Goal: Task Accomplishment & Management: Manage account settings

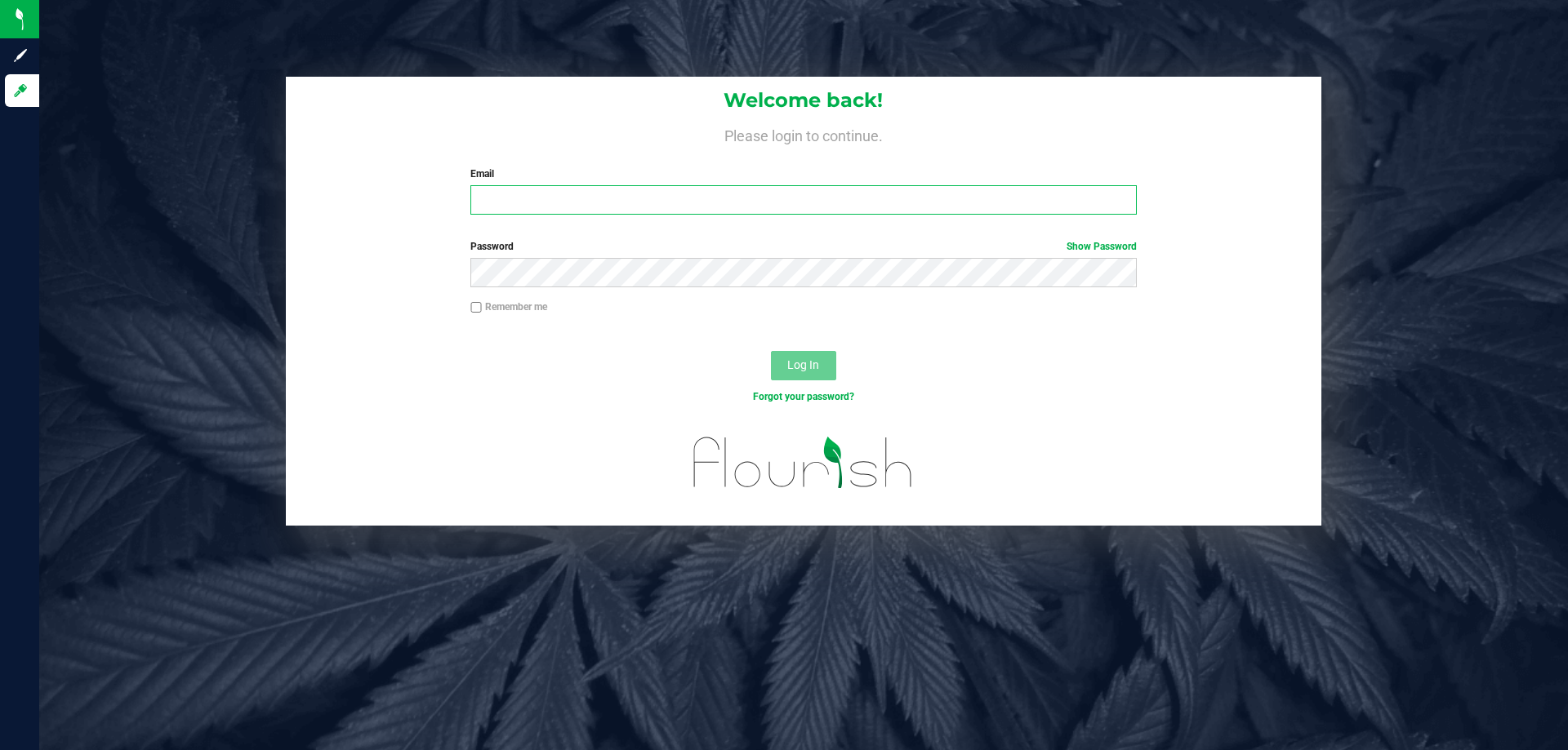
click at [532, 197] on input "Email" at bounding box center [803, 200] width 666 height 29
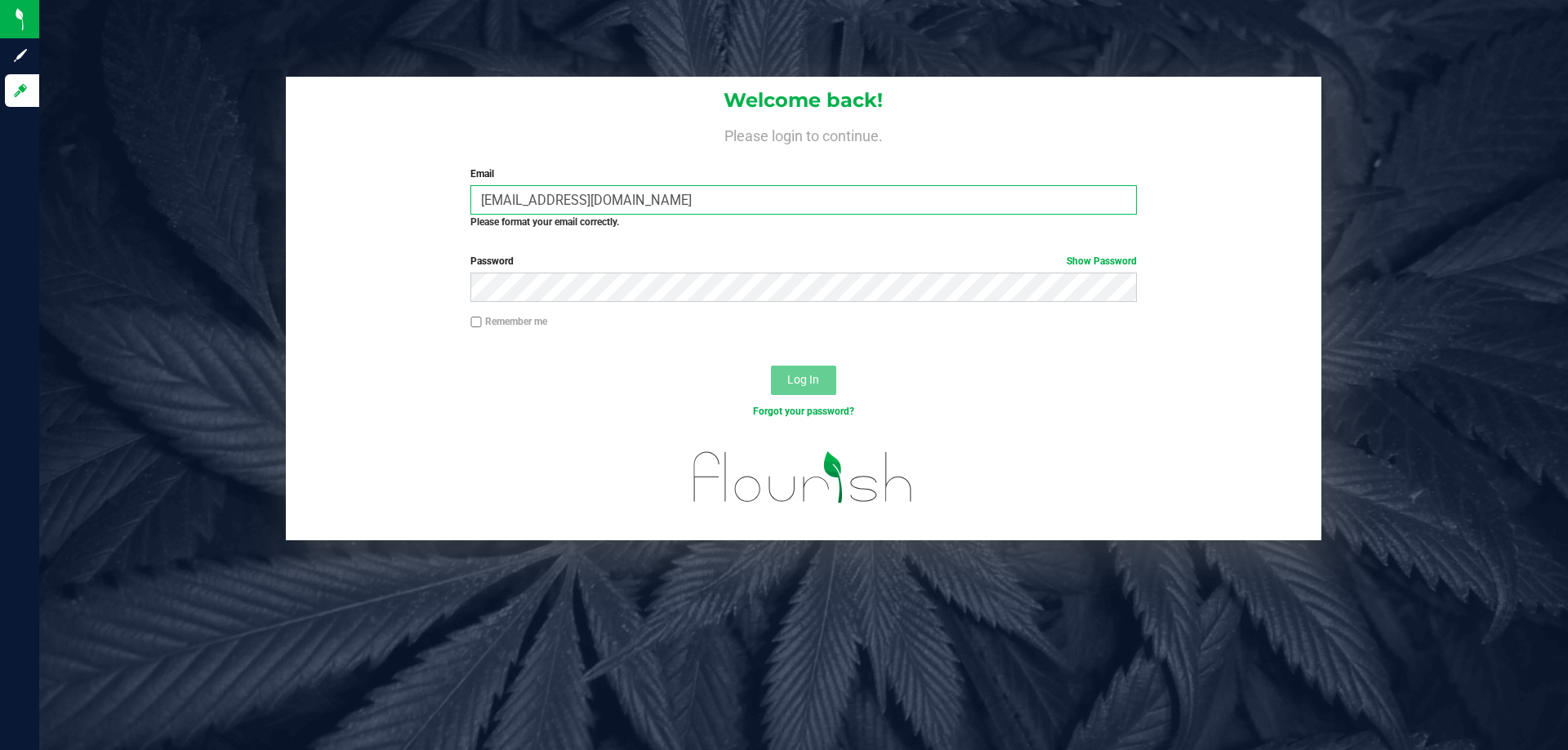
type input "lareas@liveparallel.com"
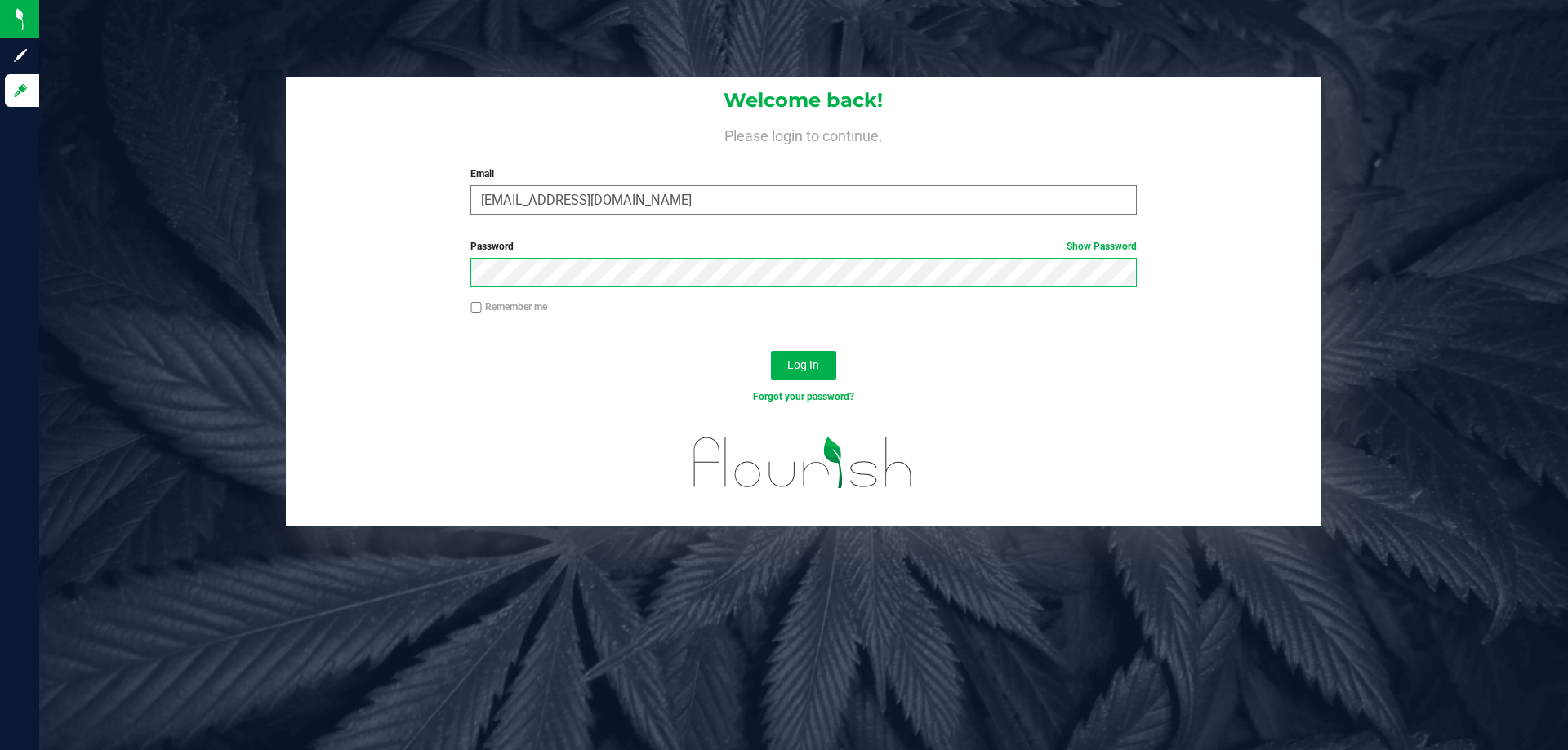
click at [771, 351] on button "Log In" at bounding box center [804, 365] width 65 height 29
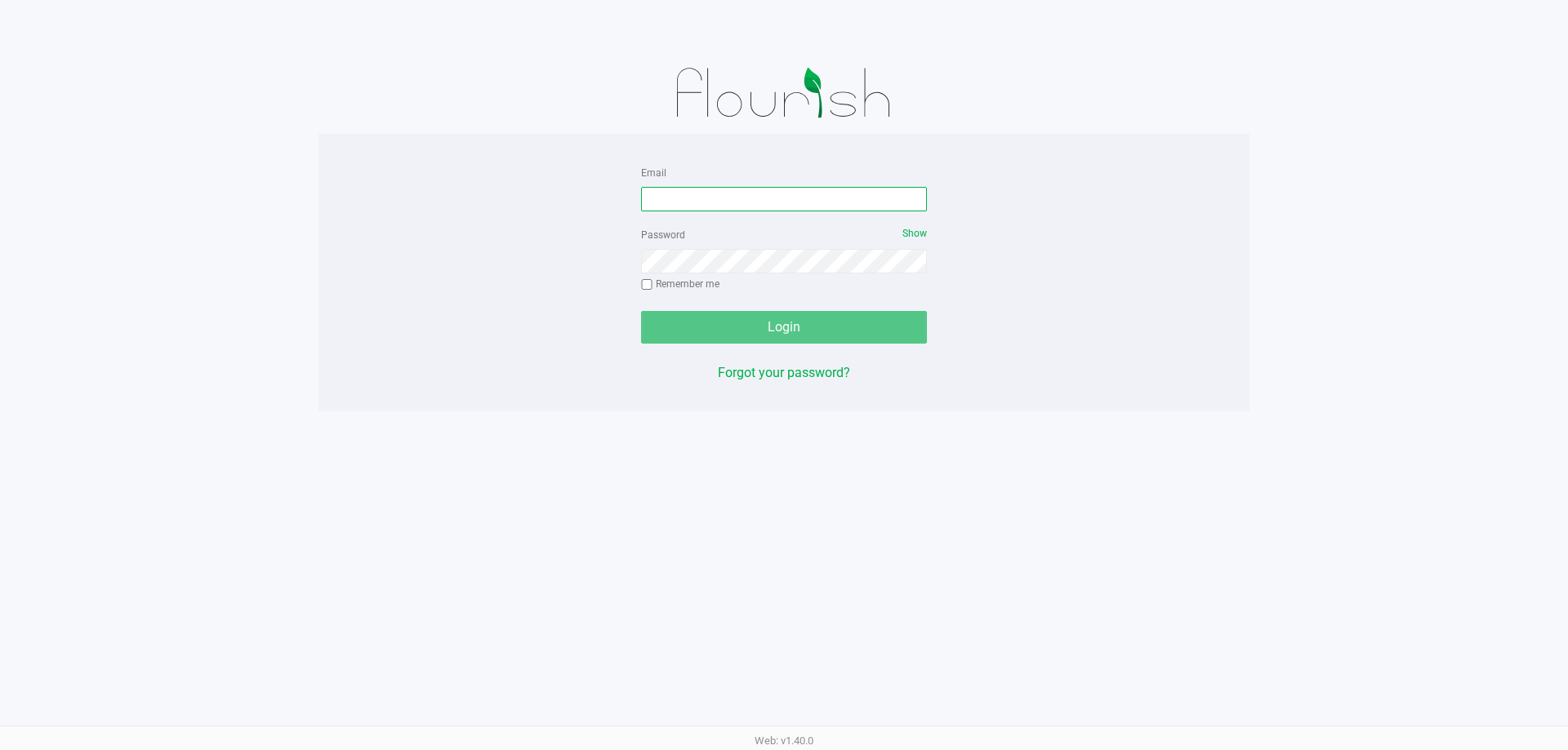
click at [727, 189] on input "Email" at bounding box center [784, 200] width 286 height 25
type input "[EMAIL_ADDRESS][DOMAIN_NAME]"
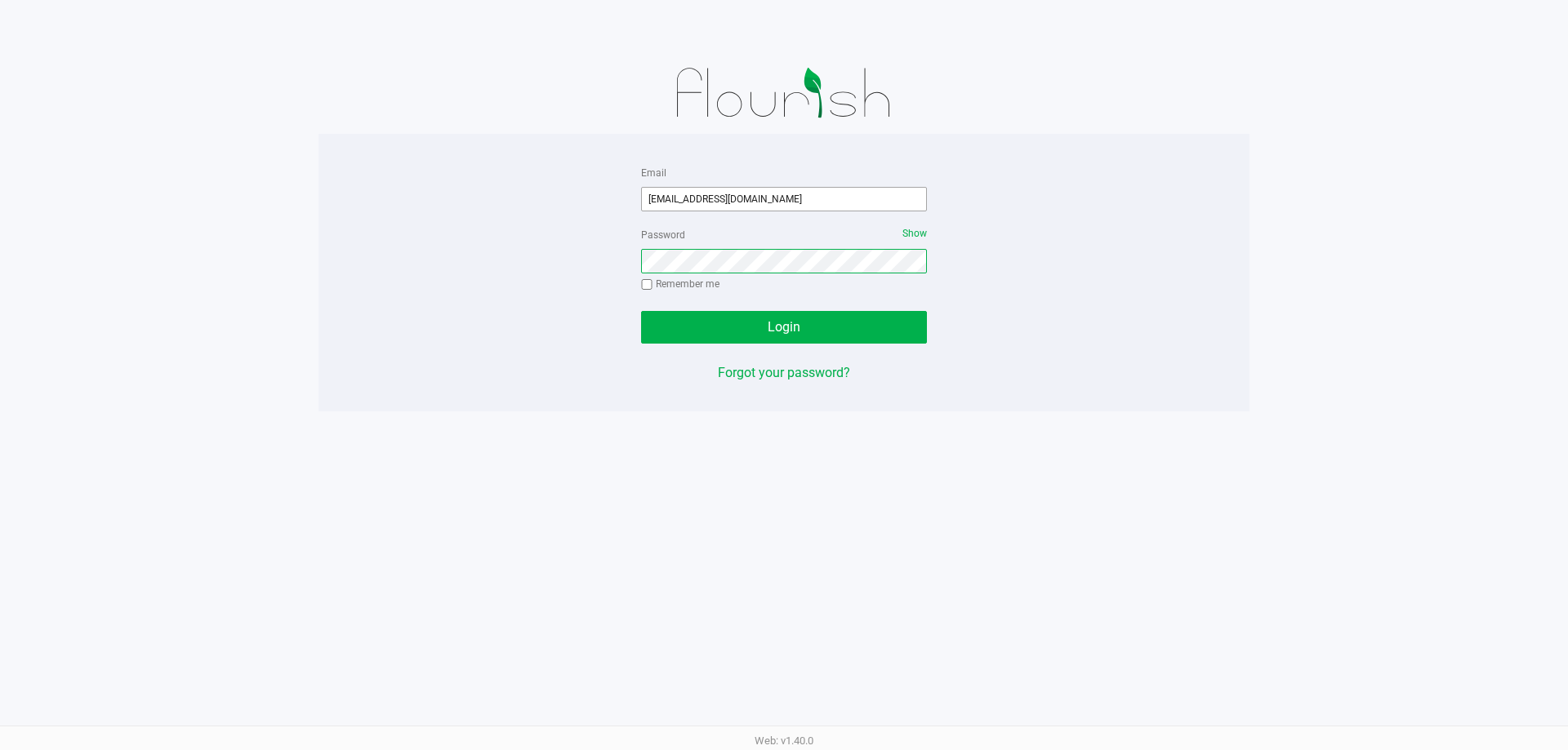
click at [641, 311] on button "Login" at bounding box center [784, 327] width 286 height 33
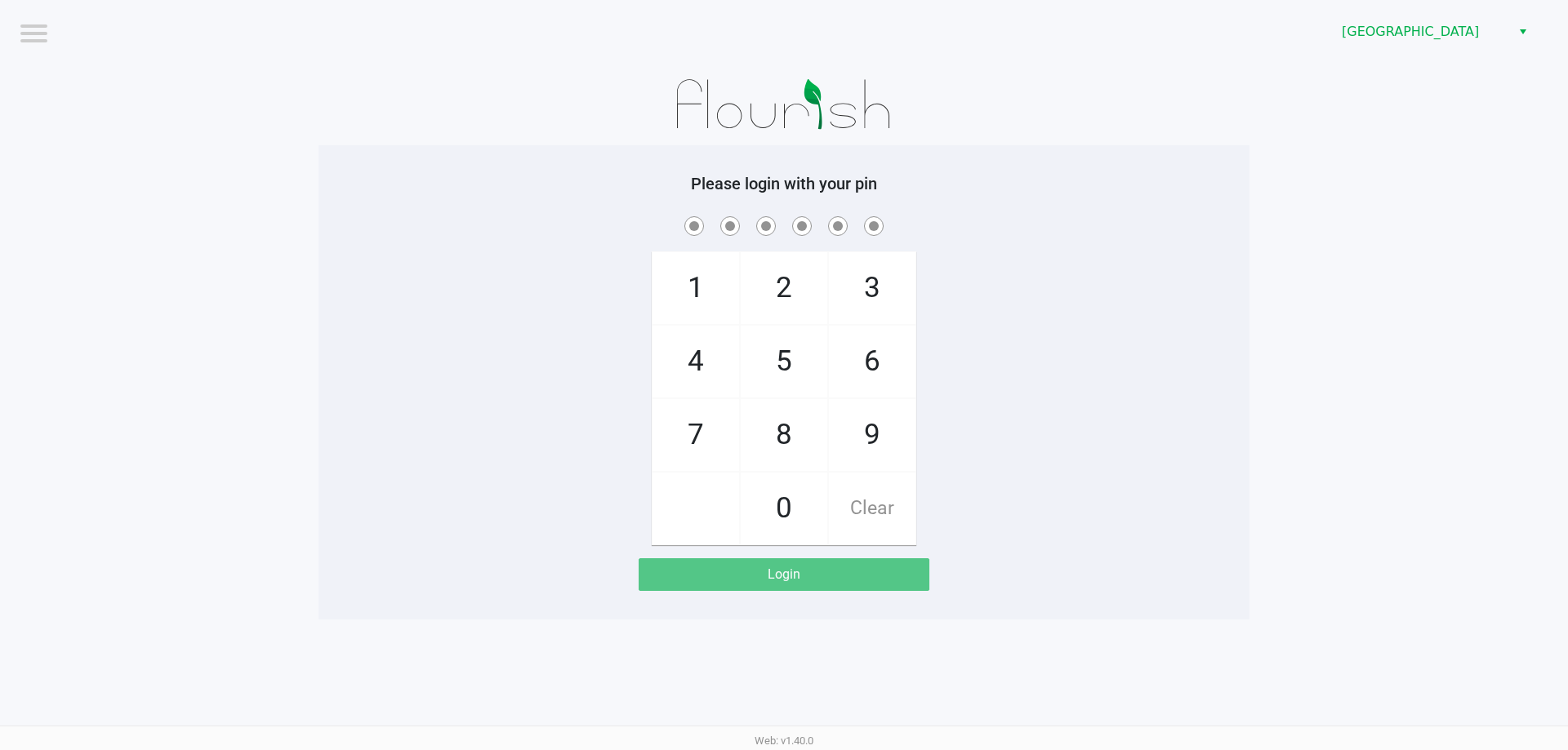
click at [1051, 343] on div "1 4 7 2 5 8 0 3 6 9 Clear" at bounding box center [784, 379] width 931 height 332
checkbox input "true"
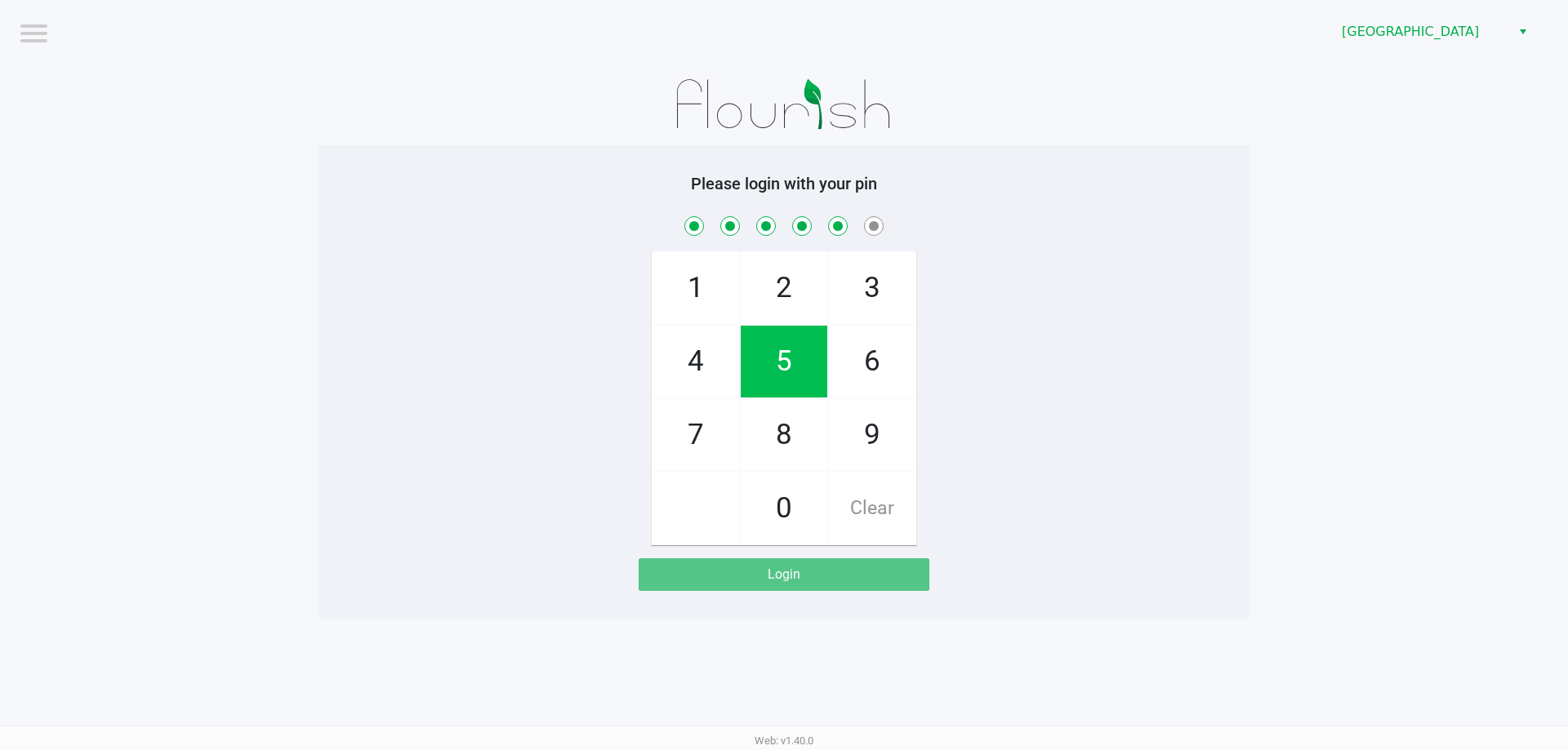
checkbox input "true"
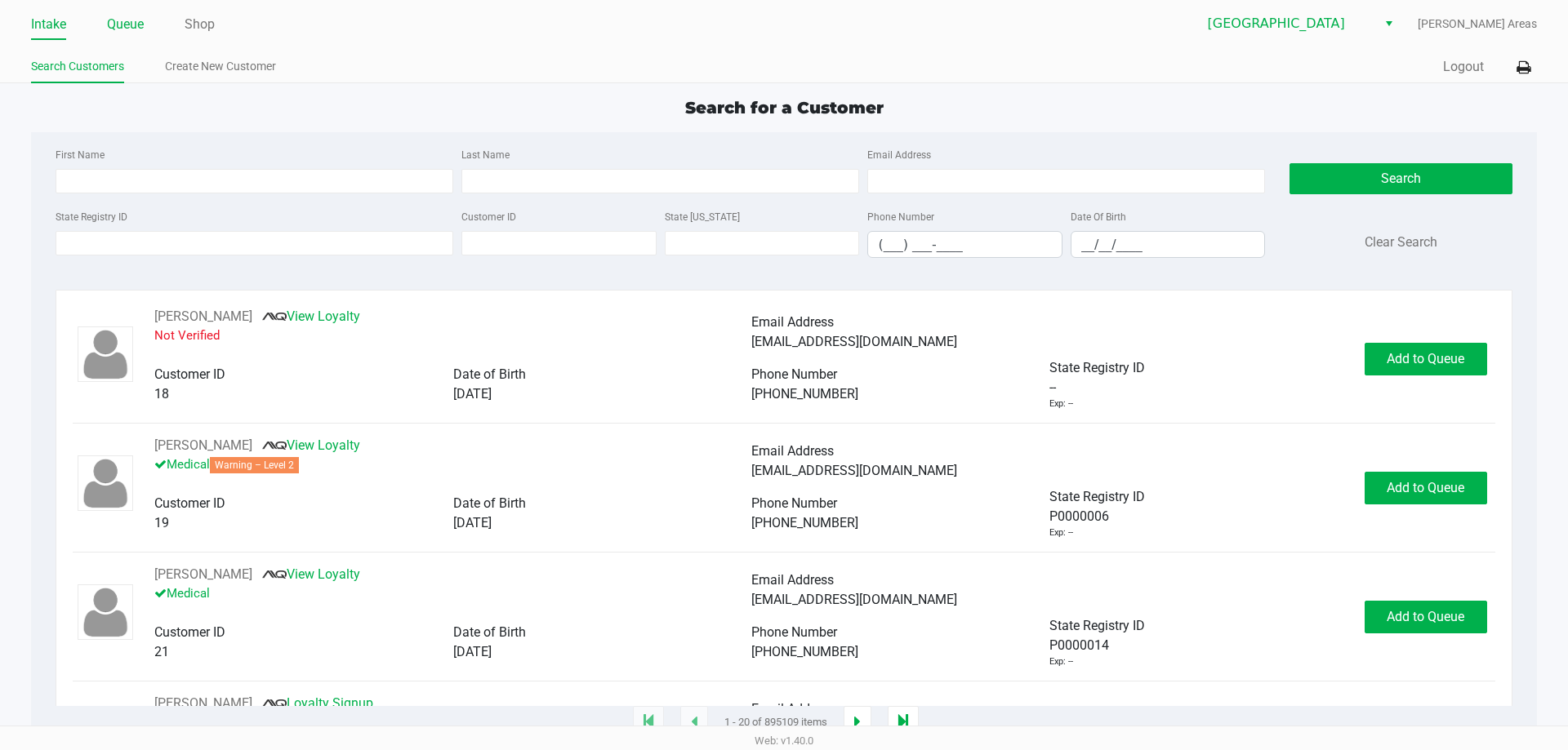
click at [120, 27] on link "Queue" at bounding box center [126, 25] width 37 height 23
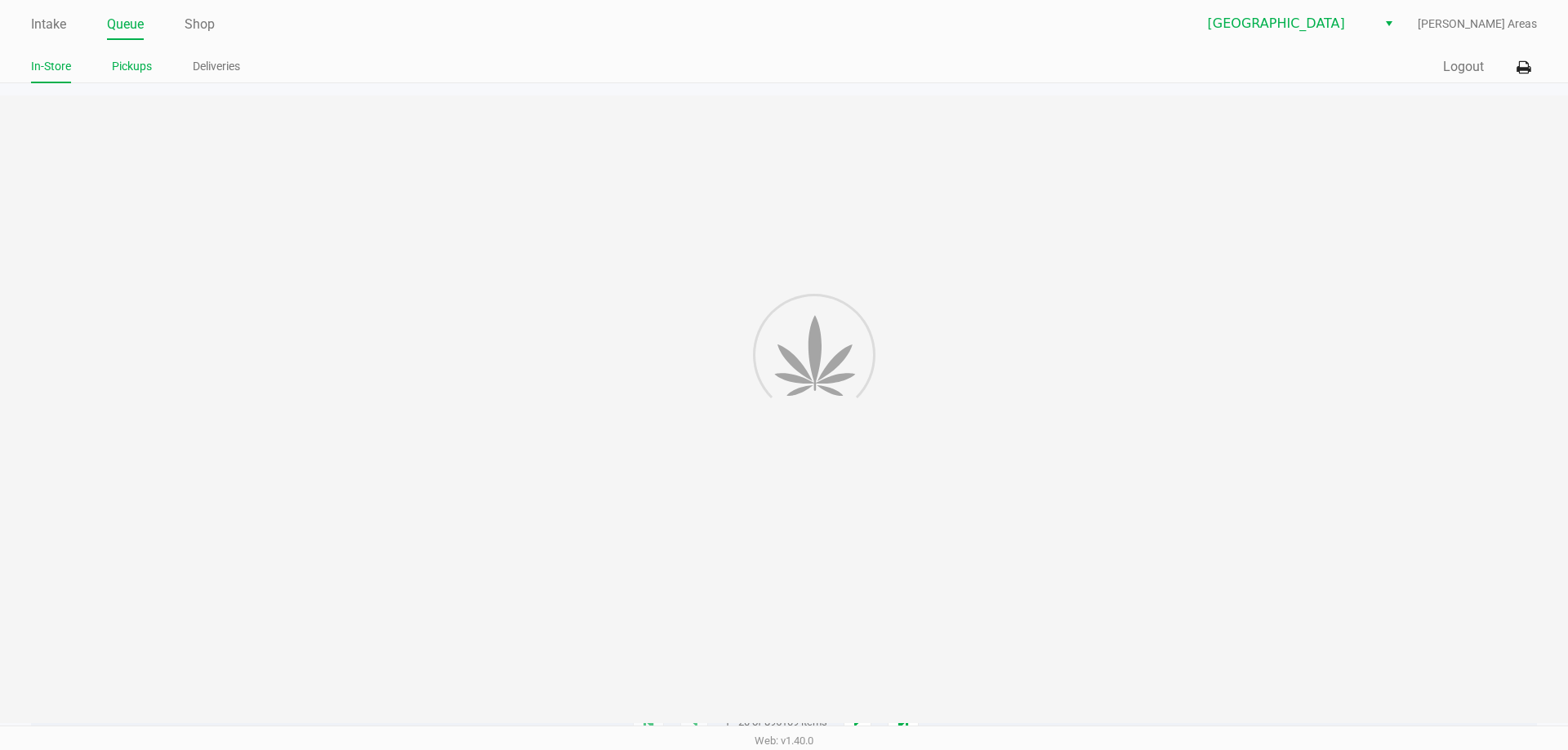
click at [132, 75] on link "Pickups" at bounding box center [132, 66] width 40 height 20
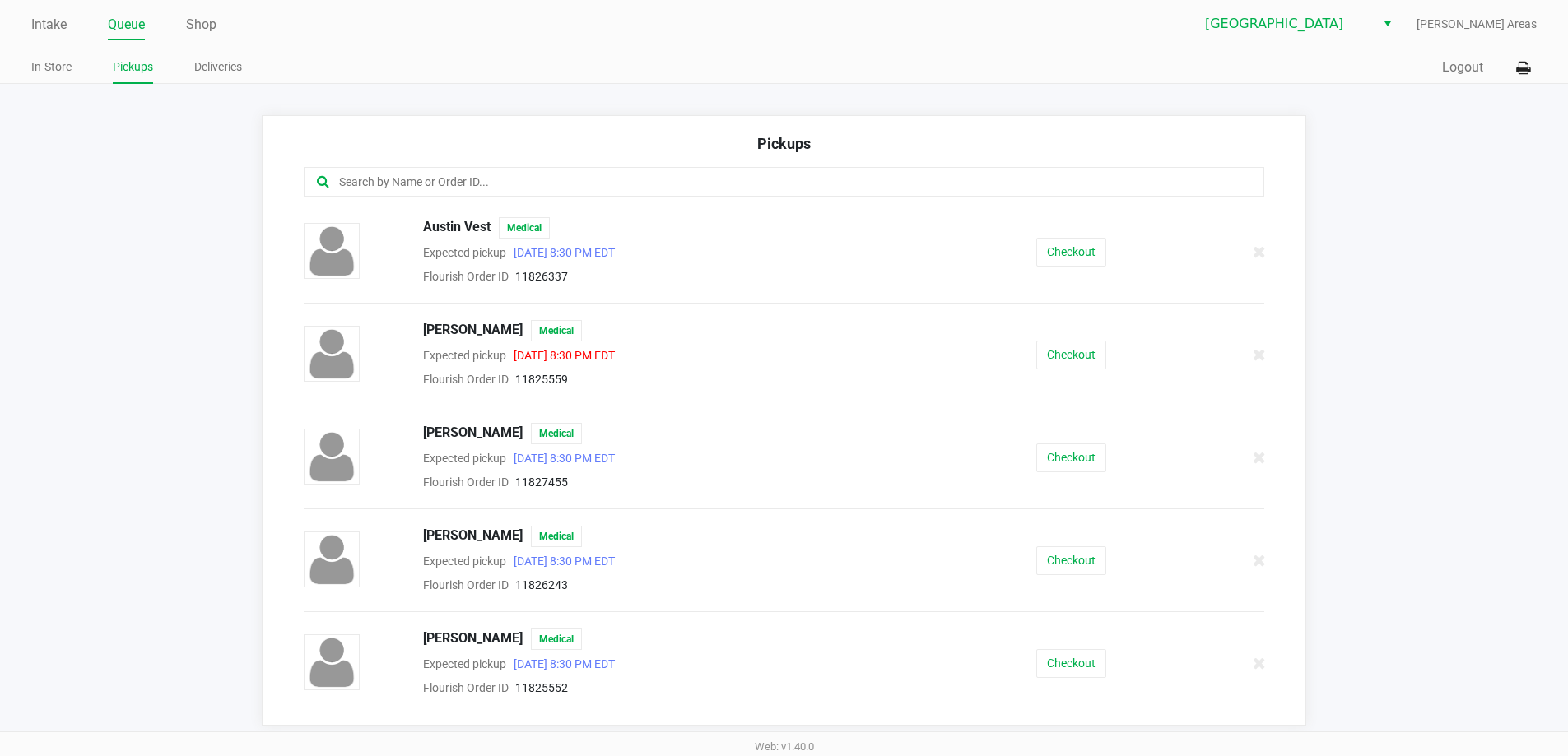
click at [452, 170] on div at bounding box center [784, 182] width 962 height 29
click at [448, 187] on input "text" at bounding box center [758, 182] width 841 height 19
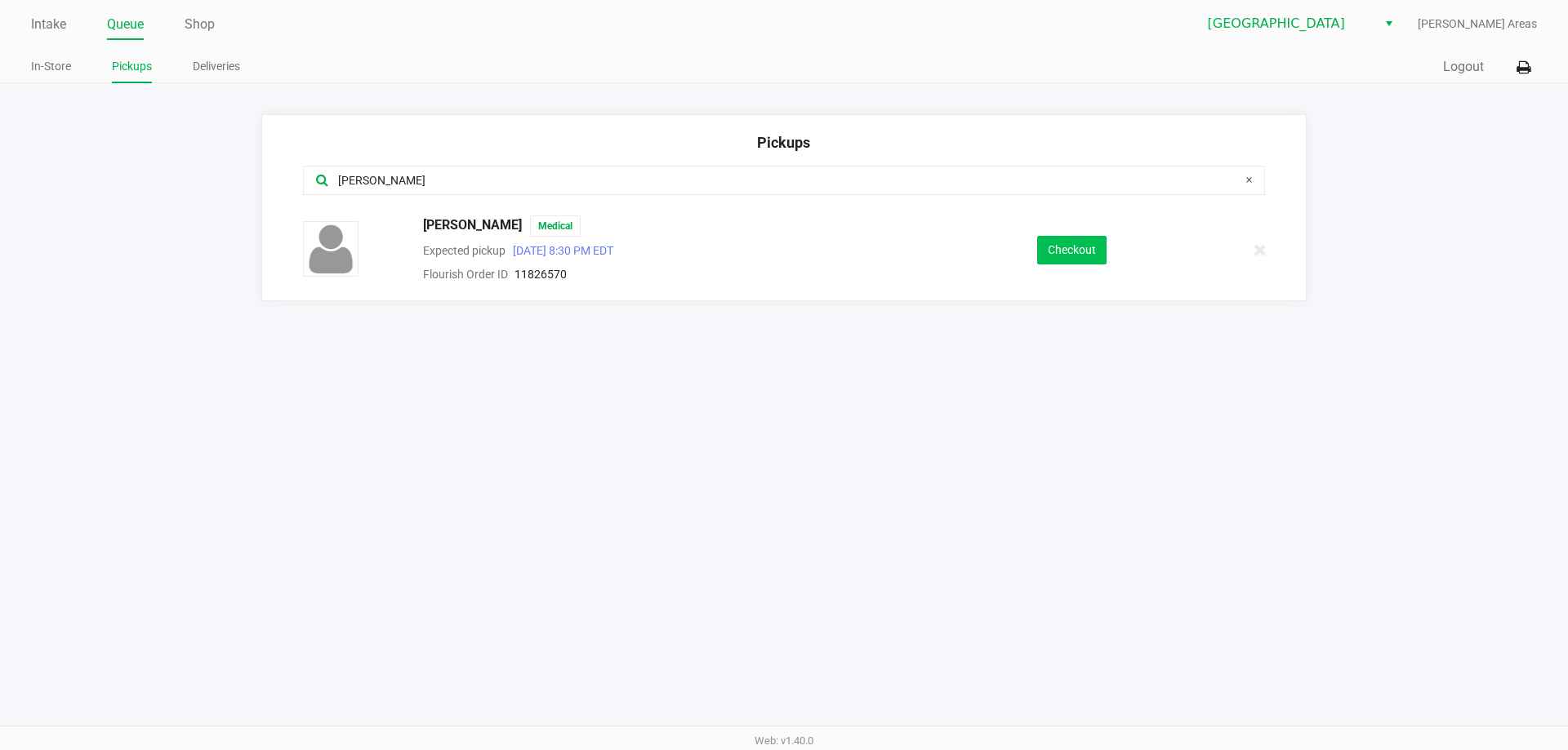
type input "maria"
click at [1073, 245] on button "Checkout" at bounding box center [1071, 250] width 69 height 29
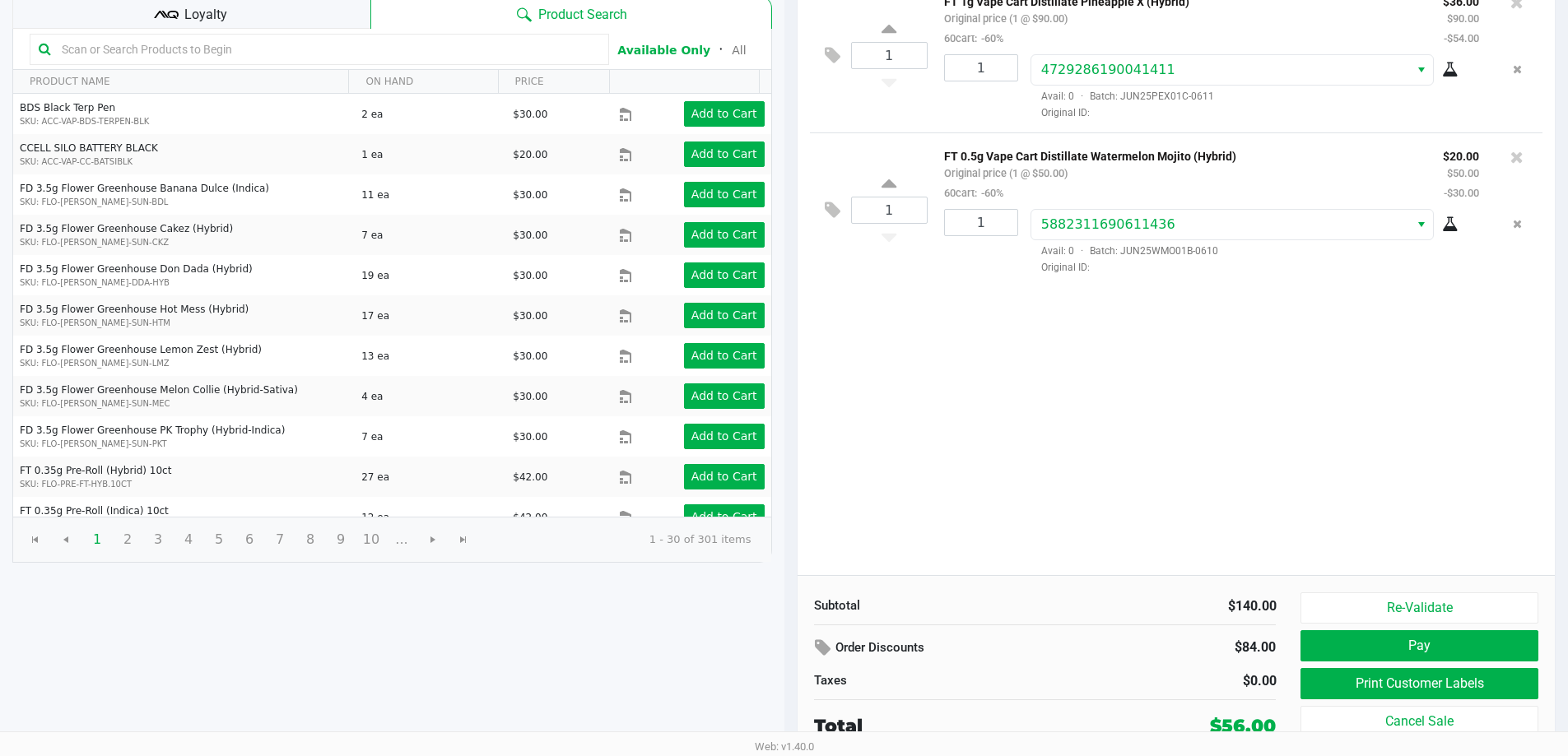
scroll to position [168, 0]
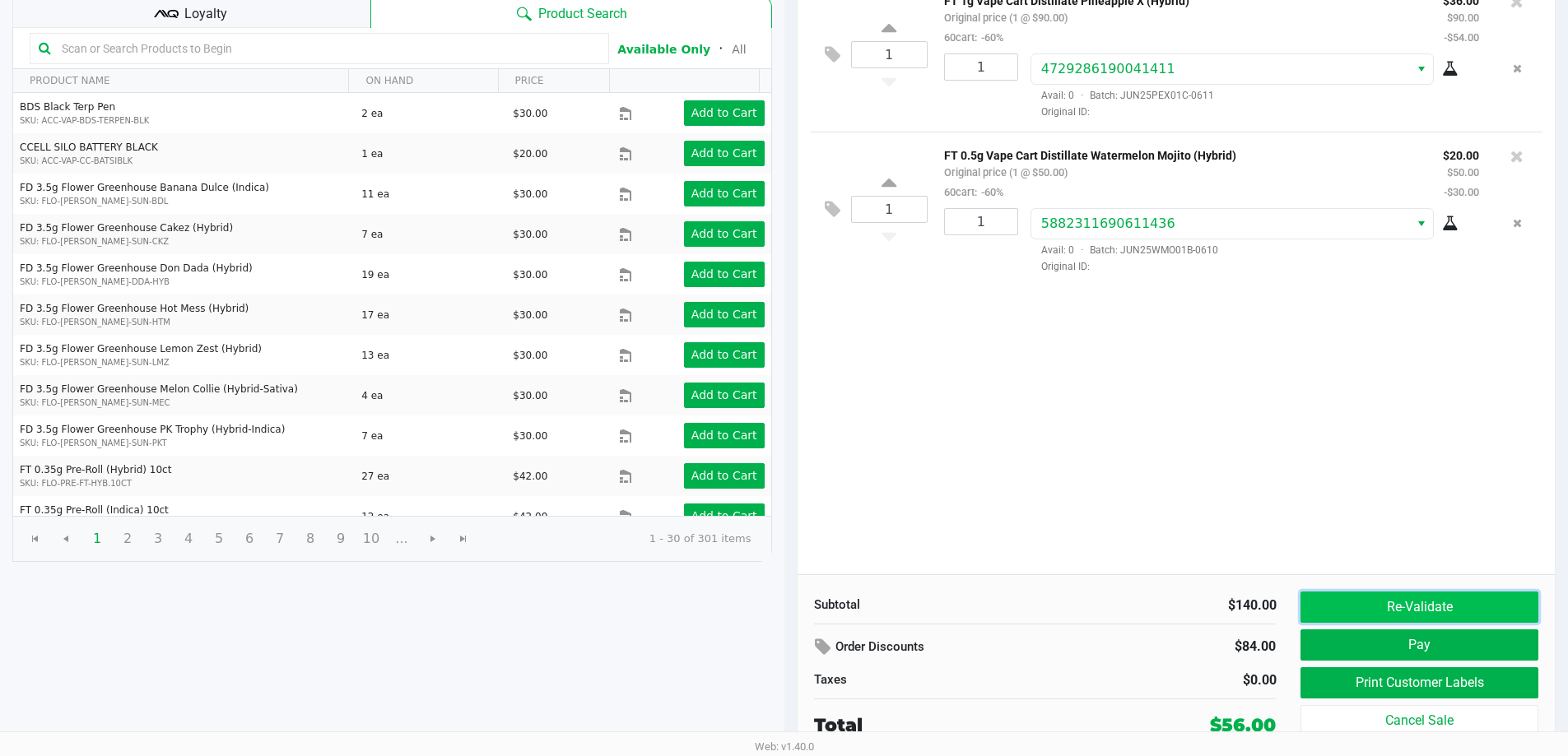
click at [1367, 610] on button "Re-Validate" at bounding box center [1418, 607] width 237 height 31
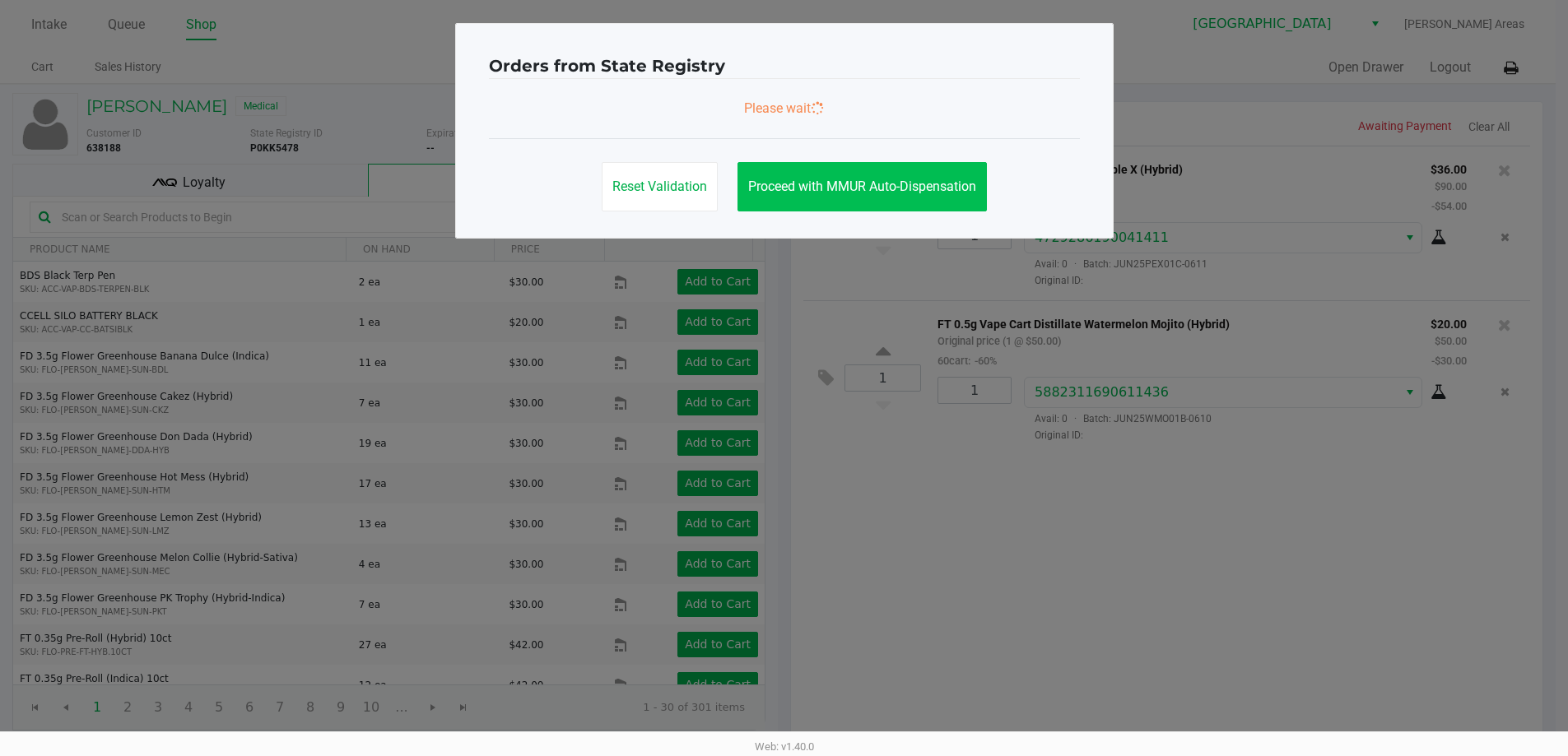
scroll to position [0, 0]
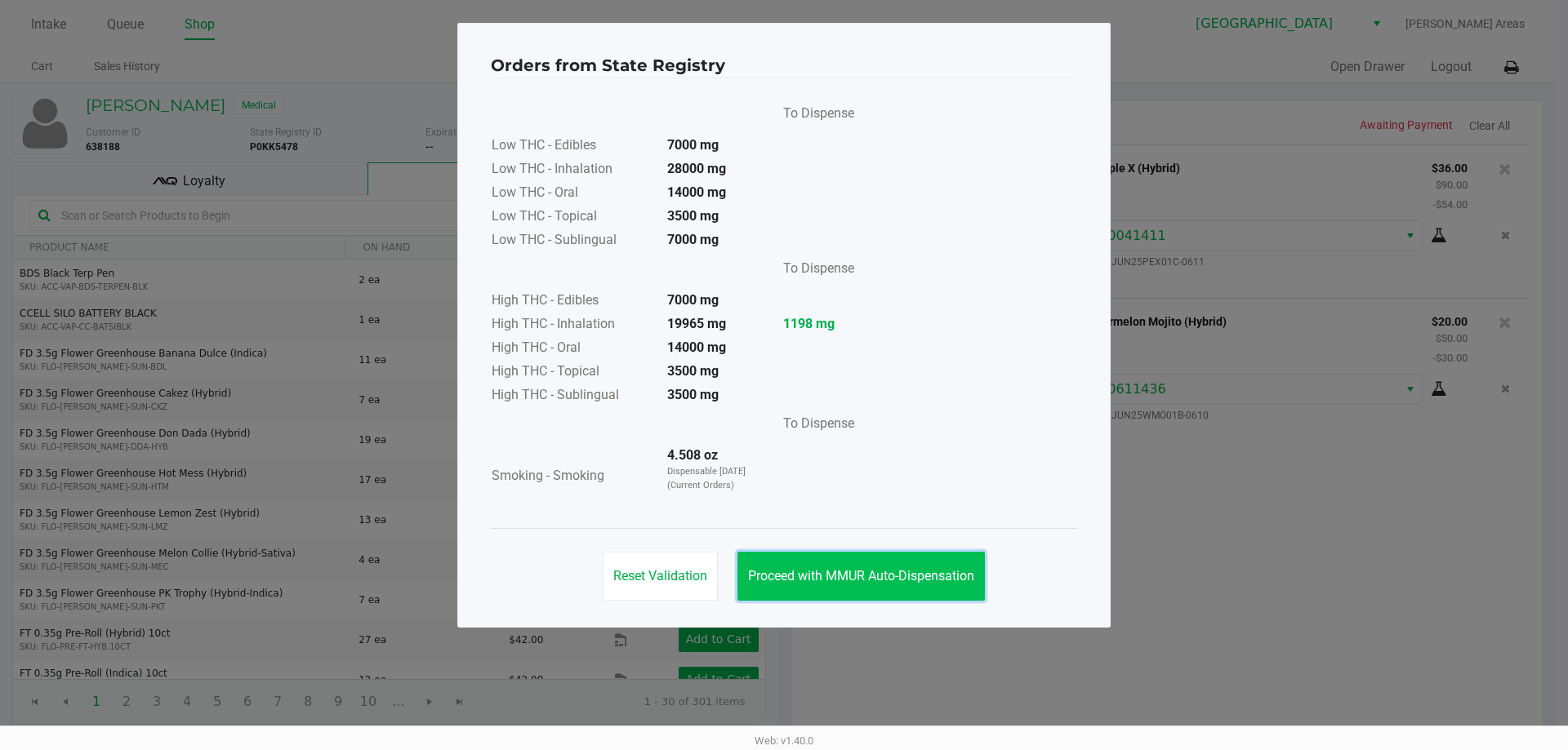
click at [828, 579] on span "Proceed with MMUR Auto-Dispensation" at bounding box center [861, 576] width 226 height 16
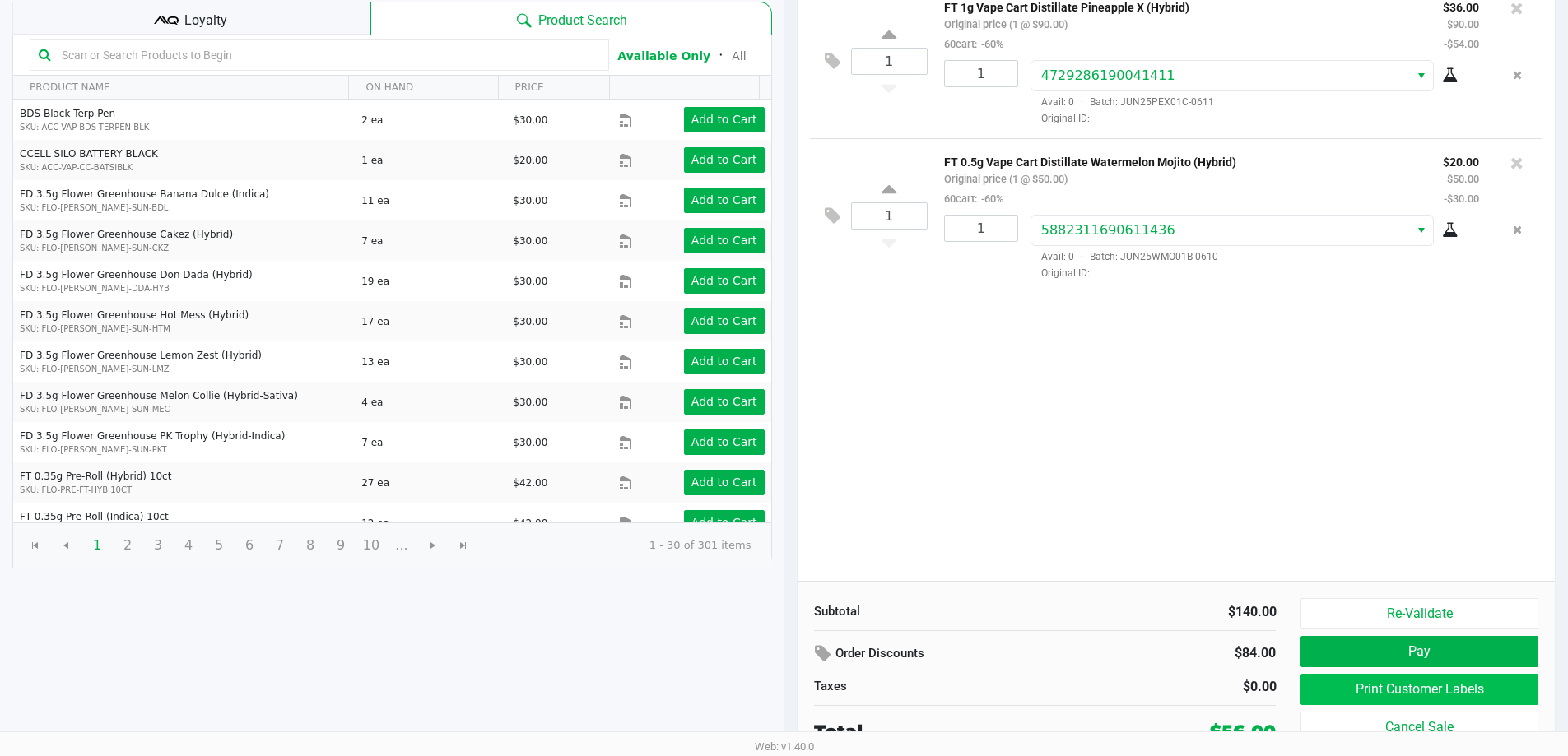
scroll to position [168, 0]
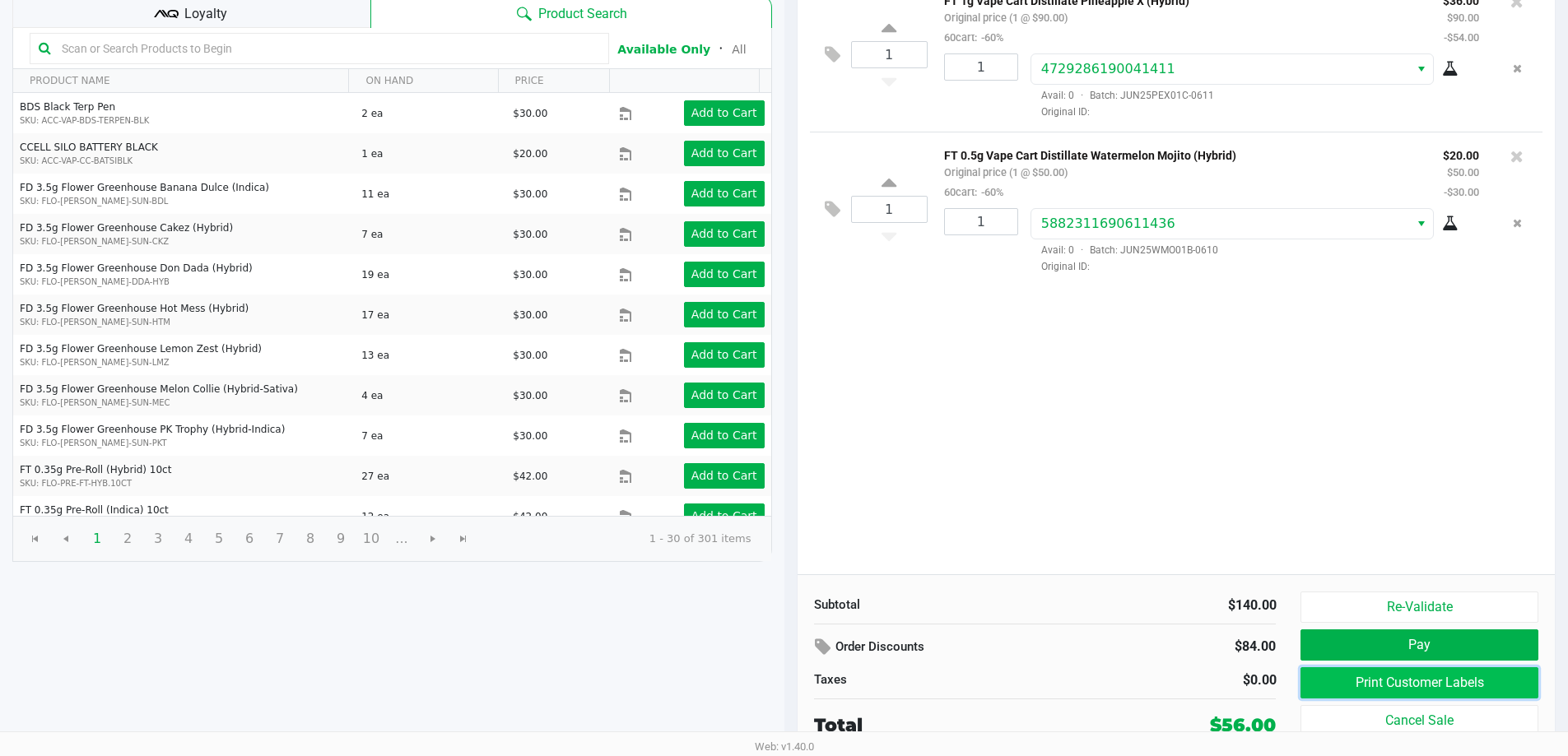
click at [1477, 677] on button "Print Customer Labels" at bounding box center [1418, 682] width 237 height 31
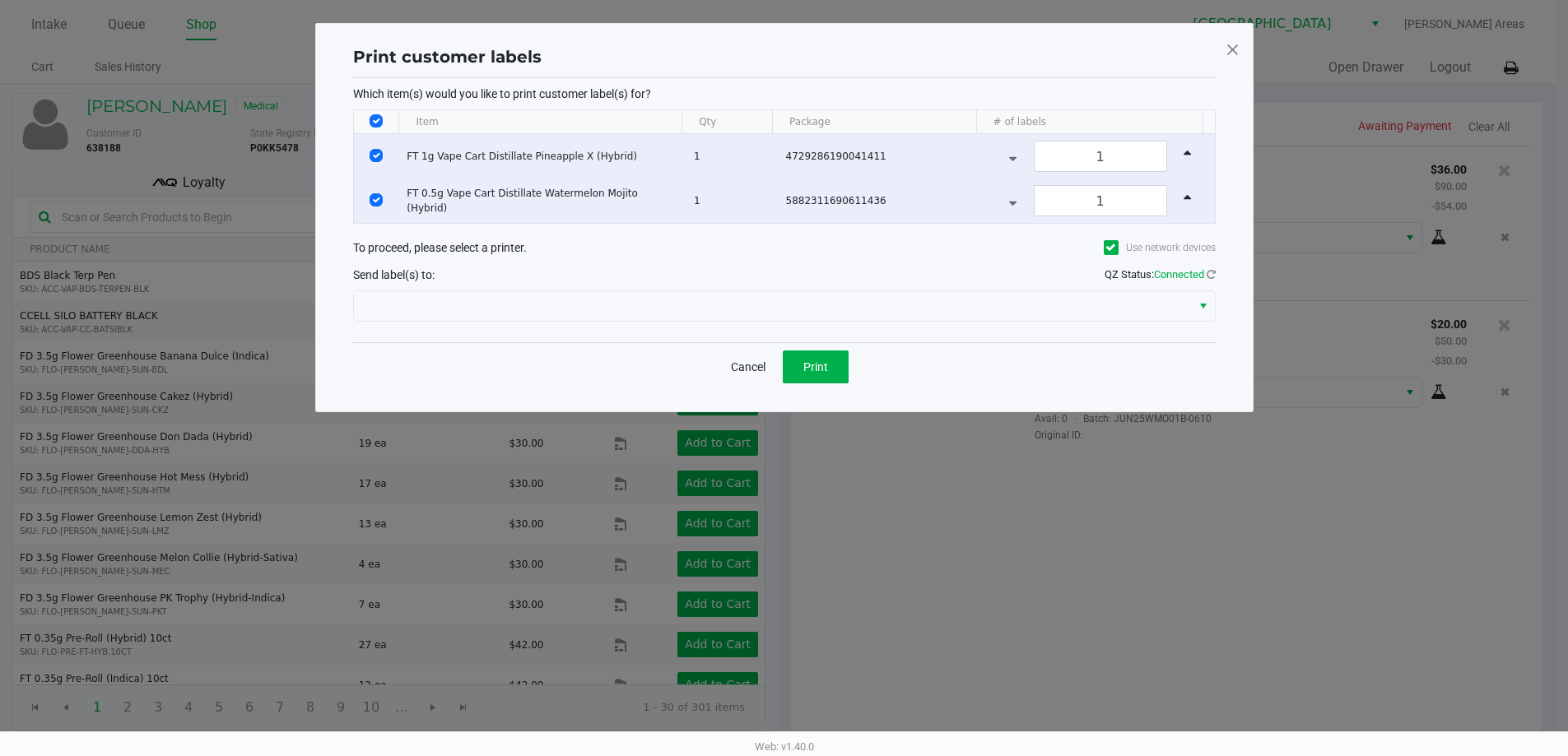
scroll to position [0, 0]
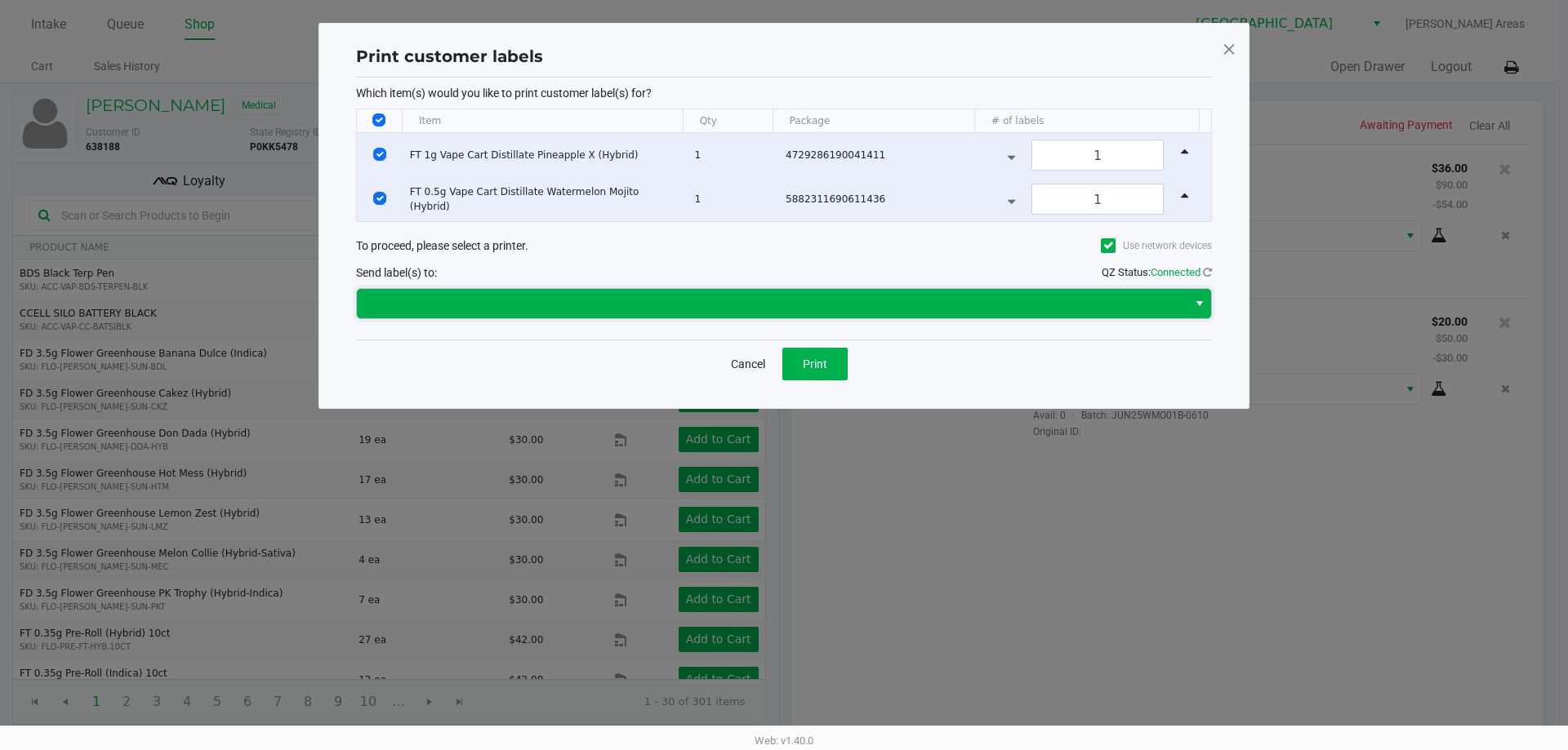
click at [781, 314] on span at bounding box center [772, 303] width 830 height 29
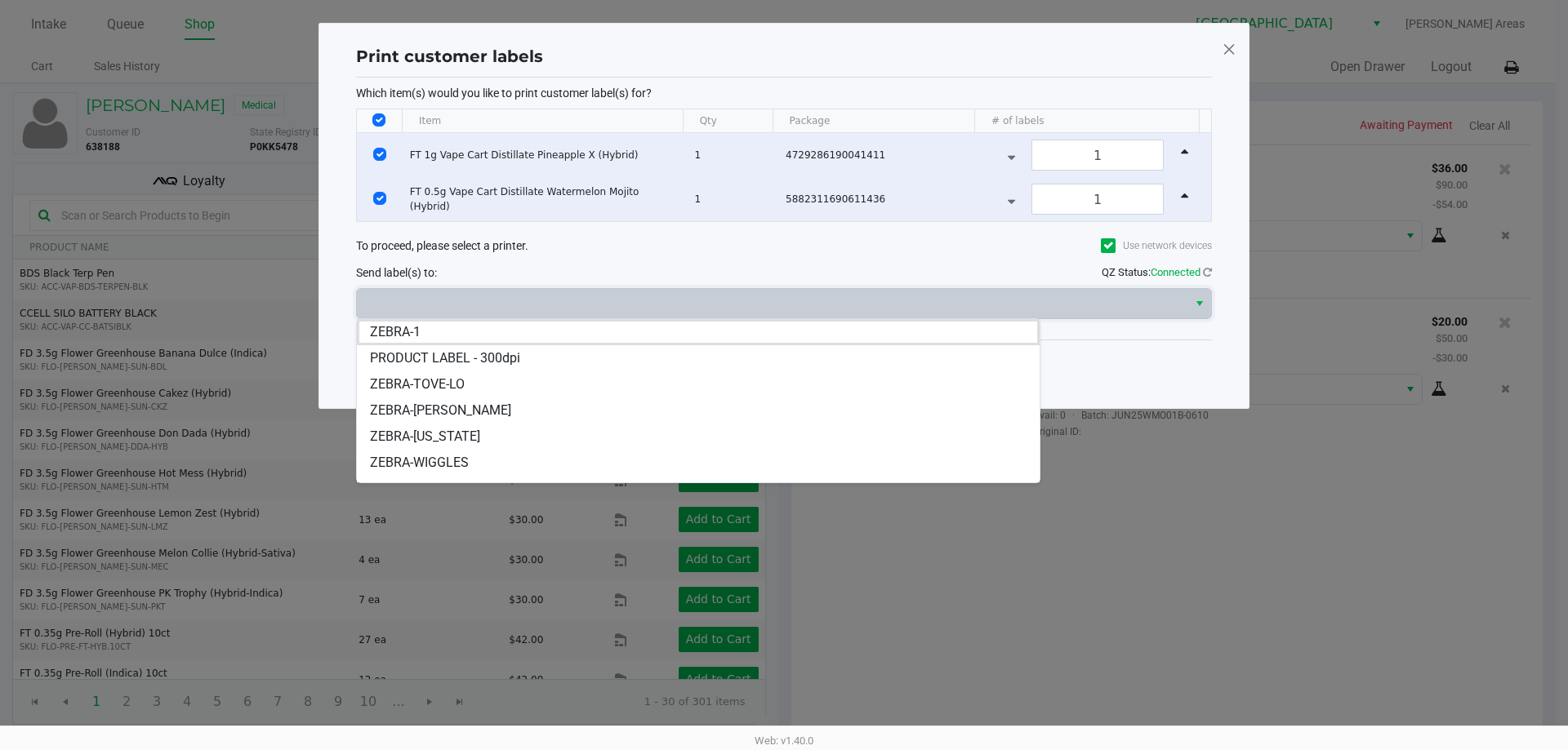
drag, startPoint x: 441, startPoint y: 467, endPoint x: 682, endPoint y: 397, distance: 251.0
click at [441, 468] on span "ZEBRA-WIGGLES" at bounding box center [419, 462] width 98 height 19
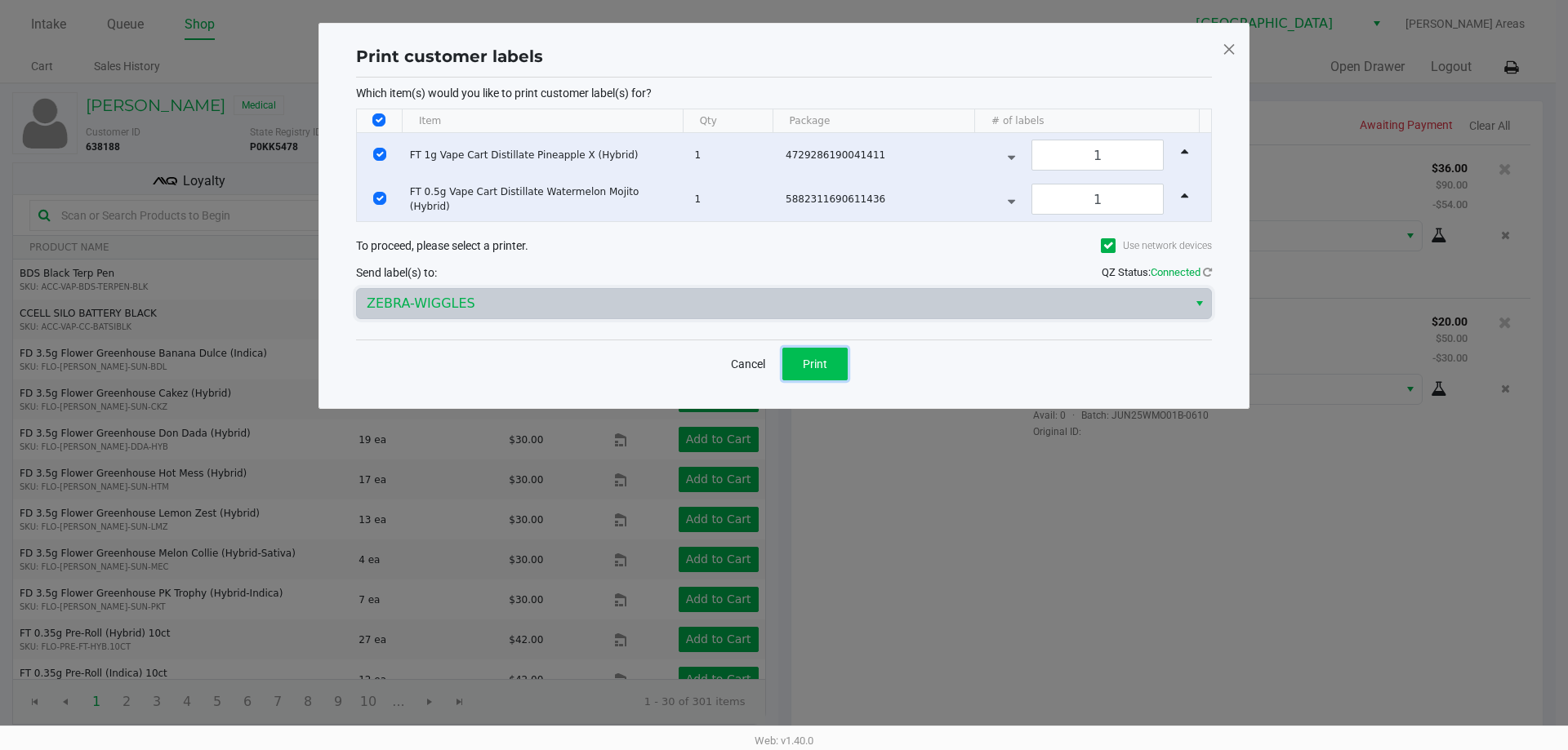
click at [824, 366] on span "Print" at bounding box center [815, 364] width 25 height 13
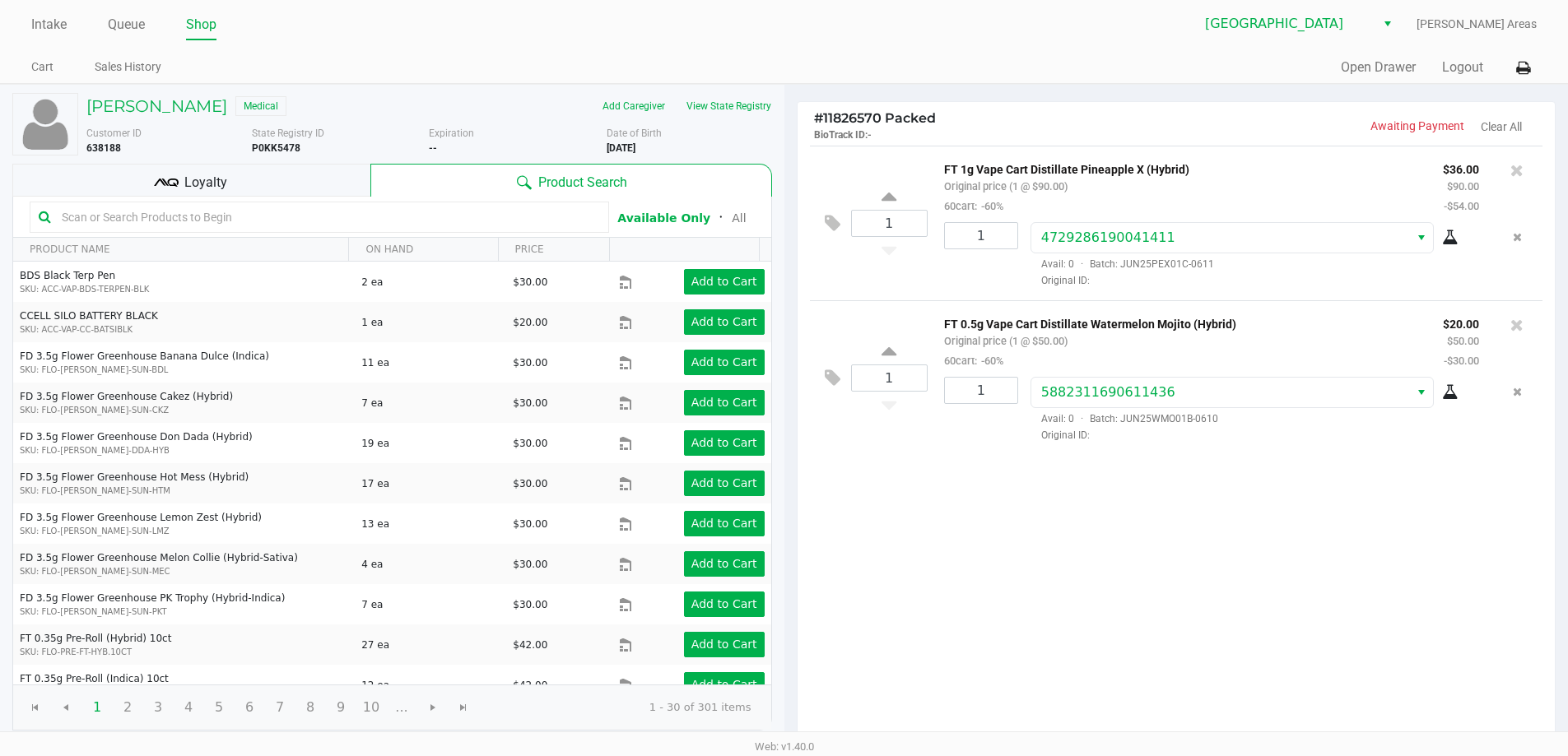
drag, startPoint x: 269, startPoint y: 171, endPoint x: 892, endPoint y: 328, distance: 642.5
click at [271, 164] on div "Loyalty" at bounding box center [191, 180] width 358 height 33
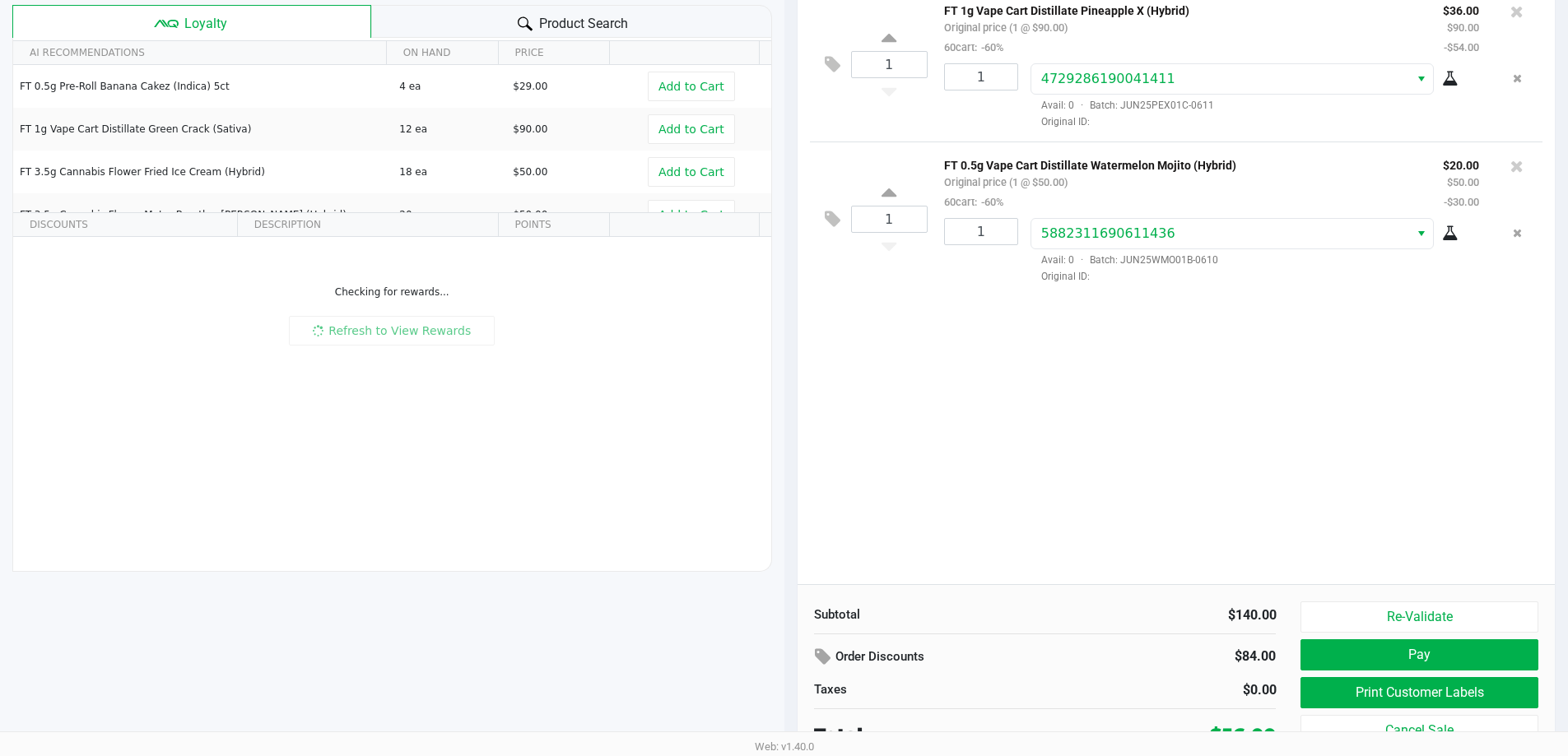
scroll to position [168, 0]
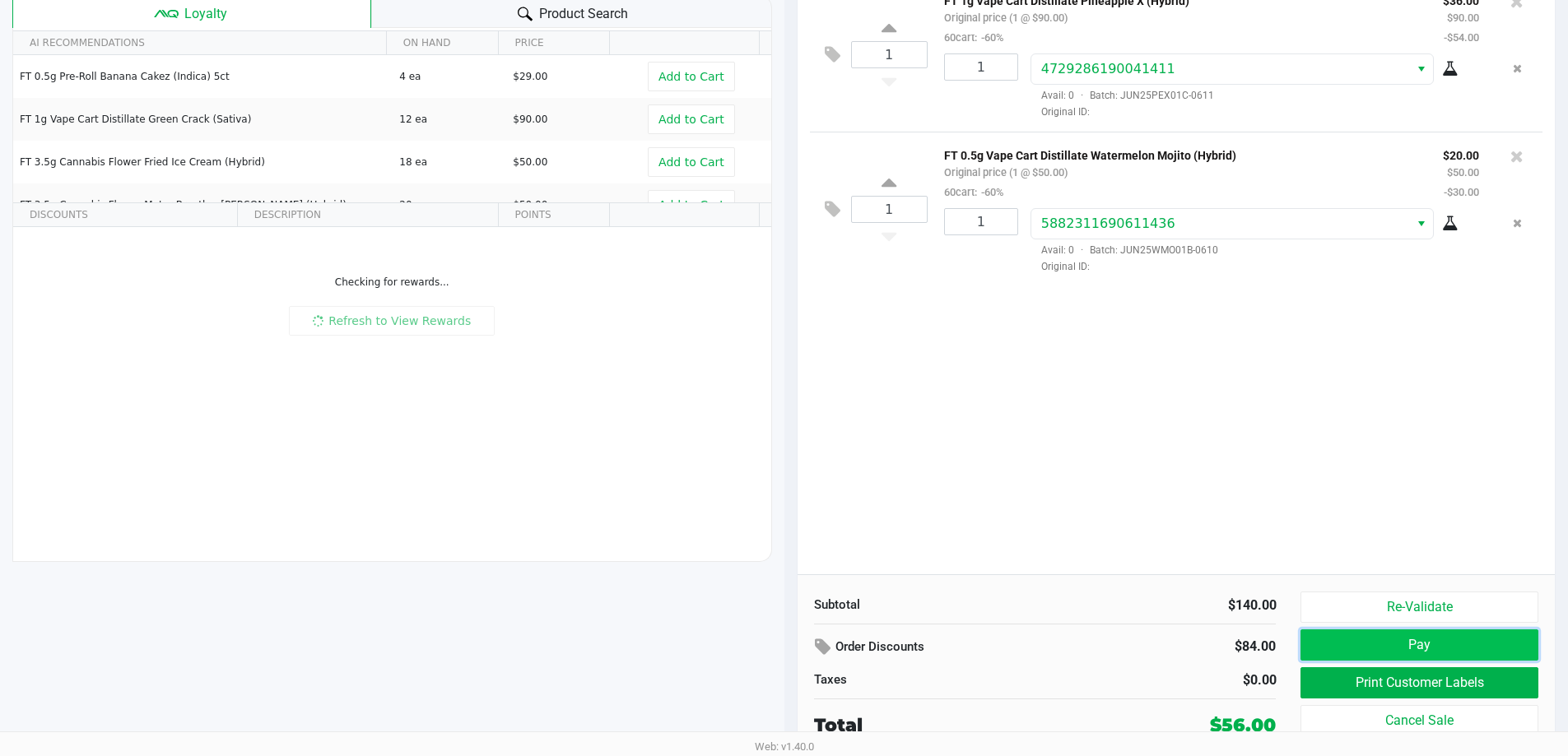
click at [1451, 639] on button "Pay" at bounding box center [1418, 644] width 237 height 31
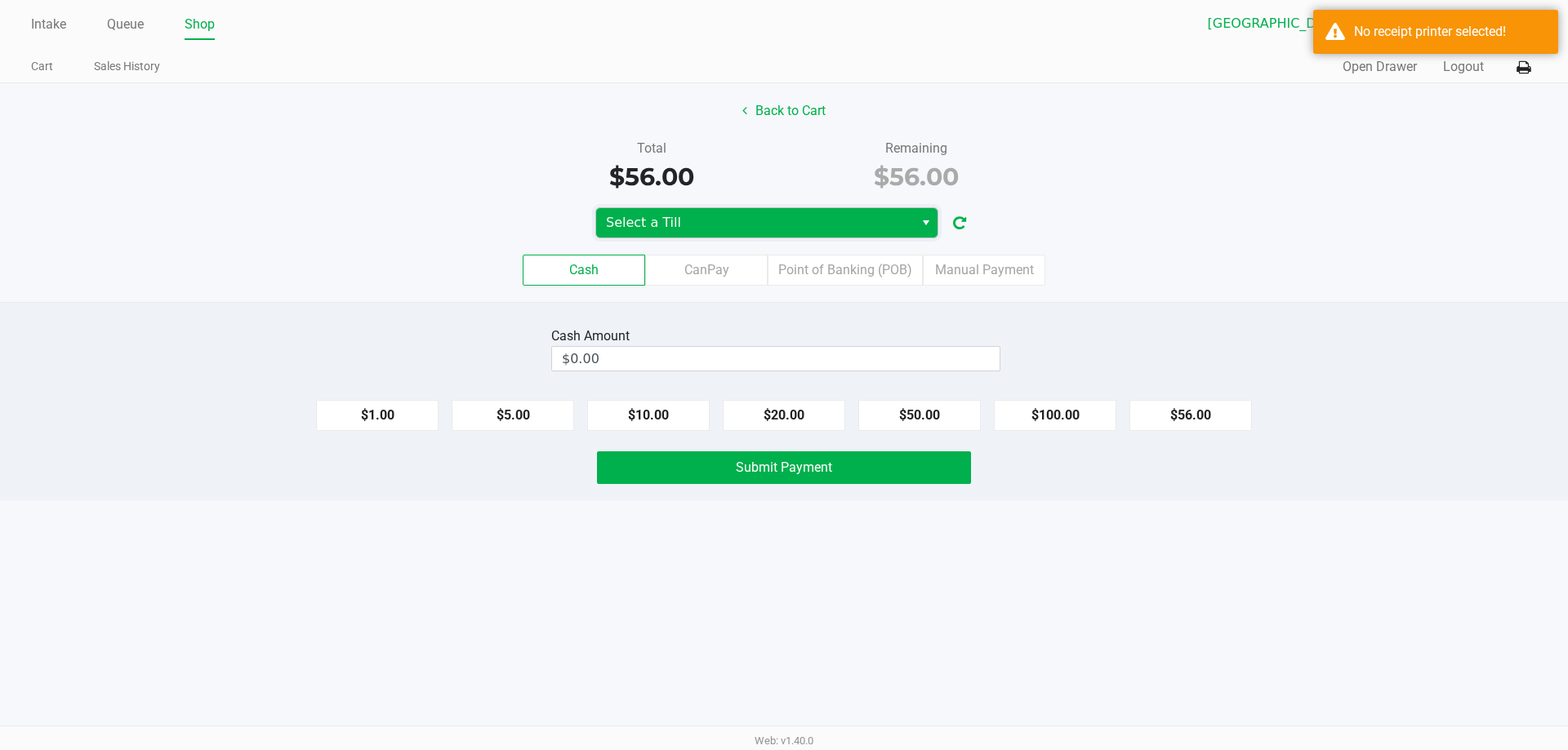
click at [856, 215] on span "Select a Till" at bounding box center [755, 222] width 298 height 19
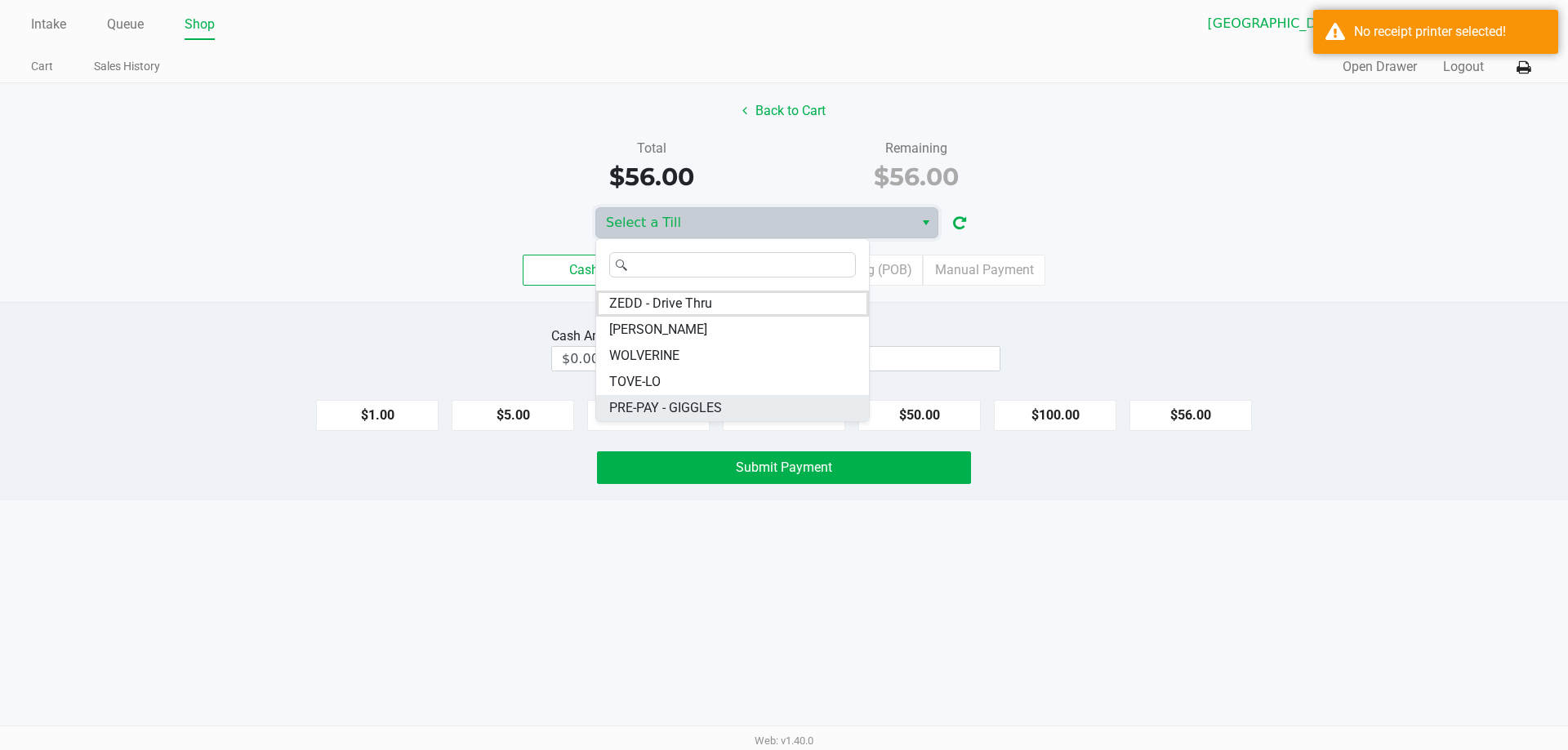
click at [678, 404] on span "PRE-PAY - GIGGLES" at bounding box center [666, 408] width 113 height 19
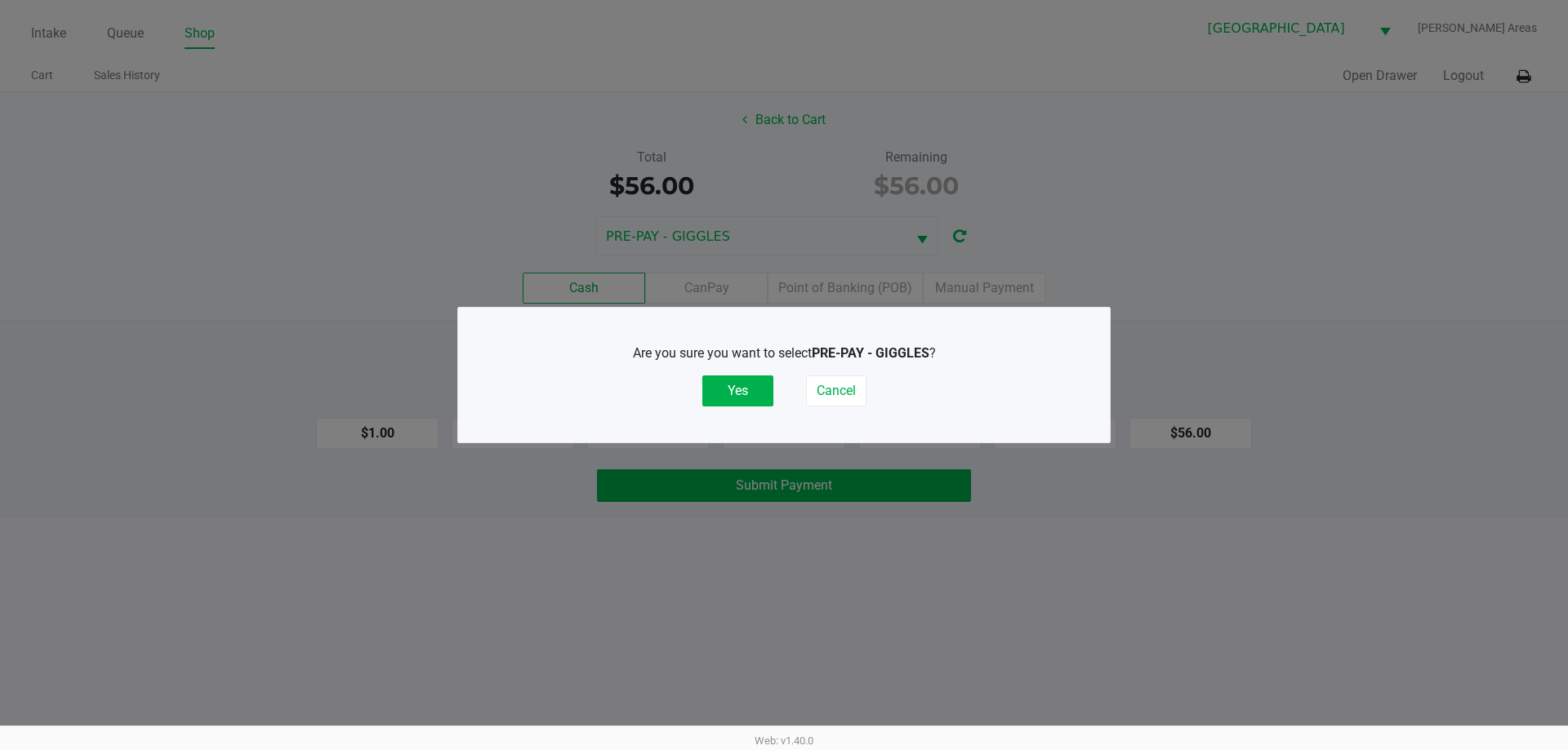
click at [793, 383] on div "Are you sure you want to select PRE-PAY - GIGGLES ? Yes Cancel" at bounding box center [784, 375] width 587 height 63
click at [741, 389] on button "Yes" at bounding box center [738, 390] width 71 height 31
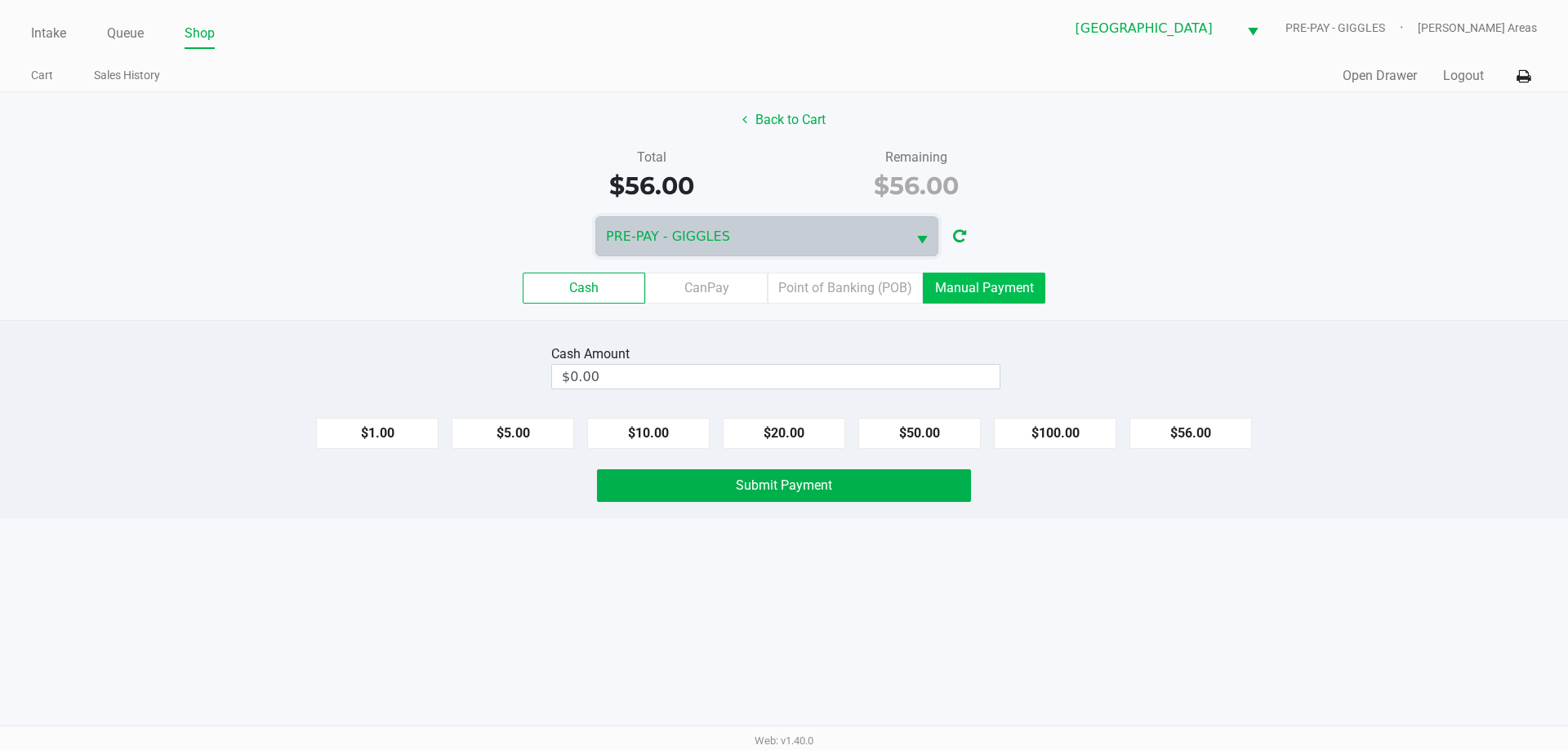
drag, startPoint x: 991, startPoint y: 279, endPoint x: 1001, endPoint y: 285, distance: 11.7
click at [991, 278] on label "Manual Payment" at bounding box center [983, 288] width 122 height 31
click at [0, 0] on 8 "Manual Payment" at bounding box center [0, 0] width 0 height 0
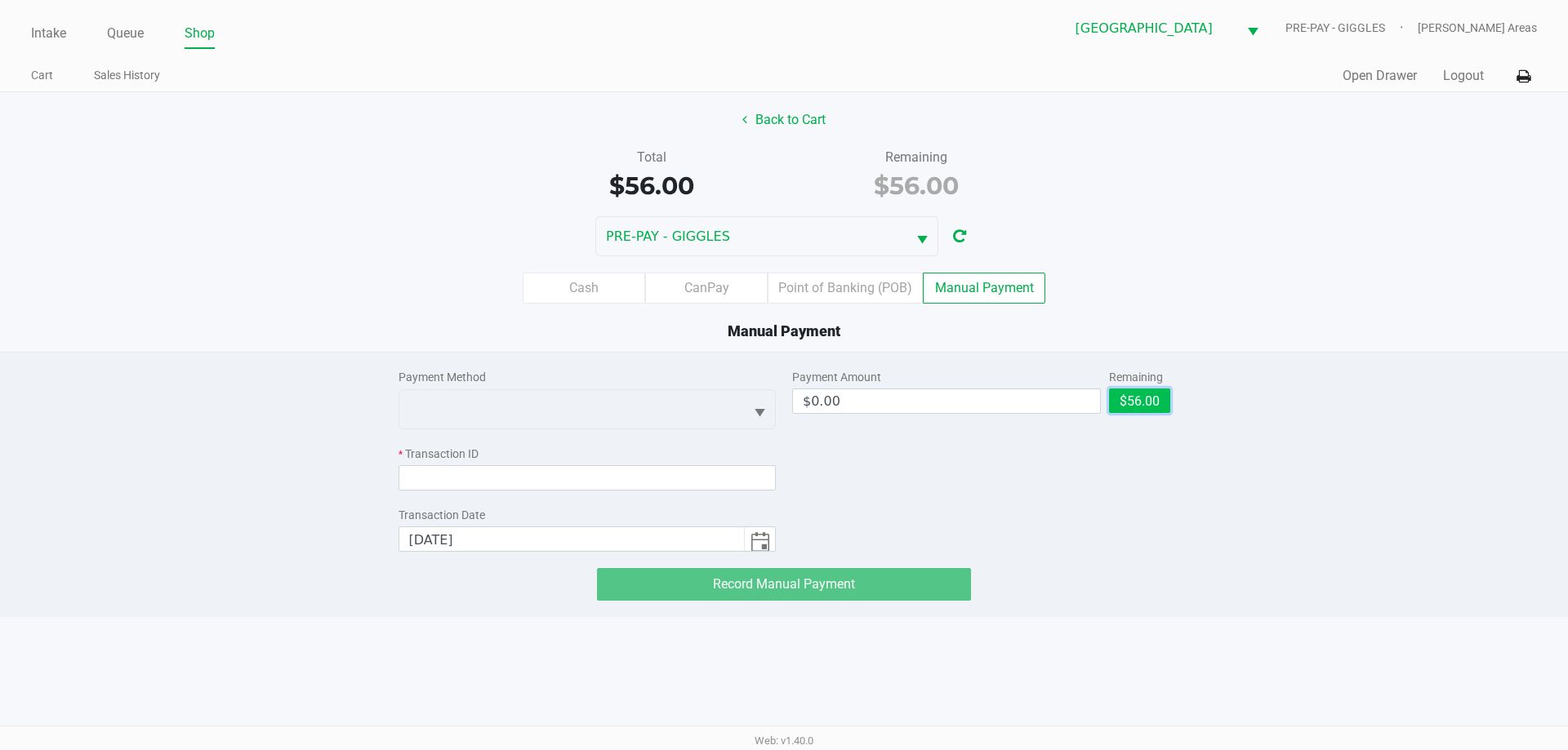
click at [1128, 401] on button "$56.00" at bounding box center [1140, 401] width 62 height 25
type input "$56.00"
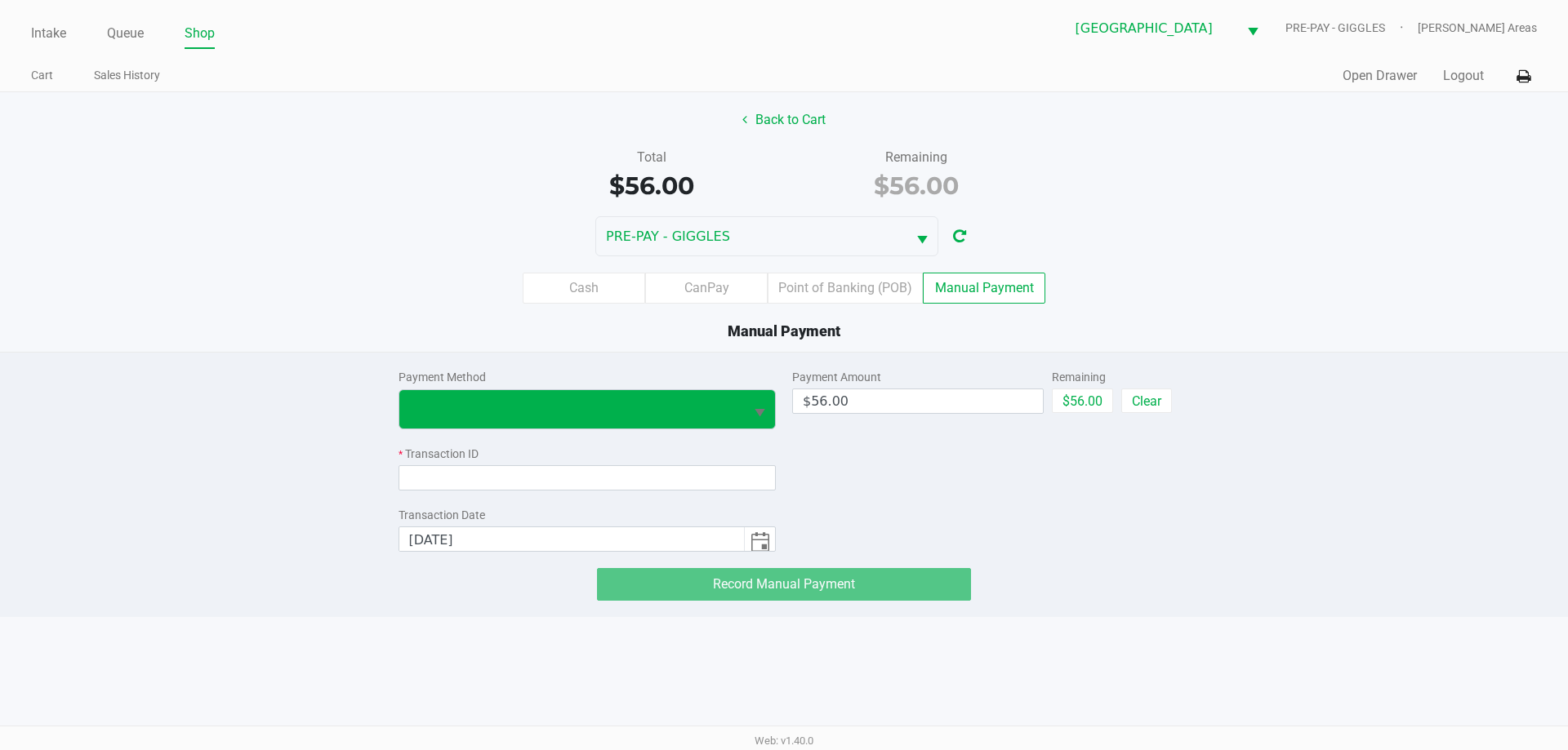
click at [537, 428] on div "Payment Method * Transaction ID Transaction Date 8/22/2025" at bounding box center [587, 452] width 378 height 200
click at [480, 404] on span at bounding box center [572, 409] width 326 height 19
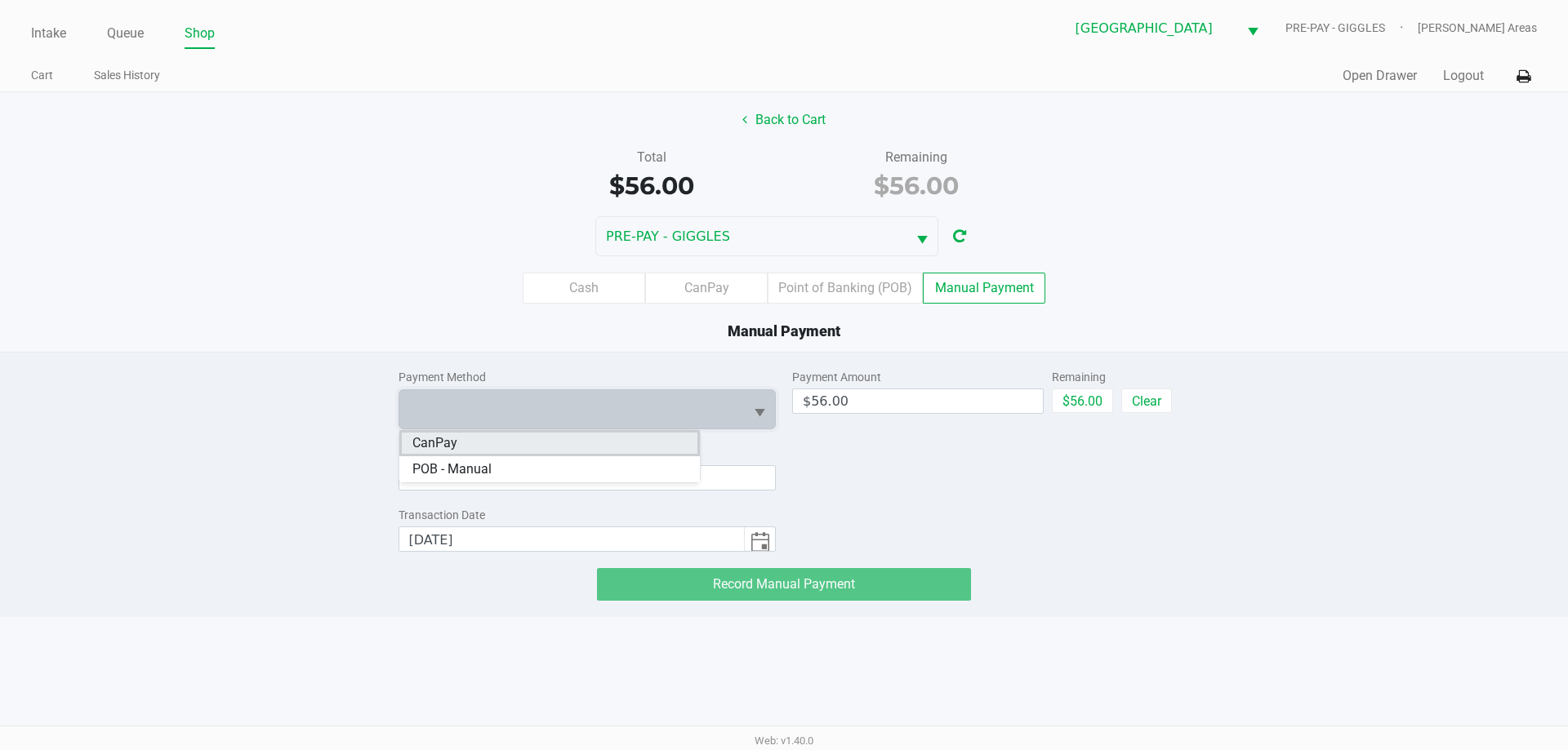
click at [463, 452] on li "CanPay" at bounding box center [550, 443] width 301 height 26
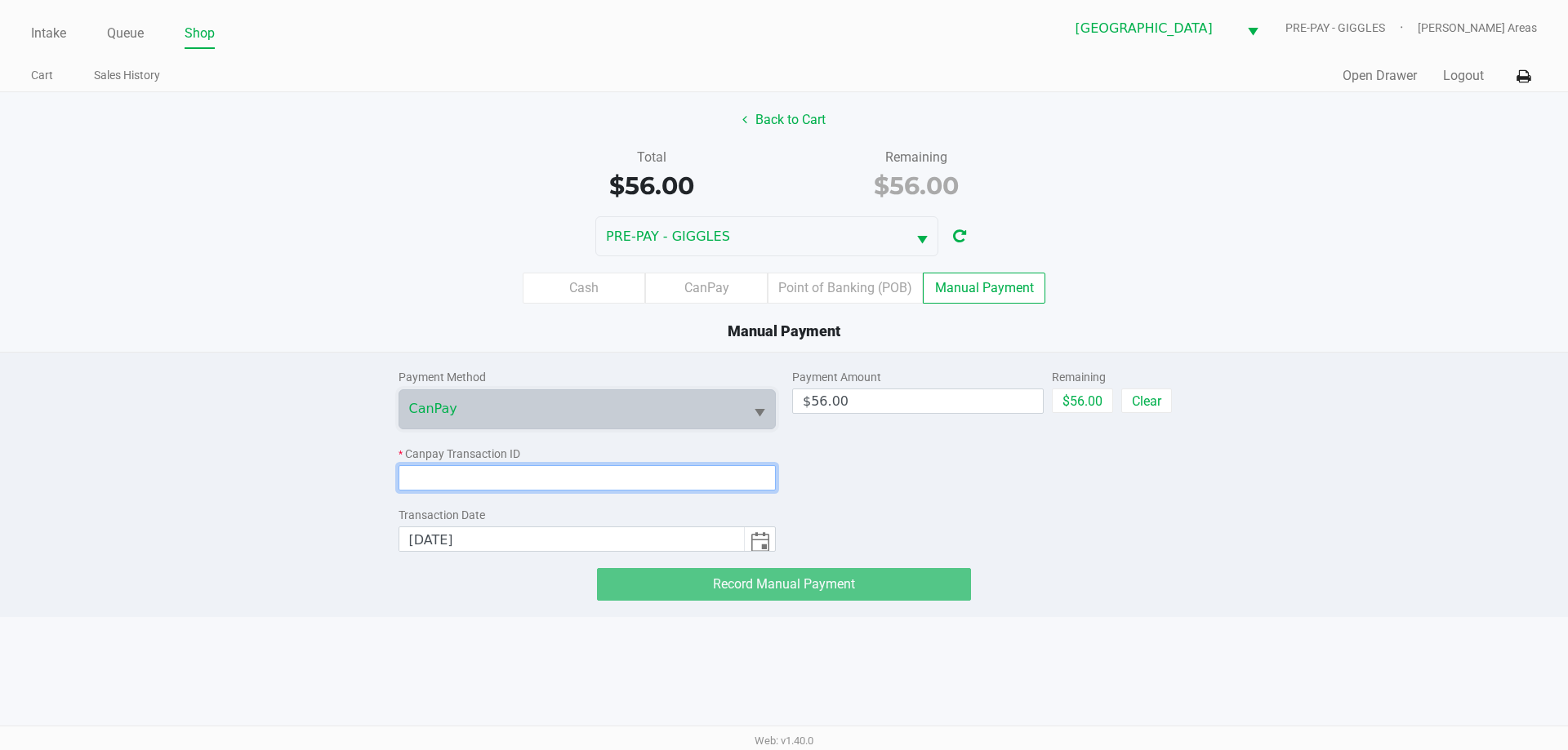
click at [466, 470] on input at bounding box center [587, 477] width 378 height 25
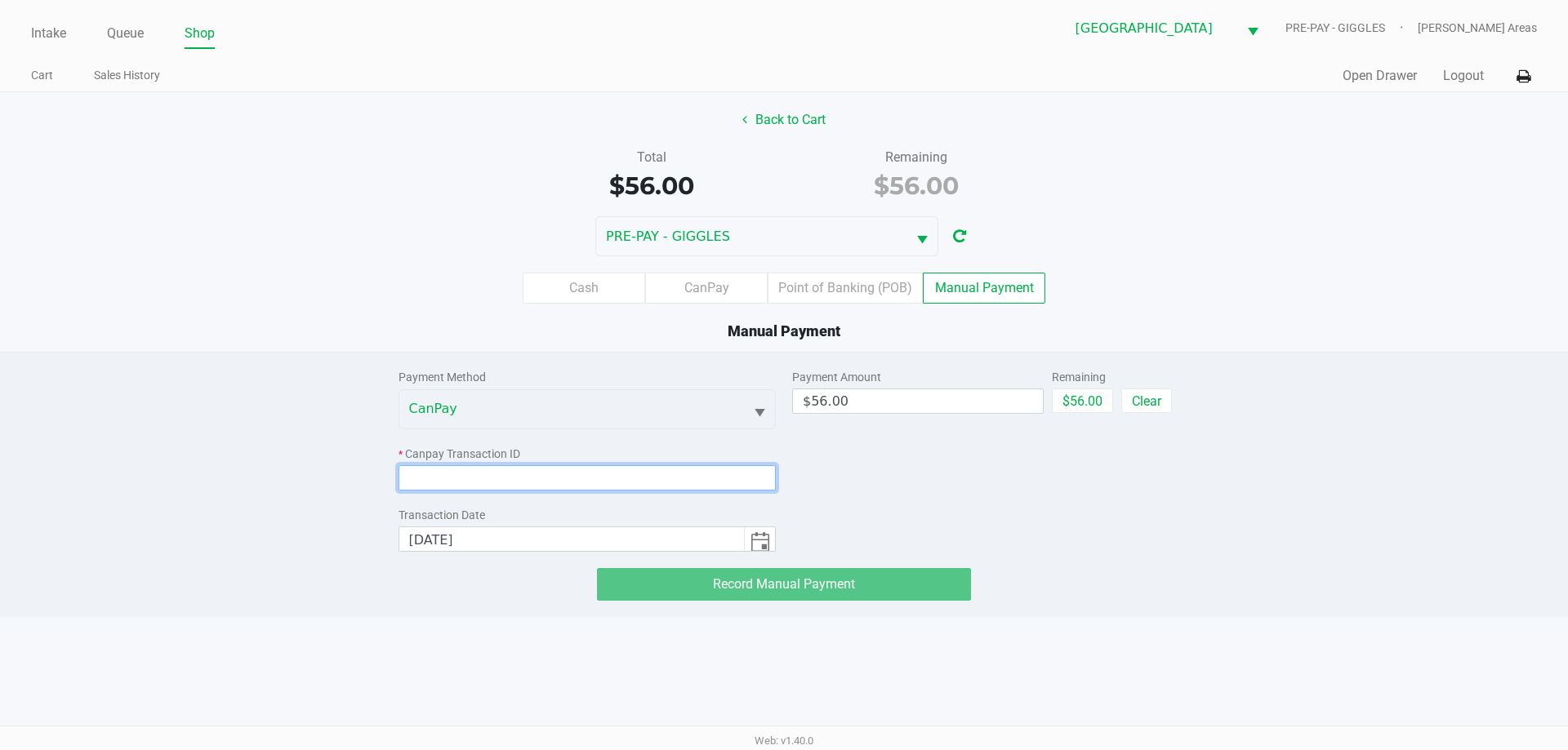
paste input "EQE2ITIXU6EQ"
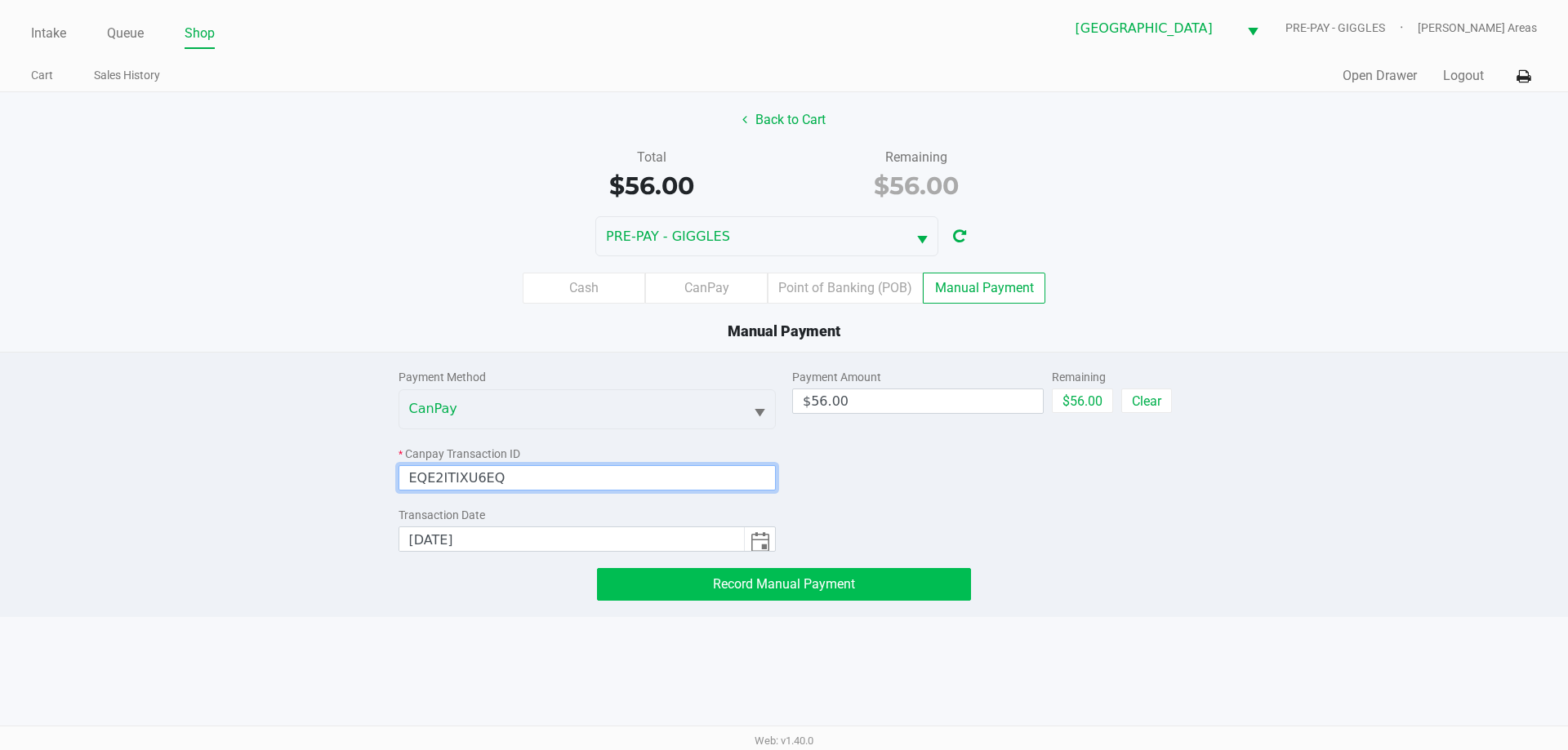
type input "EQE2ITIXU6EQ"
click at [642, 582] on button "Record Manual Payment" at bounding box center [784, 584] width 374 height 33
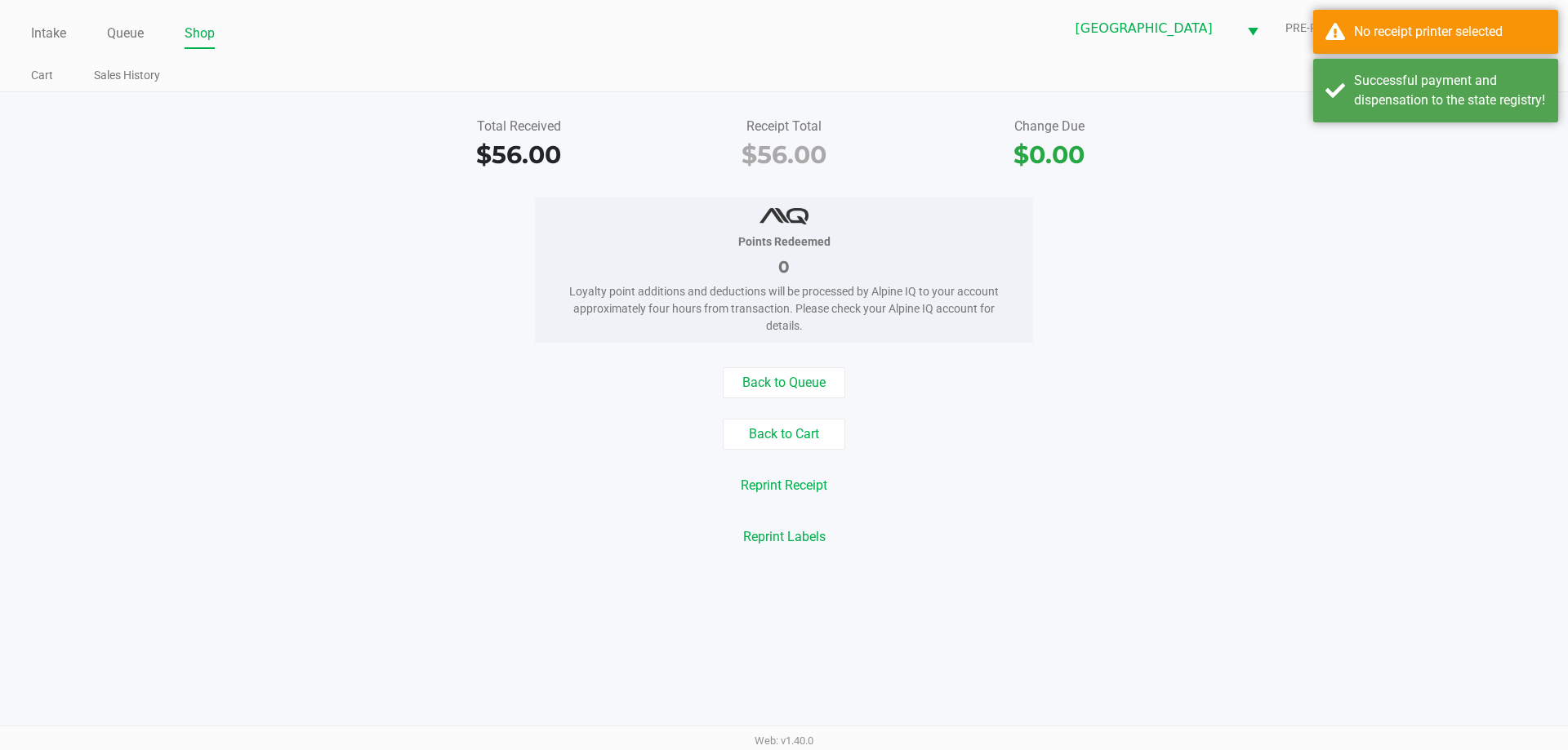
click at [1418, 292] on div "Points Redeemed 0 Loyalty point additions and deductions will be processed by A…" at bounding box center [784, 270] width 1593 height 145
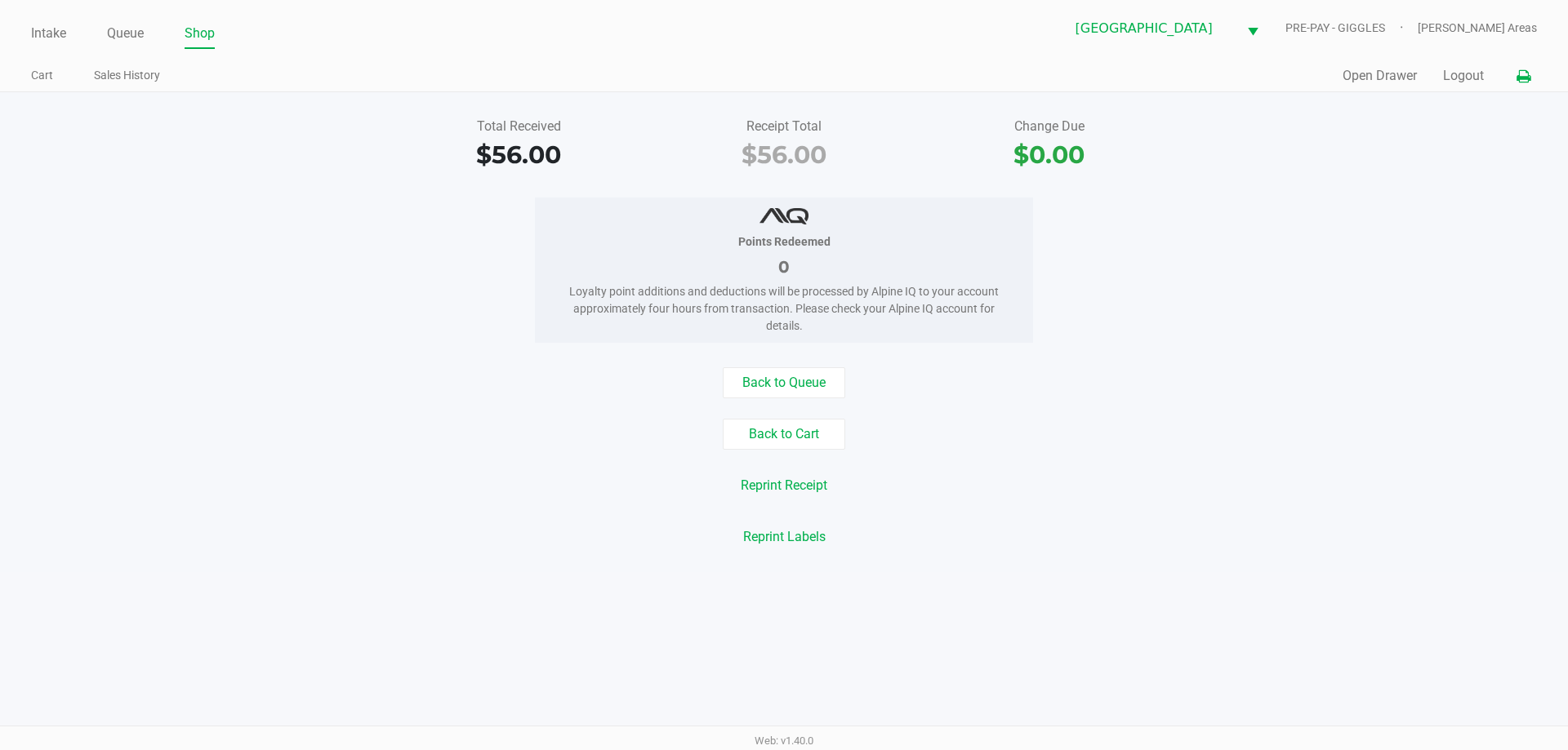
click at [1526, 68] on button at bounding box center [1523, 76] width 27 height 30
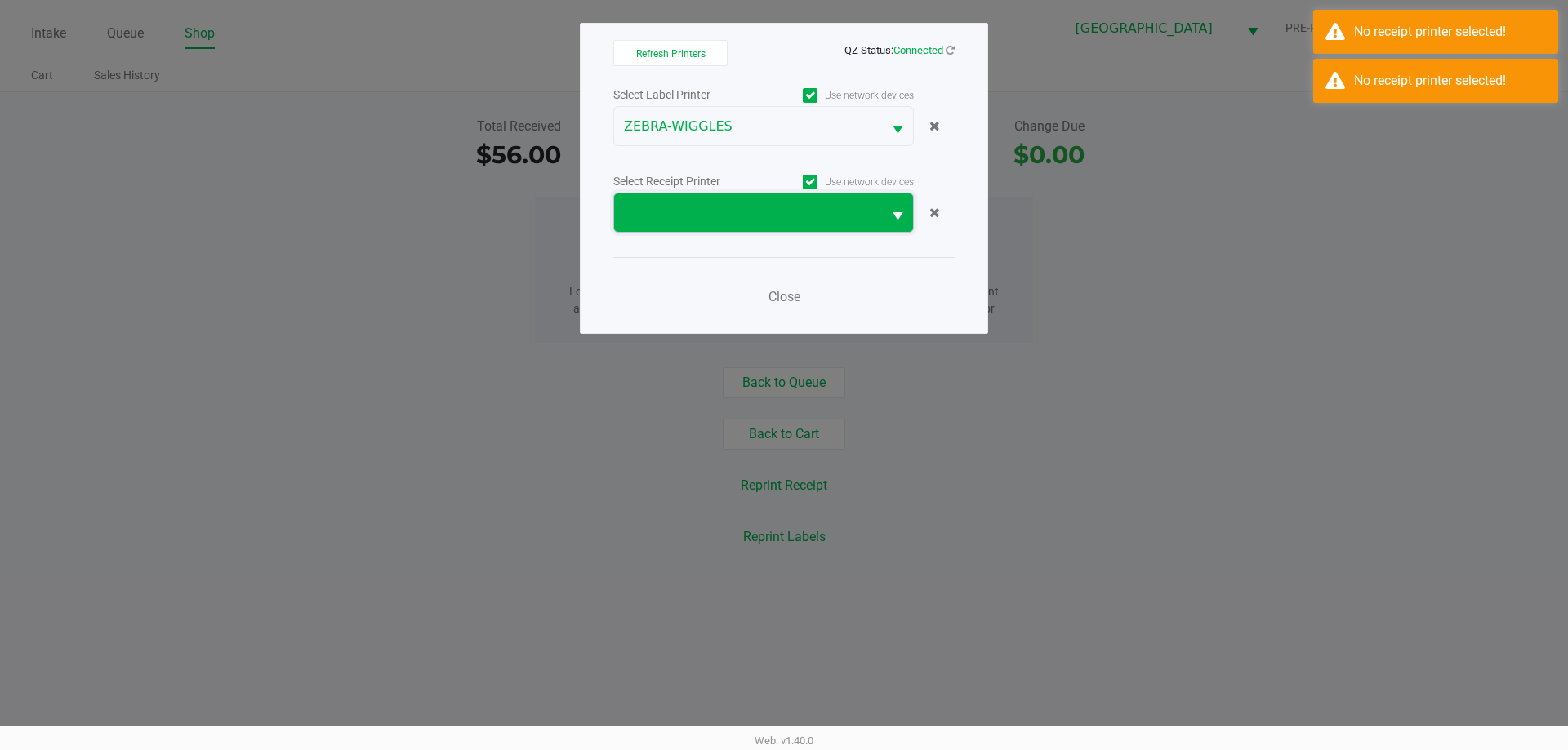
click at [705, 214] on span at bounding box center [748, 213] width 248 height 19
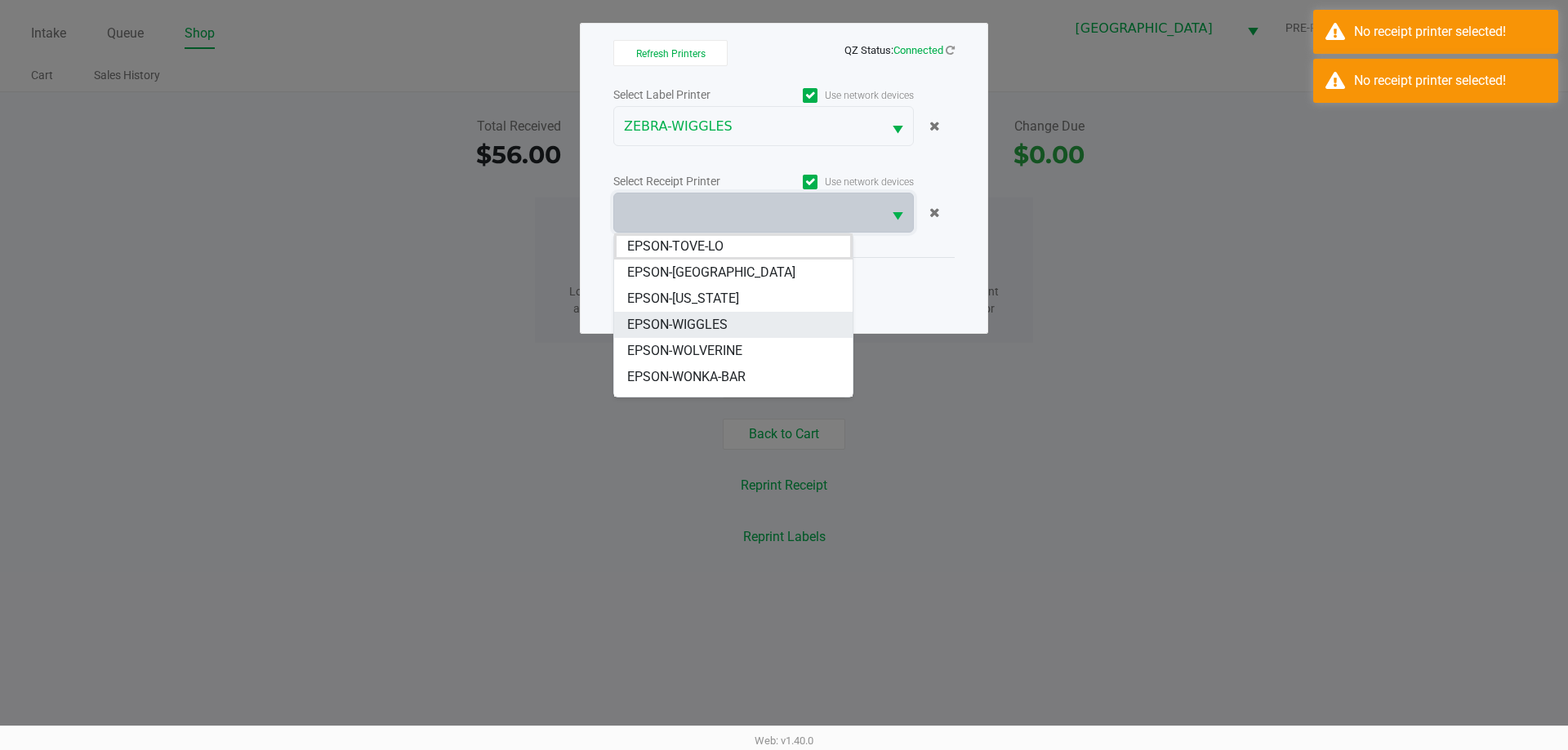
click at [715, 322] on span "EPSON-WIGGLES" at bounding box center [677, 324] width 100 height 19
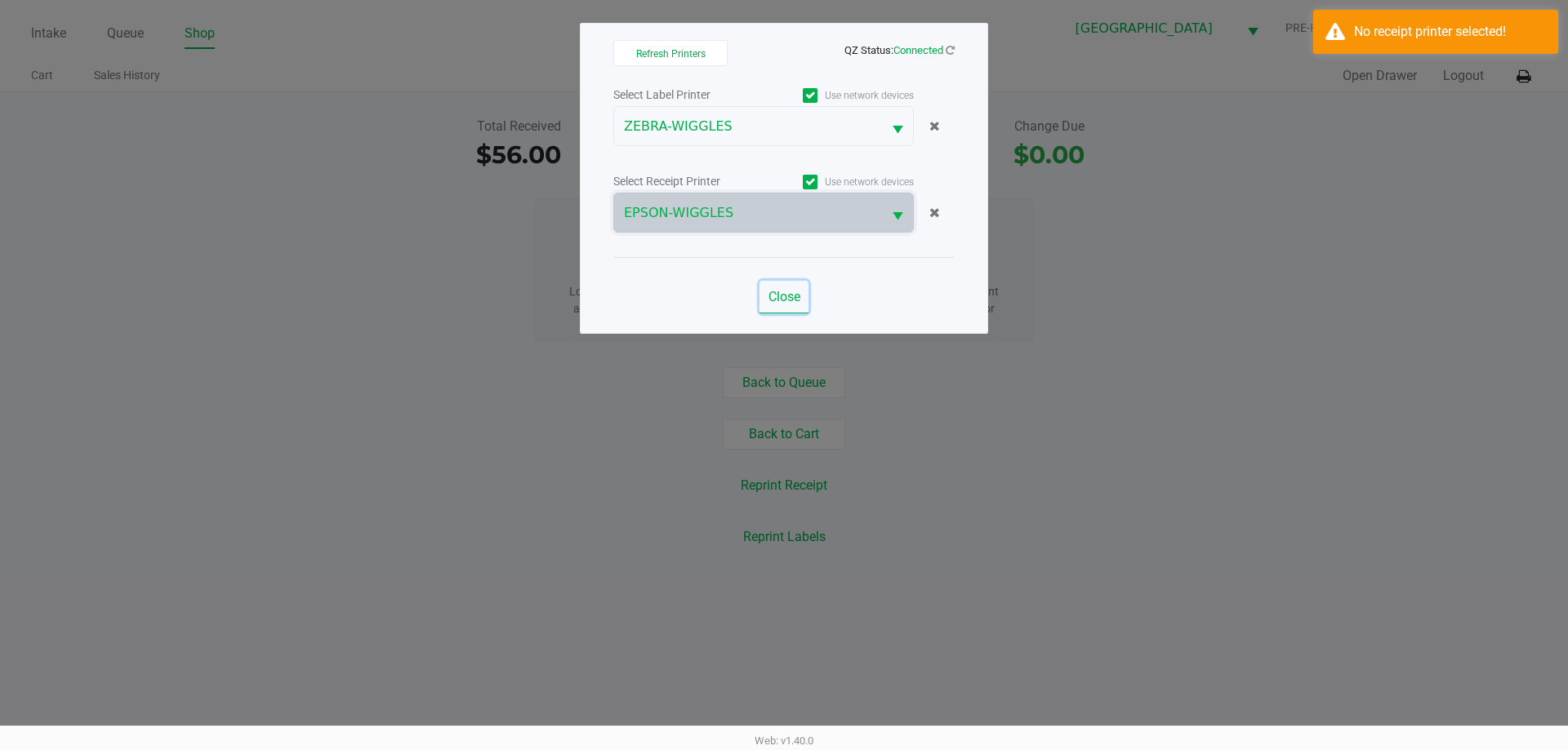
click at [776, 298] on span "Close" at bounding box center [784, 297] width 32 height 16
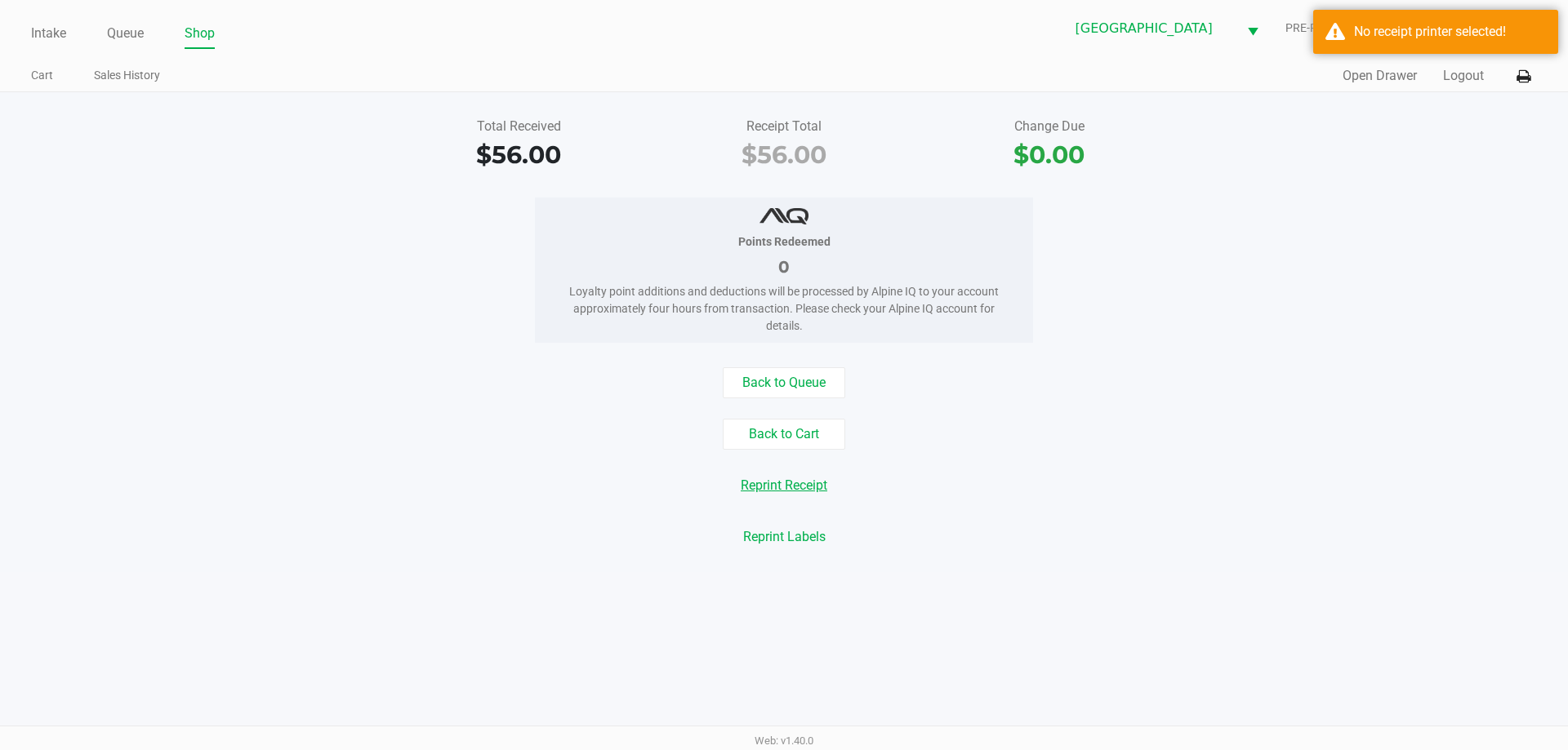
click at [787, 490] on button "Reprint Receipt" at bounding box center [784, 485] width 108 height 31
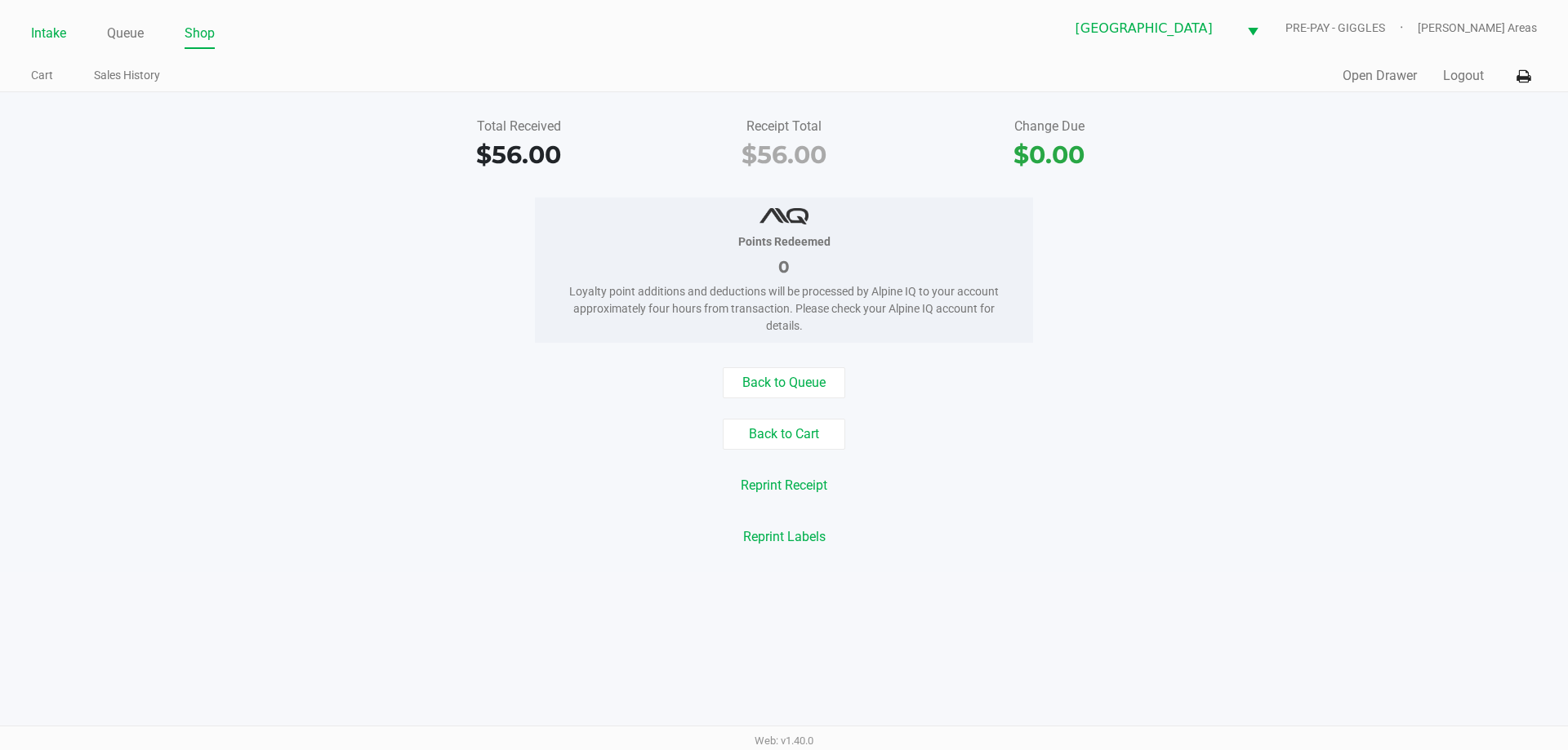
click at [40, 34] on link "Intake" at bounding box center [48, 33] width 35 height 23
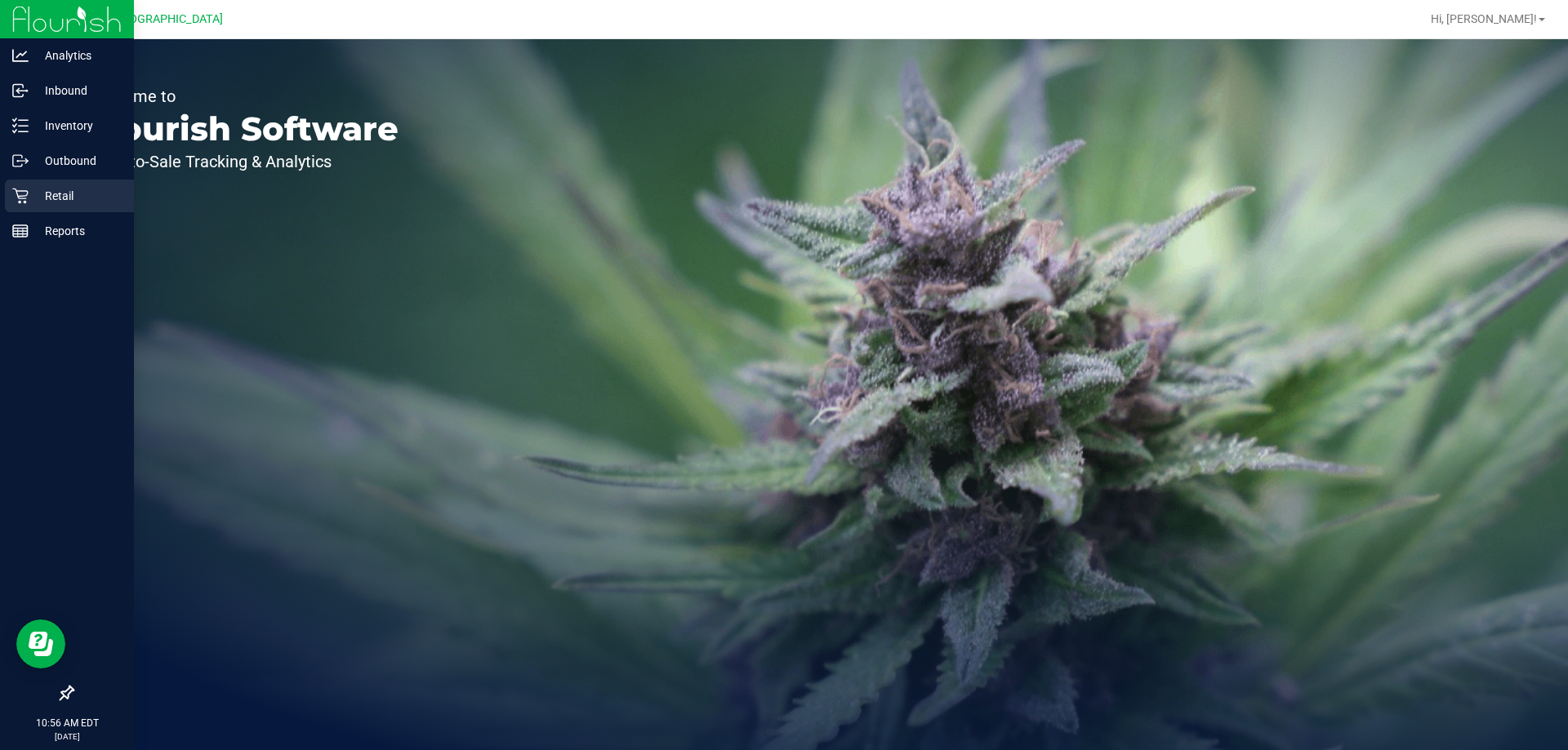
click at [21, 193] on icon at bounding box center [20, 196] width 17 height 17
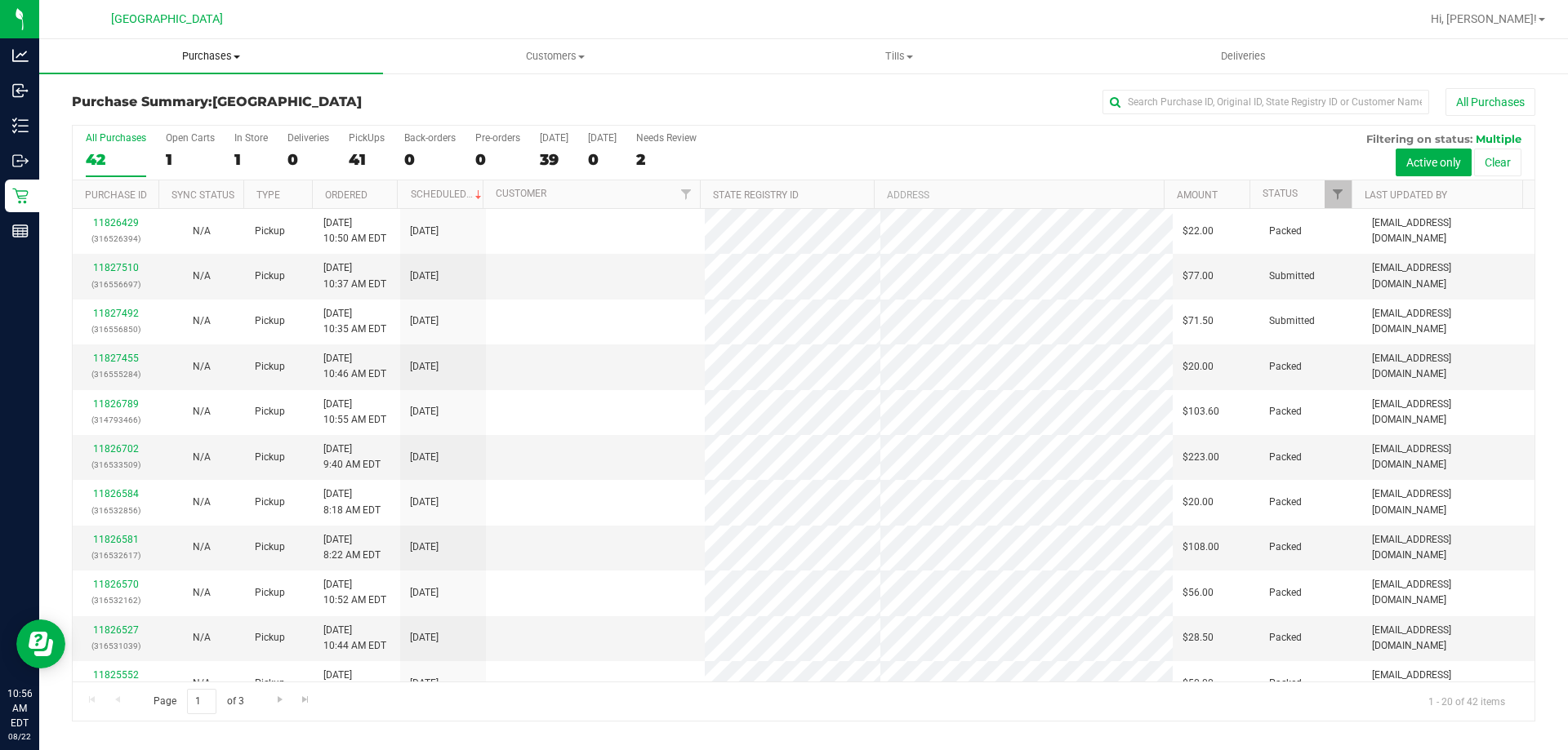
click at [191, 55] on span "Purchases" at bounding box center [211, 56] width 344 height 15
click at [155, 113] on li "Fulfillment" at bounding box center [211, 119] width 344 height 19
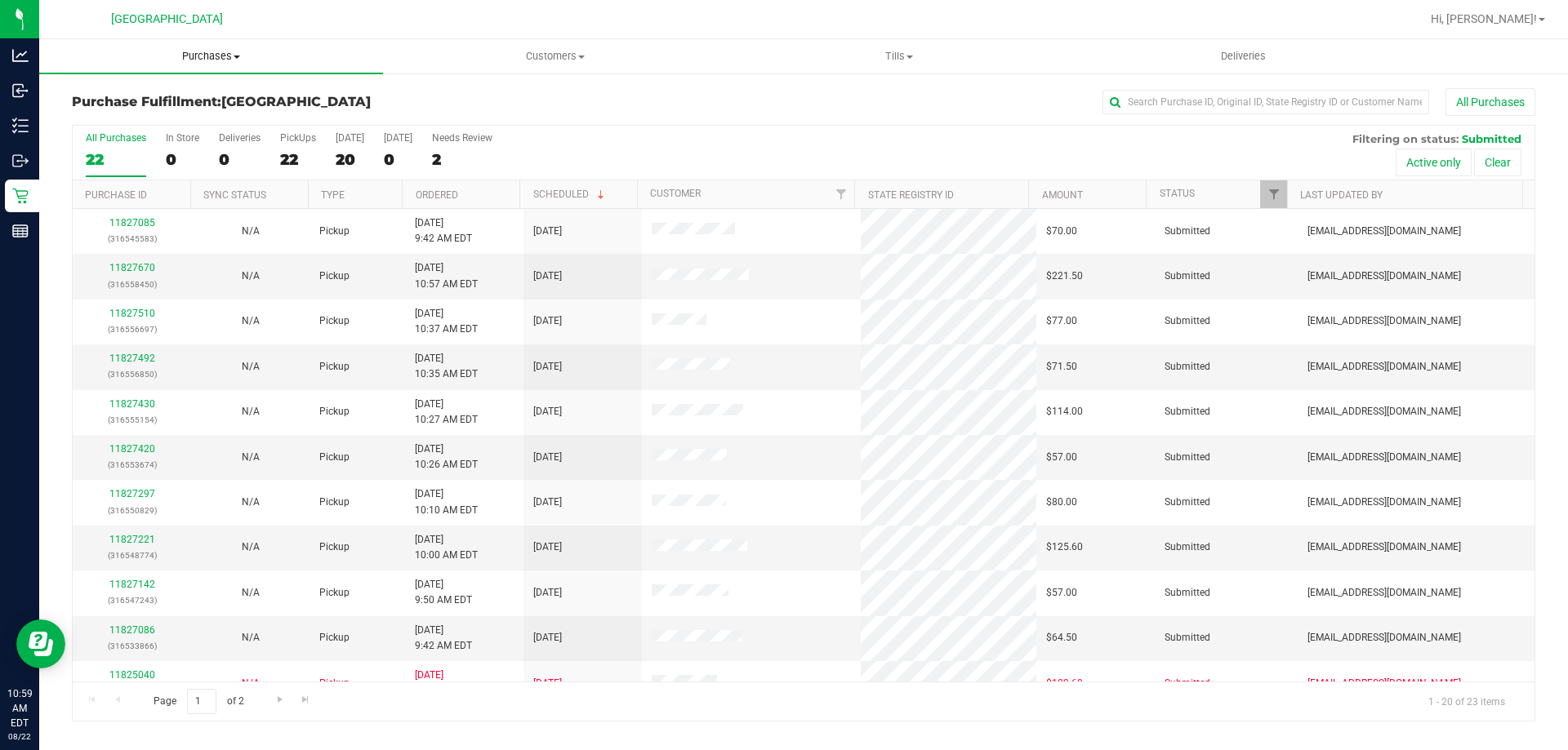
click at [195, 45] on uib-tab-heading "Purchases Summary of purchases Fulfillment All purchases" at bounding box center [211, 56] width 344 height 34
click at [139, 120] on li "Fulfillment" at bounding box center [211, 119] width 344 height 19
click at [446, 187] on th "Ordered" at bounding box center [461, 194] width 118 height 29
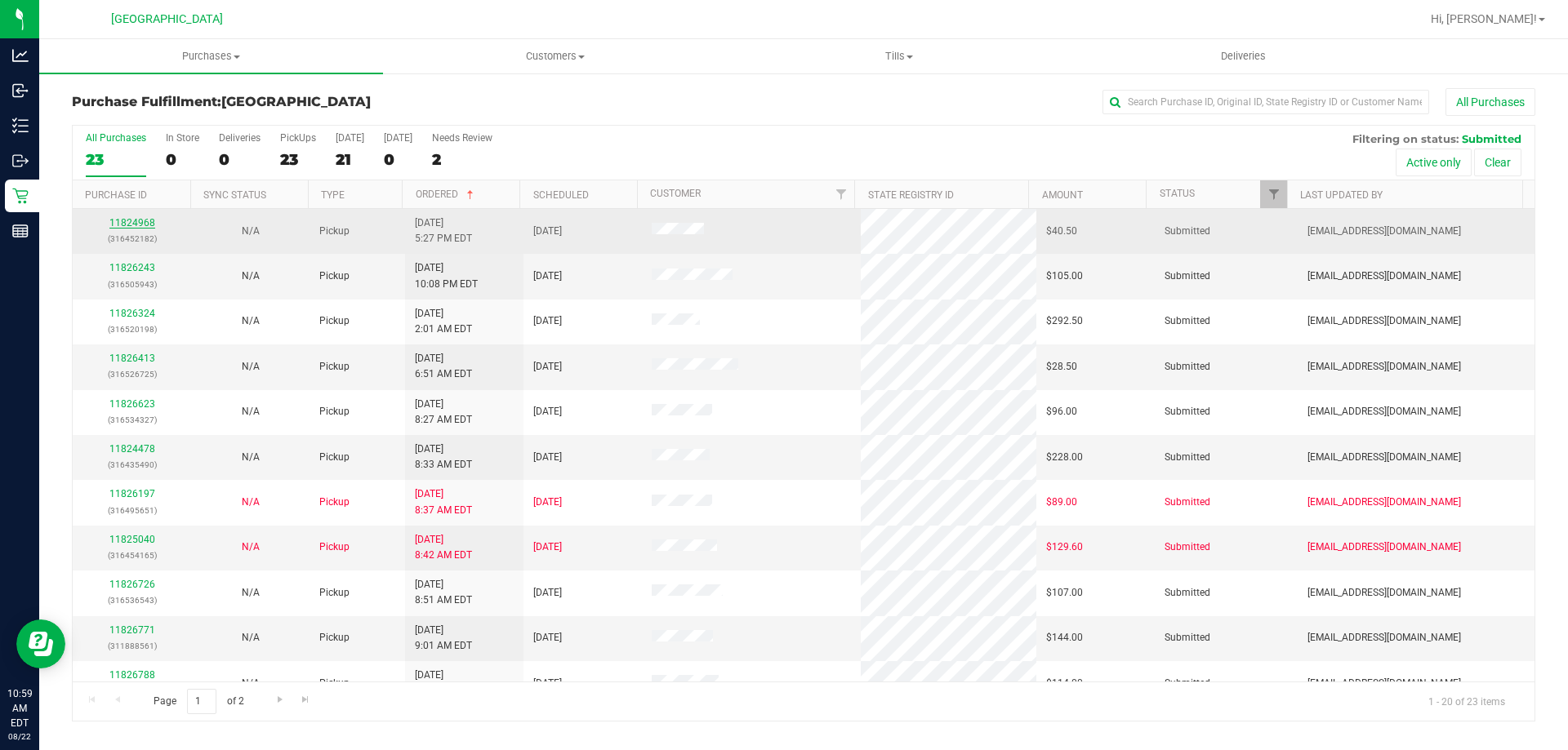
click at [132, 223] on link "11824968" at bounding box center [132, 222] width 46 height 11
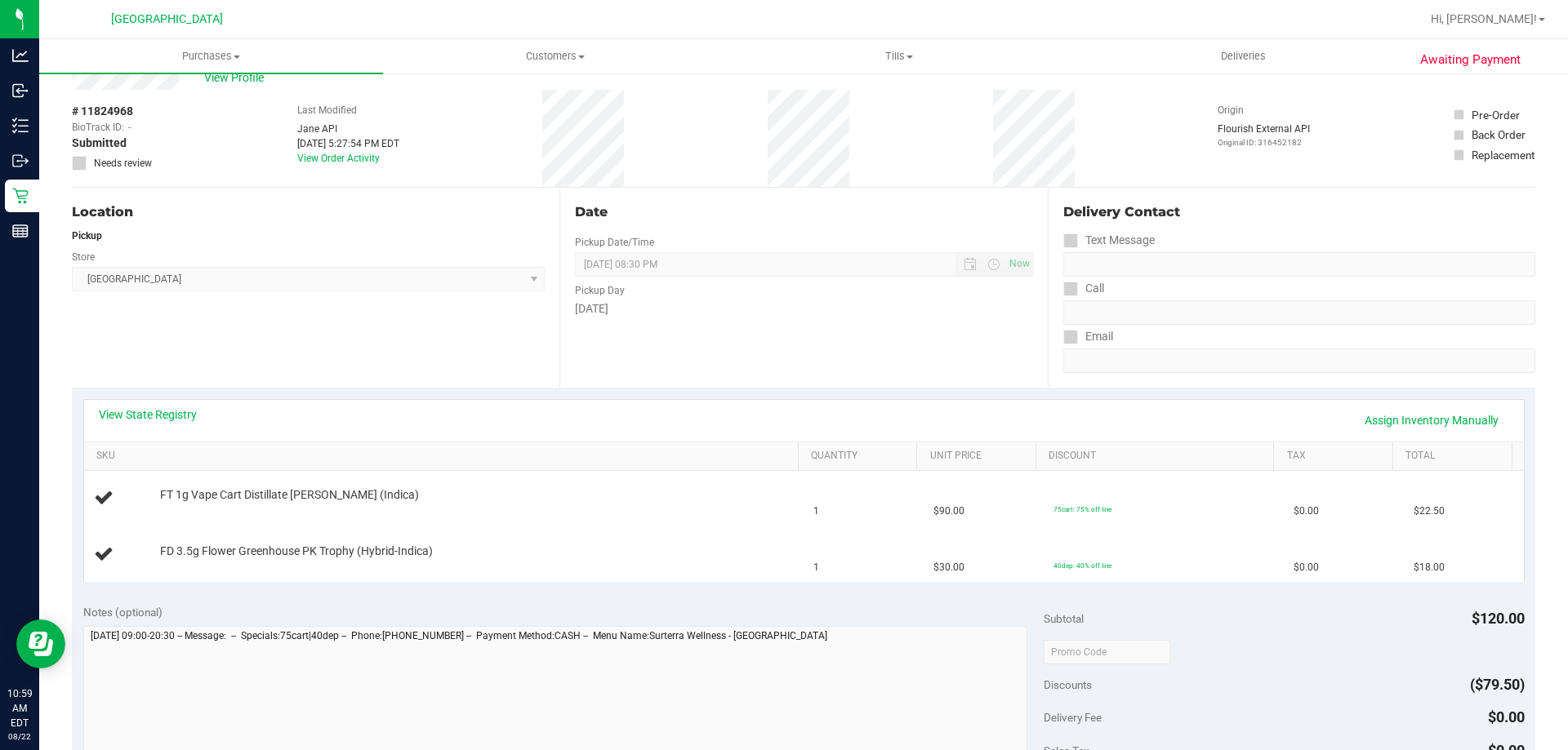
scroll to position [82, 0]
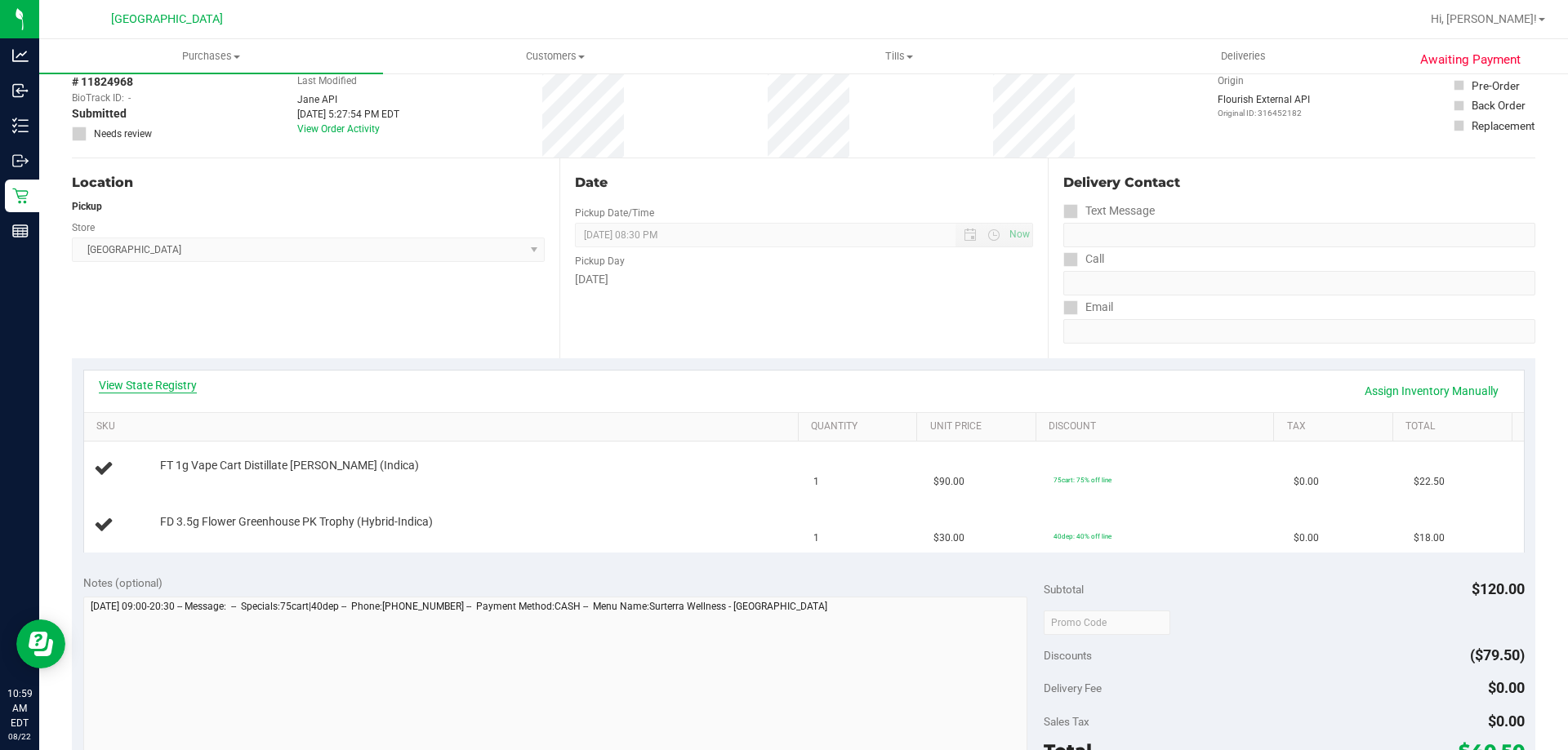
click at [130, 380] on link "View State Registry" at bounding box center [147, 385] width 98 height 17
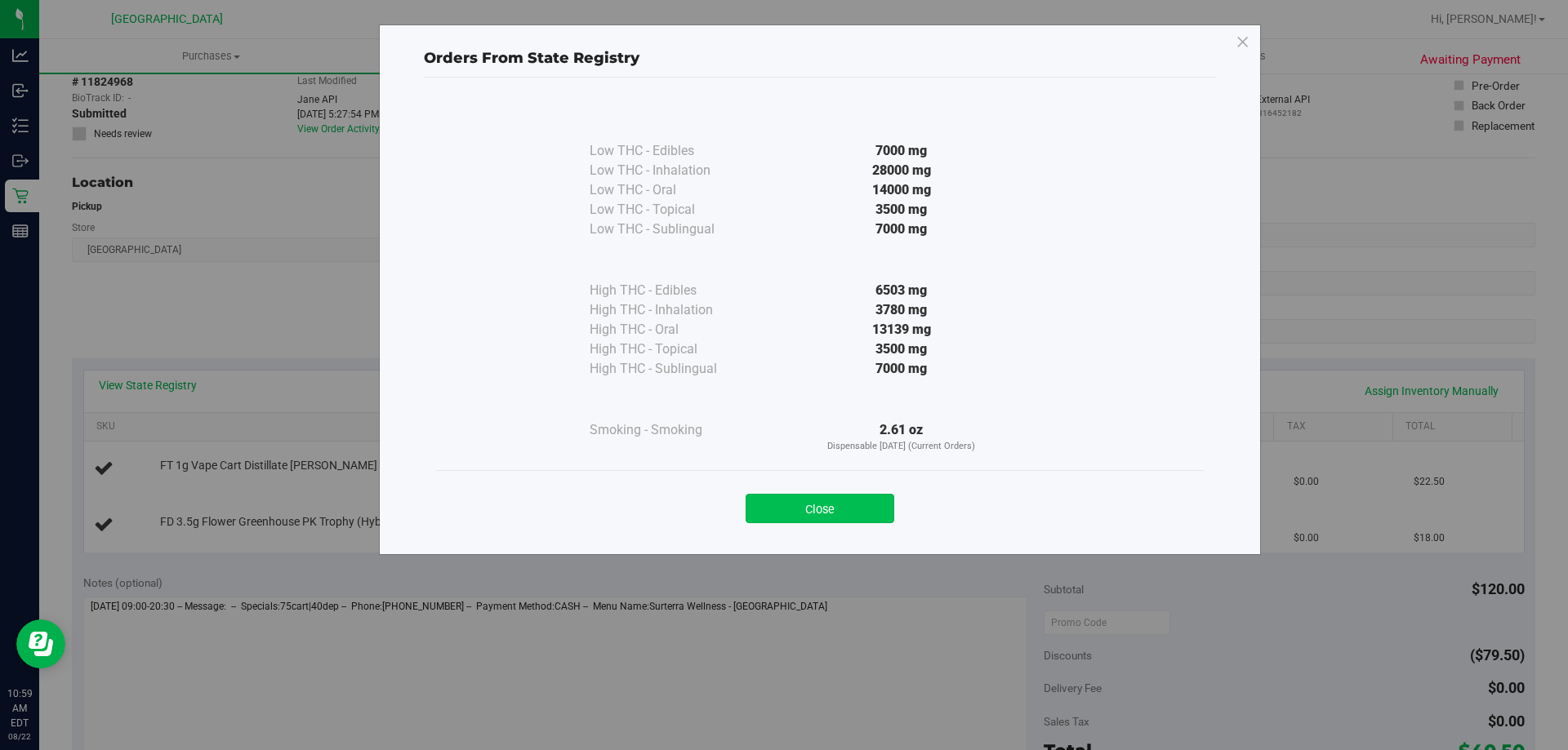
click at [851, 500] on button "Close" at bounding box center [820, 508] width 149 height 29
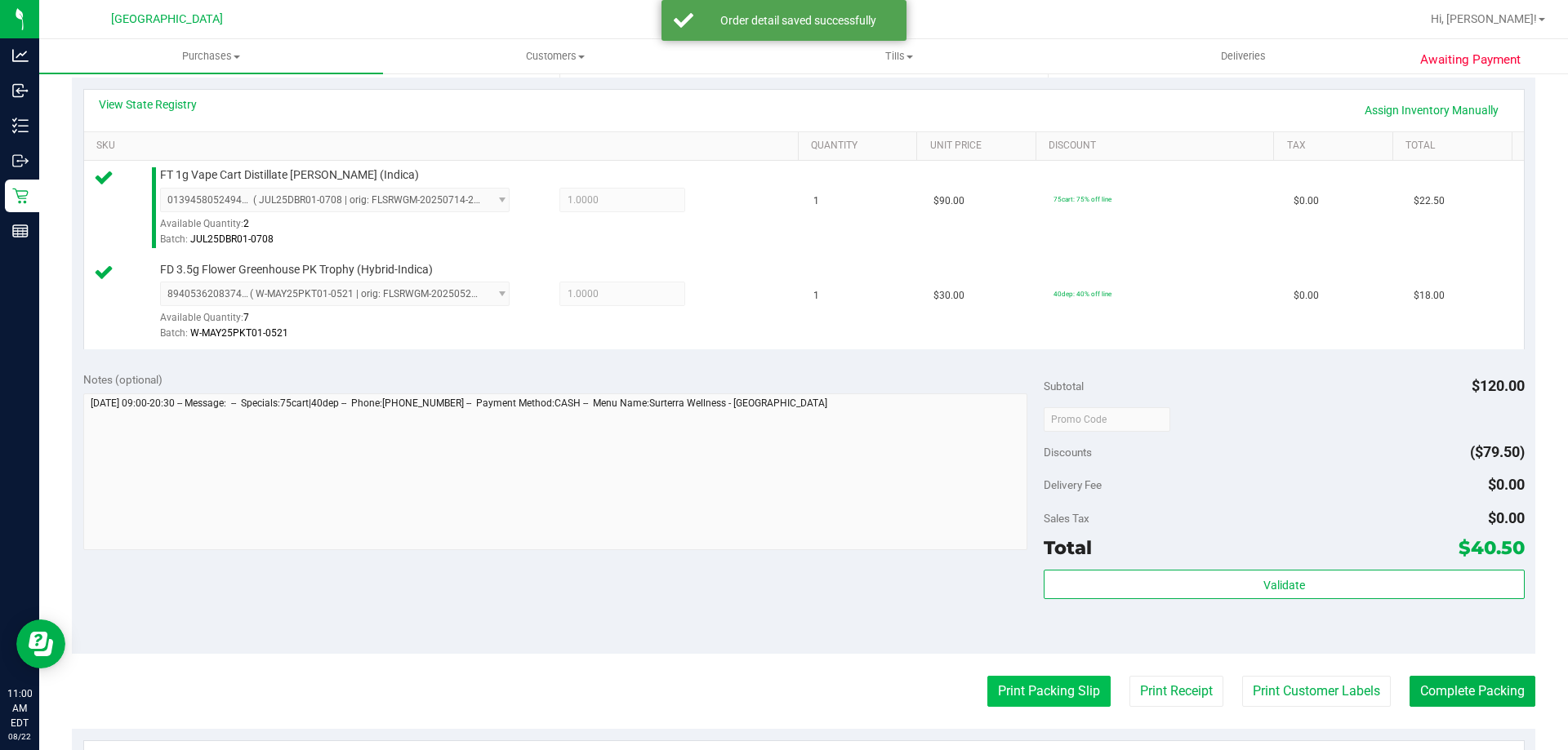
scroll to position [572, 0]
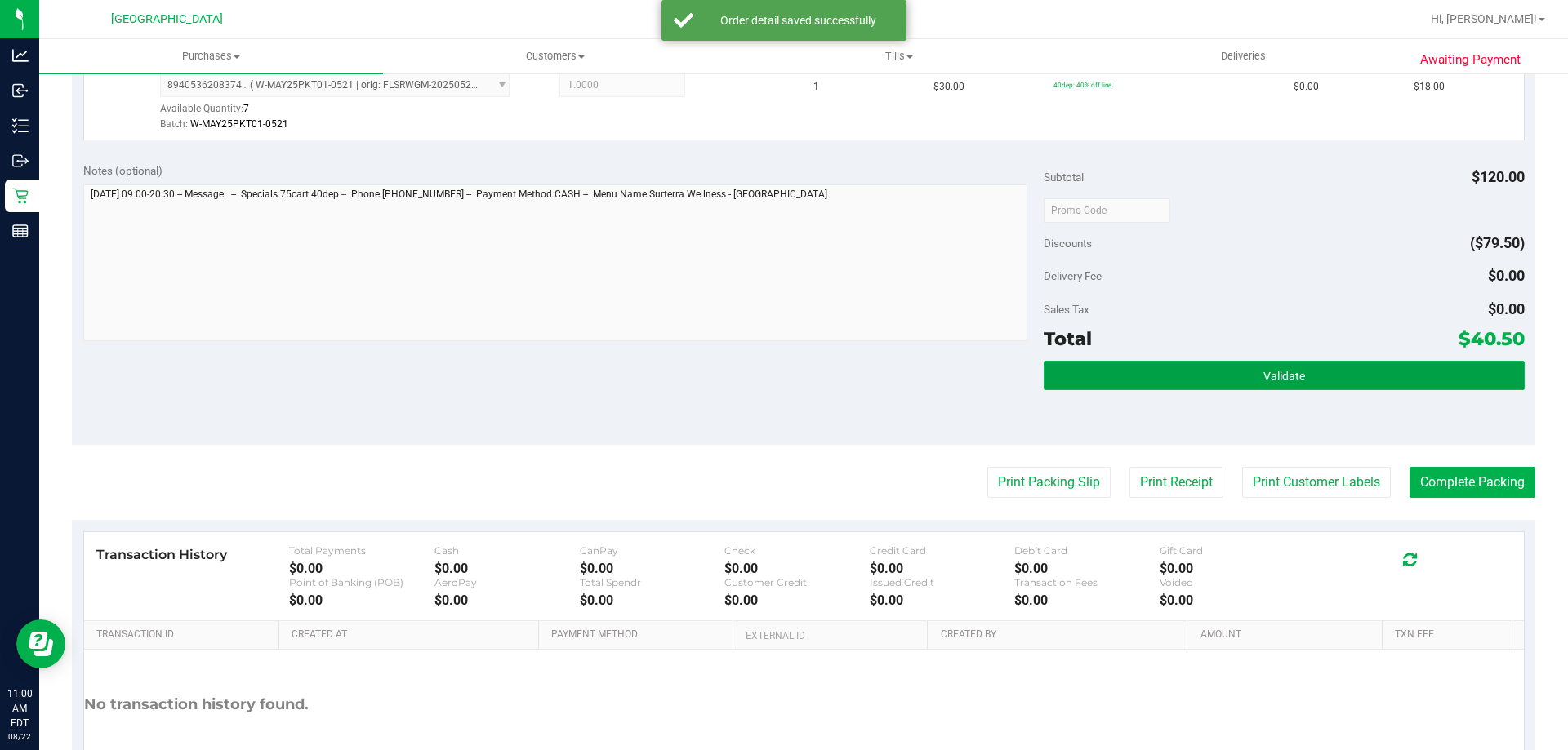
click at [1131, 378] on button "Validate" at bounding box center [1284, 375] width 480 height 29
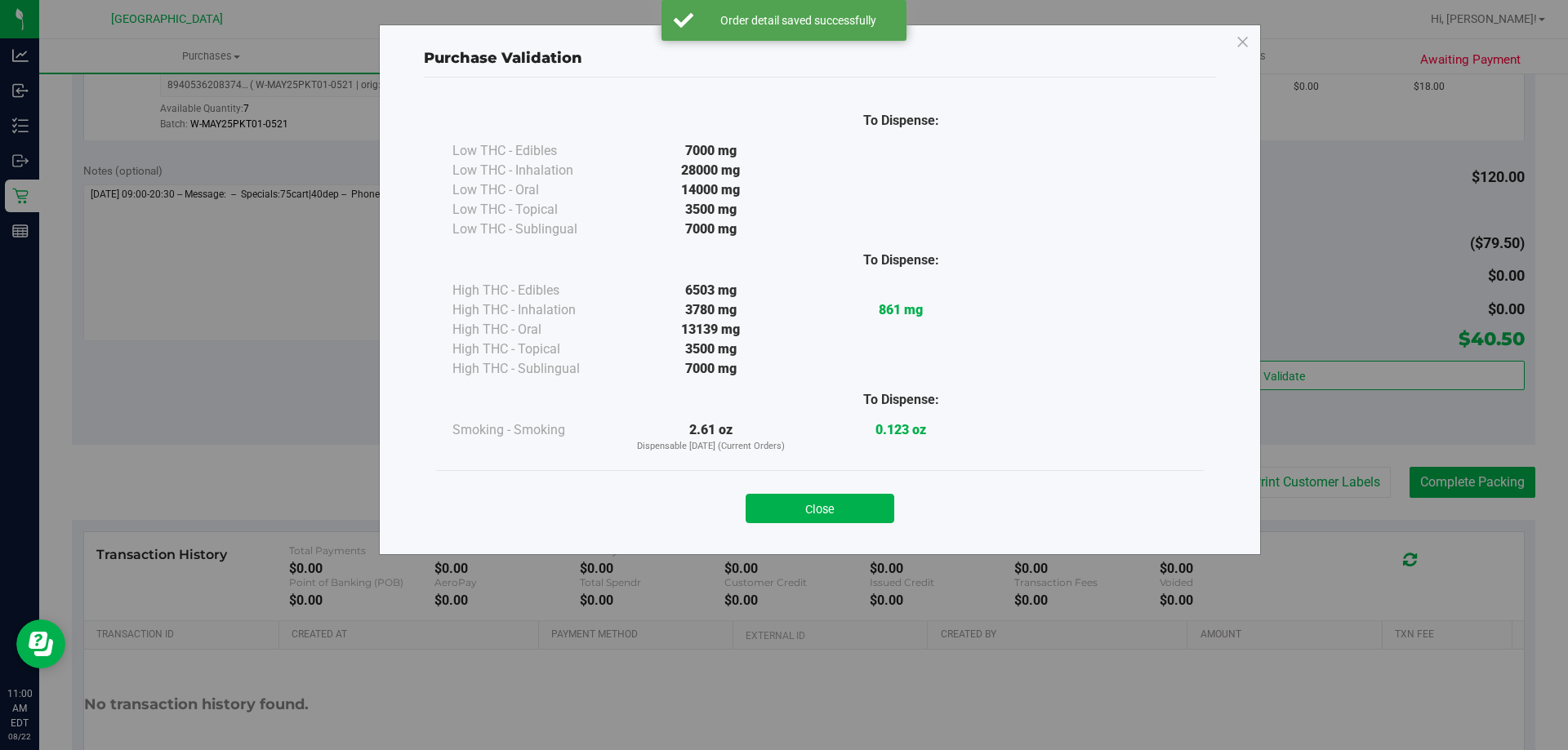
click at [830, 509] on button "Close" at bounding box center [820, 508] width 149 height 29
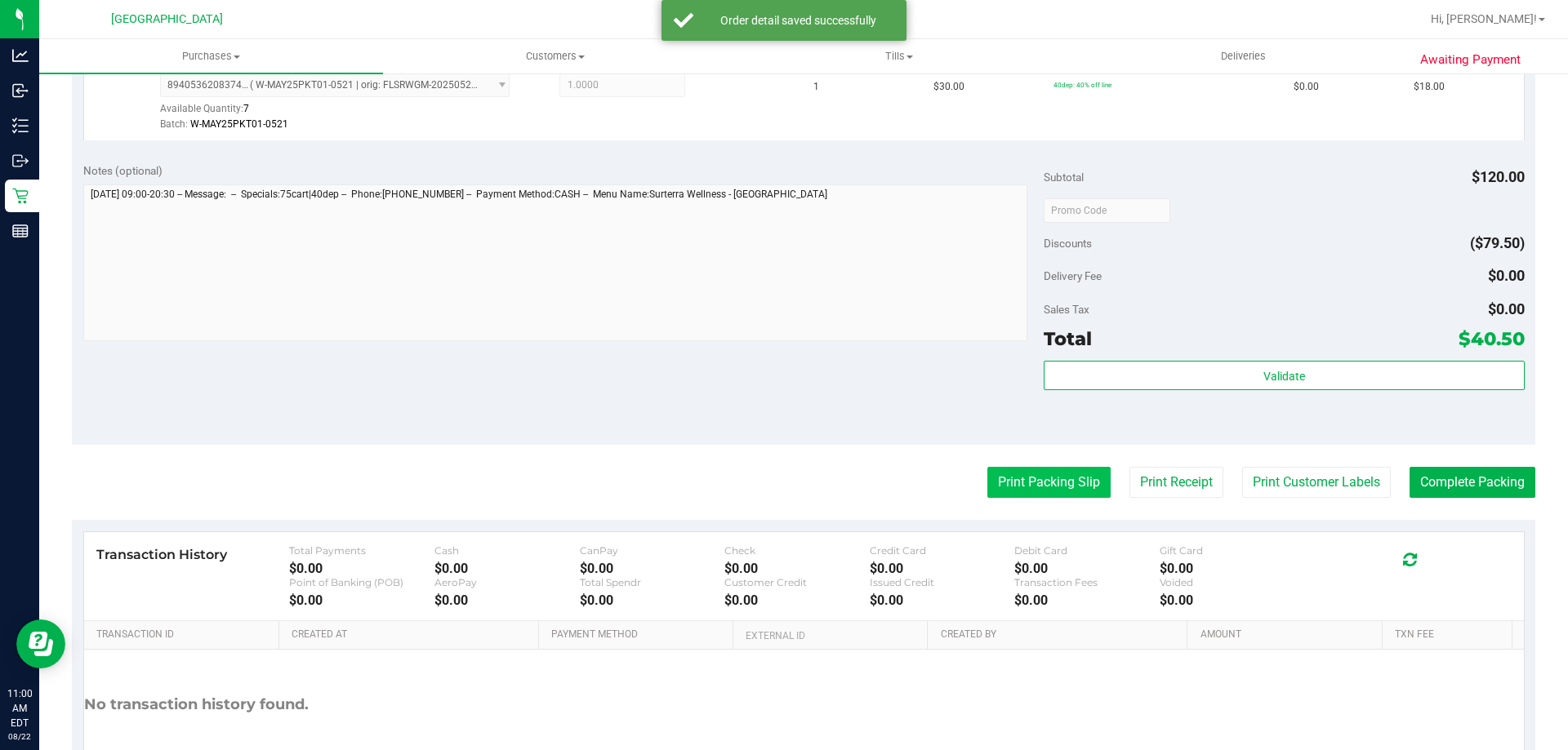
click at [992, 472] on button "Print Packing Slip" at bounding box center [1049, 482] width 123 height 31
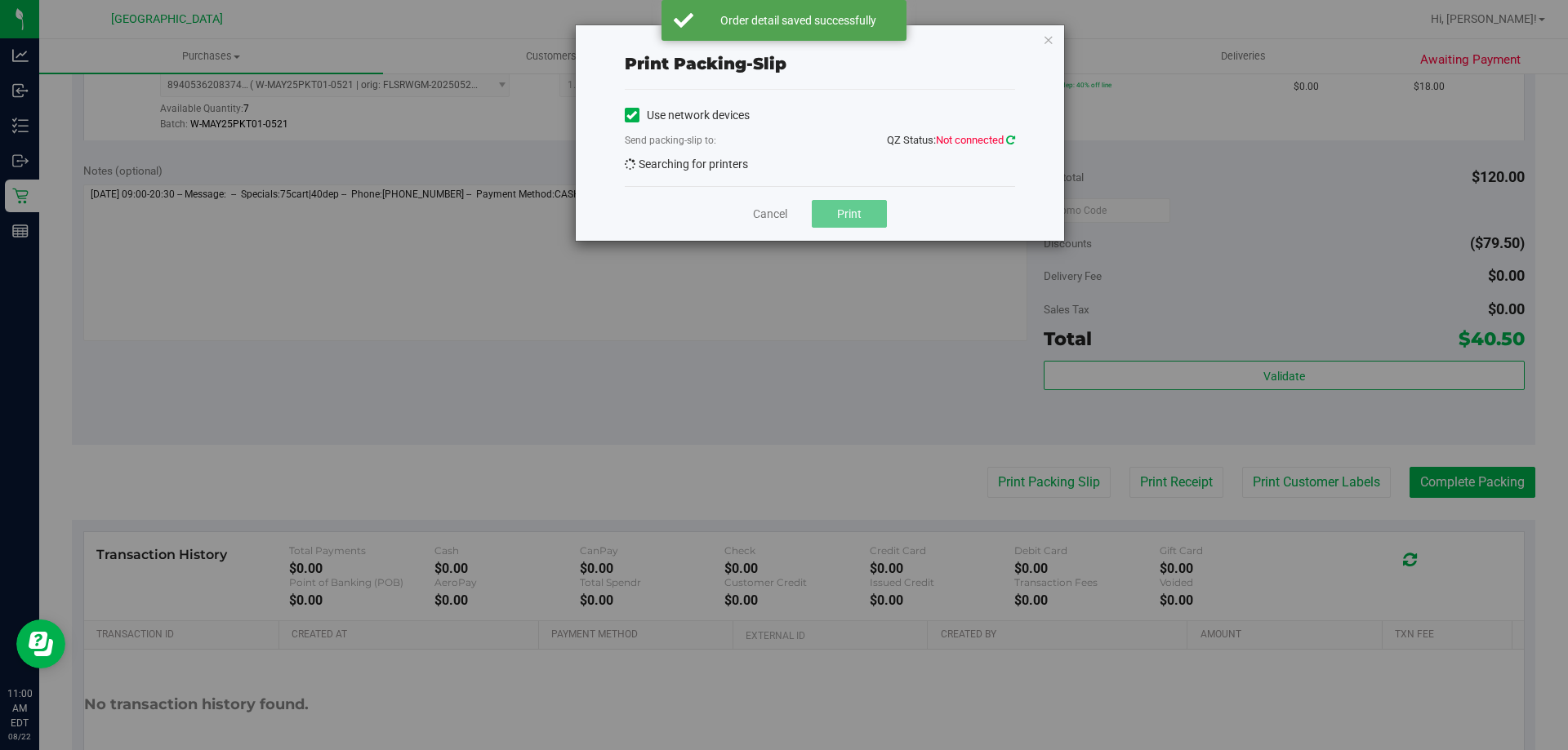
click at [1011, 138] on icon at bounding box center [1010, 140] width 9 height 11
click at [1007, 141] on icon at bounding box center [1010, 140] width 9 height 11
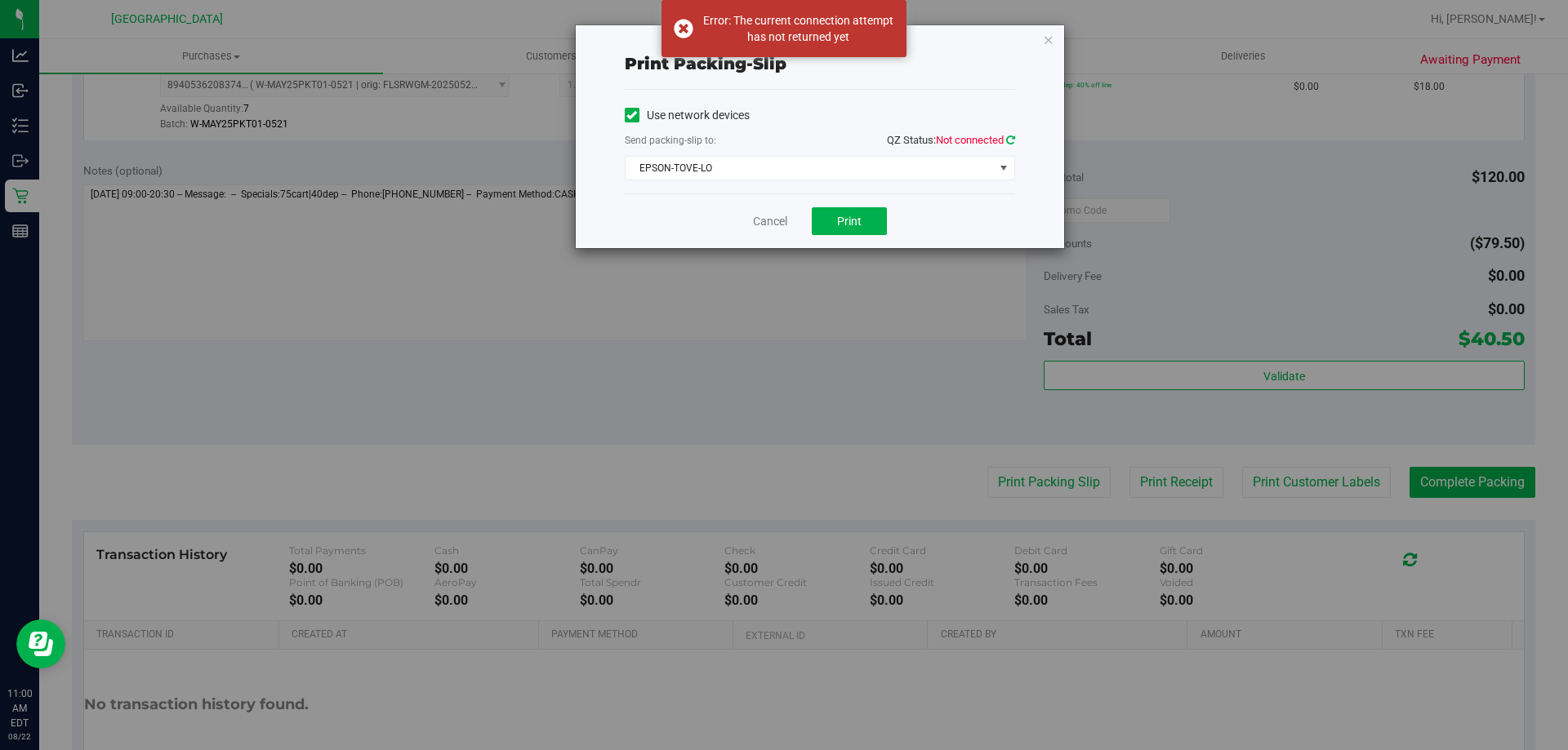
click at [1014, 135] on icon at bounding box center [1010, 140] width 9 height 11
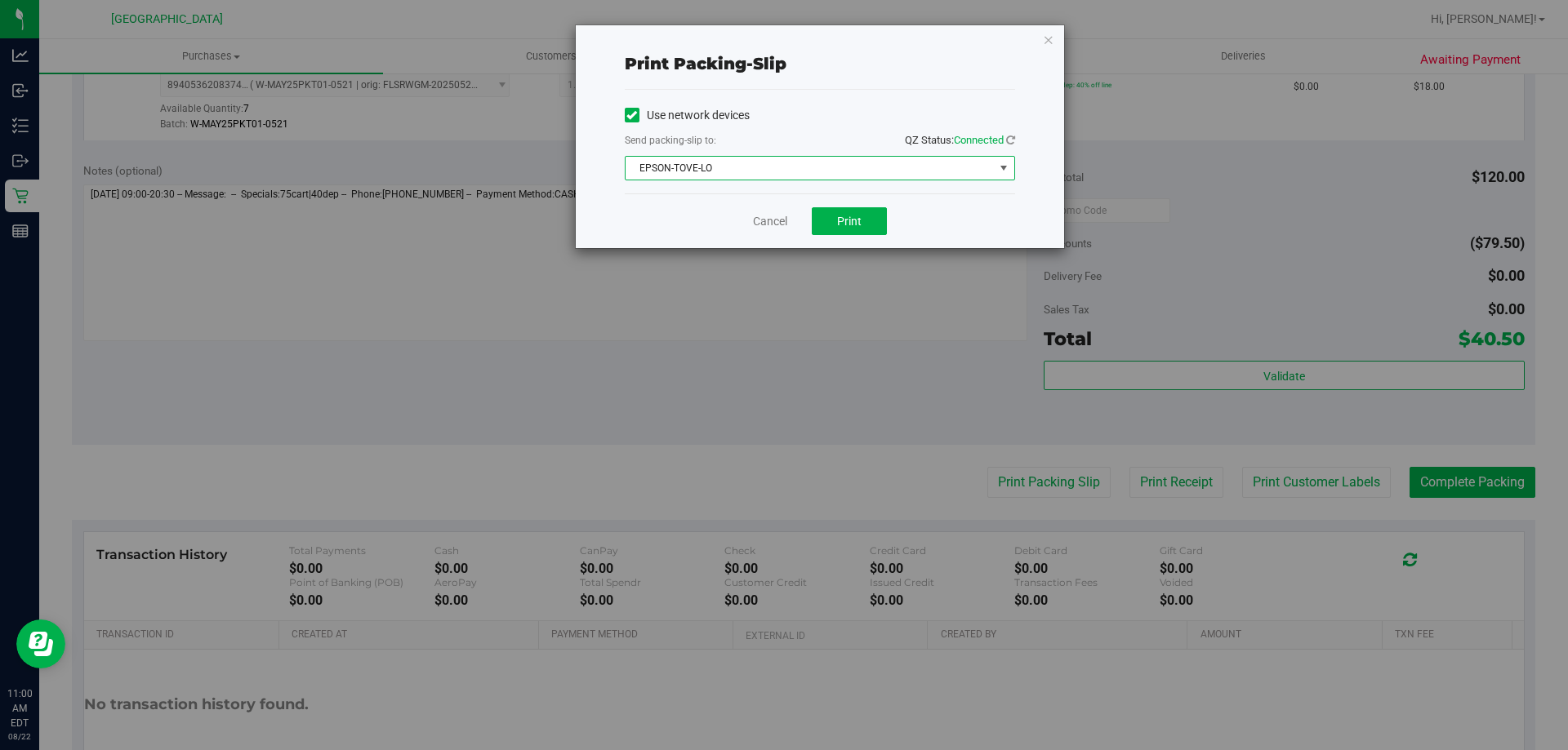
click at [748, 178] on span "EPSON-TOVE-LO" at bounding box center [809, 168] width 368 height 23
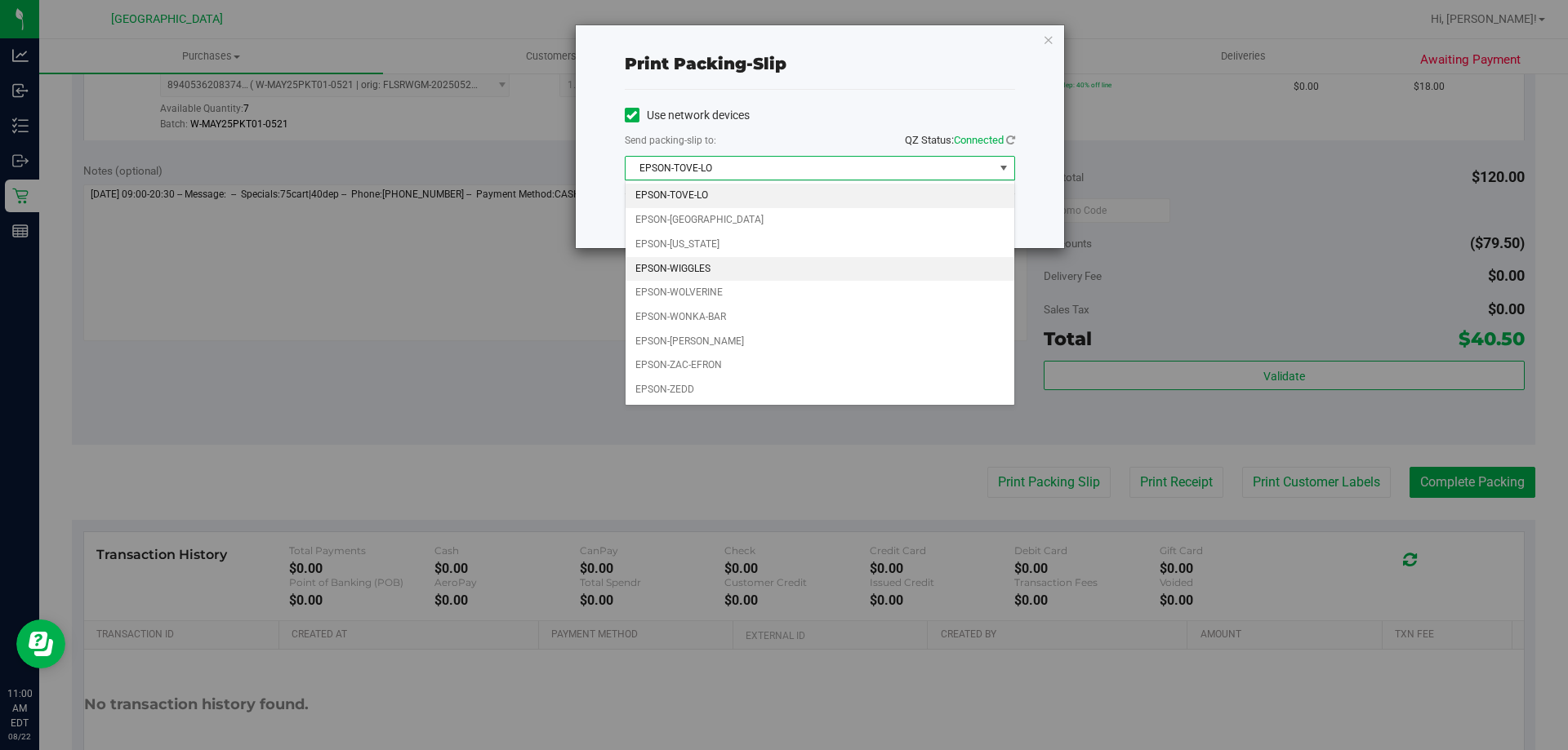
click at [697, 272] on li "EPSON-WIGGLES" at bounding box center [820, 270] width 389 height 25
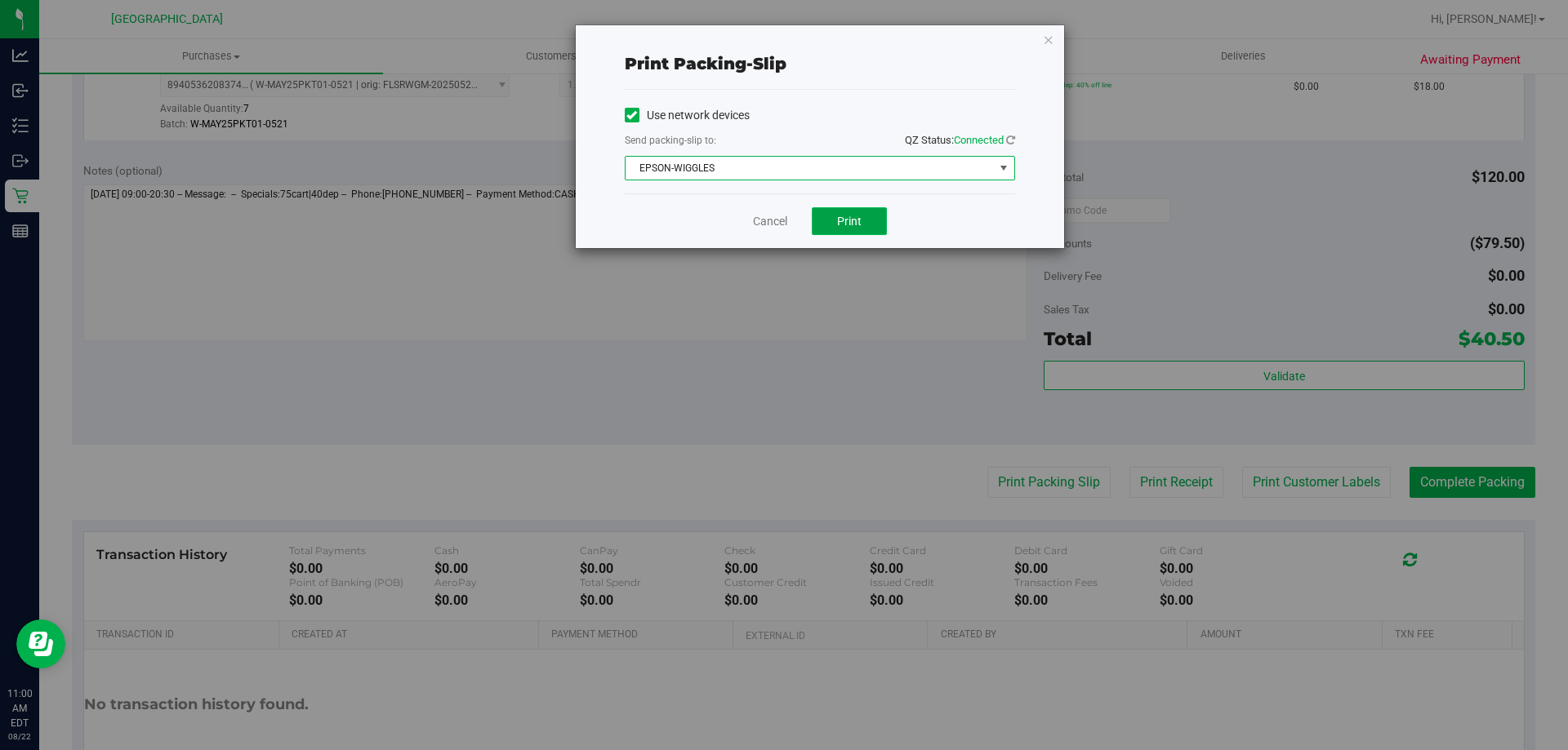
click at [849, 208] on button "Print" at bounding box center [849, 222] width 75 height 28
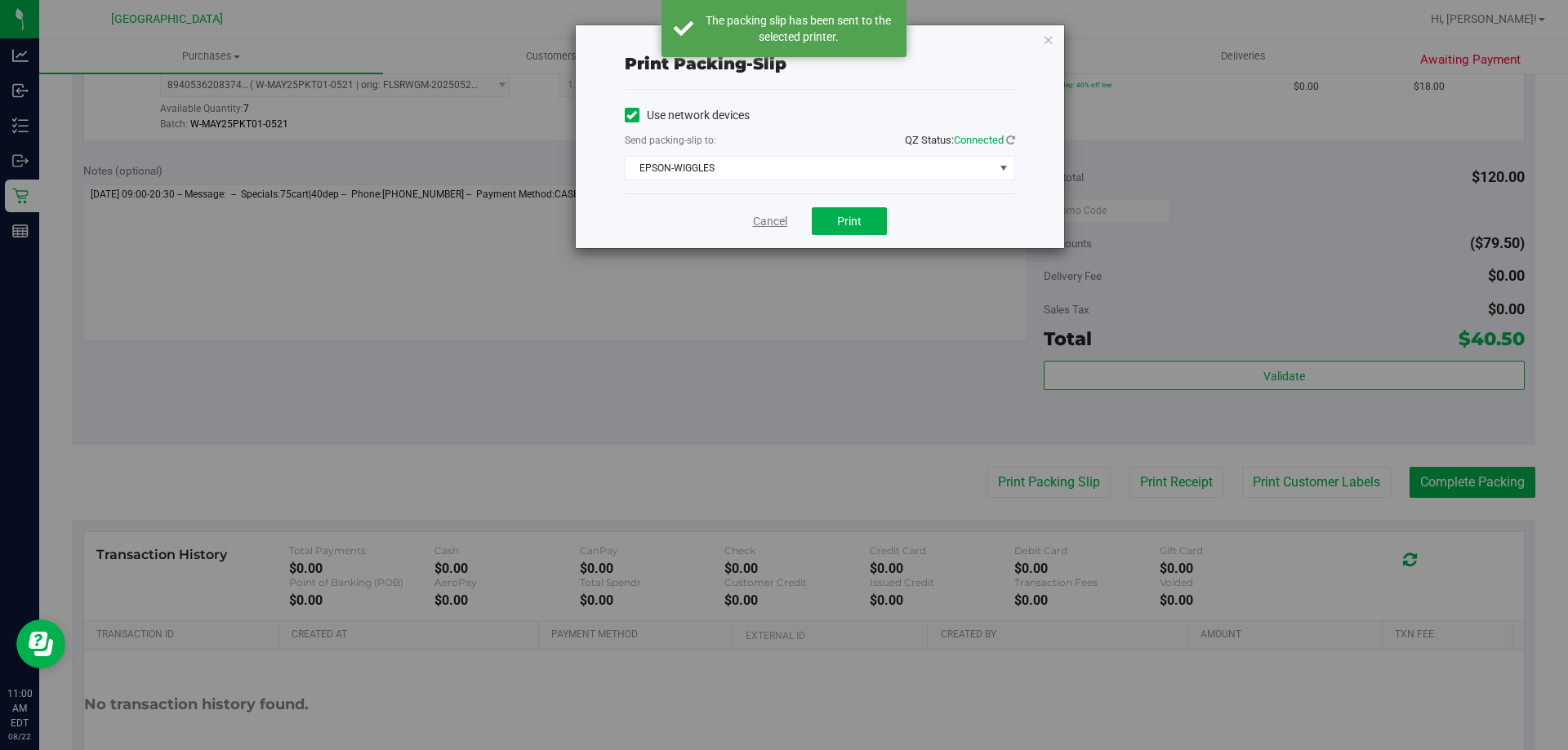
click at [767, 221] on link "Cancel" at bounding box center [769, 222] width 34 height 18
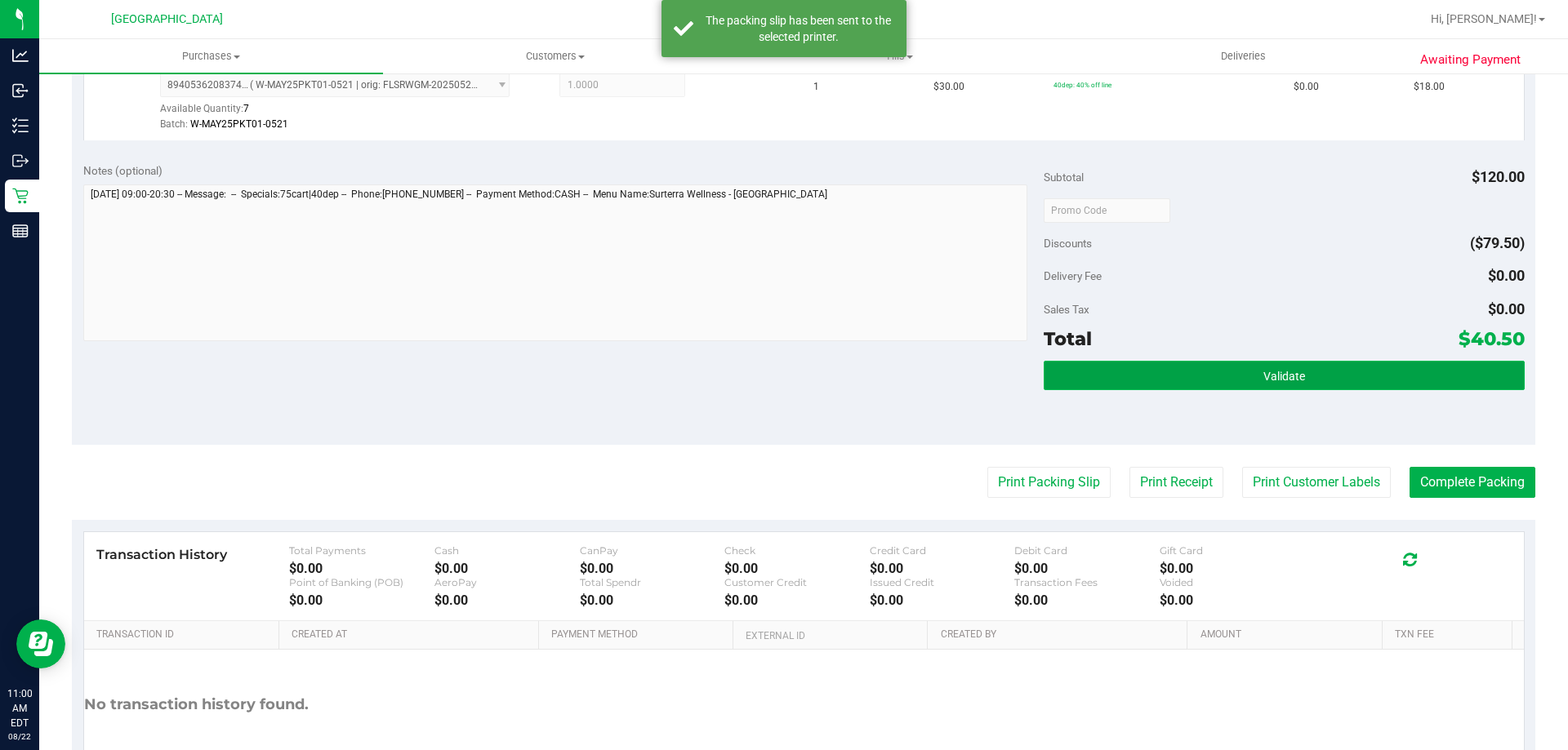
click at [1196, 372] on button "Validate" at bounding box center [1284, 375] width 480 height 29
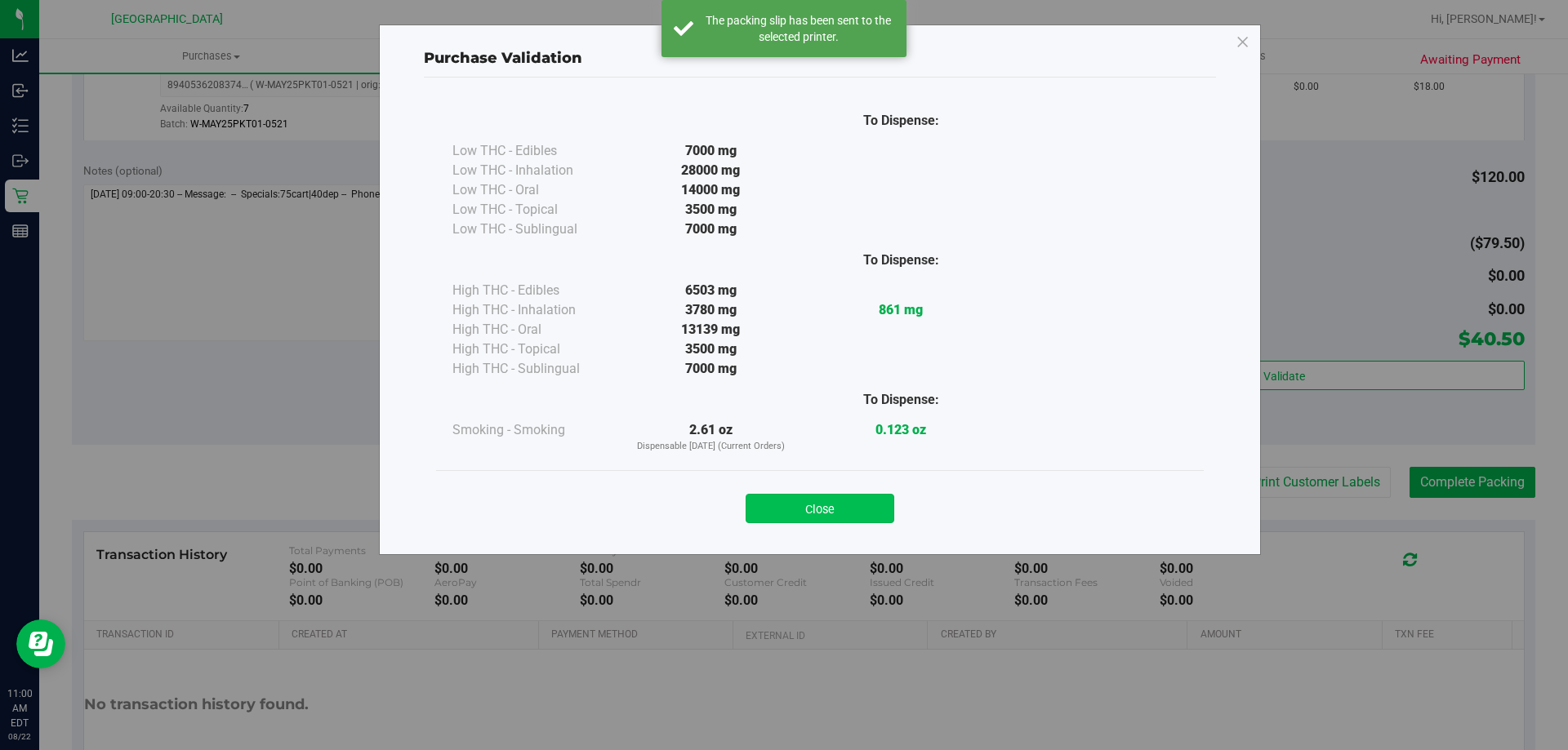
click at [850, 512] on button "Close" at bounding box center [820, 508] width 149 height 29
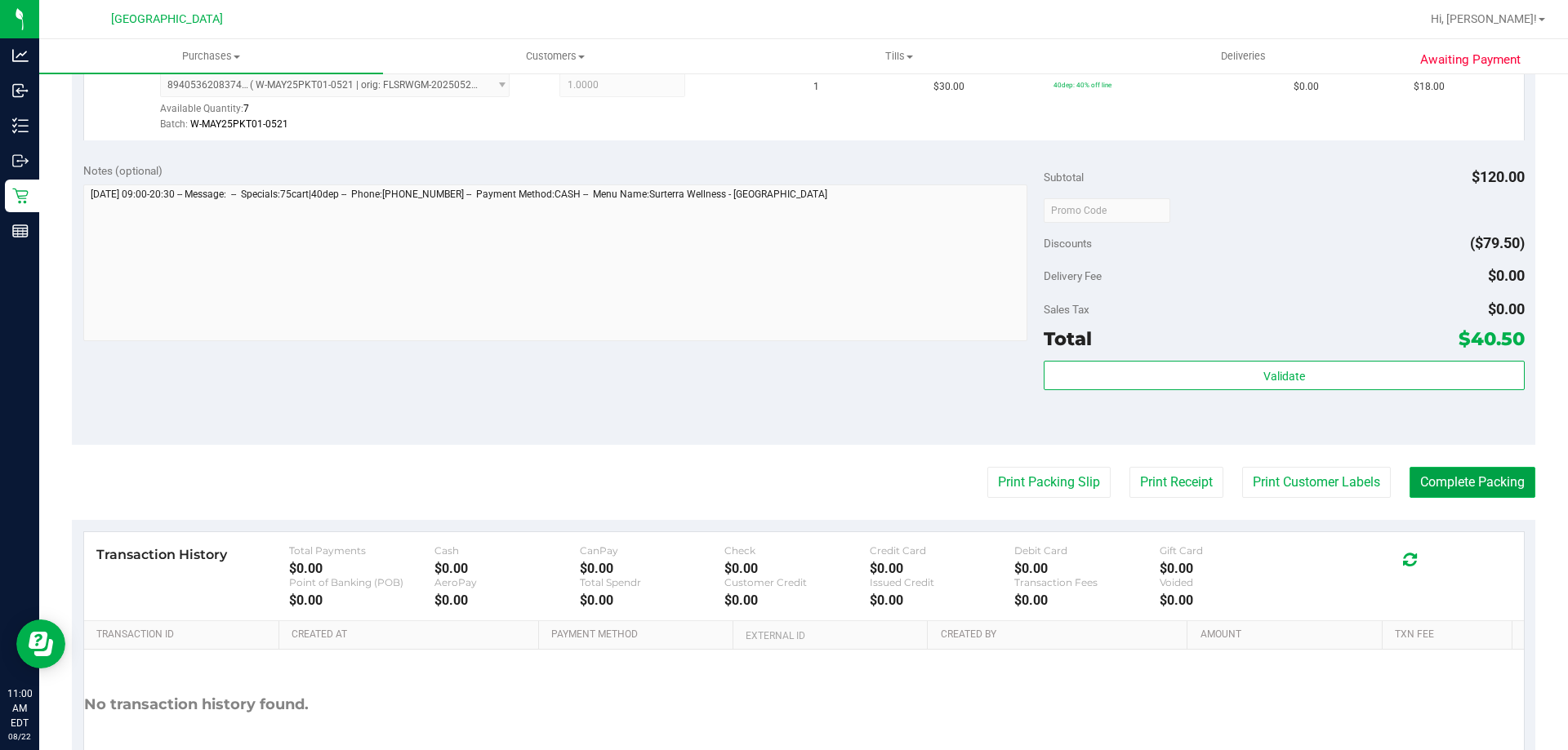
click at [1483, 477] on button "Complete Packing" at bounding box center [1472, 482] width 126 height 31
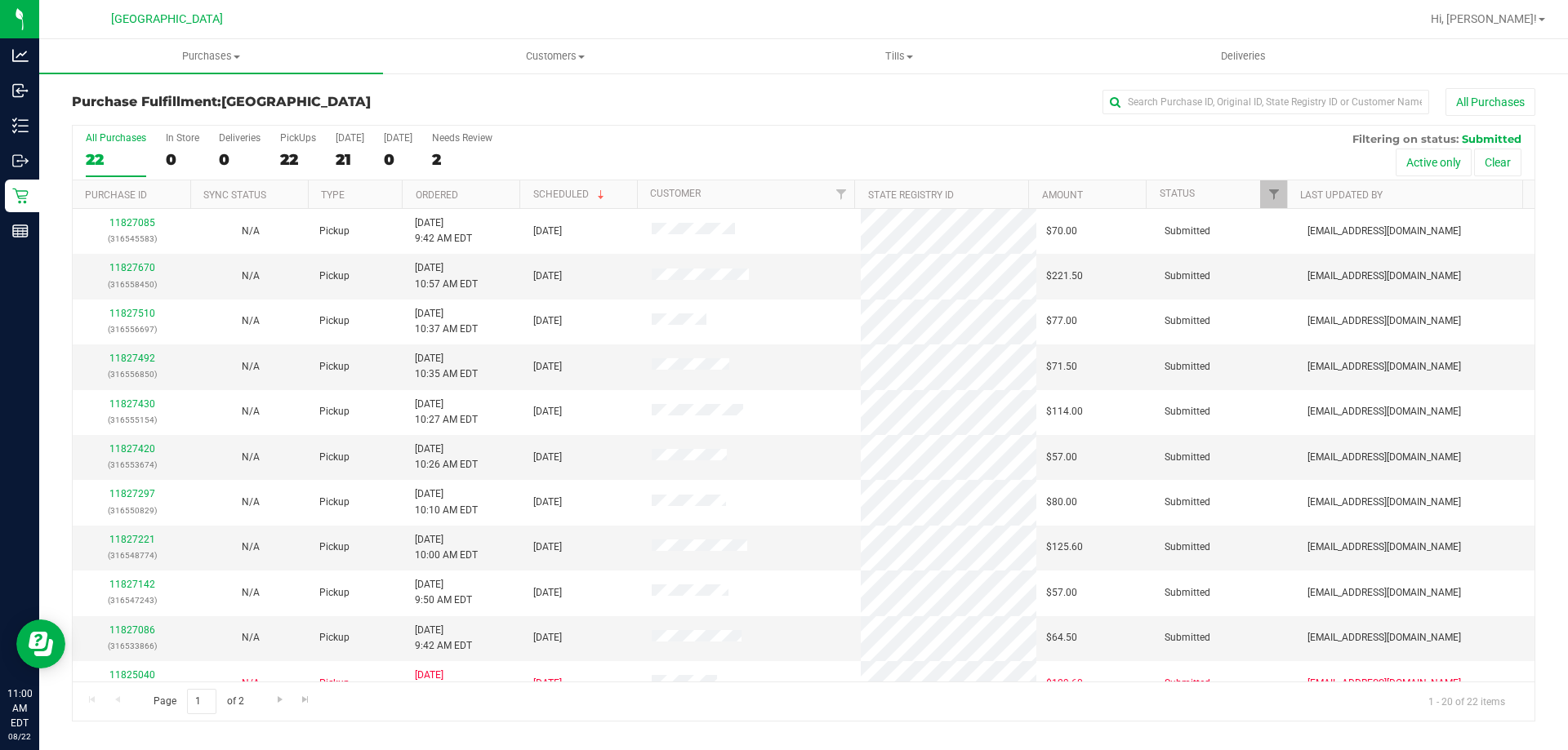
click at [452, 188] on th "Ordered" at bounding box center [461, 194] width 118 height 29
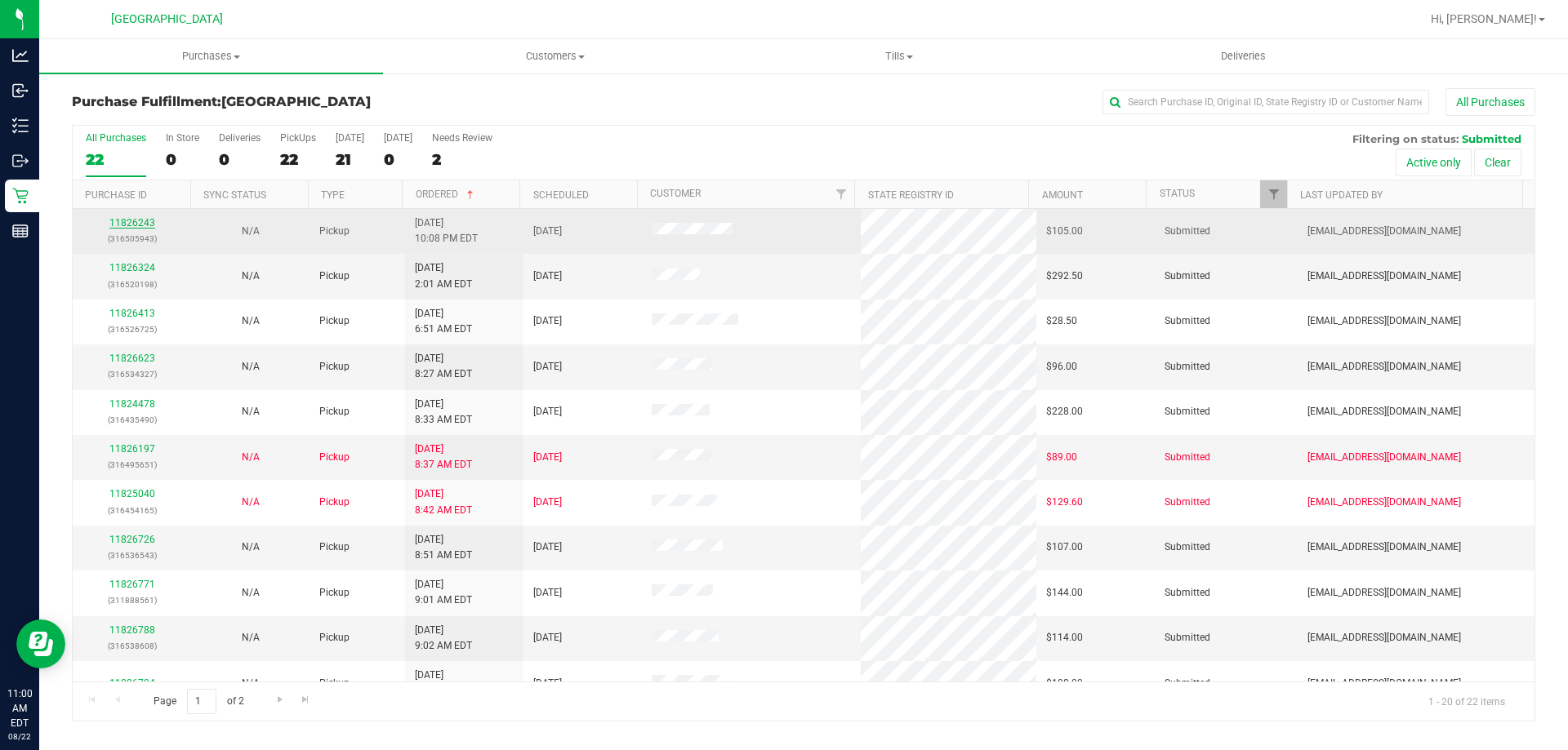
click at [139, 219] on link "11826243" at bounding box center [132, 222] width 46 height 11
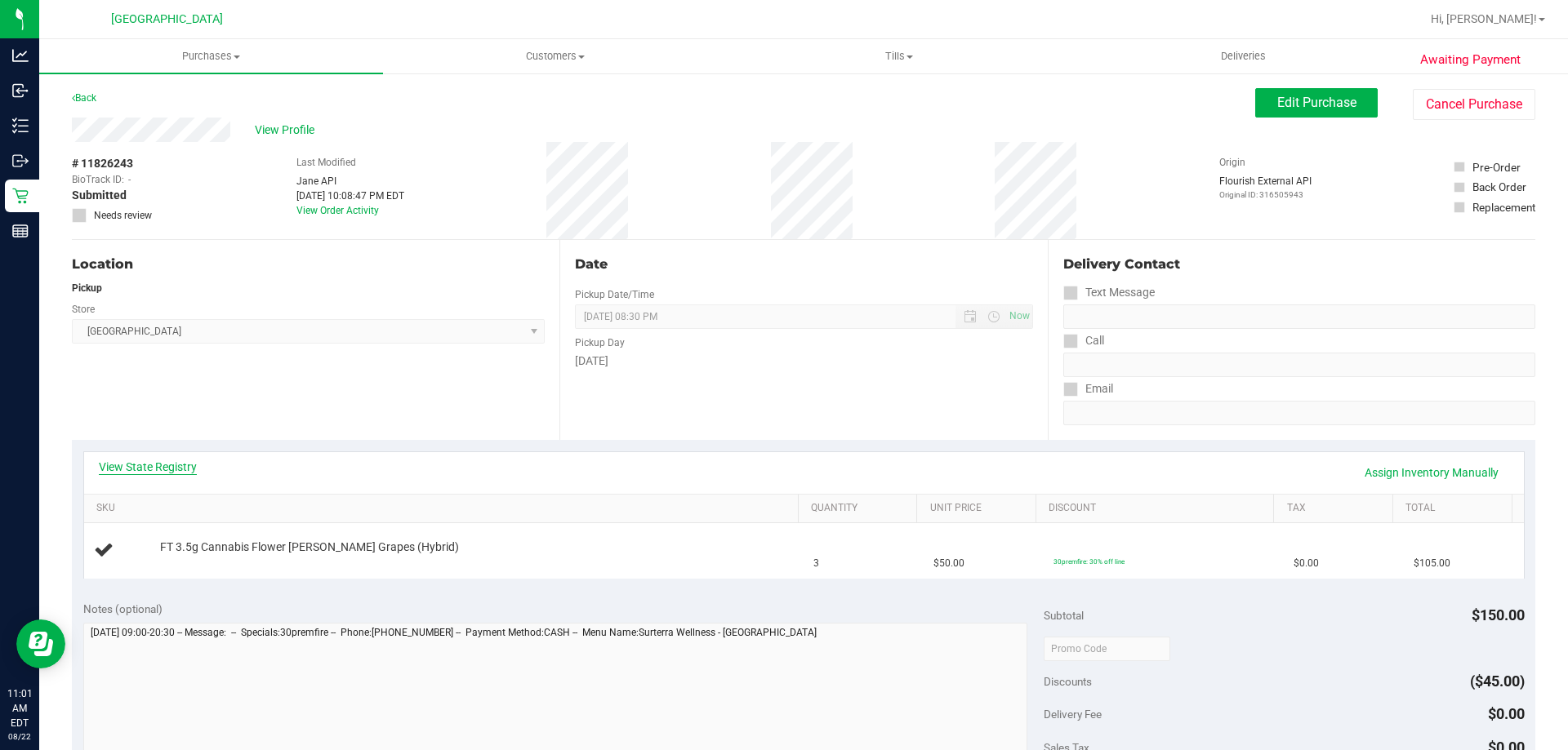
click at [191, 464] on link "View State Registry" at bounding box center [147, 467] width 98 height 17
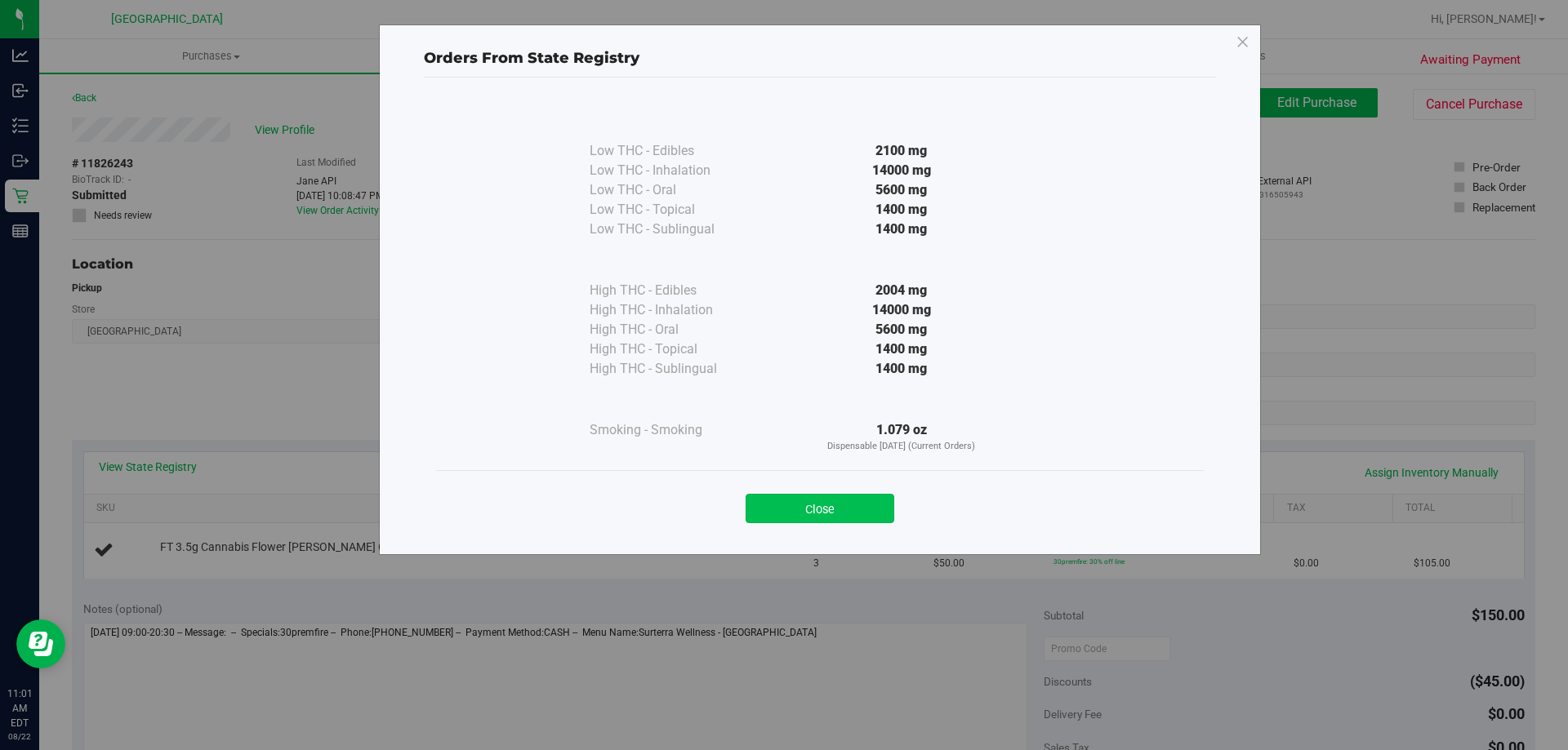
click at [867, 500] on button "Close" at bounding box center [820, 508] width 149 height 29
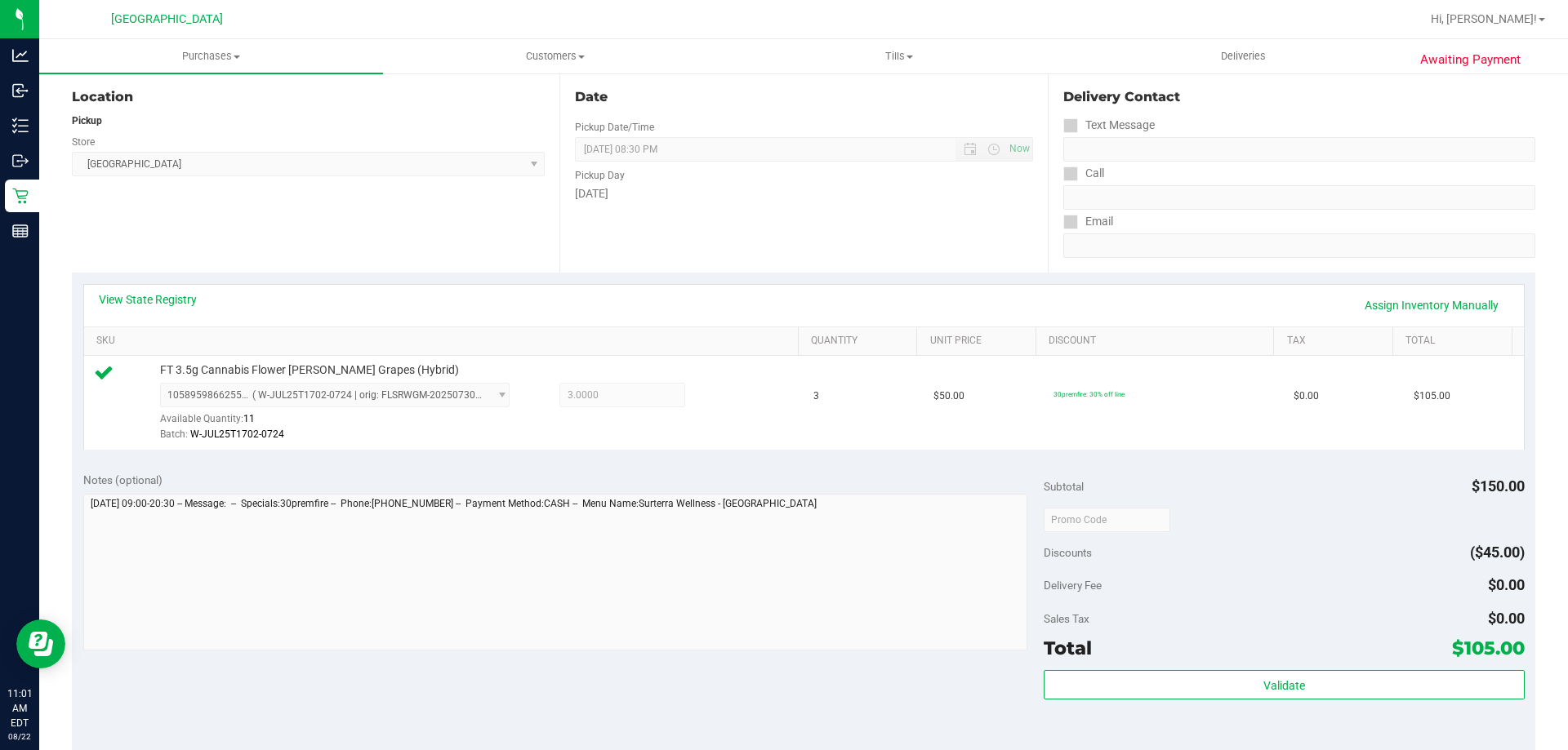
scroll to position [408, 0]
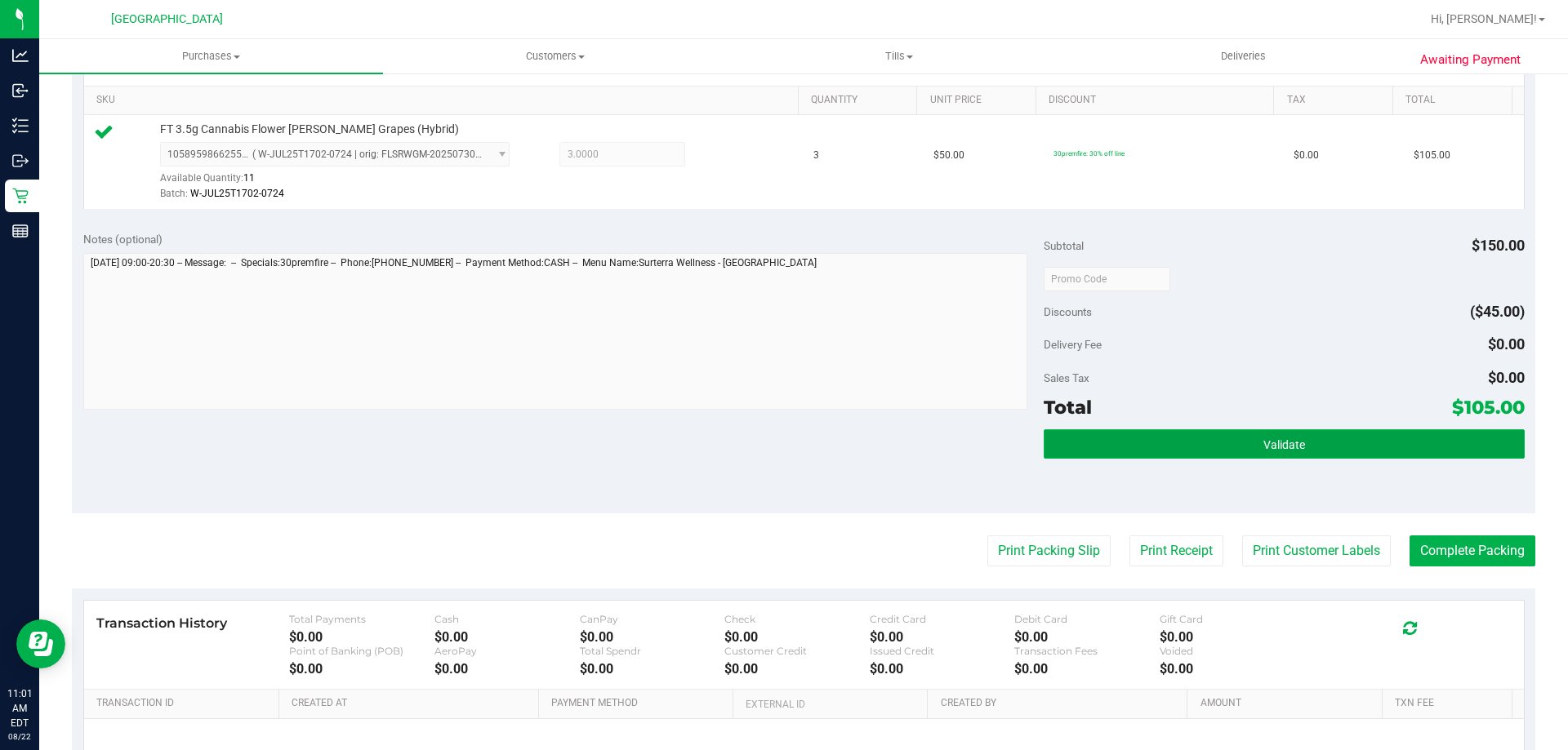
click at [1270, 436] on button "Validate" at bounding box center [1284, 443] width 480 height 29
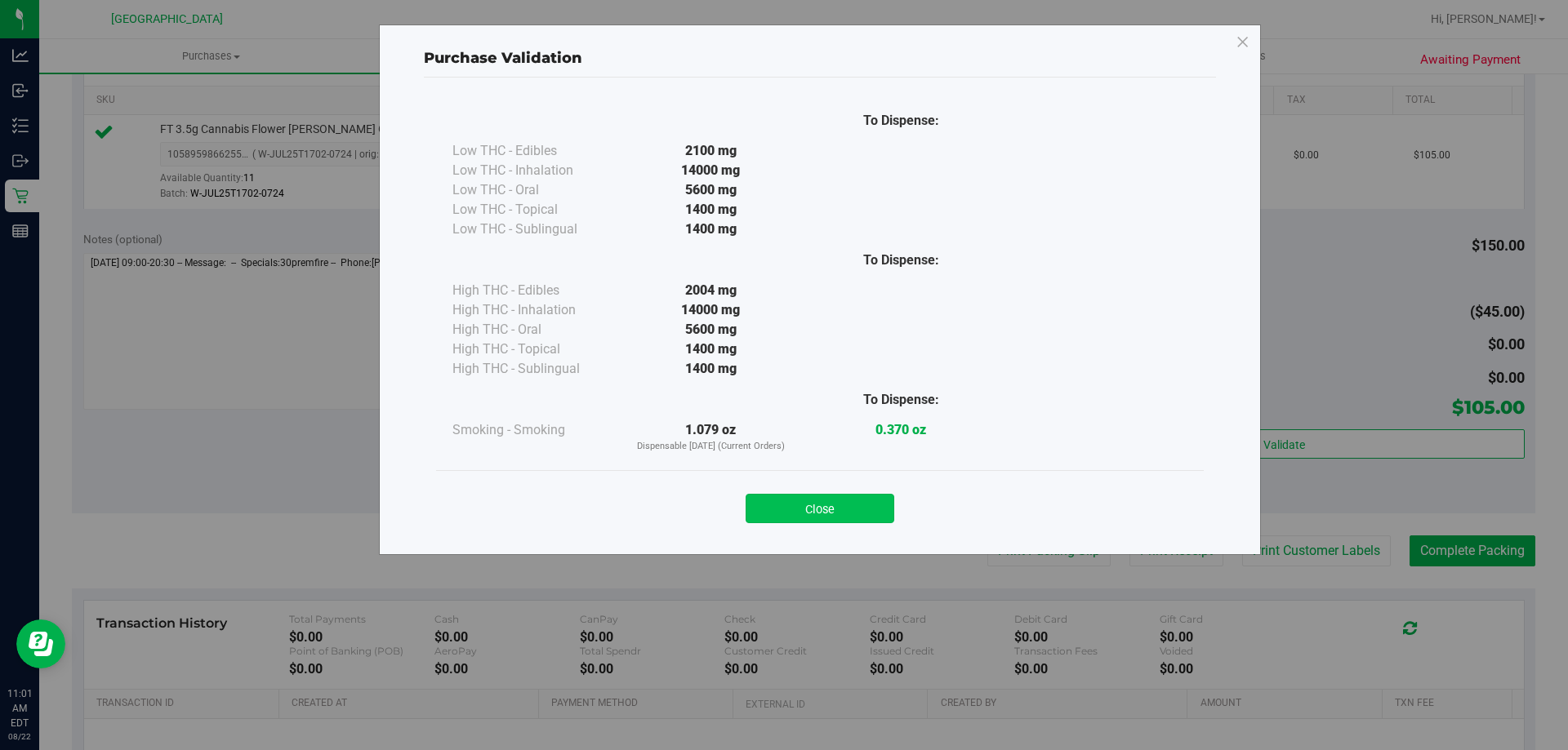
click at [778, 513] on button "Close" at bounding box center [820, 508] width 149 height 29
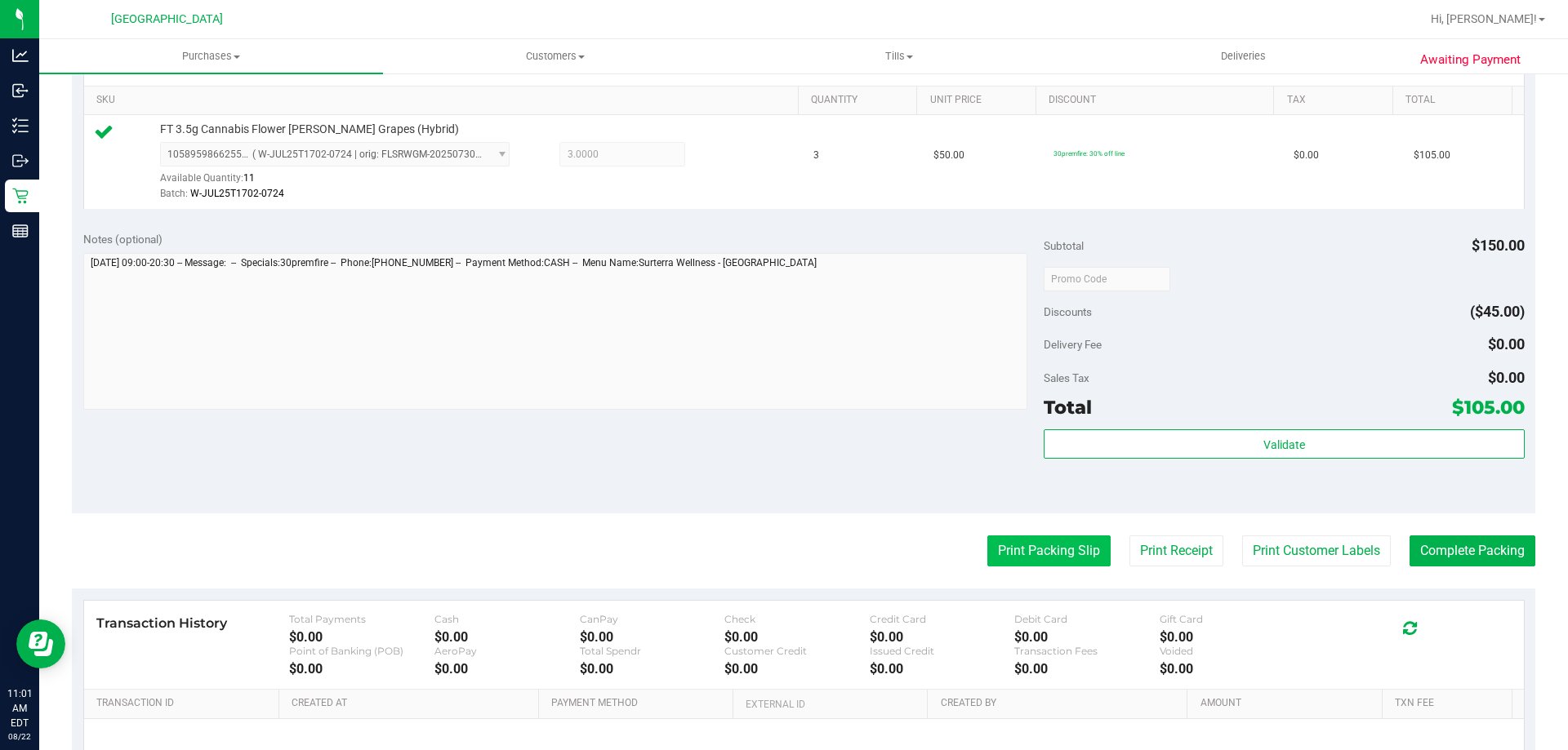
click at [1026, 561] on button "Print Packing Slip" at bounding box center [1049, 550] width 123 height 31
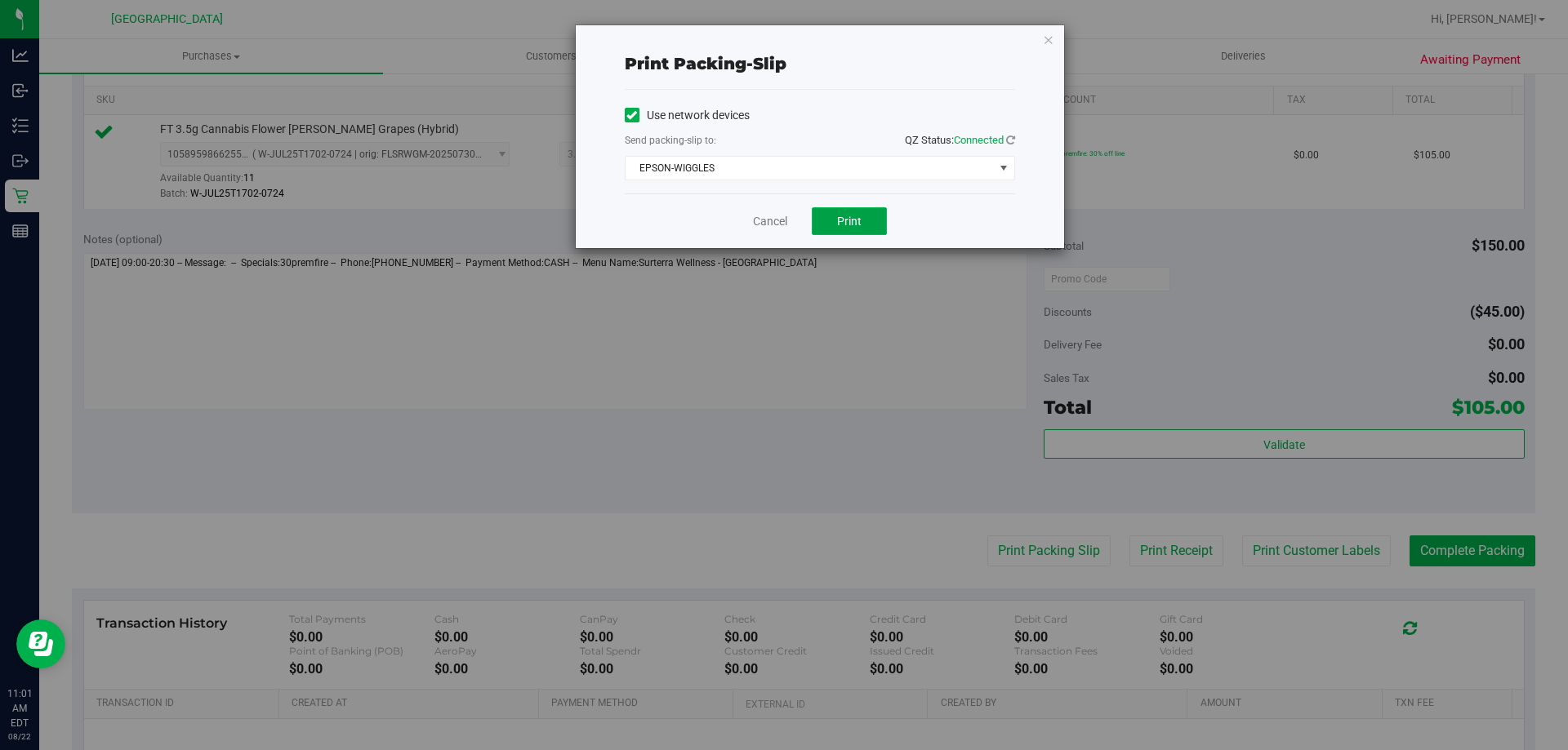
click at [834, 212] on button "Print" at bounding box center [849, 222] width 75 height 28
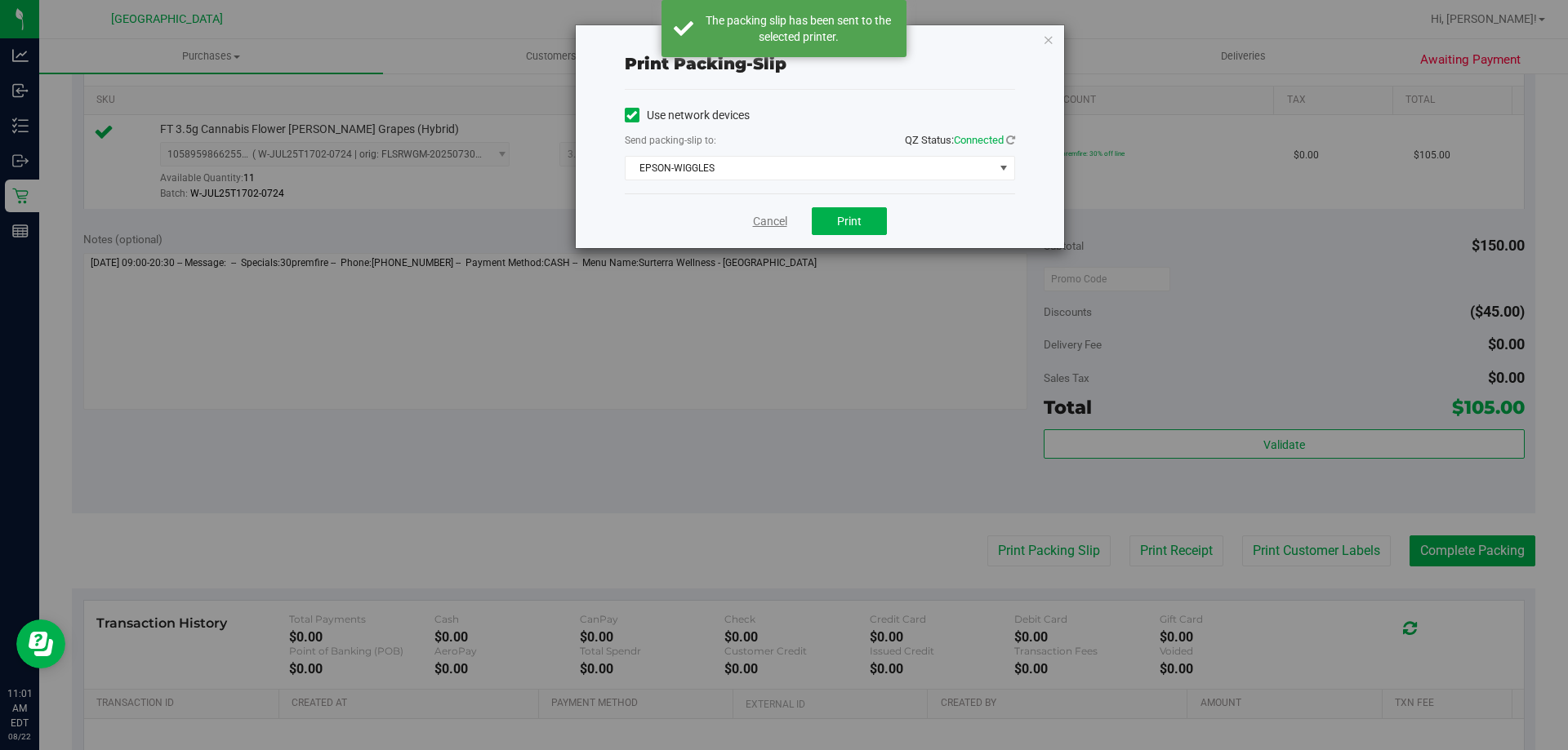
click at [779, 219] on link "Cancel" at bounding box center [769, 222] width 34 height 18
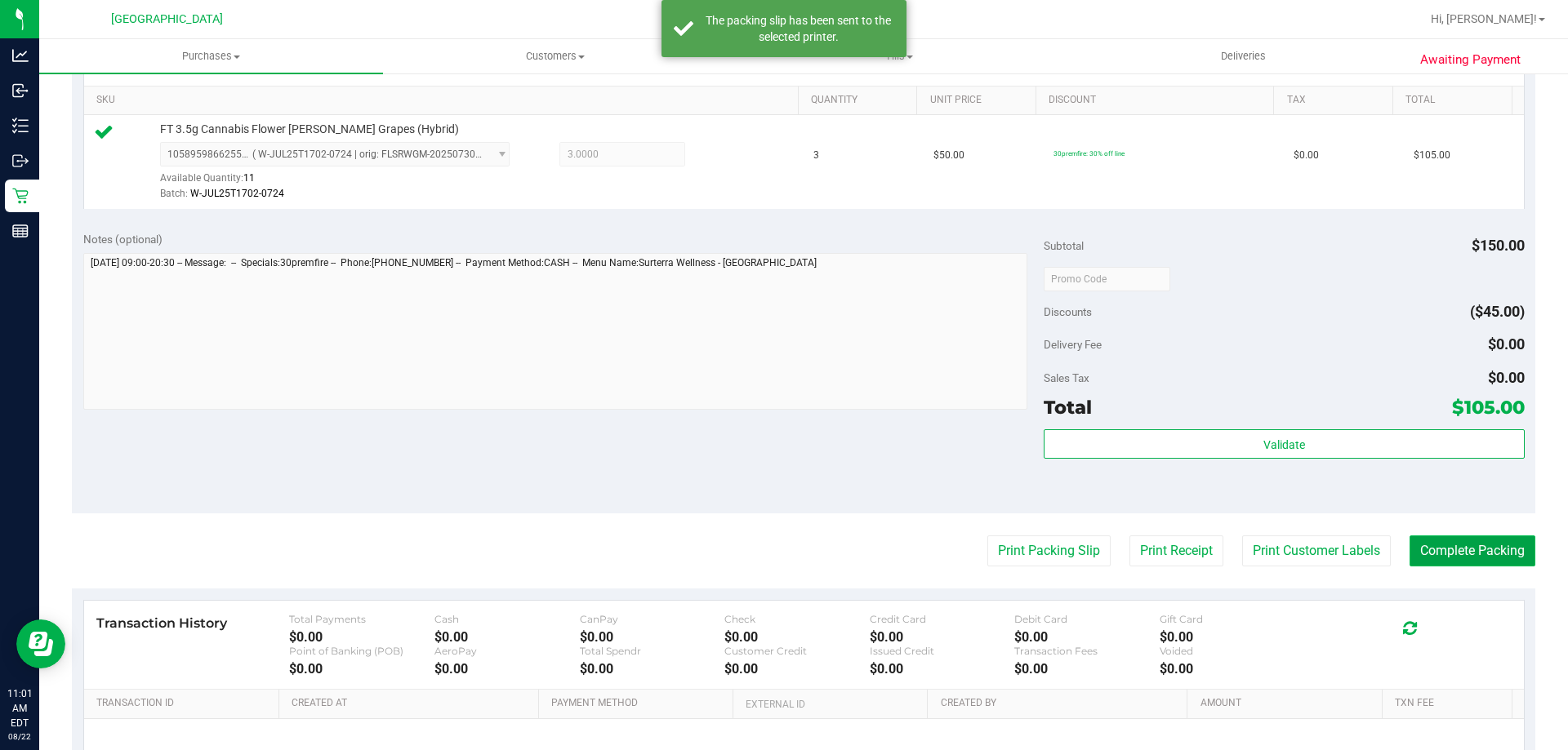
click at [1446, 558] on button "Complete Packing" at bounding box center [1472, 550] width 126 height 31
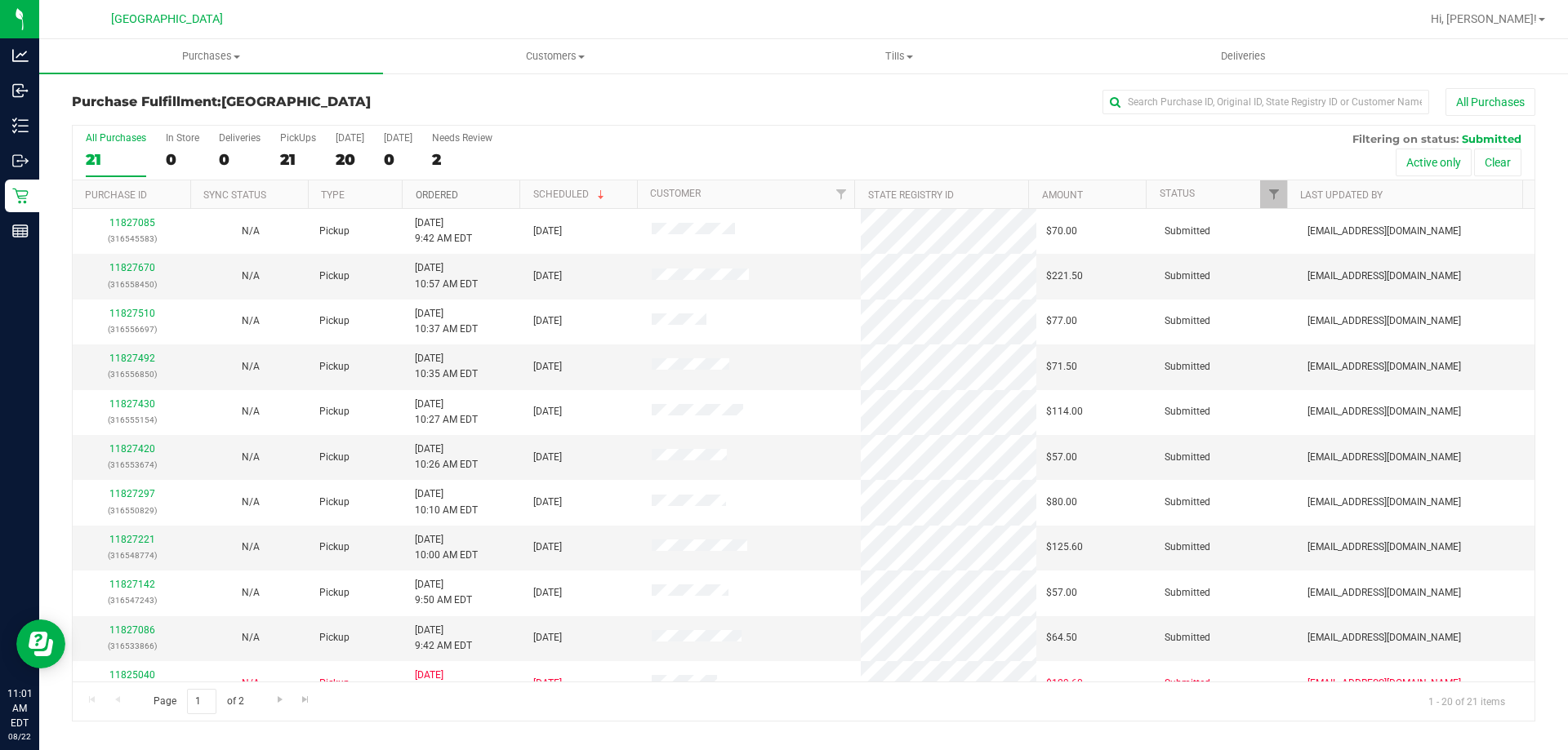
click at [444, 192] on link "Ordered" at bounding box center [437, 194] width 42 height 11
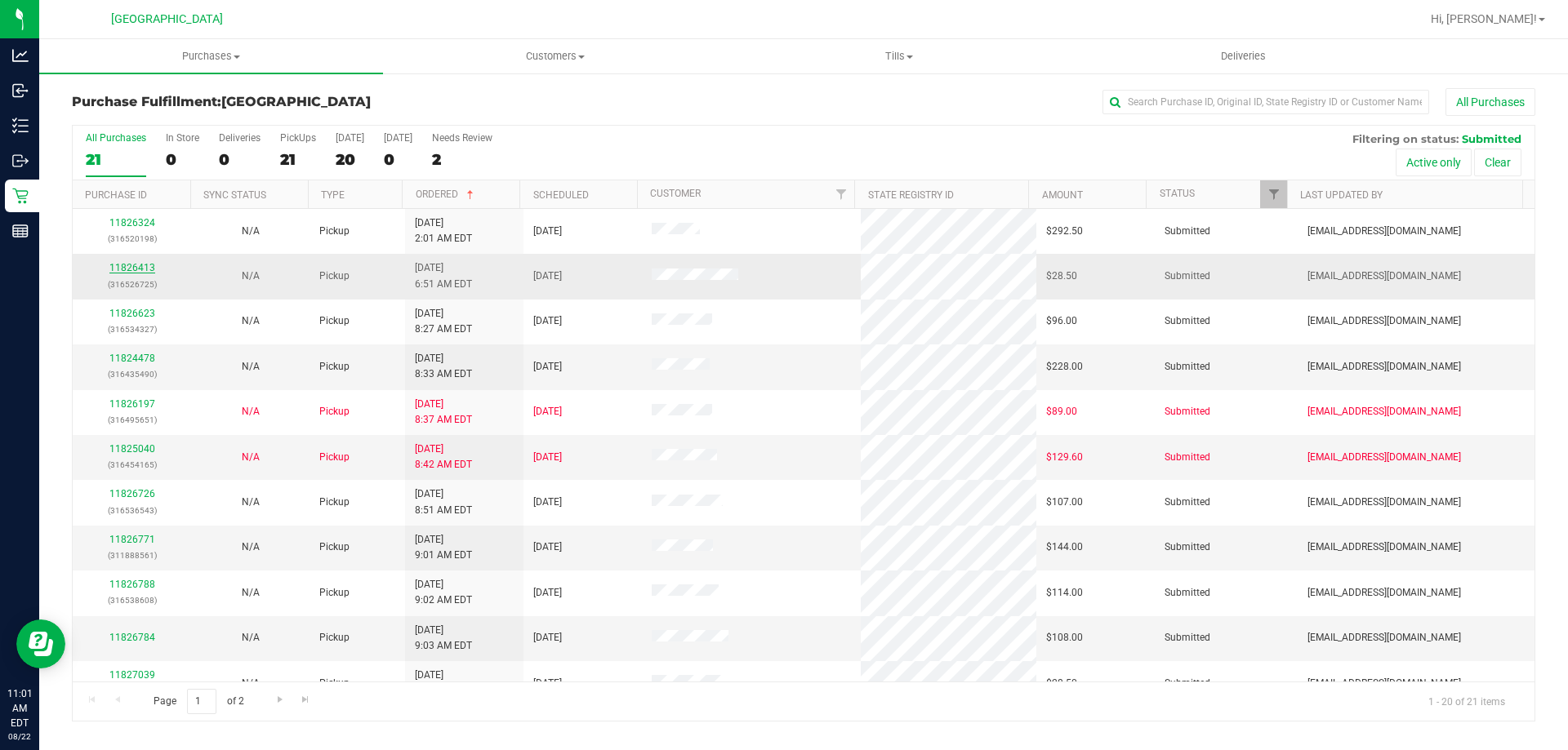
click at [133, 266] on link "11826413" at bounding box center [132, 267] width 46 height 11
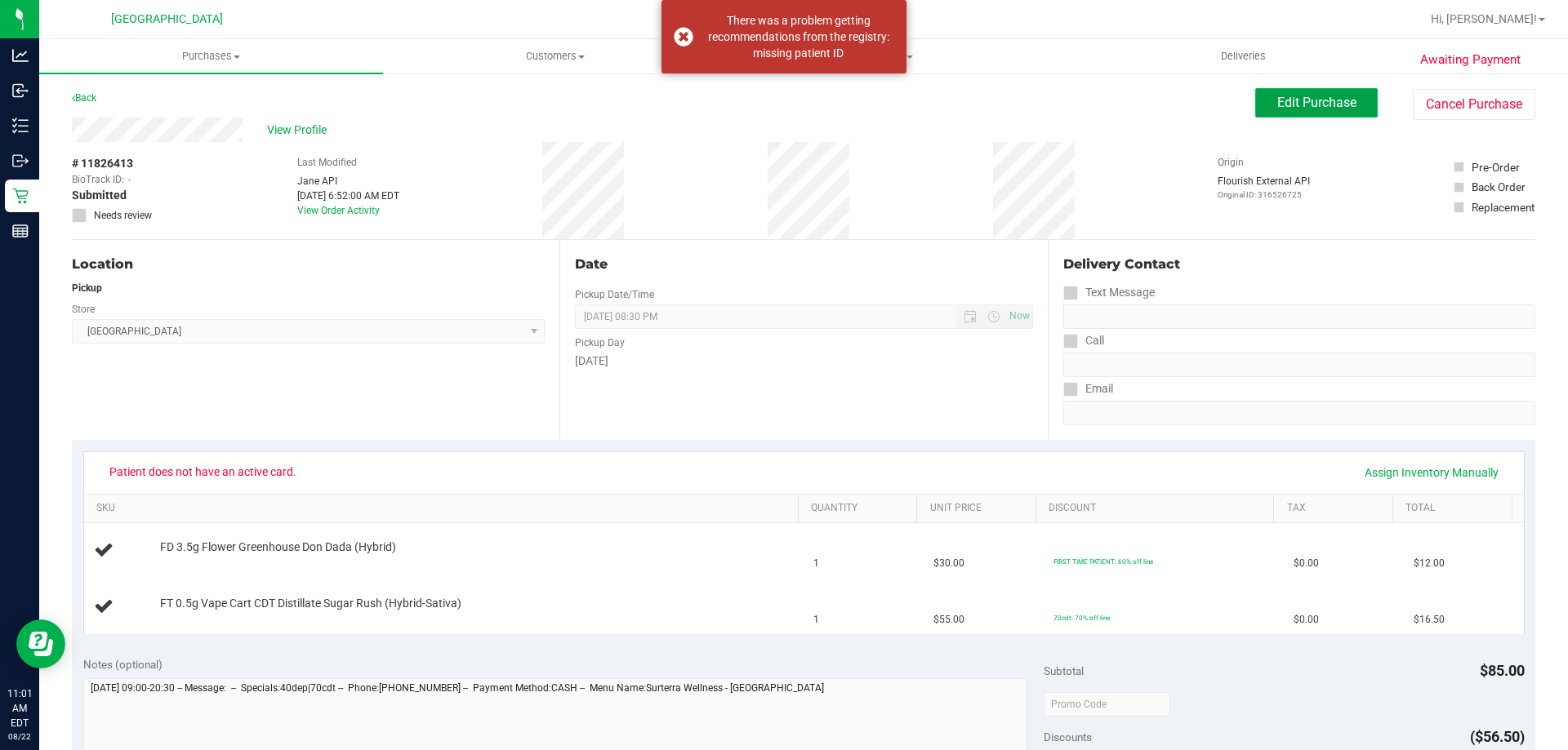
click at [1277, 105] on span "Edit Purchase" at bounding box center [1316, 103] width 79 height 16
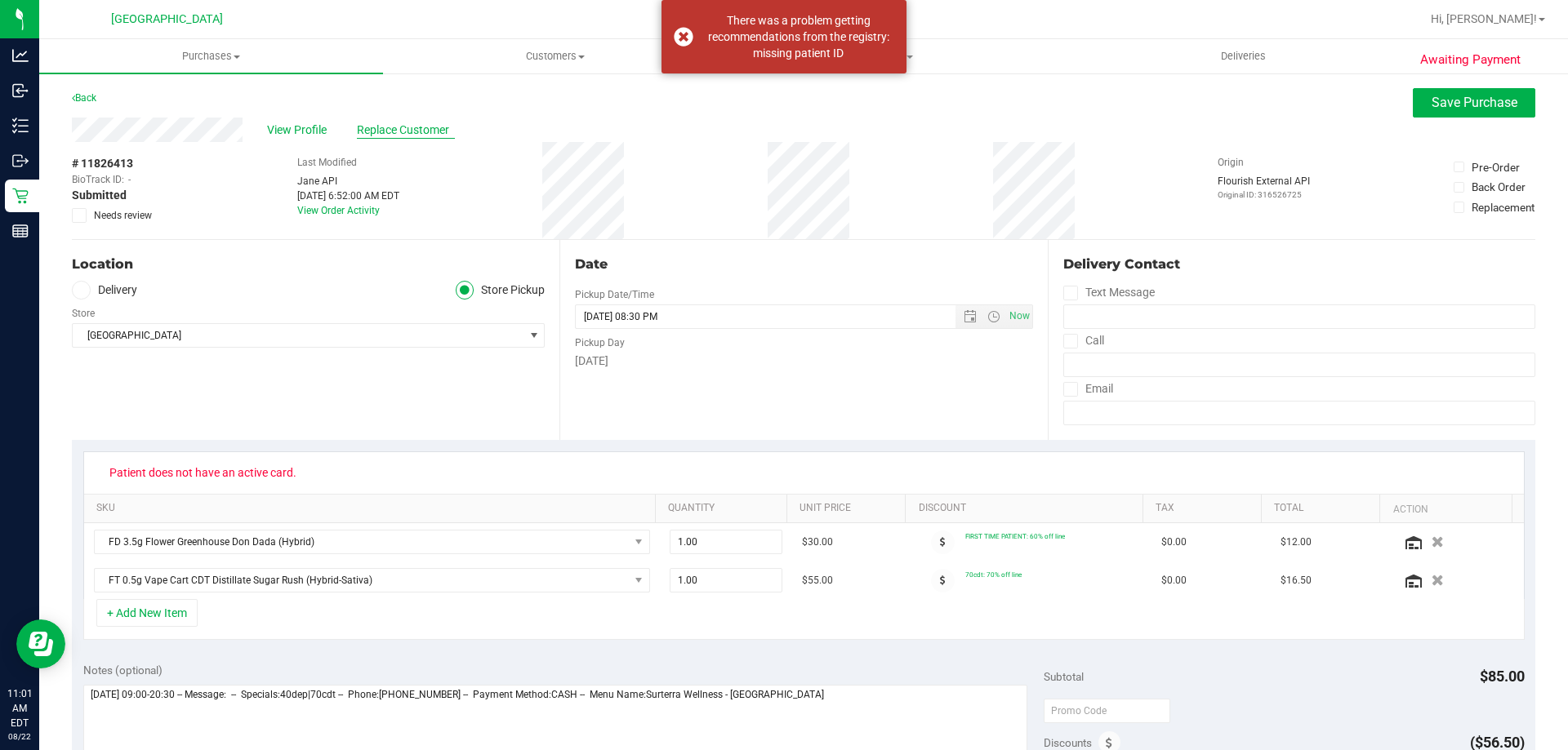
click at [420, 121] on span "Replace Customer" at bounding box center [405, 130] width 98 height 18
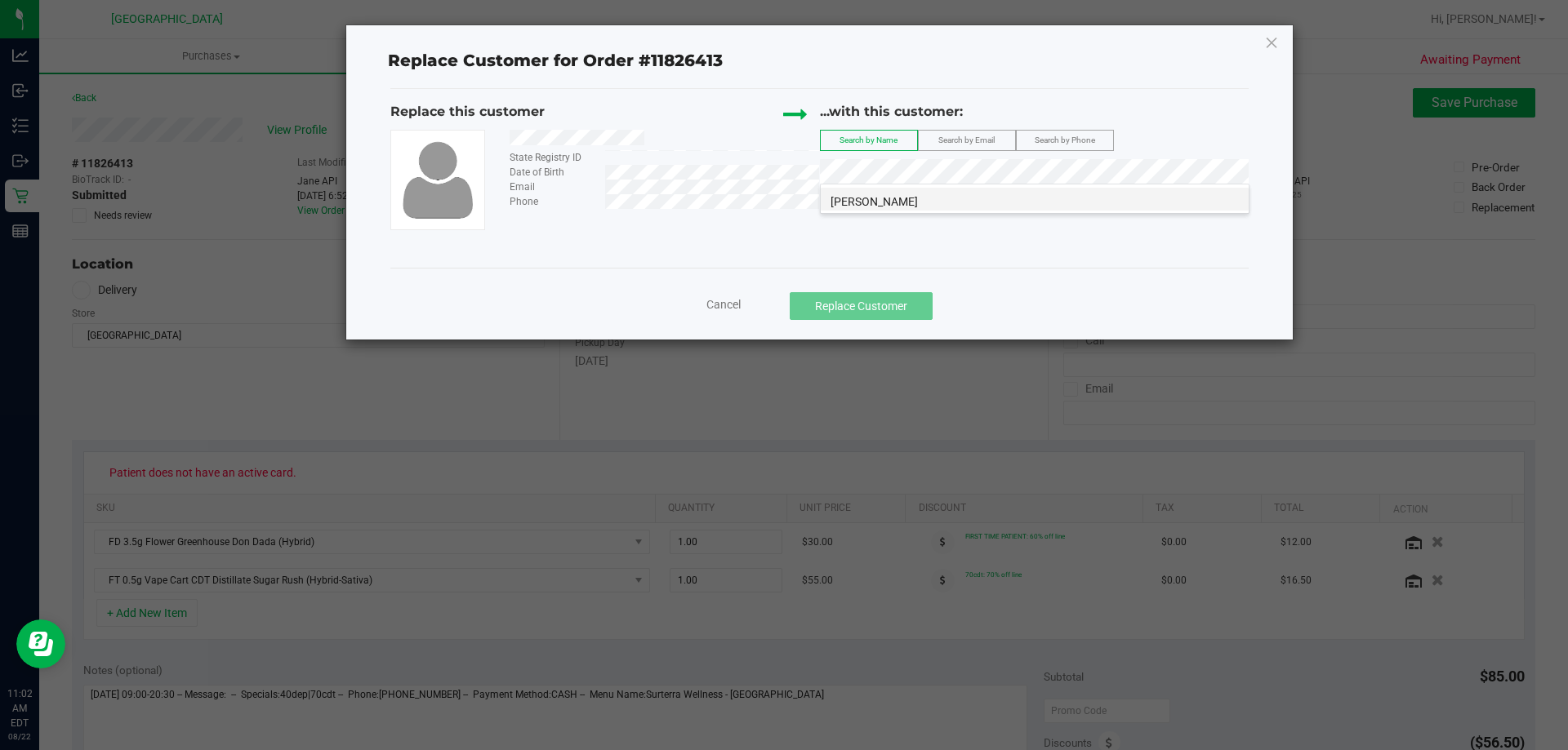
click at [930, 189] on li "ROSEMARY GONZALEZ" at bounding box center [1034, 200] width 428 height 23
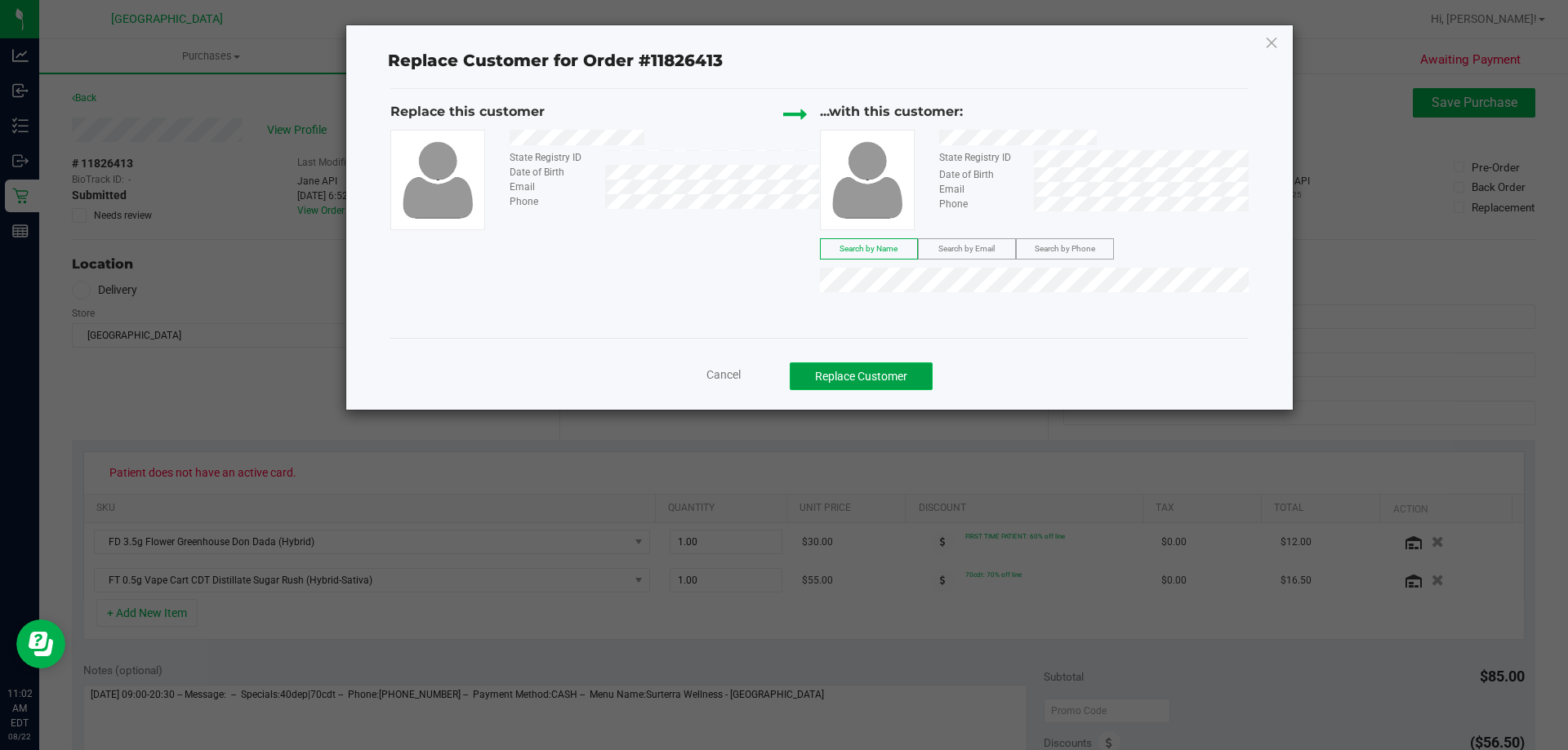
click at [881, 381] on button "Replace Customer" at bounding box center [861, 376] width 143 height 28
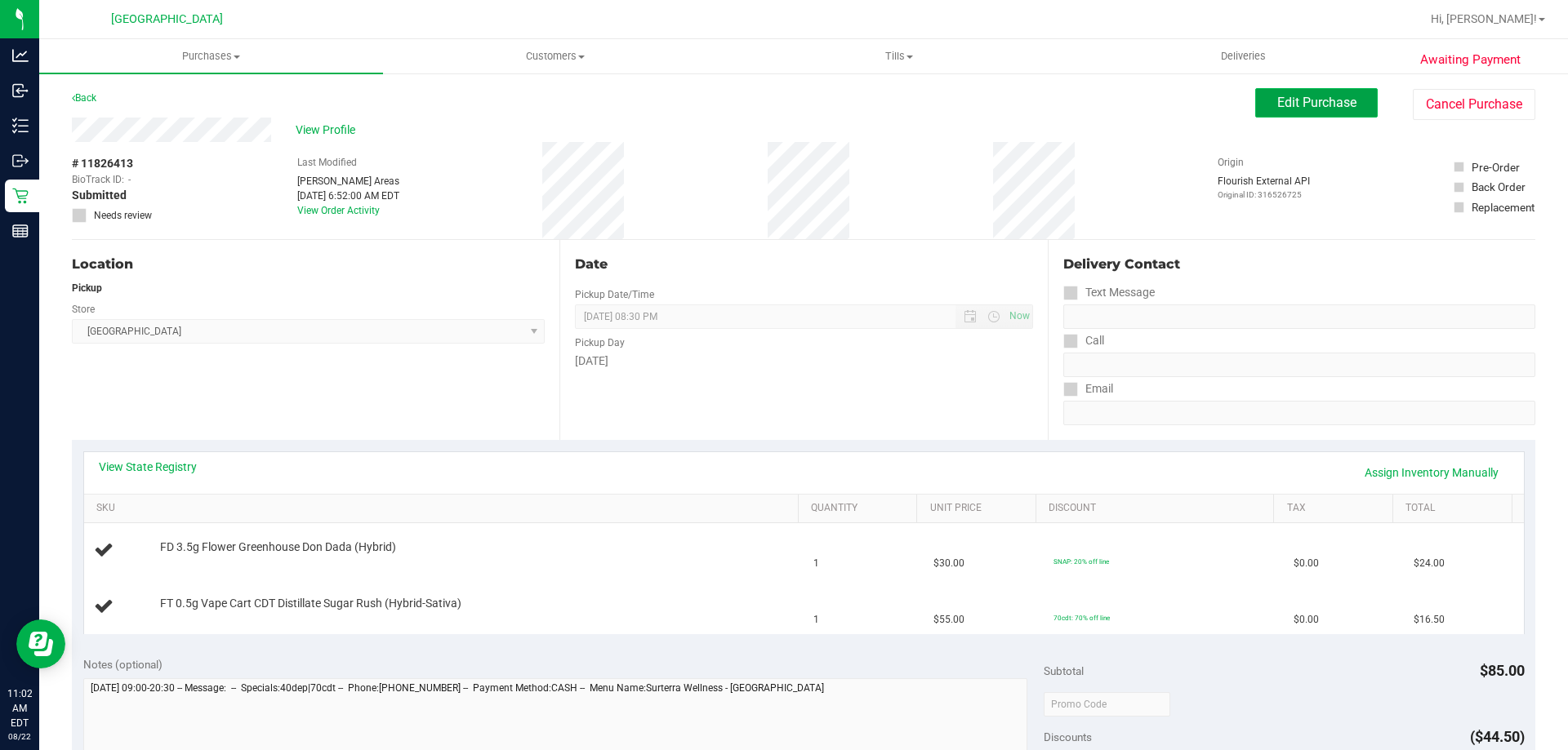
click at [1296, 114] on button "Edit Purchase" at bounding box center [1316, 102] width 122 height 29
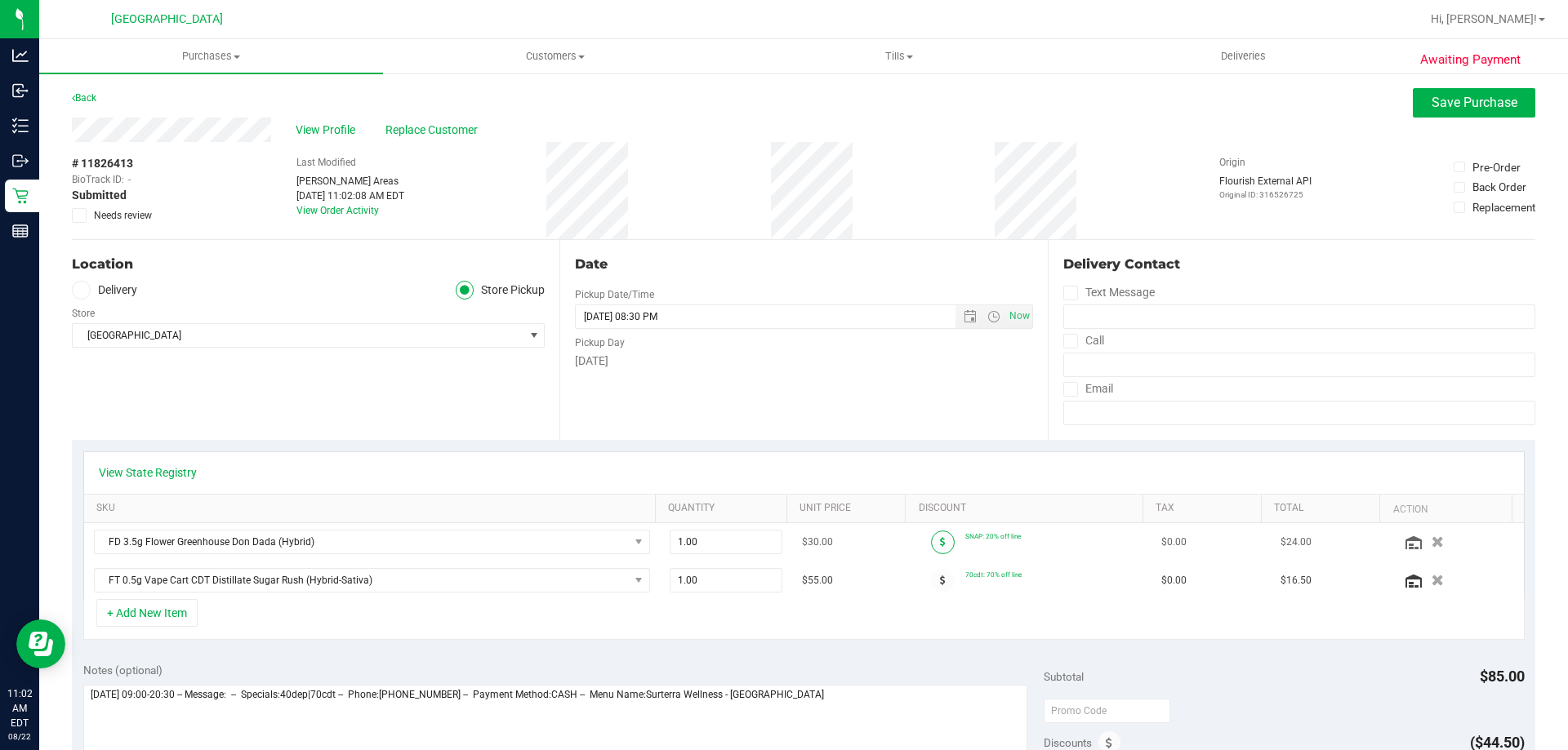
click at [921, 544] on div at bounding box center [943, 542] width 45 height 24
click at [940, 542] on icon at bounding box center [943, 542] width 6 height 10
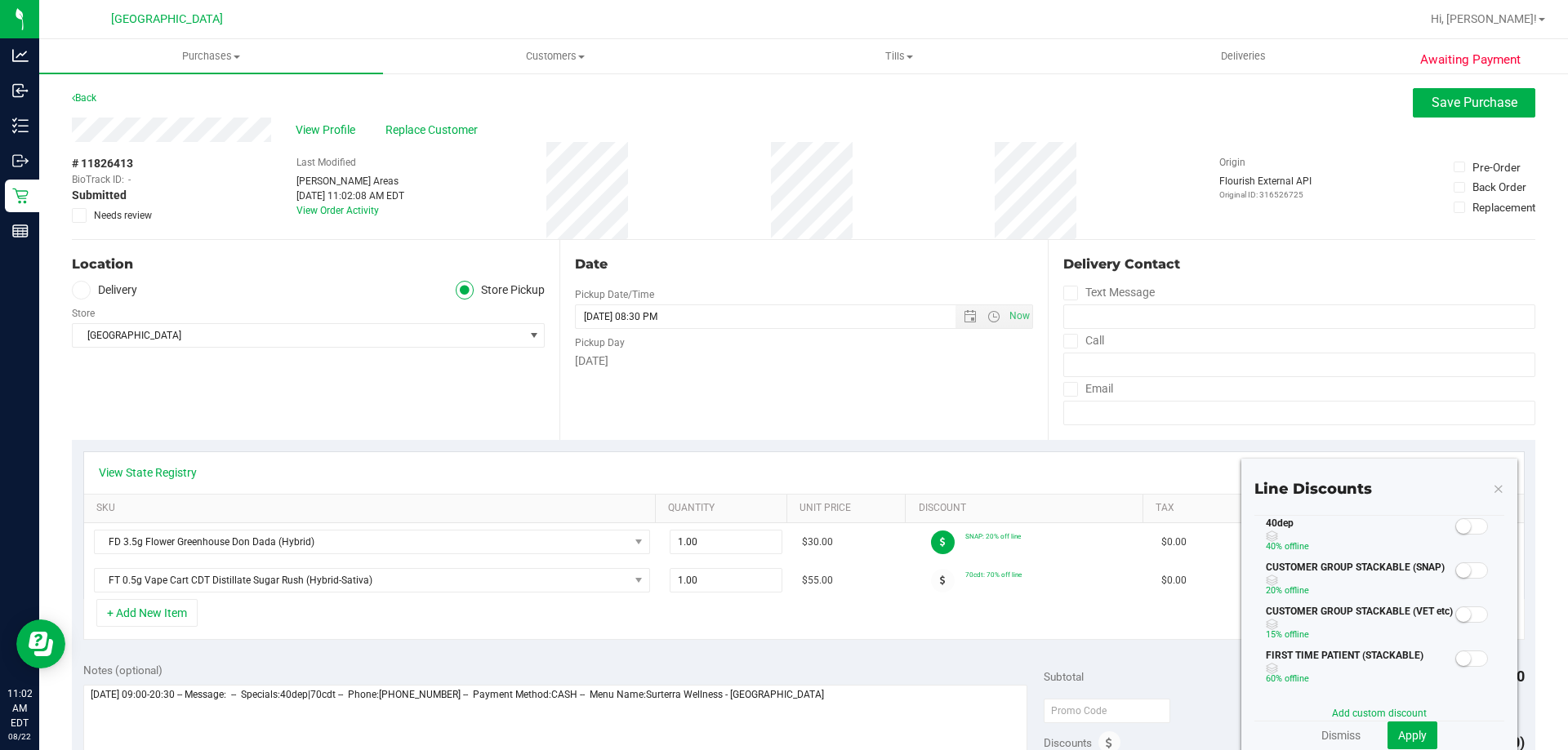
click at [1468, 526] on span at bounding box center [1471, 527] width 33 height 17
click at [1404, 734] on span "Apply" at bounding box center [1412, 735] width 29 height 13
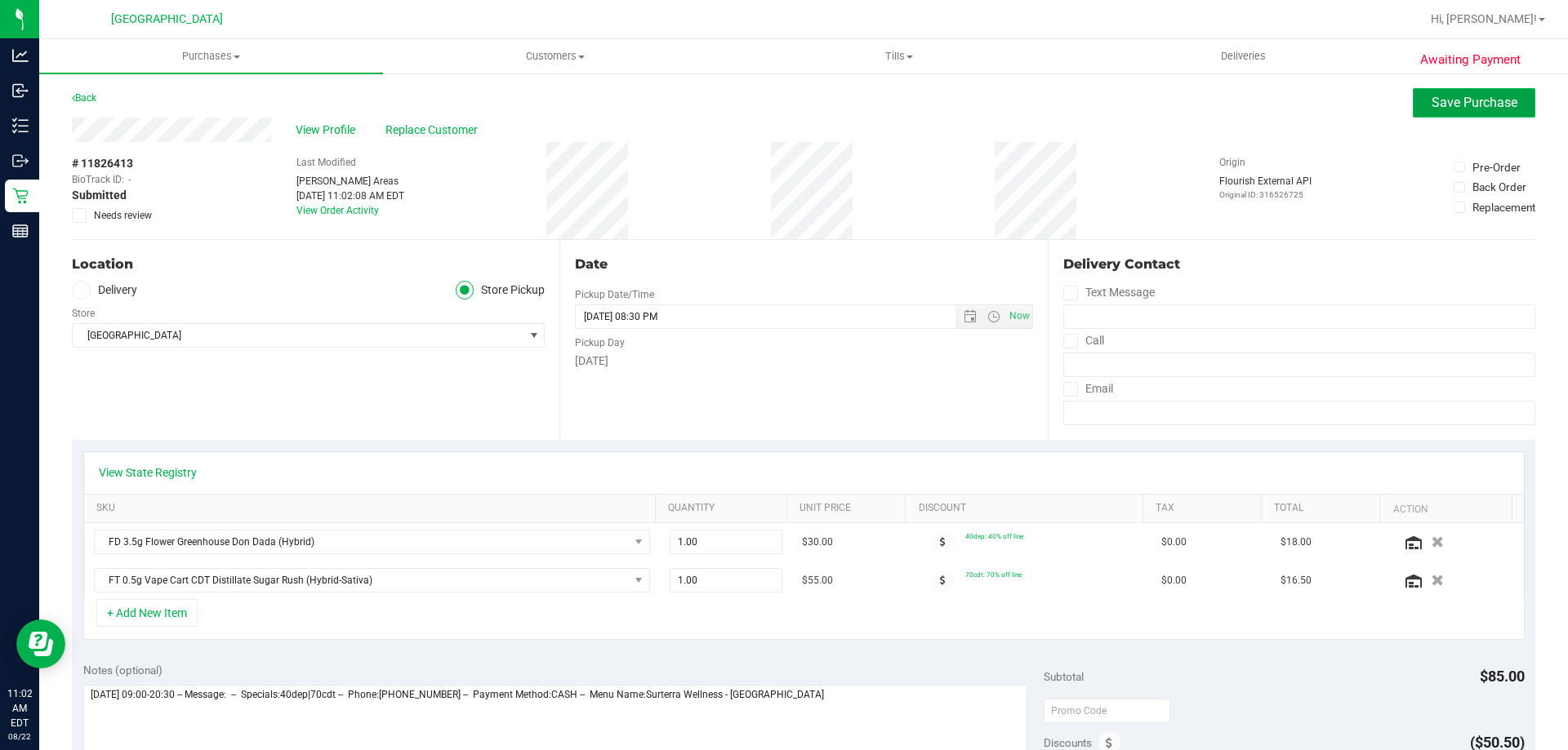
click at [1466, 90] on button "Save Purchase" at bounding box center [1474, 102] width 122 height 29
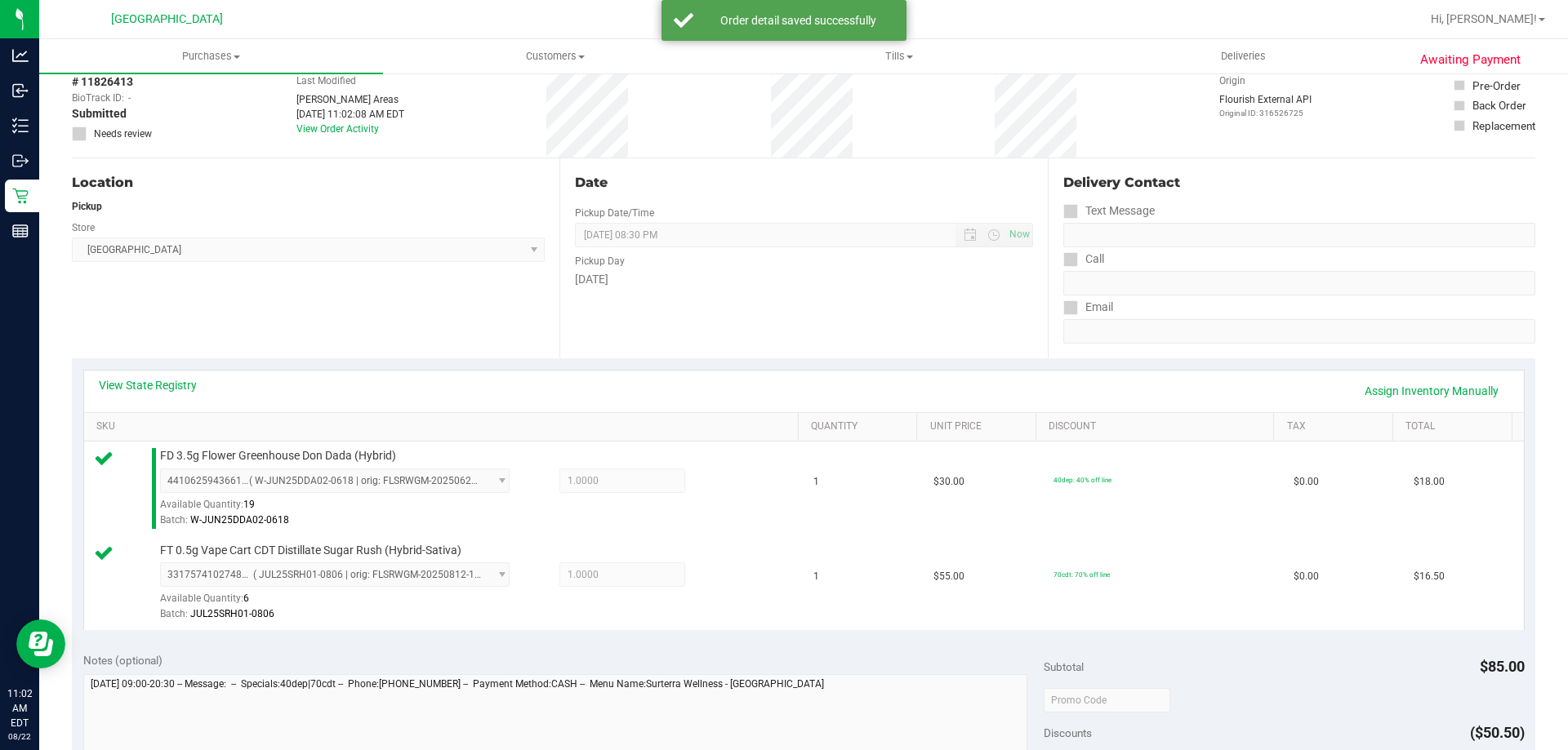
scroll to position [653, 0]
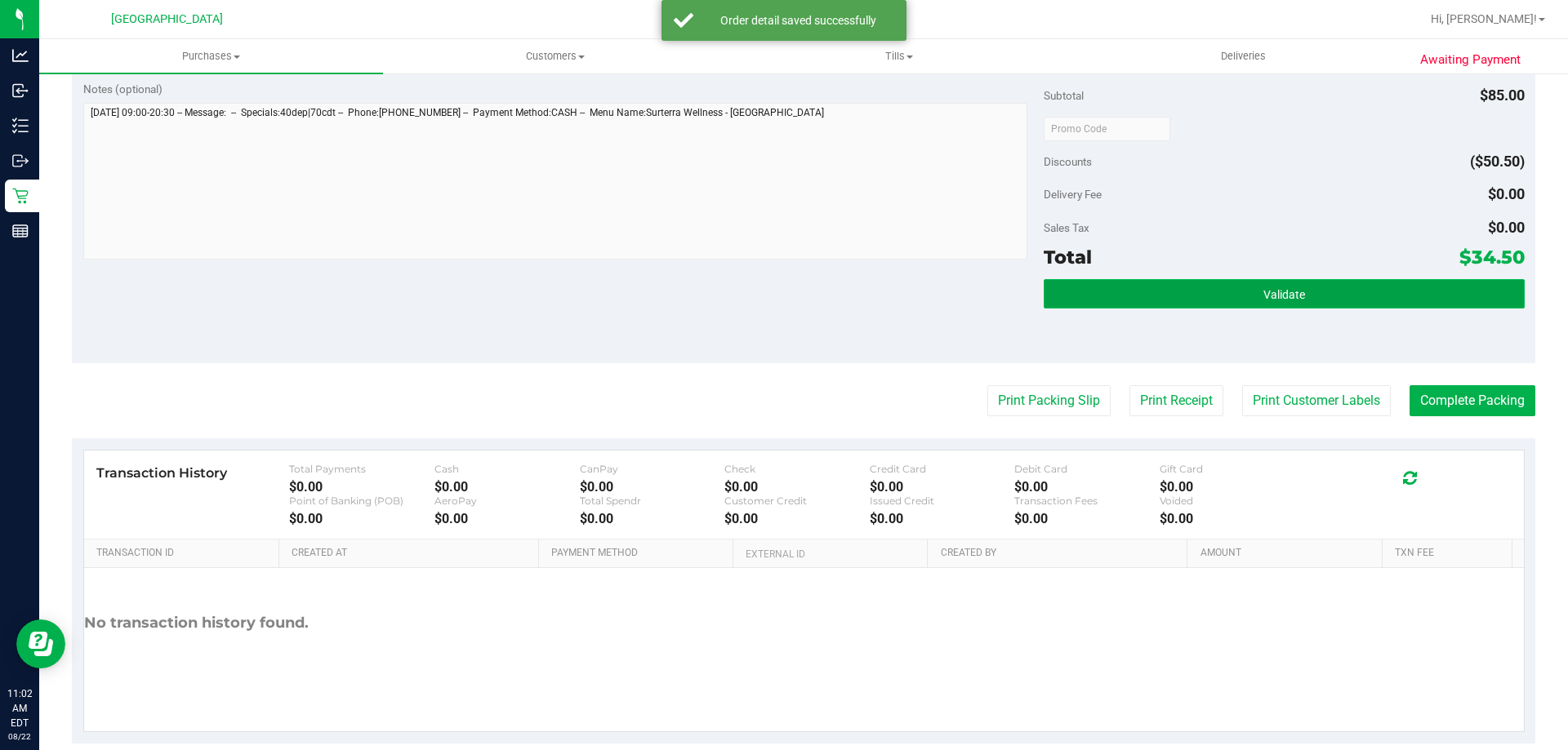
click at [1227, 291] on button "Validate" at bounding box center [1284, 294] width 480 height 29
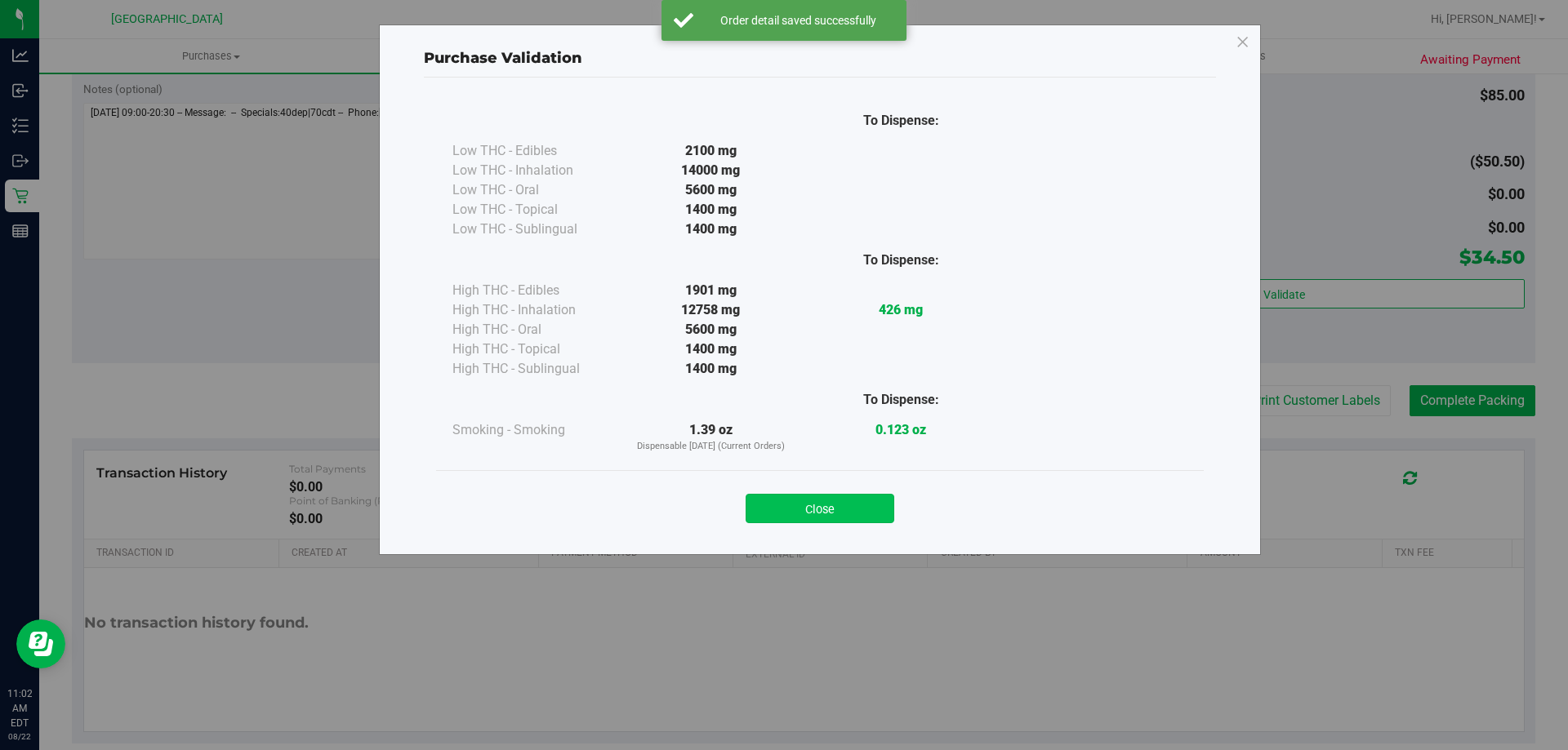
click at [793, 516] on button "Close" at bounding box center [820, 508] width 149 height 29
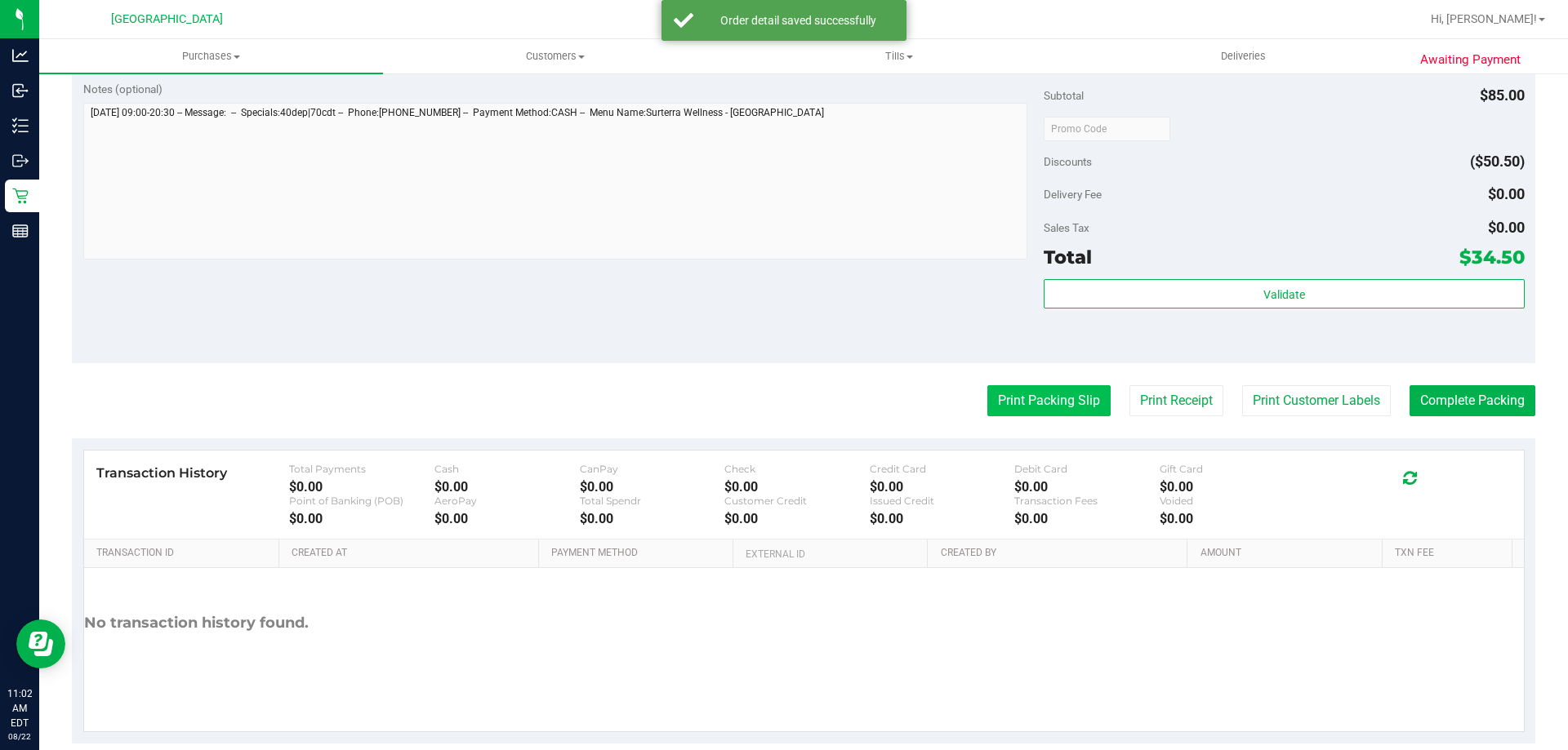
click at [1047, 409] on button "Print Packing Slip" at bounding box center [1049, 400] width 123 height 31
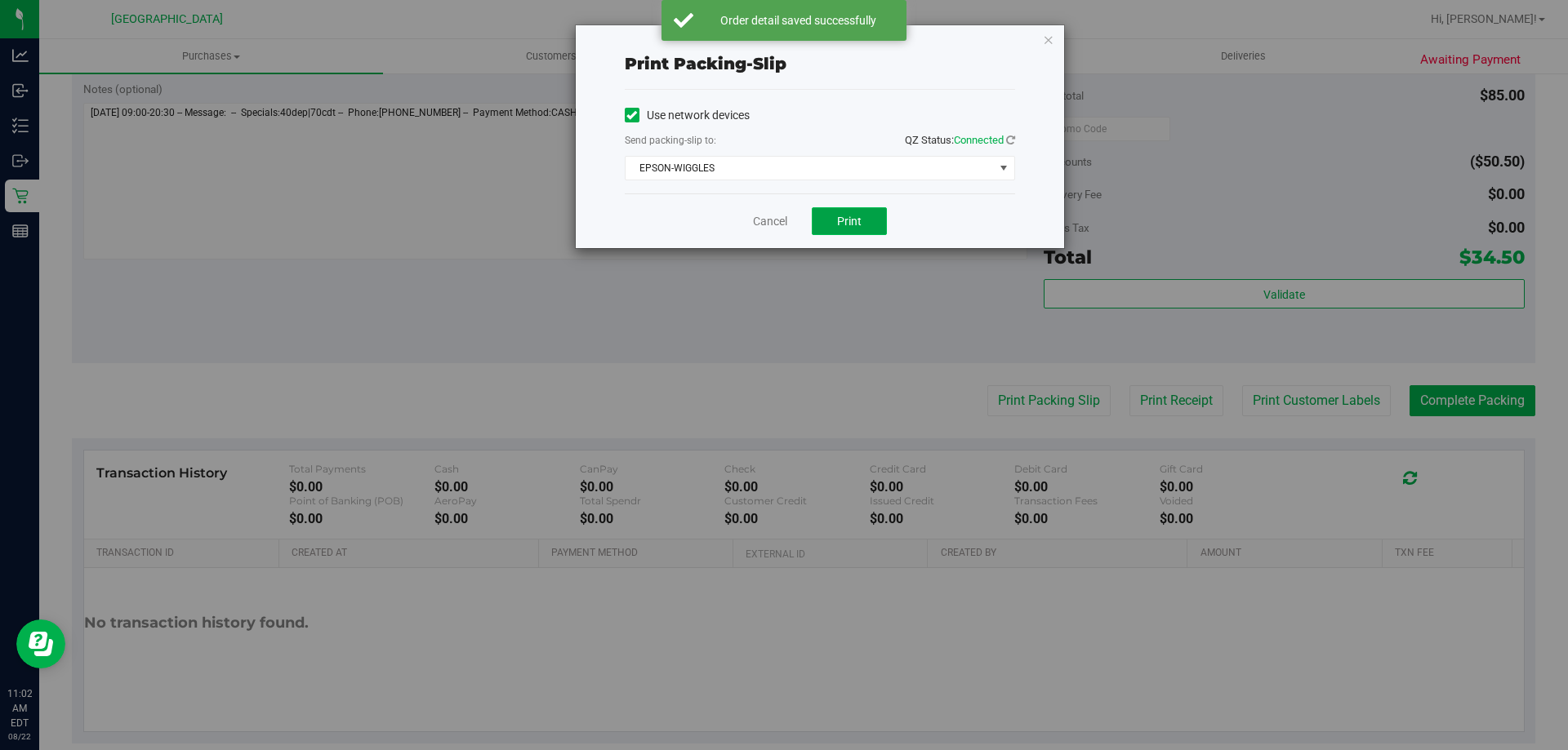
click at [815, 223] on button "Print" at bounding box center [849, 222] width 75 height 28
click at [762, 227] on link "Cancel" at bounding box center [769, 222] width 34 height 18
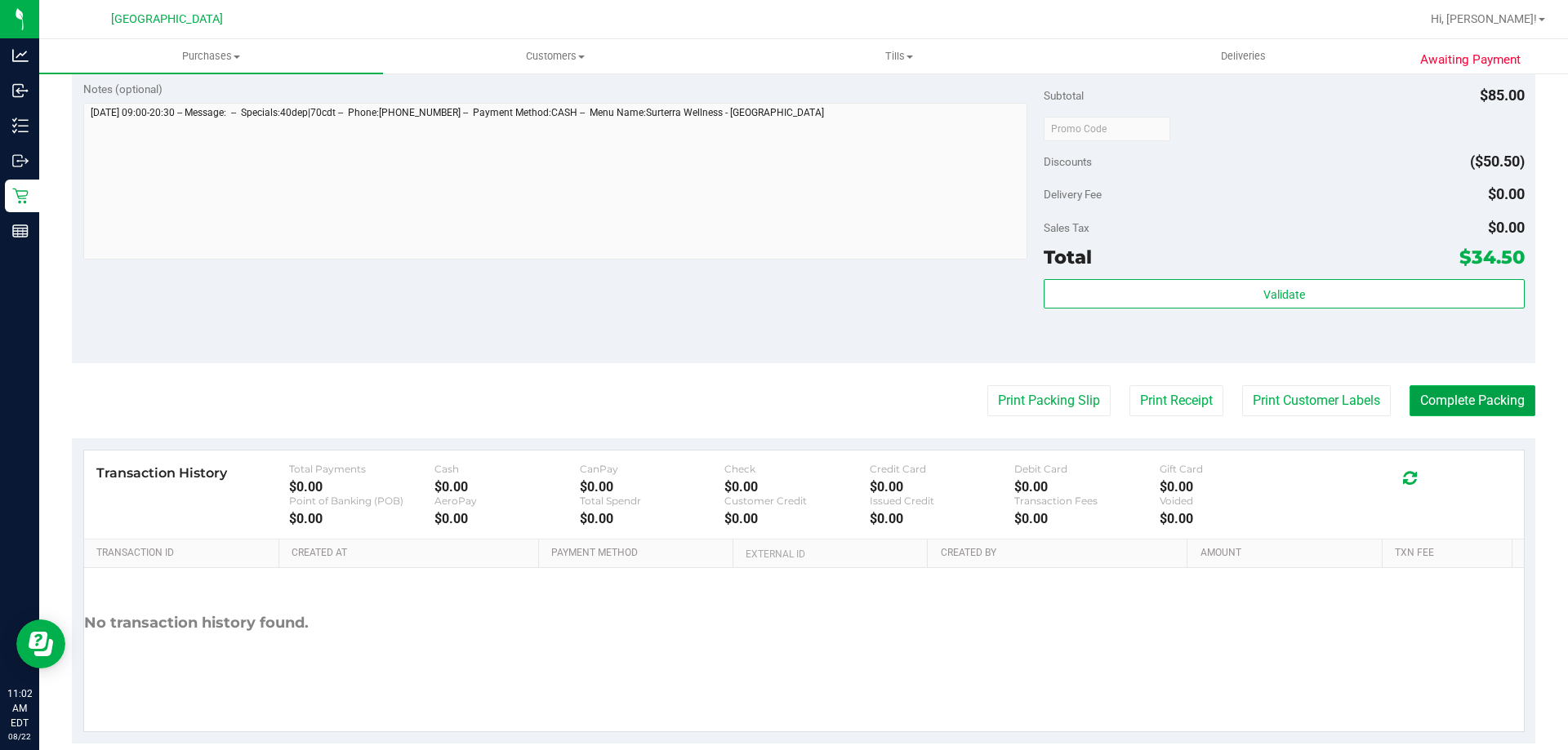
click at [1491, 410] on button "Complete Packing" at bounding box center [1472, 400] width 126 height 31
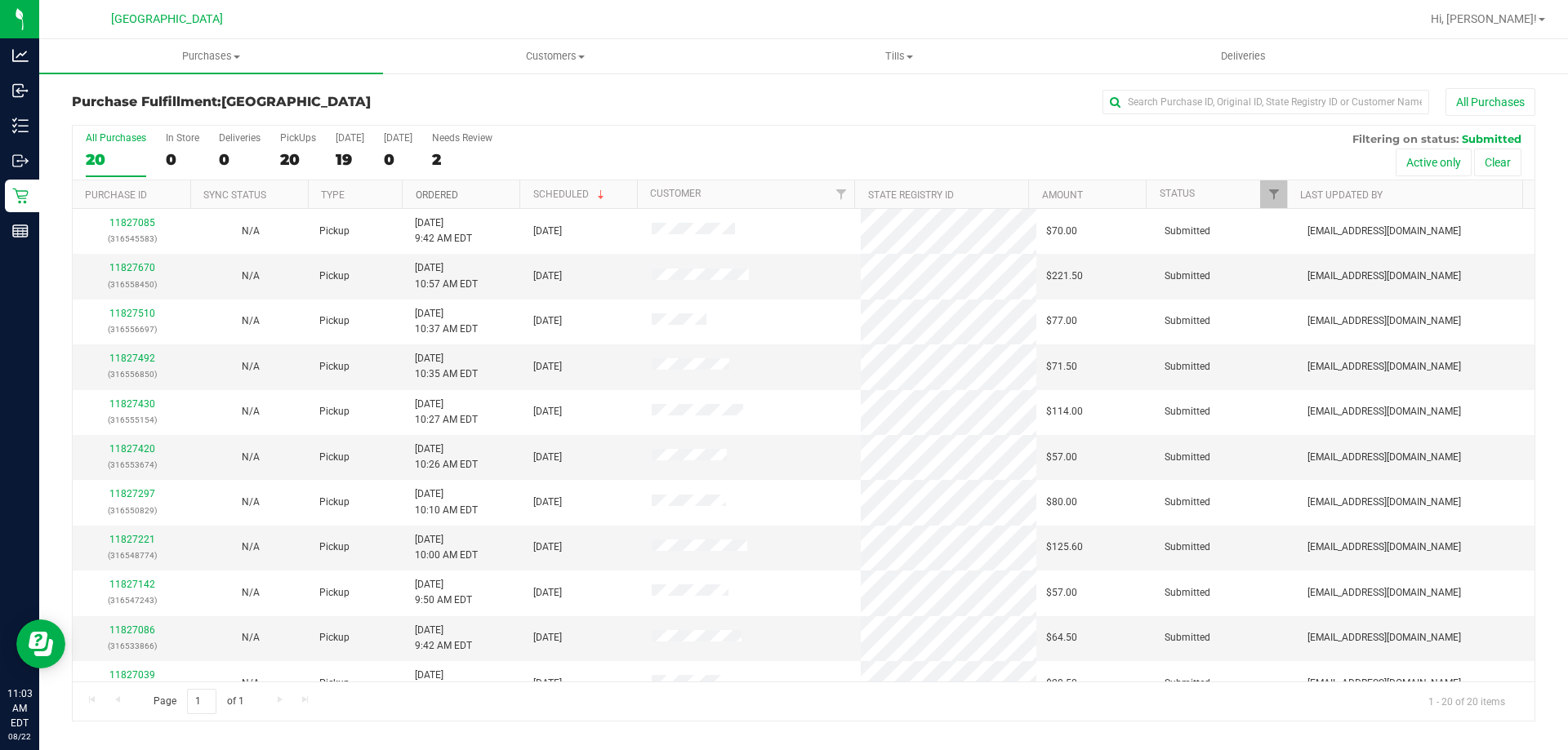
click at [441, 198] on link "Ordered" at bounding box center [437, 194] width 42 height 11
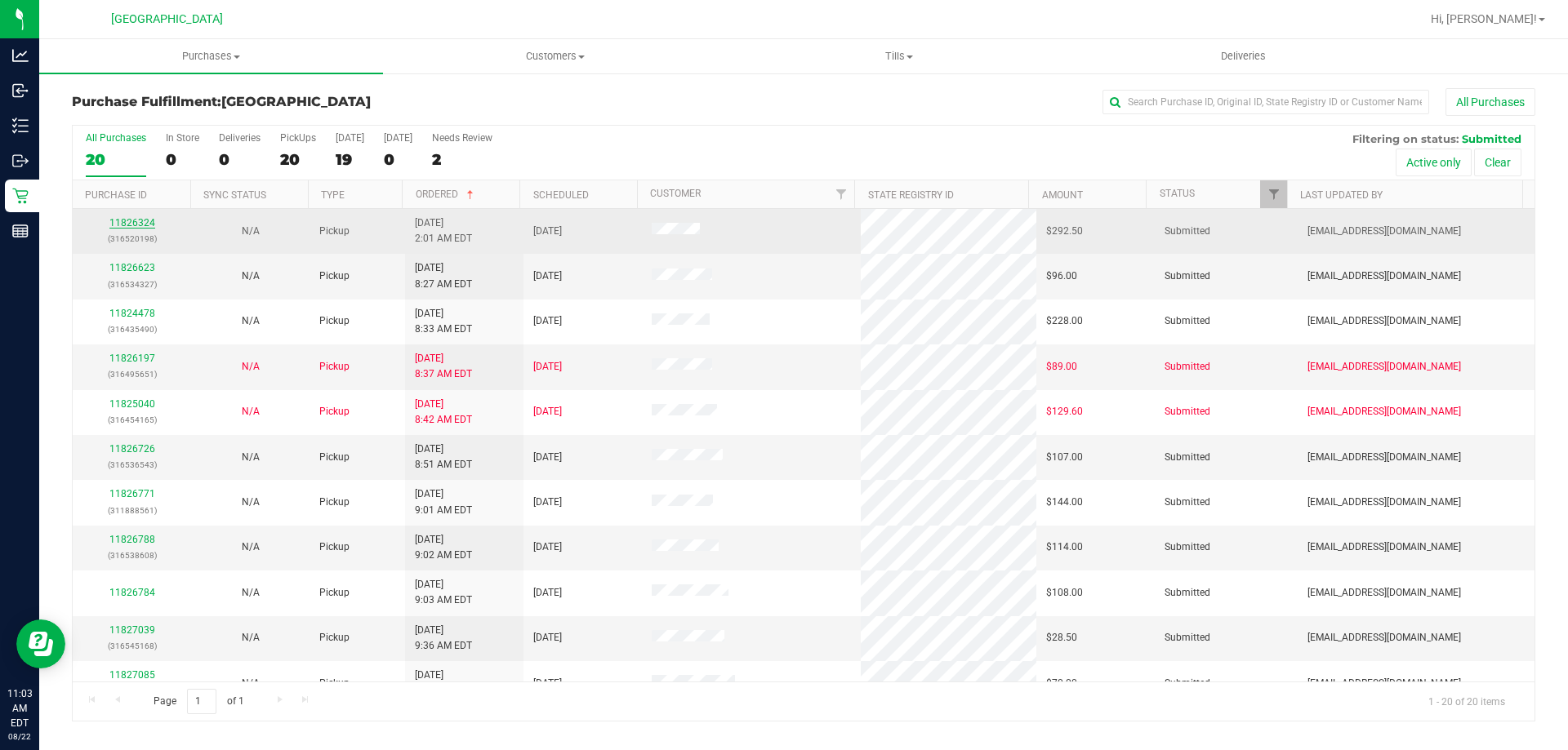
click at [127, 219] on link "11826324" at bounding box center [132, 222] width 46 height 11
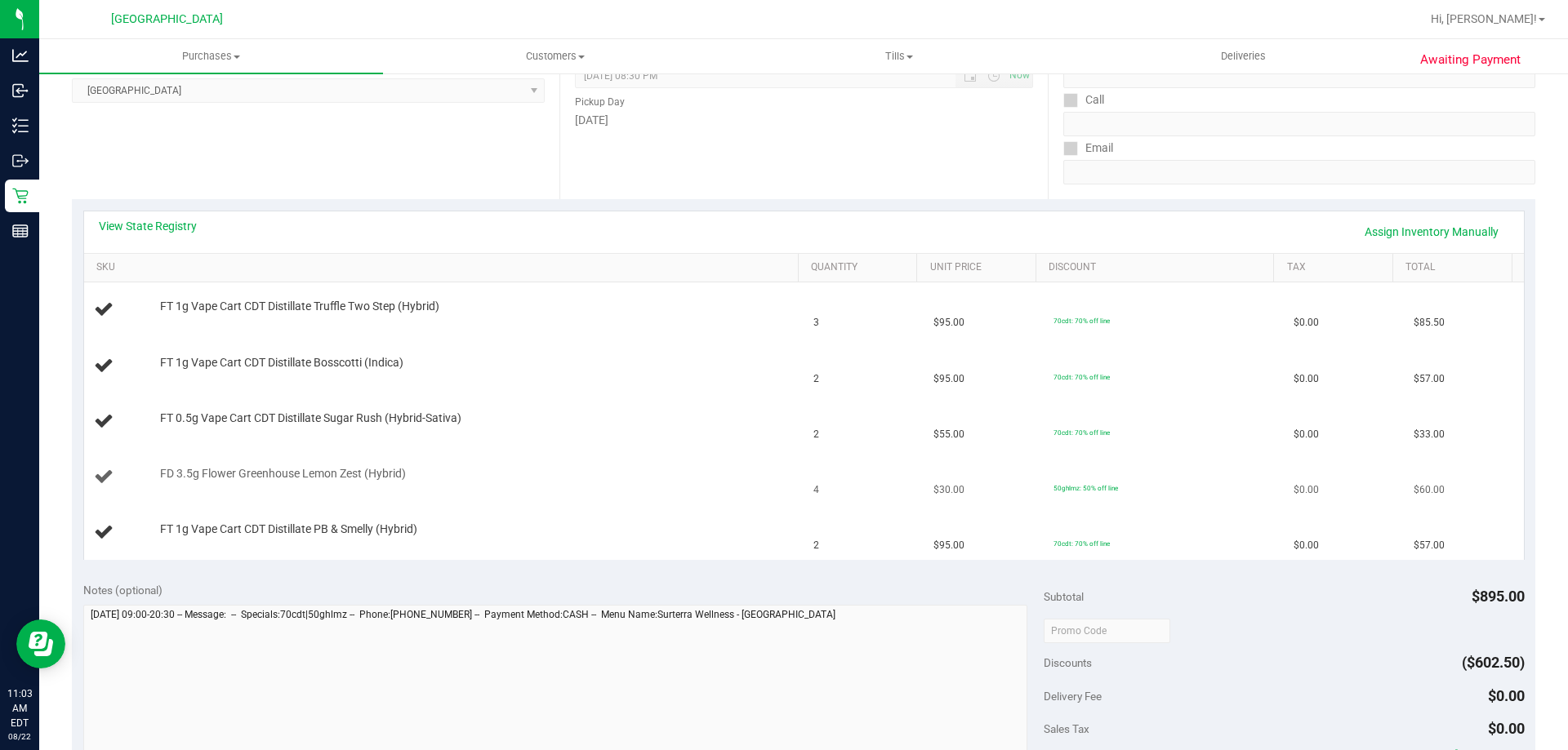
scroll to position [164, 0]
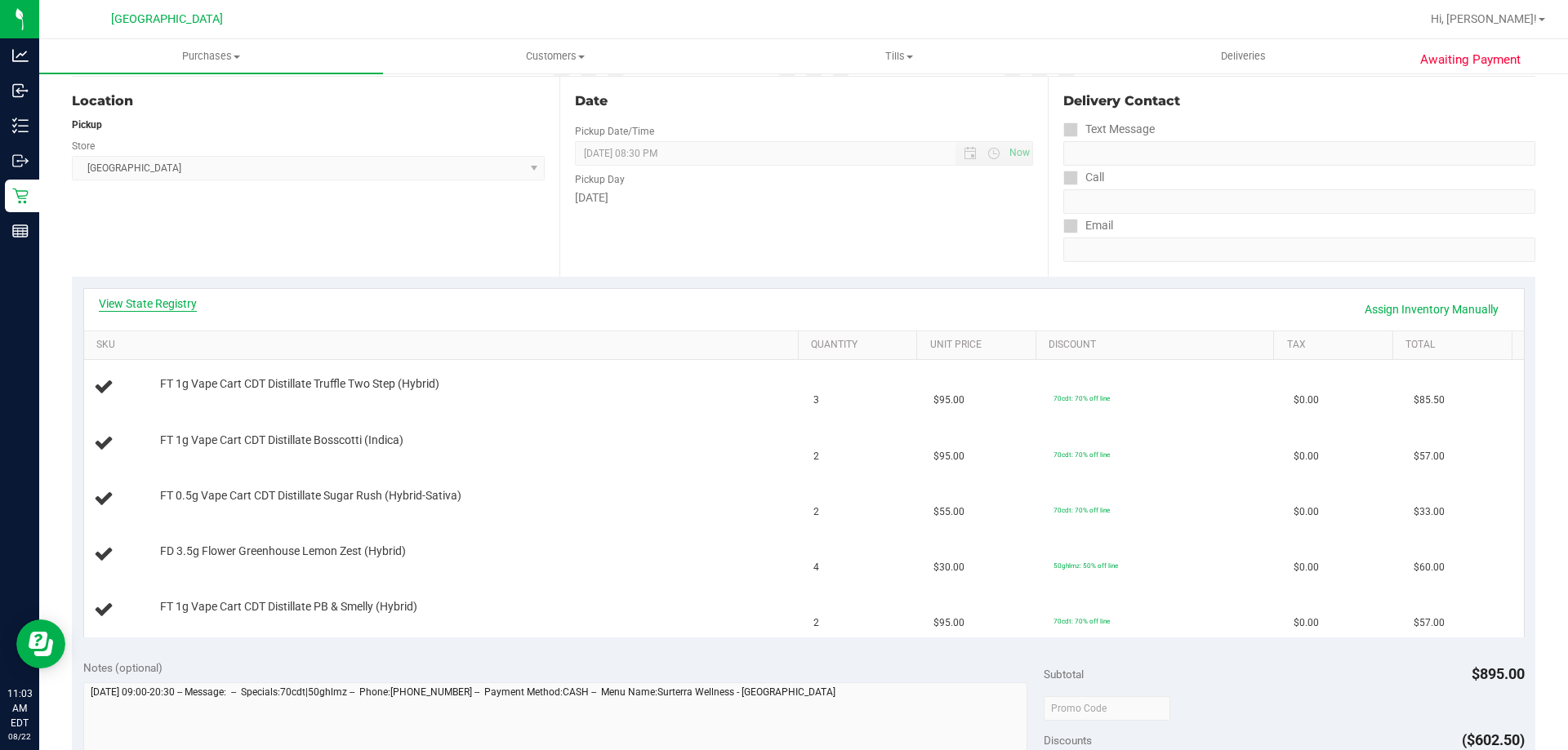
click at [162, 301] on link "View State Registry" at bounding box center [147, 303] width 98 height 17
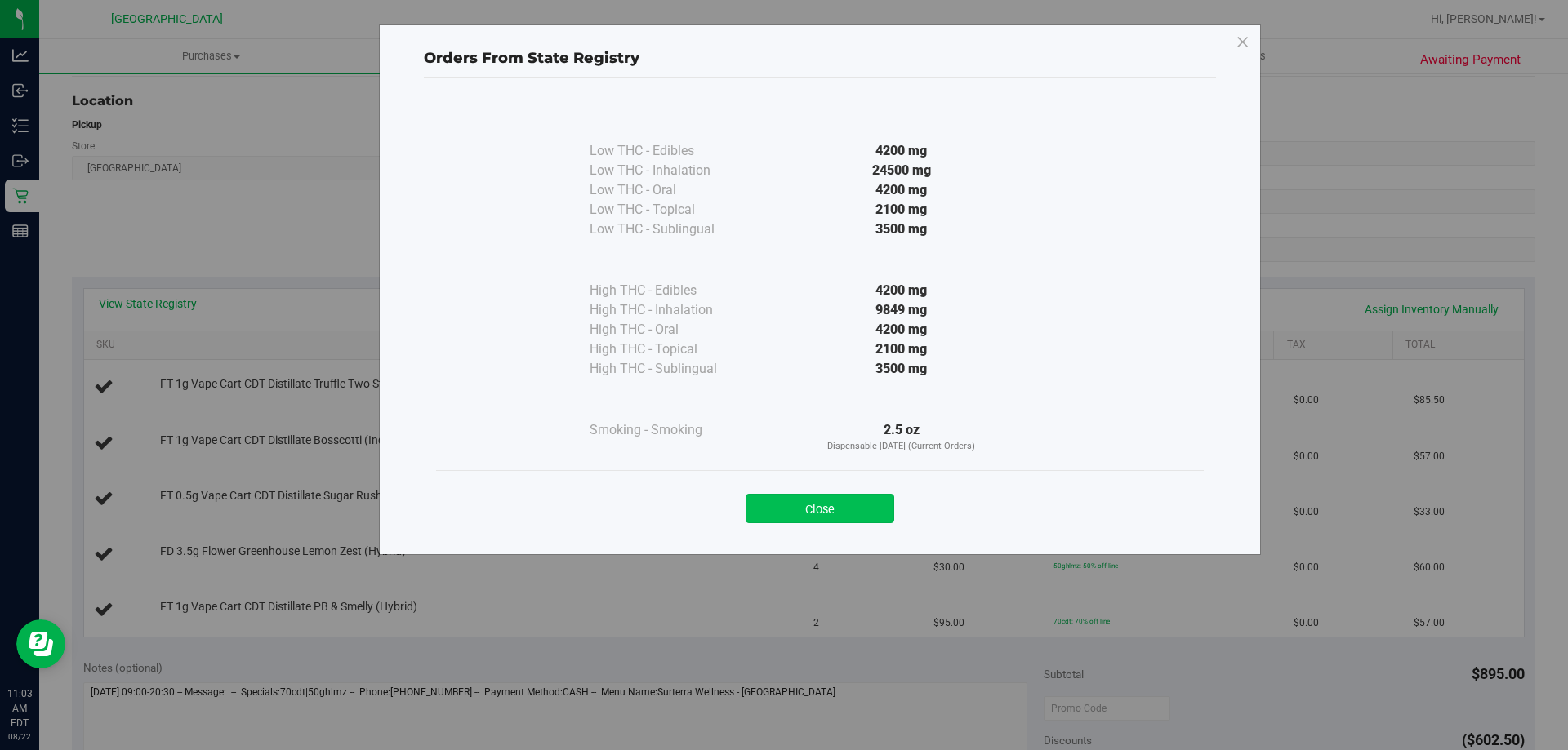
click at [852, 504] on button "Close" at bounding box center [820, 508] width 149 height 29
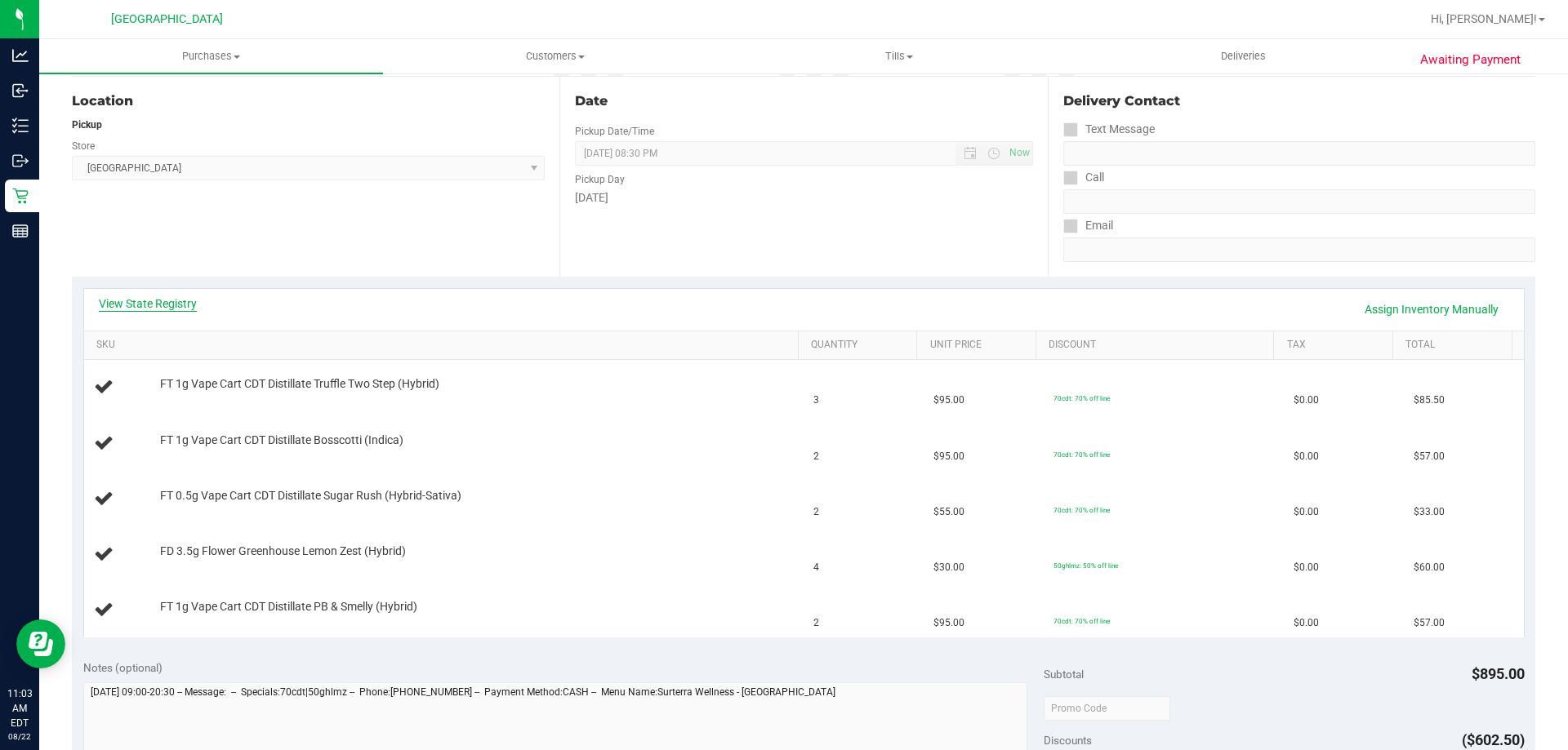
click at [189, 302] on link "View State Registry" at bounding box center [147, 303] width 98 height 17
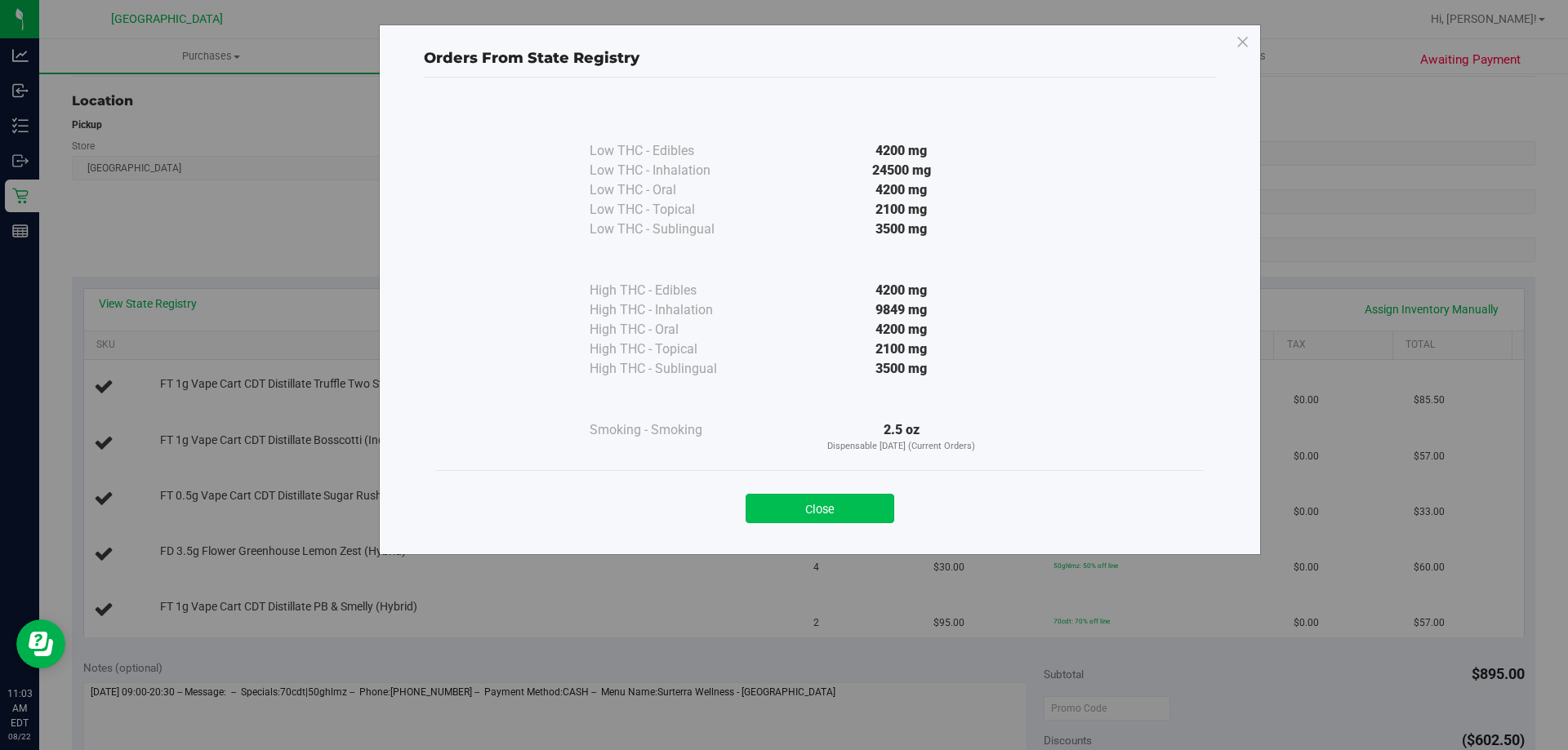
click at [815, 516] on button "Close" at bounding box center [820, 508] width 149 height 29
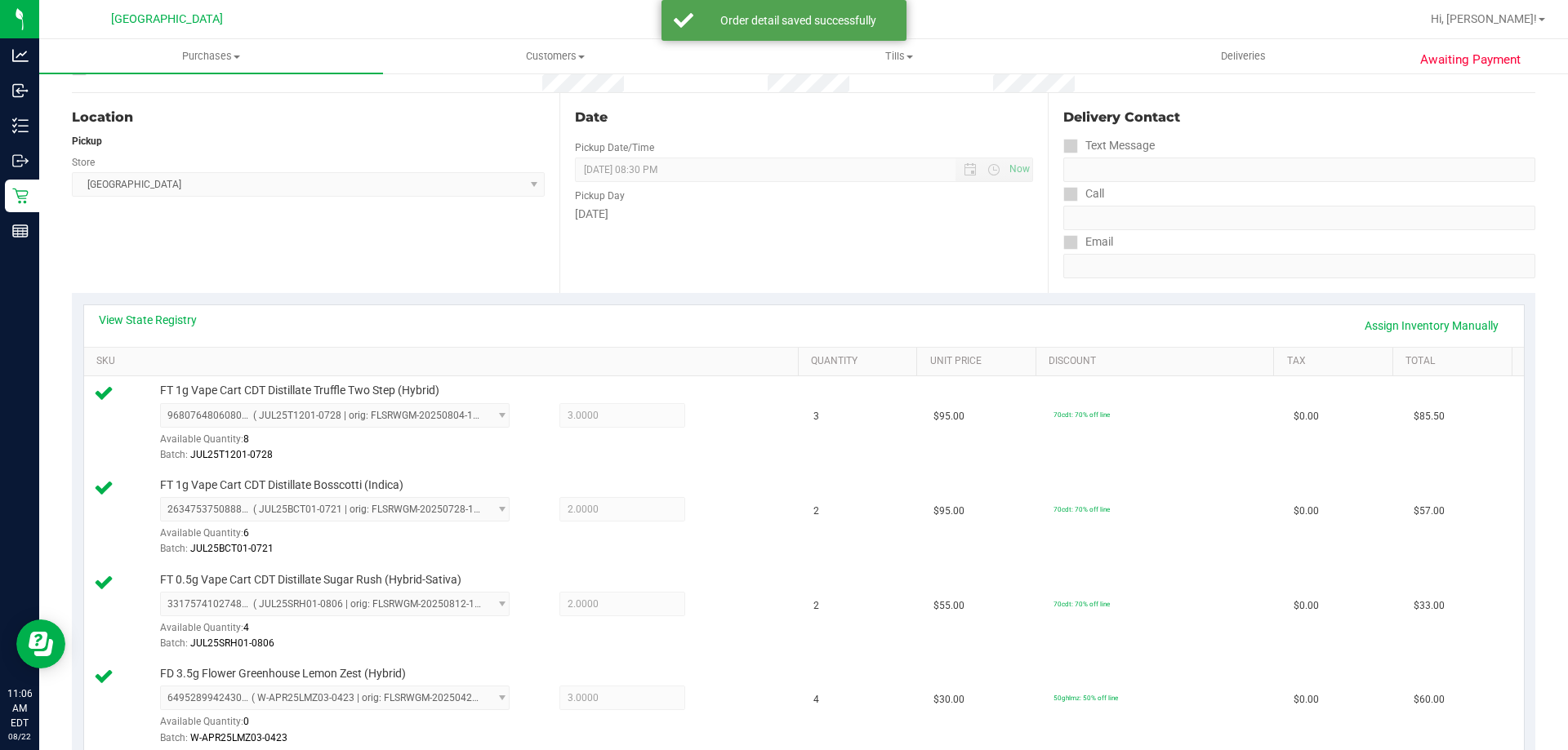
scroll to position [0, 0]
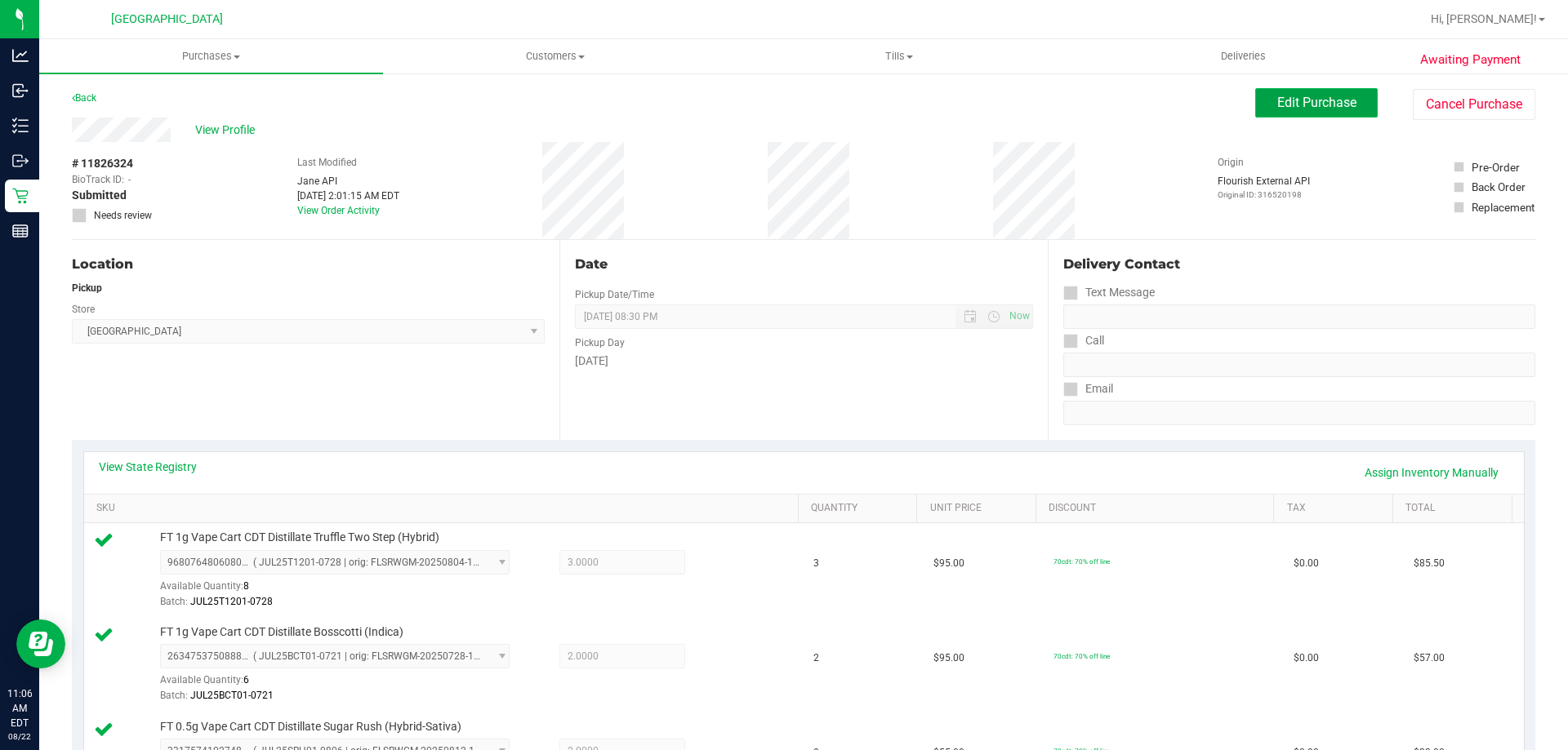
click at [1304, 101] on span "Edit Purchase" at bounding box center [1316, 103] width 79 height 16
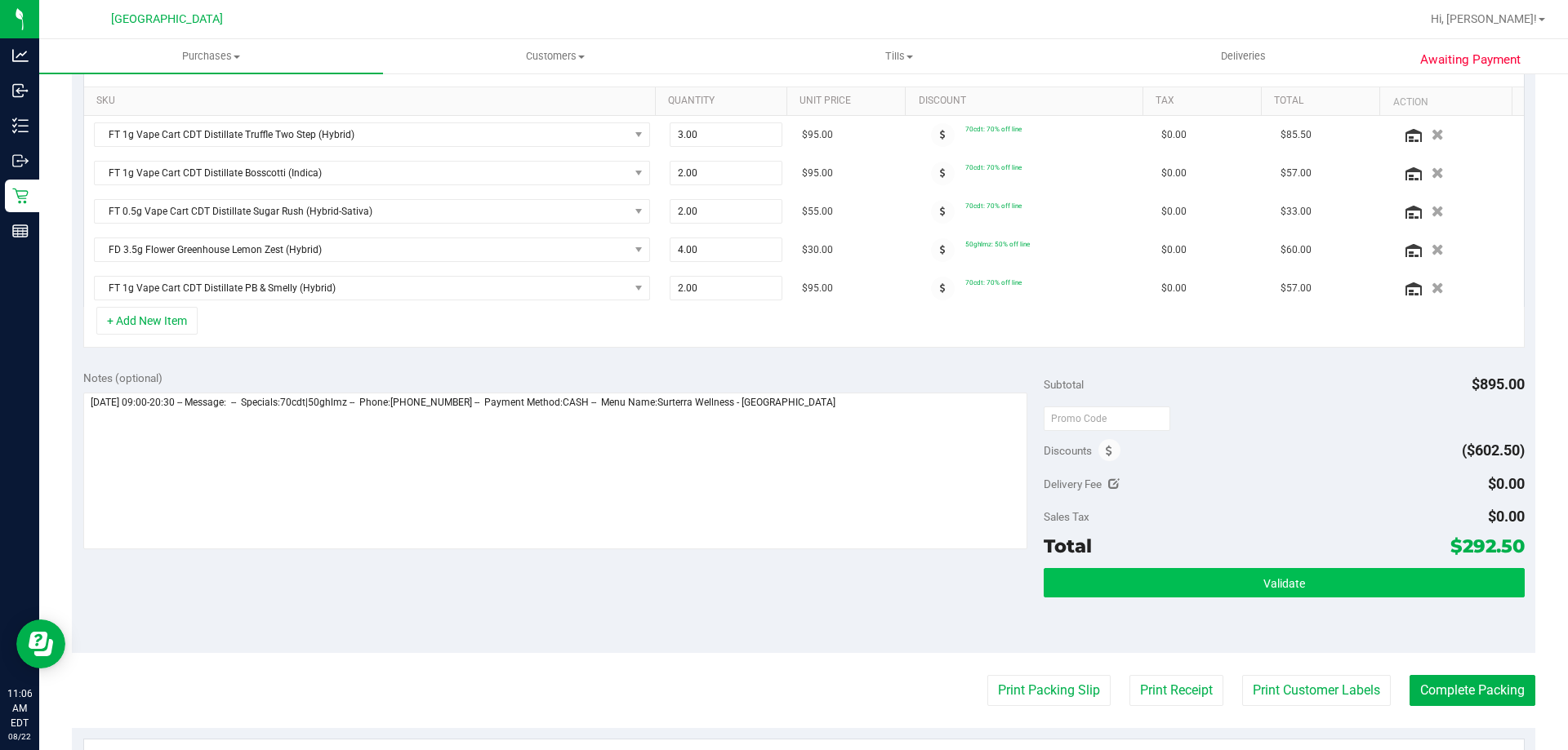
scroll to position [408, 0]
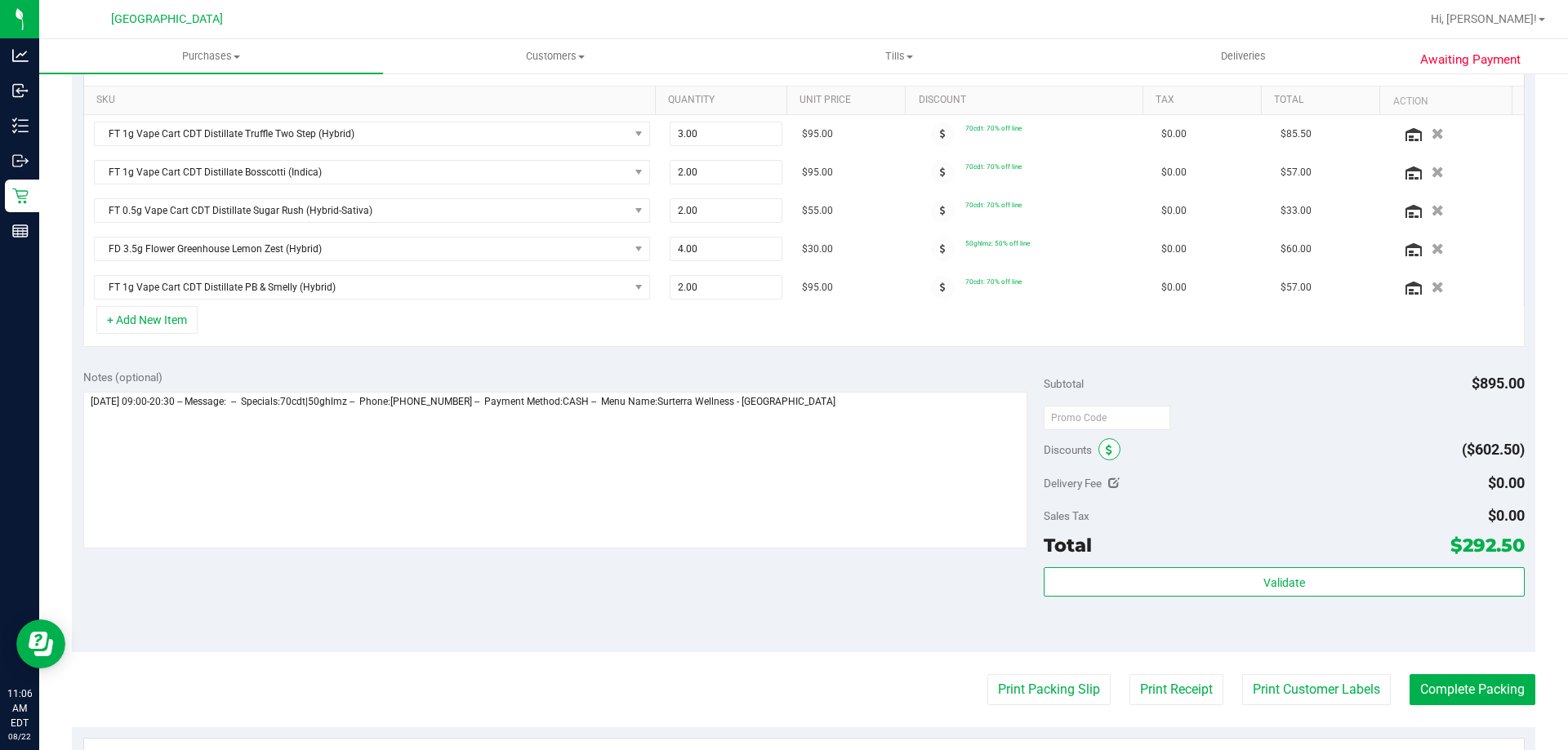
click at [1105, 452] on icon at bounding box center [1108, 450] width 6 height 11
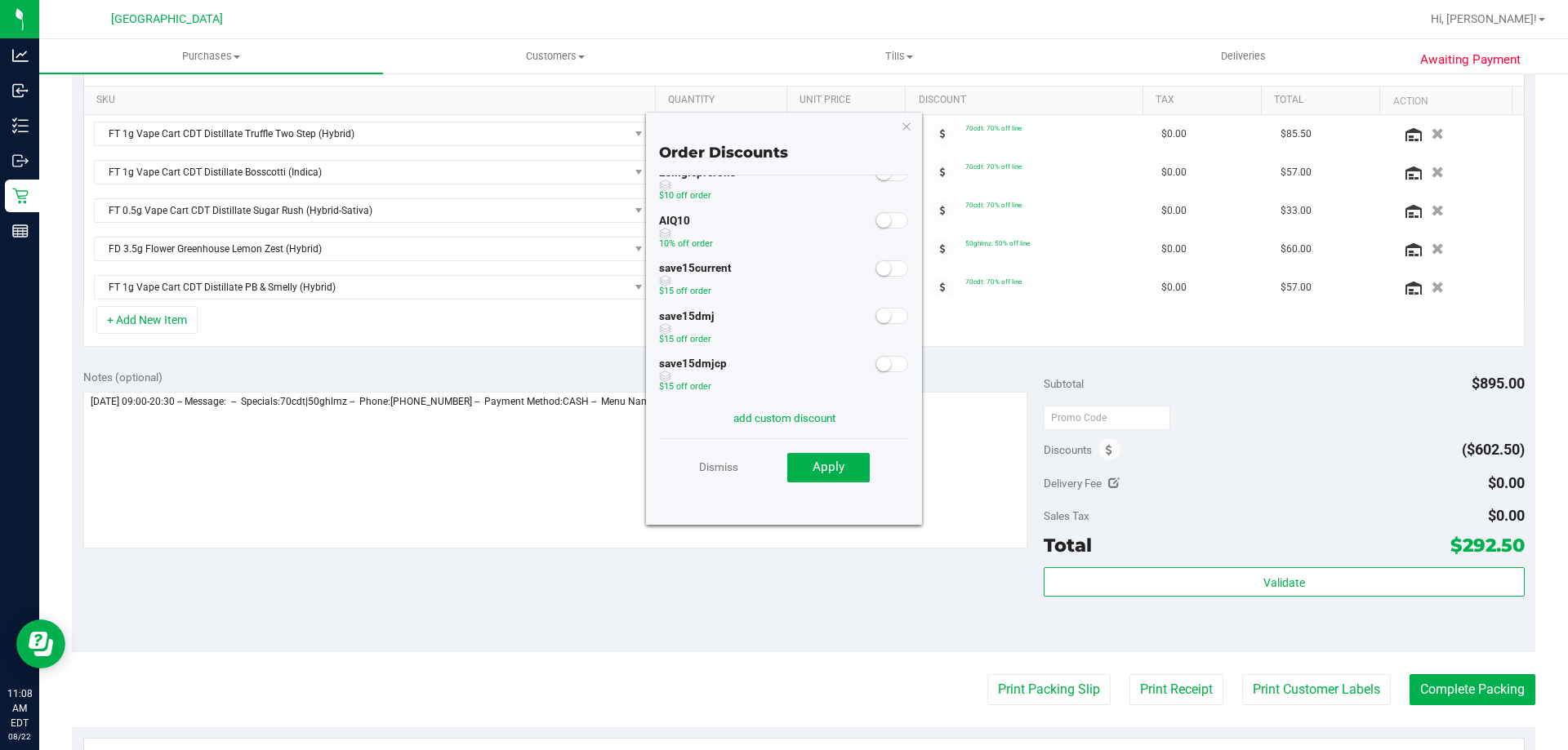
scroll to position [42, 0]
click at [719, 469] on link "Dismiss" at bounding box center [718, 466] width 40 height 29
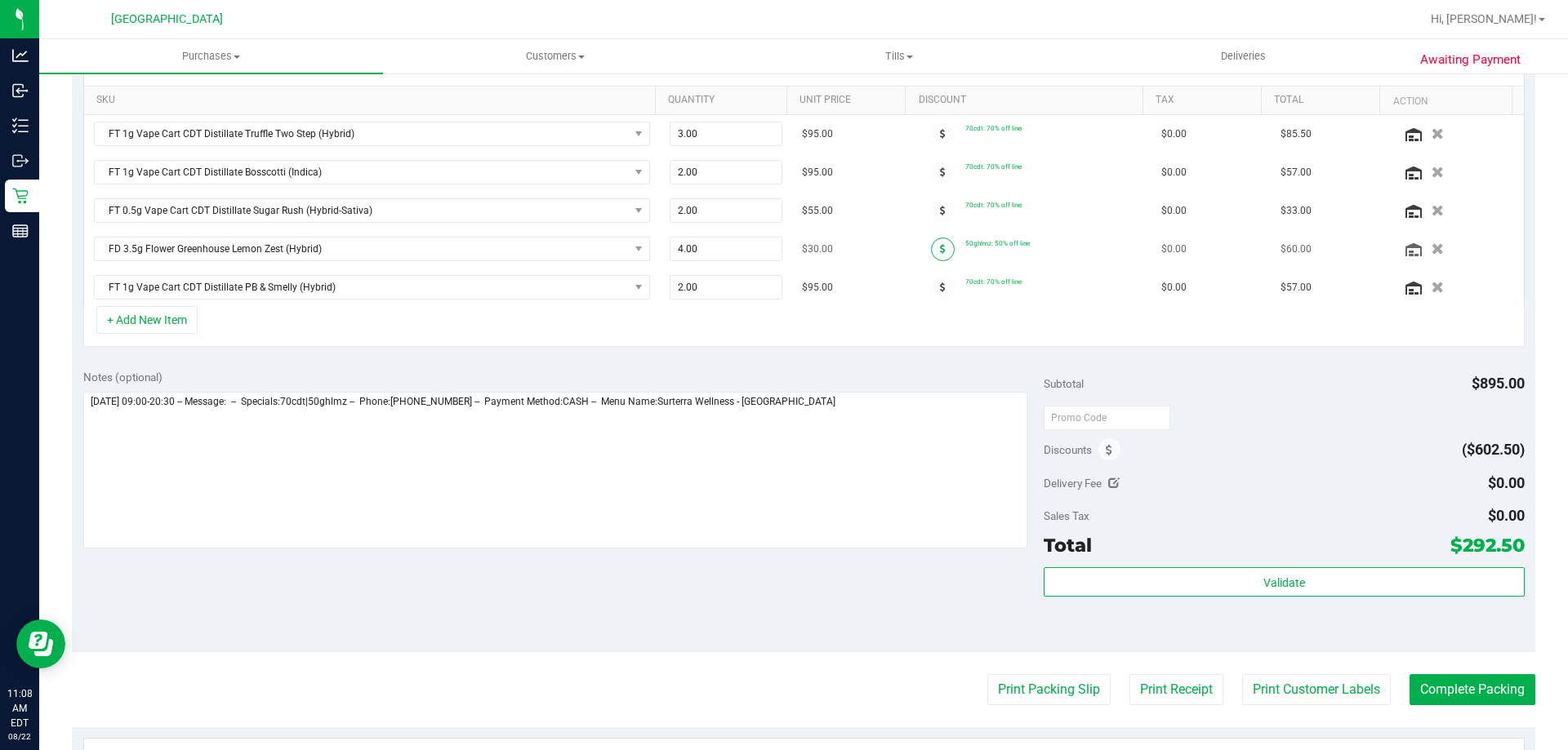
click at [940, 246] on icon at bounding box center [943, 249] width 6 height 10
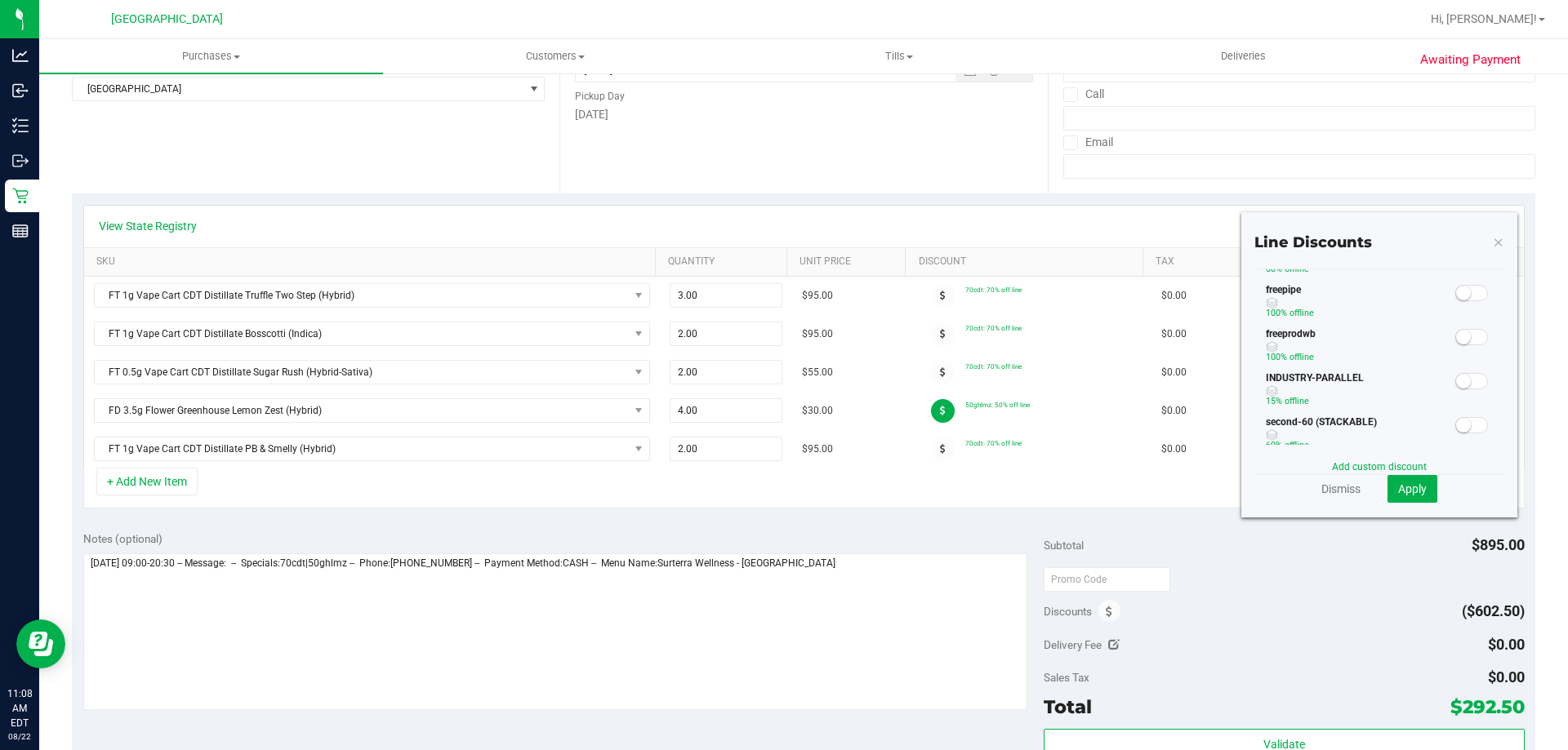
scroll to position [245, 0]
click at [1340, 486] on link "Dismiss" at bounding box center [1341, 491] width 40 height 17
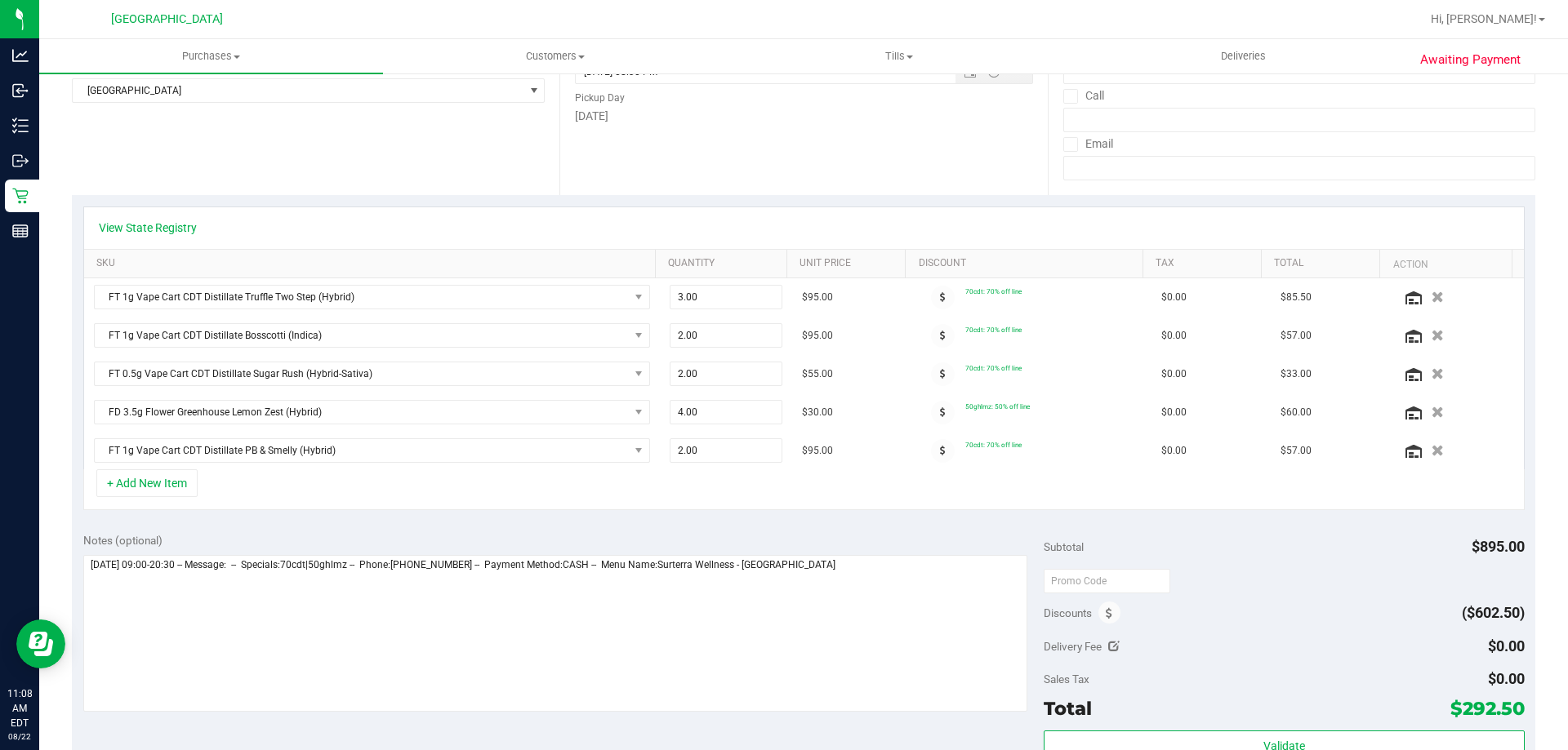
click at [1300, 540] on div "Subtotal $895.00" at bounding box center [1284, 546] width 480 height 29
click at [932, 411] on span at bounding box center [943, 412] width 24 height 24
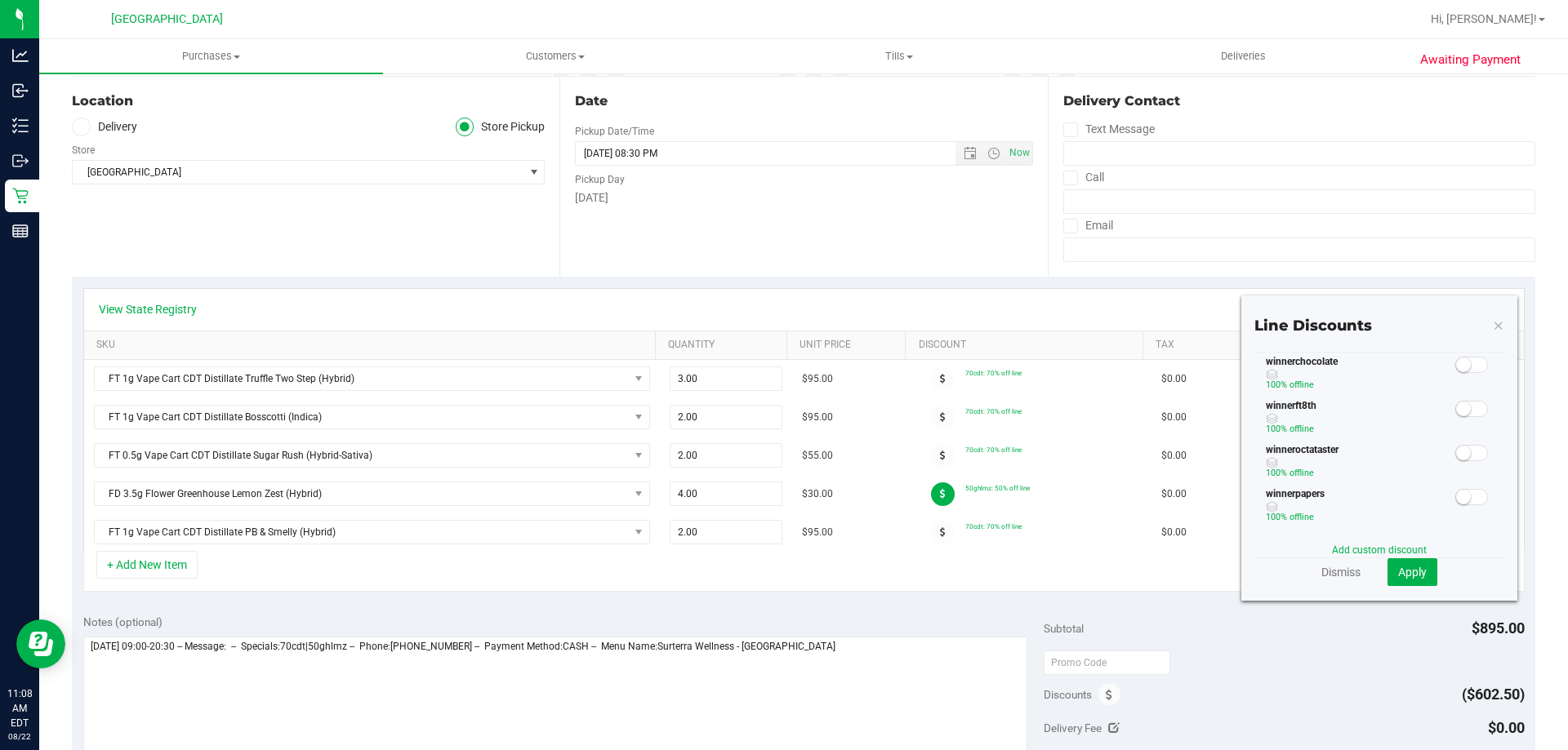
scroll to position [574, 0]
click at [1322, 579] on link "Dismiss" at bounding box center [1341, 572] width 40 height 17
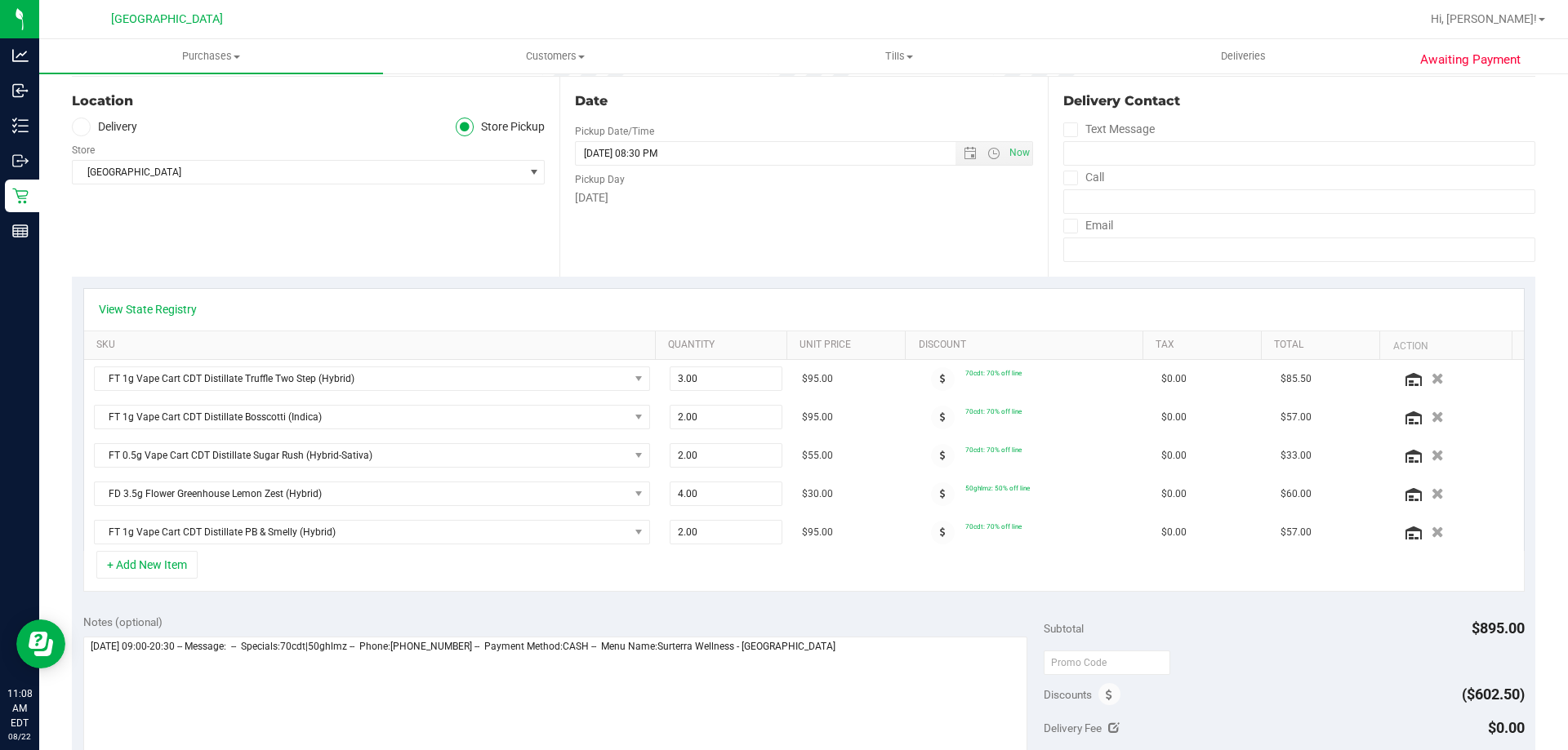
drag, startPoint x: 1302, startPoint y: 604, endPoint x: 1250, endPoint y: 603, distance: 52.0
click at [1302, 604] on div "Notes (optional) Subtotal $895.00 Discounts ($602.50) Delivery Fee $0.00 Sales …" at bounding box center [804, 750] width 1463 height 294
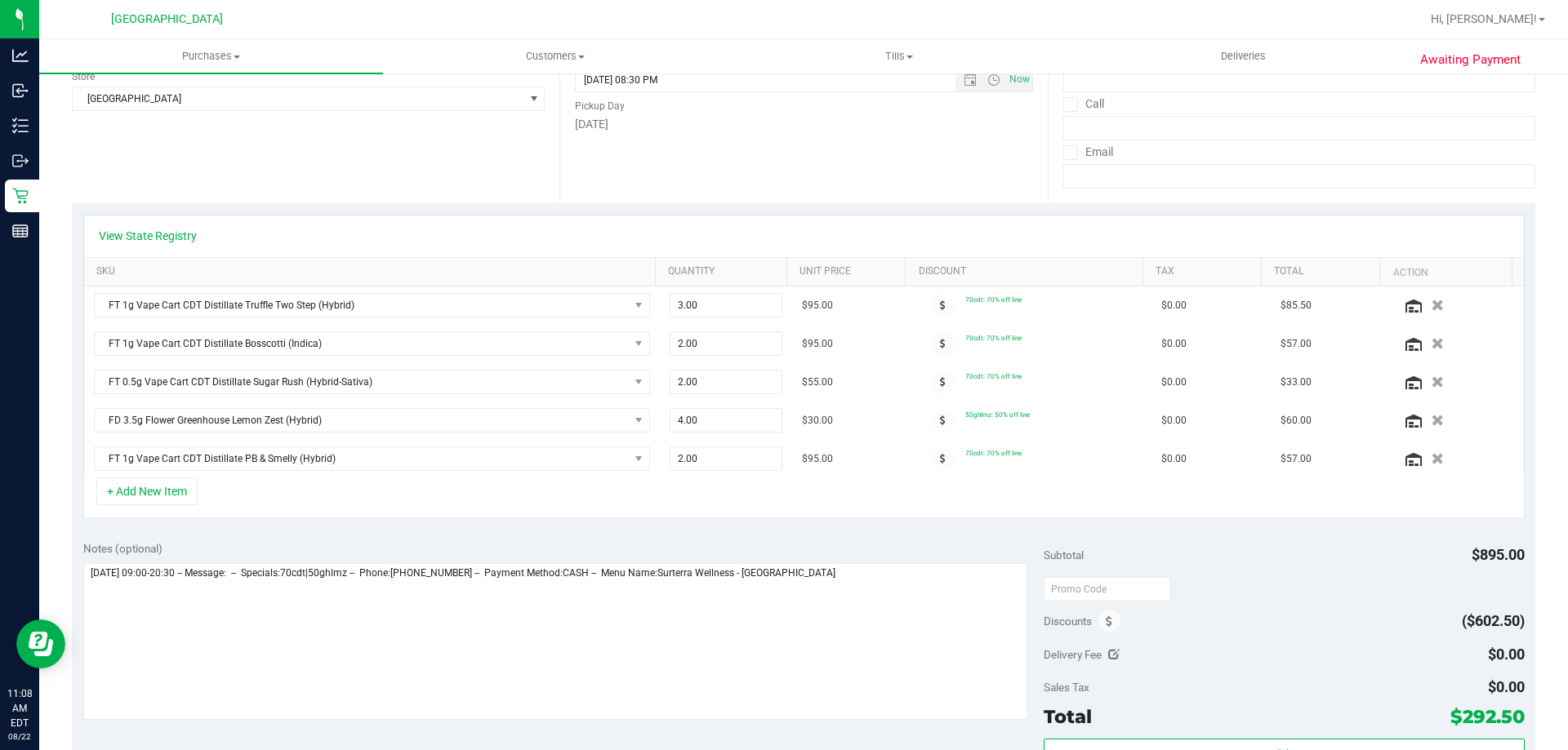
scroll to position [326, 0]
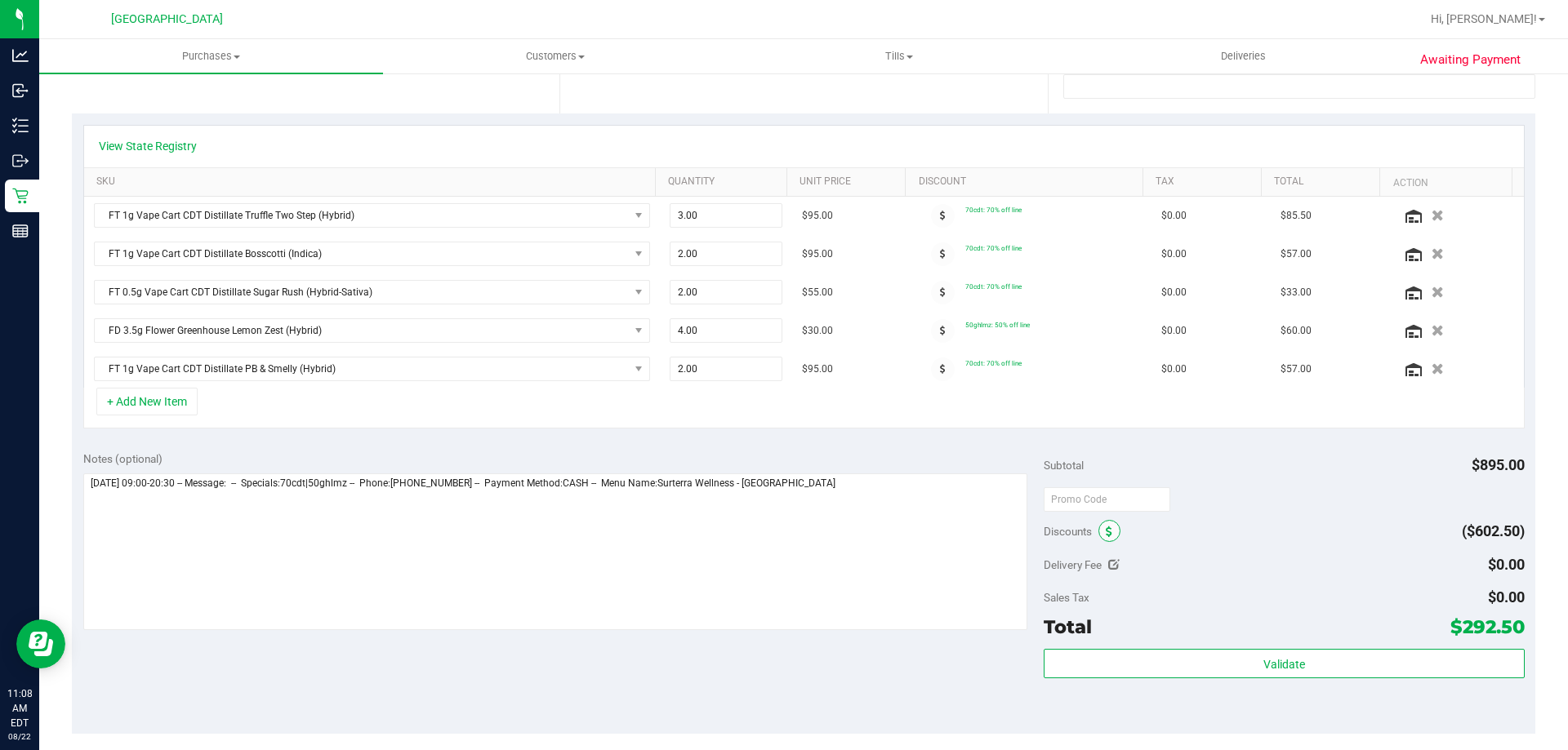
click at [1105, 535] on icon at bounding box center [1108, 532] width 6 height 11
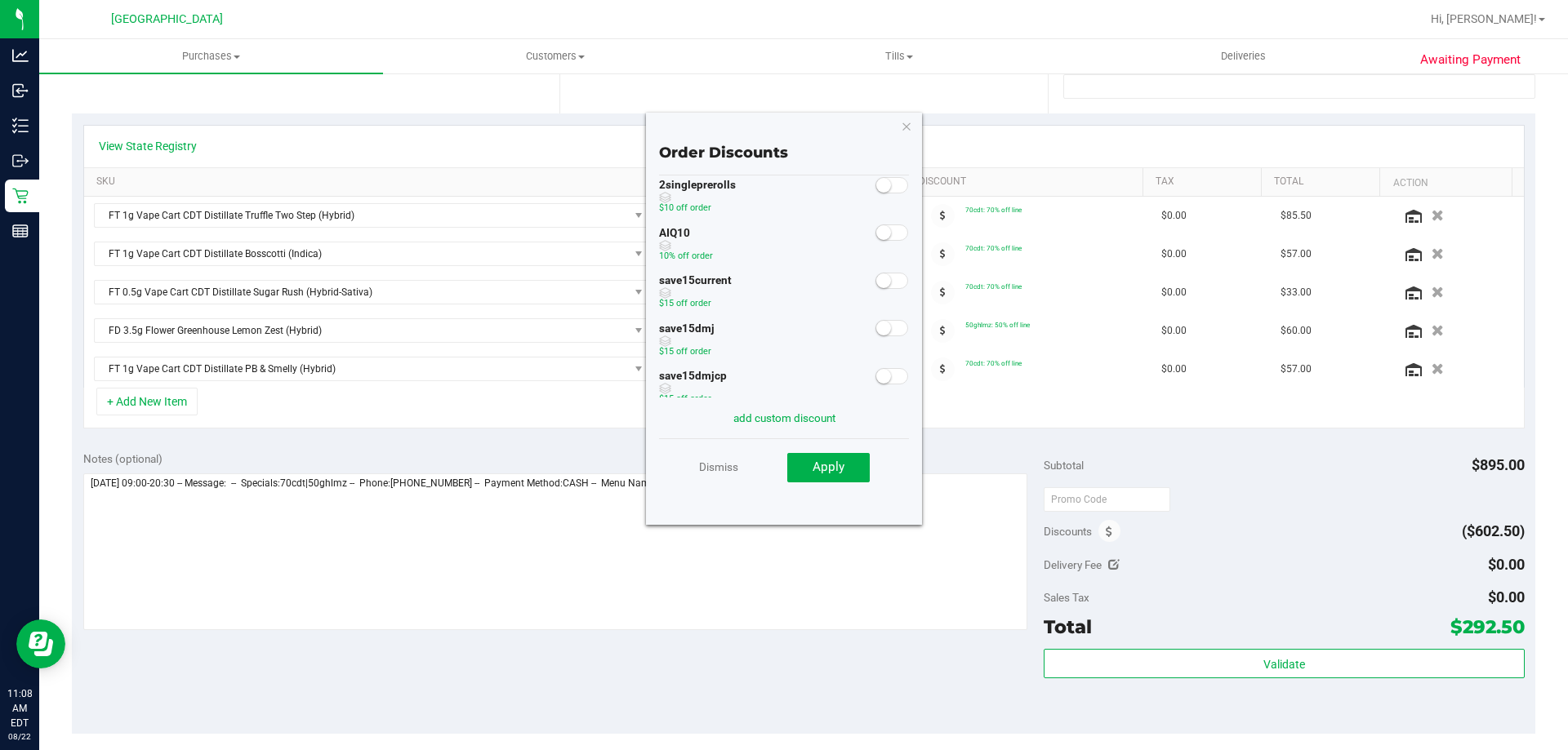
scroll to position [0, 0]
click at [726, 465] on link "Dismiss" at bounding box center [718, 466] width 40 height 29
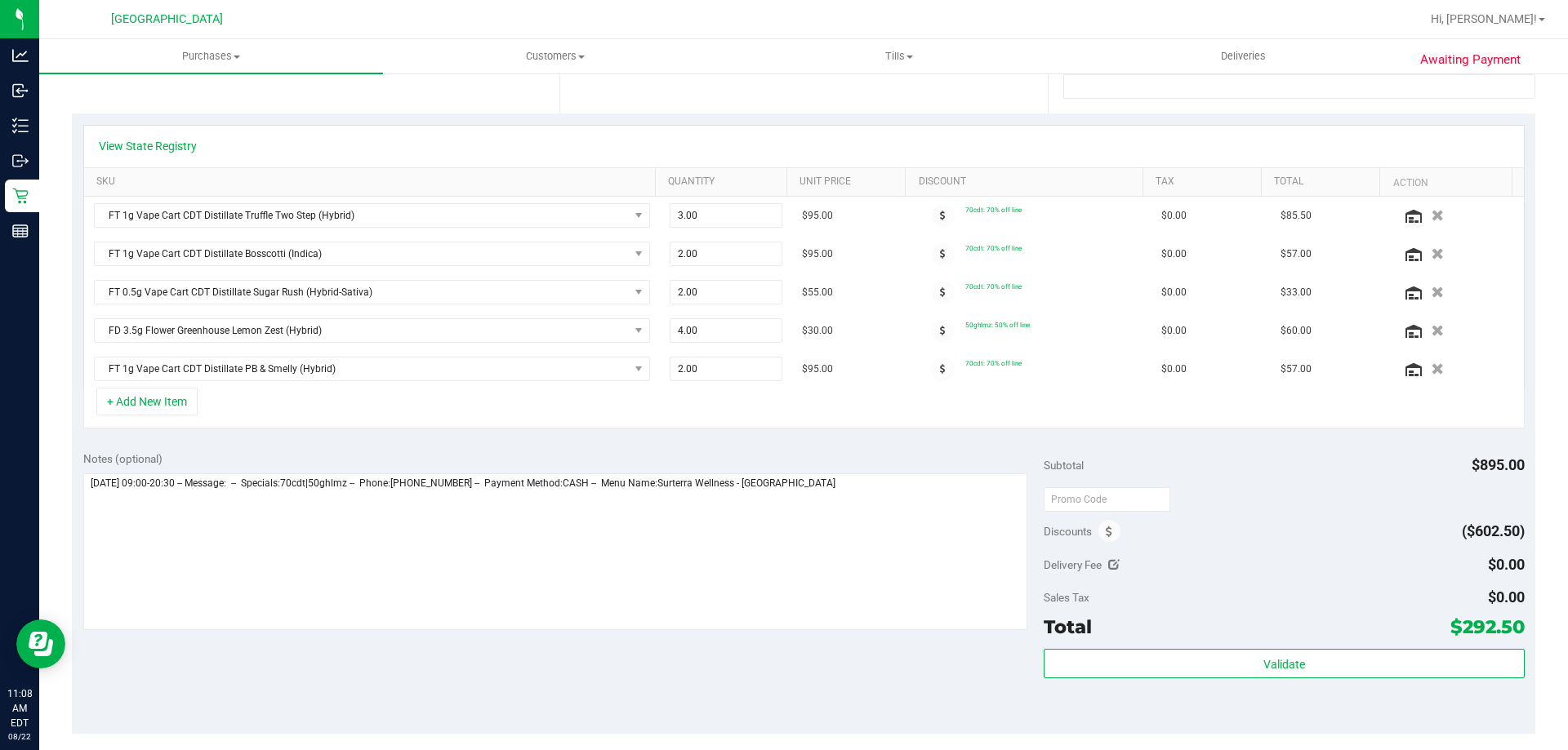
click at [1112, 441] on div "Notes (optional) Subtotal $895.00 Discounts ($602.50) Delivery Fee $0.00 Sales …" at bounding box center [804, 587] width 1463 height 294
click at [1109, 529] on span at bounding box center [1109, 531] width 22 height 22
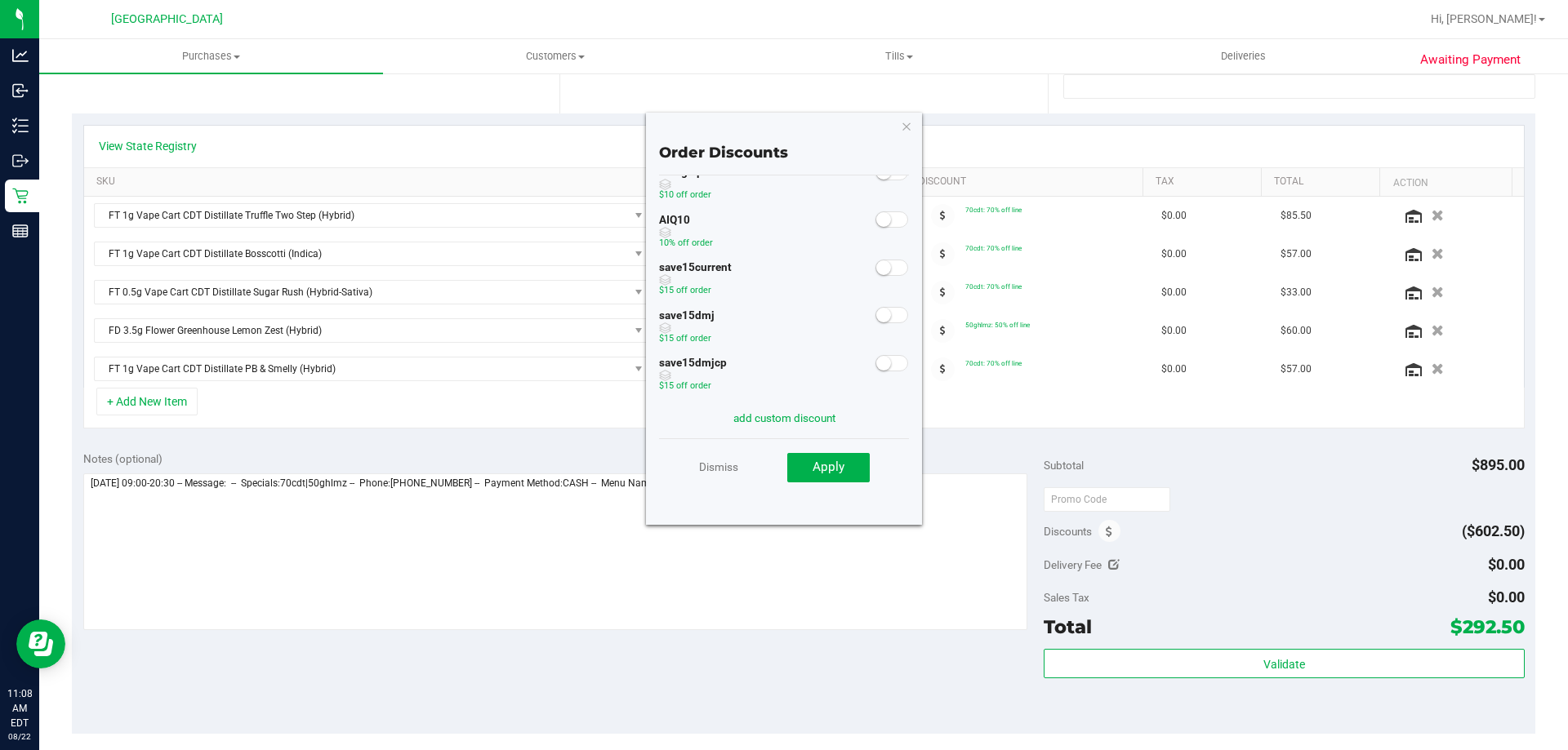
scroll to position [42, 0]
click at [720, 473] on link "Dismiss" at bounding box center [718, 466] width 40 height 29
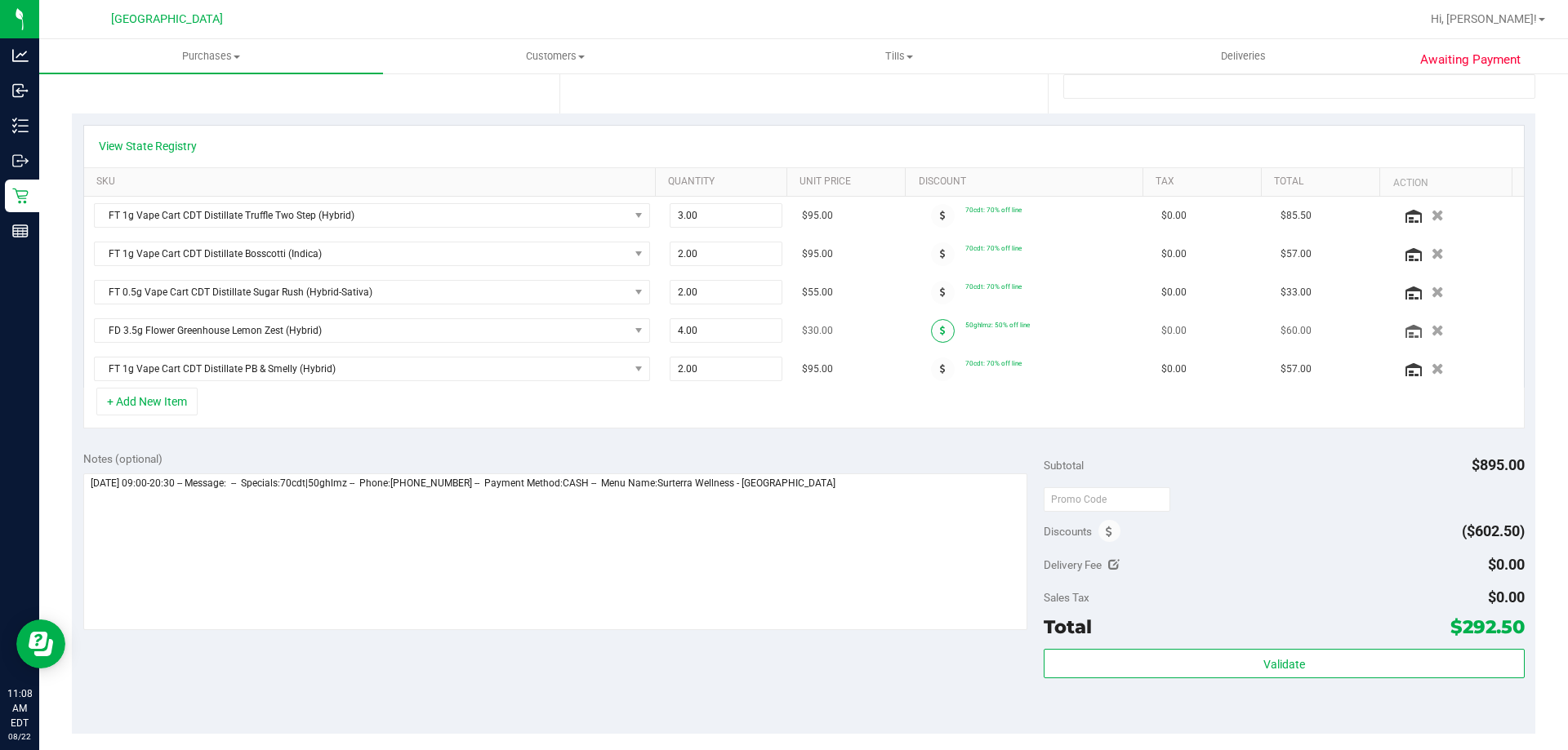
click at [940, 334] on icon at bounding box center [943, 331] width 6 height 10
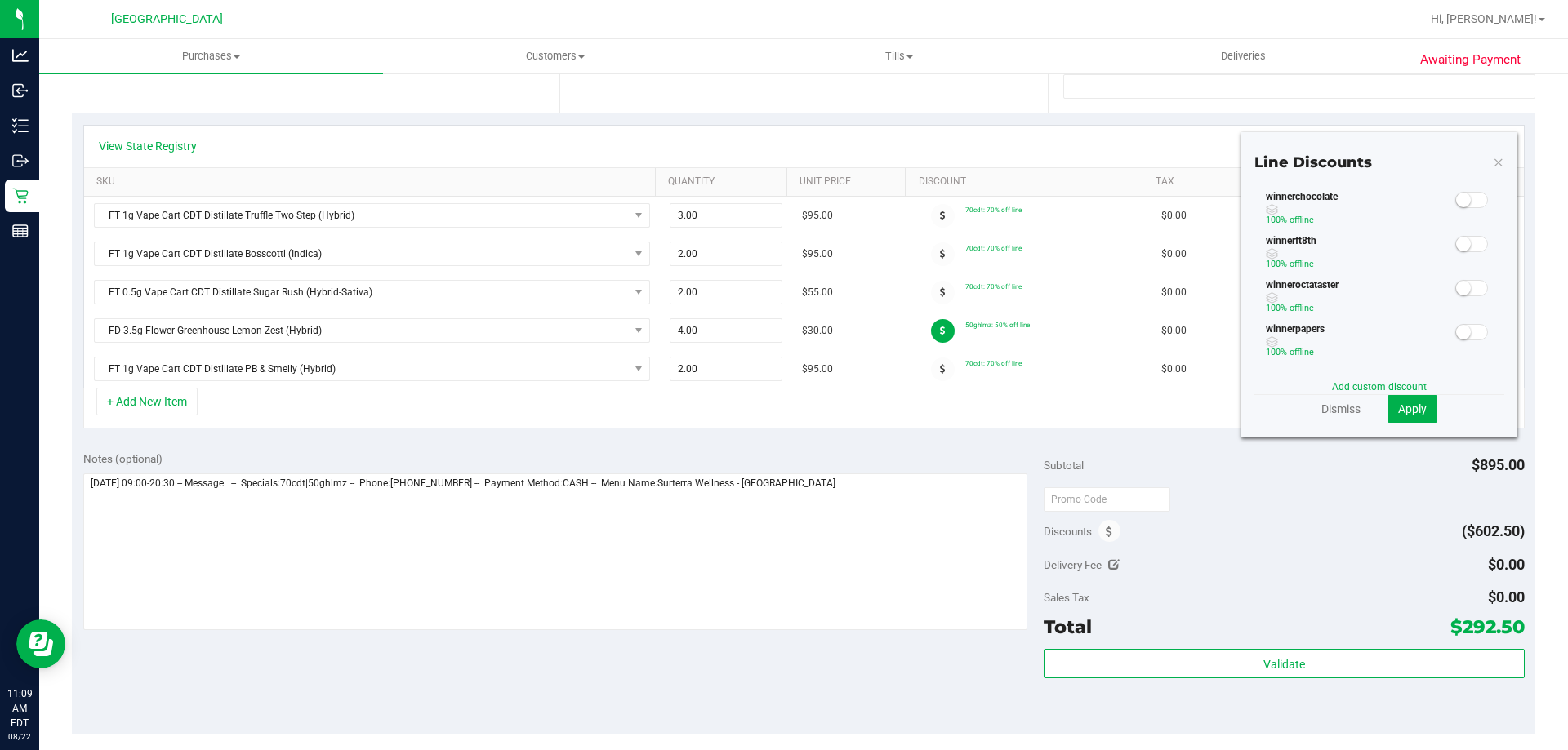
scroll to position [574, 0]
click at [1404, 405] on span "Apply" at bounding box center [1412, 409] width 29 height 13
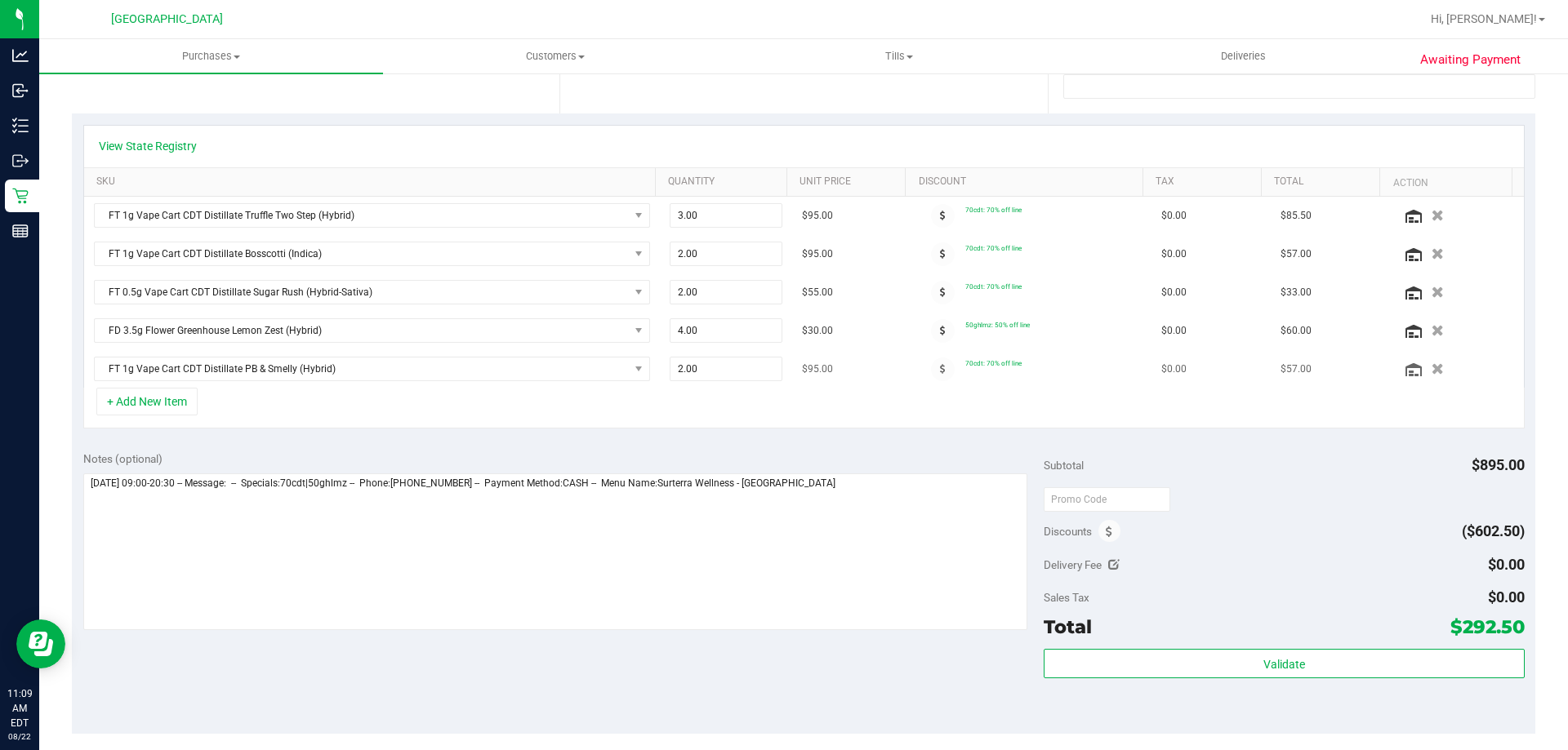
scroll to position [0, 0]
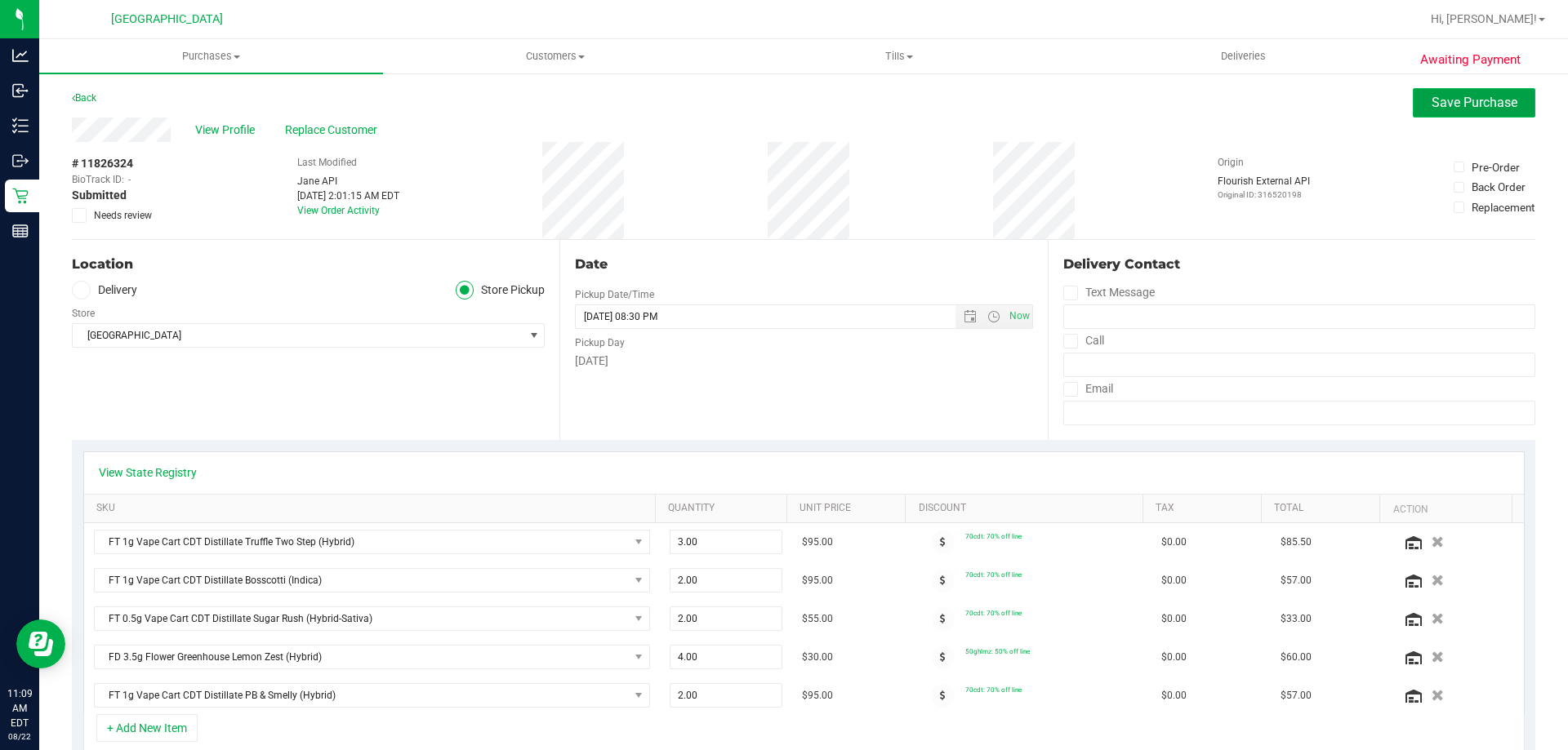
click at [1464, 104] on span "Save Purchase" at bounding box center [1475, 103] width 86 height 16
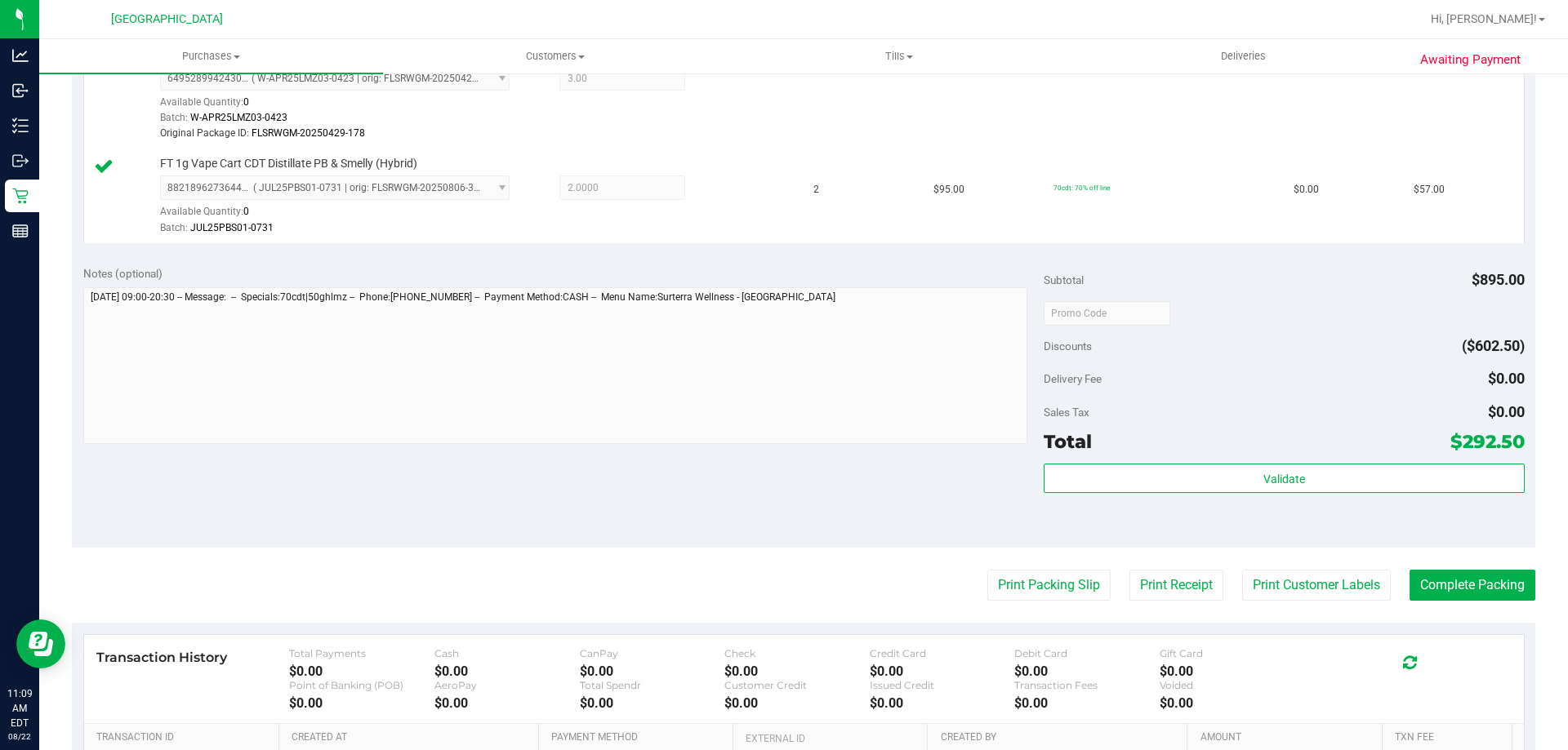
scroll to position [979, 0]
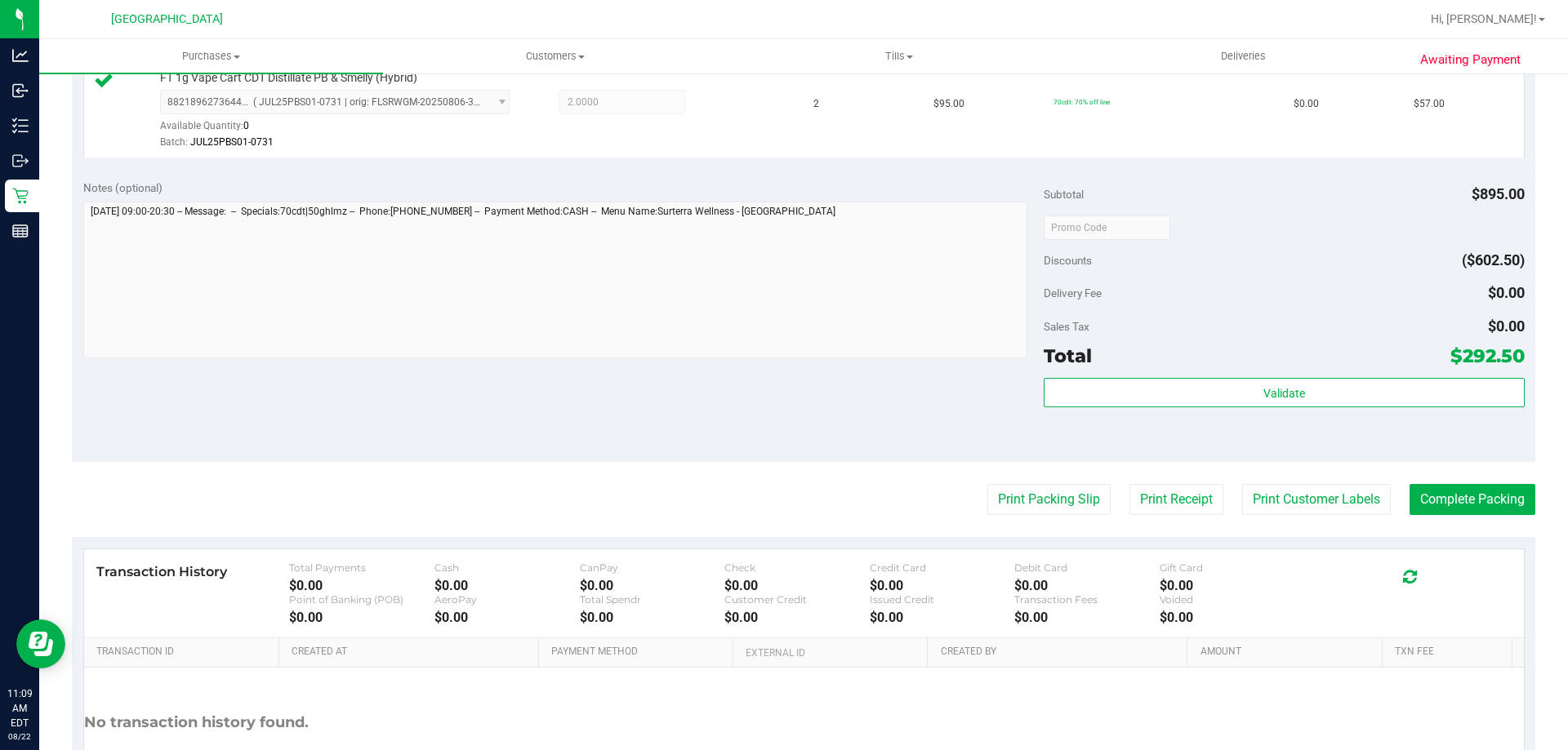
click at [1206, 375] on div "Subtotal $895.00 Discounts ($602.50) Delivery Fee $0.00 Sales Tax $0.00 Total $…" at bounding box center [1284, 315] width 480 height 272
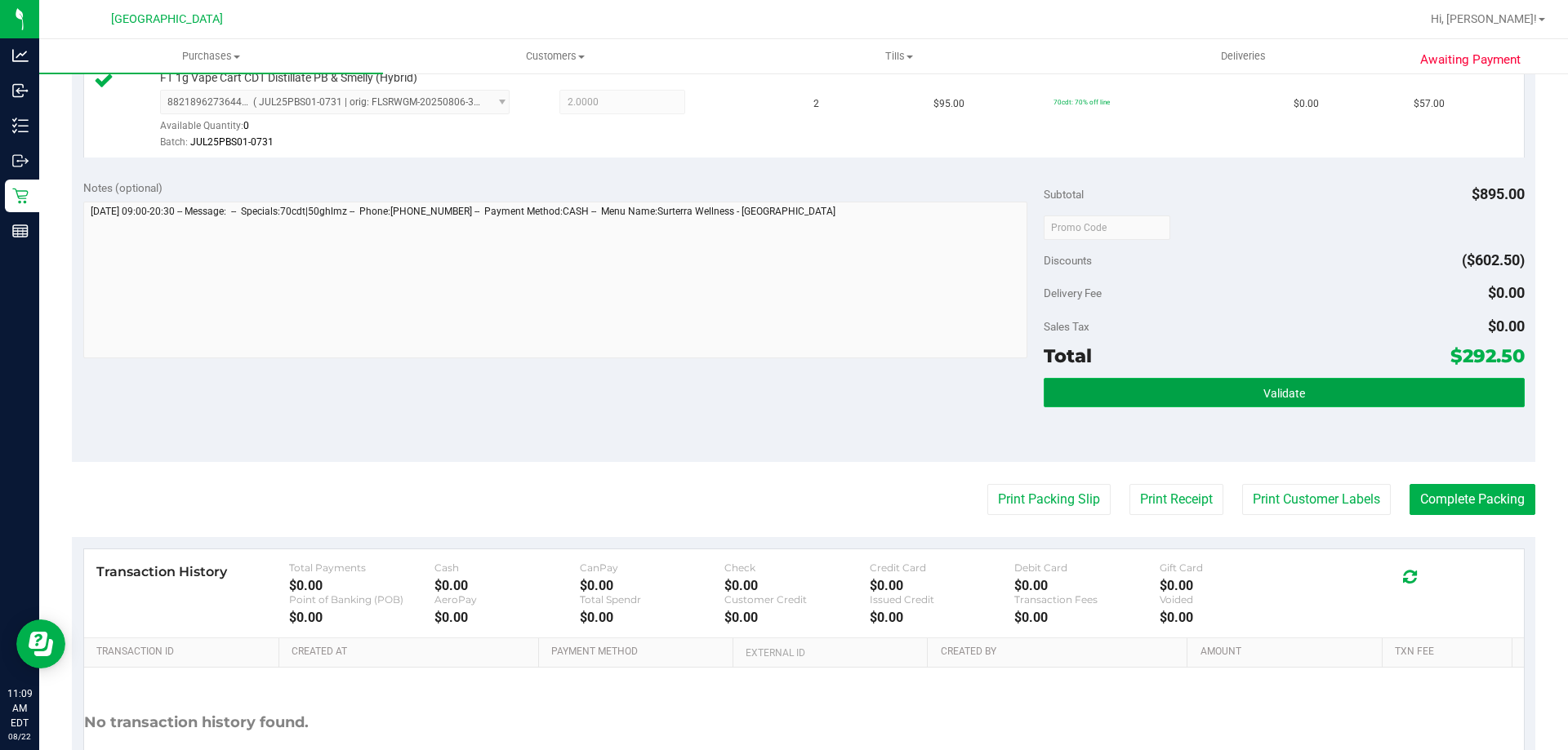
click at [1207, 391] on button "Validate" at bounding box center [1284, 392] width 480 height 29
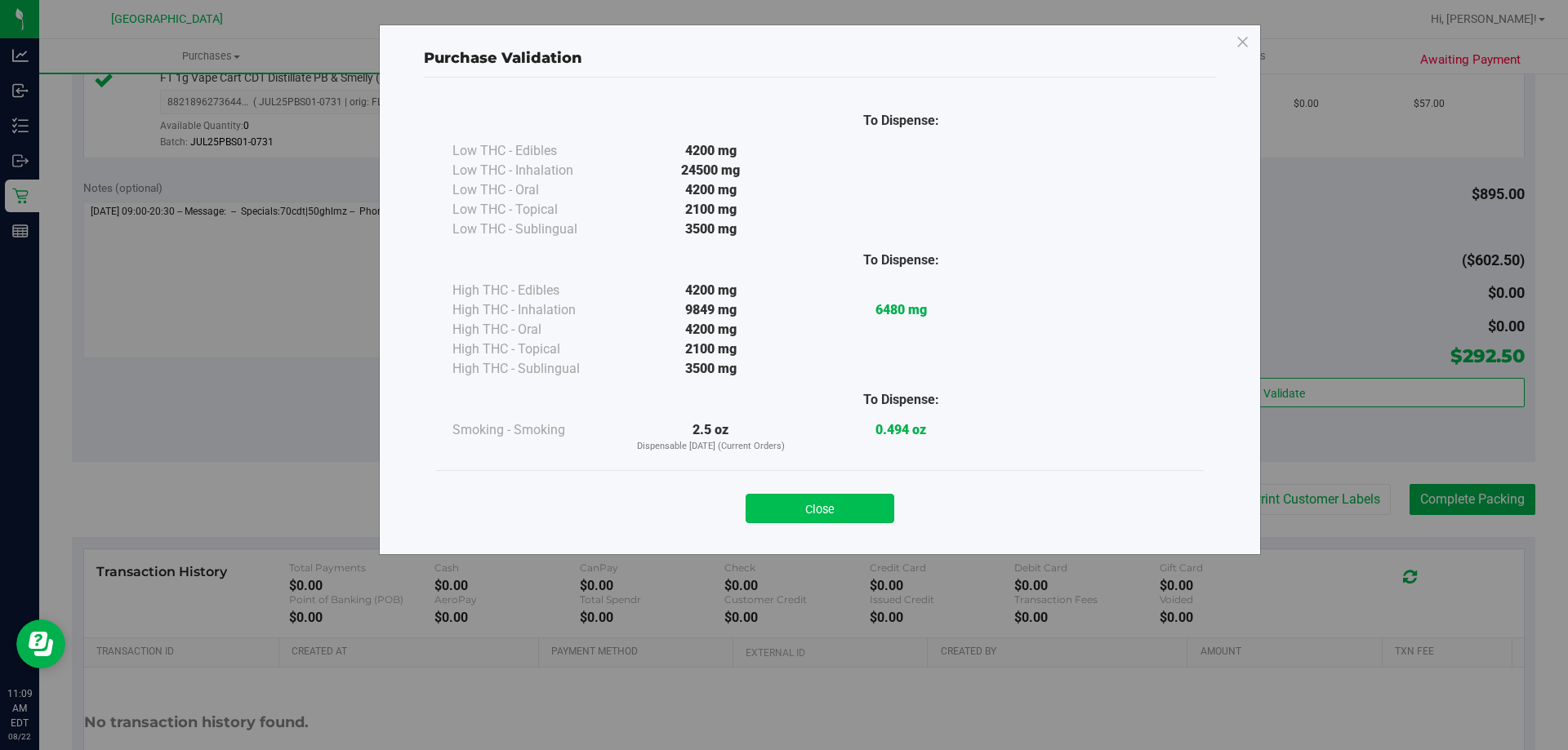
click at [820, 497] on button "Close" at bounding box center [820, 508] width 149 height 29
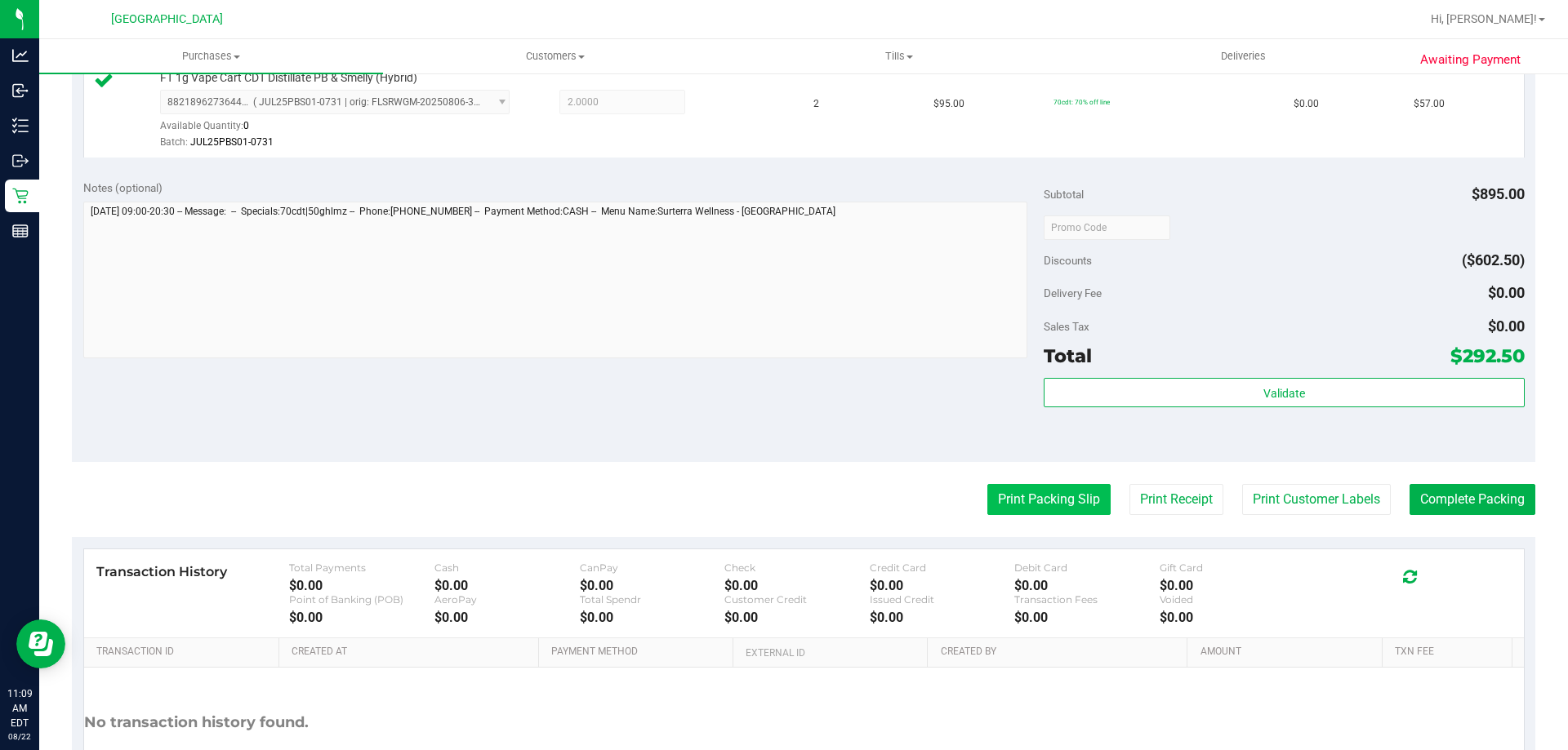
click at [988, 507] on button "Print Packing Slip" at bounding box center [1049, 499] width 123 height 31
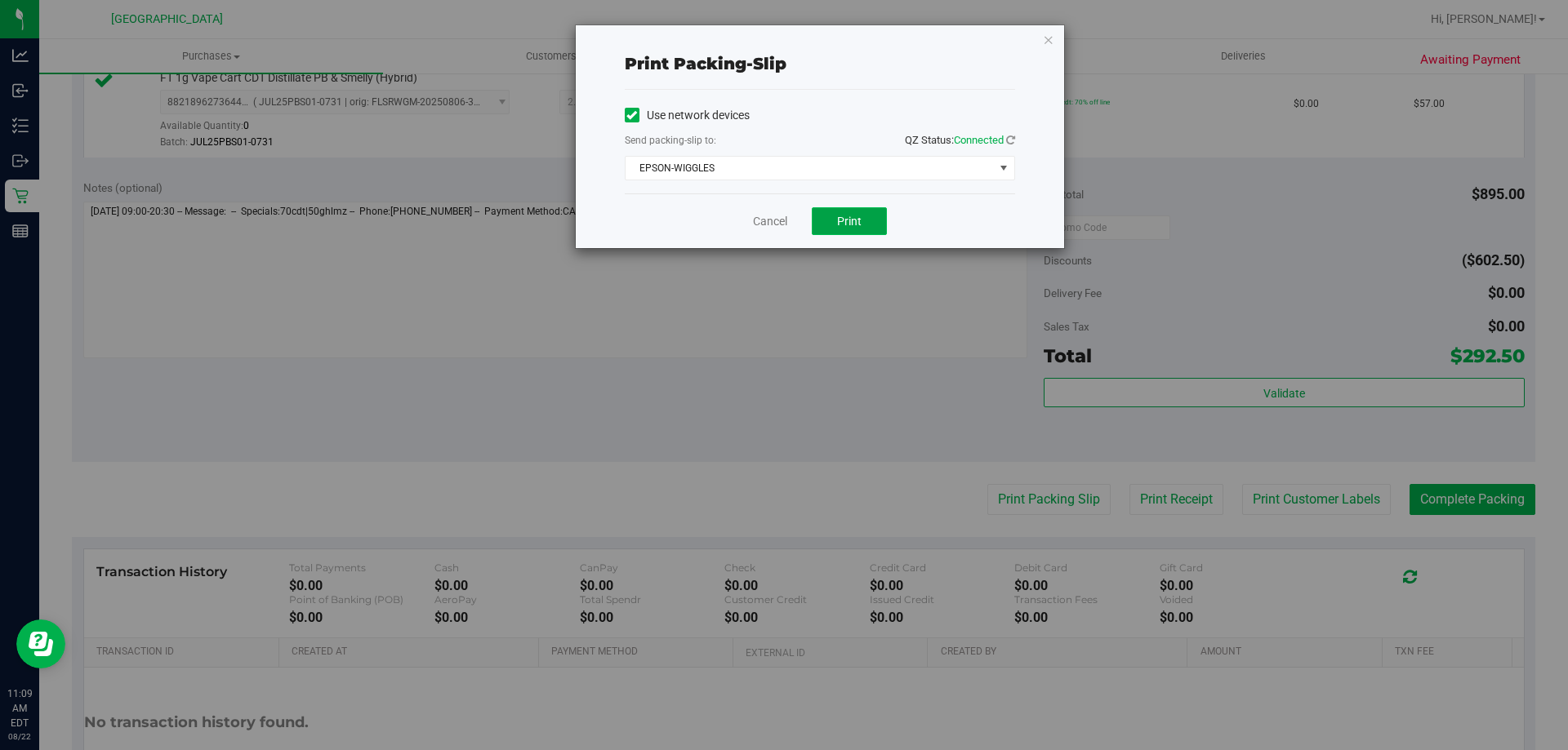
click at [842, 215] on span "Print" at bounding box center [850, 221] width 25 height 13
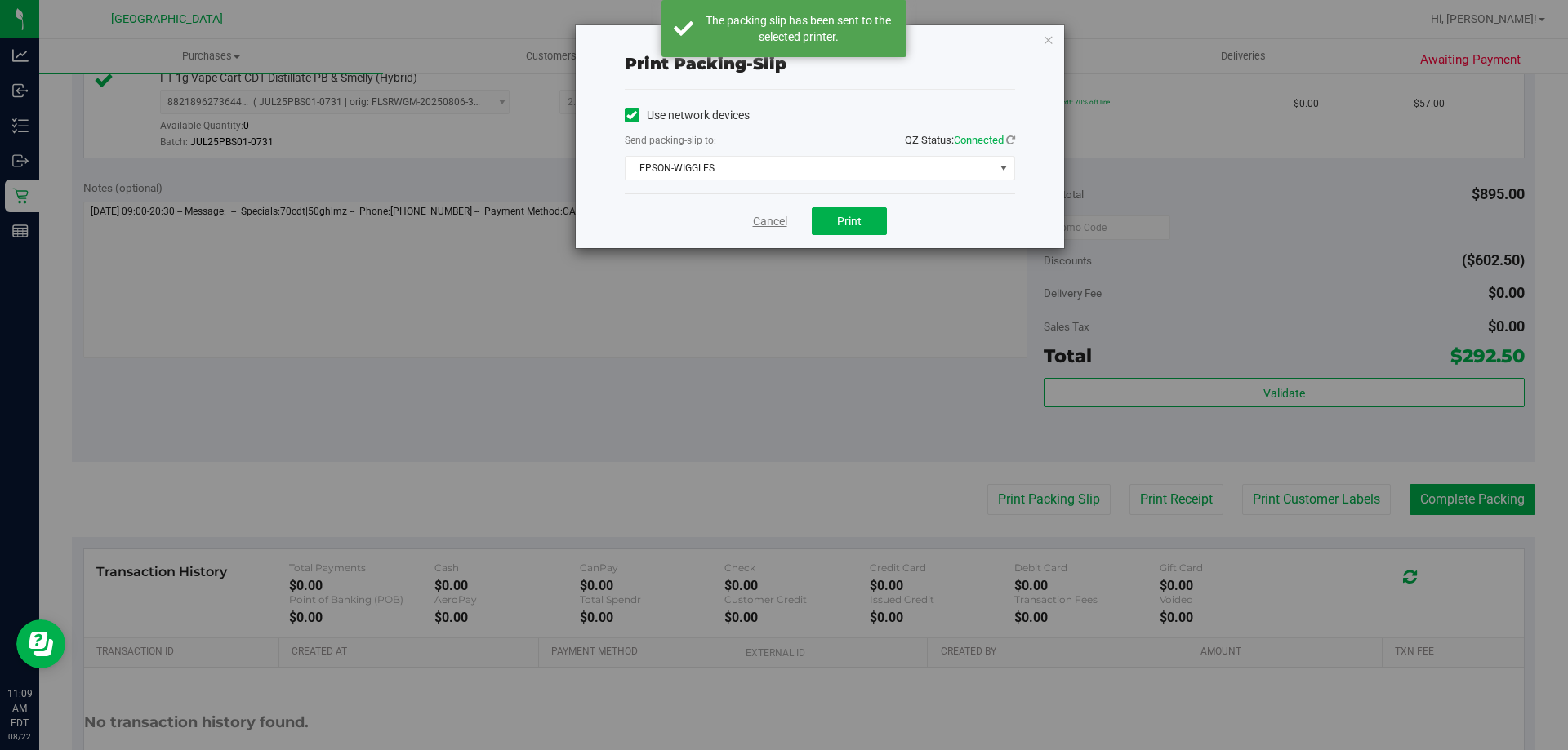
click at [763, 217] on link "Cancel" at bounding box center [769, 222] width 34 height 18
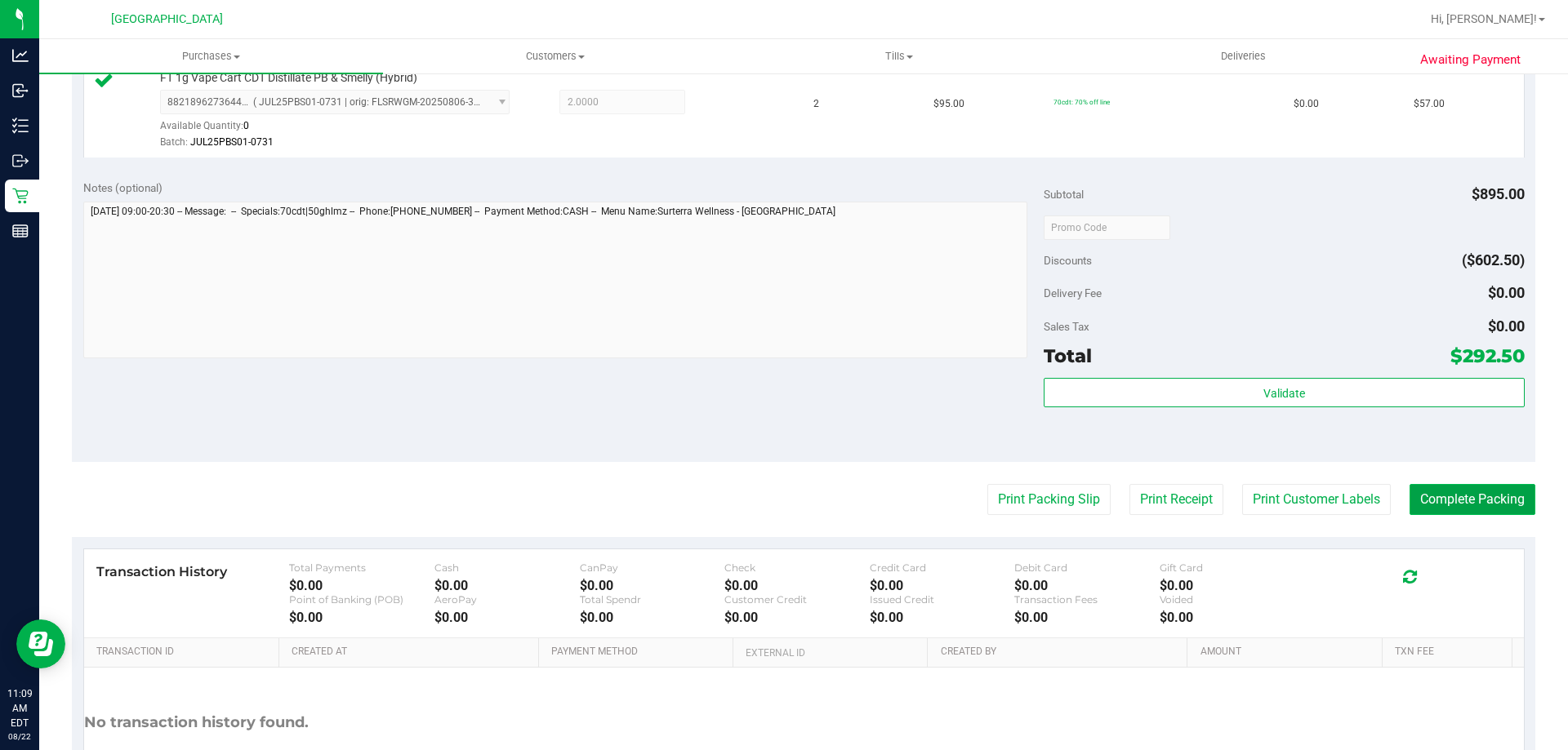
click at [1486, 498] on button "Complete Packing" at bounding box center [1472, 499] width 126 height 31
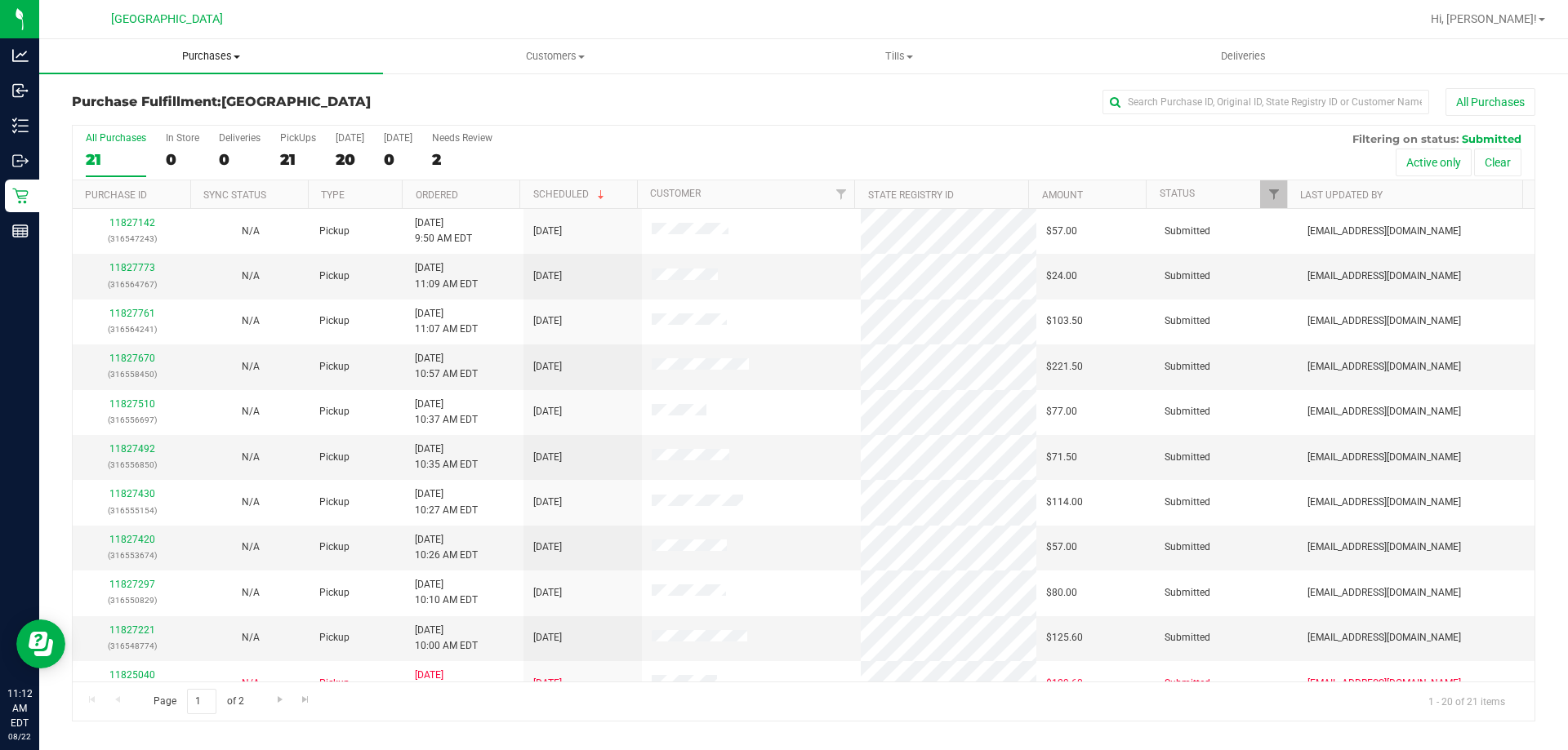
click at [217, 61] on span "Purchases" at bounding box center [211, 56] width 344 height 15
click at [143, 115] on li "Fulfillment" at bounding box center [211, 119] width 344 height 19
click at [419, 194] on link "Ordered" at bounding box center [437, 194] width 42 height 11
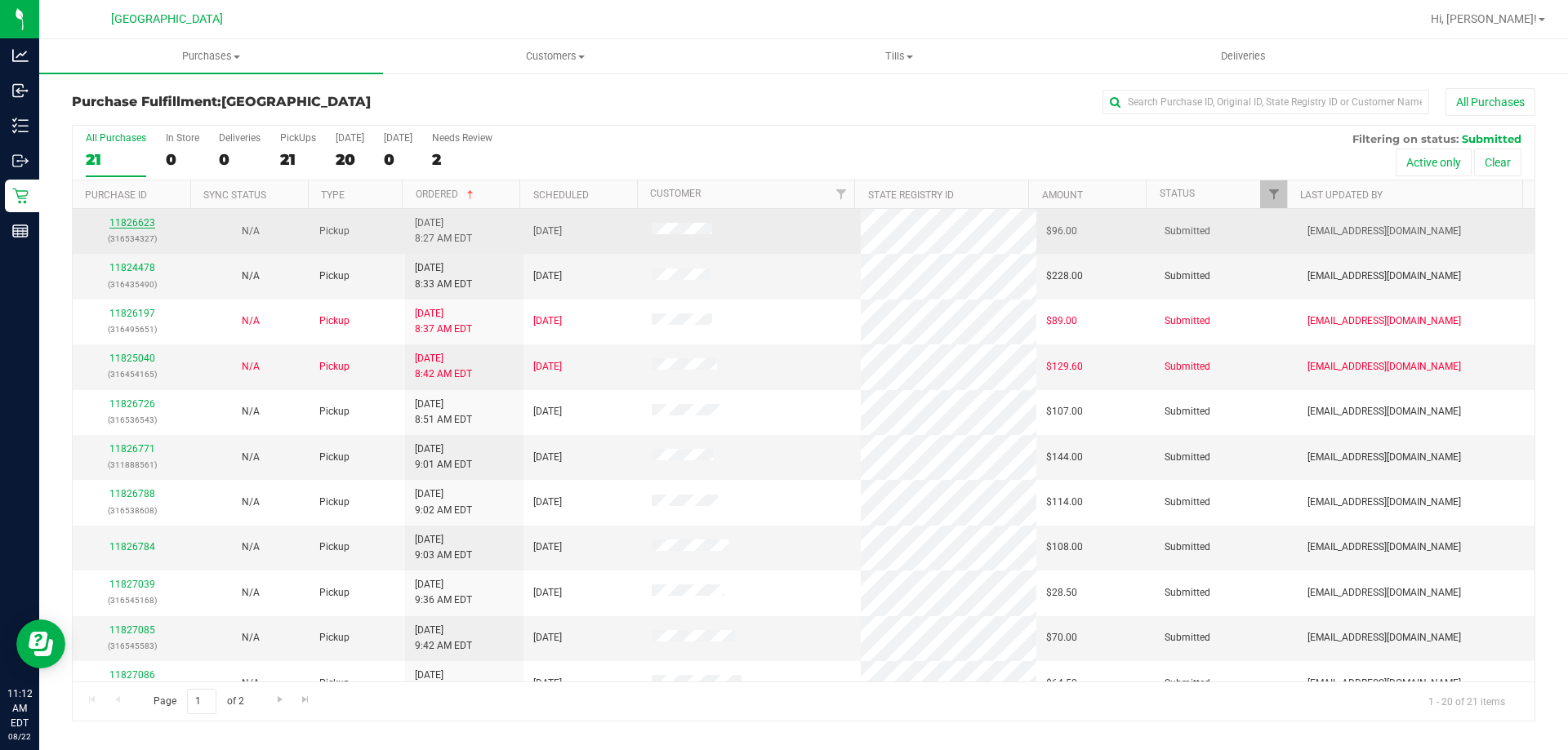
click at [119, 224] on link "11826623" at bounding box center [132, 222] width 46 height 11
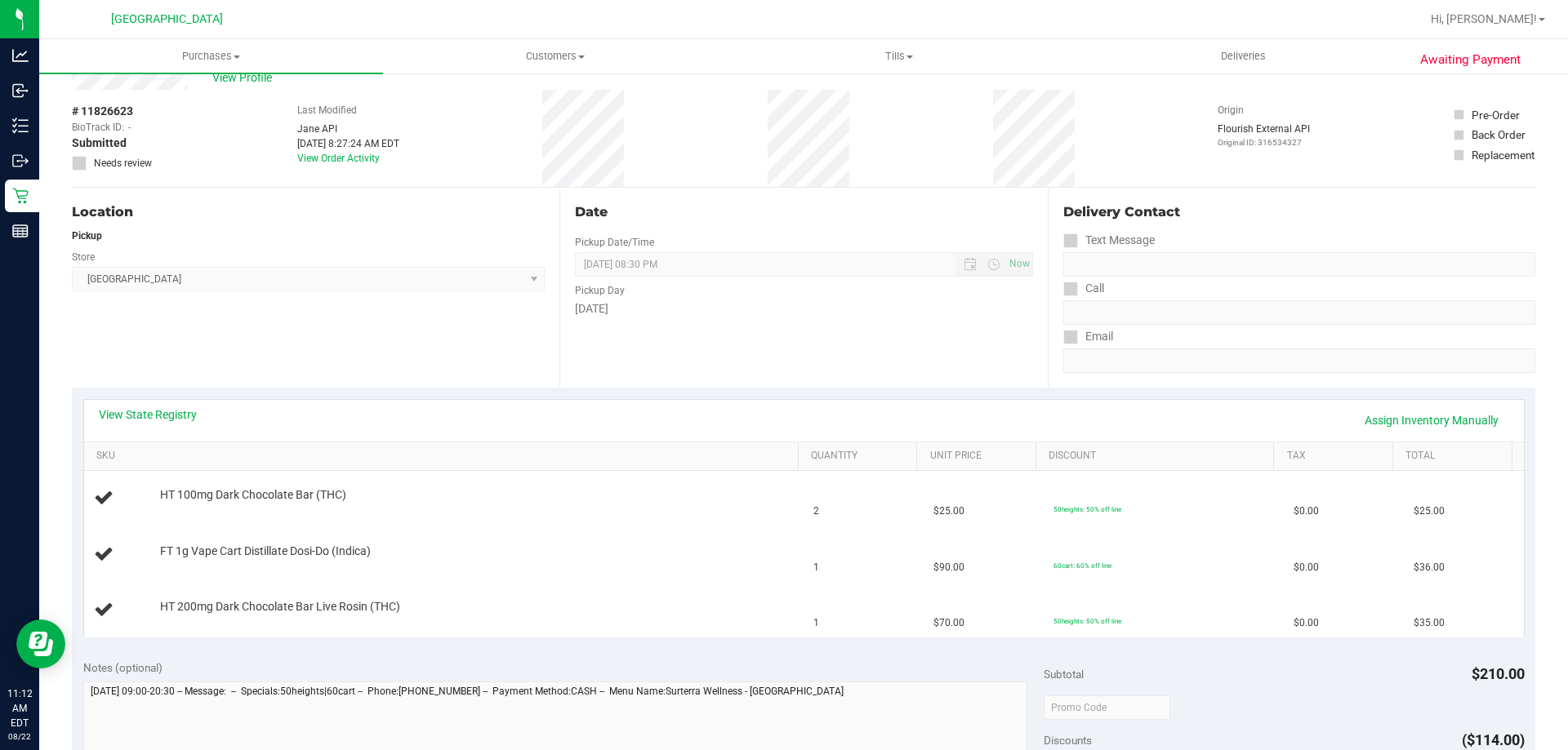
scroll to position [82, 0]
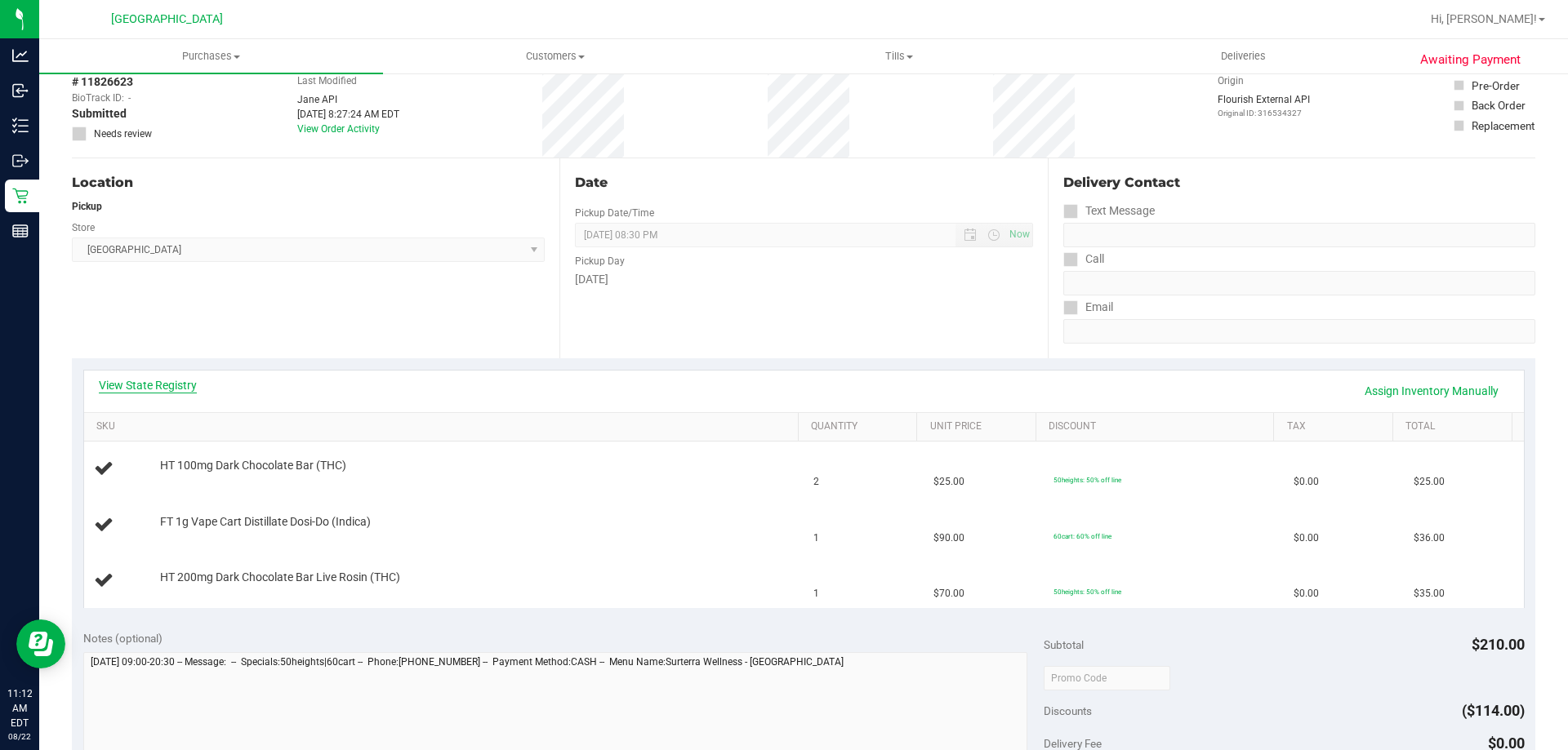
click at [149, 382] on link "View State Registry" at bounding box center [147, 385] width 98 height 17
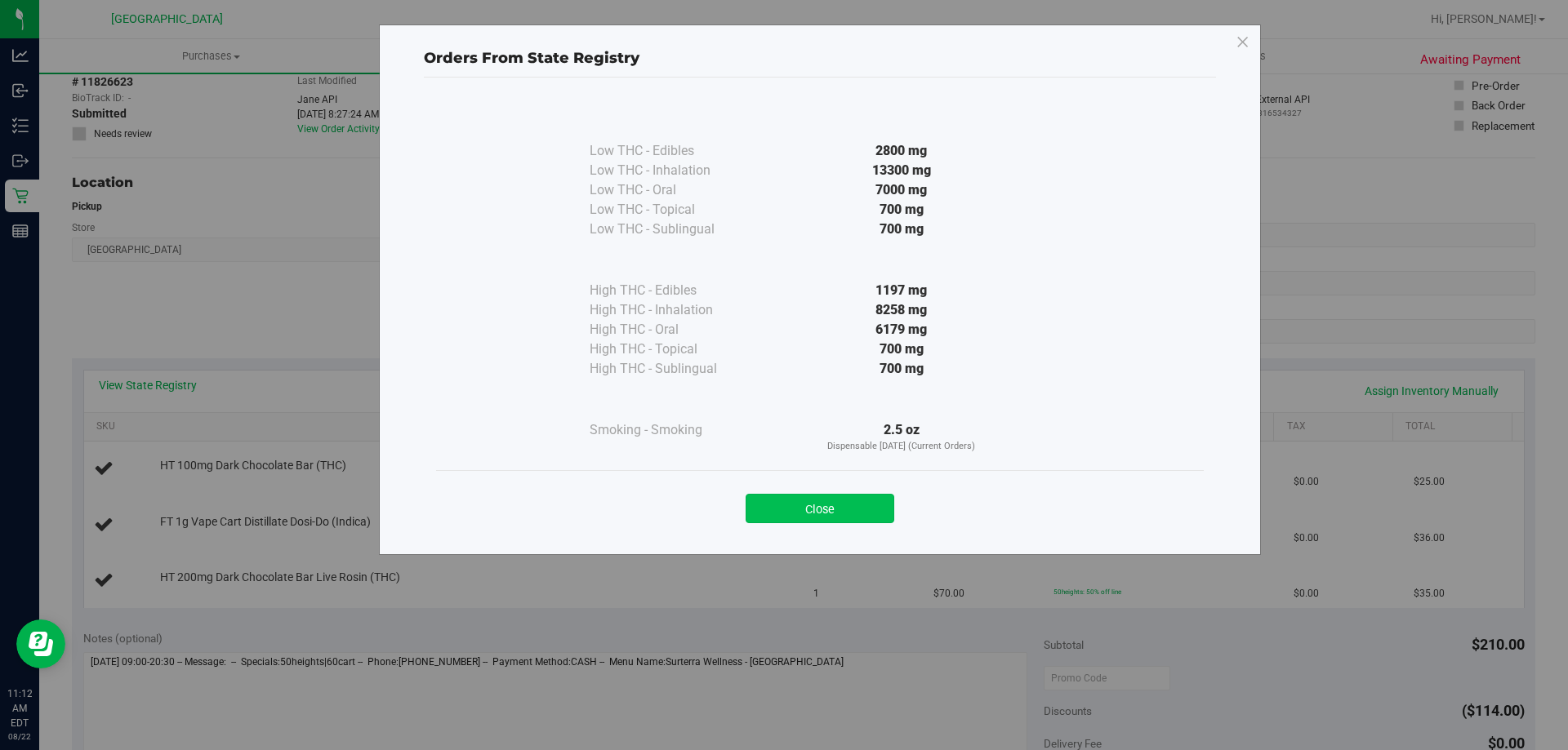
click at [811, 495] on button "Close" at bounding box center [820, 508] width 149 height 29
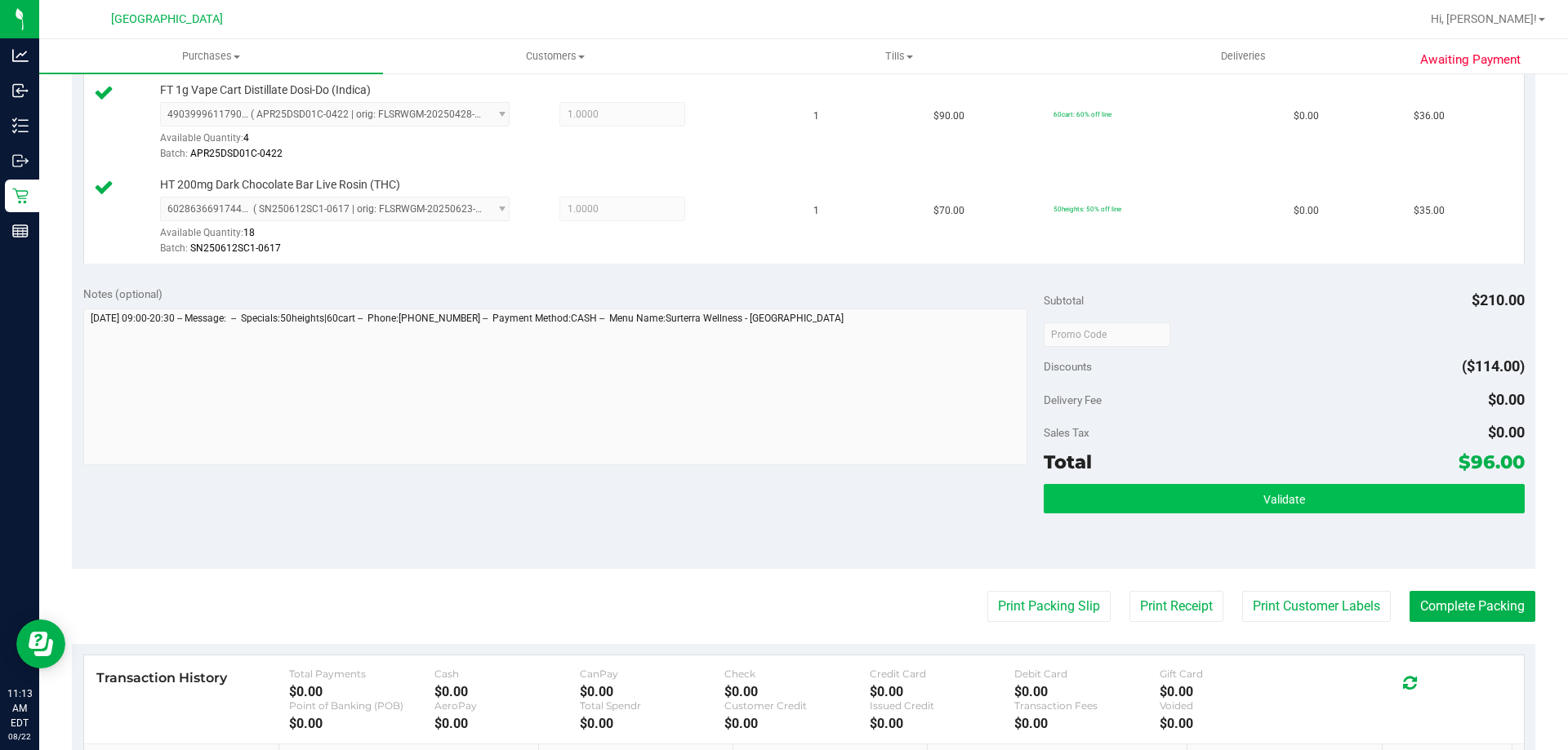
scroll to position [572, 0]
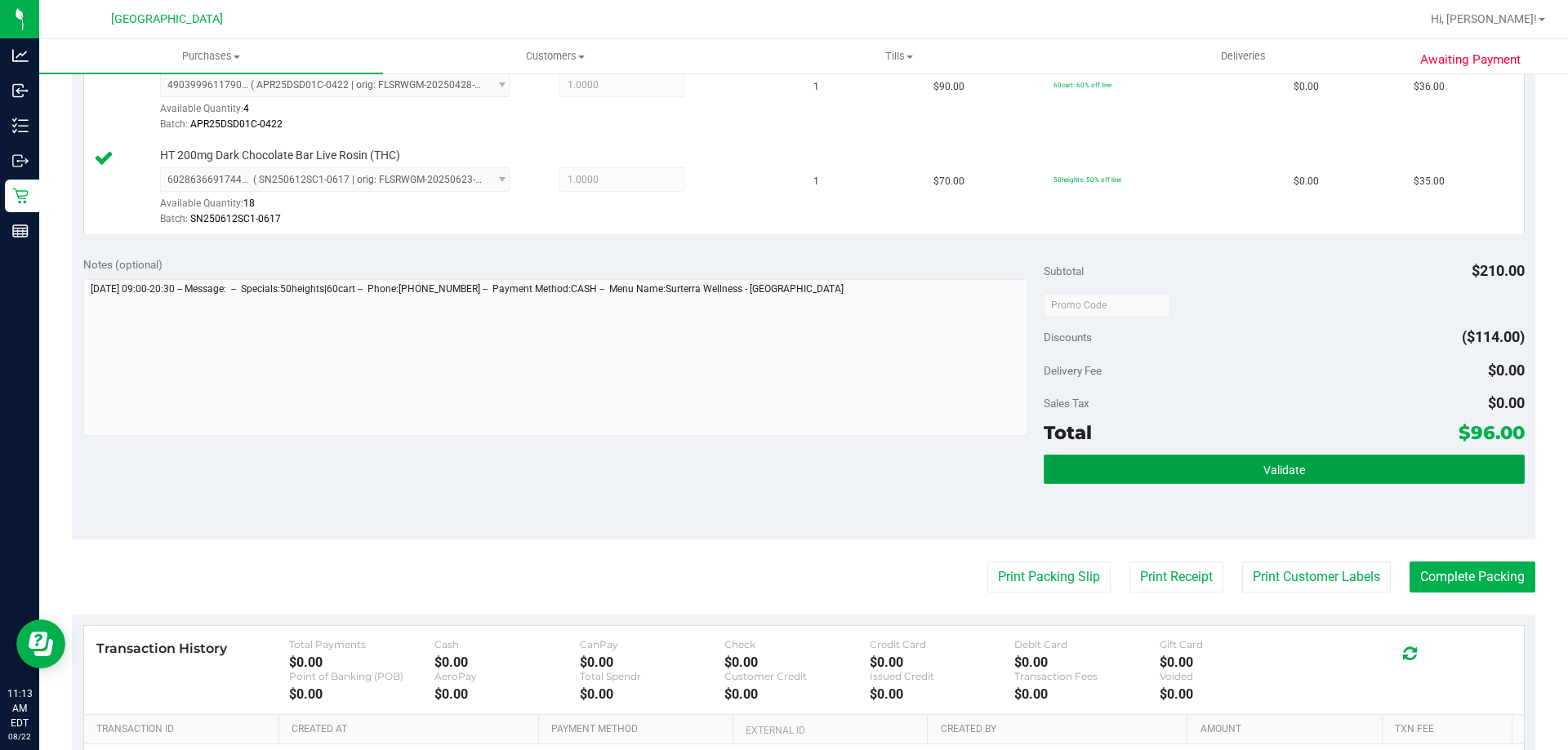
click at [1134, 457] on button "Validate" at bounding box center [1284, 469] width 480 height 29
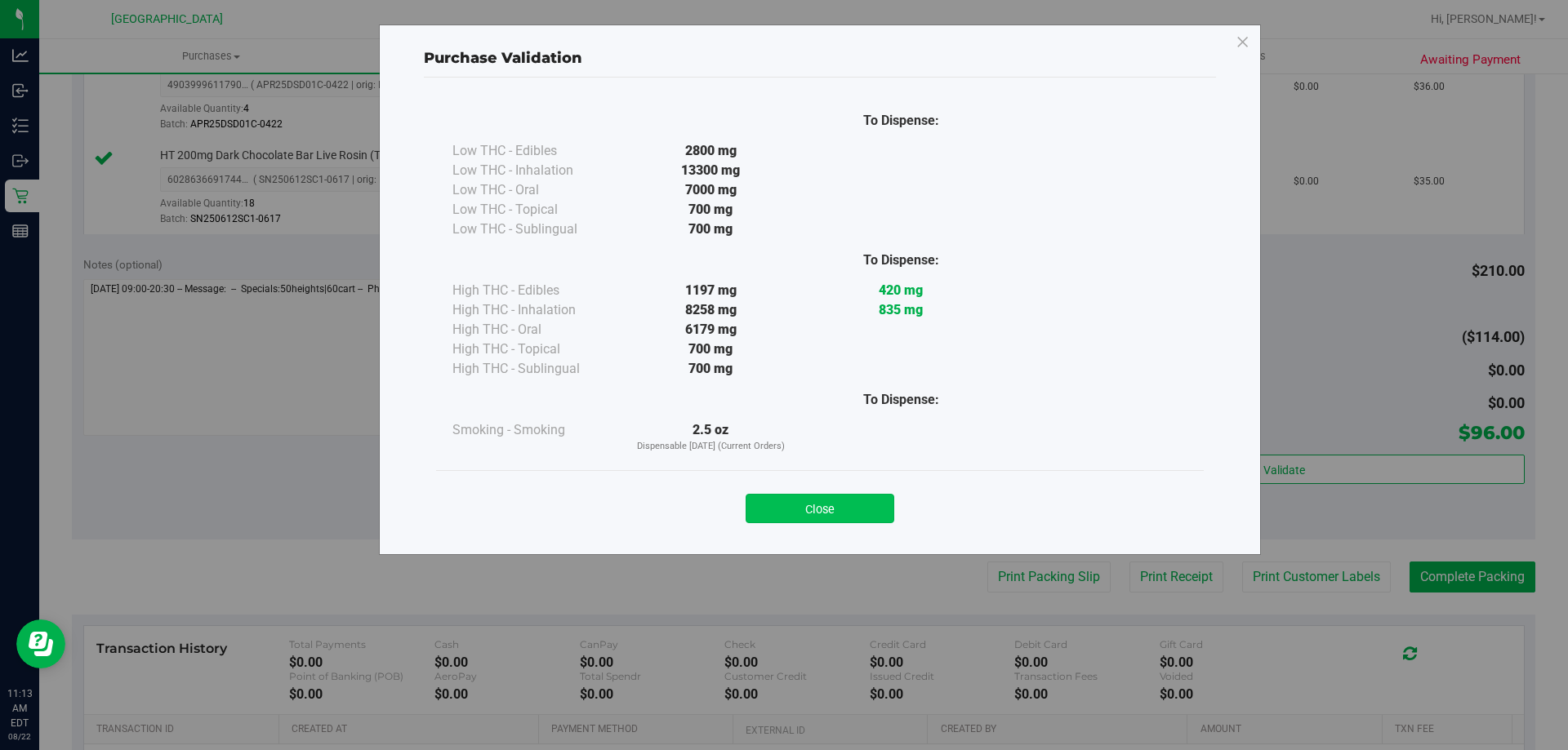
click at [828, 499] on button "Close" at bounding box center [820, 508] width 149 height 29
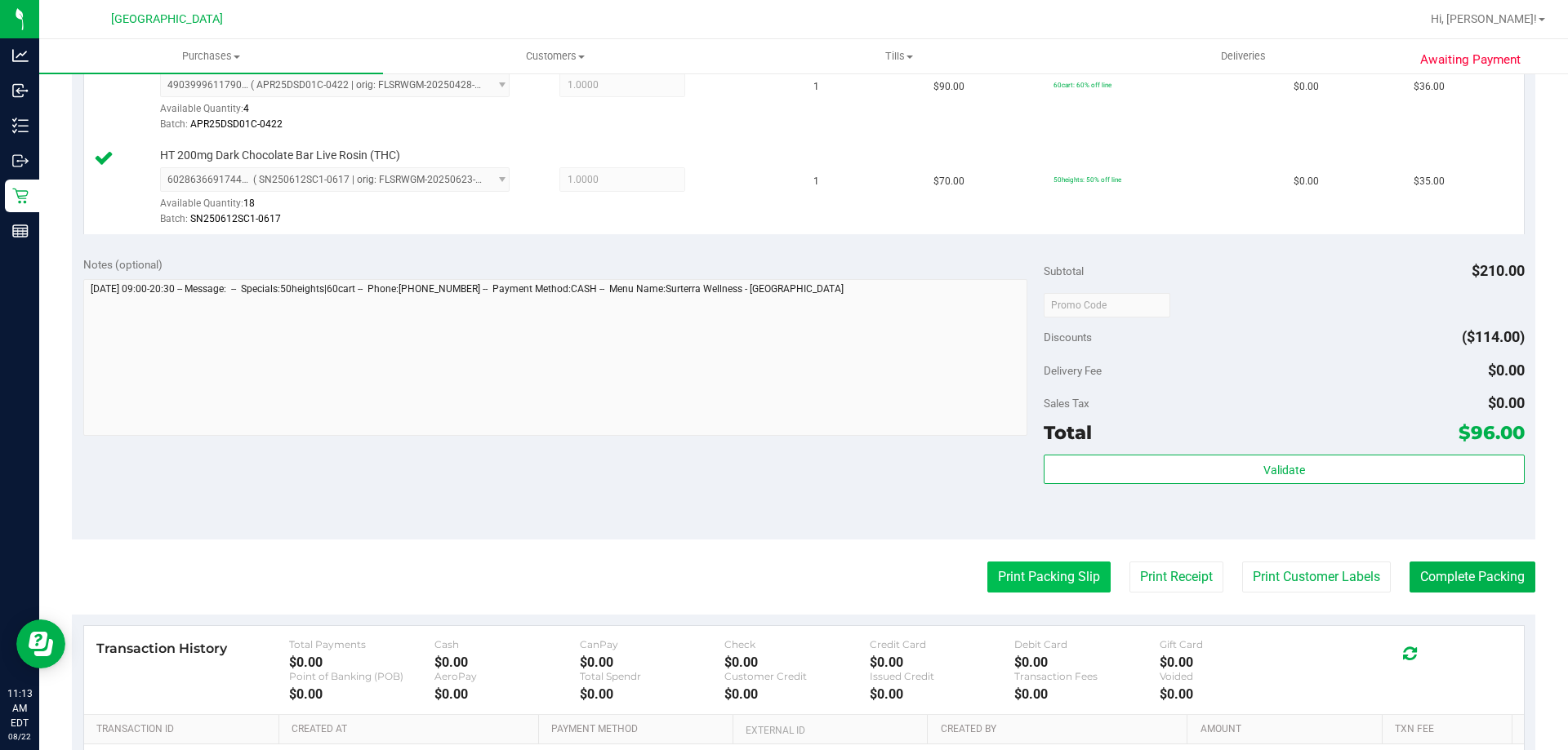
click at [1047, 590] on button "Print Packing Slip" at bounding box center [1049, 577] width 123 height 31
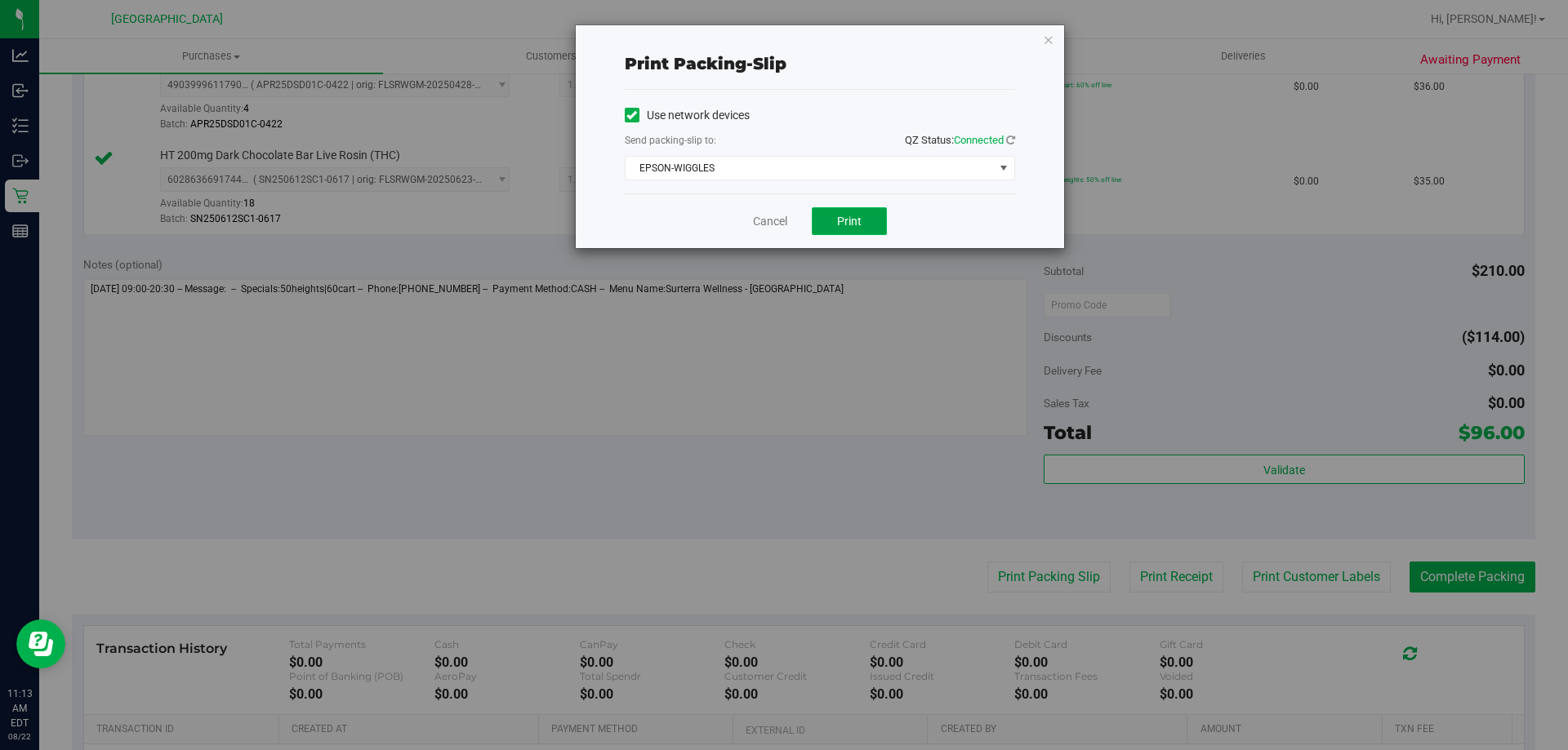
click at [835, 221] on button "Print" at bounding box center [849, 222] width 75 height 28
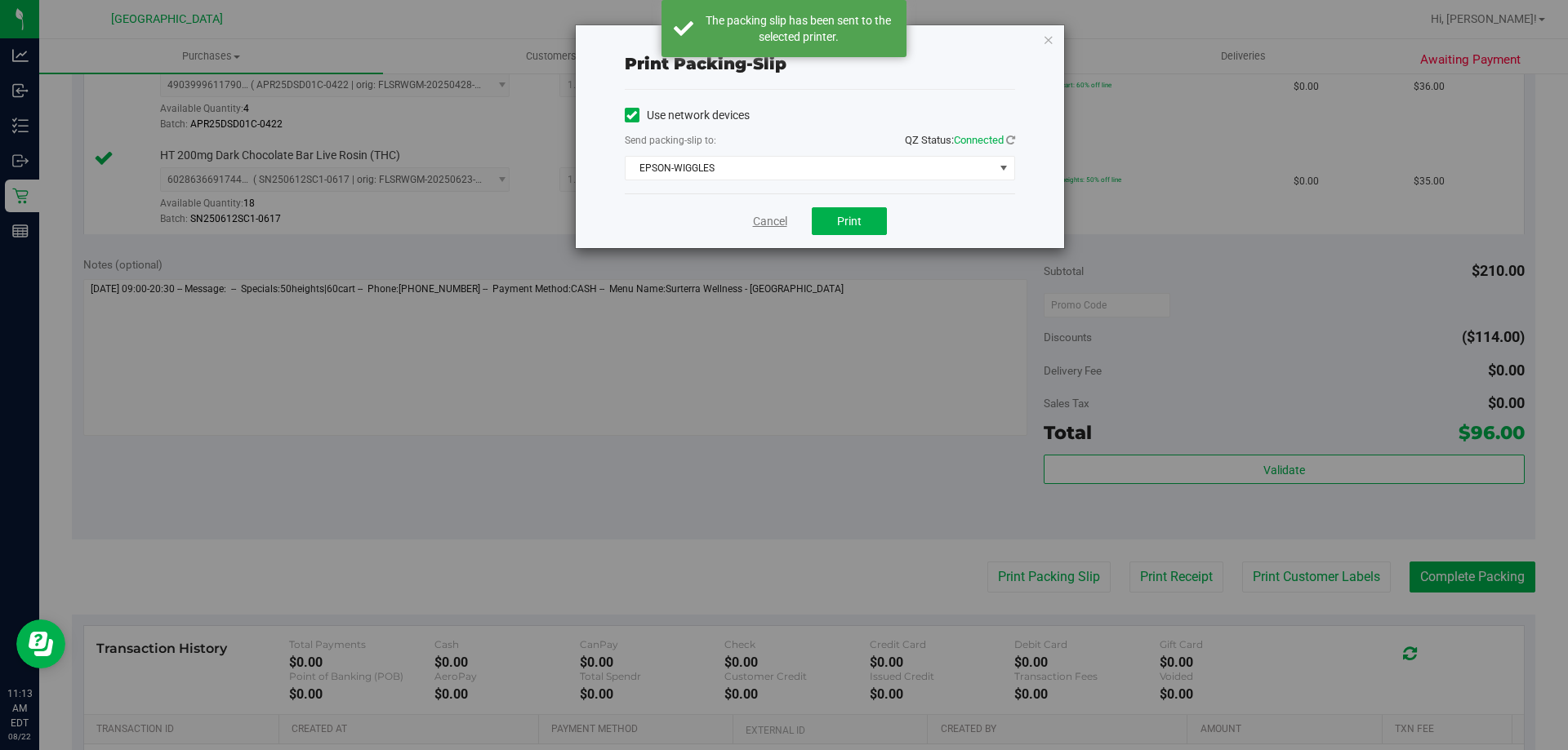
click at [775, 218] on link "Cancel" at bounding box center [769, 222] width 34 height 18
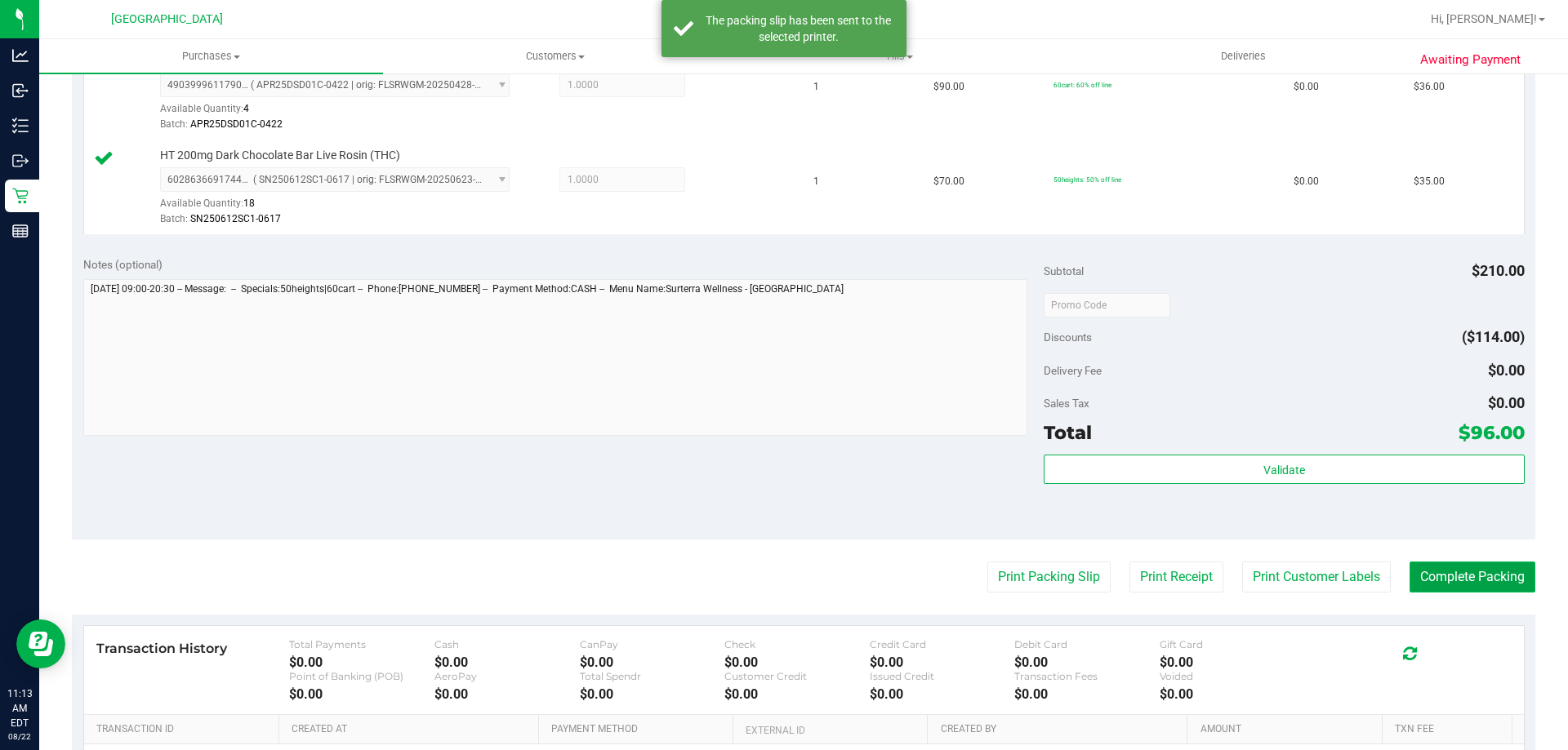
click at [1433, 566] on button "Complete Packing" at bounding box center [1472, 577] width 126 height 31
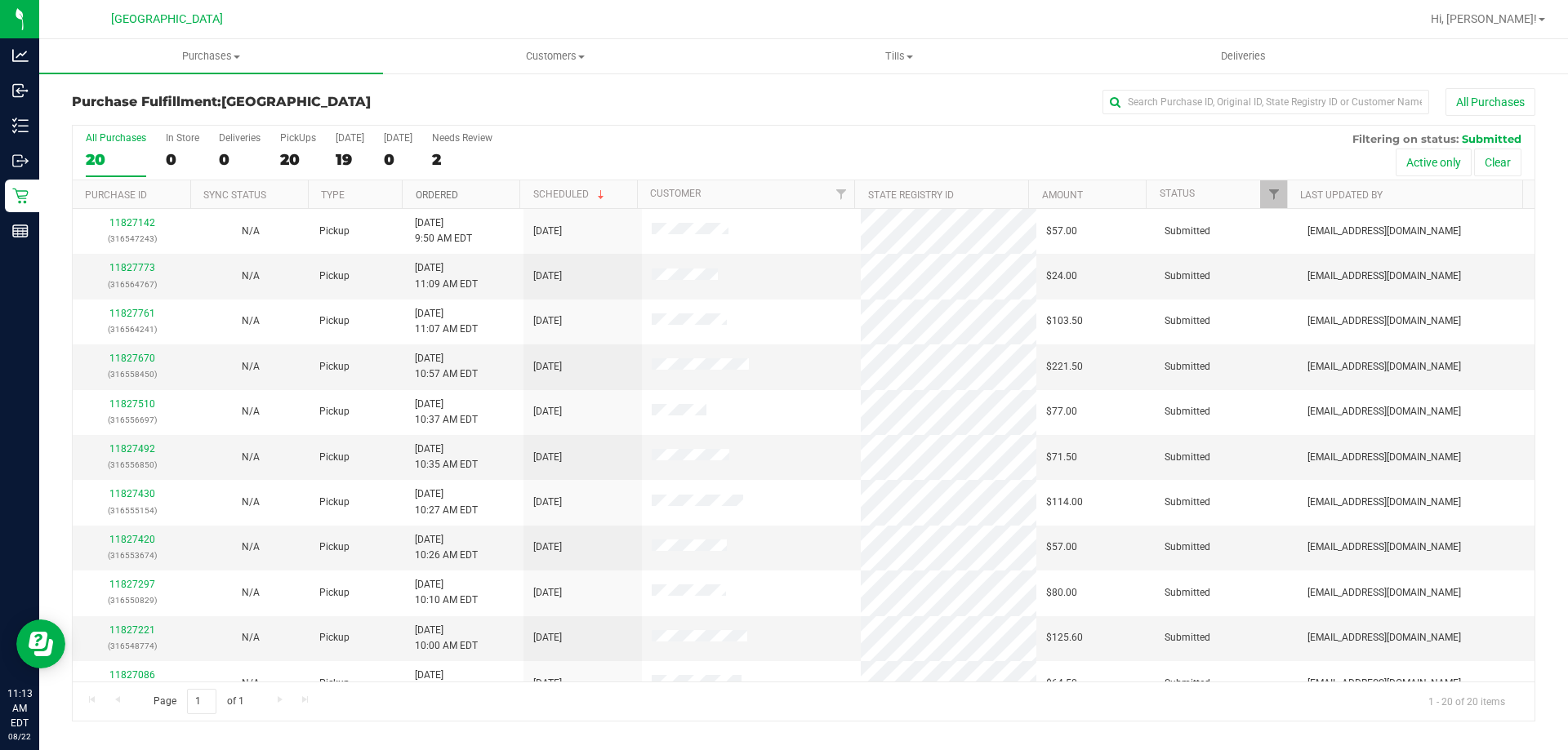
click at [426, 194] on link "Ordered" at bounding box center [437, 194] width 42 height 11
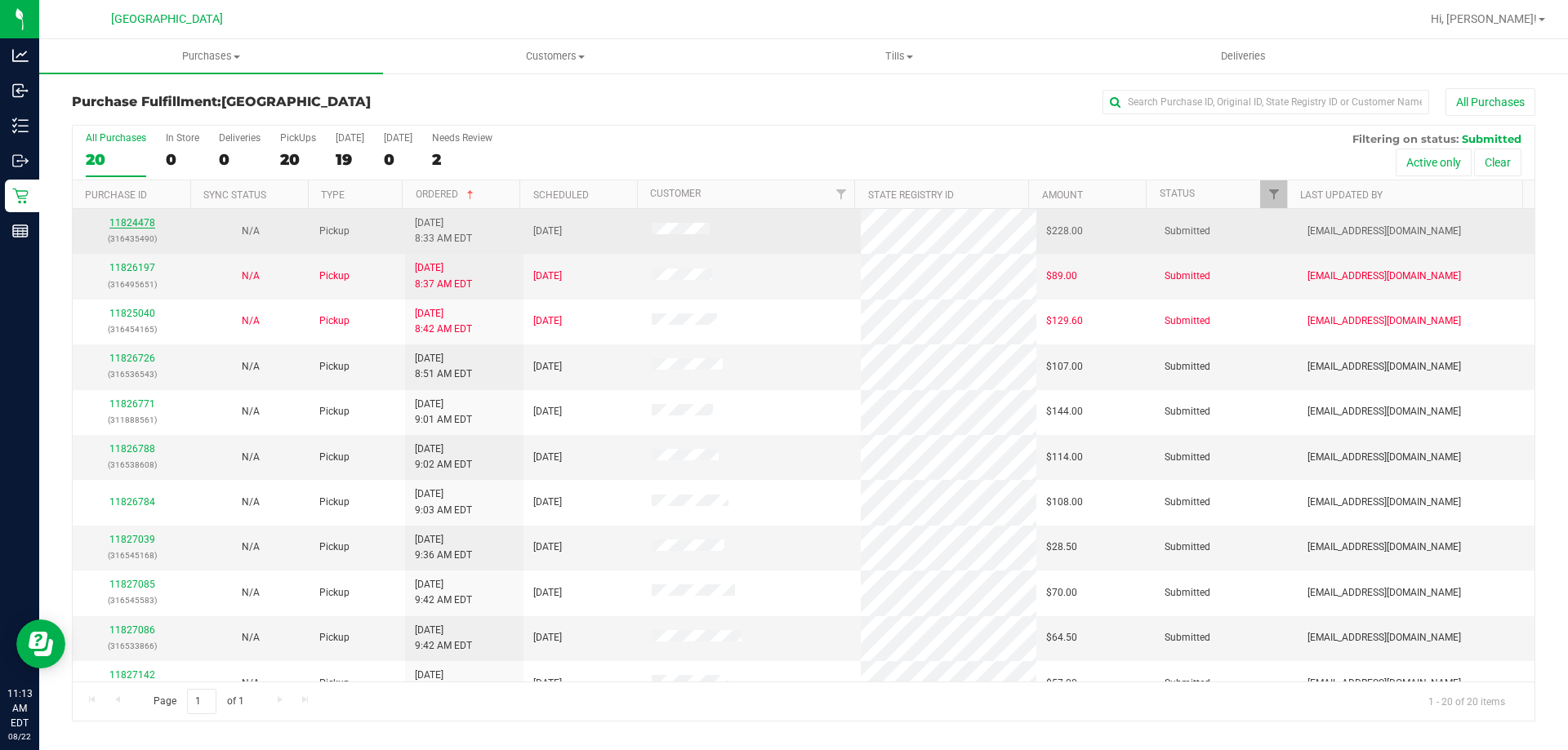
click at [146, 221] on link "11824478" at bounding box center [132, 222] width 46 height 11
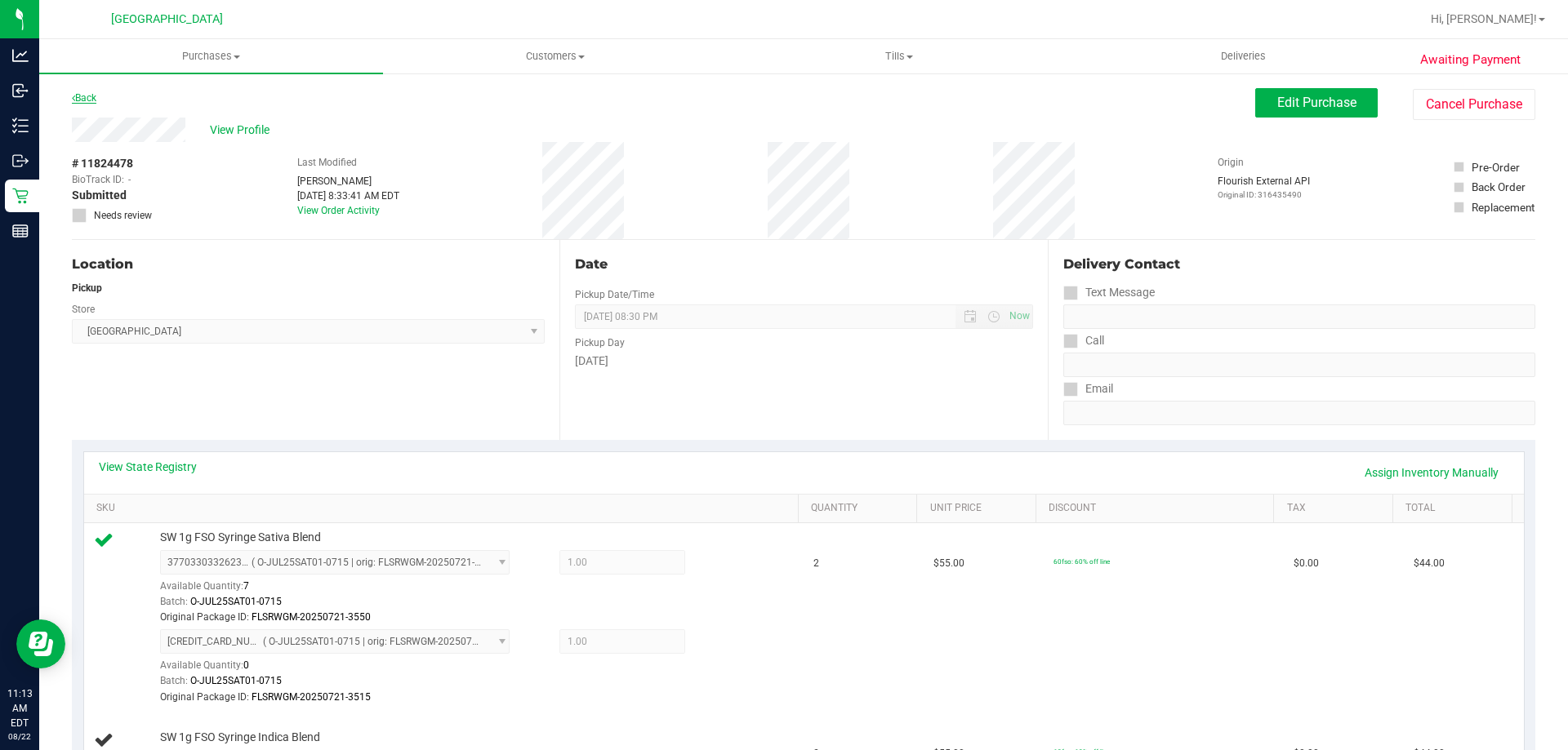
click at [87, 96] on link "Back" at bounding box center [84, 98] width 25 height 11
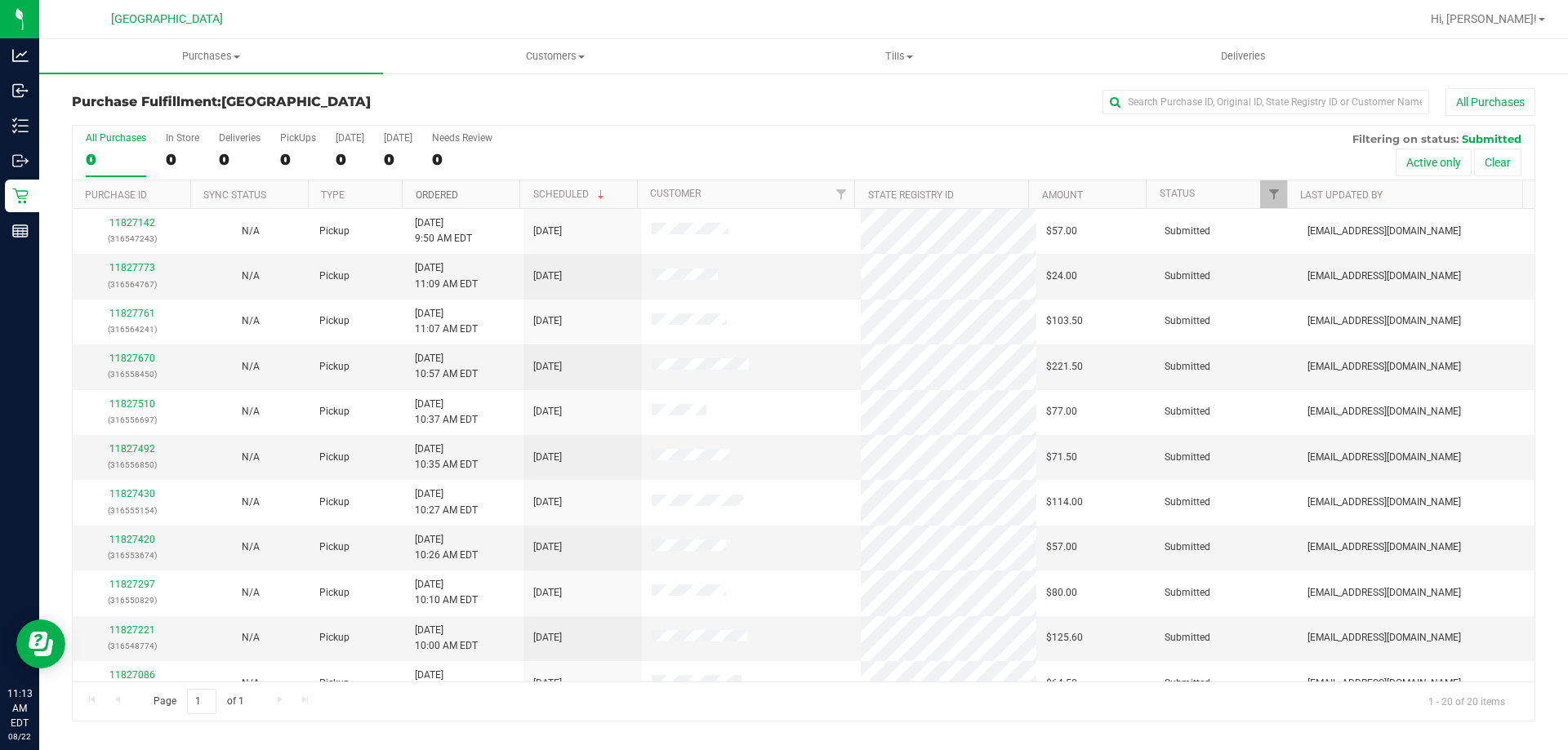
click at [435, 193] on link "Ordered" at bounding box center [437, 194] width 42 height 11
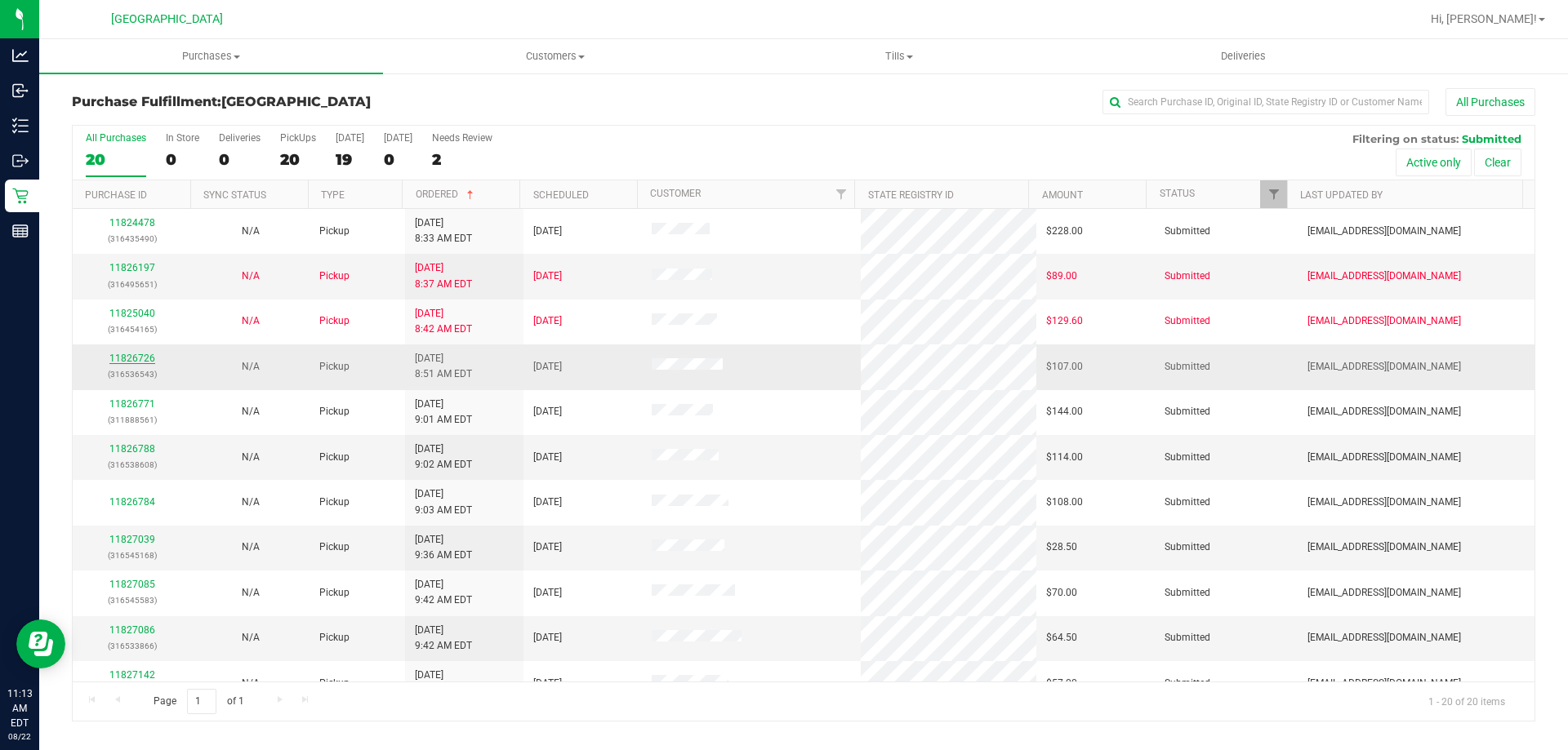
click at [131, 353] on link "11826726" at bounding box center [132, 358] width 46 height 11
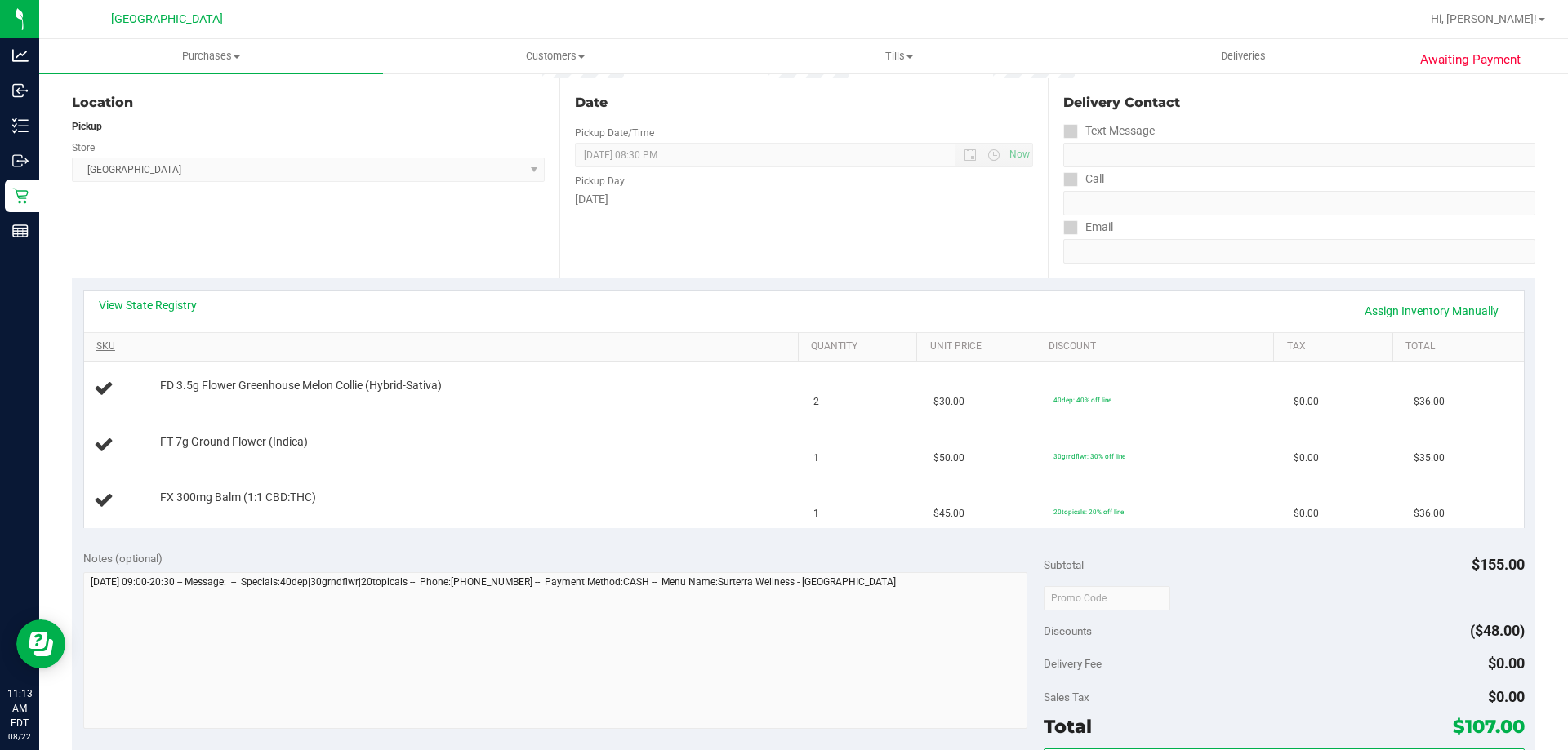
scroll to position [164, 0]
click at [169, 306] on link "View State Registry" at bounding box center [147, 303] width 98 height 17
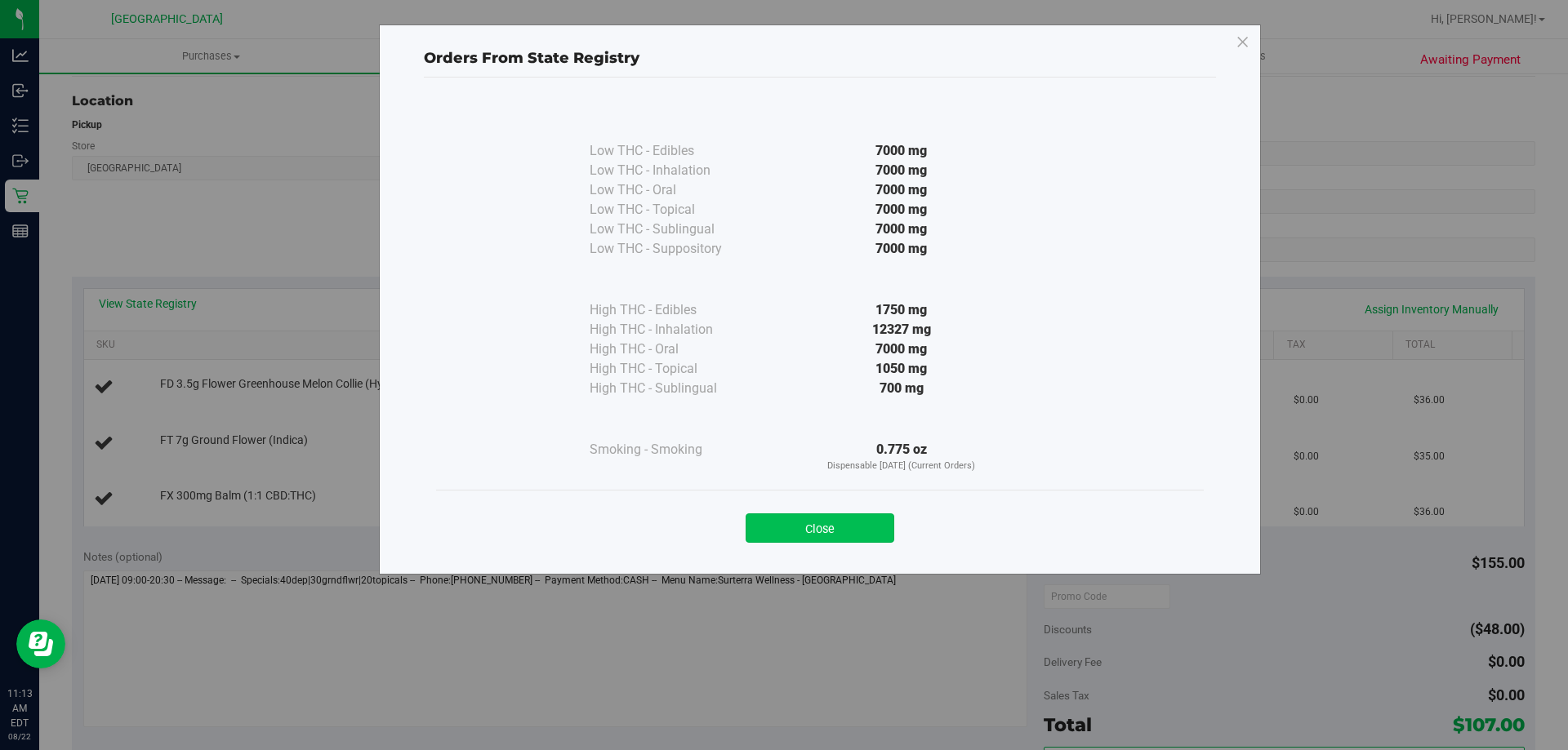
click at [820, 521] on button "Close" at bounding box center [820, 528] width 149 height 29
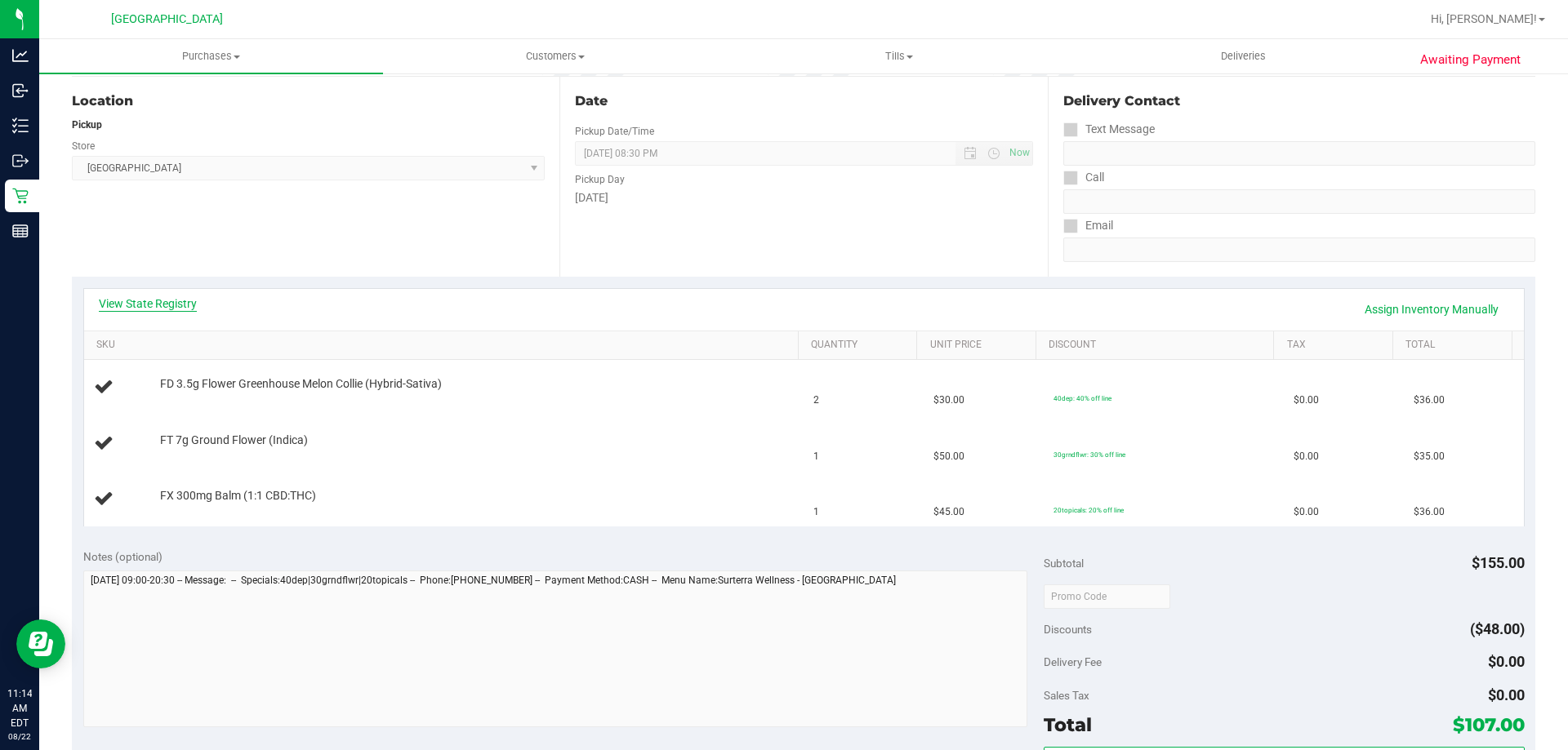
click at [169, 305] on link "View State Registry" at bounding box center [147, 303] width 98 height 17
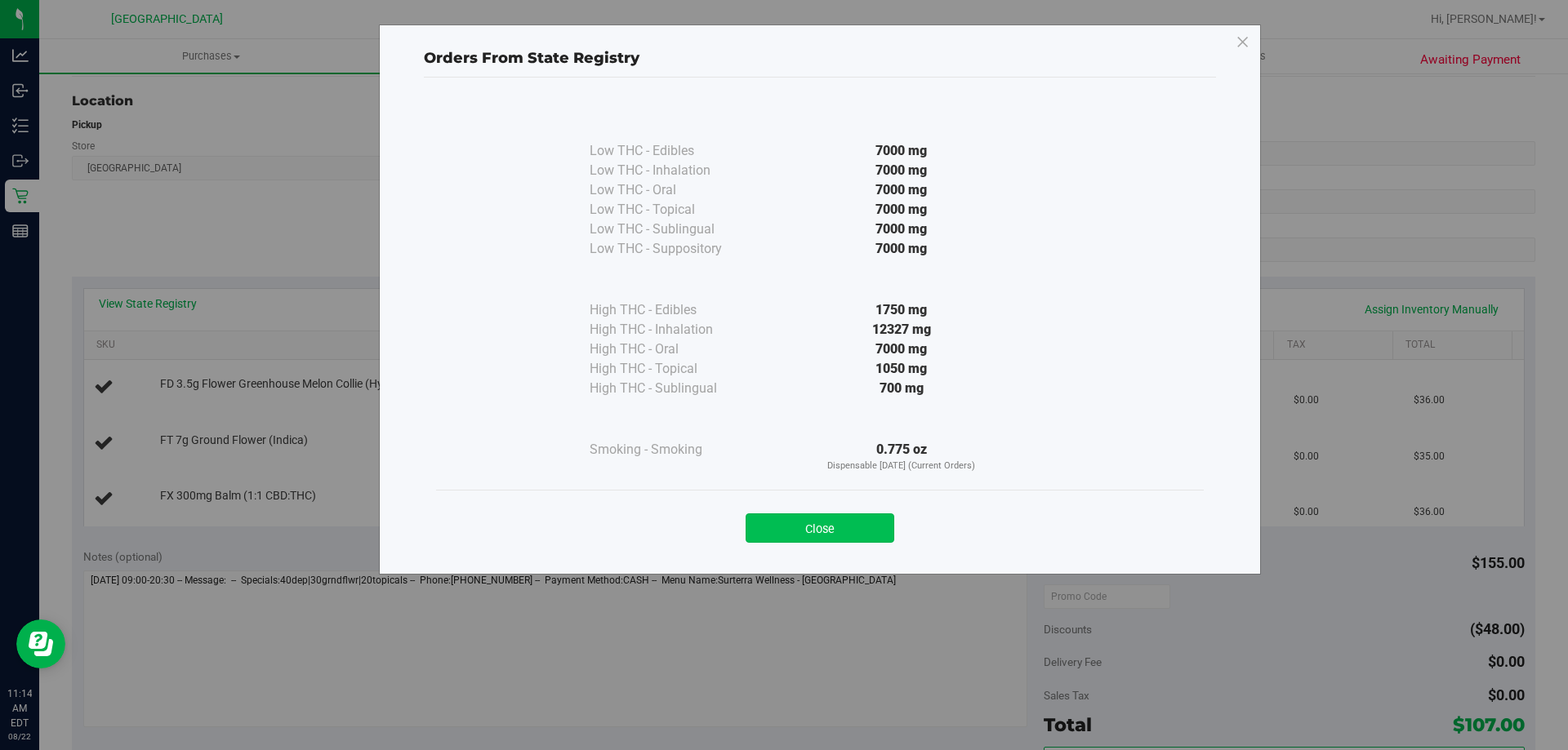
click at [822, 522] on button "Close" at bounding box center [820, 528] width 149 height 29
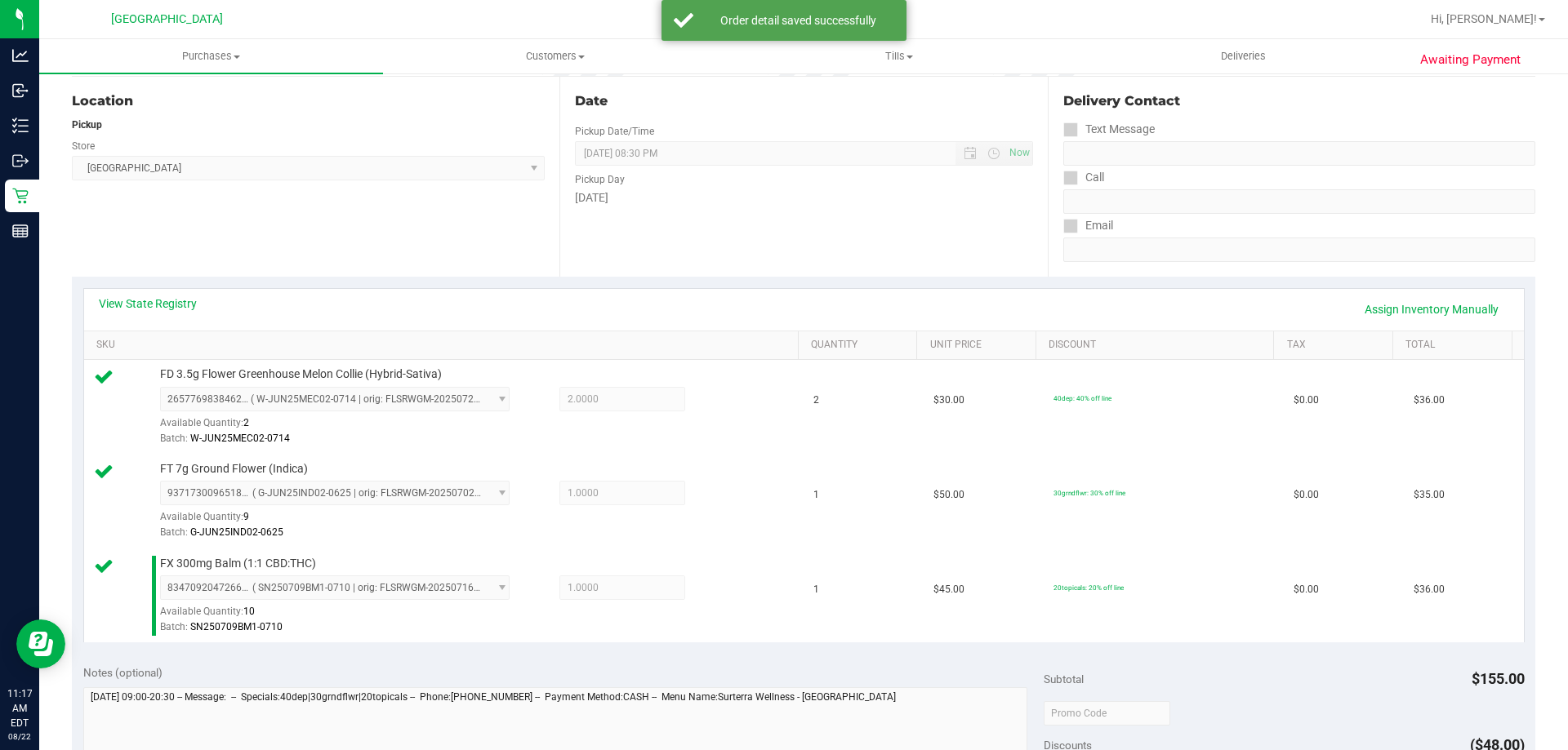
scroll to position [653, 0]
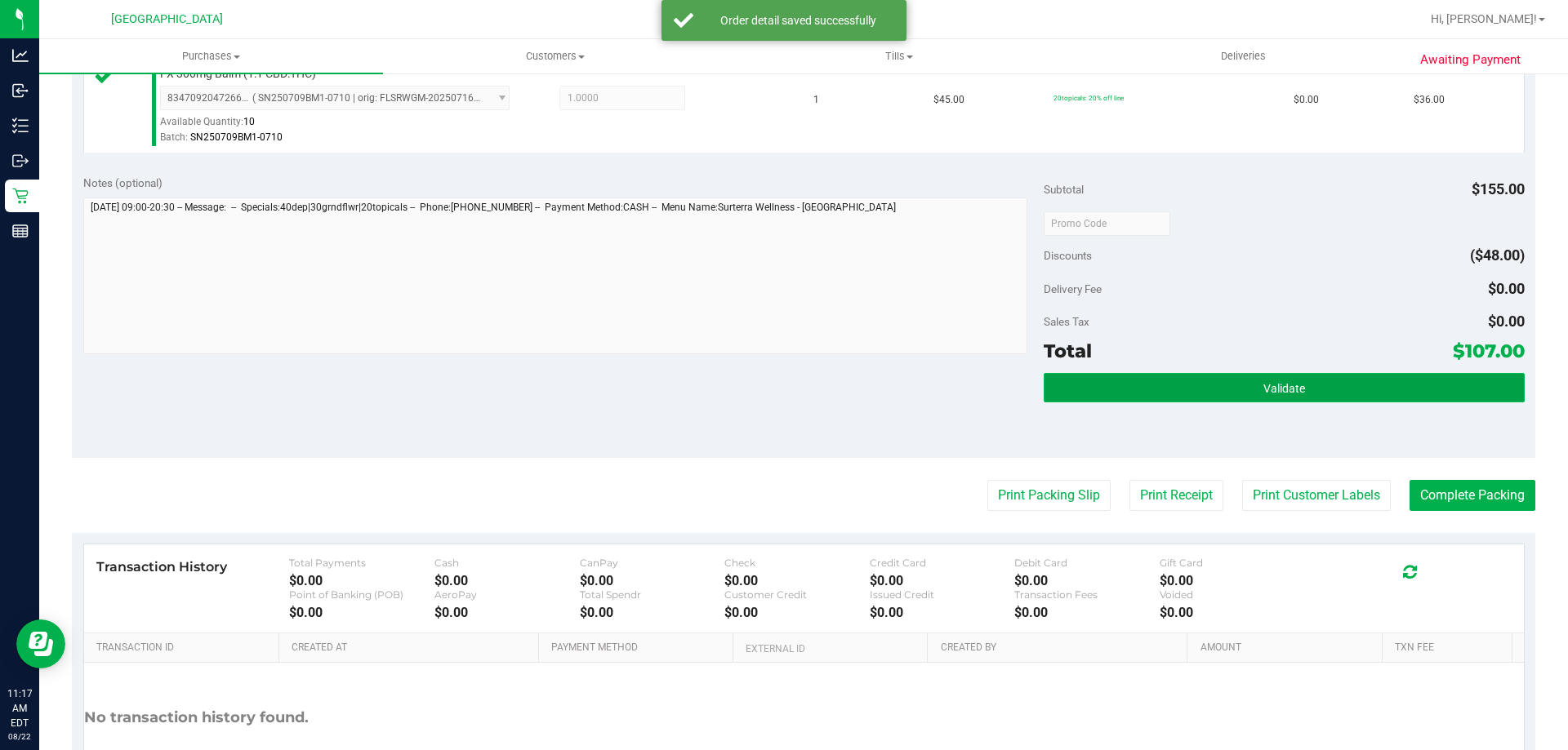
click at [1167, 377] on button "Validate" at bounding box center [1284, 387] width 480 height 29
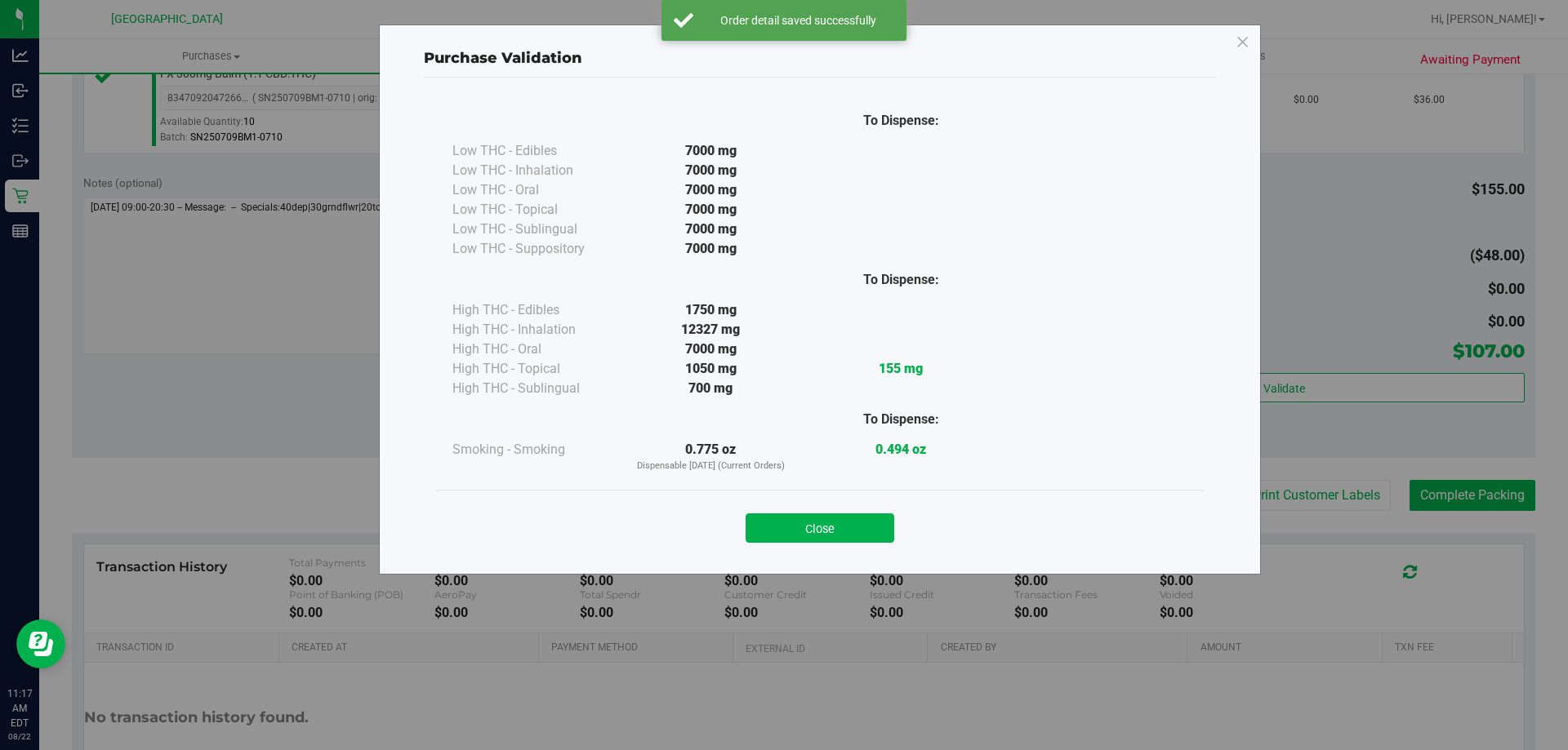
drag, startPoint x: 807, startPoint y: 542, endPoint x: 887, endPoint y: 529, distance: 81.0
click at [808, 542] on button "Close" at bounding box center [820, 528] width 149 height 29
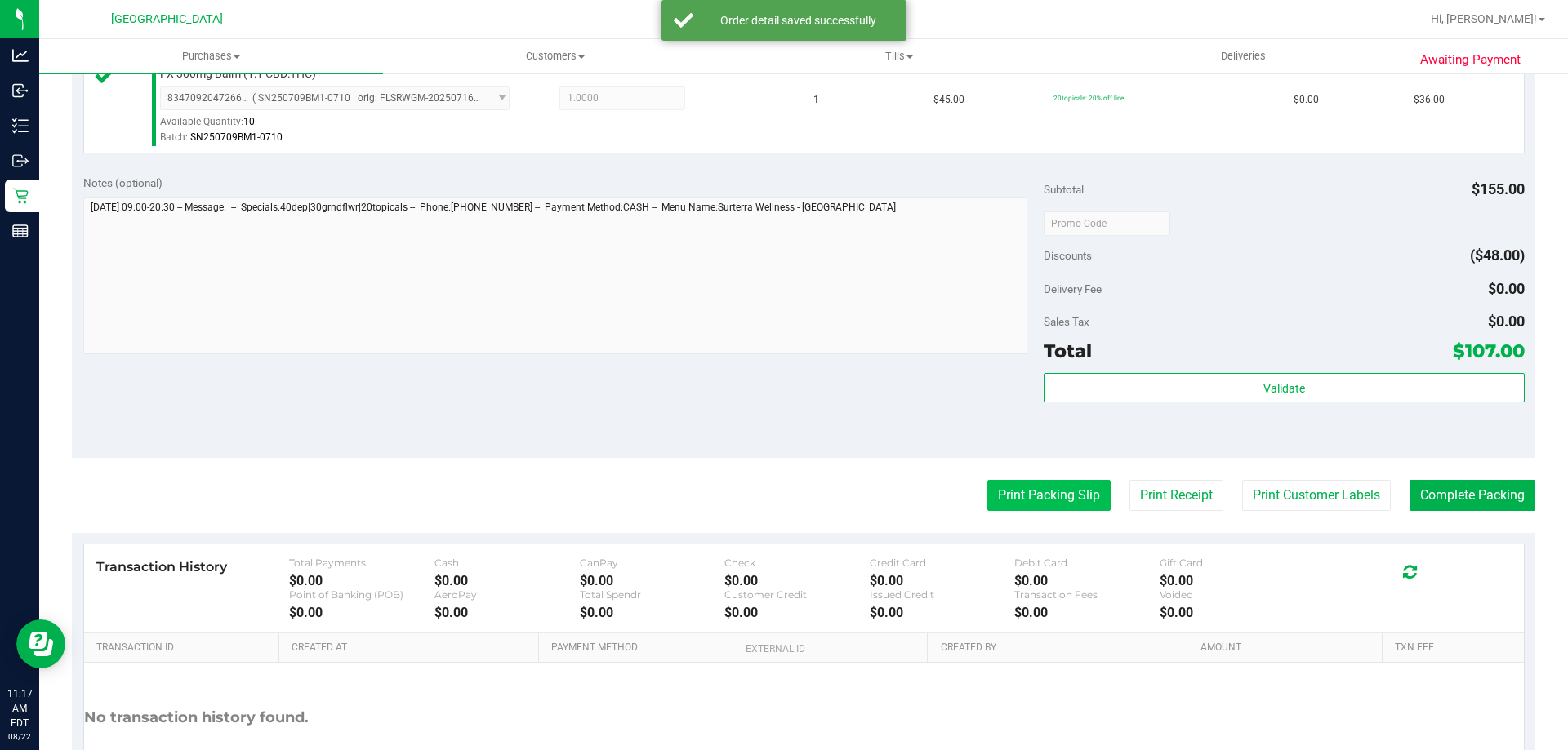
click at [1063, 498] on button "Print Packing Slip" at bounding box center [1049, 495] width 123 height 31
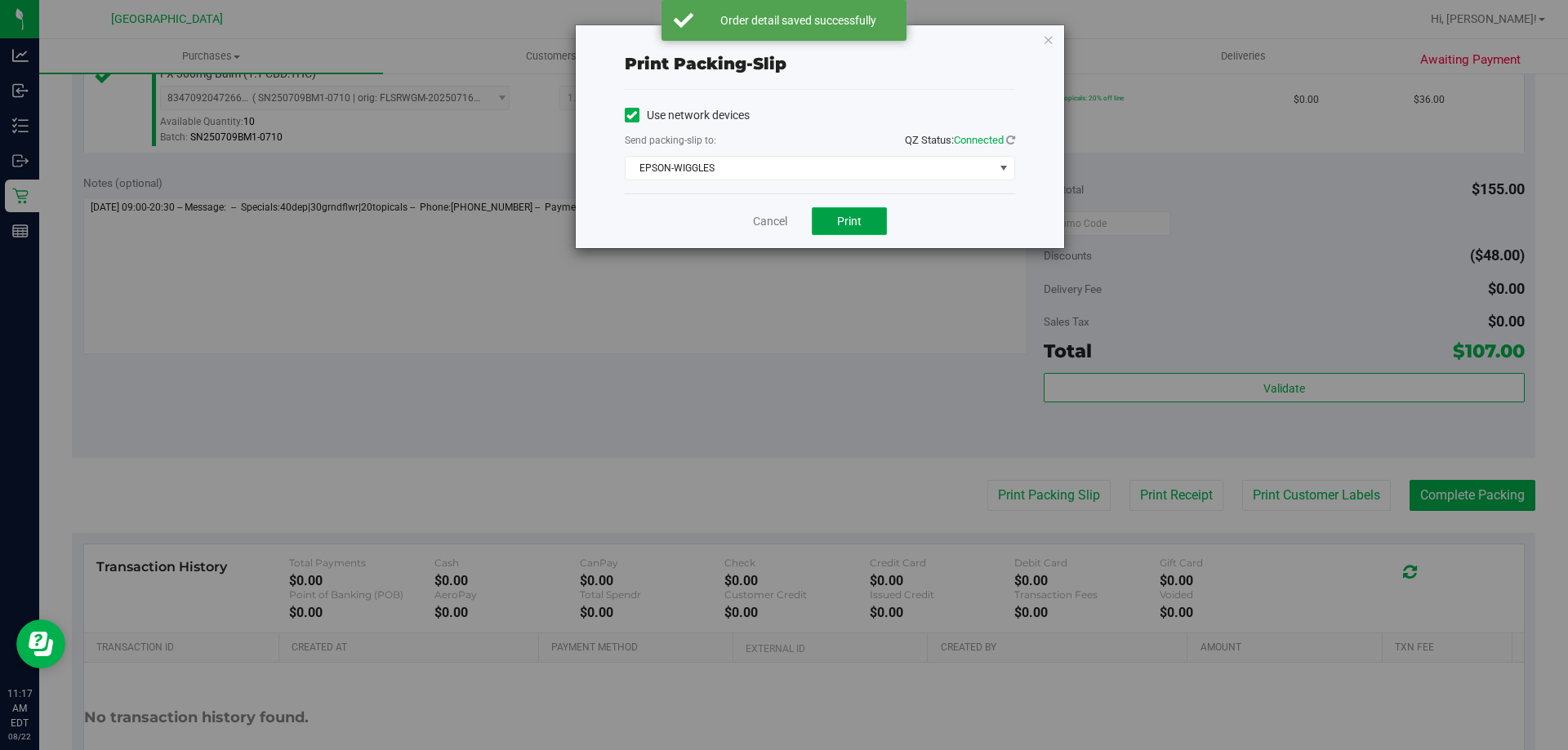
click at [828, 213] on button "Print" at bounding box center [849, 222] width 75 height 28
click at [772, 213] on link "Cancel" at bounding box center [769, 222] width 34 height 18
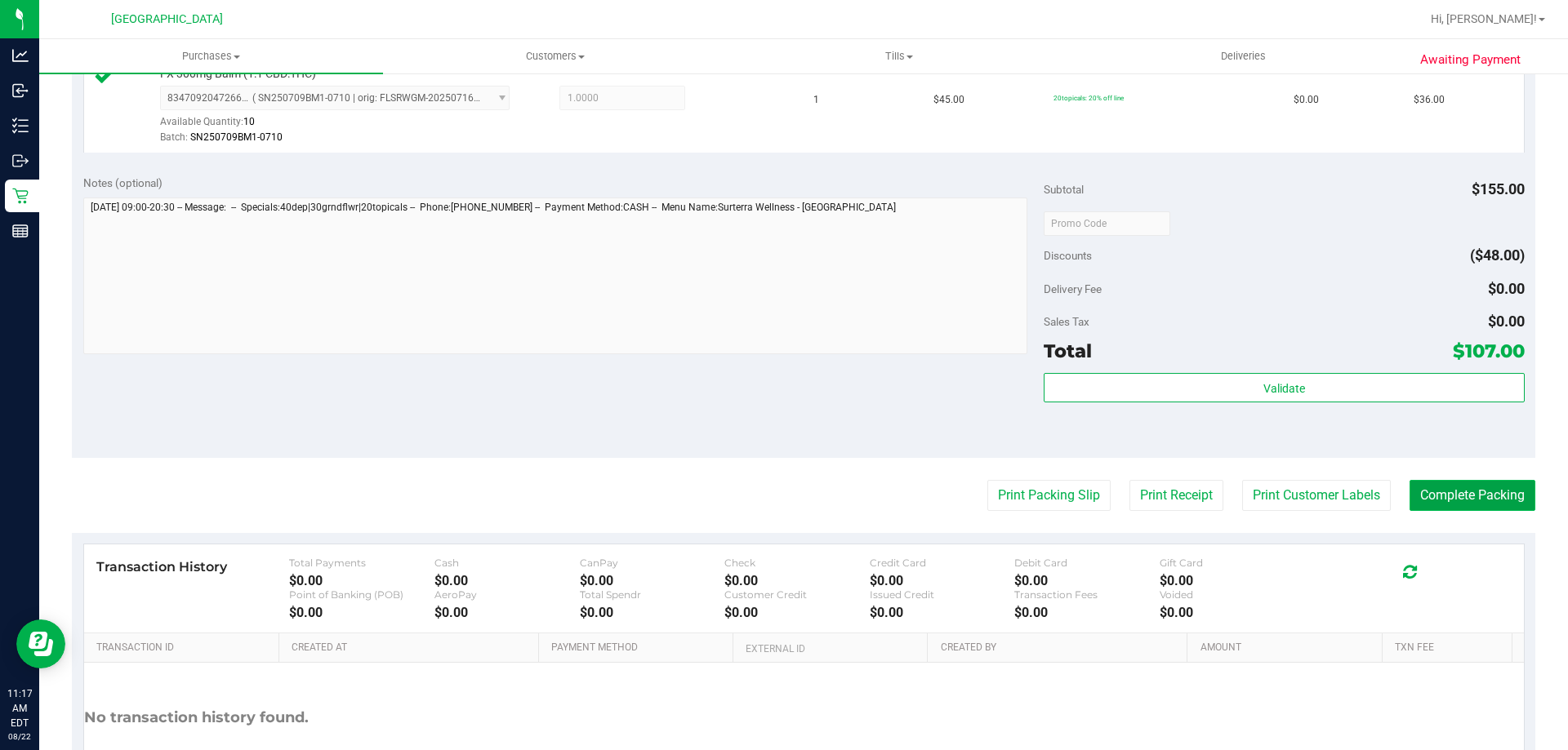
click at [1463, 493] on button "Complete Packing" at bounding box center [1472, 495] width 126 height 31
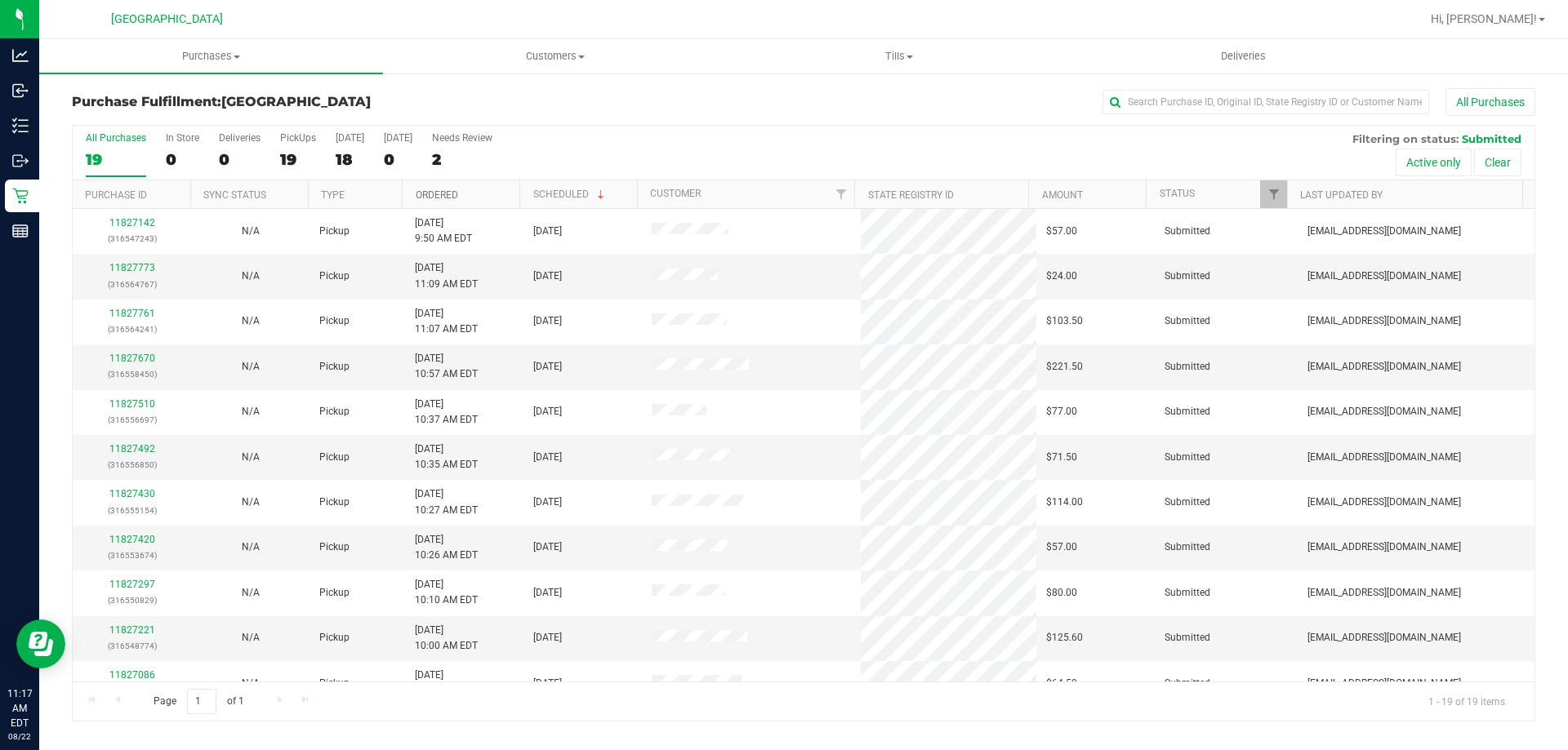
click at [420, 190] on link "Ordered" at bounding box center [437, 194] width 42 height 11
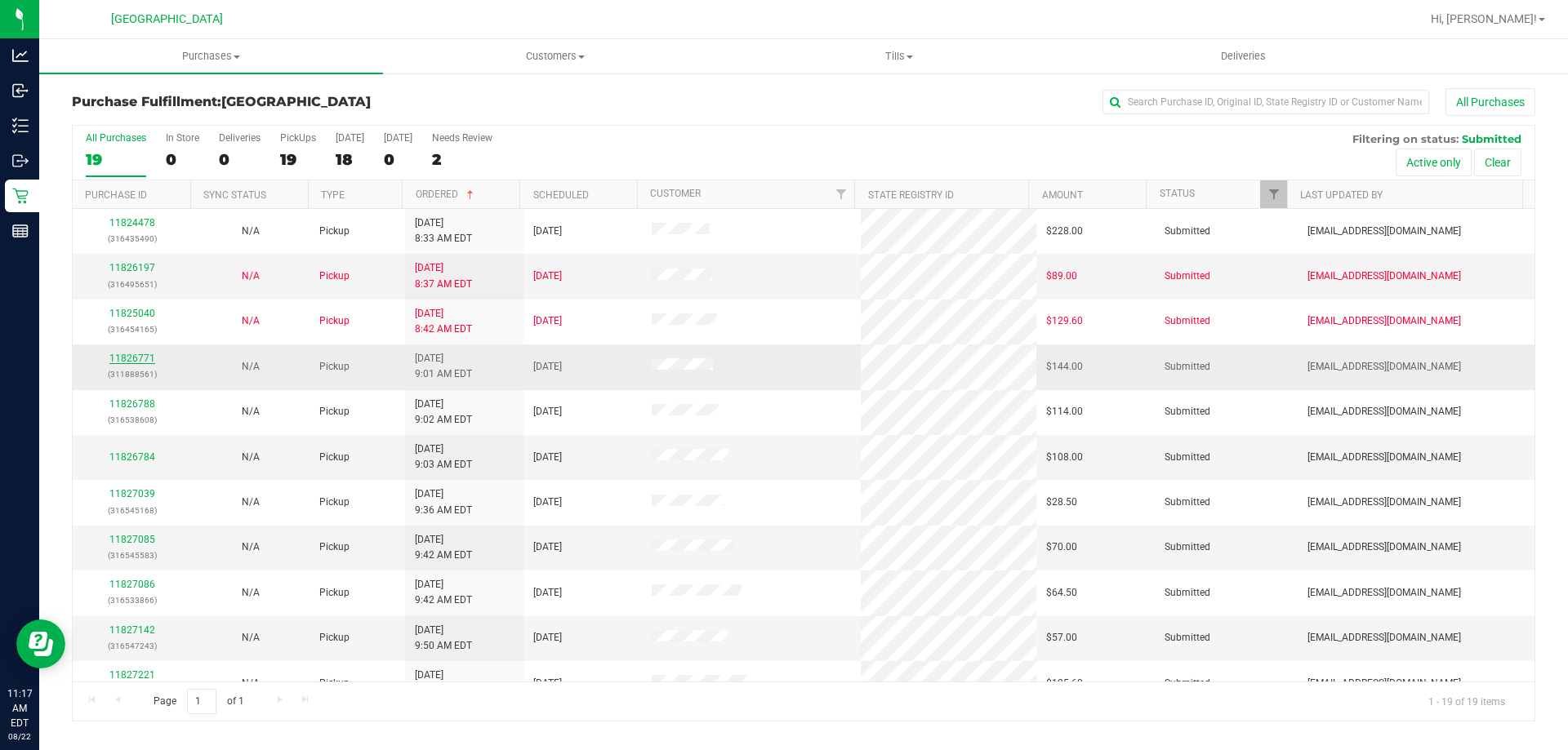
click at [137, 360] on link "11826771" at bounding box center [132, 358] width 46 height 11
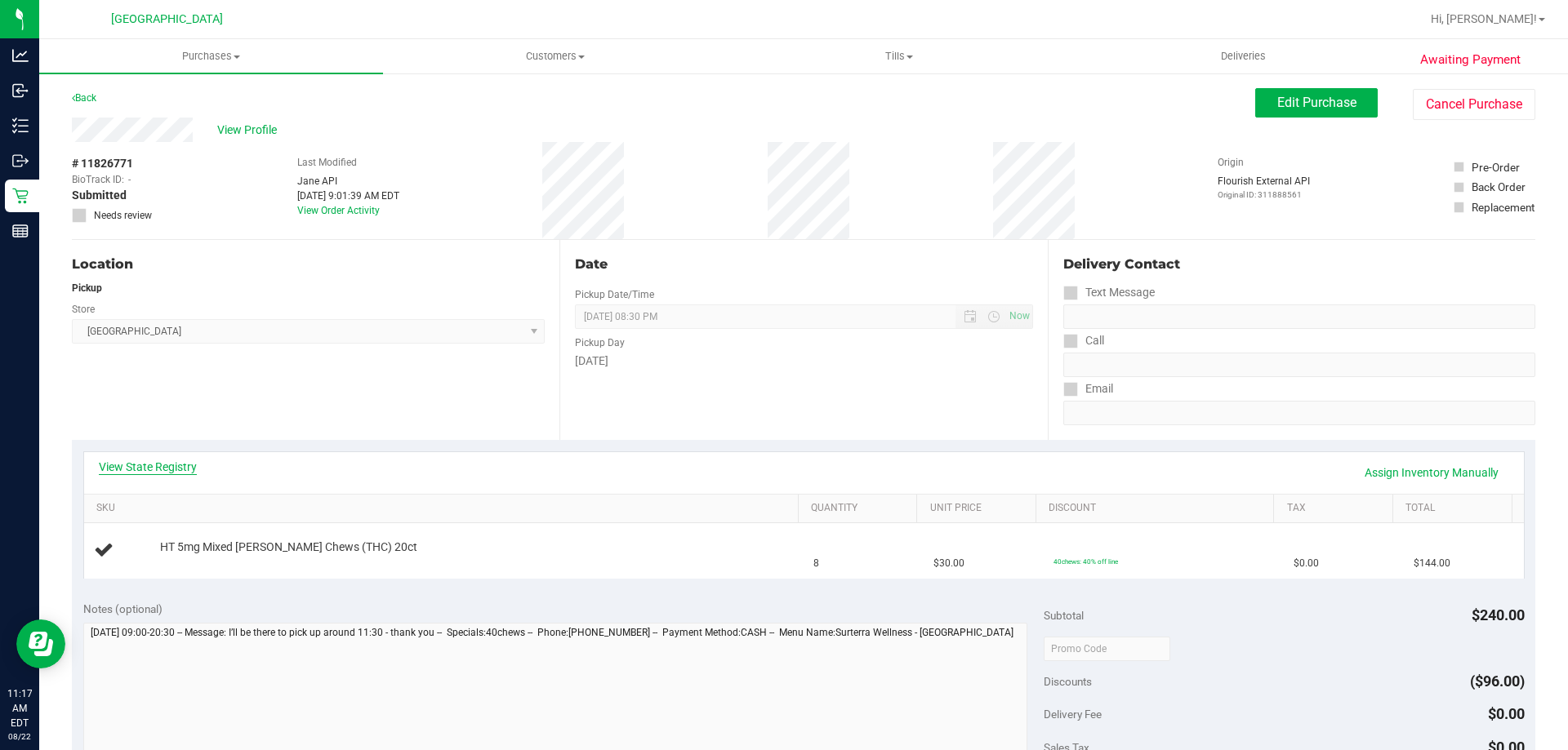
click at [187, 462] on link "View State Registry" at bounding box center [147, 467] width 98 height 17
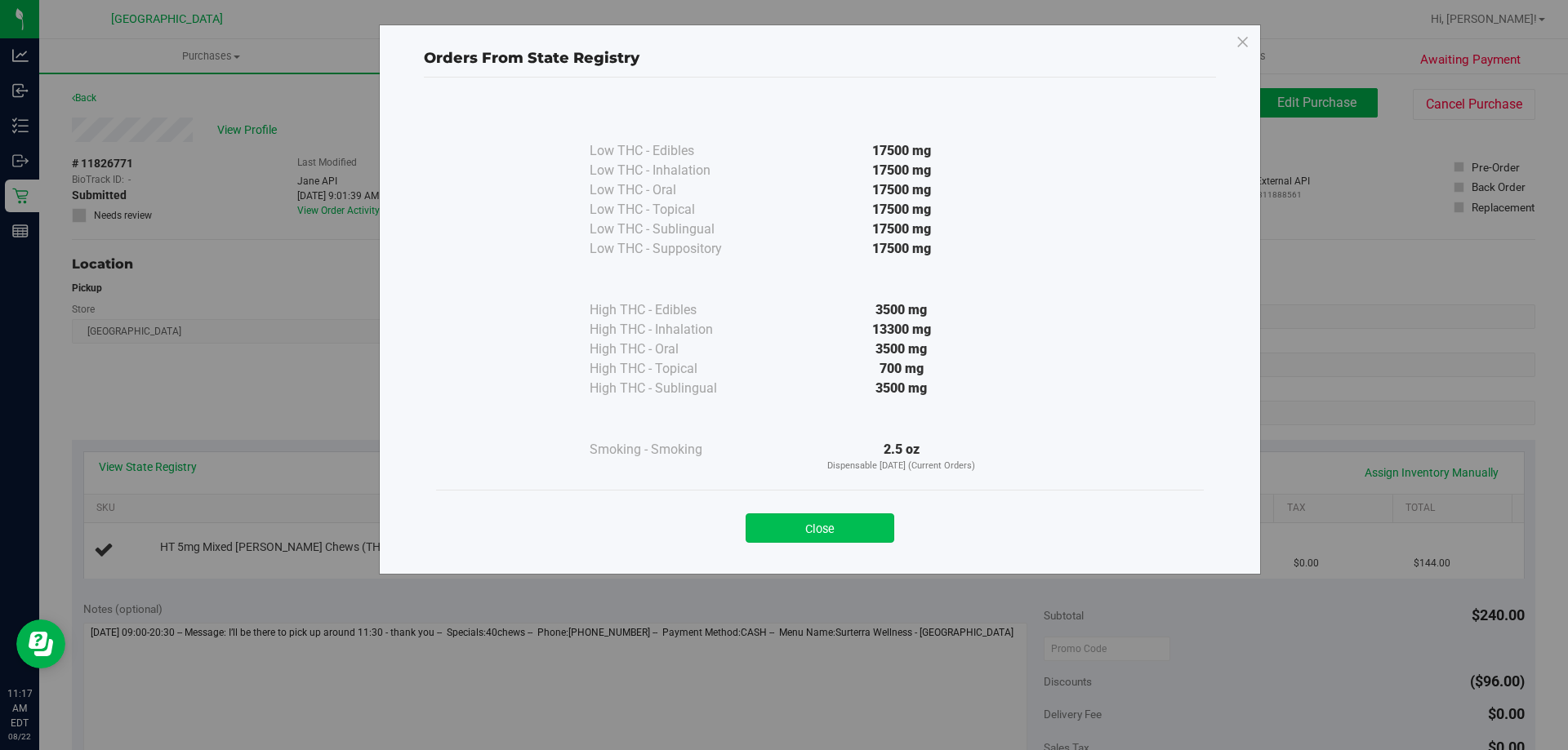
click at [846, 522] on button "Close" at bounding box center [820, 528] width 149 height 29
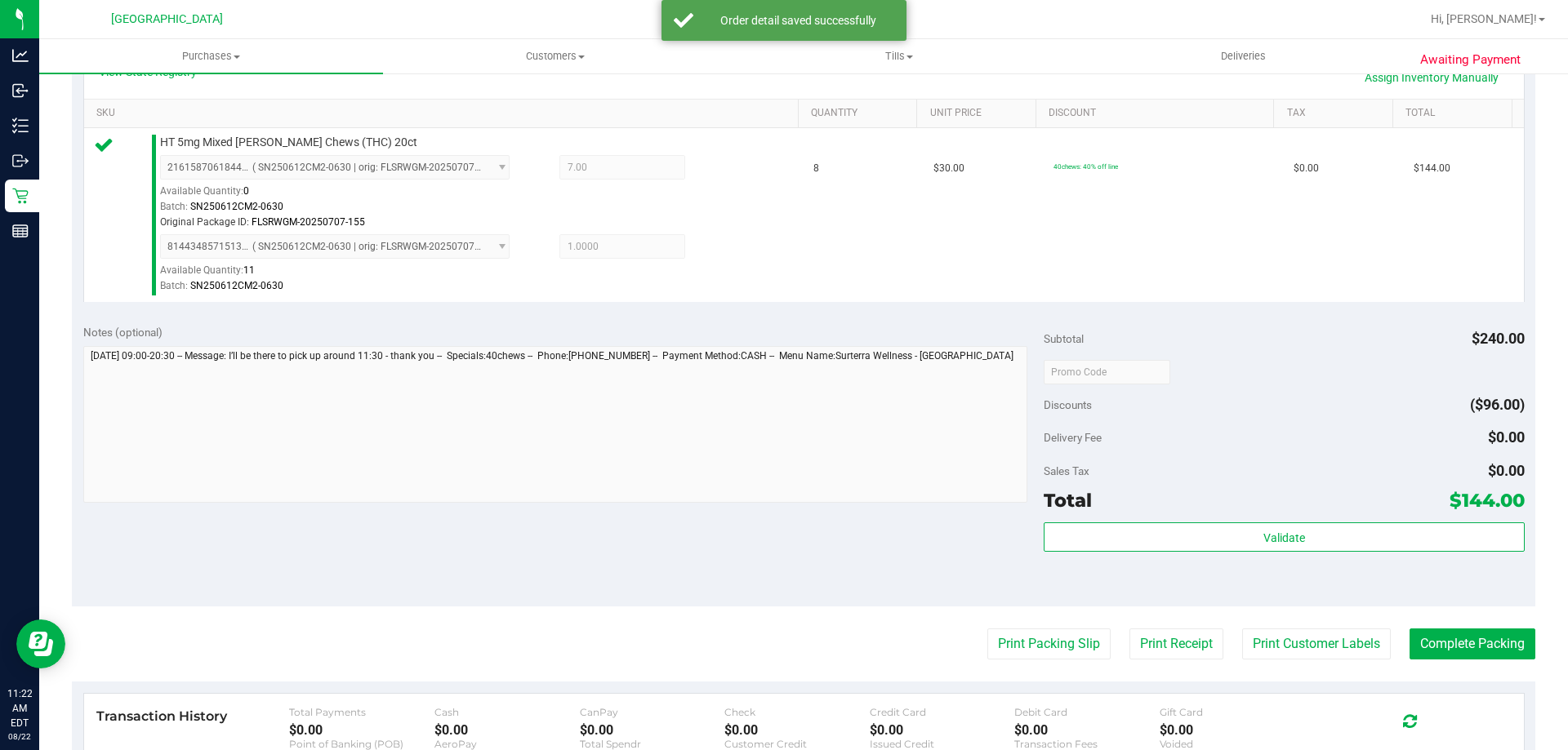
scroll to position [490, 0]
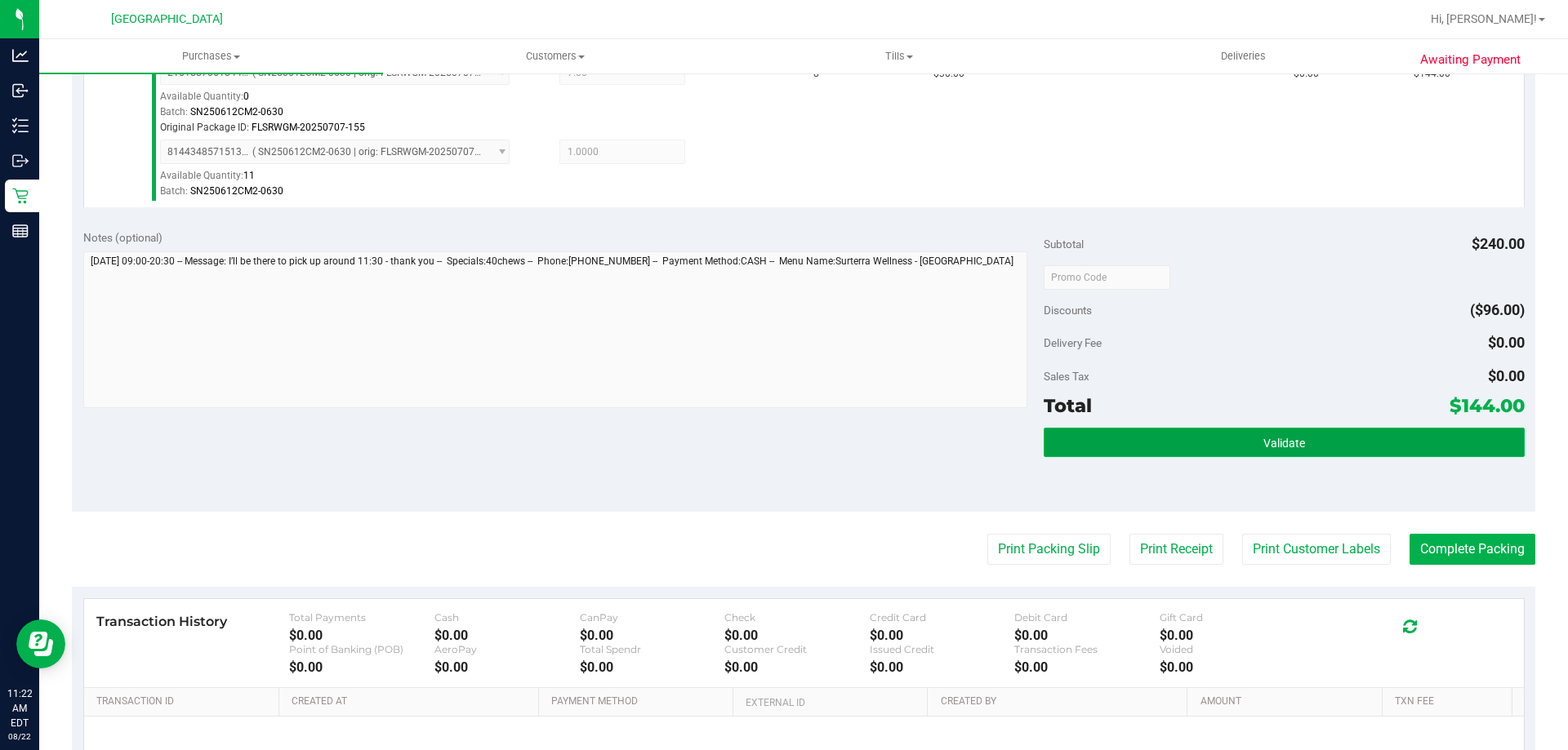
click at [1159, 448] on button "Validate" at bounding box center [1284, 442] width 480 height 29
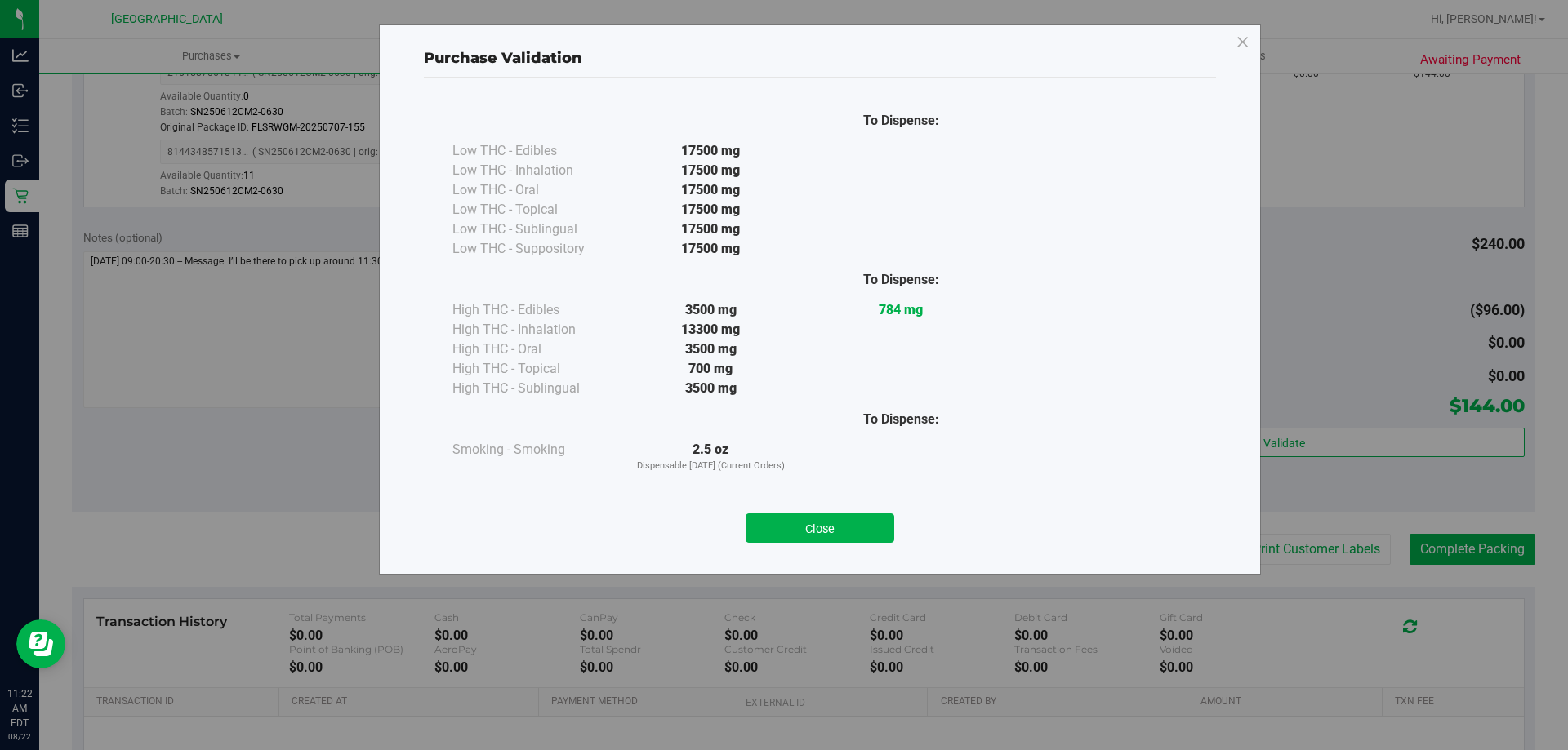
click at [801, 528] on button "Close" at bounding box center [820, 528] width 149 height 29
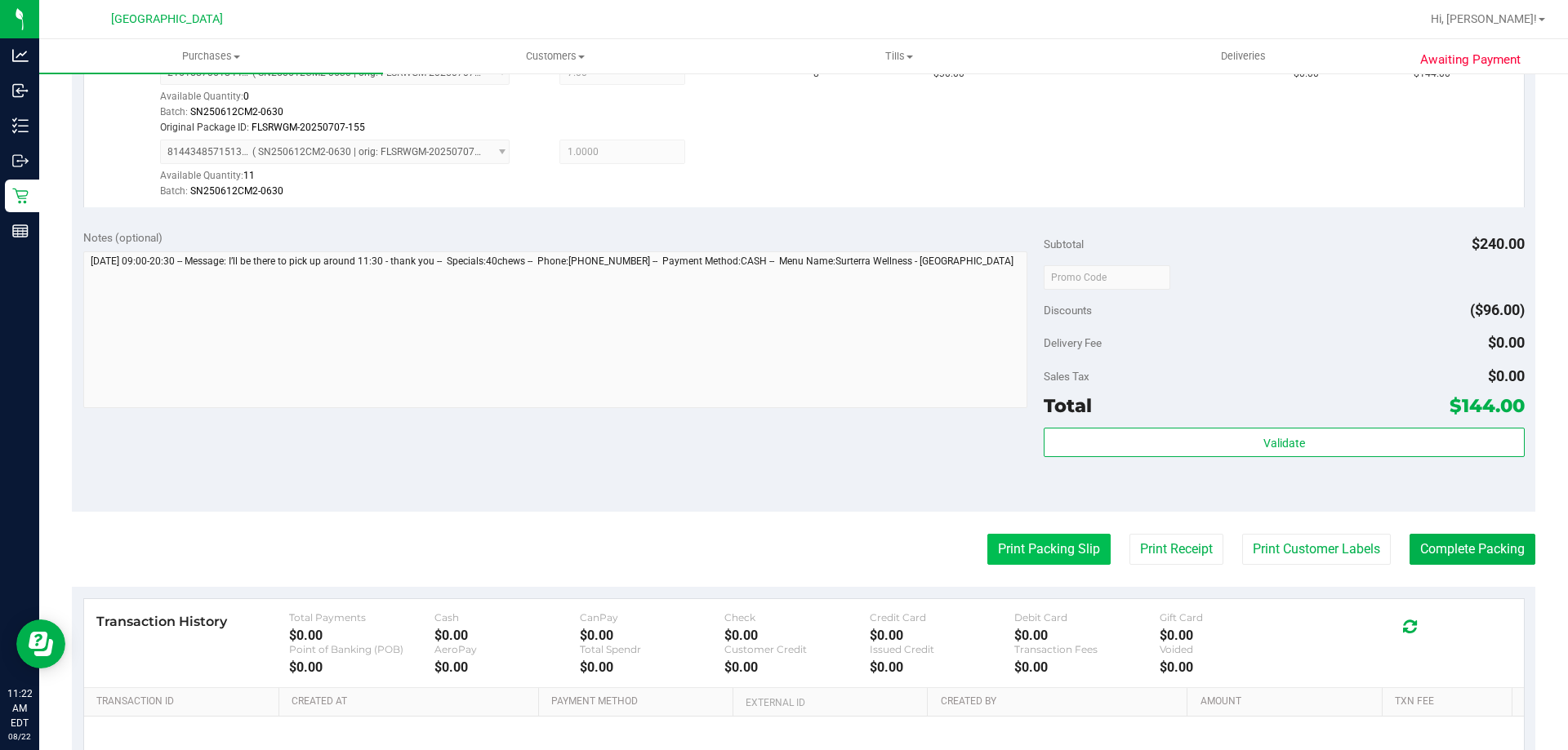
click at [1069, 550] on button "Print Packing Slip" at bounding box center [1049, 549] width 123 height 31
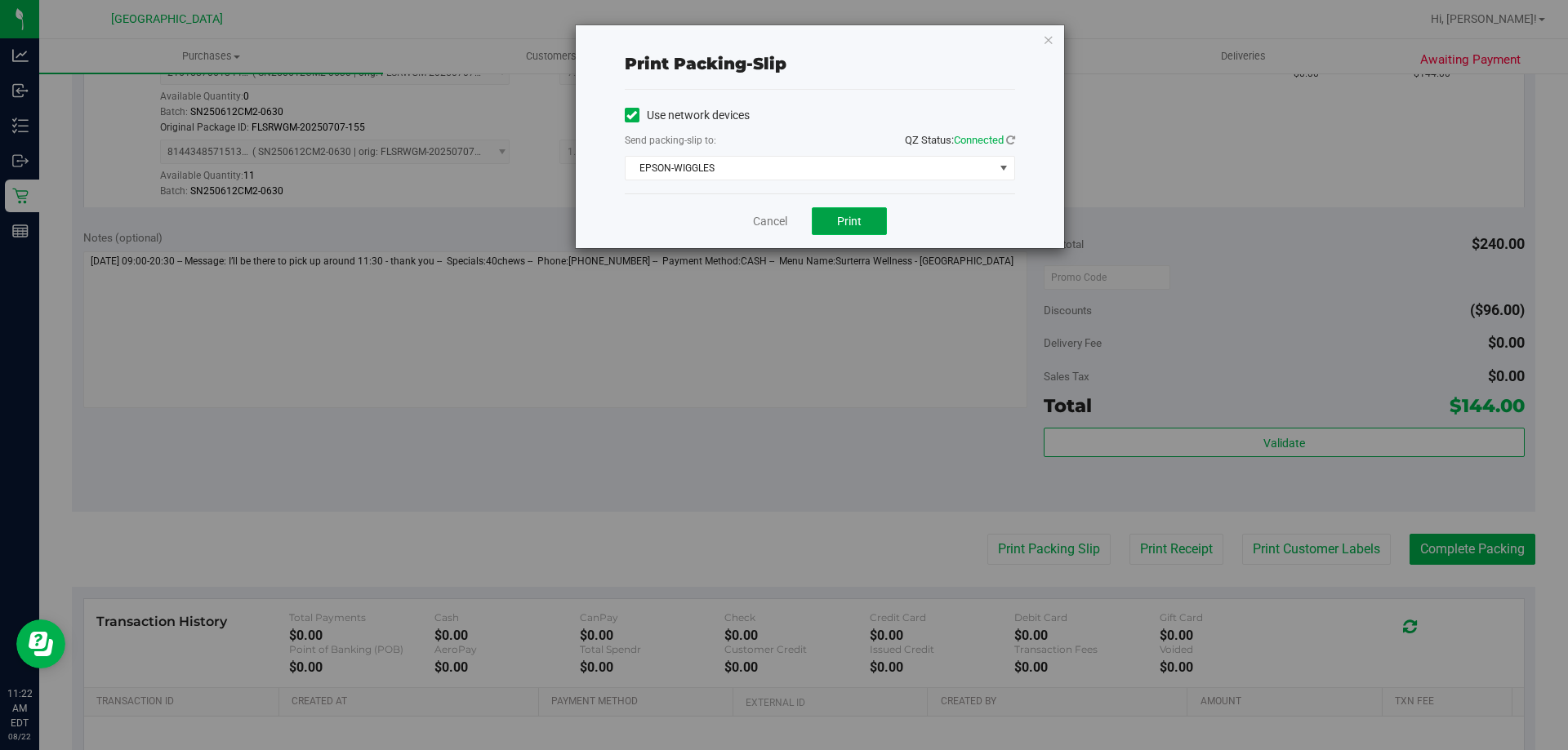
click at [861, 221] on span "Print" at bounding box center [850, 221] width 25 height 13
click at [769, 215] on link "Cancel" at bounding box center [769, 222] width 34 height 18
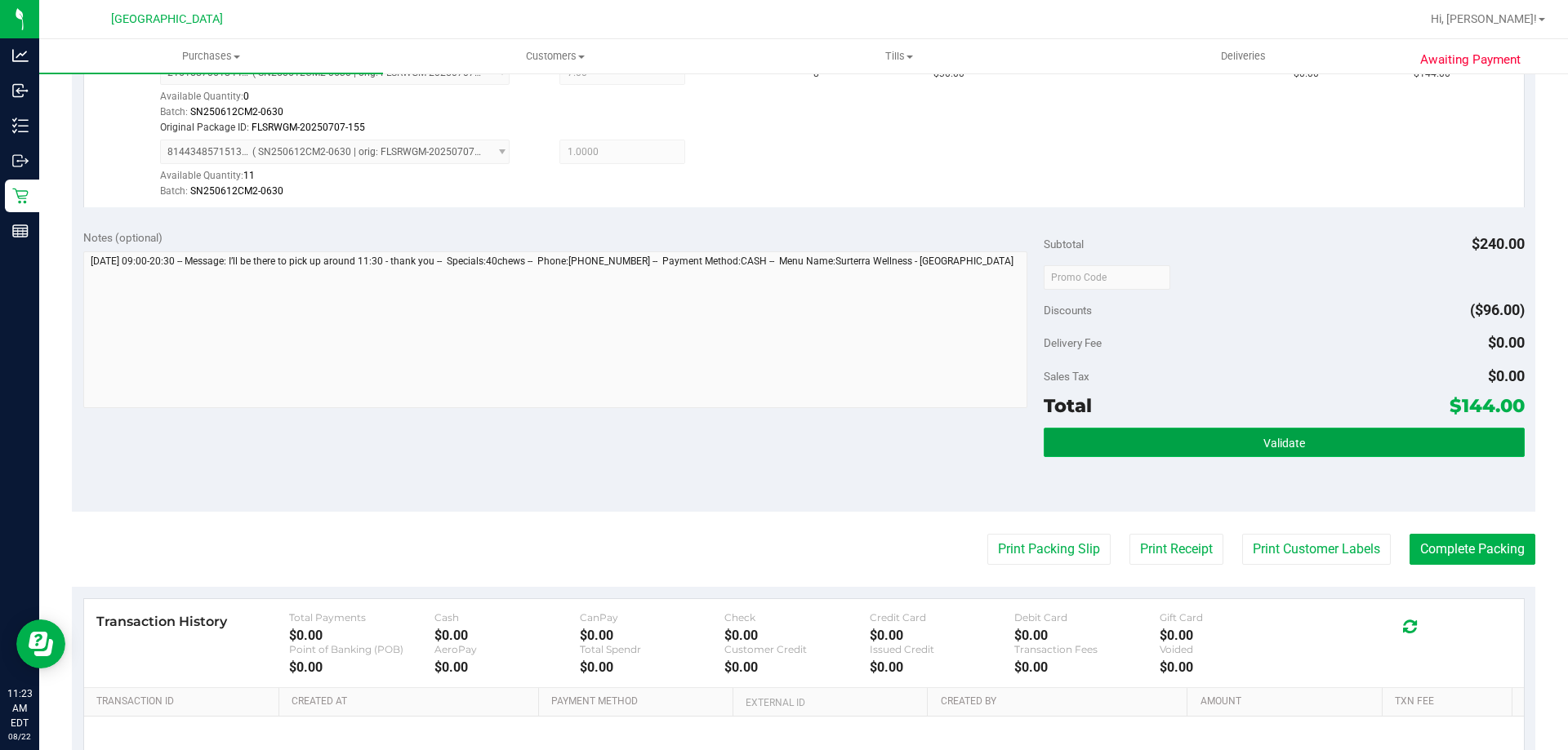
click at [1264, 438] on span "Validate" at bounding box center [1284, 443] width 41 height 13
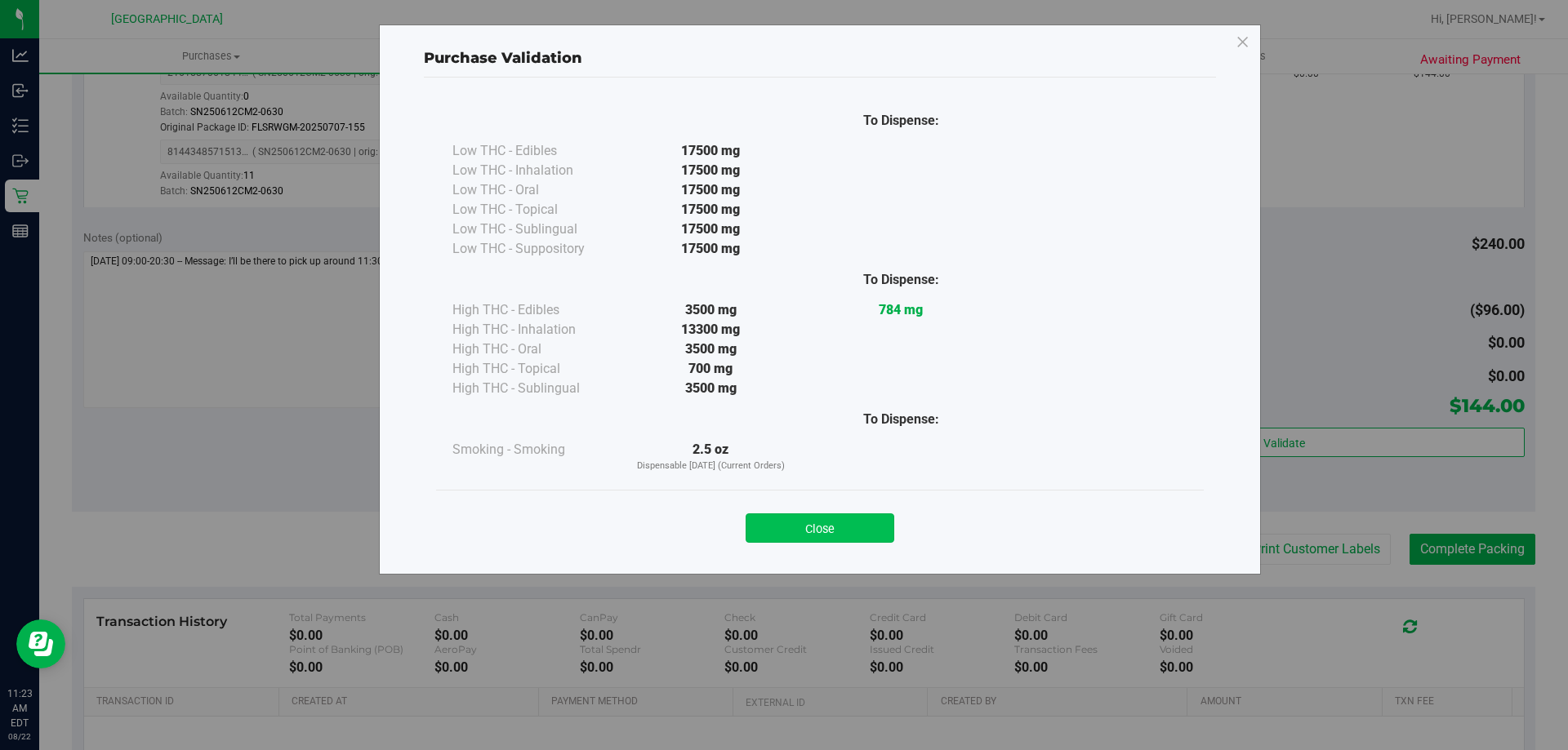
click at [841, 531] on button "Close" at bounding box center [820, 528] width 149 height 29
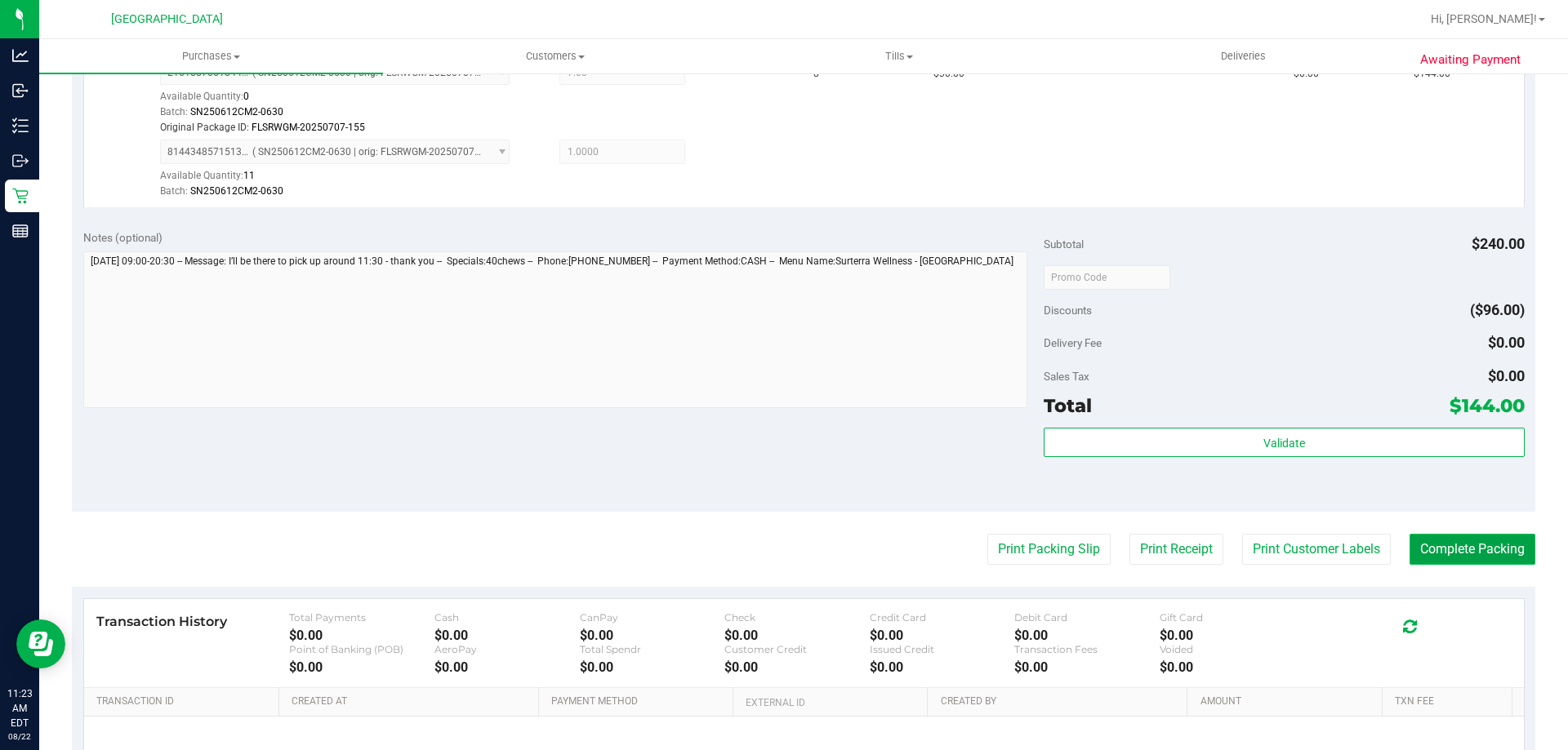
click at [1482, 547] on button "Complete Packing" at bounding box center [1472, 549] width 126 height 31
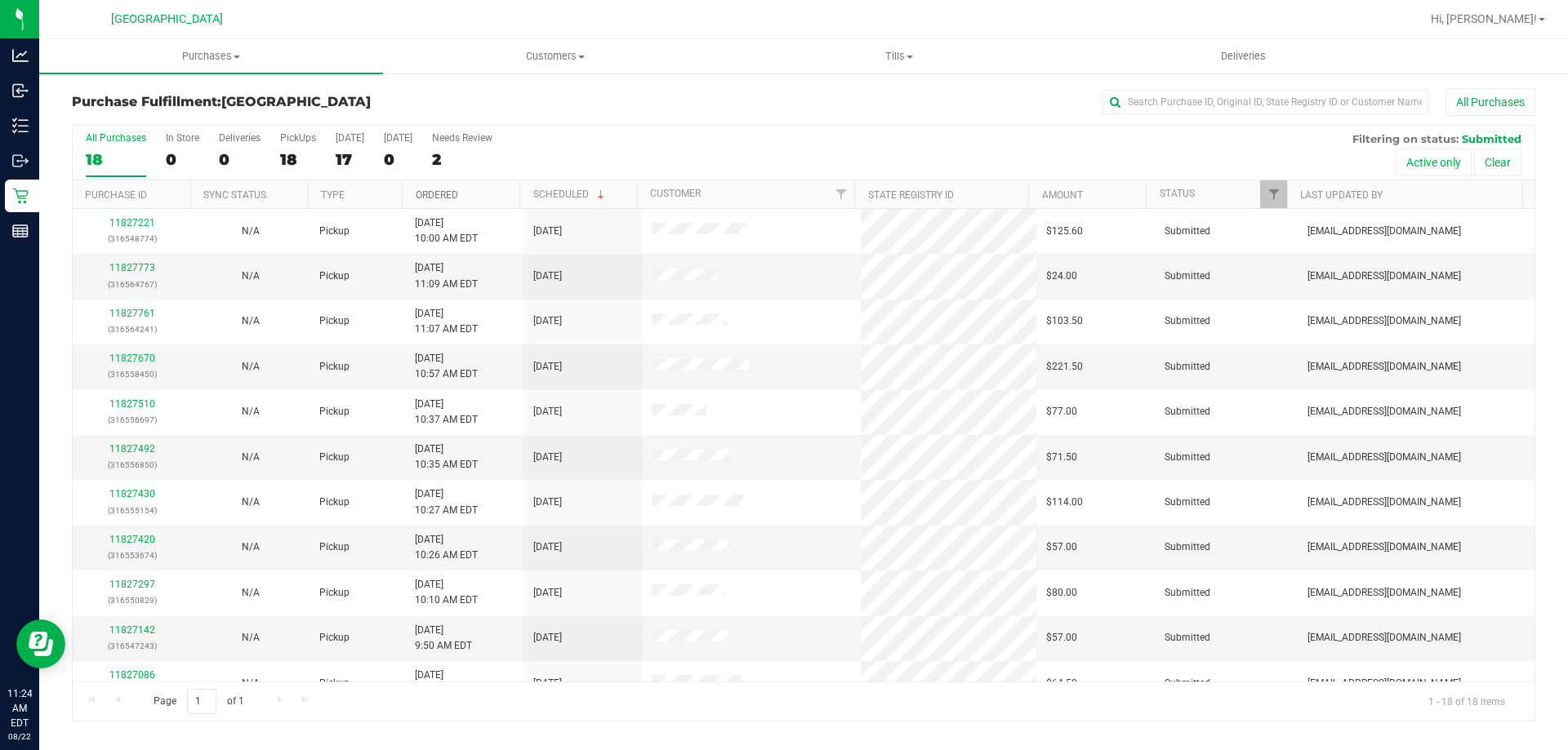
click at [430, 198] on link "Ordered" at bounding box center [437, 194] width 42 height 11
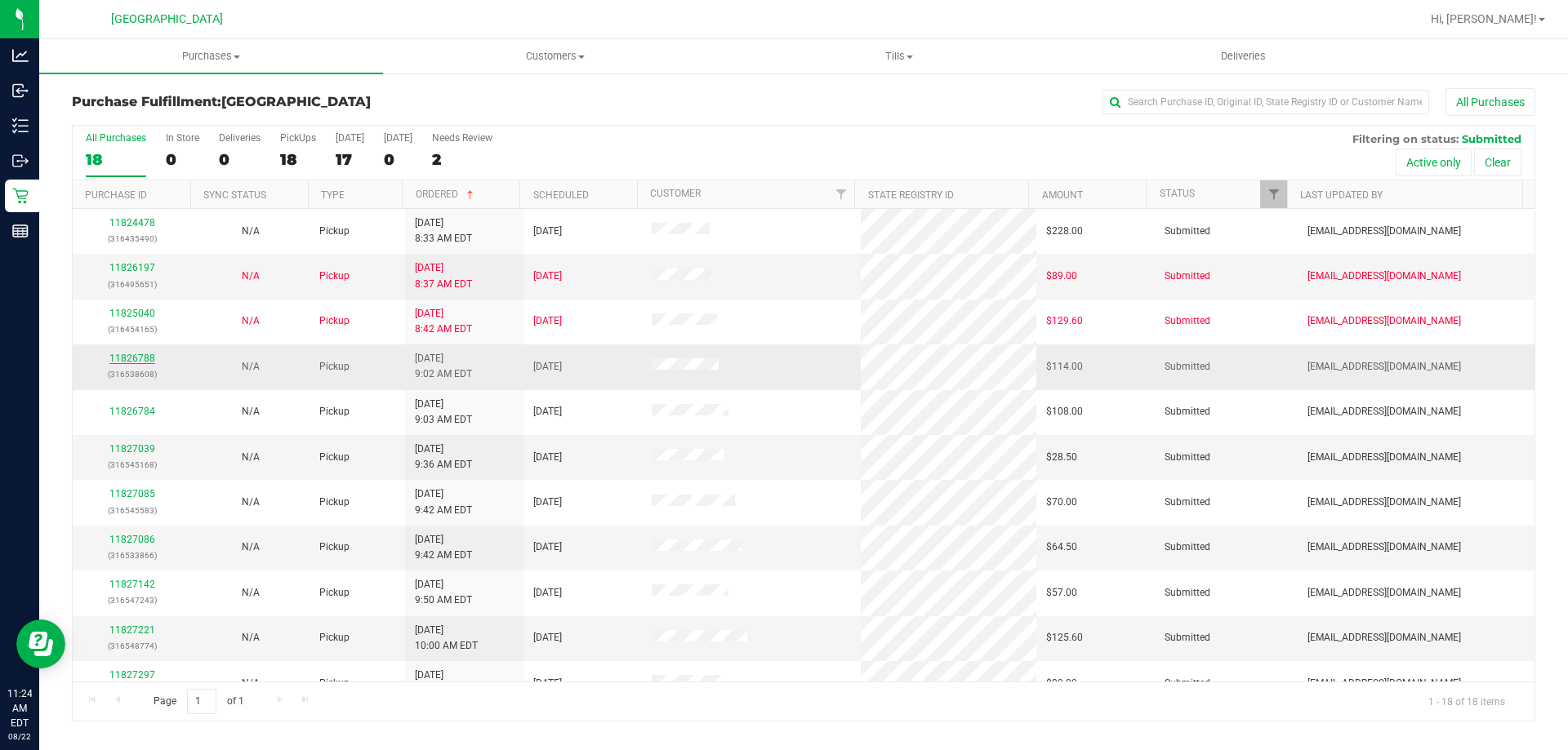
click at [121, 361] on link "11826788" at bounding box center [132, 358] width 46 height 11
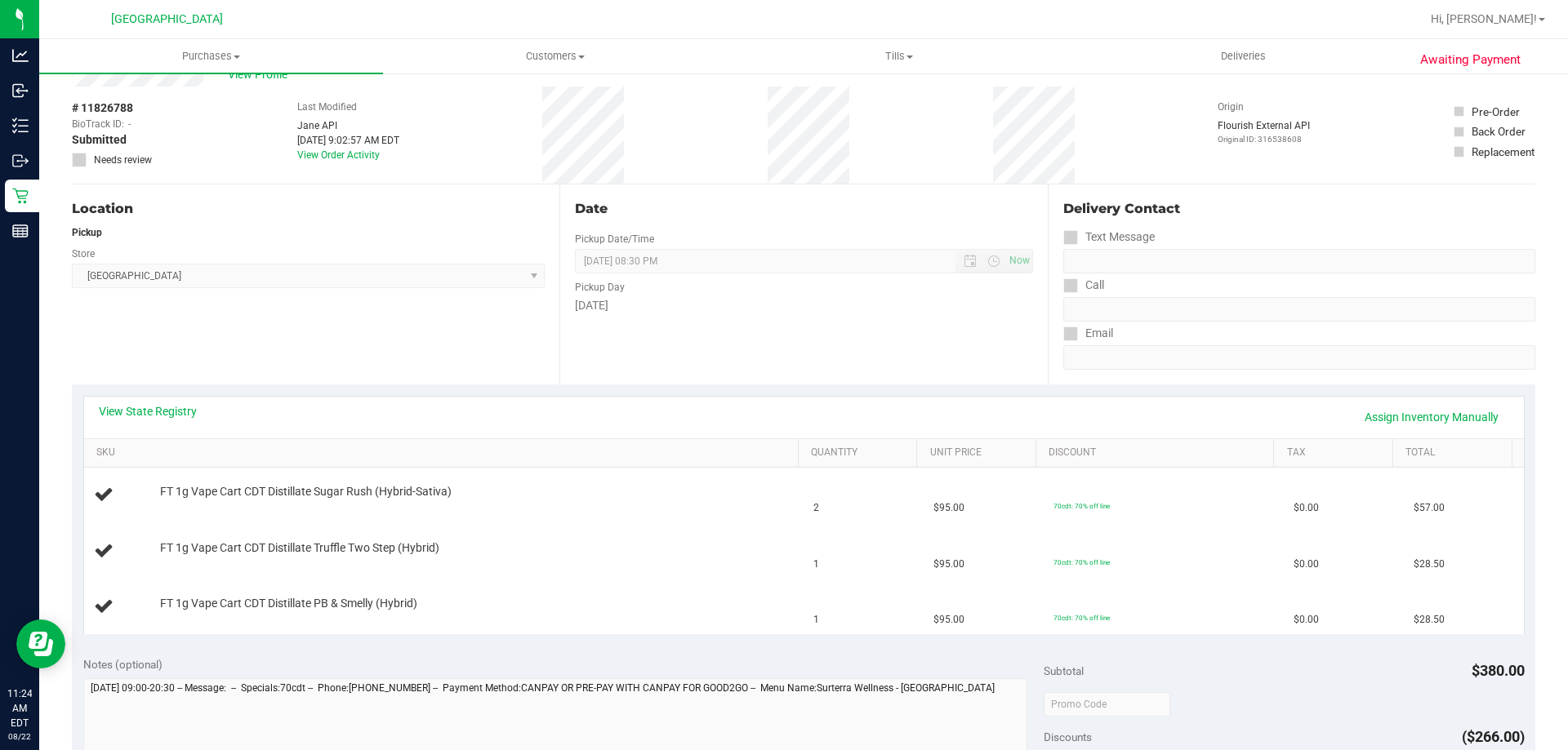
scroll to position [82, 0]
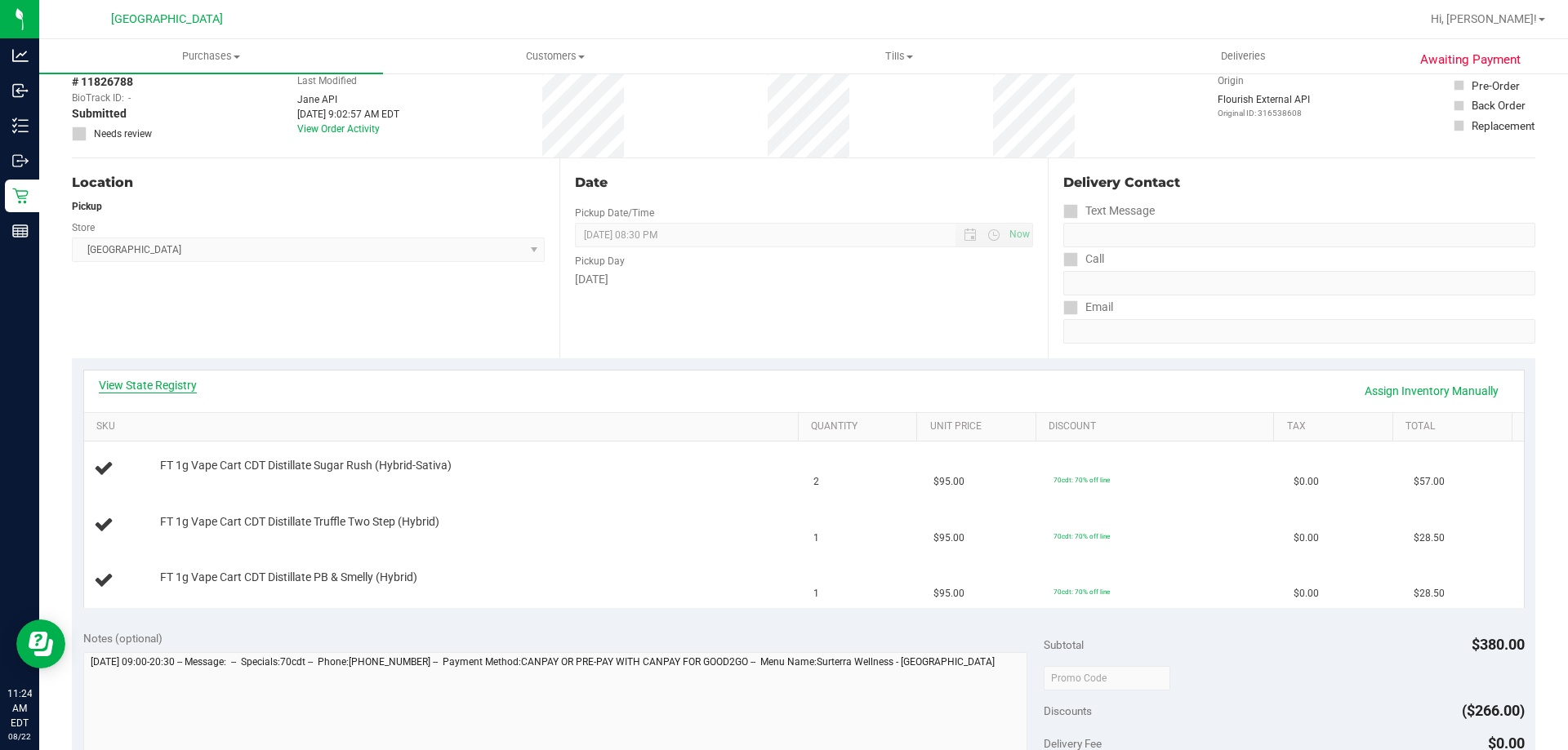
click at [157, 381] on link "View State Registry" at bounding box center [147, 385] width 98 height 17
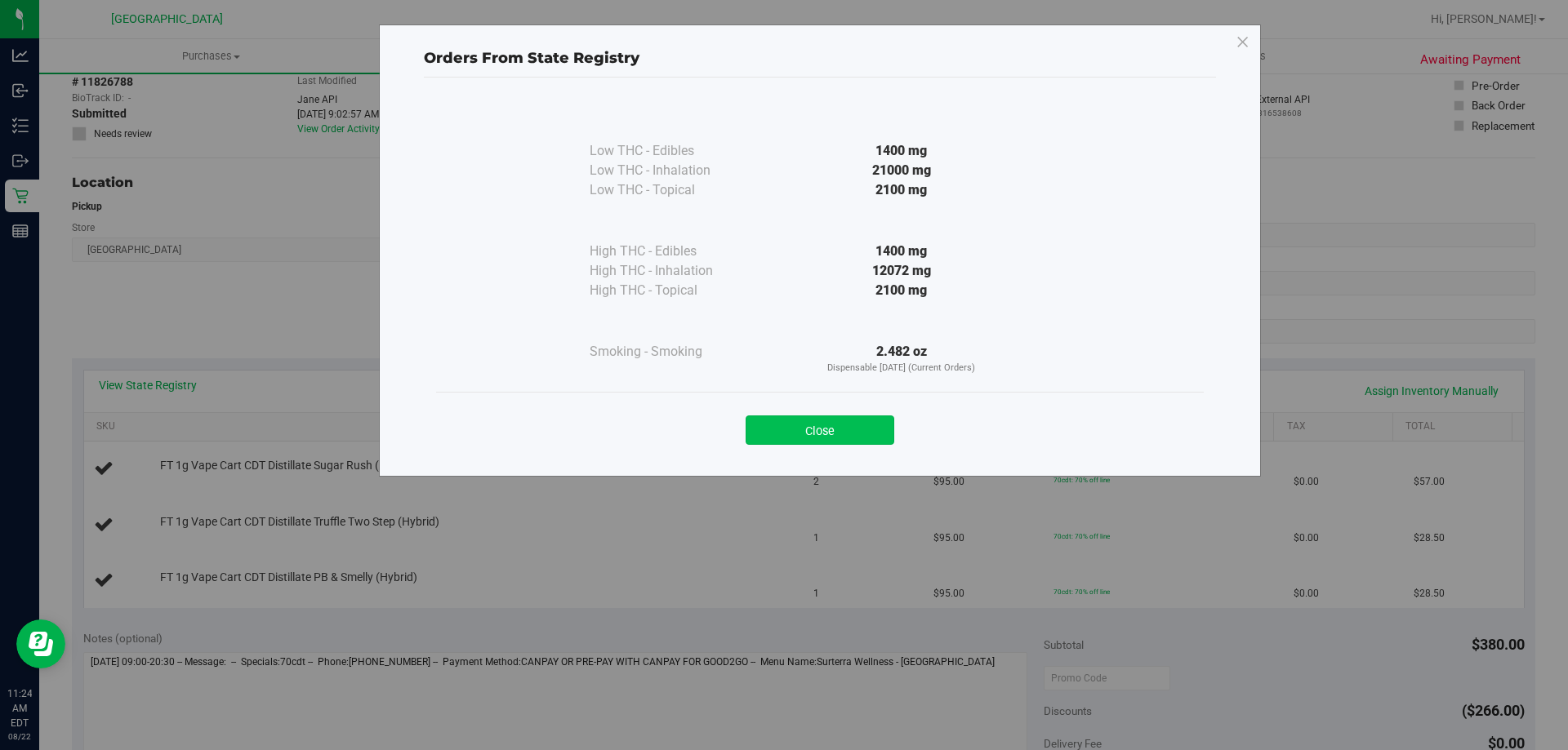
click at [878, 432] on button "Close" at bounding box center [820, 430] width 149 height 29
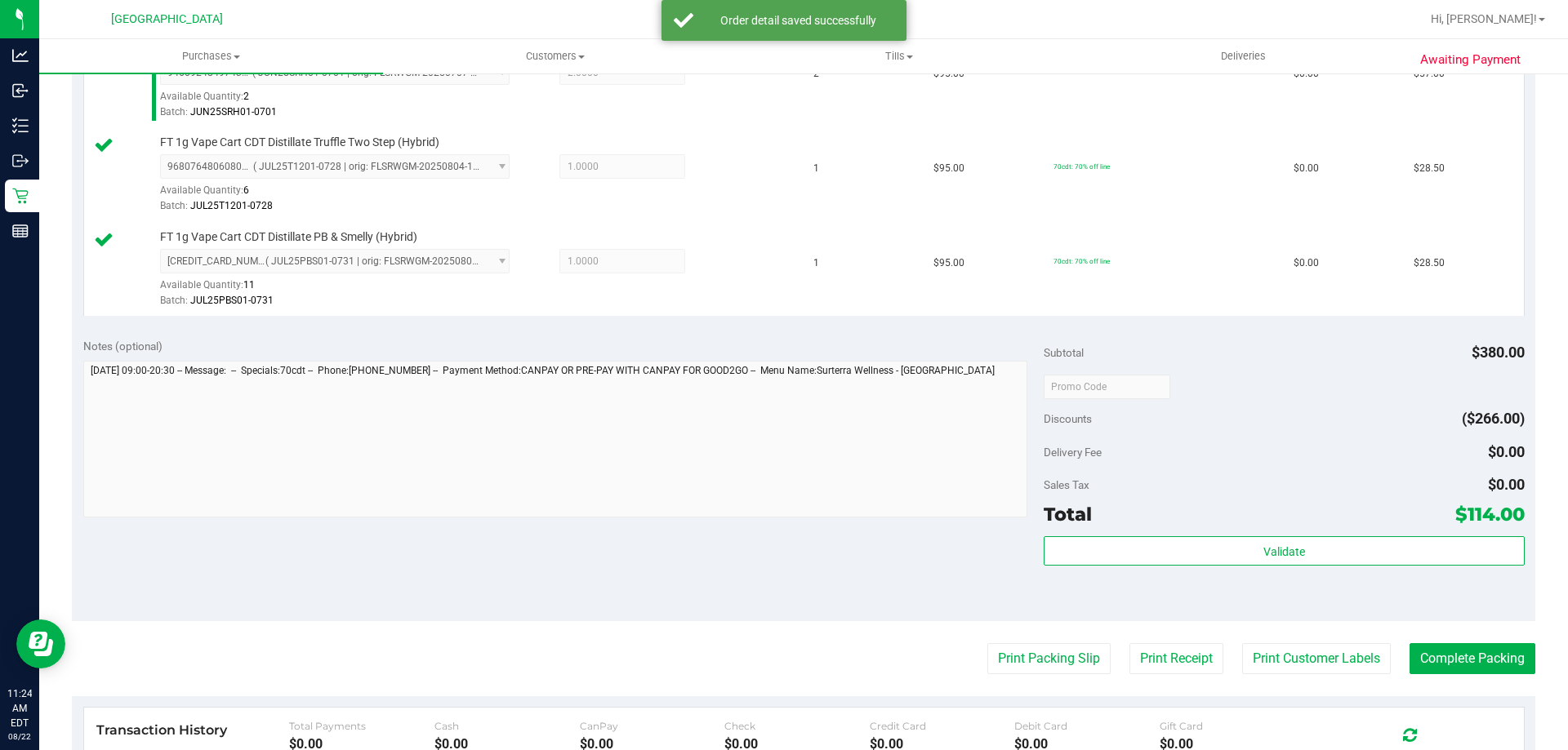
scroll to position [653, 0]
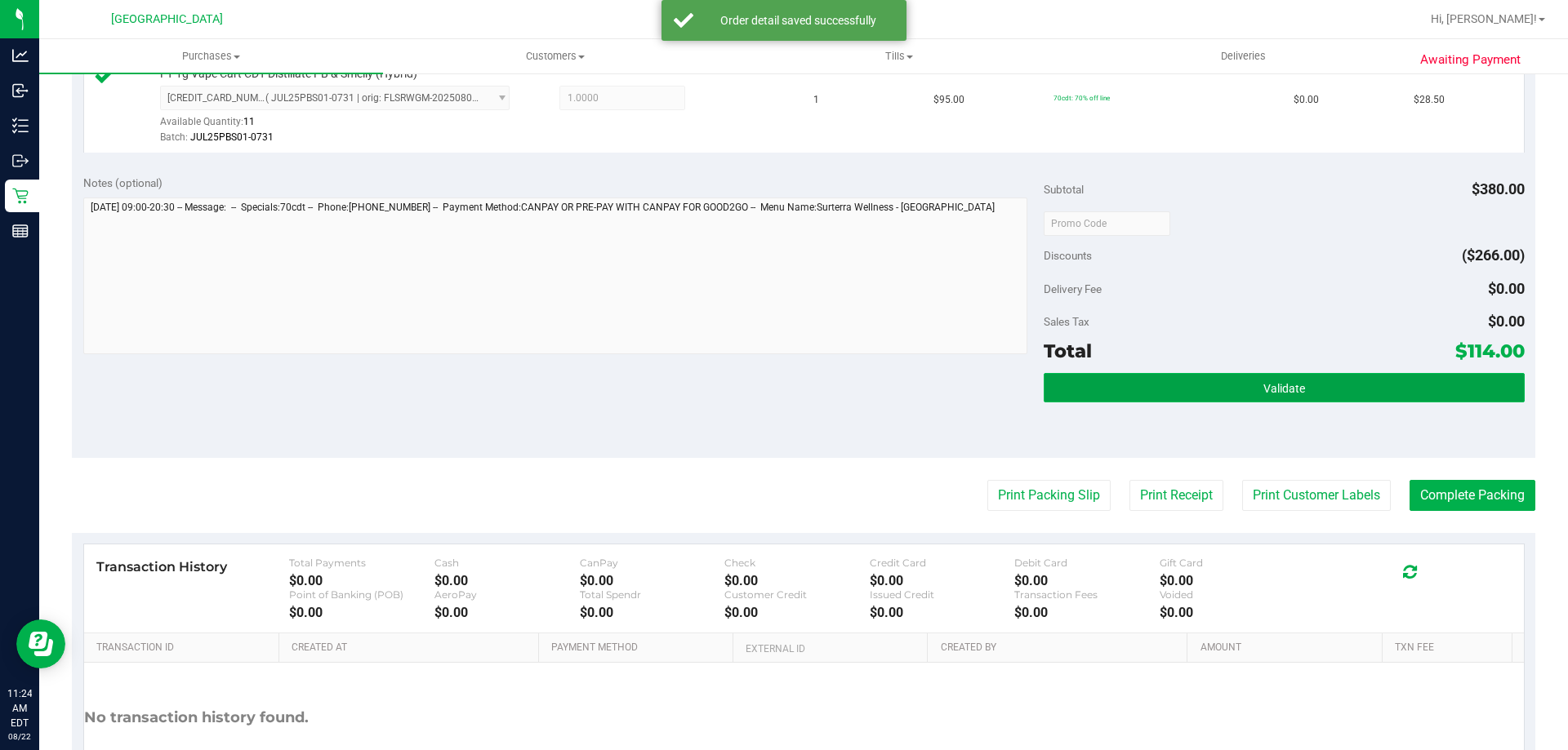
click at [1171, 396] on button "Validate" at bounding box center [1284, 387] width 480 height 29
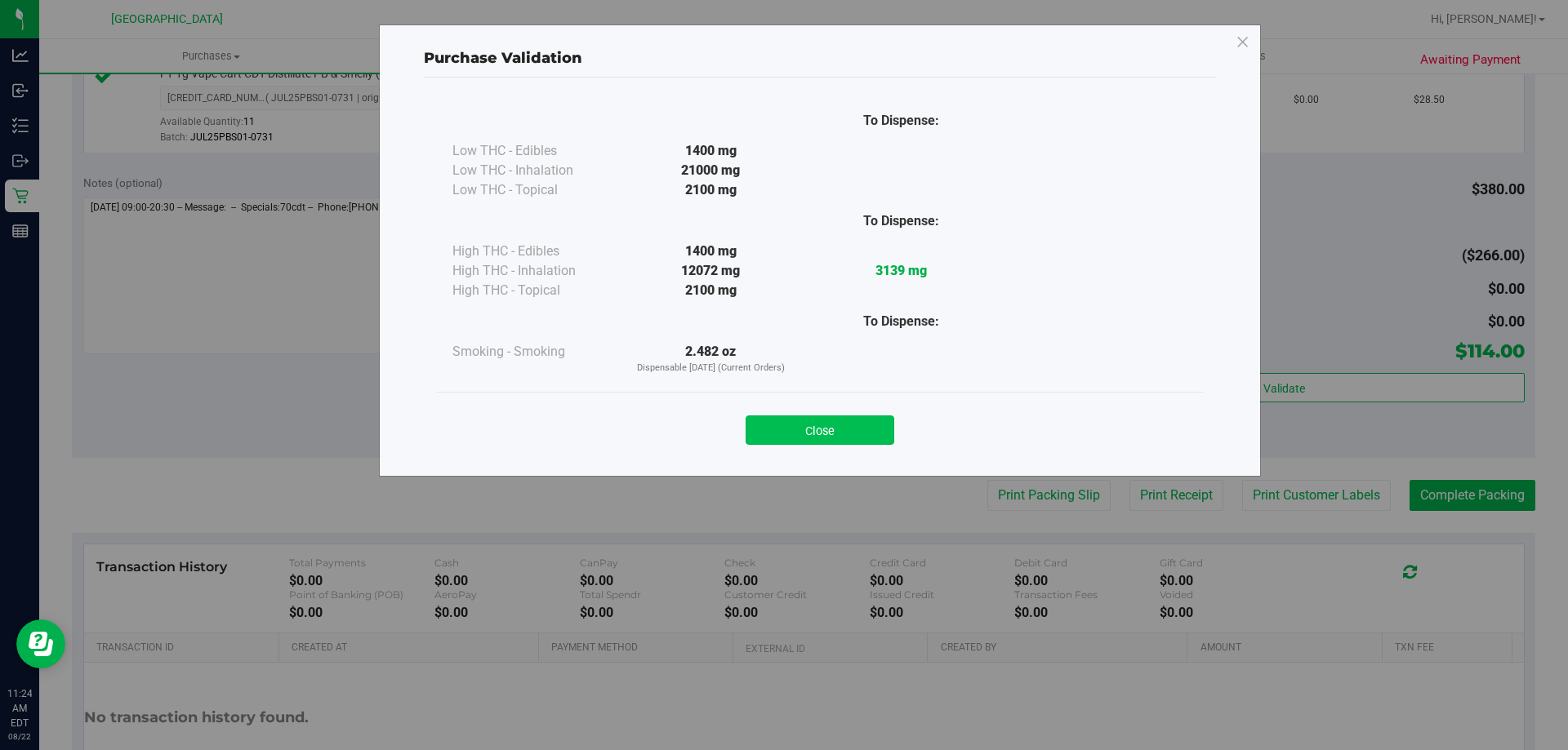
click at [787, 441] on button "Close" at bounding box center [820, 430] width 149 height 29
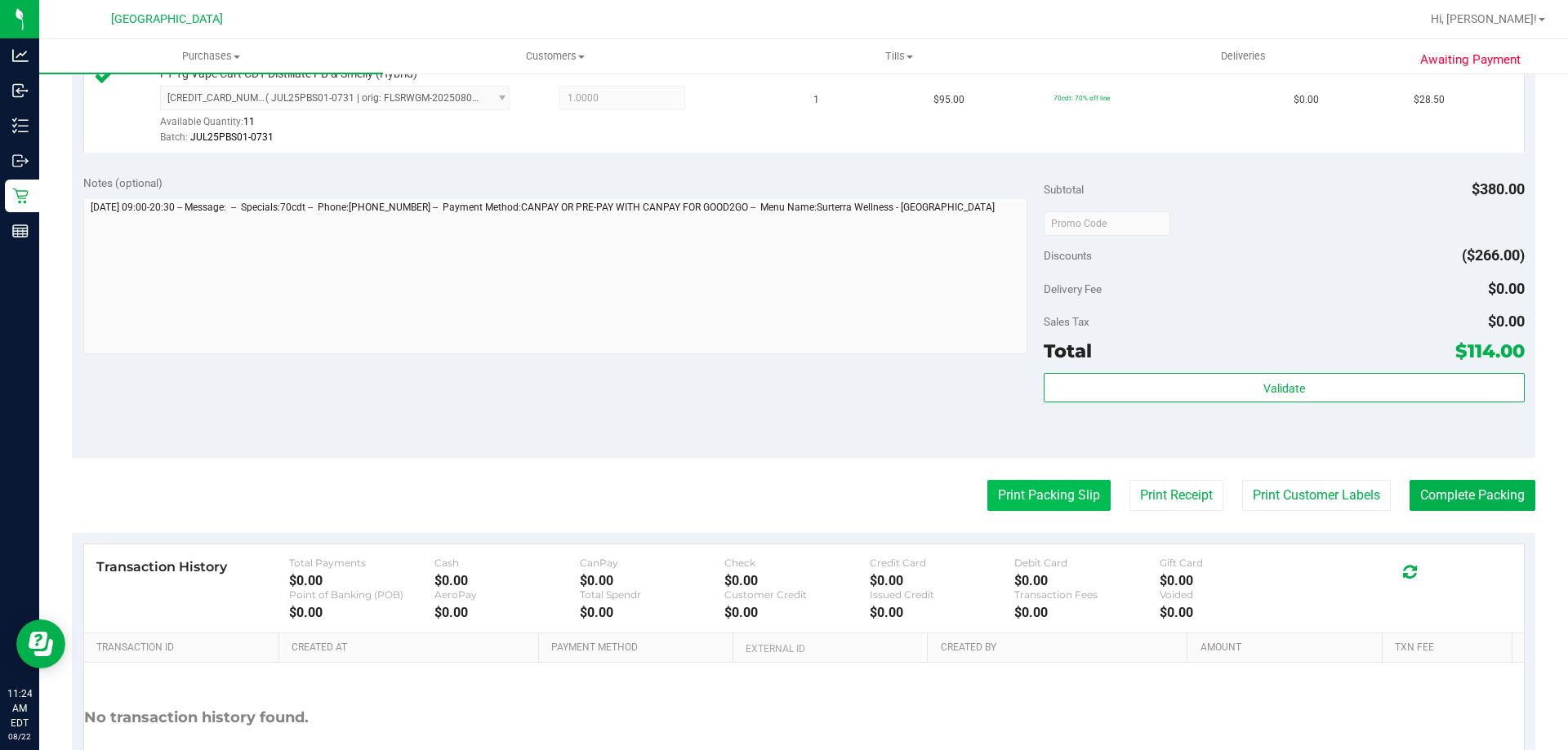
click at [1077, 499] on button "Print Packing Slip" at bounding box center [1049, 495] width 123 height 31
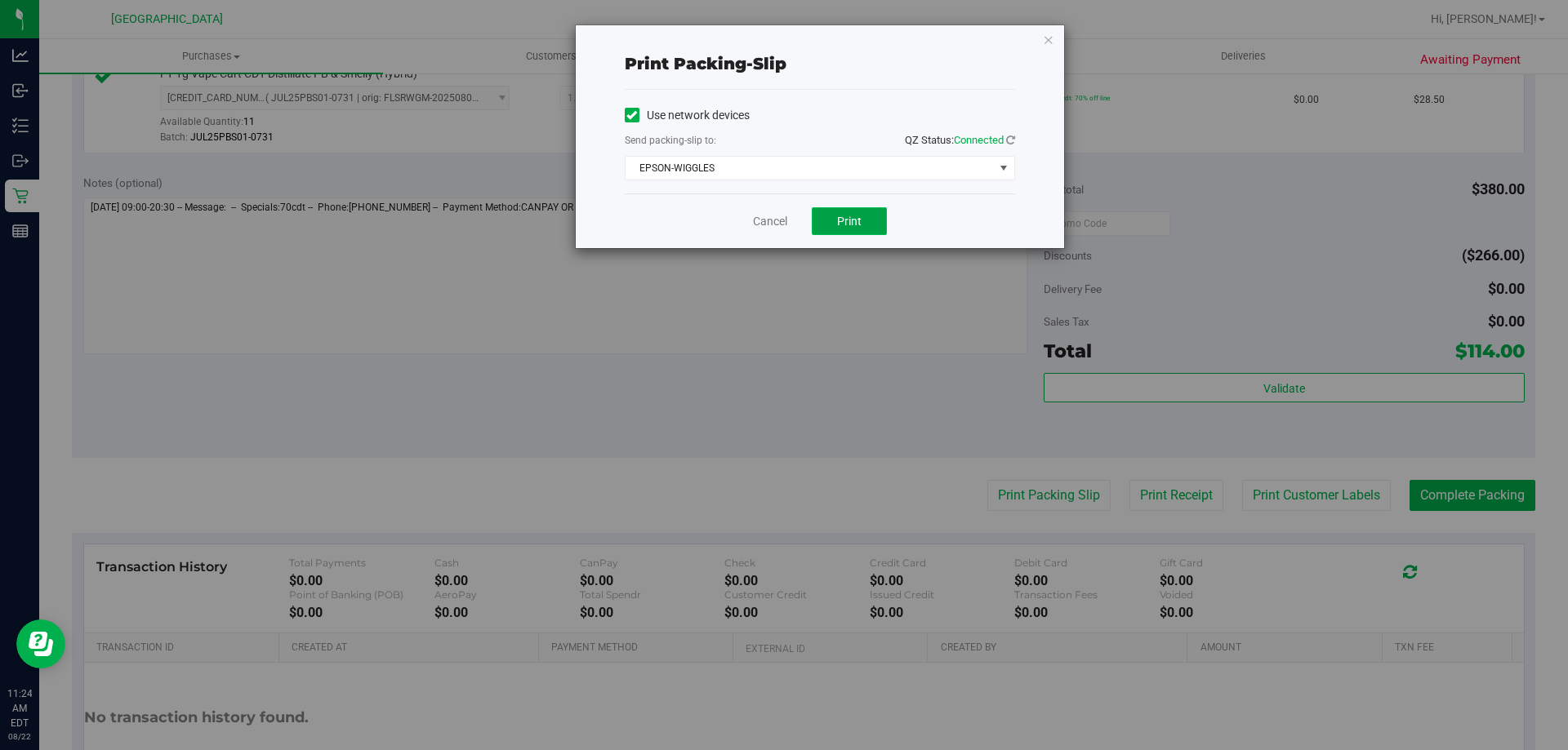
click at [841, 218] on span "Print" at bounding box center [850, 221] width 25 height 13
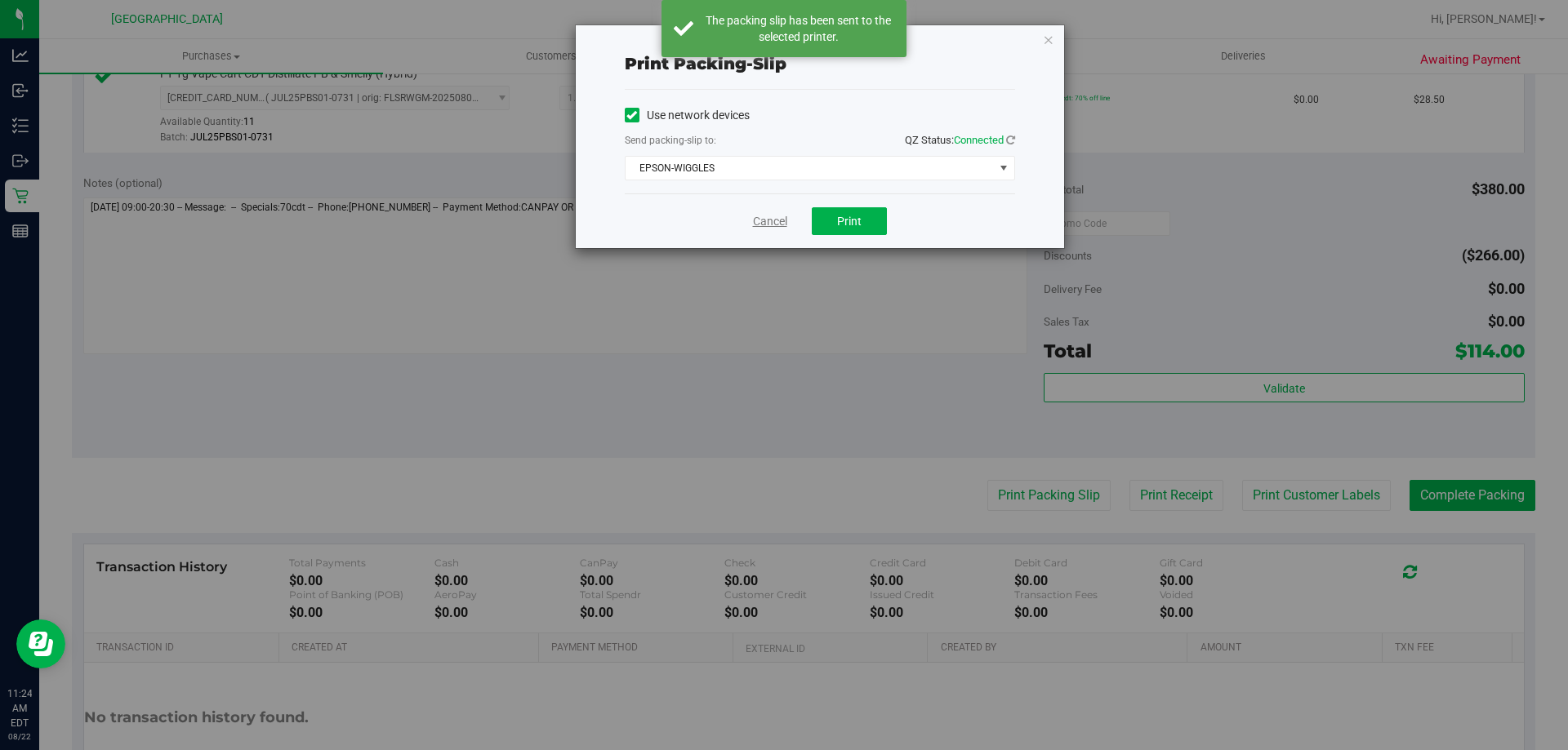
click at [760, 227] on link "Cancel" at bounding box center [769, 222] width 34 height 18
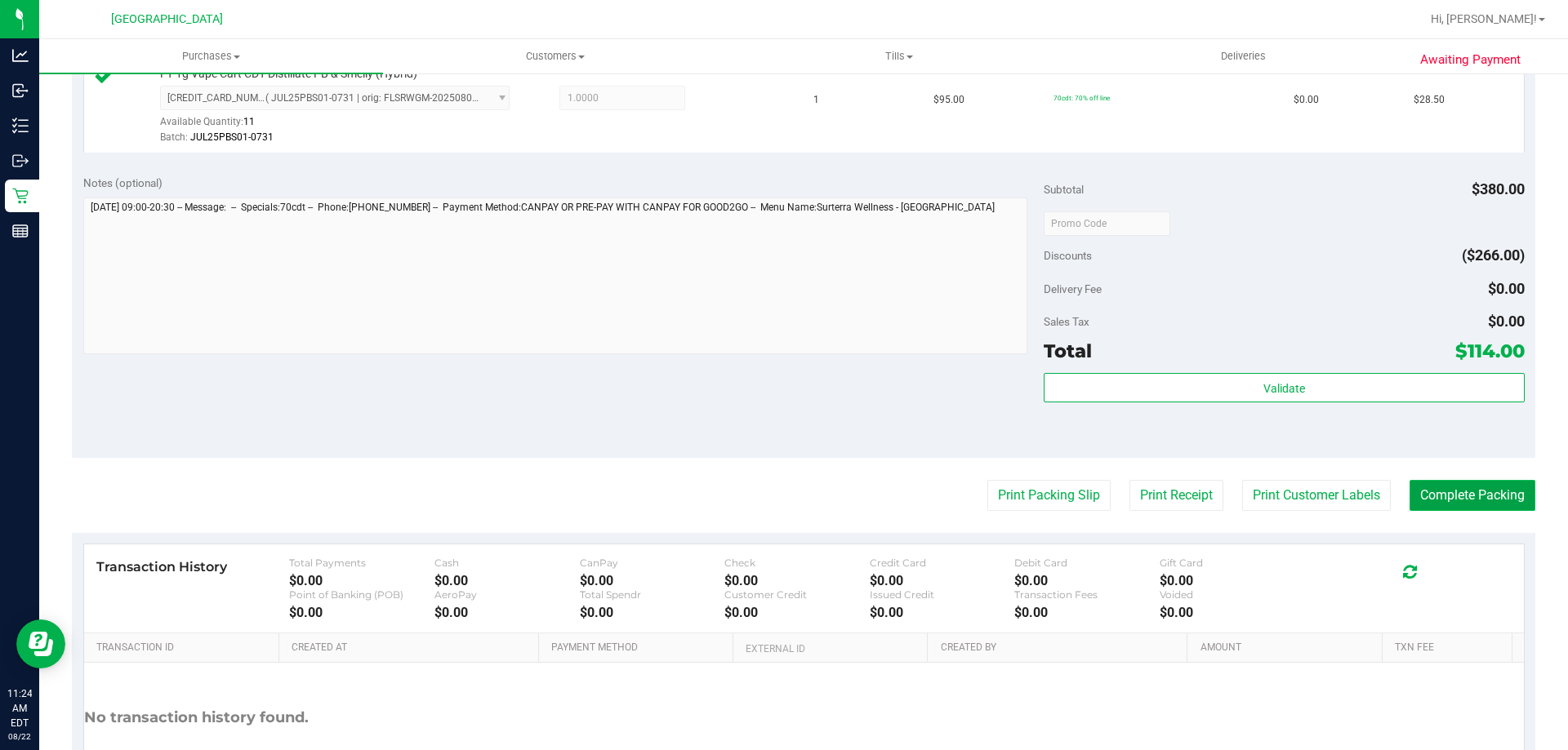
click at [1435, 499] on button "Complete Packing" at bounding box center [1472, 495] width 126 height 31
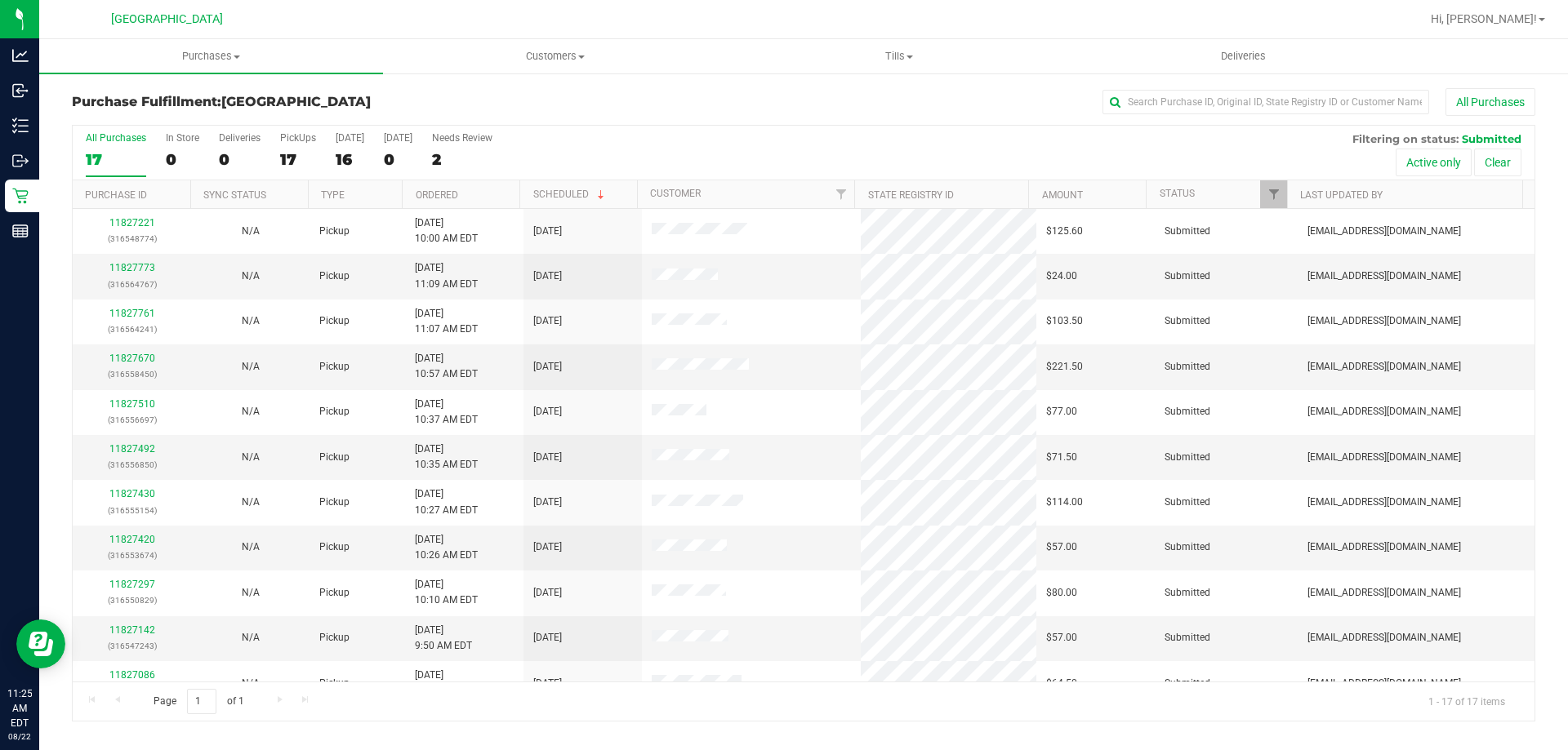
click at [431, 187] on th "Ordered" at bounding box center [461, 194] width 118 height 29
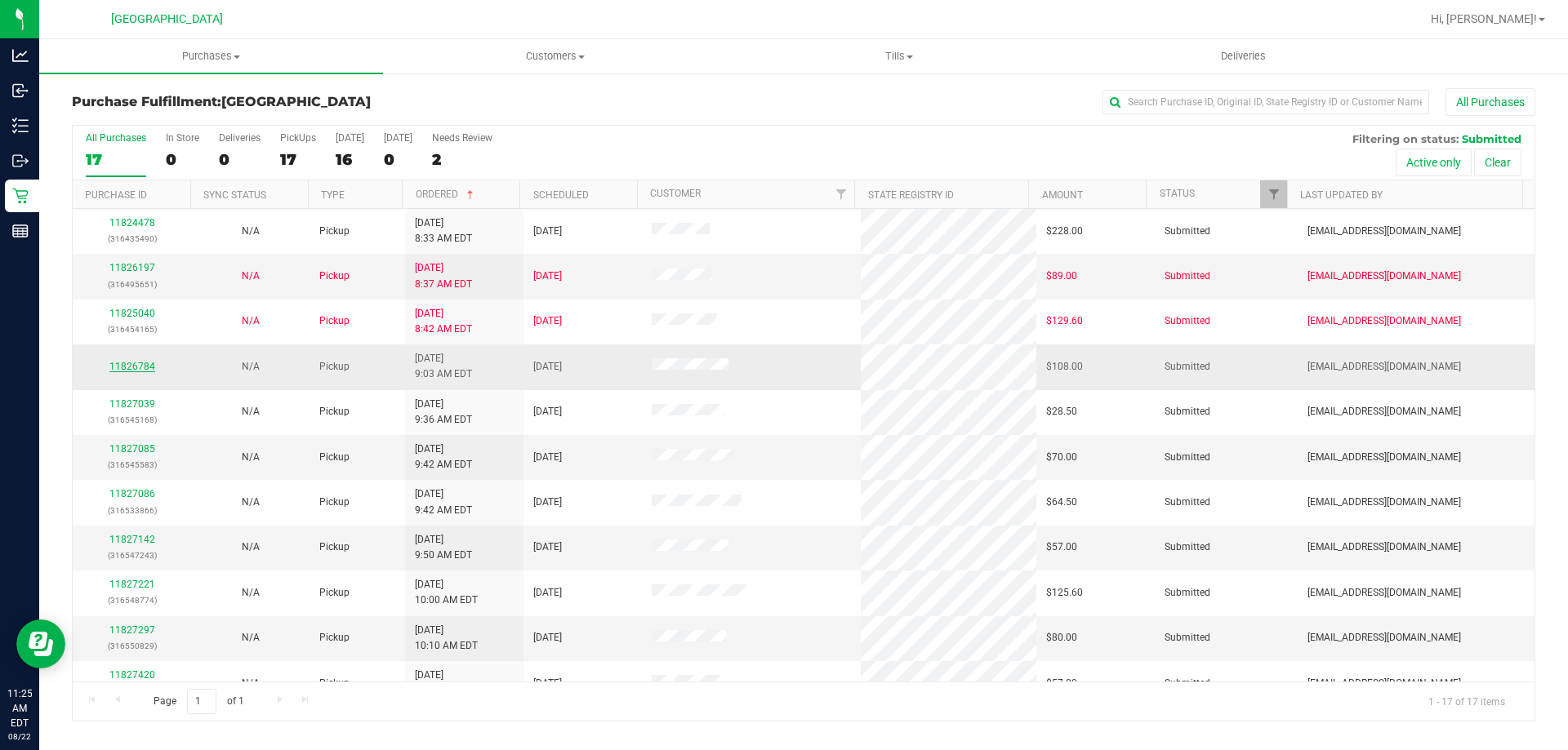
click at [142, 366] on link "11826784" at bounding box center [132, 366] width 46 height 11
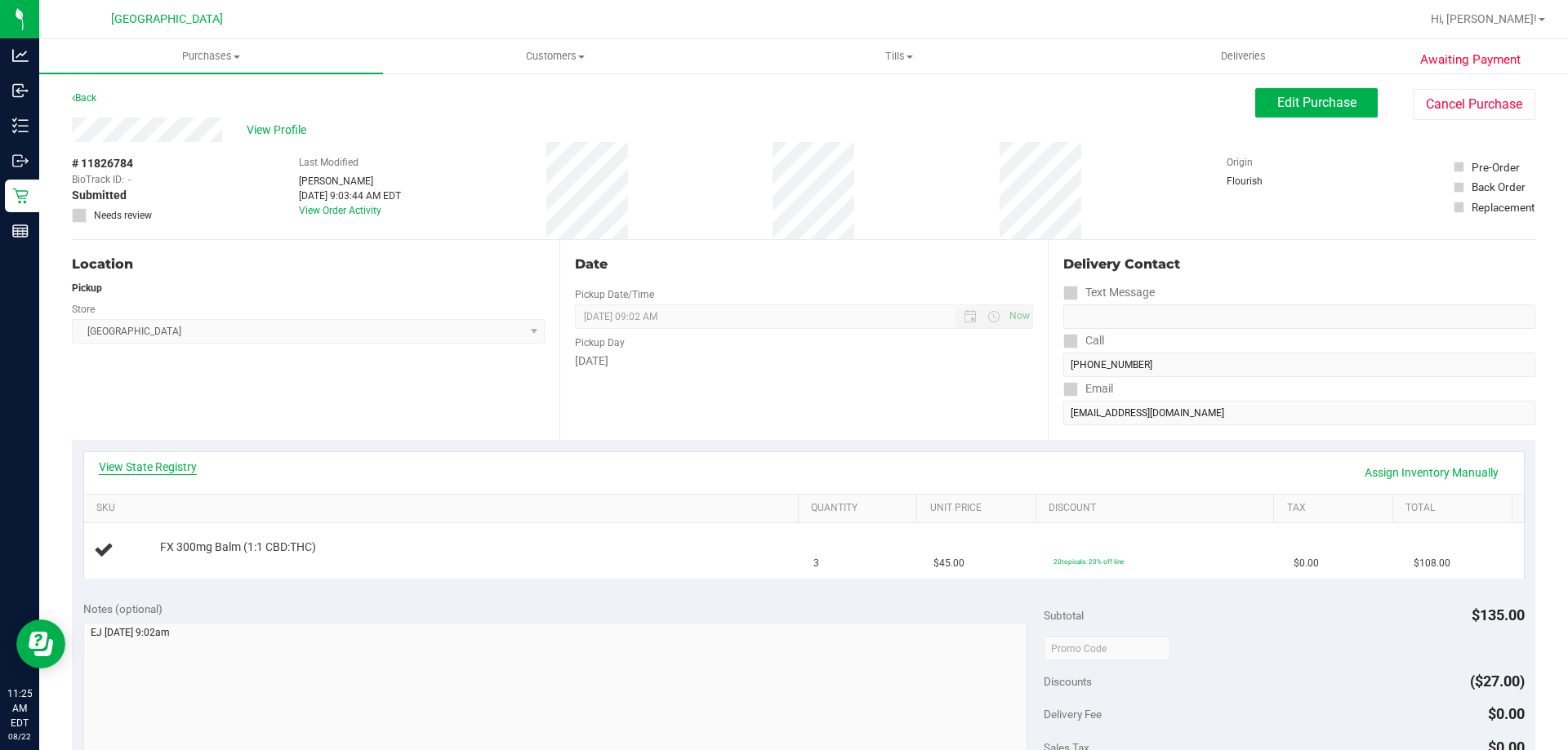
click at [143, 467] on link "View State Registry" at bounding box center [147, 467] width 98 height 17
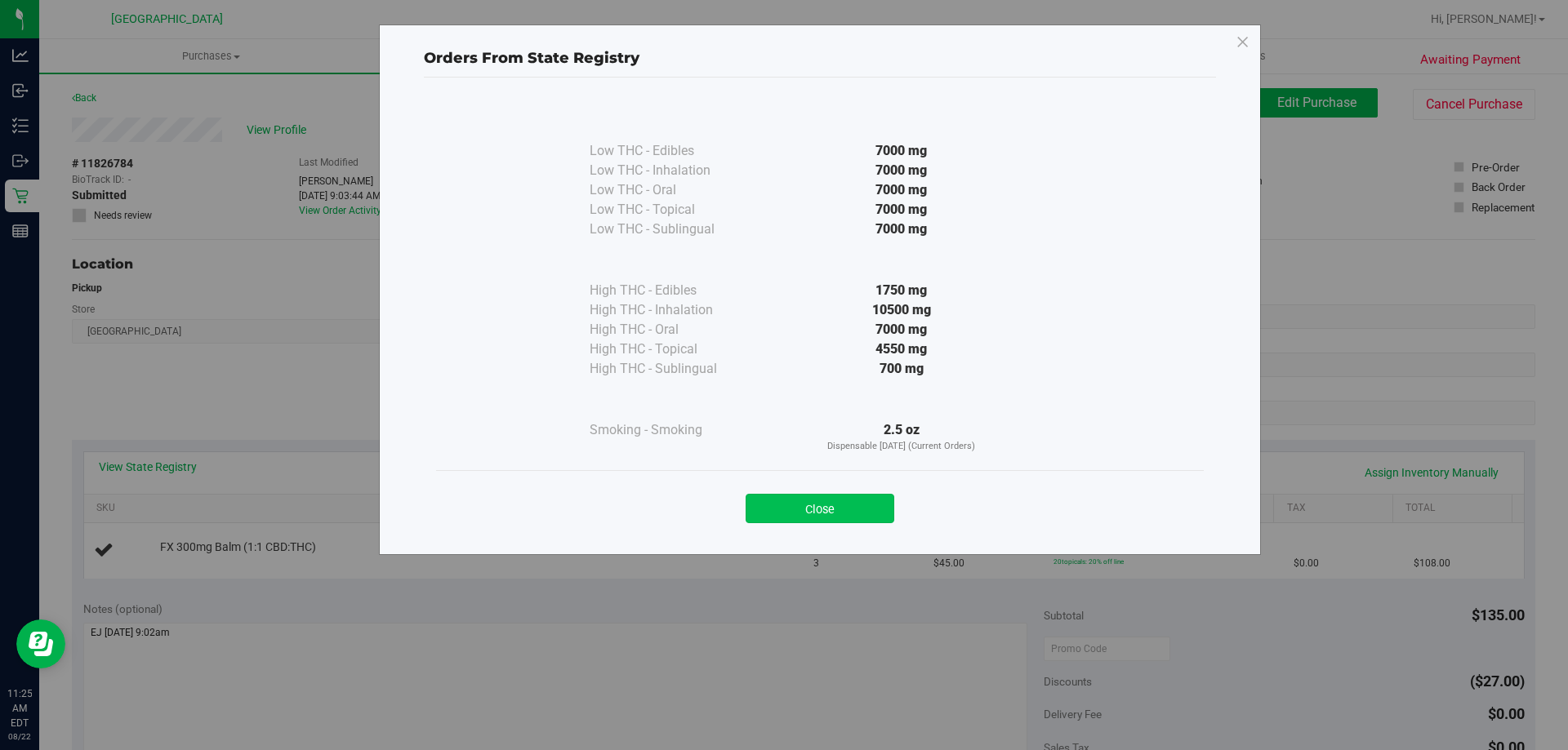
click at [834, 520] on button "Close" at bounding box center [820, 508] width 149 height 29
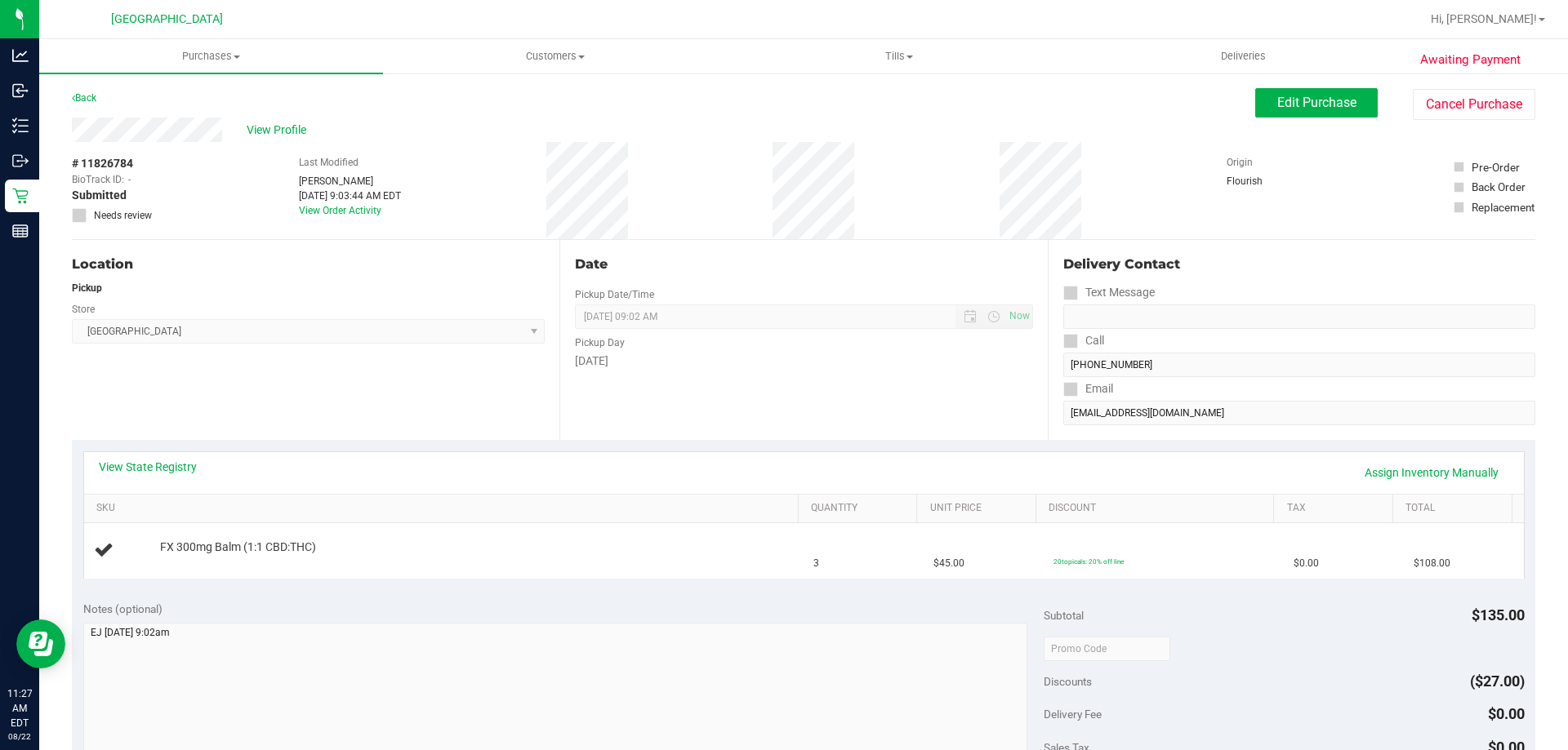
drag, startPoint x: 565, startPoint y: 382, endPoint x: 543, endPoint y: 380, distance: 22.1
click at [566, 383] on div "Date Pickup Date/Time 08/22/2025 Now 08/22/2025 09:02 AM Now Pickup Day Friday" at bounding box center [803, 340] width 487 height 200
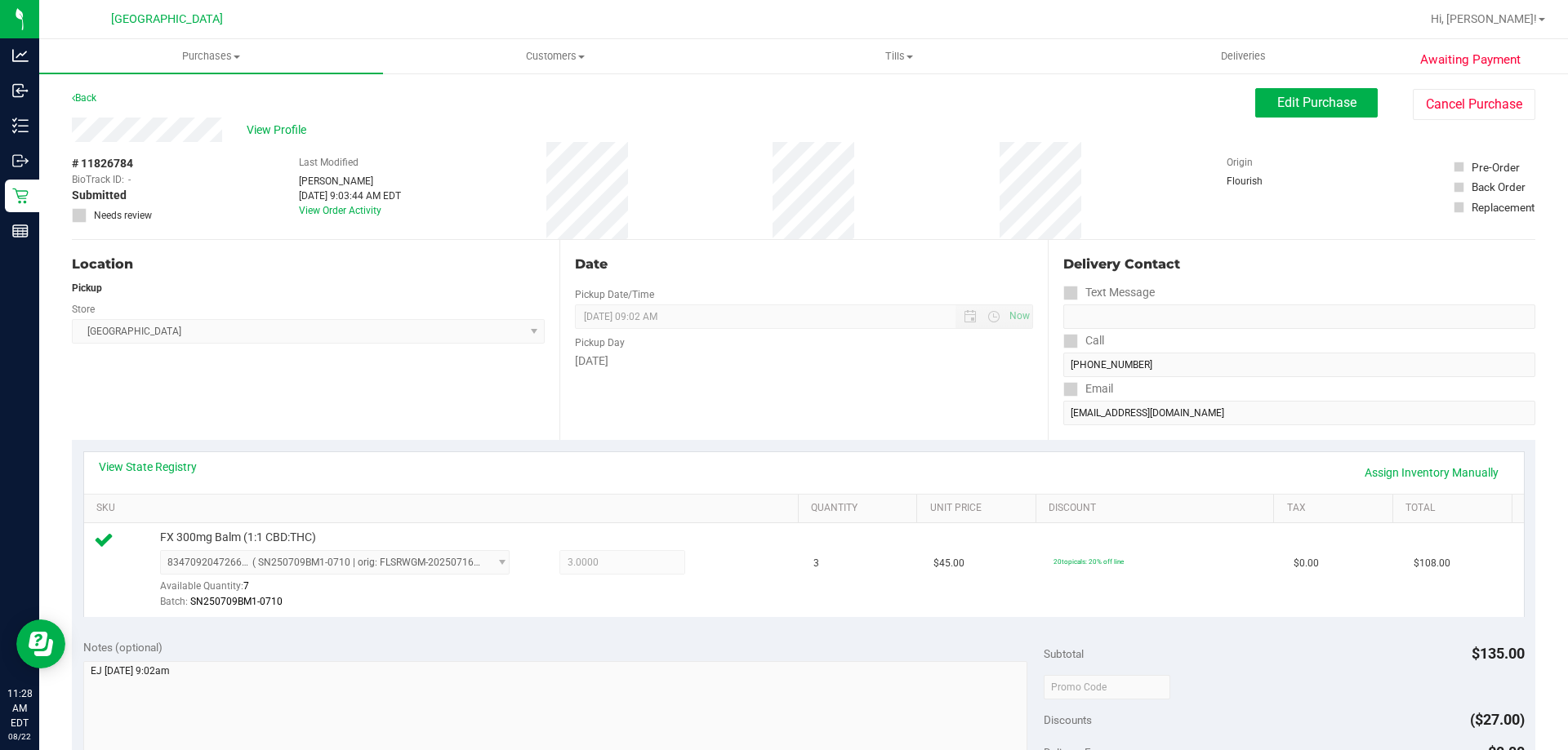
scroll to position [408, 0]
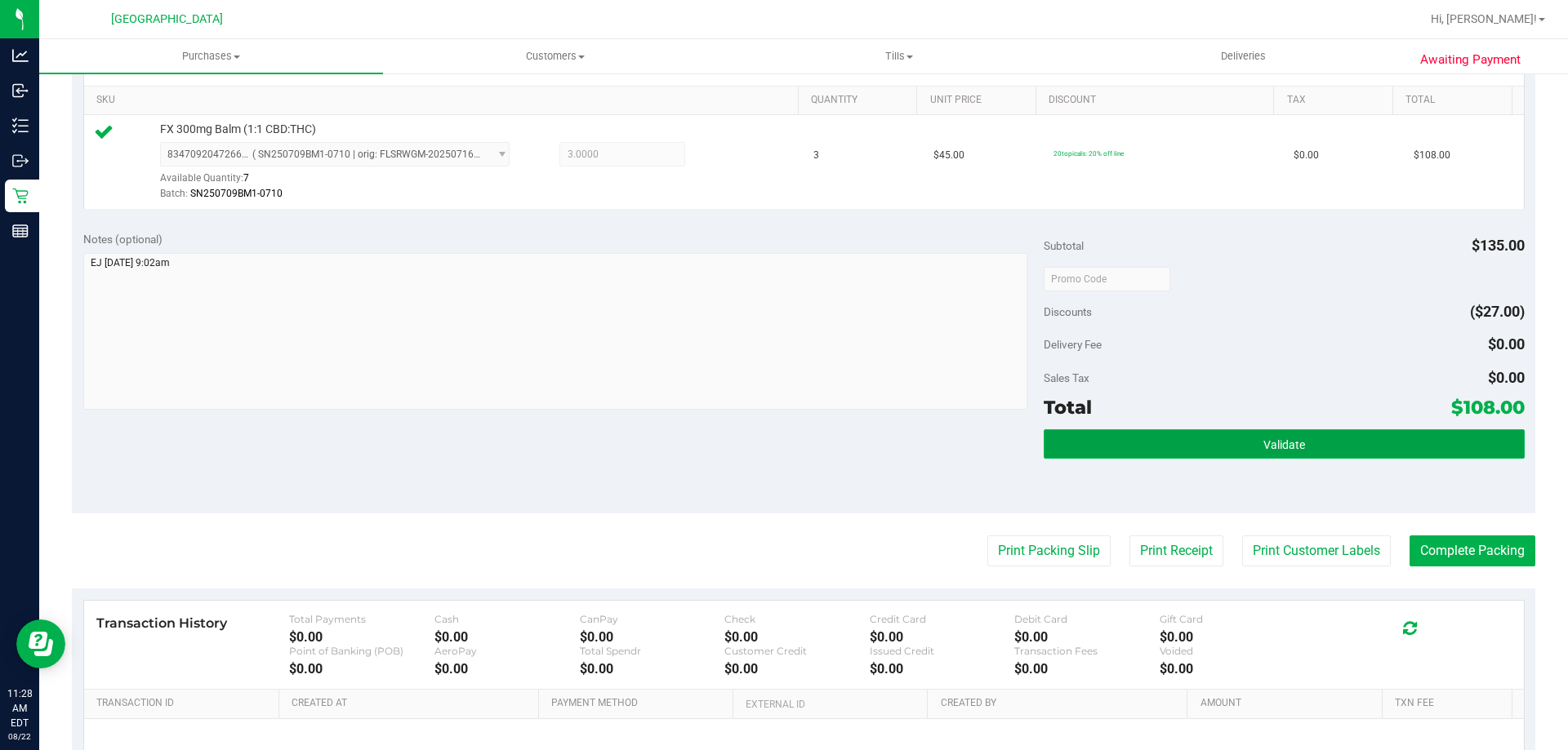
click at [1332, 455] on button "Validate" at bounding box center [1284, 443] width 480 height 29
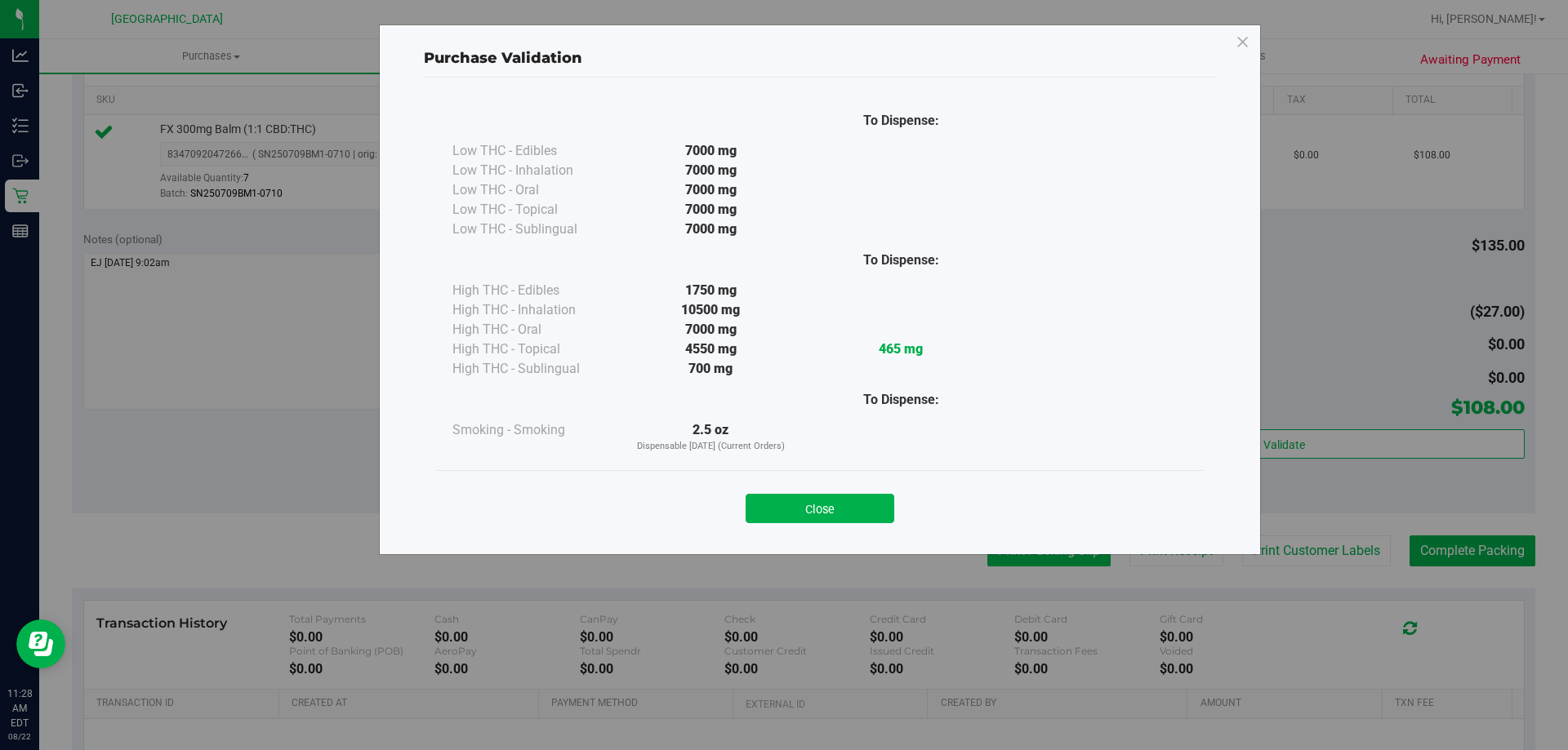
drag, startPoint x: 799, startPoint y: 509, endPoint x: 980, endPoint y: 542, distance: 184.0
click at [799, 509] on button "Close" at bounding box center [820, 508] width 149 height 29
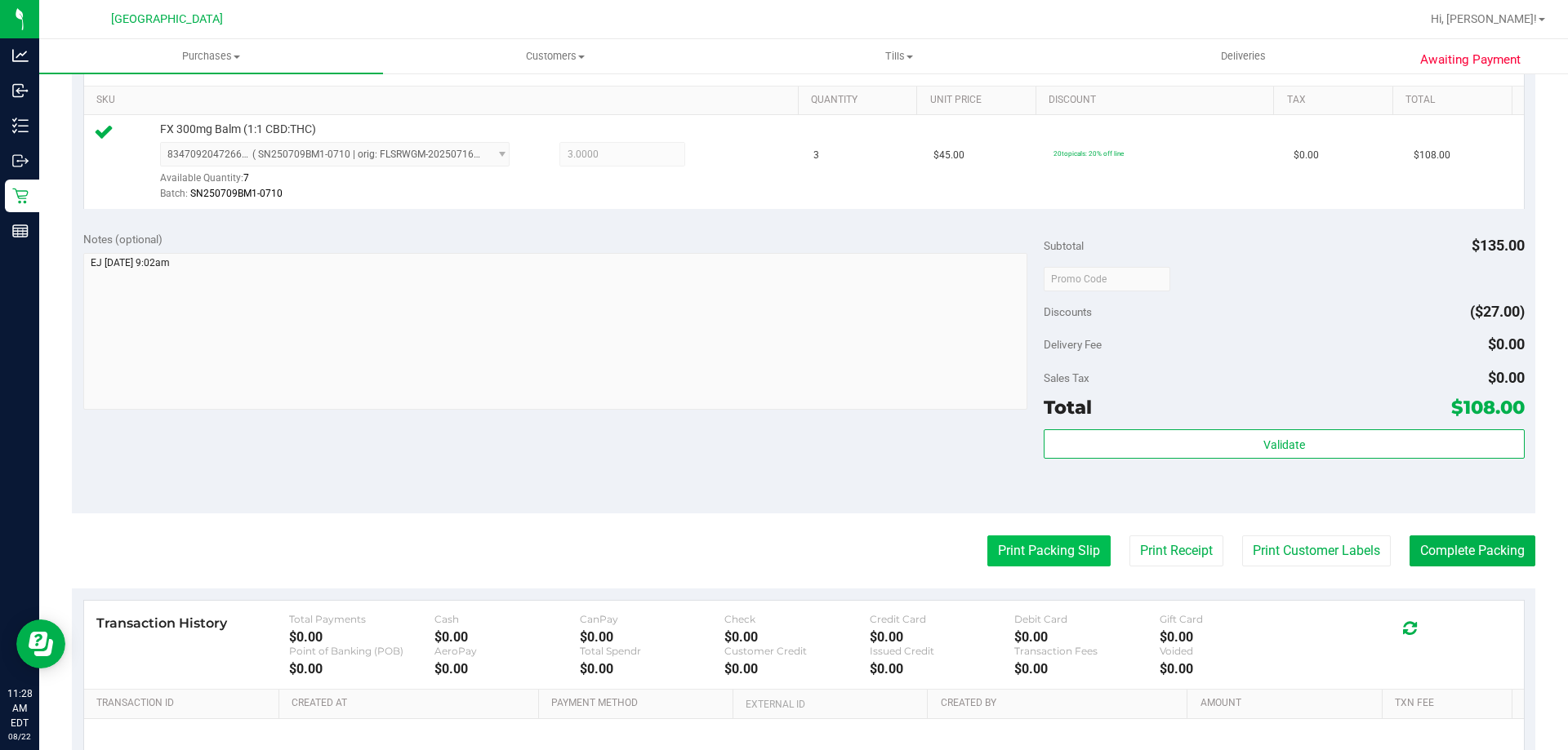
click at [1059, 555] on button "Print Packing Slip" at bounding box center [1049, 550] width 123 height 31
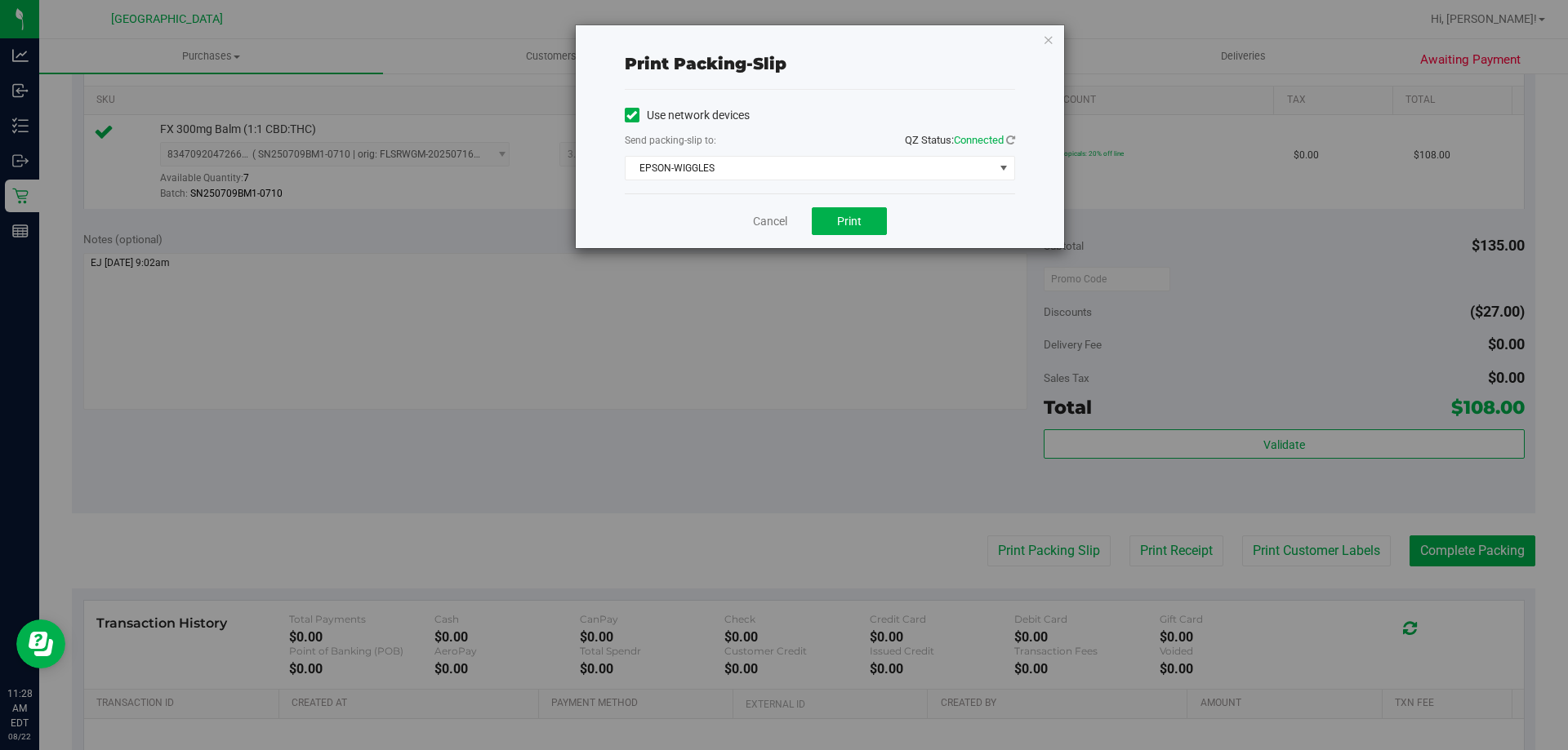
click at [859, 206] on div "Cancel Print" at bounding box center [820, 221] width 390 height 55
click at [863, 214] on button "Print" at bounding box center [849, 222] width 75 height 28
click at [761, 223] on link "Cancel" at bounding box center [769, 222] width 34 height 18
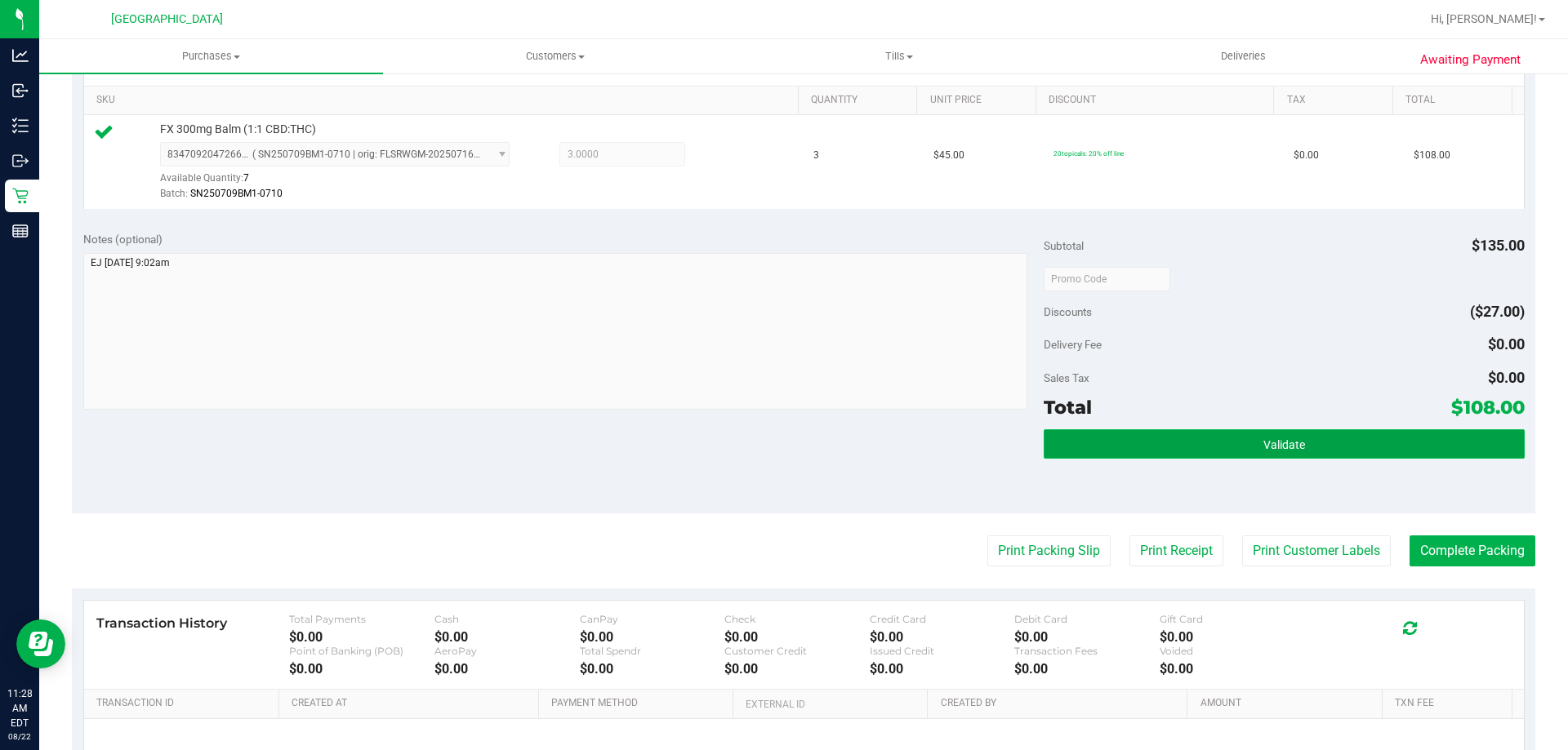
click at [1321, 436] on button "Validate" at bounding box center [1284, 443] width 480 height 29
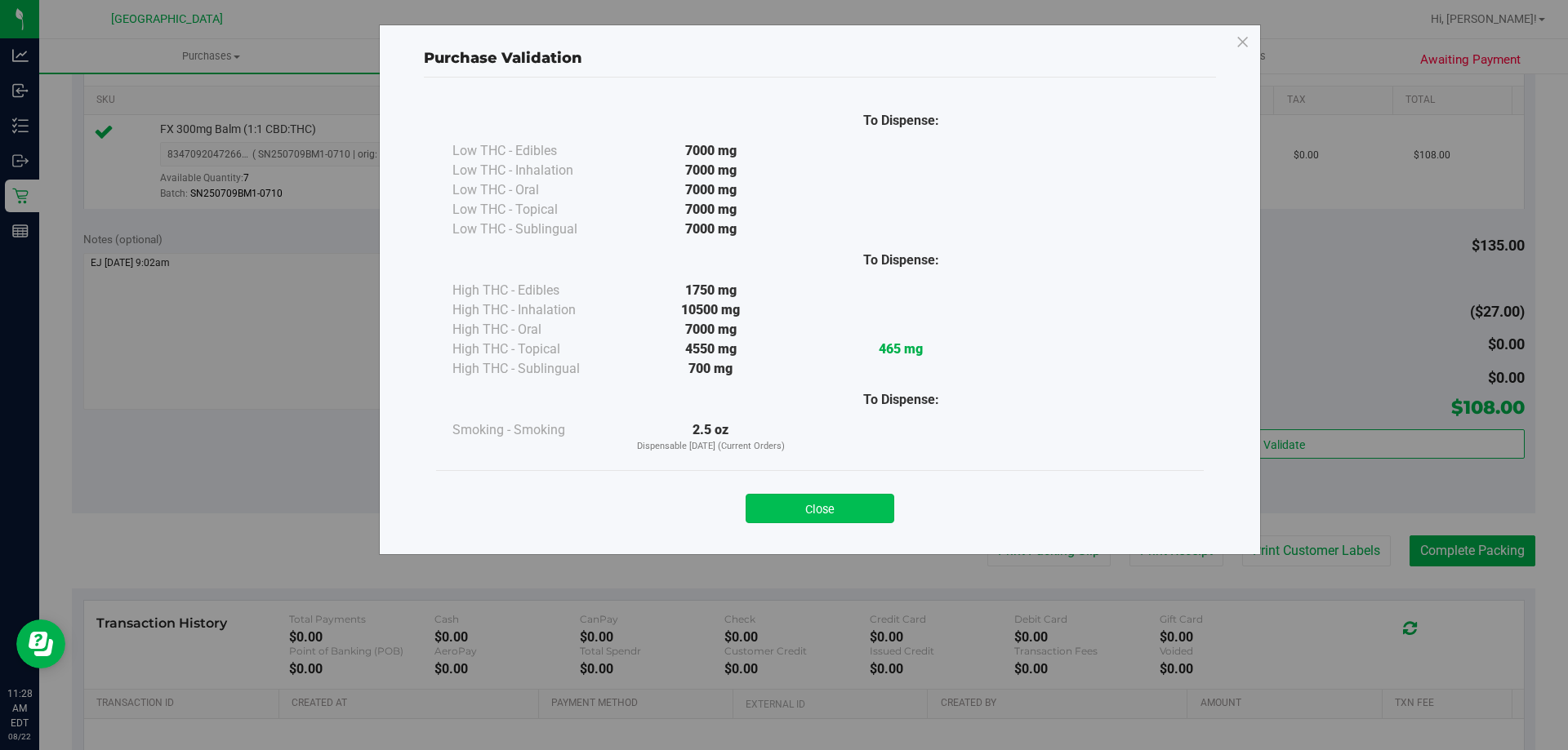
click at [851, 506] on button "Close" at bounding box center [820, 508] width 149 height 29
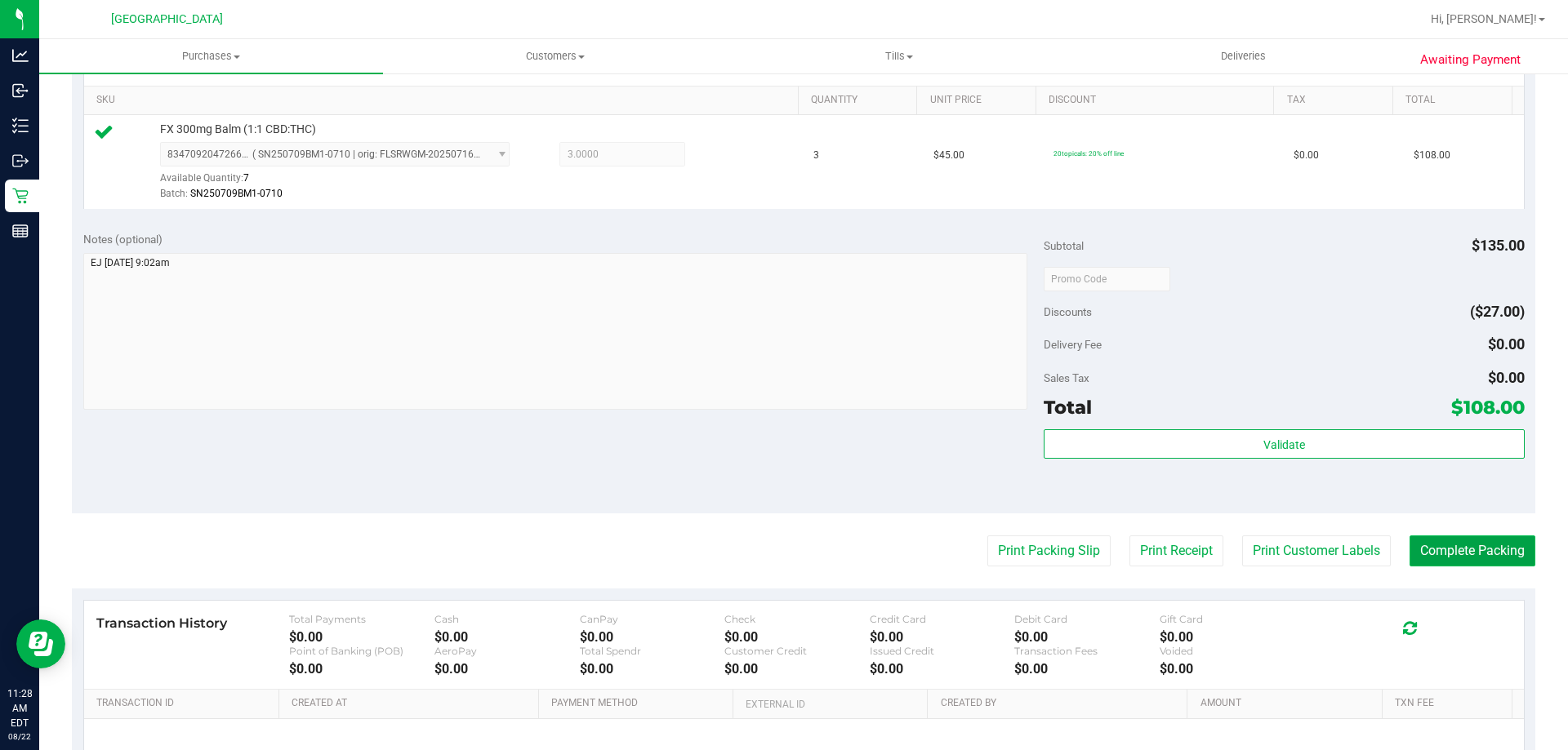
click at [1464, 556] on button "Complete Packing" at bounding box center [1472, 550] width 126 height 31
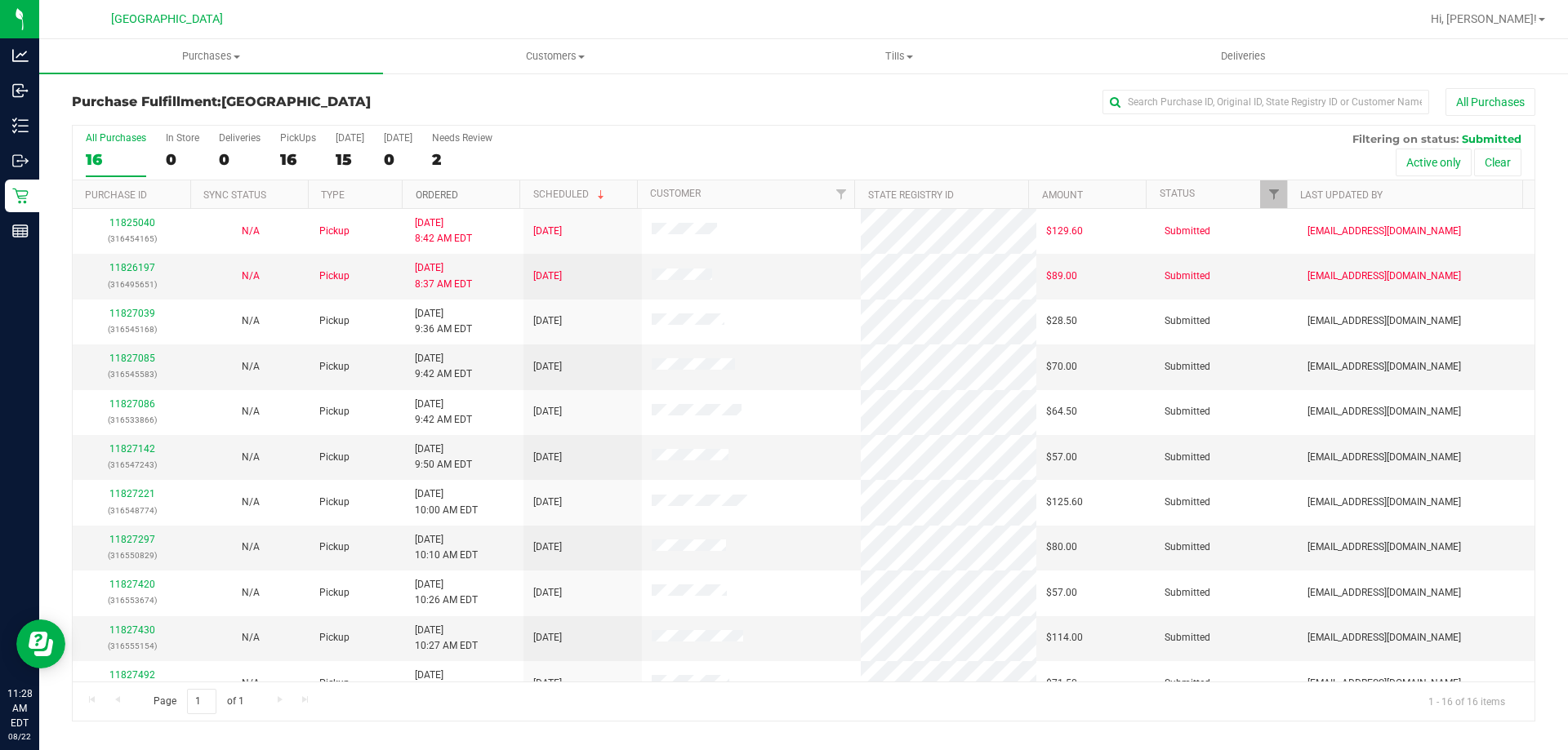
click at [421, 194] on link "Ordered" at bounding box center [437, 194] width 42 height 11
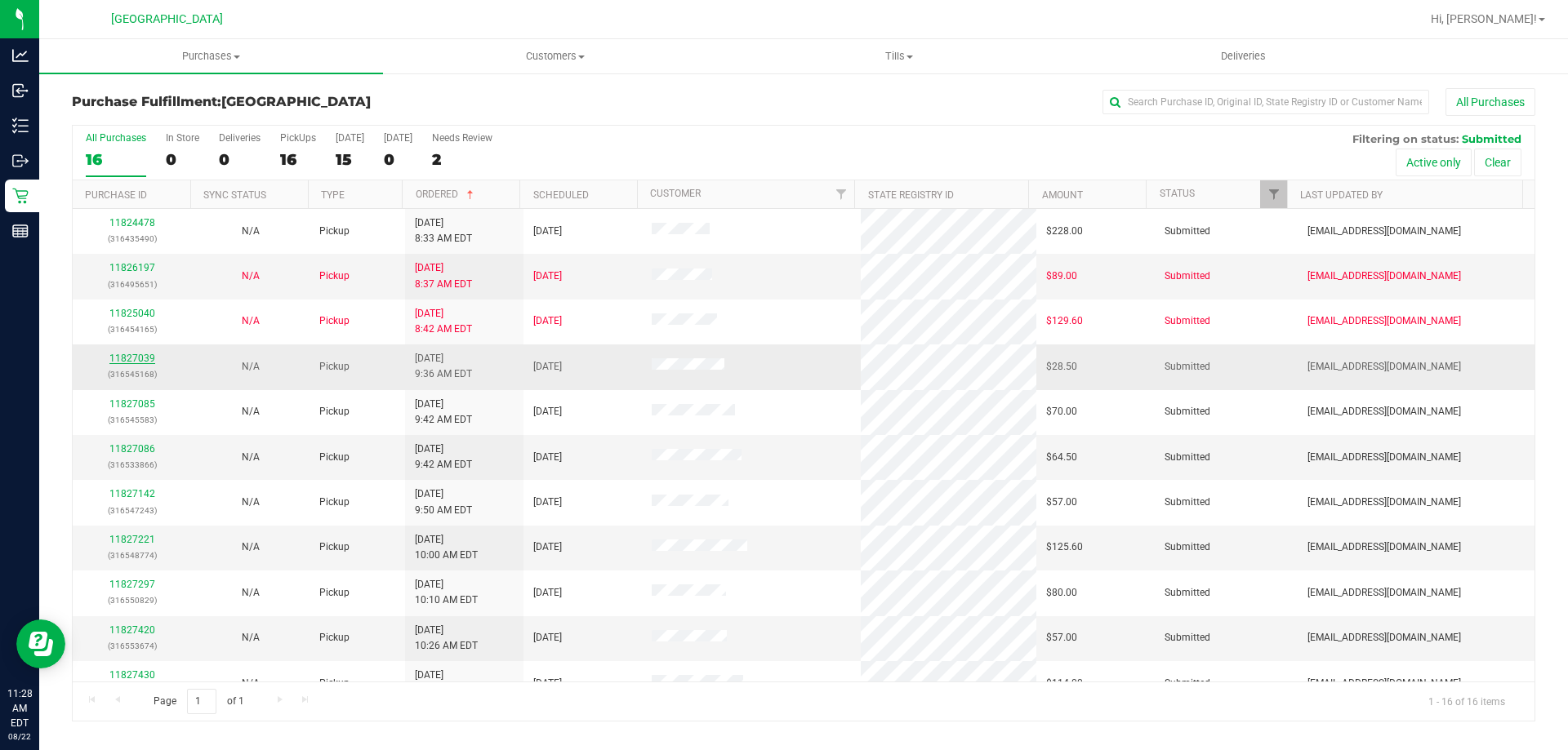
click at [132, 360] on link "11827039" at bounding box center [132, 358] width 46 height 11
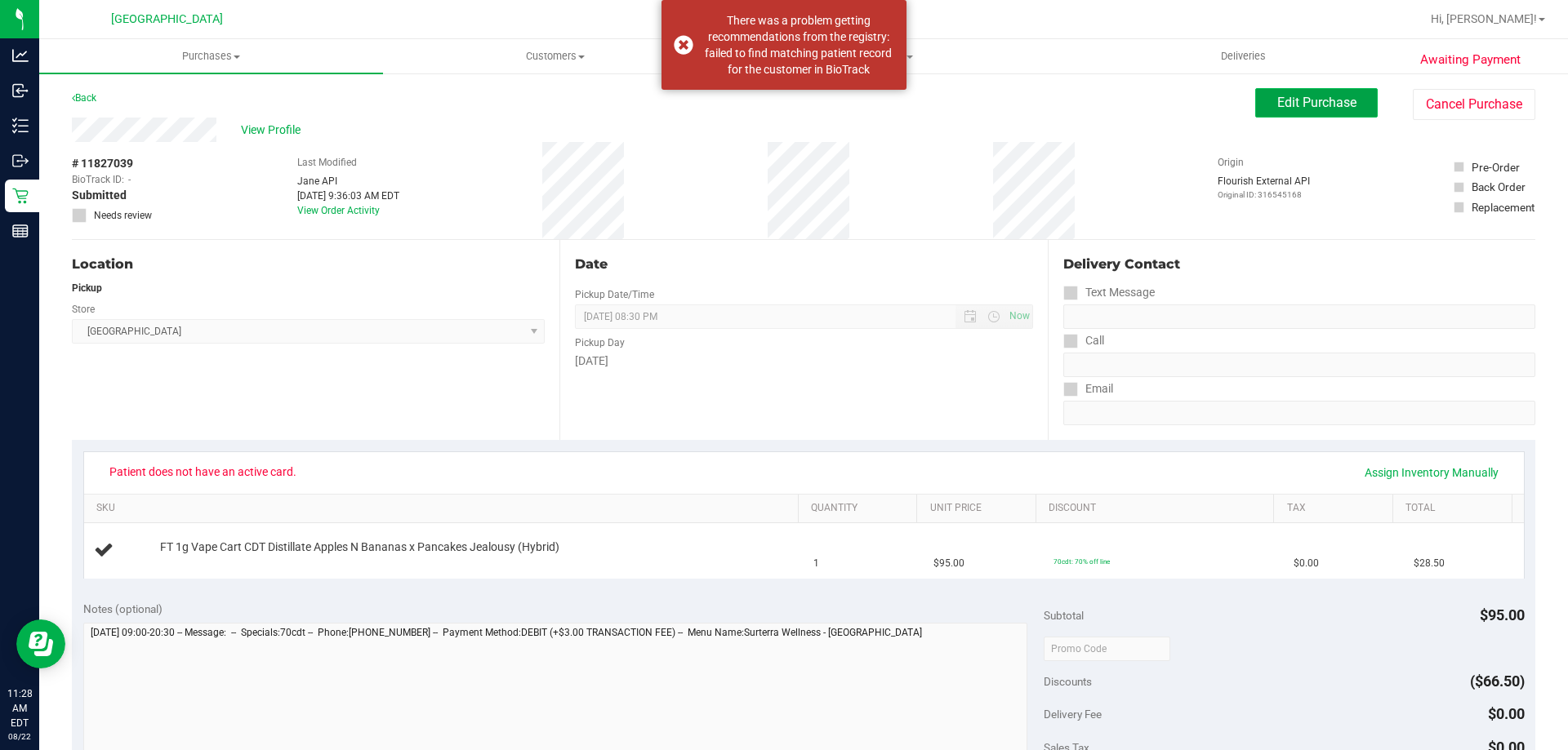
click at [1277, 98] on span "Edit Purchase" at bounding box center [1316, 103] width 79 height 16
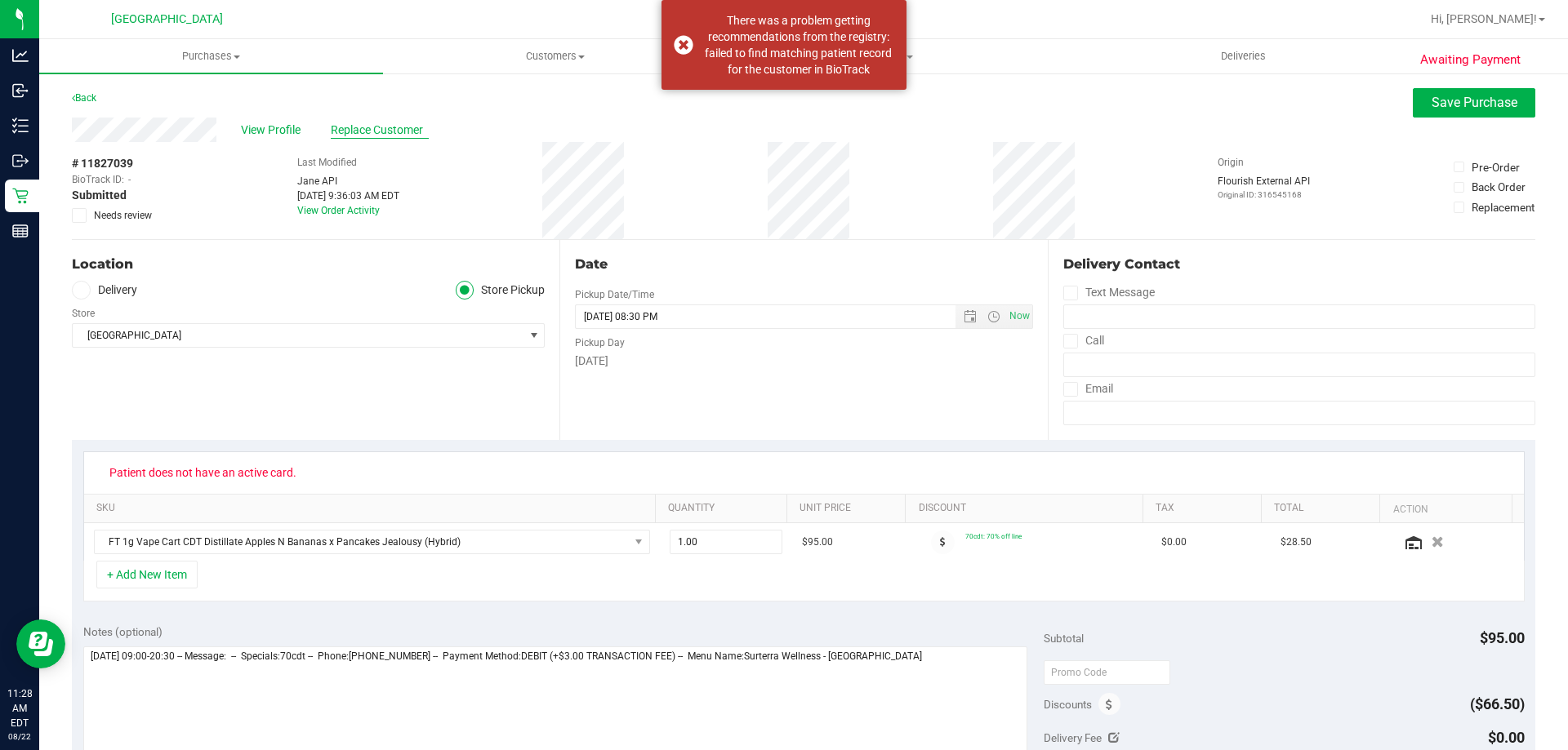
click at [405, 121] on span "Replace Customer" at bounding box center [379, 130] width 98 height 18
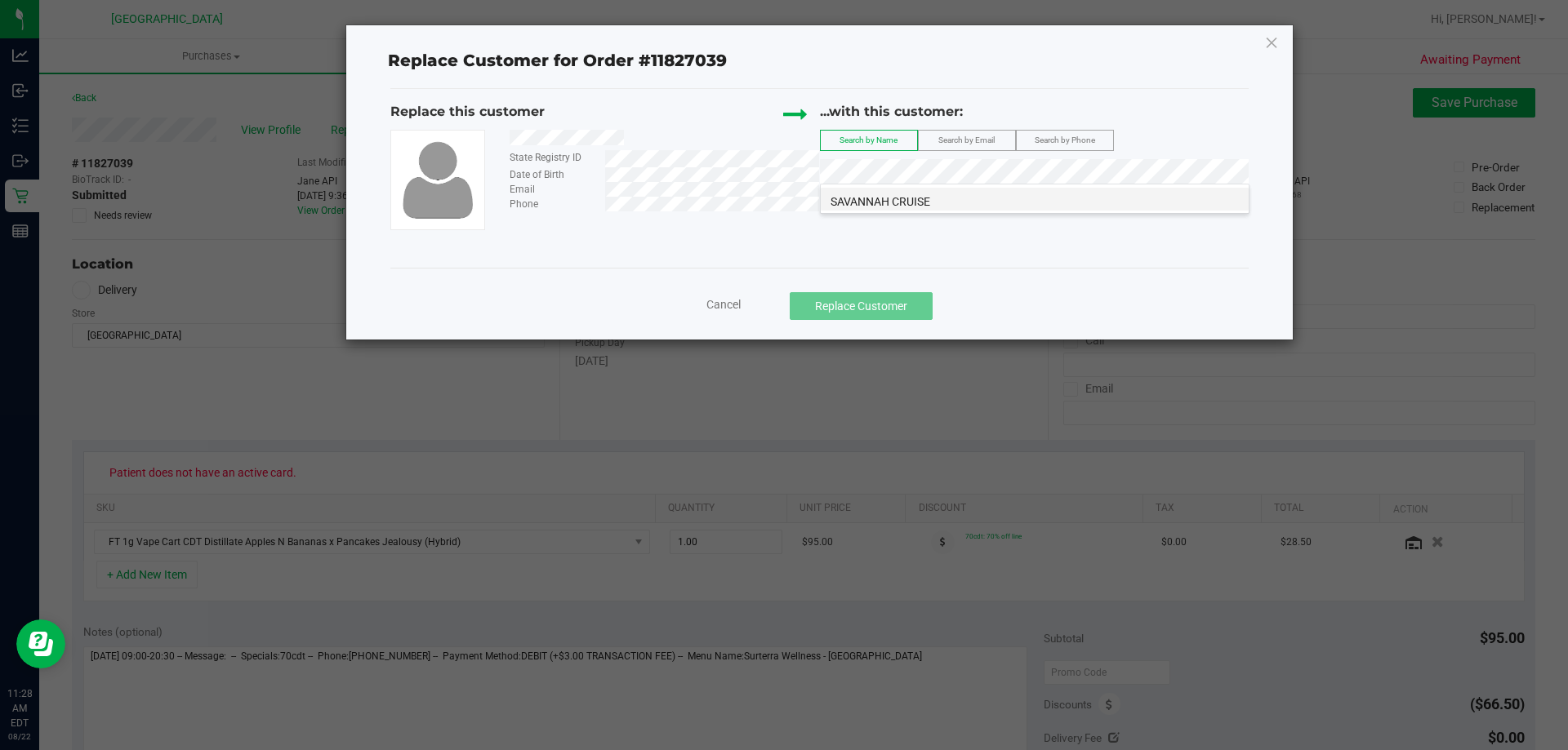
click at [956, 206] on li "SAVANNAH CRUISE" at bounding box center [1034, 200] width 428 height 23
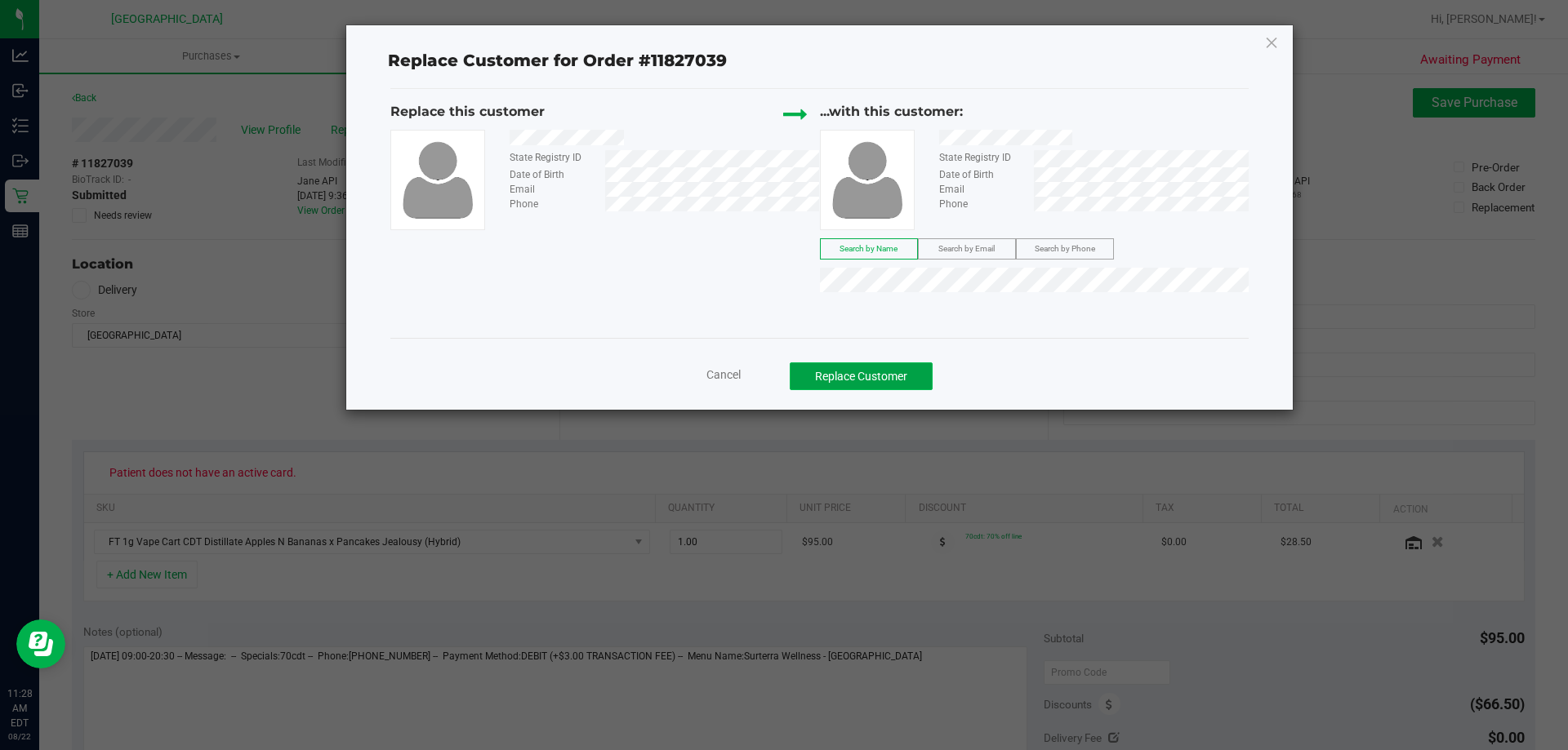
click at [894, 377] on button "Replace Customer" at bounding box center [861, 376] width 143 height 28
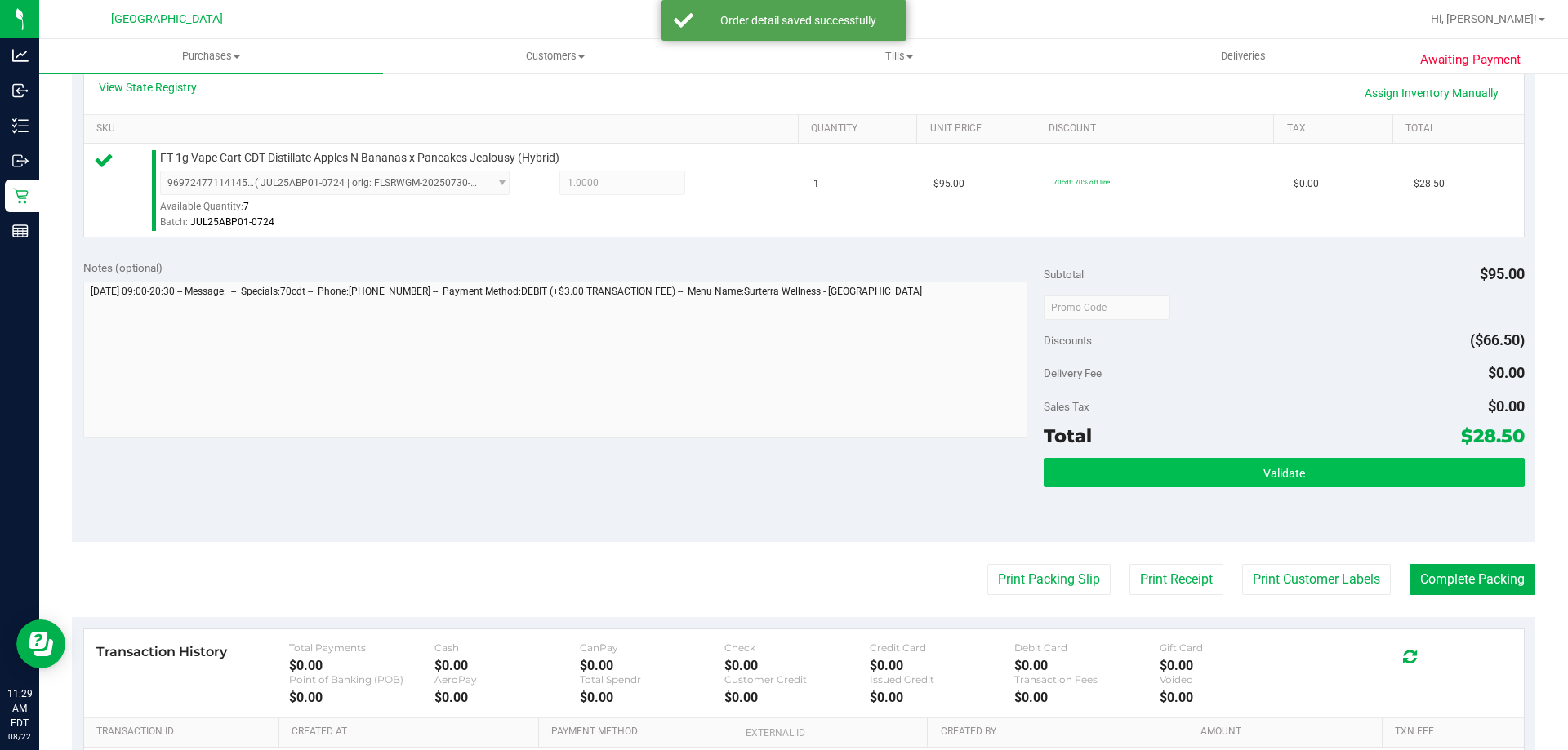
scroll to position [408, 0]
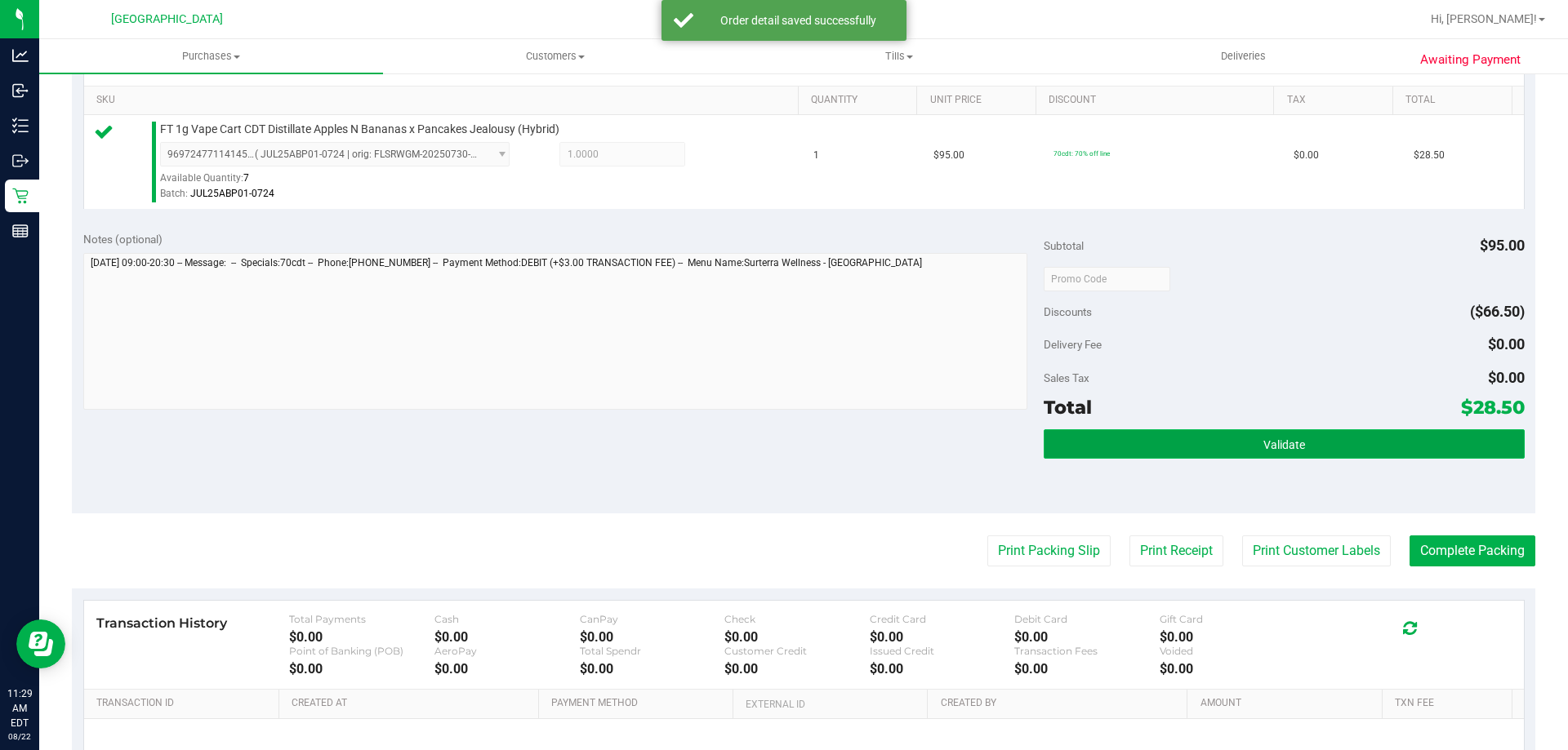
click at [1194, 439] on button "Validate" at bounding box center [1284, 443] width 480 height 29
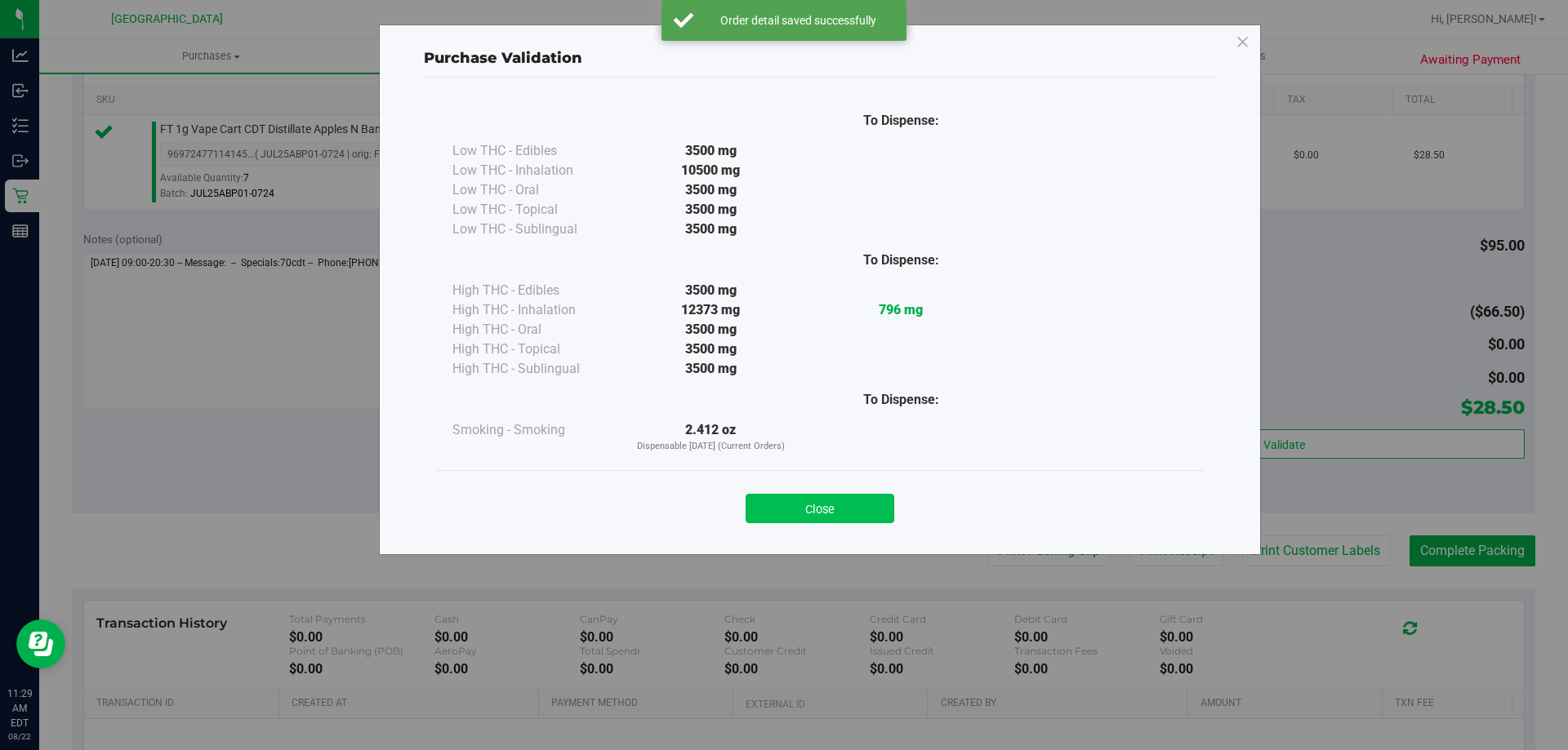
click at [798, 514] on button "Close" at bounding box center [820, 508] width 149 height 29
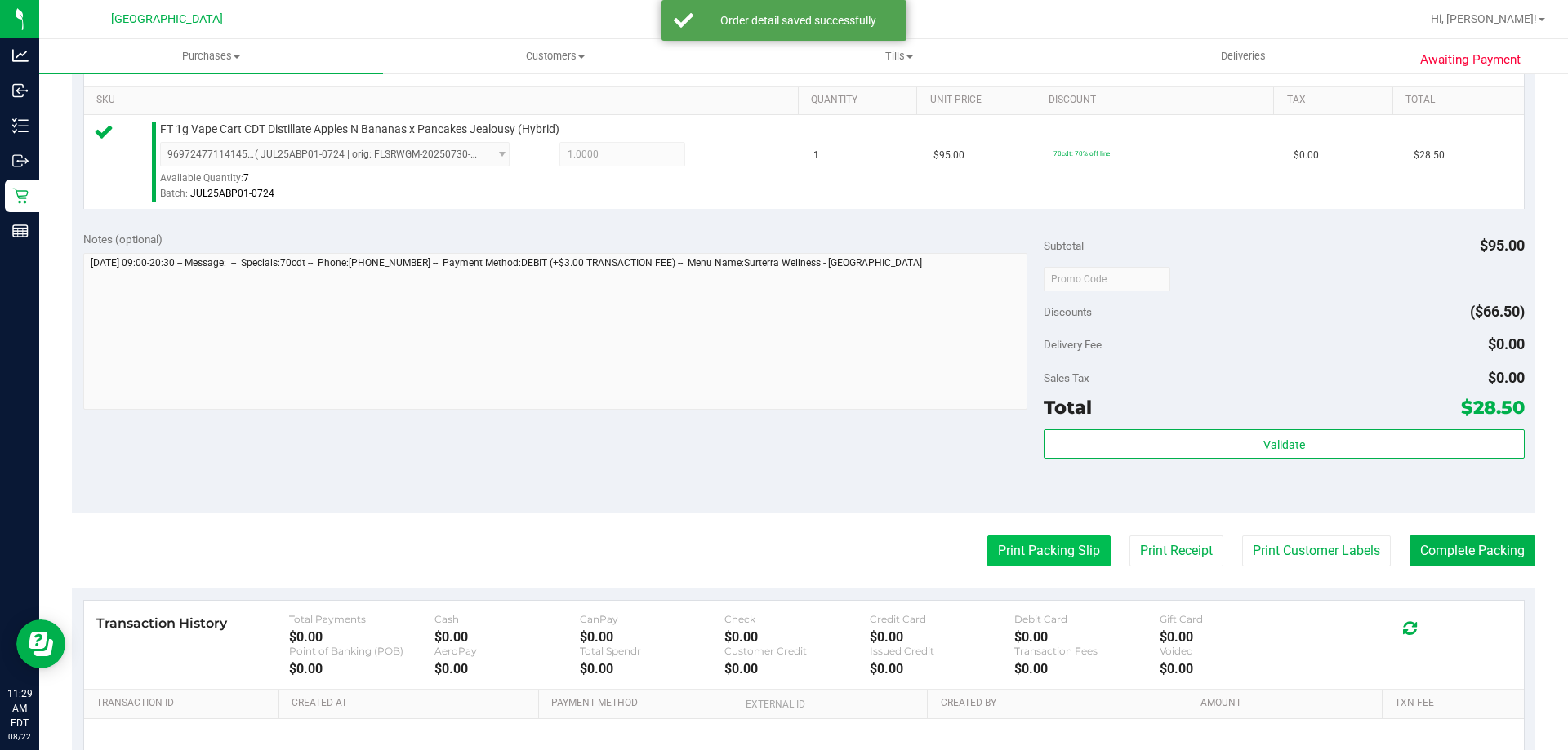
click at [1027, 550] on button "Print Packing Slip" at bounding box center [1049, 550] width 123 height 31
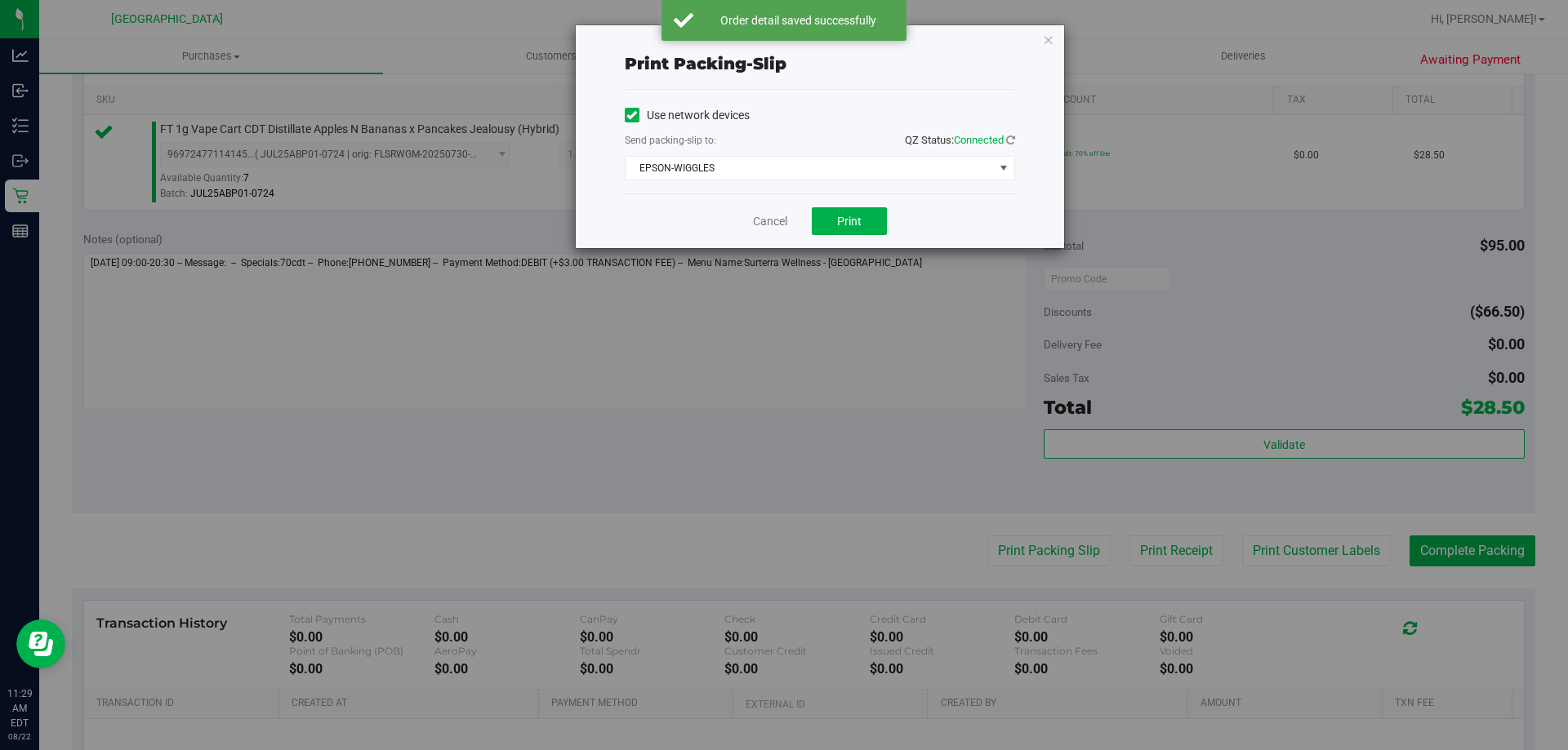
click at [846, 206] on div "Cancel Print" at bounding box center [820, 221] width 390 height 55
drag, startPoint x: 844, startPoint y: 230, endPoint x: 829, endPoint y: 230, distance: 15.0
click at [841, 231] on button "Print" at bounding box center [849, 222] width 75 height 28
drag, startPoint x: 771, startPoint y: 224, endPoint x: 860, endPoint y: 262, distance: 96.8
click at [770, 223] on link "Cancel" at bounding box center [769, 222] width 34 height 18
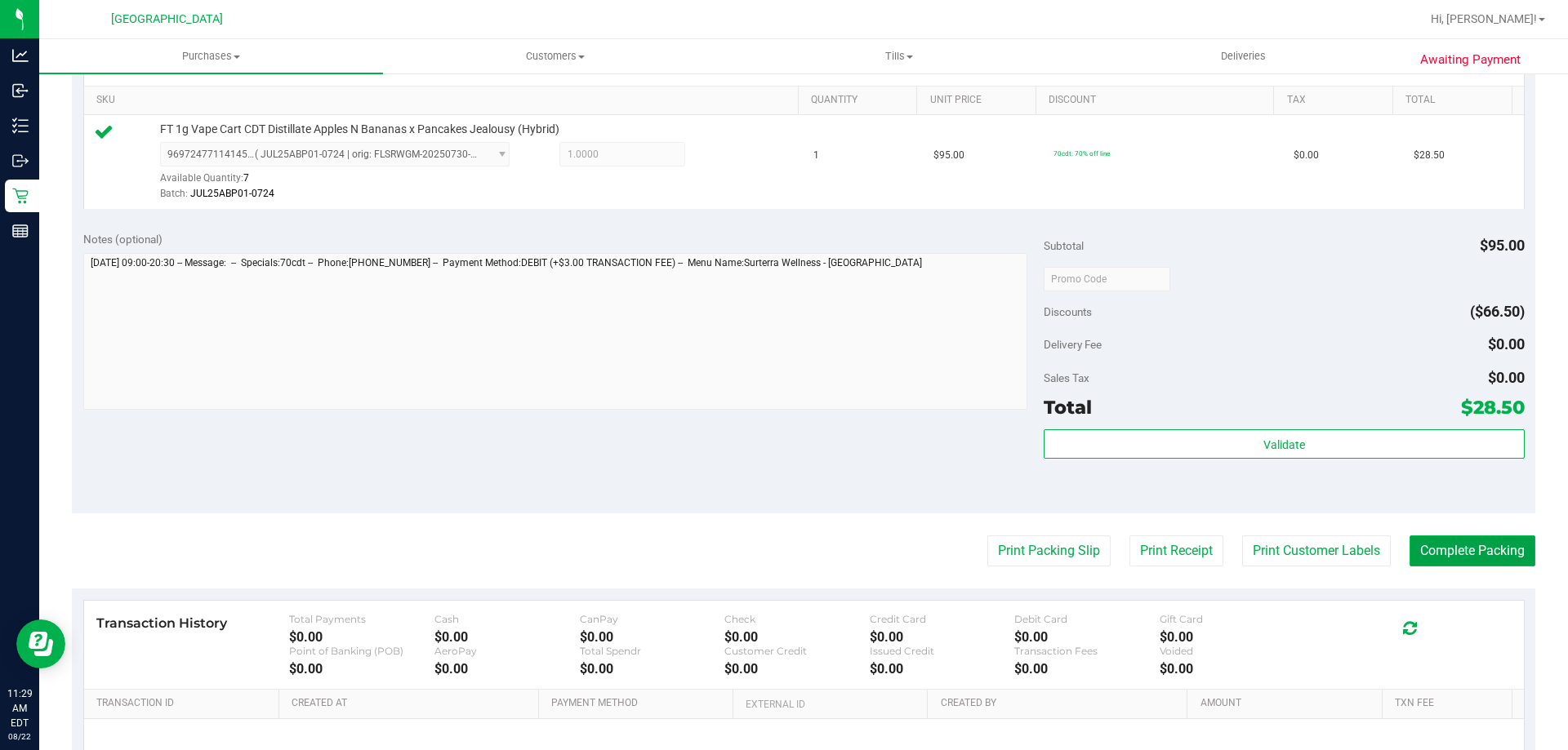
click at [1463, 555] on button "Complete Packing" at bounding box center [1472, 550] width 126 height 31
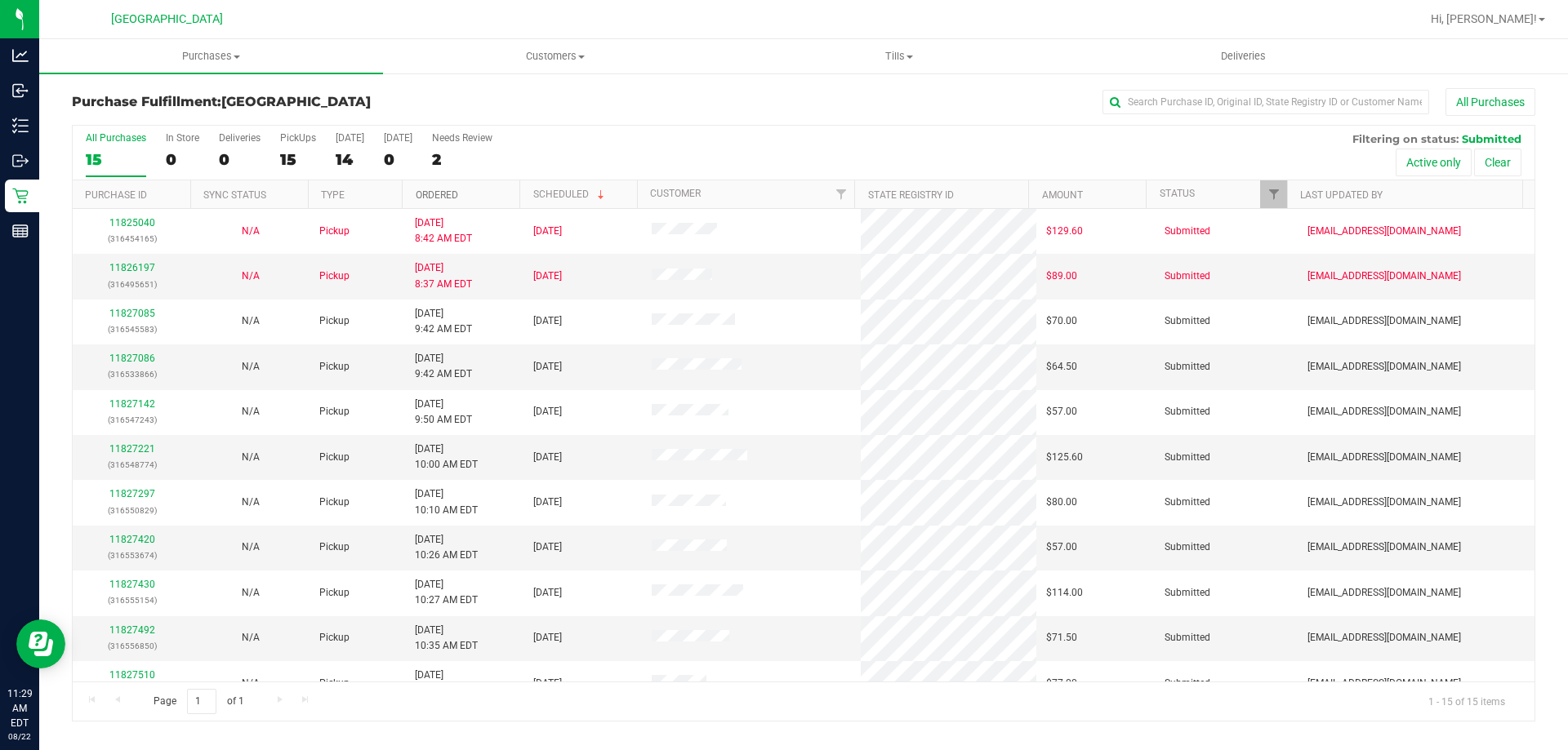
click at [428, 190] on link "Ordered" at bounding box center [437, 194] width 42 height 11
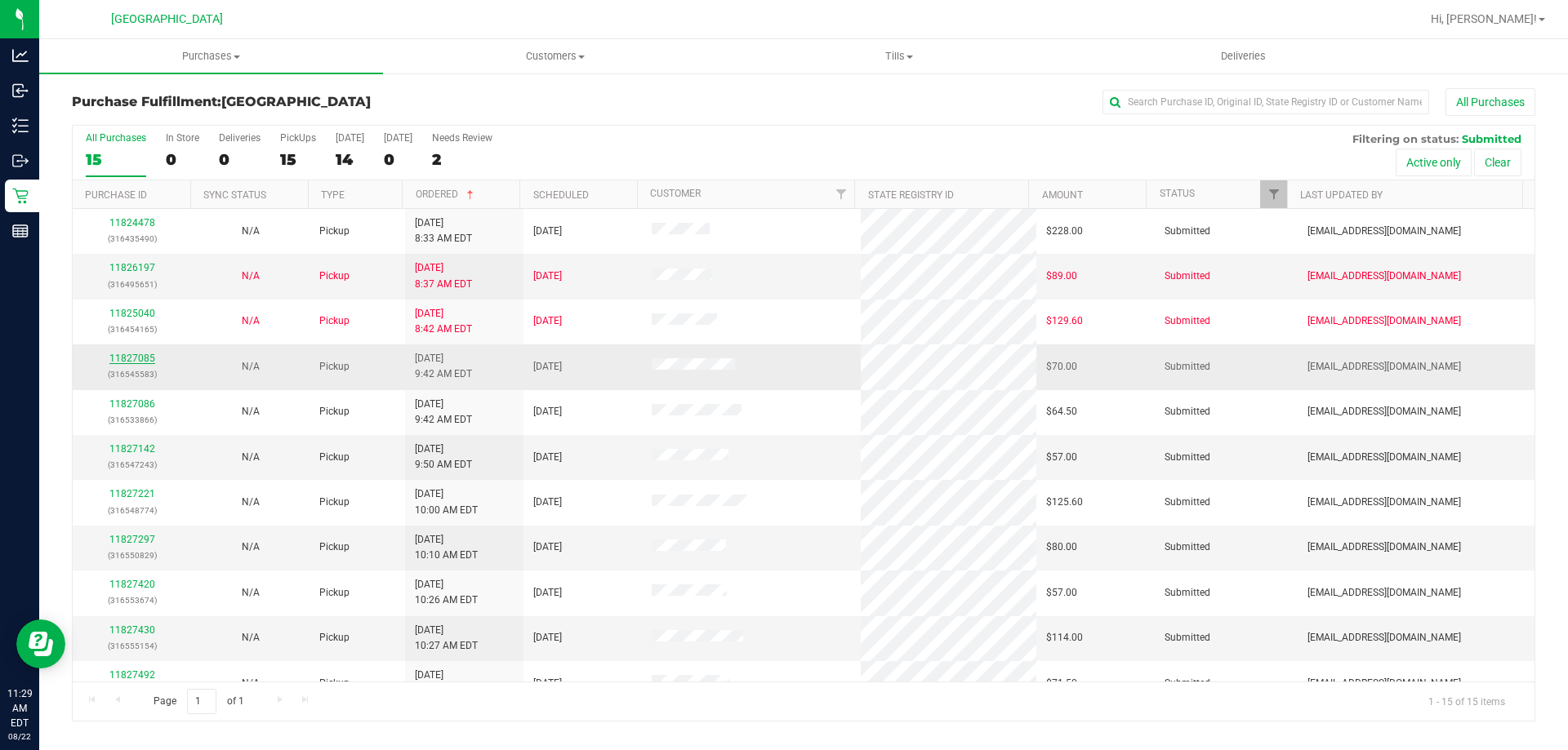
click at [140, 353] on link "11827085" at bounding box center [132, 358] width 46 height 11
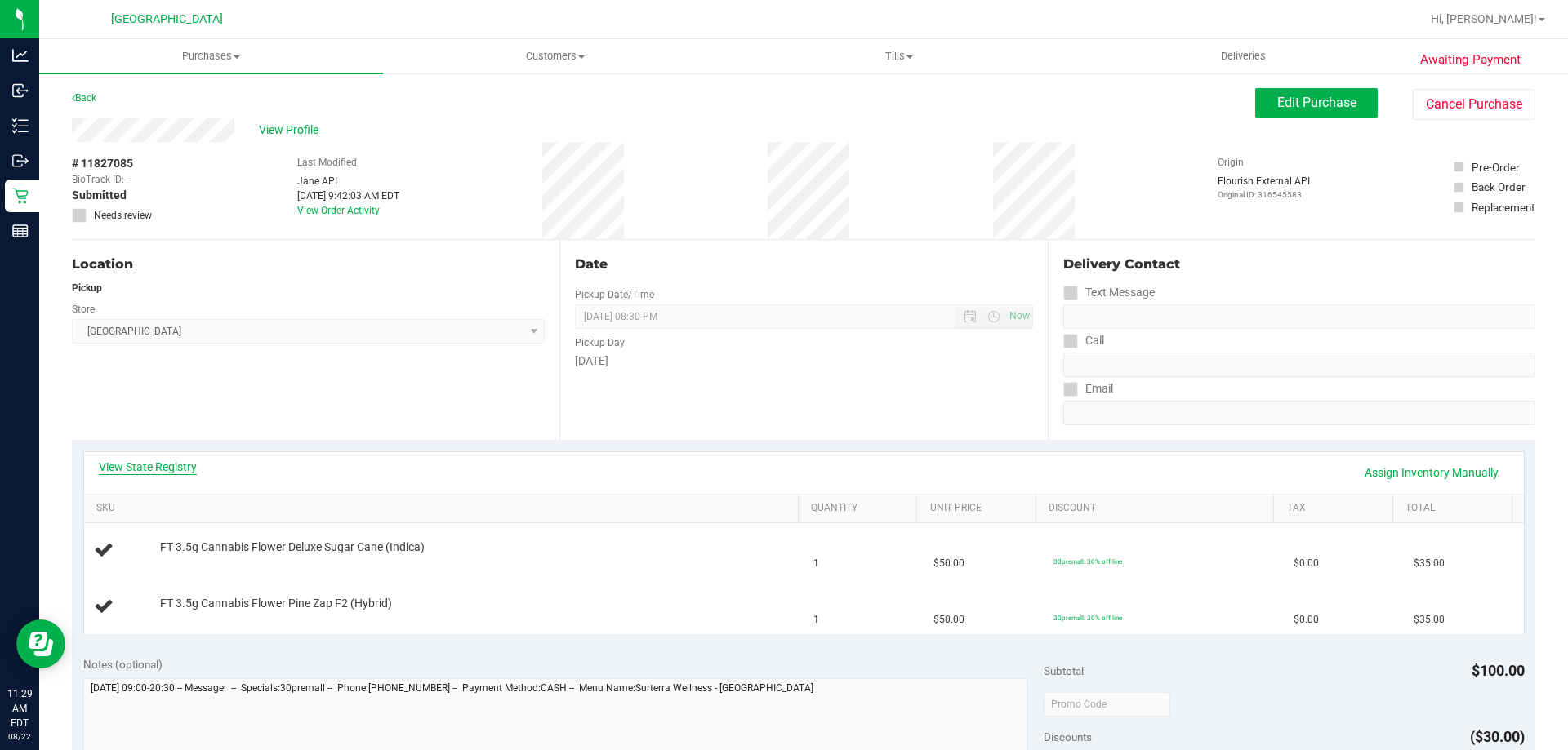
click at [174, 470] on link "View State Registry" at bounding box center [147, 467] width 98 height 17
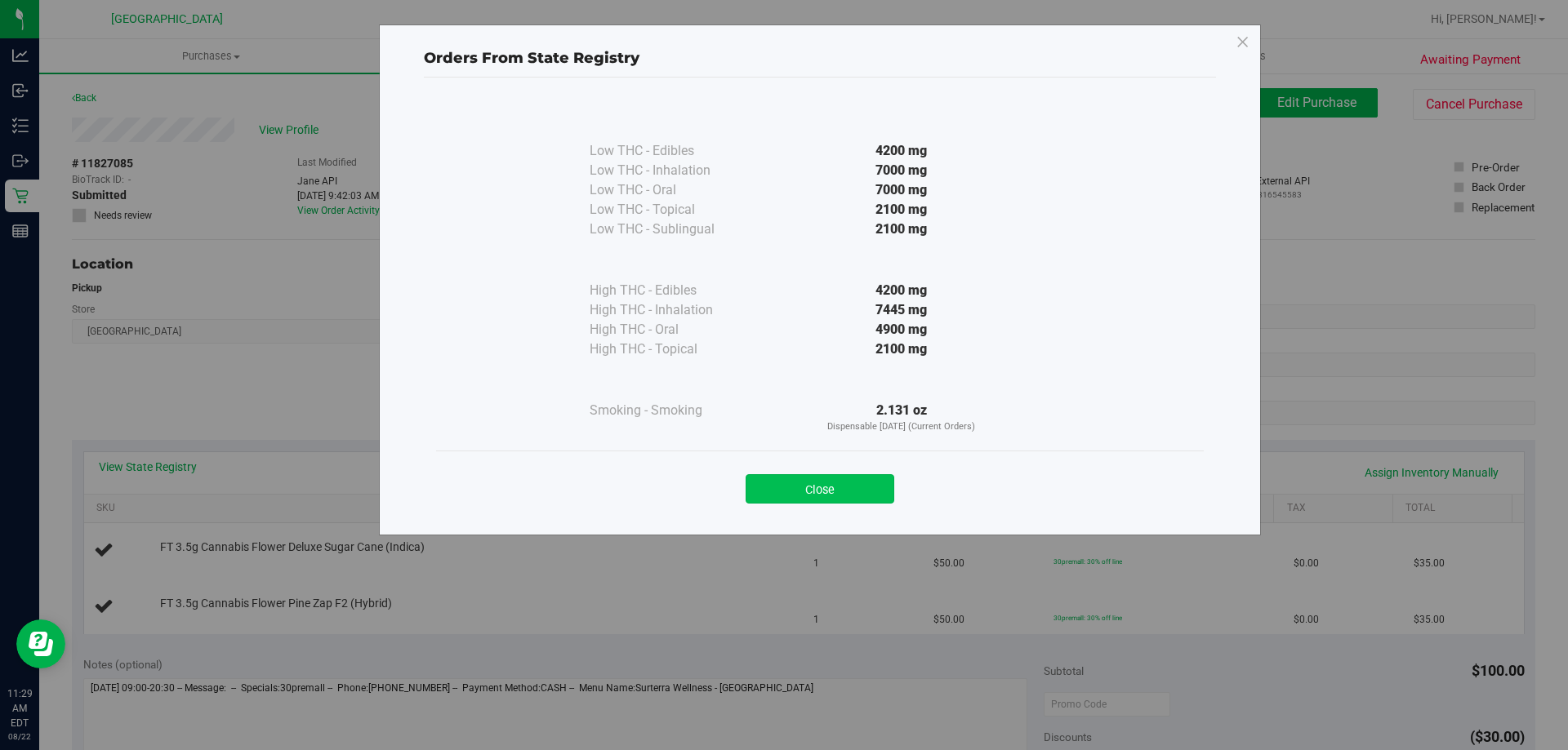
click at [779, 488] on button "Close" at bounding box center [820, 489] width 149 height 29
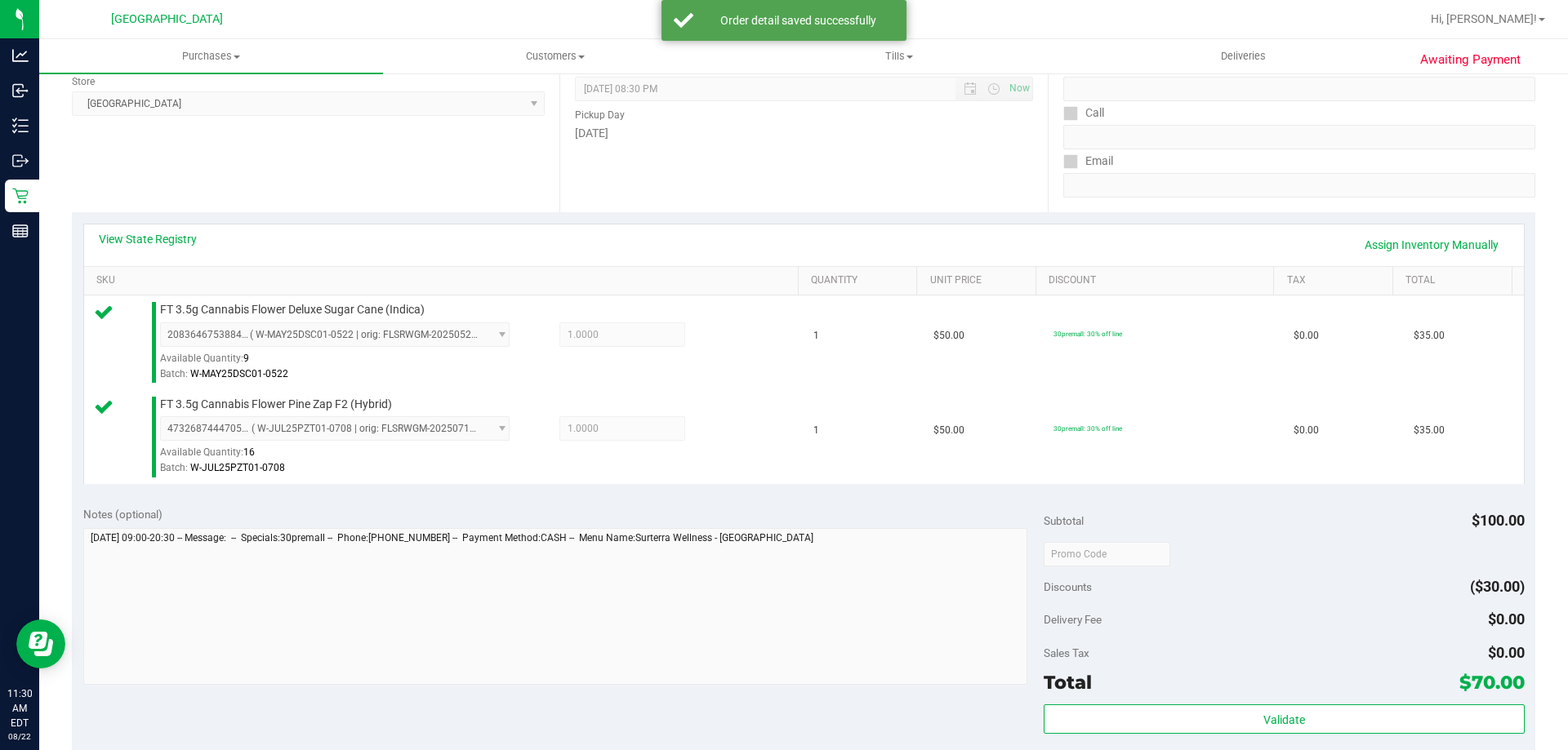
scroll to position [490, 0]
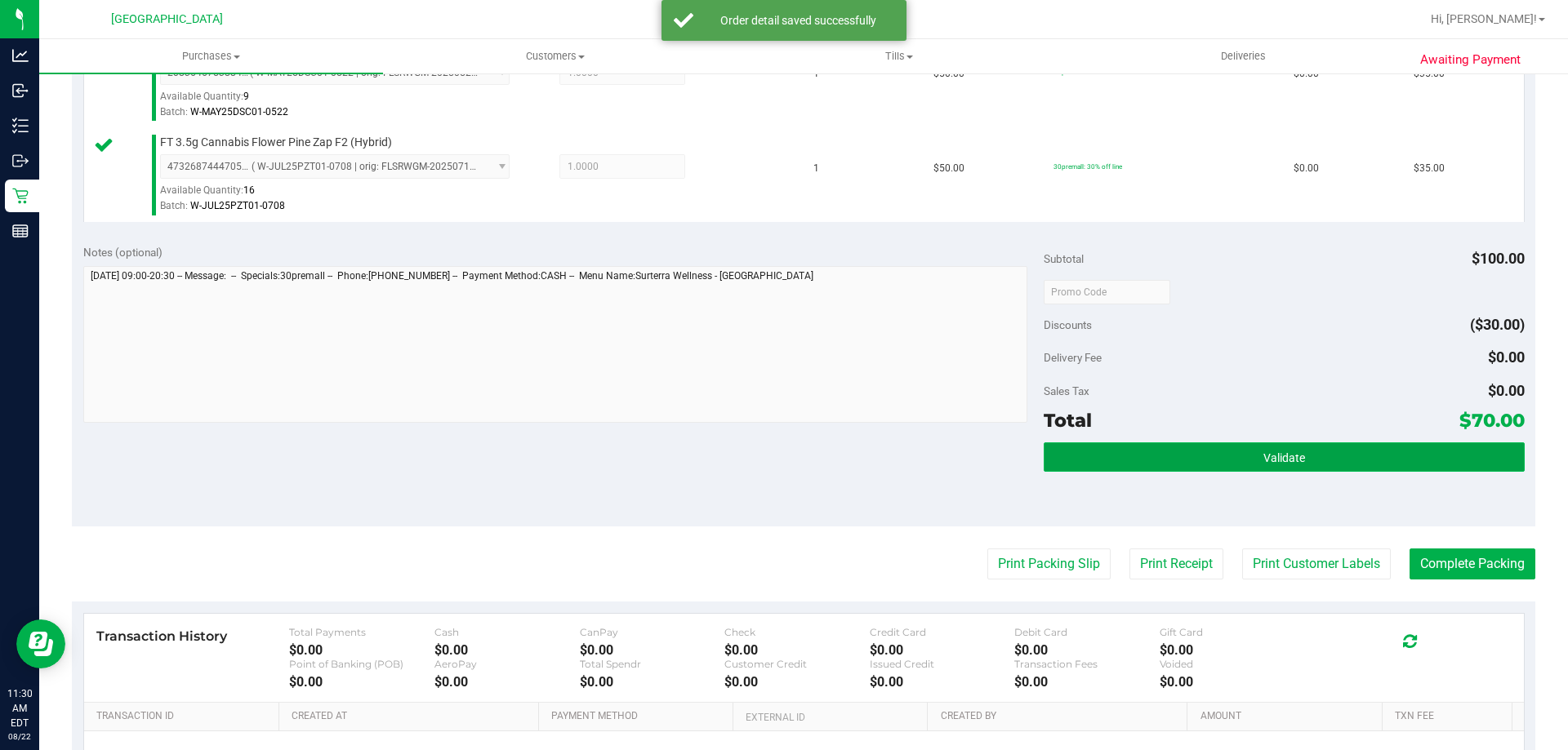
click at [1064, 452] on button "Validate" at bounding box center [1284, 456] width 480 height 29
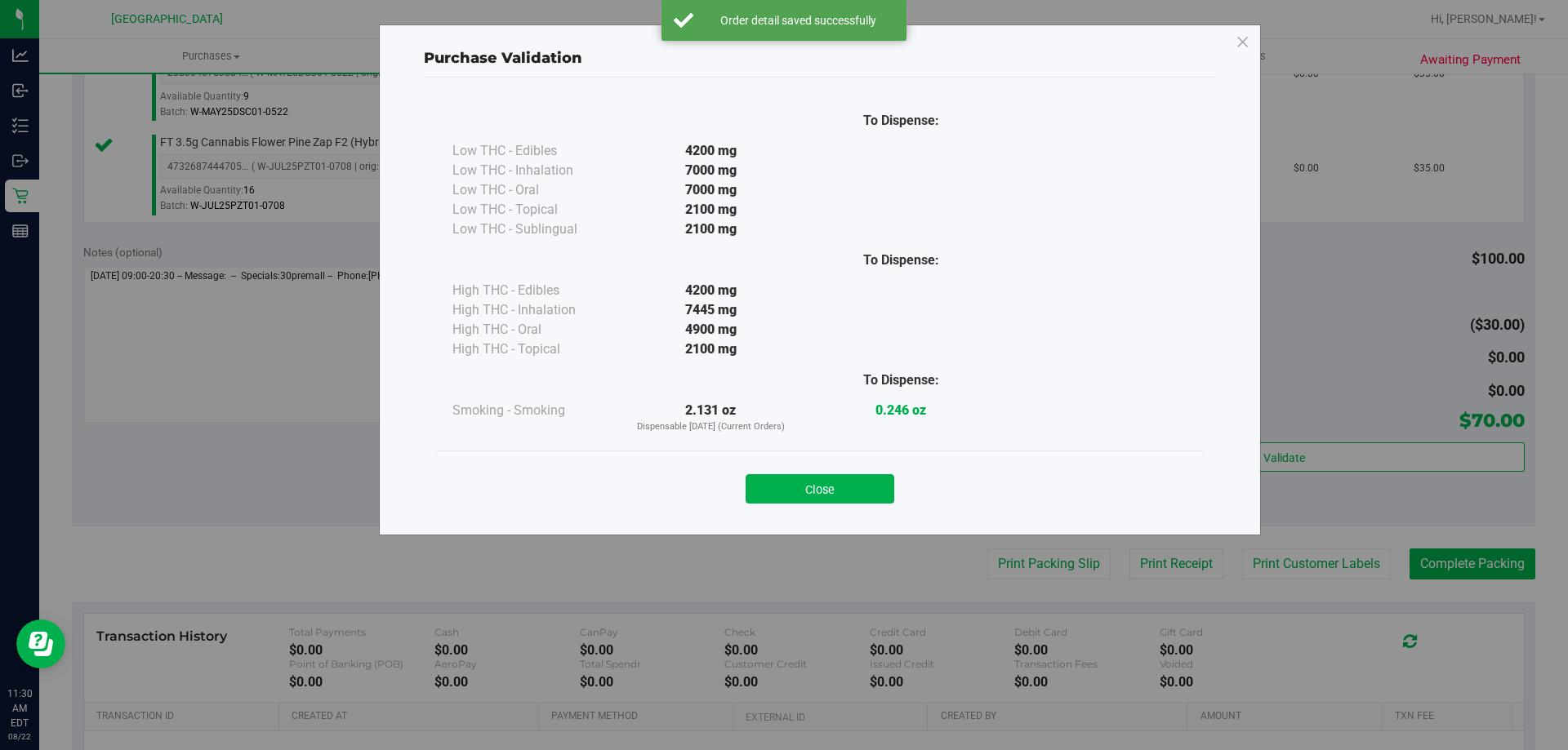
click at [833, 484] on button "Close" at bounding box center [820, 489] width 149 height 29
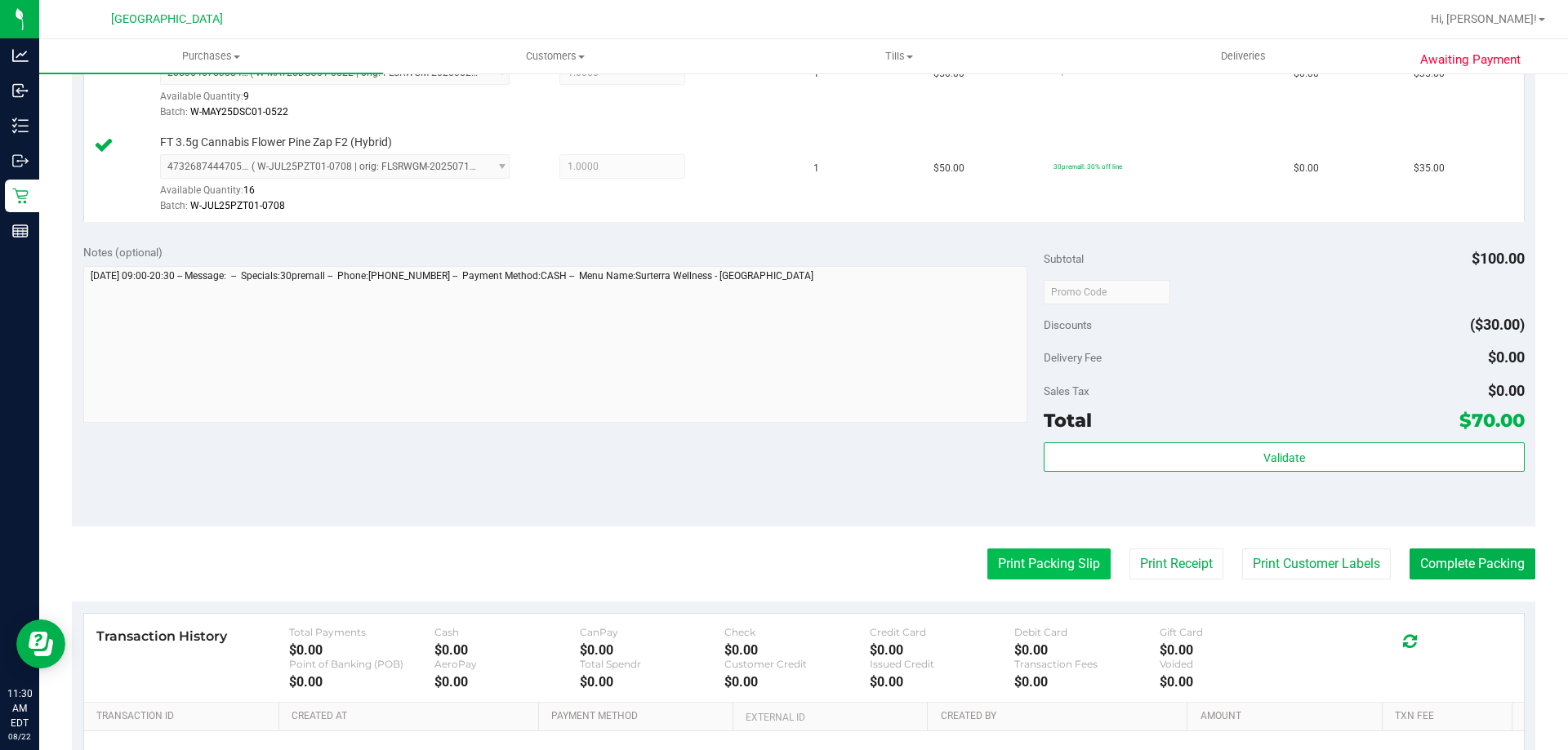
click at [1027, 574] on button "Print Packing Slip" at bounding box center [1049, 564] width 123 height 31
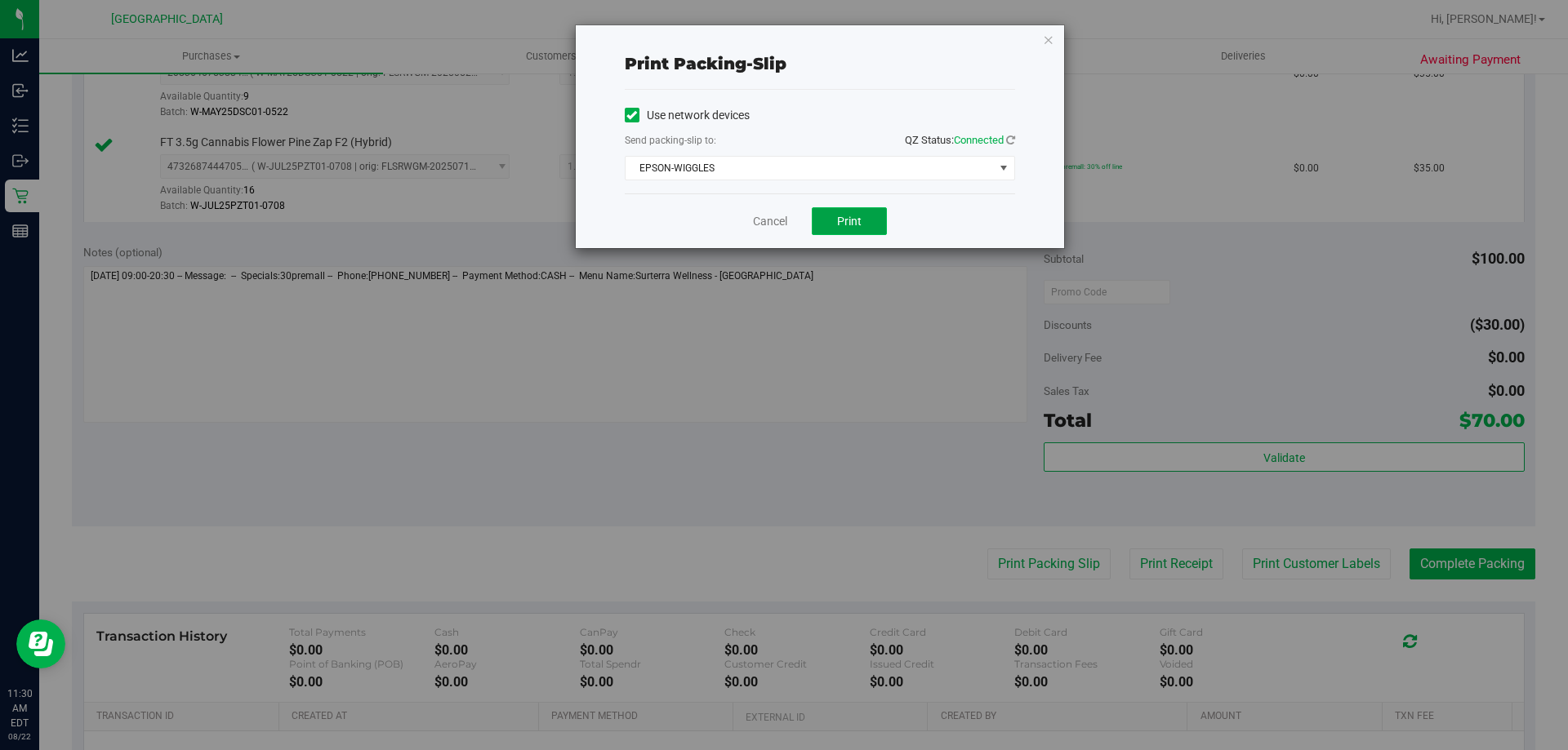
click at [850, 226] on span "Print" at bounding box center [850, 221] width 25 height 13
click at [766, 225] on link "Cancel" at bounding box center [769, 222] width 34 height 18
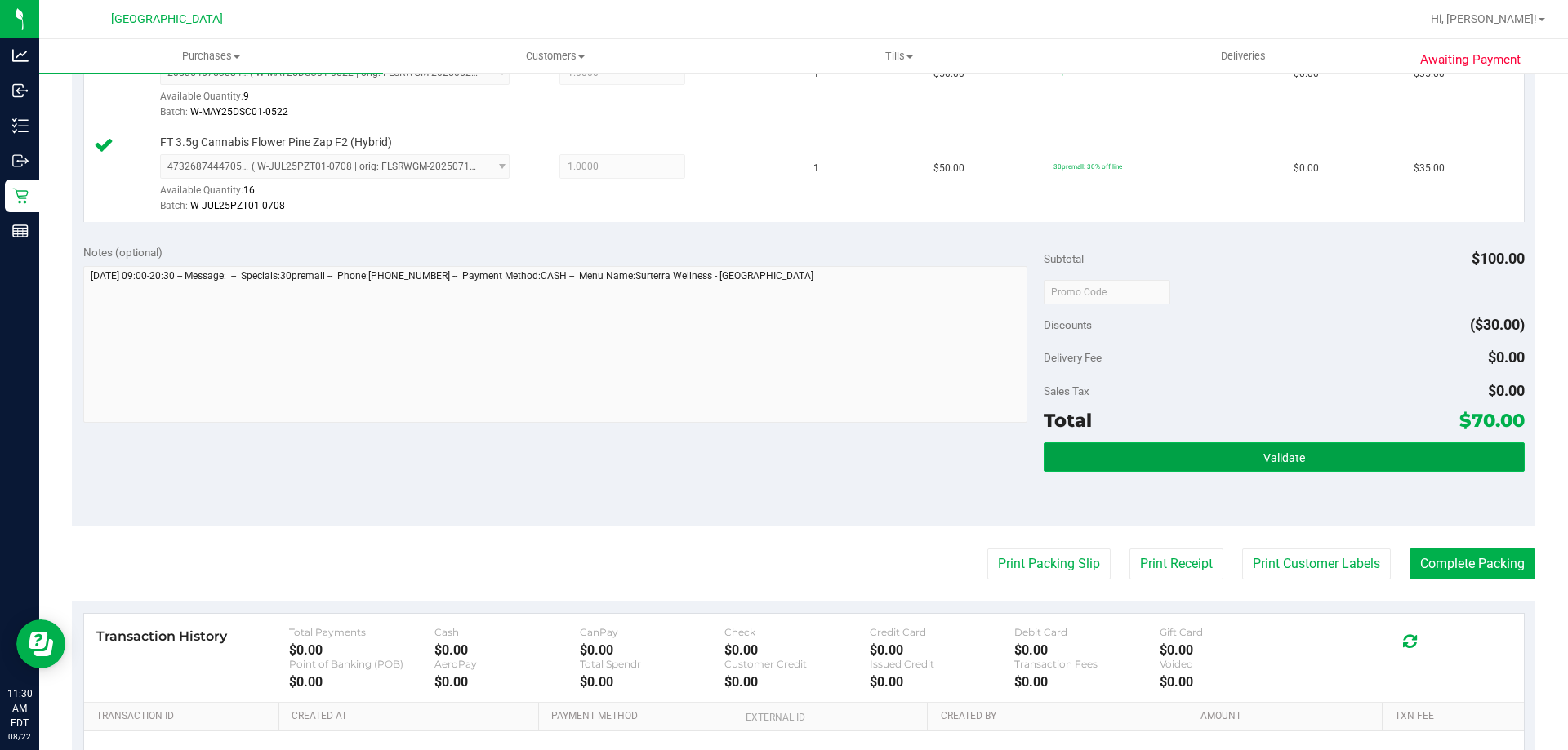
click at [1219, 445] on button "Validate" at bounding box center [1284, 456] width 480 height 29
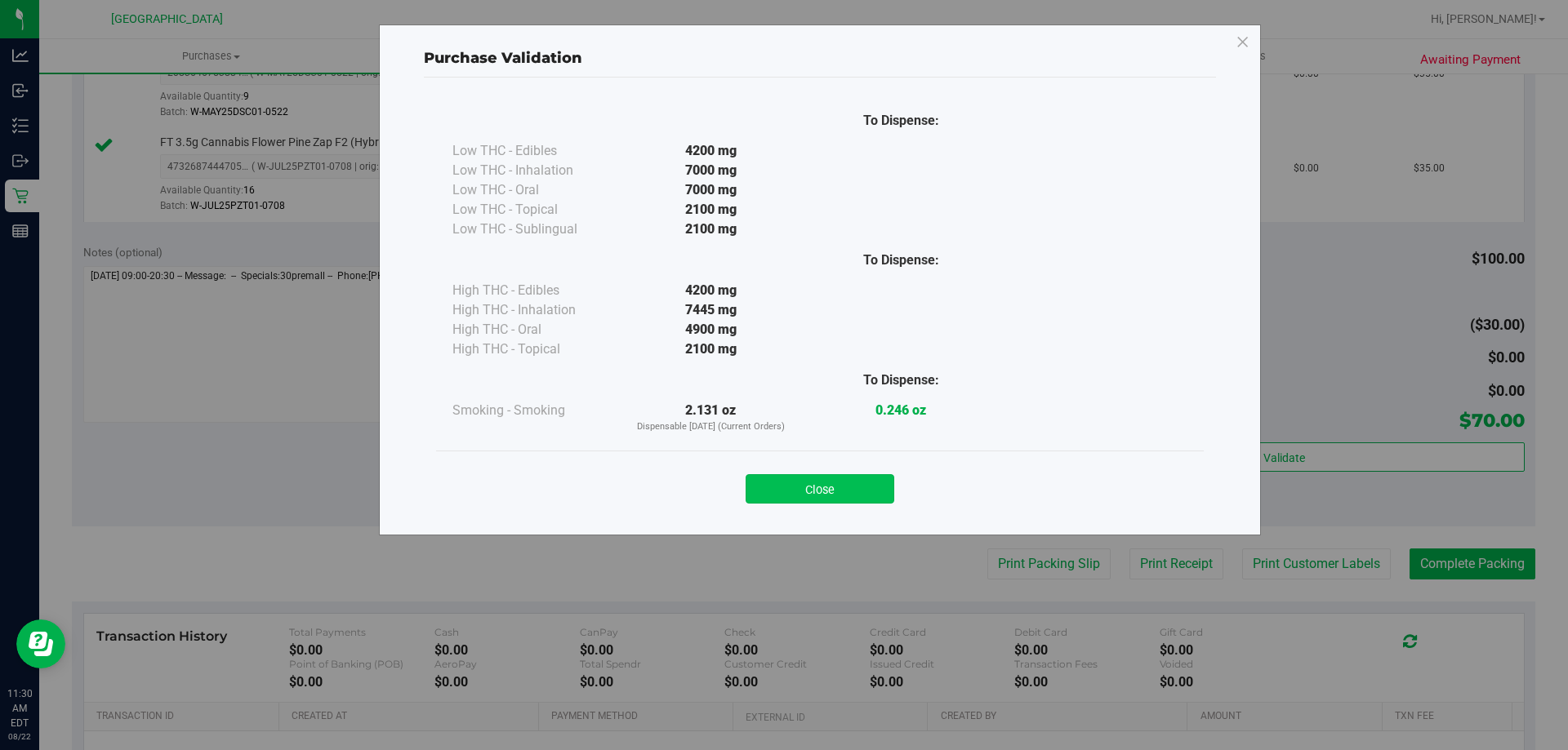
click at [814, 491] on button "Close" at bounding box center [820, 489] width 149 height 29
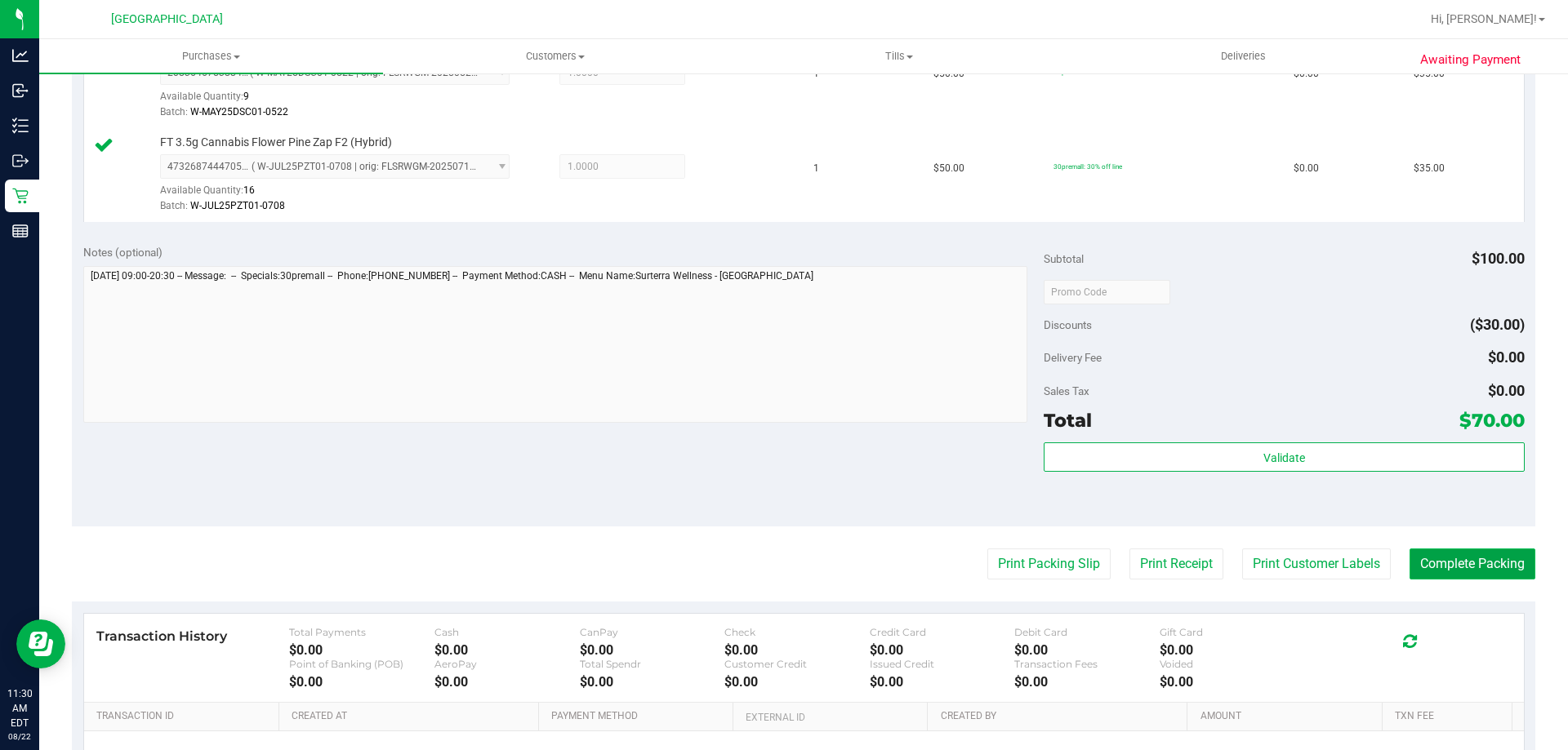
click at [1425, 553] on button "Complete Packing" at bounding box center [1472, 564] width 126 height 31
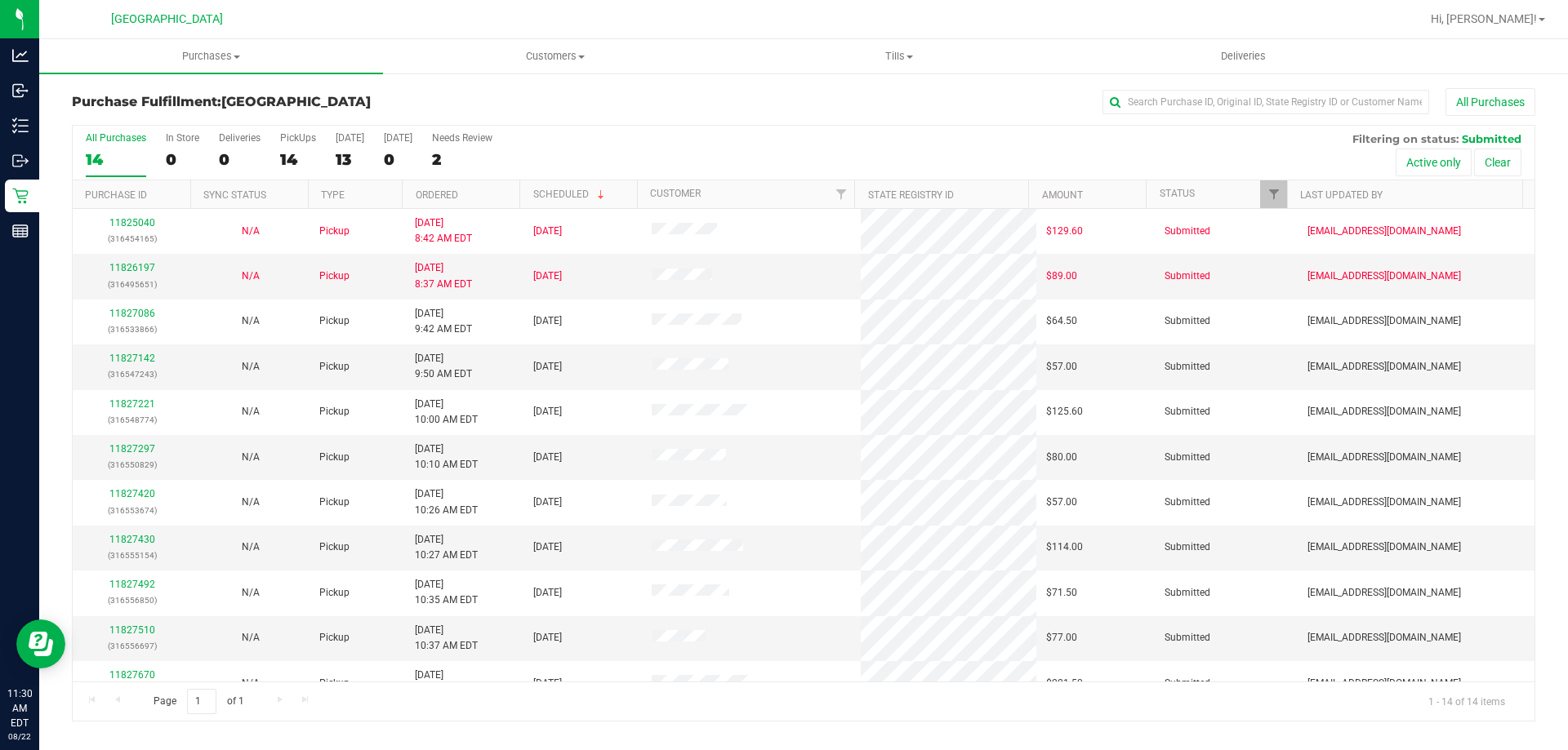
click at [419, 201] on th "Ordered" at bounding box center [461, 194] width 118 height 29
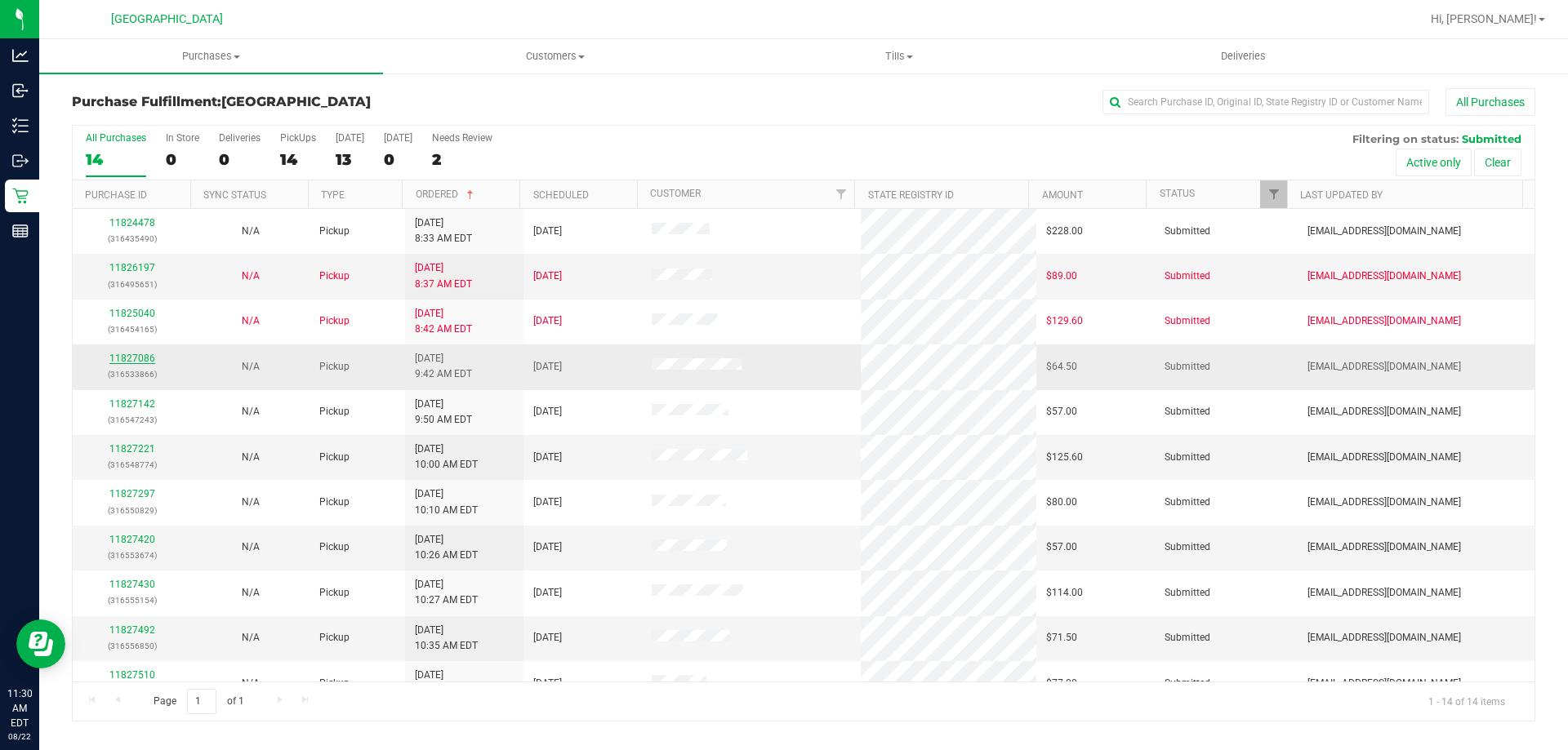
click at [123, 360] on link "11827086" at bounding box center [132, 358] width 46 height 11
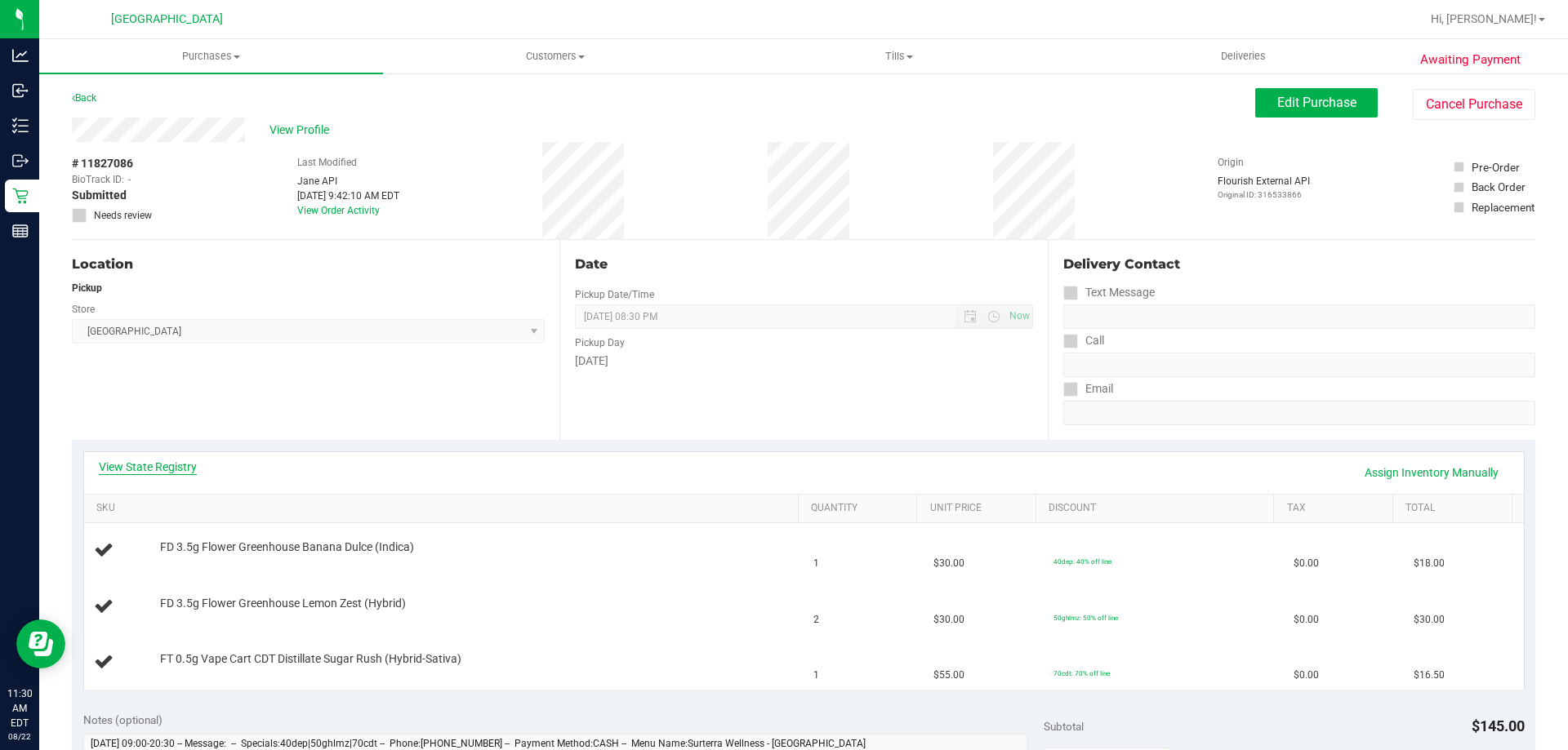
click at [175, 466] on link "View State Registry" at bounding box center [147, 467] width 98 height 17
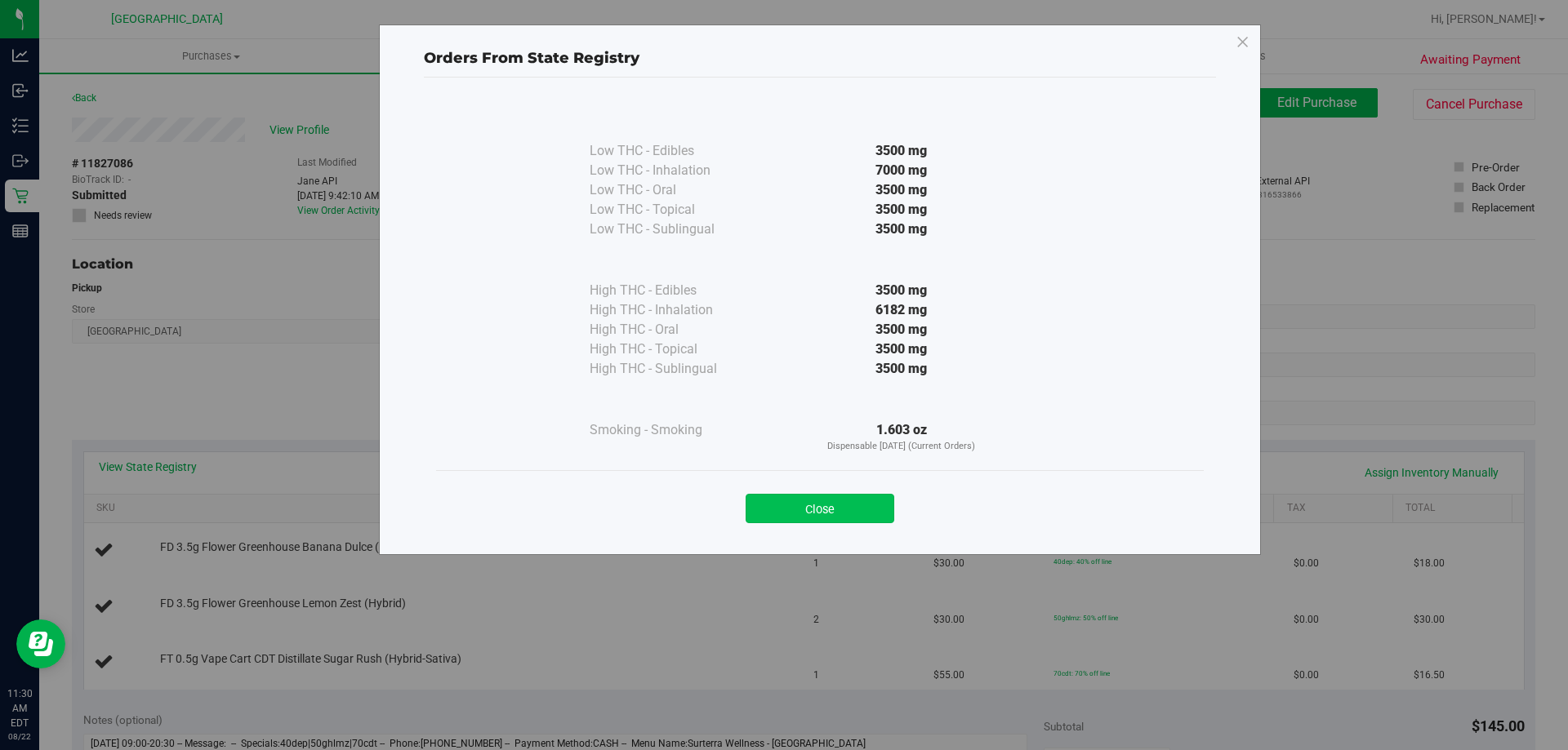
click at [859, 498] on button "Close" at bounding box center [820, 508] width 149 height 29
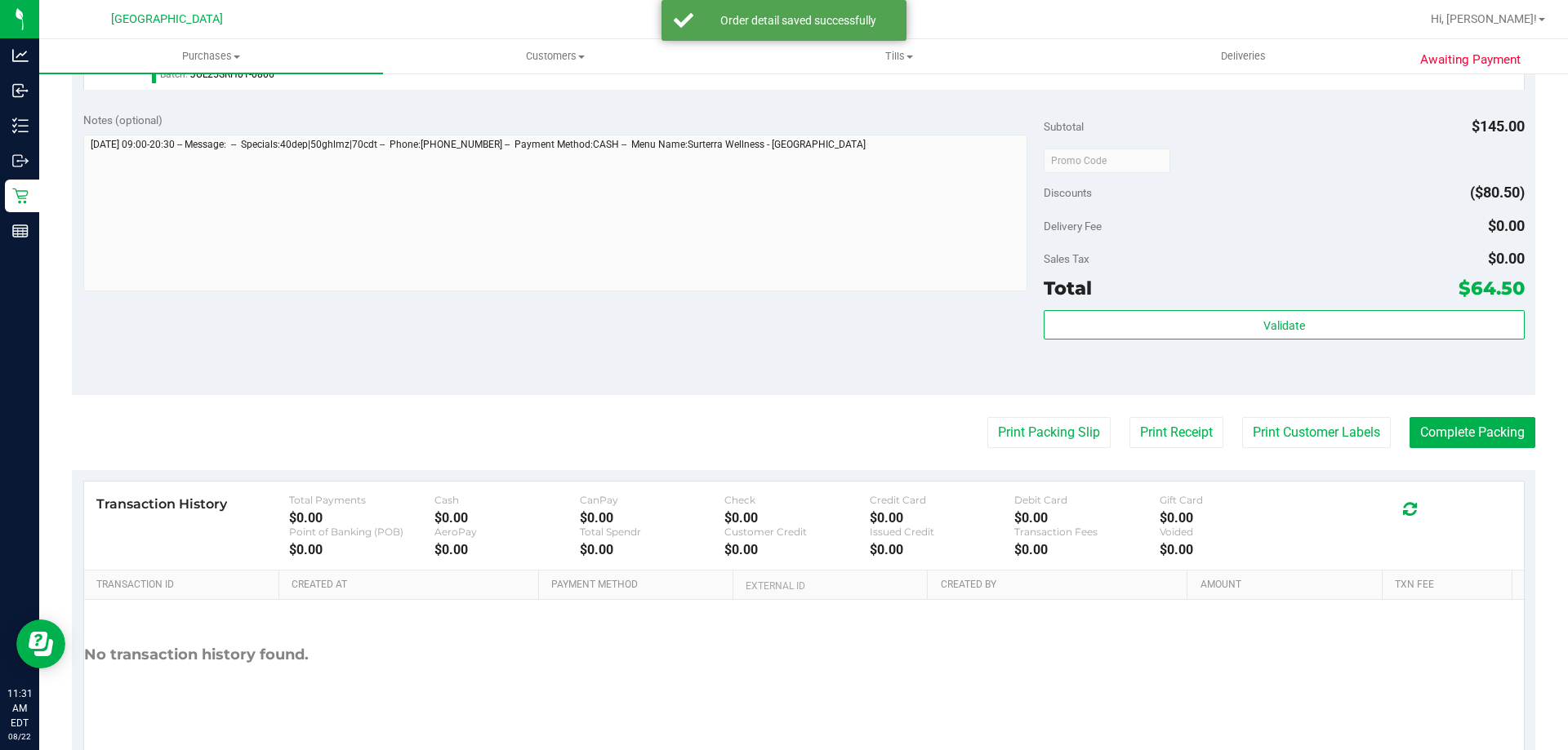
scroll to position [735, 0]
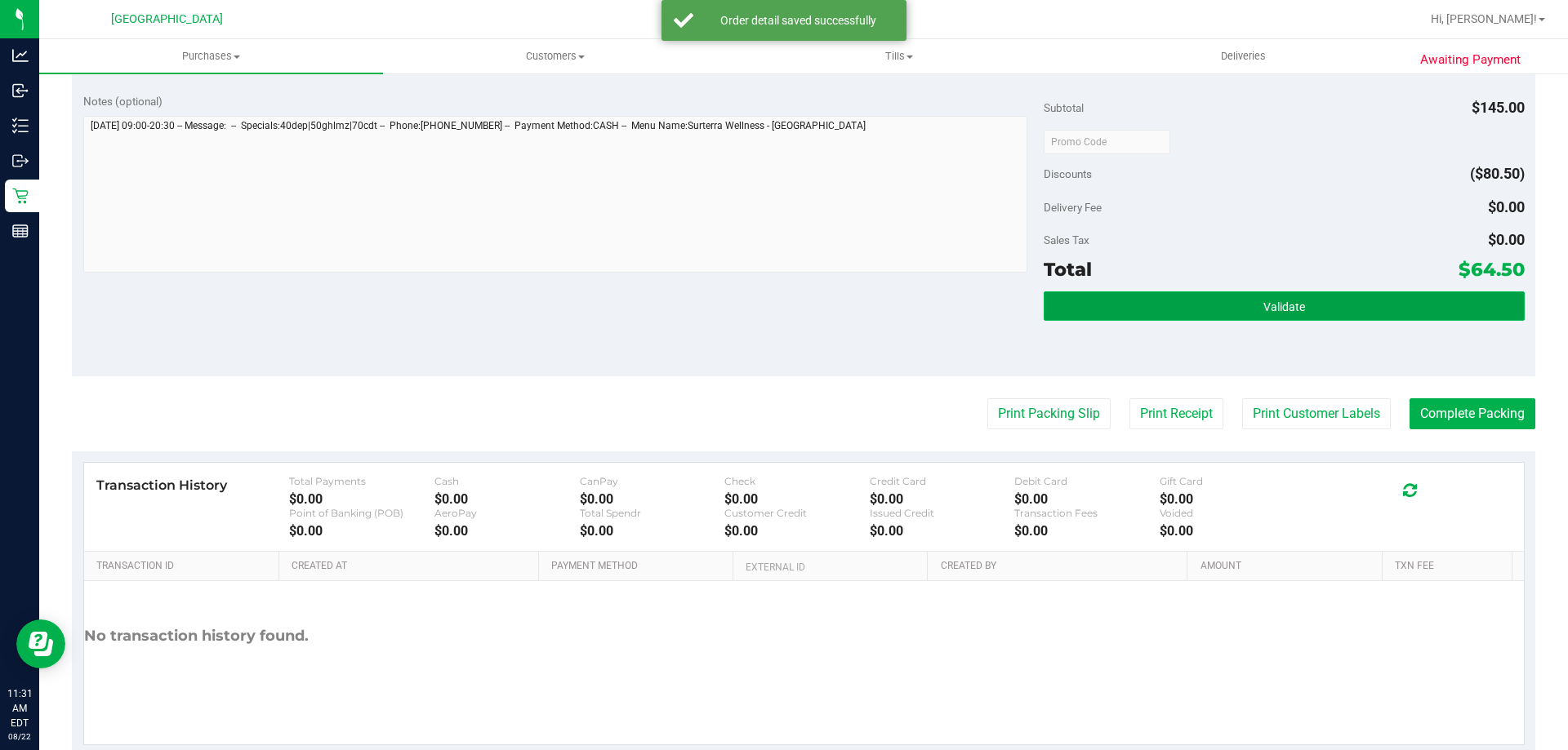
click at [1138, 309] on button "Validate" at bounding box center [1284, 306] width 480 height 29
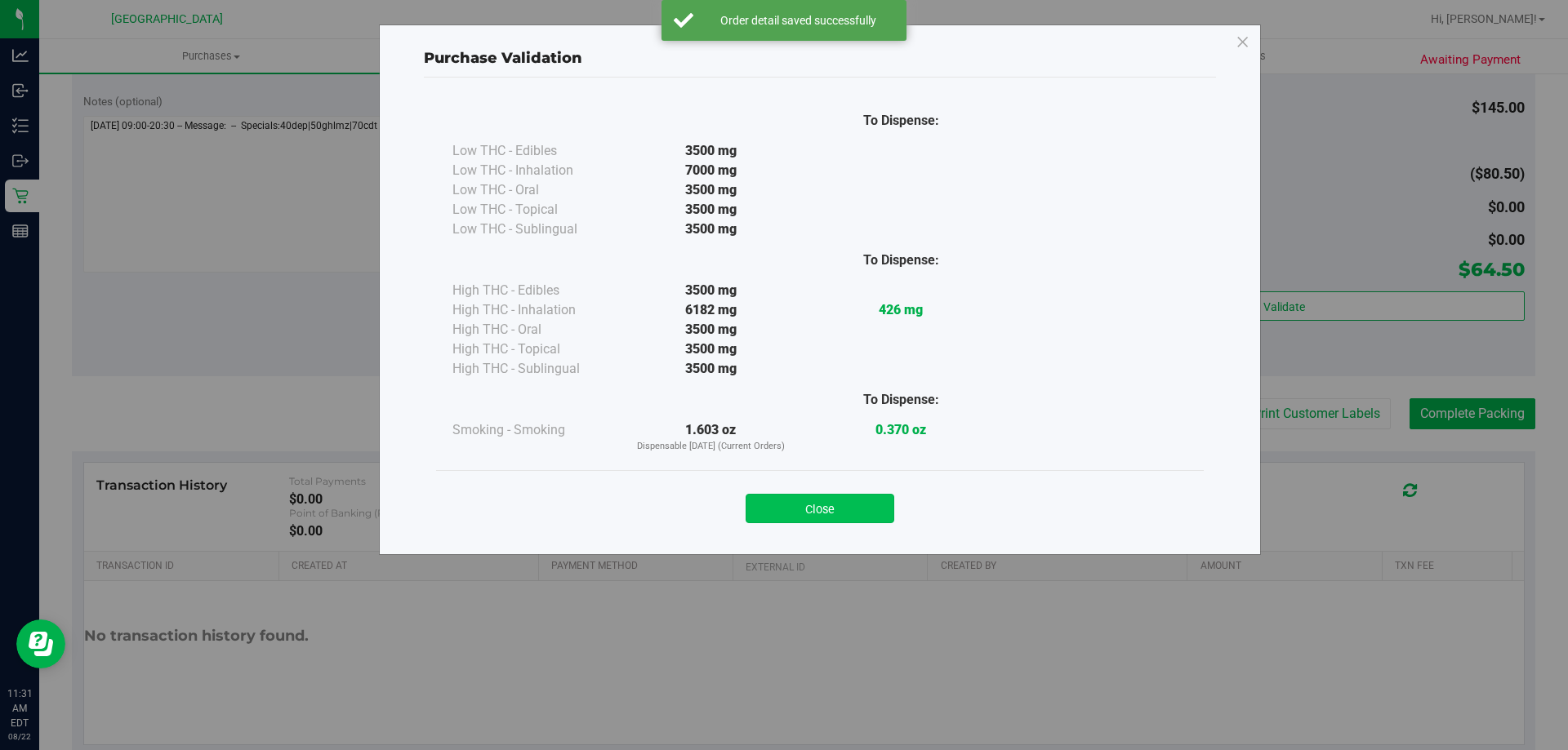
click at [811, 513] on button "Close" at bounding box center [820, 508] width 149 height 29
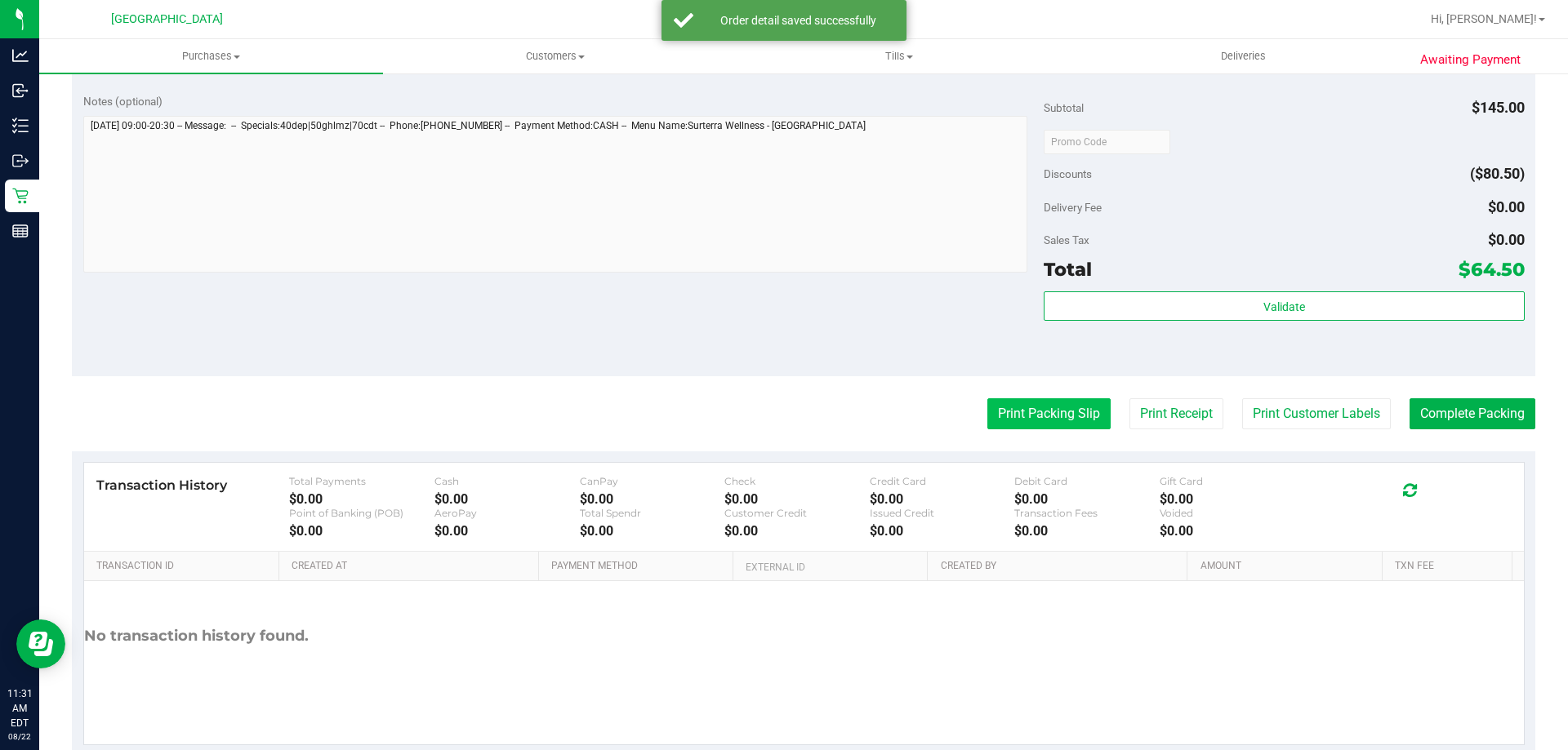
click at [1072, 420] on button "Print Packing Slip" at bounding box center [1049, 413] width 123 height 31
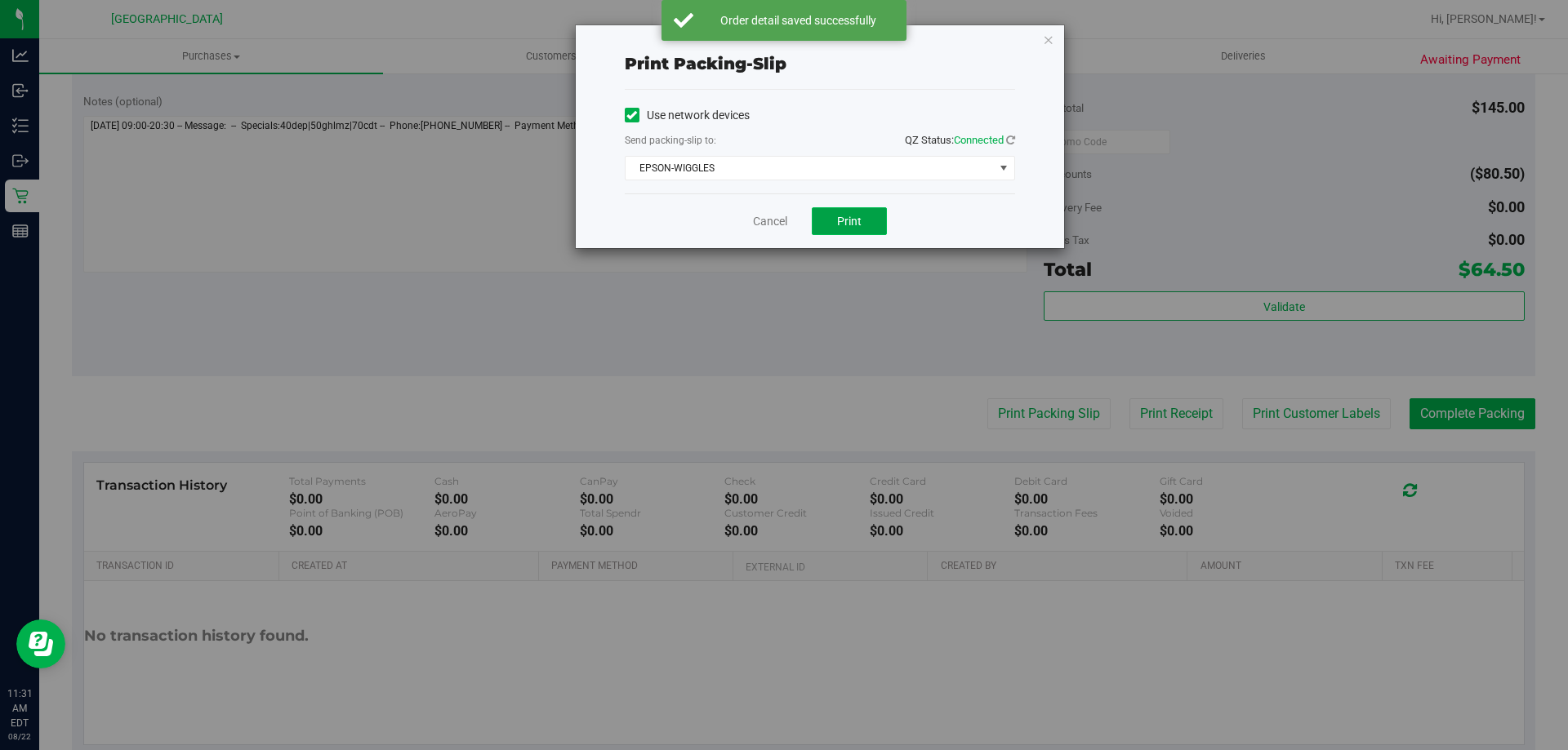
click at [844, 217] on span "Print" at bounding box center [850, 221] width 25 height 13
click at [774, 225] on link "Cancel" at bounding box center [769, 222] width 34 height 18
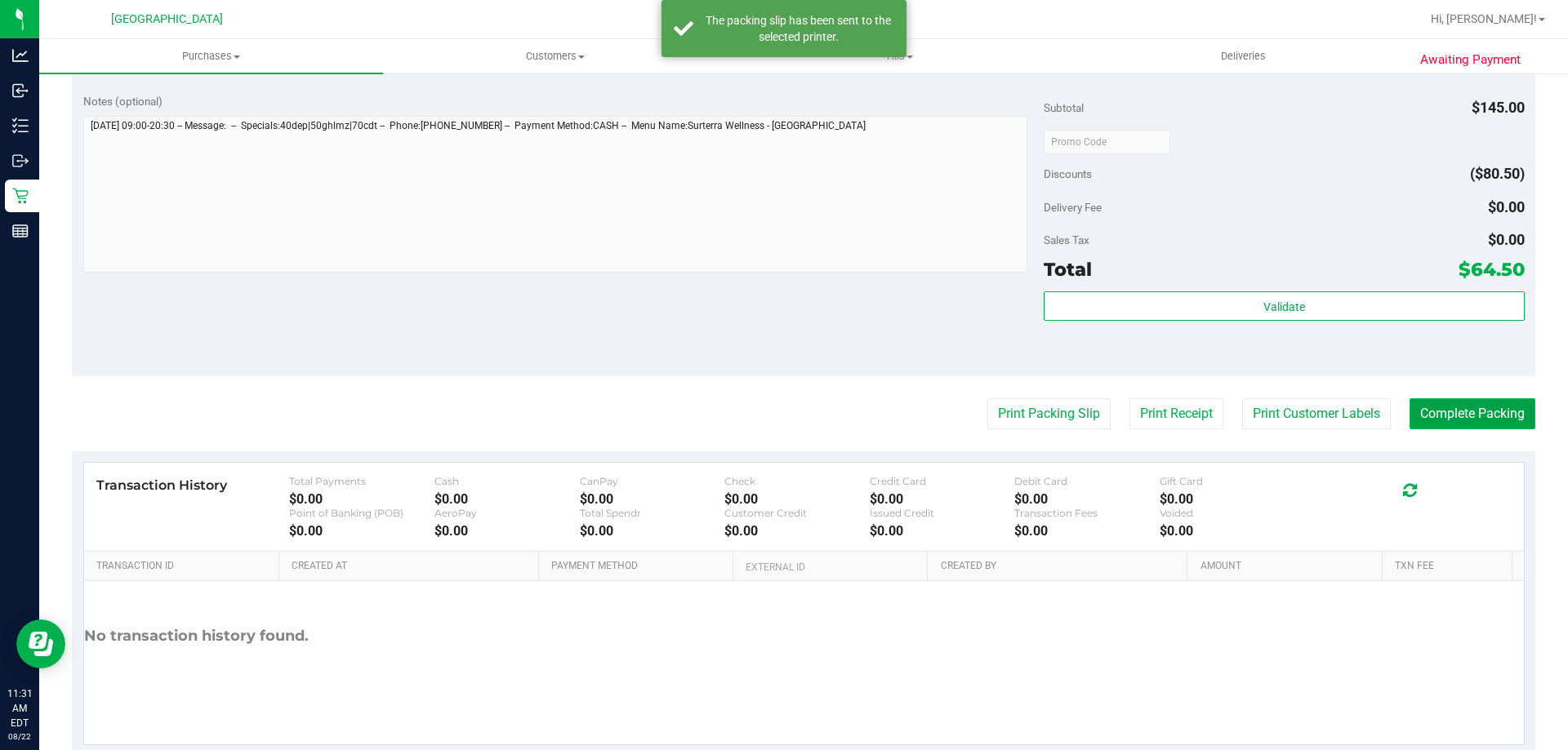
click at [1456, 408] on button "Complete Packing" at bounding box center [1472, 413] width 126 height 31
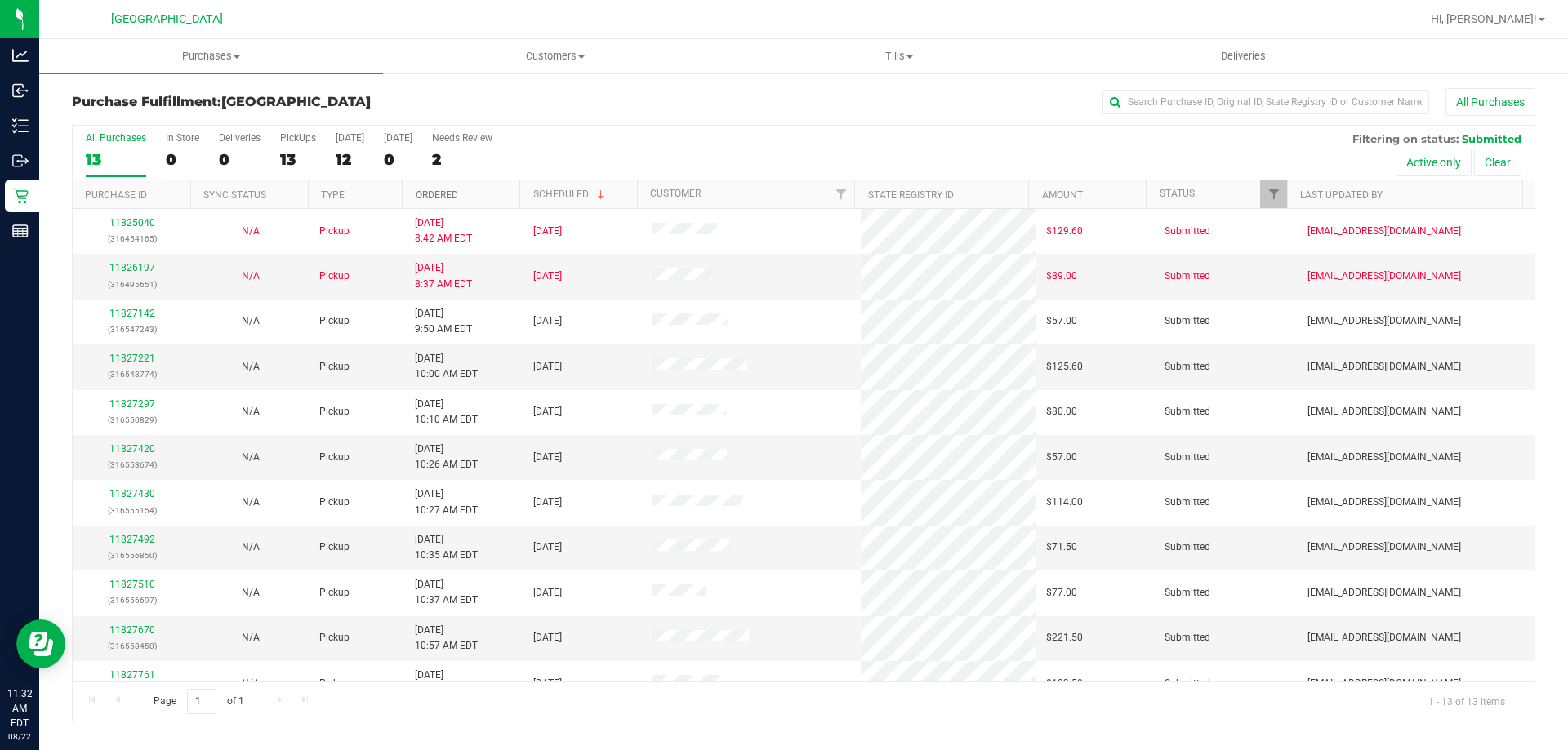
click at [441, 193] on link "Ordered" at bounding box center [437, 194] width 42 height 11
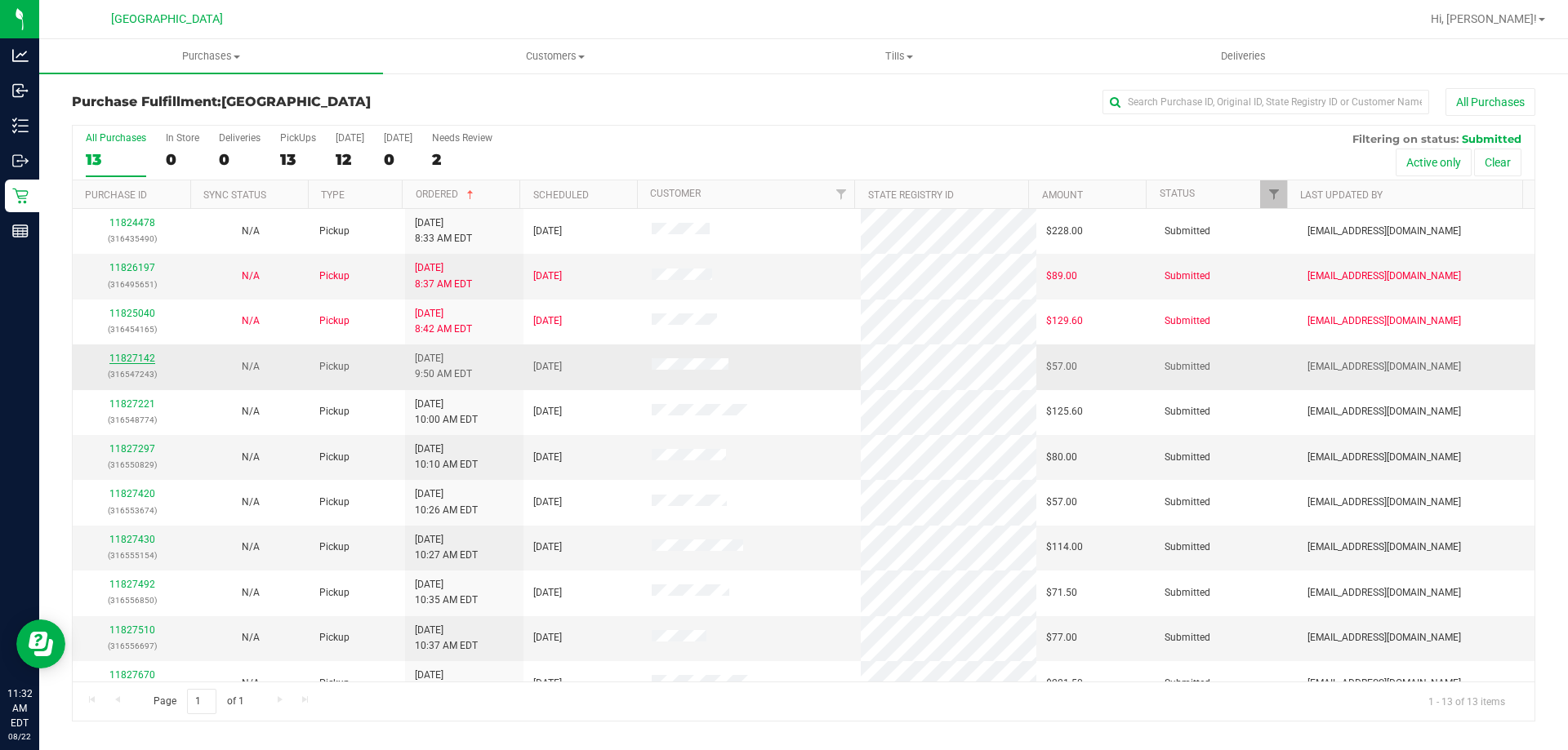
click at [139, 360] on link "11827142" at bounding box center [132, 358] width 46 height 11
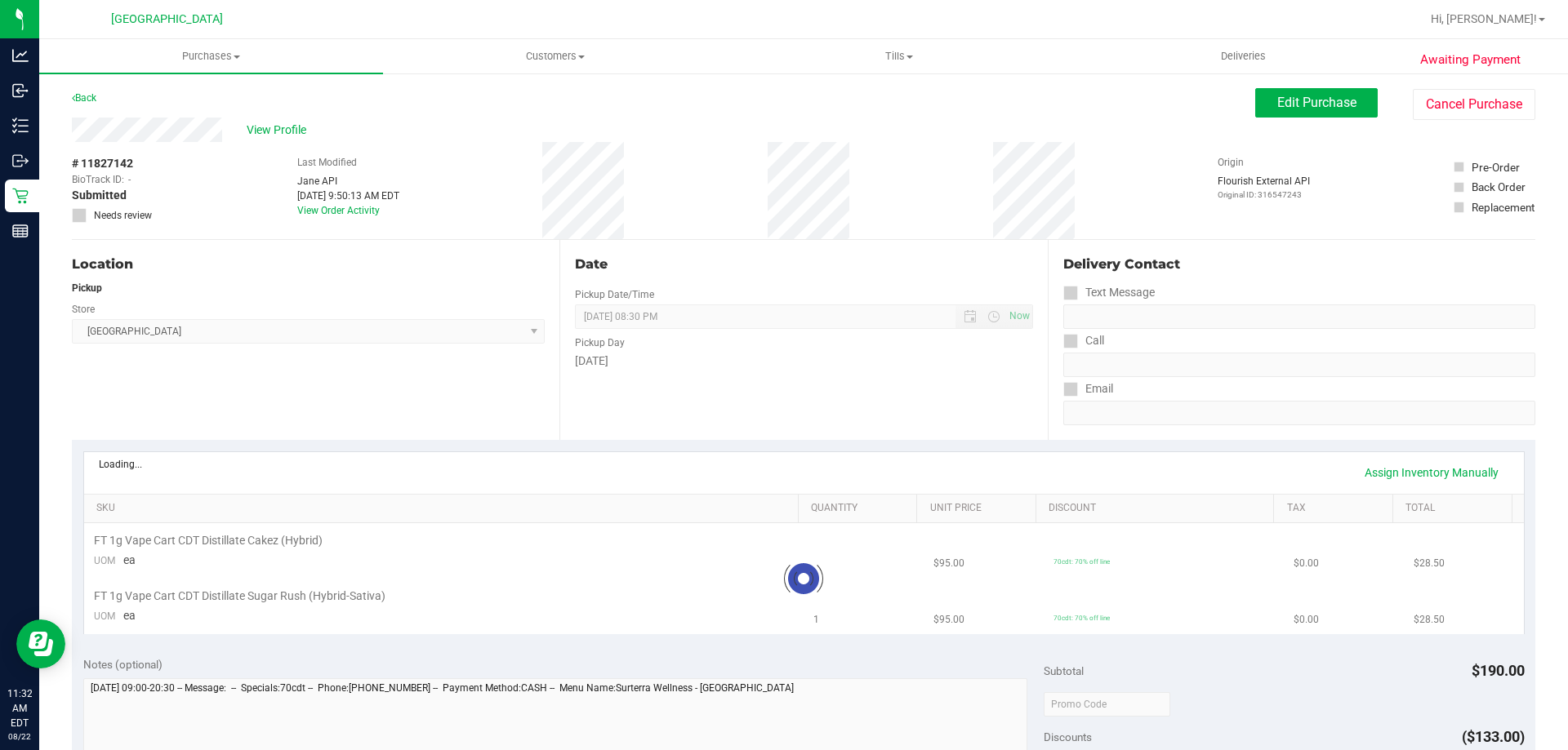
scroll to position [82, 0]
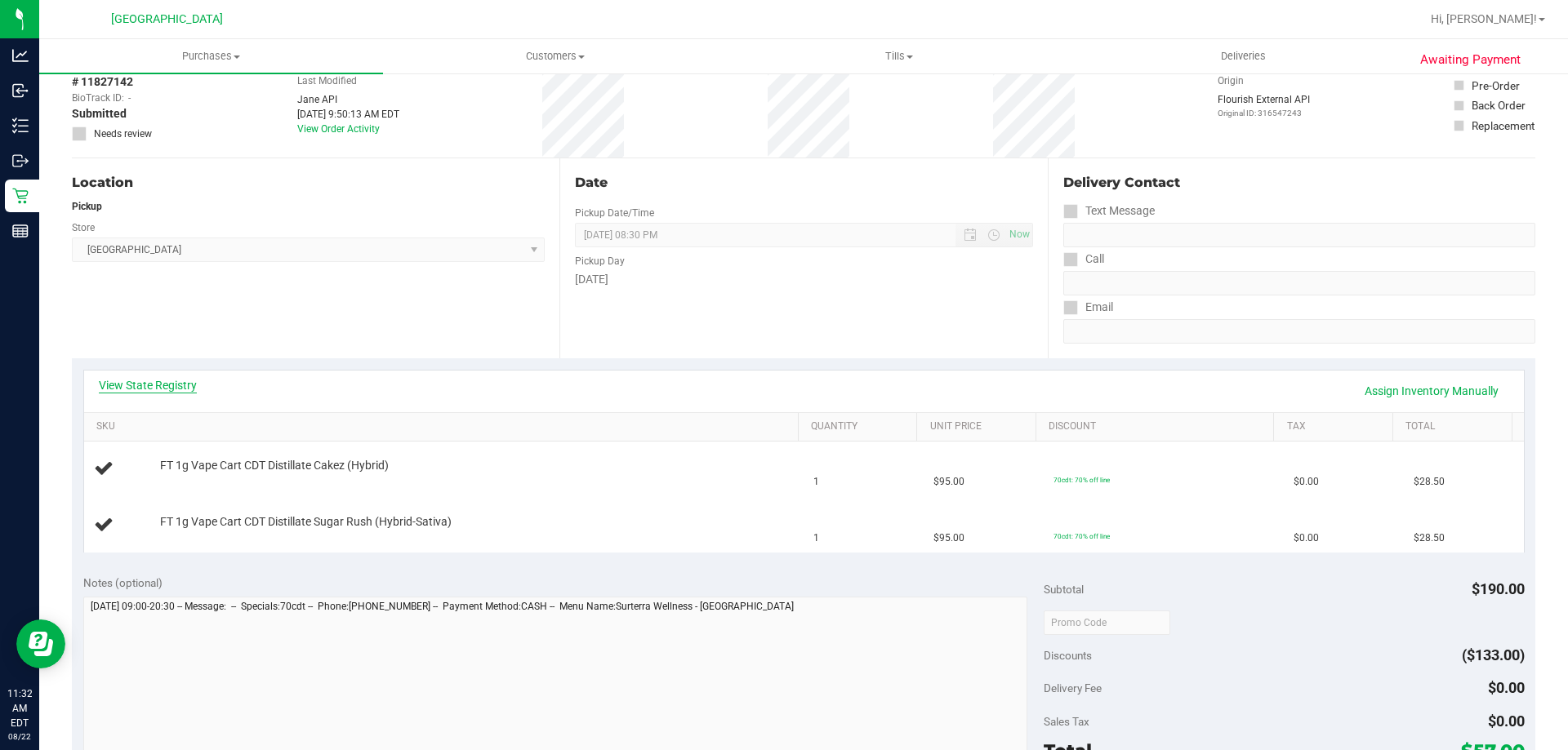
click at [141, 382] on link "View State Registry" at bounding box center [147, 385] width 98 height 17
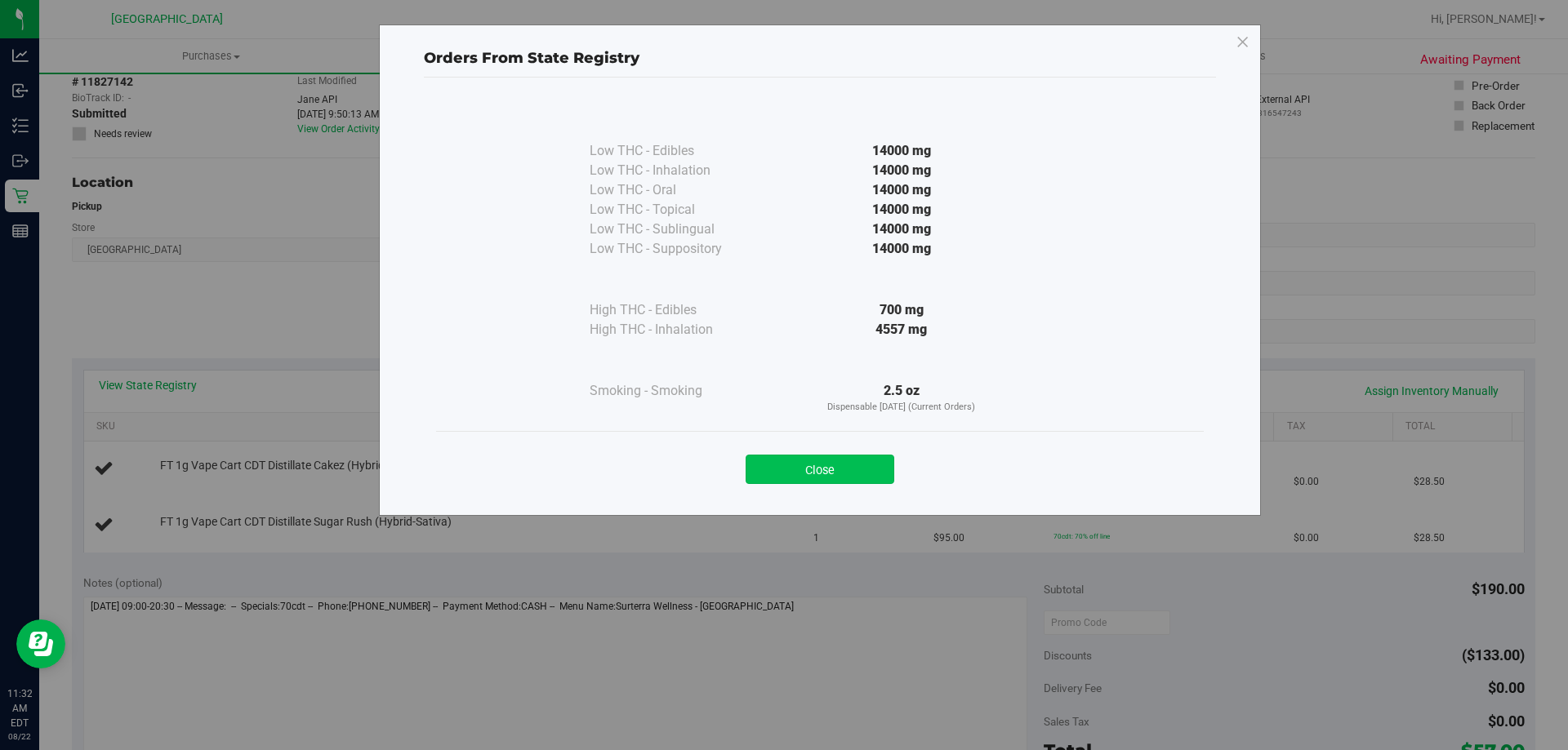
click at [855, 463] on button "Close" at bounding box center [820, 469] width 149 height 29
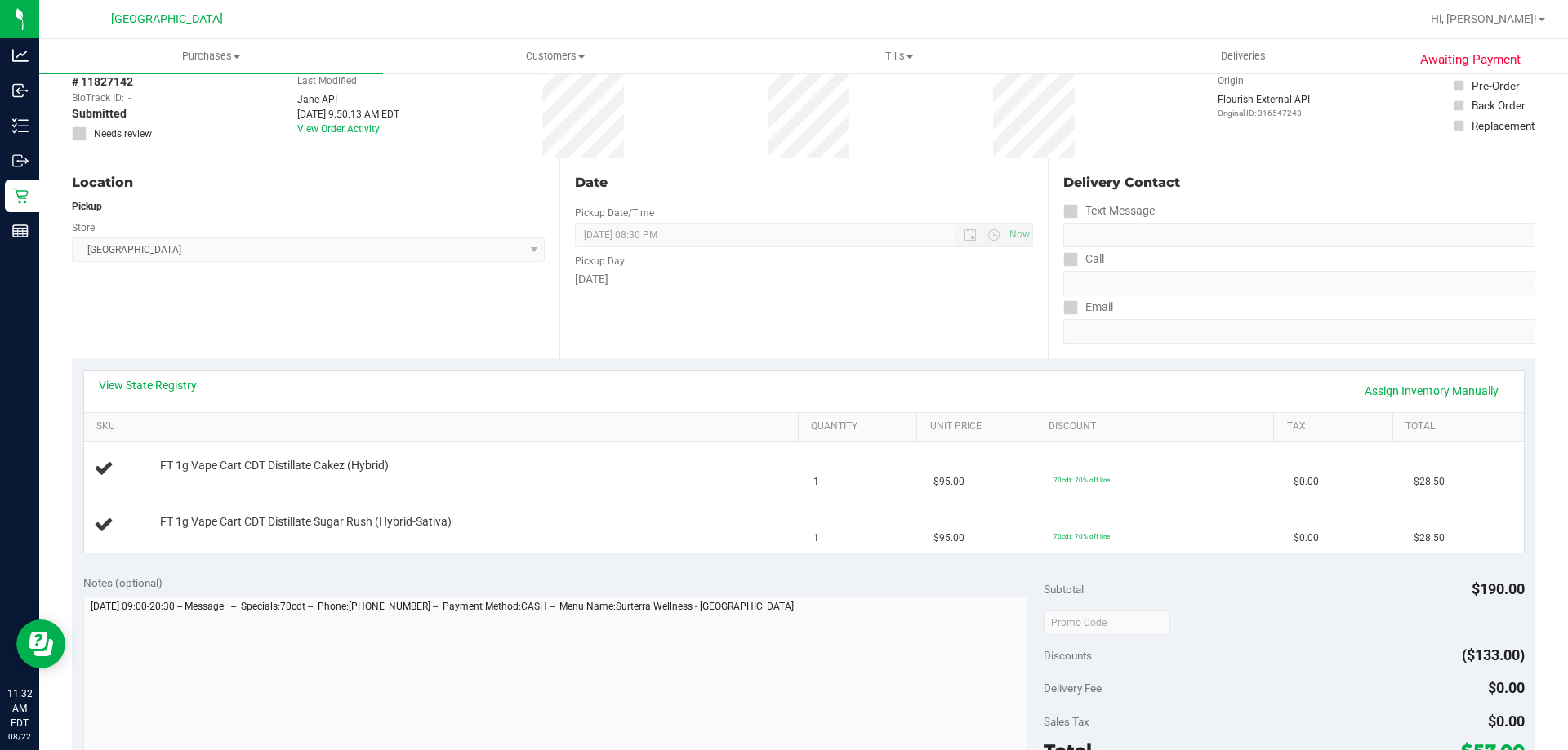
click at [161, 383] on link "View State Registry" at bounding box center [147, 385] width 98 height 17
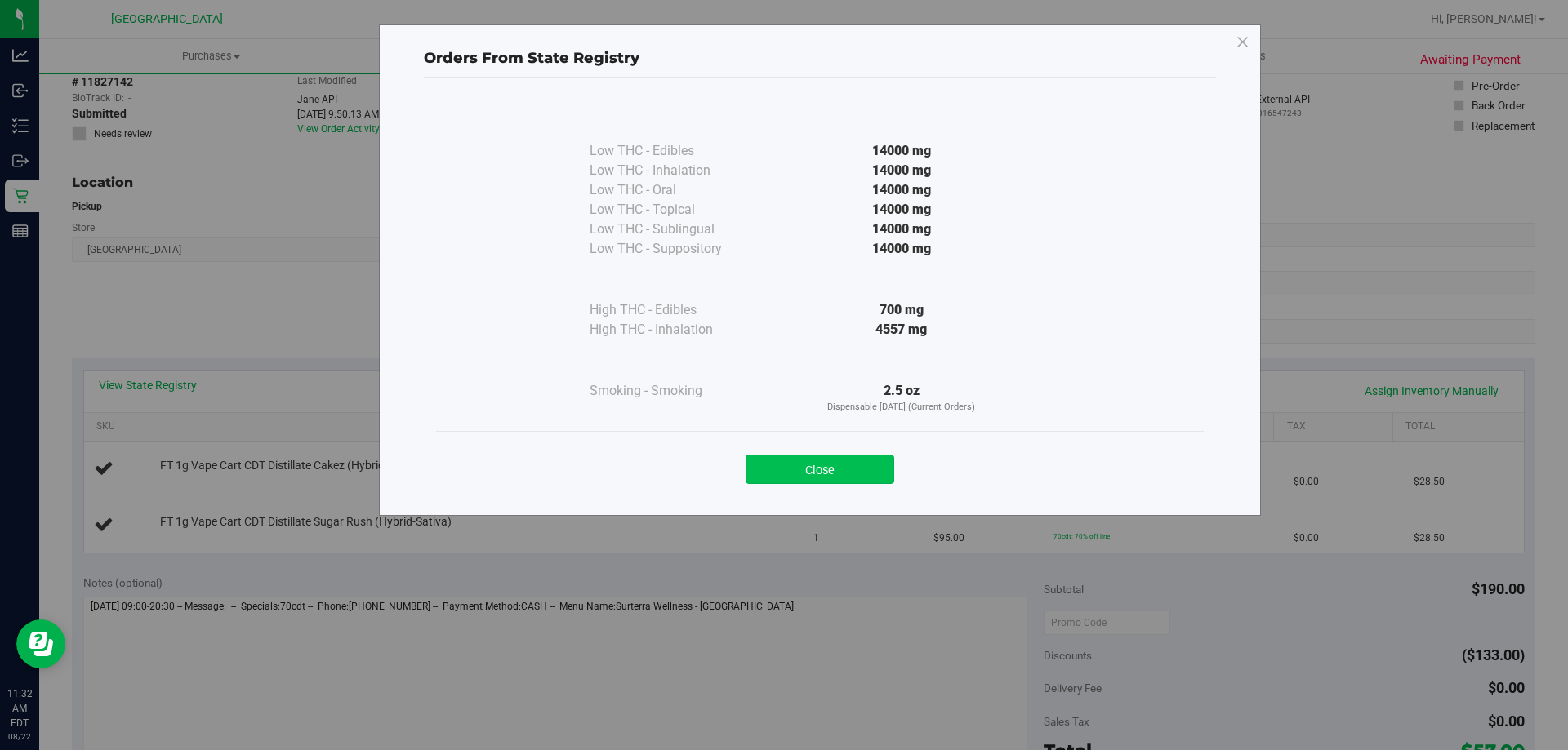
click at [823, 474] on button "Close" at bounding box center [820, 469] width 149 height 29
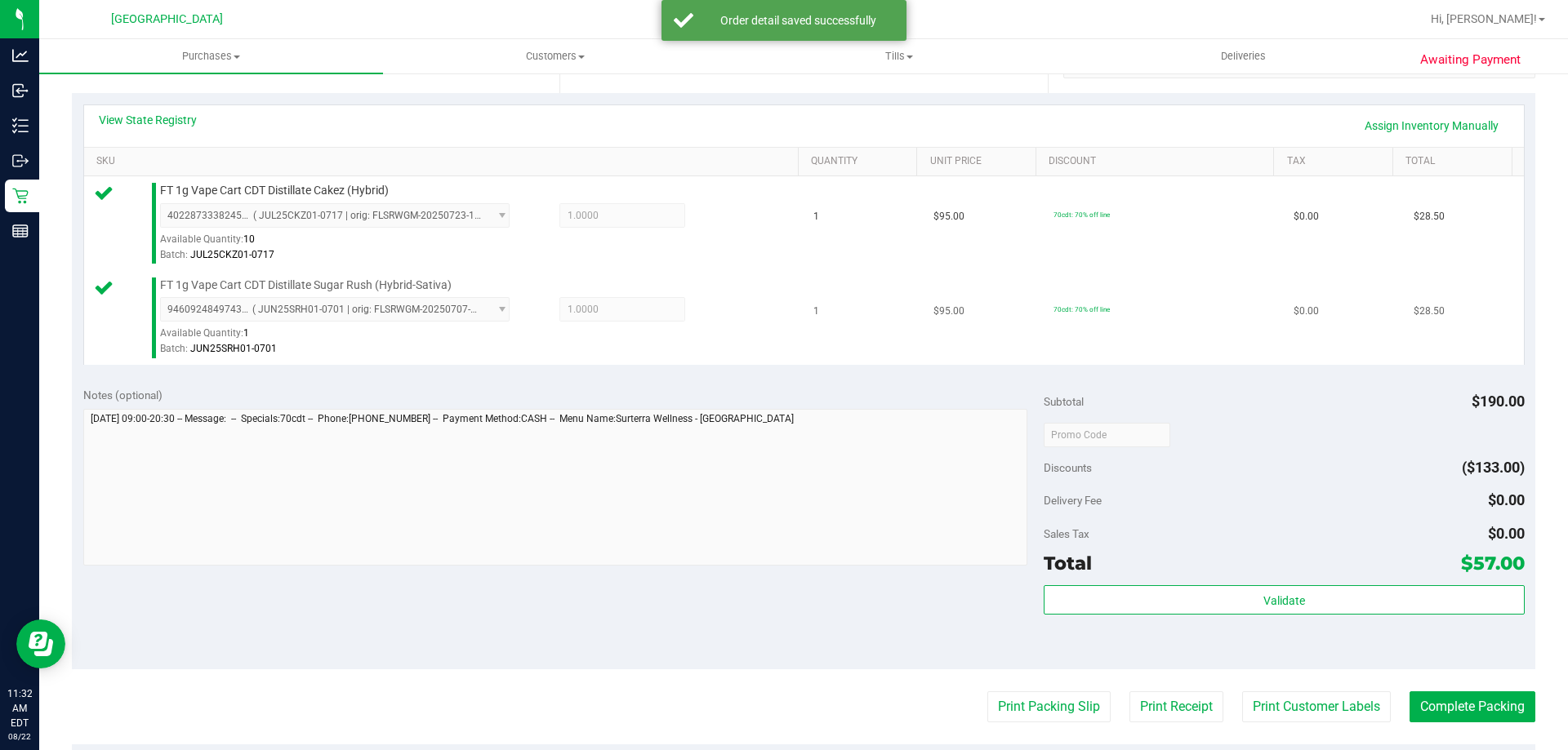
scroll to position [490, 0]
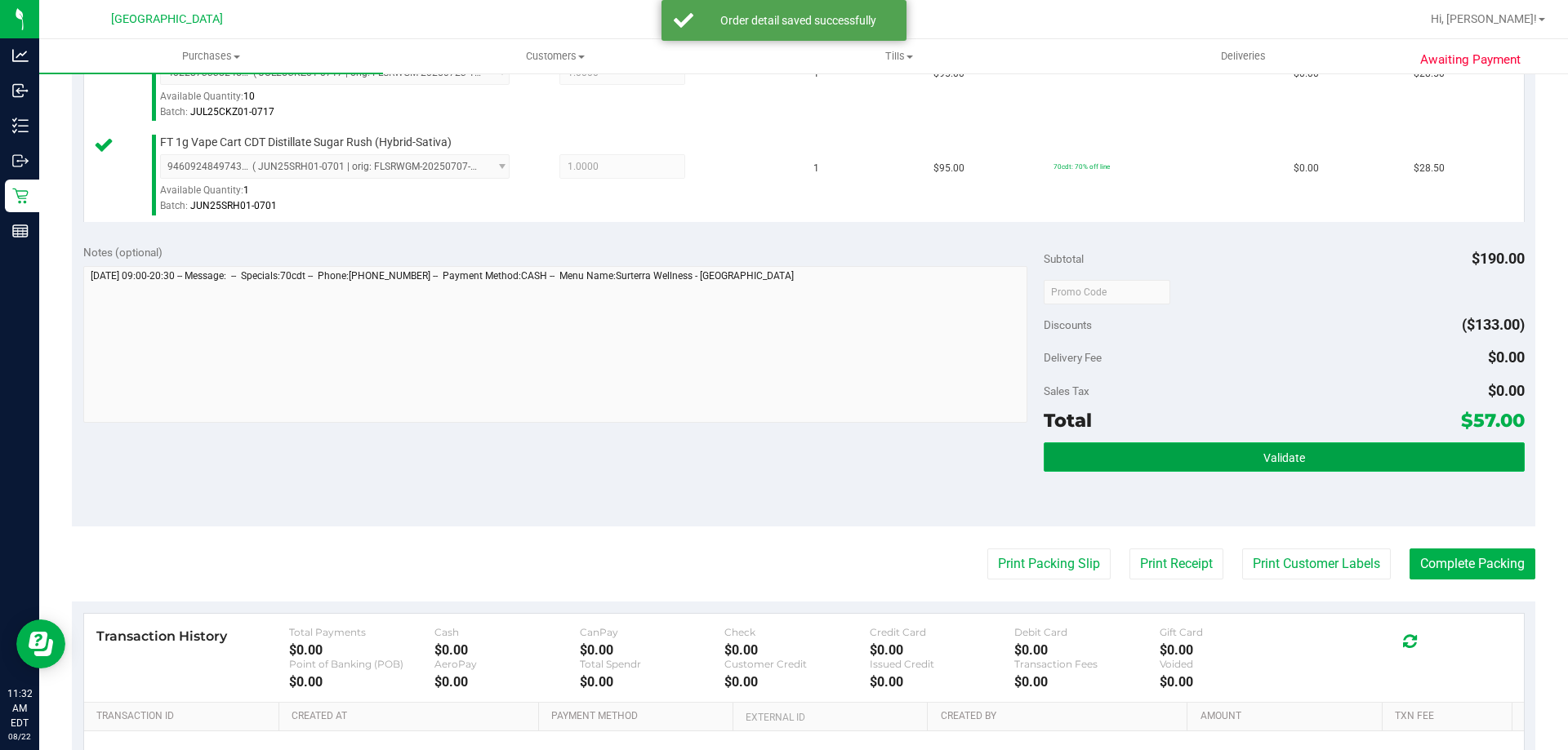
click at [1056, 464] on button "Validate" at bounding box center [1284, 456] width 480 height 29
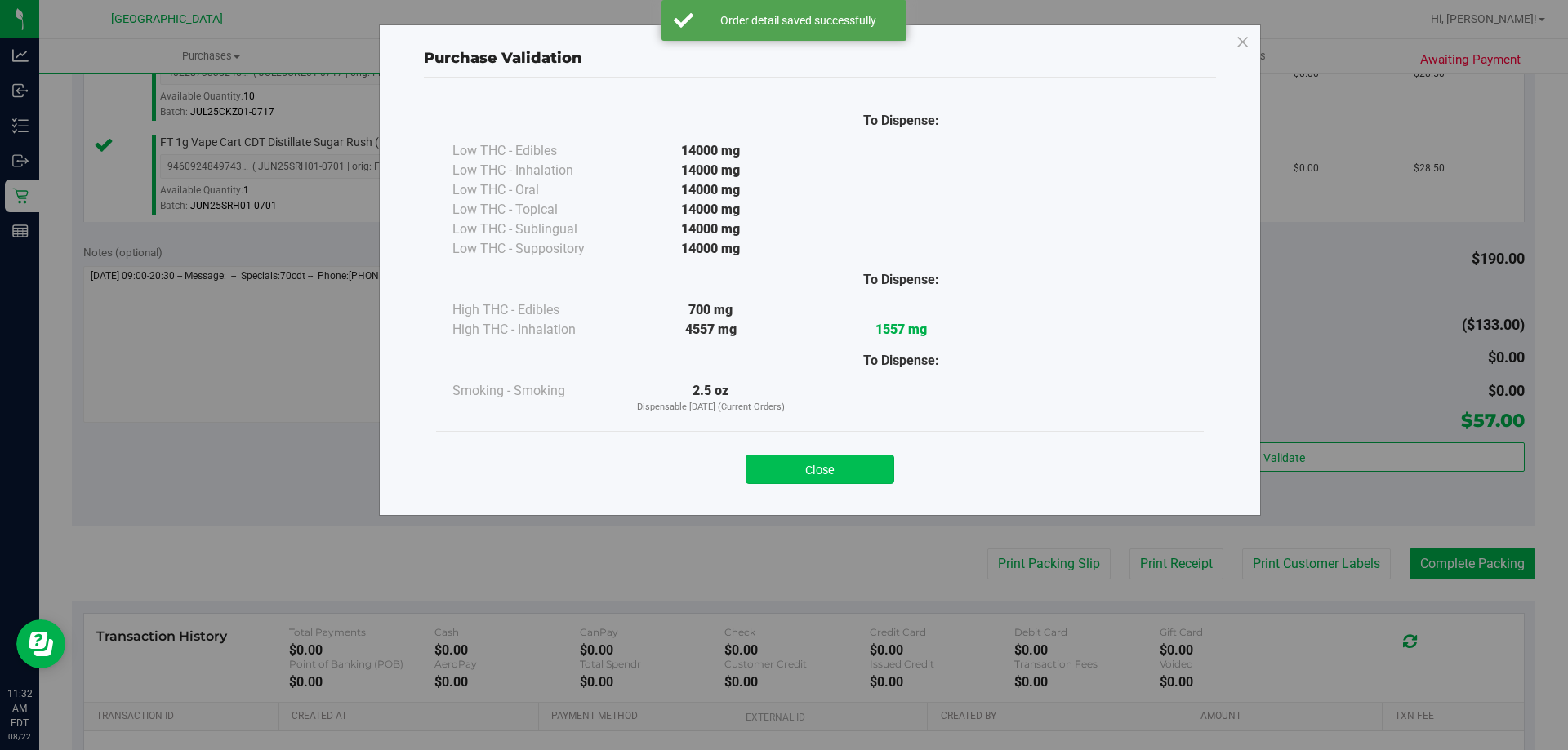
click at [844, 467] on button "Close" at bounding box center [820, 469] width 149 height 29
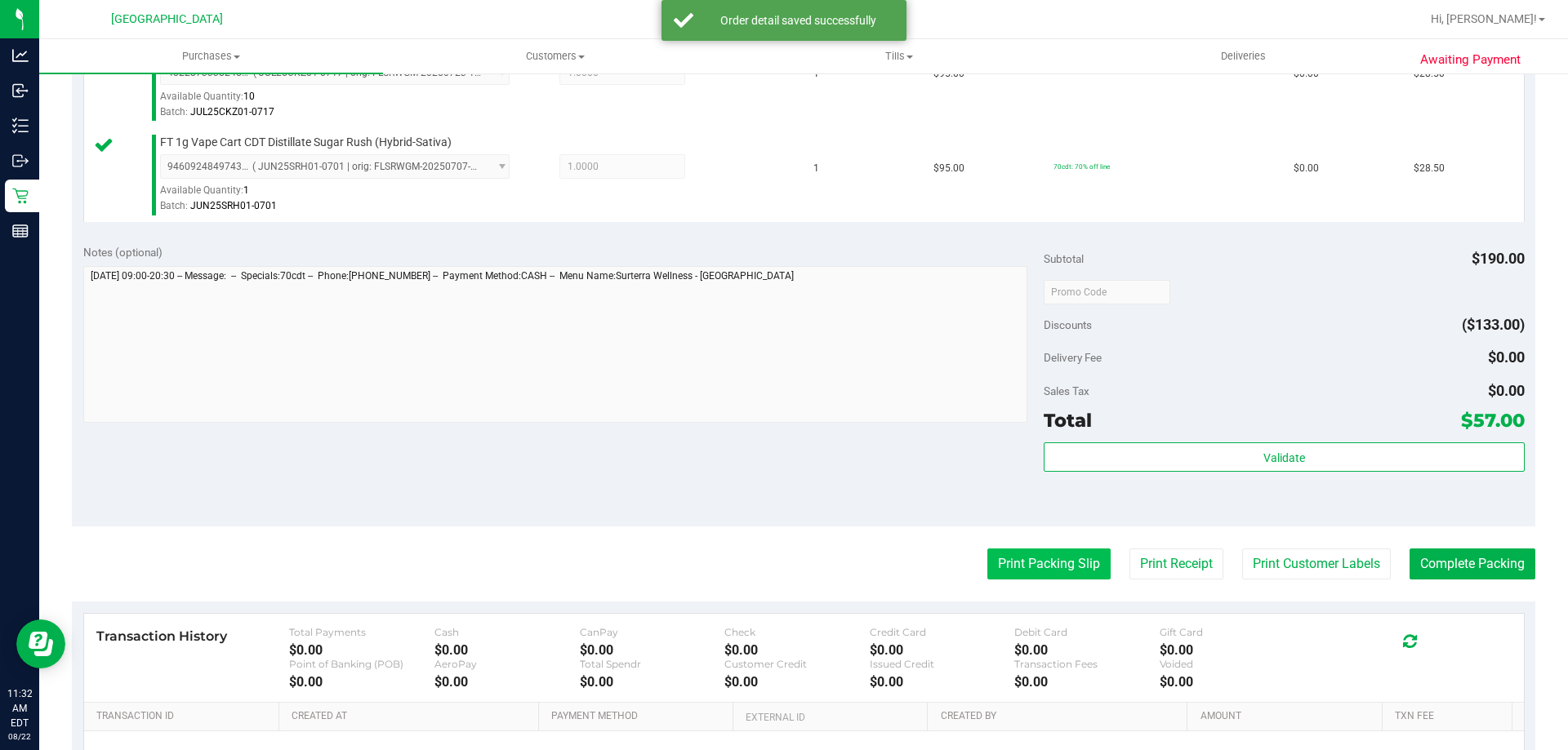
click at [995, 562] on button "Print Packing Slip" at bounding box center [1049, 564] width 123 height 31
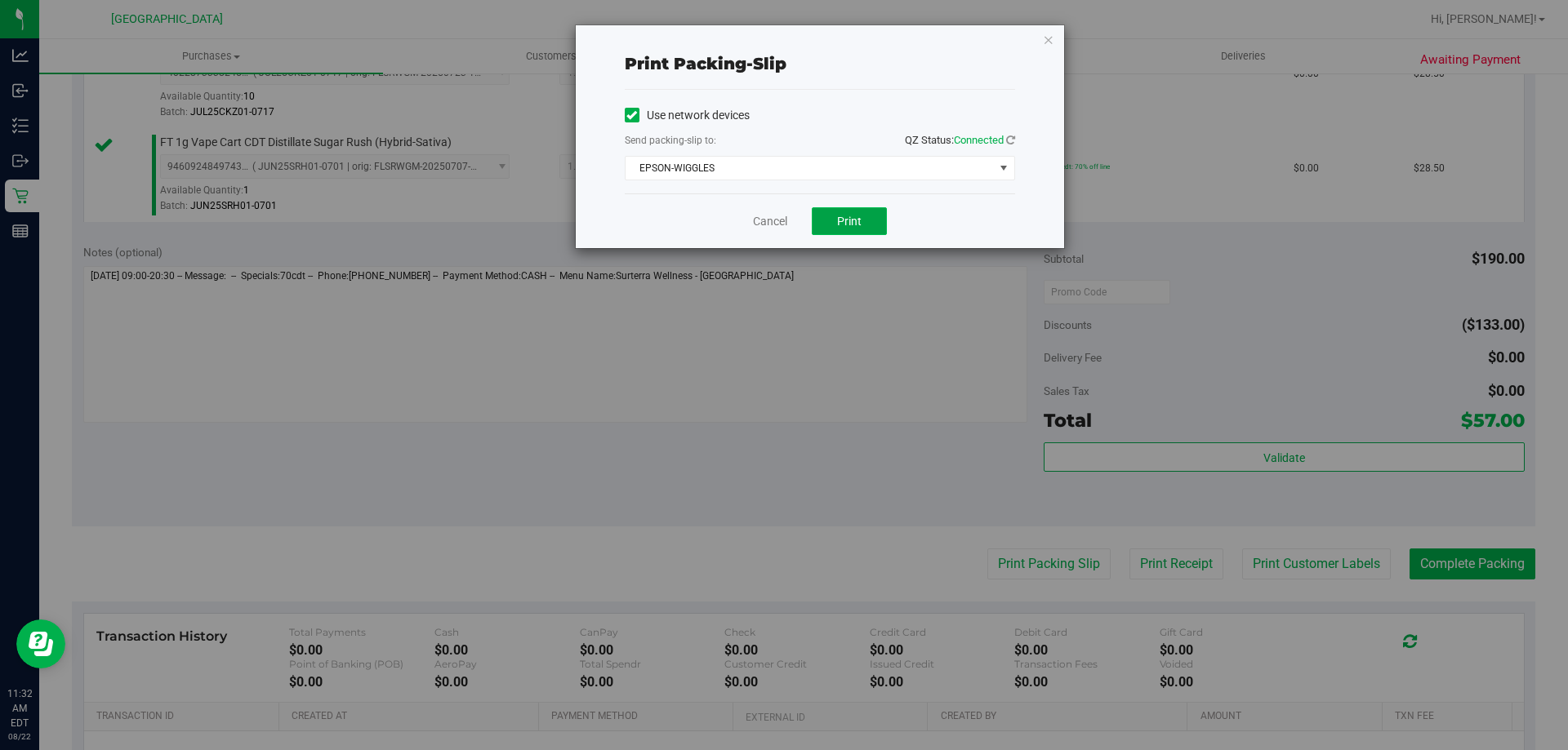
click at [837, 222] on span "Print" at bounding box center [850, 221] width 25 height 13
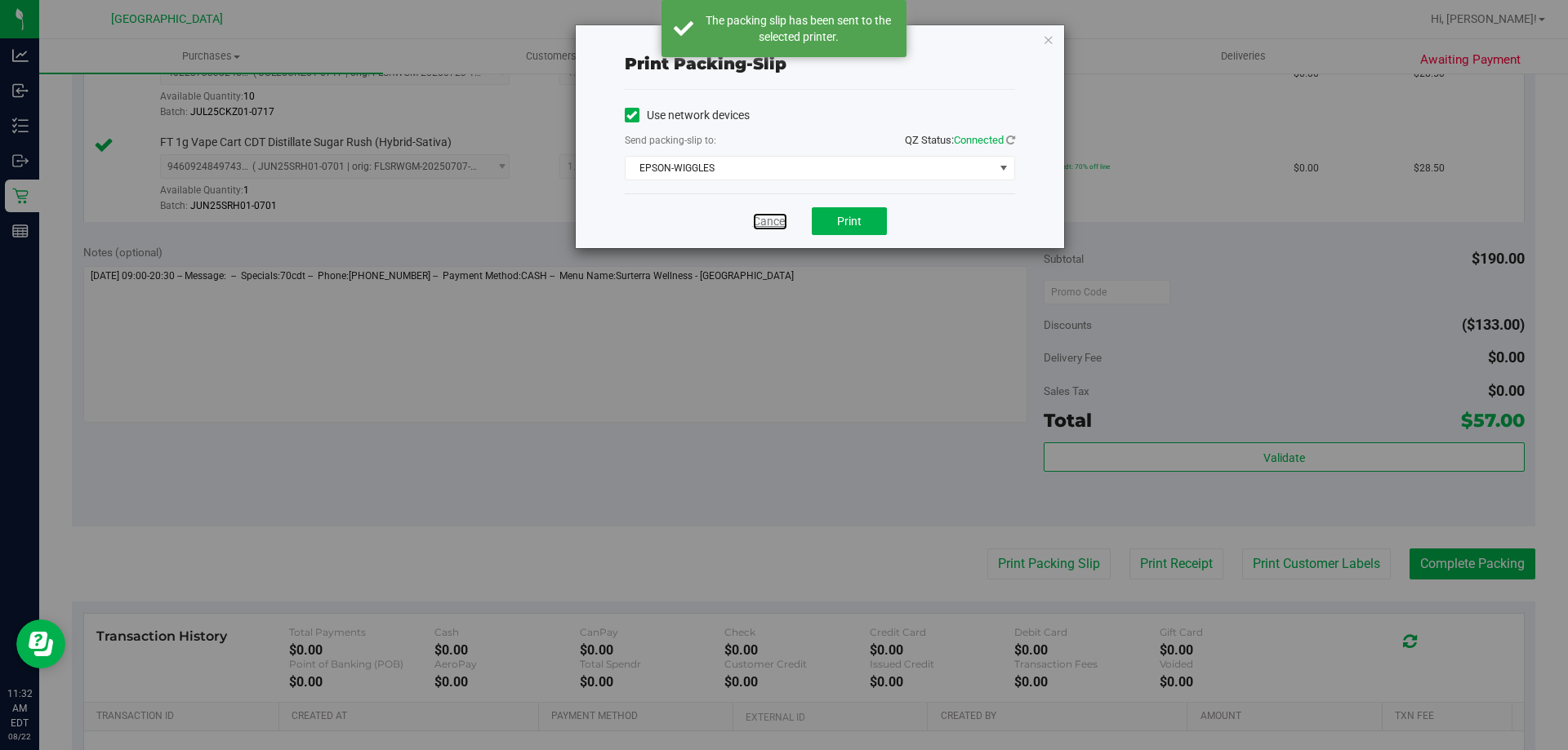
drag, startPoint x: 765, startPoint y: 227, endPoint x: 799, endPoint y: 256, distance: 44.7
click at [764, 227] on link "Cancel" at bounding box center [769, 222] width 34 height 18
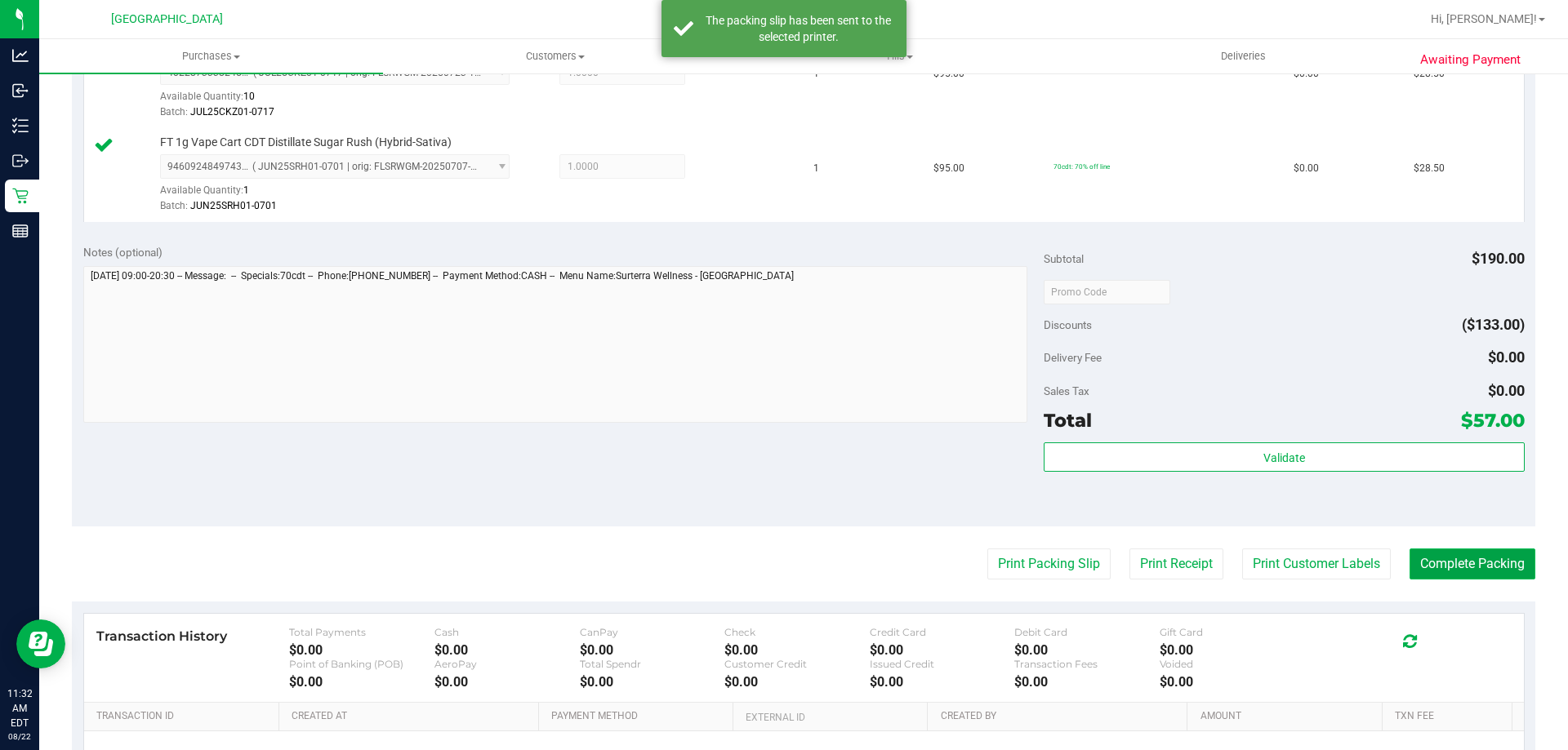
click at [1487, 571] on button "Complete Packing" at bounding box center [1472, 564] width 126 height 31
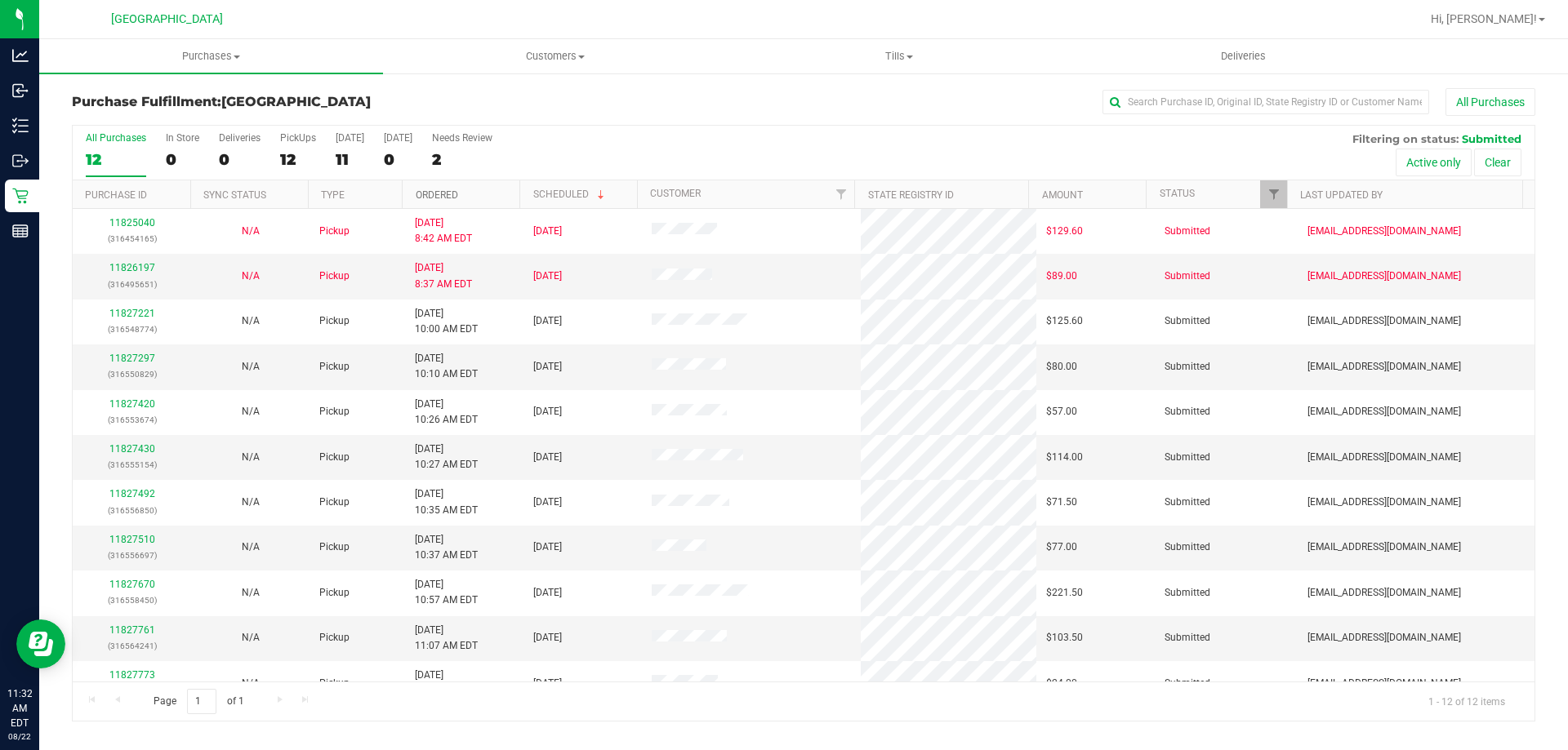
click at [452, 194] on link "Ordered" at bounding box center [437, 194] width 42 height 11
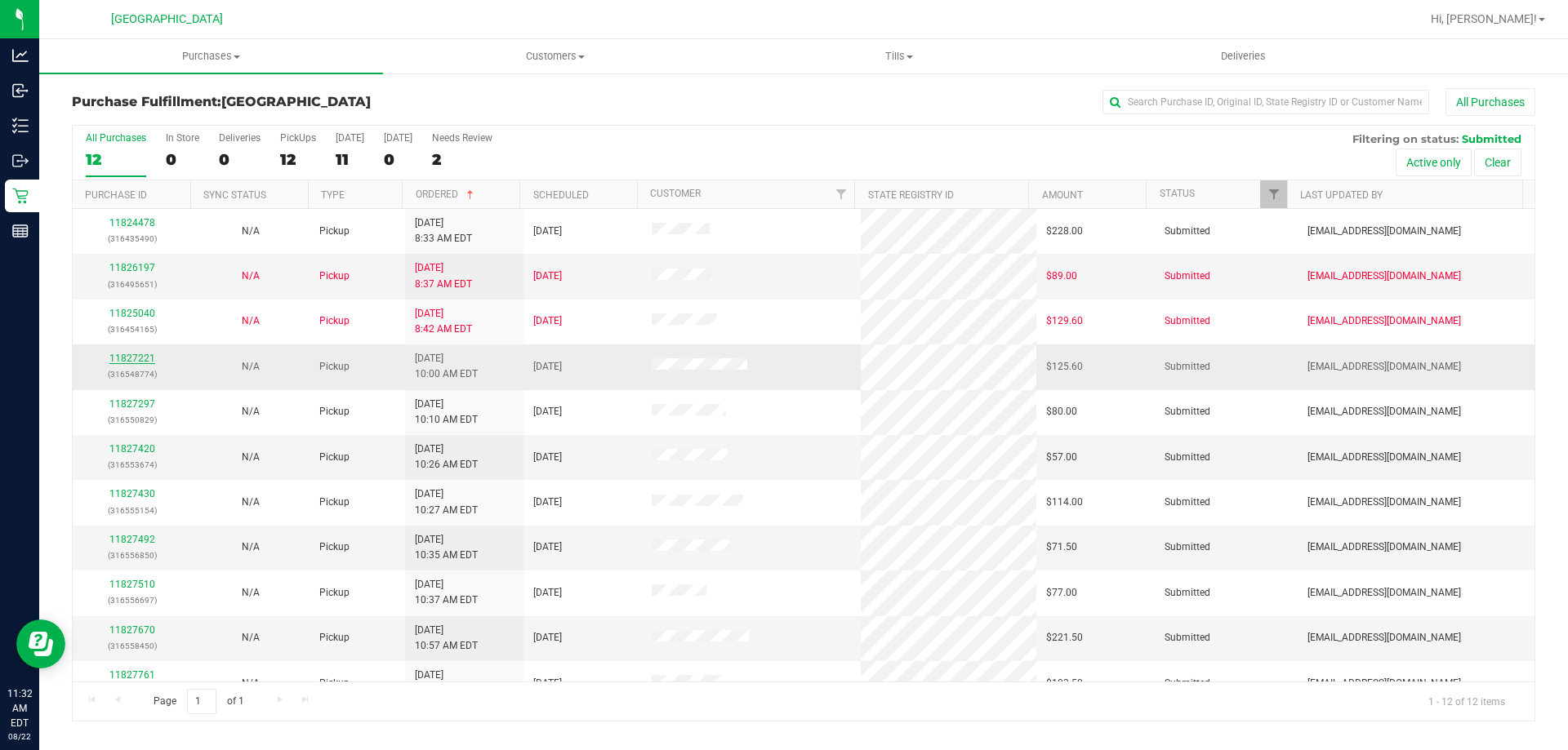
click at [129, 360] on link "11827221" at bounding box center [132, 358] width 46 height 11
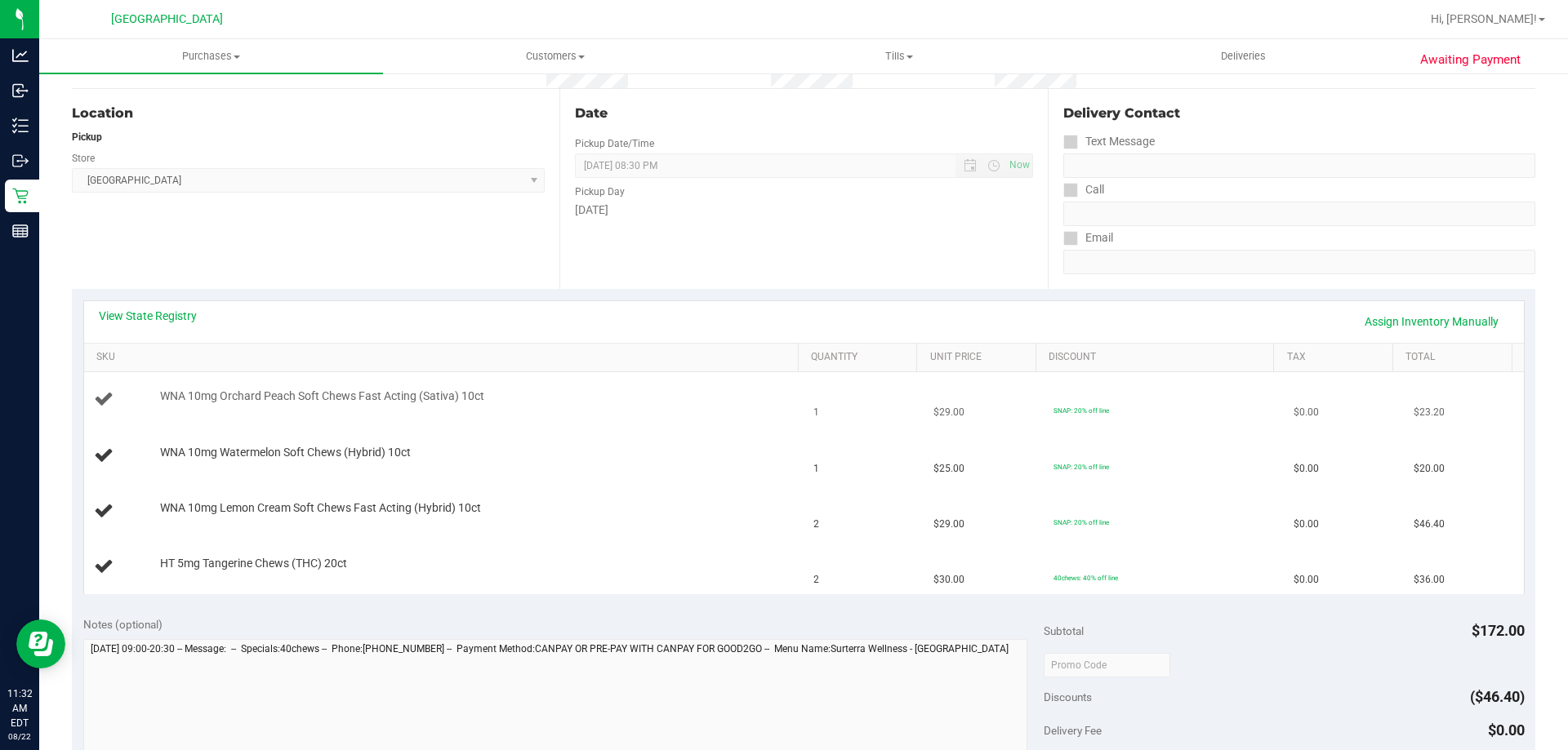
scroll to position [164, 0]
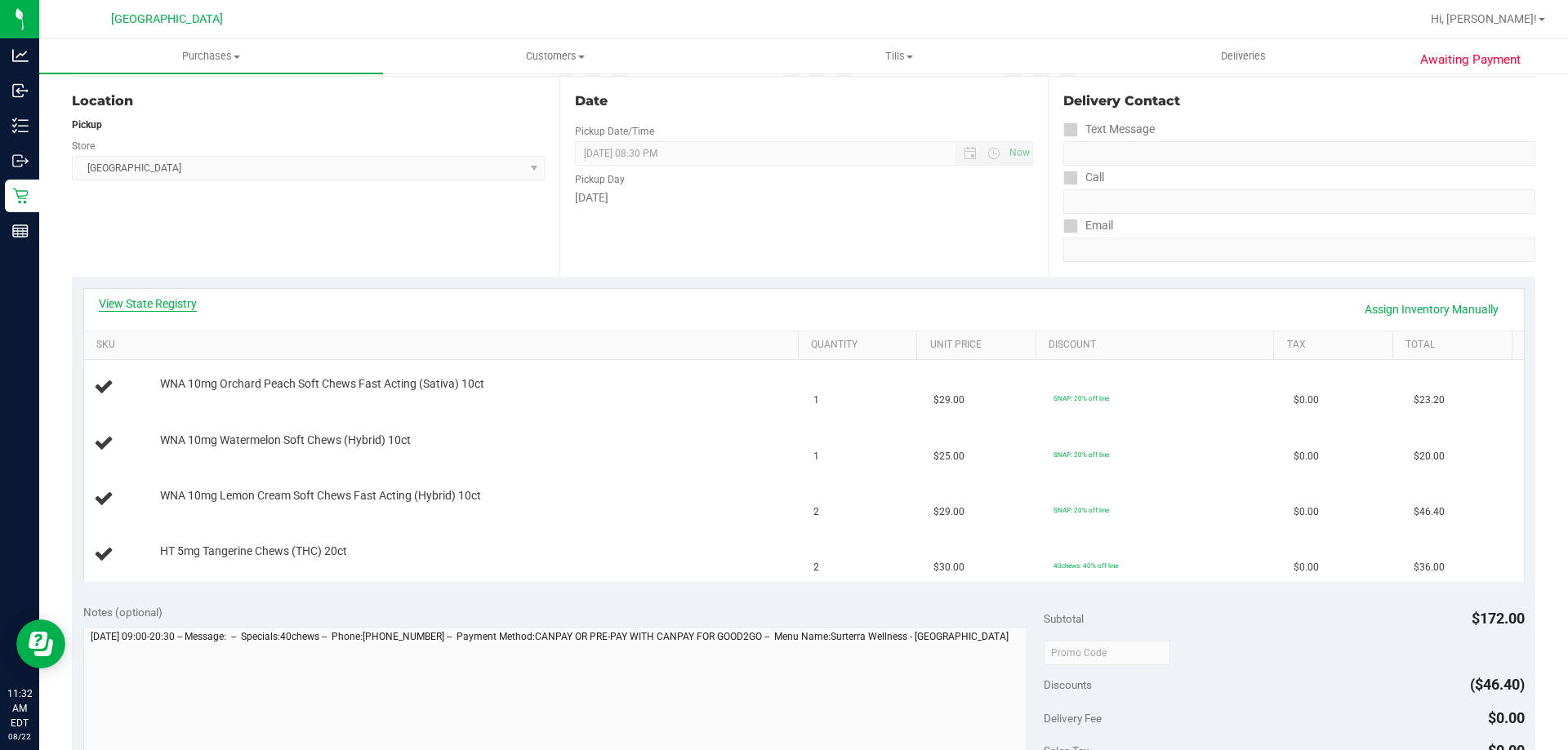
click at [157, 302] on link "View State Registry" at bounding box center [147, 303] width 98 height 17
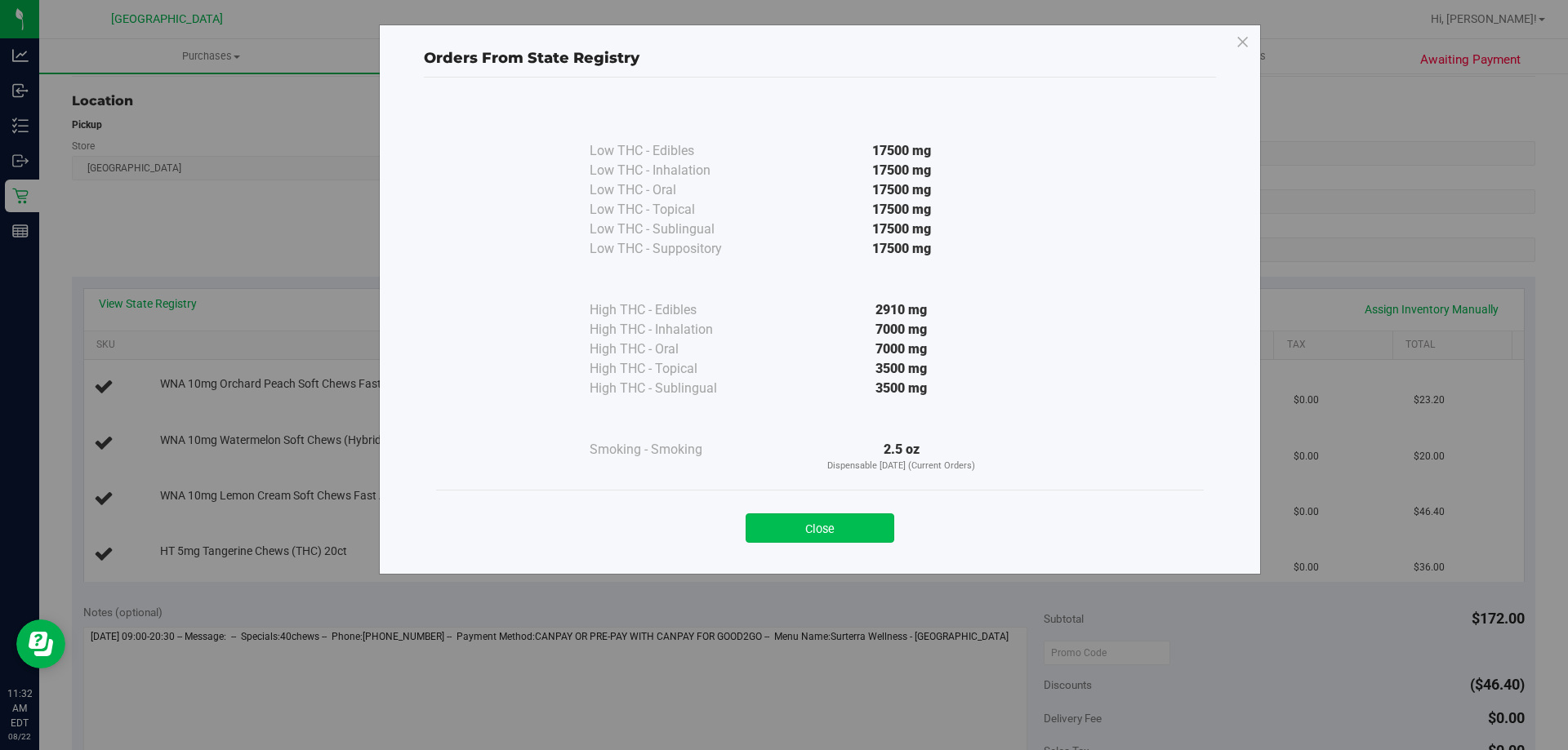
click at [848, 524] on button "Close" at bounding box center [820, 528] width 149 height 29
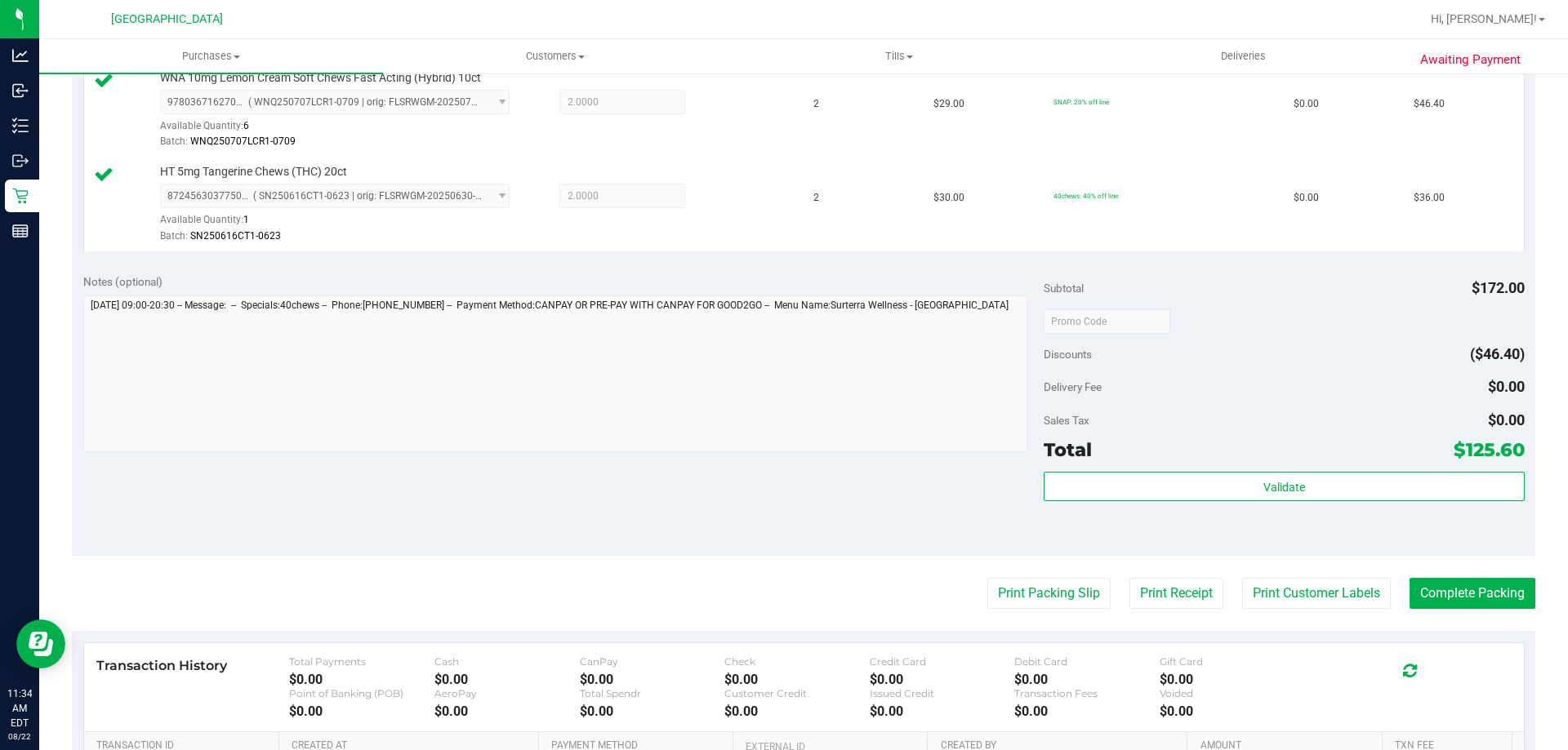
scroll to position [653, 0]
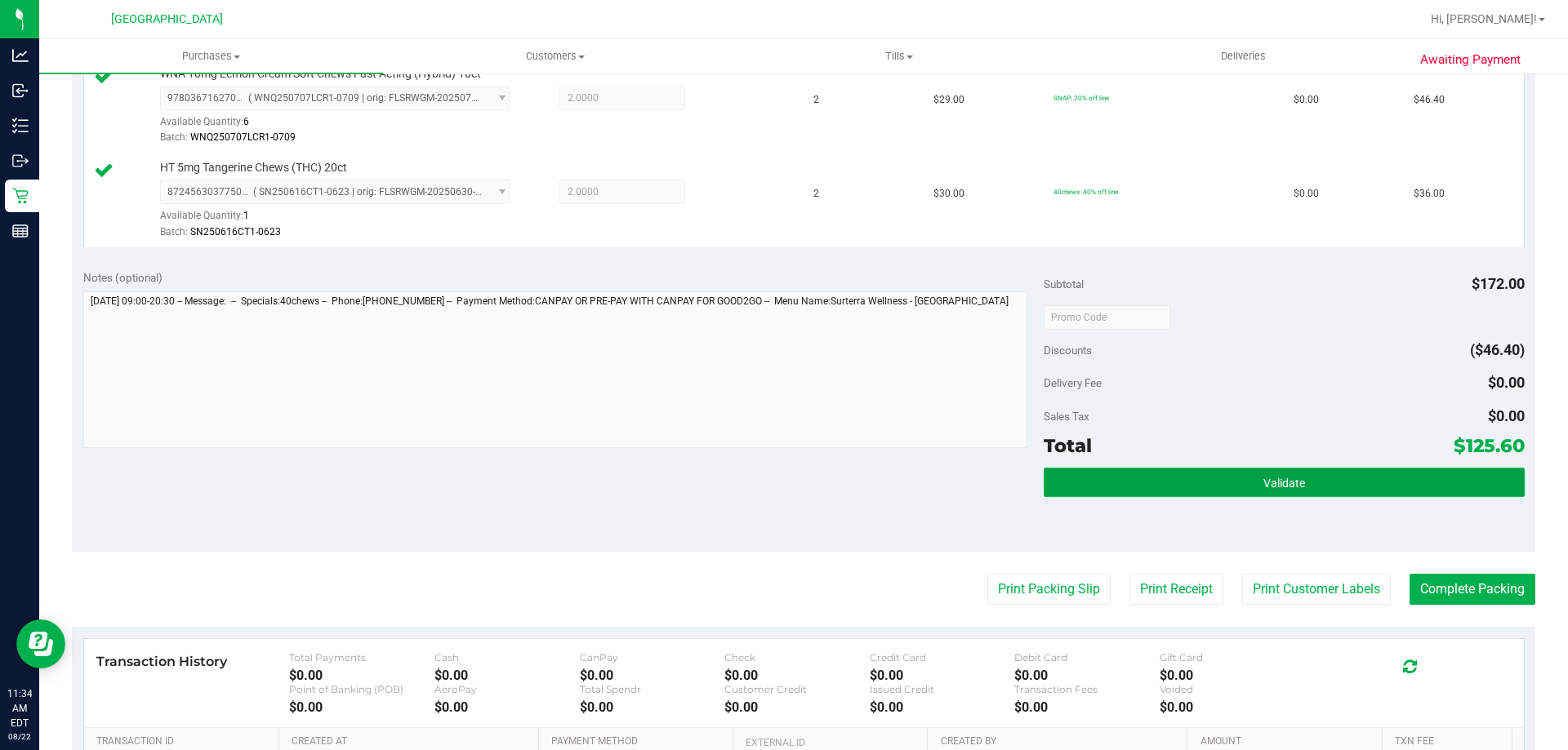
click at [1167, 477] on button "Validate" at bounding box center [1284, 482] width 480 height 29
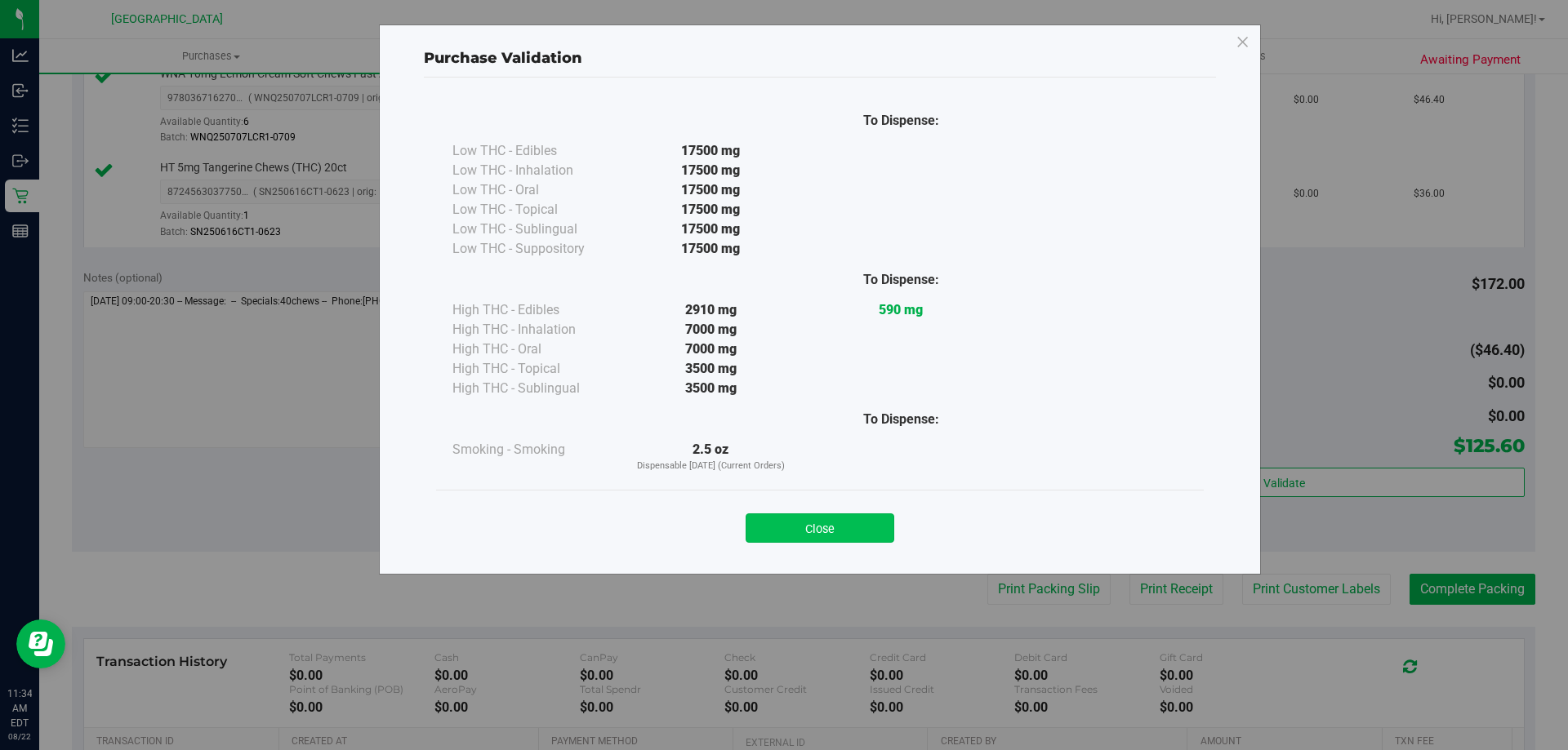
click at [780, 529] on button "Close" at bounding box center [820, 528] width 149 height 29
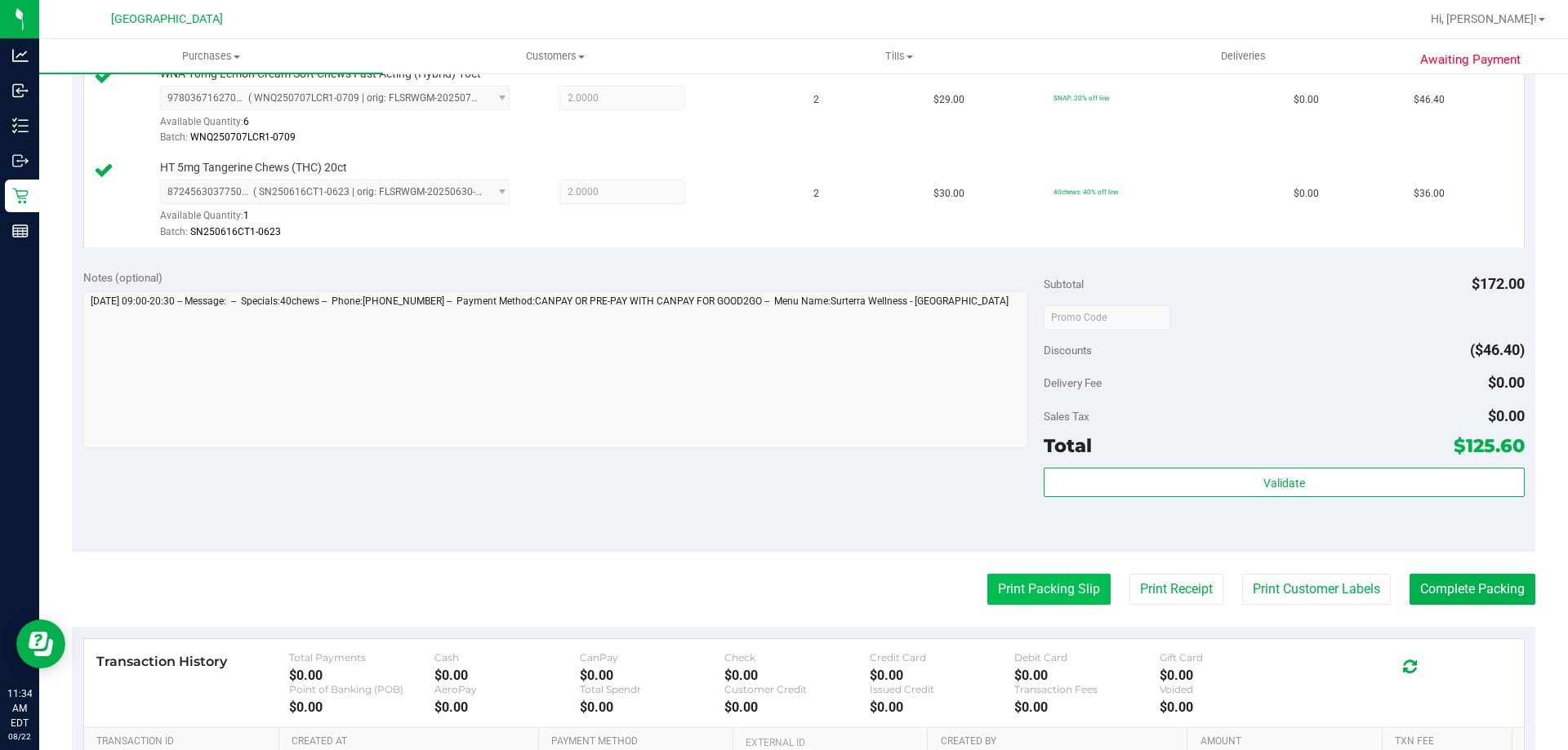
click at [997, 601] on button "Print Packing Slip" at bounding box center [1049, 589] width 123 height 31
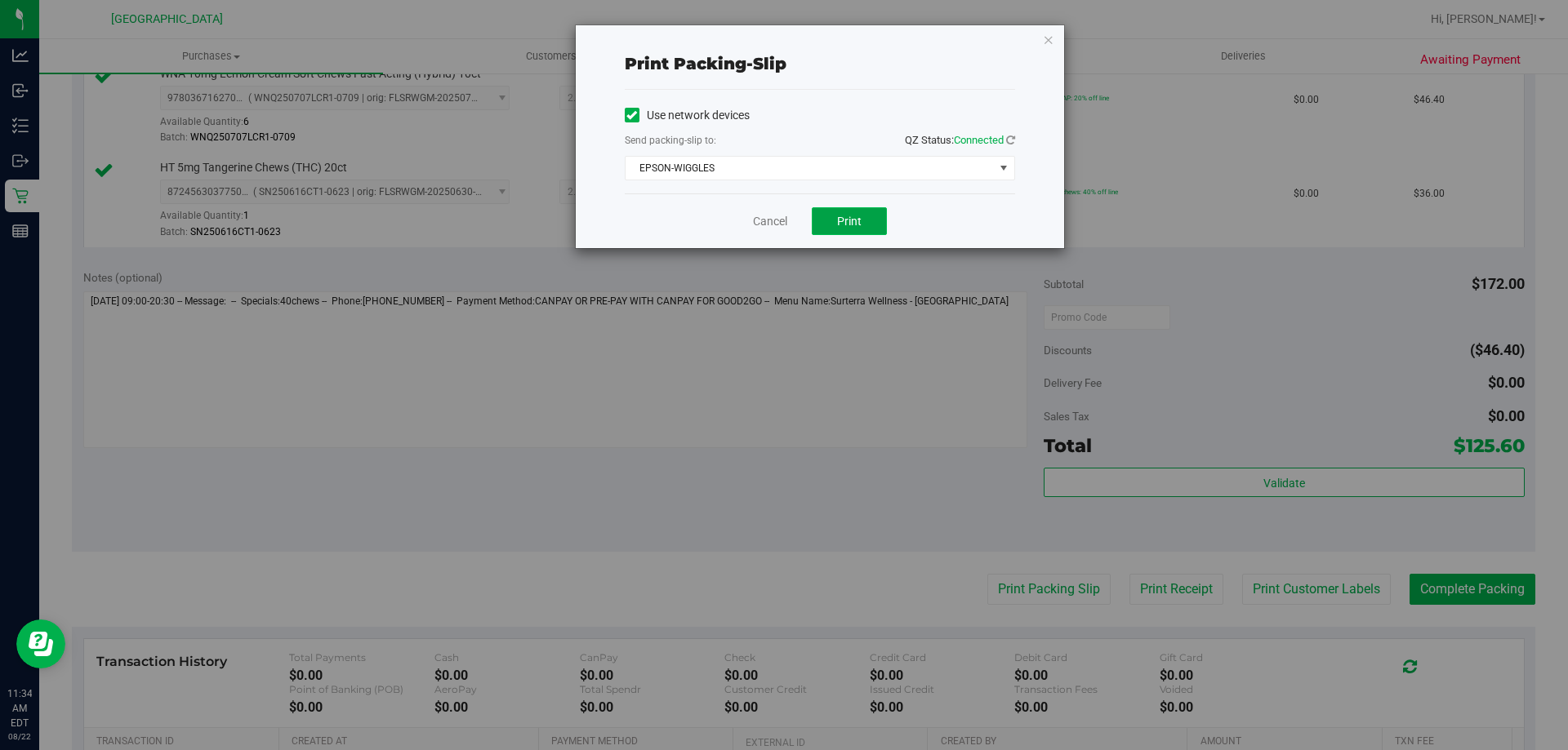
click at [841, 223] on span "Print" at bounding box center [850, 221] width 25 height 13
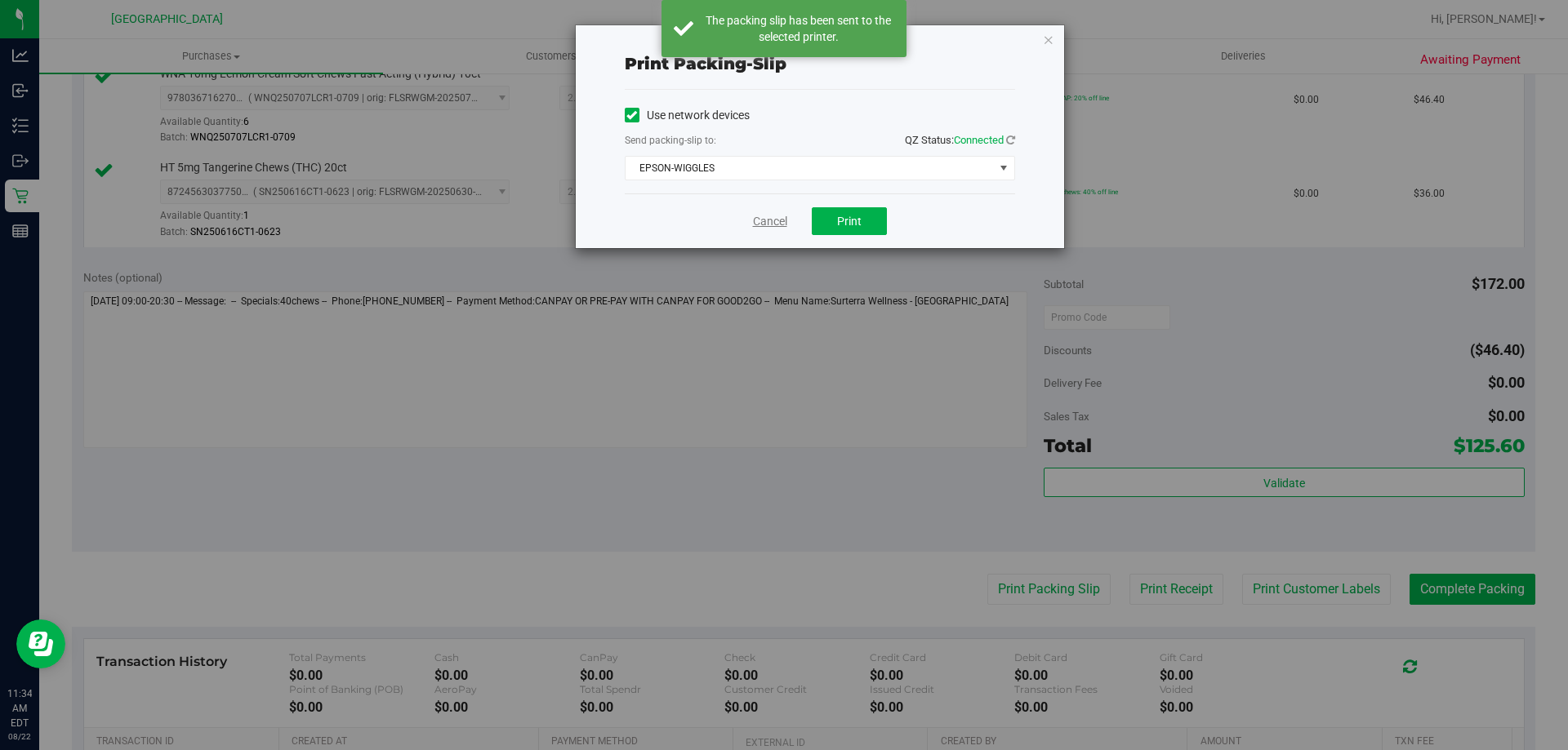
click at [771, 214] on link "Cancel" at bounding box center [769, 222] width 34 height 18
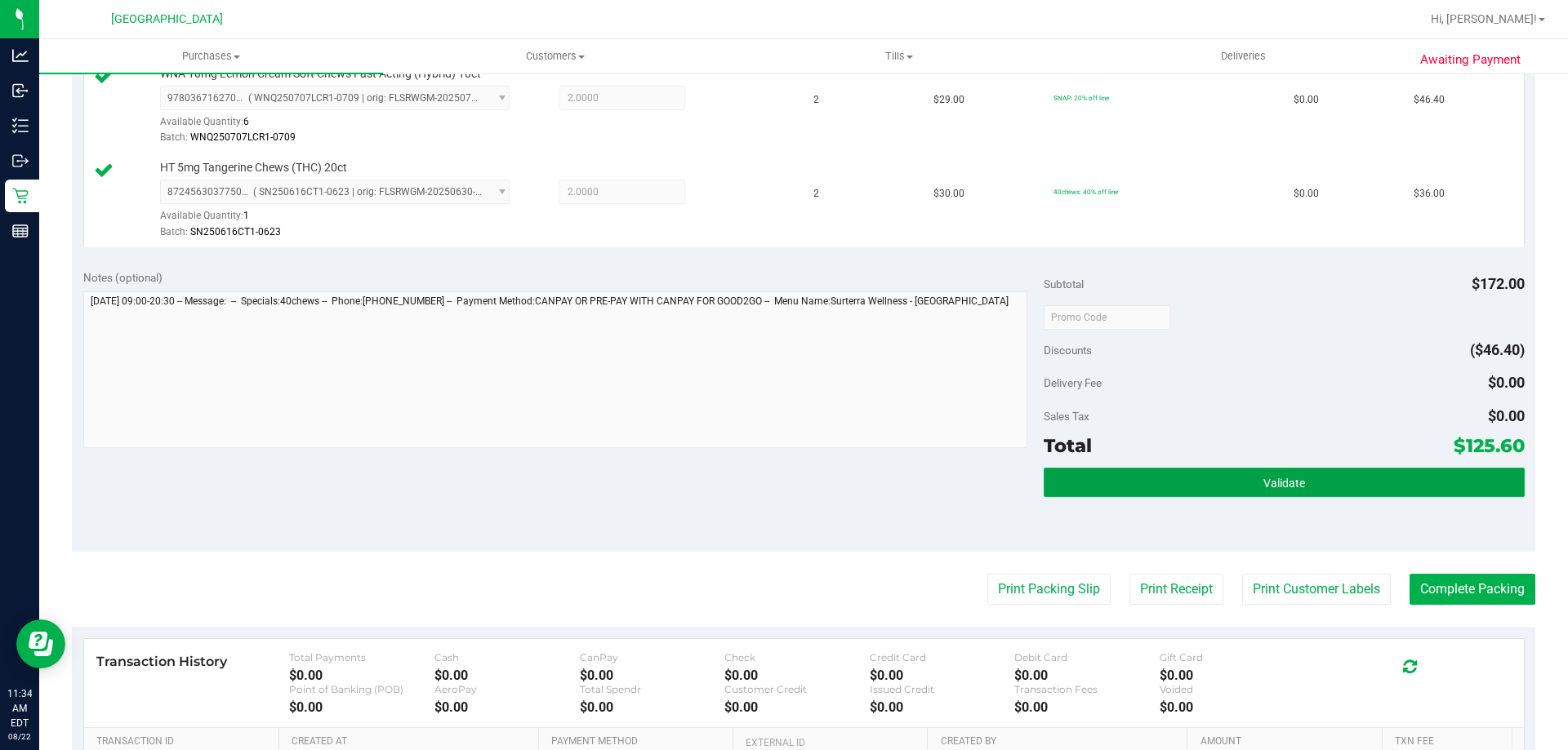
click at [1264, 489] on span "Validate" at bounding box center [1284, 483] width 41 height 13
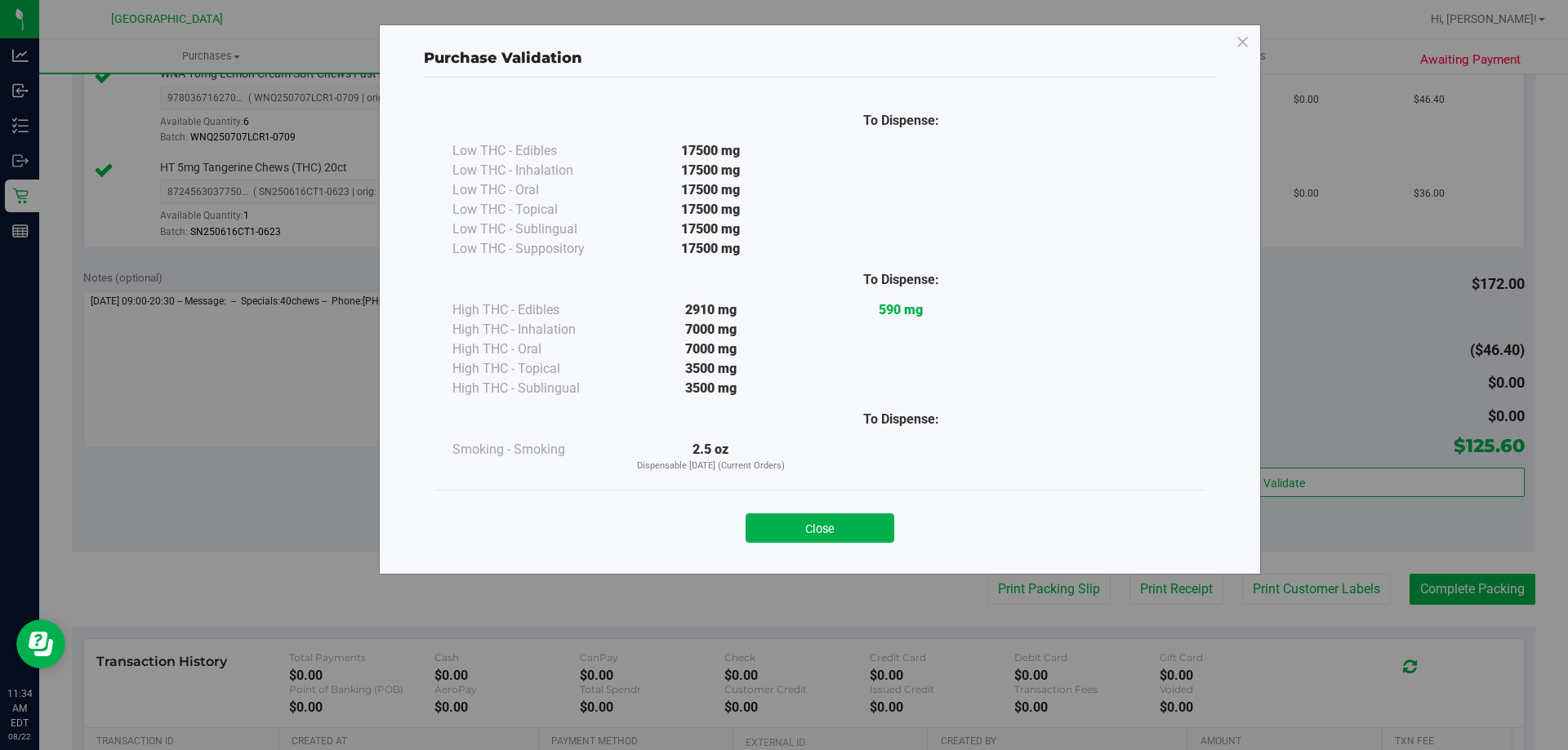
click at [849, 527] on button "Close" at bounding box center [820, 528] width 149 height 29
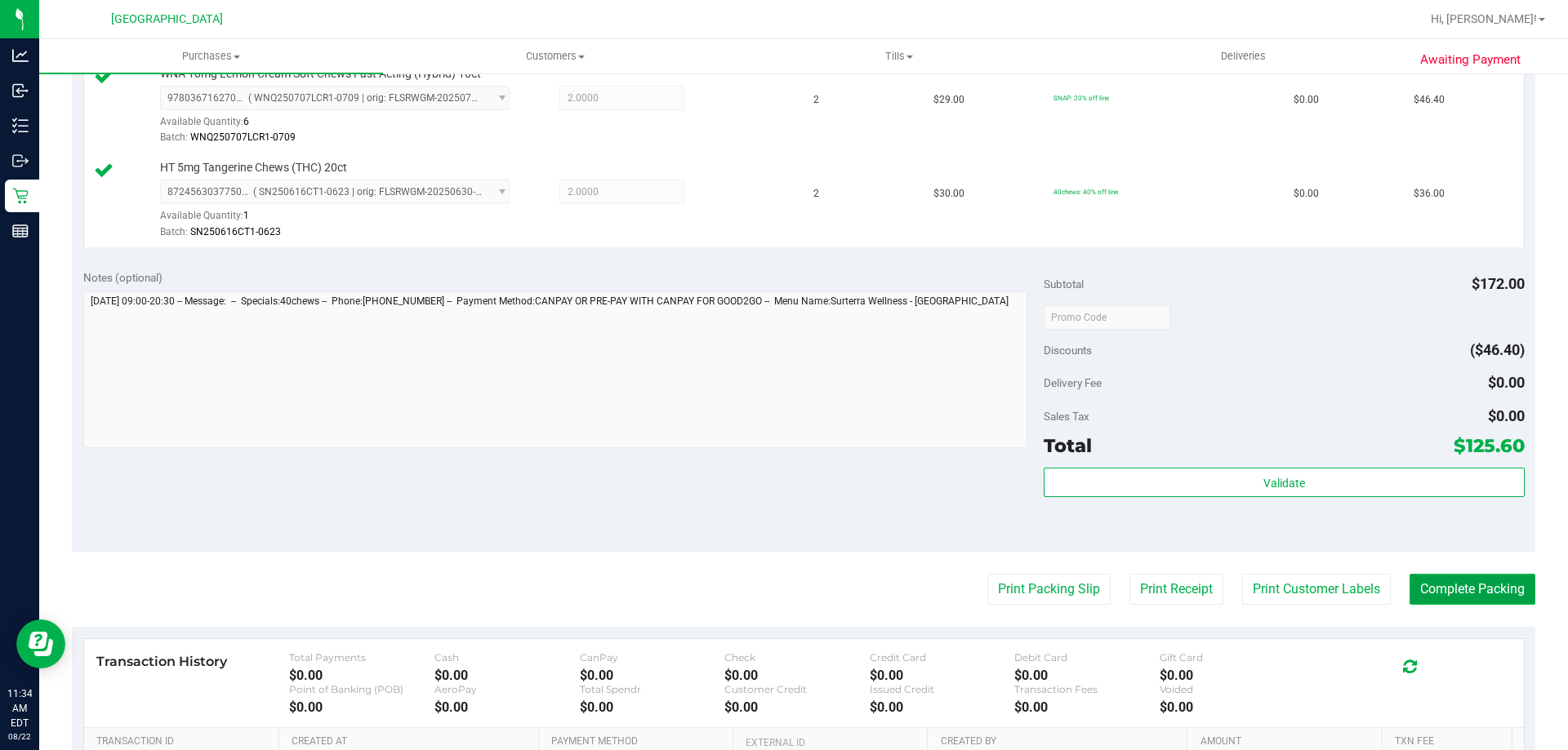
click at [1505, 589] on button "Complete Packing" at bounding box center [1472, 589] width 126 height 31
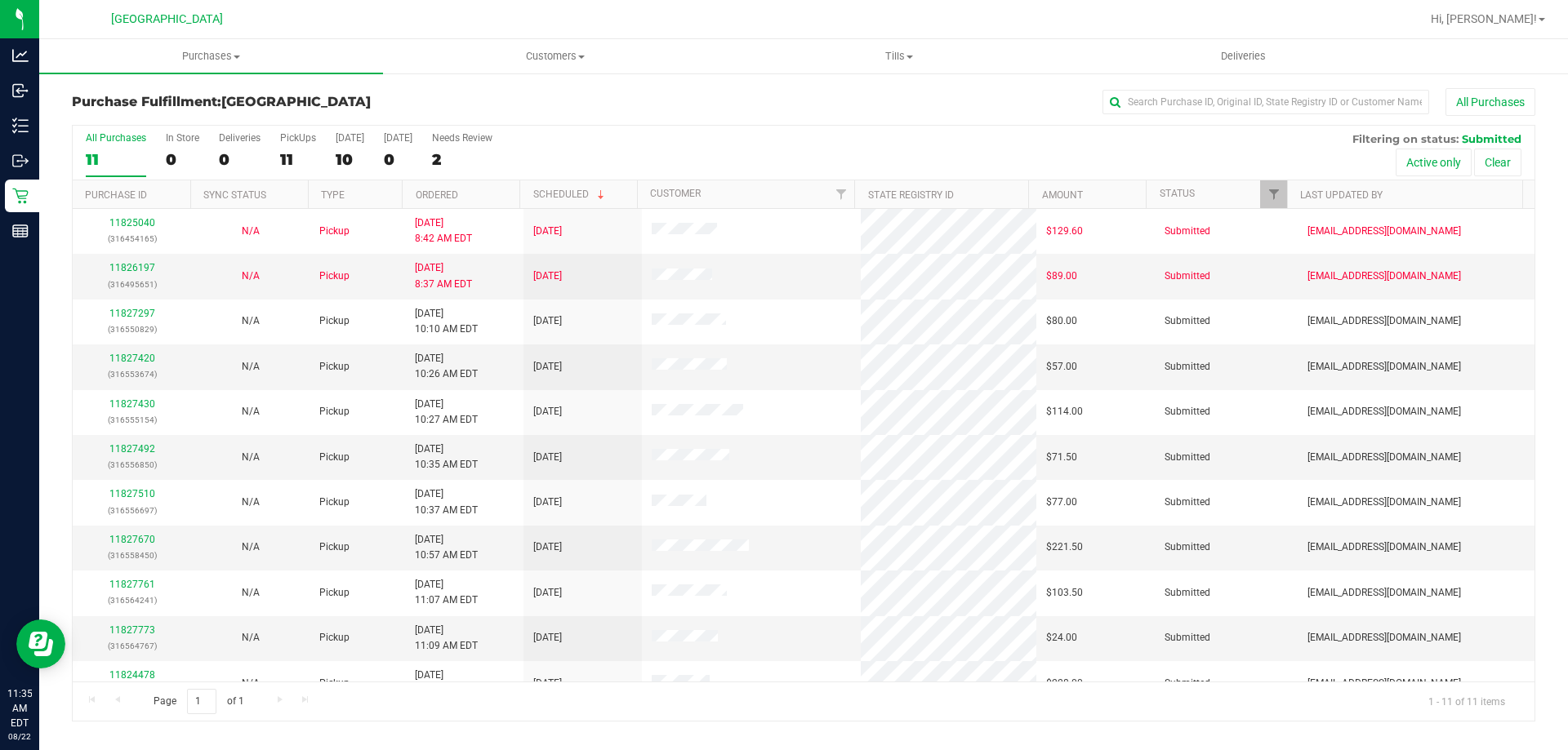
click at [441, 188] on th "Ordered" at bounding box center [461, 194] width 118 height 29
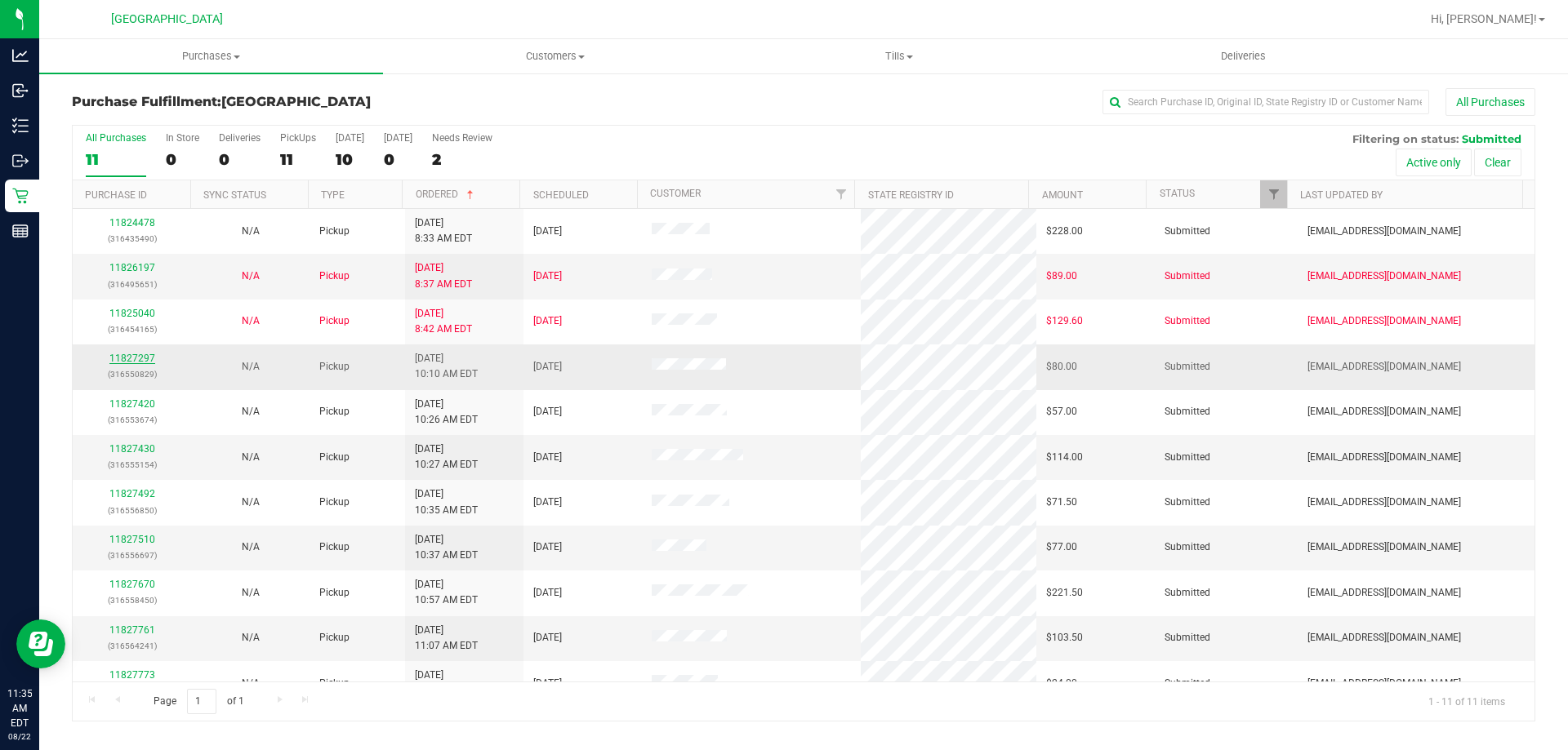
click at [149, 357] on link "11827297" at bounding box center [132, 358] width 46 height 11
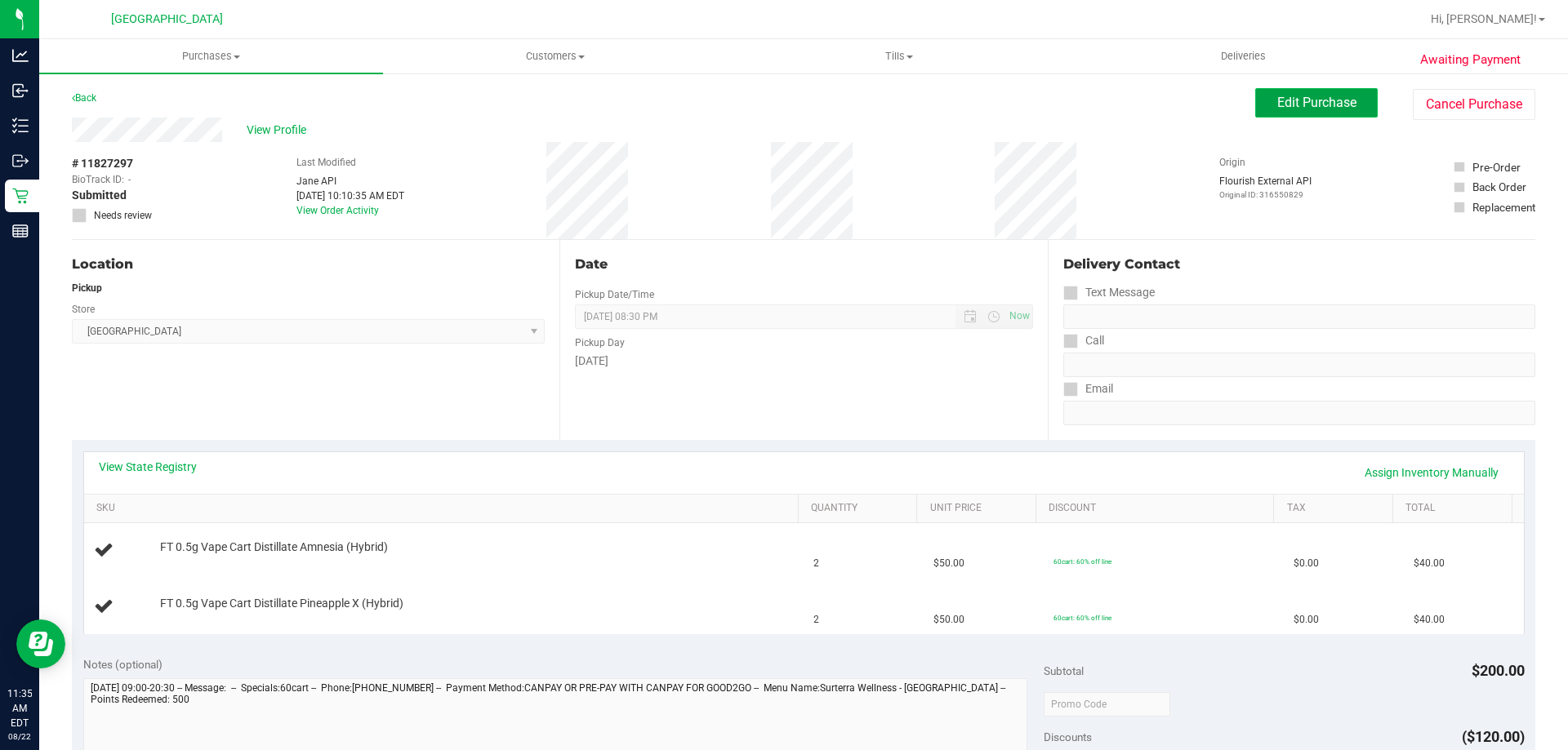
click at [1255, 102] on button "Edit Purchase" at bounding box center [1316, 102] width 122 height 29
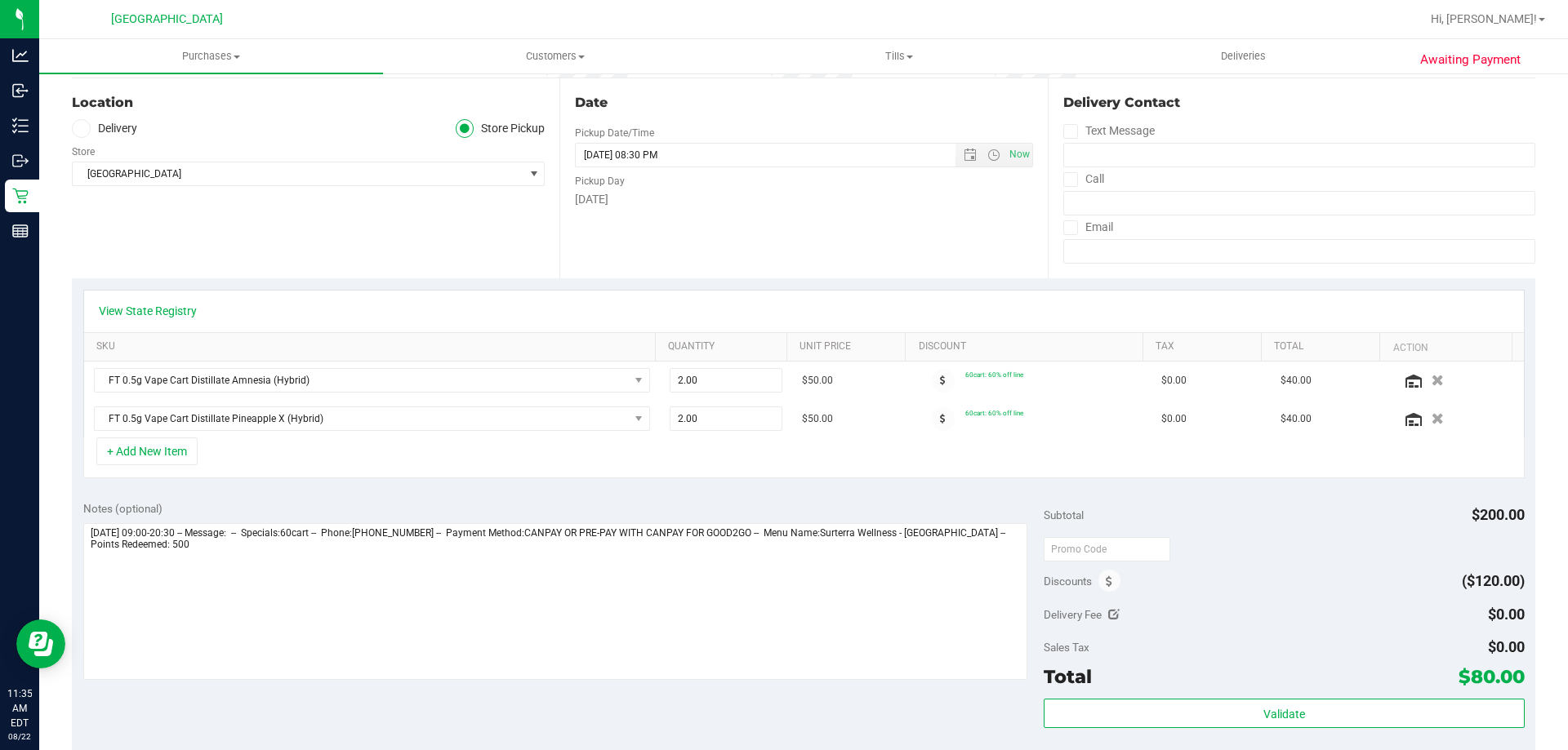
scroll to position [164, 0]
click at [1098, 581] on span at bounding box center [1109, 579] width 22 height 22
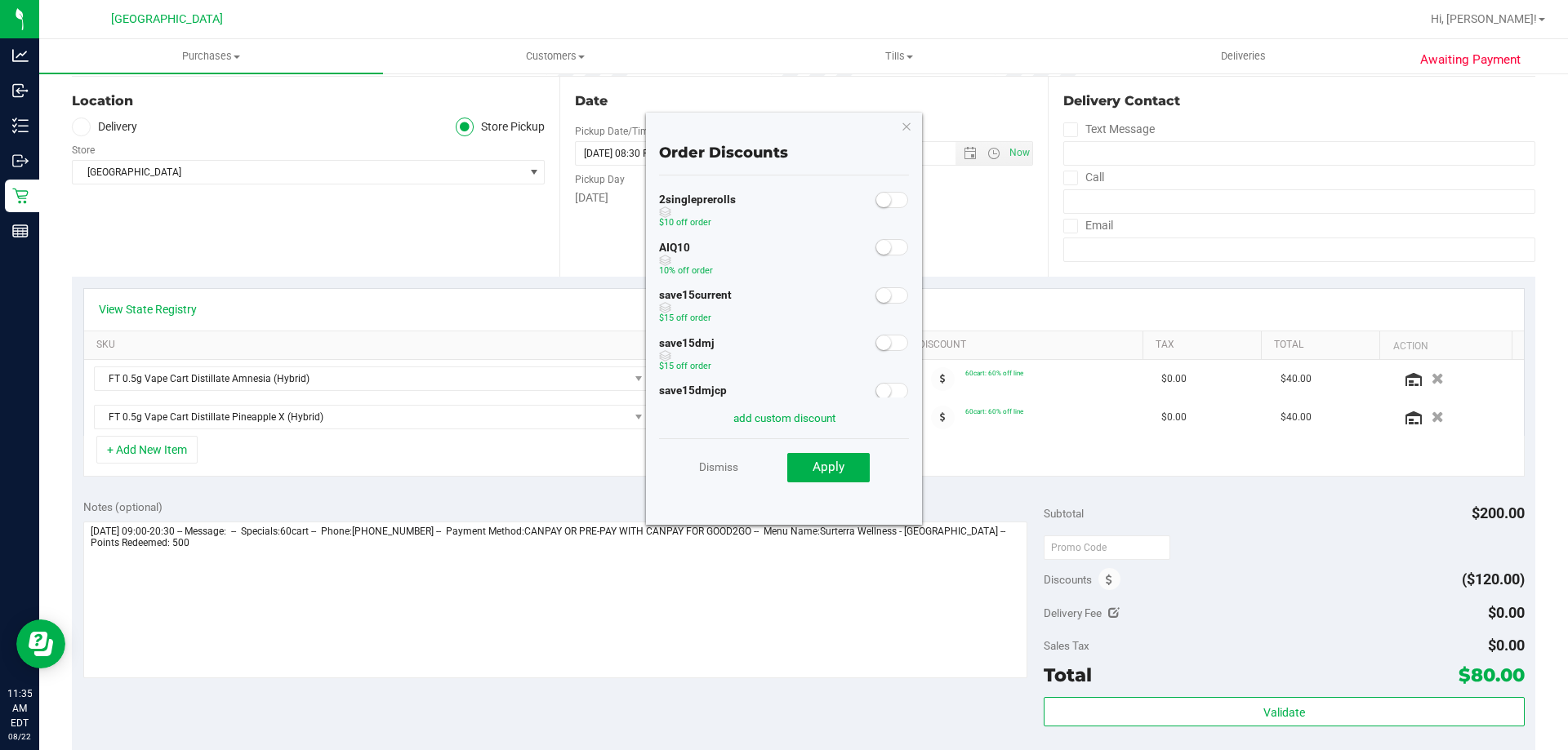
click at [886, 250] on span at bounding box center [891, 247] width 33 height 17
click at [854, 468] on button "Apply" at bounding box center [828, 467] width 83 height 29
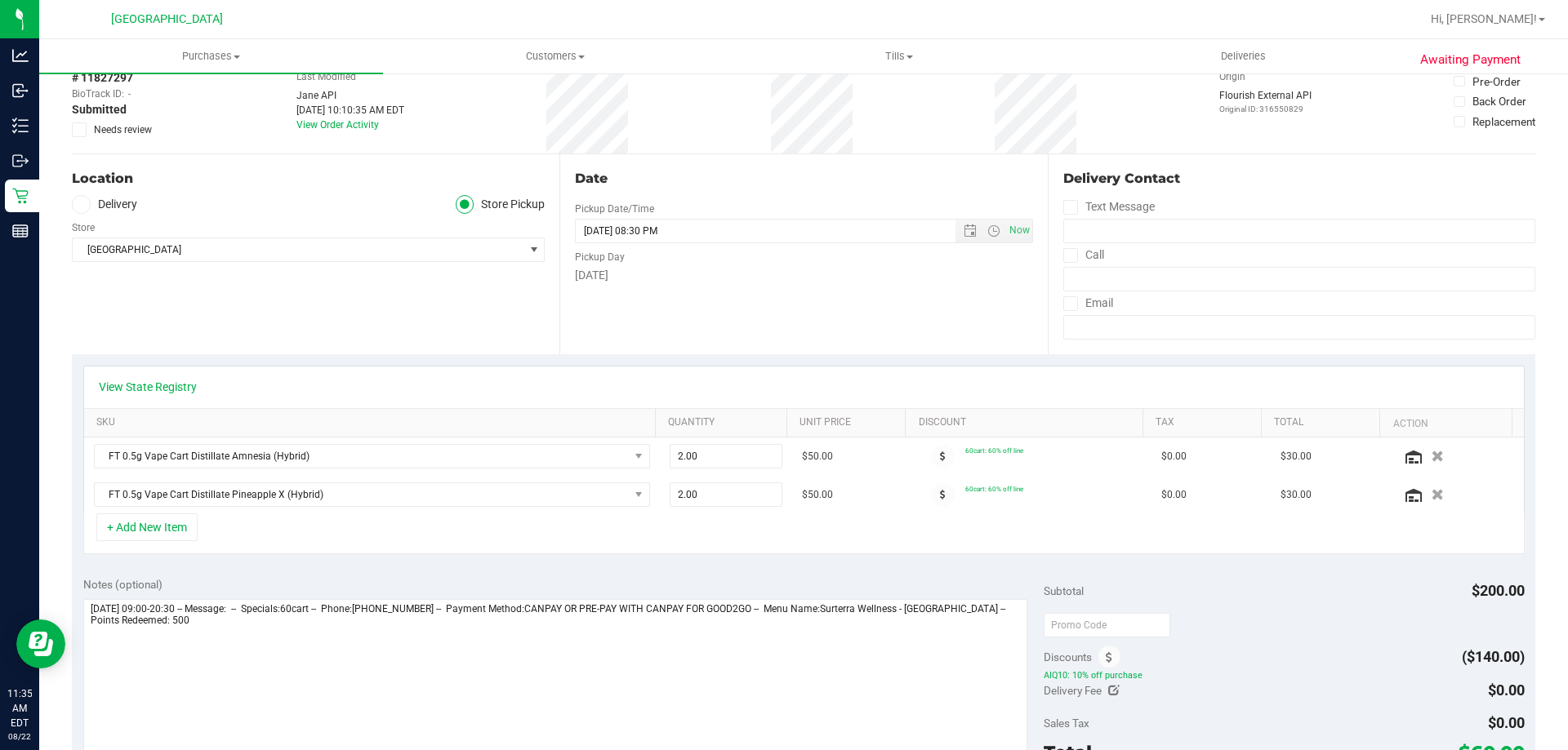
scroll to position [0, 0]
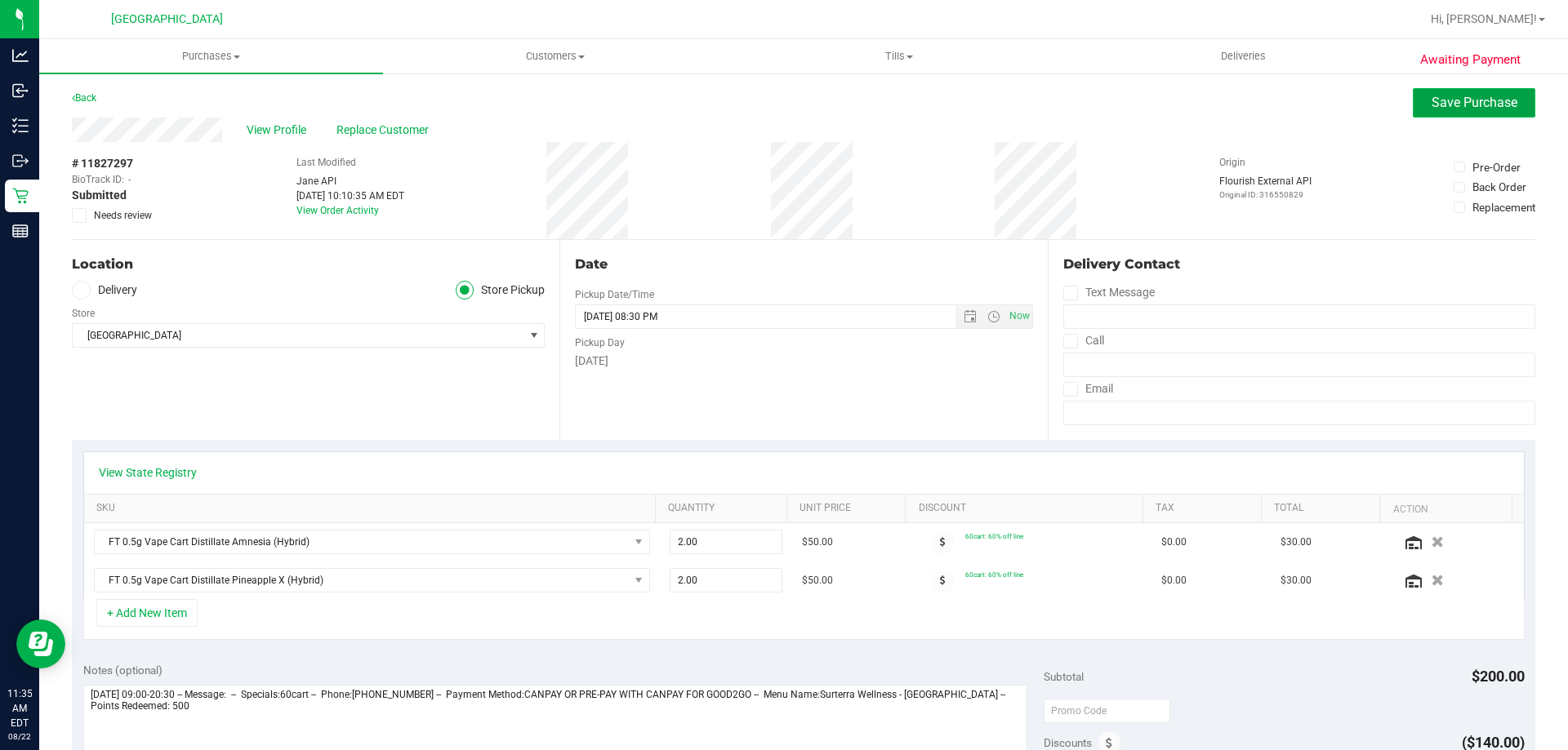
click at [1420, 94] on button "Save Purchase" at bounding box center [1474, 102] width 122 height 29
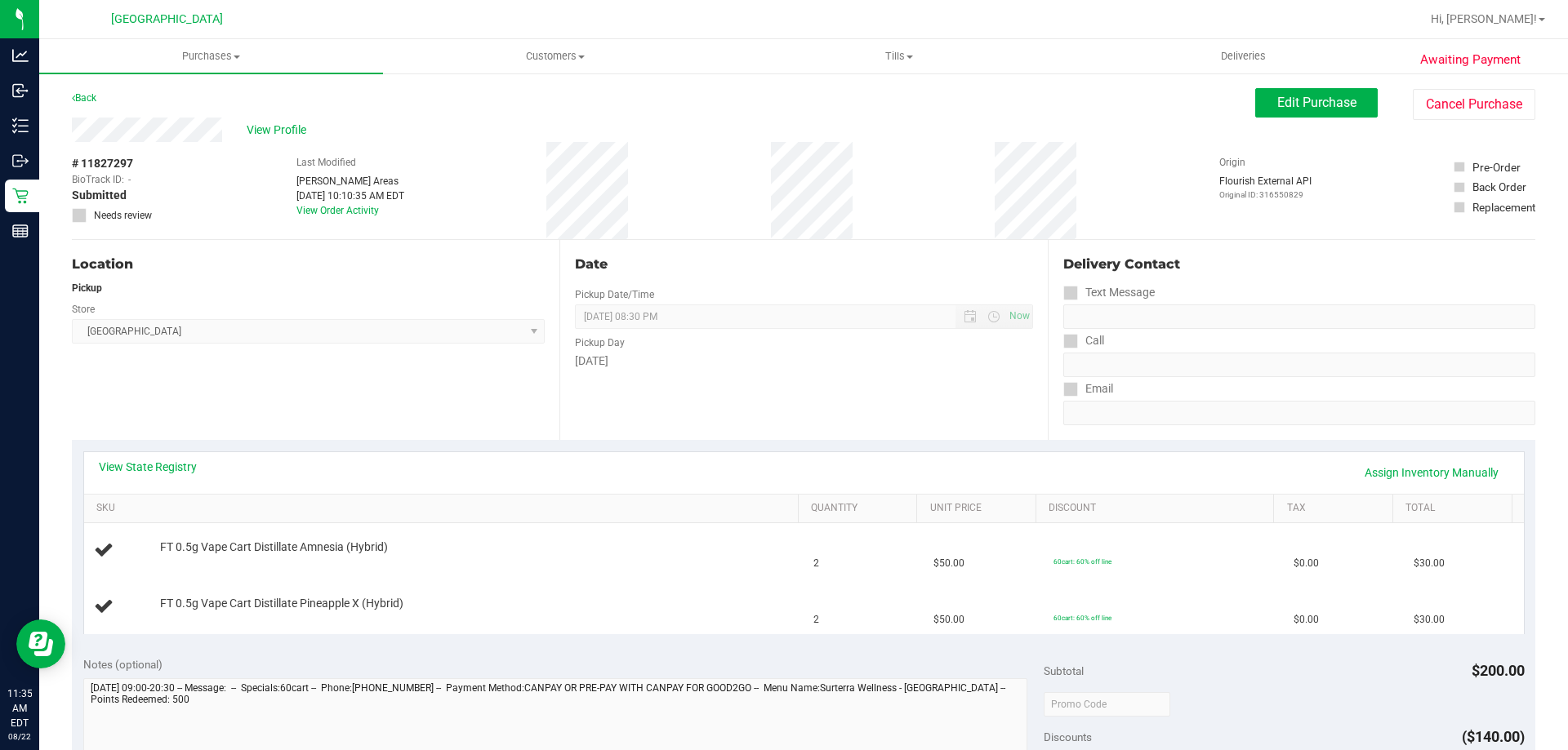
scroll to position [82, 0]
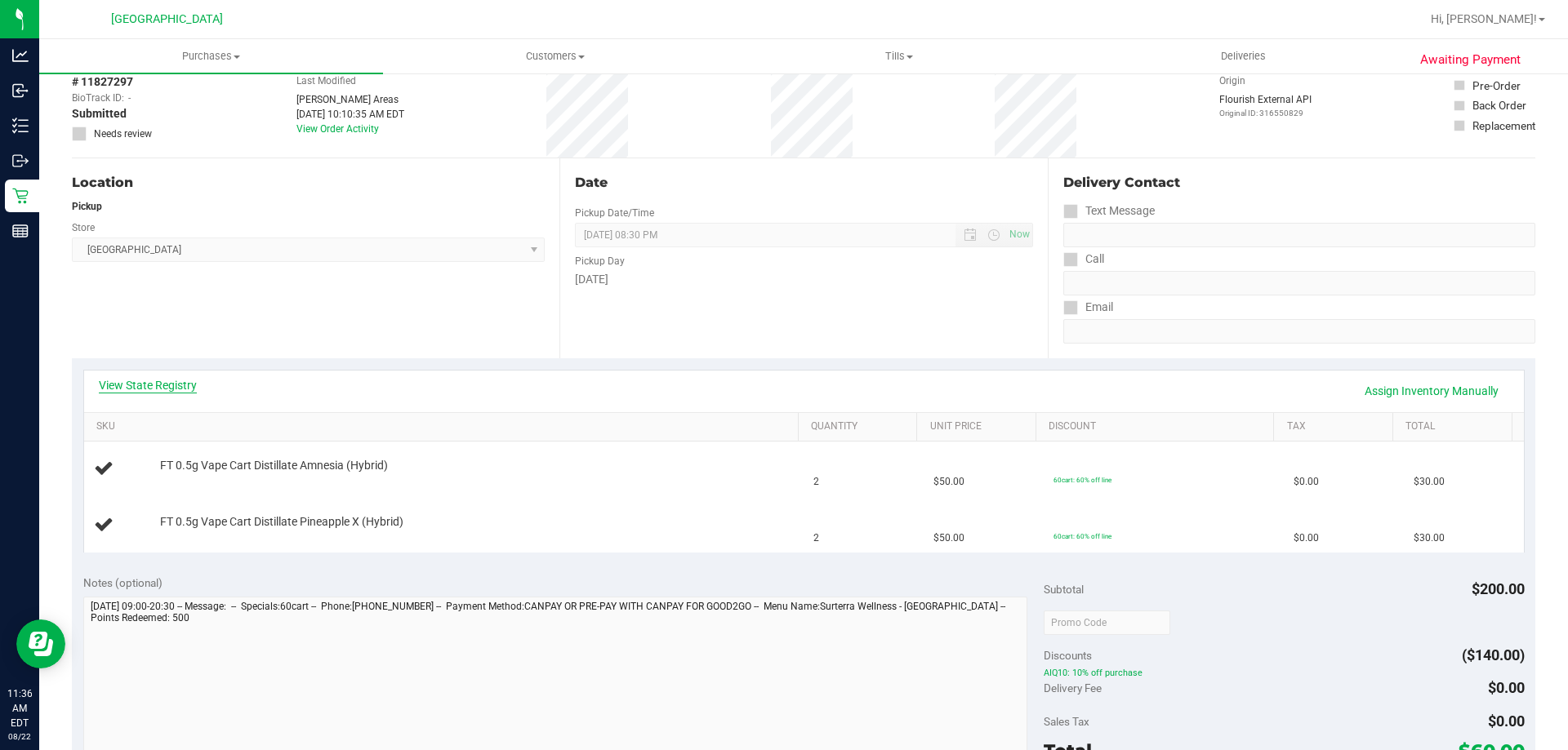
click at [180, 384] on link "View State Registry" at bounding box center [147, 385] width 98 height 17
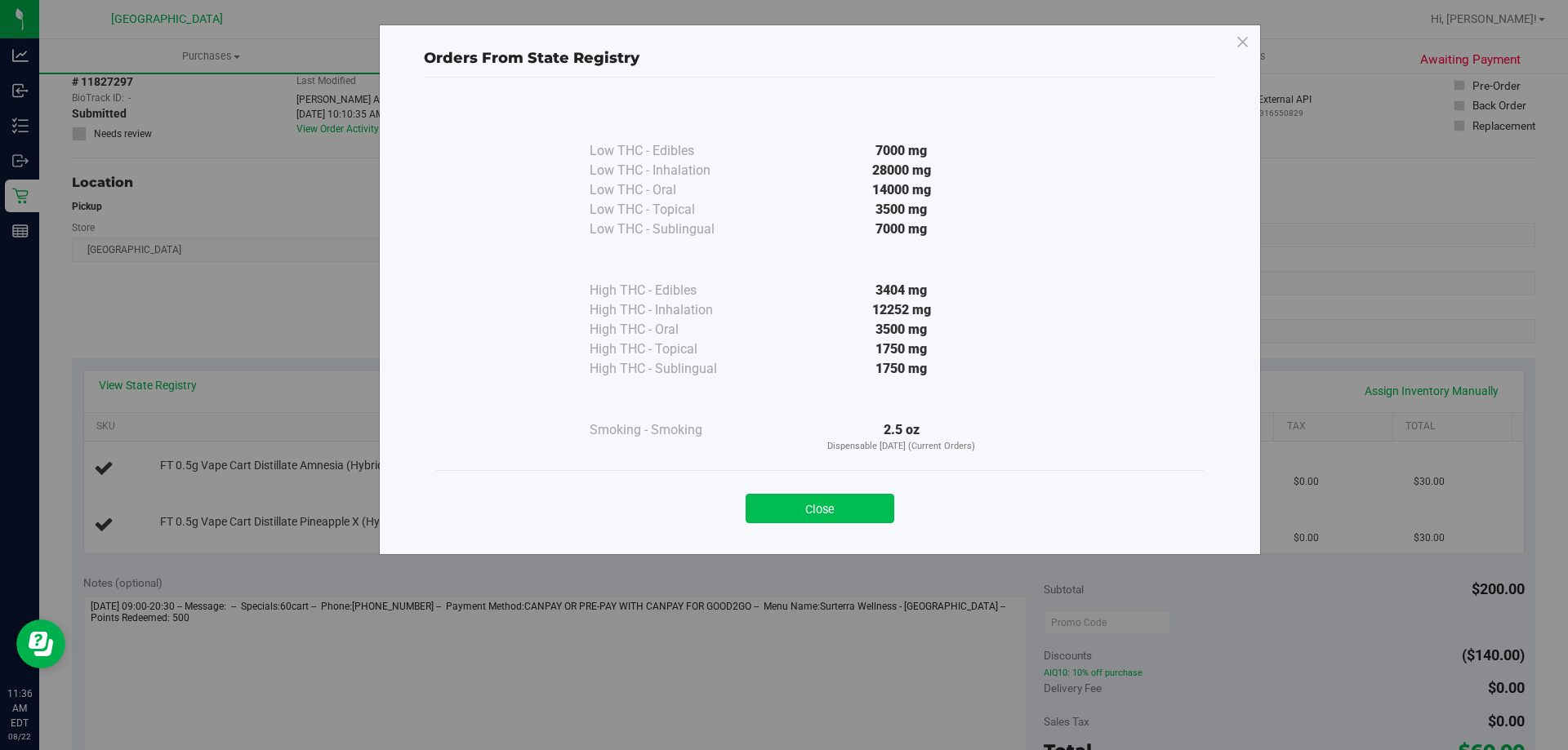
click at [780, 508] on button "Close" at bounding box center [820, 508] width 149 height 29
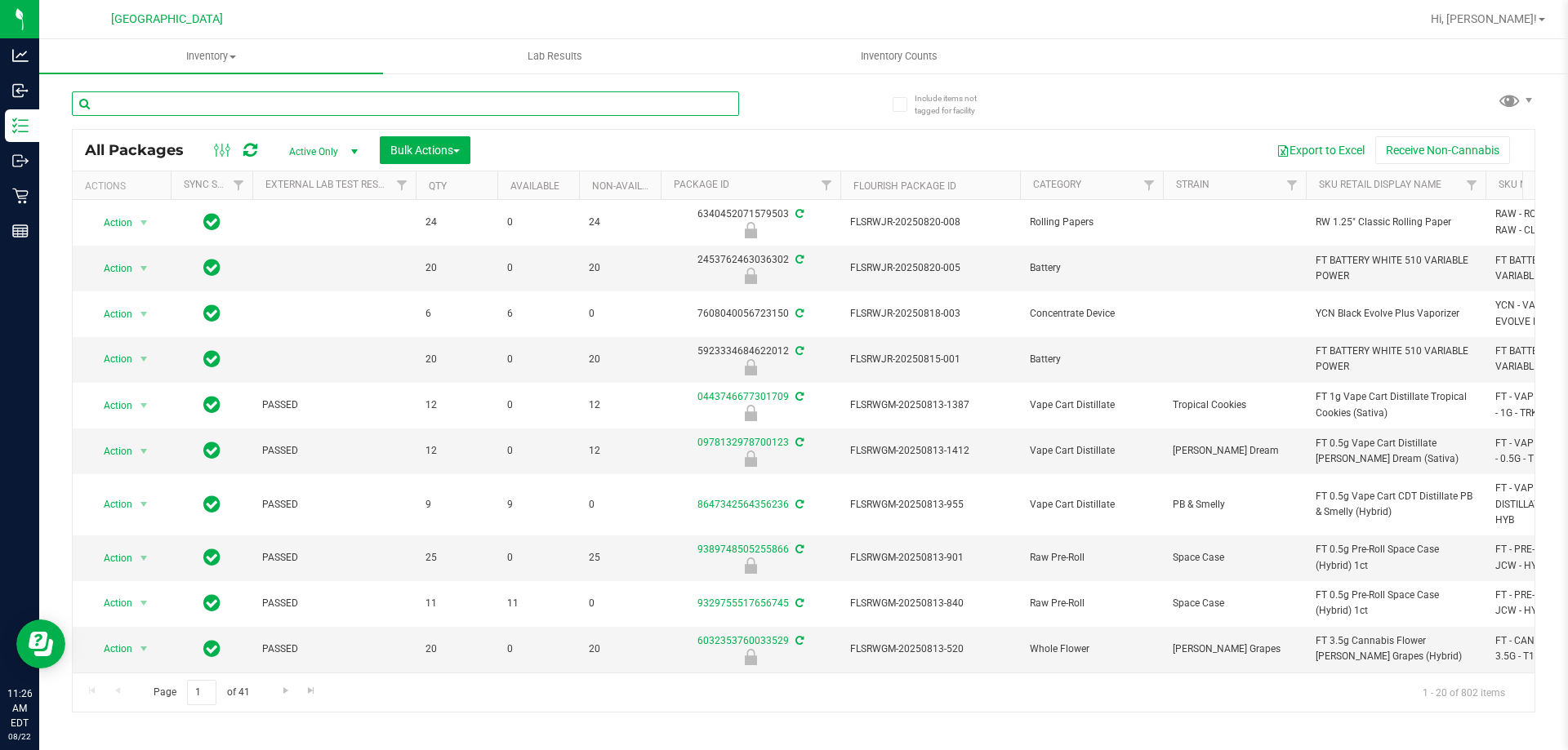
click at [522, 101] on input "text" at bounding box center [405, 104] width 667 height 25
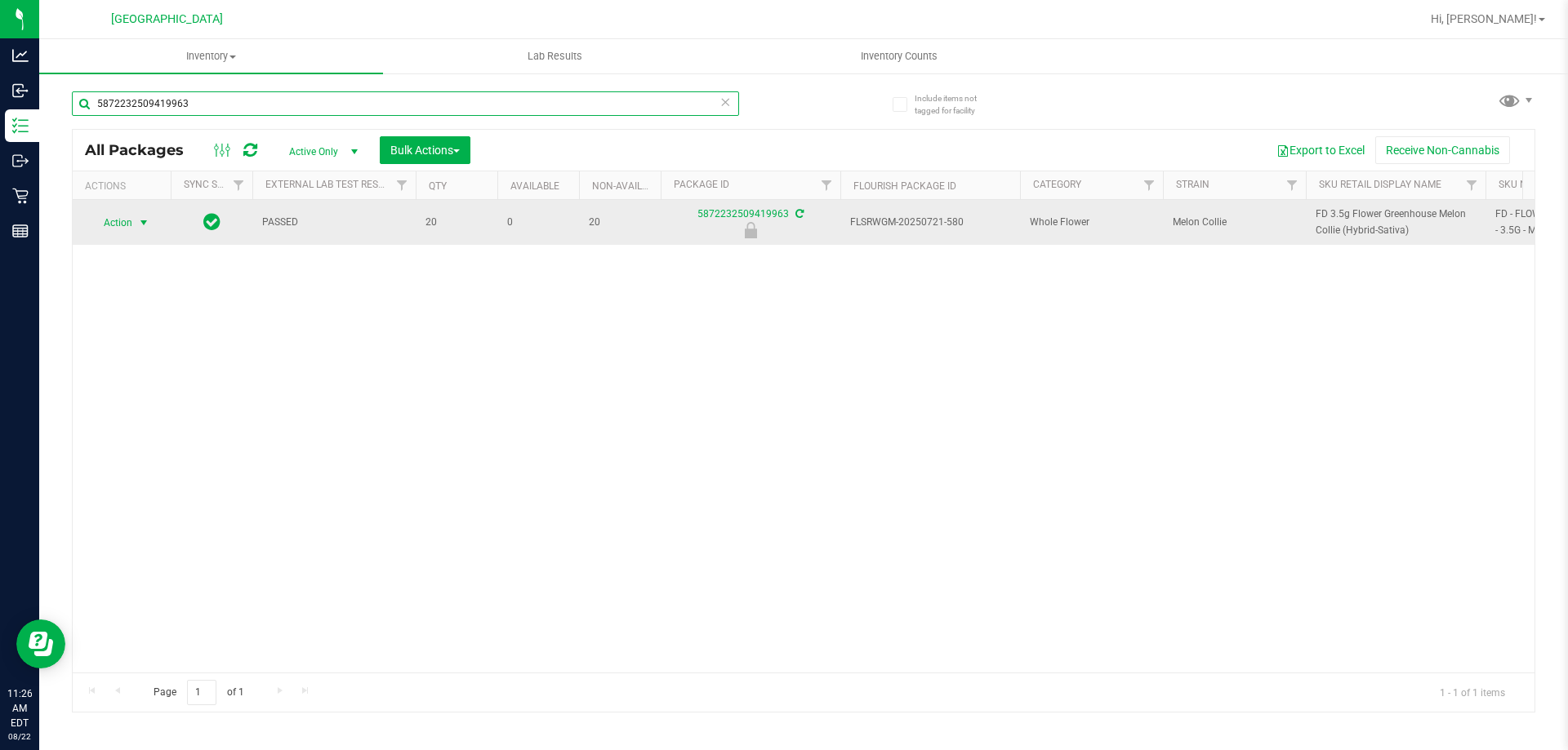
type input "5872232509419963"
click at [108, 233] on span "Action" at bounding box center [111, 223] width 44 height 23
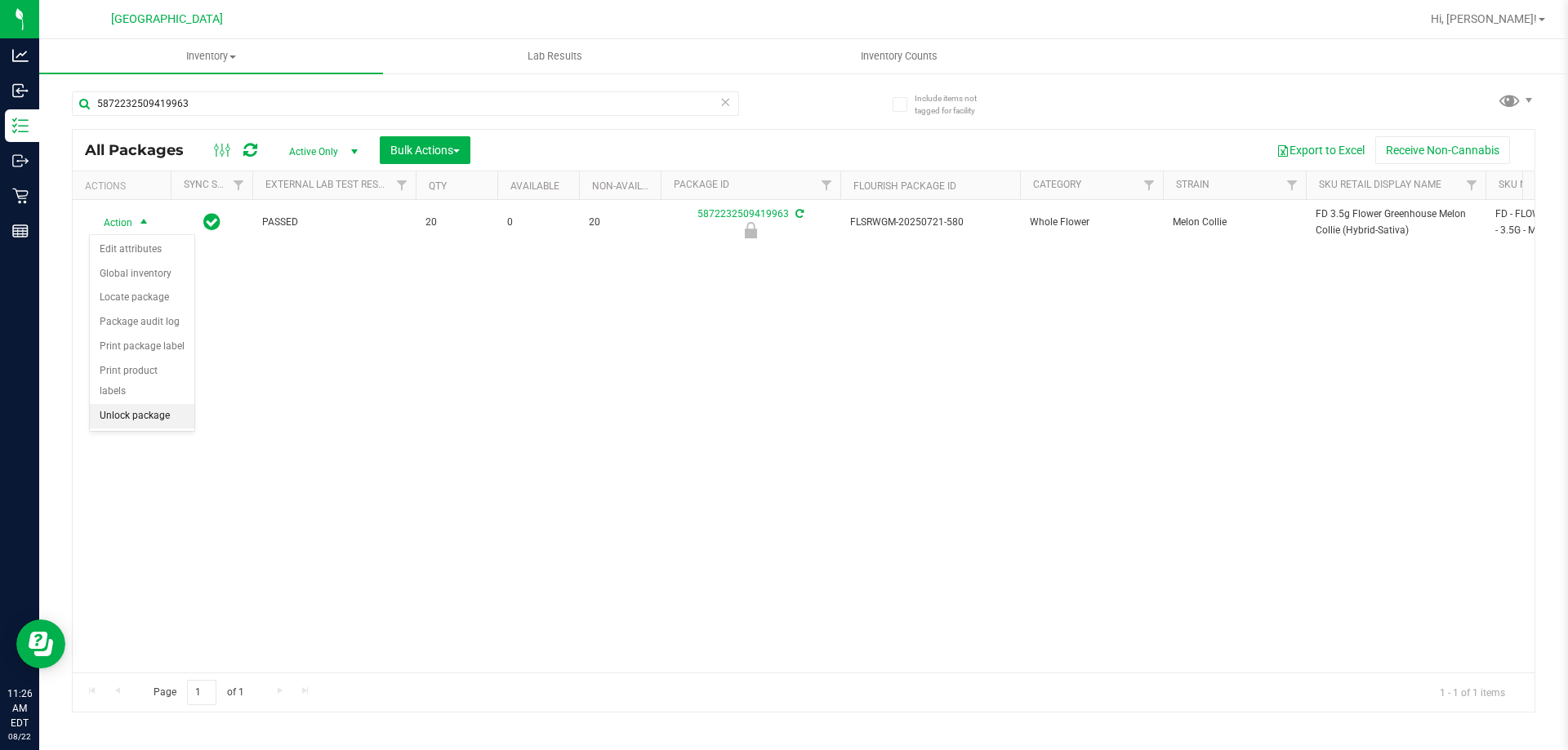
click at [163, 404] on li "Unlock package" at bounding box center [142, 417] width 105 height 25
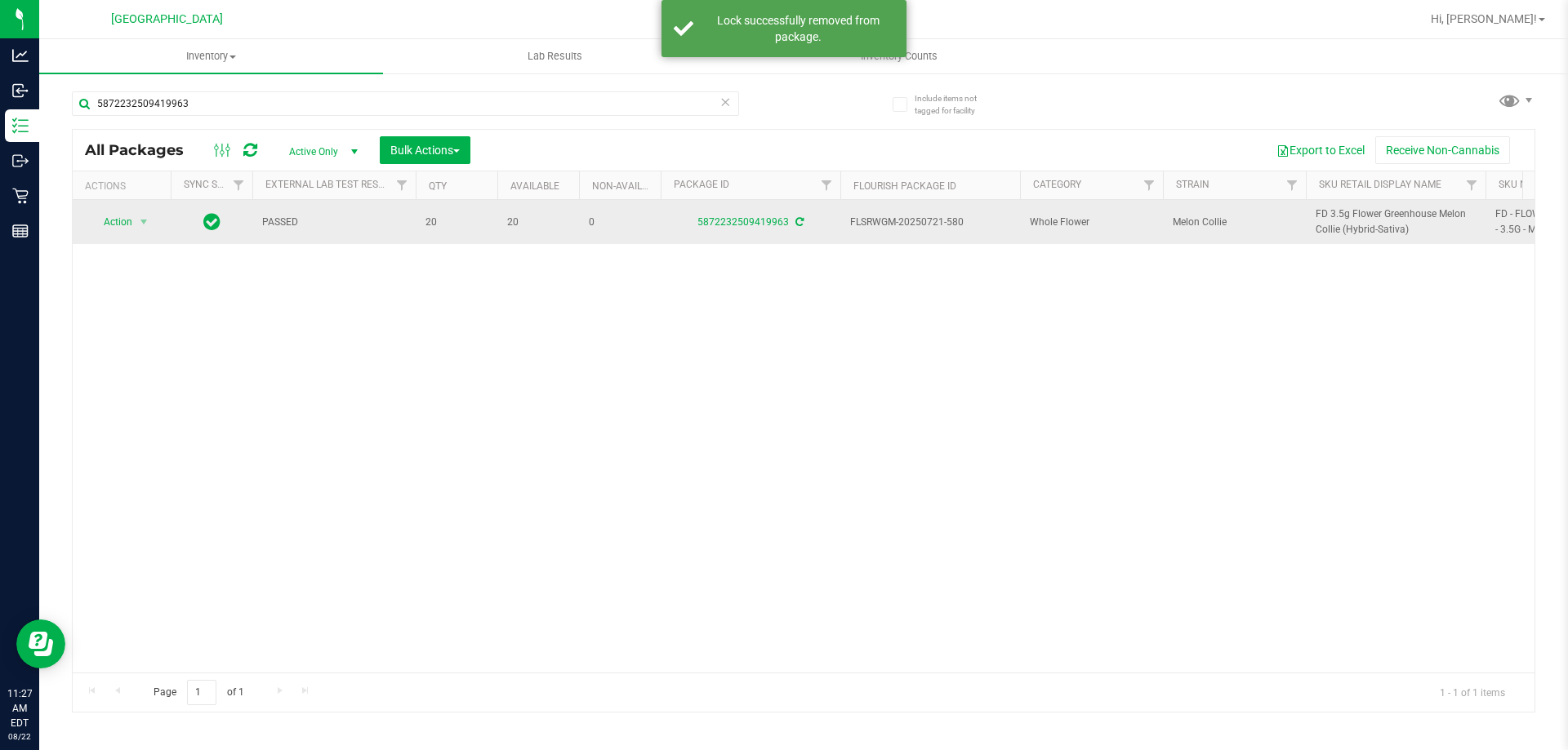
click at [1397, 228] on span "FD 3.5g Flower Greenhouse Melon Collie (Hybrid-Sativa)" at bounding box center [1396, 222] width 160 height 31
copy tr "FD 3.5g Flower Greenhouse Melon Collie (Hybrid-Sativa)"
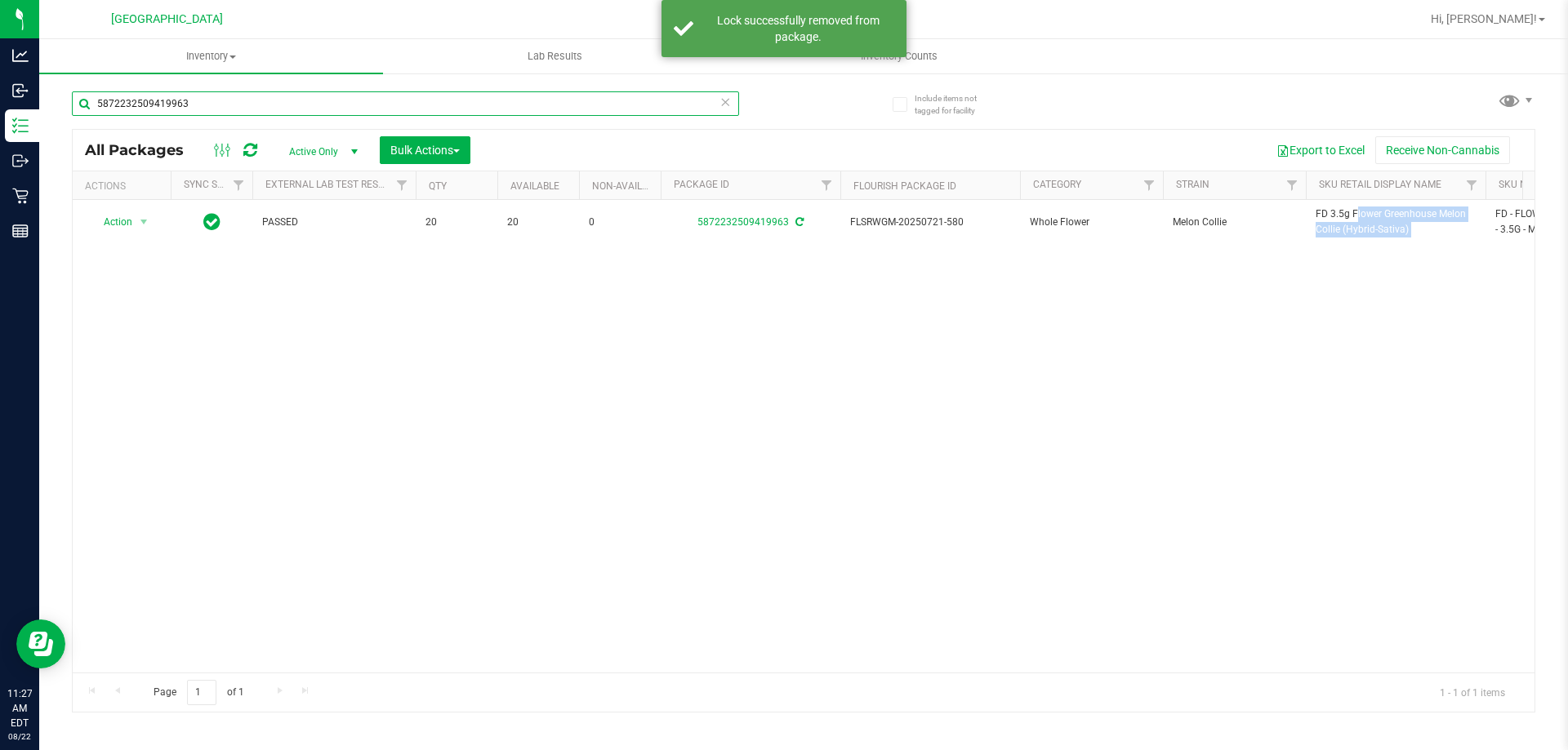
click at [690, 97] on input "5872232509419963" at bounding box center [405, 104] width 667 height 25
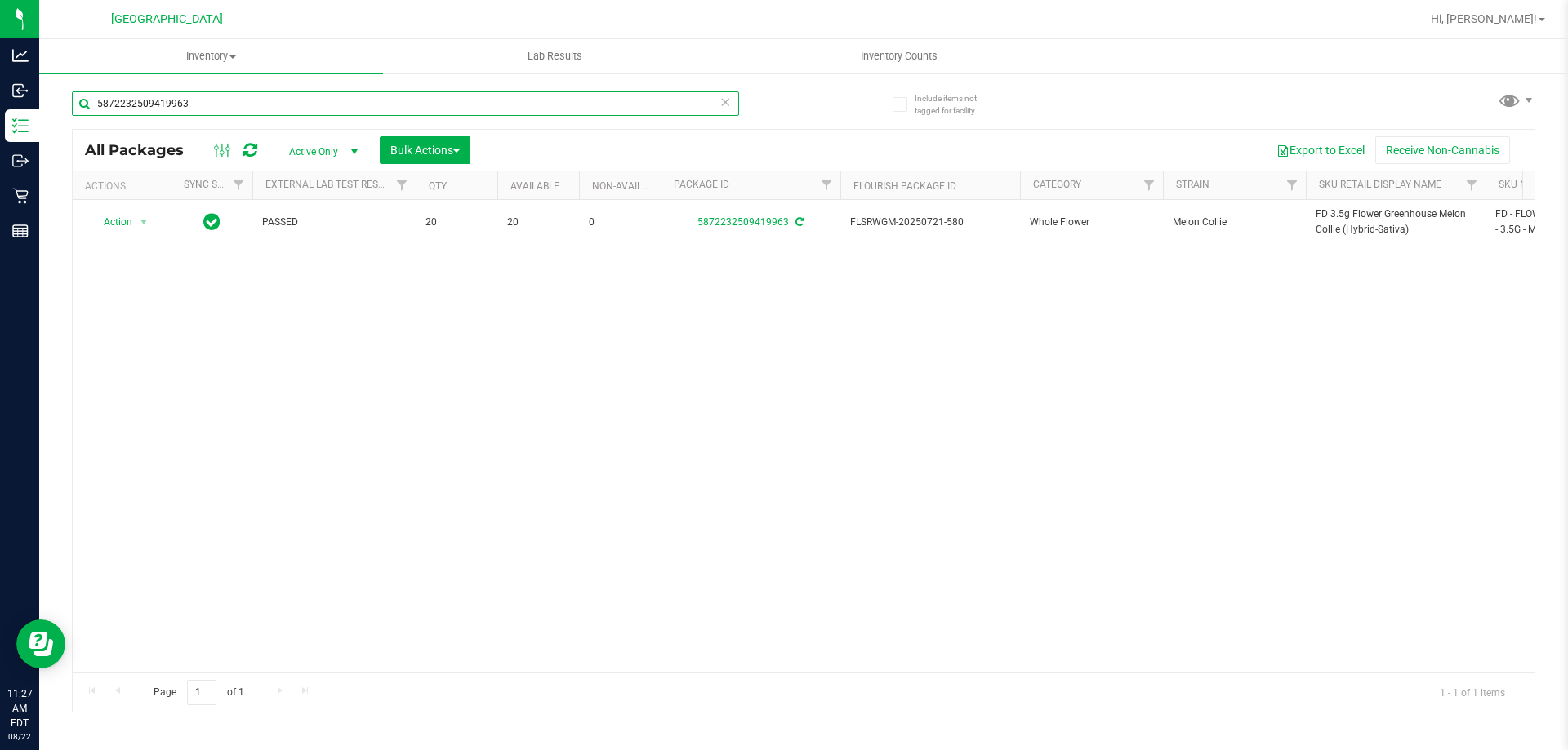
click at [690, 97] on input "5872232509419963" at bounding box center [405, 104] width 667 height 25
paste input "FD 3.5g Flower Greenhouse Melon Collie (Hybrid-Sativa)"
type input "FD 3.5g Flower Greenhouse Melon Collie (Hybrid-Sativa)"
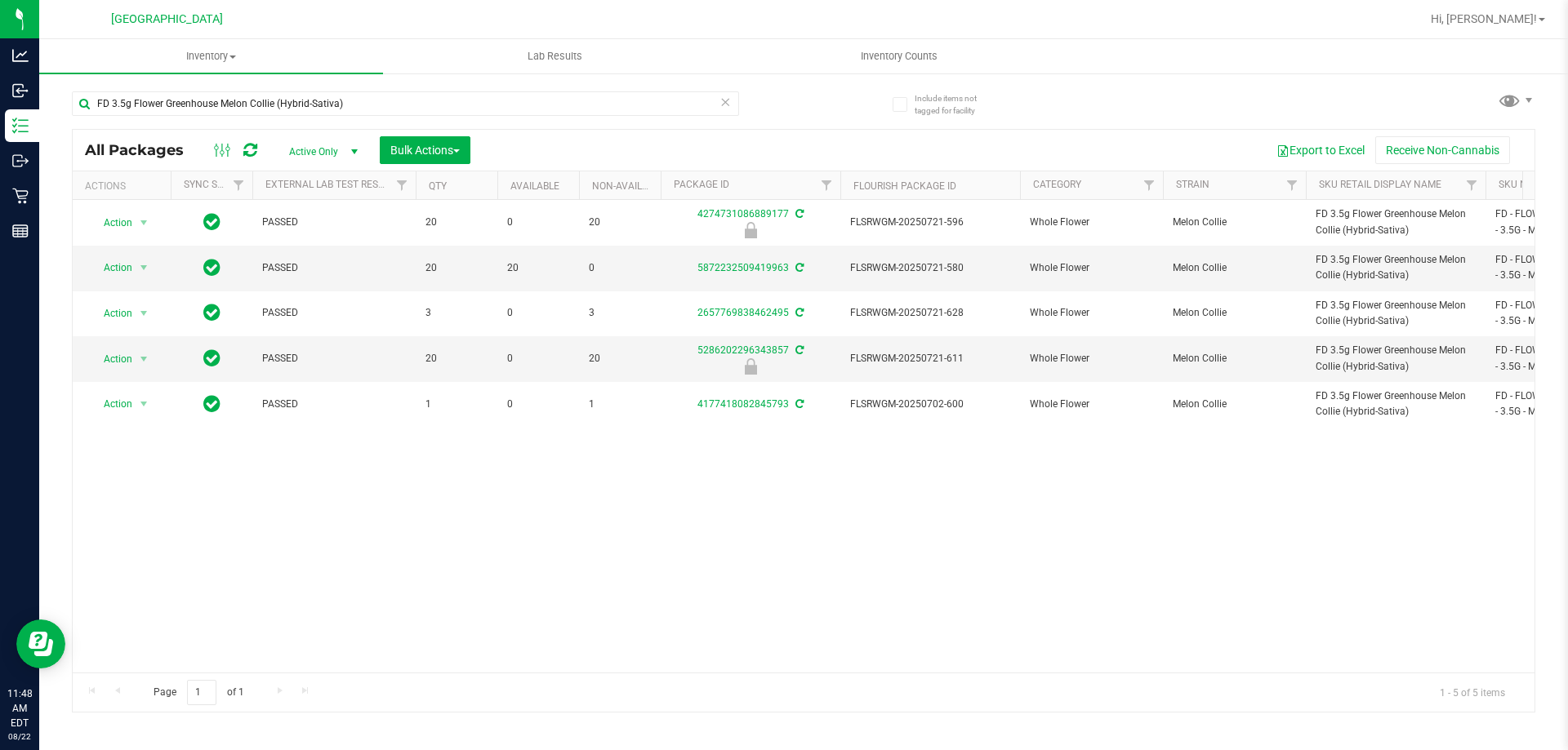
click at [389, 486] on div "Action Action Edit attributes Global inventory Locate package Package audit log…" at bounding box center [804, 437] width 1462 height 473
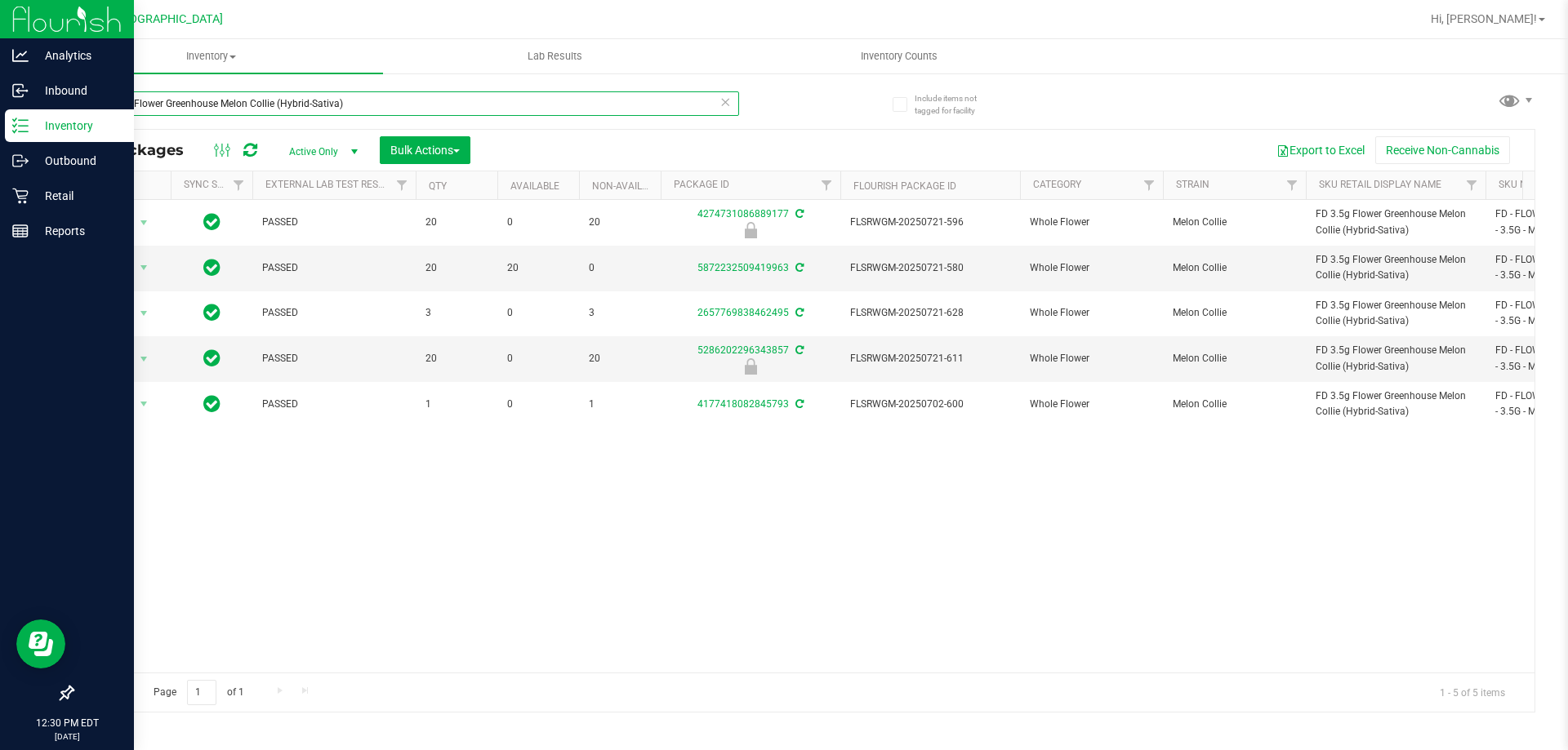
drag, startPoint x: 390, startPoint y: 96, endPoint x: 0, endPoint y: 126, distance: 391.2
click at [0, 124] on div "Analytics Inbound Inventory Outbound Retail Reports 12:30 PM EDT 08/22/2025 08/…" at bounding box center [784, 375] width 1568 height 750
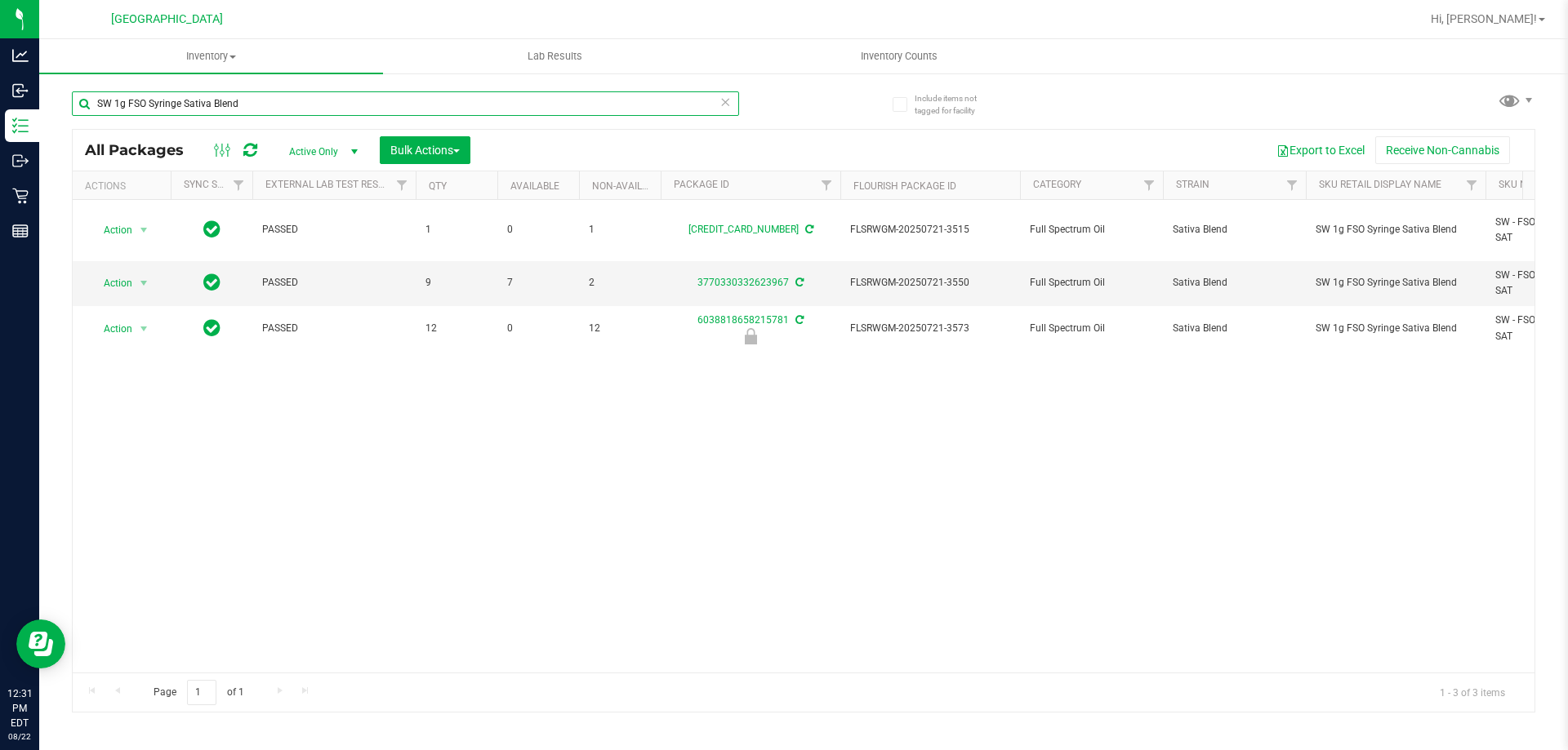
type input "SW 1g FSO Syringe Sativa Blend"
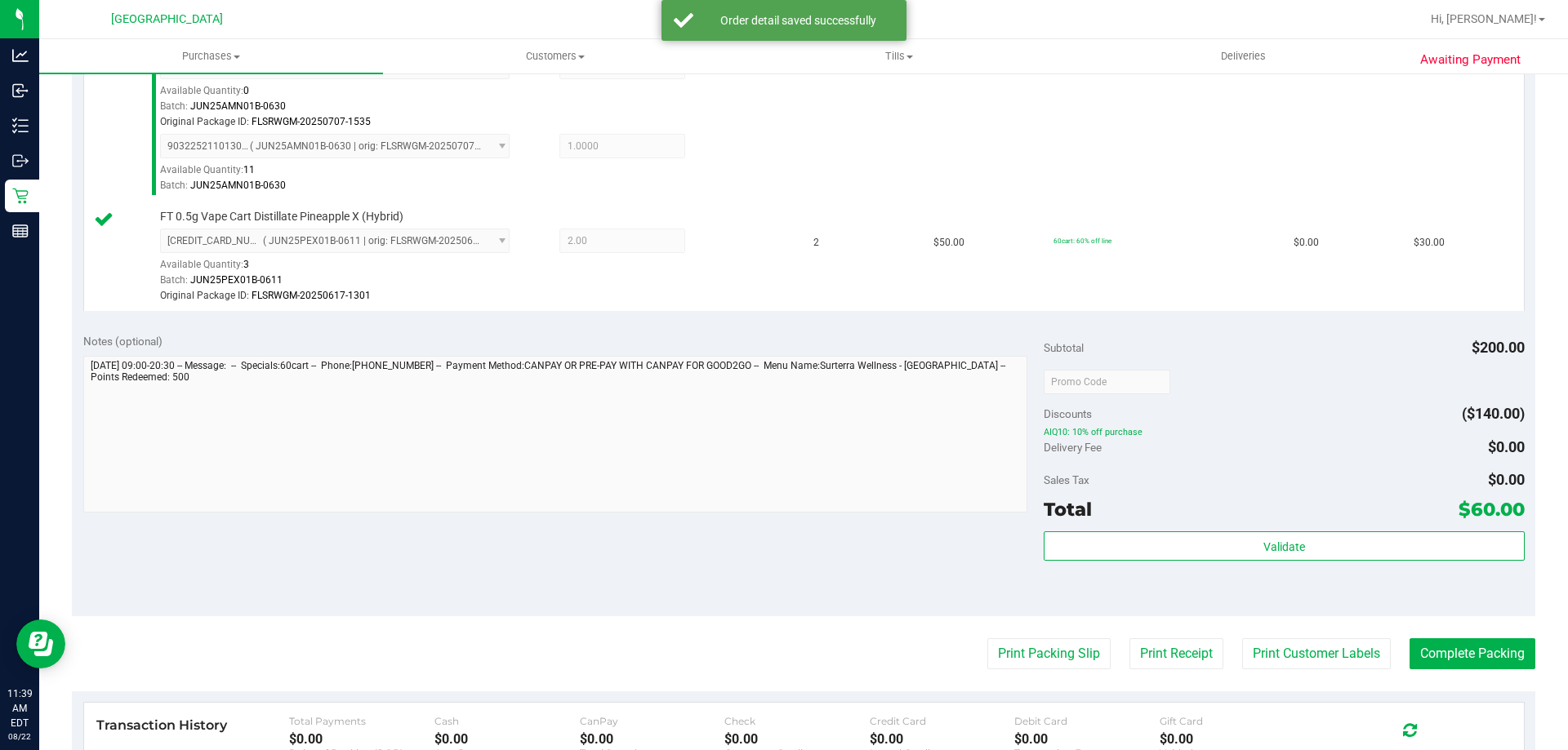
scroll to position [653, 0]
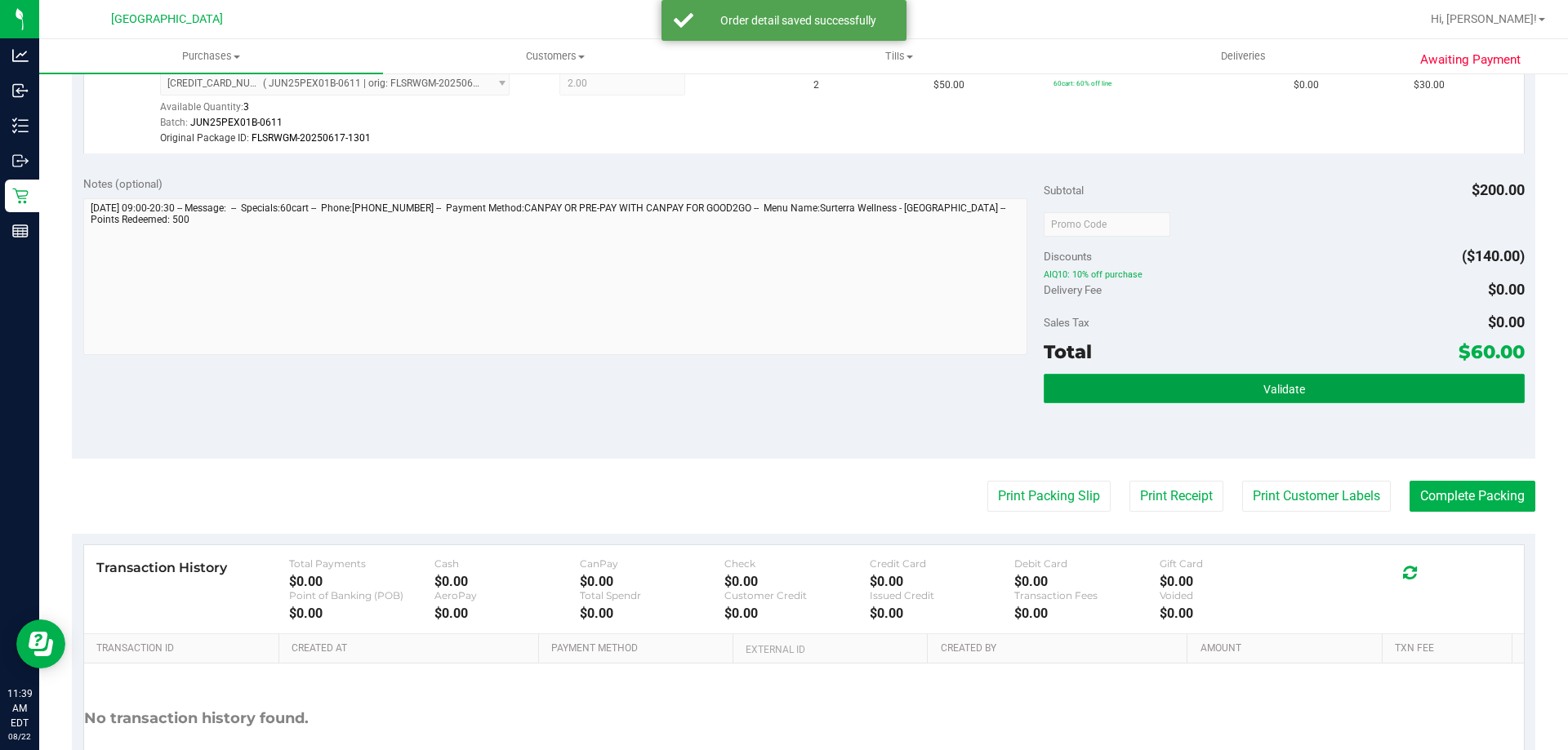
click at [1257, 378] on button "Validate" at bounding box center [1284, 388] width 480 height 29
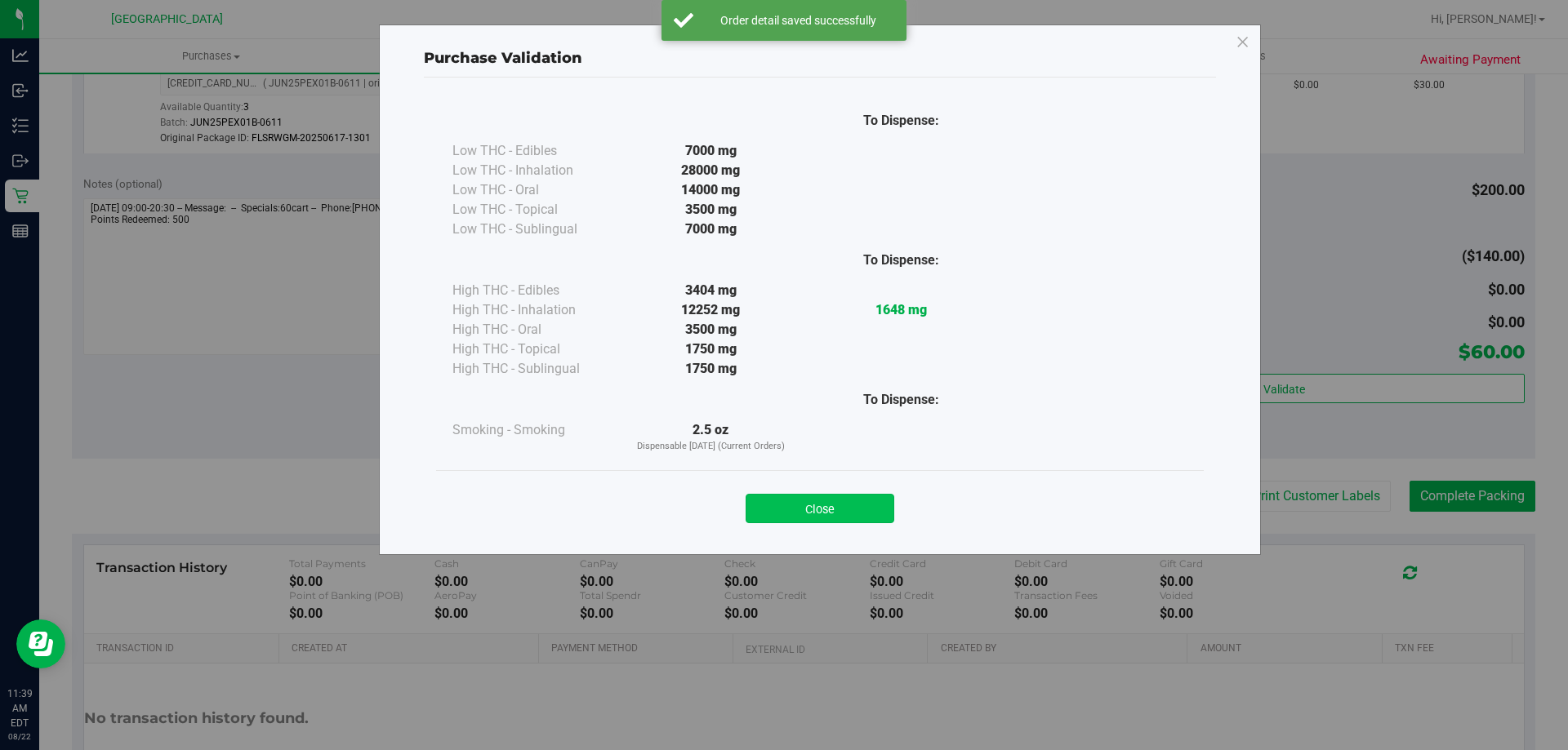
click at [837, 522] on button "Close" at bounding box center [820, 508] width 149 height 29
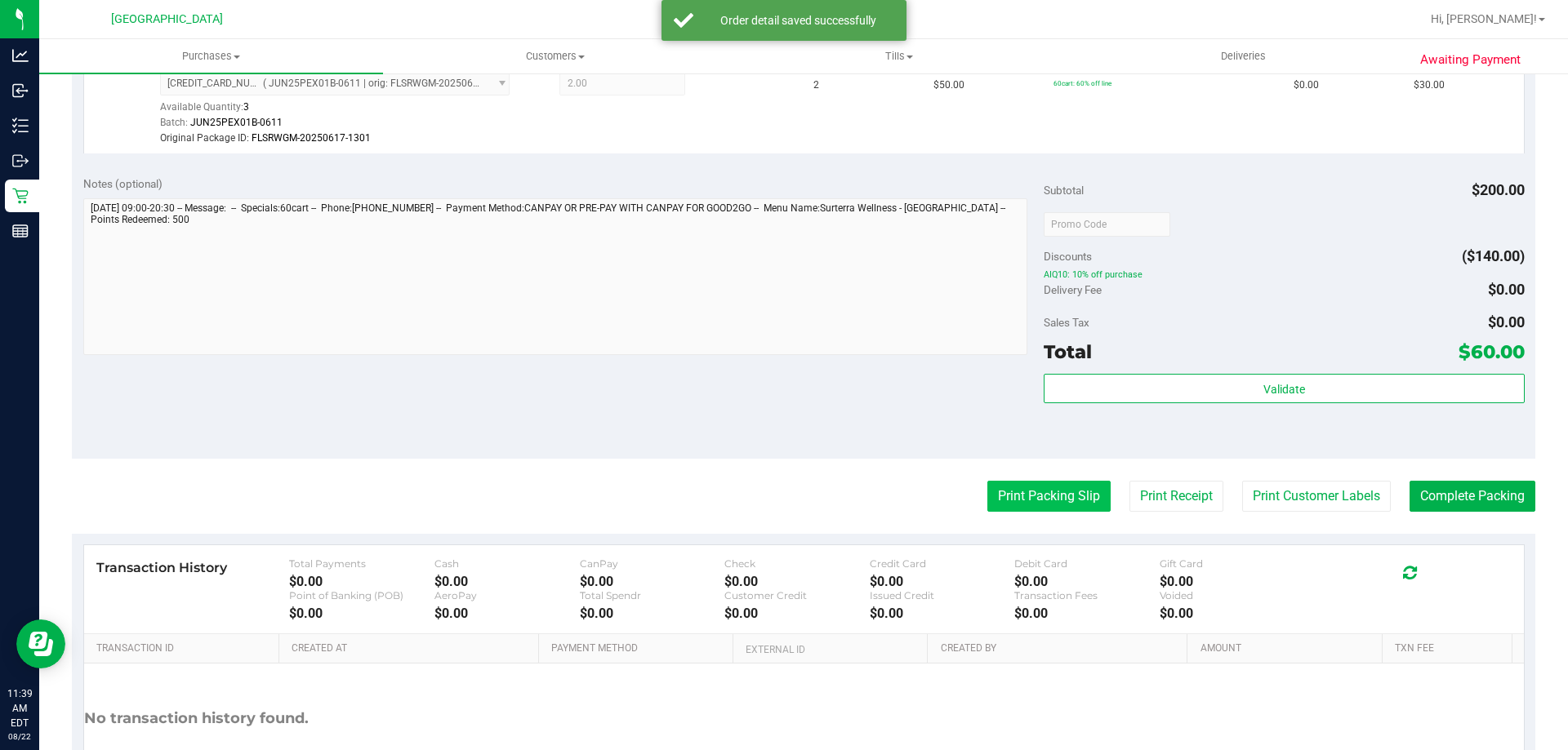
click at [988, 492] on button "Print Packing Slip" at bounding box center [1049, 496] width 123 height 31
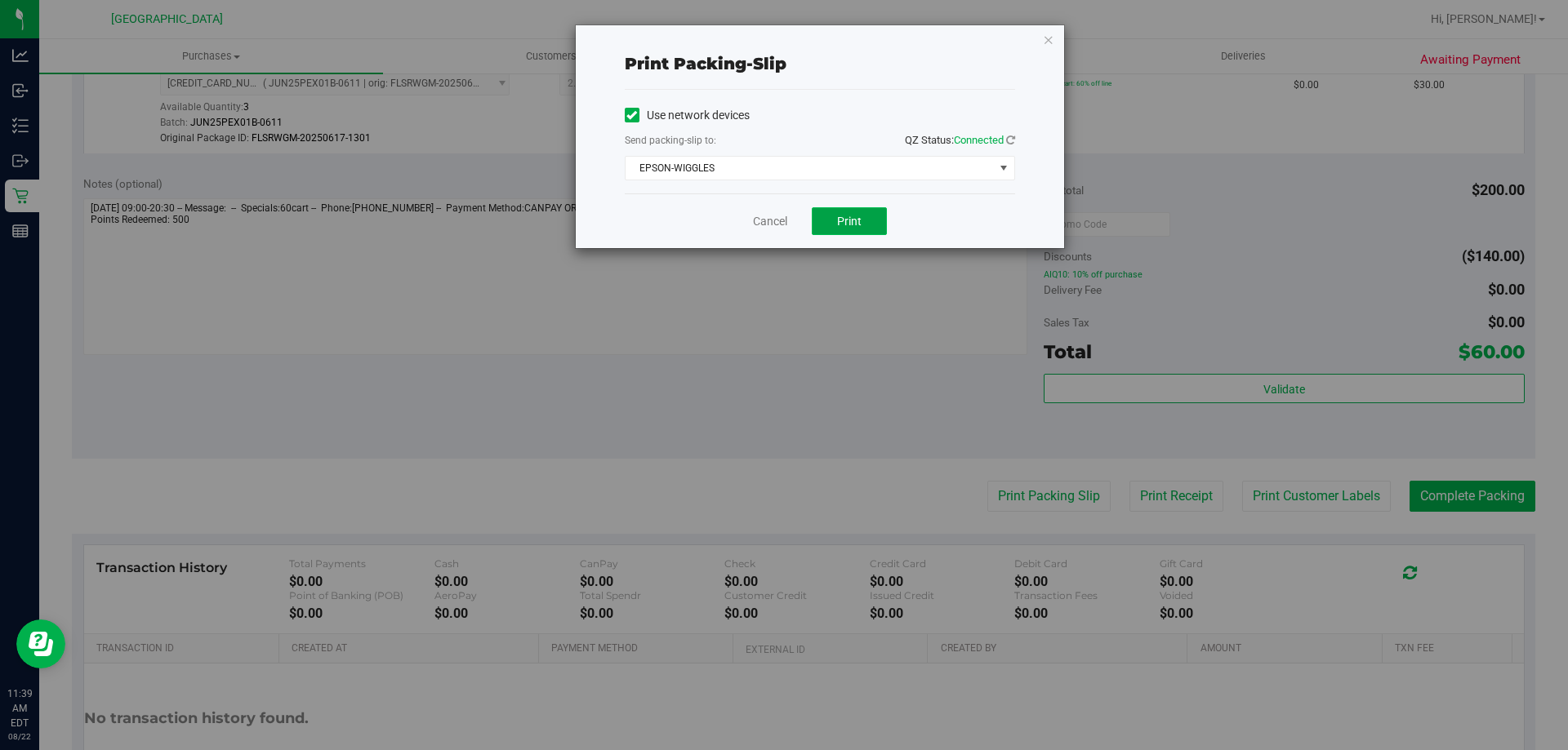
click at [848, 230] on button "Print" at bounding box center [849, 222] width 75 height 28
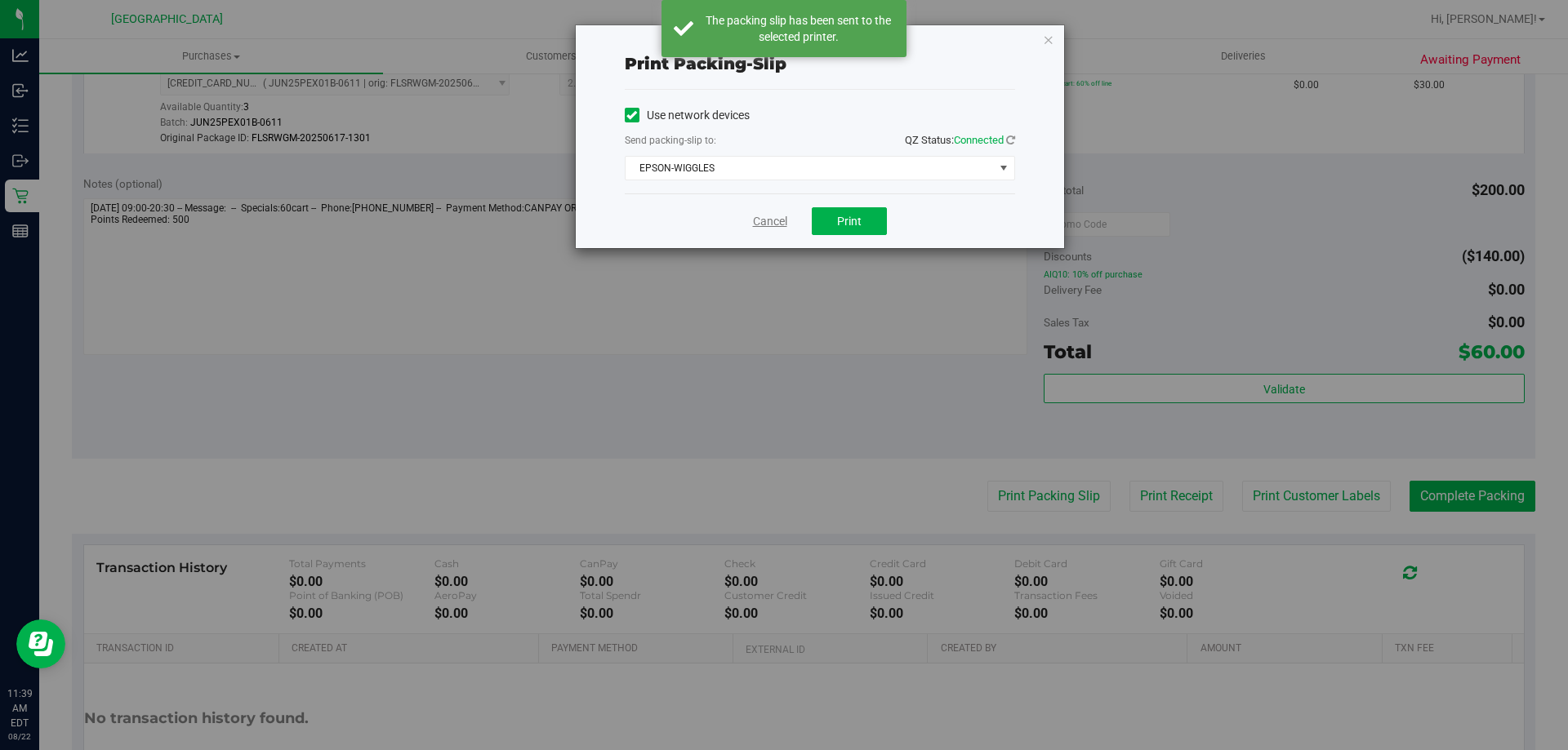
click at [776, 219] on link "Cancel" at bounding box center [769, 222] width 34 height 18
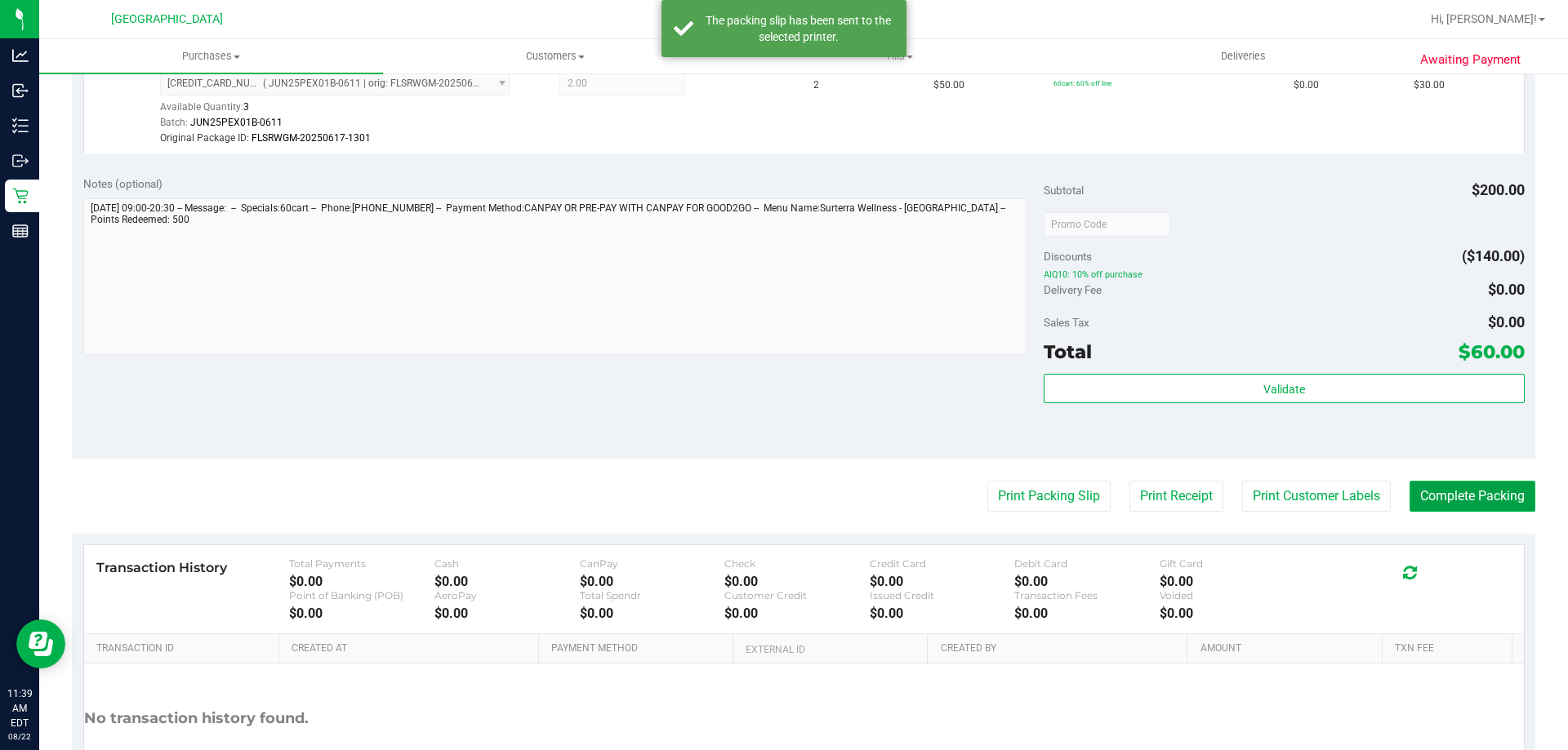
click at [1468, 496] on button "Complete Packing" at bounding box center [1472, 496] width 126 height 31
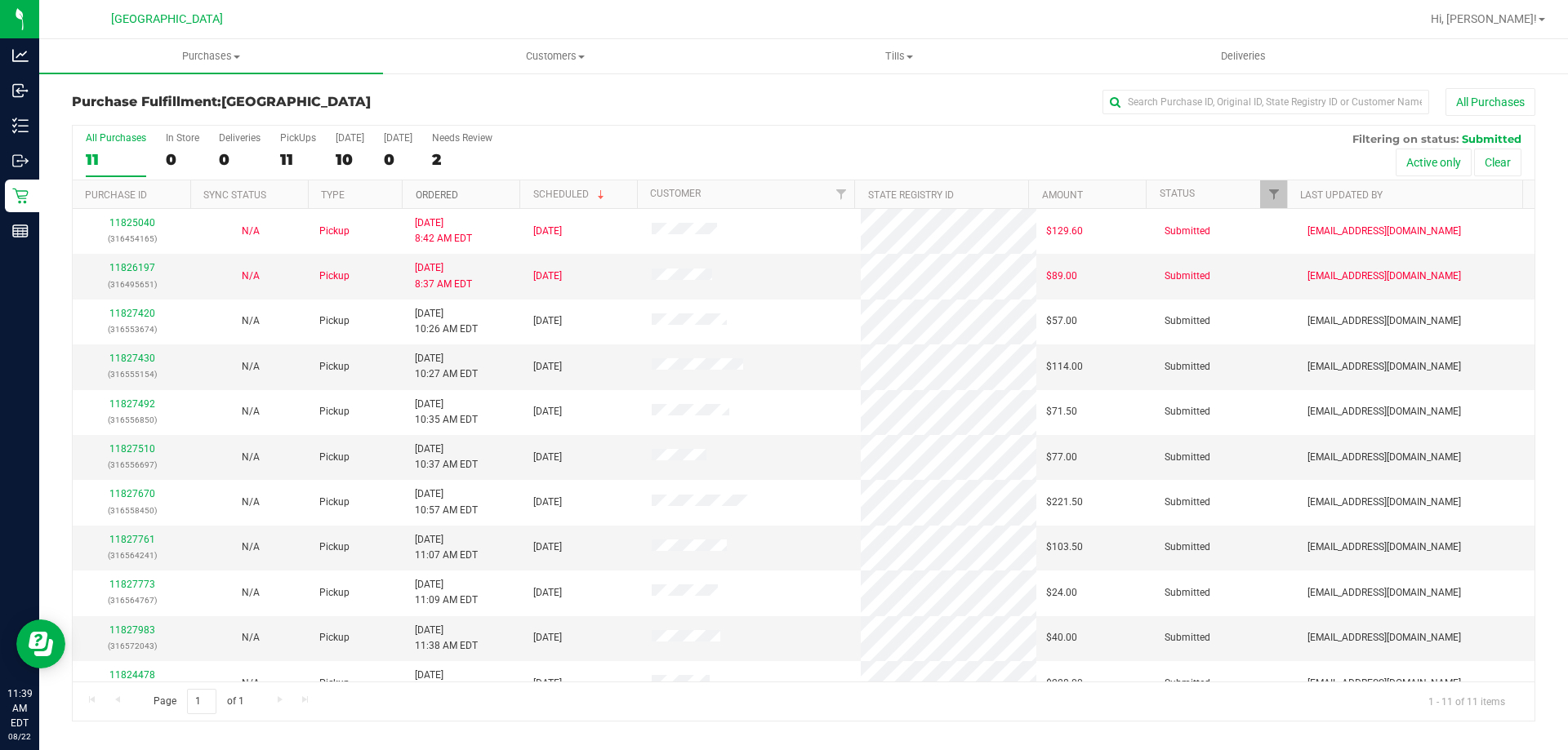
click at [432, 193] on link "Ordered" at bounding box center [437, 194] width 42 height 11
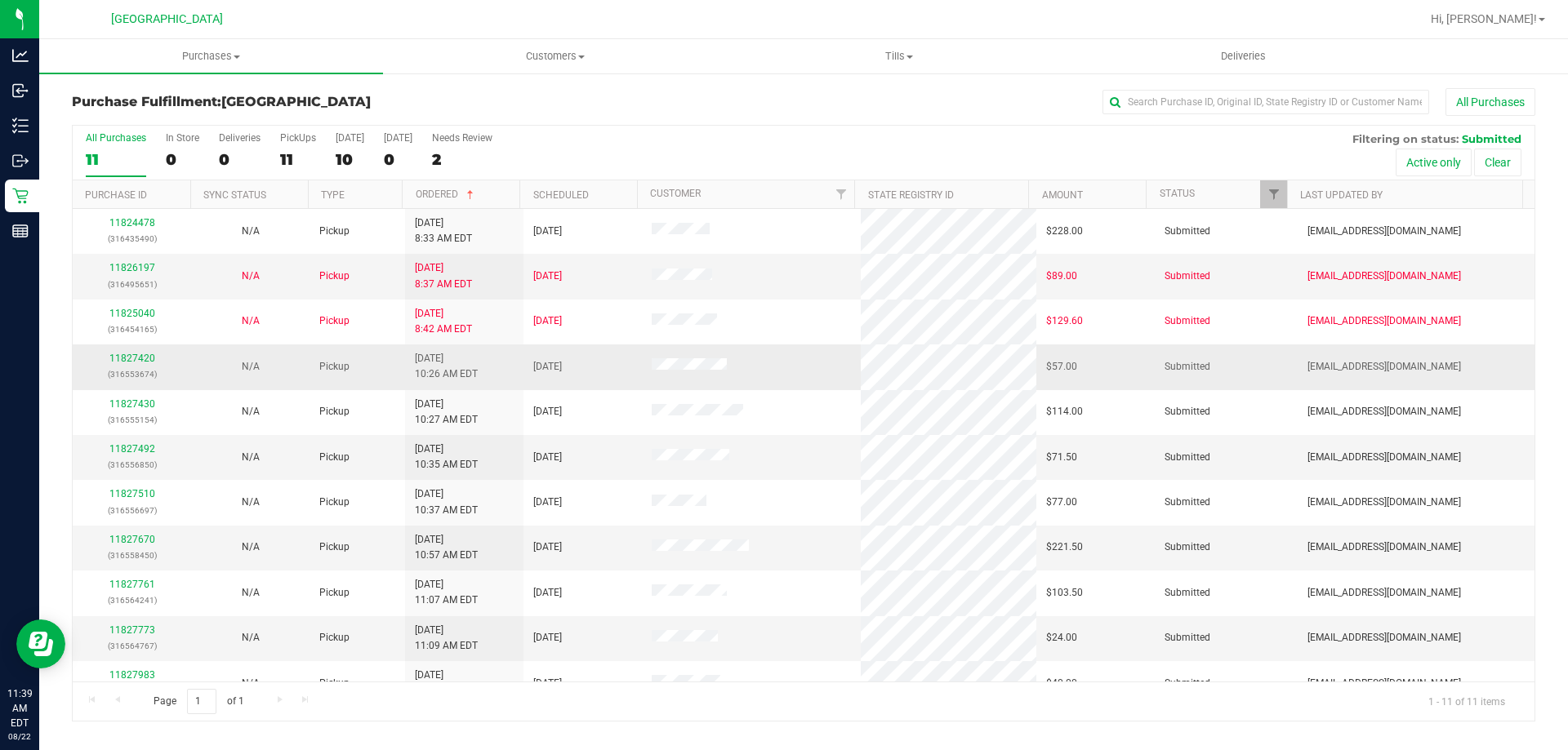
click at [128, 352] on div "11827420 (316553674)" at bounding box center [132, 366] width 98 height 31
click at [131, 353] on link "11827420" at bounding box center [132, 358] width 46 height 11
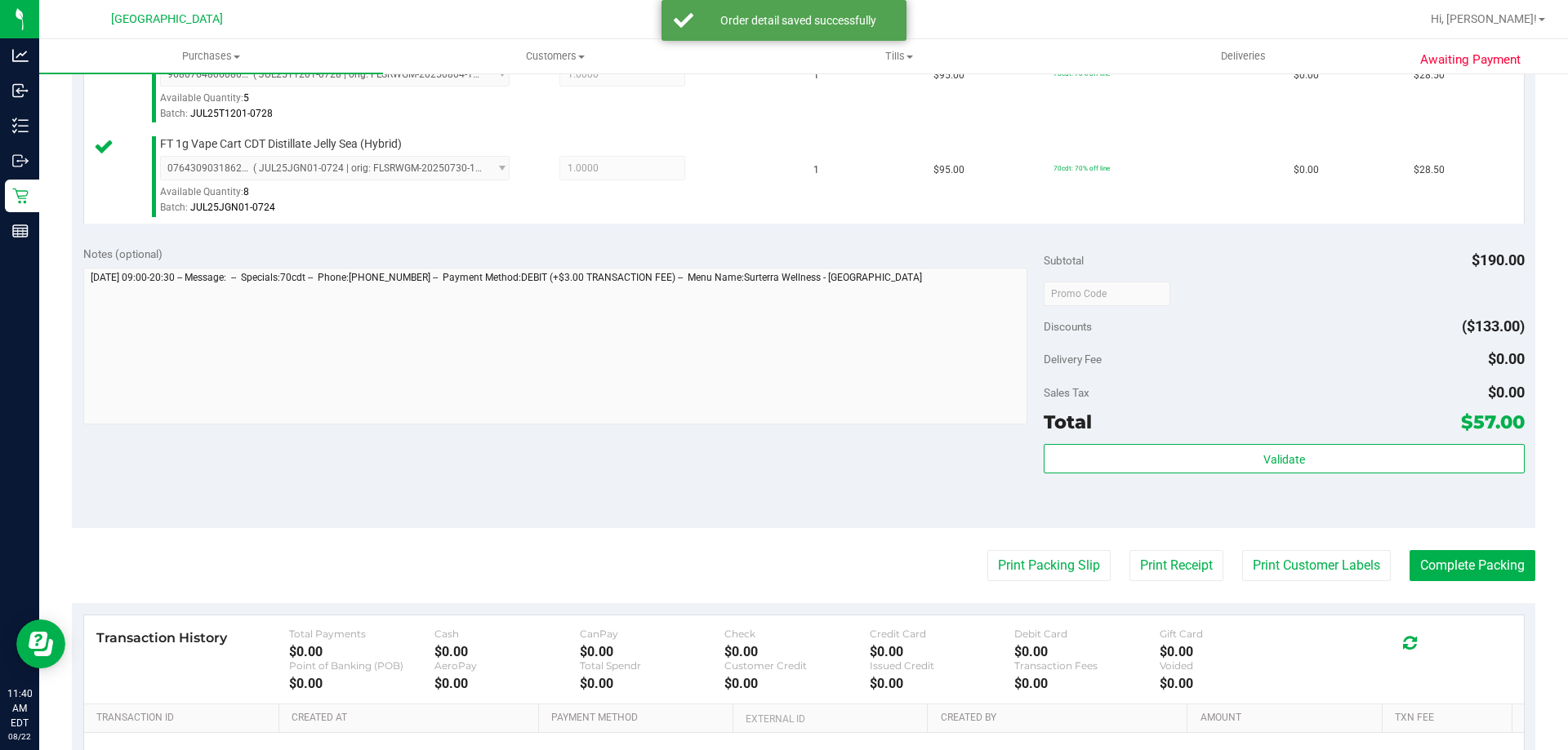
scroll to position [490, 0]
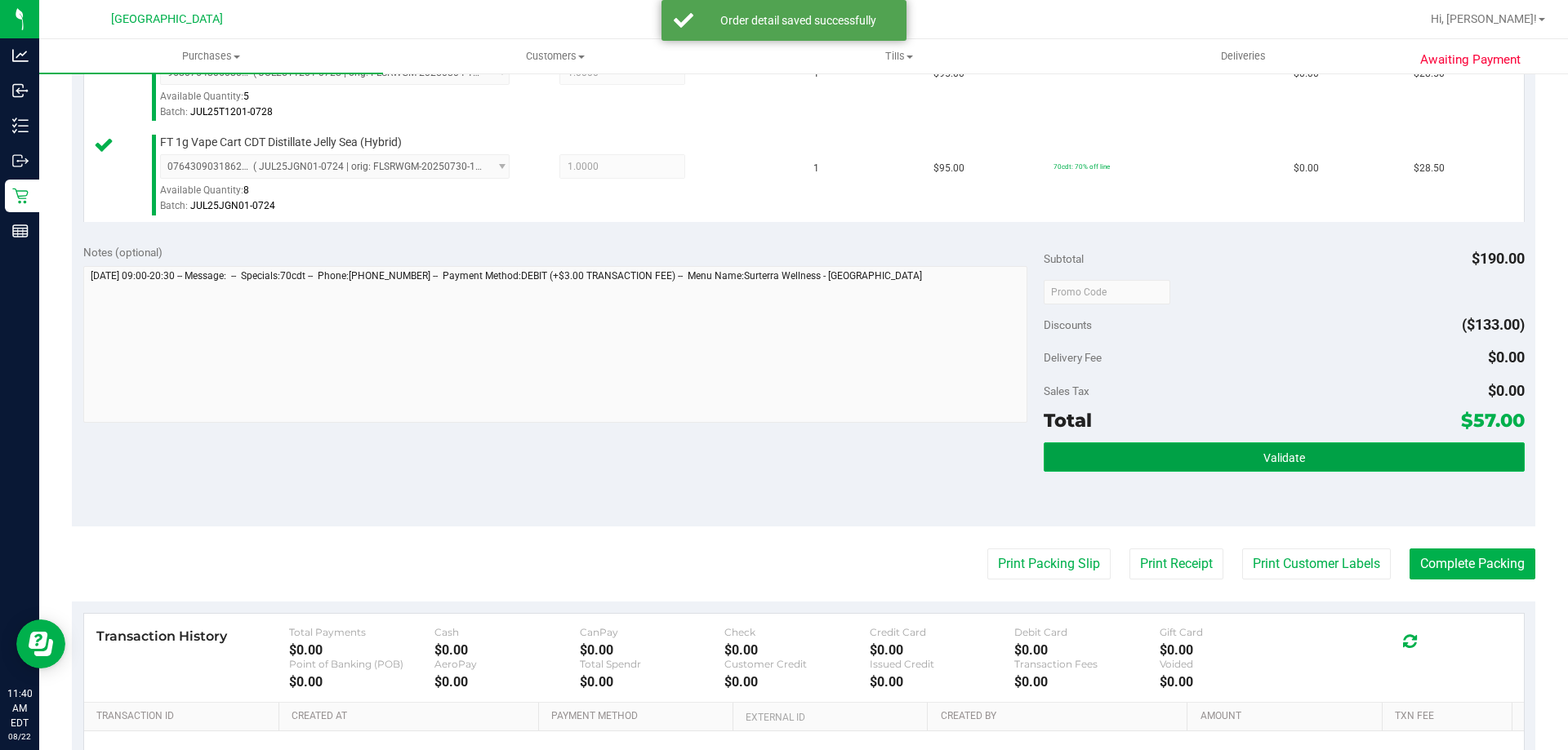
click at [1264, 452] on span "Validate" at bounding box center [1284, 458] width 41 height 13
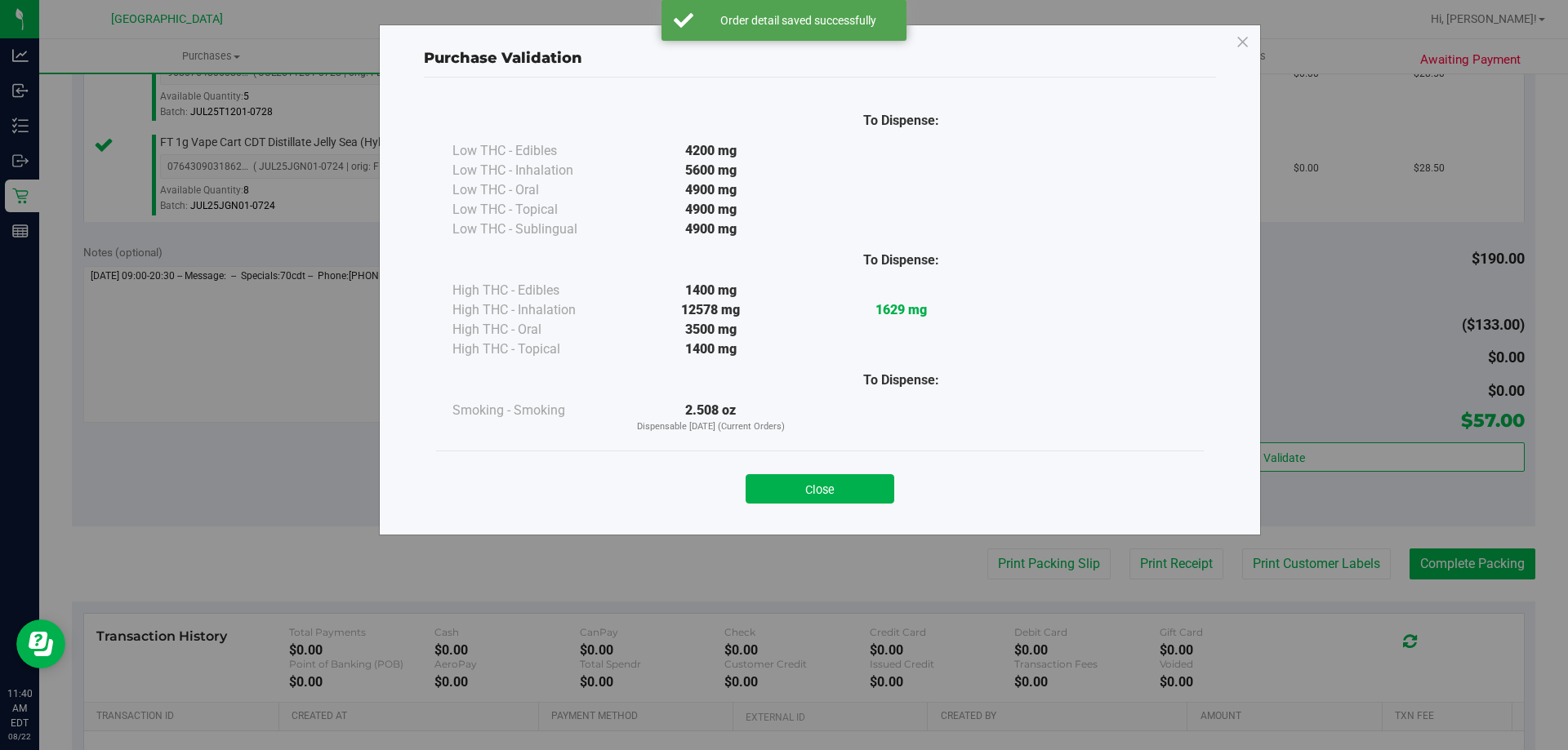
click at [799, 480] on button "Close" at bounding box center [820, 489] width 149 height 29
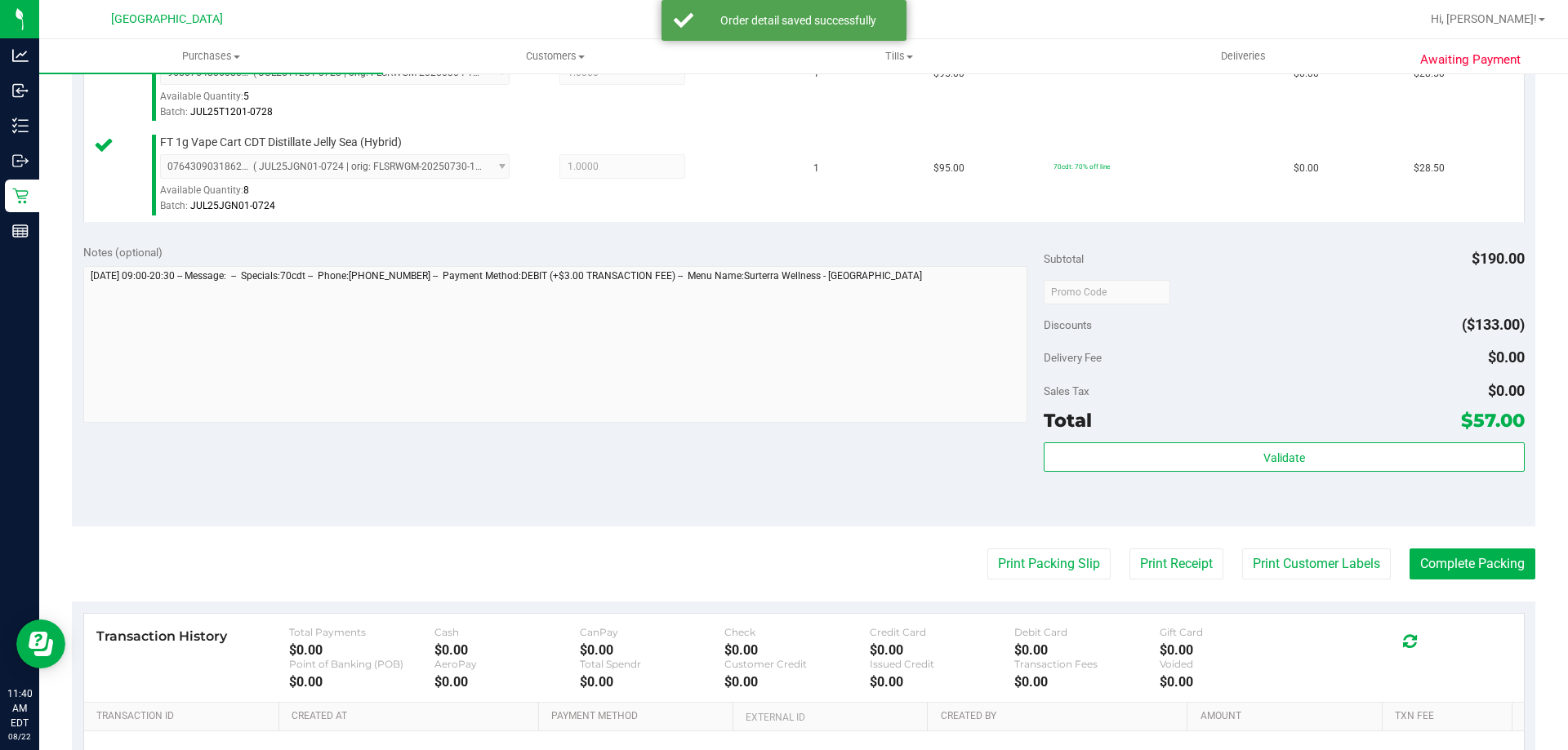
click at [1037, 581] on purchase-details "Back Edit Purchase Cancel Purchase View Profile # 11827420 BioTrack ID: - Submi…" at bounding box center [804, 252] width 1463 height 1309
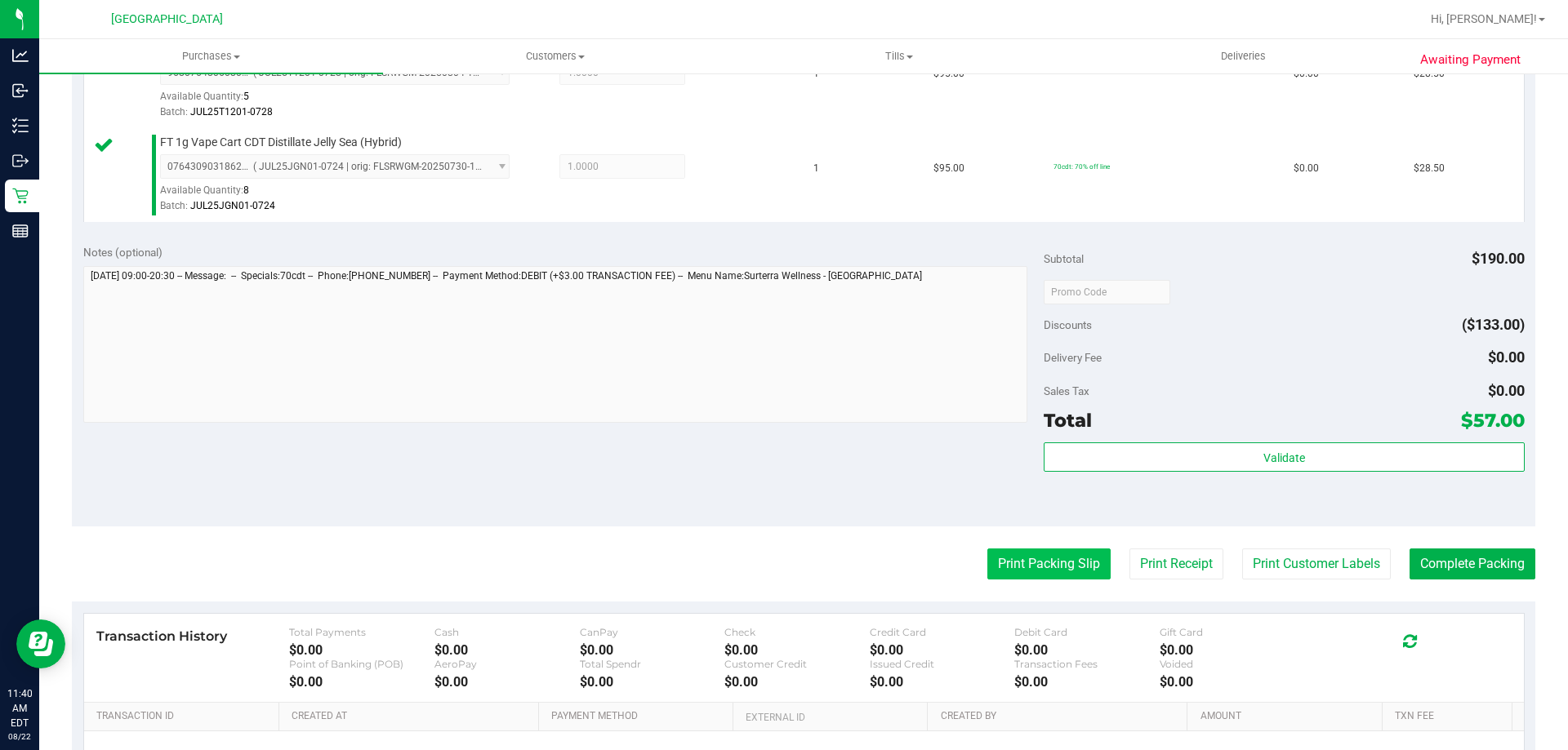
click at [1024, 560] on button "Print Packing Slip" at bounding box center [1049, 564] width 123 height 31
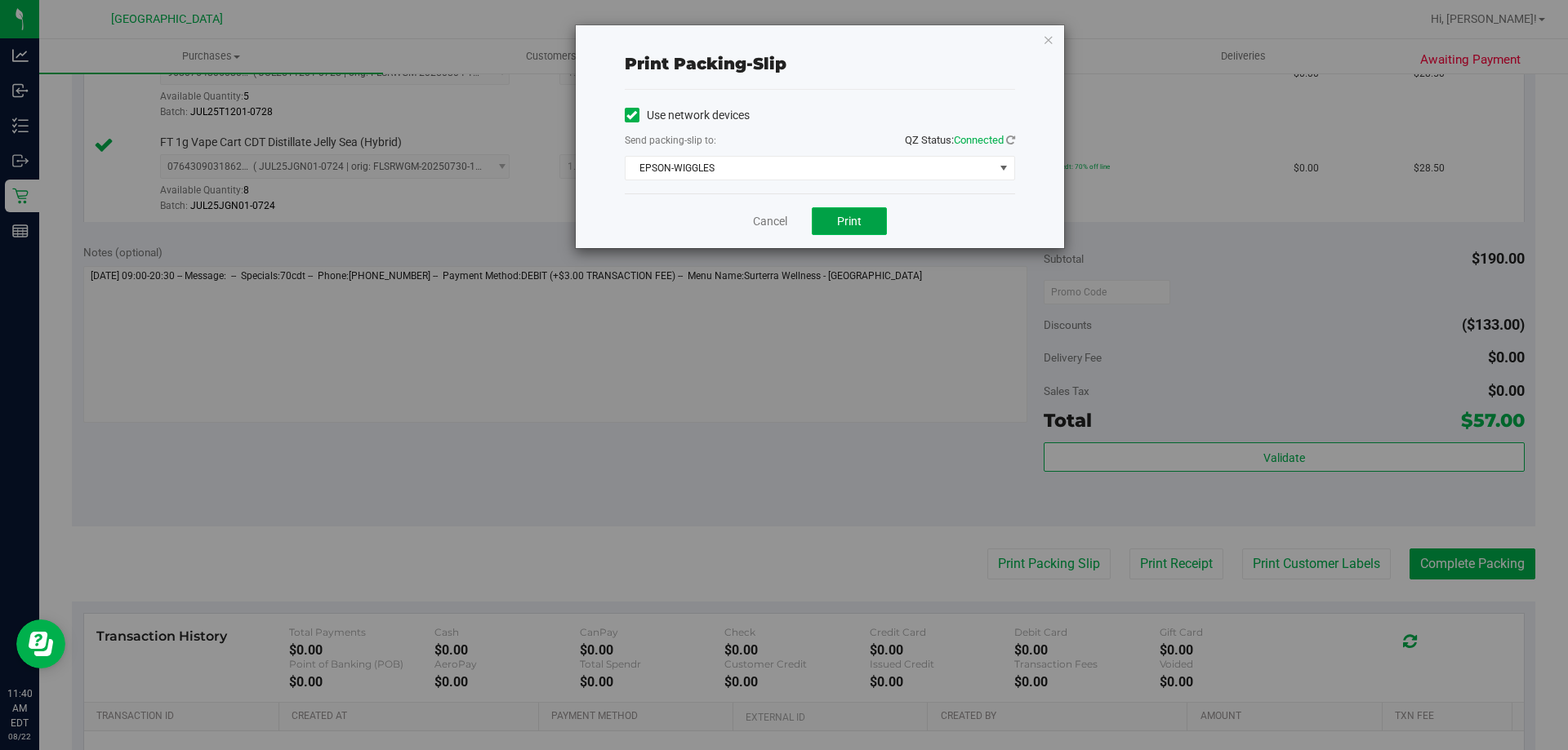
click at [863, 215] on button "Print" at bounding box center [849, 222] width 75 height 28
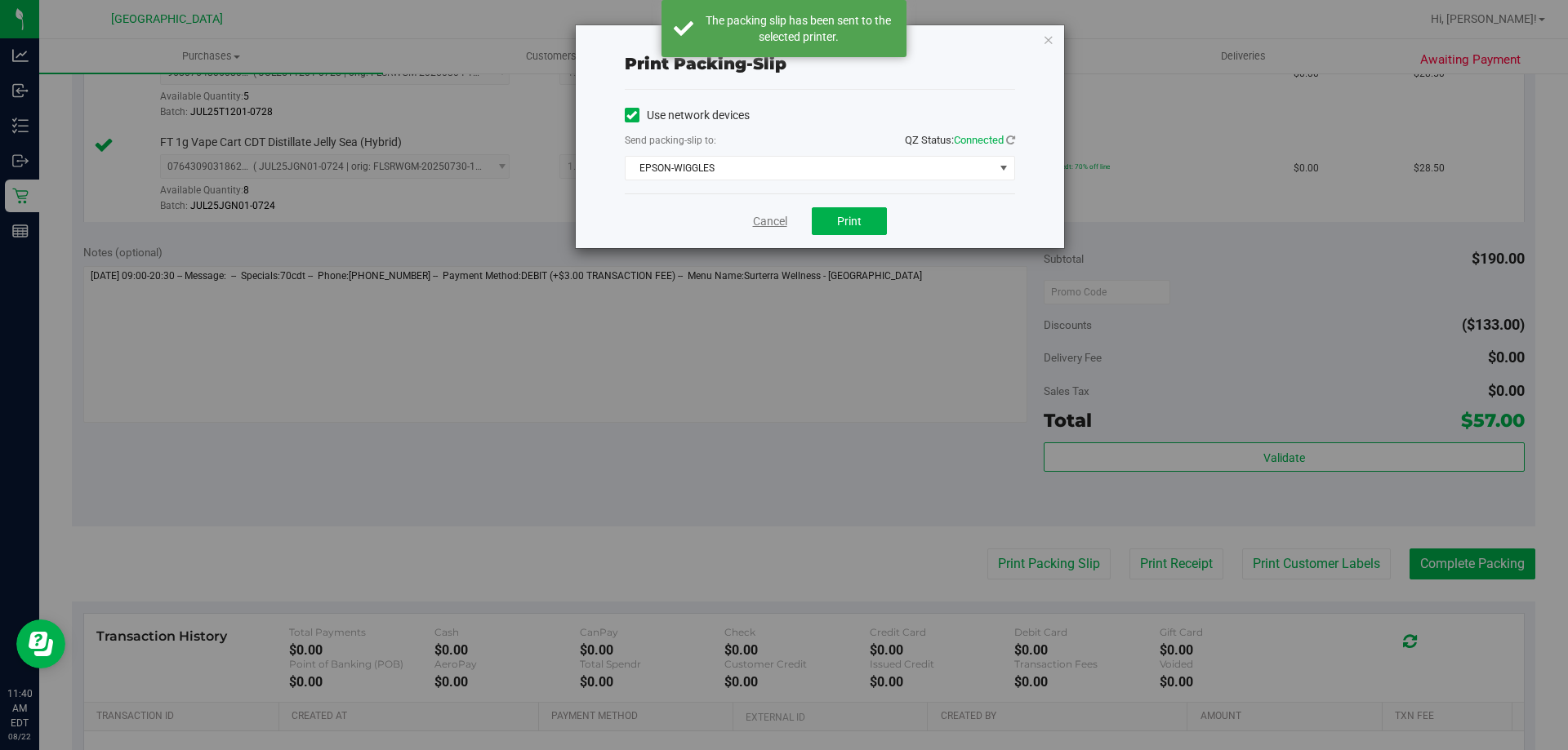
click at [776, 215] on link "Cancel" at bounding box center [769, 222] width 34 height 18
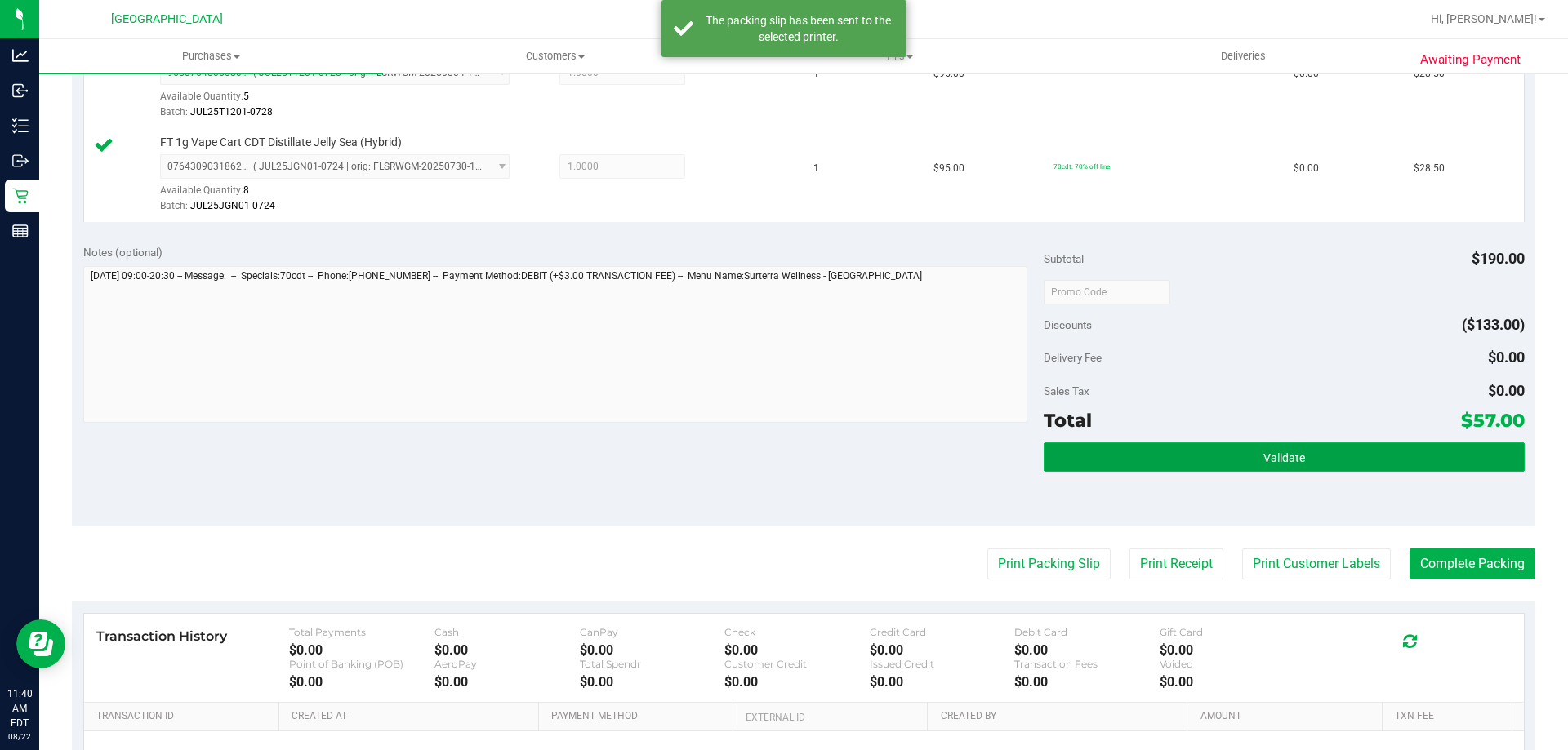
click at [1240, 449] on button "Validate" at bounding box center [1284, 456] width 480 height 29
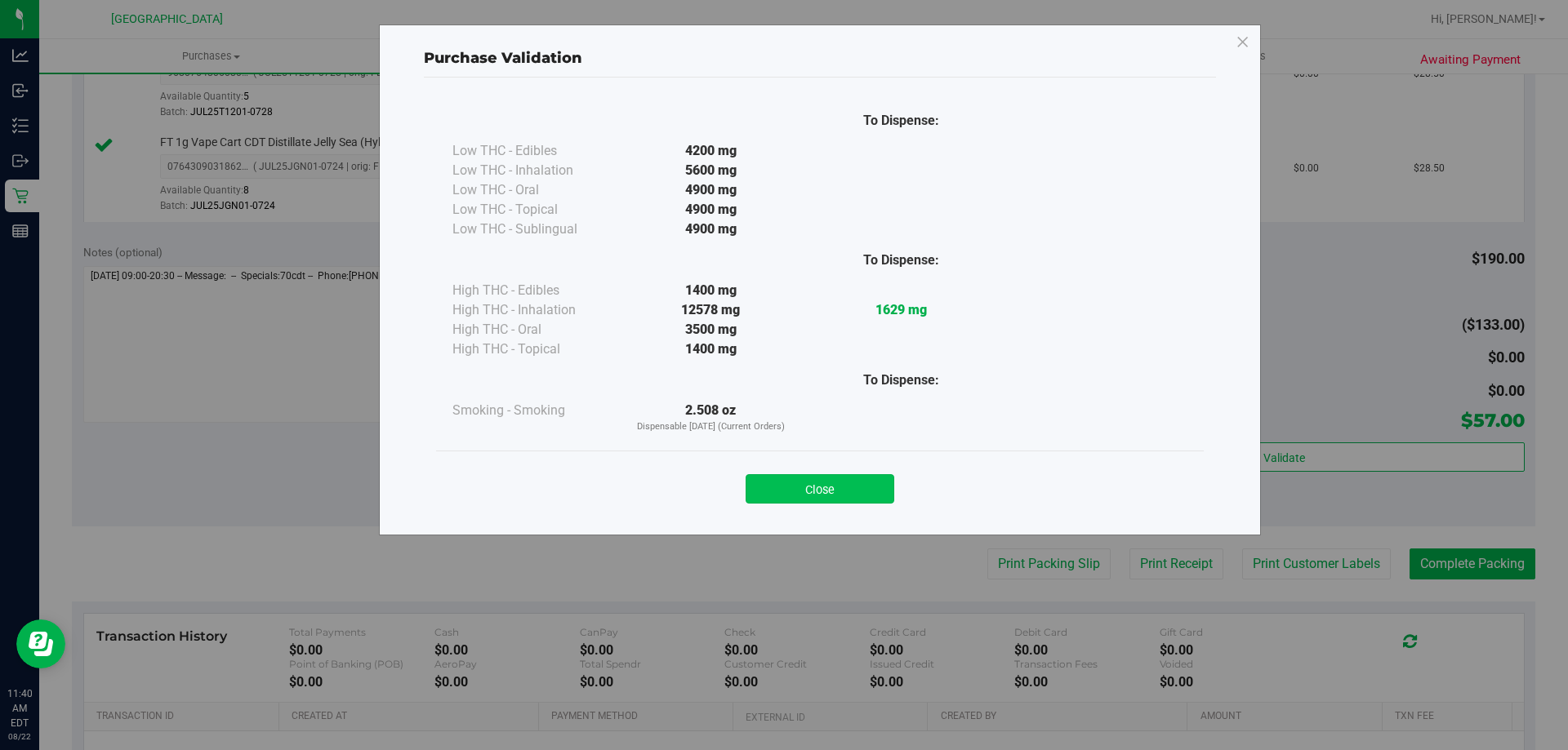
click at [867, 486] on button "Close" at bounding box center [820, 489] width 149 height 29
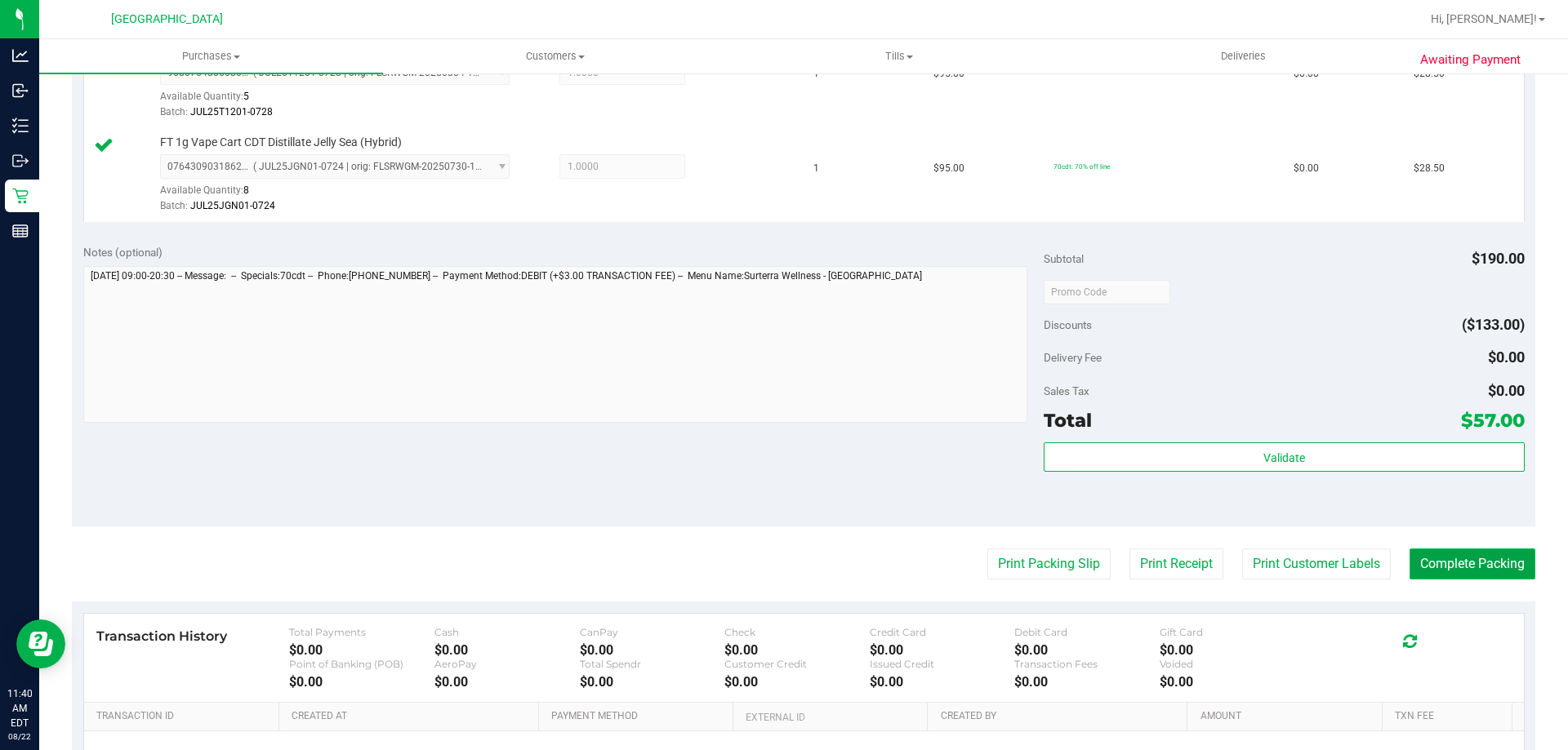
click at [1446, 564] on button "Complete Packing" at bounding box center [1472, 564] width 126 height 31
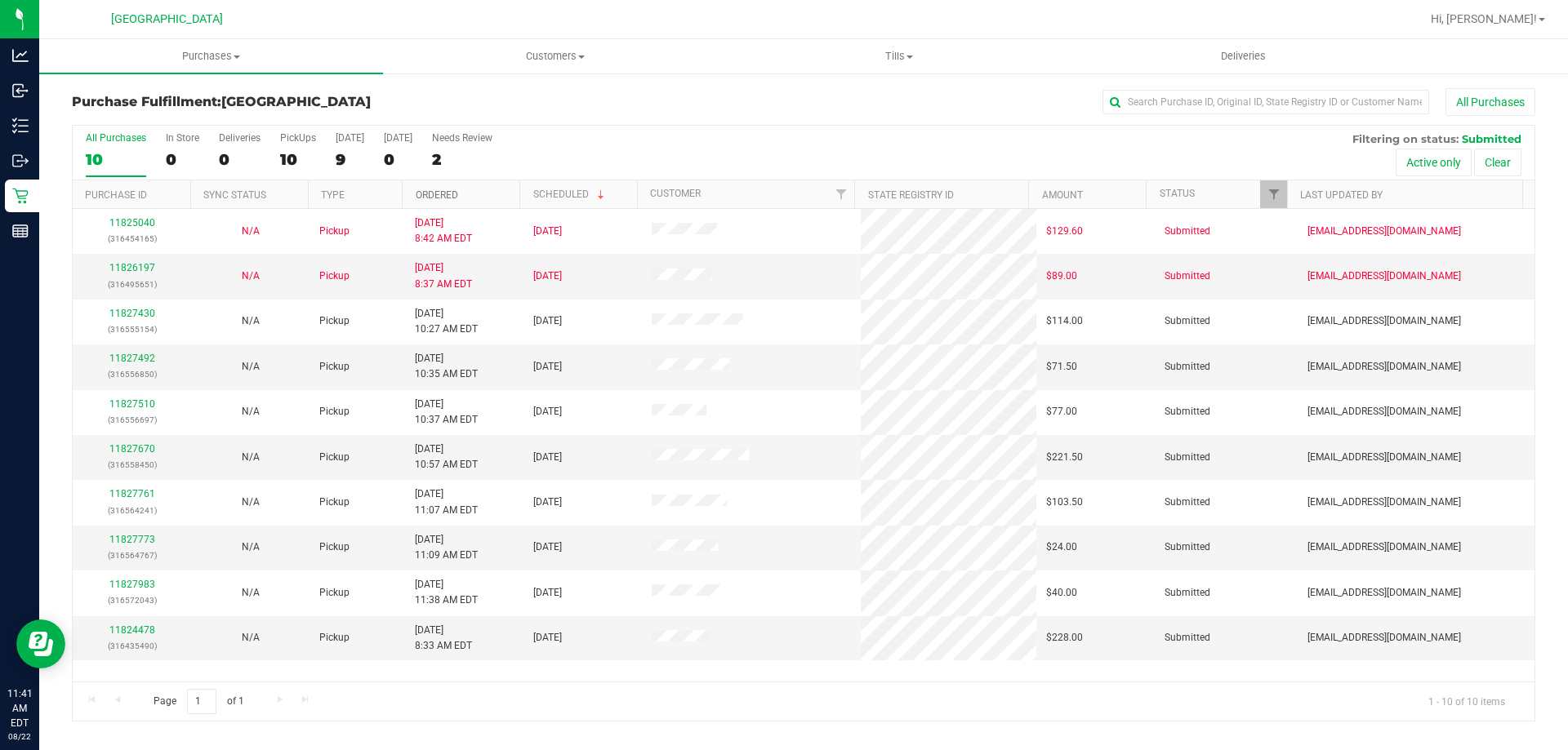
click at [425, 193] on link "Ordered" at bounding box center [437, 194] width 42 height 11
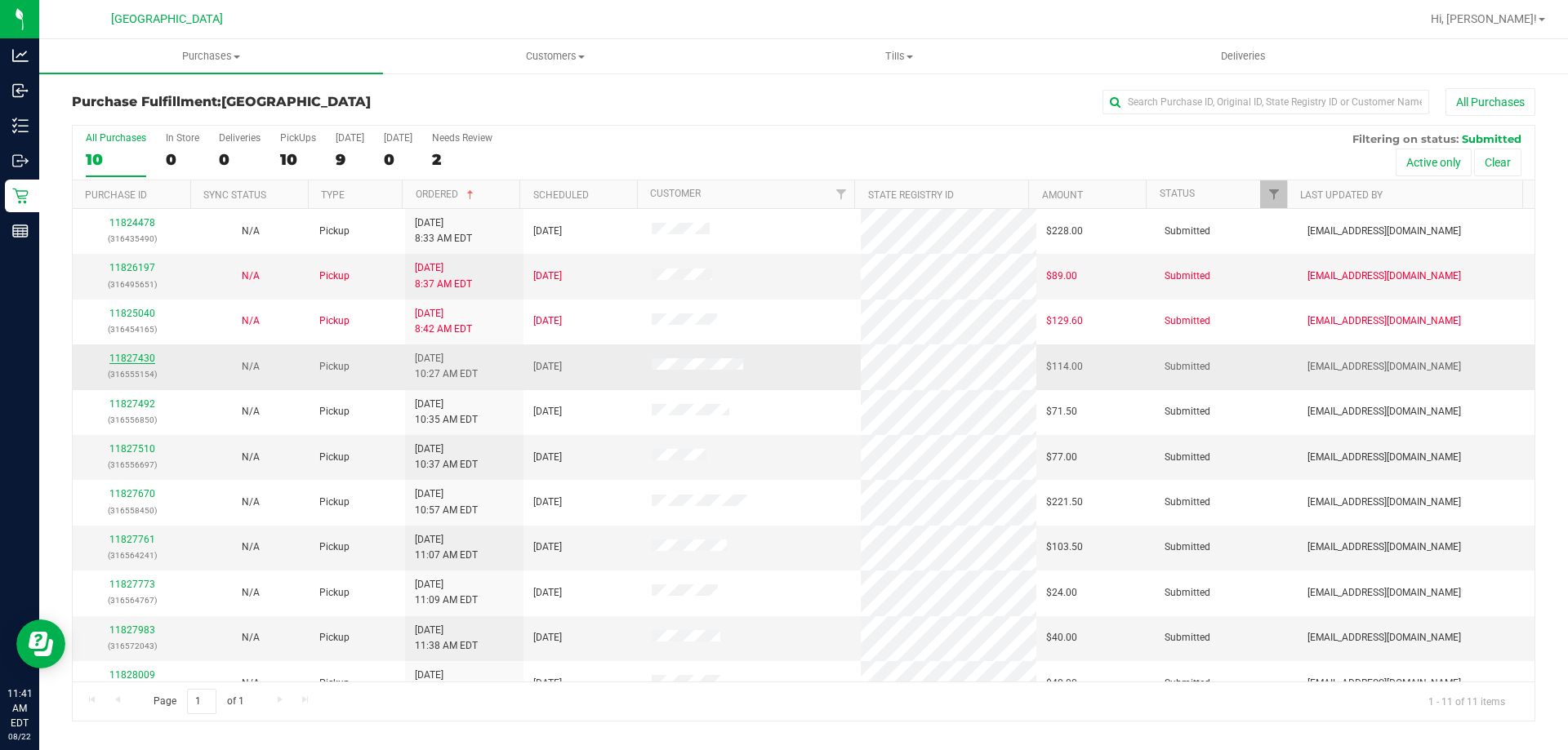
click at [142, 355] on link "11827430" at bounding box center [132, 358] width 46 height 11
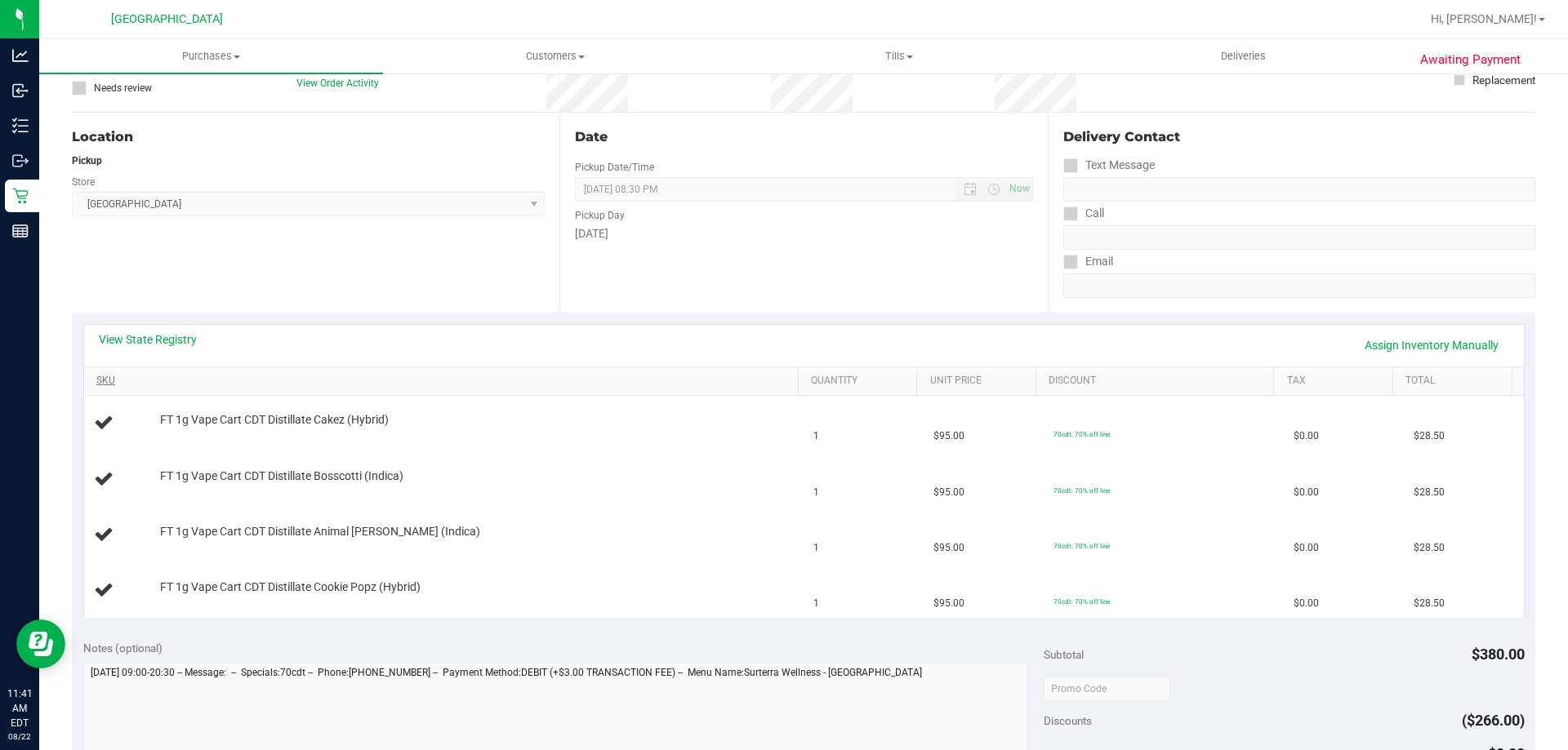
scroll to position [164, 0]
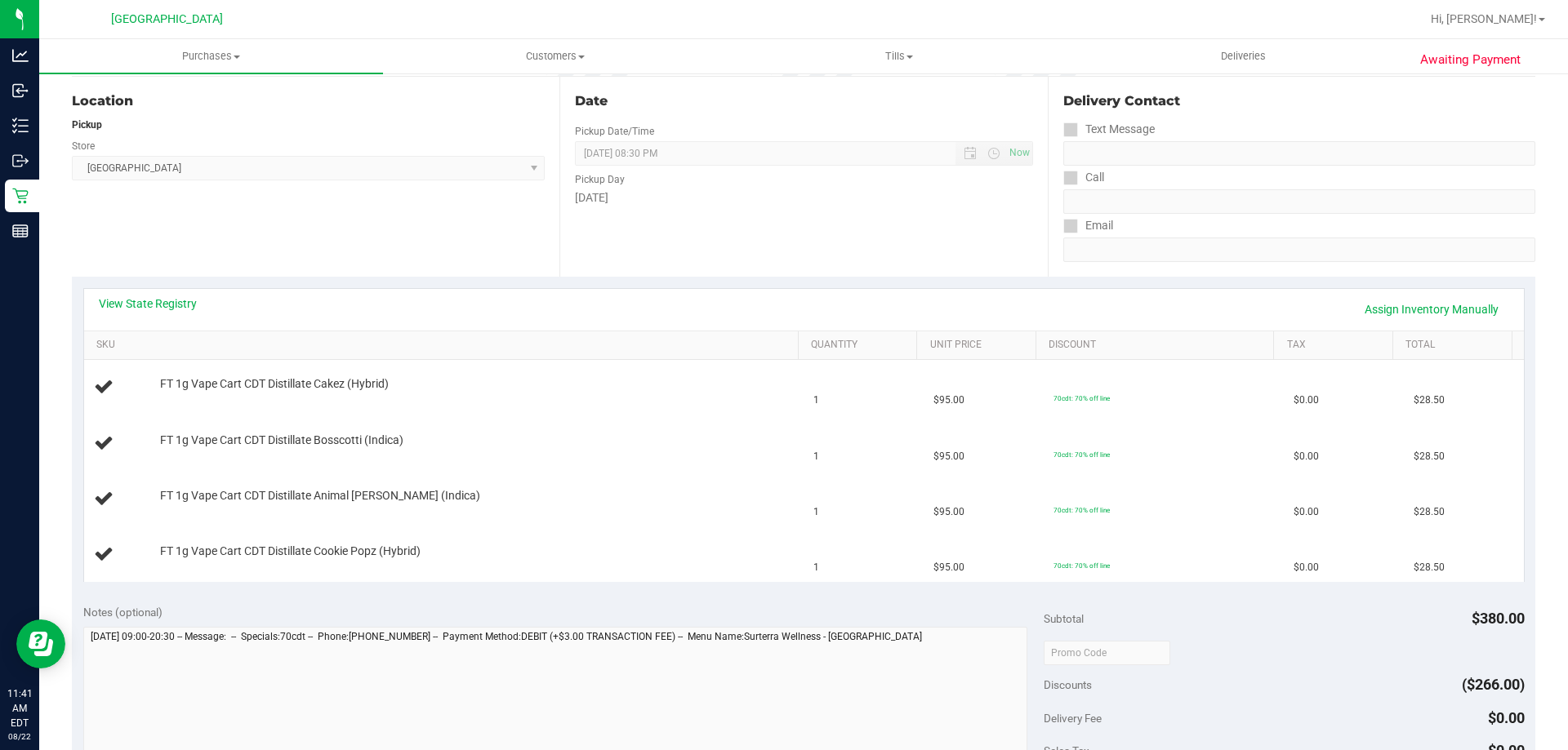
click at [174, 295] on div "View State Registry Assign Inventory Manually" at bounding box center [804, 309] width 1440 height 41
click at [120, 302] on link "View State Registry" at bounding box center [147, 303] width 98 height 17
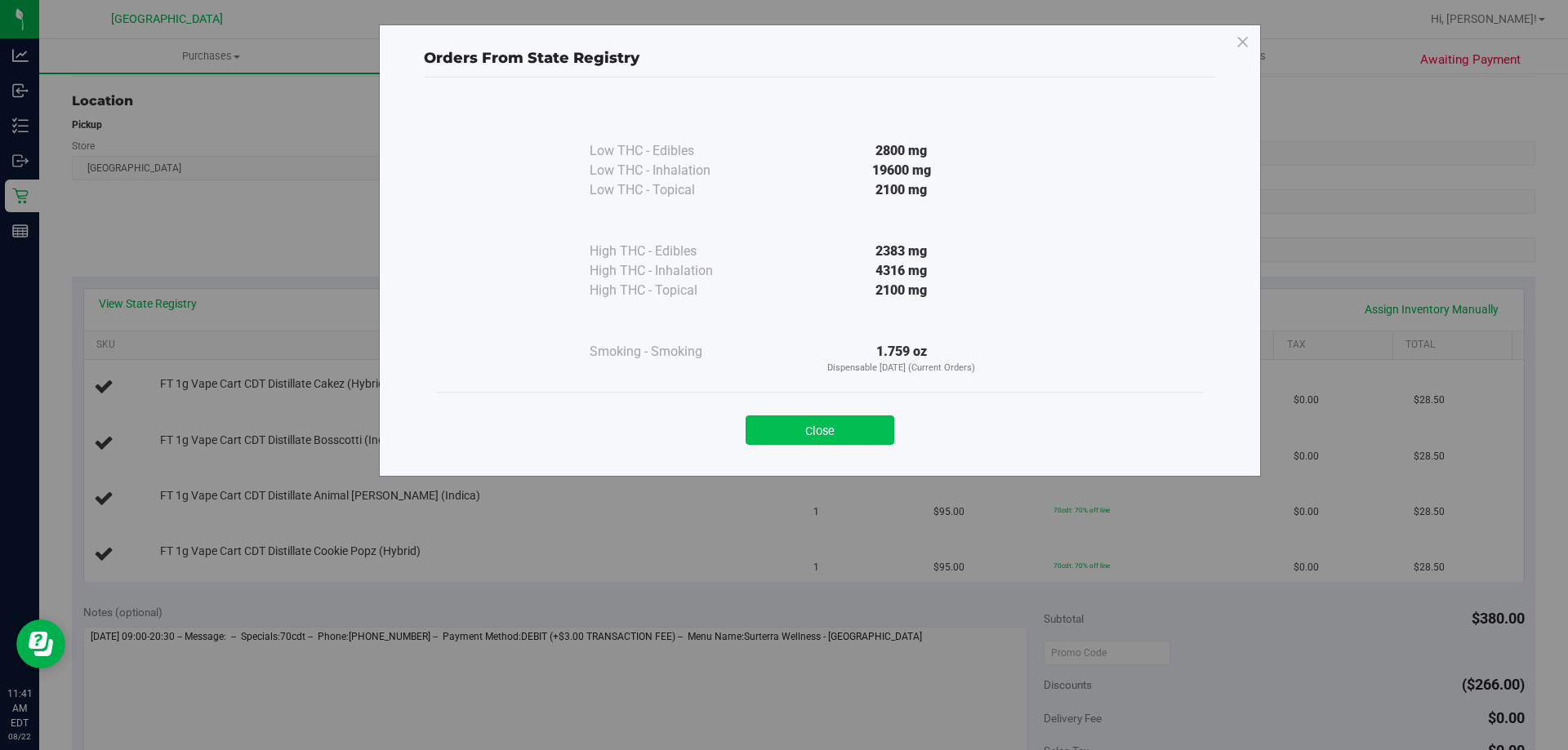
click at [813, 428] on button "Close" at bounding box center [820, 430] width 149 height 29
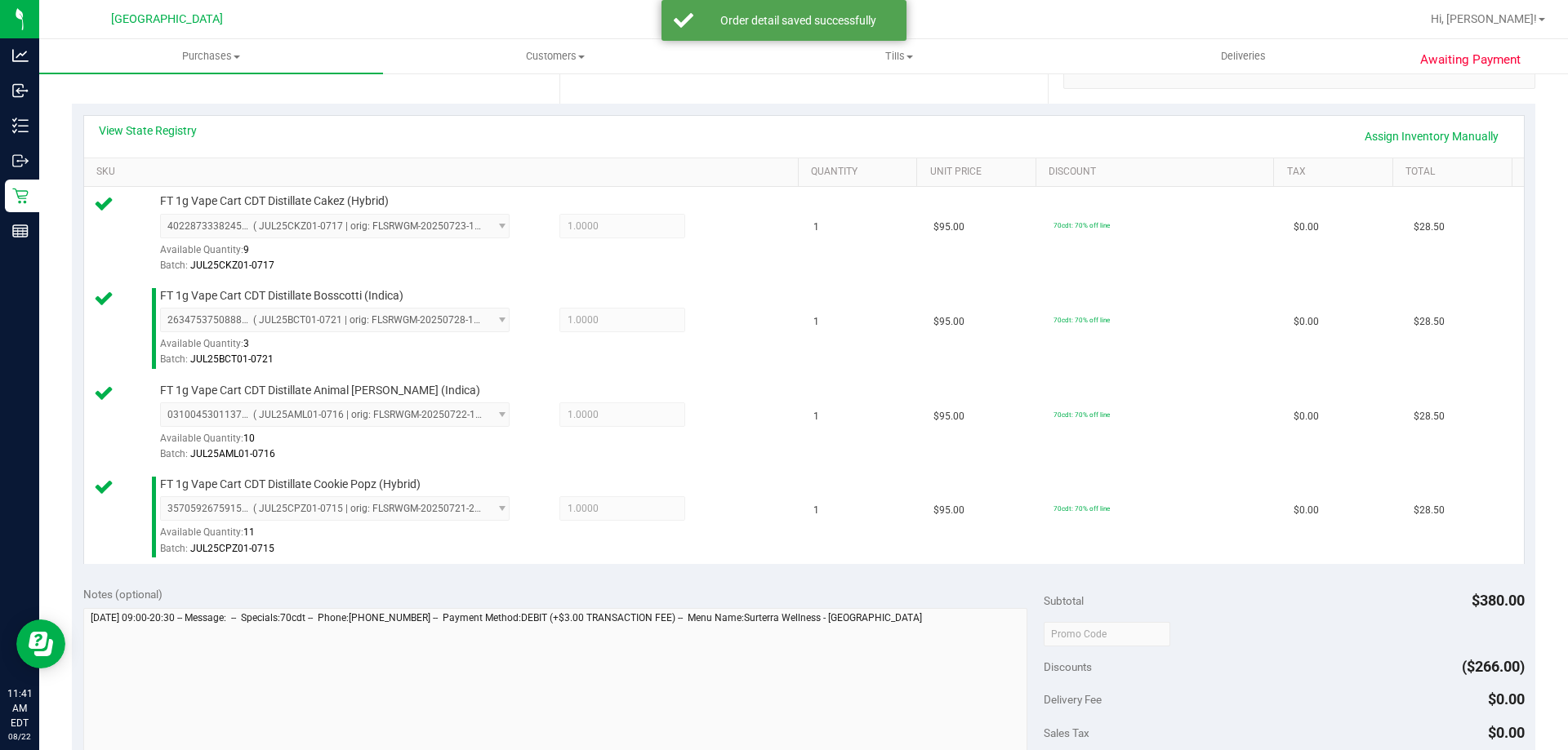
scroll to position [572, 0]
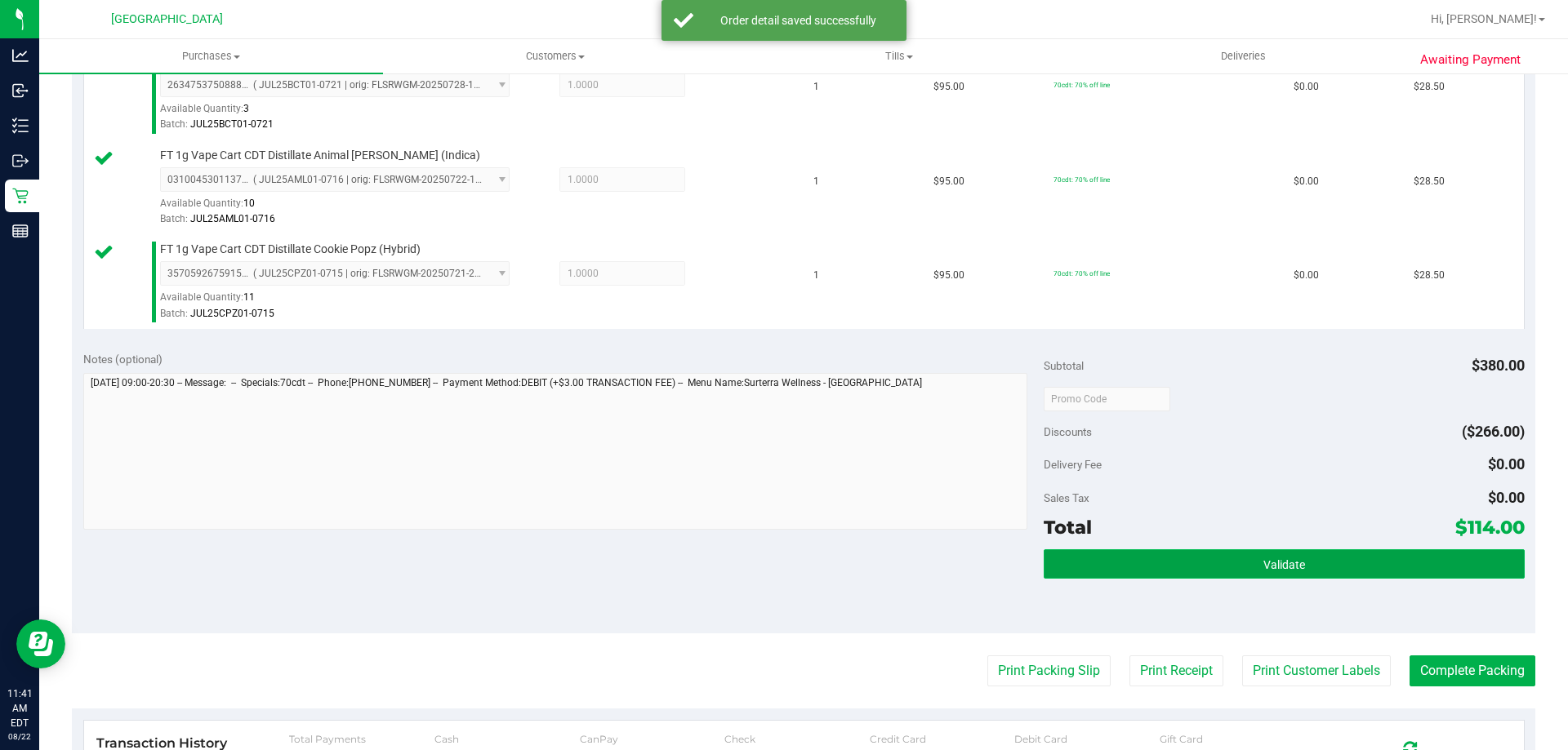
click at [1108, 567] on button "Validate" at bounding box center [1284, 564] width 480 height 29
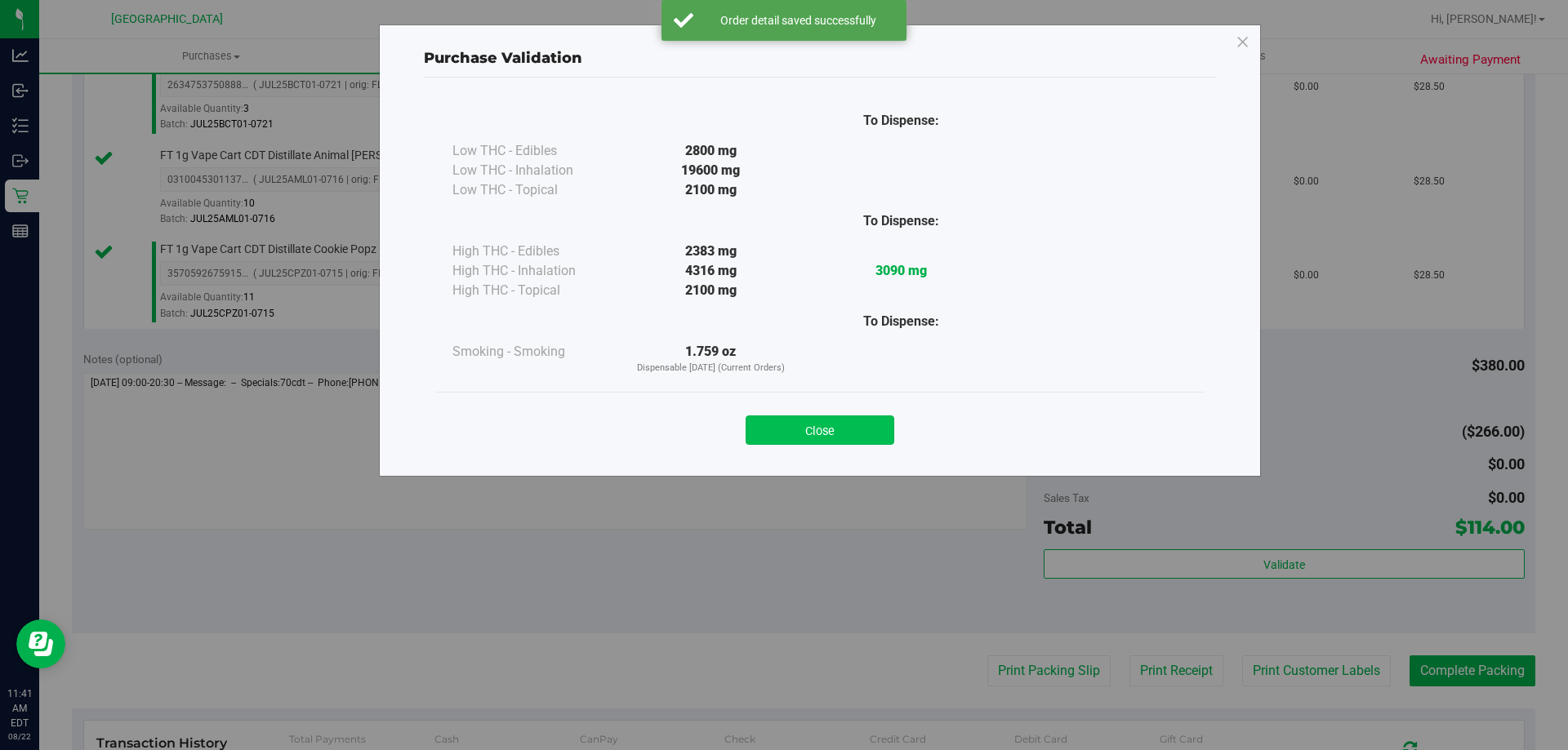
click at [820, 426] on button "Close" at bounding box center [820, 430] width 149 height 29
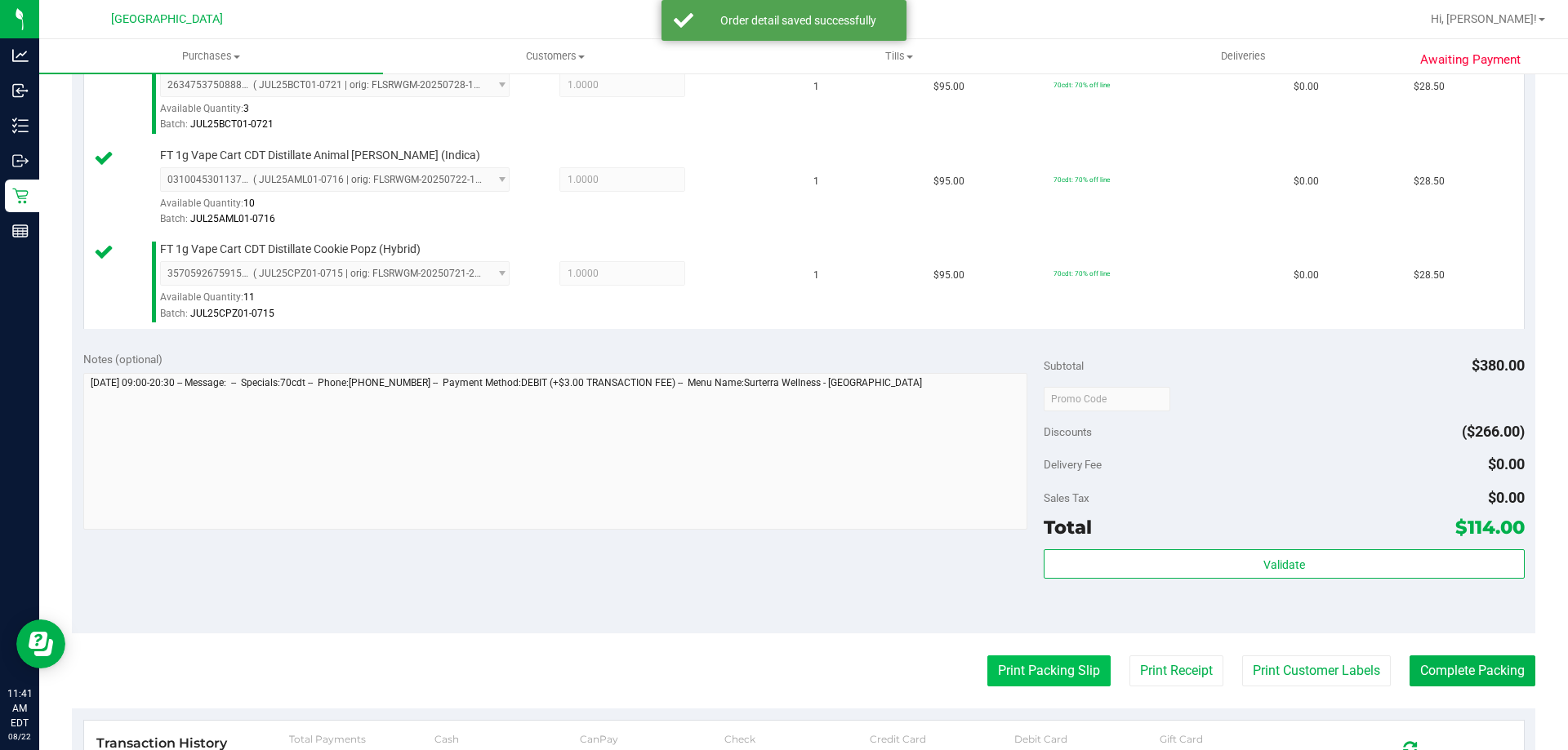
click at [988, 670] on button "Print Packing Slip" at bounding box center [1049, 671] width 123 height 31
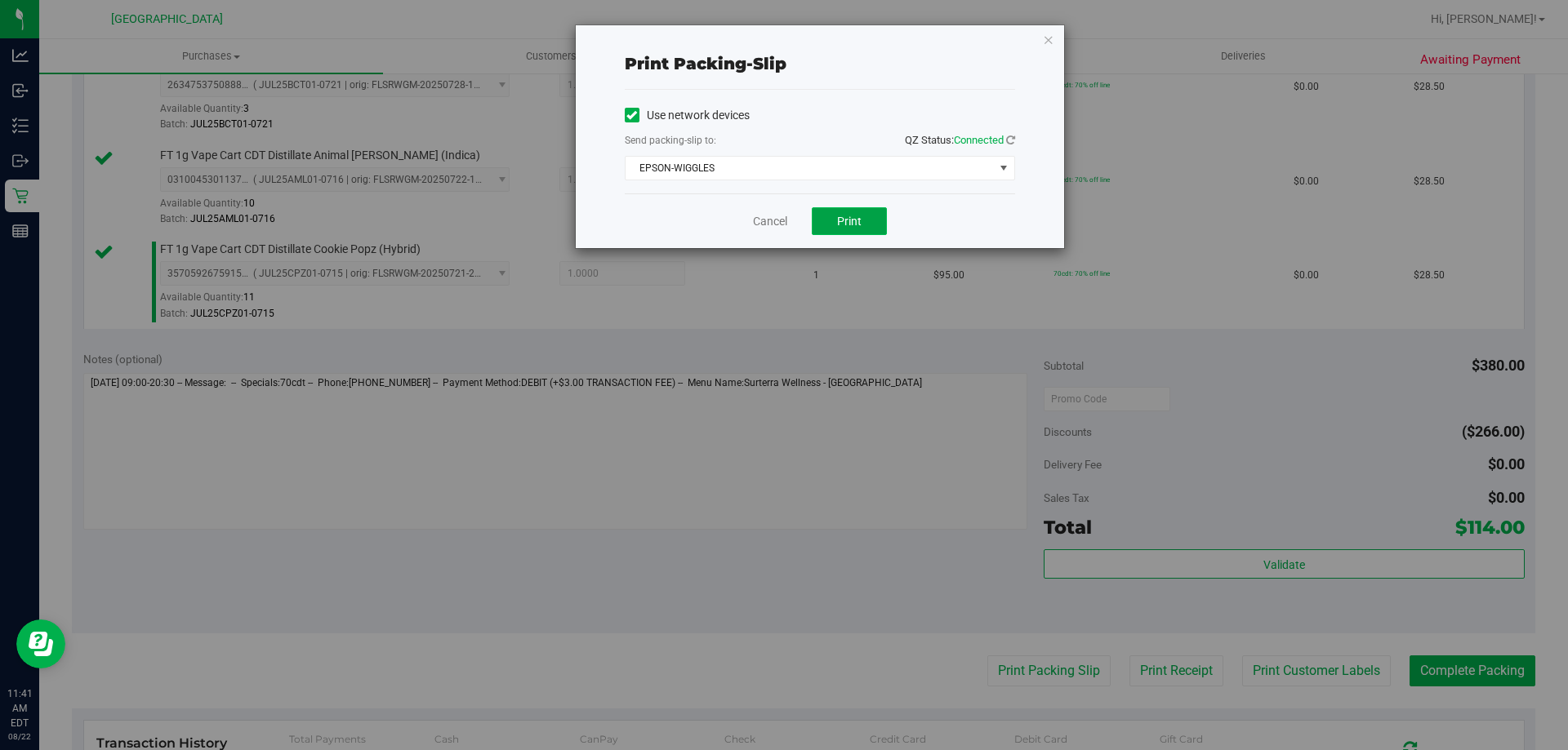
click at [845, 215] on span "Print" at bounding box center [850, 221] width 25 height 13
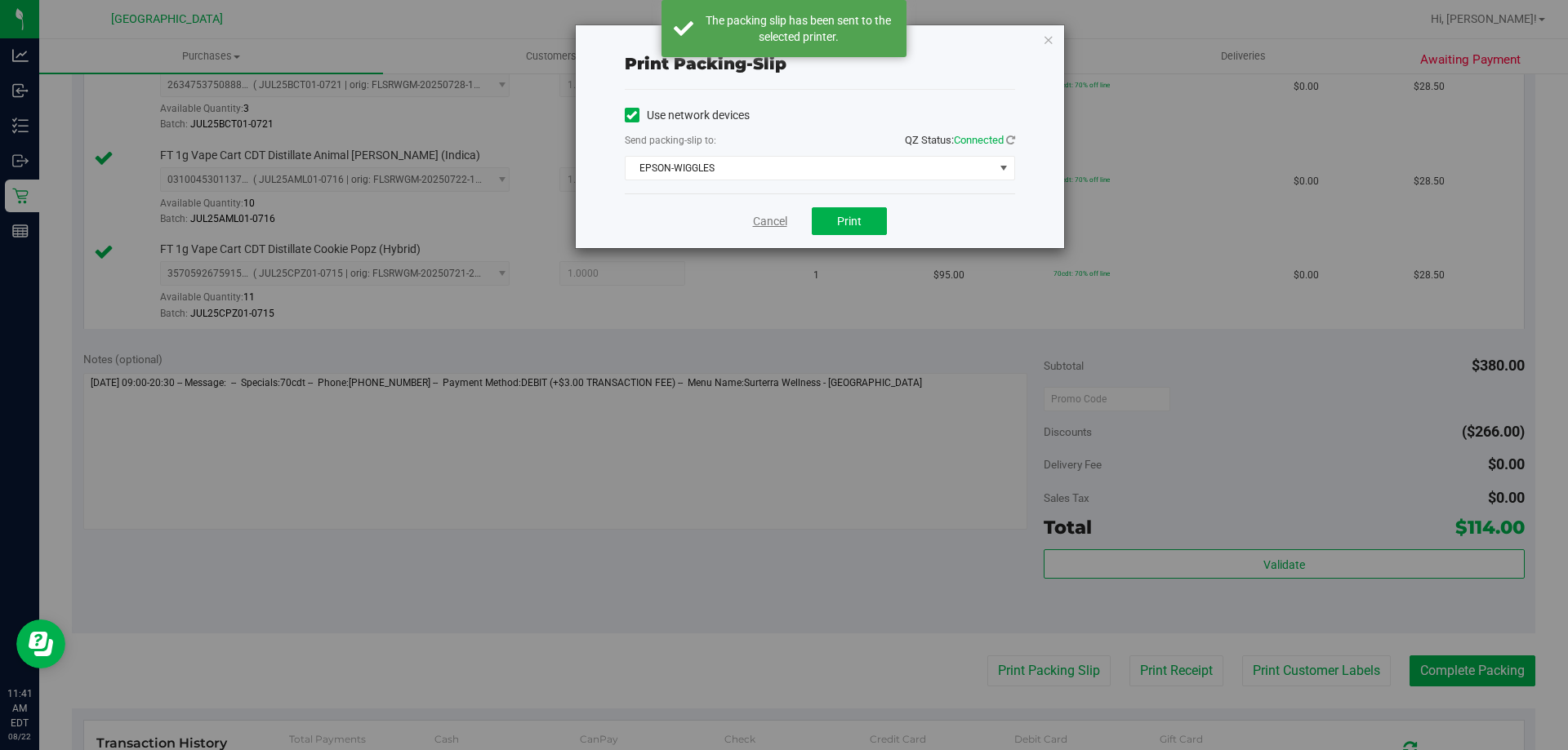
click at [772, 218] on link "Cancel" at bounding box center [769, 222] width 34 height 18
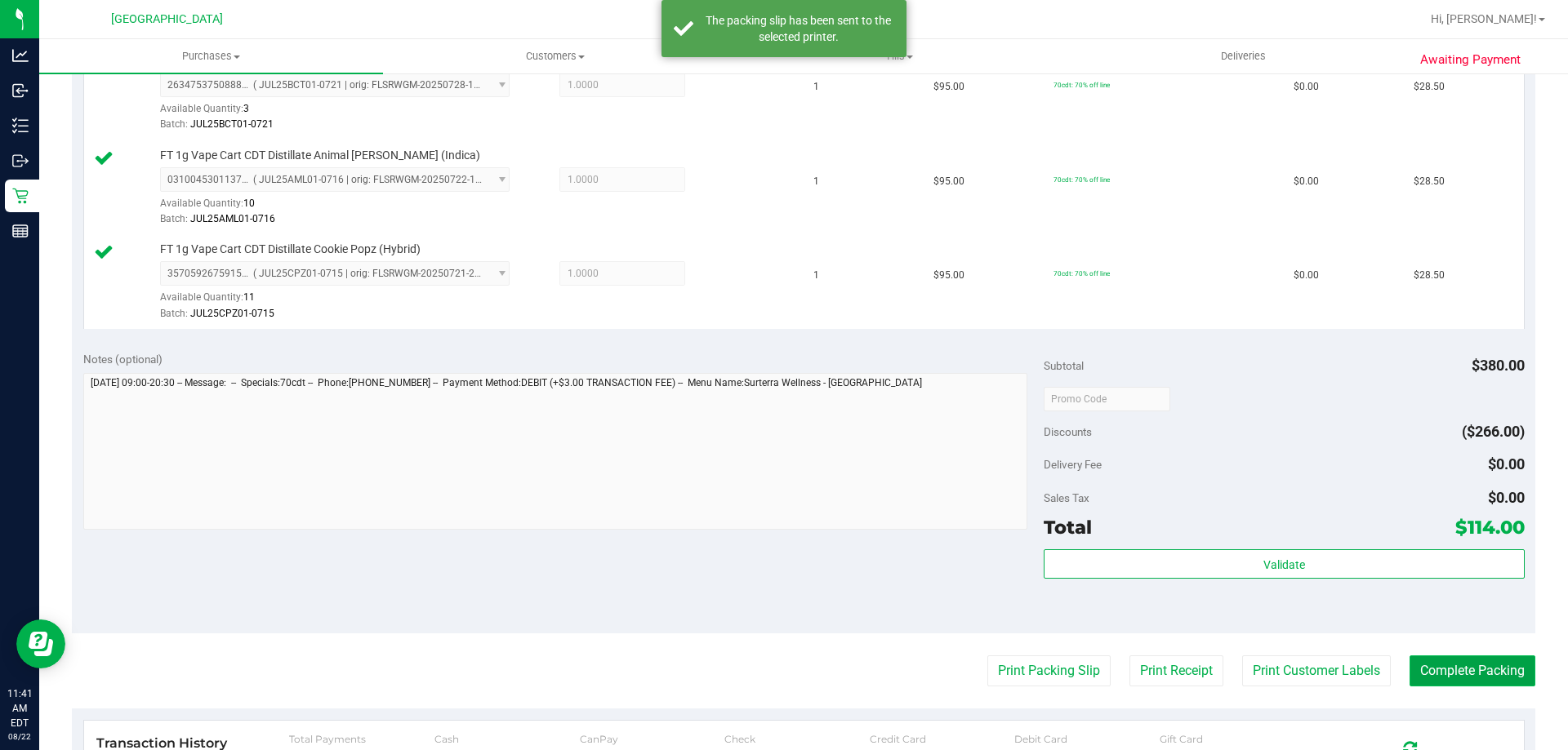
click at [1505, 659] on button "Complete Packing" at bounding box center [1472, 671] width 126 height 31
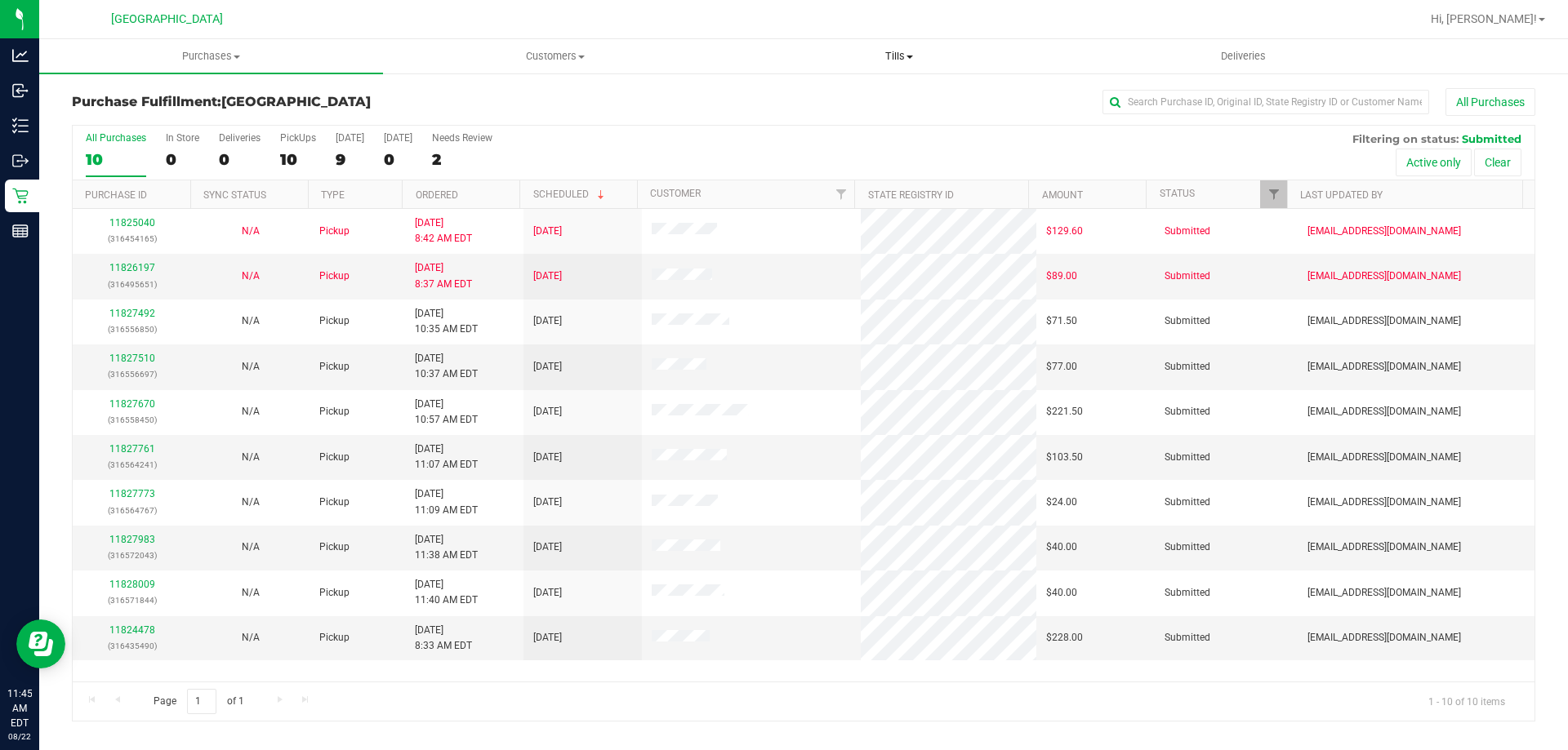
click at [903, 55] on span "Tills" at bounding box center [898, 56] width 342 height 15
click at [809, 97] on span "Manage tills" at bounding box center [781, 98] width 110 height 14
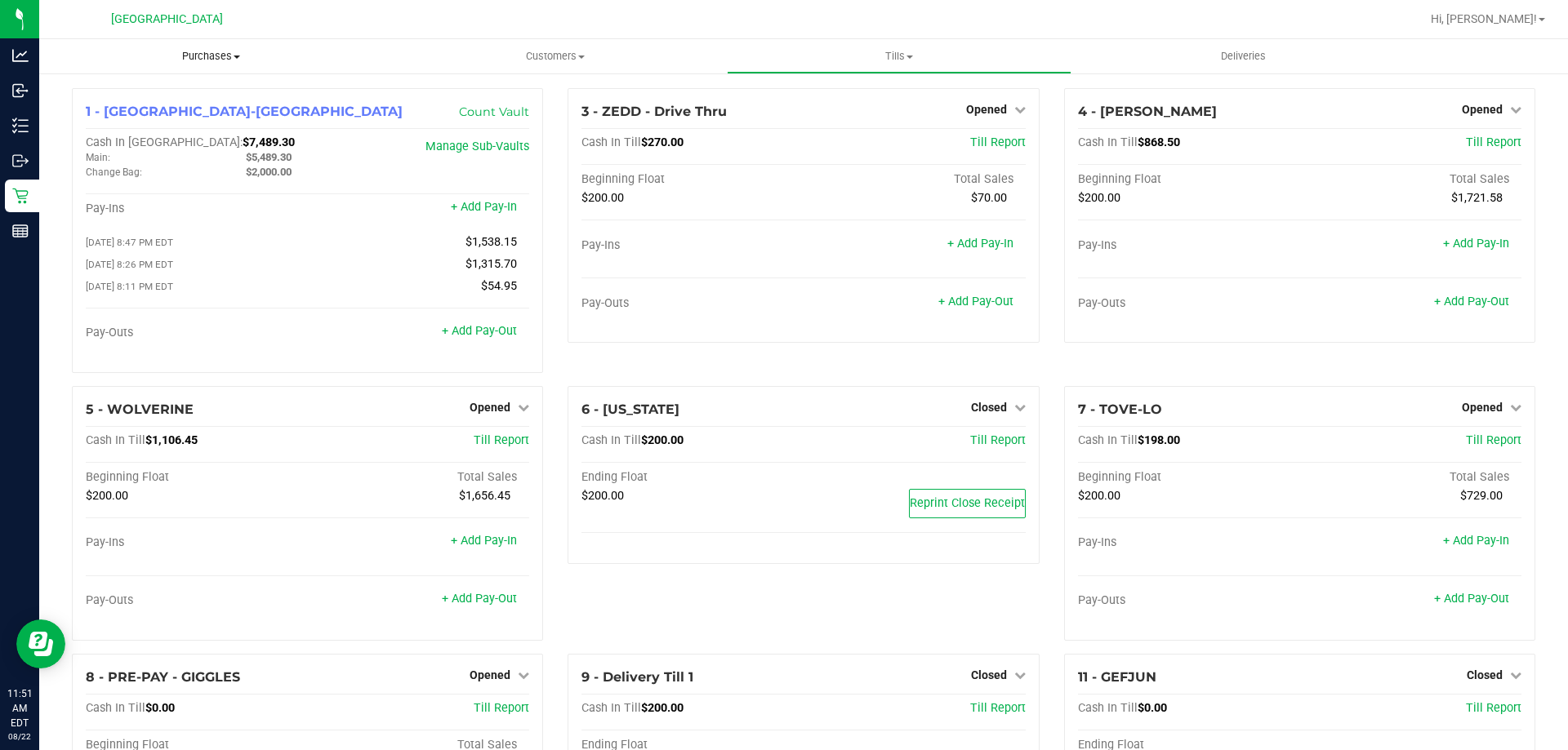
click at [237, 57] on span at bounding box center [237, 57] width 6 height 4
click at [153, 120] on li "Fulfillment" at bounding box center [211, 119] width 344 height 19
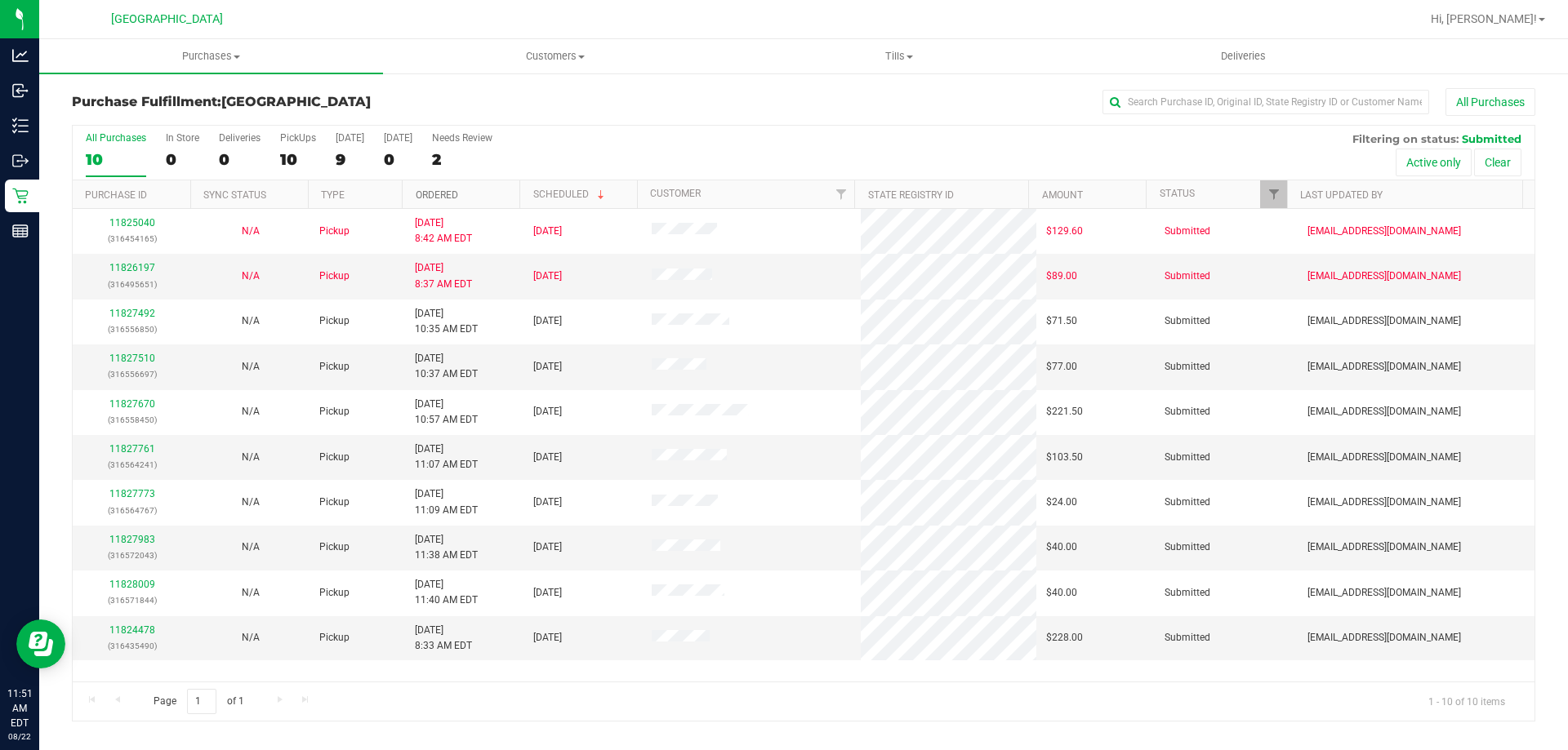
click at [418, 195] on link "Ordered" at bounding box center [437, 194] width 42 height 11
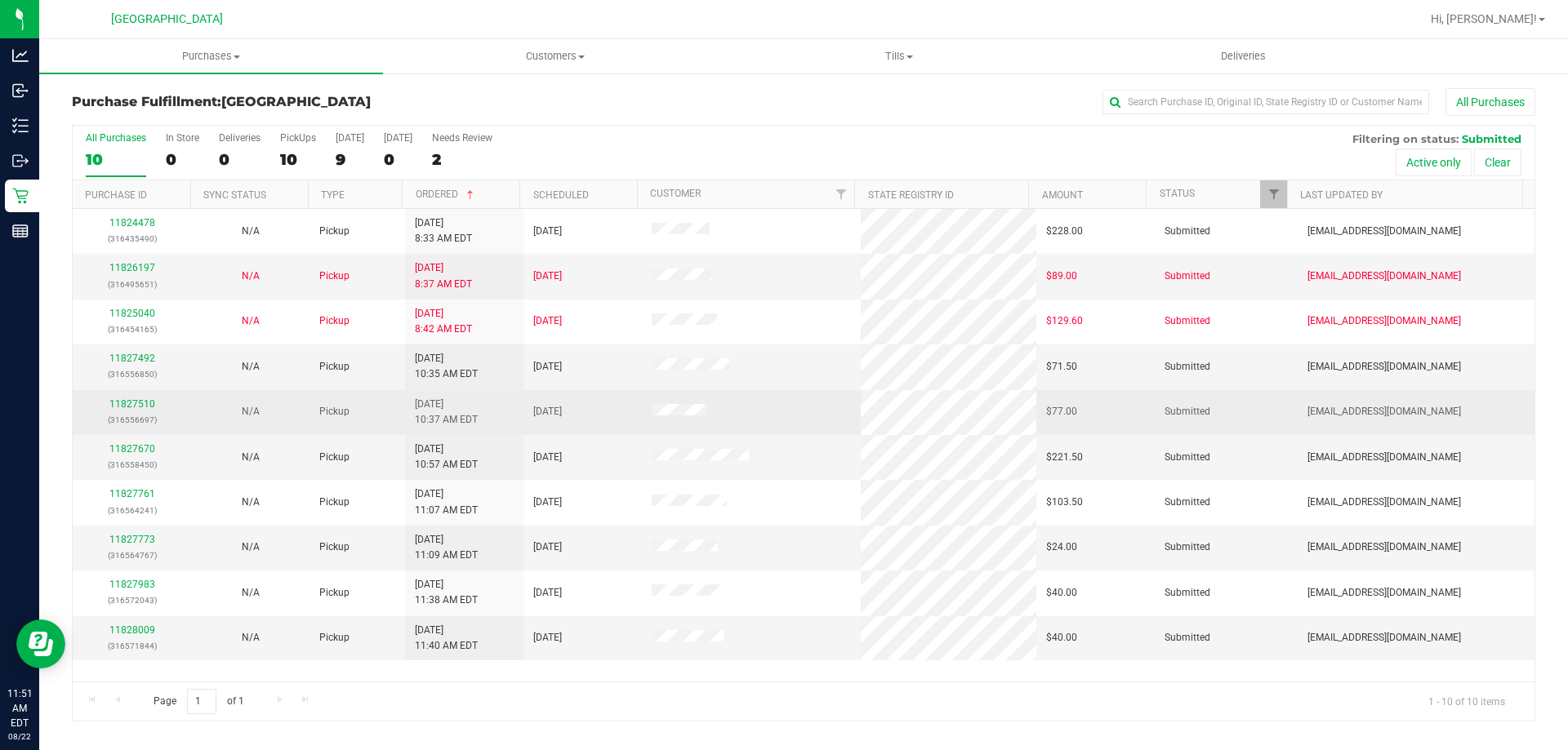
click at [120, 395] on td "11827510 (316556697)" at bounding box center [132, 412] width 119 height 45
click at [125, 399] on link "11827510" at bounding box center [132, 404] width 46 height 11
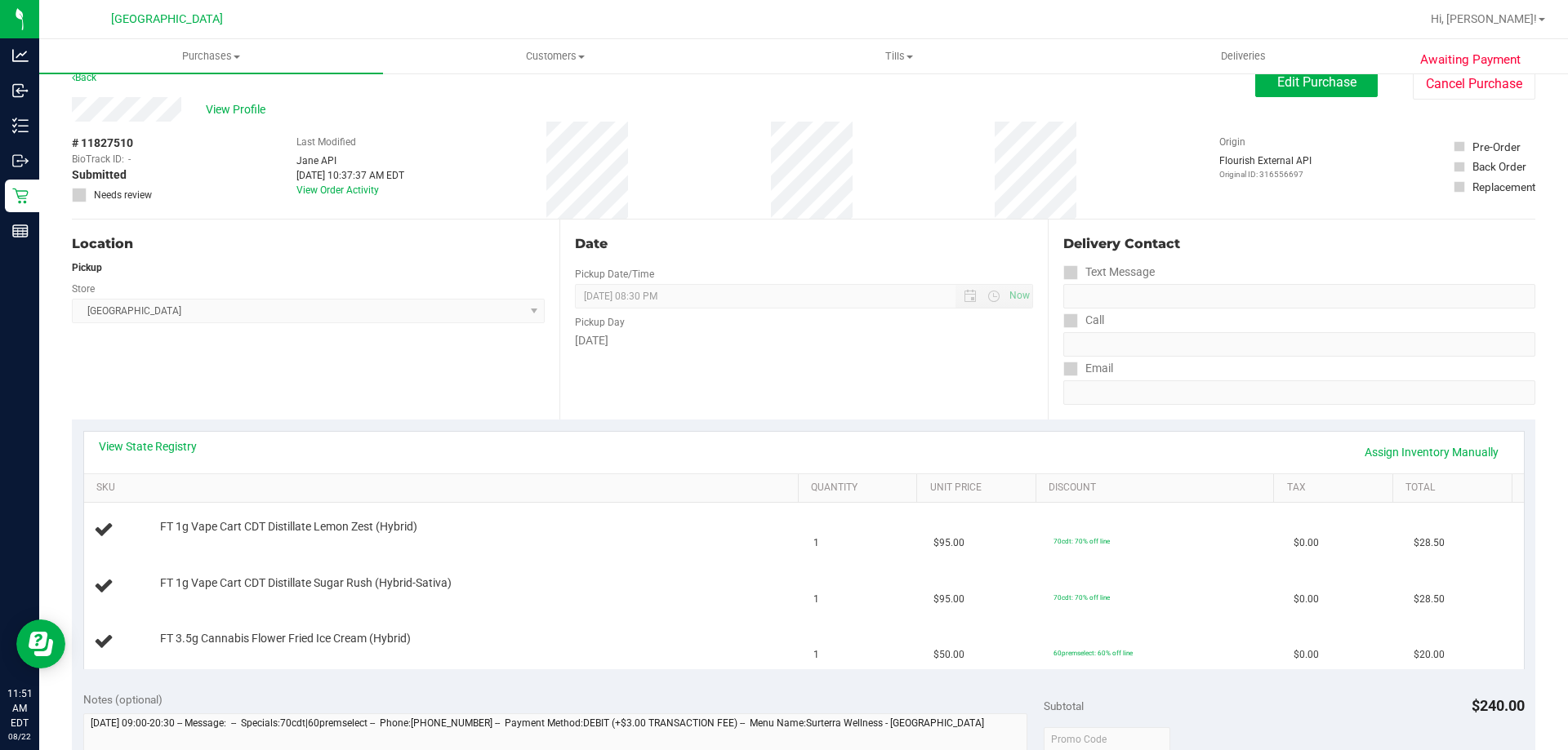
scroll to position [82, 0]
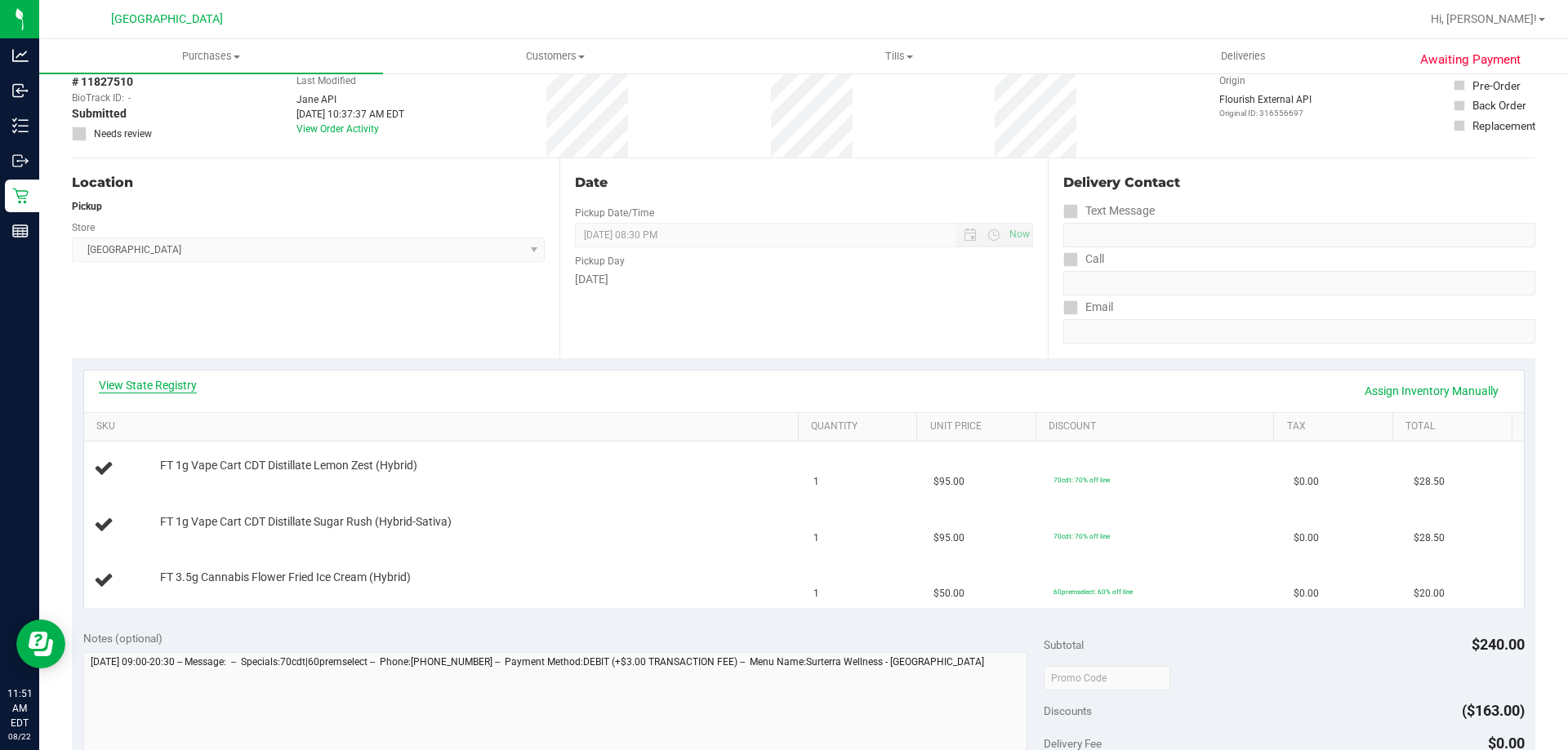
click at [139, 377] on link "View State Registry" at bounding box center [147, 385] width 98 height 17
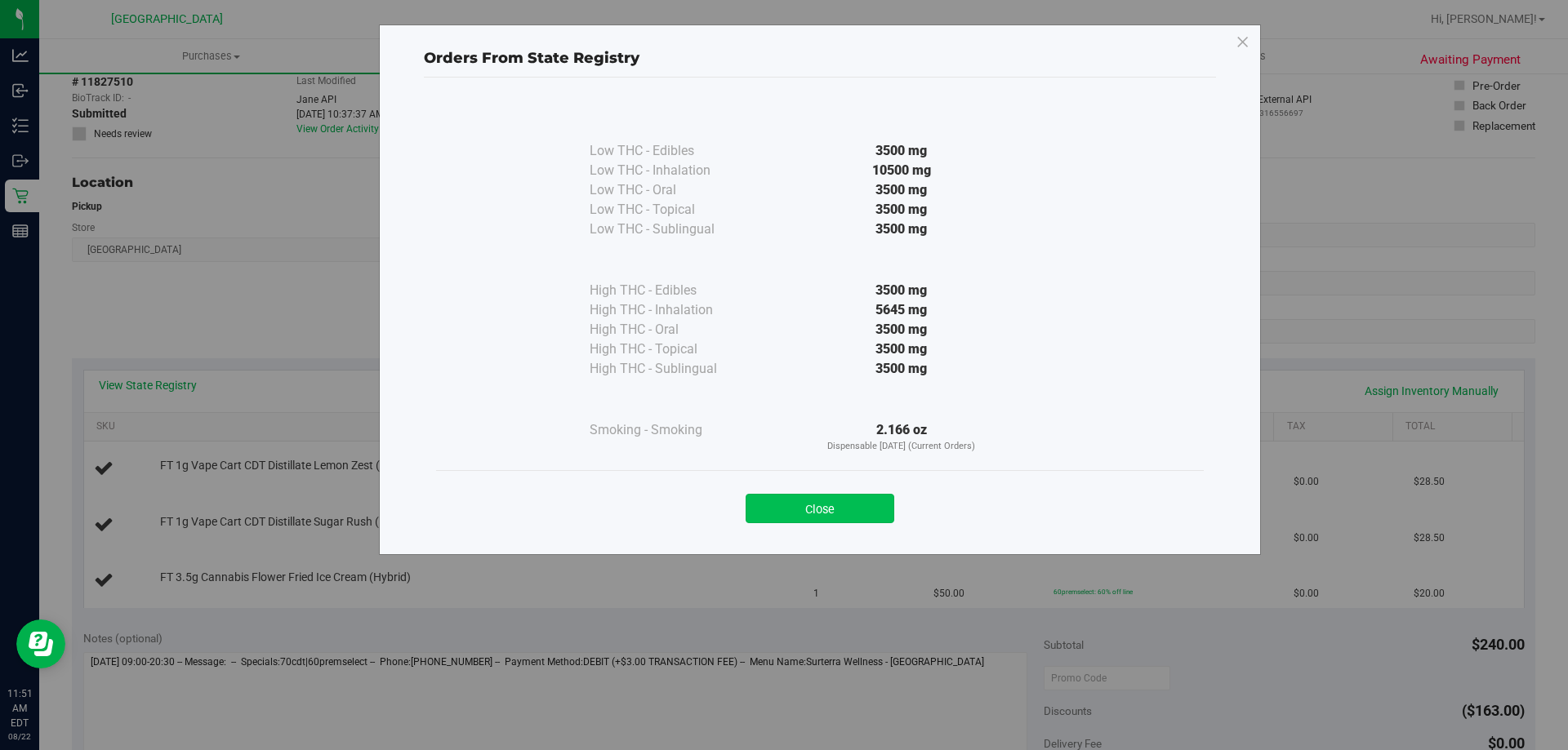
click at [771, 507] on button "Close" at bounding box center [820, 508] width 149 height 29
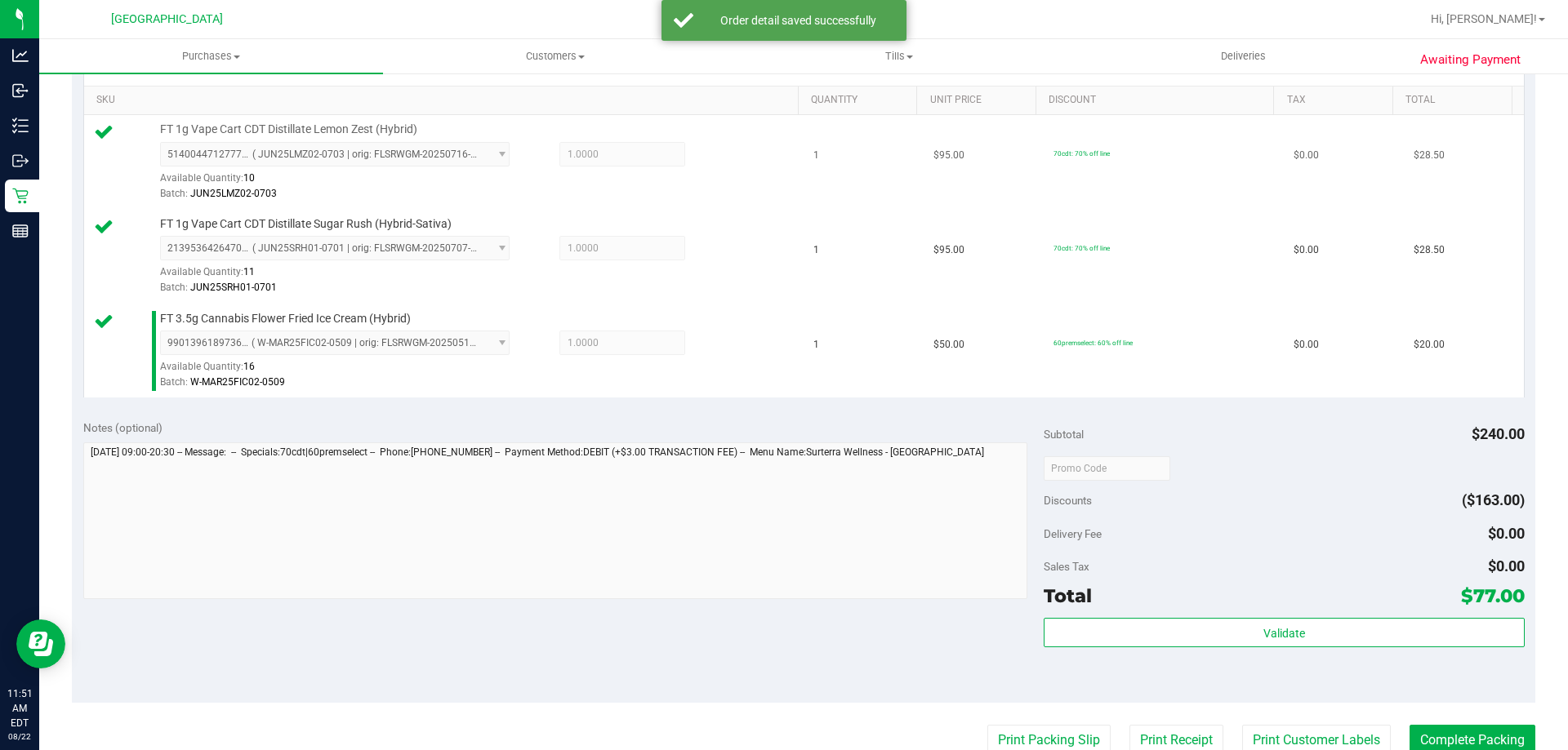
scroll to position [572, 0]
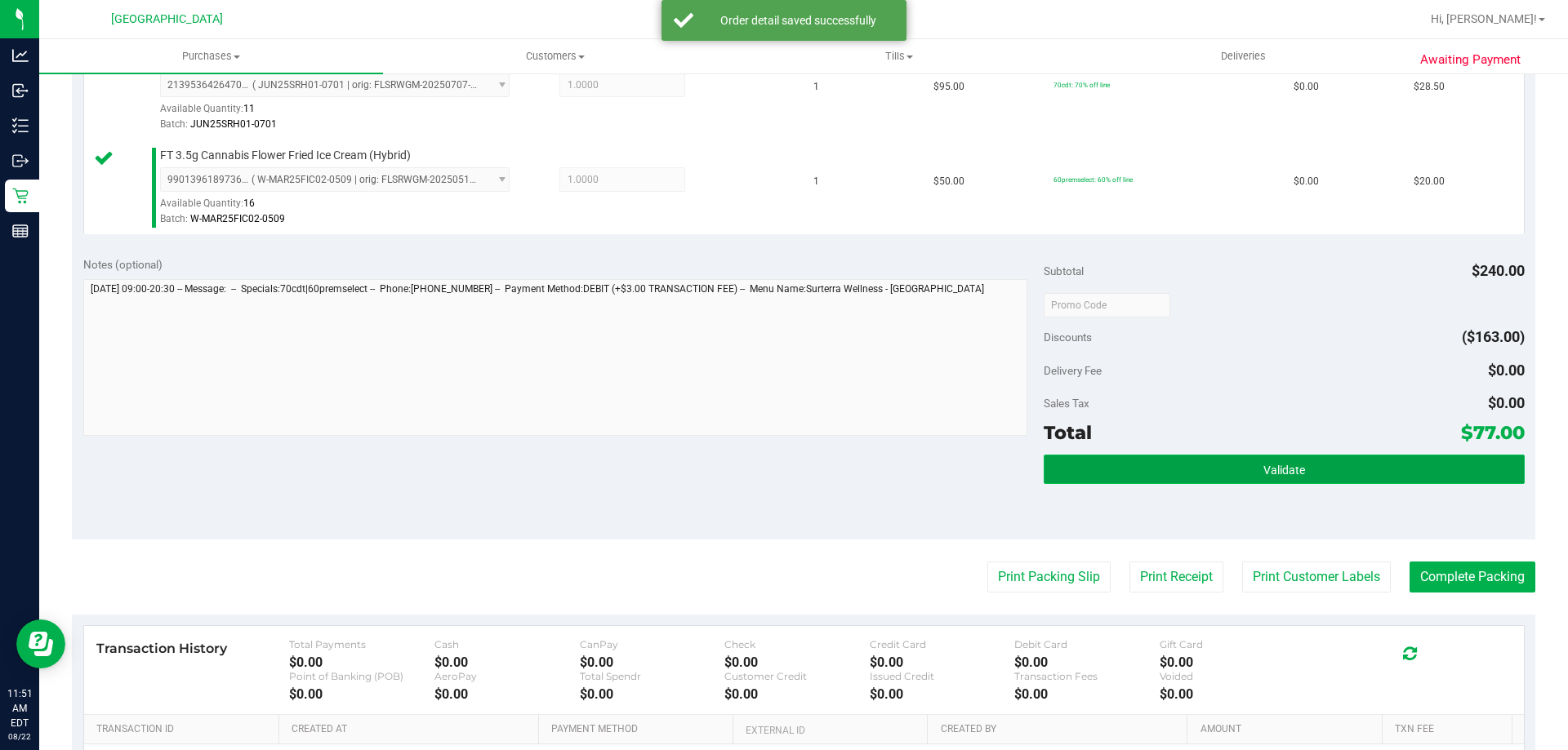
click at [1264, 475] on span "Validate" at bounding box center [1284, 470] width 41 height 13
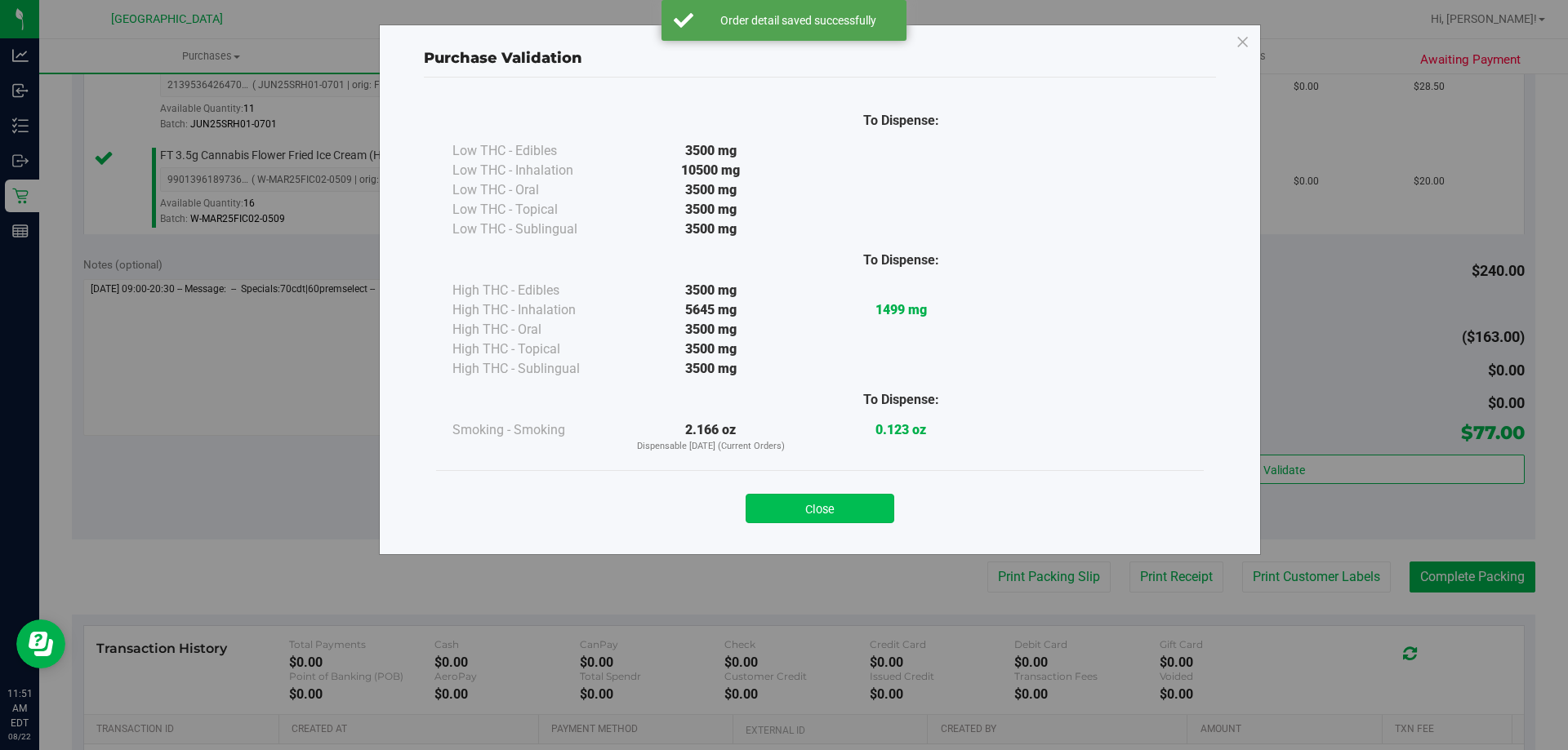
click at [811, 506] on button "Close" at bounding box center [820, 508] width 149 height 29
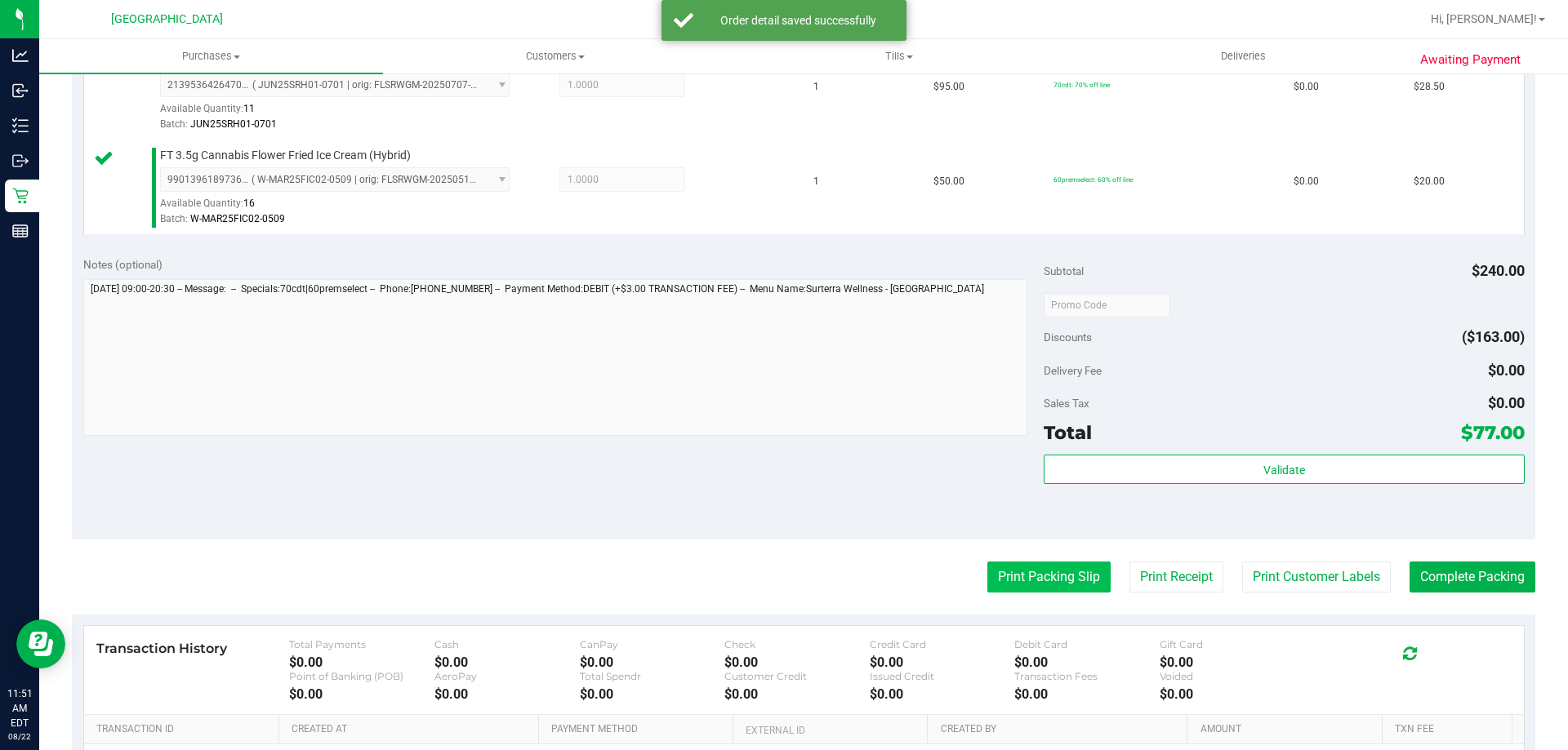
click at [1000, 577] on button "Print Packing Slip" at bounding box center [1049, 577] width 123 height 31
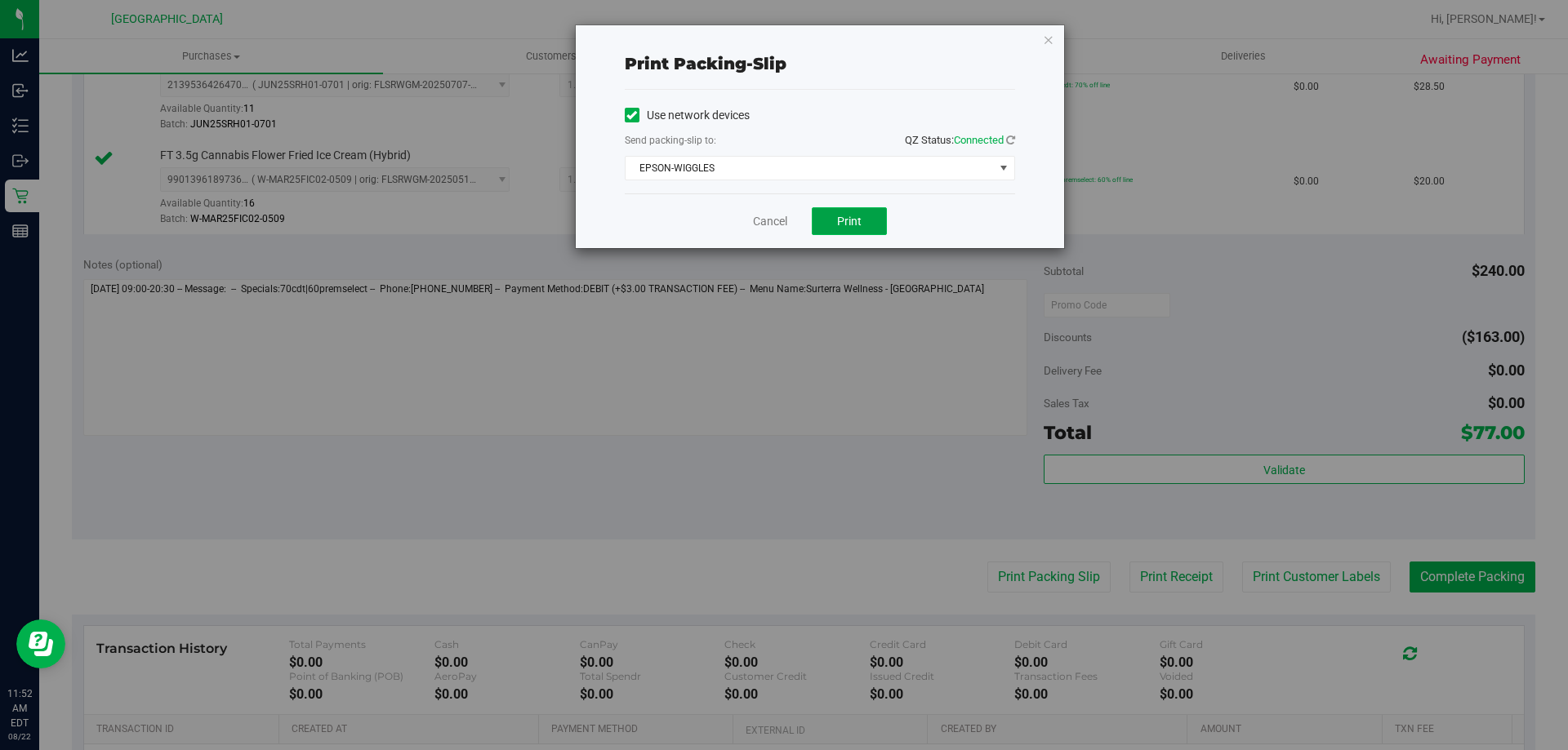
click at [841, 220] on span "Print" at bounding box center [850, 221] width 25 height 13
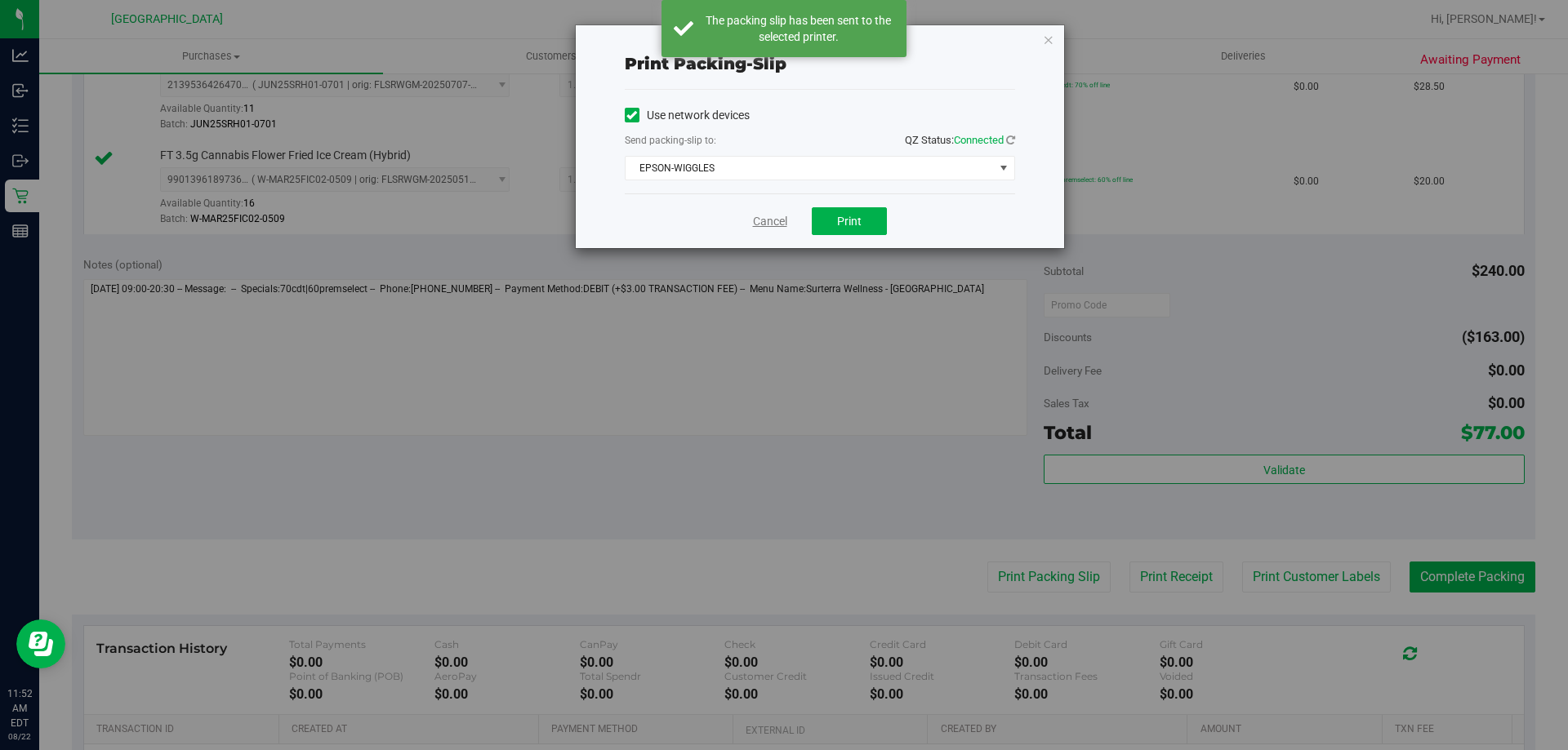
click at [773, 217] on link "Cancel" at bounding box center [769, 222] width 34 height 18
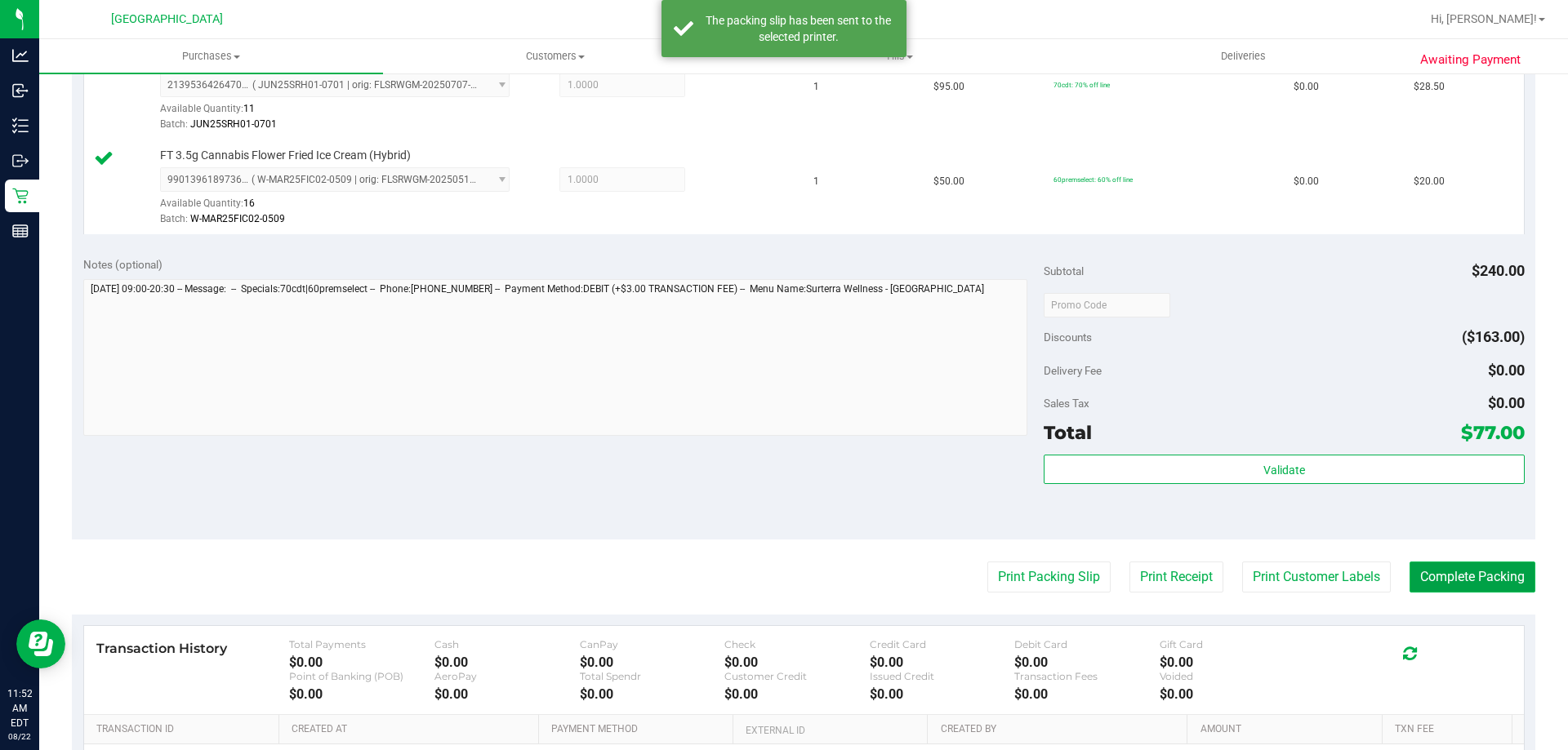
click at [1494, 580] on button "Complete Packing" at bounding box center [1472, 577] width 126 height 31
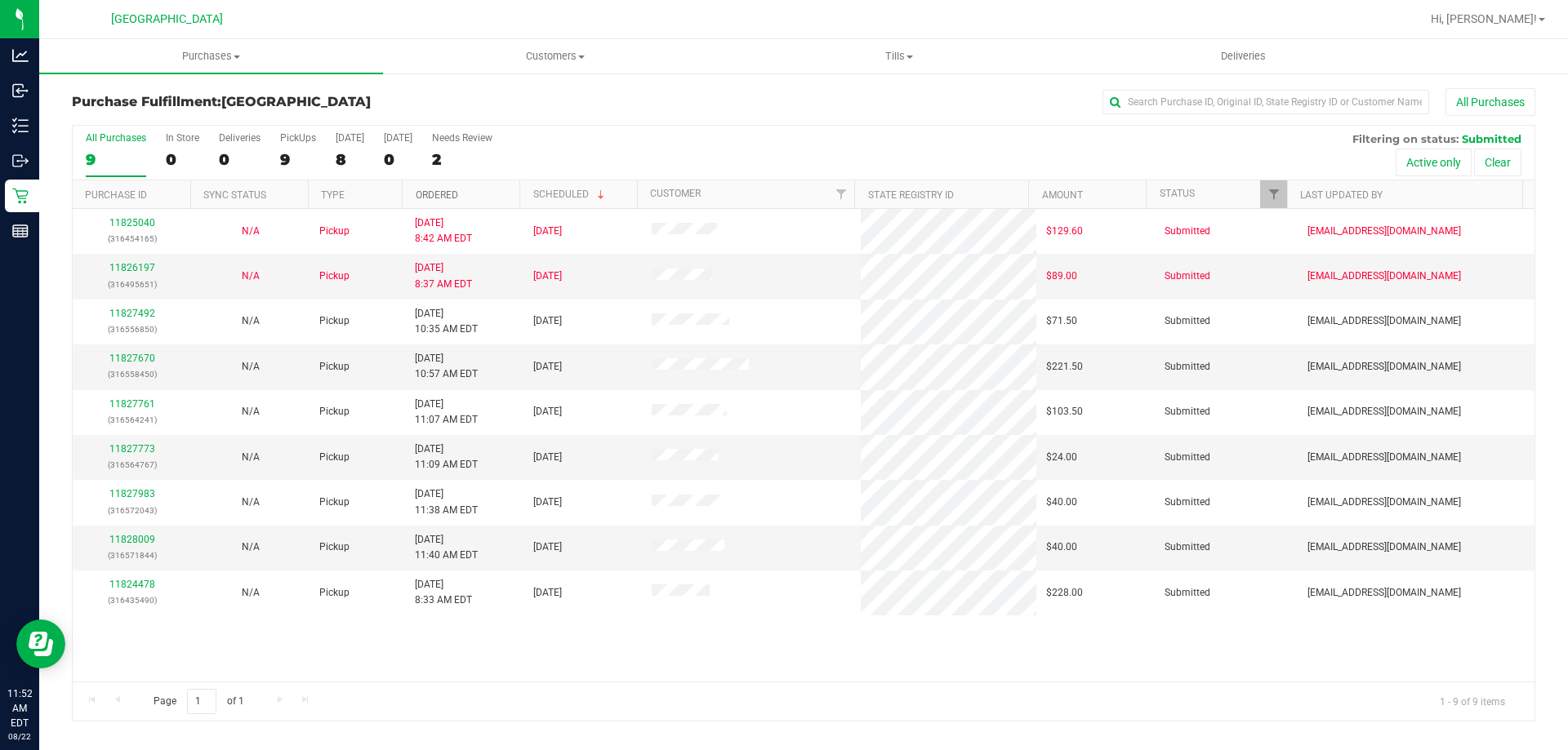
click at [452, 194] on link "Ordered" at bounding box center [437, 194] width 42 height 11
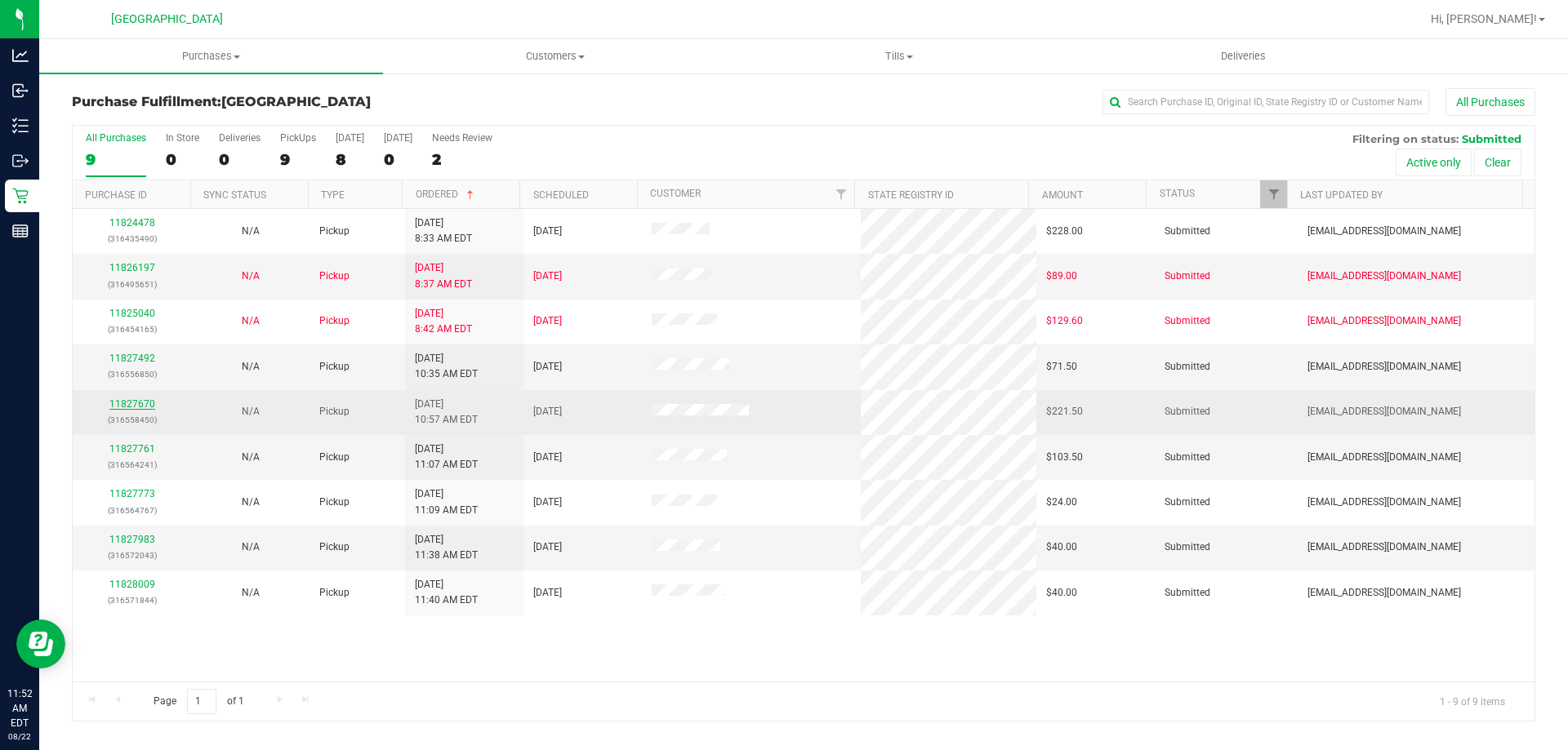
click at [145, 401] on link "11827670" at bounding box center [132, 404] width 46 height 11
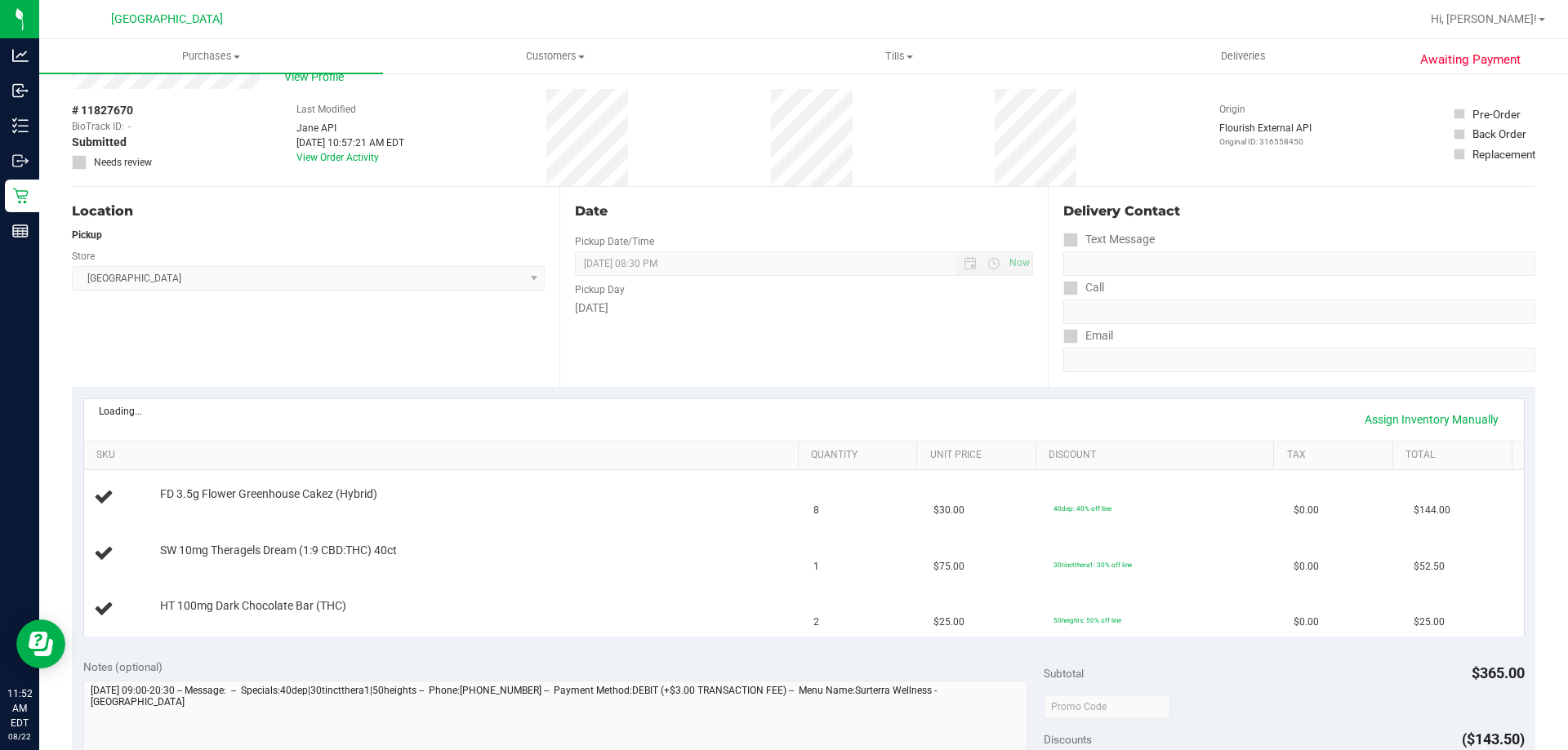
scroll to position [82, 0]
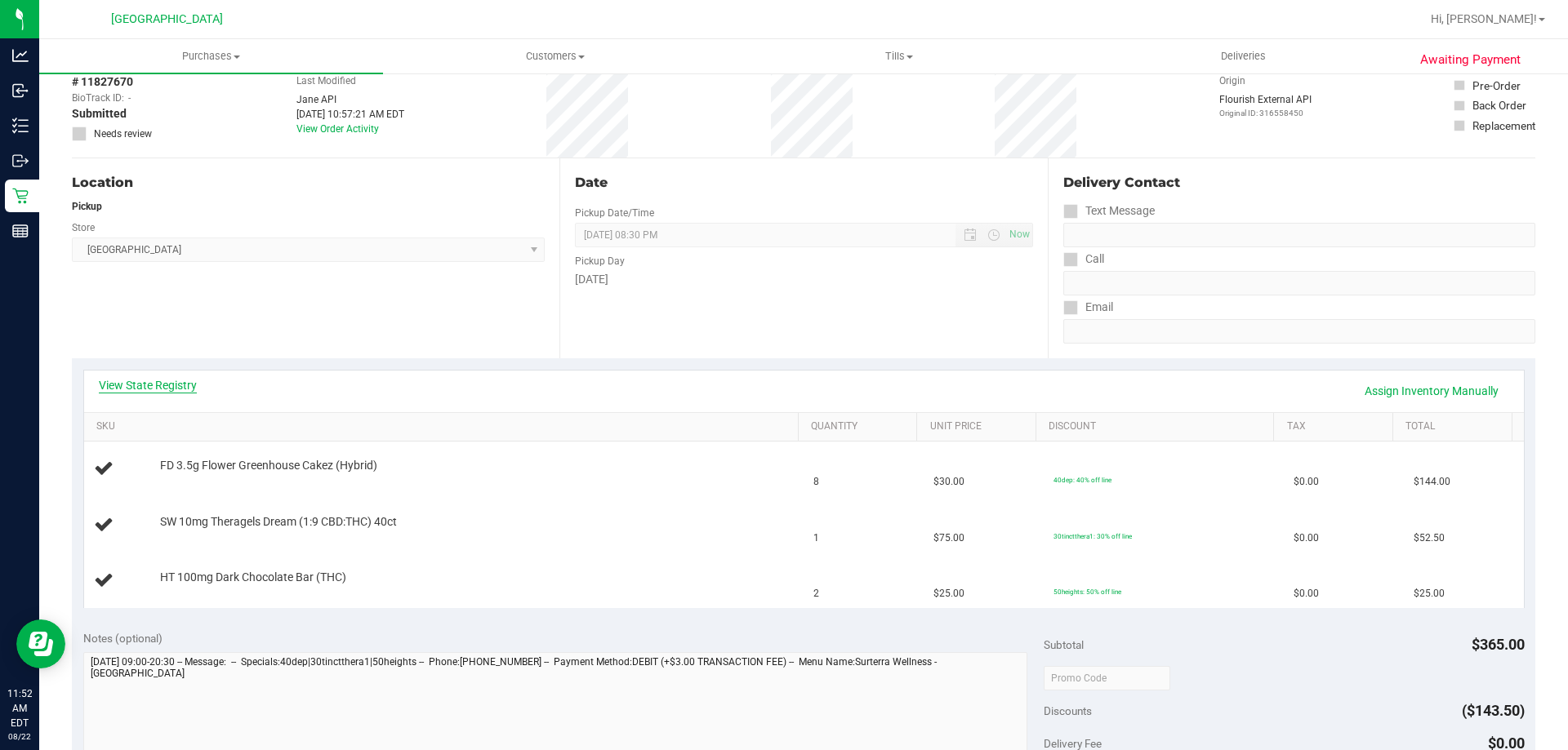
click at [182, 388] on link "View State Registry" at bounding box center [147, 385] width 98 height 17
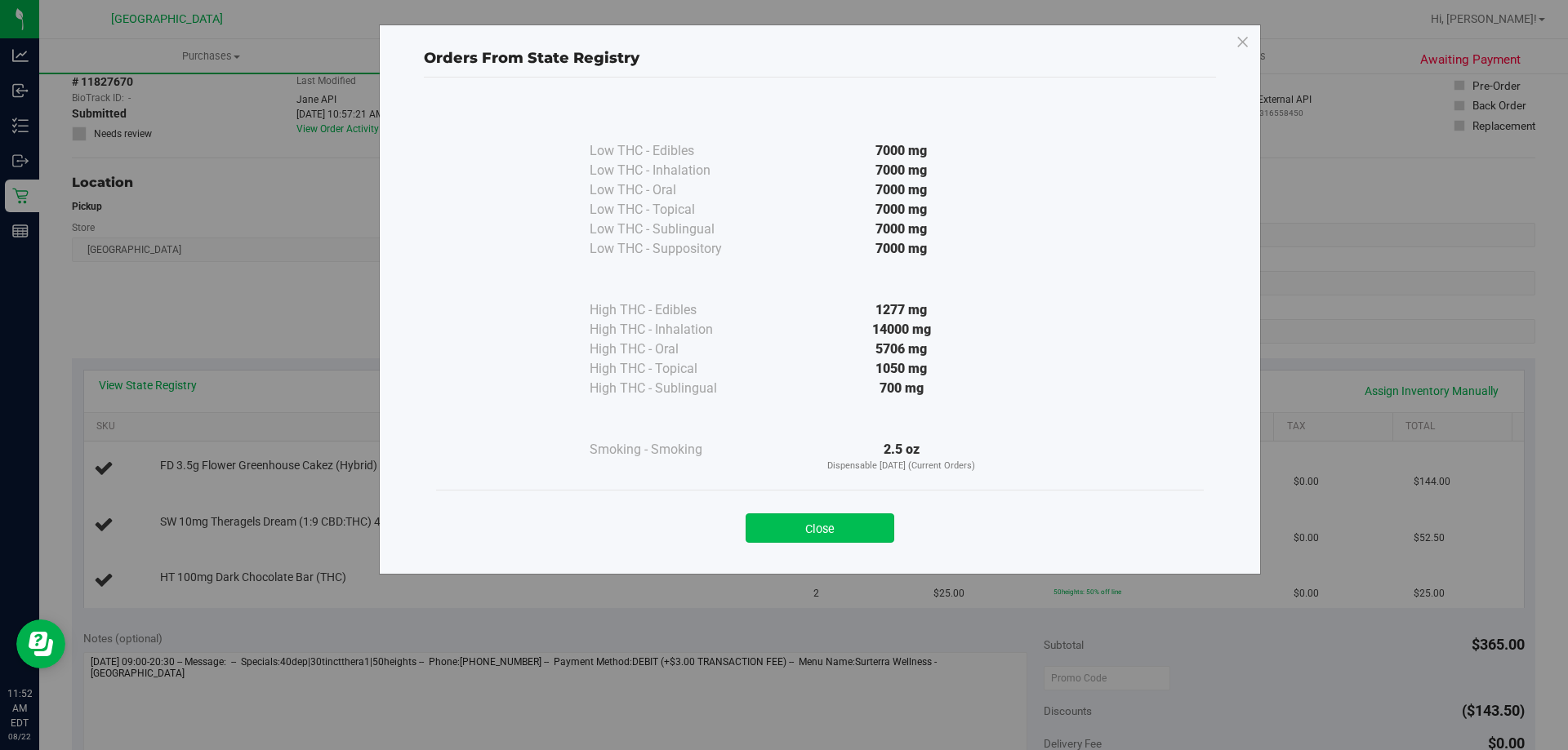
click at [852, 530] on button "Close" at bounding box center [820, 528] width 149 height 29
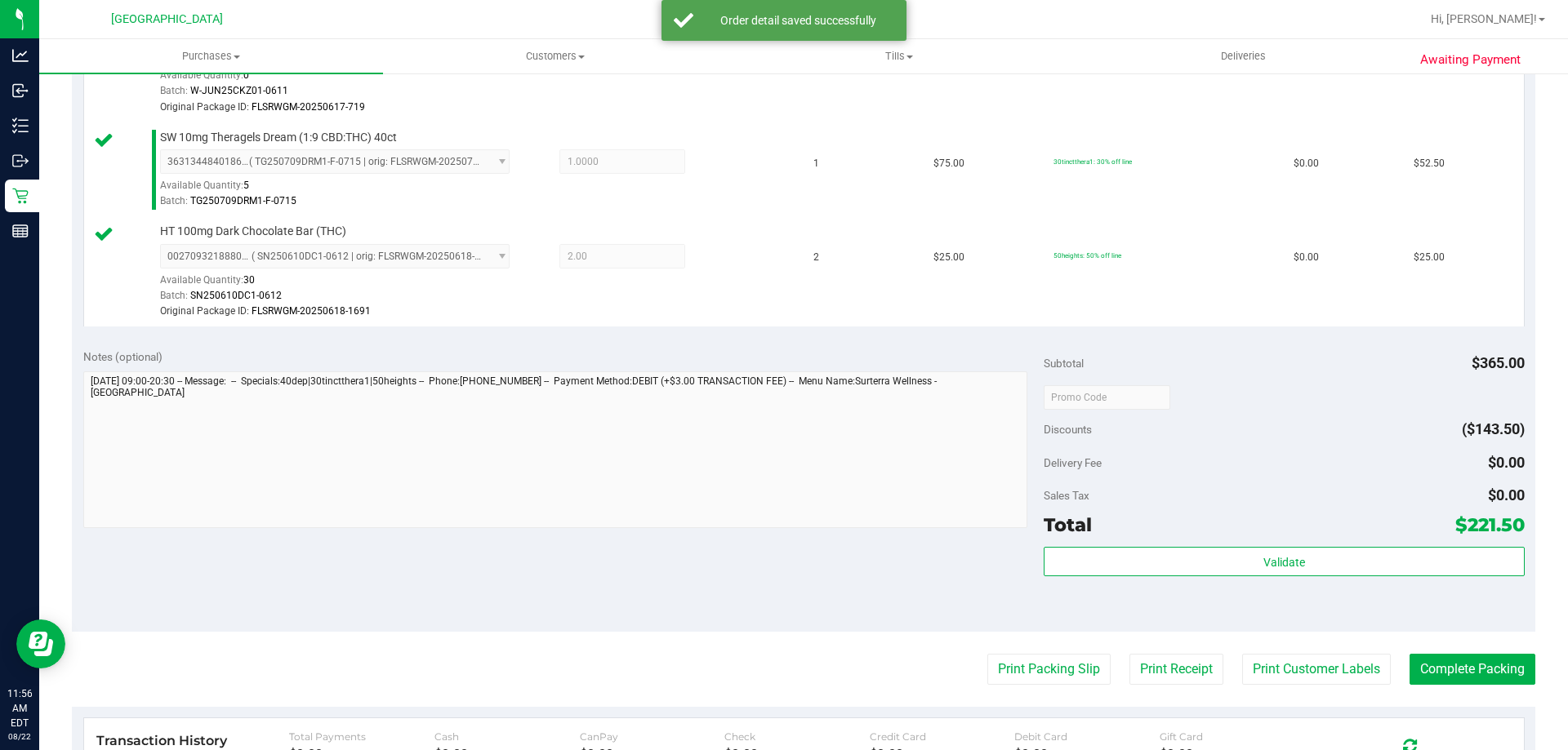
scroll to position [735, 0]
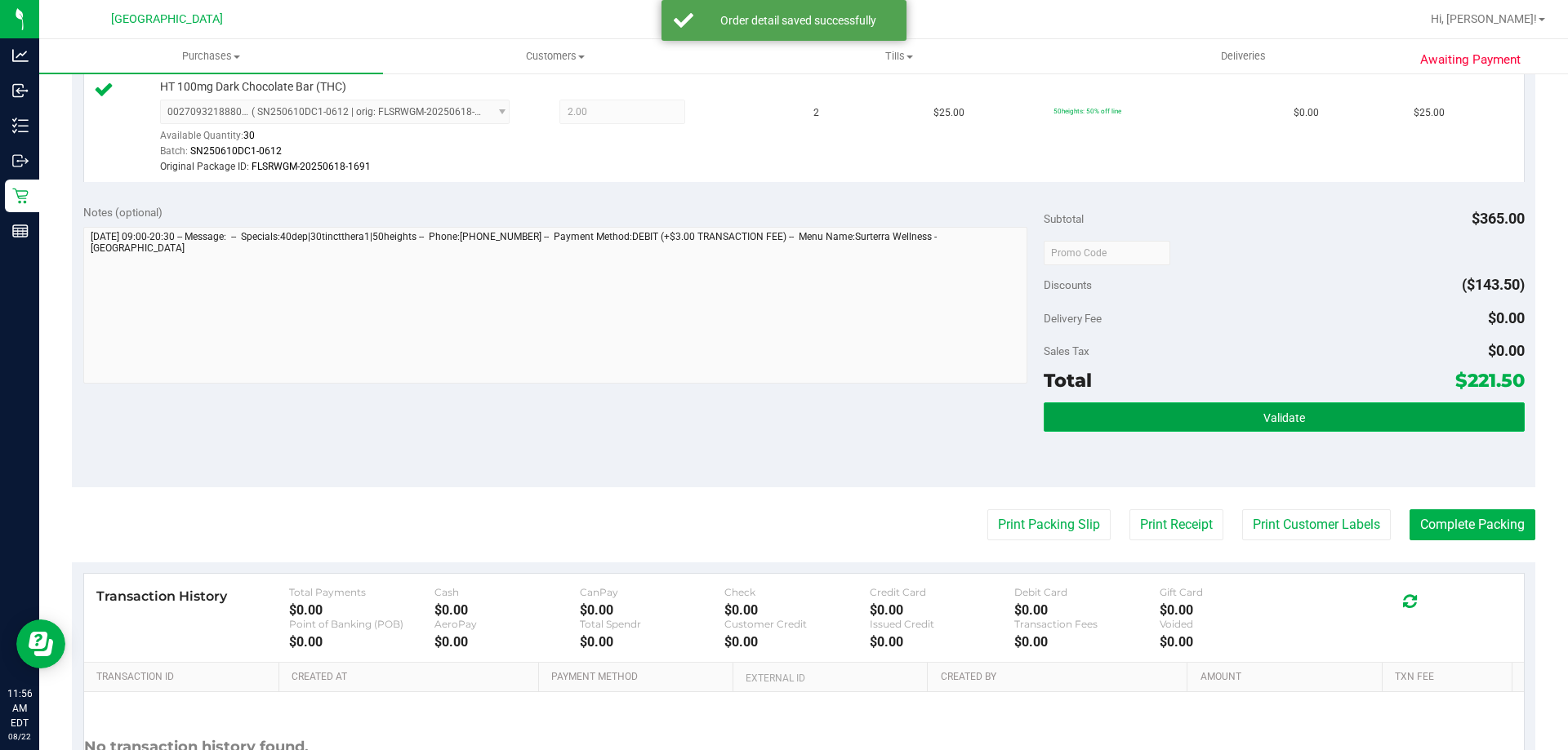
click at [1264, 418] on span "Validate" at bounding box center [1284, 418] width 41 height 13
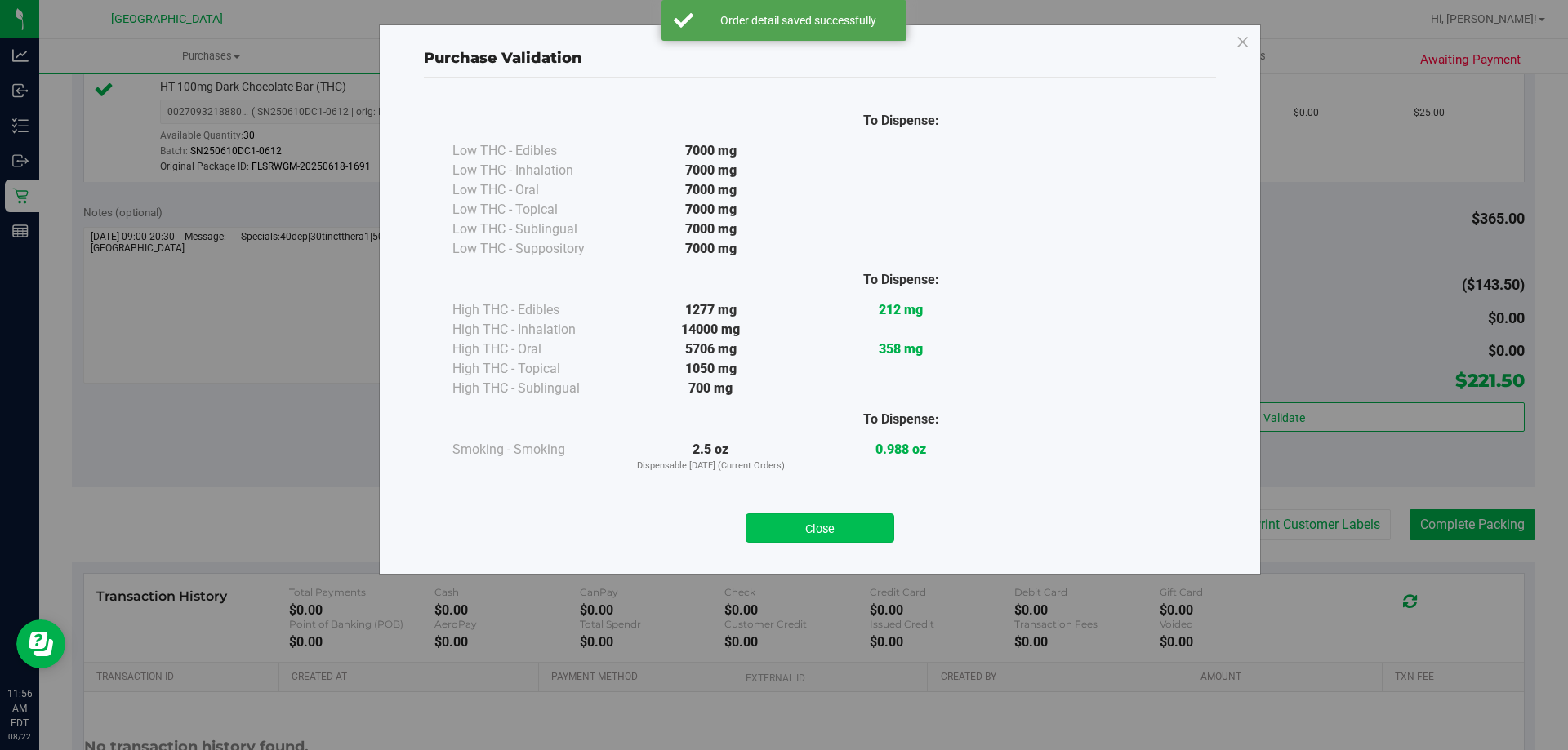
click at [776, 534] on button "Close" at bounding box center [820, 528] width 149 height 29
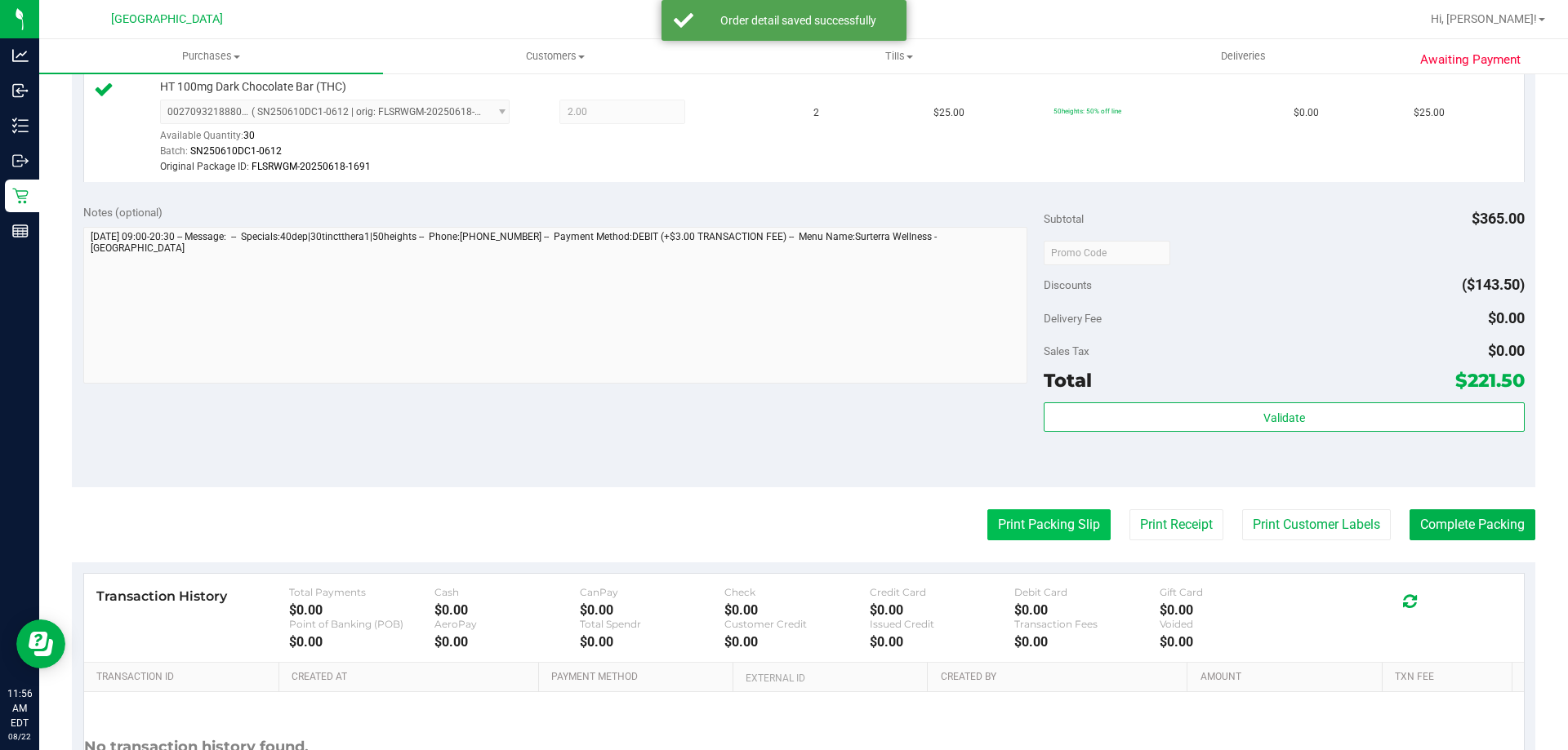
click at [1017, 521] on button "Print Packing Slip" at bounding box center [1049, 524] width 123 height 31
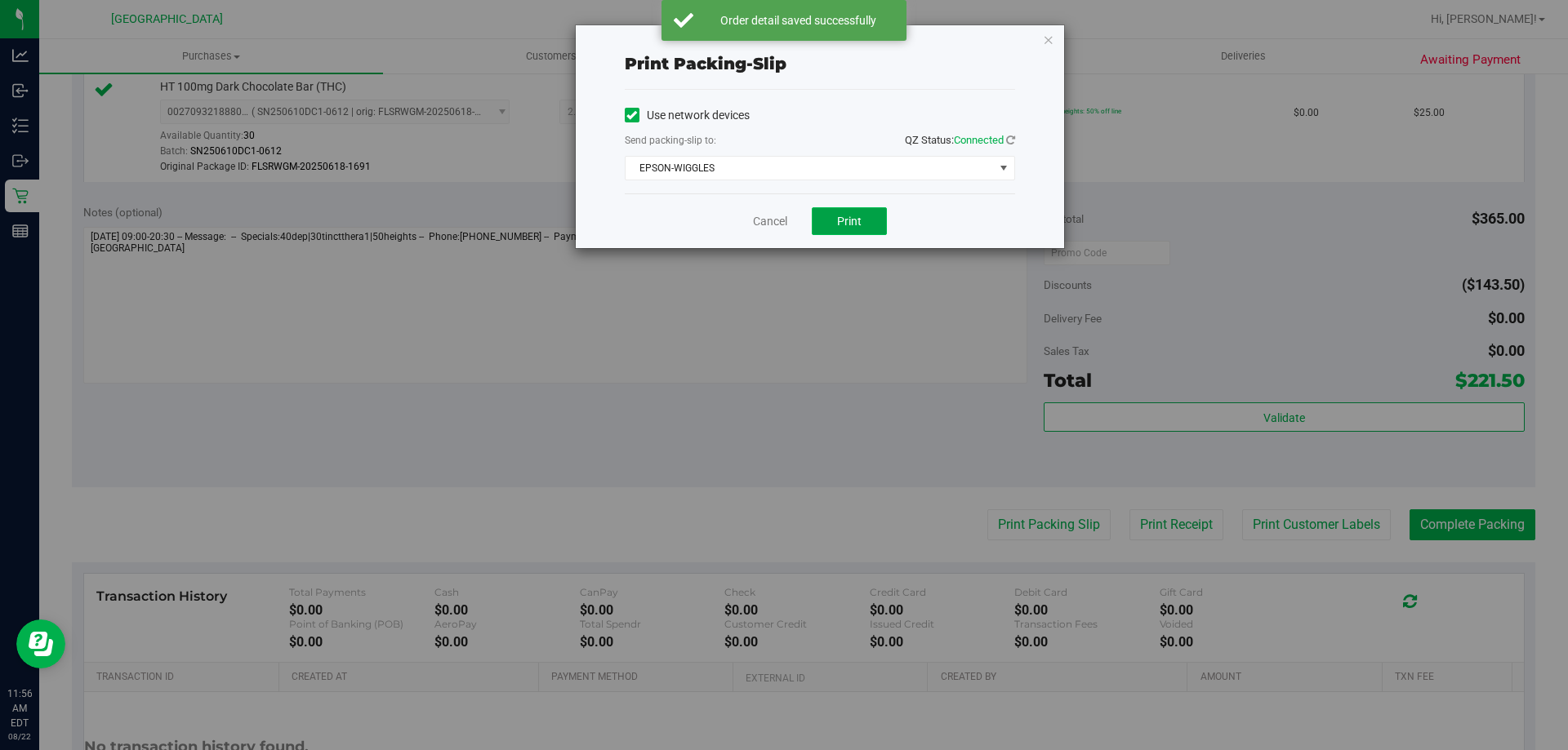
click at [836, 214] on button "Print" at bounding box center [849, 222] width 75 height 28
click at [753, 228] on link "Cancel" at bounding box center [769, 222] width 34 height 18
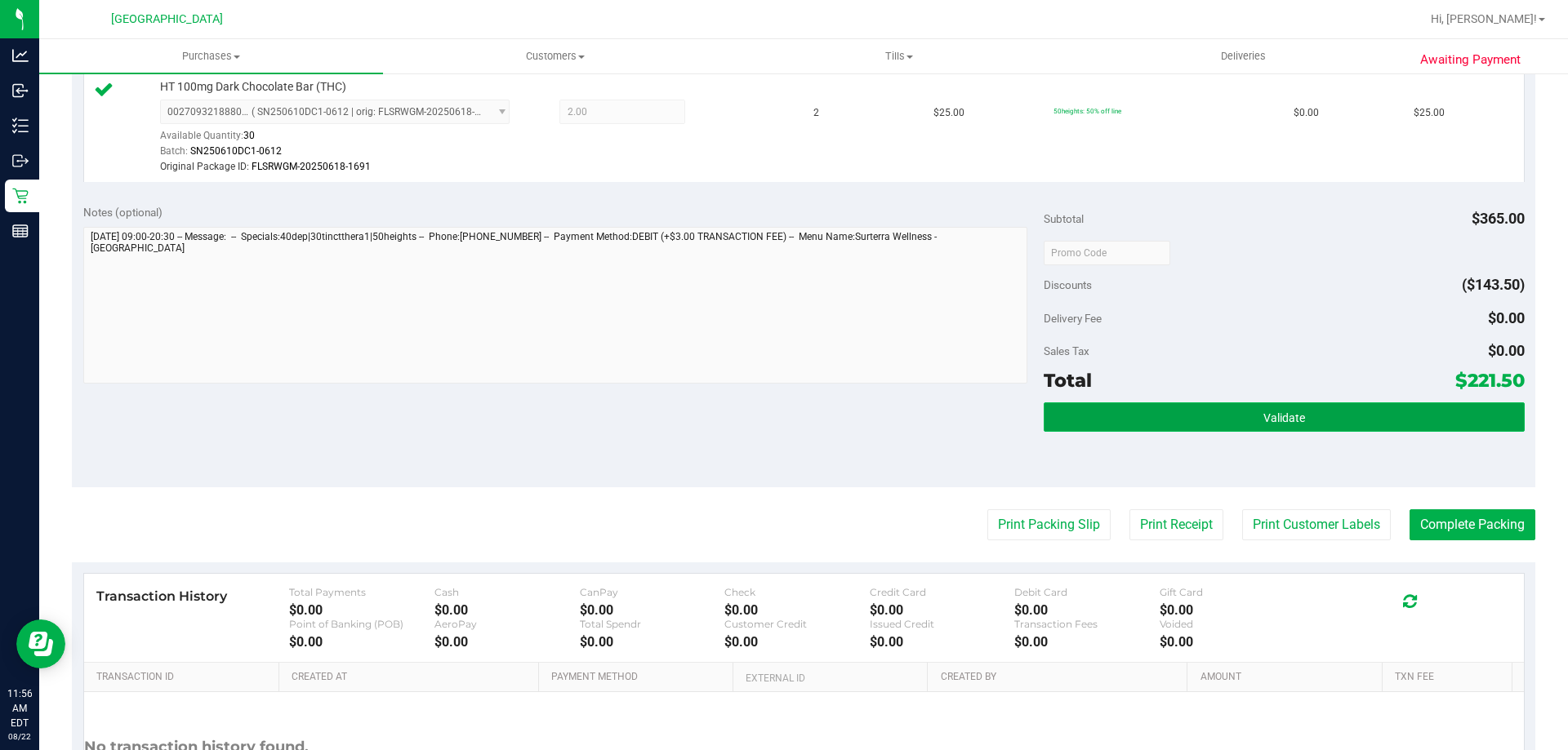
click at [1350, 416] on button "Validate" at bounding box center [1284, 417] width 480 height 29
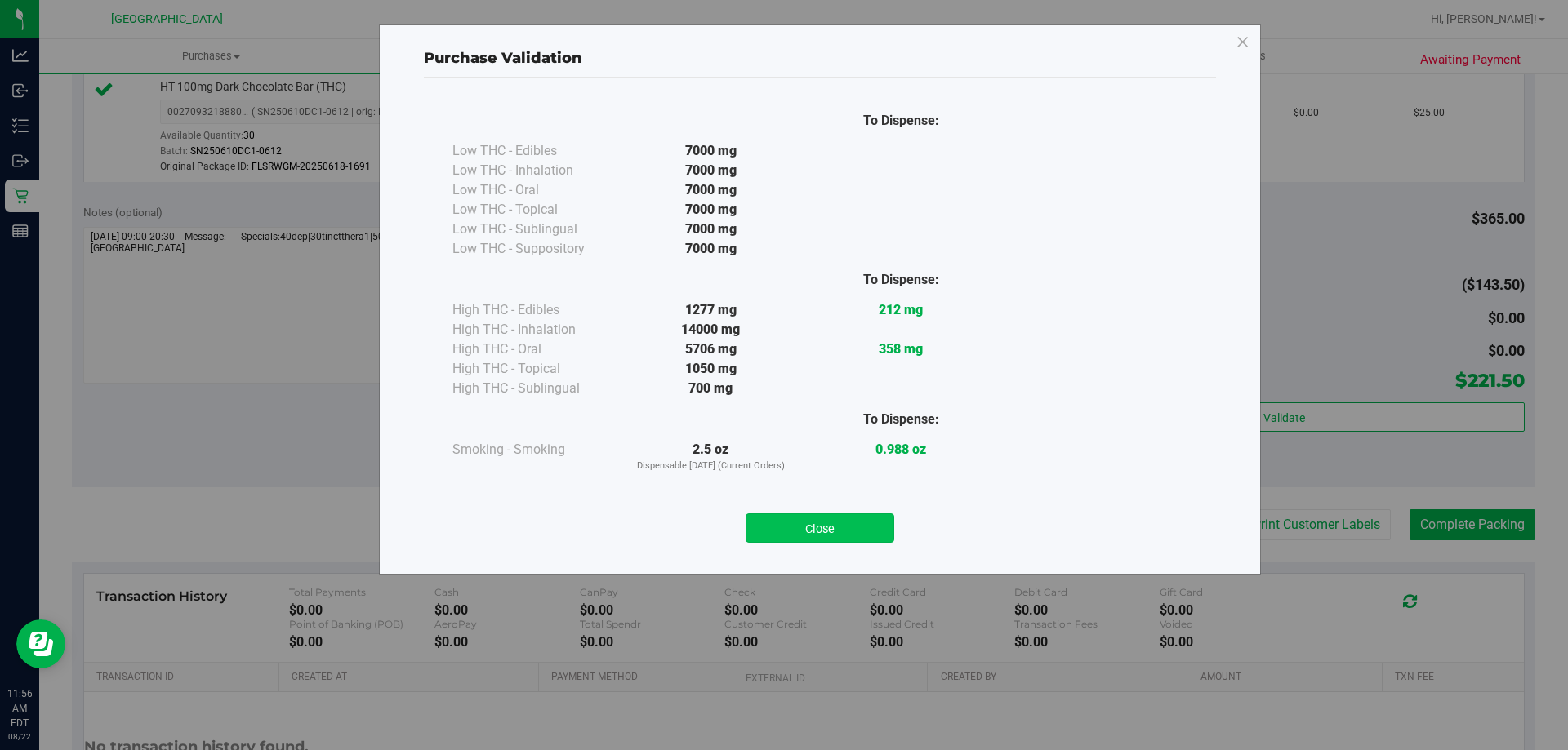
click at [848, 528] on button "Close" at bounding box center [820, 528] width 149 height 29
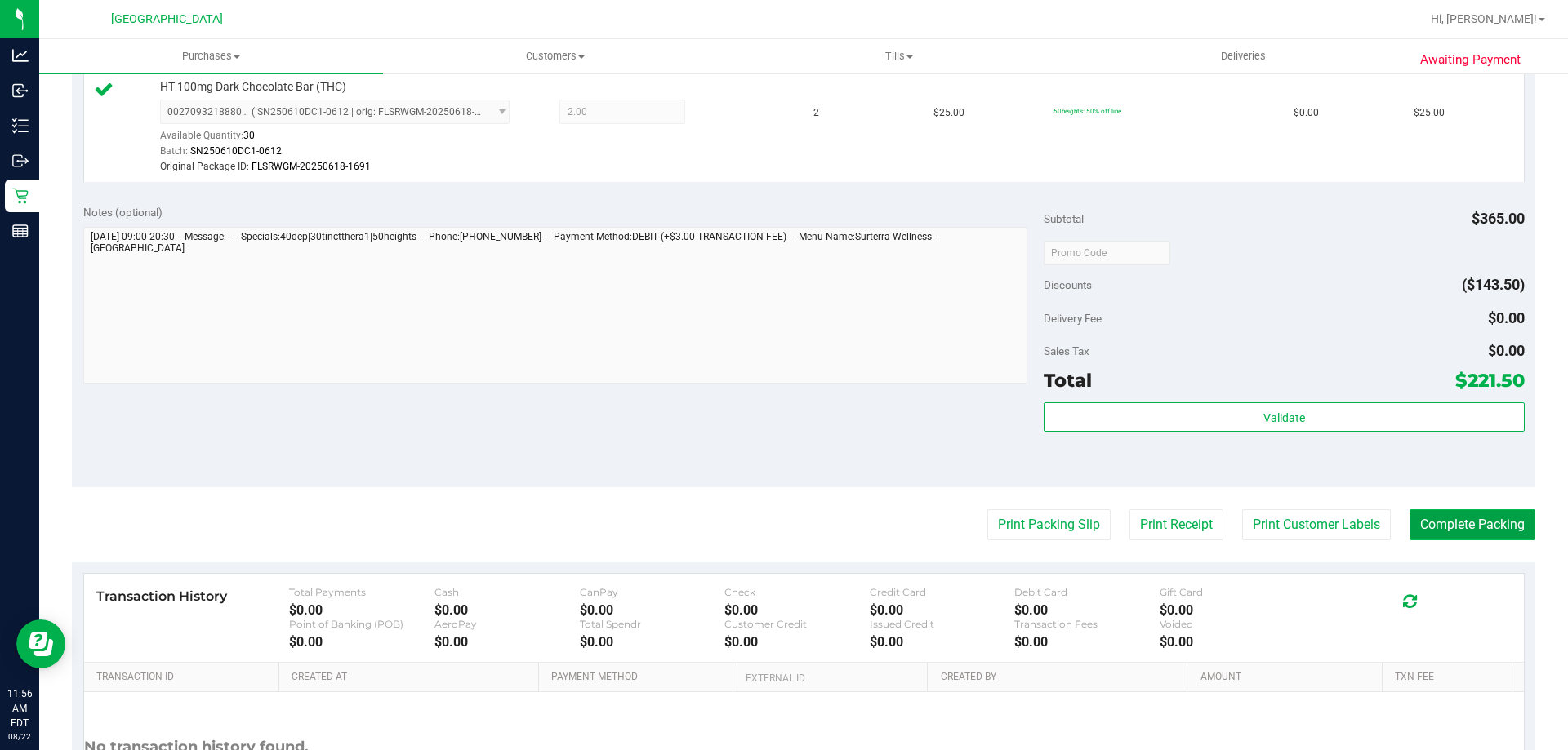
click at [1465, 523] on button "Complete Packing" at bounding box center [1472, 524] width 126 height 31
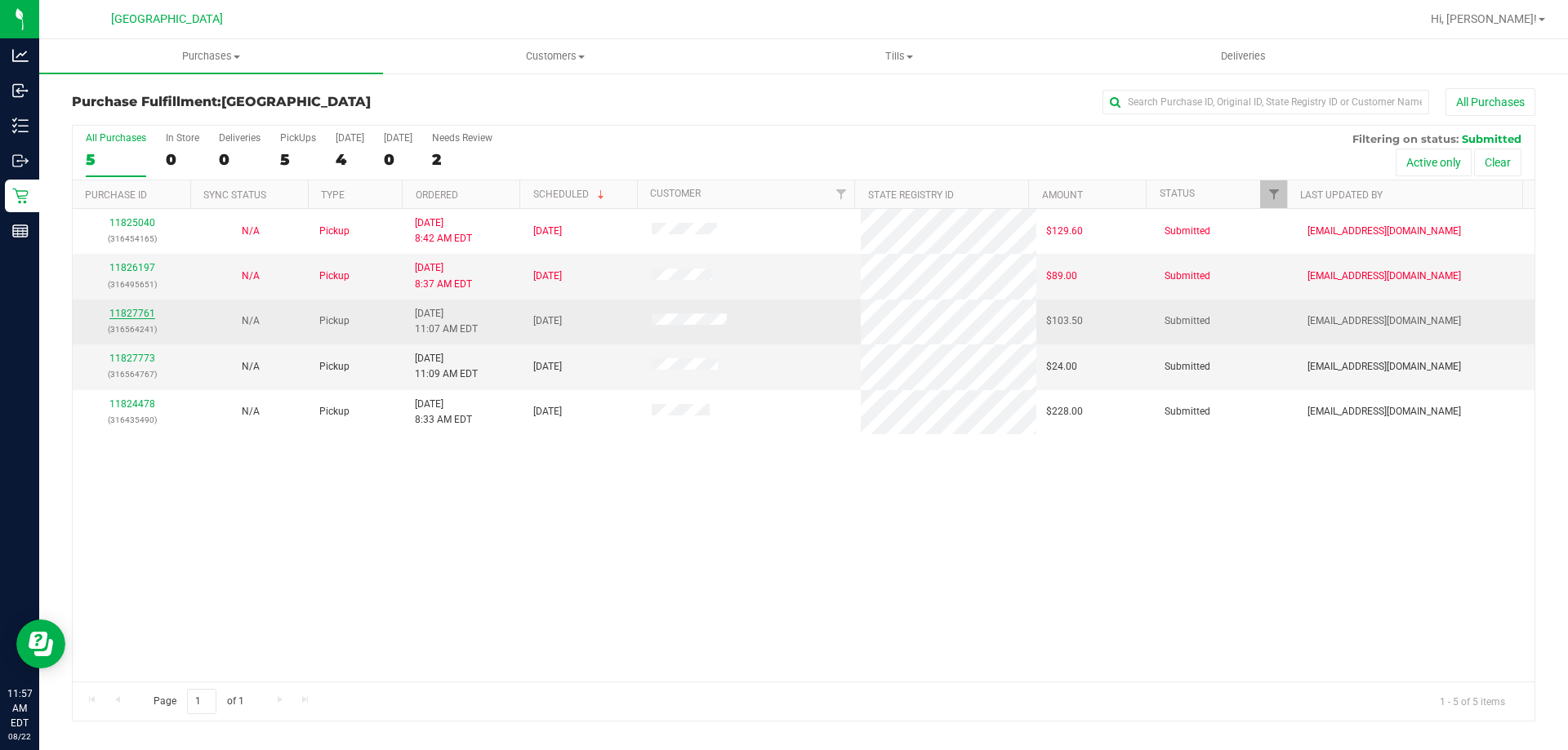
click at [145, 311] on link "11827761" at bounding box center [132, 313] width 46 height 11
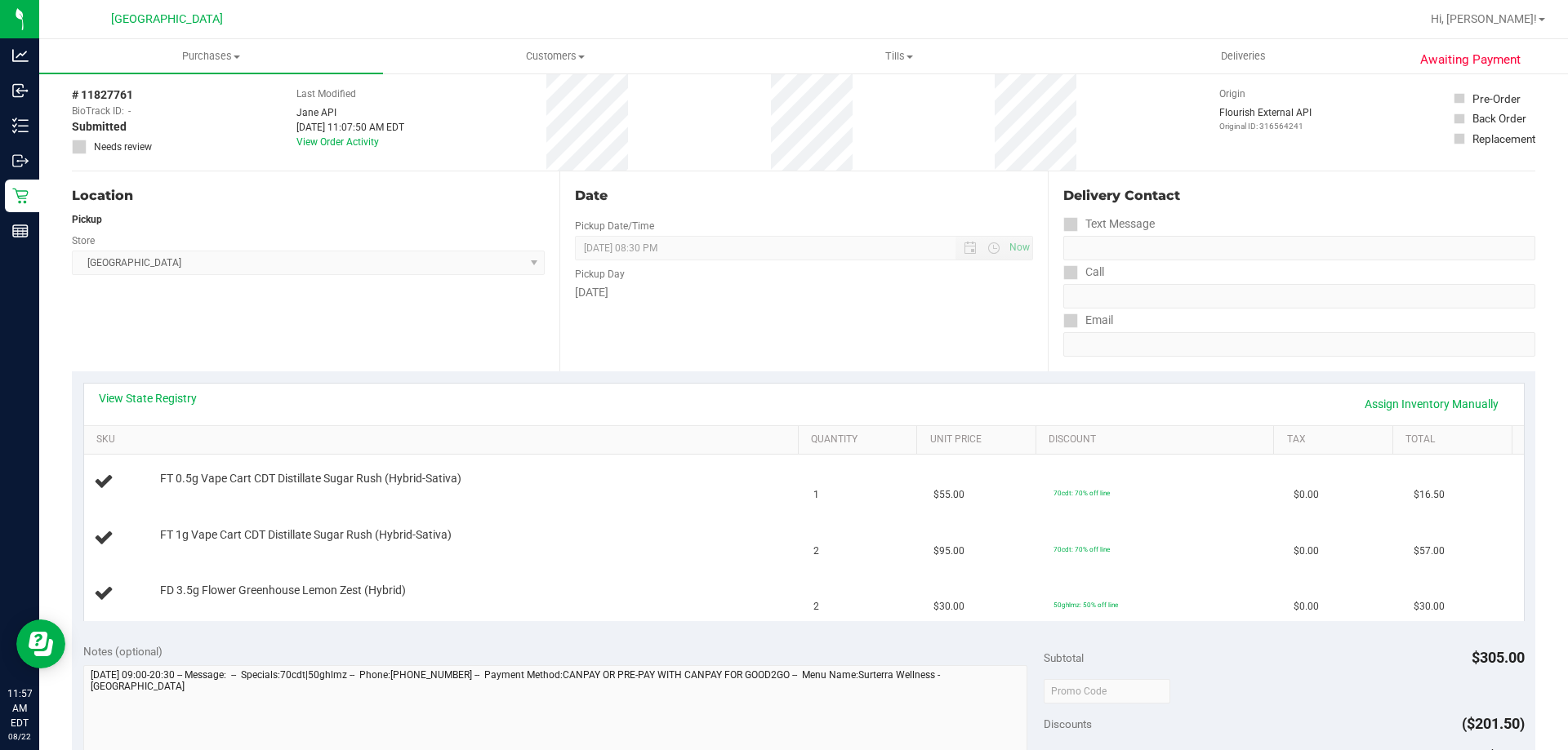
scroll to position [164, 0]
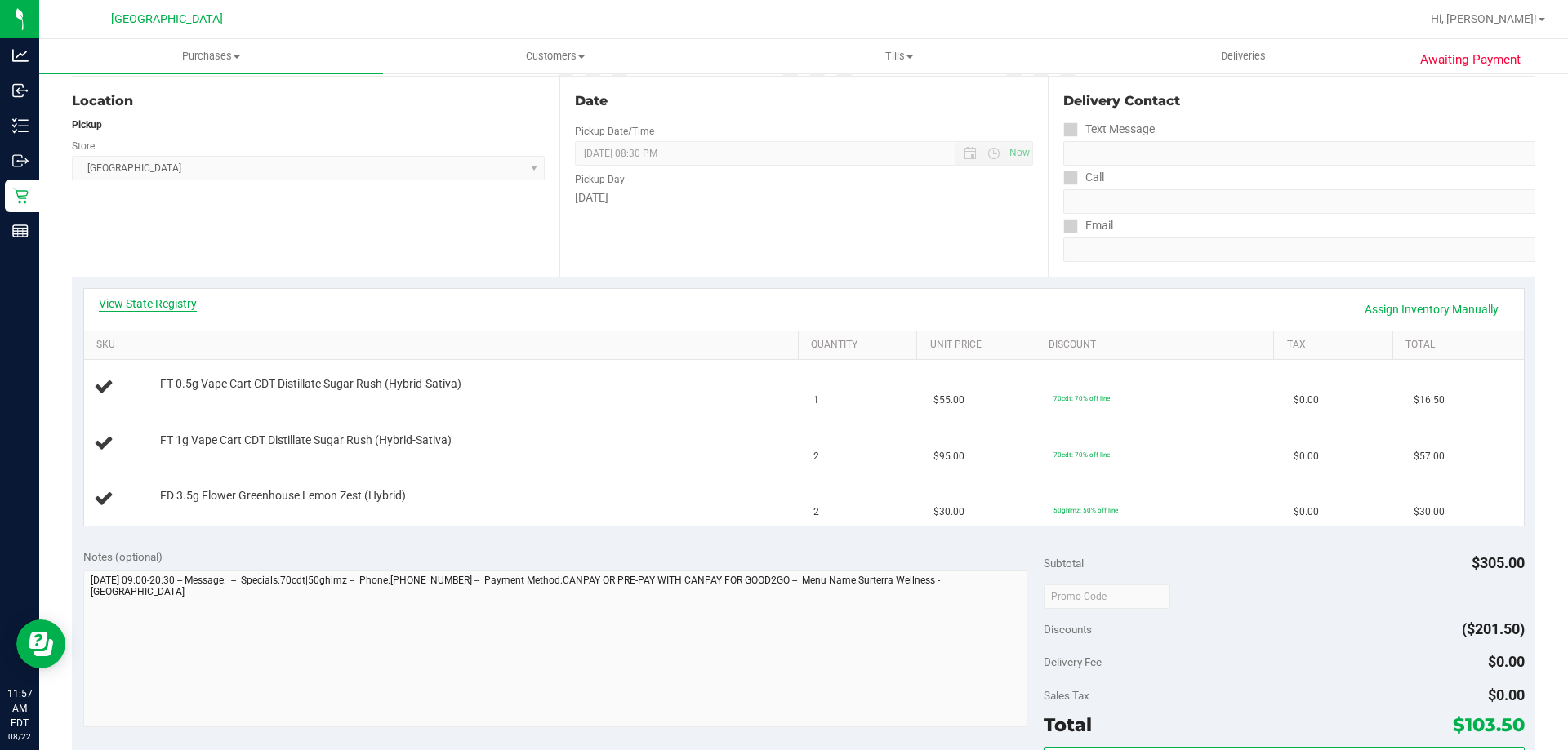
click at [175, 309] on link "View State Registry" at bounding box center [147, 303] width 98 height 17
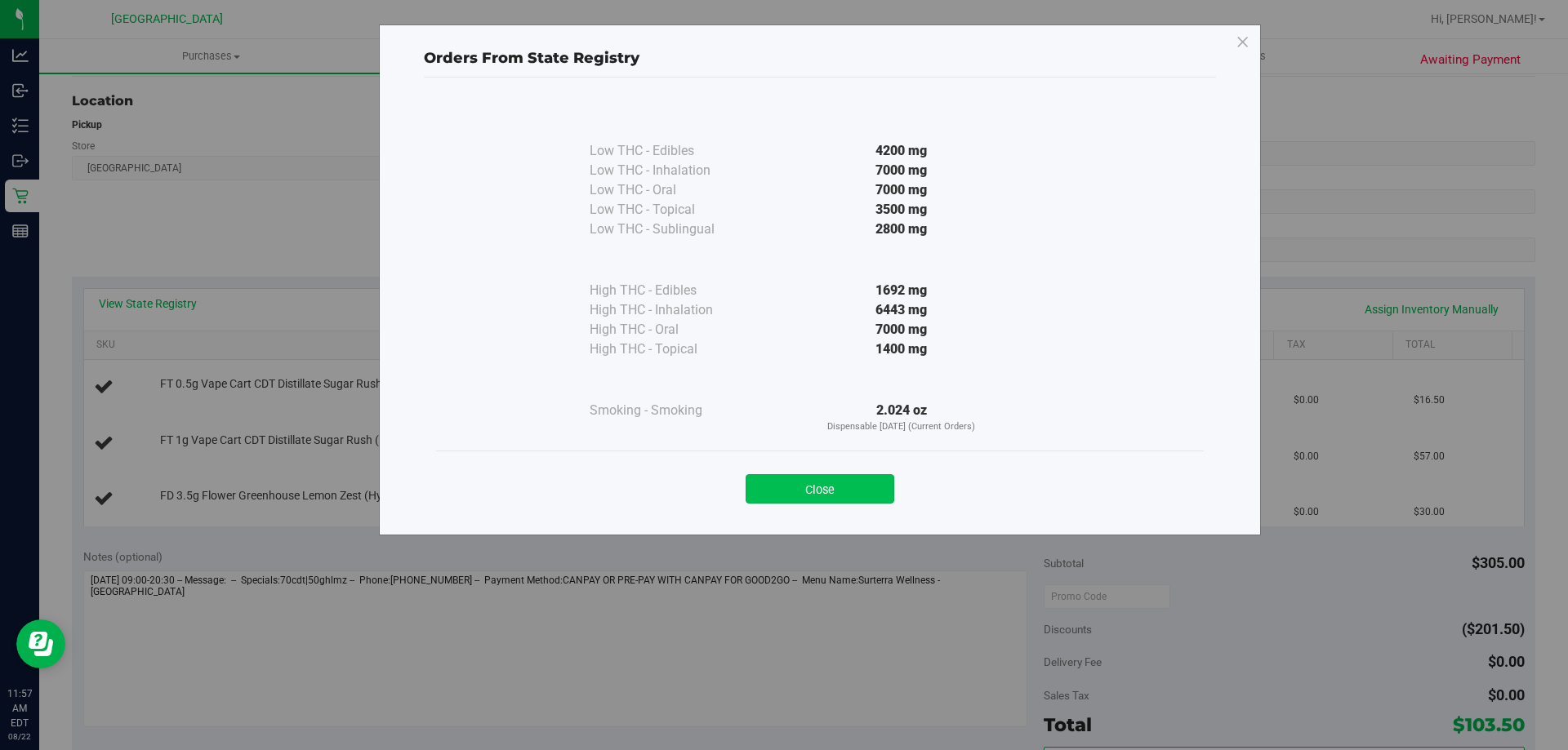
click at [812, 479] on button "Close" at bounding box center [820, 489] width 149 height 29
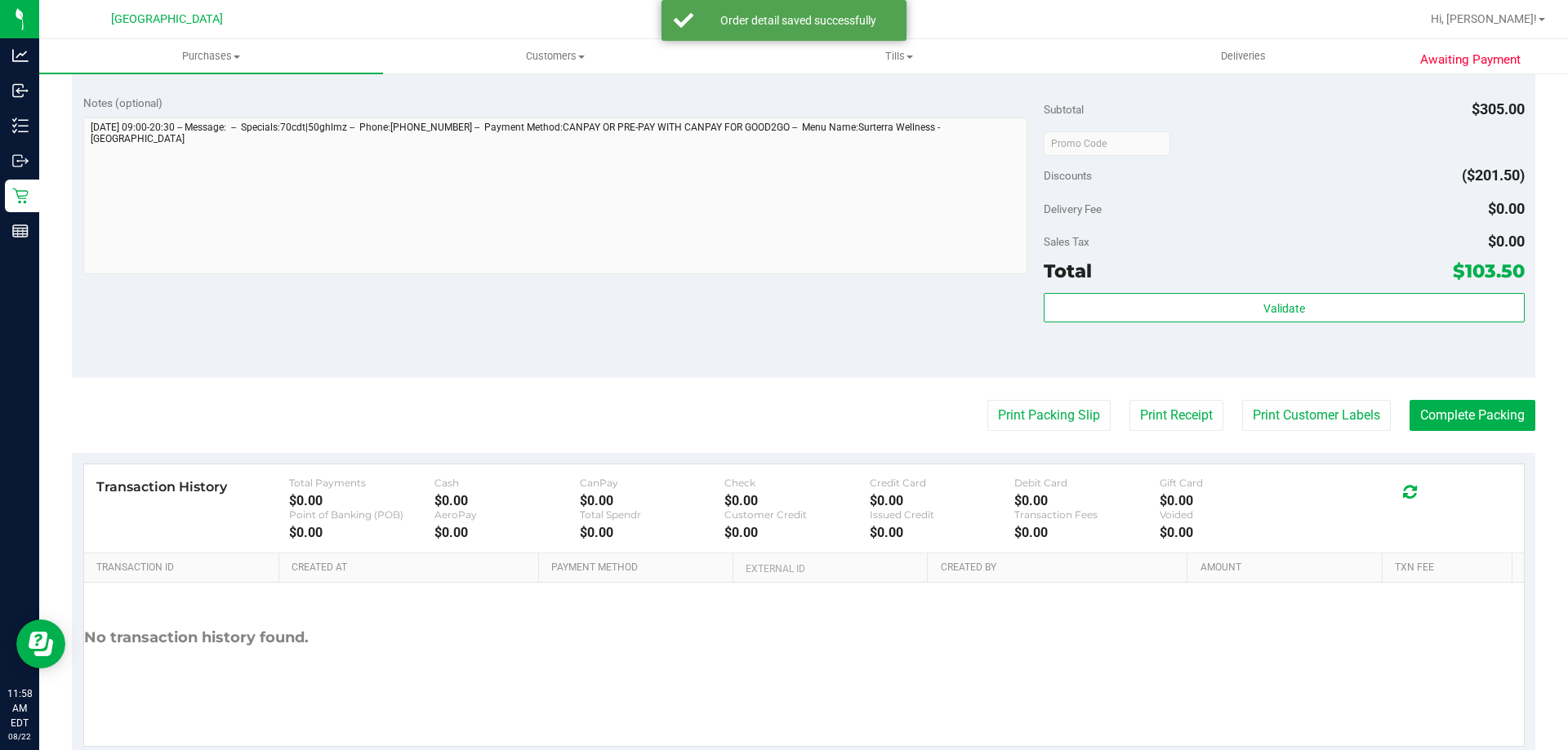
scroll to position [735, 0]
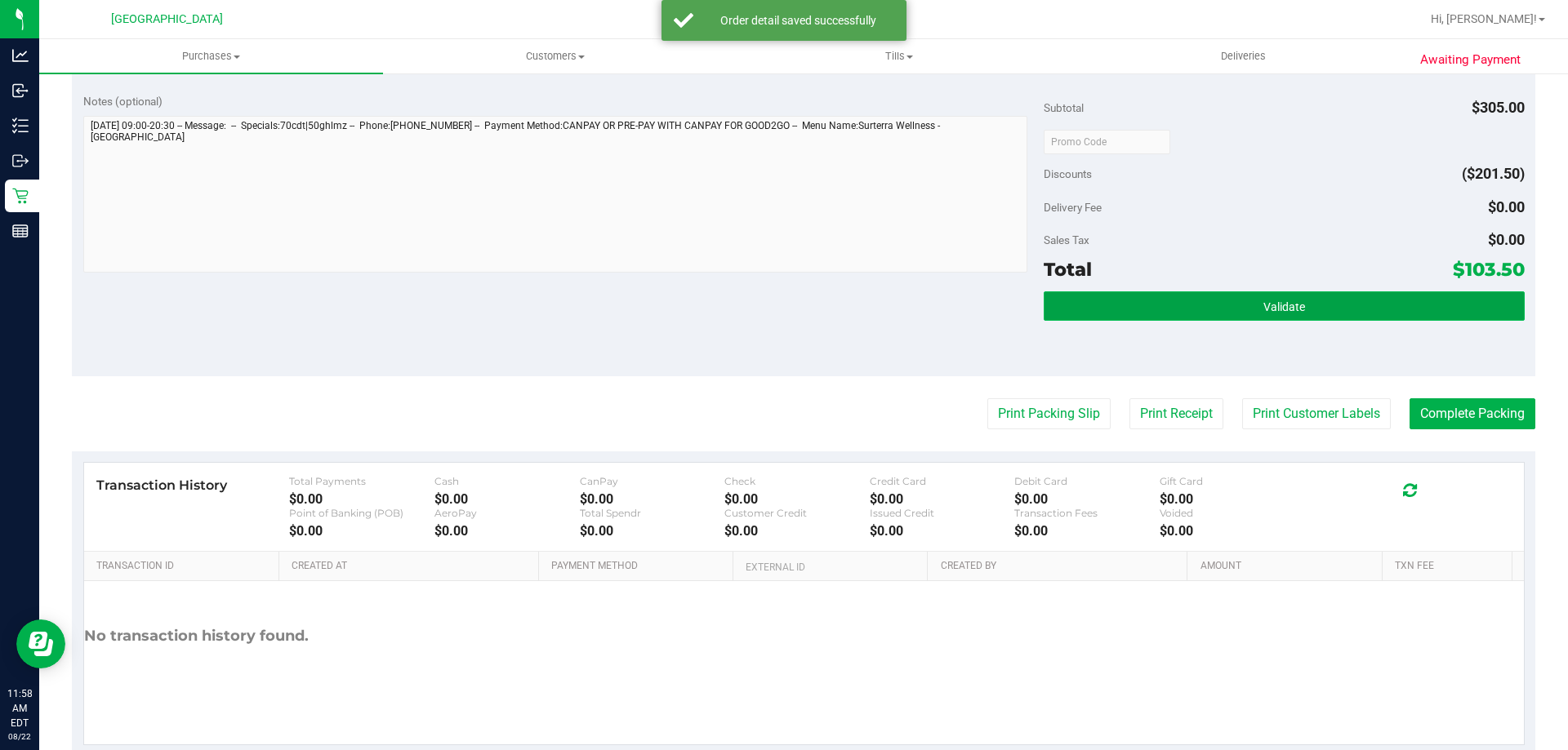
click at [1232, 313] on button "Validate" at bounding box center [1284, 306] width 480 height 29
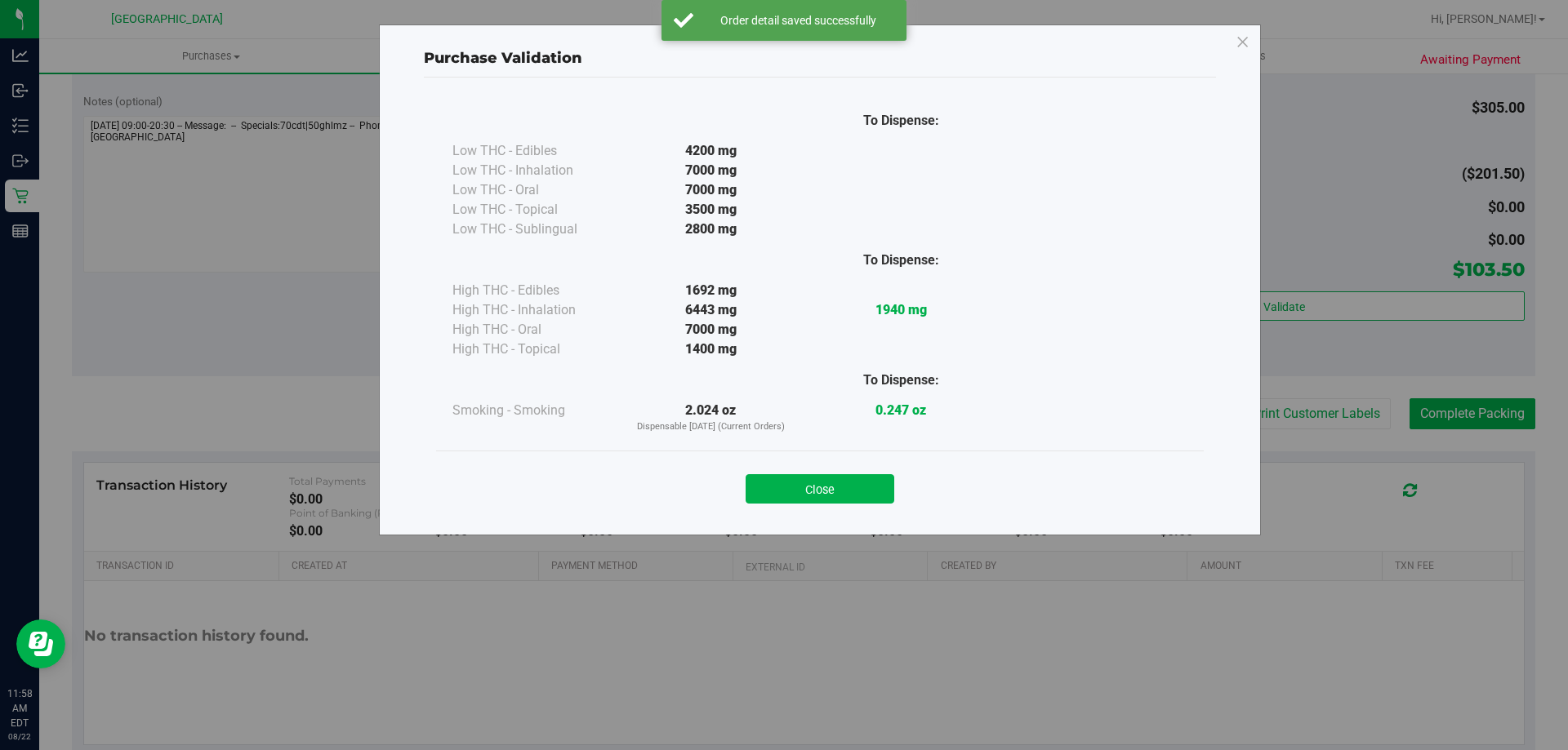
click at [824, 500] on button "Close" at bounding box center [820, 489] width 149 height 29
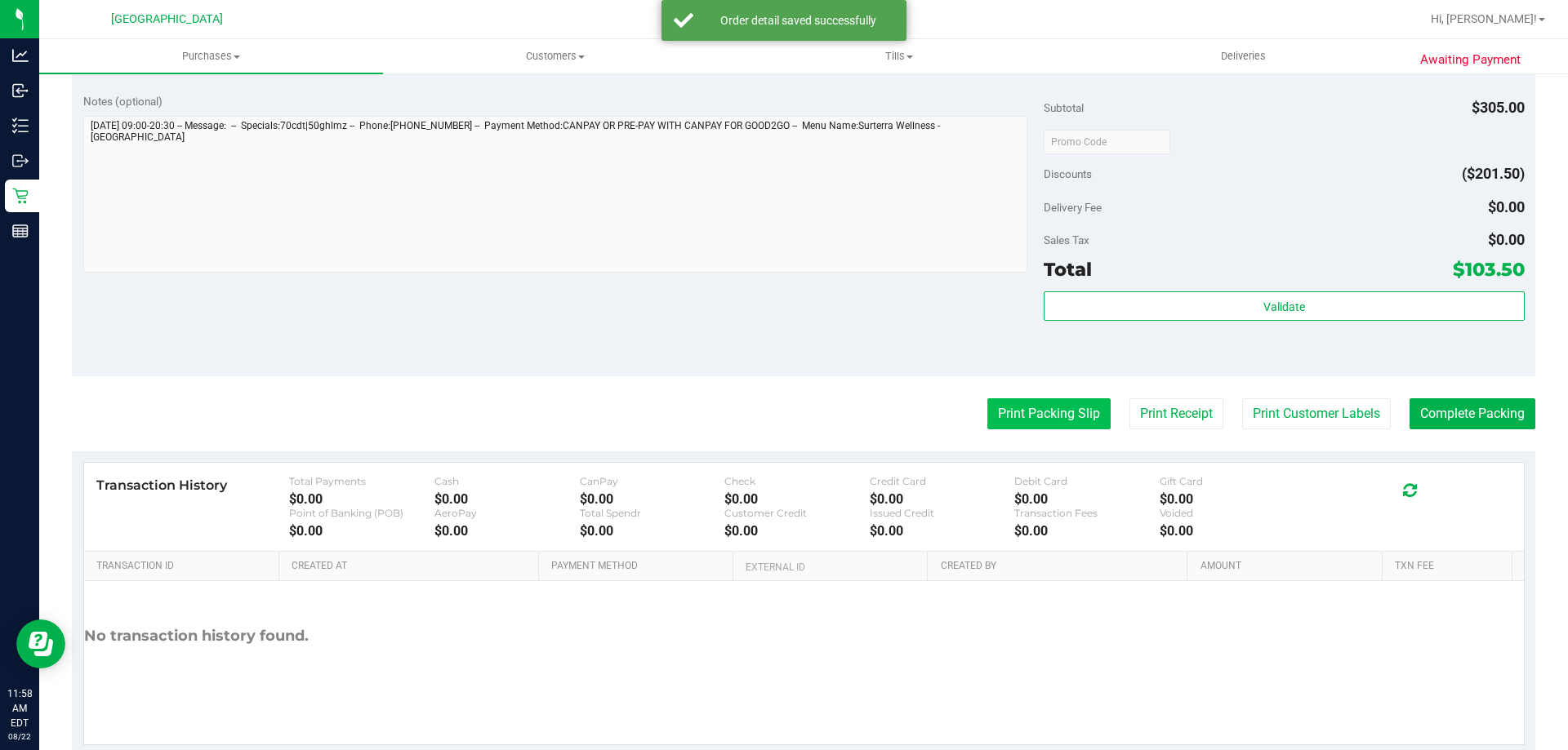
click at [1005, 411] on button "Print Packing Slip" at bounding box center [1049, 413] width 123 height 31
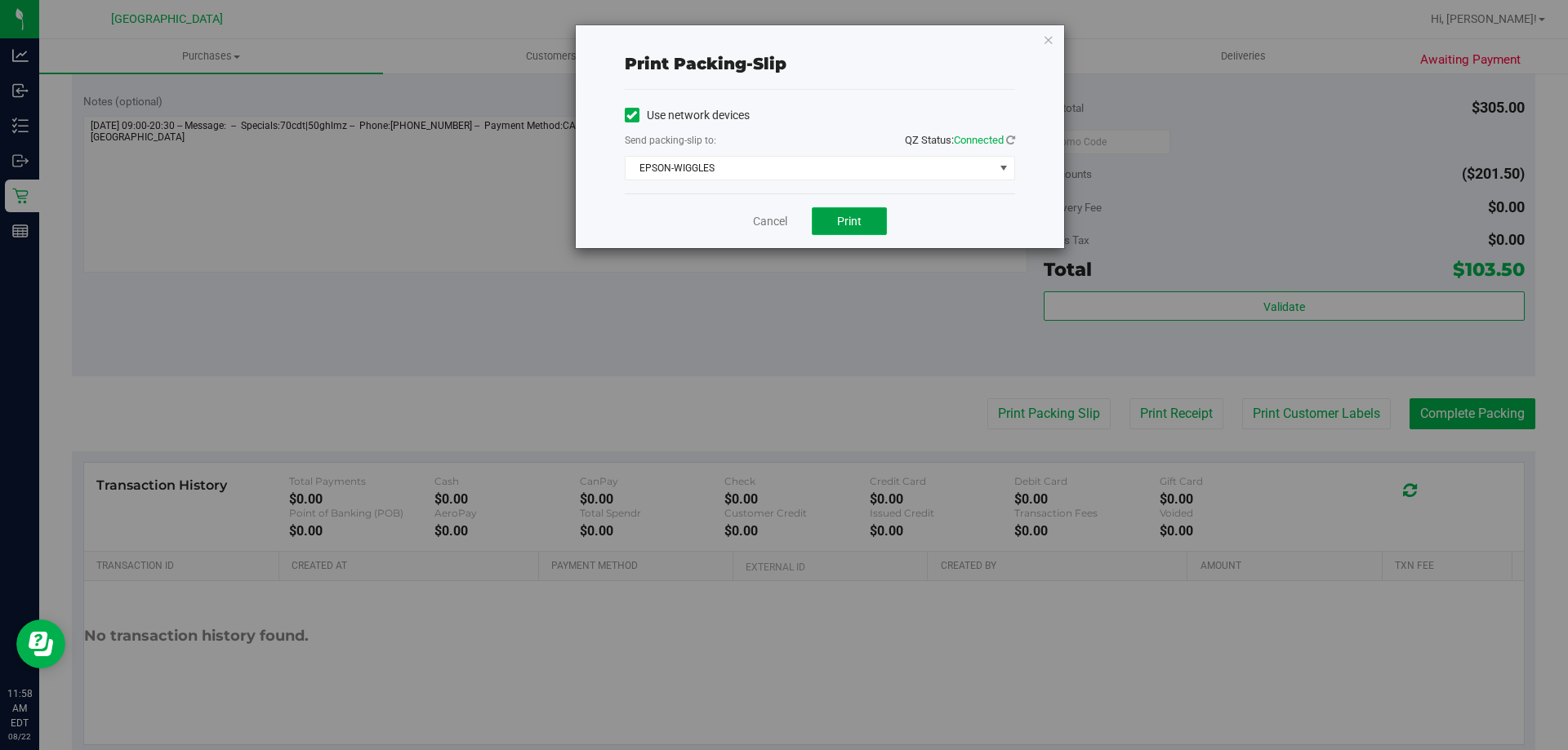
click at [833, 210] on button "Print" at bounding box center [849, 222] width 75 height 28
click at [772, 227] on link "Cancel" at bounding box center [769, 222] width 34 height 18
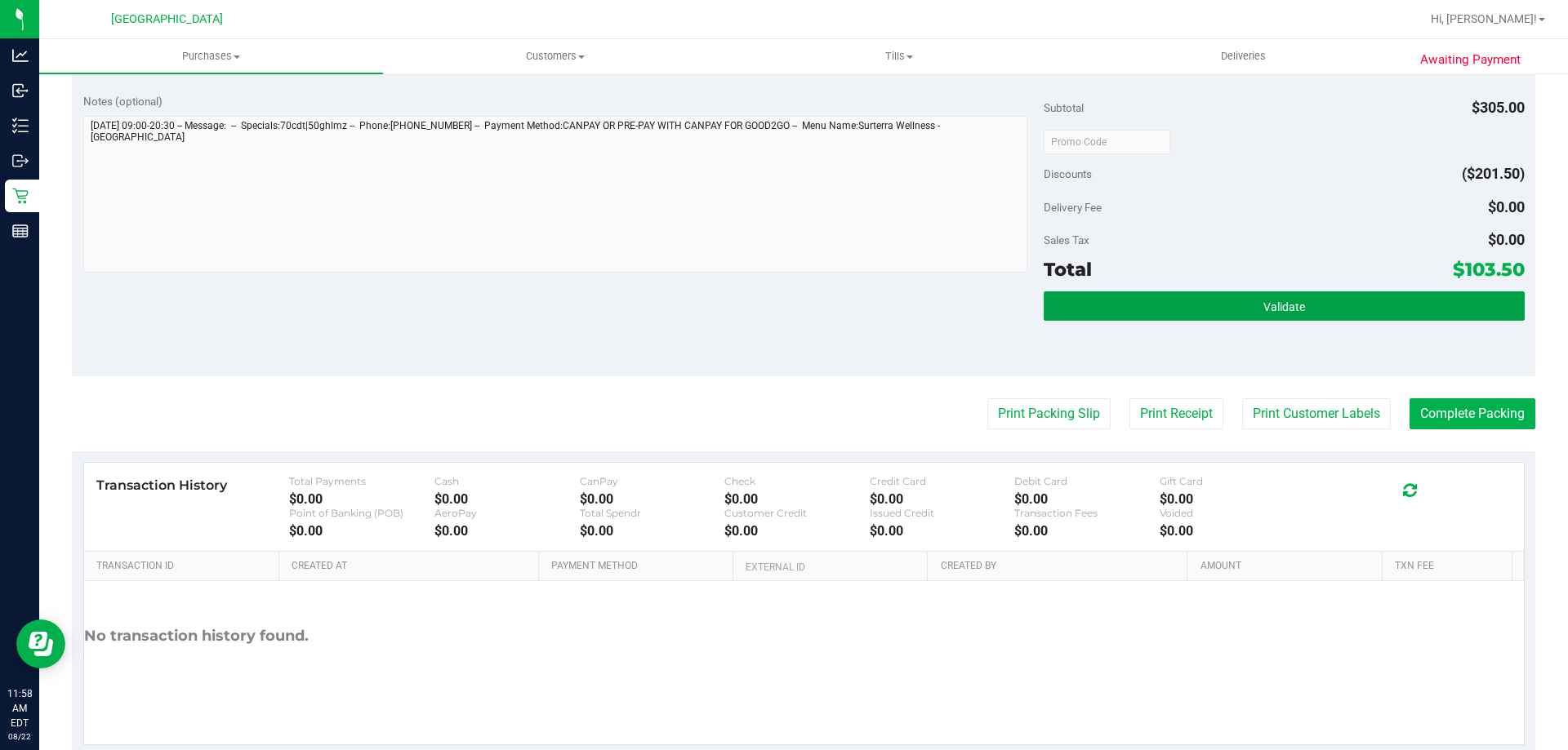
drag, startPoint x: 1046, startPoint y: 299, endPoint x: 1035, endPoint y: 288, distance: 15.6
click at [1046, 299] on button "Validate" at bounding box center [1284, 306] width 480 height 29
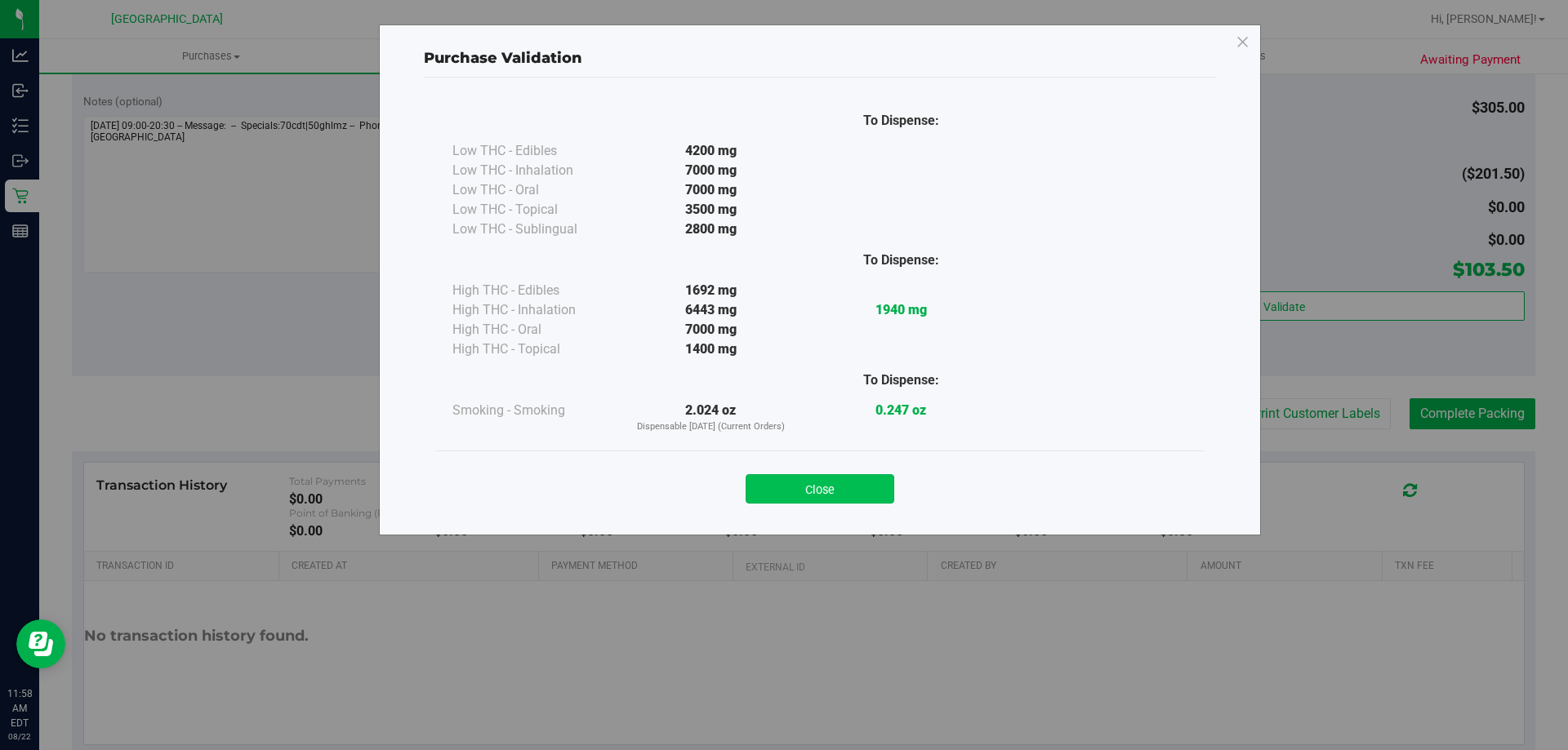
click at [872, 491] on button "Close" at bounding box center [820, 489] width 149 height 29
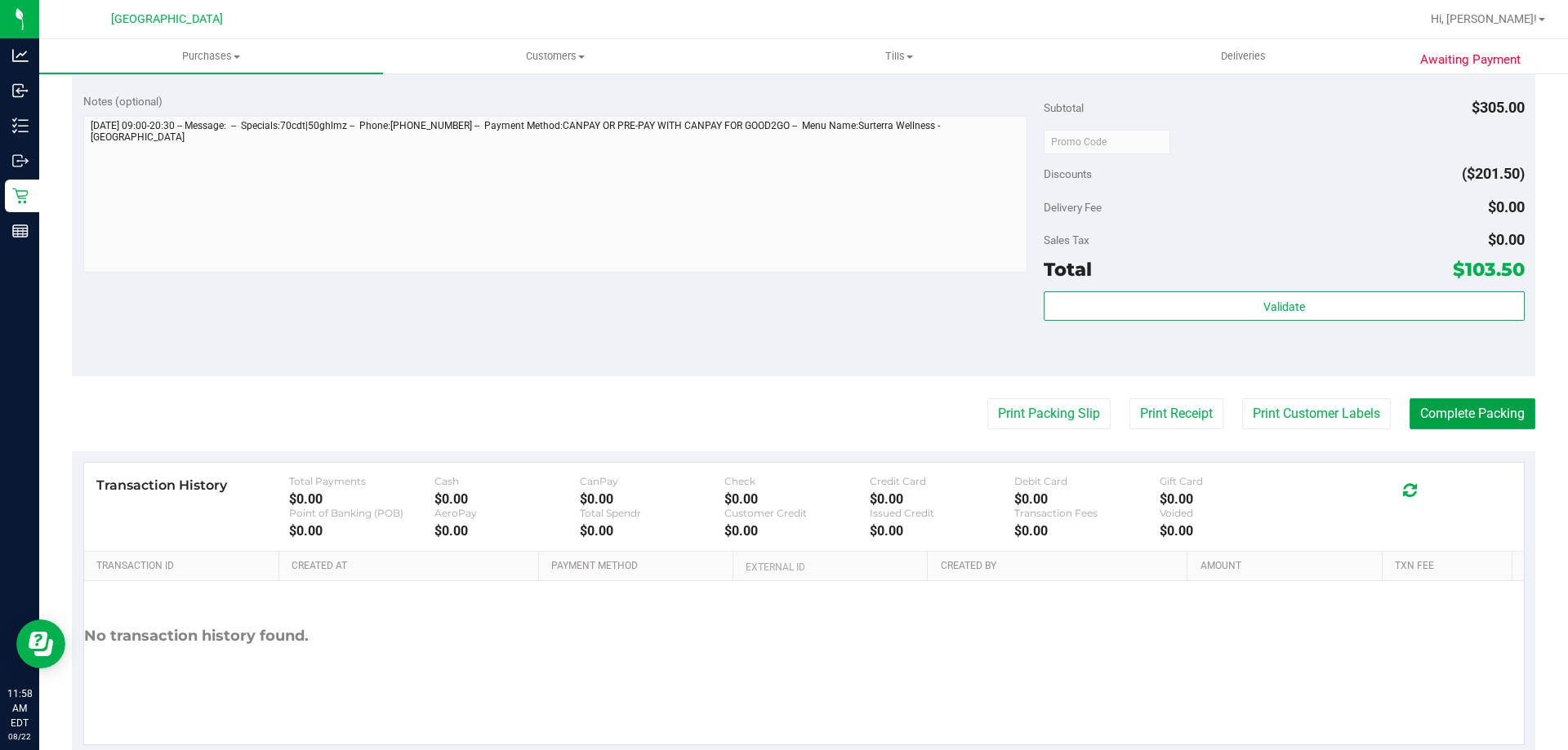
click at [1428, 413] on button "Complete Packing" at bounding box center [1472, 413] width 126 height 31
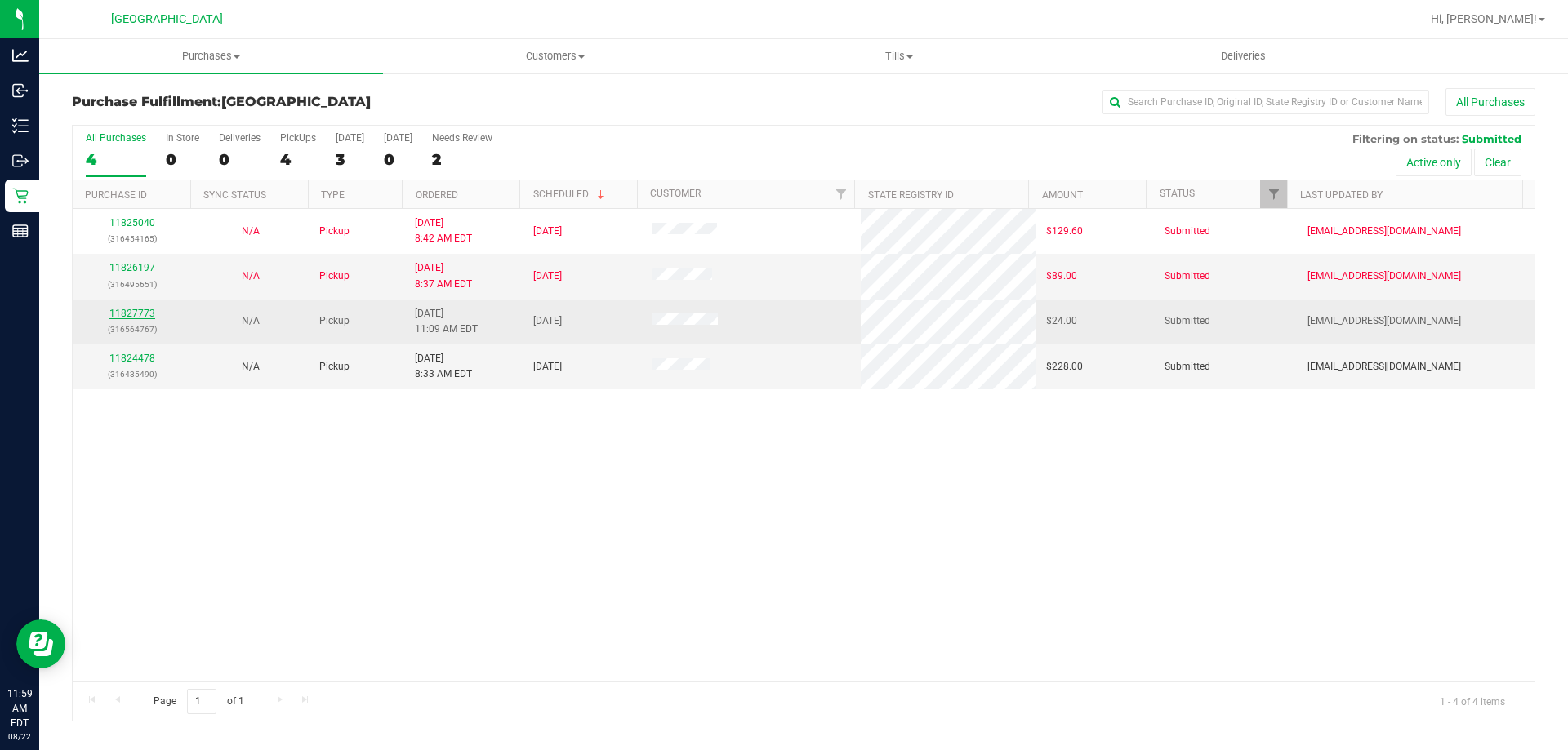
click at [123, 313] on link "11827773" at bounding box center [132, 313] width 46 height 11
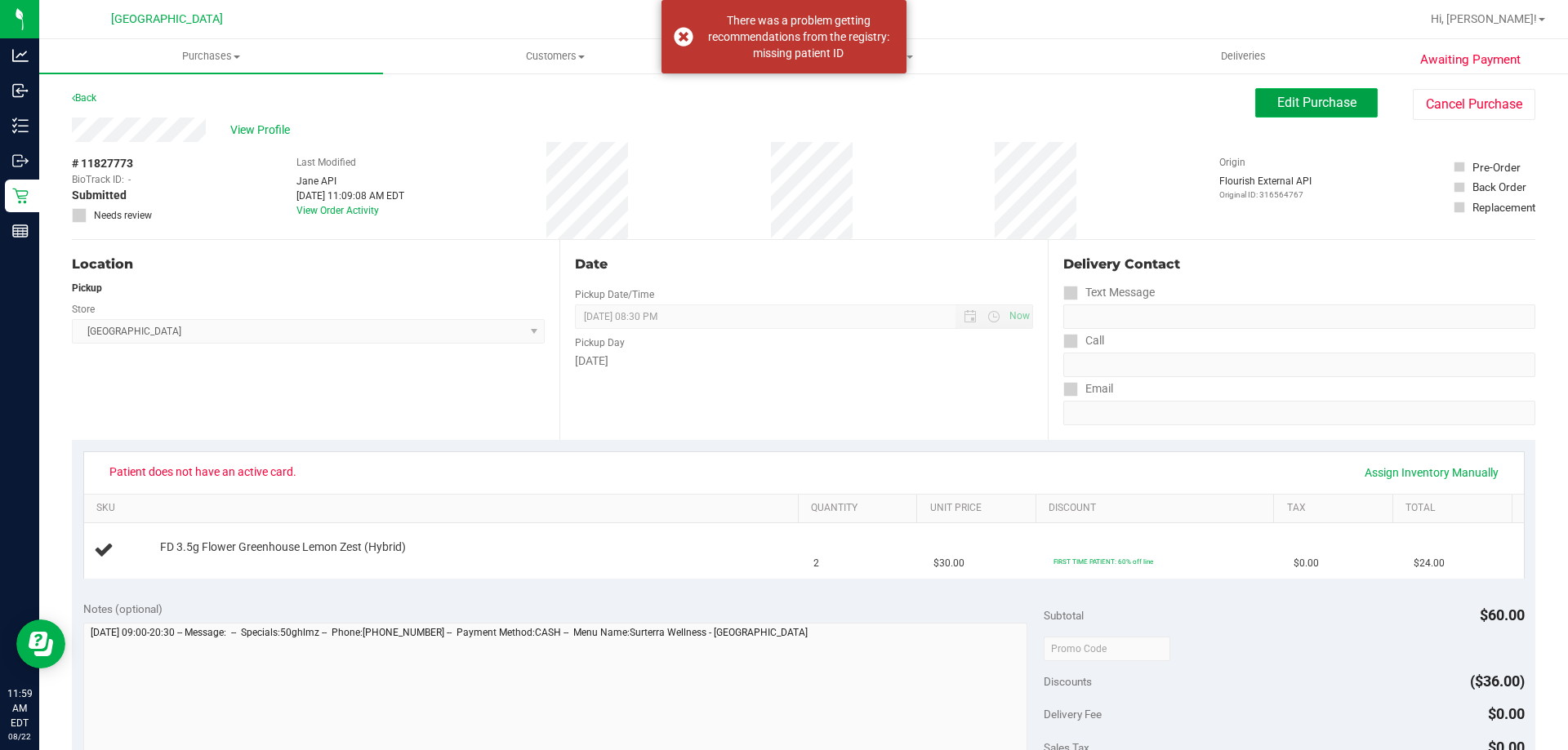
click at [1277, 98] on span "Edit Purchase" at bounding box center [1316, 103] width 79 height 16
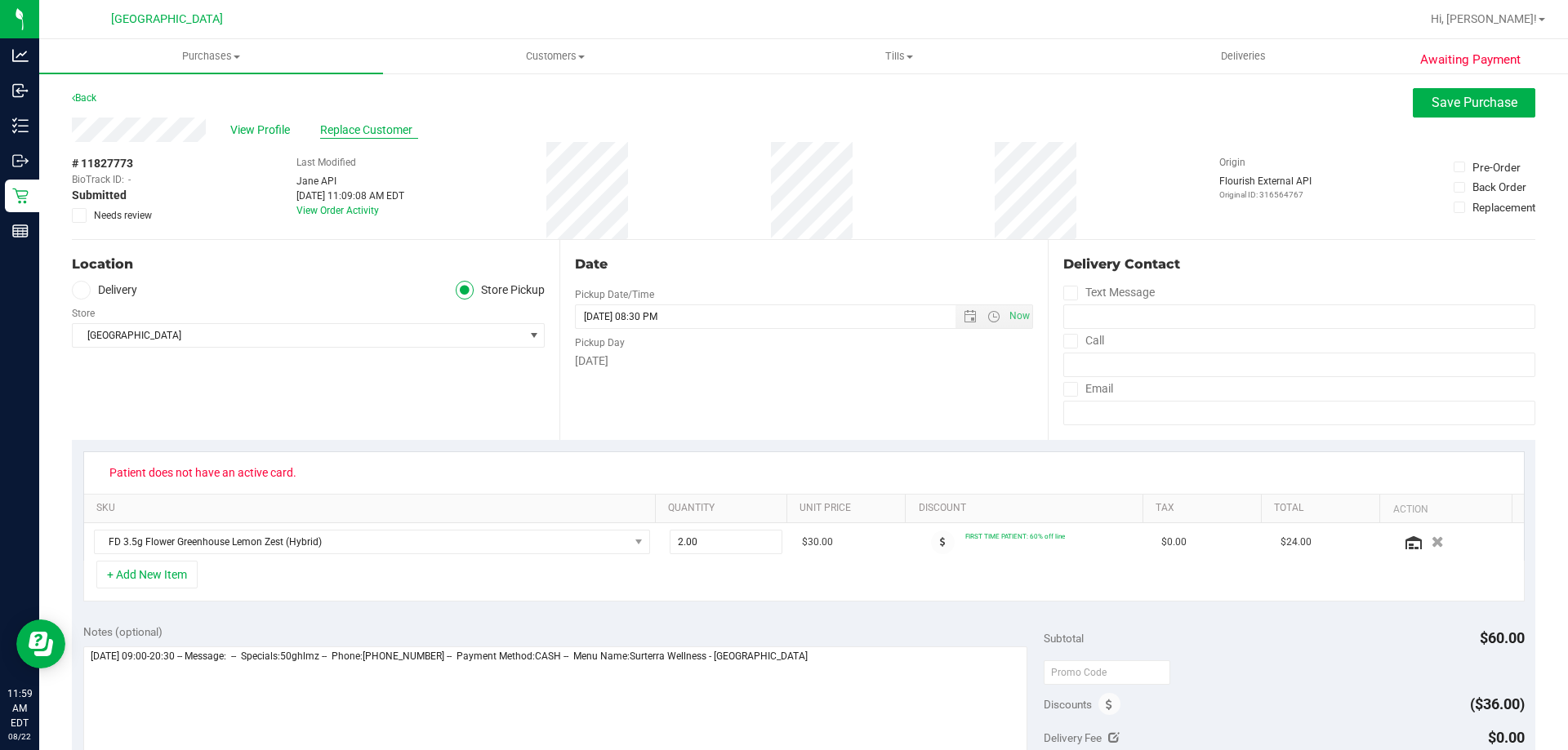
click at [364, 128] on span "Replace Customer" at bounding box center [368, 130] width 98 height 18
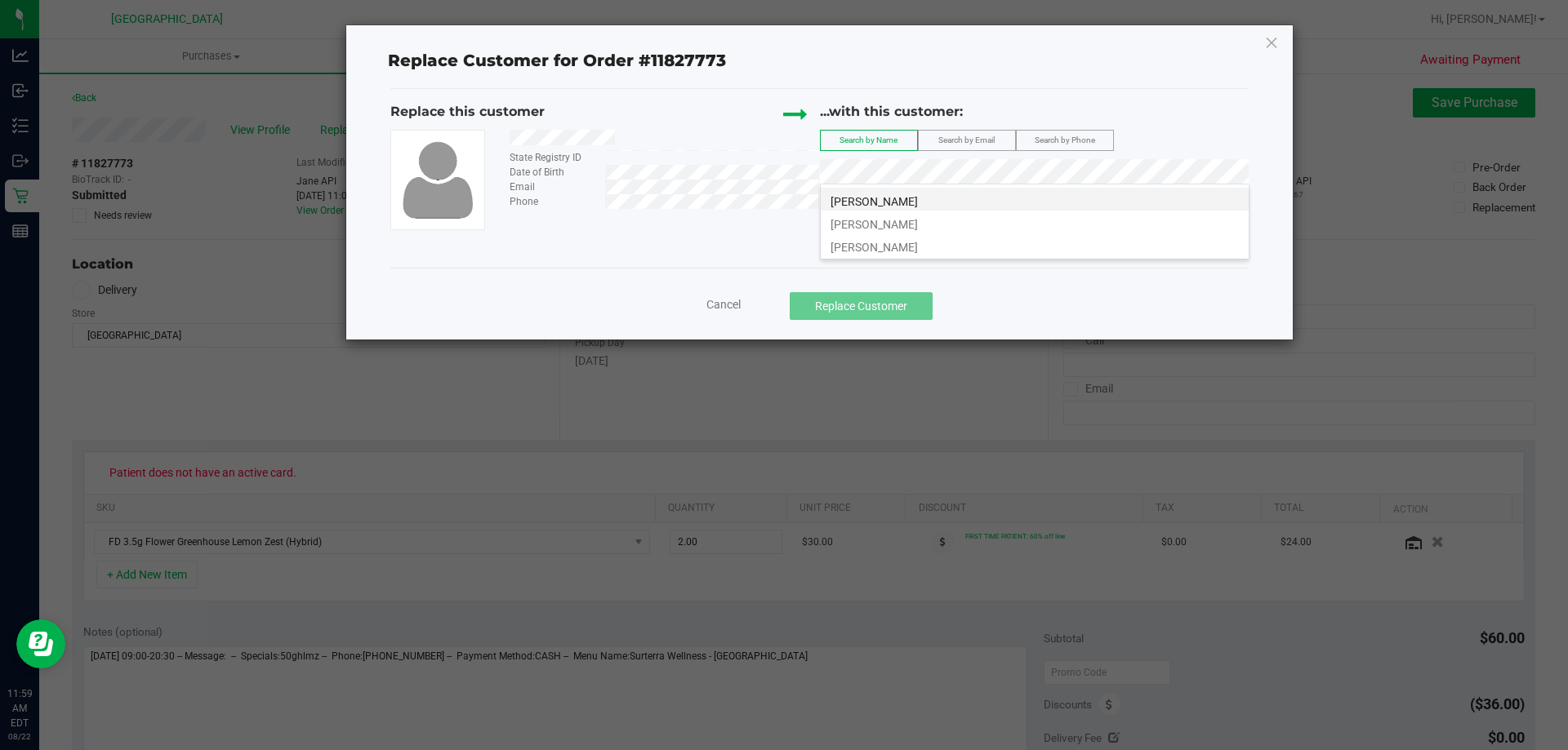
click at [923, 202] on li "[PERSON_NAME]" at bounding box center [1034, 200] width 428 height 23
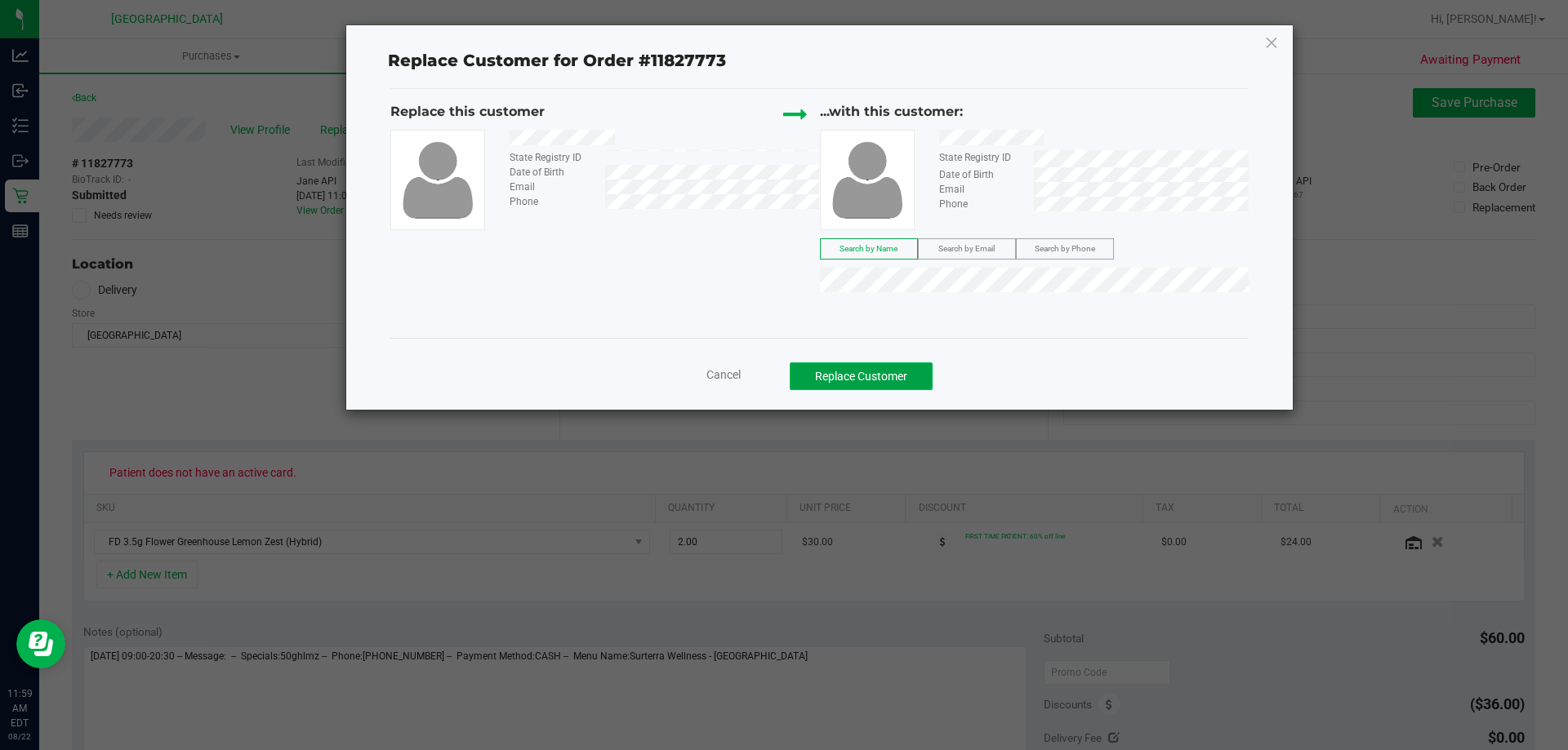
click at [903, 382] on button "Replace Customer" at bounding box center [861, 376] width 143 height 28
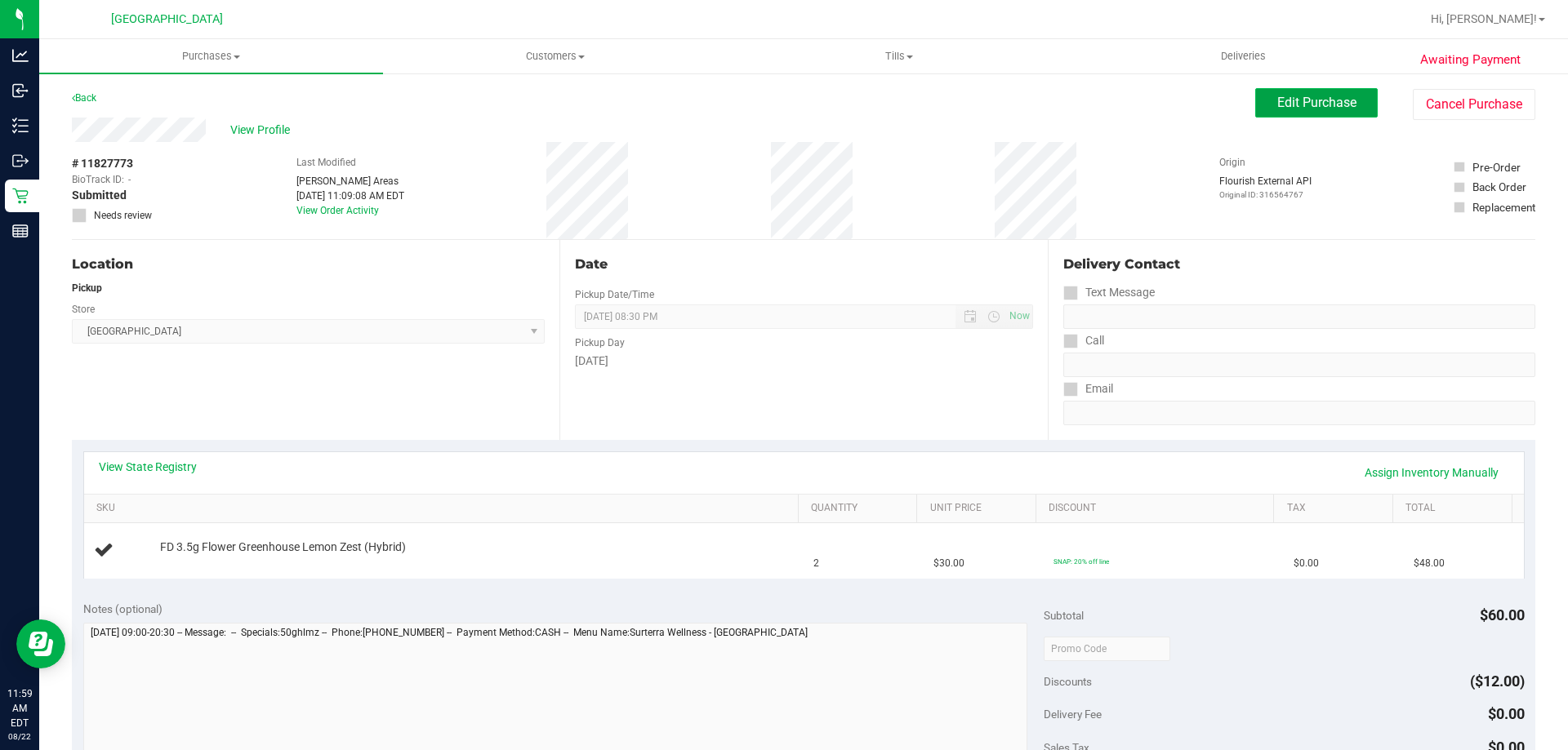
click at [1278, 98] on span "Edit Purchase" at bounding box center [1316, 103] width 79 height 16
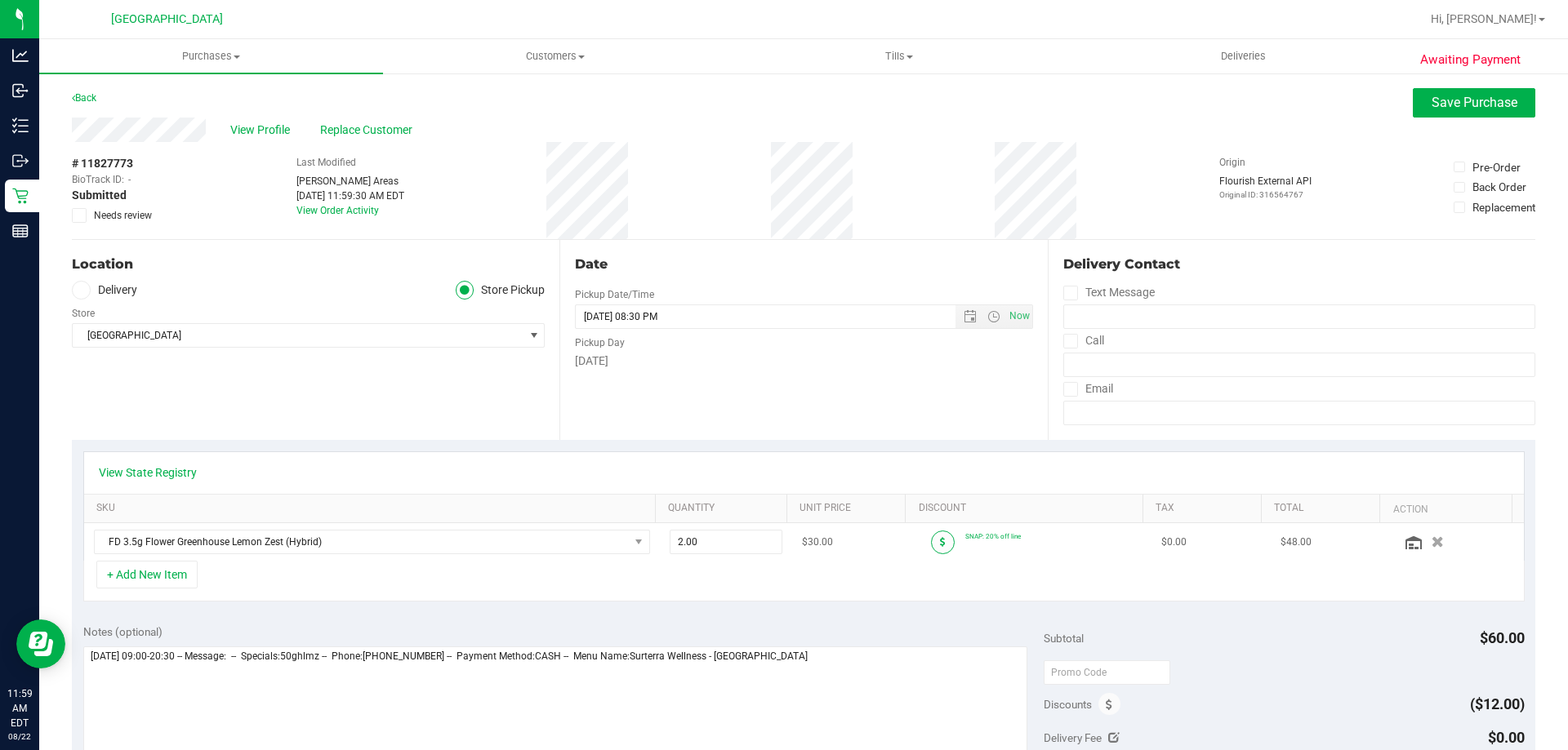
click at [931, 536] on span at bounding box center [943, 542] width 24 height 24
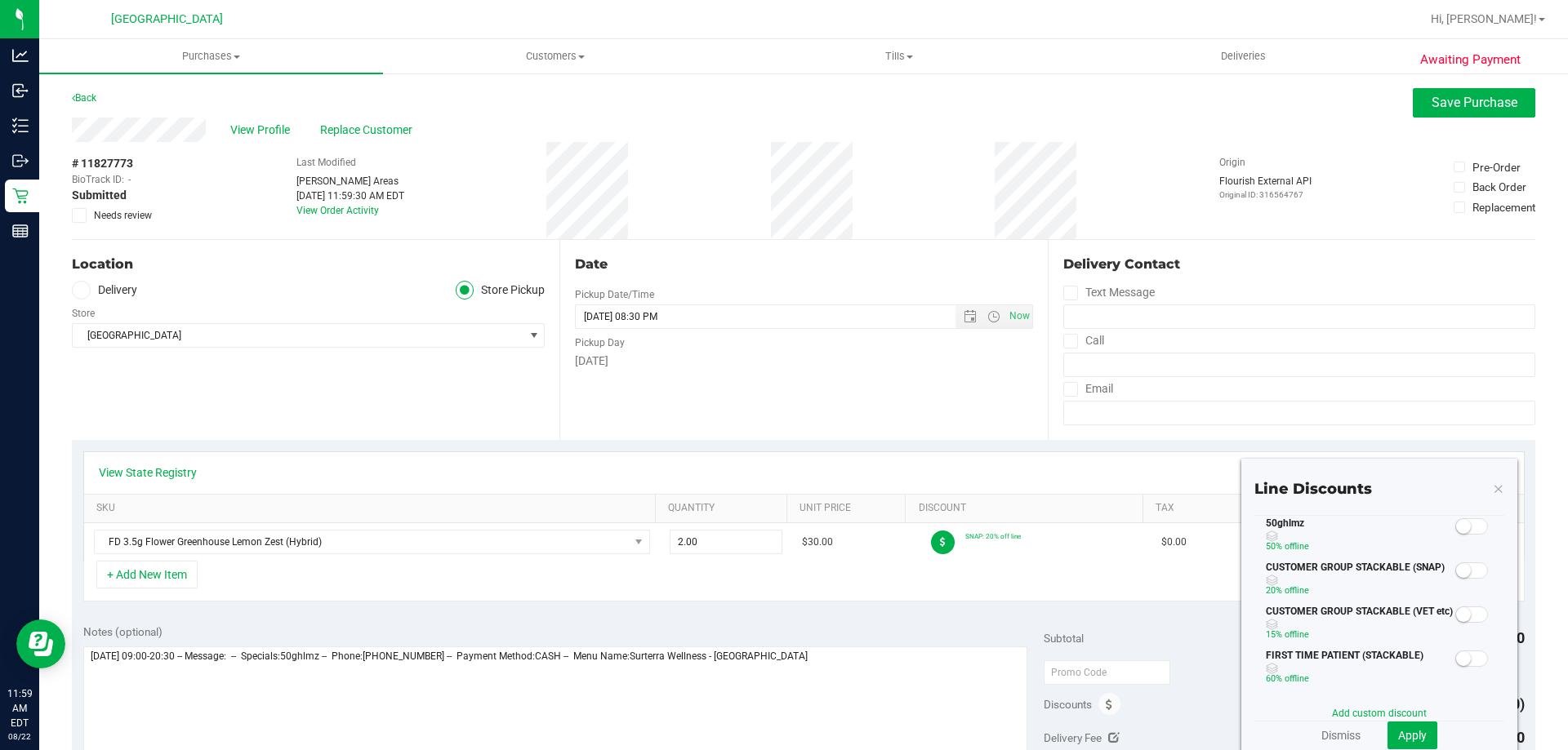
click at [1457, 532] on span at bounding box center [1471, 527] width 33 height 17
click at [1413, 729] on span "Apply" at bounding box center [1412, 735] width 29 height 13
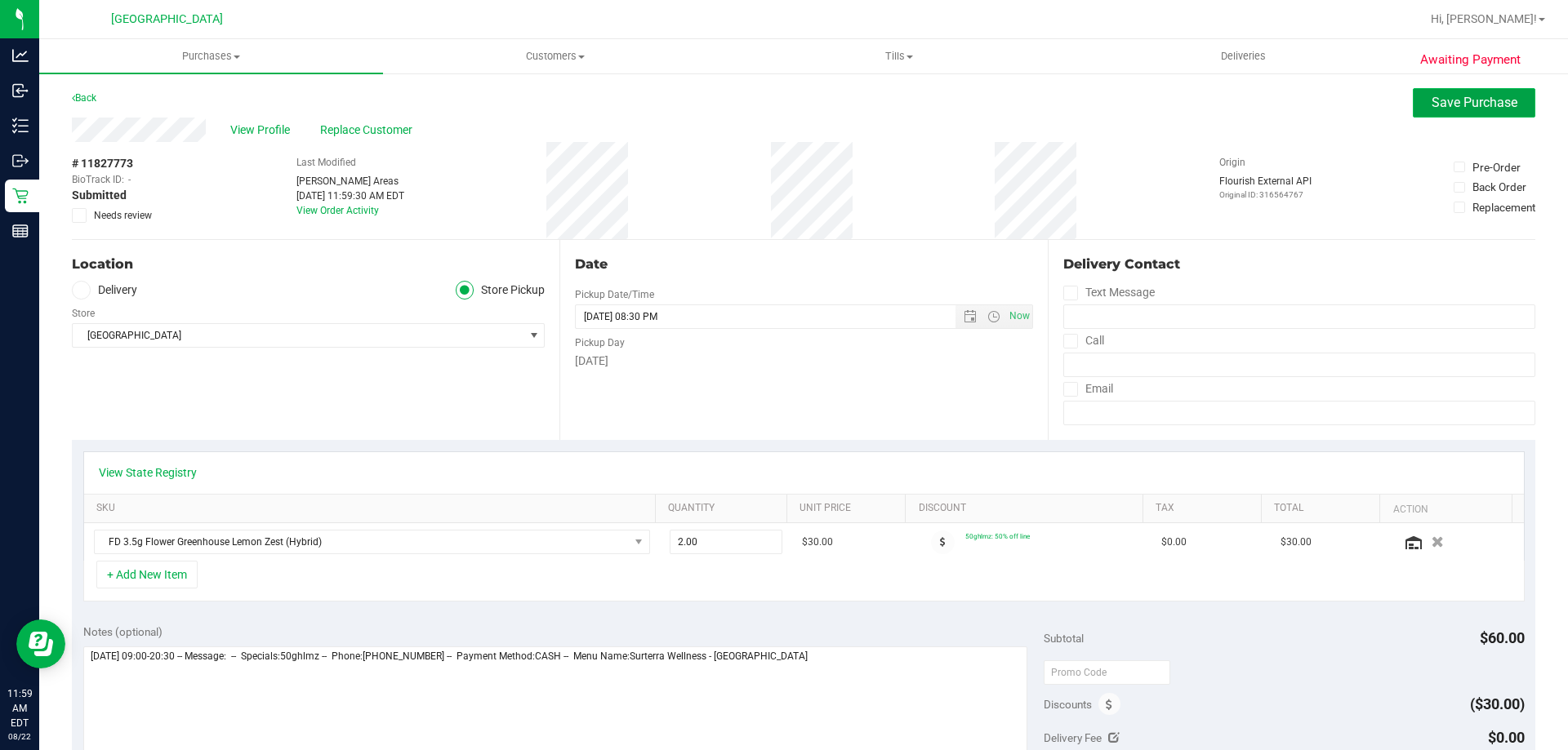
click at [1432, 102] on span "Save Purchase" at bounding box center [1475, 103] width 86 height 16
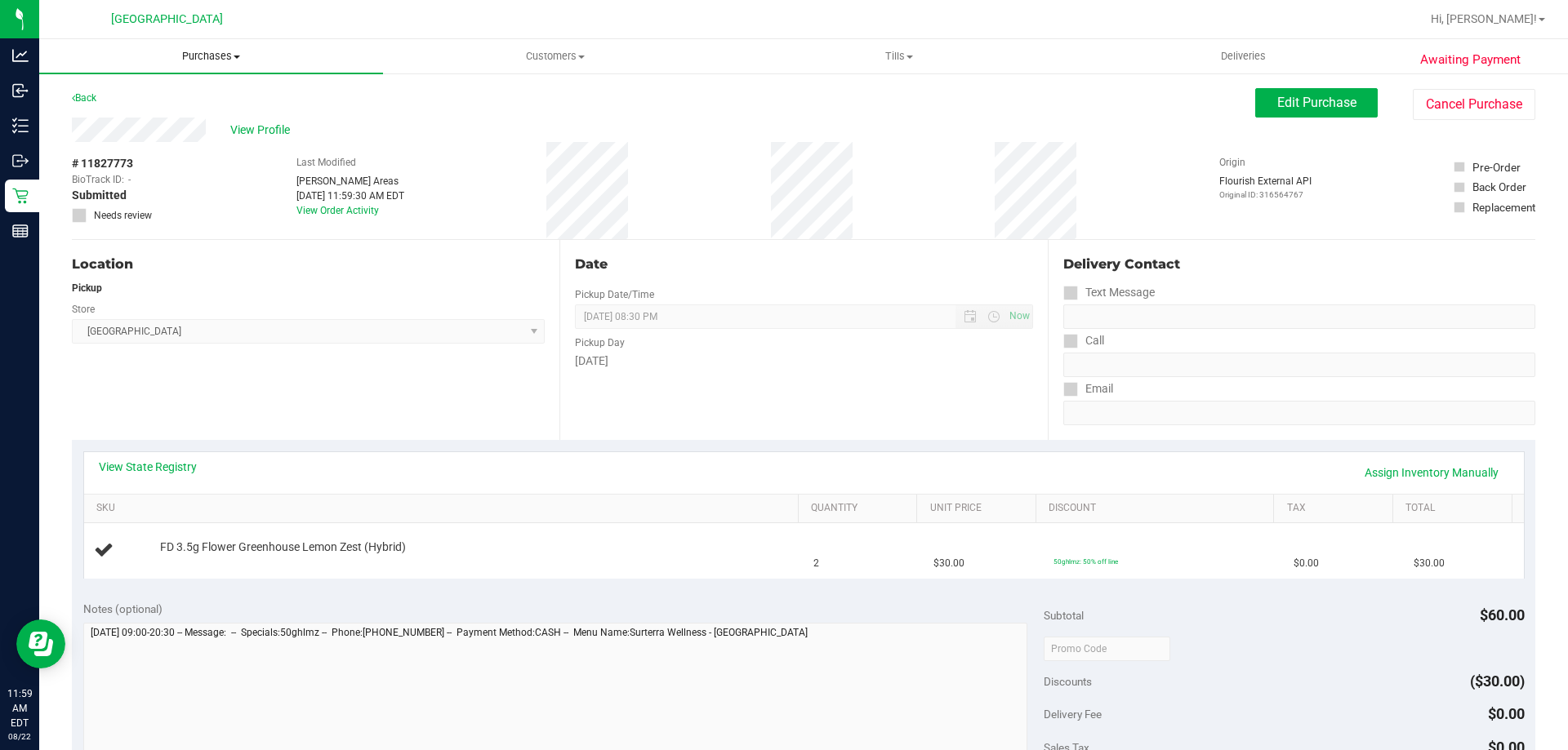
click at [208, 62] on span "Purchases" at bounding box center [211, 56] width 344 height 15
click at [121, 111] on span "Fulfillment" at bounding box center [90, 118] width 101 height 14
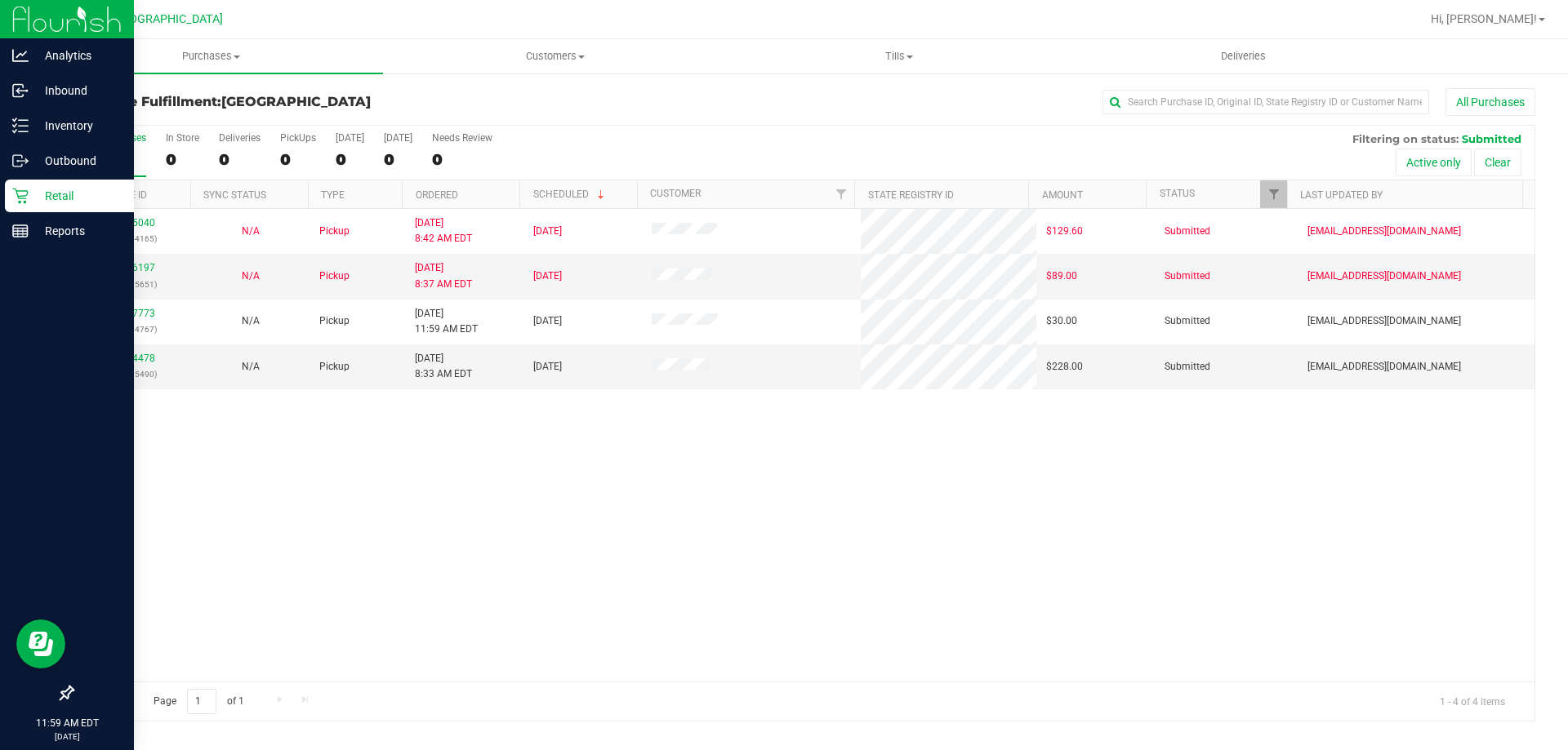
click at [17, 191] on icon at bounding box center [20, 197] width 16 height 16
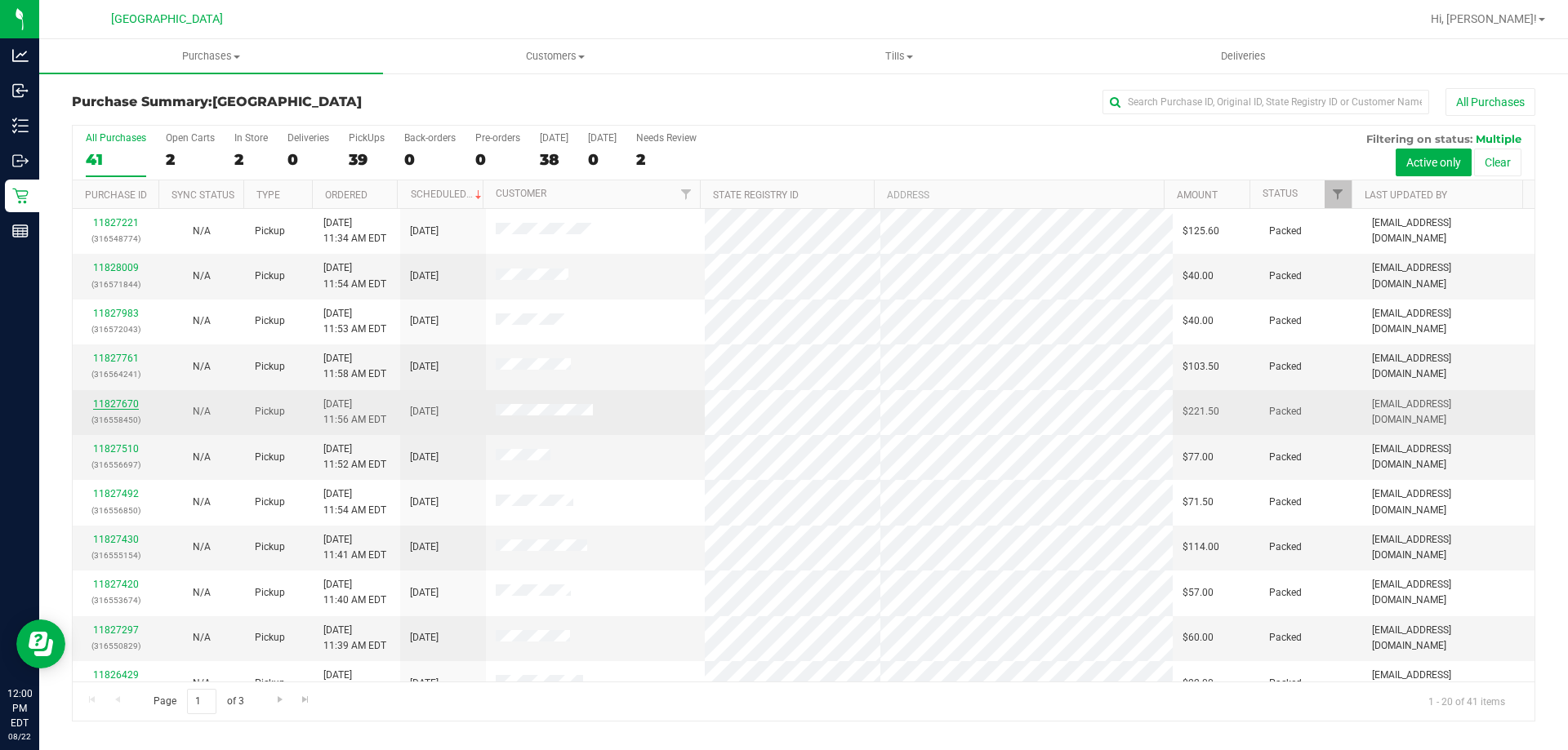
click at [99, 405] on link "11827670" at bounding box center [116, 404] width 46 height 11
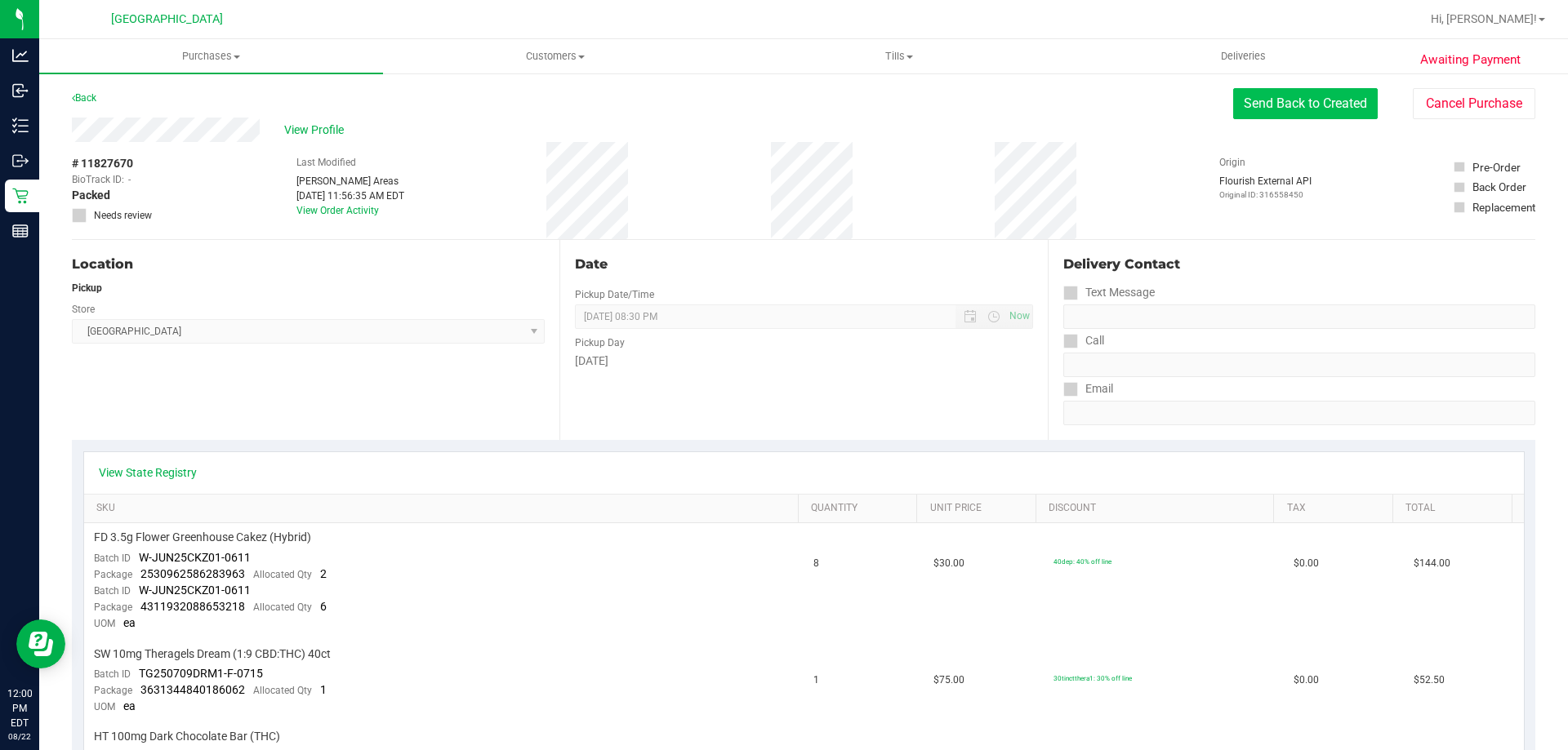
click at [1286, 105] on button "Send Back to Created" at bounding box center [1305, 103] width 144 height 31
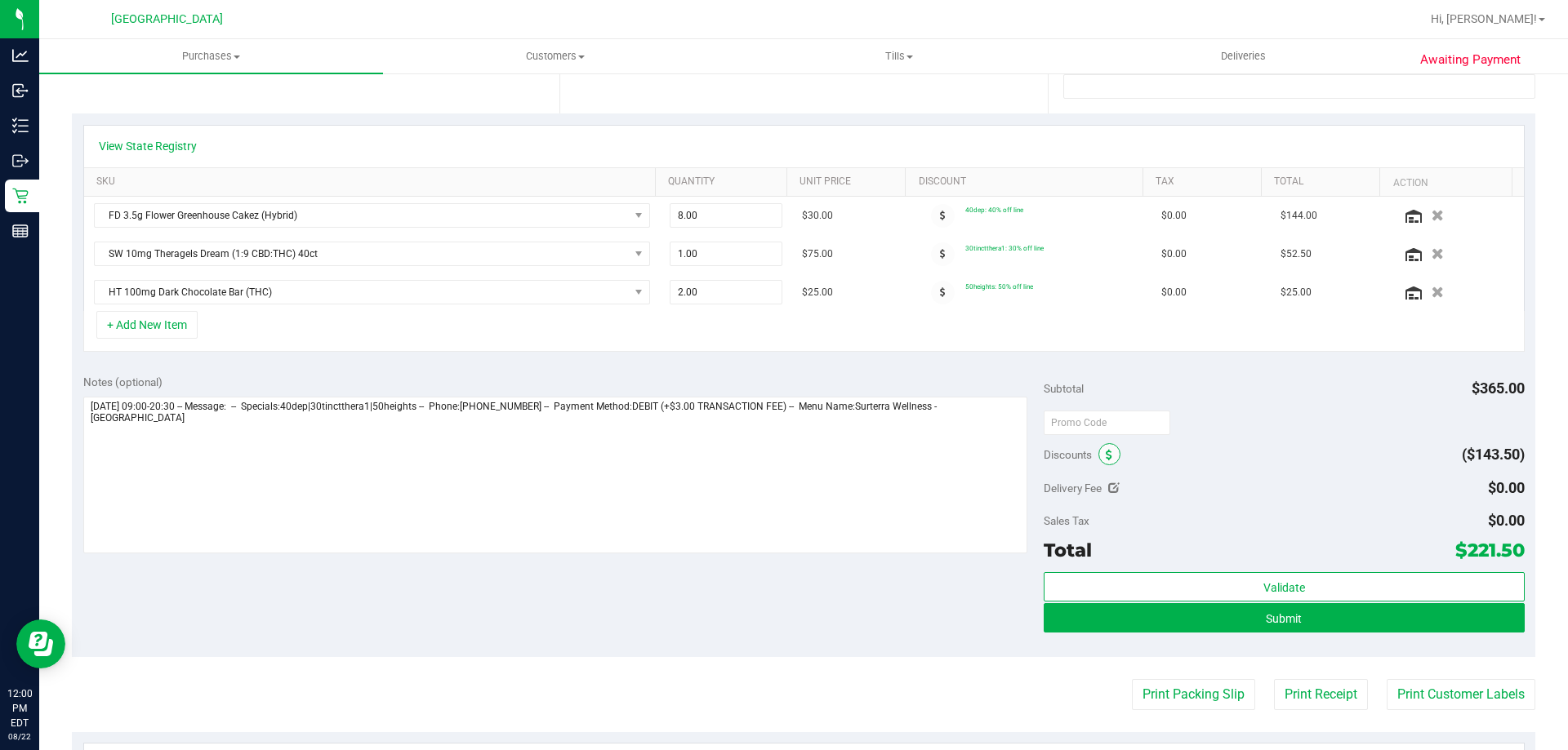
click at [1105, 455] on icon at bounding box center [1108, 455] width 6 height 11
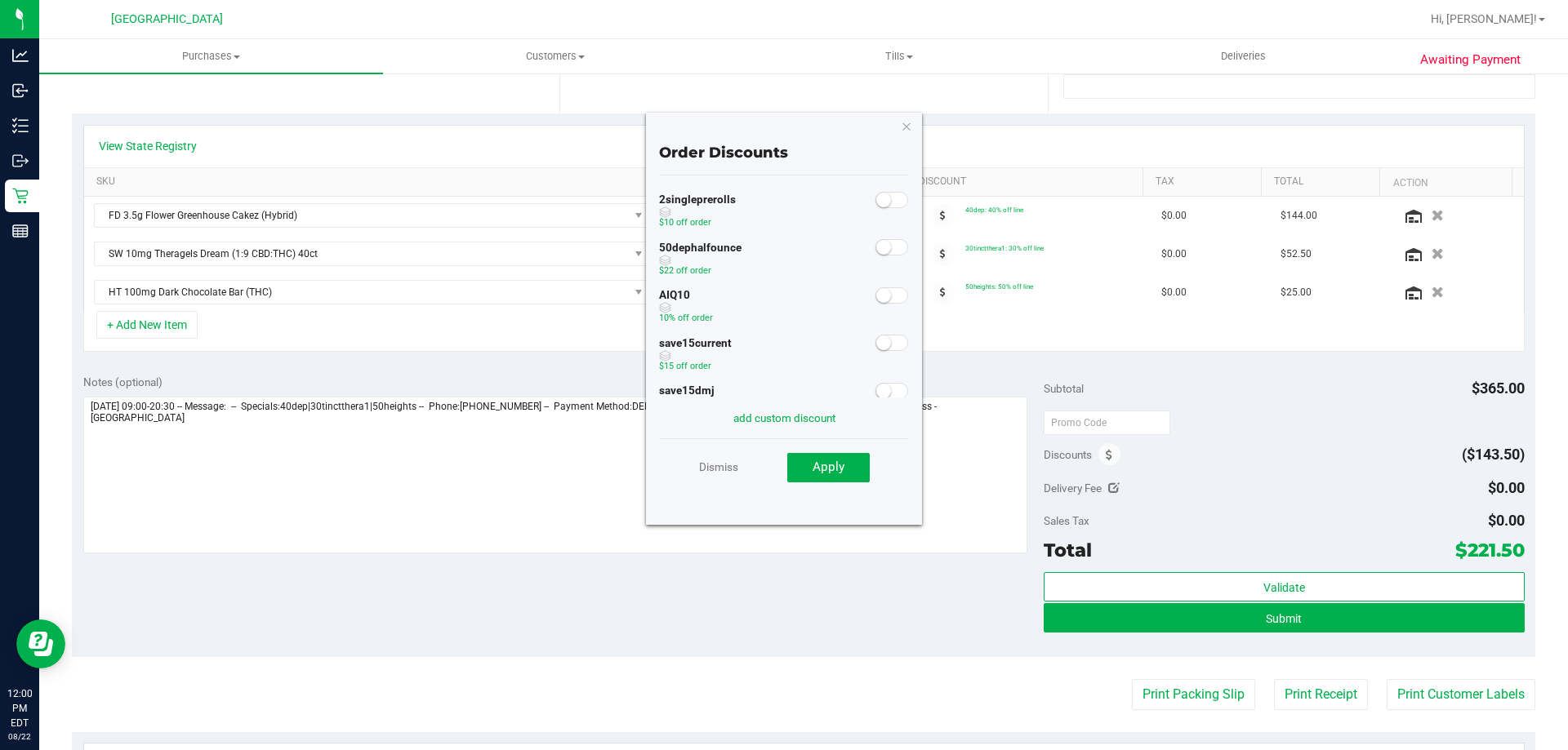
click at [875, 252] on span at bounding box center [891, 247] width 33 height 17
click at [717, 470] on link "Dismiss" at bounding box center [718, 466] width 40 height 29
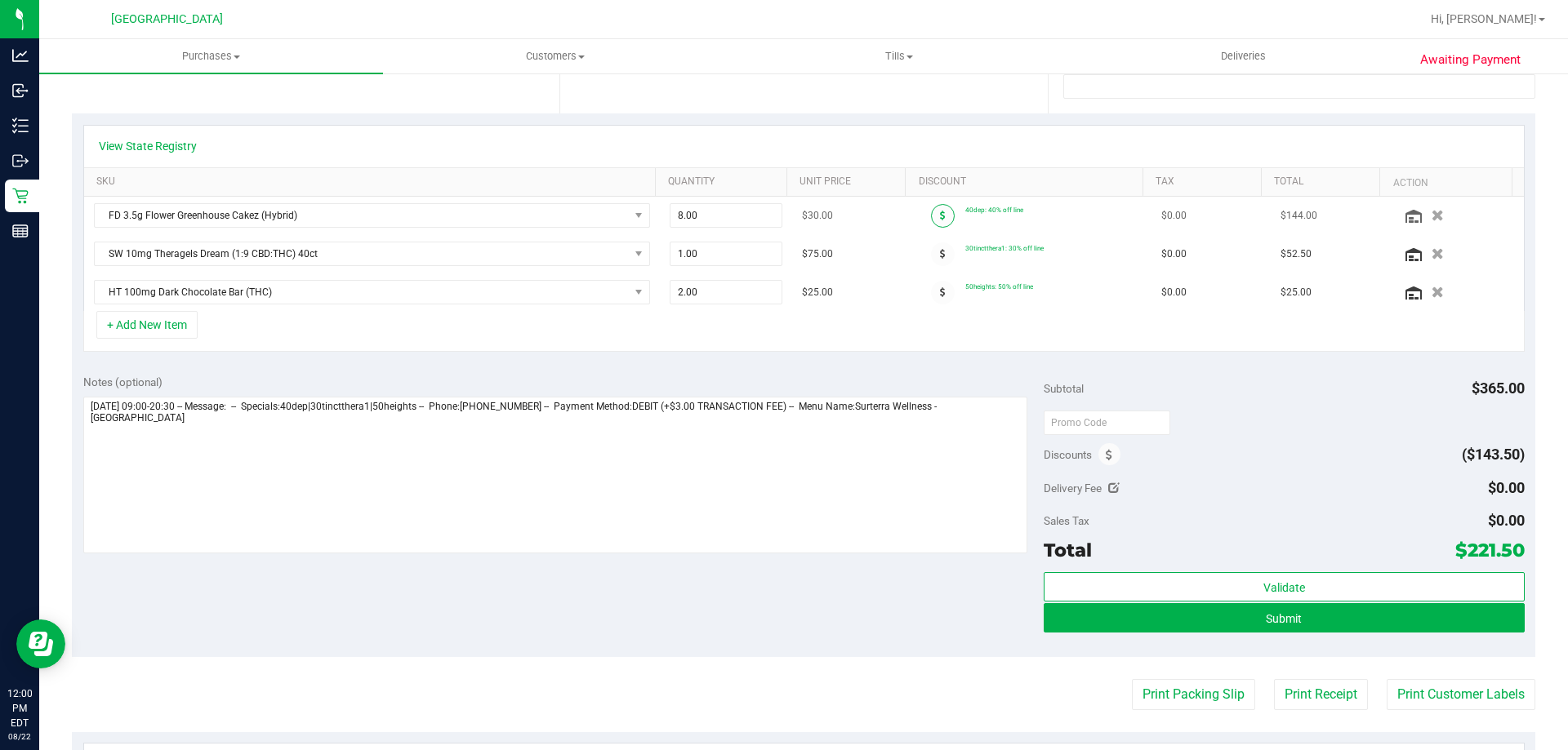
click at [931, 215] on span at bounding box center [943, 215] width 24 height 24
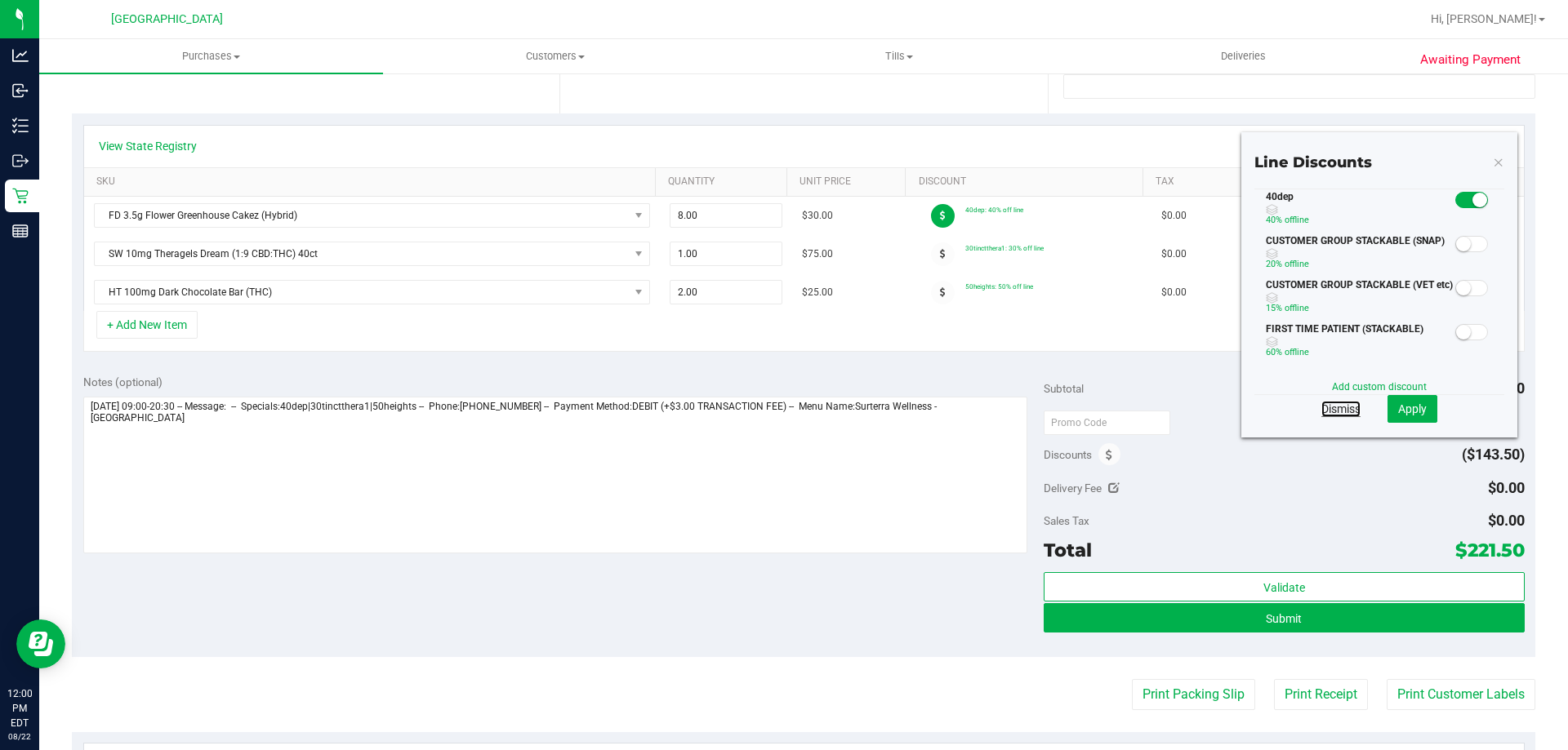
click at [1338, 407] on link "Dismiss" at bounding box center [1341, 409] width 40 height 17
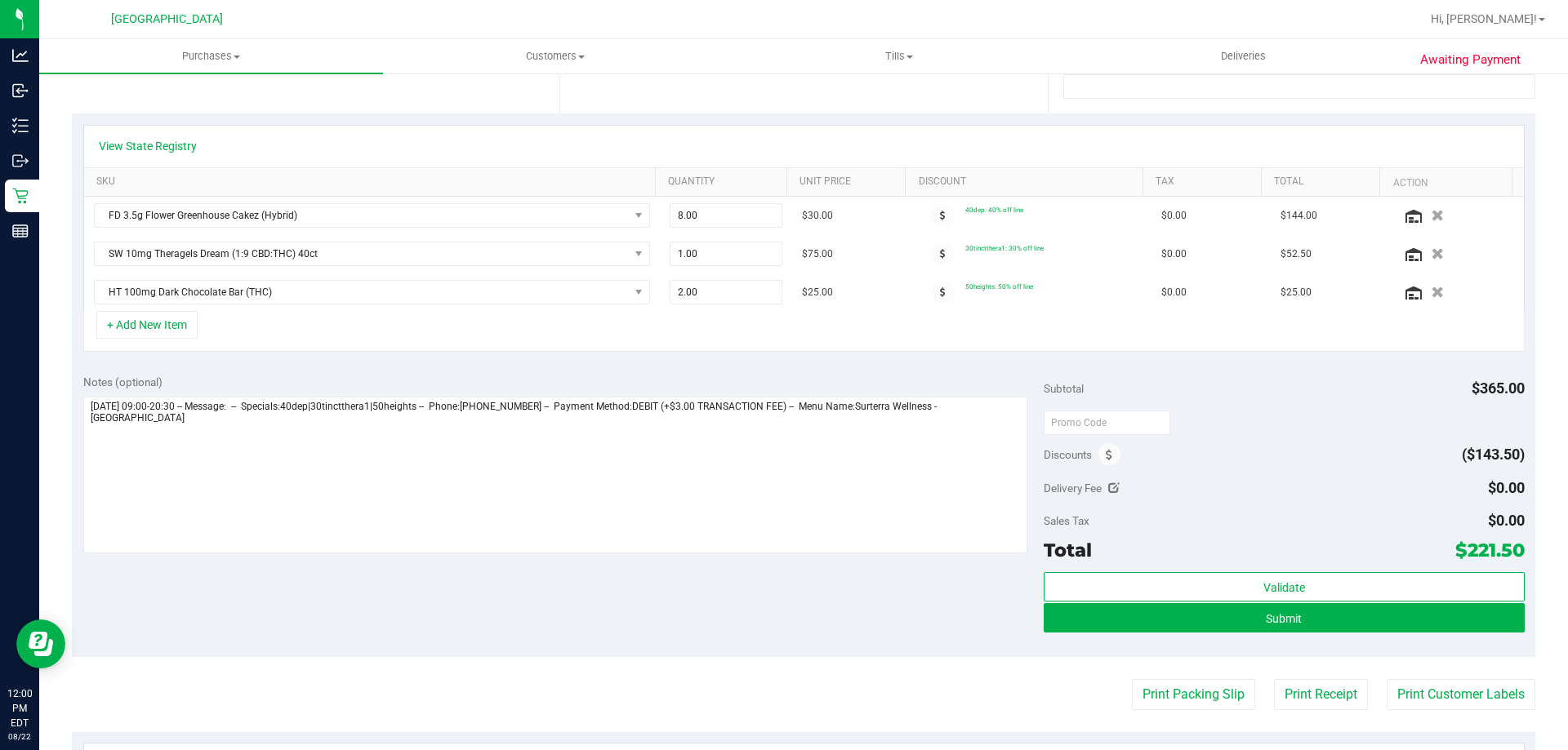
click at [1136, 378] on div "Subtotal $365.00" at bounding box center [1284, 388] width 480 height 29
click at [1105, 455] on icon at bounding box center [1108, 455] width 6 height 11
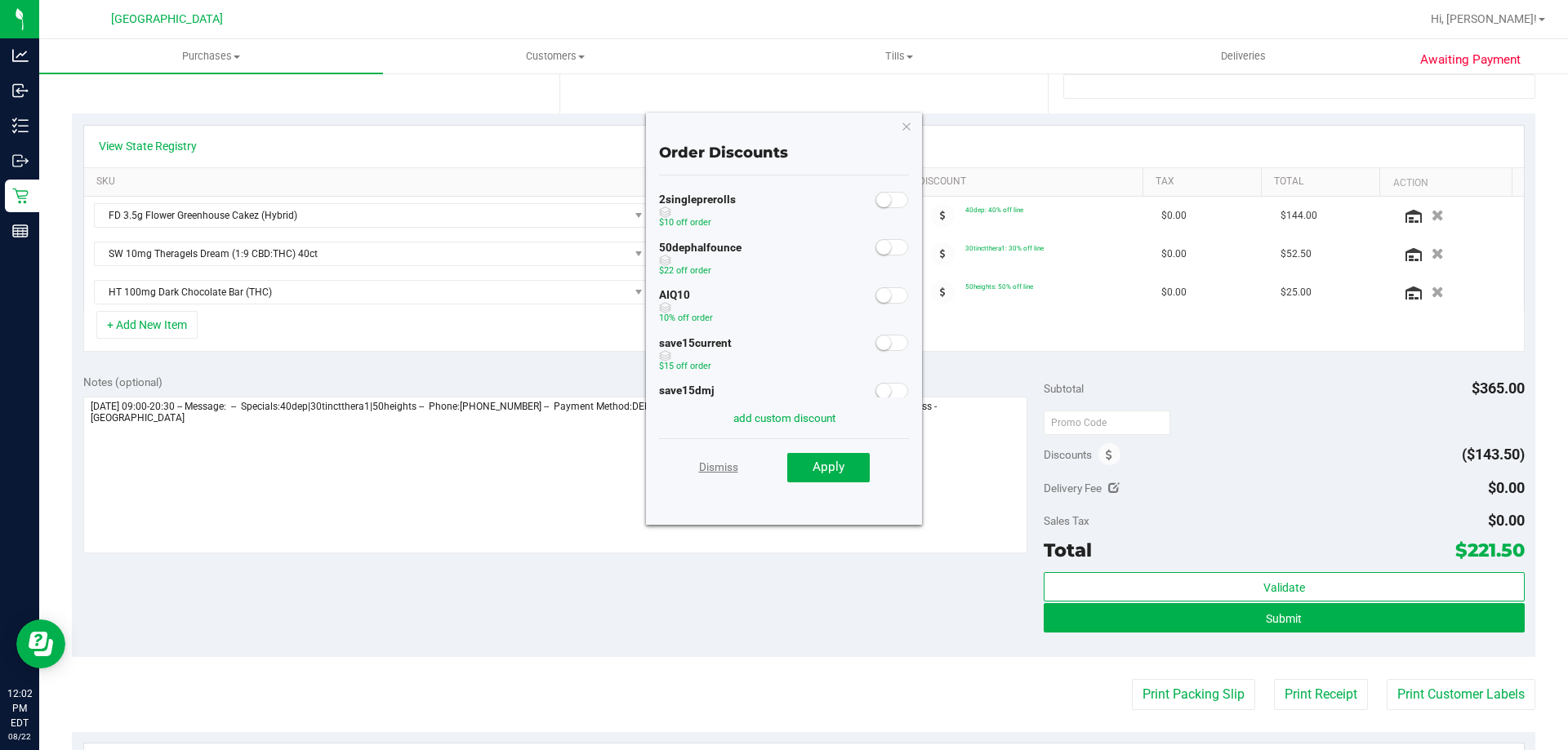
click at [725, 471] on link "Dismiss" at bounding box center [718, 466] width 40 height 29
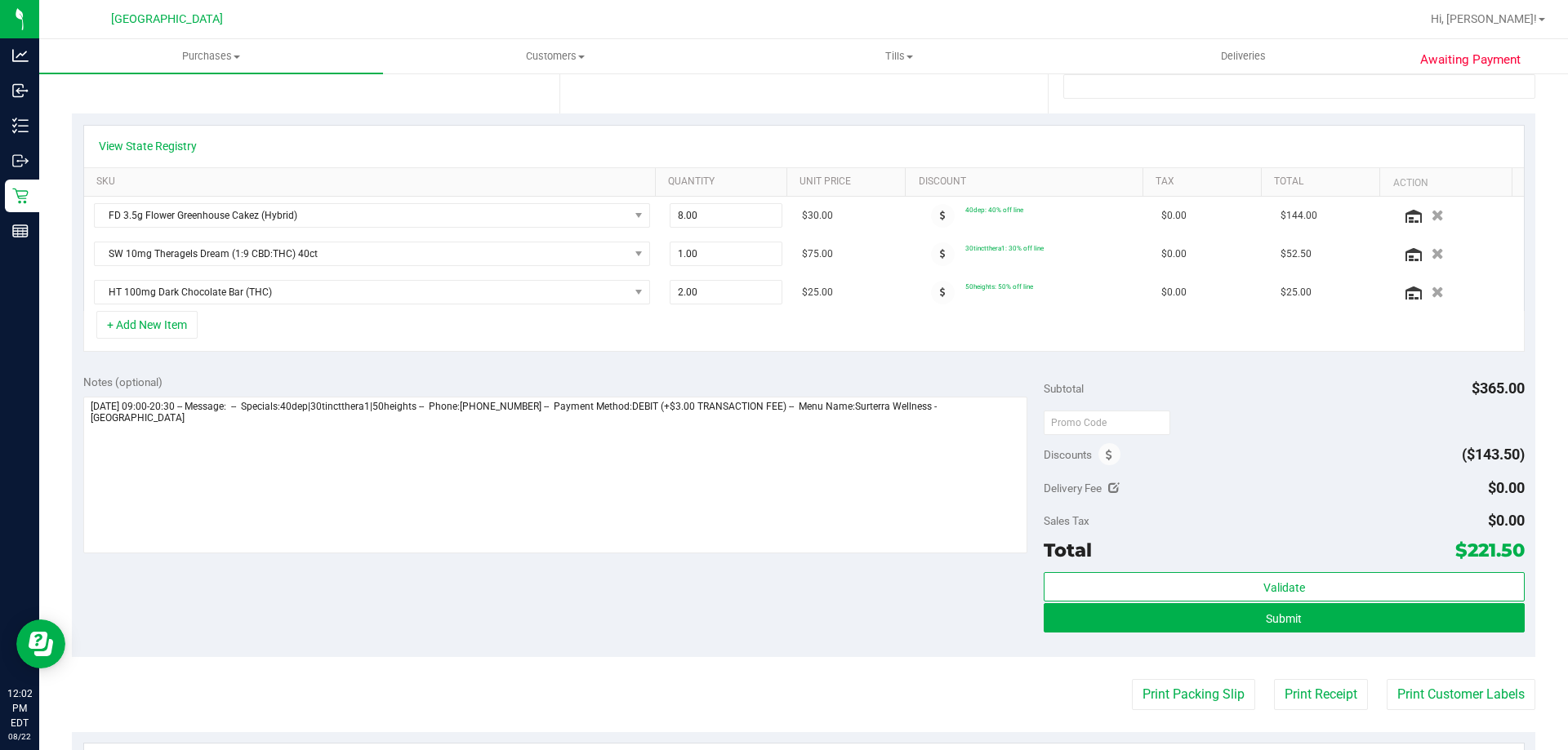
click at [1396, 408] on div at bounding box center [1284, 421] width 480 height 29
click at [1098, 454] on span at bounding box center [1109, 454] width 22 height 22
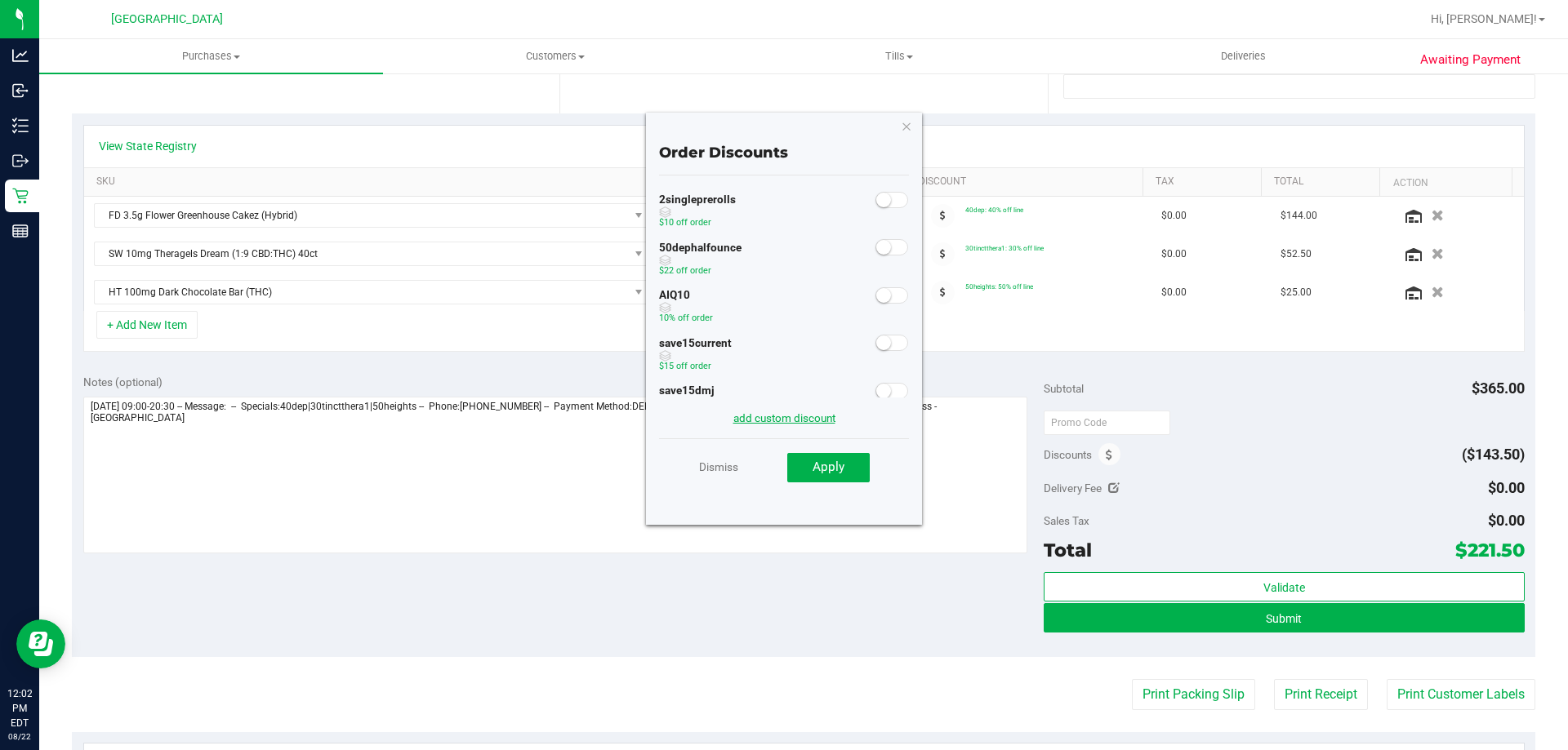
click at [769, 418] on link "add custom discount" at bounding box center [784, 418] width 102 height 13
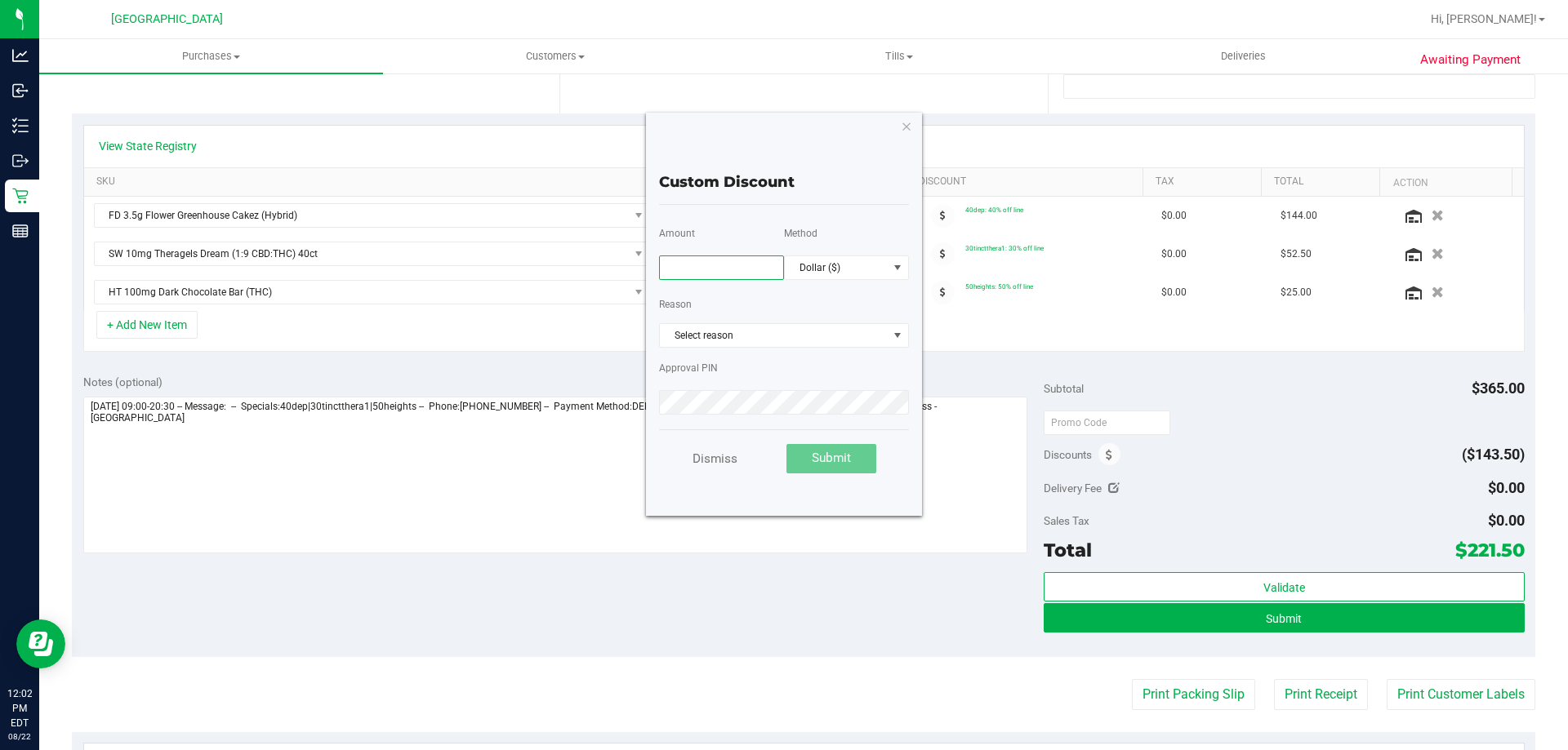
click at [784, 263] on input "text" at bounding box center [721, 268] width 125 height 25
type input "44.00"
click at [741, 326] on span "Select reason" at bounding box center [773, 336] width 228 height 23
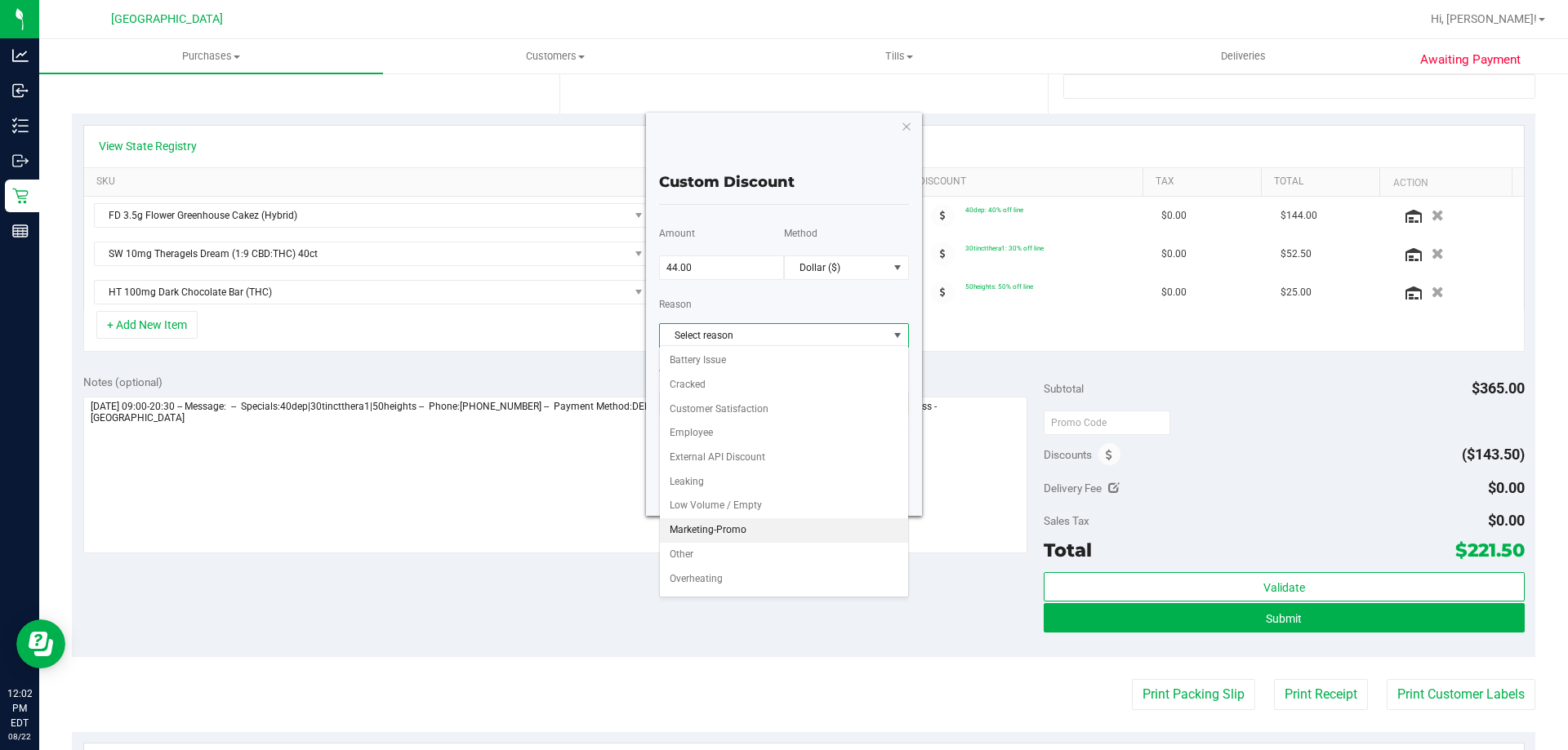
click at [729, 531] on li "Marketing-Promo" at bounding box center [784, 531] width 248 height 25
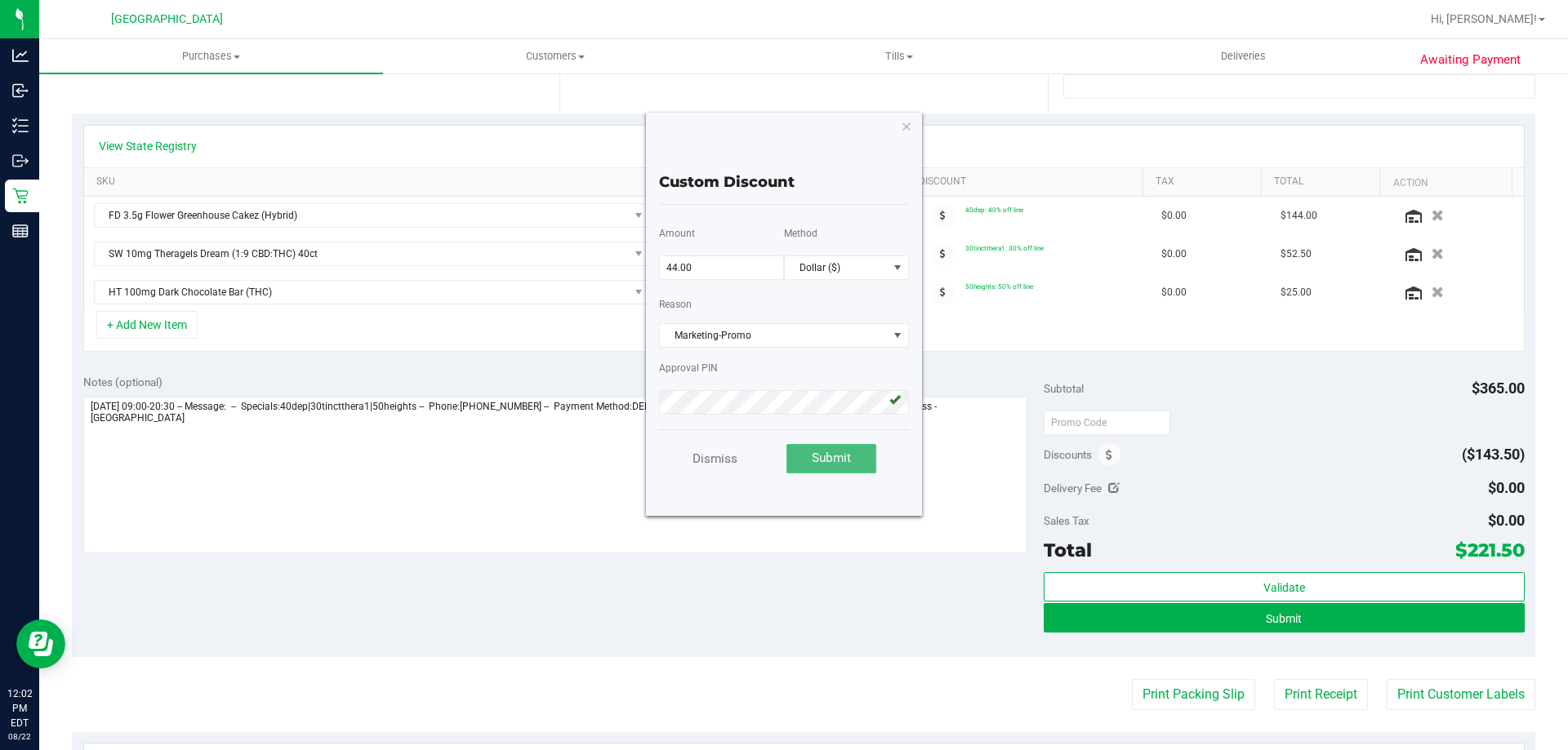
click at [820, 447] on button "Submit" at bounding box center [831, 458] width 90 height 29
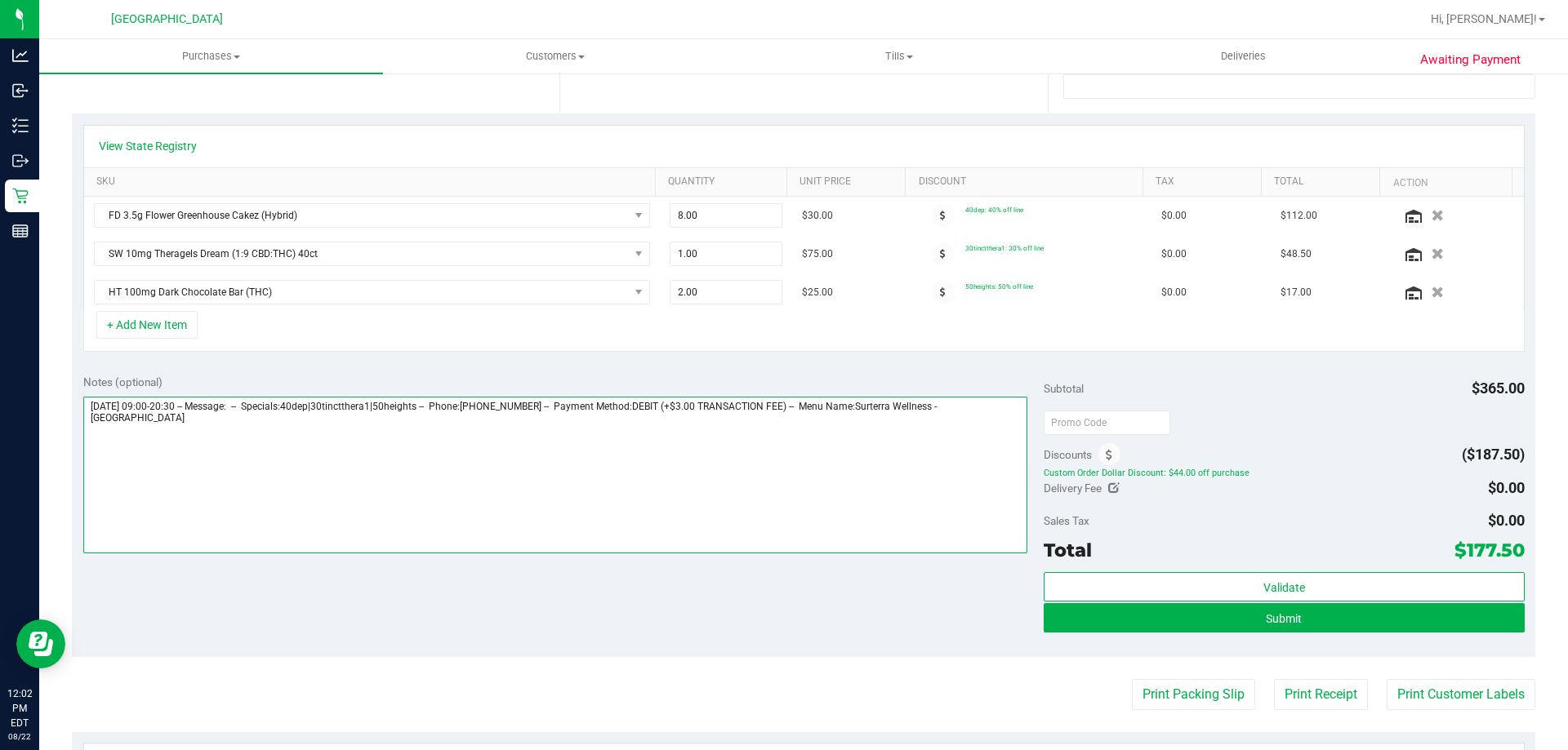
click at [1013, 416] on textarea at bounding box center [556, 475] width 944 height 157
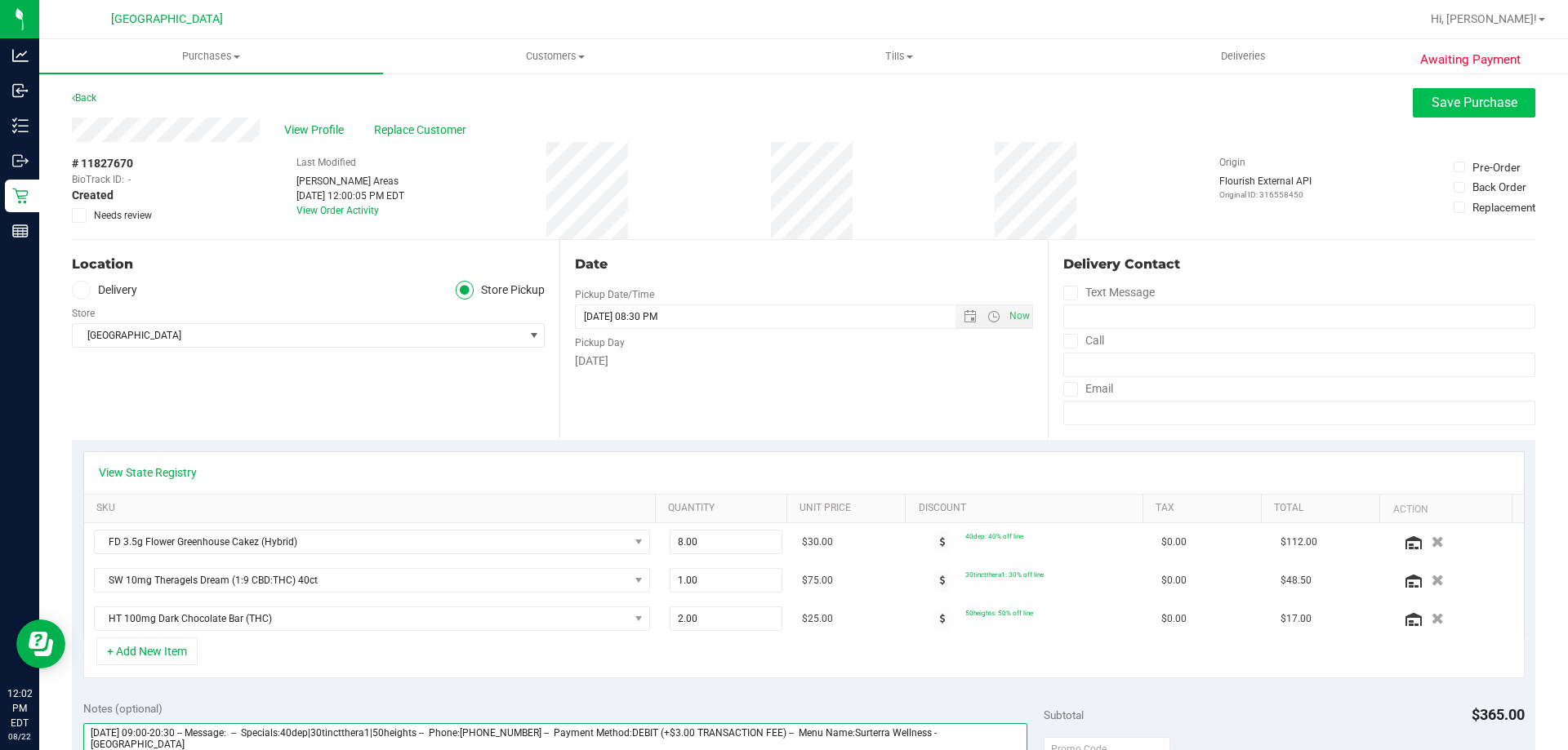
type textarea "Friday 08/22/2025 09:00-20:30 -- Message: -- Specials:40dep|30tinctthera1|50hei…"
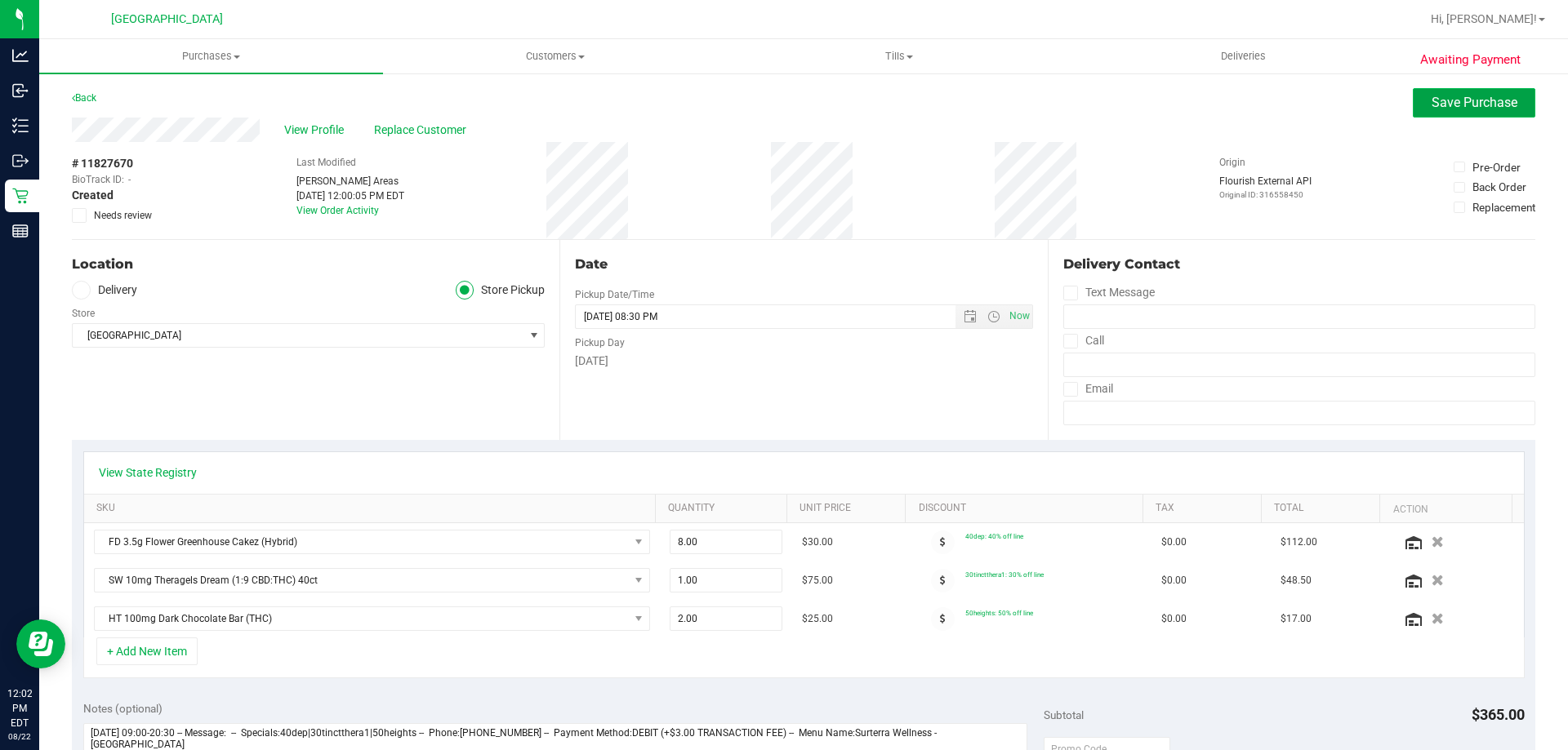
click at [1462, 104] on span "Save Purchase" at bounding box center [1475, 103] width 86 height 16
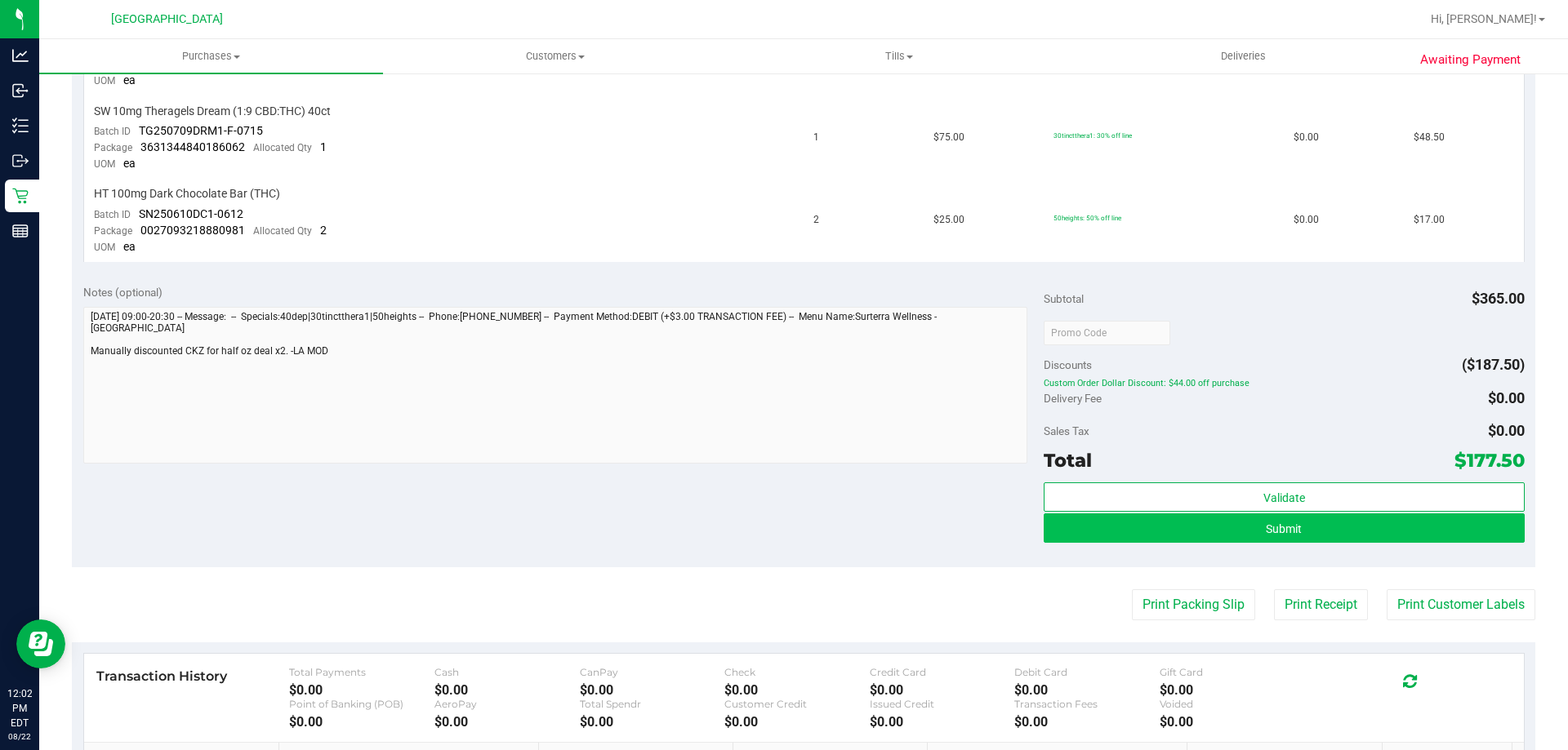
scroll to position [572, 0]
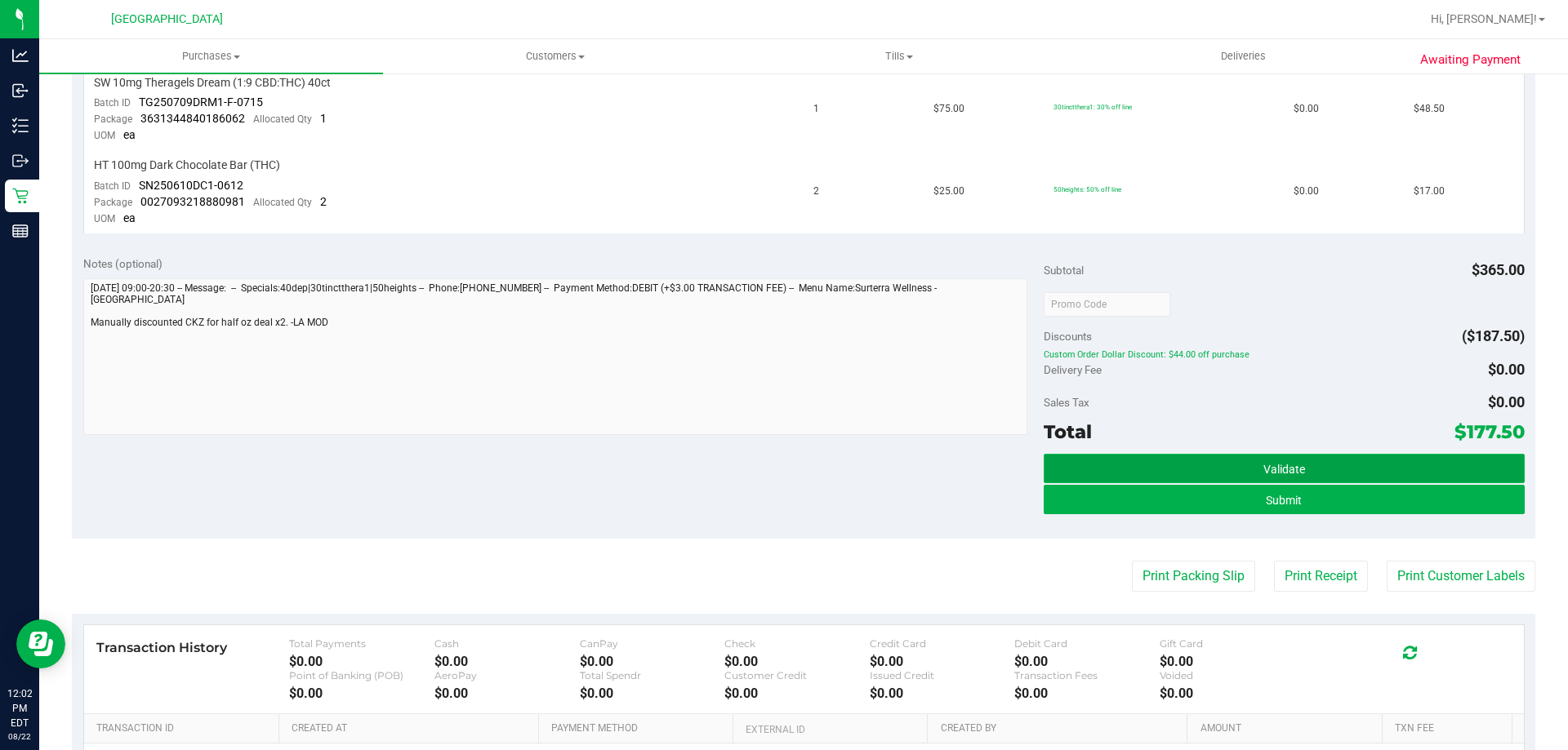
click at [1292, 464] on span "Validate" at bounding box center [1284, 470] width 41 height 13
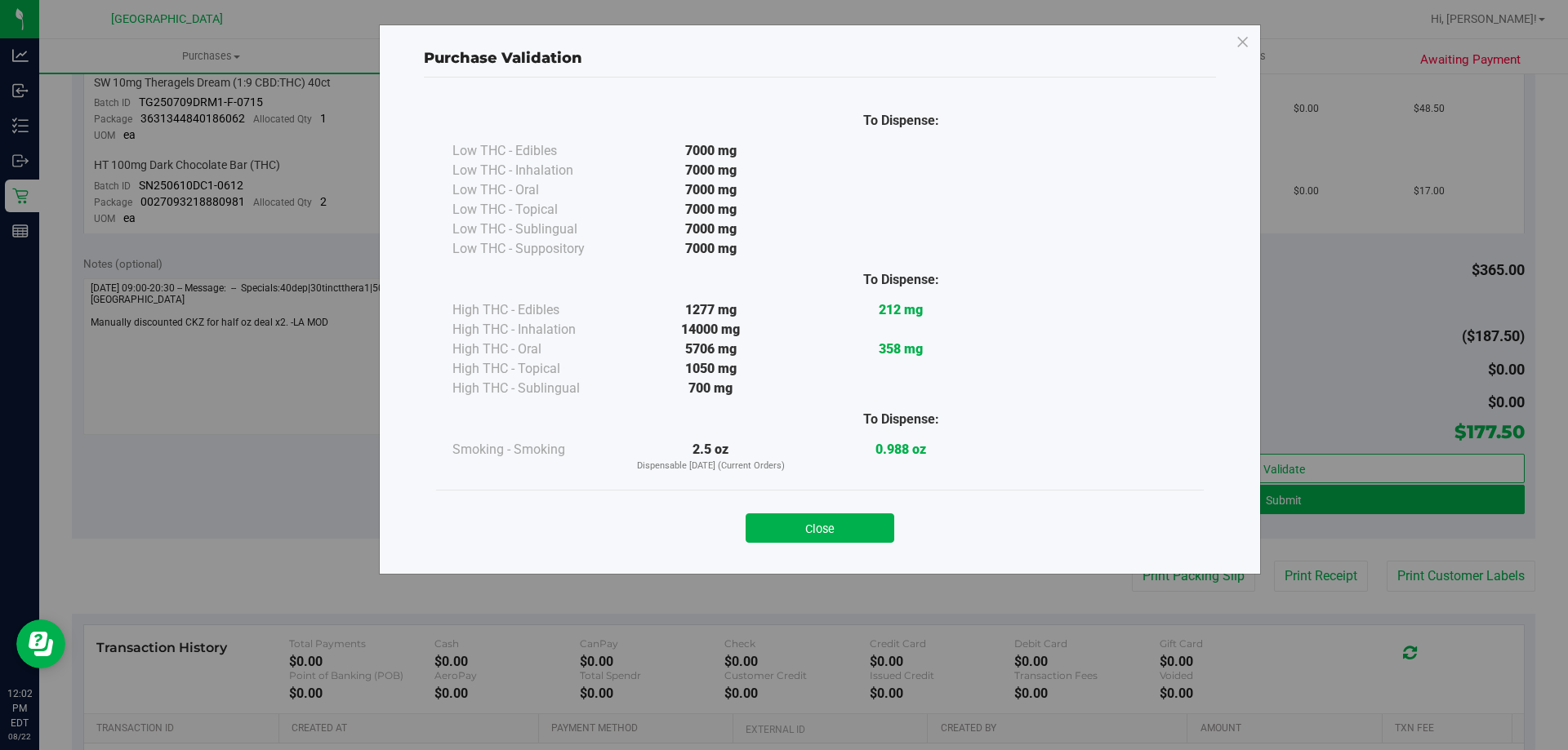
click at [846, 532] on button "Close" at bounding box center [820, 528] width 149 height 29
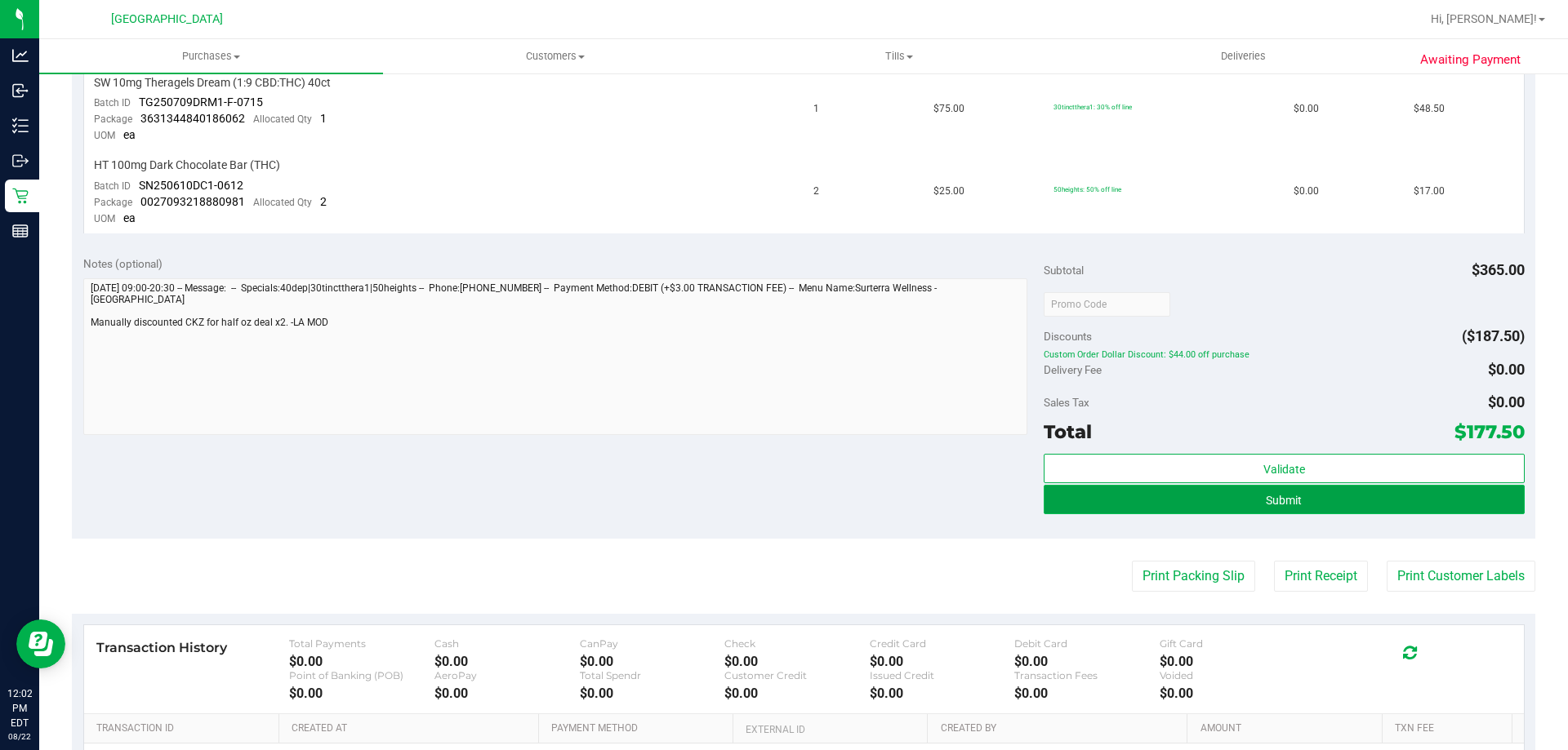
click at [1239, 504] on button "Submit" at bounding box center [1284, 499] width 480 height 29
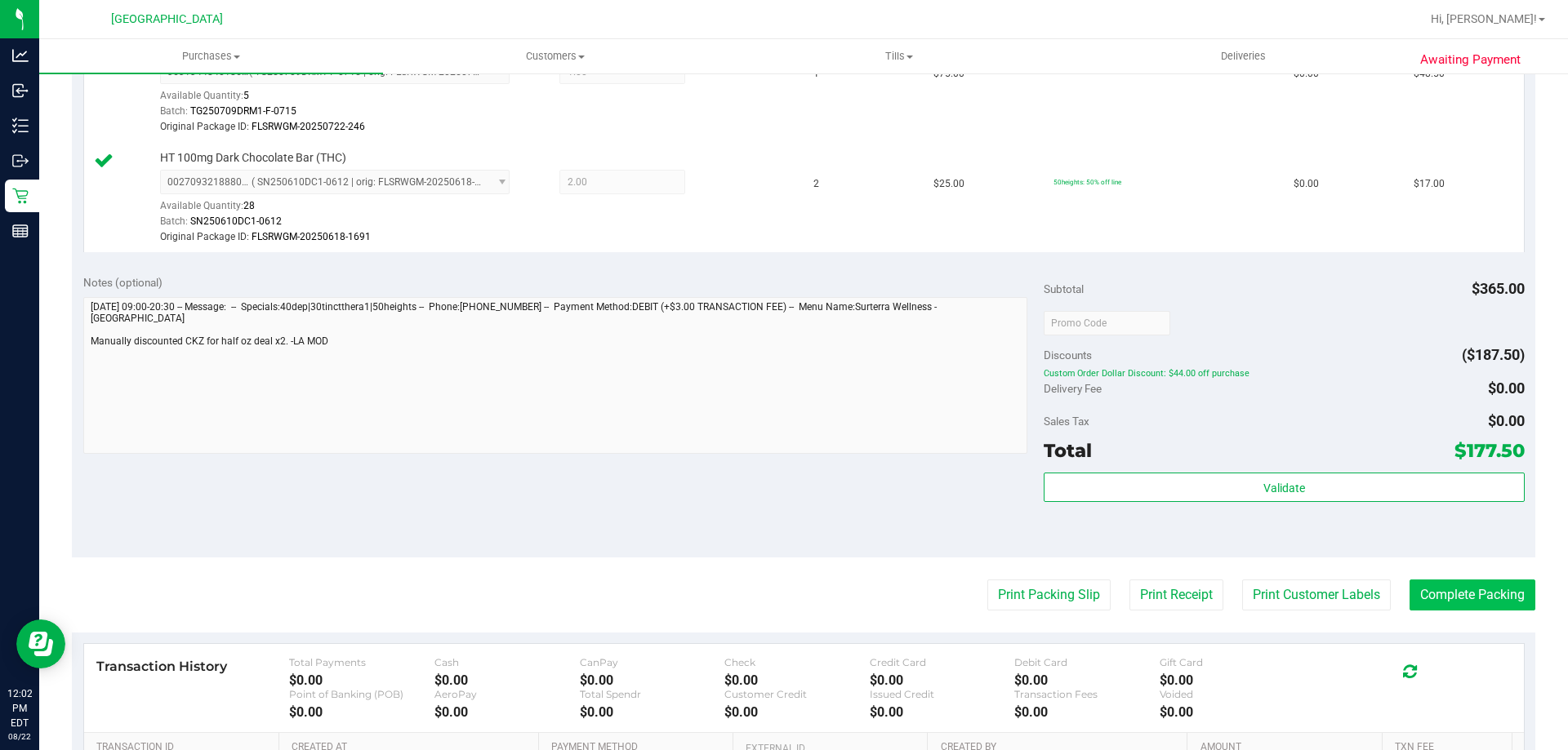
scroll to position [686, 0]
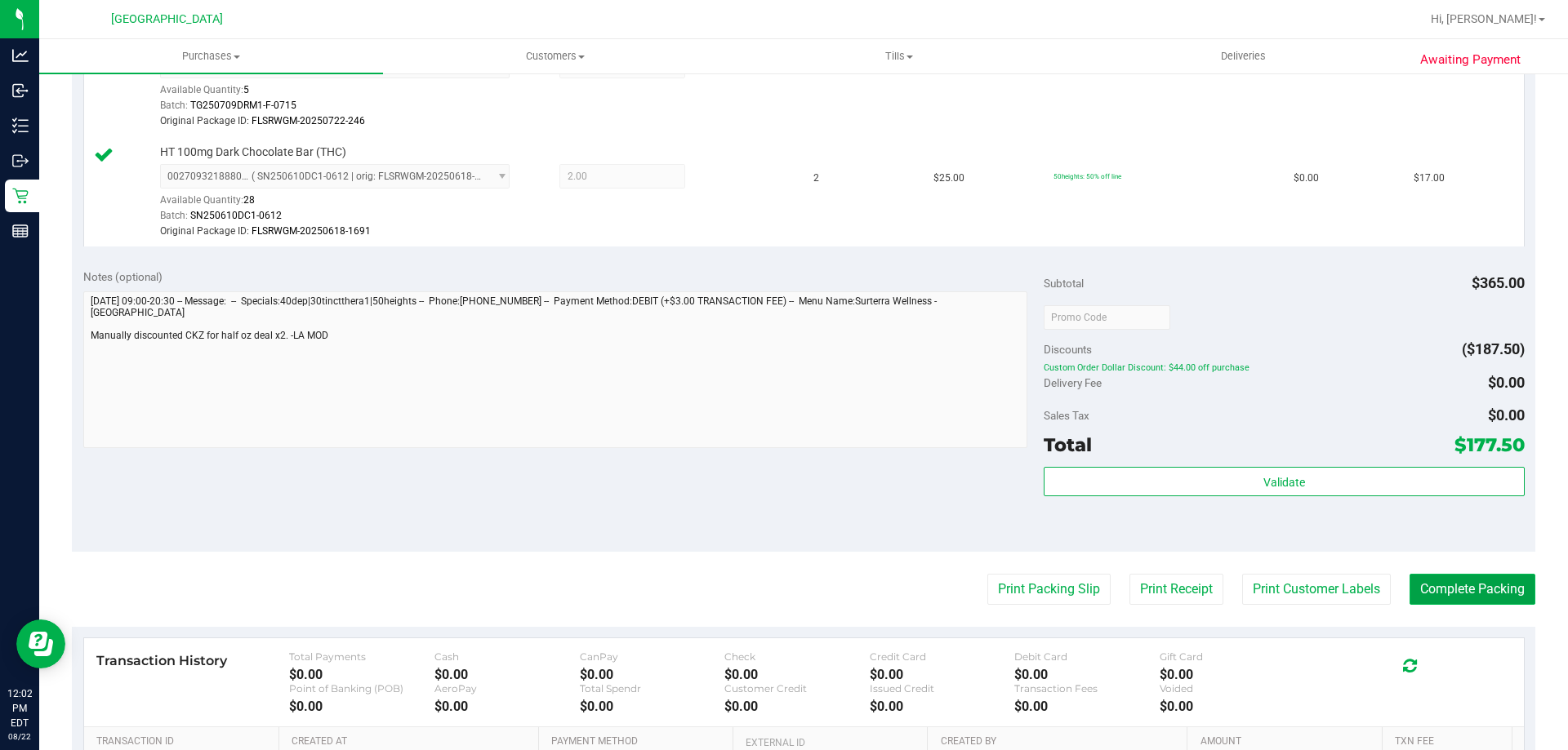
click at [1440, 603] on button "Complete Packing" at bounding box center [1472, 589] width 126 height 31
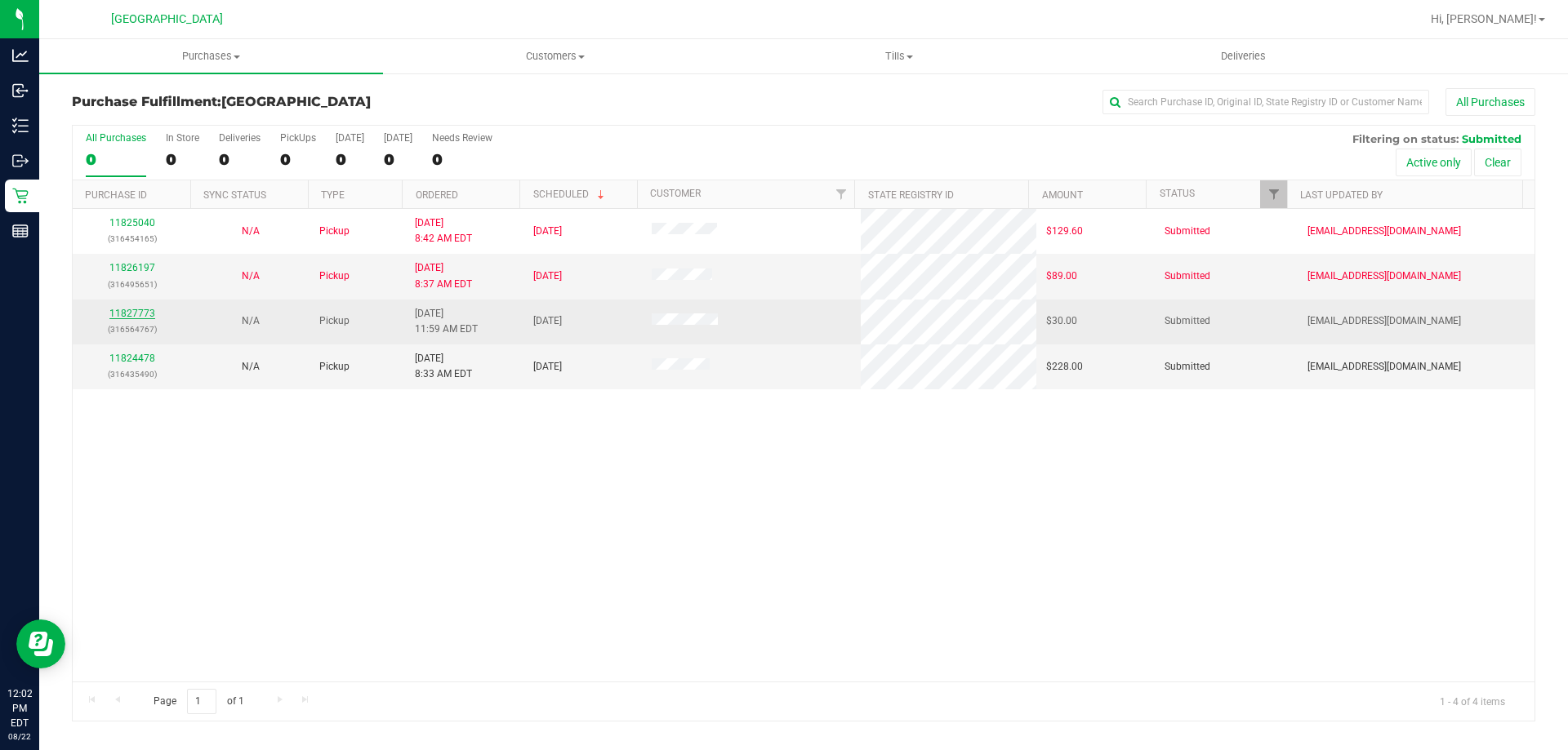
click at [122, 317] on link "11827773" at bounding box center [132, 313] width 46 height 11
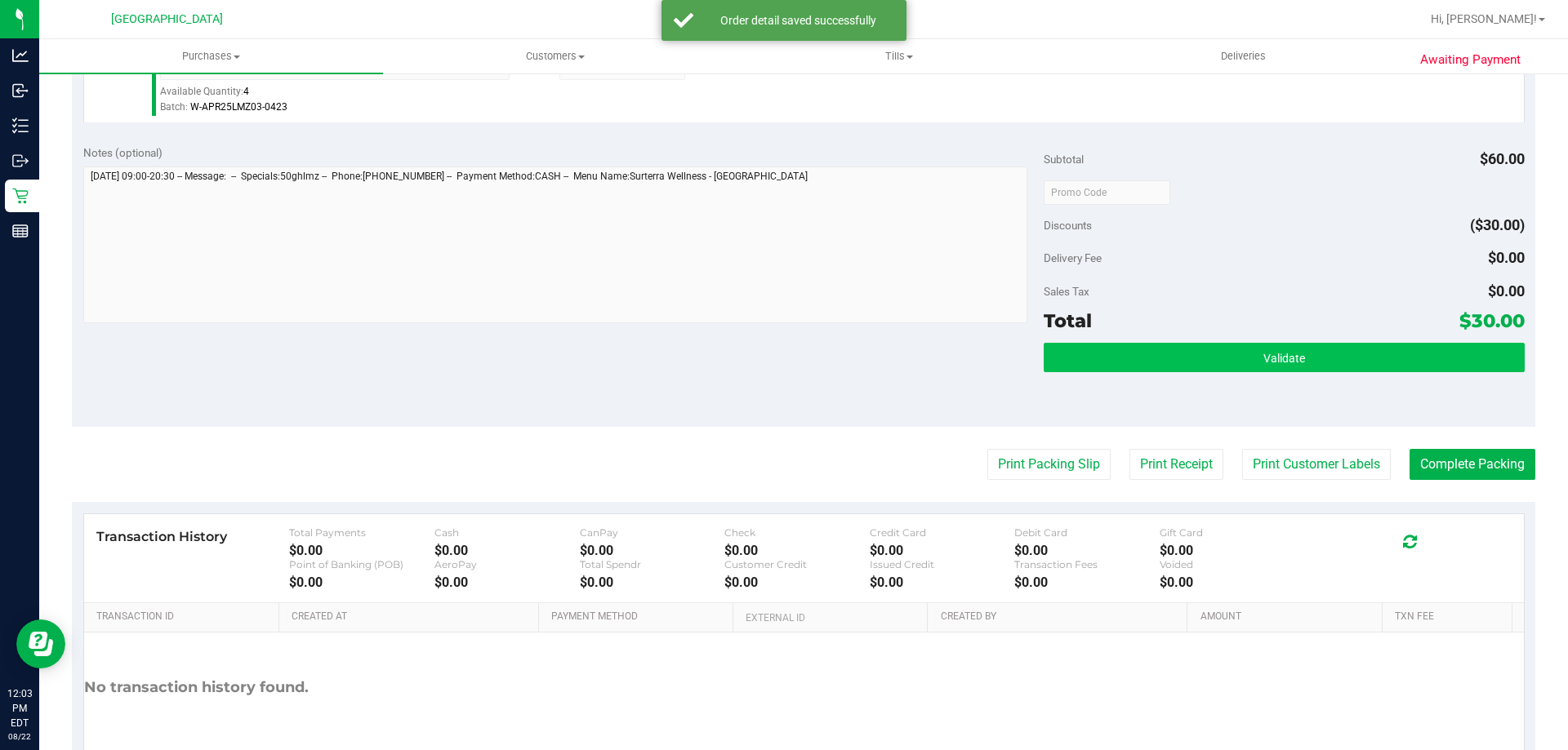
scroll to position [572, 0]
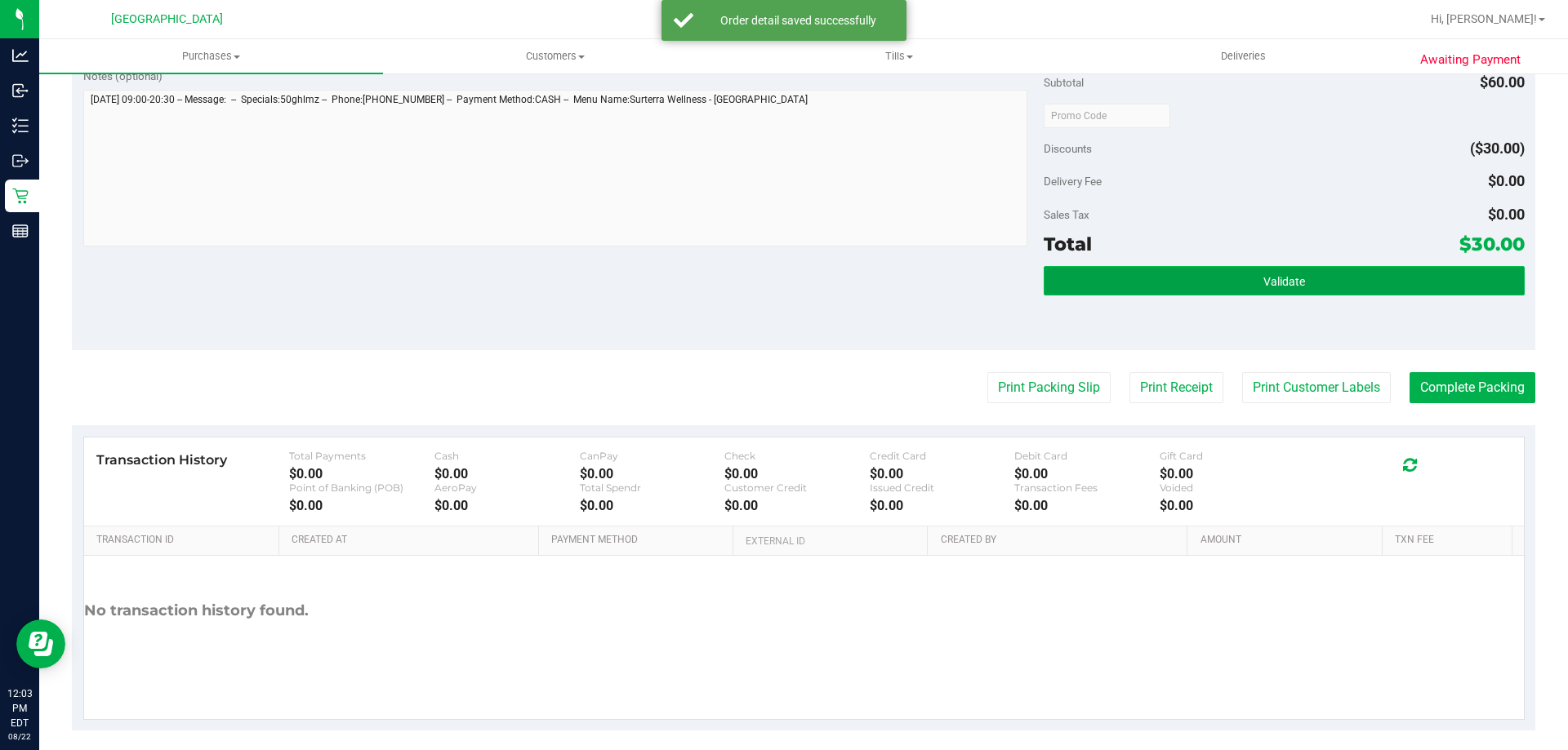
click at [1083, 281] on button "Validate" at bounding box center [1284, 280] width 480 height 29
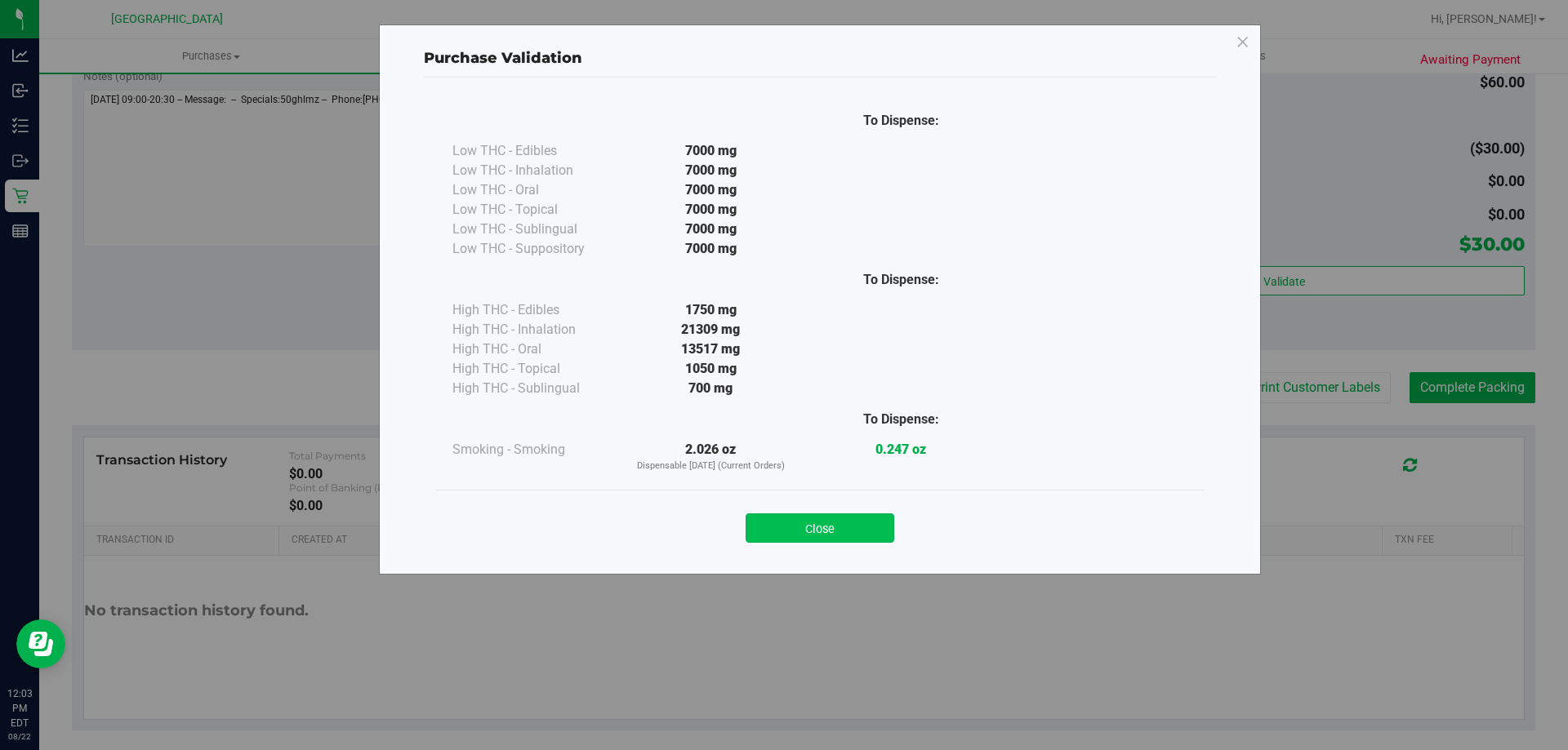
click at [828, 532] on button "Close" at bounding box center [820, 528] width 149 height 29
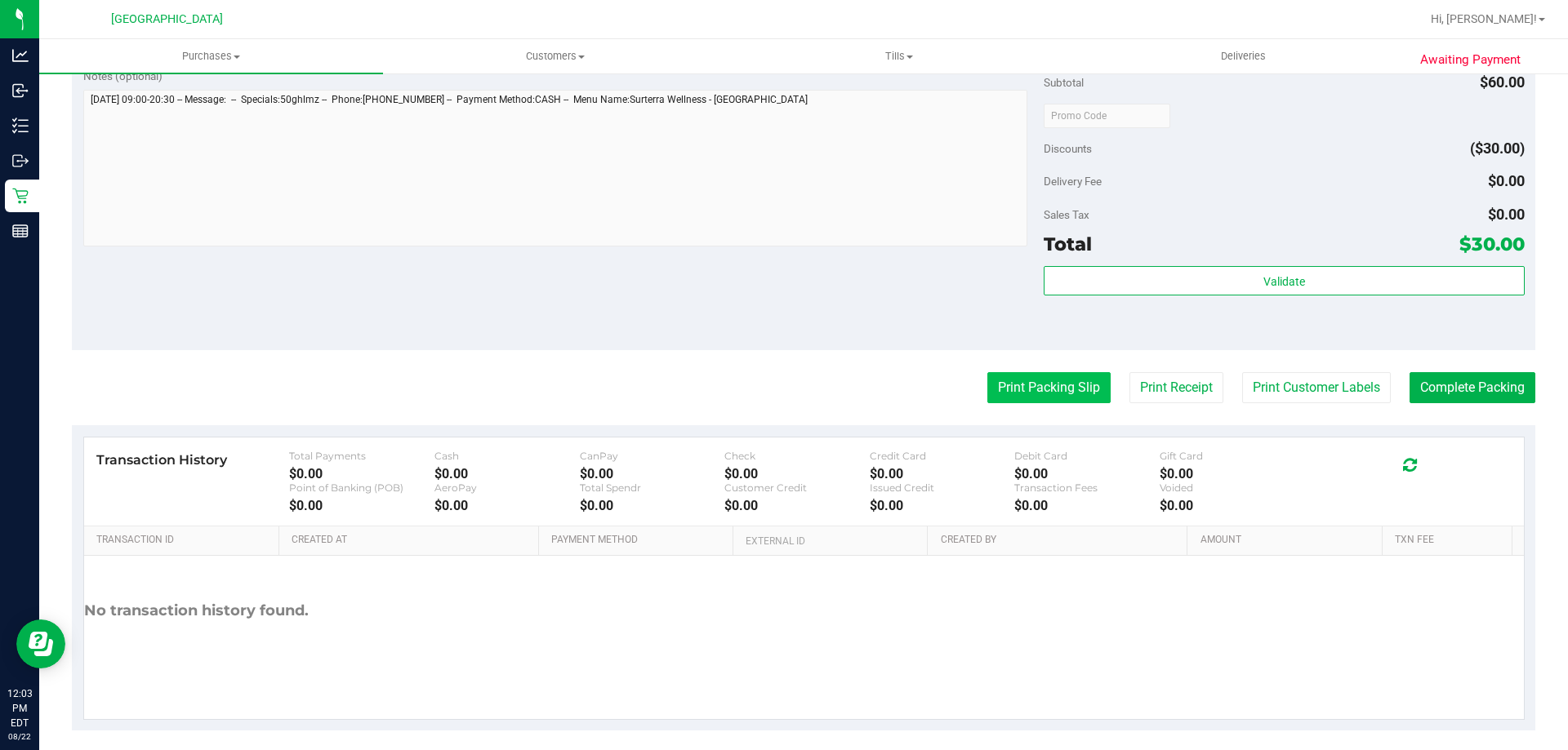
click at [1046, 392] on button "Print Packing Slip" at bounding box center [1049, 387] width 123 height 31
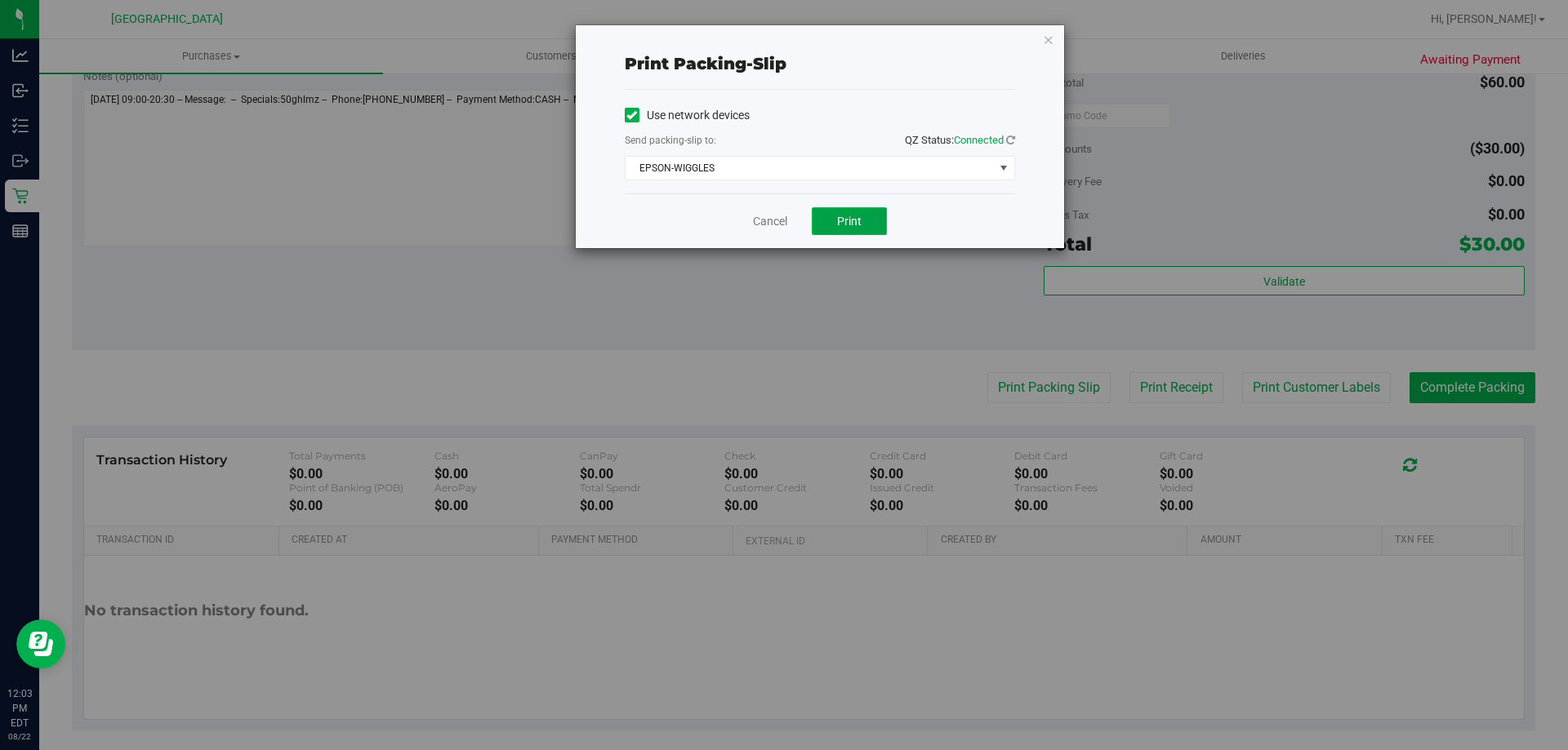
click at [857, 208] on button "Print" at bounding box center [849, 222] width 75 height 28
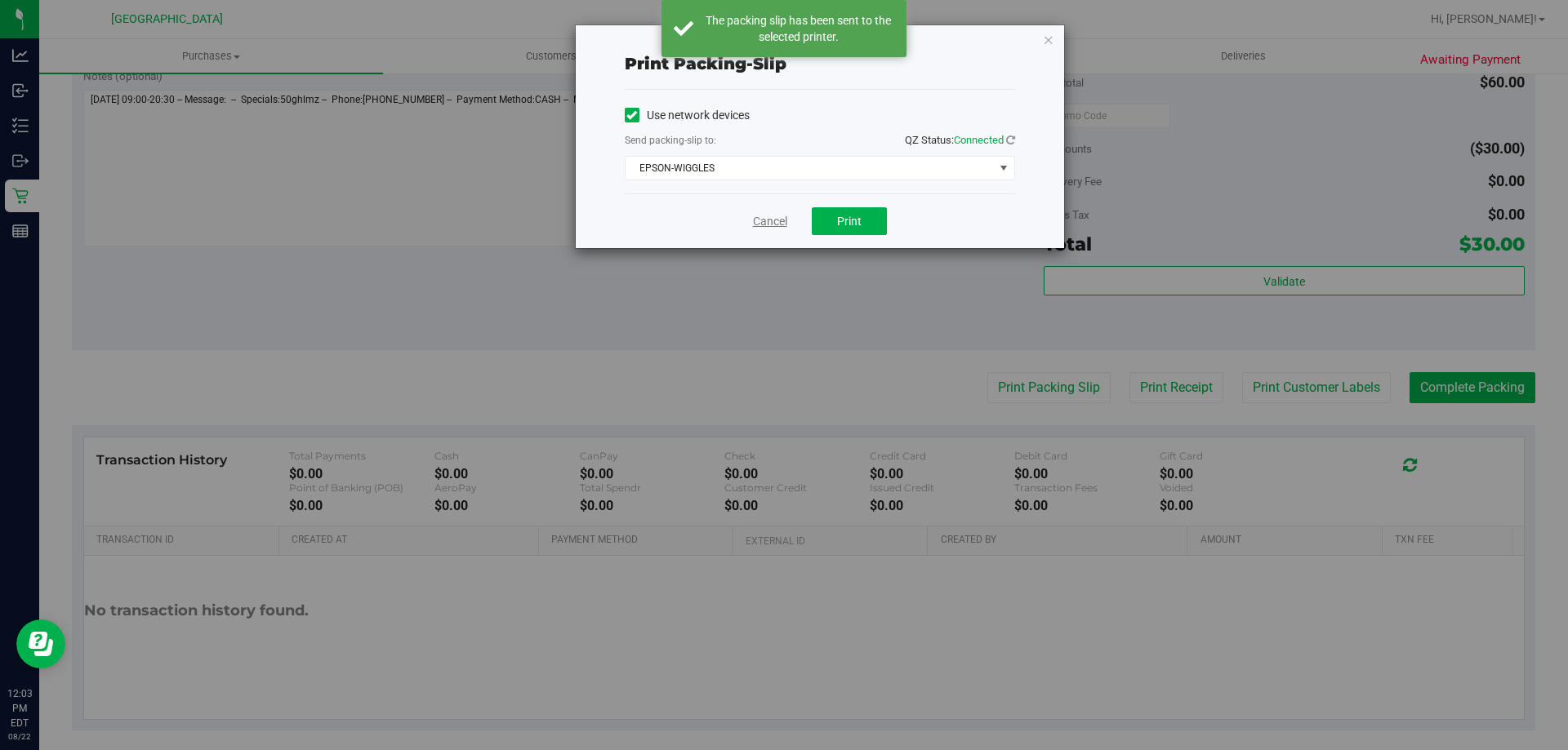
click at [764, 217] on link "Cancel" at bounding box center [769, 222] width 34 height 18
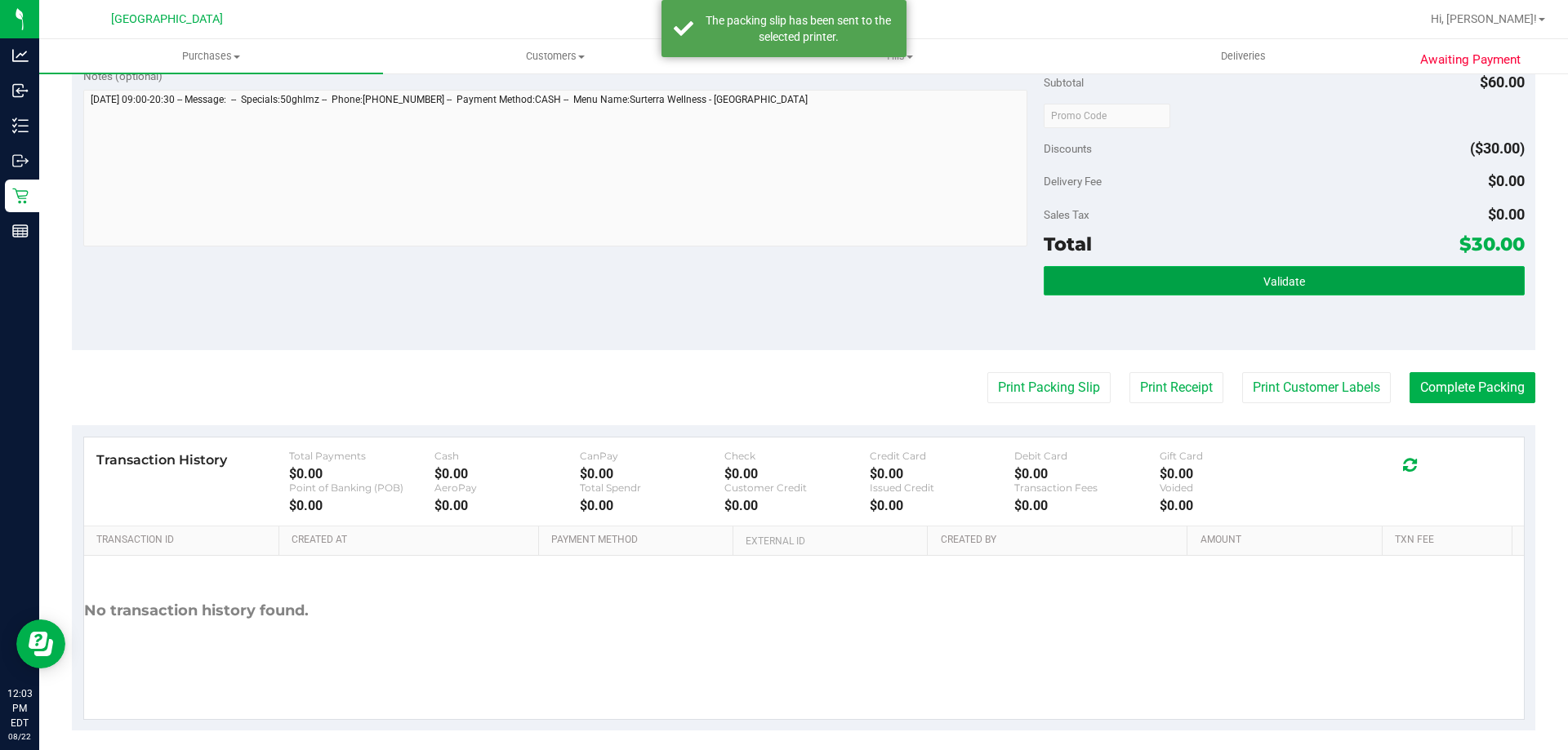
click at [1175, 272] on button "Validate" at bounding box center [1284, 280] width 480 height 29
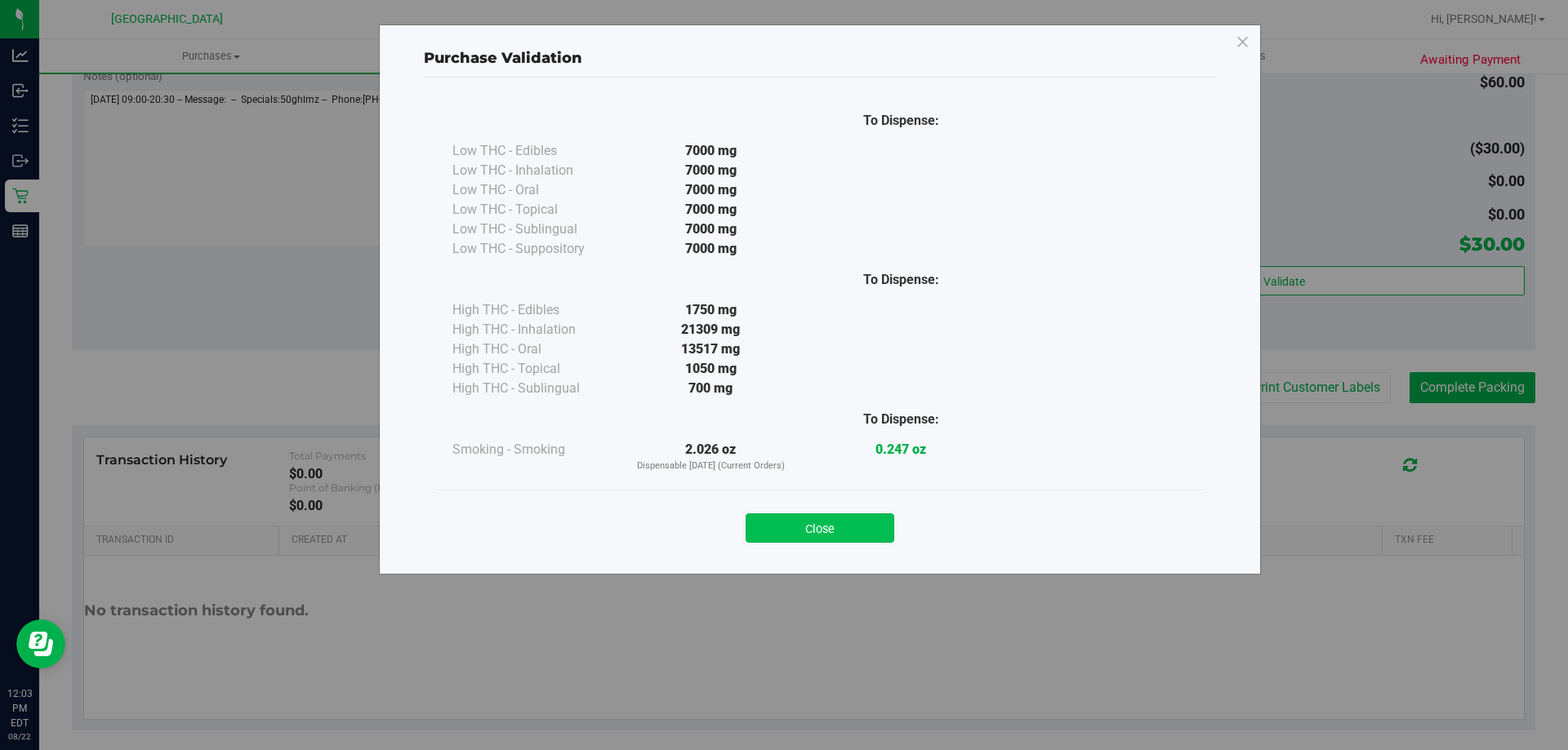
click at [864, 530] on button "Close" at bounding box center [820, 528] width 149 height 29
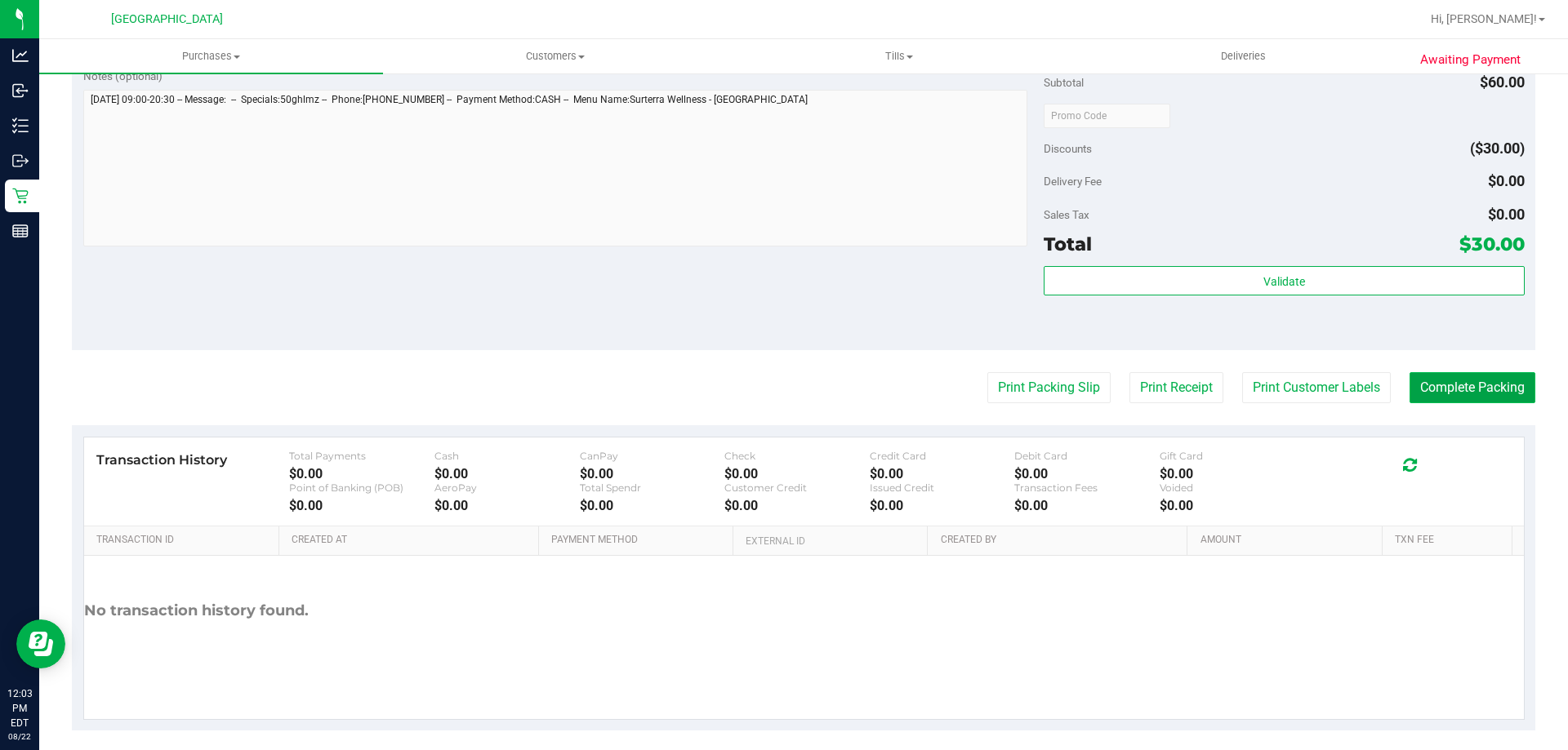
click at [1452, 378] on button "Complete Packing" at bounding box center [1472, 387] width 126 height 31
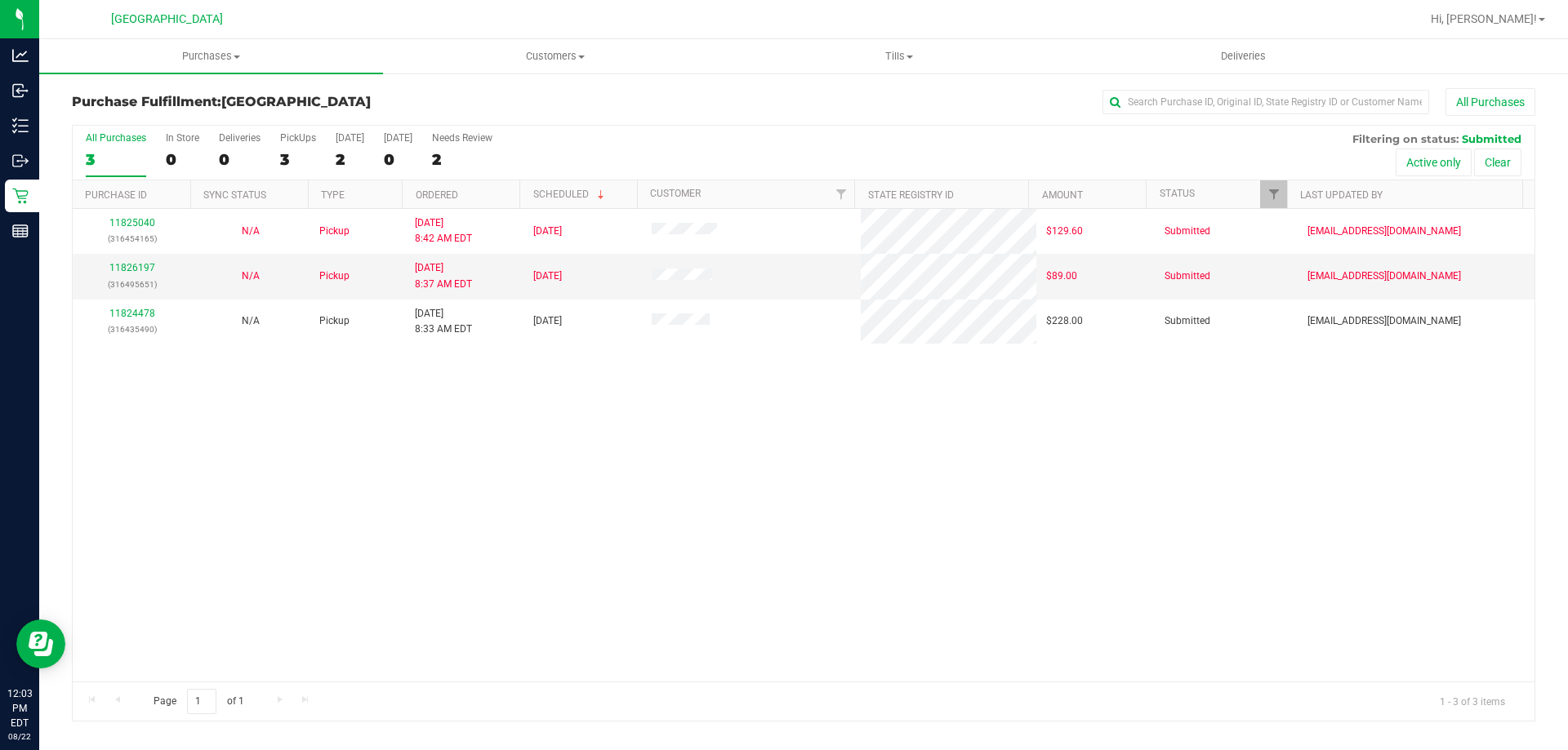
click at [380, 378] on div "11825040 (316454165) N/A Pickup 8/22/2025 8:42 AM EDT 8/22/2025 $129.60 Submitt…" at bounding box center [804, 446] width 1462 height 473
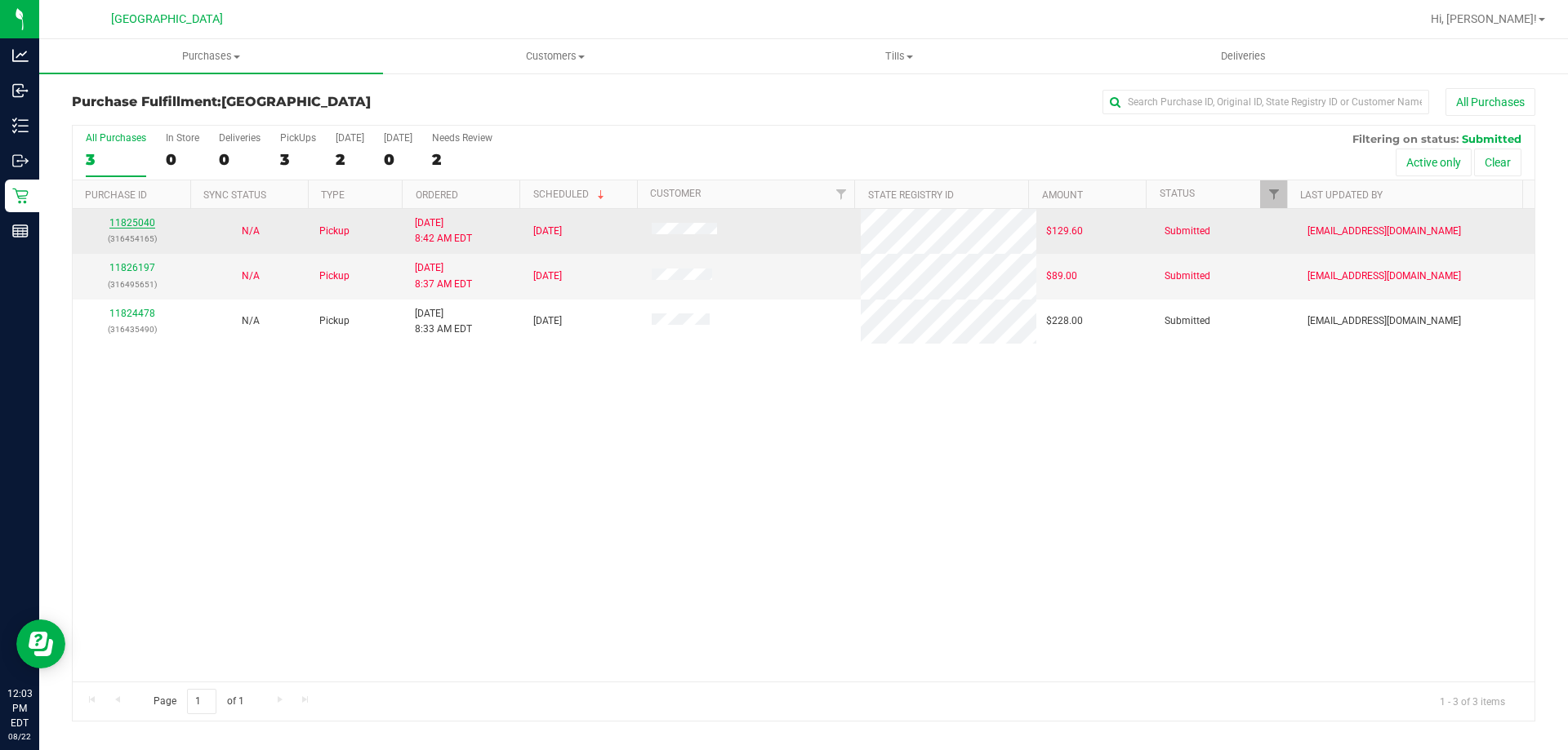
click at [126, 222] on link "11825040" at bounding box center [132, 222] width 46 height 11
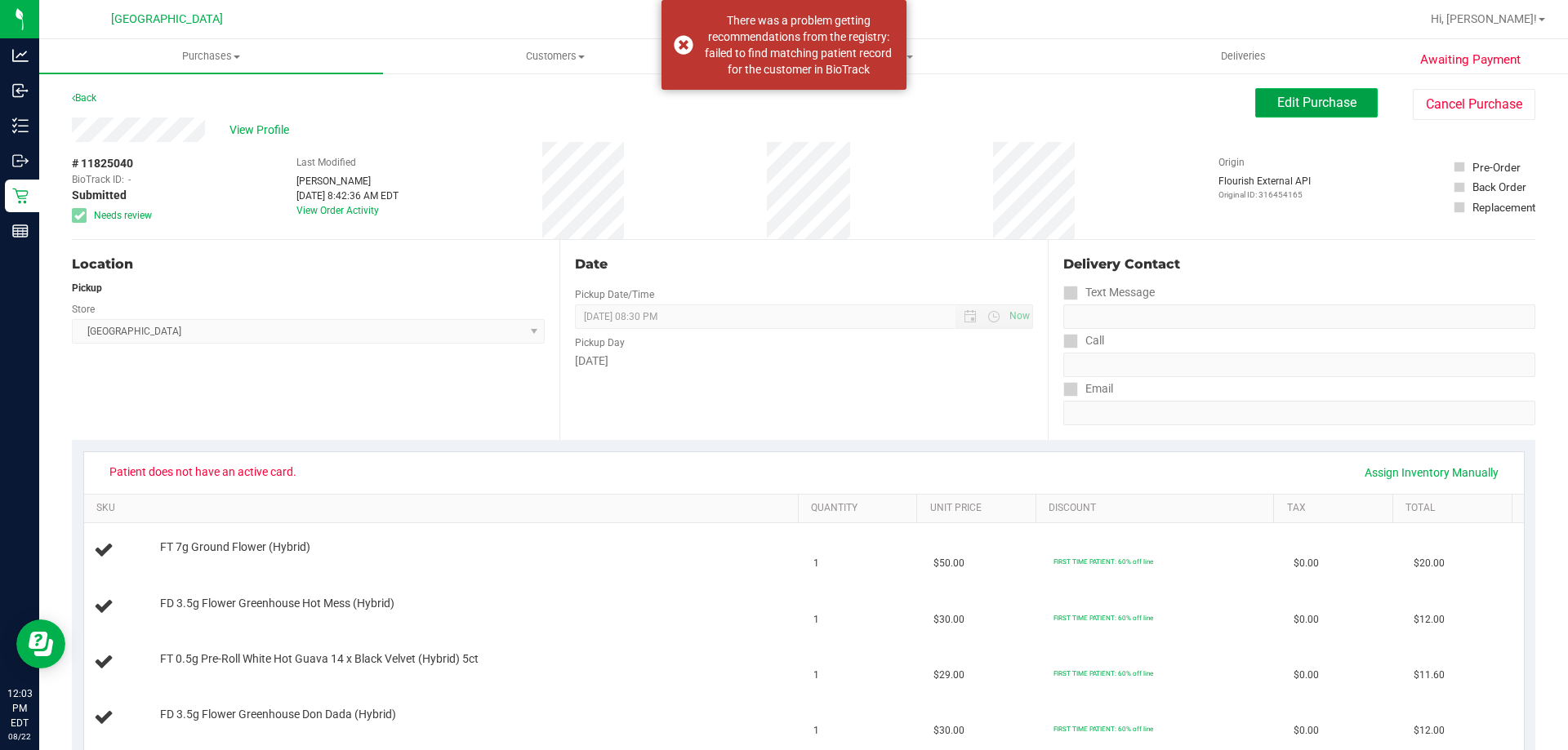
click at [1296, 106] on span "Edit Purchase" at bounding box center [1316, 103] width 79 height 16
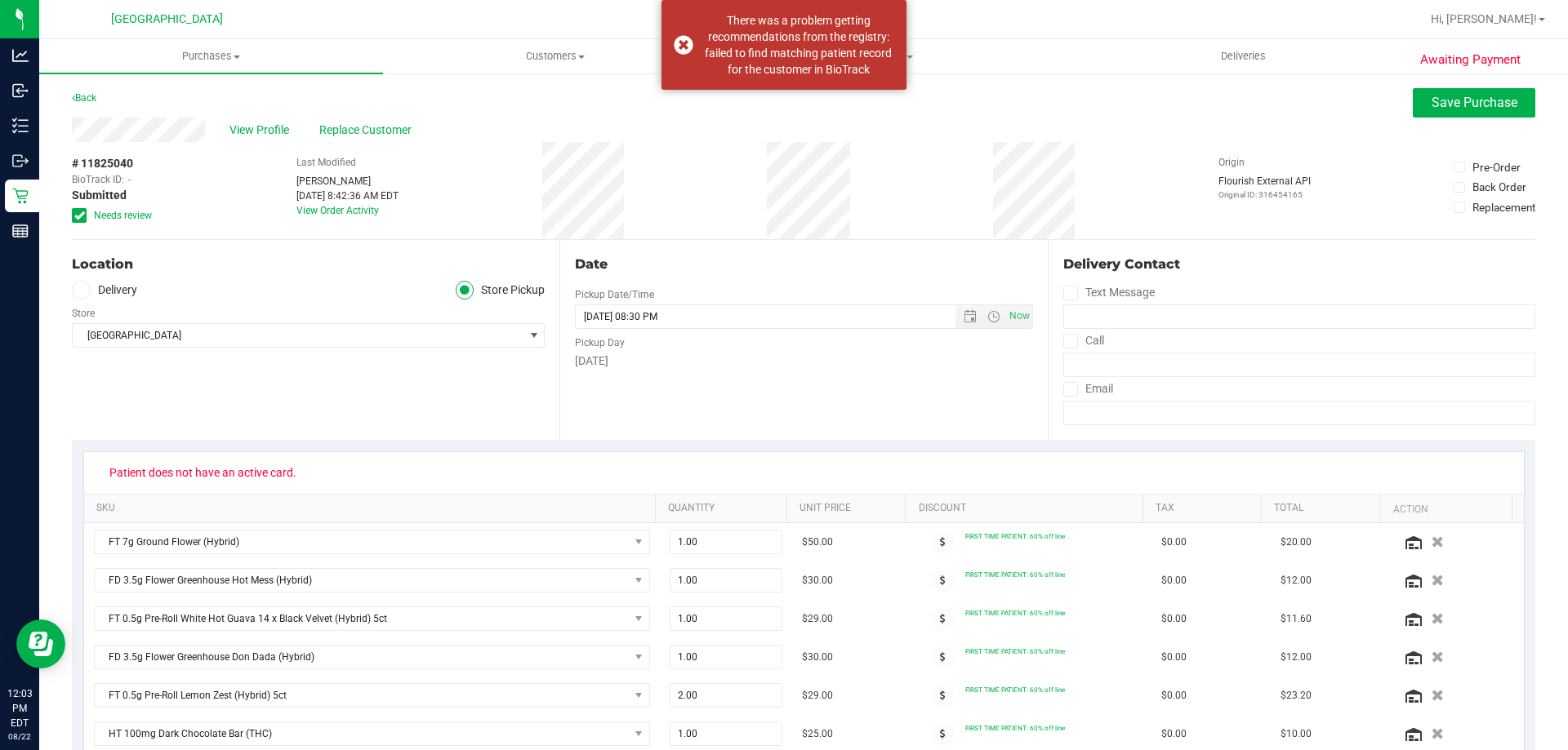
click at [81, 215] on icon at bounding box center [80, 215] width 11 height 0
click at [0, 0] on input "Needs review" at bounding box center [0, 0] width 0 height 0
click at [397, 127] on span "Replace Customer" at bounding box center [368, 130] width 98 height 18
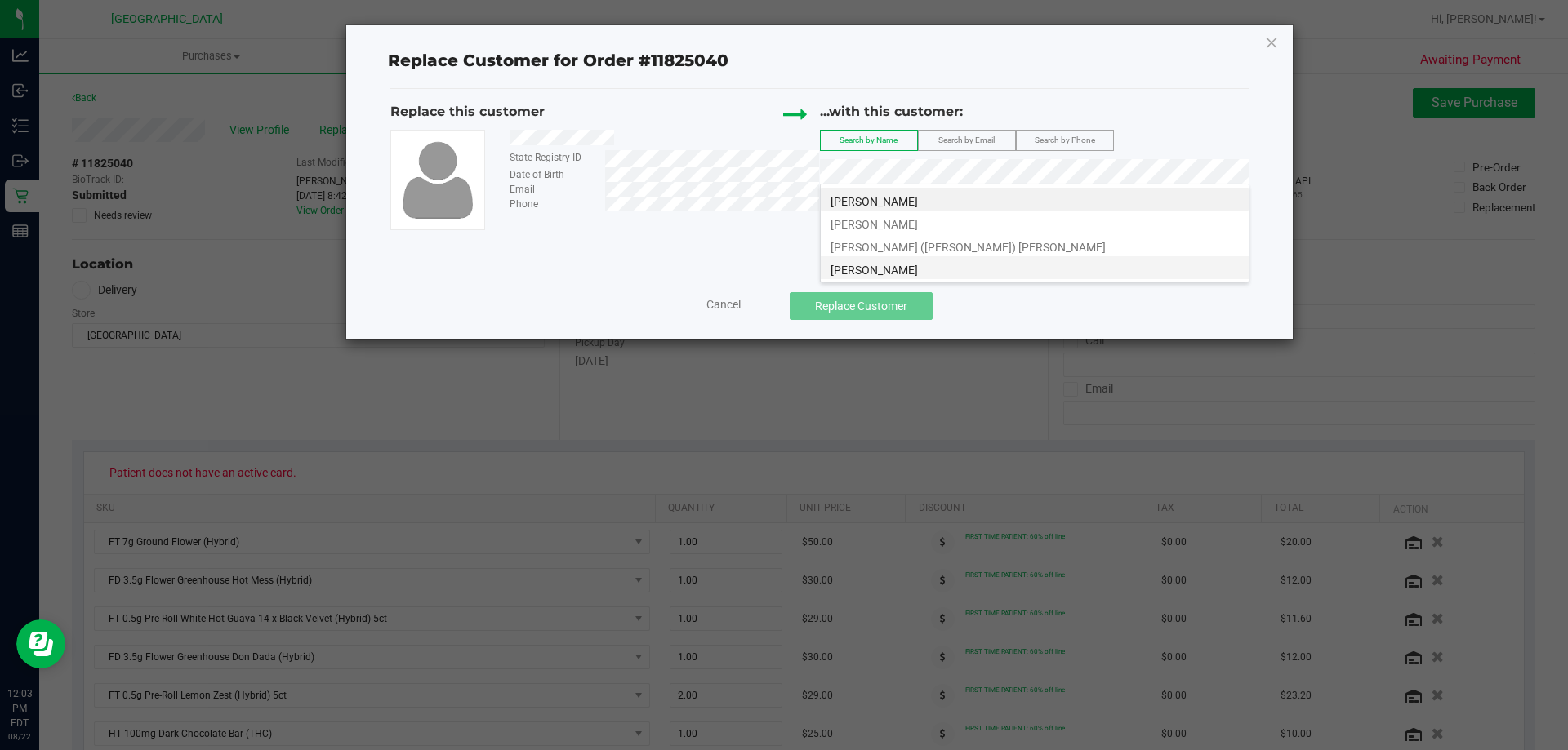
click at [918, 264] on span "GEORGE ALLEN III" at bounding box center [873, 270] width 87 height 13
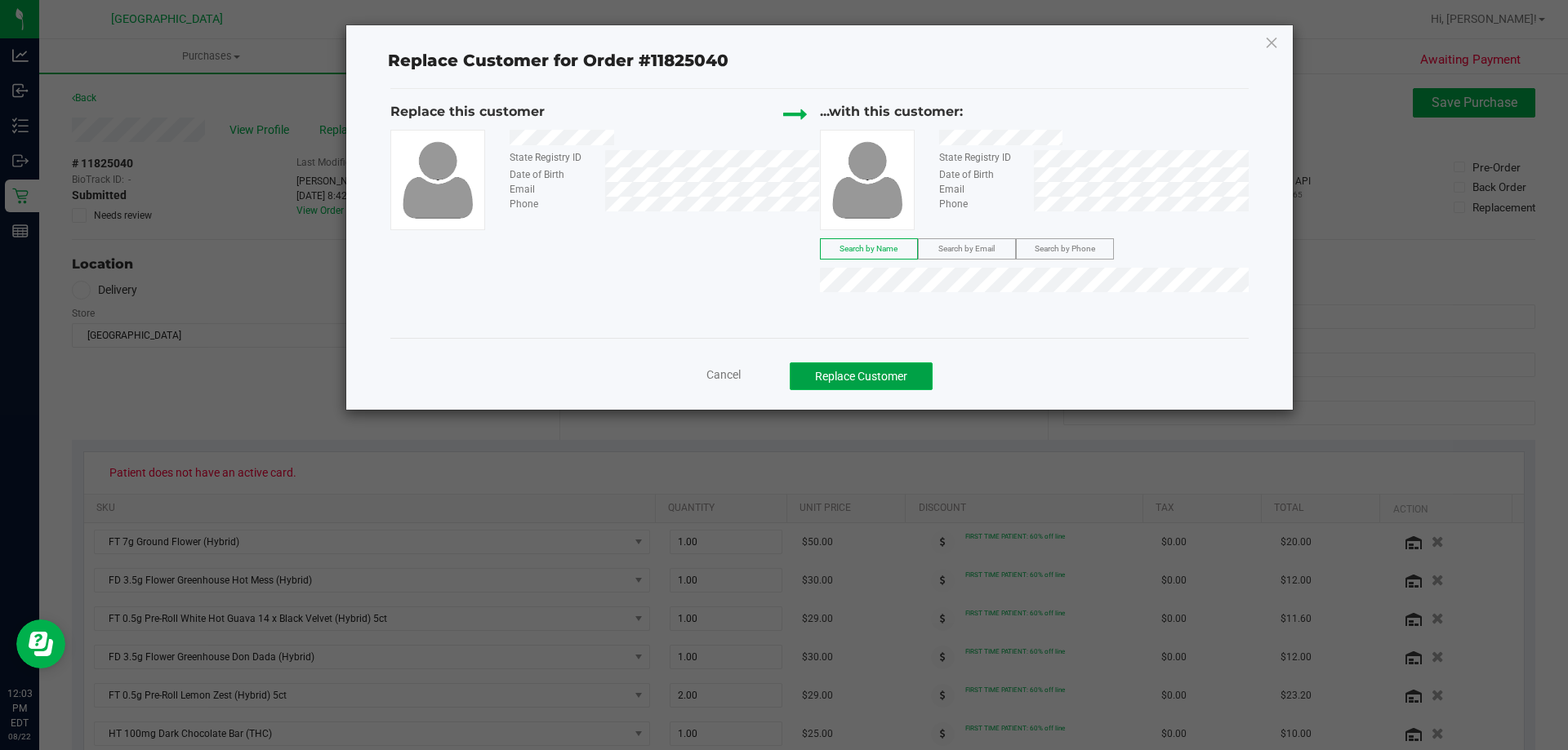
click at [893, 374] on button "Replace Customer" at bounding box center [861, 376] width 143 height 28
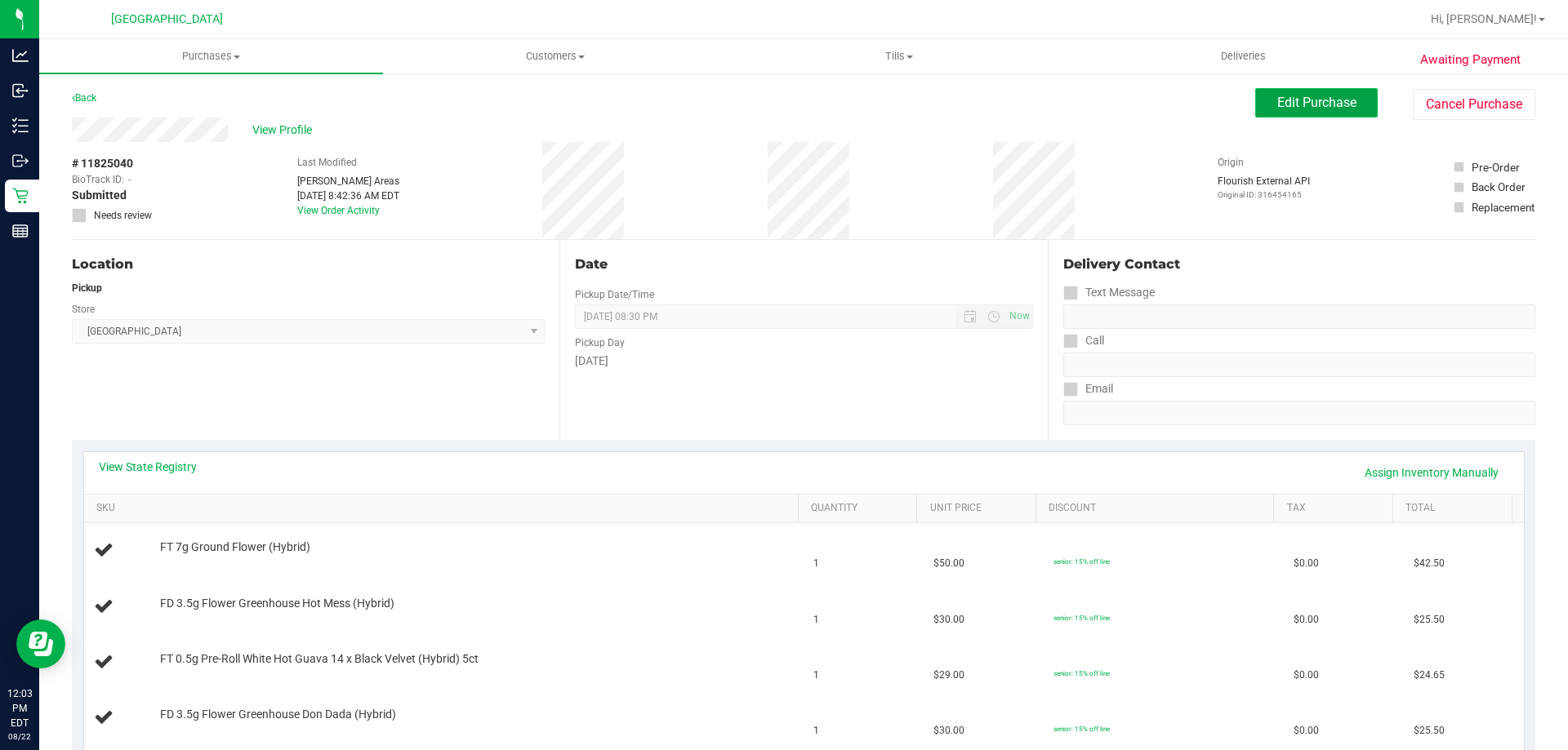
click at [1330, 106] on span "Edit Purchase" at bounding box center [1316, 103] width 79 height 16
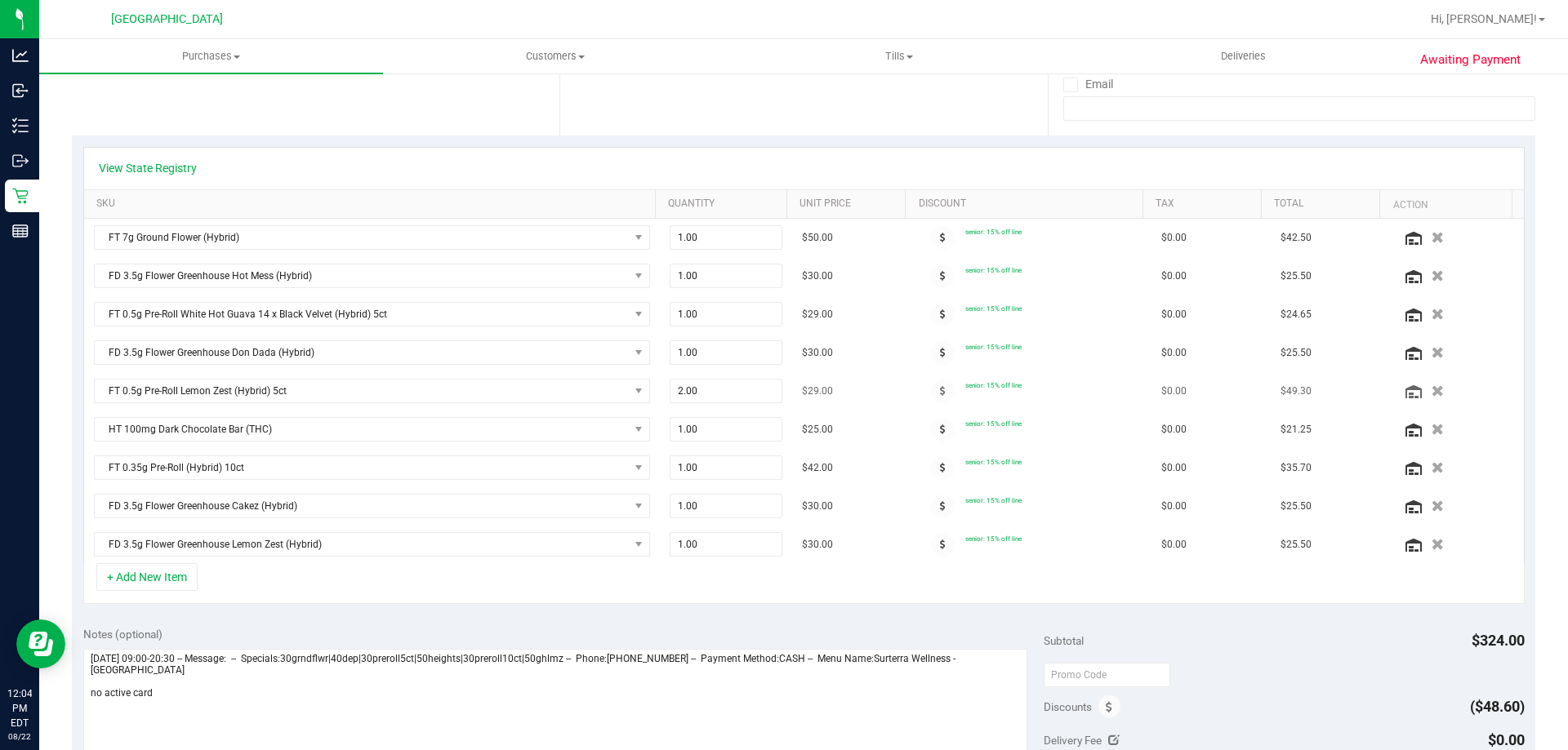
scroll to position [326, 0]
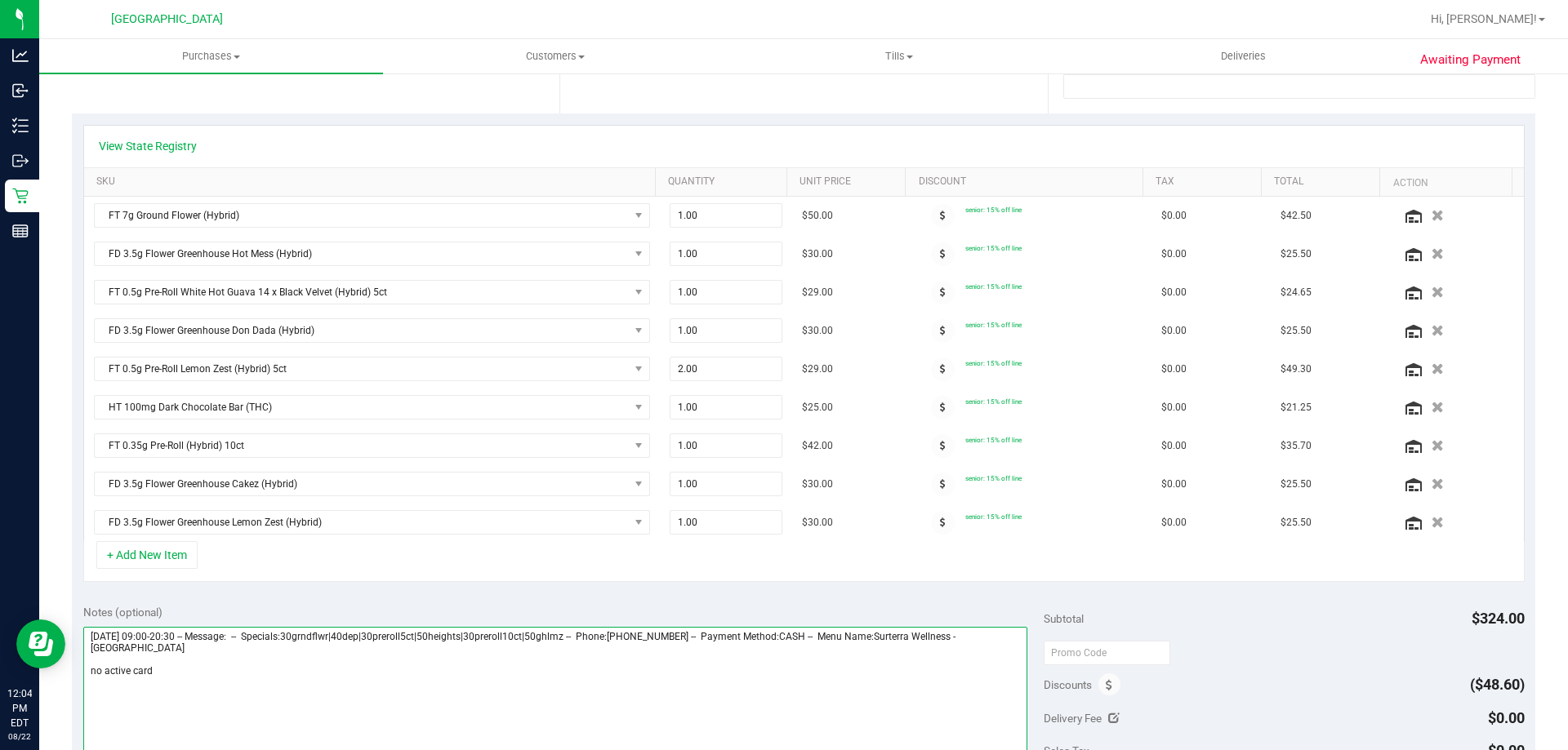
drag, startPoint x: 254, startPoint y: 669, endPoint x: 273, endPoint y: 669, distance: 19.0
click at [252, 669] on textarea at bounding box center [556, 705] width 944 height 157
drag, startPoint x: 179, startPoint y: 1299, endPoint x: 34, endPoint y: 665, distance: 650.4
type textarea "Friday 08/22/2025 09:00-20:30 -- Message: -- Specials:30grndflwr|40dep|30prerol…"
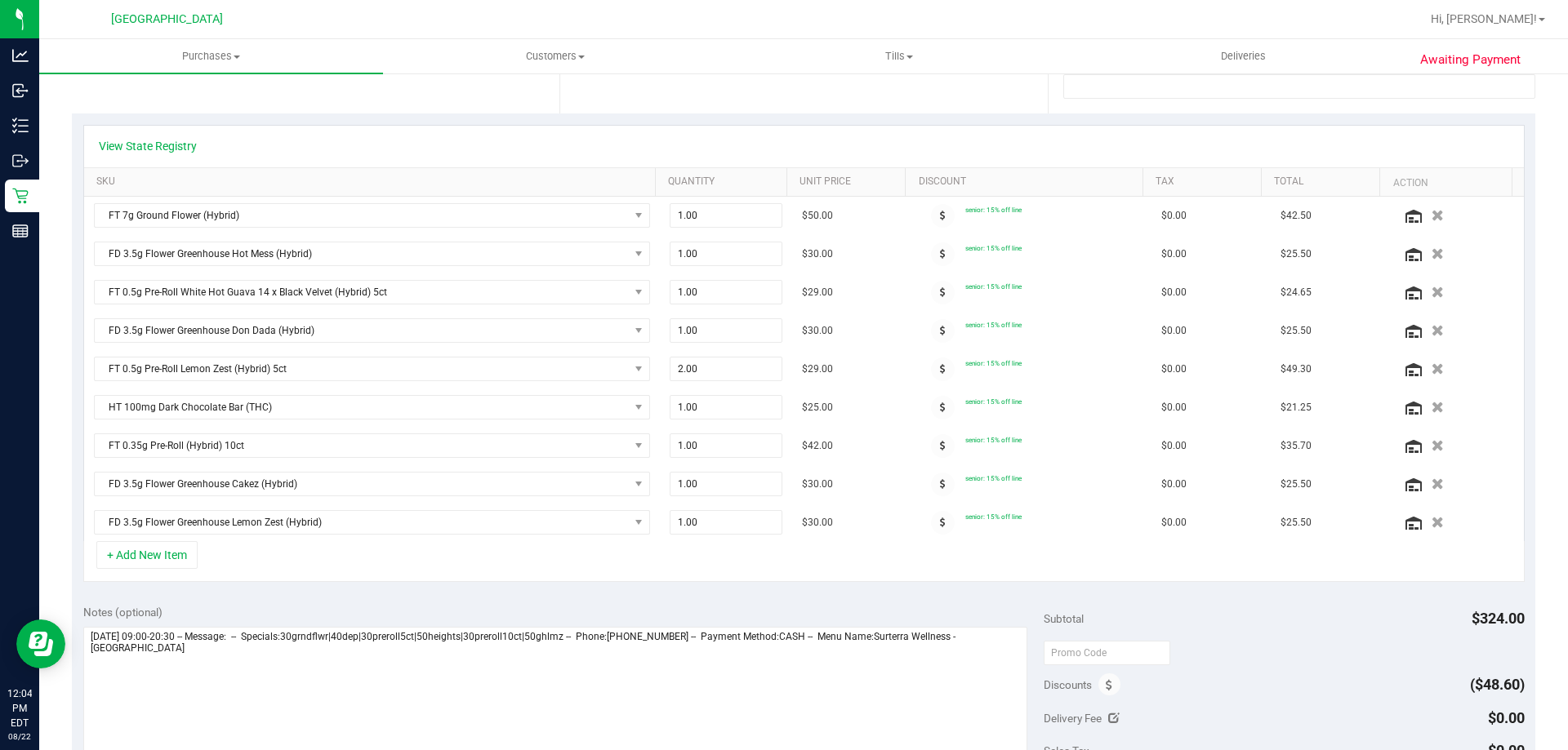
click at [322, 593] on div "Notes (optional) Subtotal $324.00 Discounts ($48.60) Delivery Fee $0.00 Sales T…" at bounding box center [804, 740] width 1463 height 294
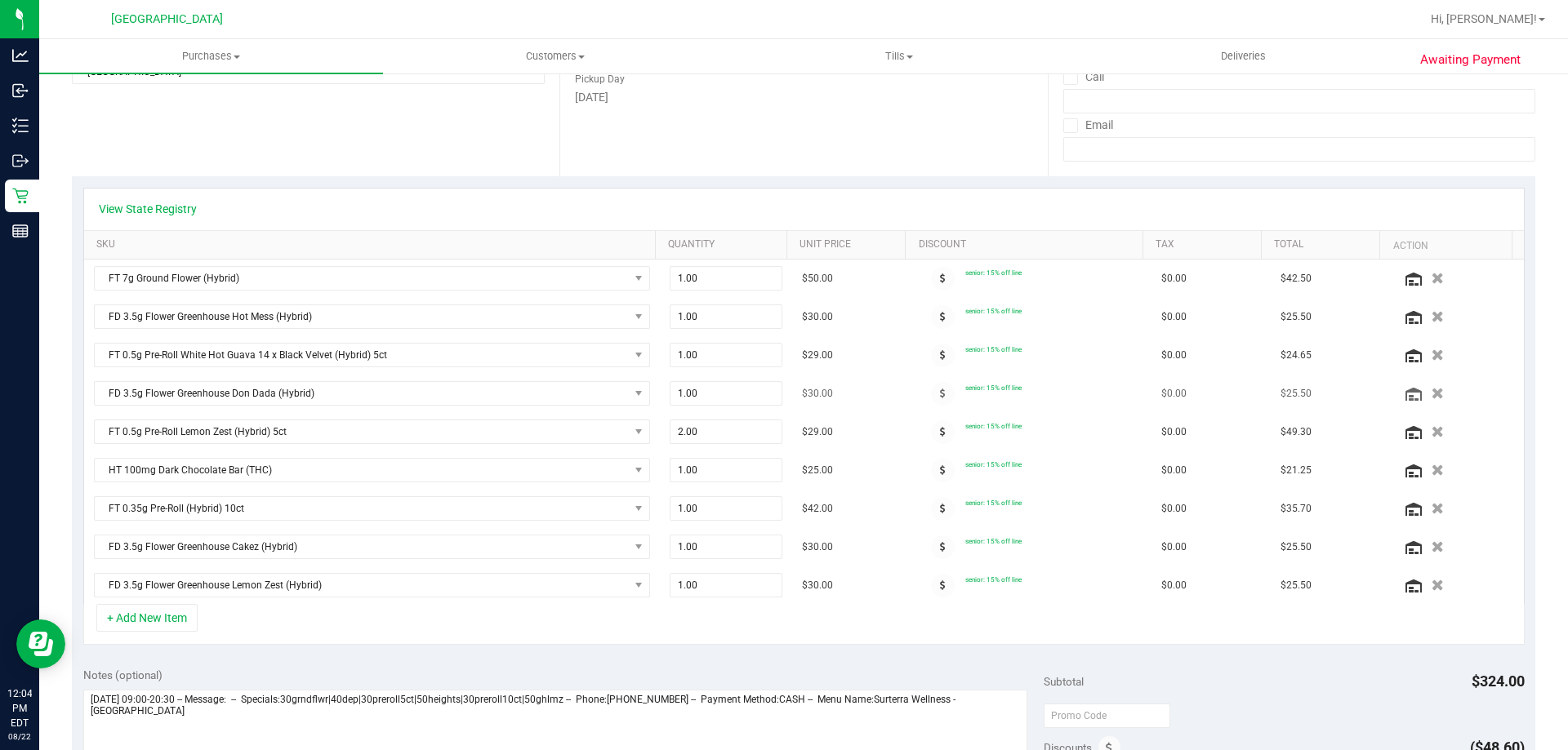
scroll to position [164, 0]
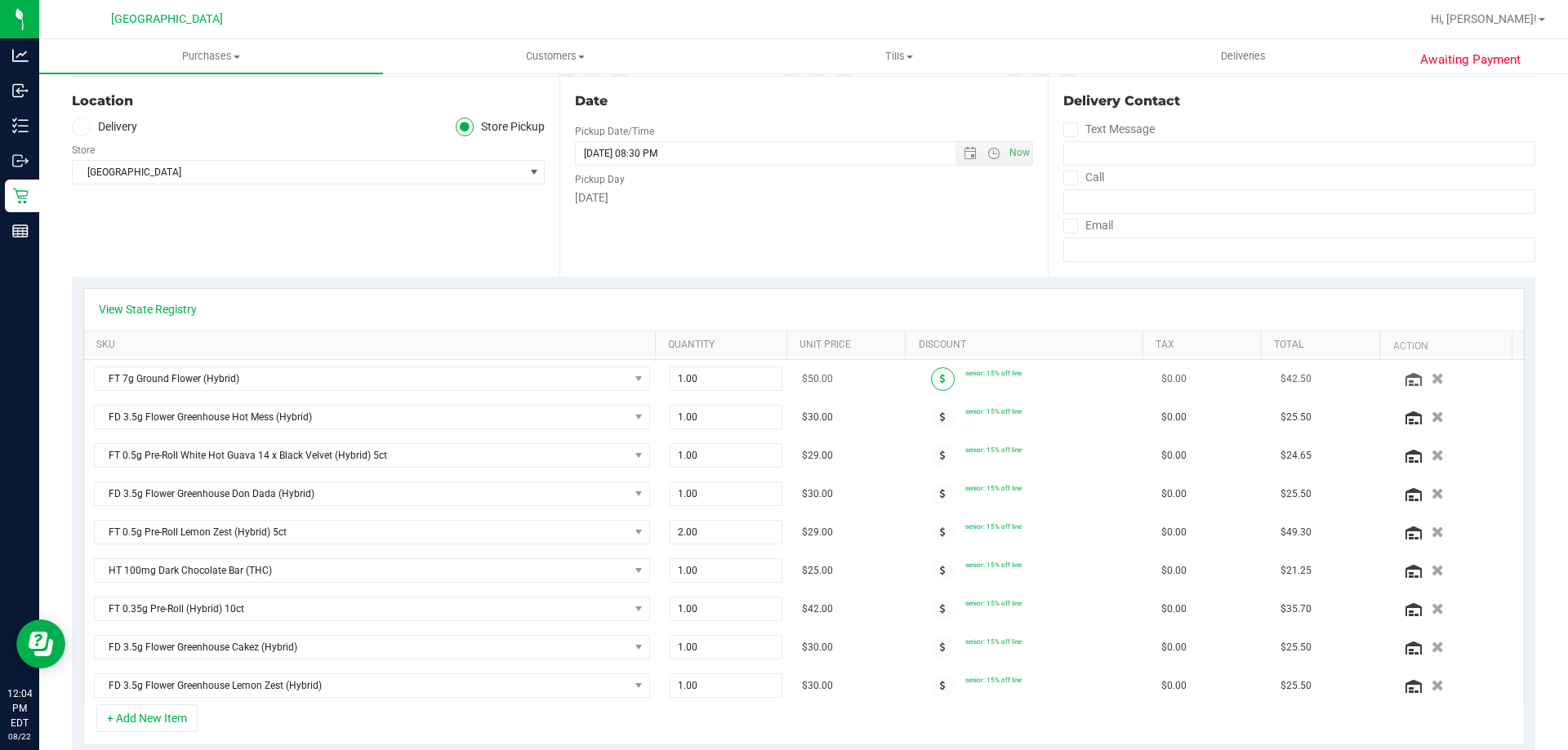
click at [933, 382] on span at bounding box center [943, 379] width 24 height 24
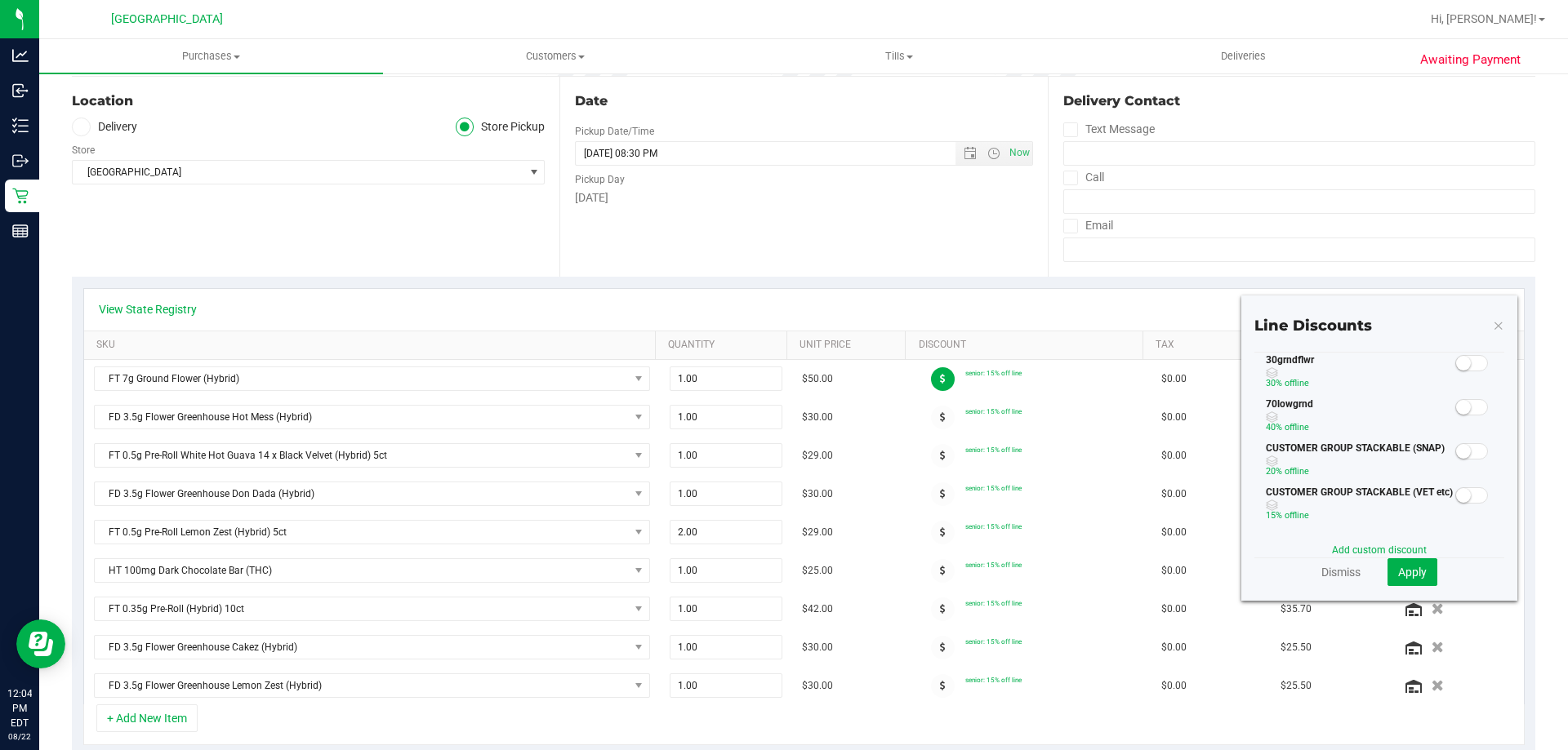
click at [1456, 364] on small at bounding box center [1463, 363] width 15 height 15
click at [1401, 577] on span "Apply" at bounding box center [1412, 572] width 29 height 13
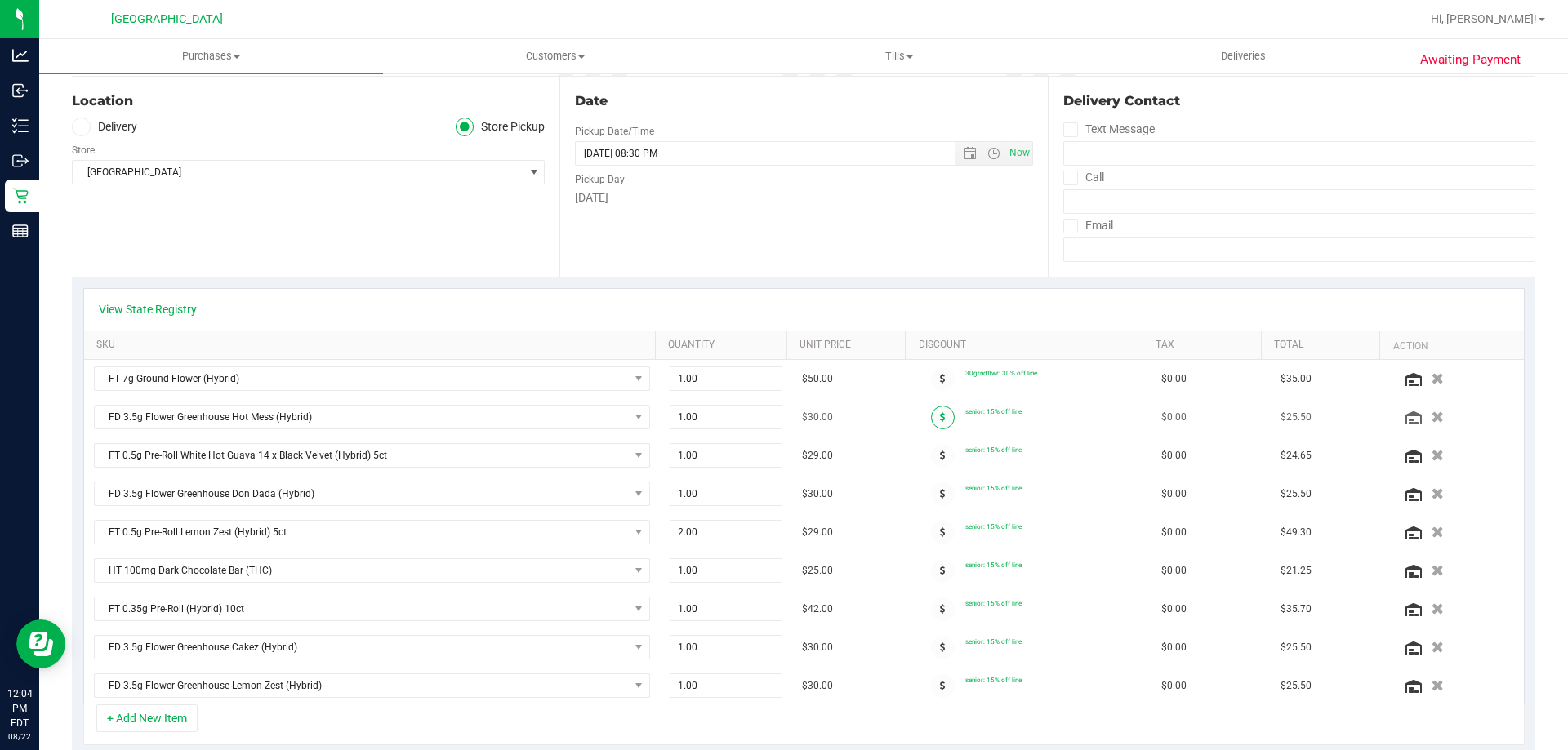
click at [940, 412] on icon at bounding box center [943, 417] width 6 height 10
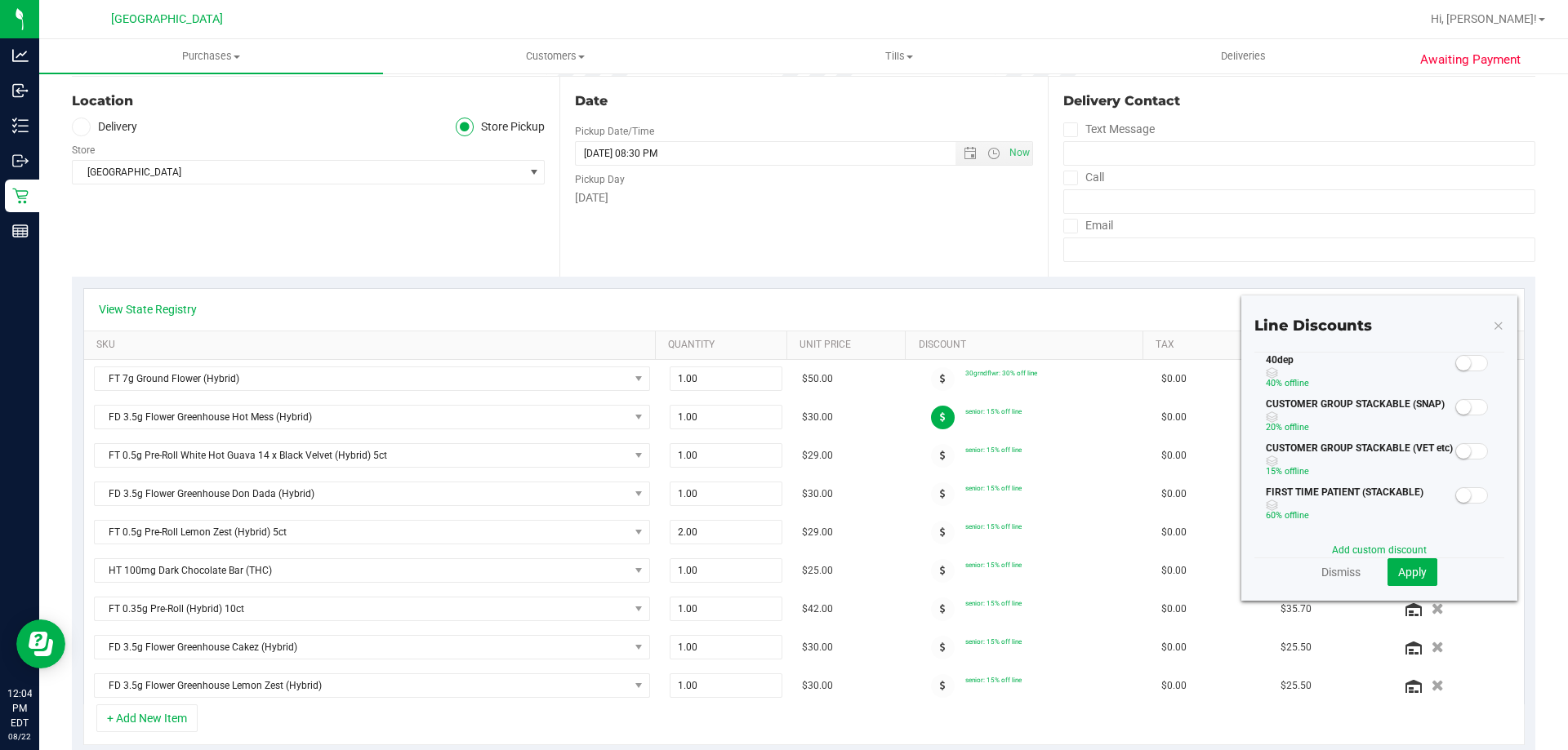
click at [1470, 365] on span at bounding box center [1471, 363] width 33 height 17
click at [1398, 567] on span "Apply" at bounding box center [1412, 572] width 29 height 13
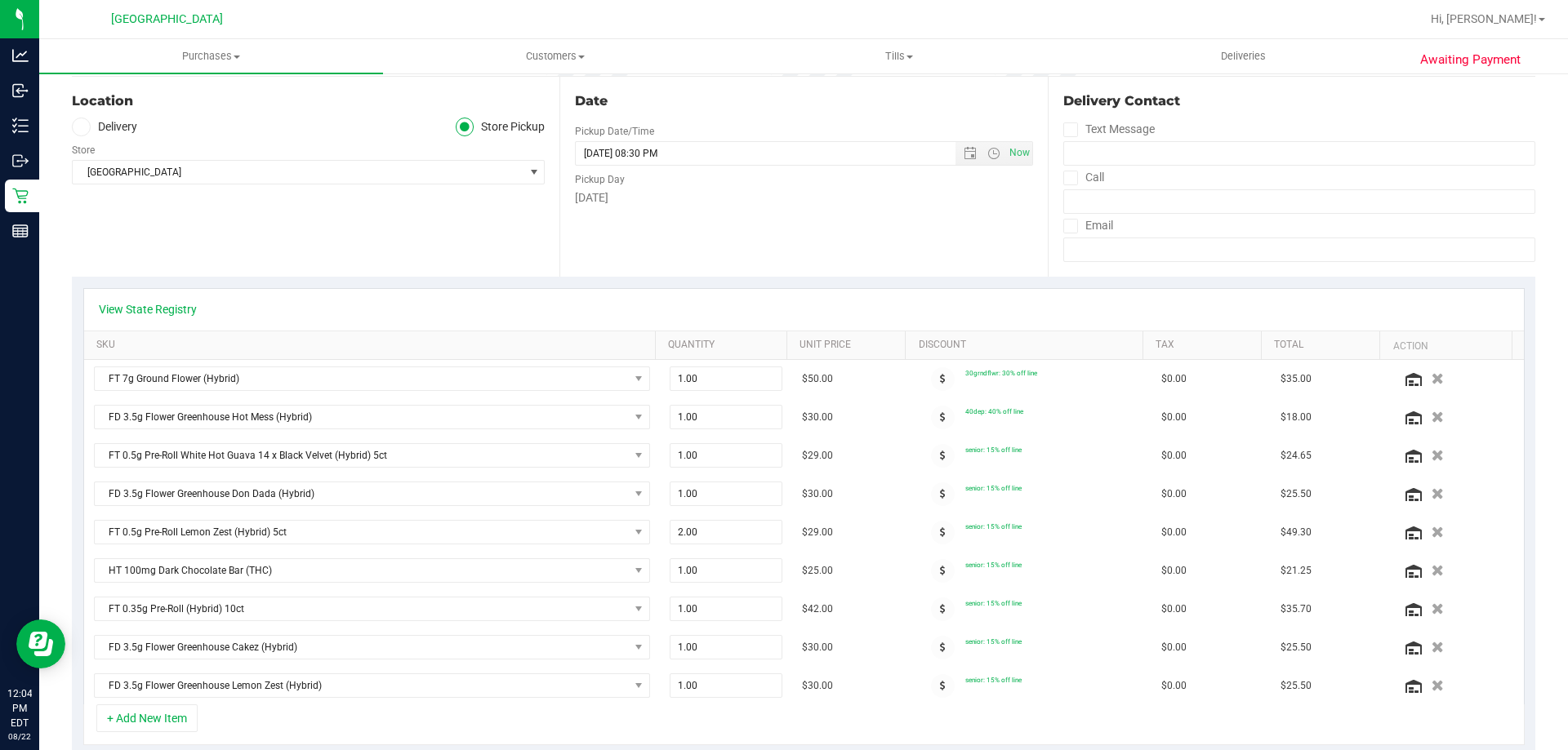
click at [940, 454] on icon at bounding box center [943, 455] width 6 height 10
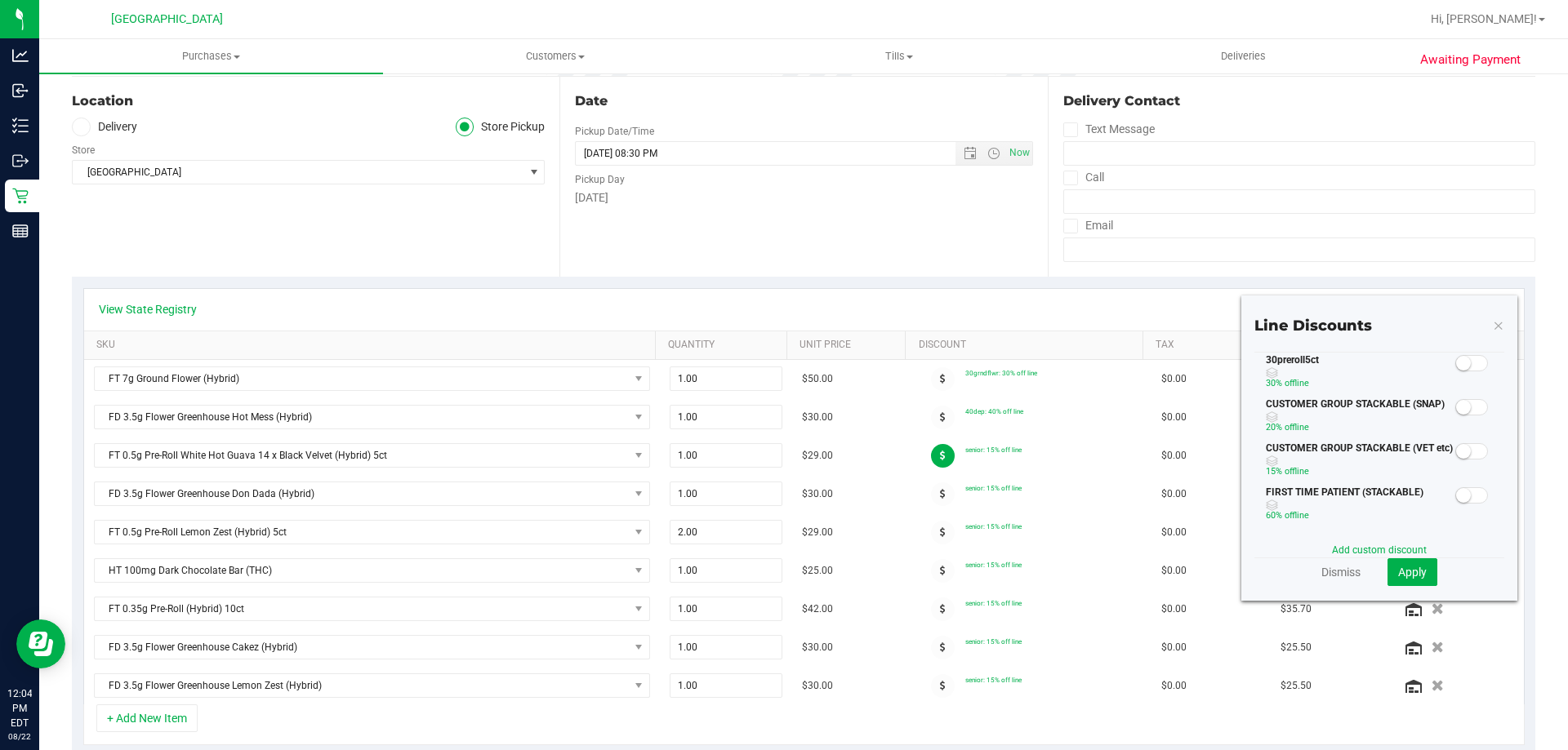
click at [1470, 368] on span at bounding box center [1471, 363] width 33 height 17
click at [1411, 578] on span "Apply" at bounding box center [1412, 572] width 29 height 13
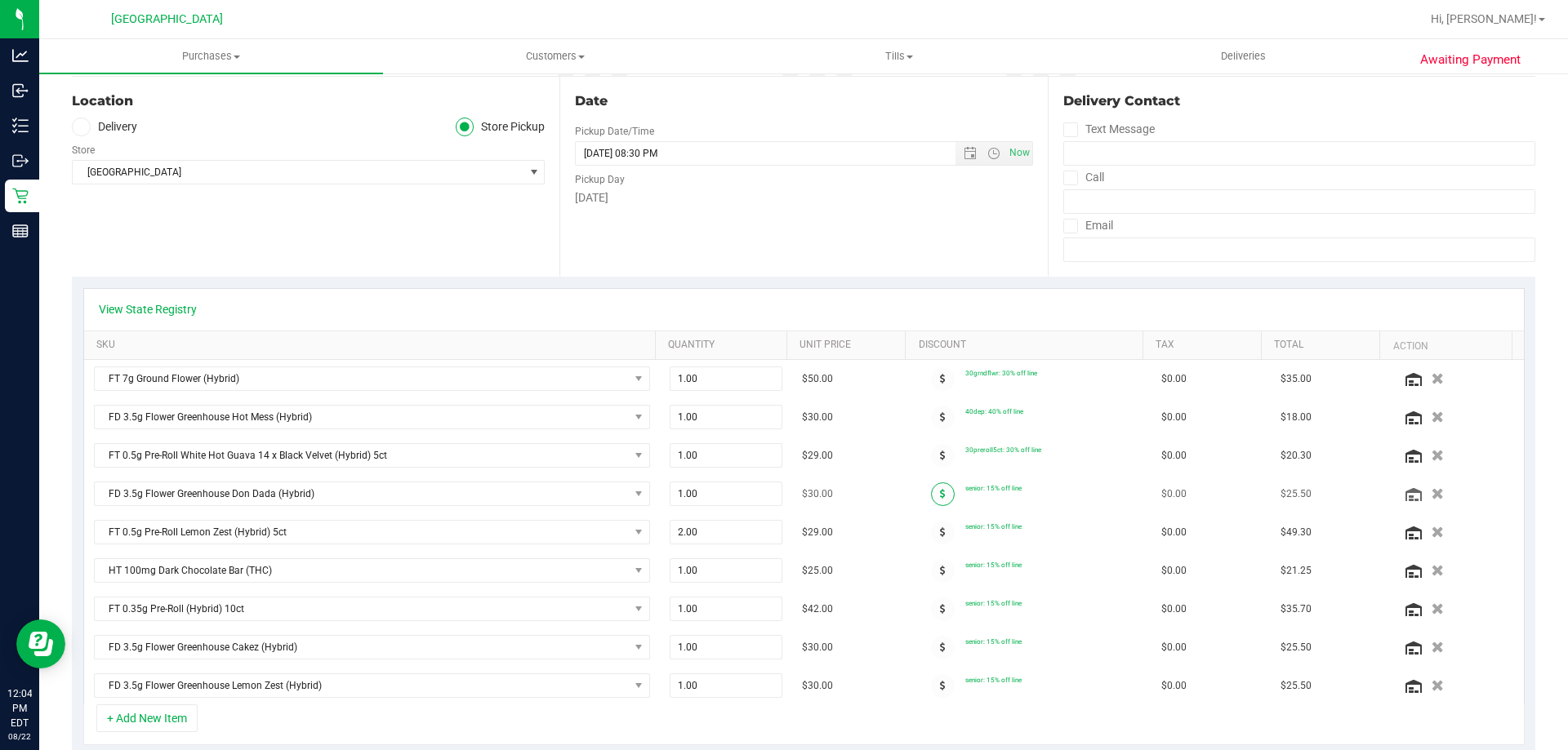
click at [940, 490] on icon at bounding box center [943, 493] width 6 height 10
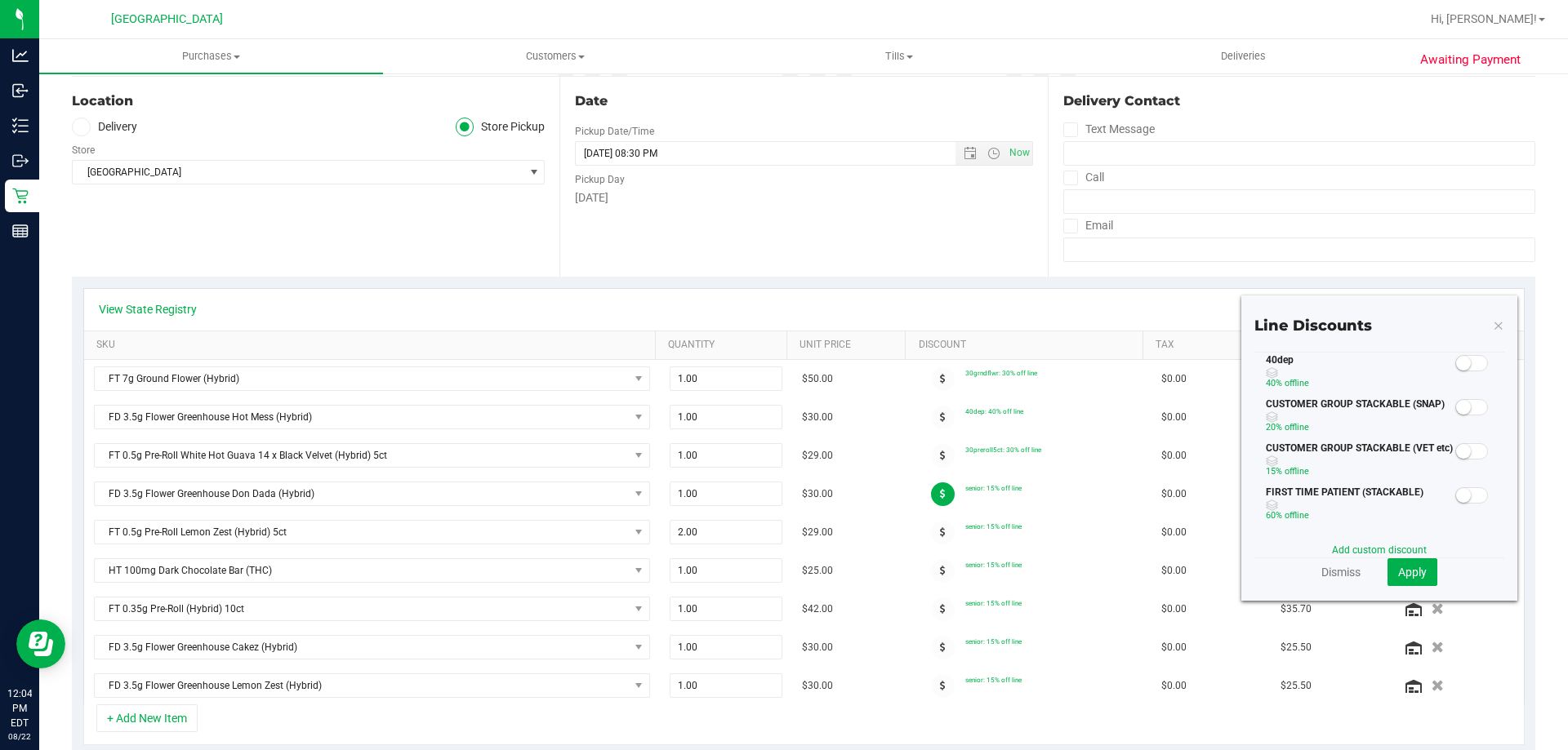
click at [1456, 363] on small at bounding box center [1463, 363] width 15 height 15
click at [1388, 575] on button "Apply" at bounding box center [1412, 572] width 50 height 28
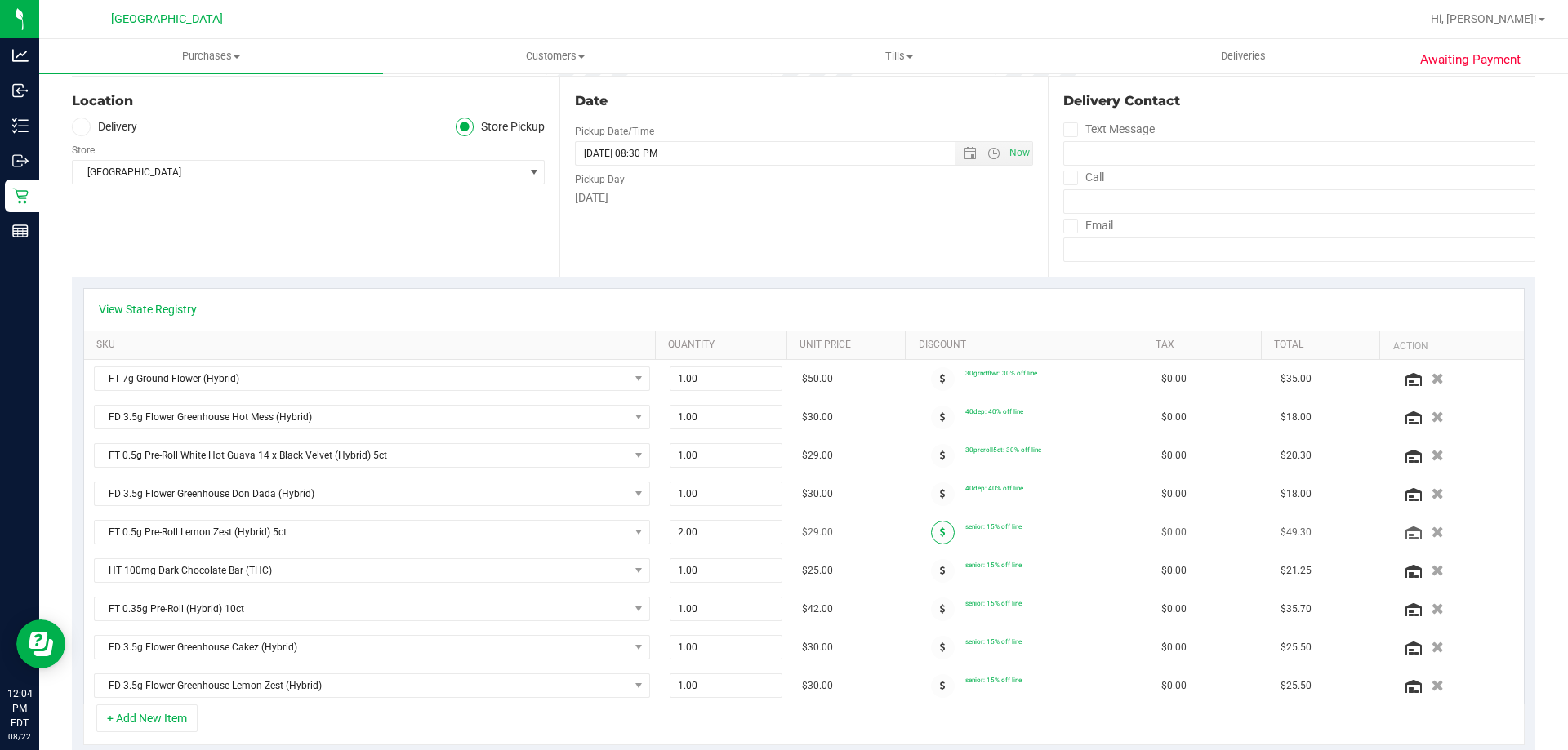
click at [940, 535] on icon at bounding box center [943, 532] width 6 height 10
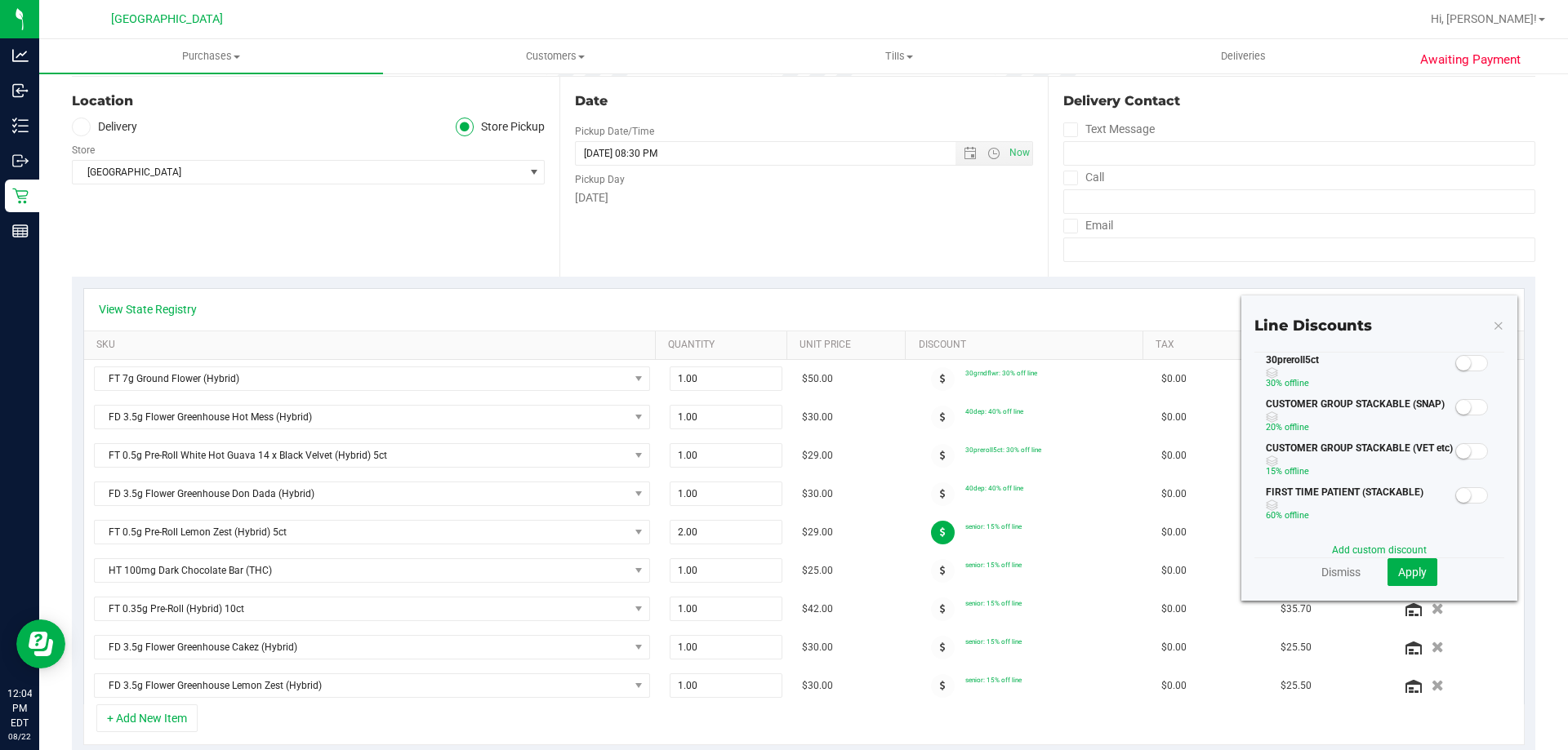
click at [1466, 362] on span at bounding box center [1471, 363] width 33 height 17
click at [1417, 564] on button "Apply" at bounding box center [1412, 572] width 50 height 28
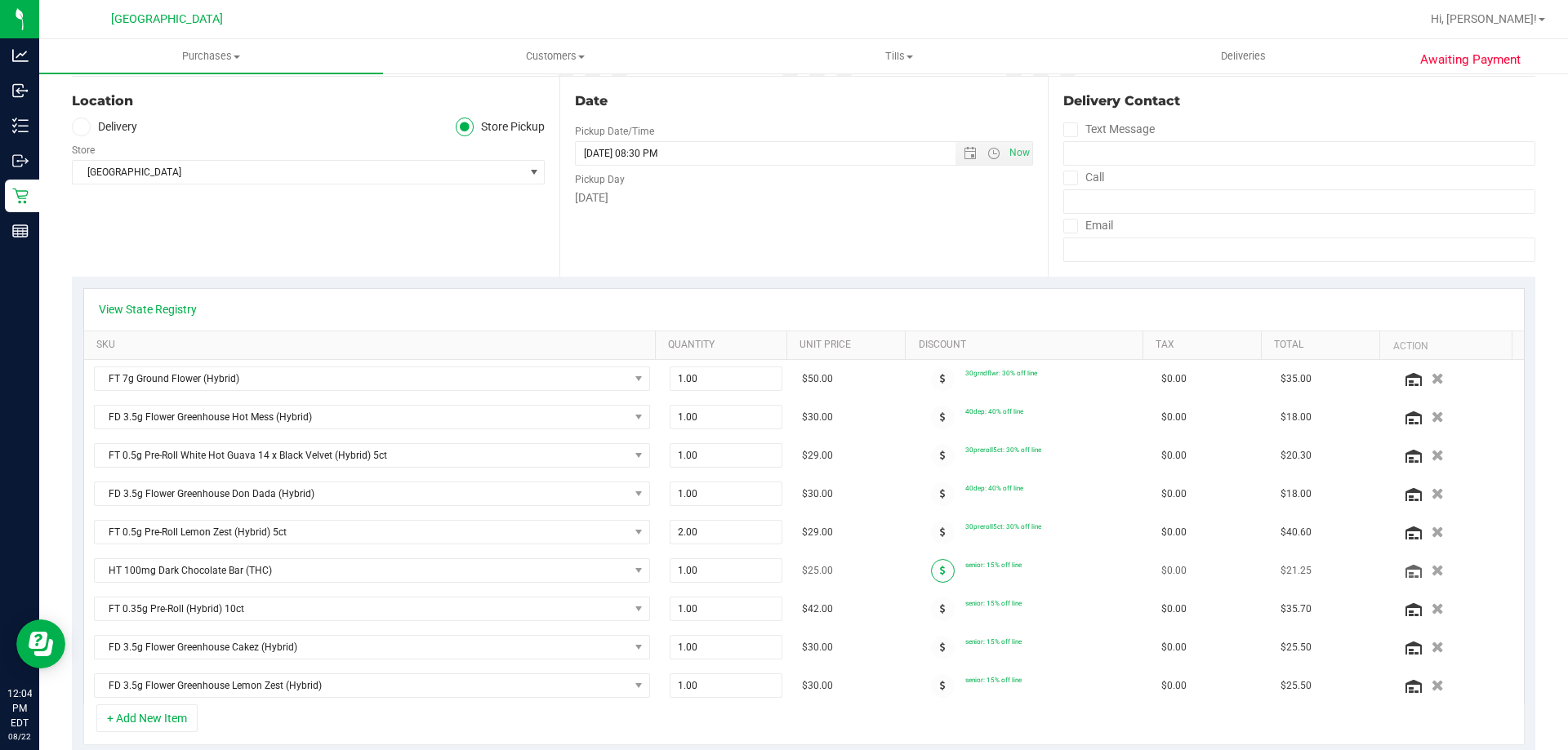
click at [940, 568] on icon at bounding box center [943, 571] width 6 height 10
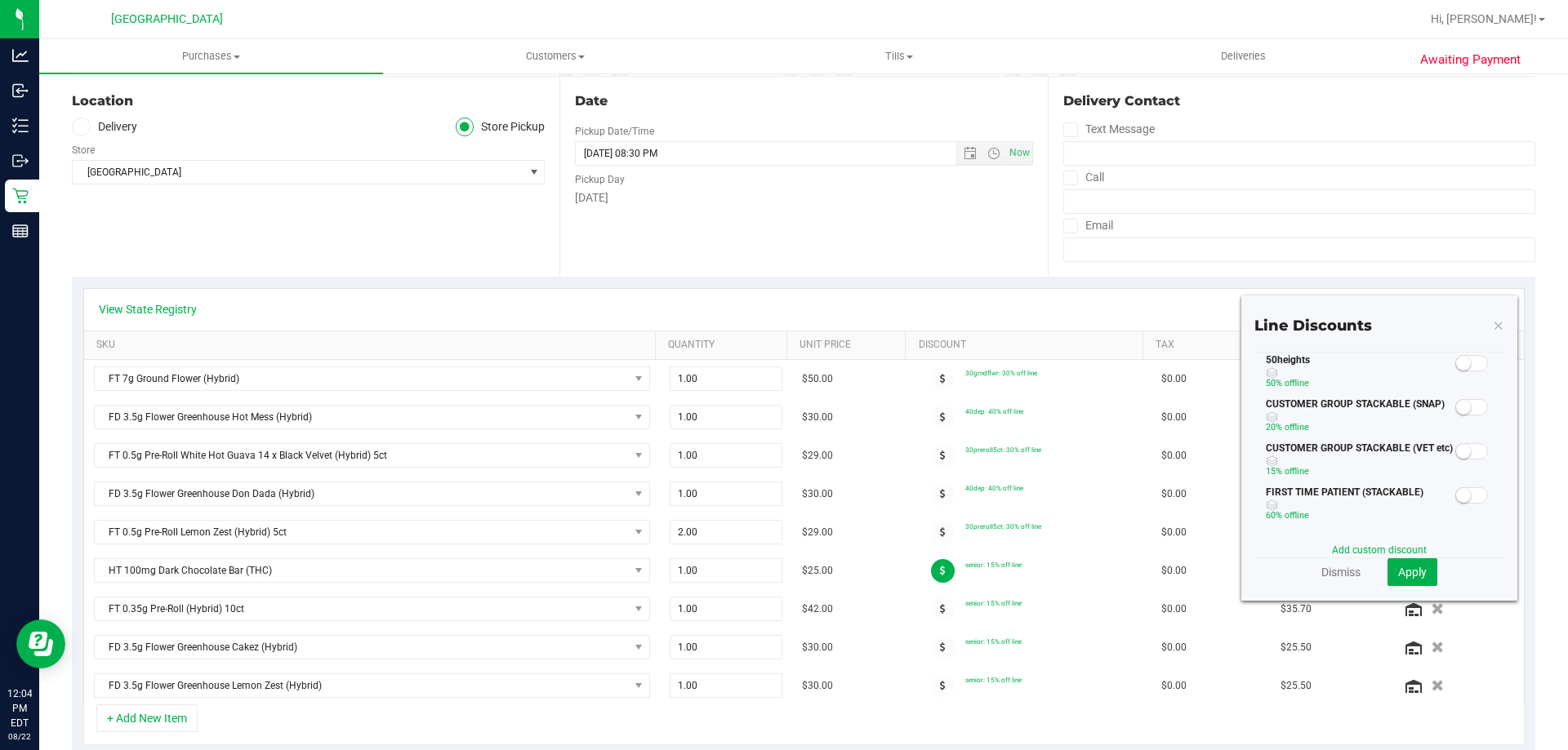
click at [1459, 360] on span at bounding box center [1471, 363] width 33 height 17
click at [1410, 583] on button "Apply" at bounding box center [1412, 572] width 50 height 28
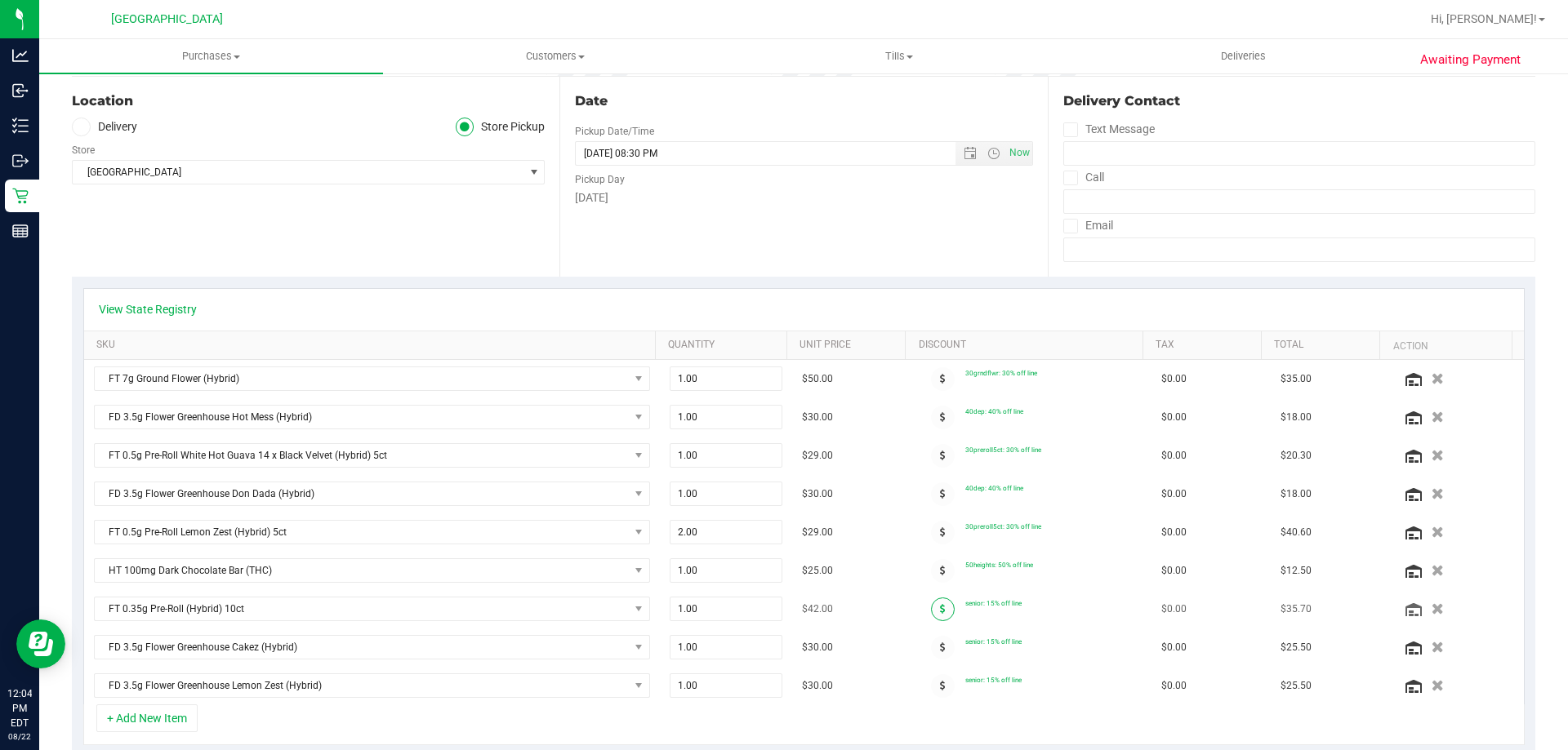
click at [940, 610] on icon at bounding box center [943, 608] width 6 height 10
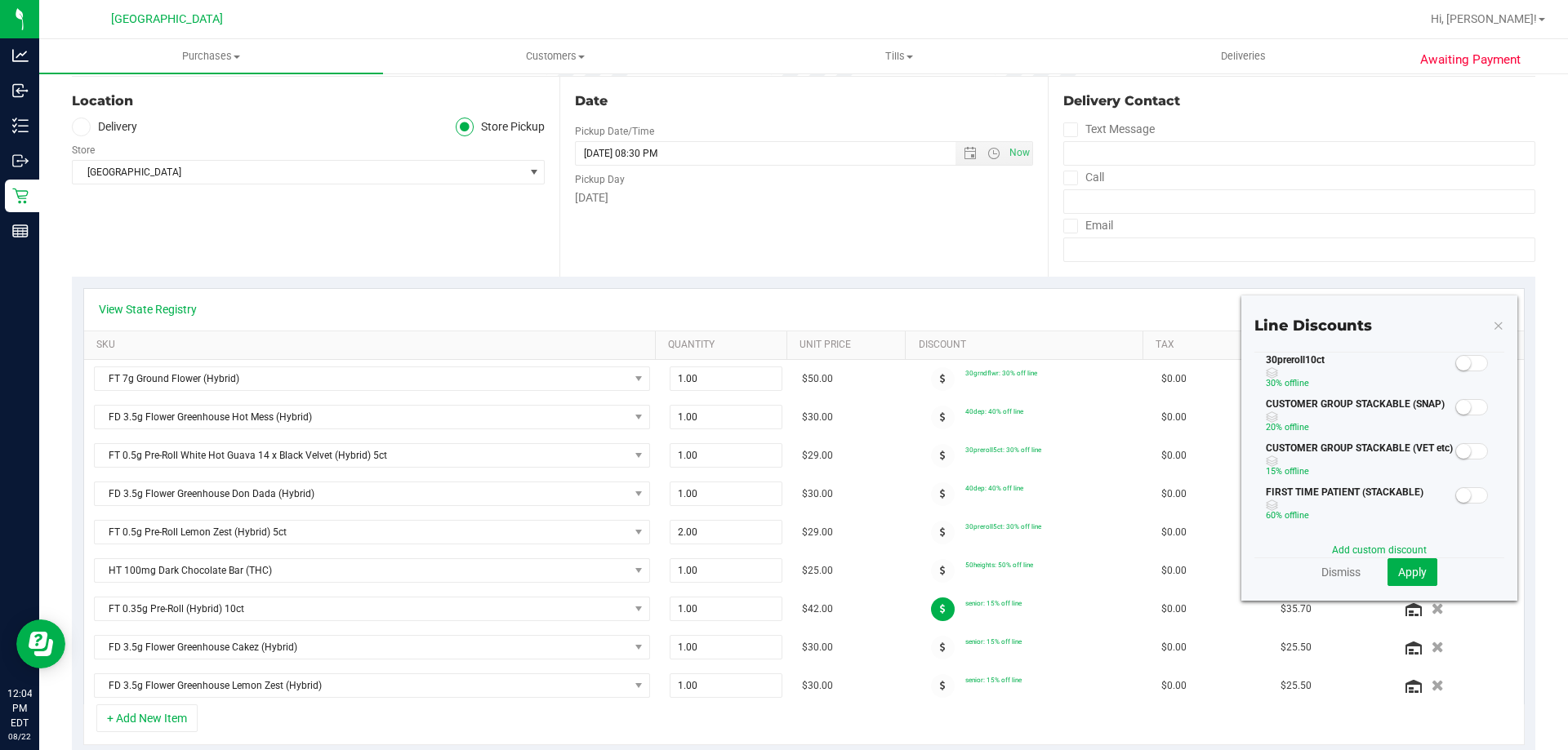
click at [1456, 365] on small at bounding box center [1463, 363] width 15 height 15
click at [1400, 564] on button "Apply" at bounding box center [1412, 572] width 50 height 28
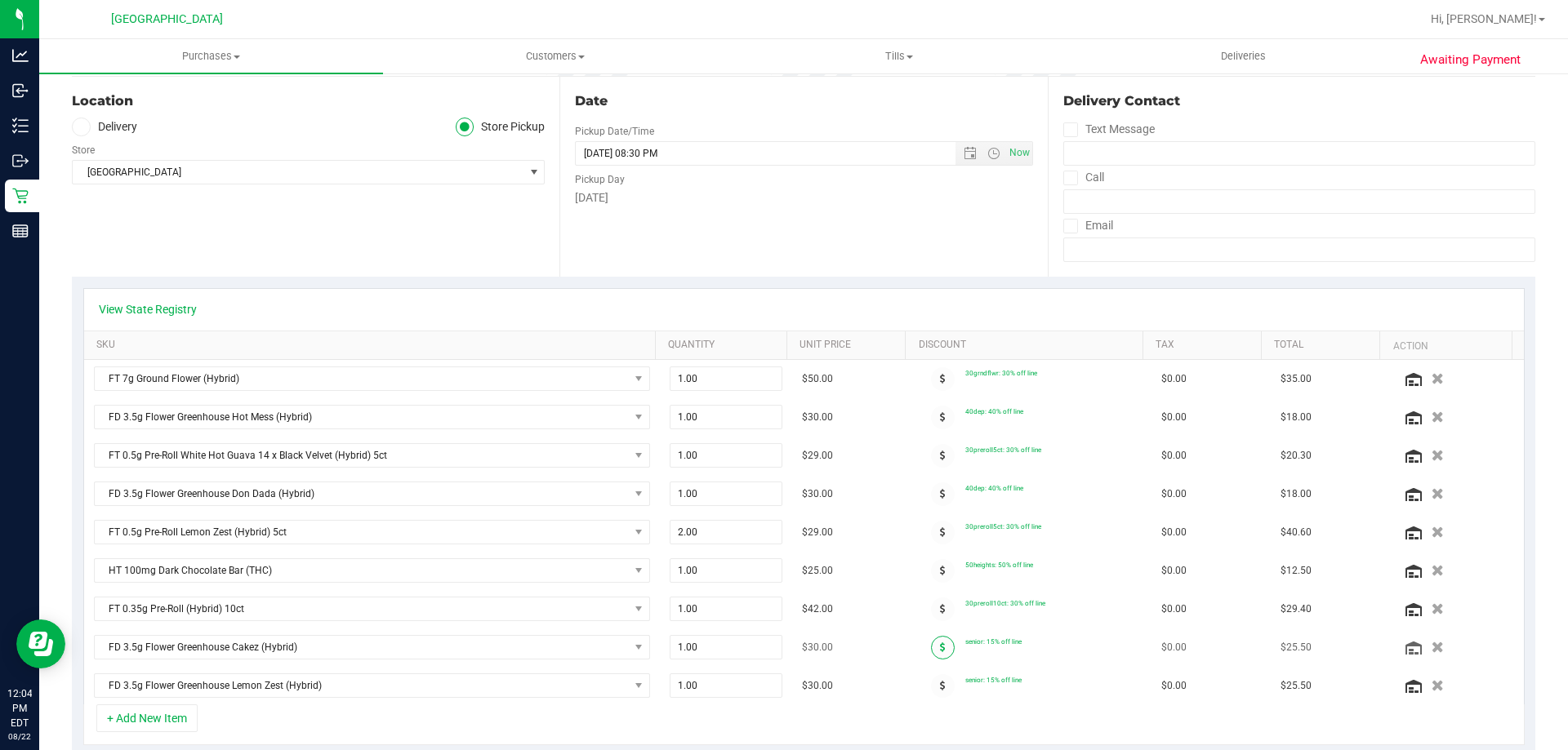
click at [932, 651] on span at bounding box center [943, 647] width 24 height 24
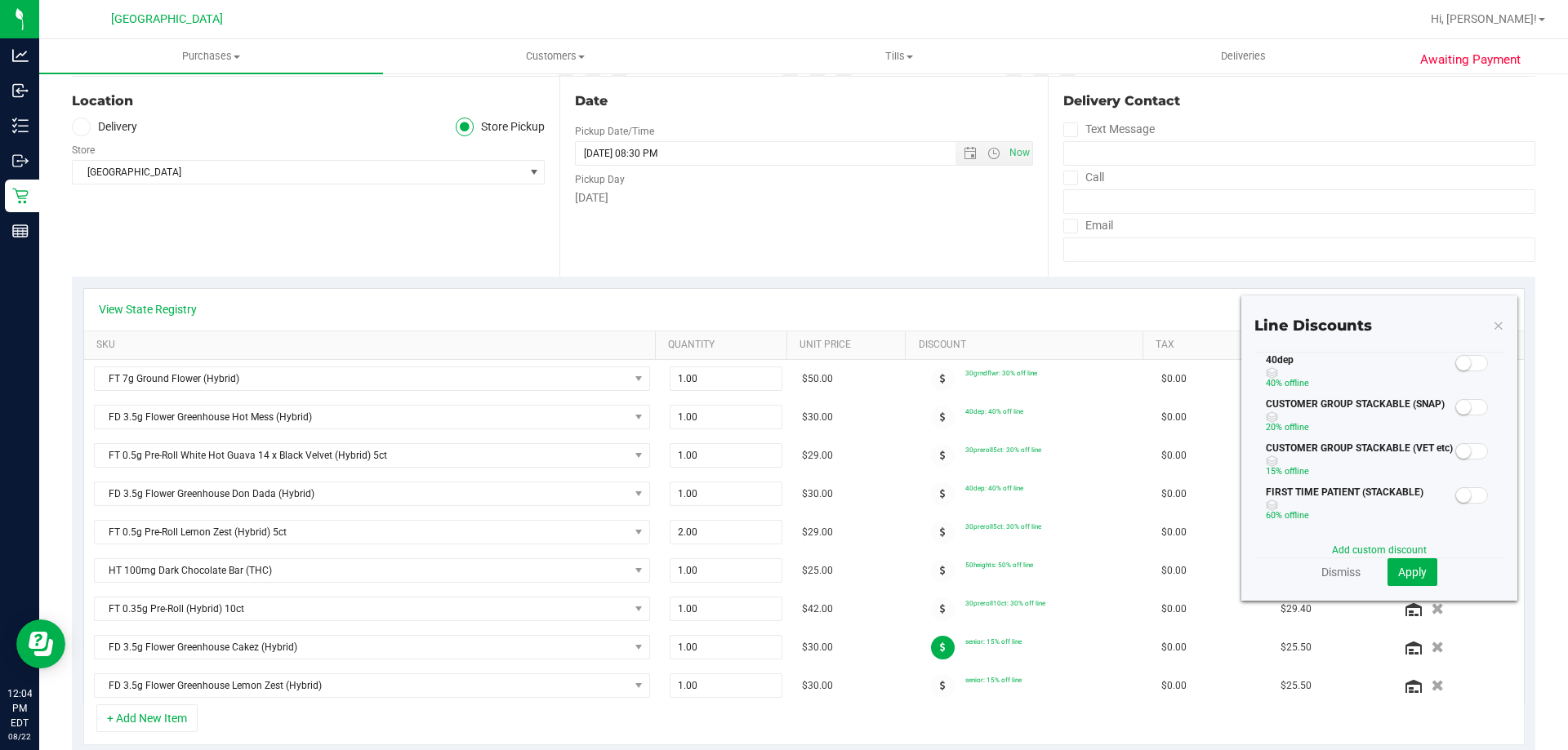
click at [1455, 371] on span at bounding box center [1471, 363] width 33 height 17
click at [1398, 569] on span "Apply" at bounding box center [1412, 572] width 29 height 13
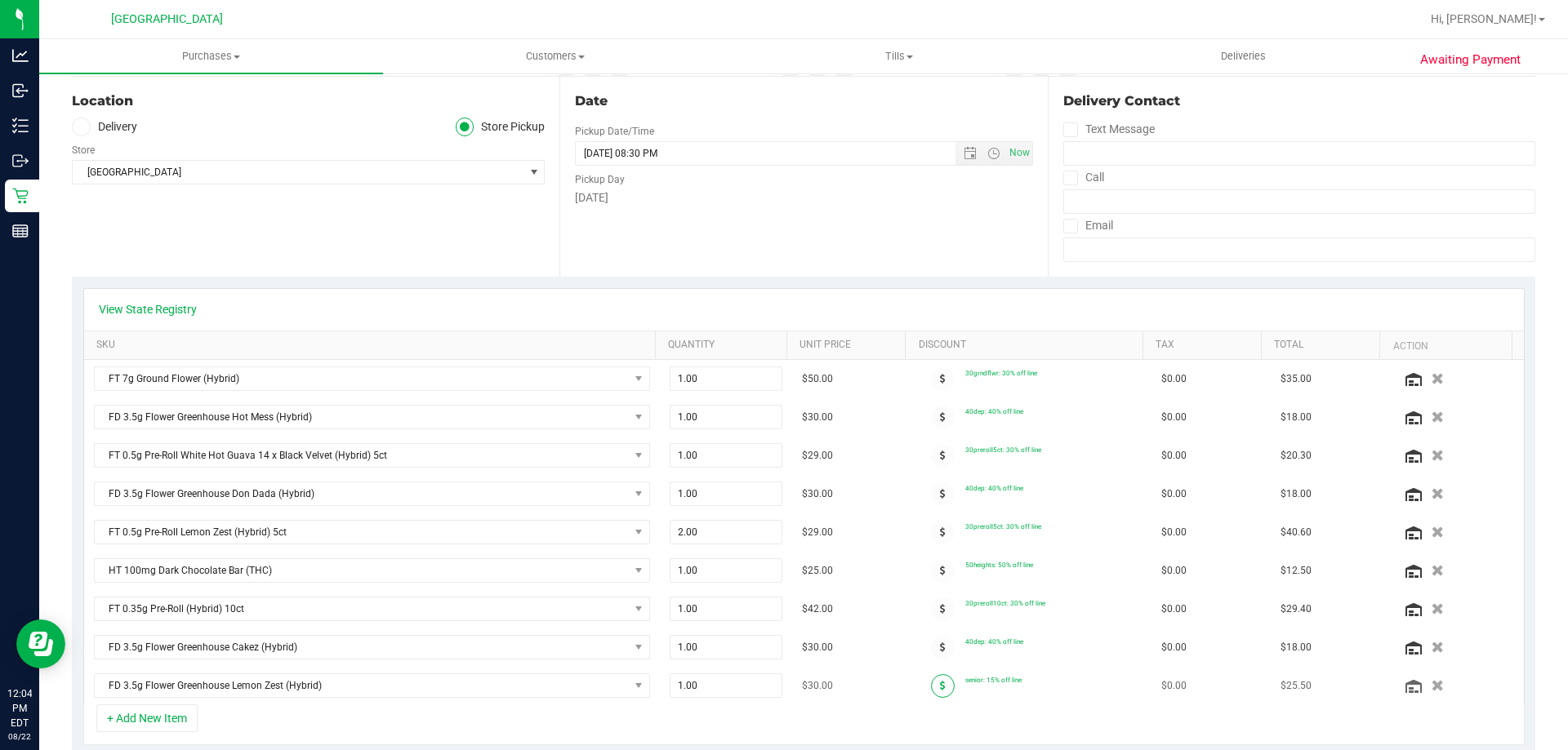
click at [940, 681] on icon at bounding box center [943, 685] width 6 height 10
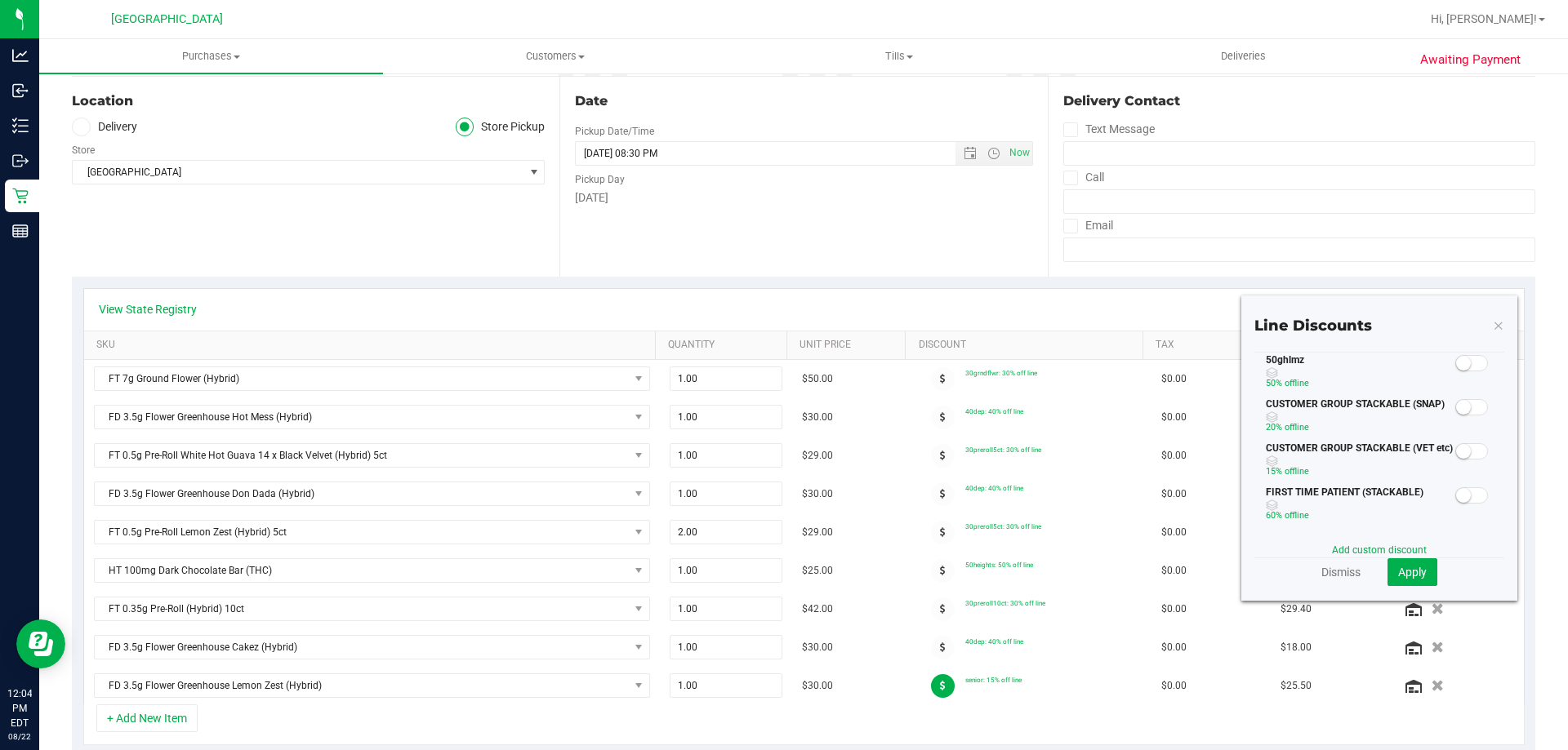
click at [1456, 363] on small at bounding box center [1463, 363] width 15 height 15
click at [1411, 573] on span "Apply" at bounding box center [1412, 572] width 29 height 13
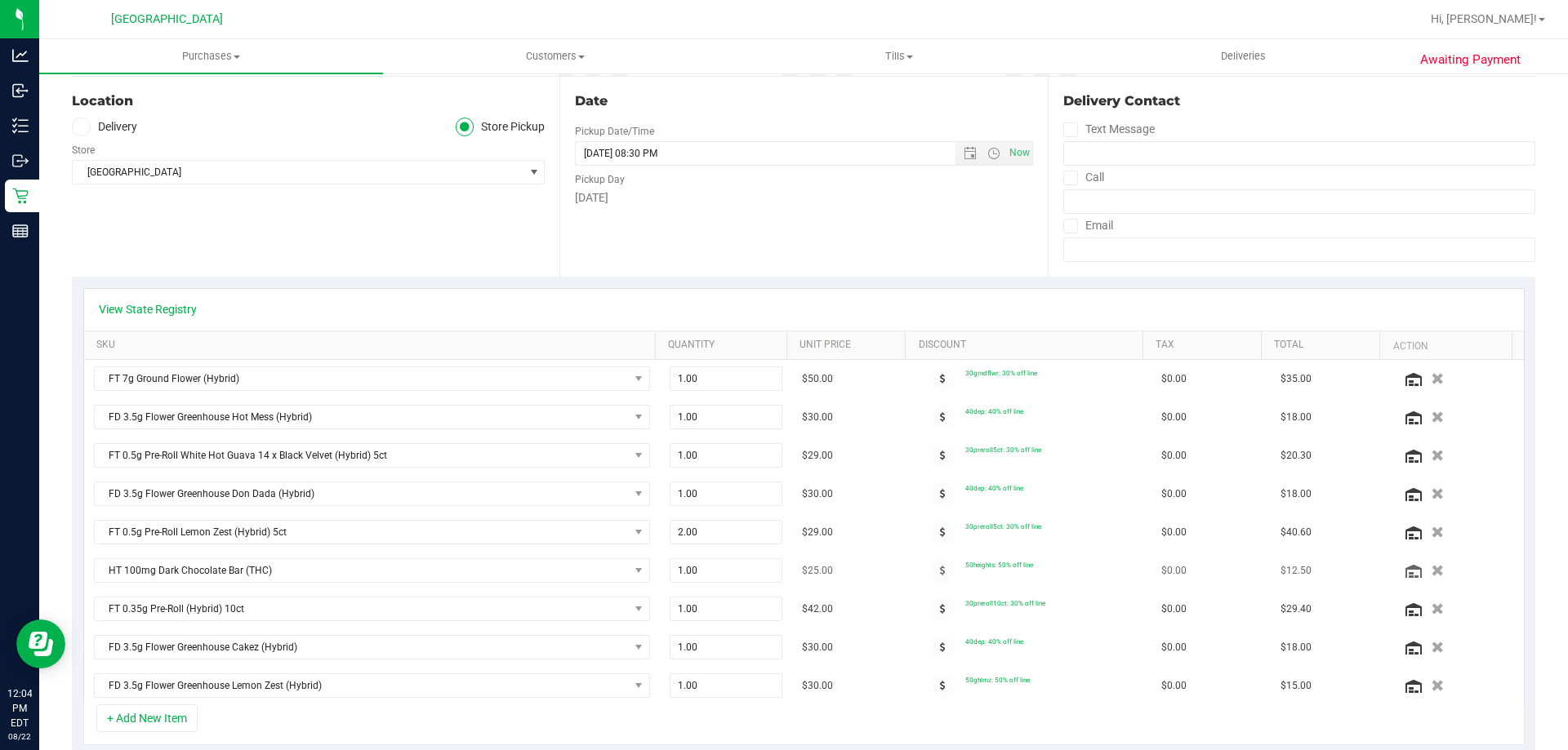
scroll to position [0, 0]
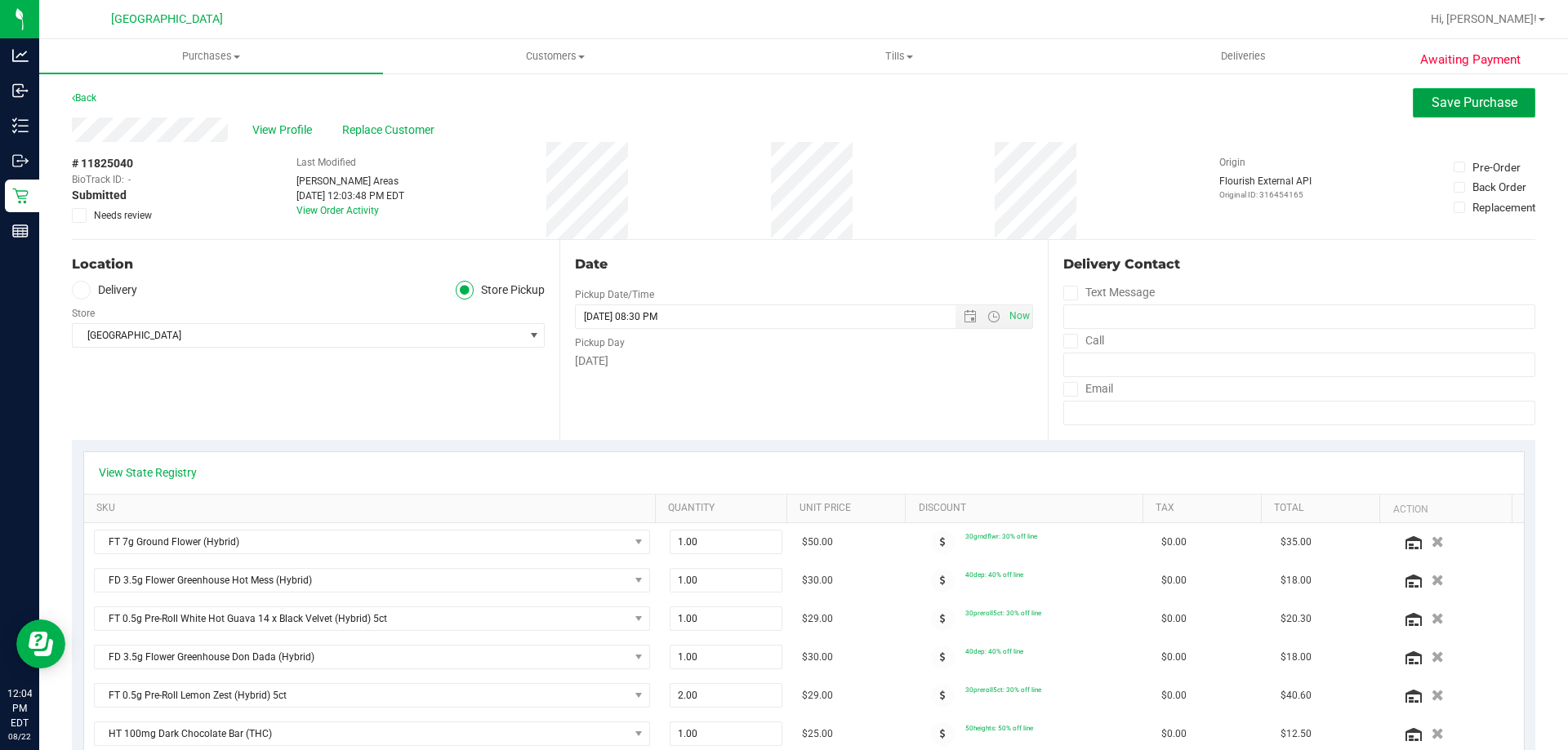
click at [1459, 108] on span "Save Purchase" at bounding box center [1475, 103] width 86 height 16
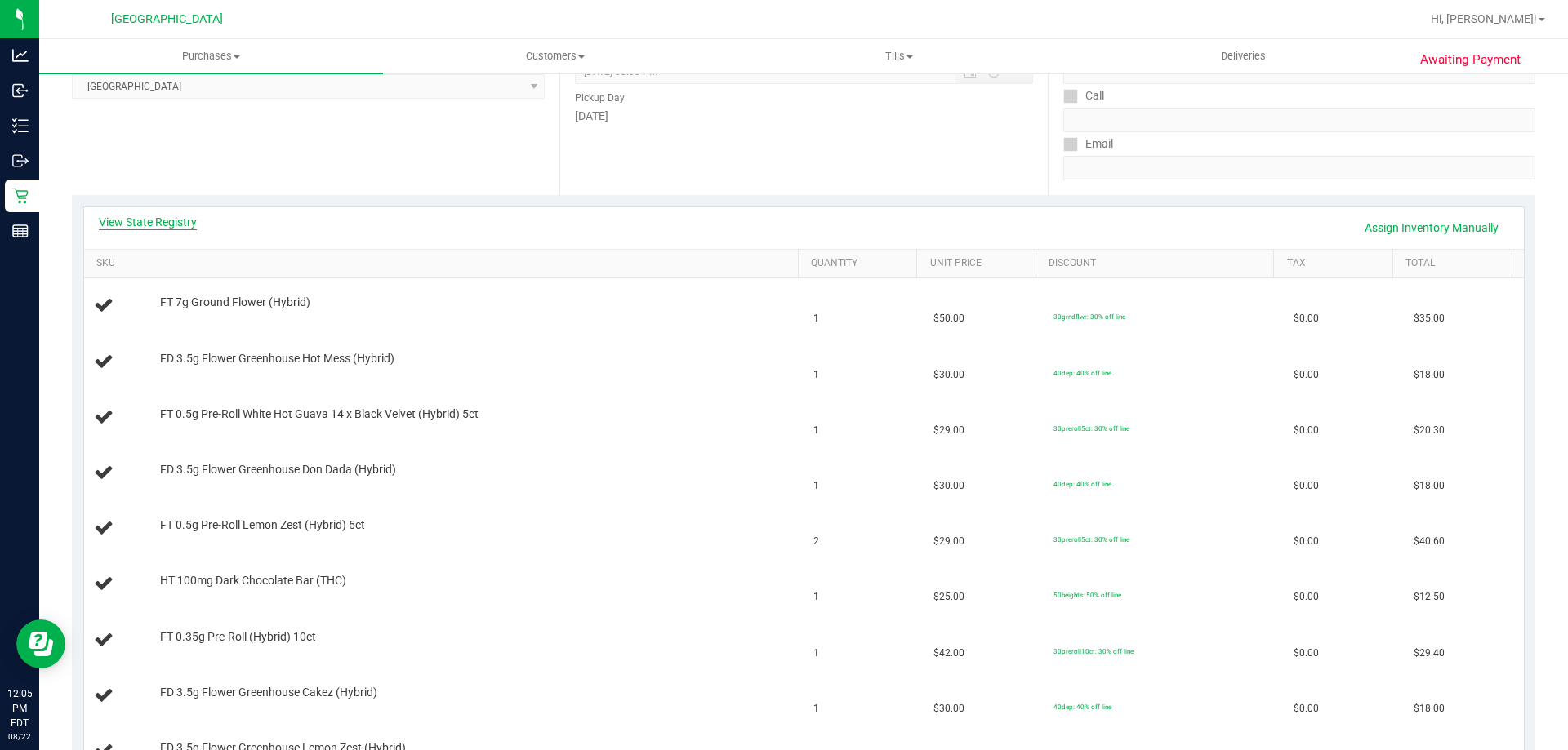
scroll to position [326, 0]
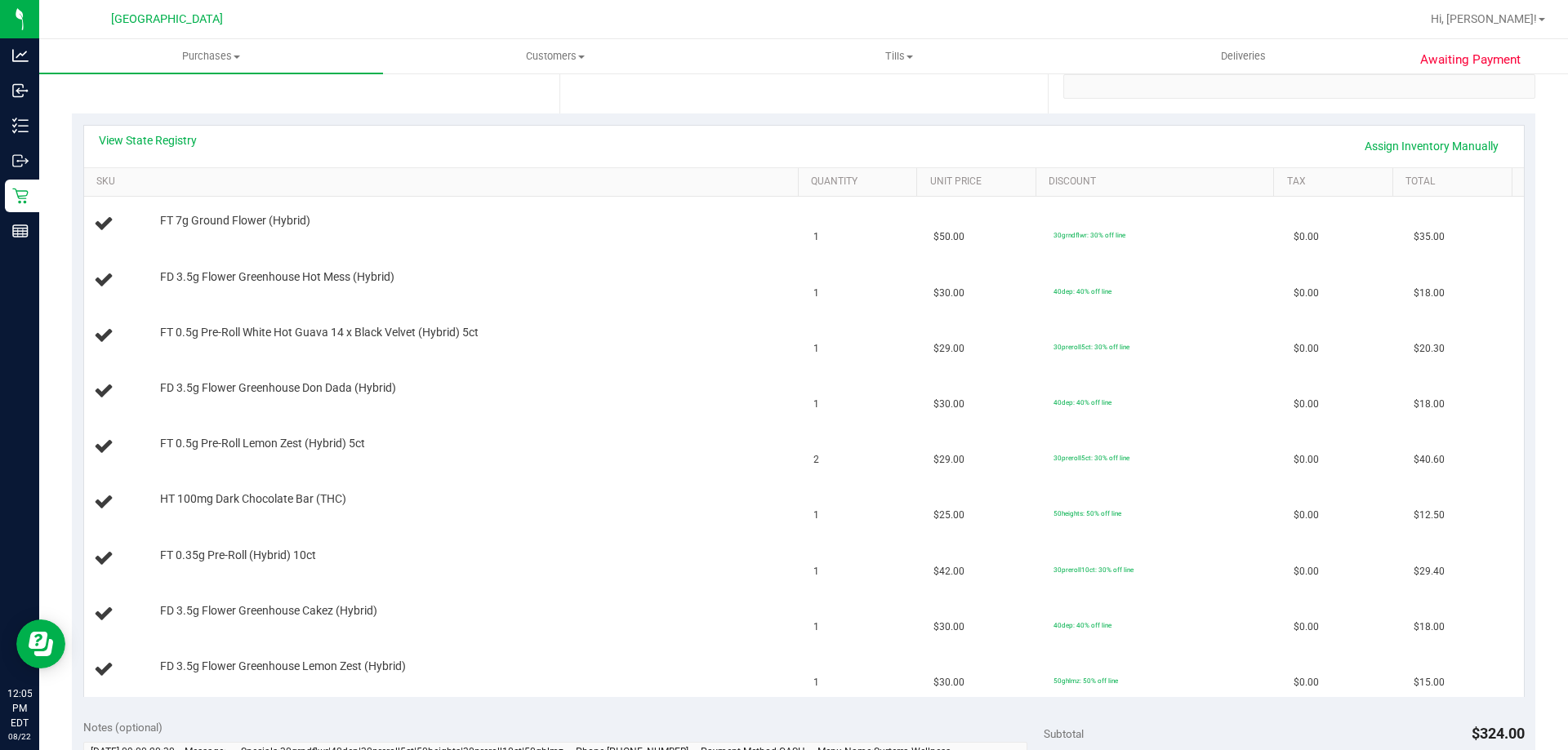
click at [135, 131] on div "View State Registry Assign Inventory Manually" at bounding box center [804, 146] width 1440 height 41
click at [176, 128] on div "View State Registry Assign Inventory Manually" at bounding box center [804, 146] width 1440 height 41
click at [147, 140] on link "View State Registry" at bounding box center [147, 140] width 98 height 17
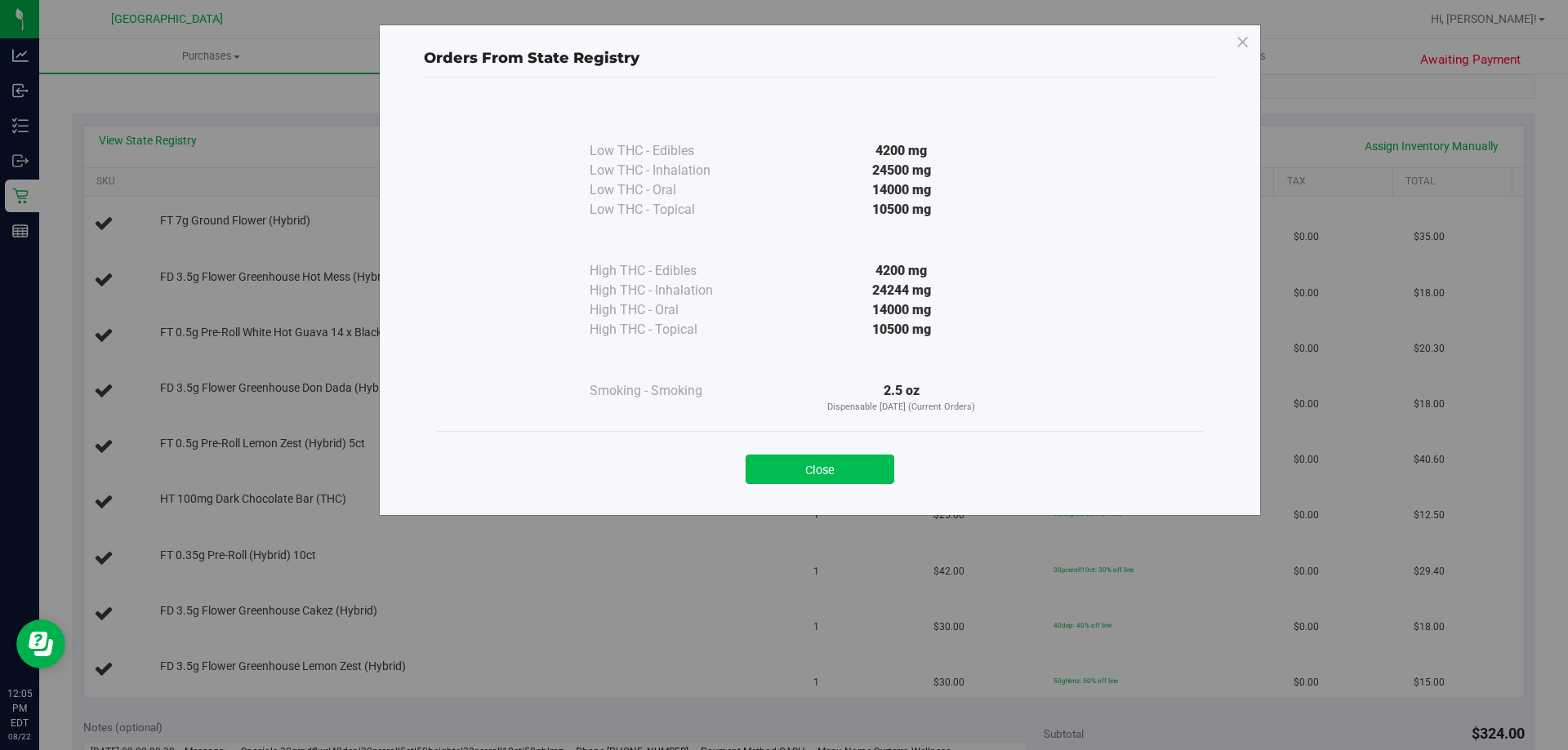
click at [815, 463] on button "Close" at bounding box center [820, 469] width 149 height 29
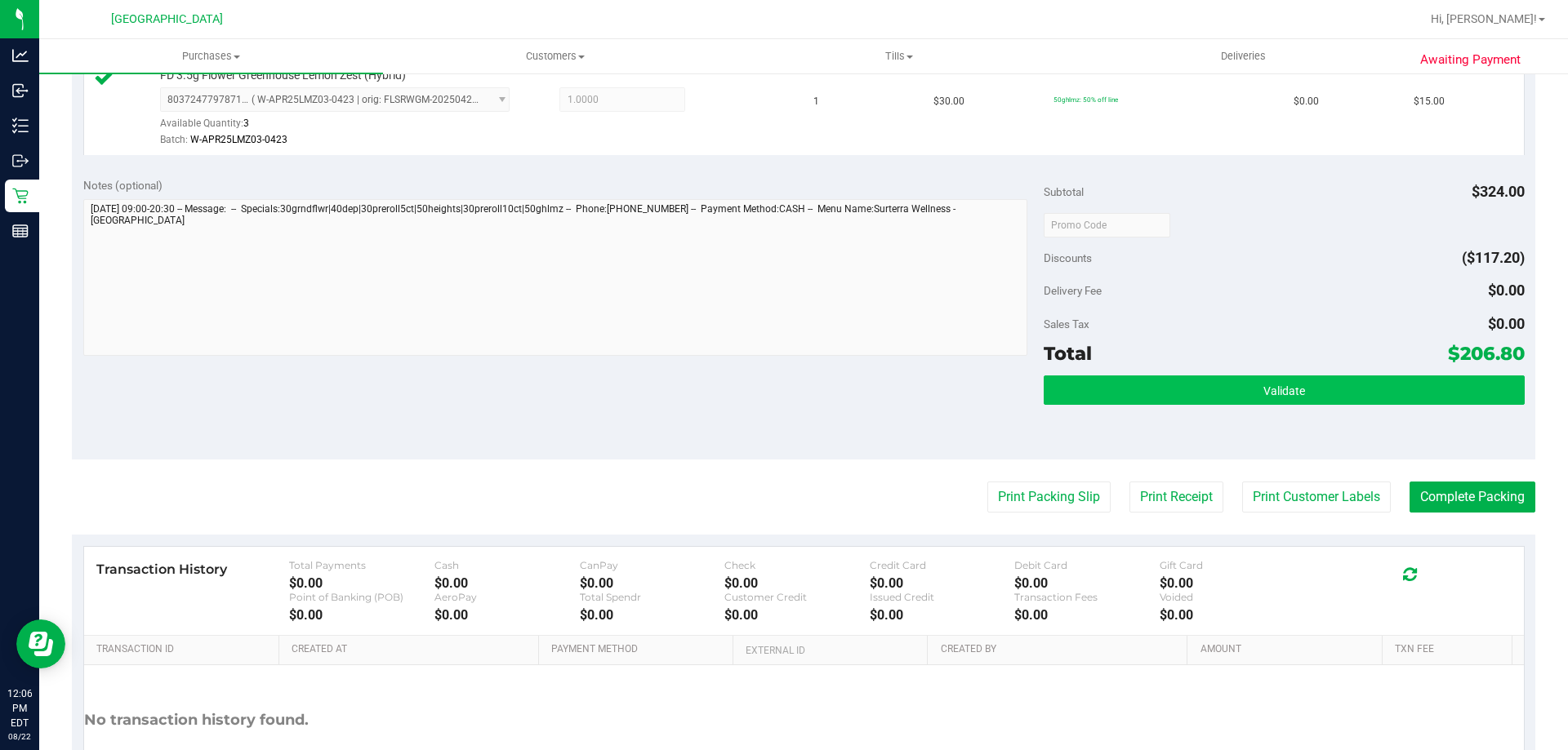
scroll to position [1225, 0]
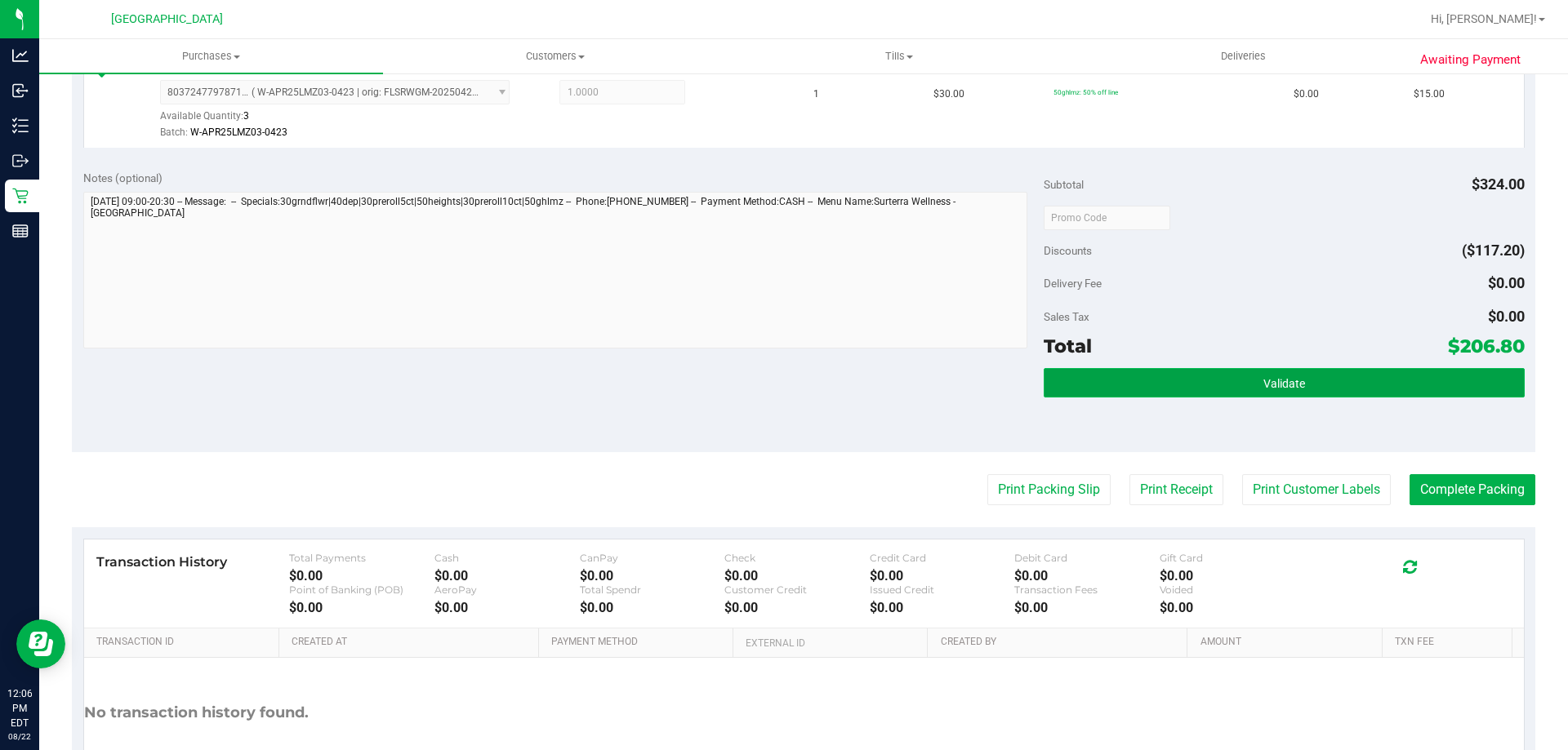
click at [1155, 378] on button "Validate" at bounding box center [1284, 382] width 480 height 29
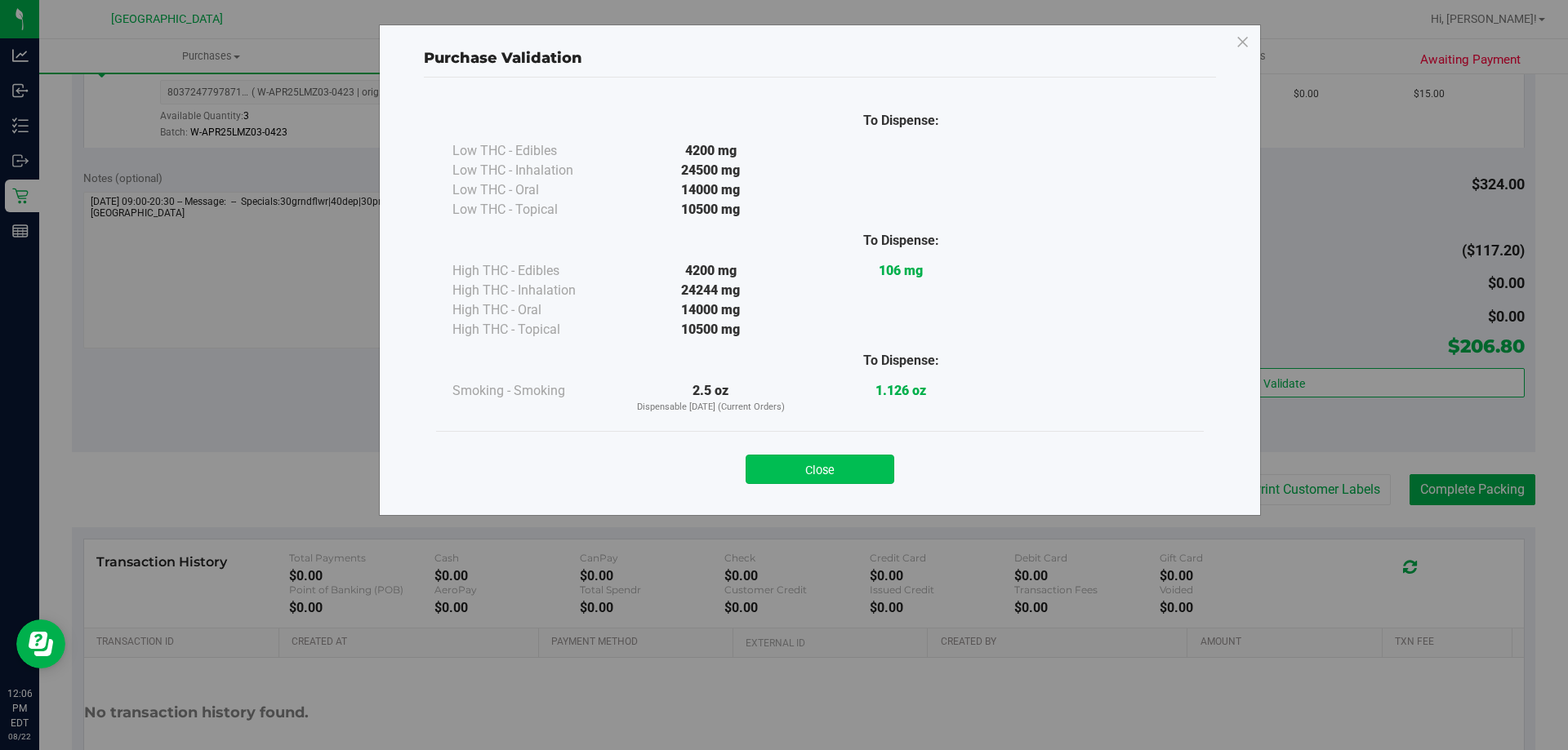
click at [857, 471] on button "Close" at bounding box center [820, 469] width 149 height 29
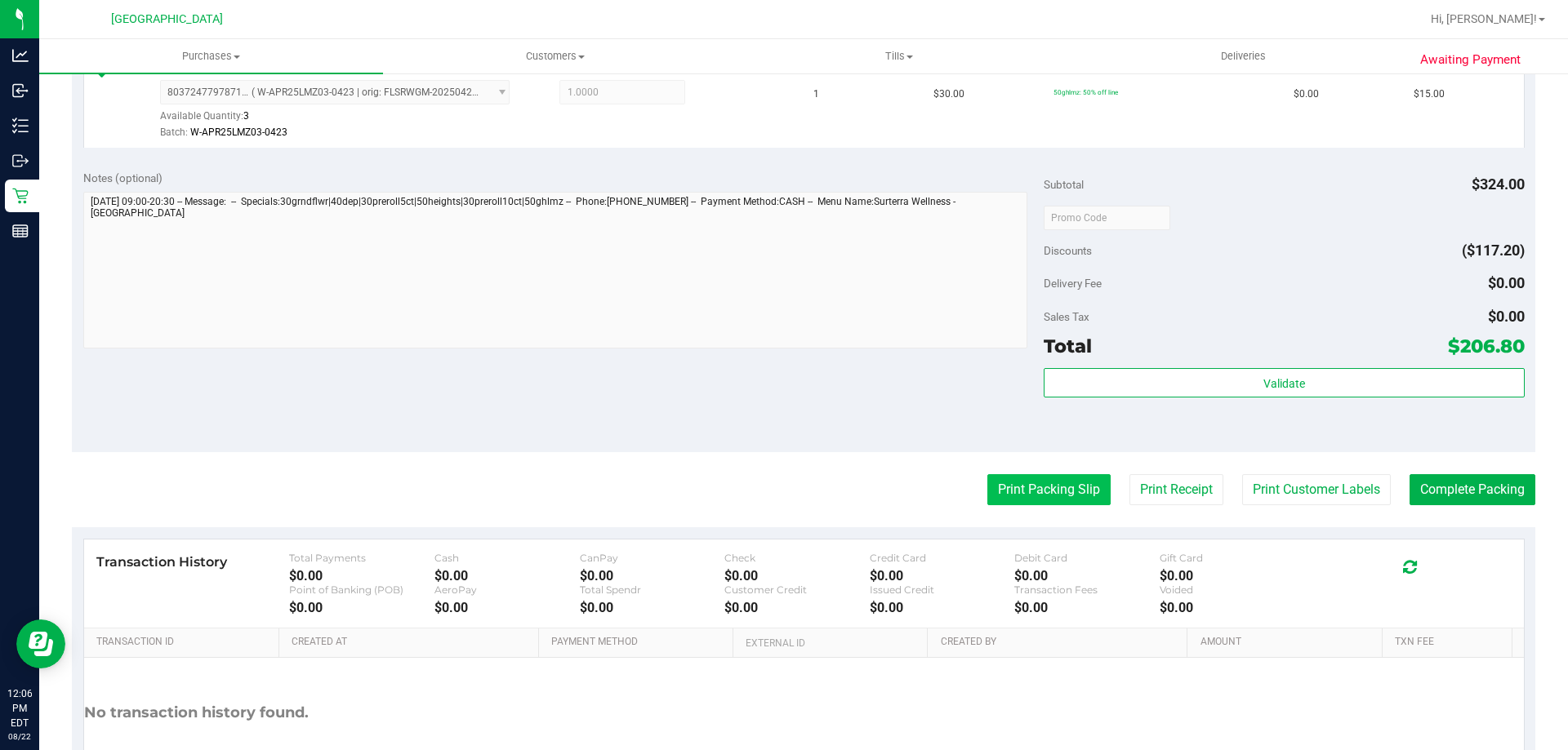
click at [988, 493] on button "Print Packing Slip" at bounding box center [1049, 490] width 123 height 31
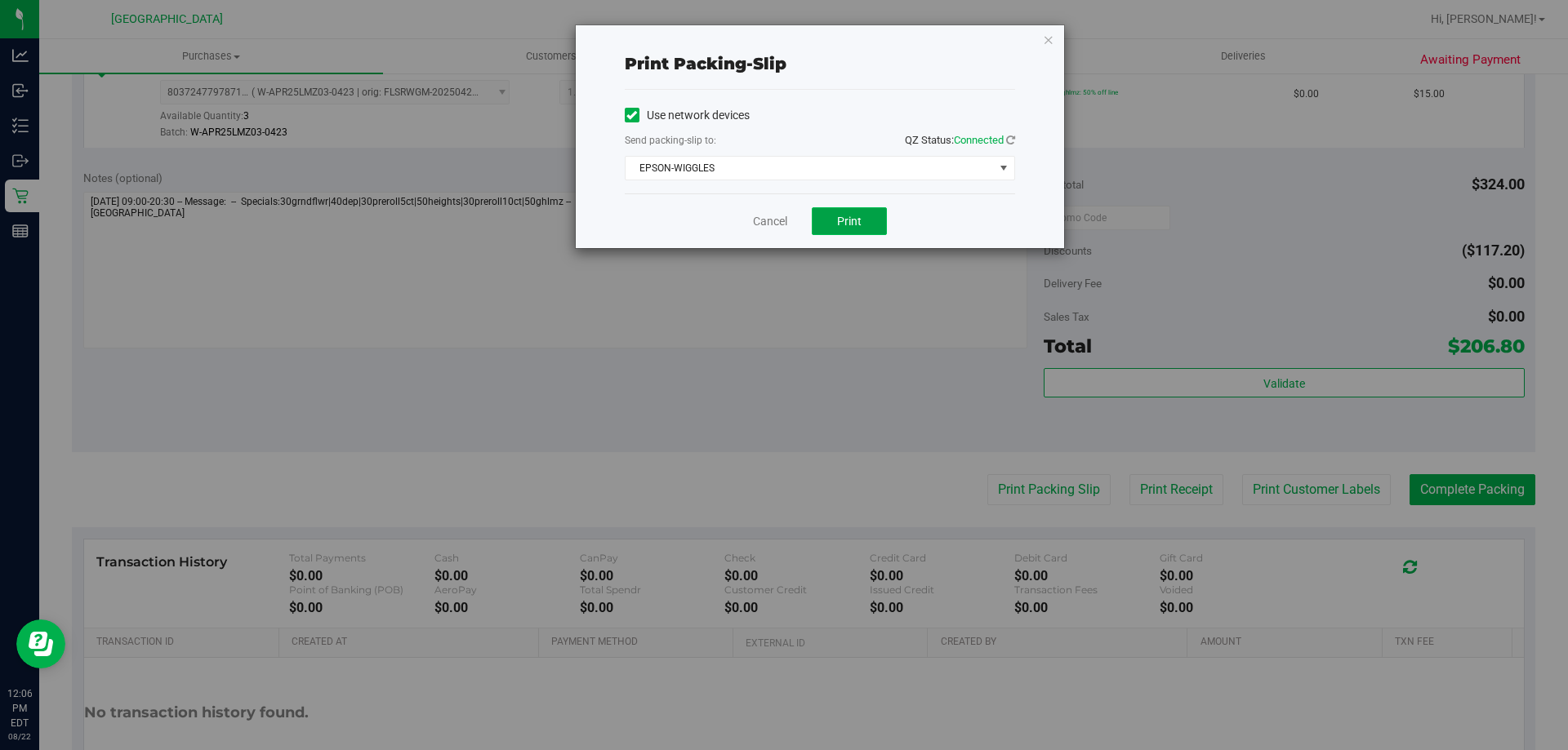
click at [865, 218] on button "Print" at bounding box center [849, 222] width 75 height 28
click at [783, 216] on link "Cancel" at bounding box center [769, 222] width 34 height 18
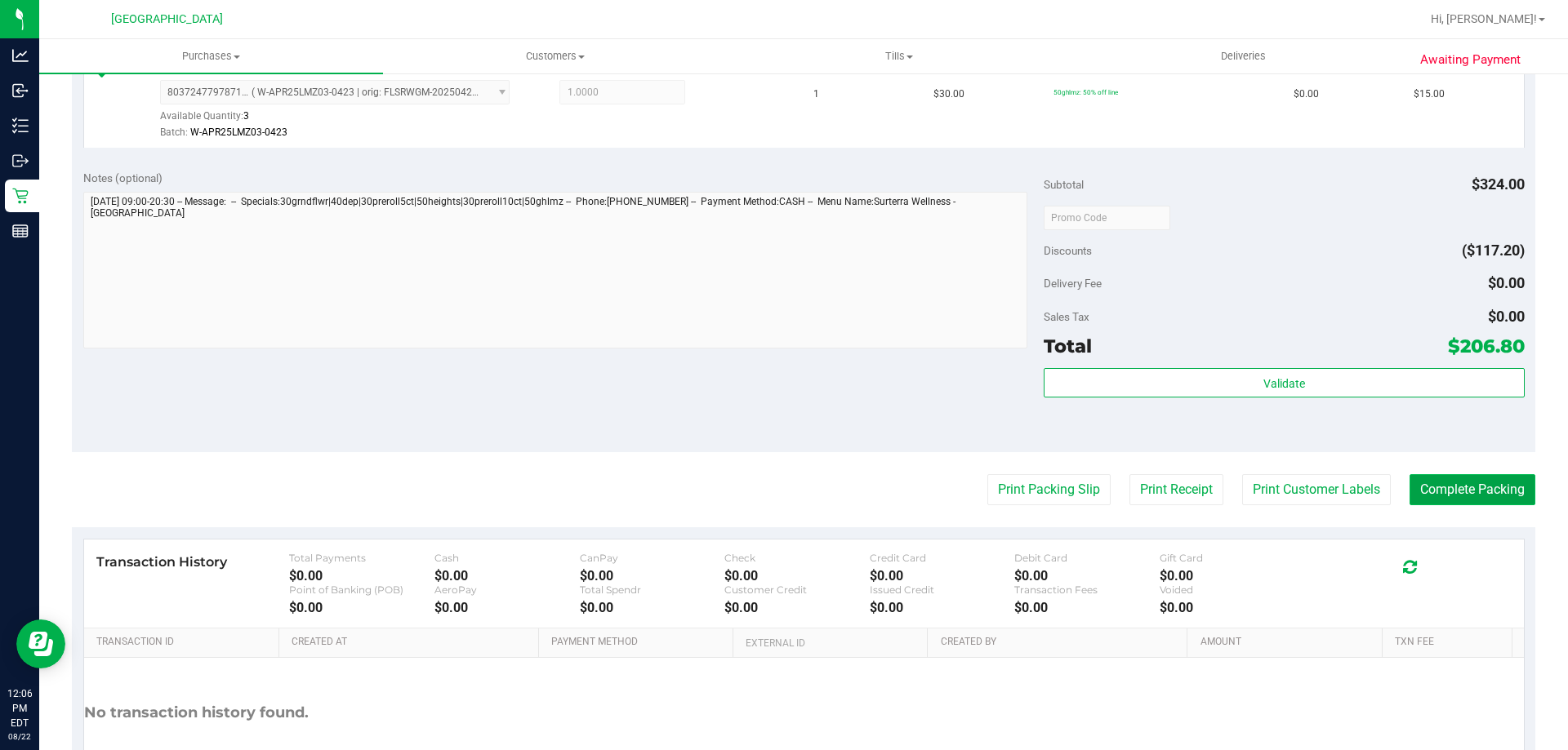
click at [1452, 486] on button "Complete Packing" at bounding box center [1472, 490] width 126 height 31
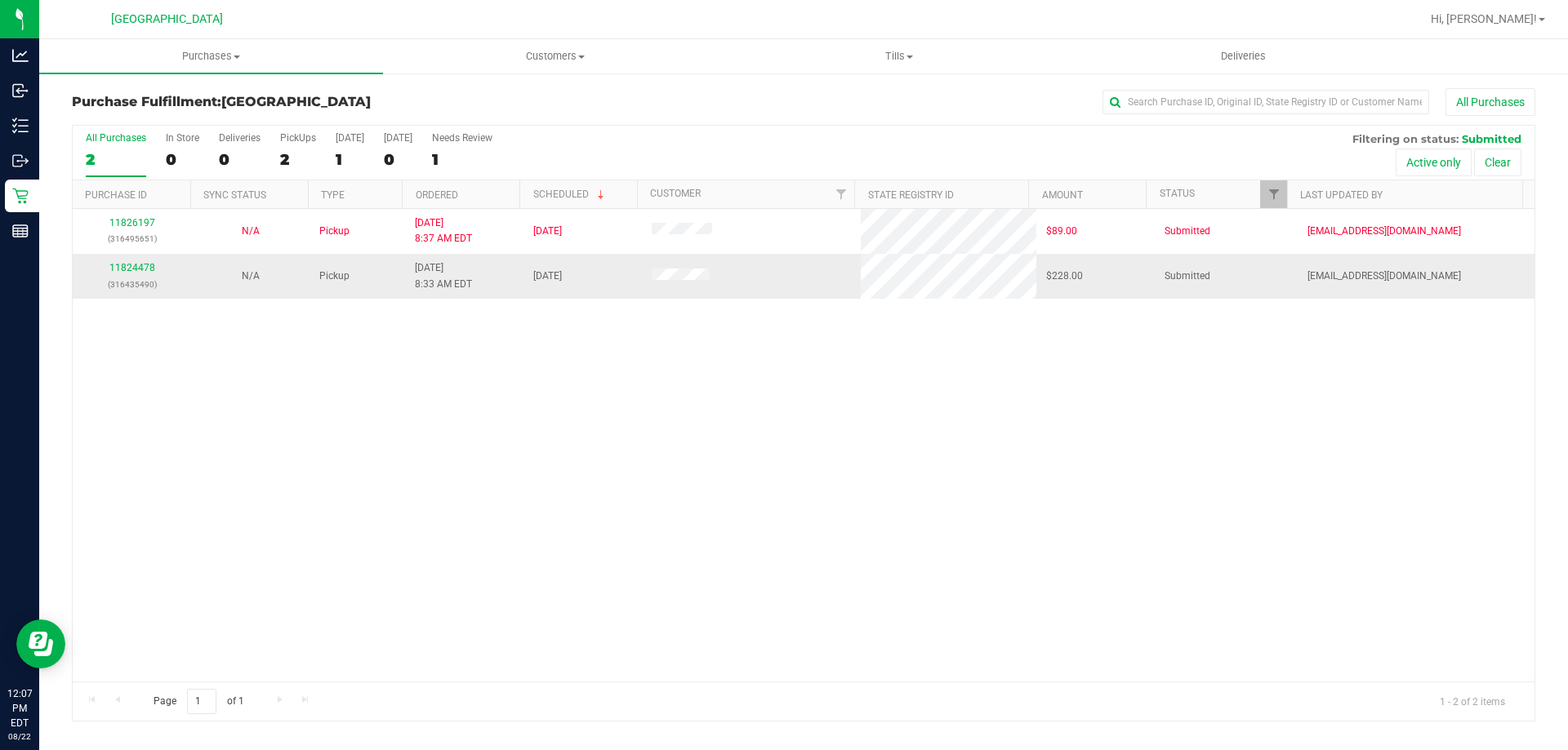
click at [142, 260] on div "11824478 (316435490)" at bounding box center [132, 275] width 98 height 31
click at [389, 457] on div "11826197 (316495651) N/A Pickup 8/22/2025 8:37 AM EDT 8/22/2025 $89.00 Submitte…" at bounding box center [804, 446] width 1462 height 473
click at [422, 521] on div "11826197 (316495651) N/A Pickup 8/22/2025 8:37 AM EDT 8/22/2025 $89.00 Submitte…" at bounding box center [804, 446] width 1462 height 473
click at [431, 521] on div "11826197 (316495651) N/A Pickup 8/22/2025 8:37 AM EDT 8/22/2025 $89.00 Submitte…" at bounding box center [804, 446] width 1462 height 473
click at [449, 521] on div "11826197 (316495651) N/A Pickup 8/22/2025 8:37 AM EDT 8/22/2025 $89.00 Submitte…" at bounding box center [804, 446] width 1462 height 473
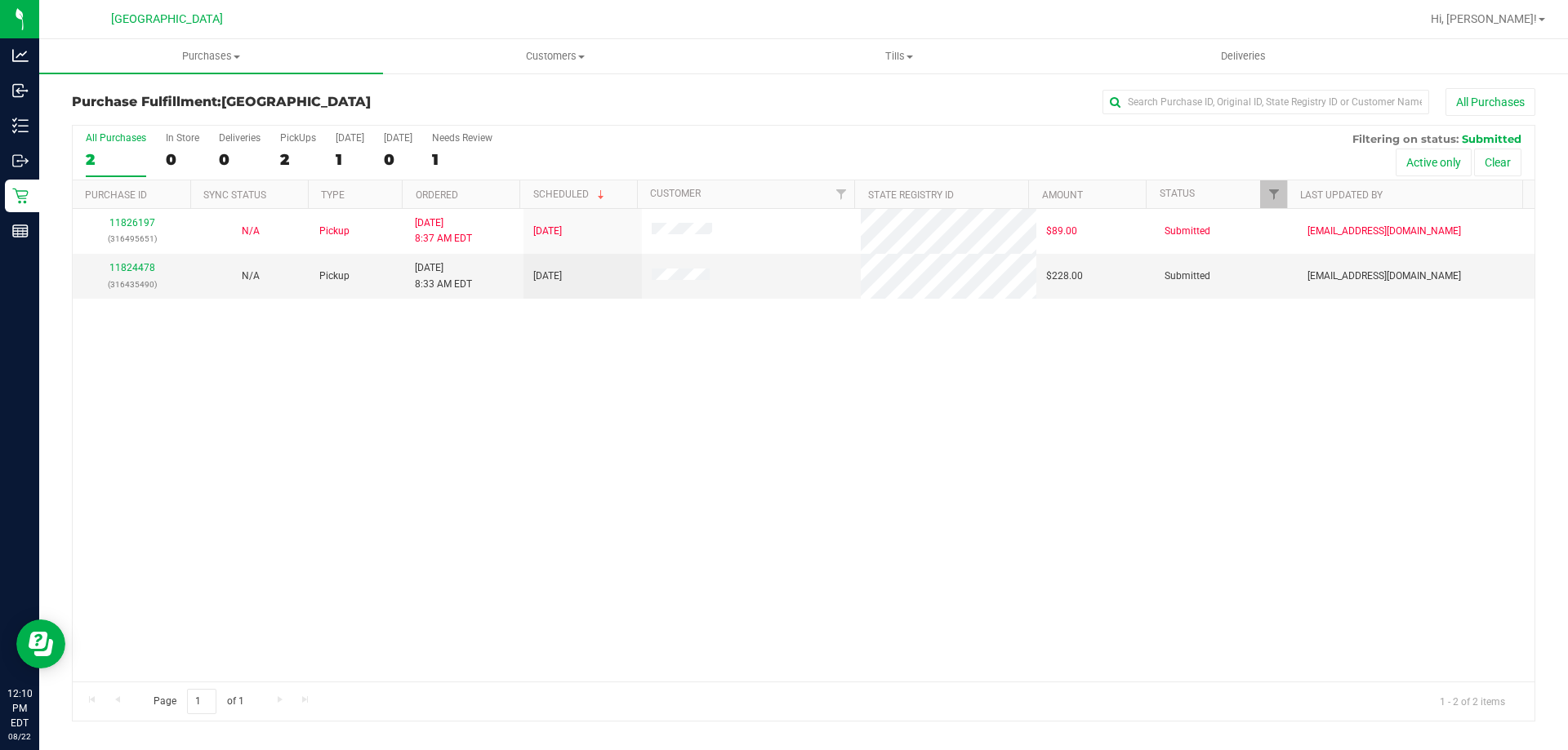
click at [487, 361] on div "11826197 (316495651) N/A Pickup 8/22/2025 8:37 AM EDT 8/22/2025 $89.00 Submitte…" at bounding box center [804, 446] width 1462 height 473
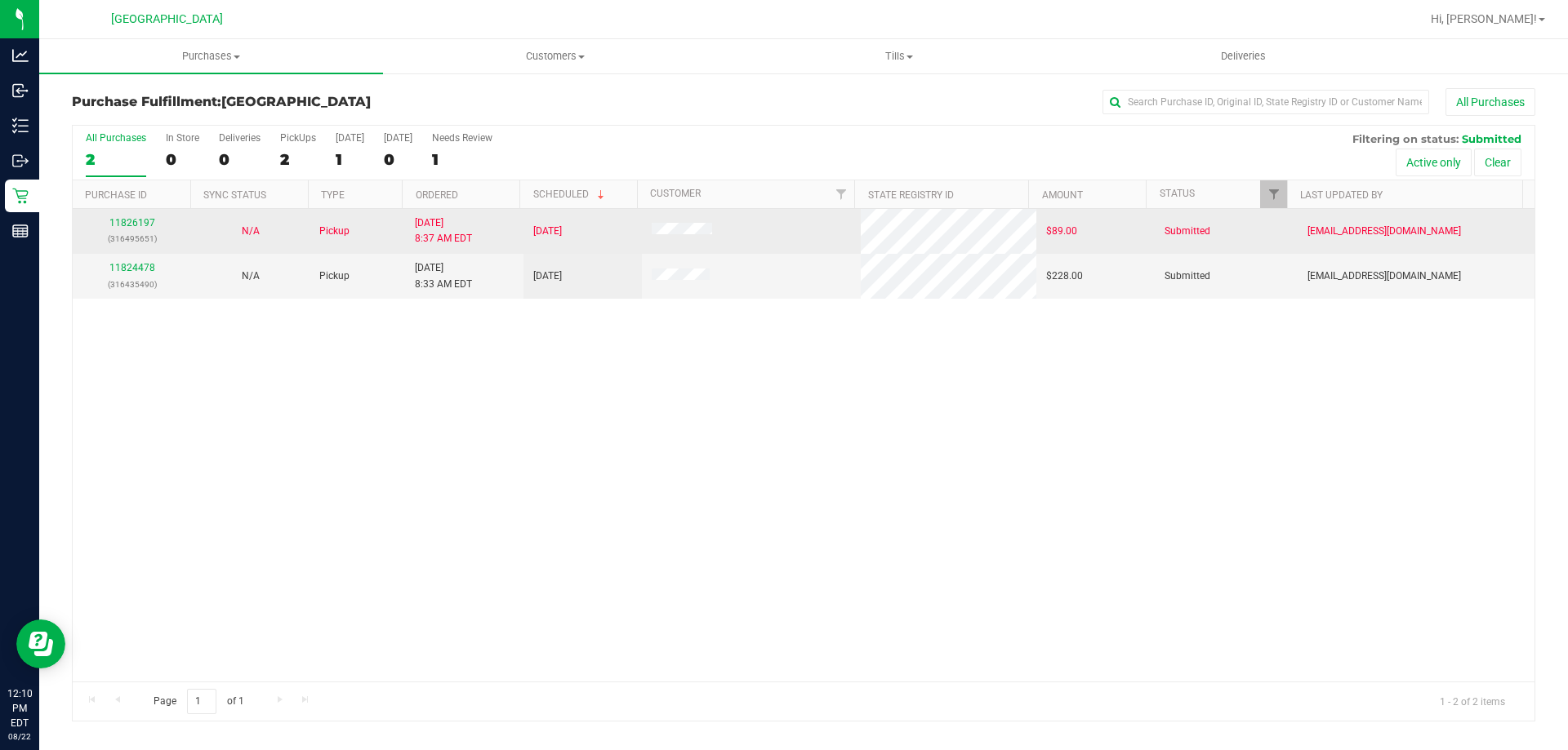
click at [143, 216] on div "11826197 (316495651)" at bounding box center [132, 230] width 98 height 31
click at [143, 227] on link "11826197" at bounding box center [132, 222] width 46 height 11
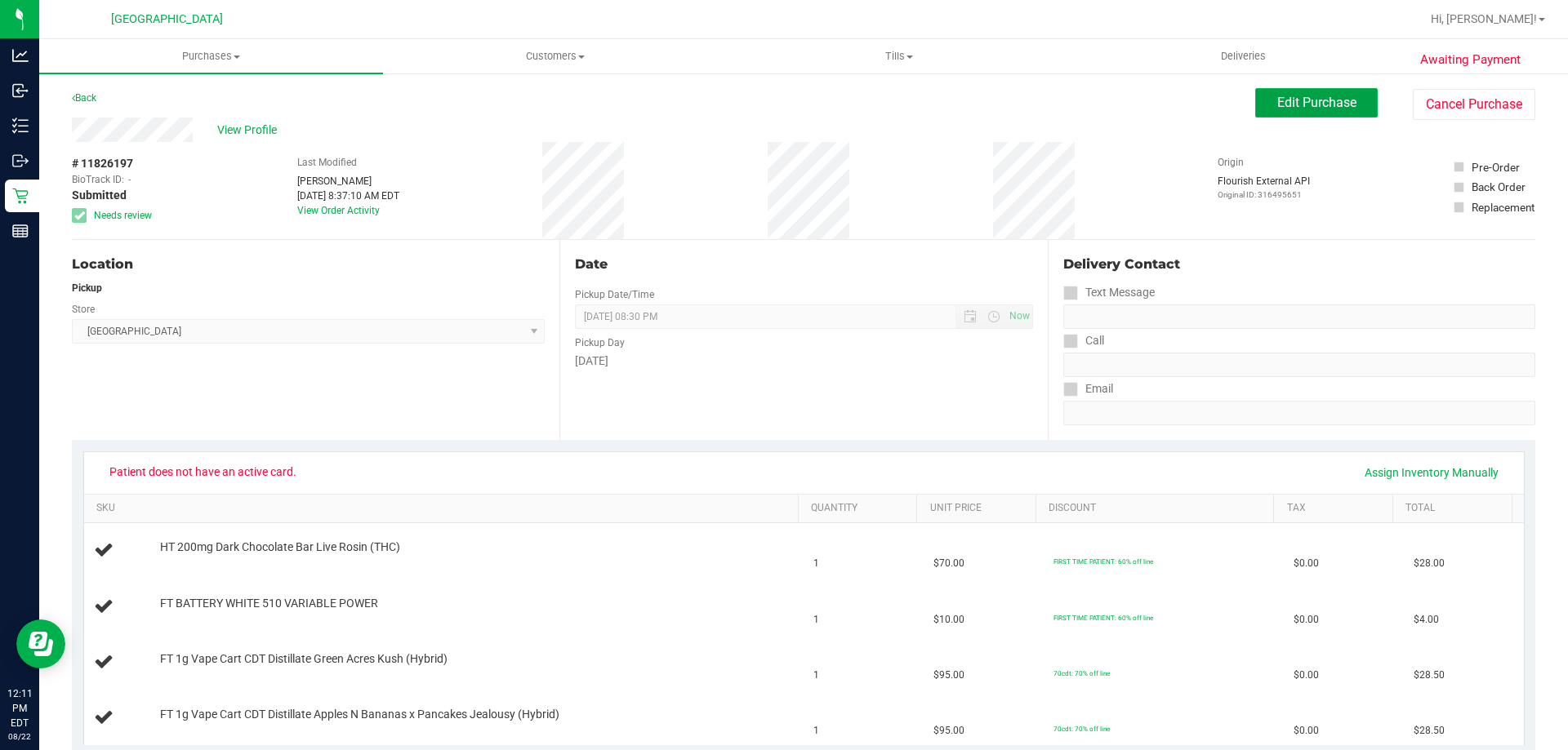
click at [1300, 91] on button "Edit Purchase" at bounding box center [1316, 102] width 122 height 29
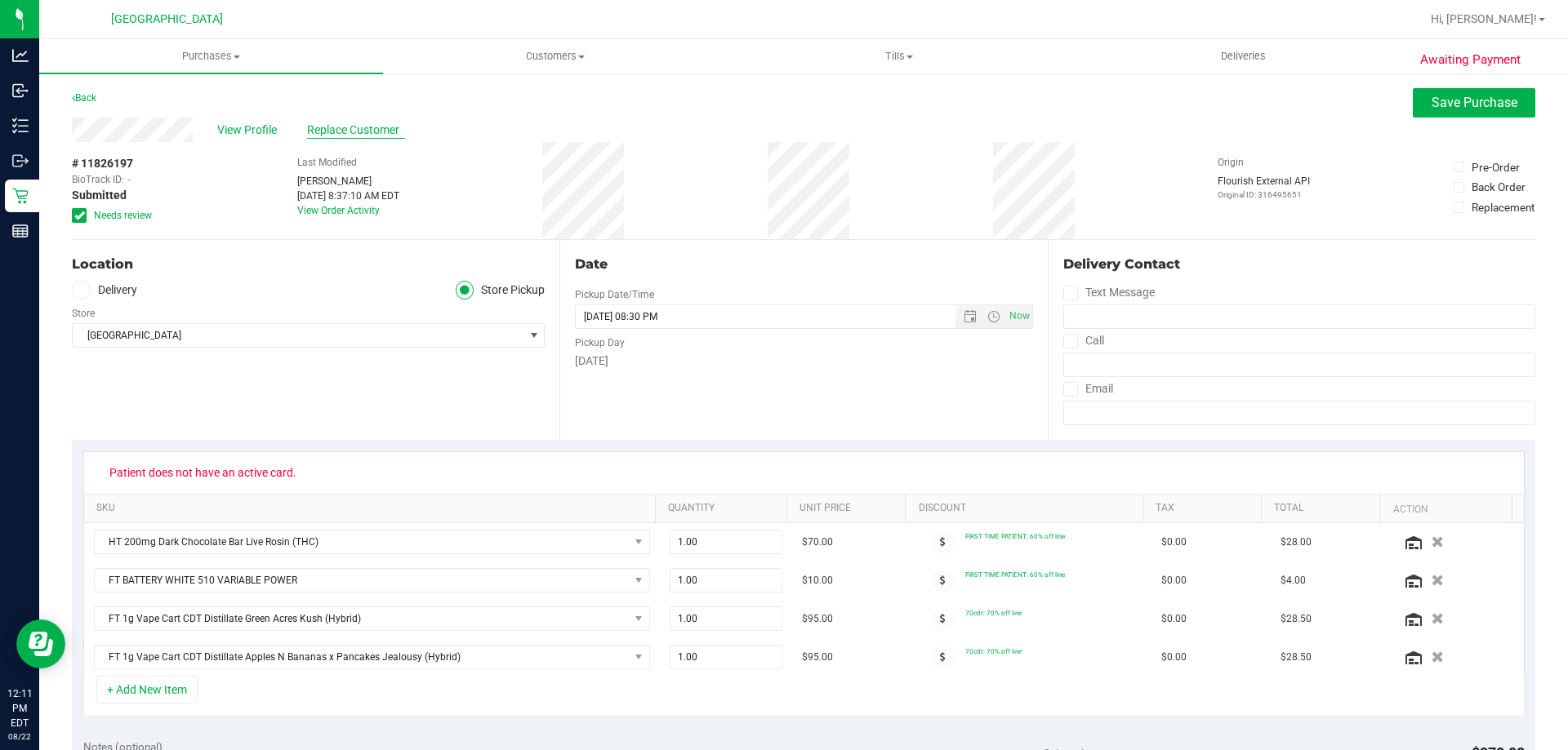
click at [349, 123] on span "Replace Customer" at bounding box center [355, 130] width 98 height 18
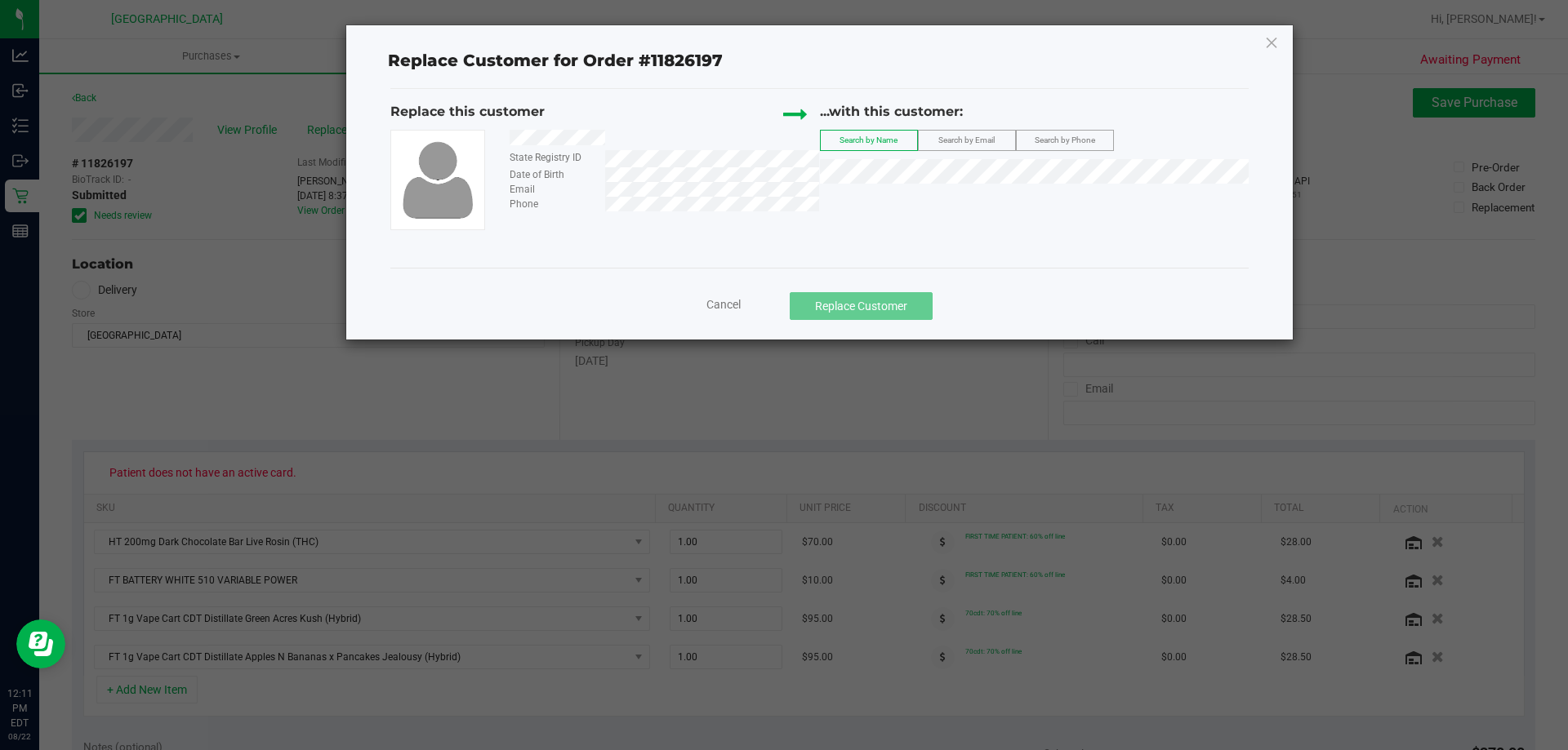
click at [718, 300] on span "Cancel" at bounding box center [723, 304] width 34 height 13
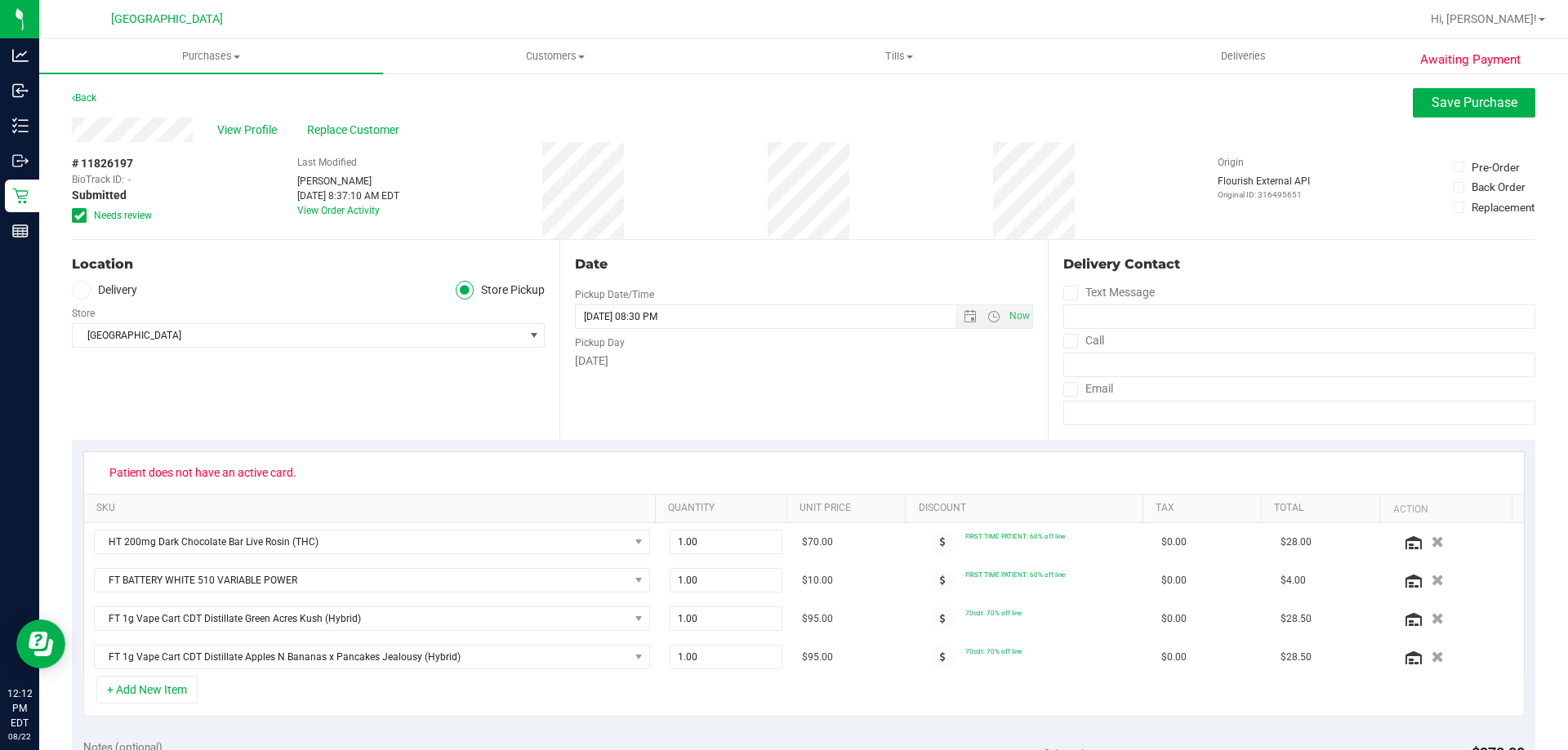
click at [86, 89] on div "Back" at bounding box center [84, 98] width 25 height 19
click at [84, 96] on link "Back" at bounding box center [84, 98] width 25 height 11
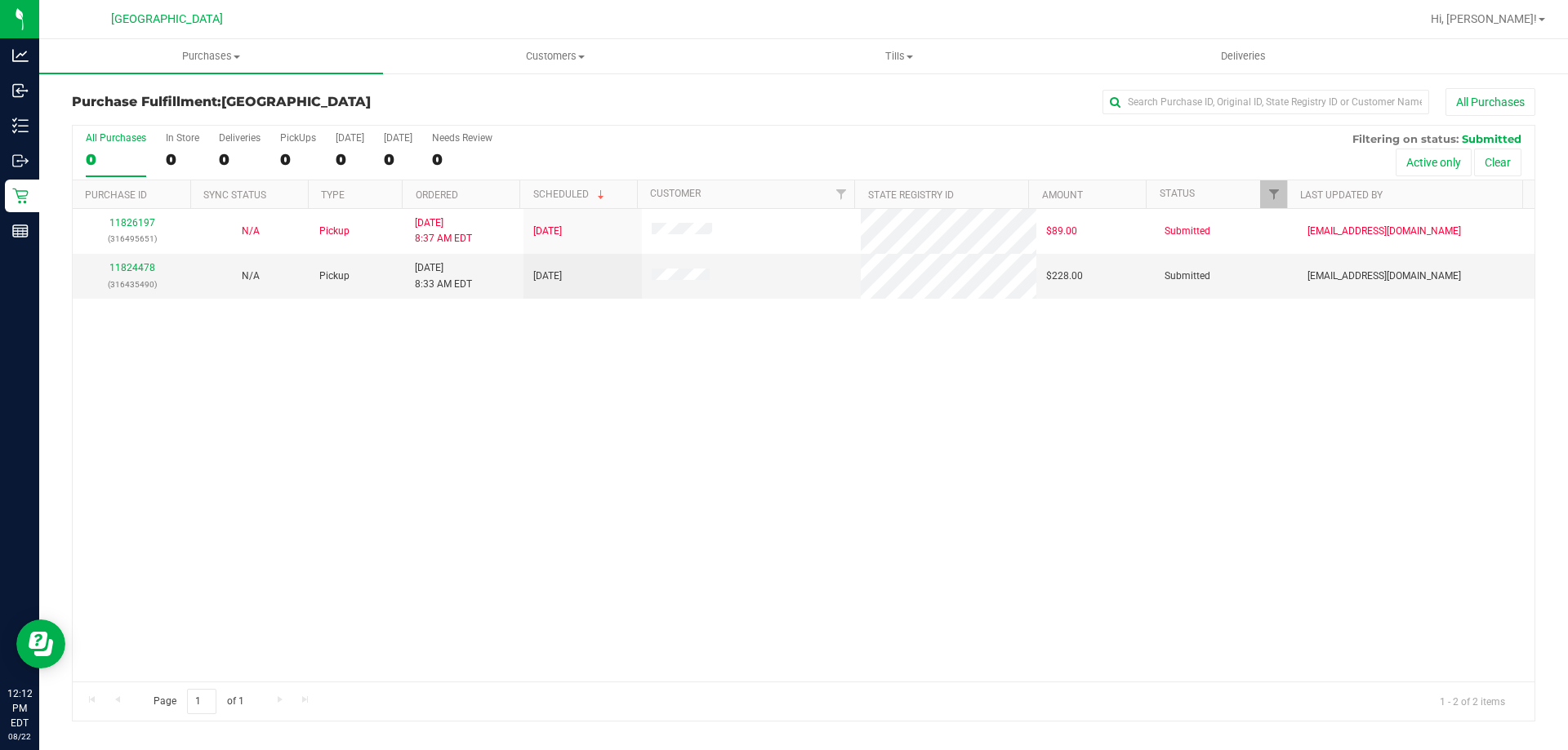
click at [599, 406] on div "11826197 (316495651) N/A Pickup 8/22/2025 8:37 AM EDT 8/22/2025 $89.00 Submitte…" at bounding box center [804, 446] width 1462 height 473
click at [596, 538] on div "11826197 (316495651) N/A Pickup 8/22/2025 8:37 AM EDT 8/22/2025 $89.00 Submitte…" at bounding box center [804, 446] width 1462 height 473
click at [293, 533] on div "11826197 (316495651) N/A Pickup 8/22/2025 8:37 AM EDT 8/22/2025 $89.00 Submitte…" at bounding box center [804, 446] width 1462 height 473
click at [452, 515] on div "11826197 (316495651) N/A Pickup 8/22/2025 8:37 AM EDT 8/22/2025 $89.00 Submitte…" at bounding box center [804, 446] width 1462 height 473
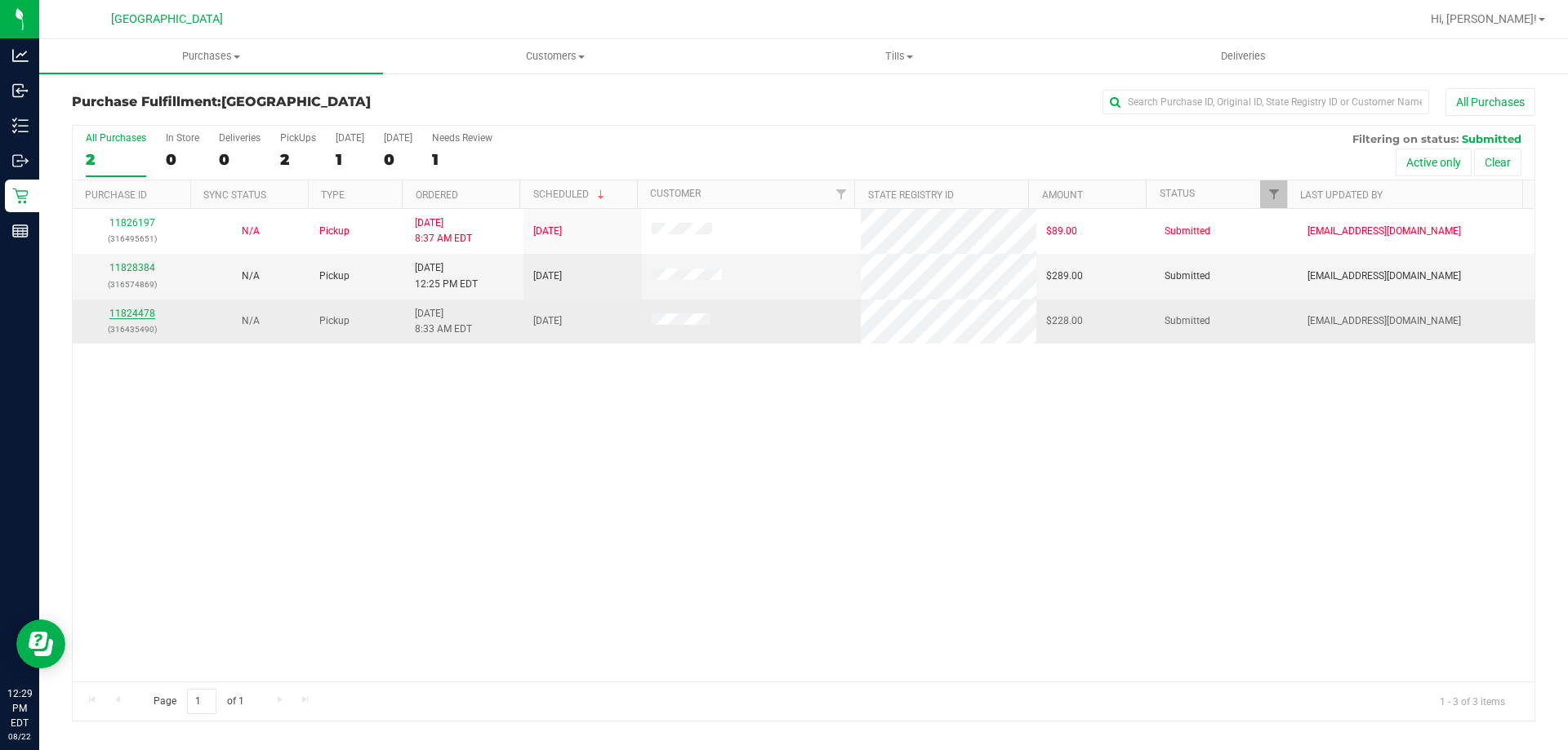
click at [140, 310] on link "11824478" at bounding box center [132, 313] width 46 height 11
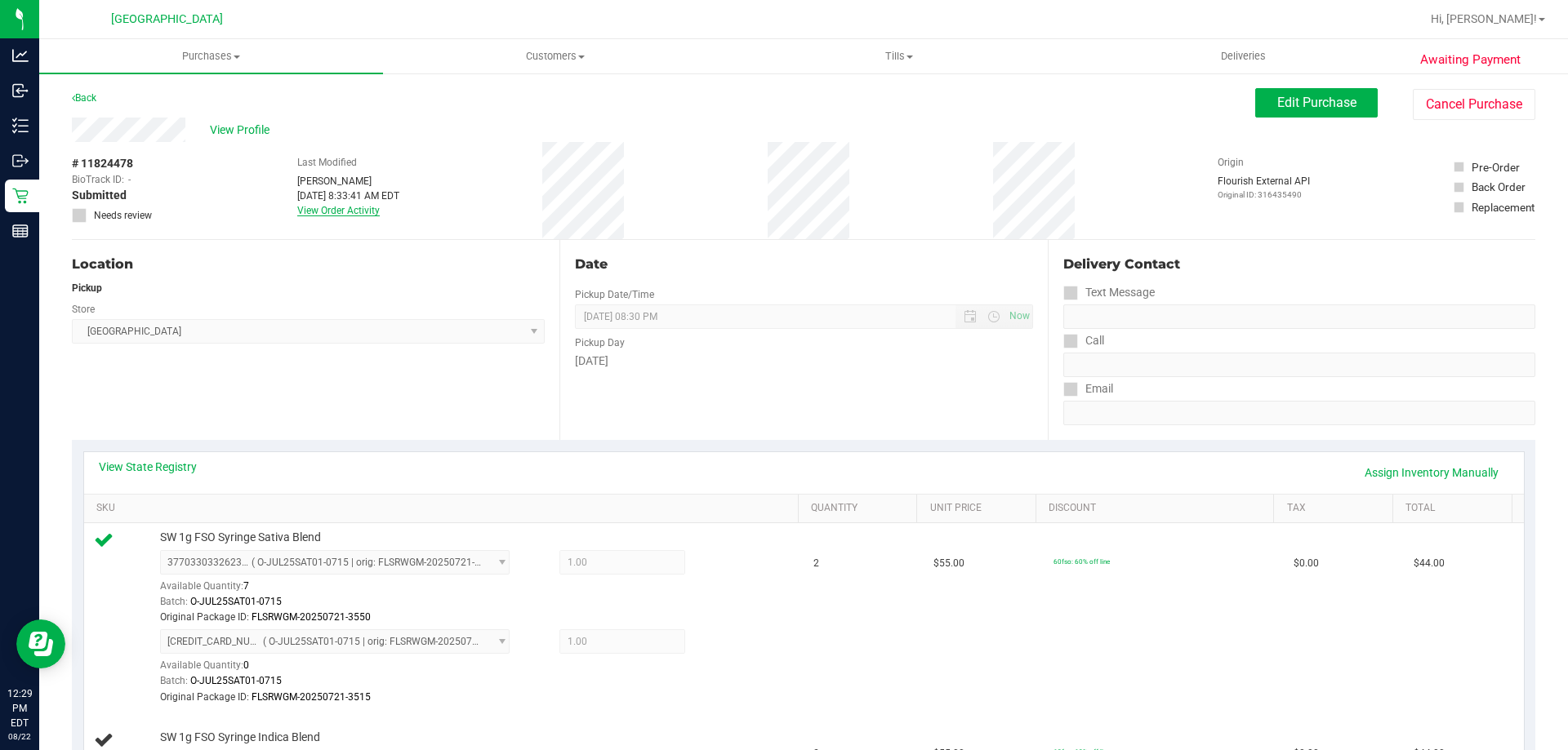
click at [343, 210] on link "View Order Activity" at bounding box center [339, 210] width 83 height 11
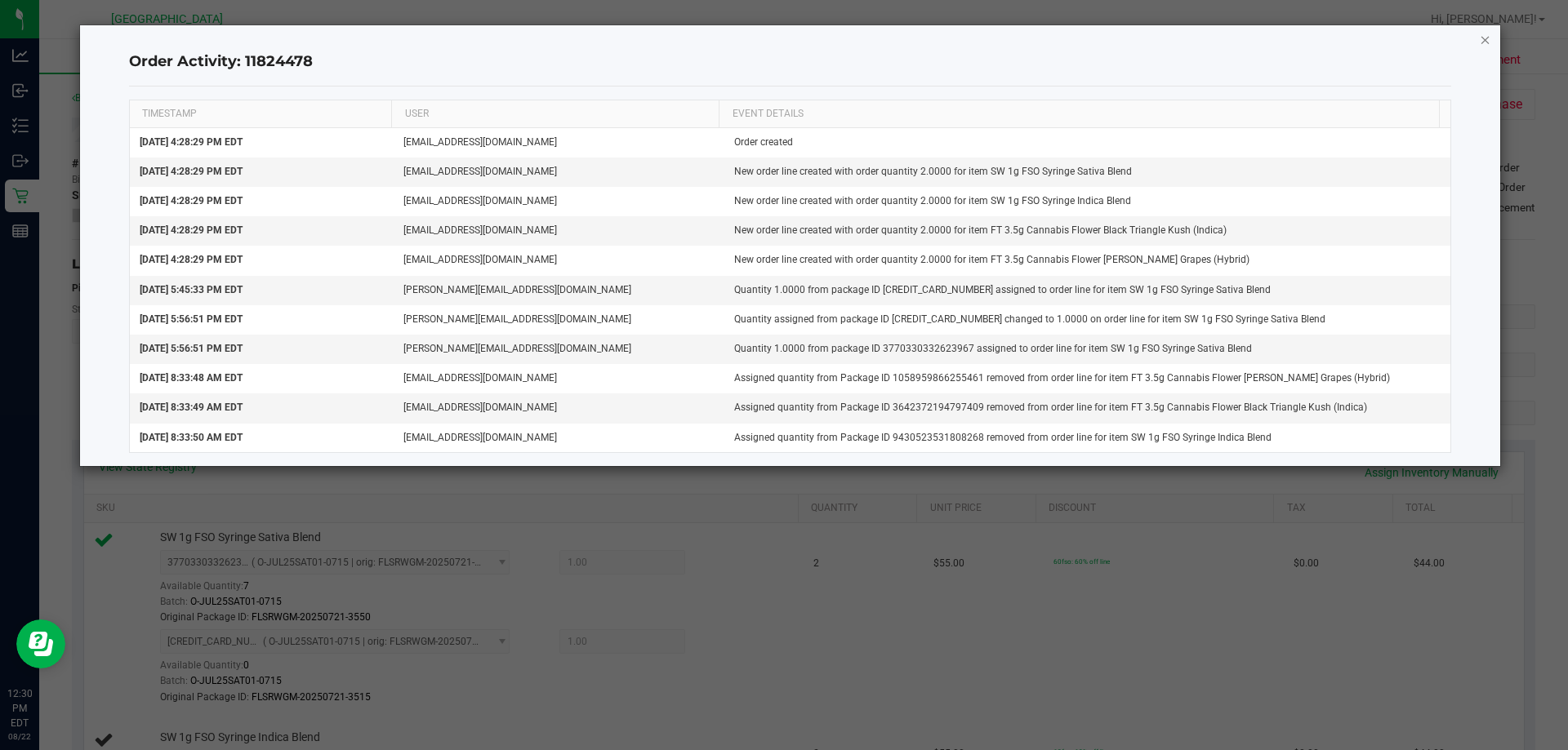
click at [1490, 36] on icon "button" at bounding box center [1485, 39] width 11 height 19
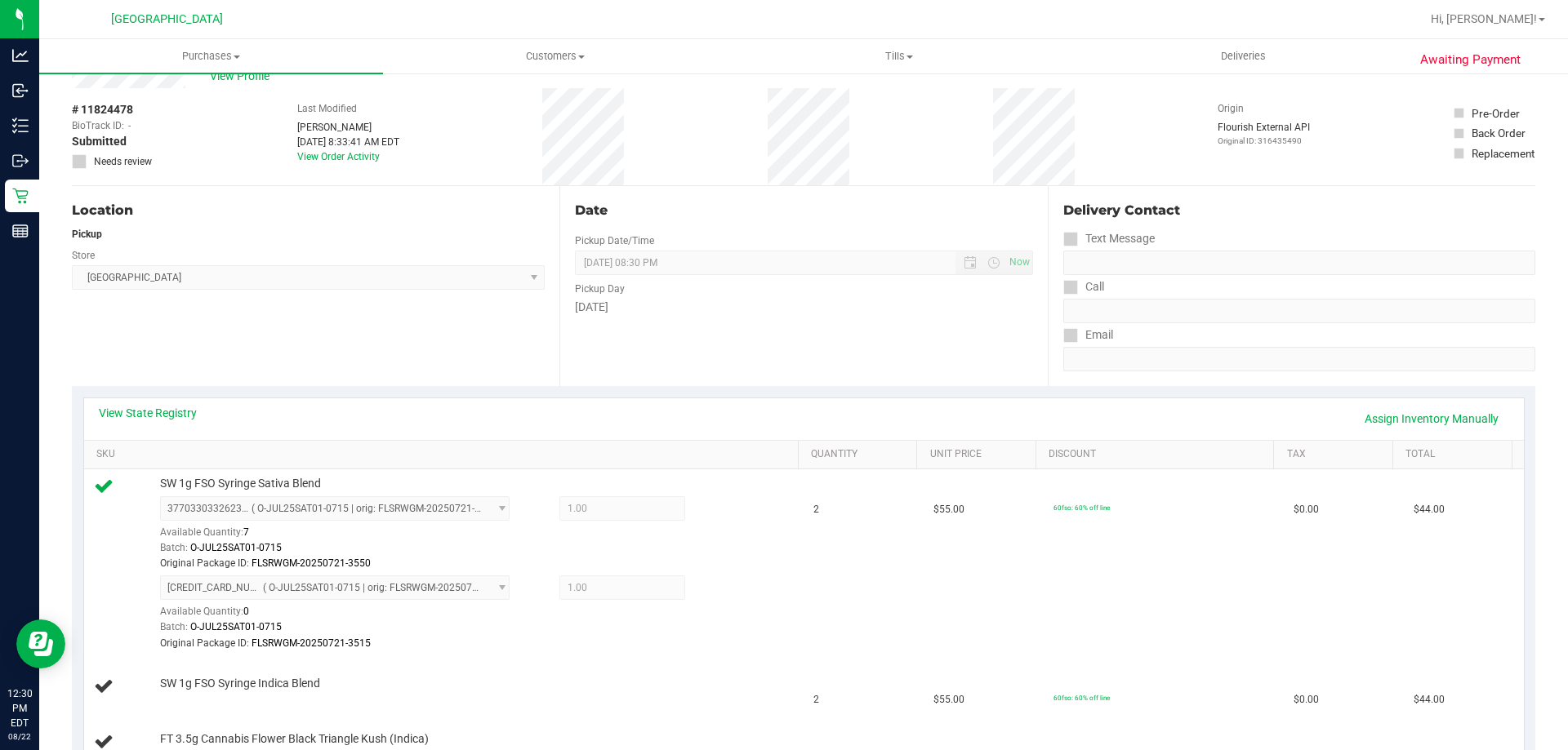
scroll to position [82, 0]
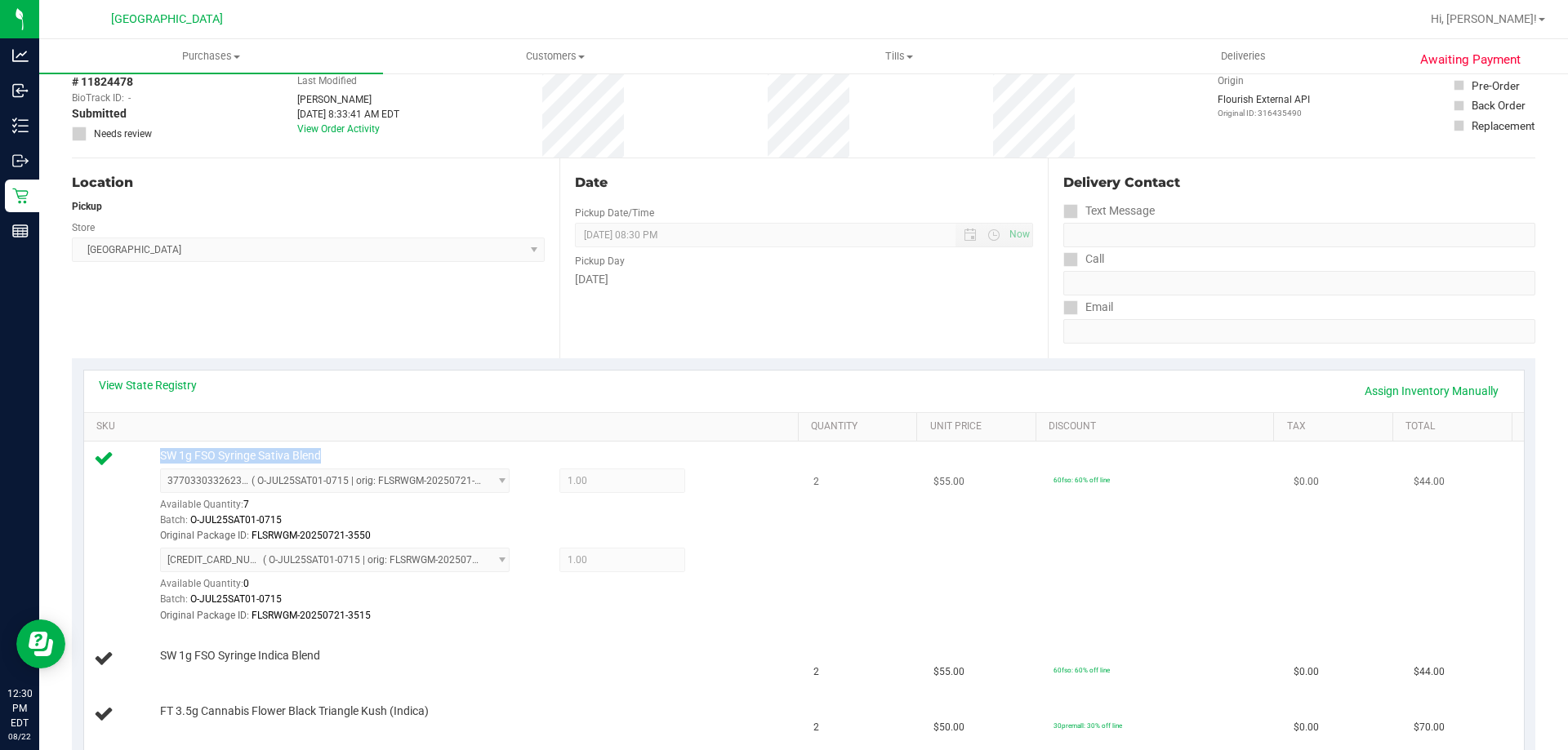
drag, startPoint x: 331, startPoint y: 457, endPoint x: 156, endPoint y: 458, distance: 175.0
click at [156, 458] on div "SW 1g FSO Syringe Sativa Blend 3770330332623967 ( O-JUL25SAT01-0715 | orig: FLS…" at bounding box center [471, 536] width 638 height 176
copy span "SW 1g FSO Syringe Sativa Blend"
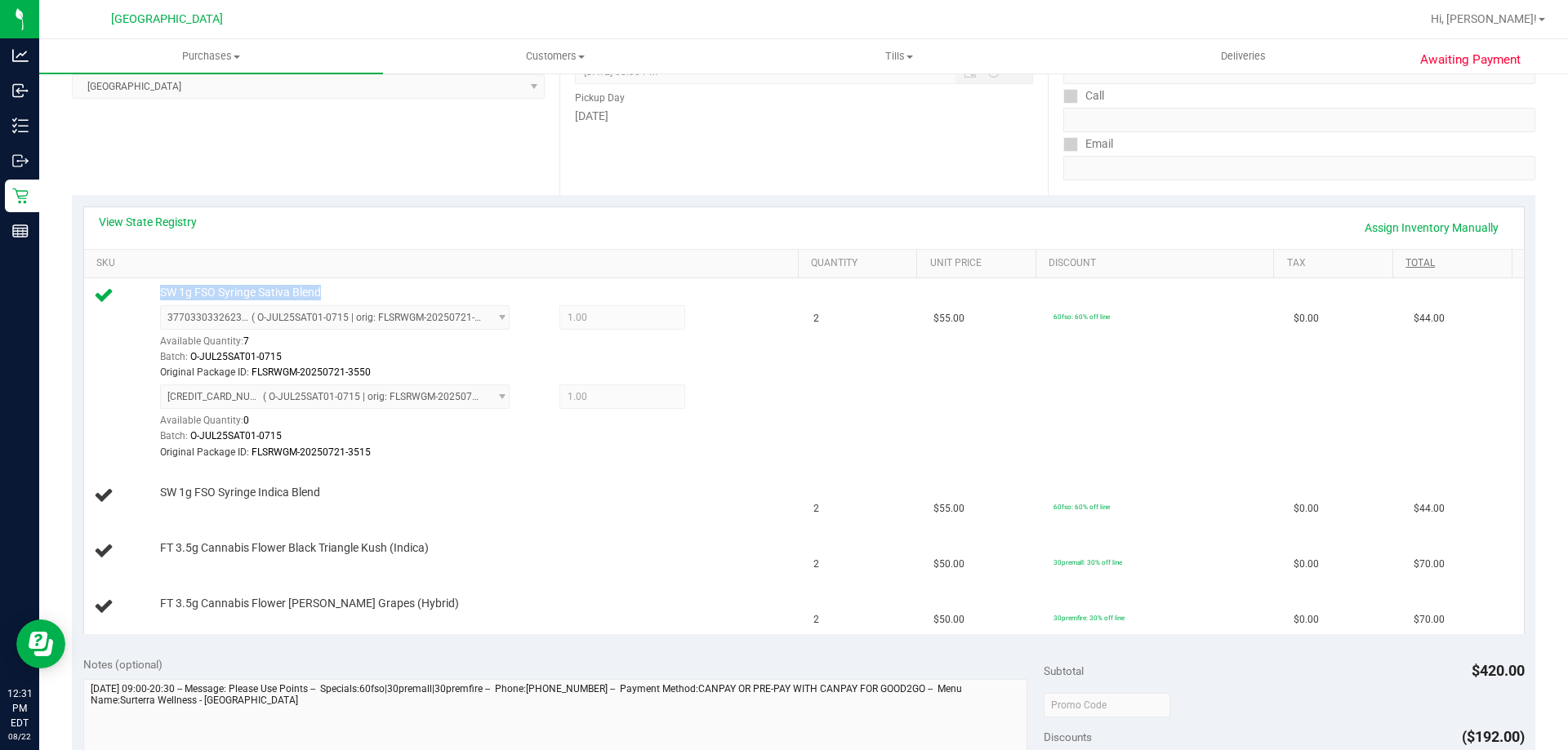
scroll to position [0, 0]
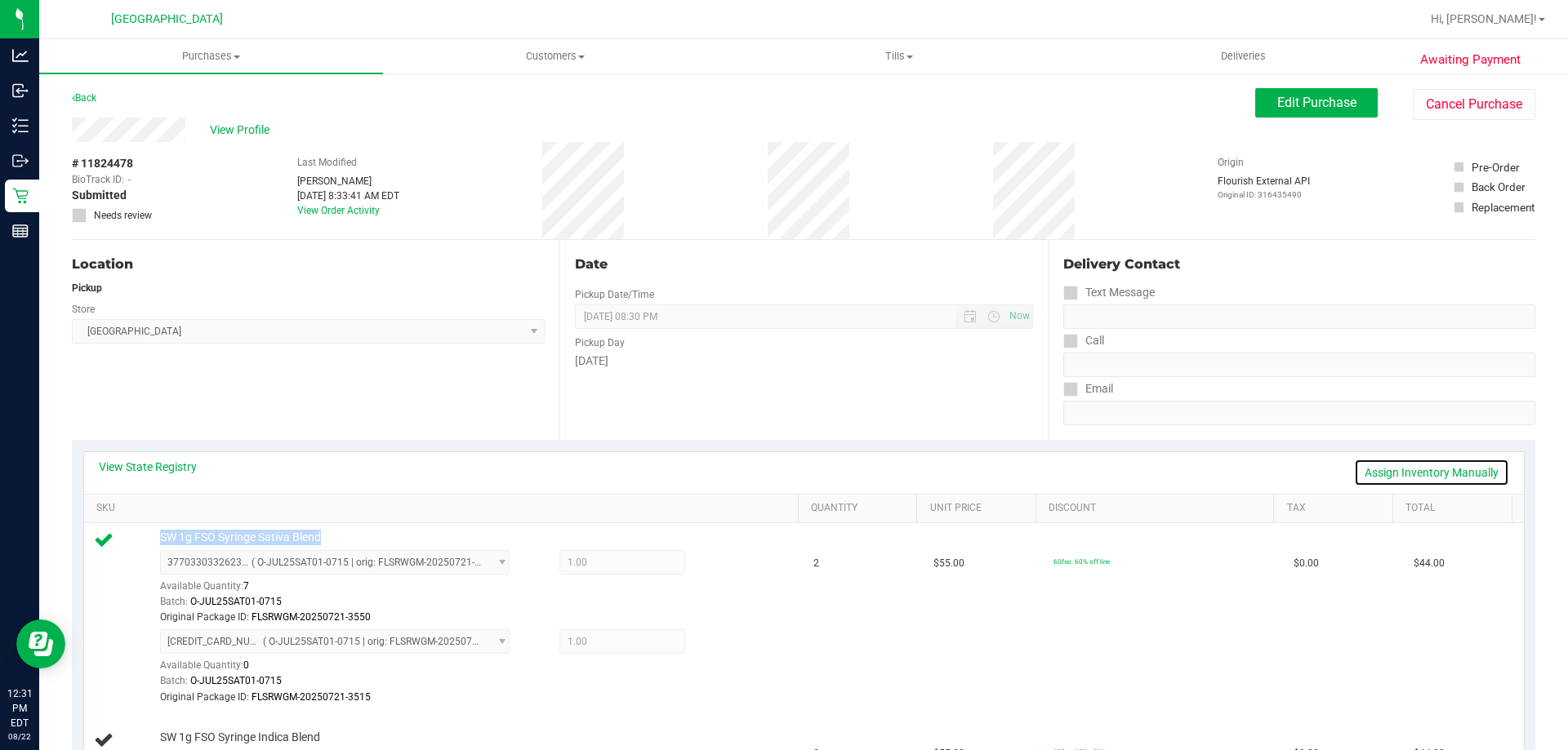
click at [1440, 463] on link "Assign Inventory Manually" at bounding box center [1432, 473] width 155 height 28
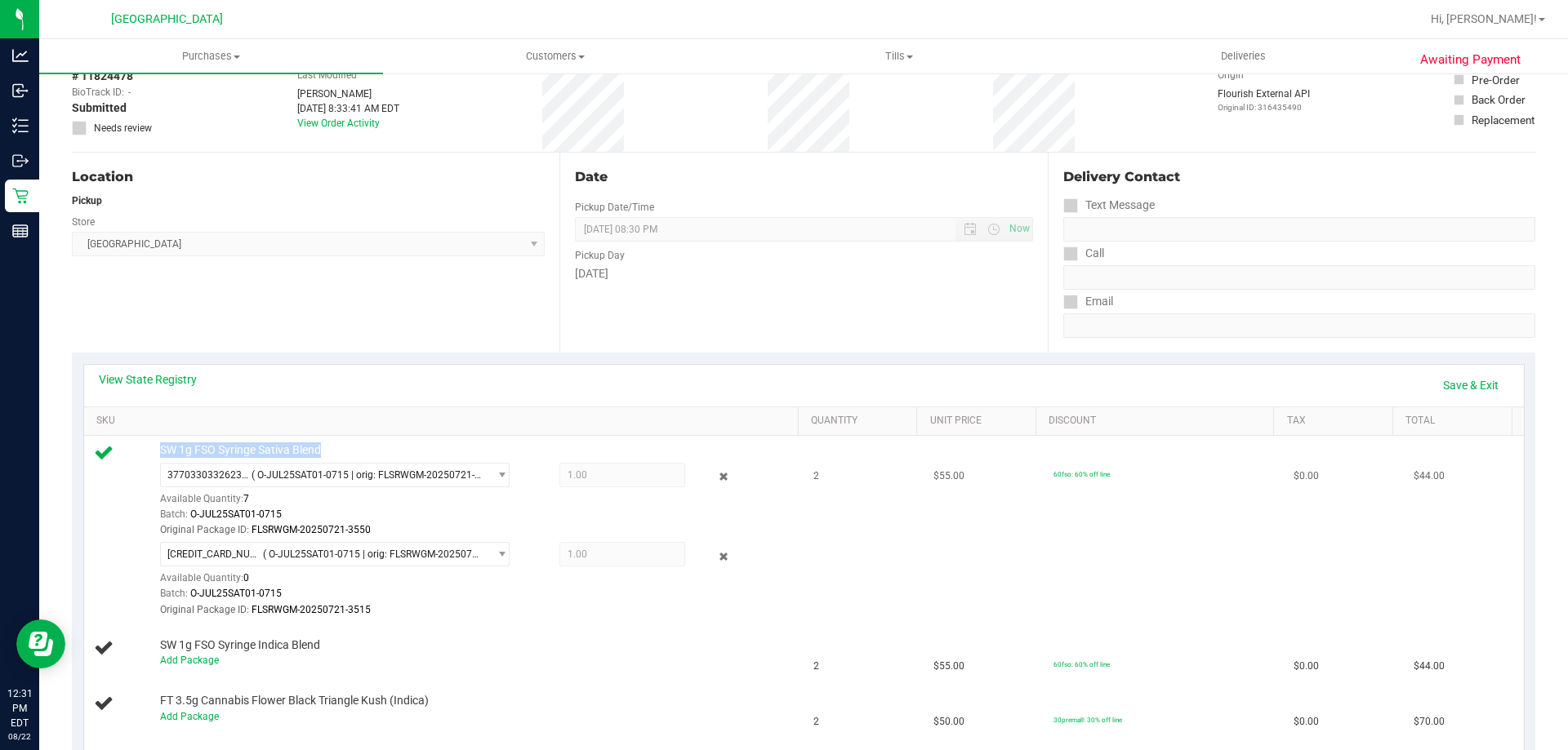
scroll to position [245, 0]
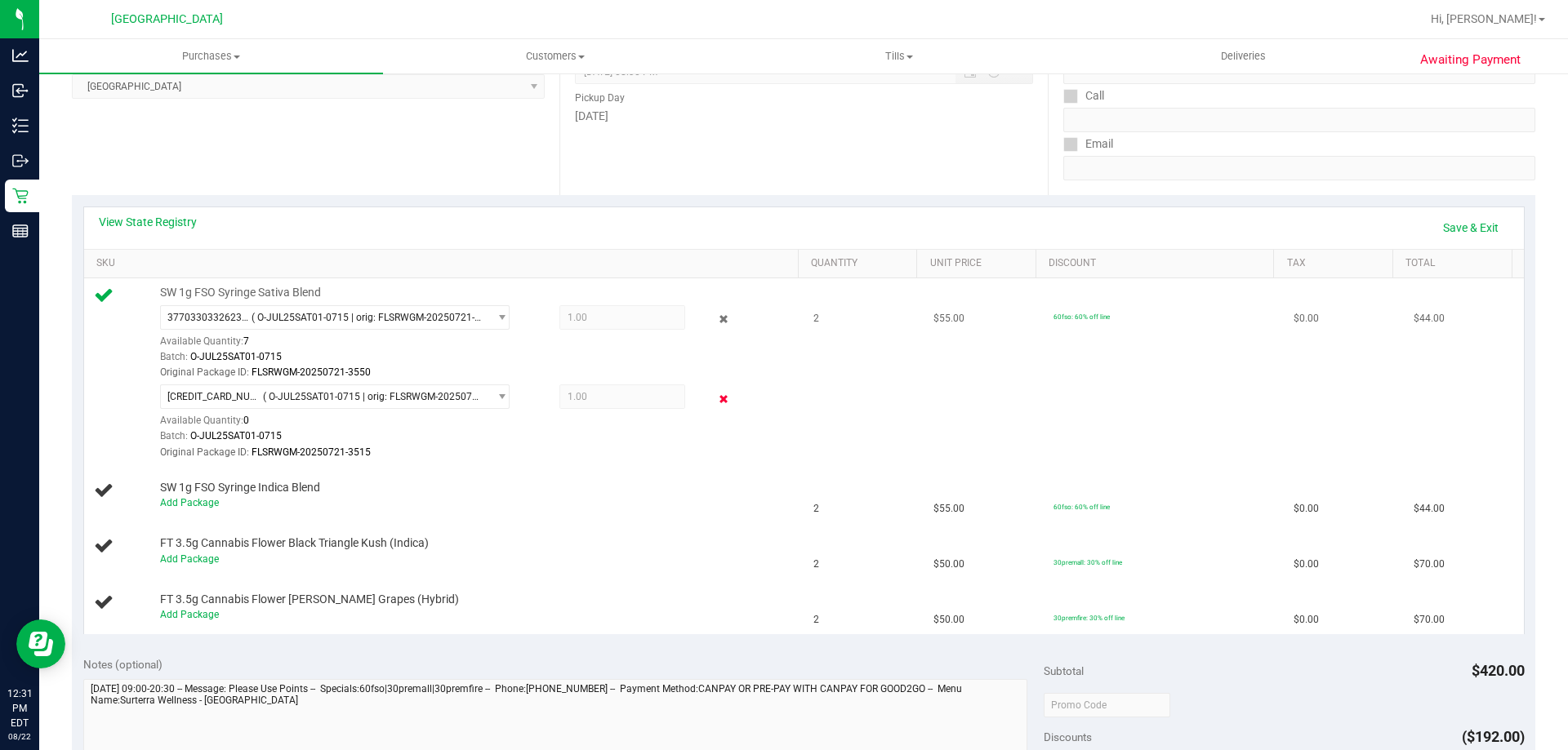
click at [715, 405] on icon at bounding box center [724, 398] width 18 height 18
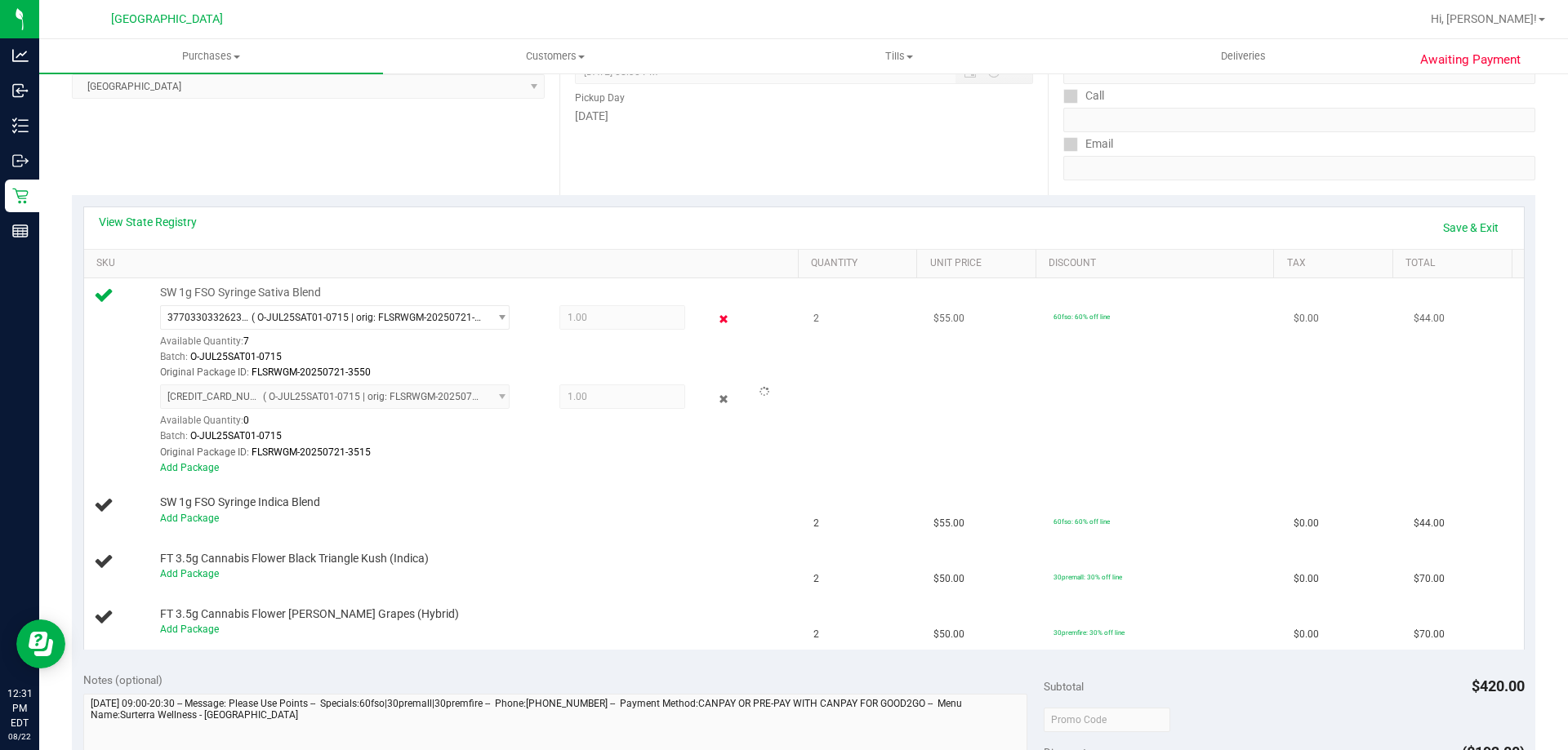
click at [715, 318] on icon at bounding box center [724, 319] width 18 height 18
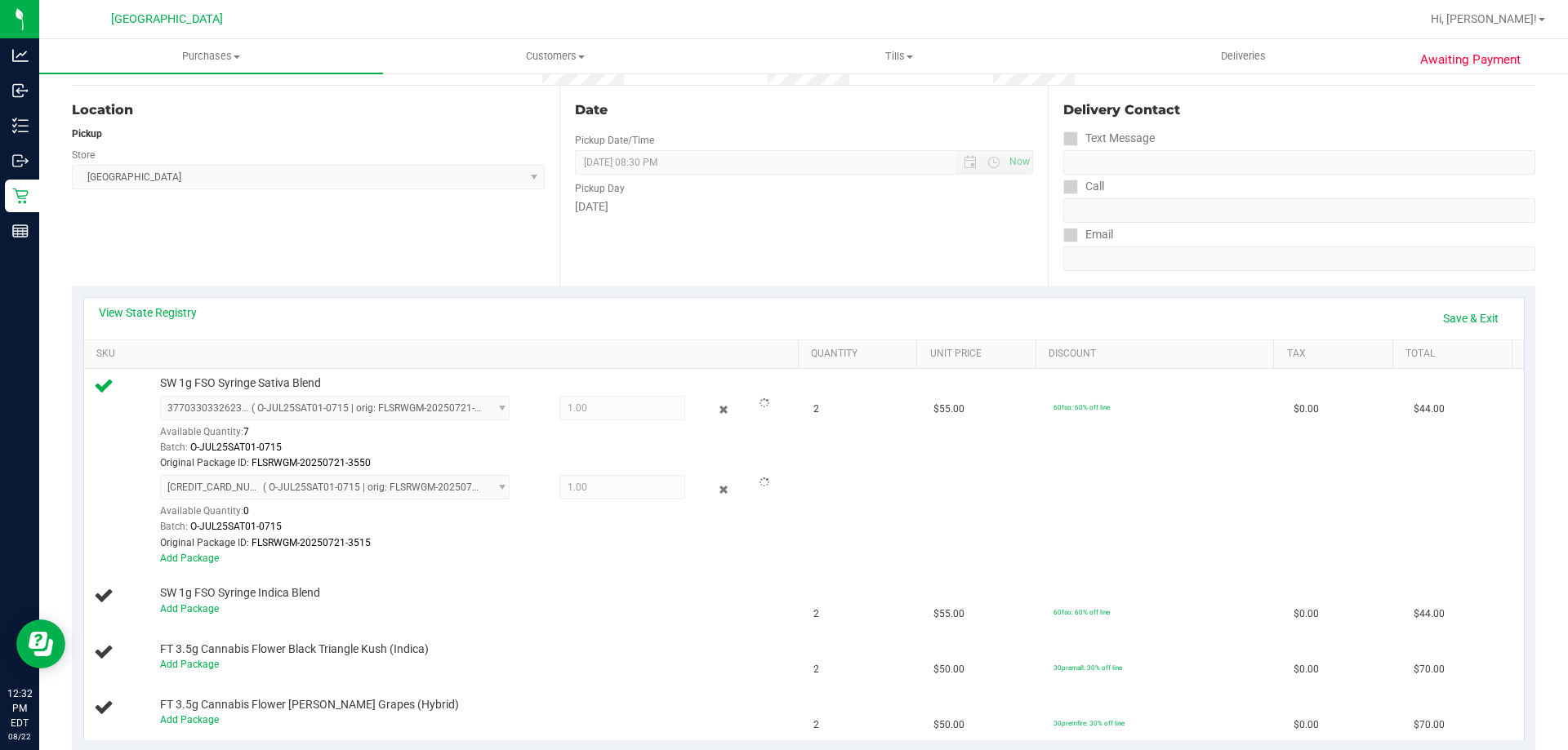
scroll to position [82, 0]
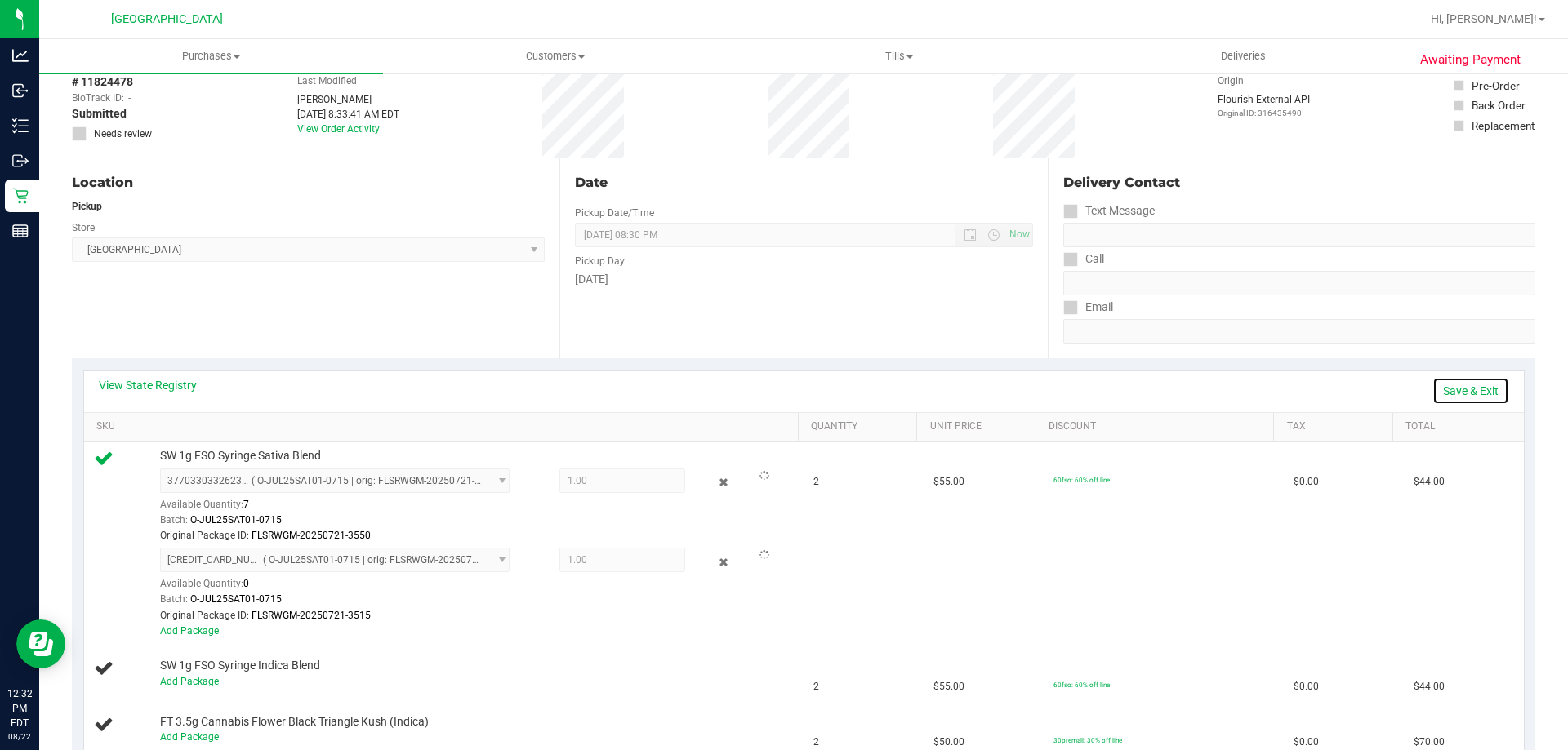
click at [1476, 395] on link "Save & Exit" at bounding box center [1470, 391] width 77 height 28
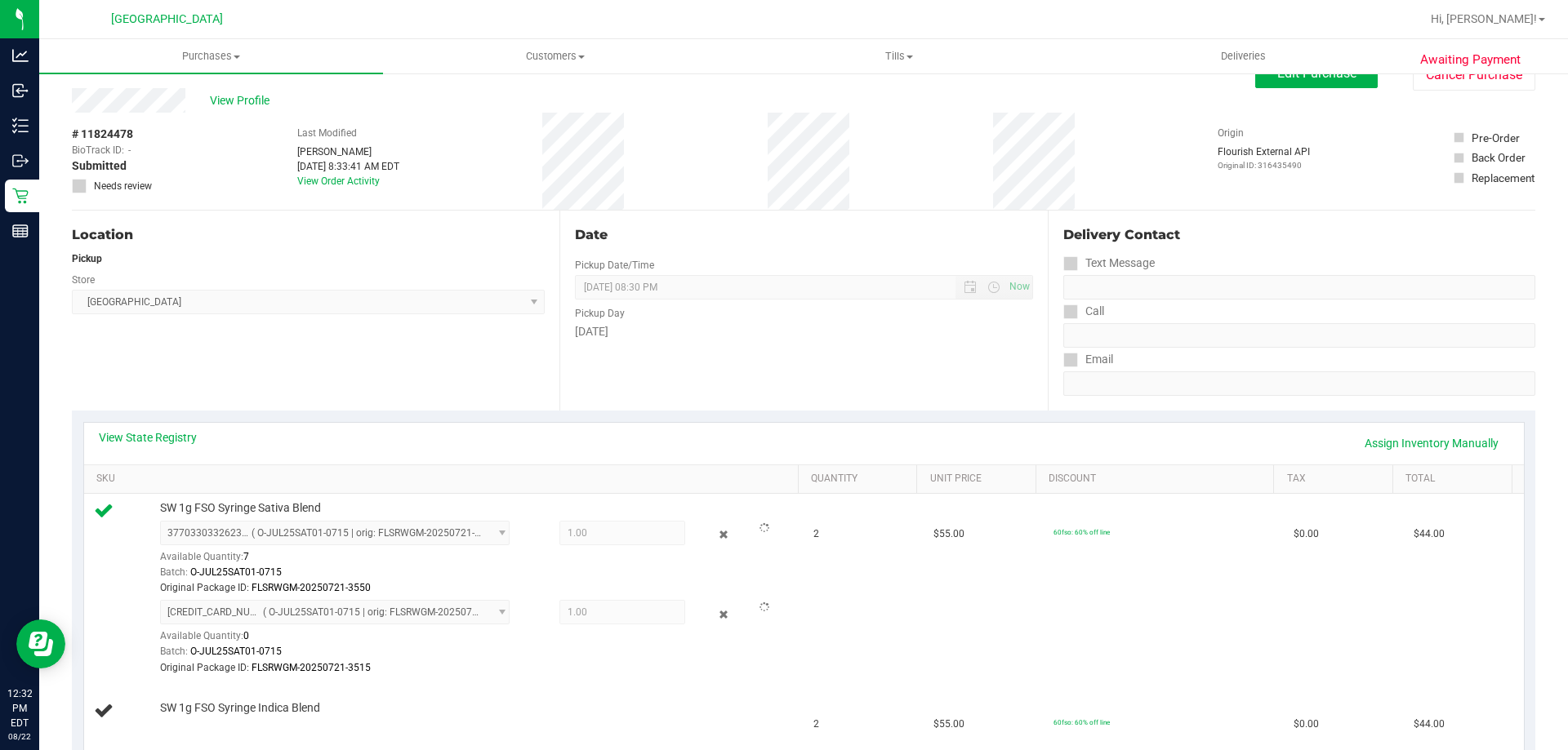
scroll to position [0, 0]
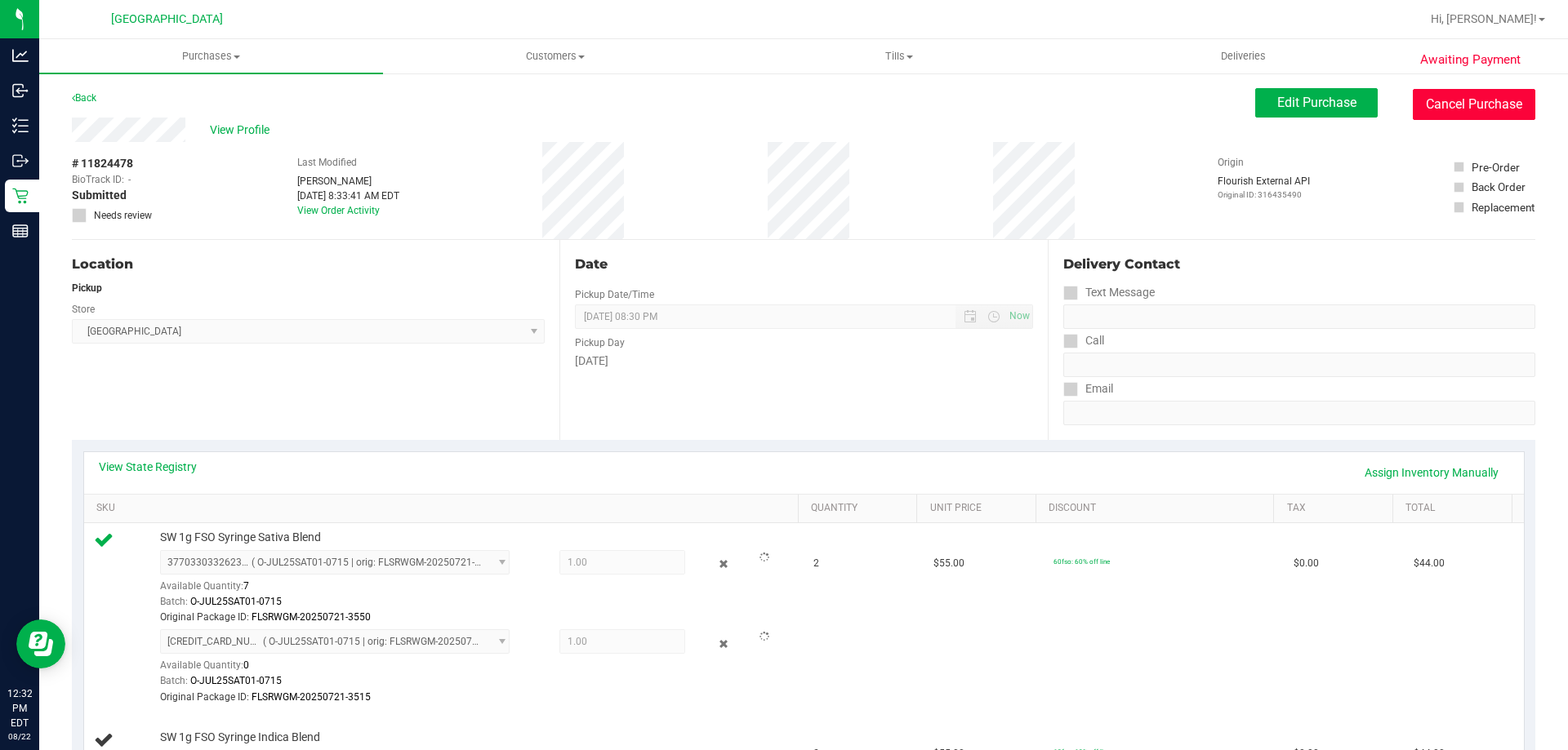
click at [1479, 98] on button "Cancel Purchase" at bounding box center [1474, 104] width 122 height 31
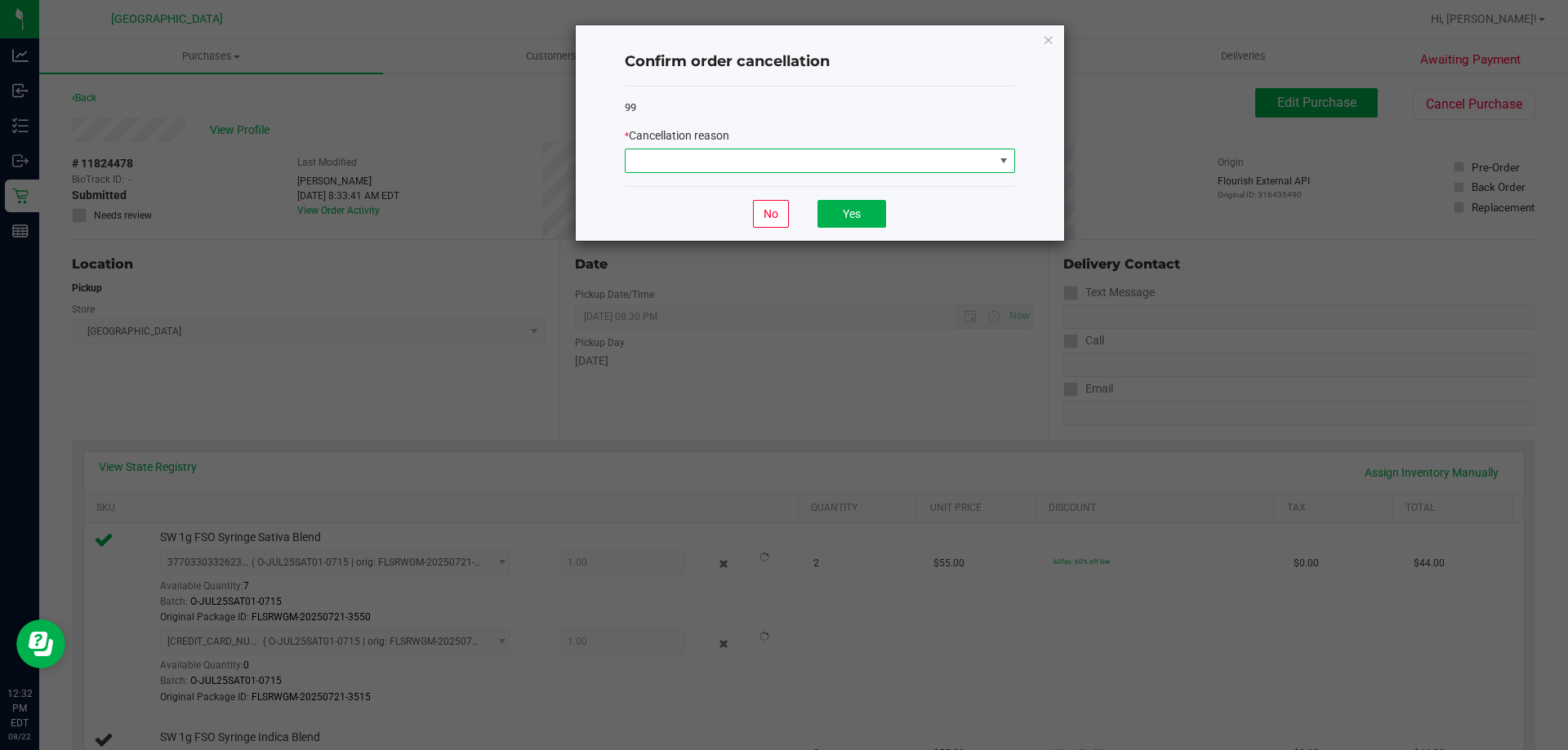
click at [896, 155] on span at bounding box center [809, 161] width 368 height 23
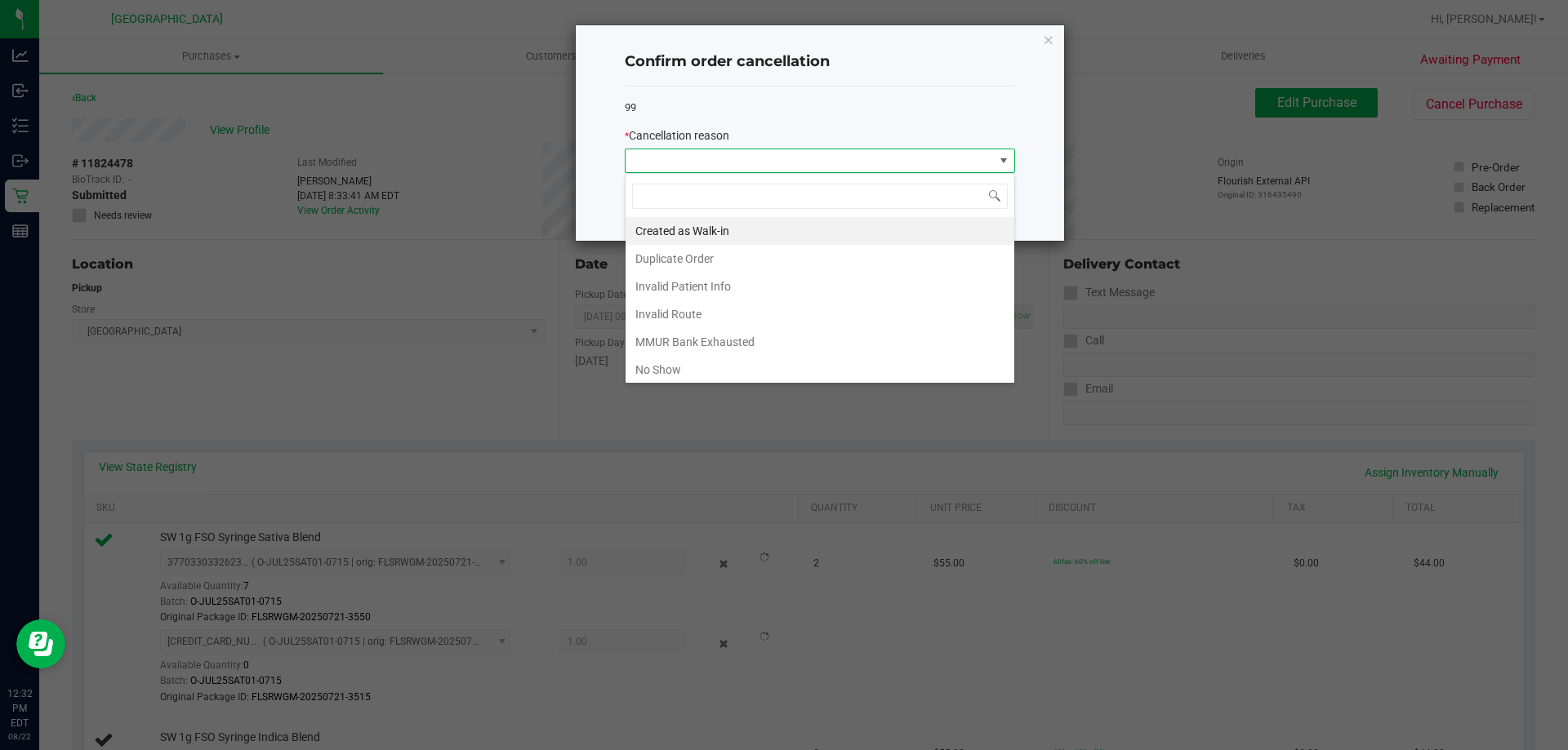
scroll to position [25, 390]
click at [708, 259] on li "Duplicate Order" at bounding box center [820, 259] width 389 height 28
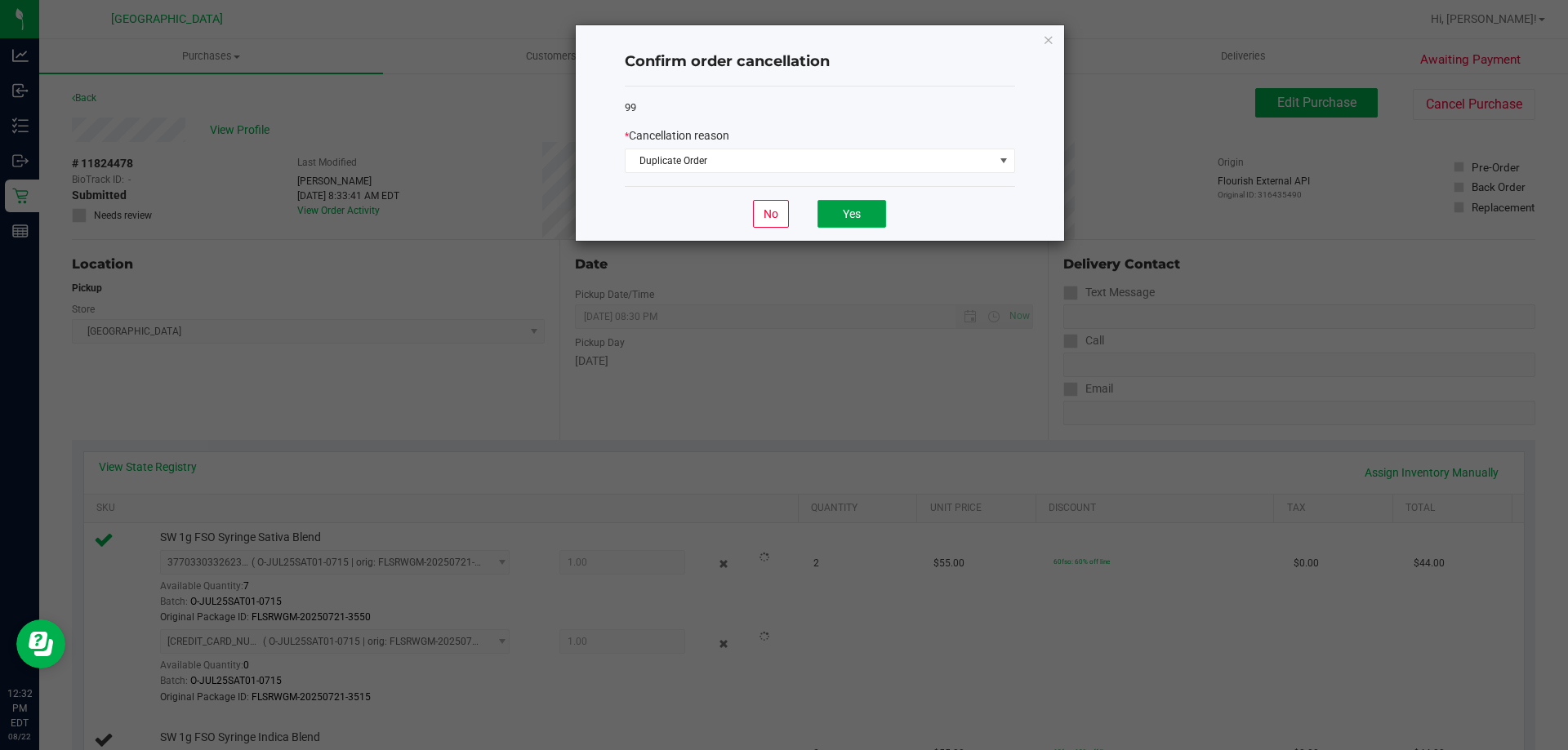
click at [852, 212] on button "Yes" at bounding box center [852, 215] width 69 height 28
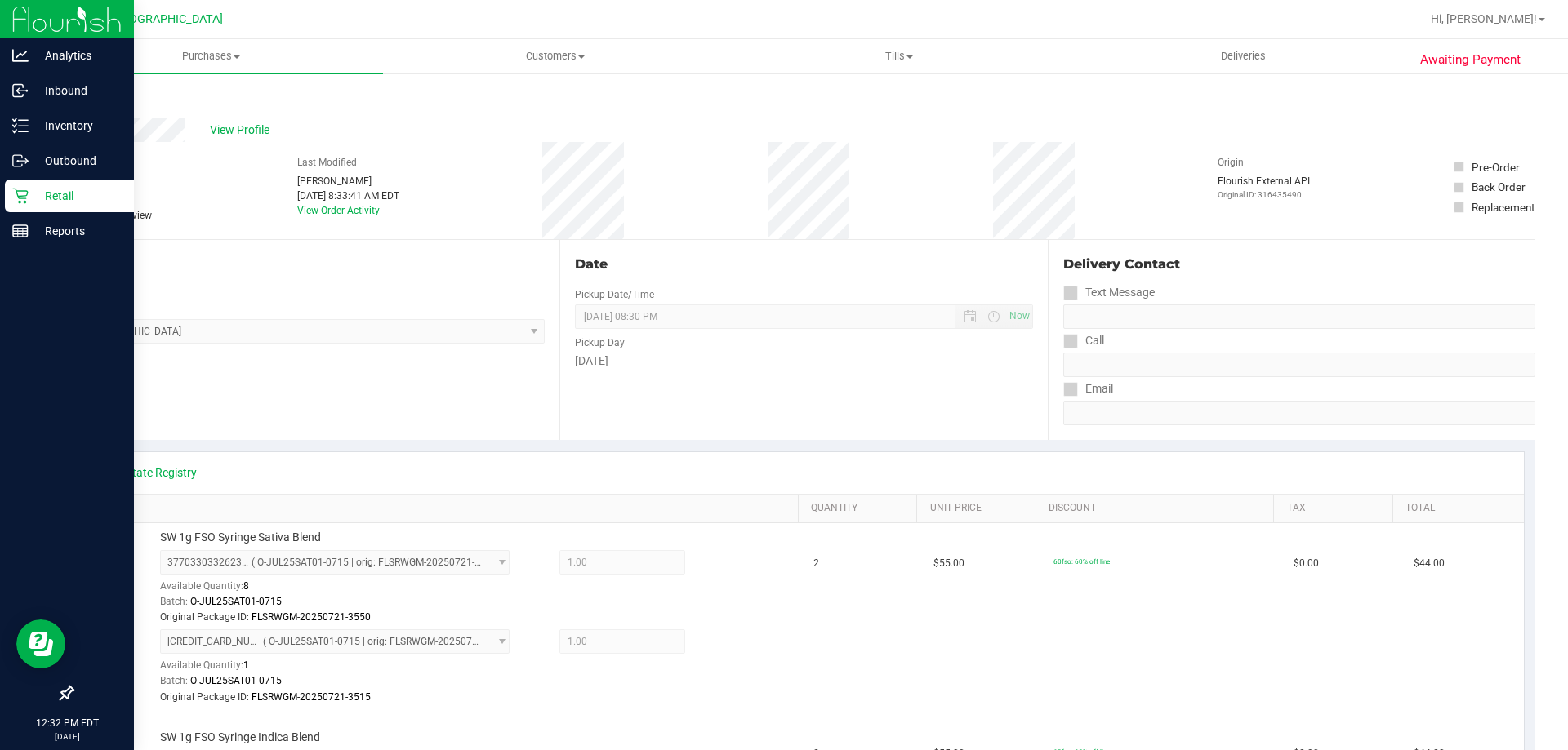
click at [58, 194] on p "Retail" at bounding box center [77, 196] width 98 height 19
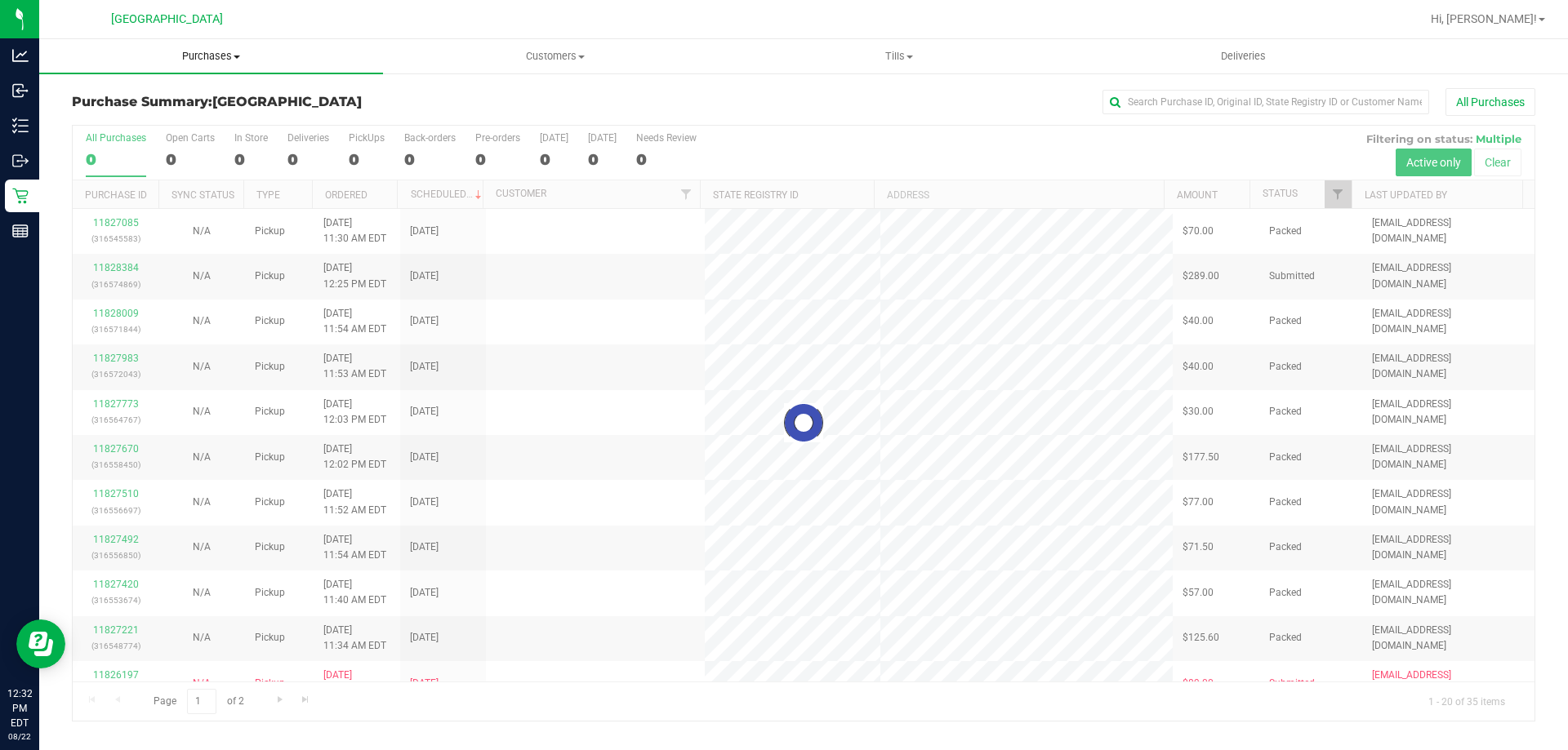
click at [201, 63] on uib-tab-heading "Purchases Summary of purchases Fulfillment All purchases" at bounding box center [211, 56] width 344 height 34
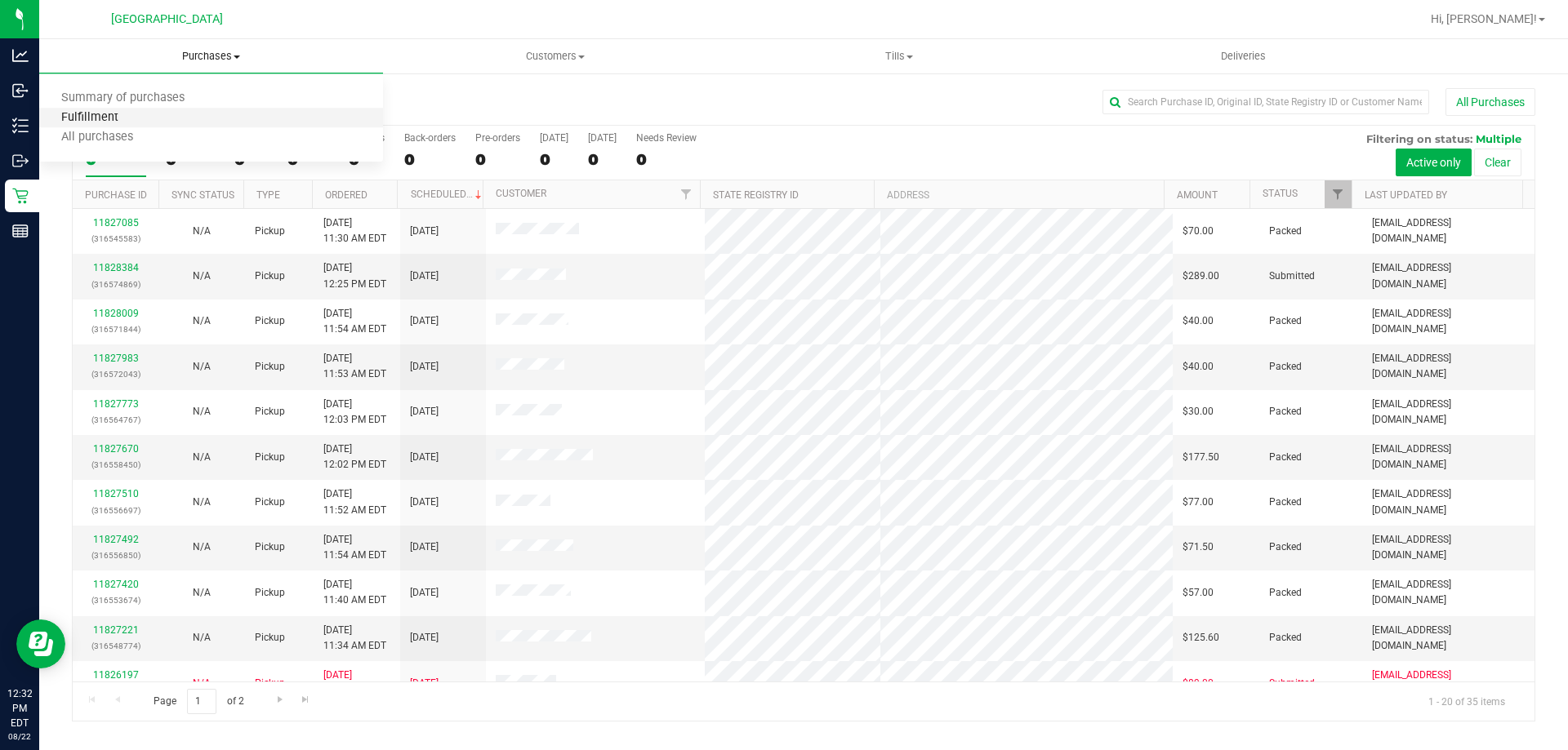
click at [98, 125] on span "Fulfillment" at bounding box center [90, 118] width 101 height 14
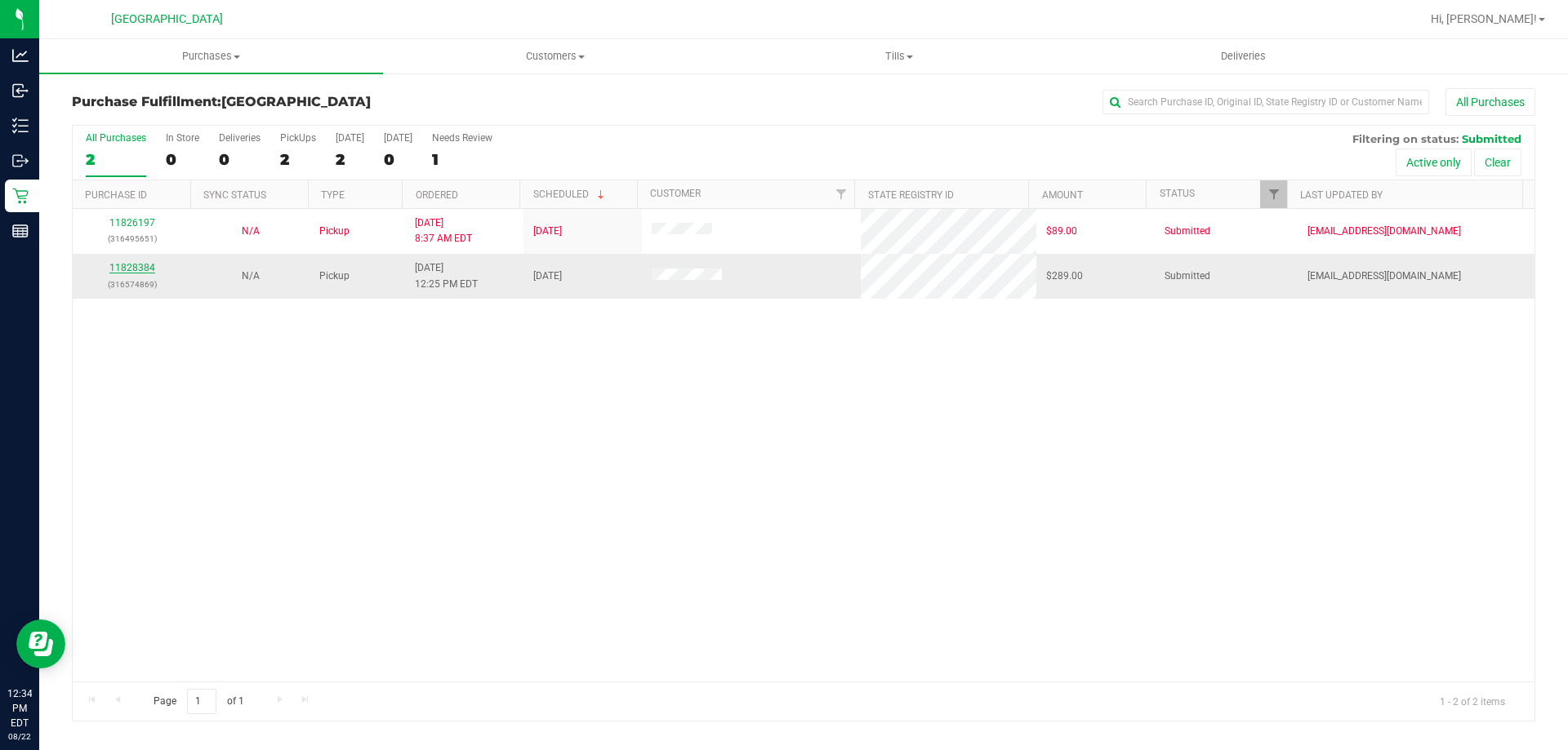
click at [135, 269] on link "11828384" at bounding box center [132, 267] width 46 height 11
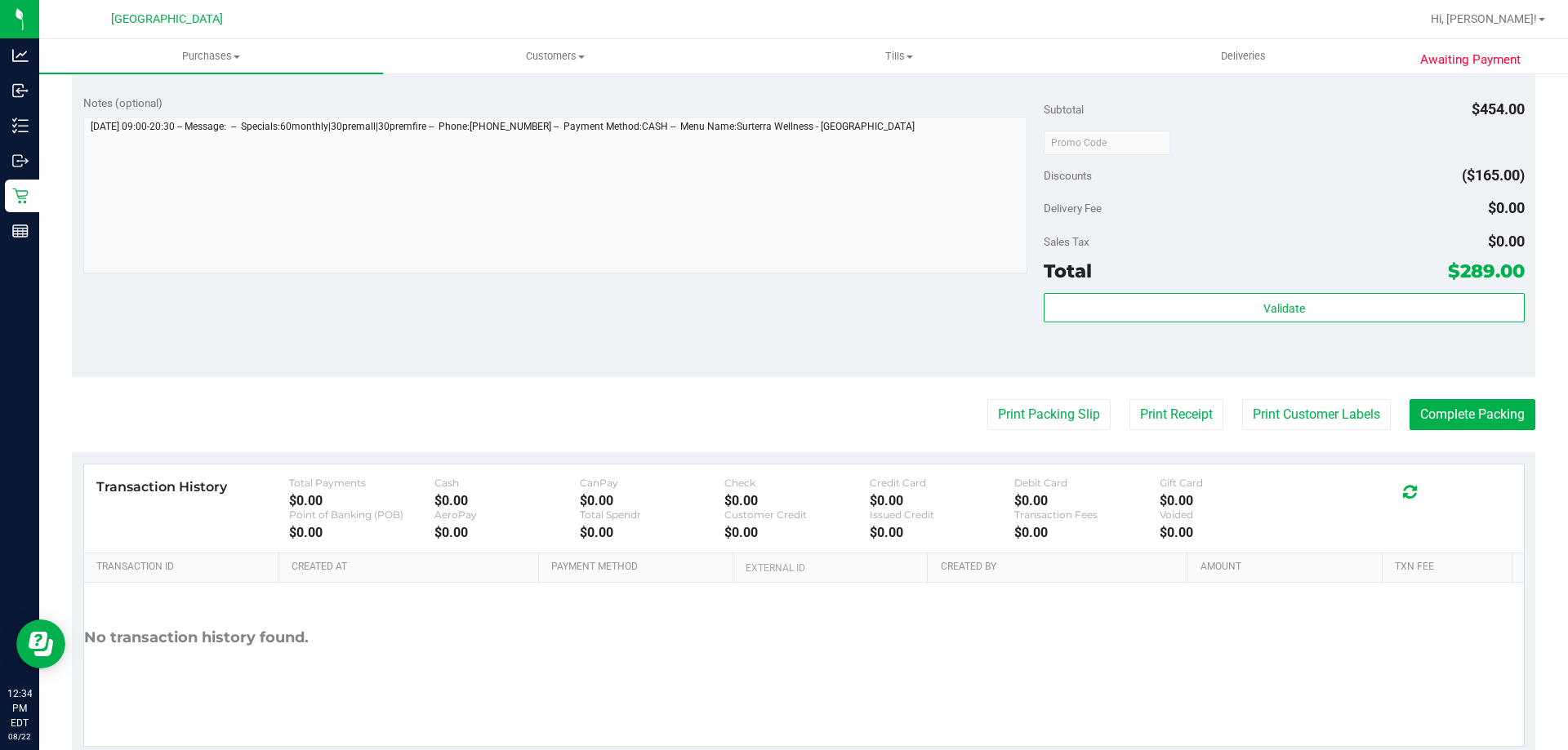
scroll to position [880, 0]
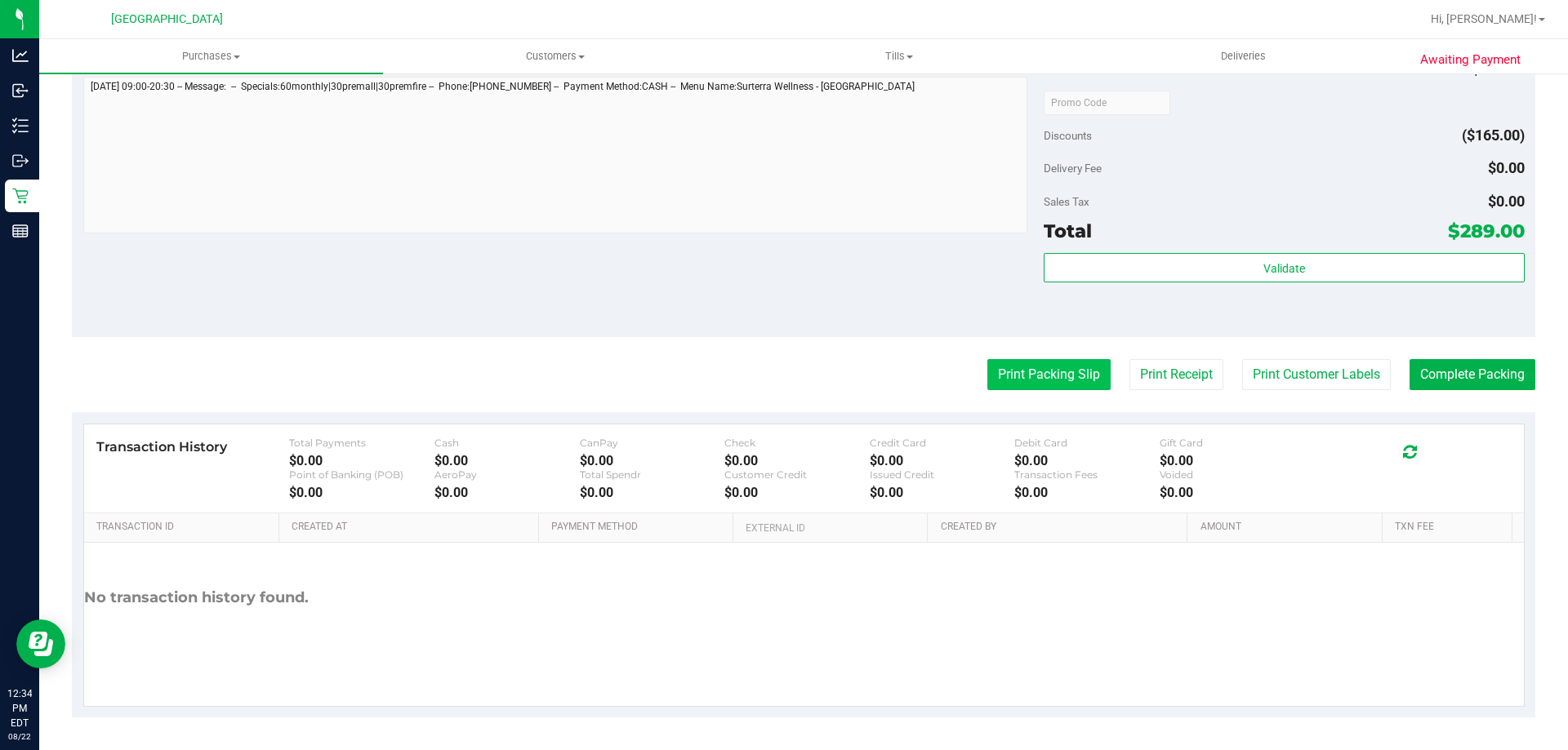
click at [1017, 372] on button "Print Packing Slip" at bounding box center [1049, 375] width 123 height 31
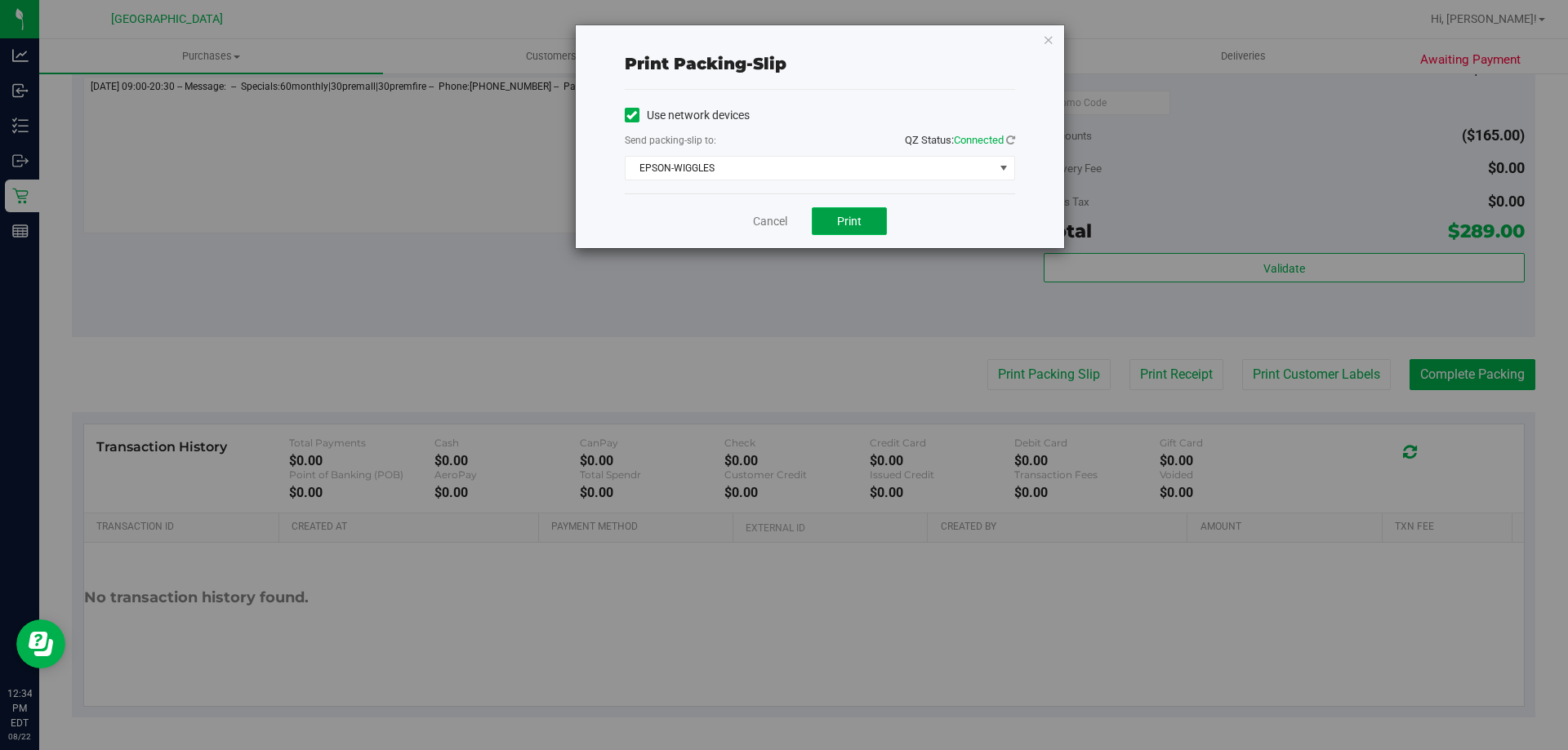
click at [863, 214] on button "Print" at bounding box center [849, 222] width 75 height 28
click at [1047, 44] on icon "button" at bounding box center [1048, 39] width 11 height 19
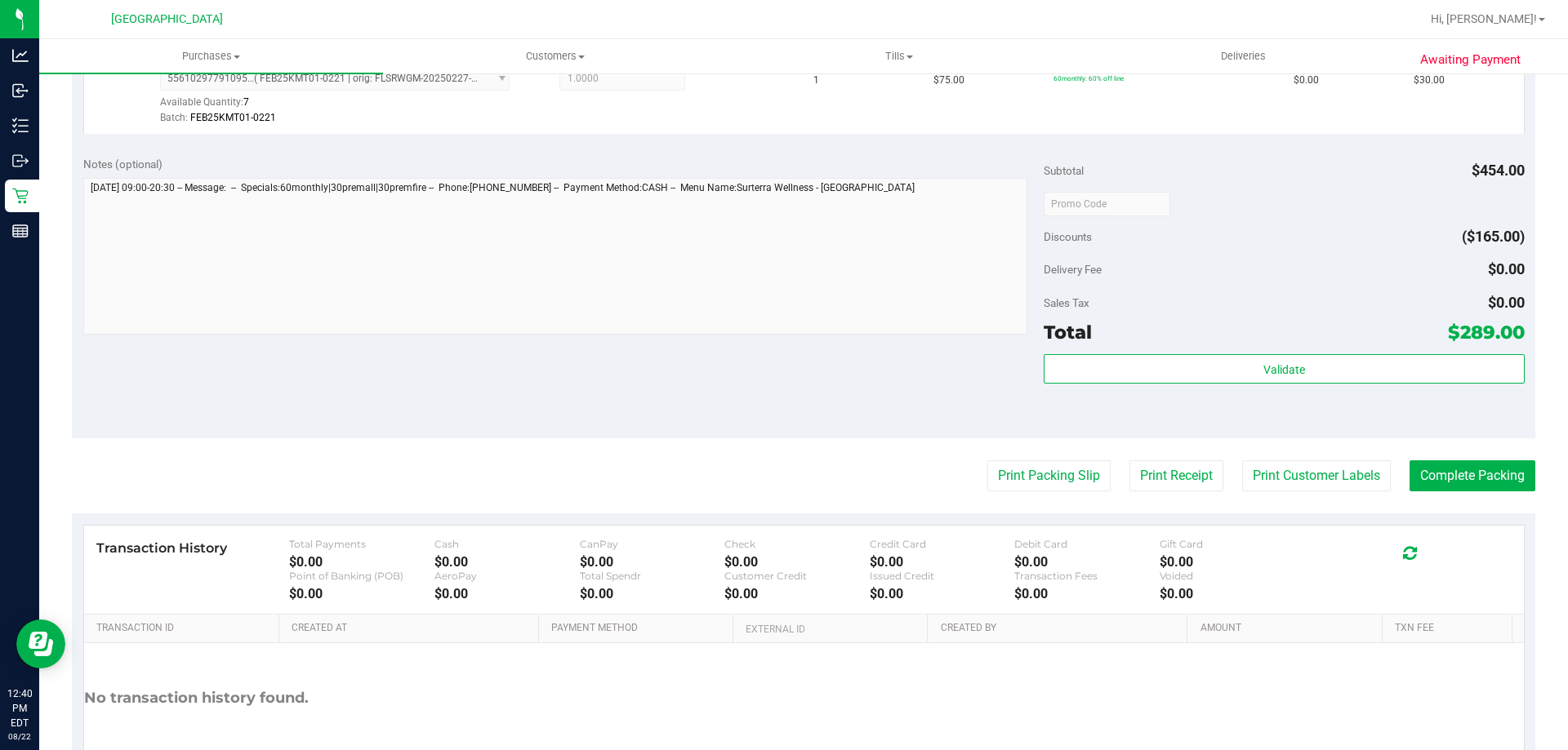
scroll to position [1064, 0]
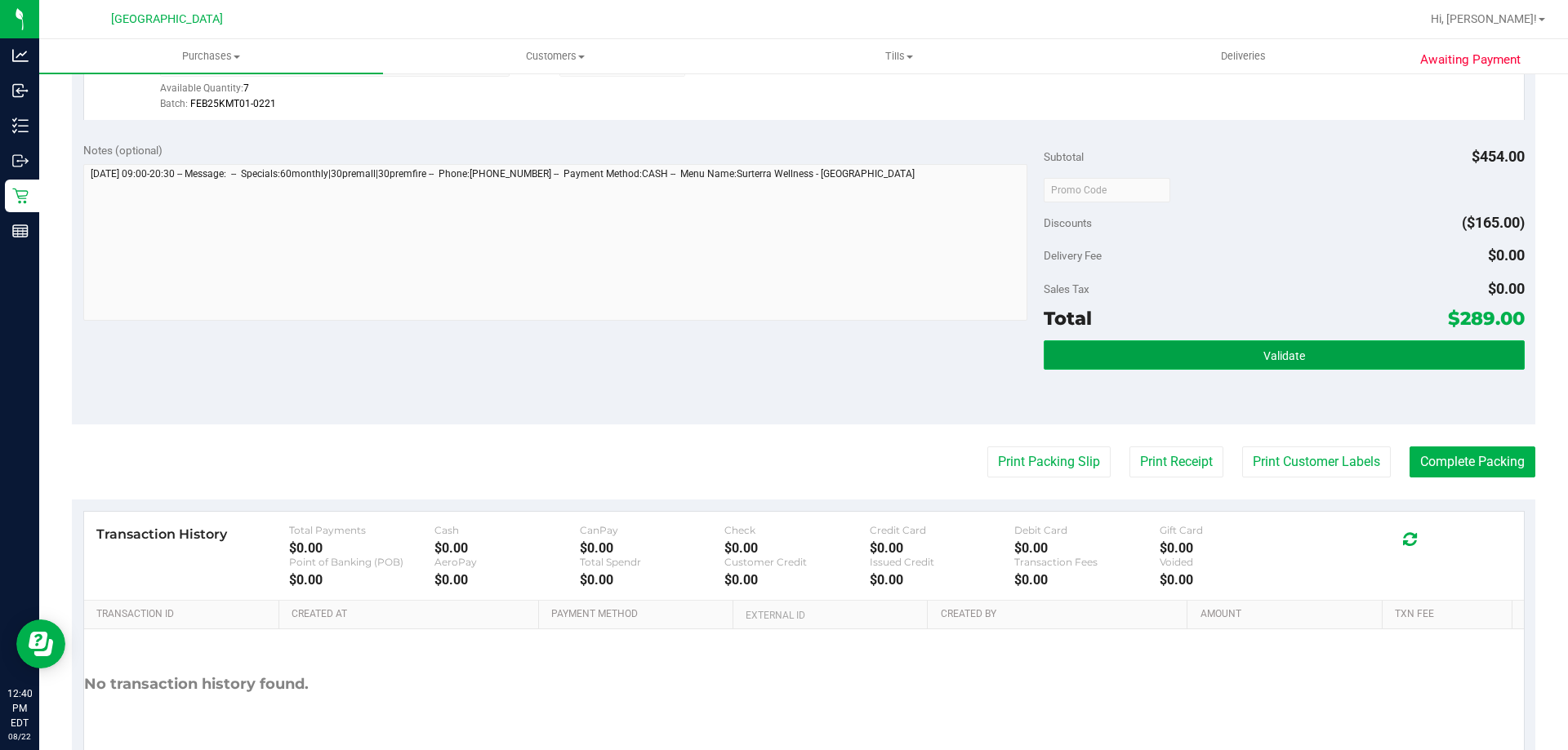
click at [1381, 353] on button "Validate" at bounding box center [1284, 354] width 480 height 29
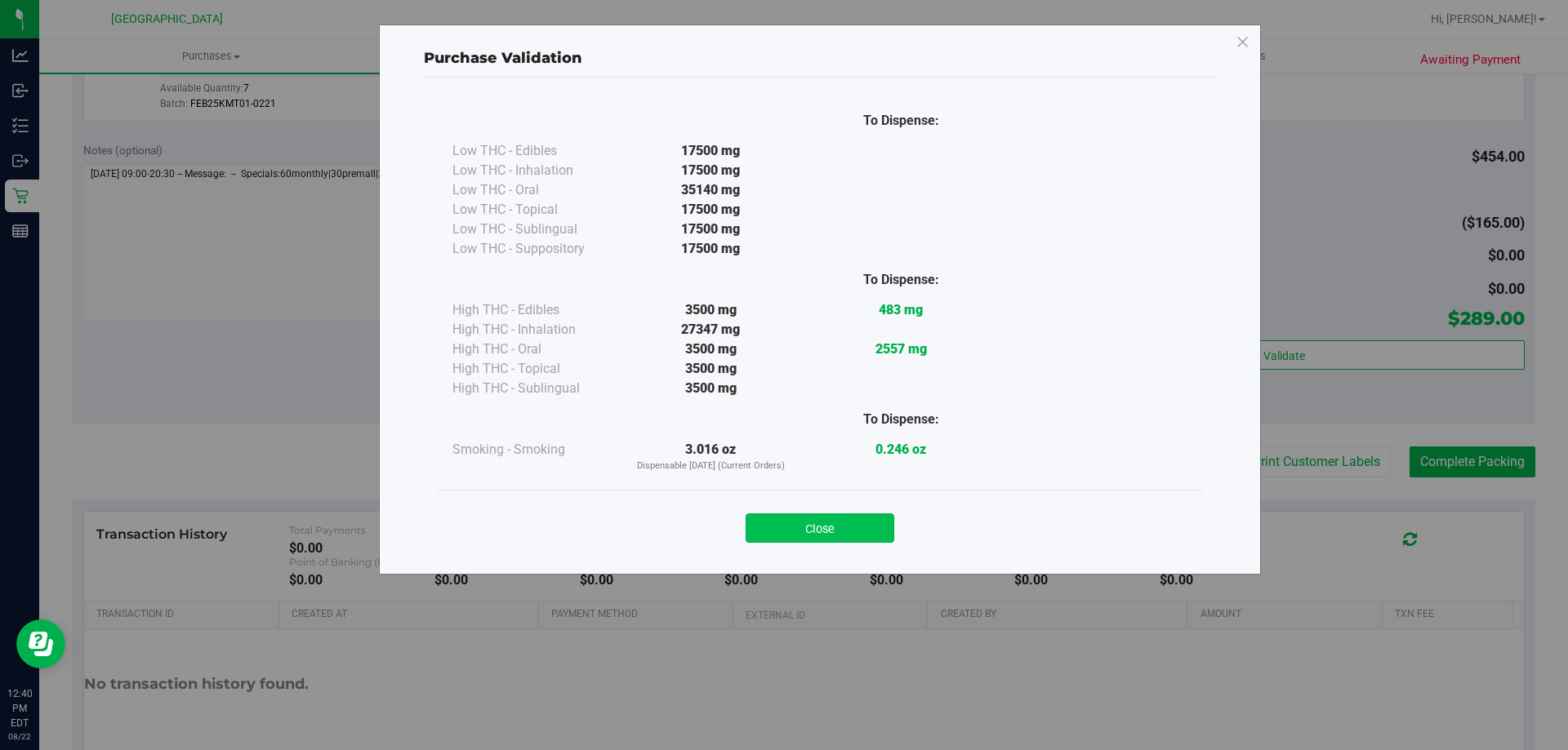
click at [847, 528] on button "Close" at bounding box center [820, 528] width 149 height 29
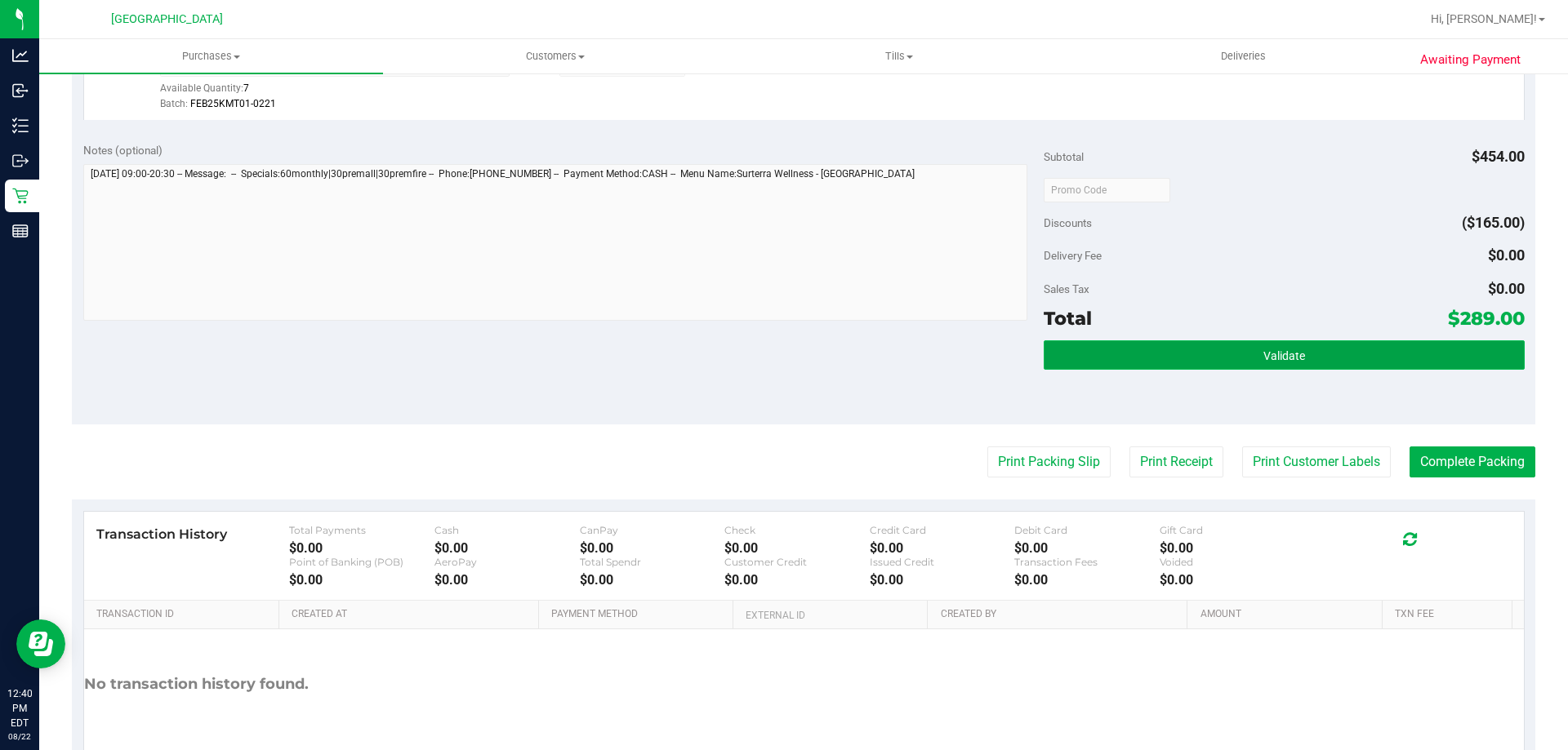
click at [1320, 346] on button "Validate" at bounding box center [1284, 354] width 480 height 29
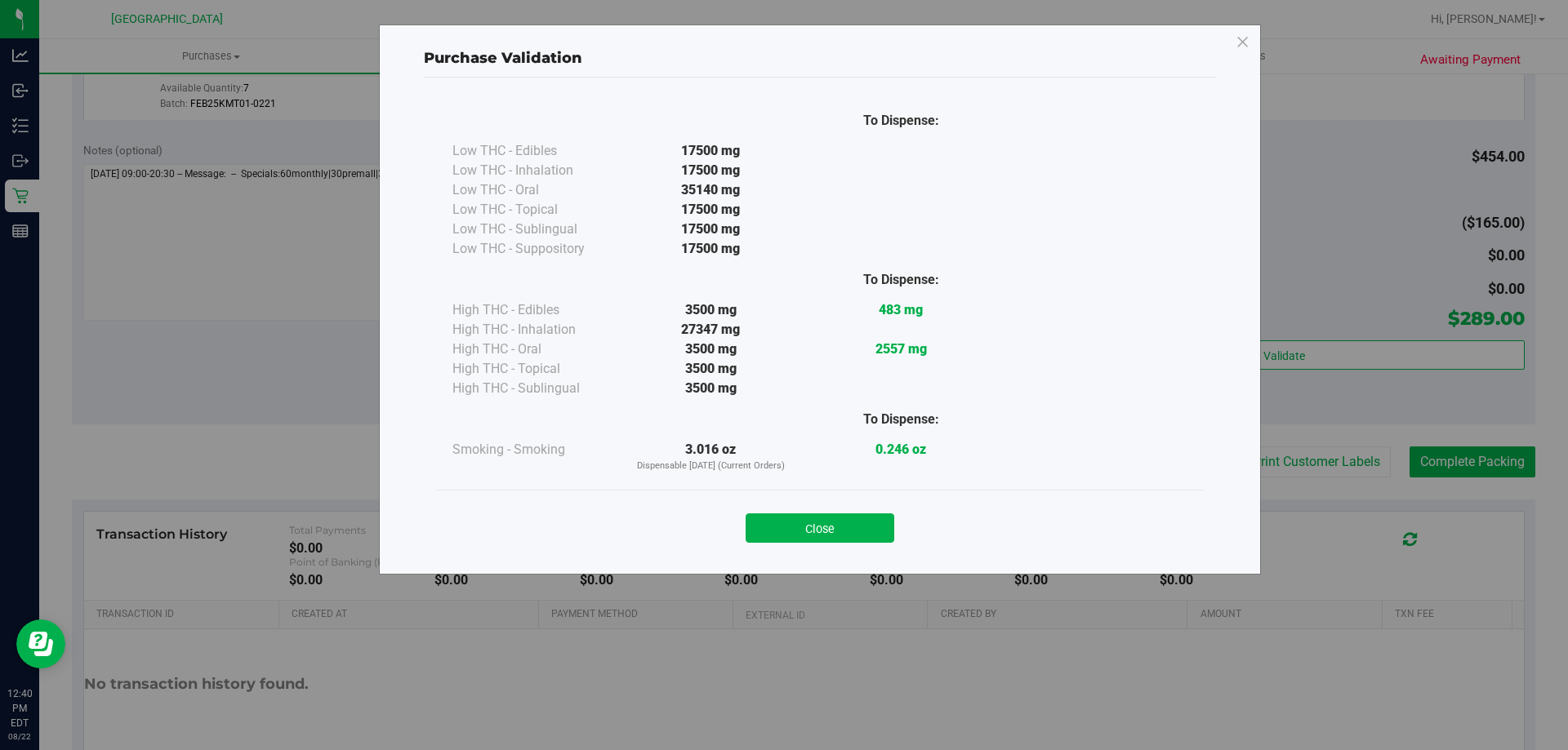
click at [852, 532] on button "Close" at bounding box center [820, 528] width 149 height 29
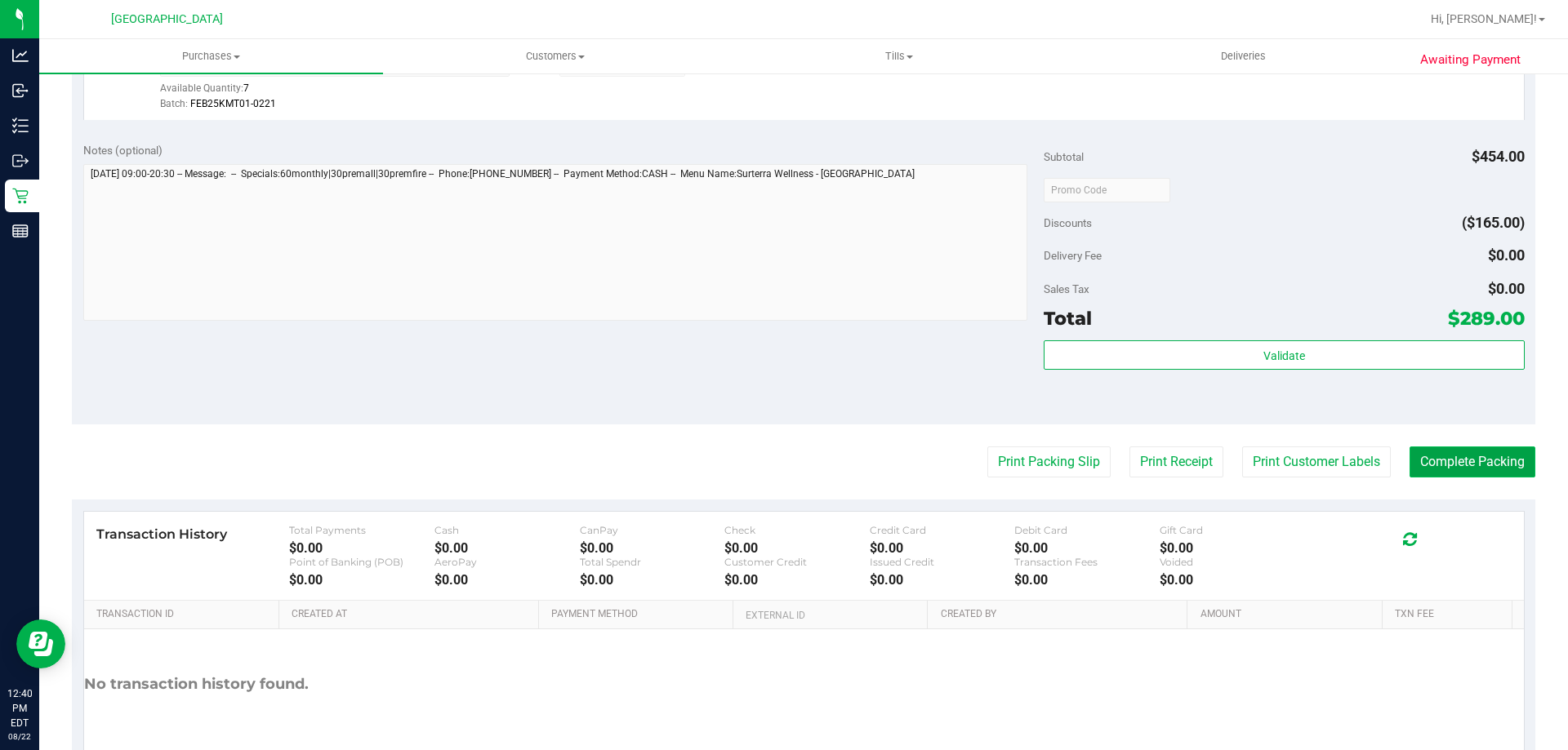
click at [1516, 455] on button "Complete Packing" at bounding box center [1472, 462] width 126 height 31
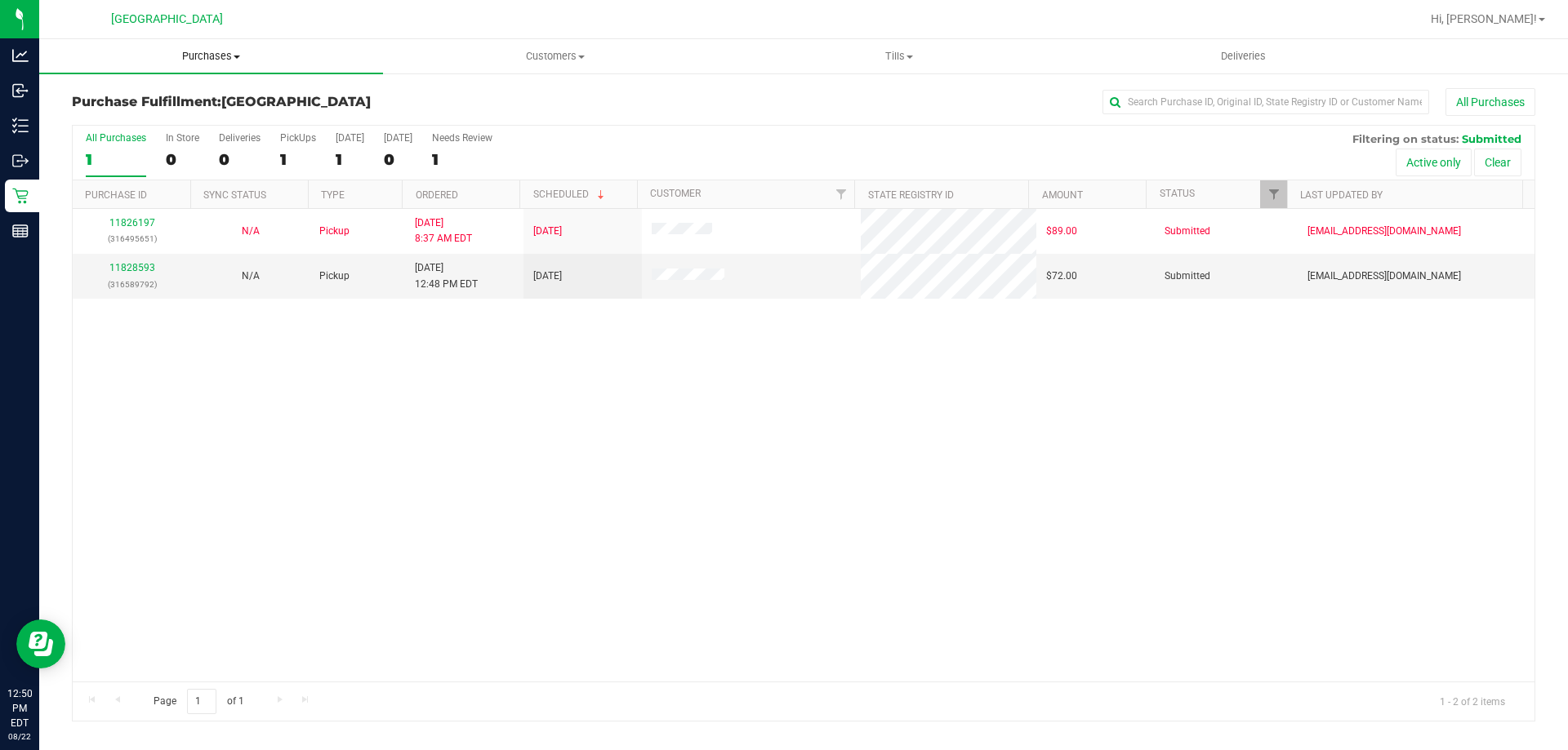
click at [214, 54] on span "Purchases" at bounding box center [211, 56] width 344 height 15
click at [196, 113] on li "Fulfillment" at bounding box center [211, 119] width 344 height 19
click at [135, 266] on link "11828593" at bounding box center [132, 267] width 46 height 11
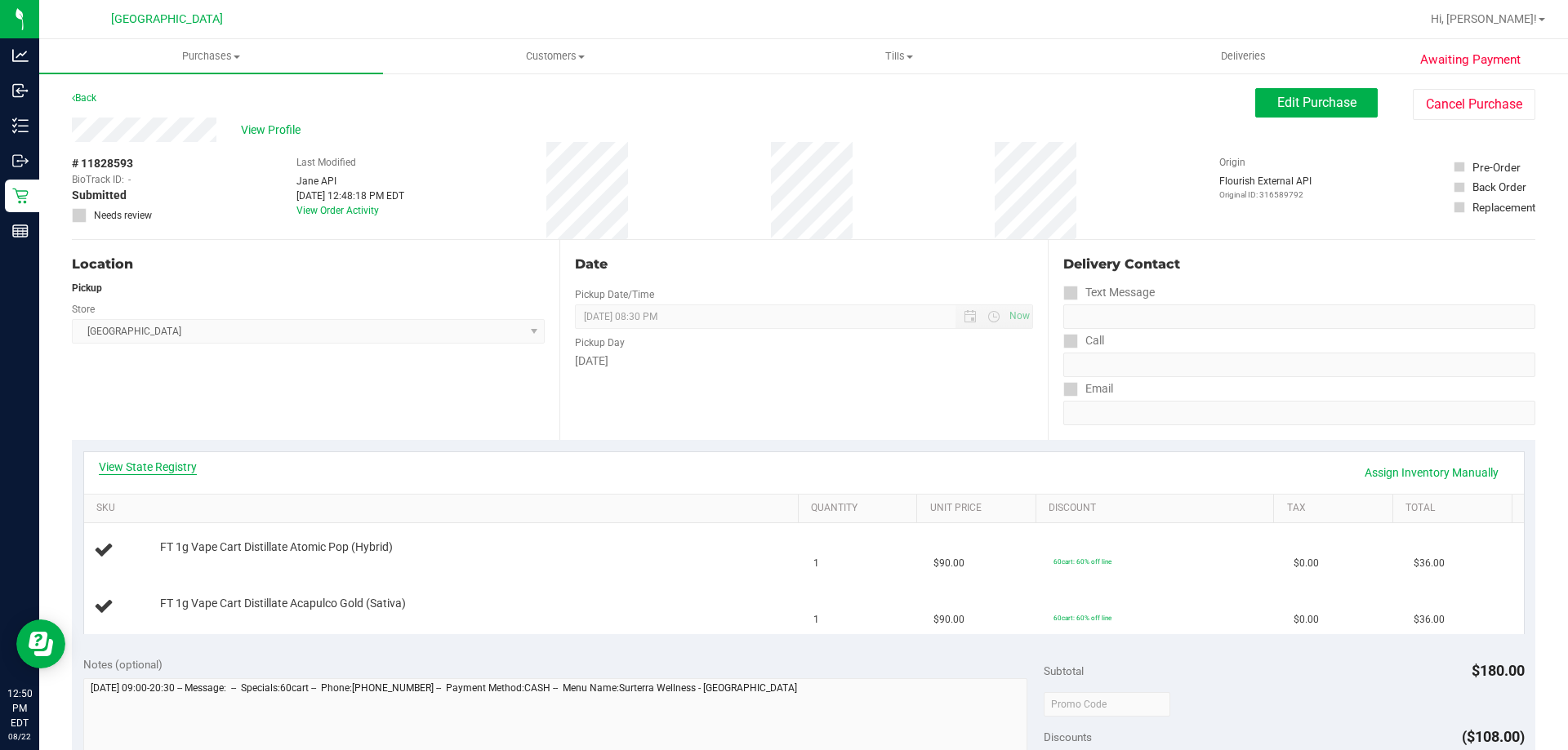
click at [156, 462] on link "View State Registry" at bounding box center [147, 467] width 98 height 17
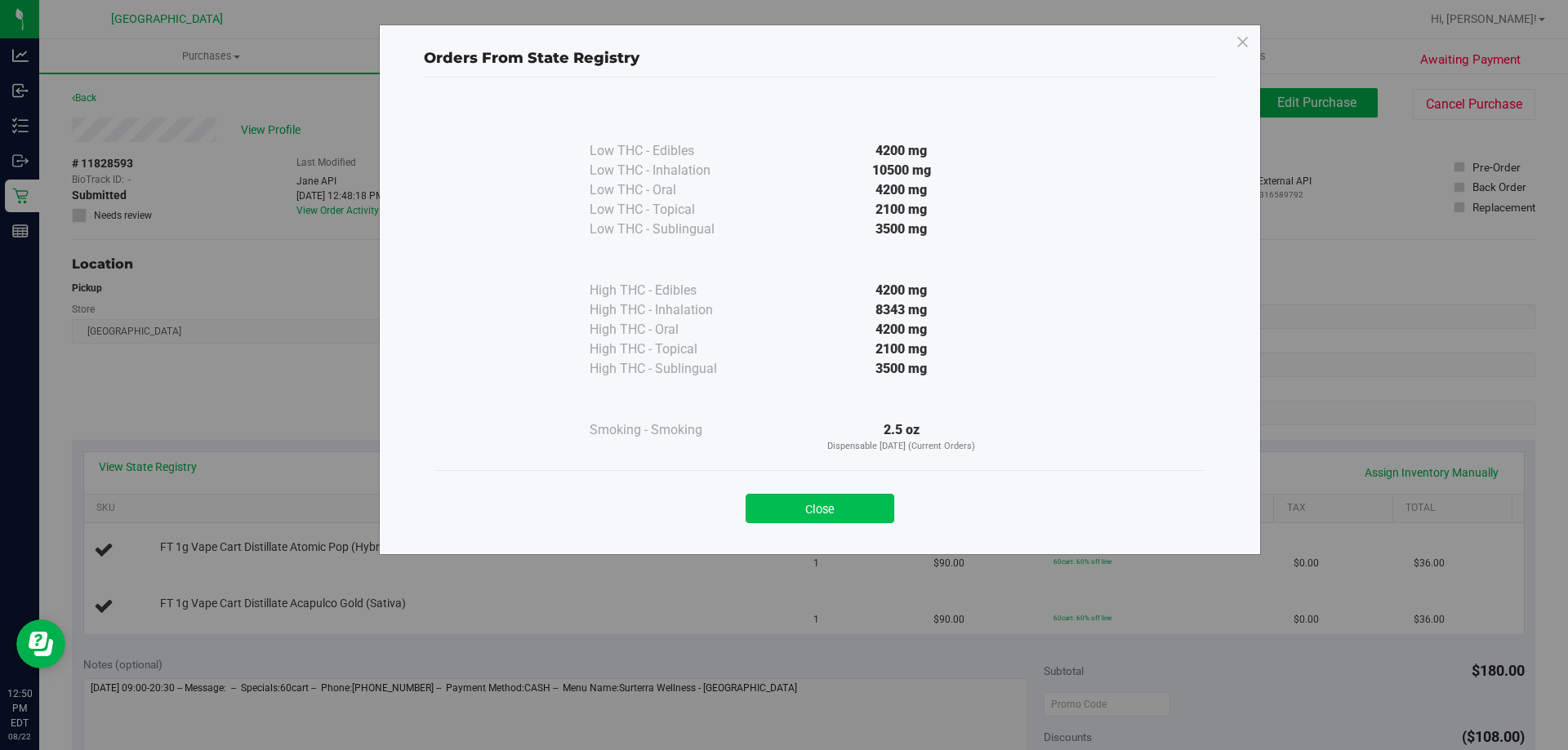
click at [858, 512] on button "Close" at bounding box center [820, 508] width 149 height 29
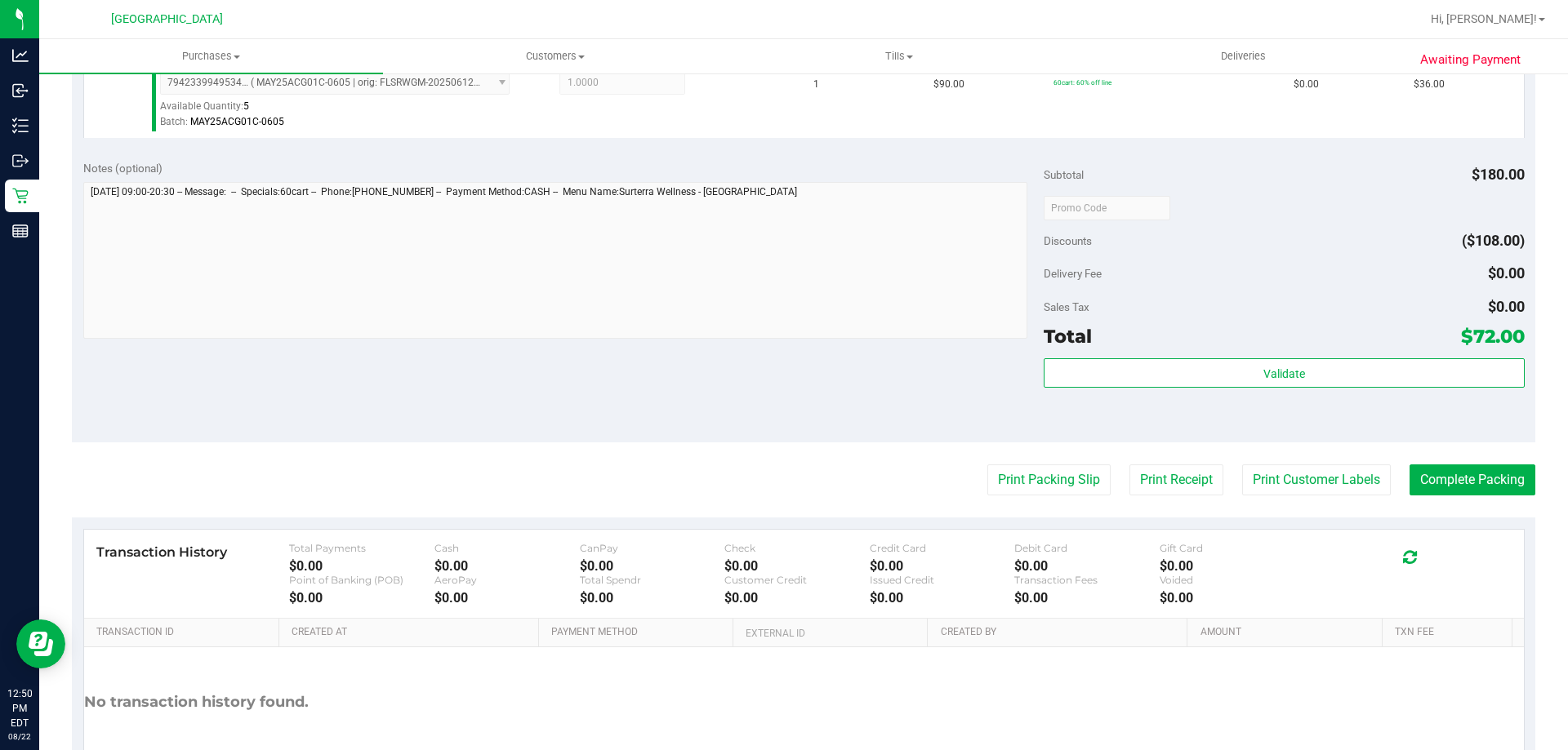
scroll to position [653, 0]
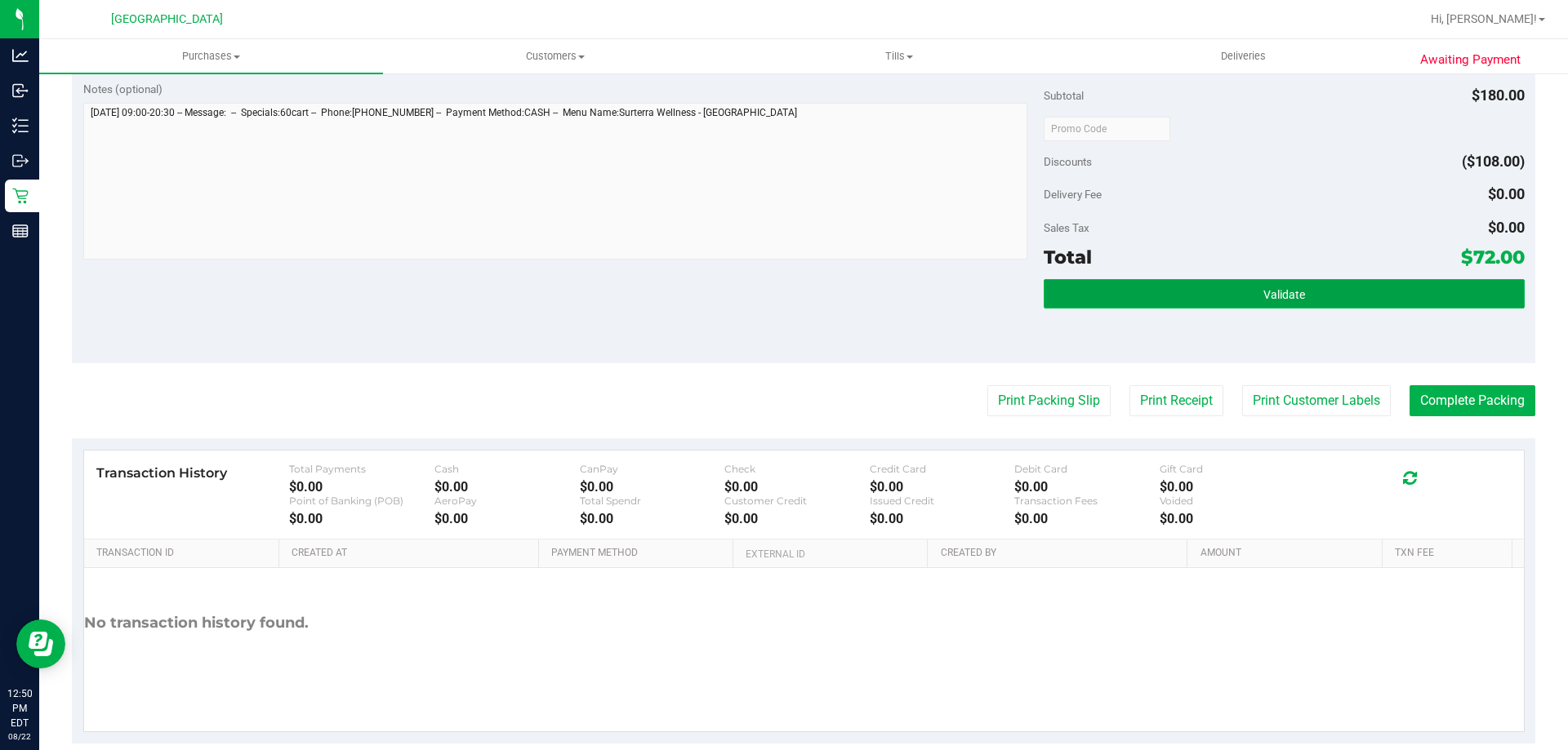
click at [1142, 298] on button "Validate" at bounding box center [1284, 294] width 480 height 29
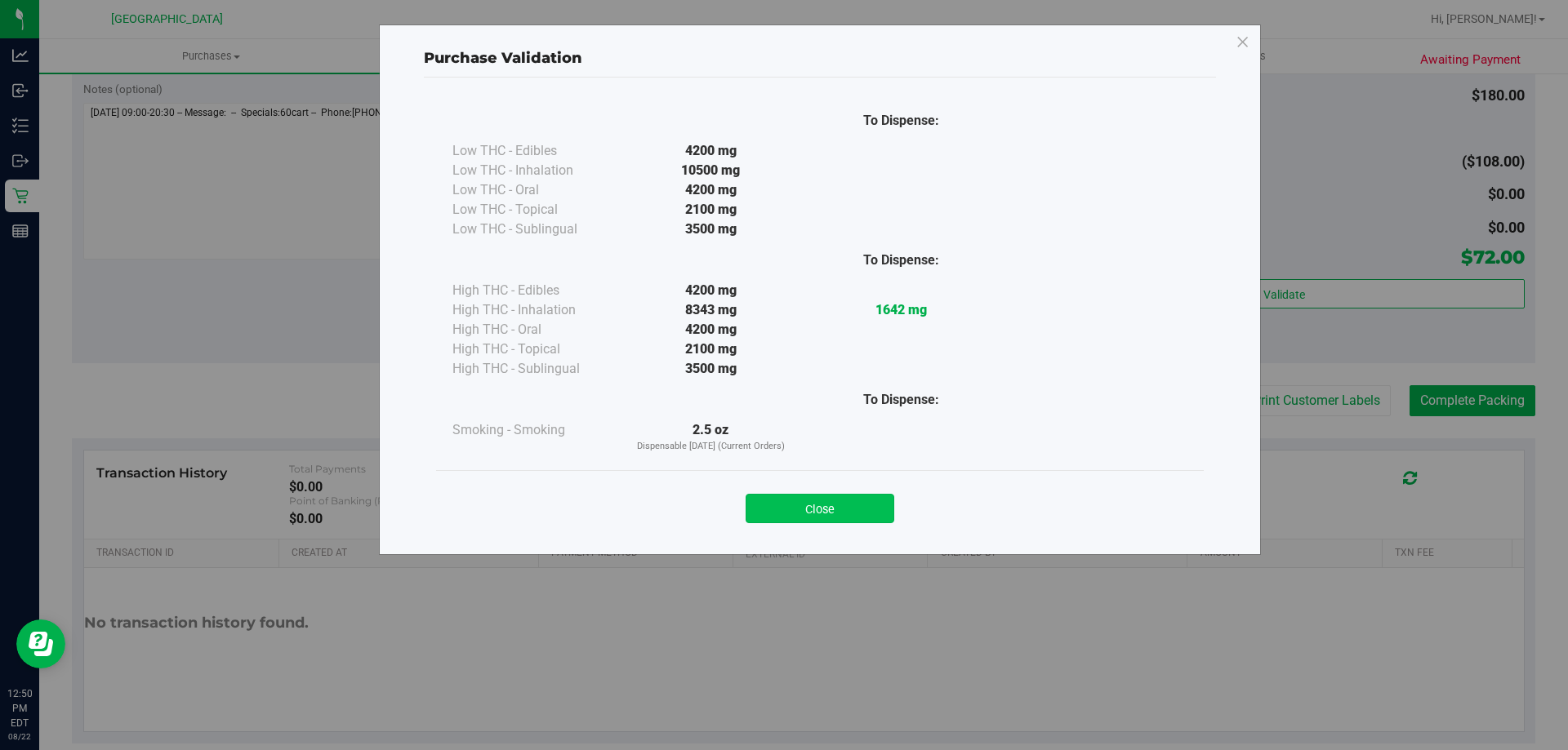
click at [805, 503] on button "Close" at bounding box center [820, 508] width 149 height 29
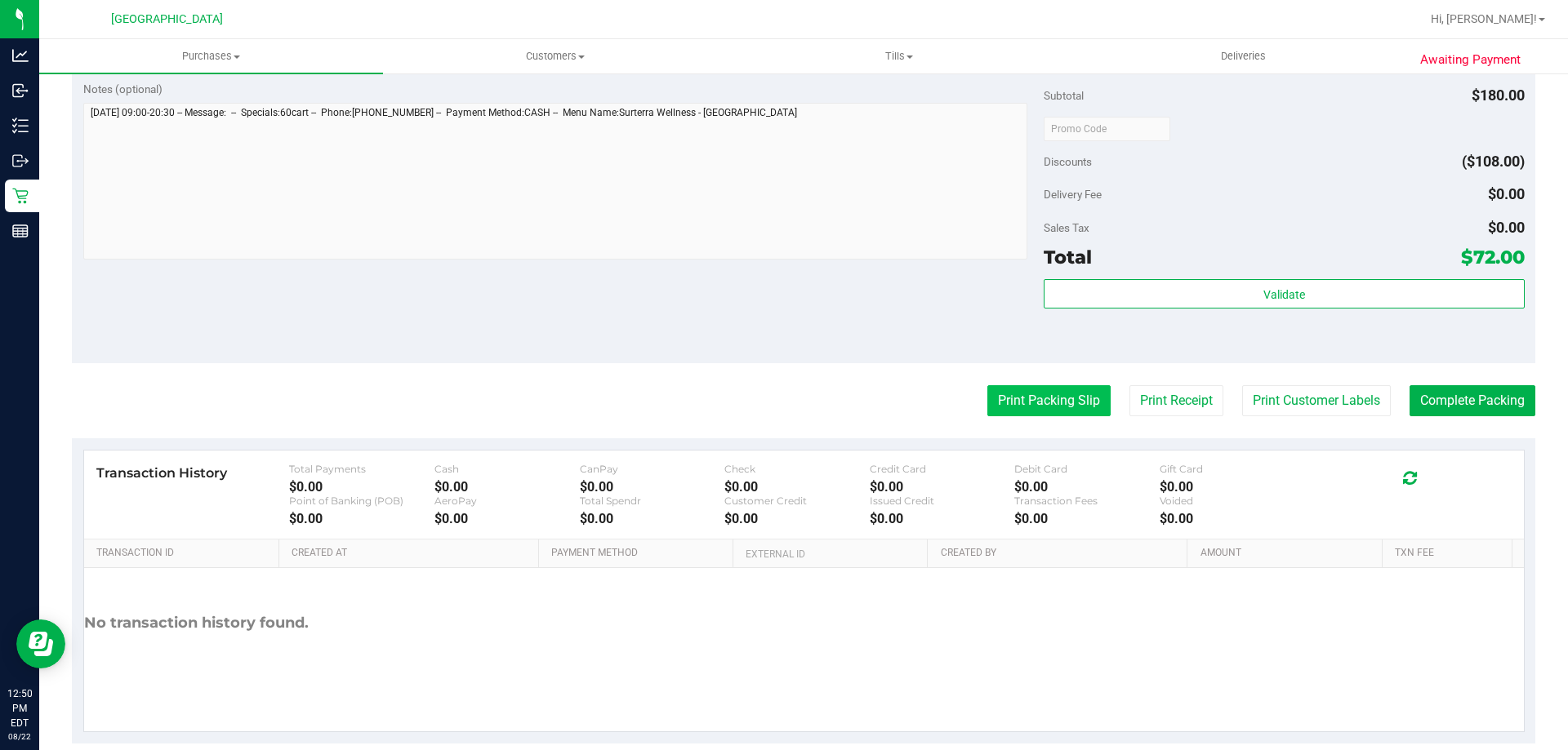
click at [1048, 397] on button "Print Packing Slip" at bounding box center [1049, 400] width 123 height 31
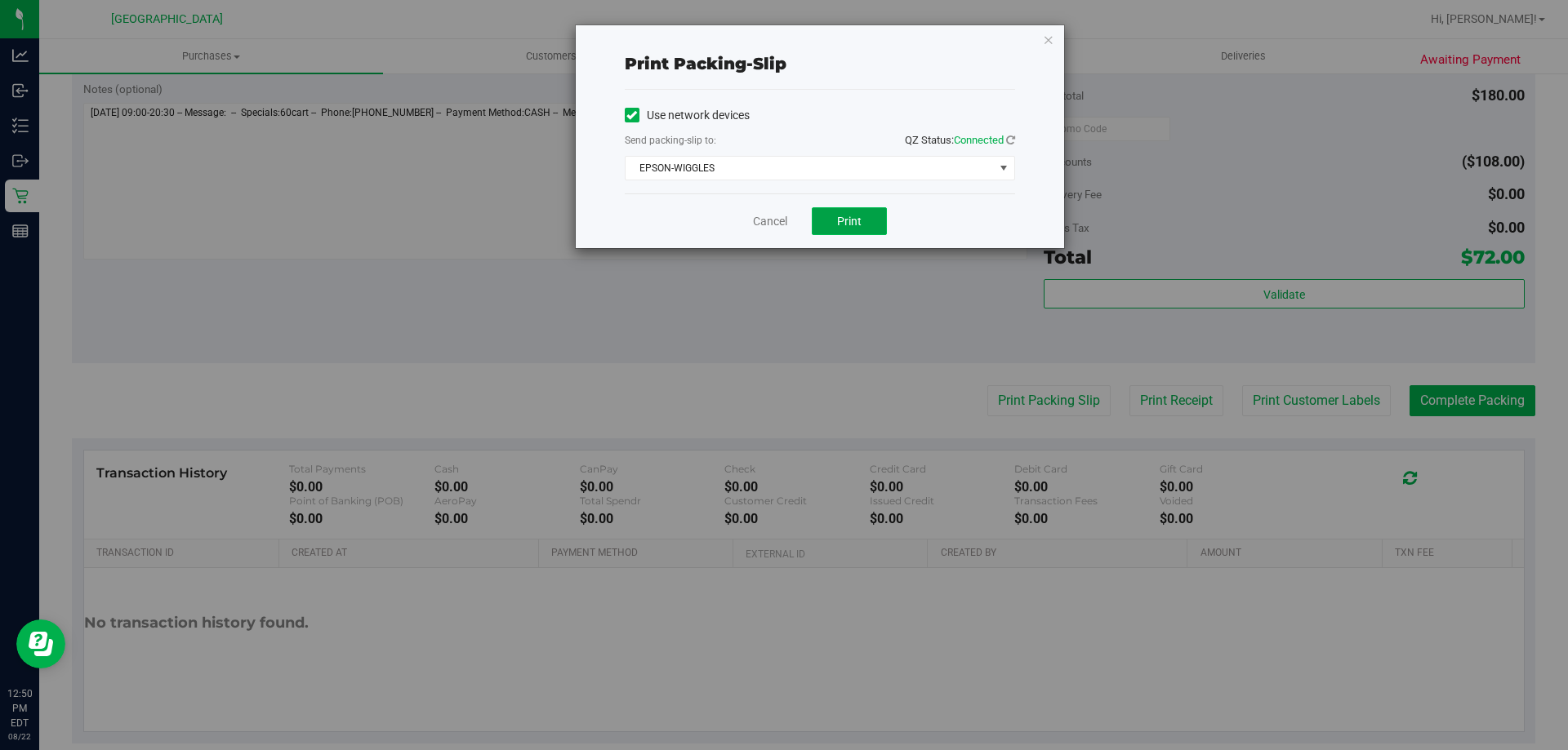
click at [859, 219] on span "Print" at bounding box center [850, 221] width 25 height 13
click at [775, 222] on link "Cancel" at bounding box center [769, 222] width 34 height 18
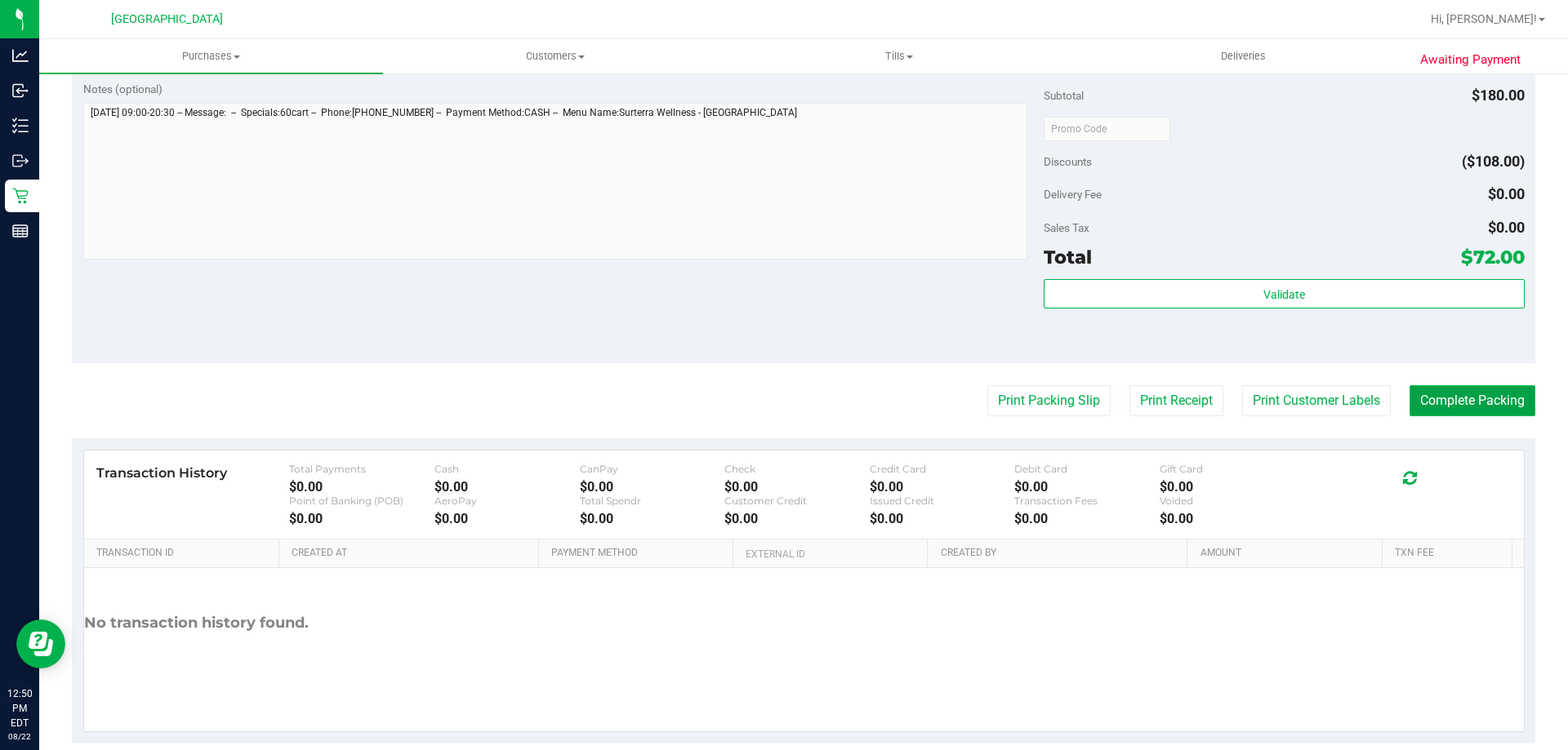
click at [1435, 404] on button "Complete Packing" at bounding box center [1472, 400] width 126 height 31
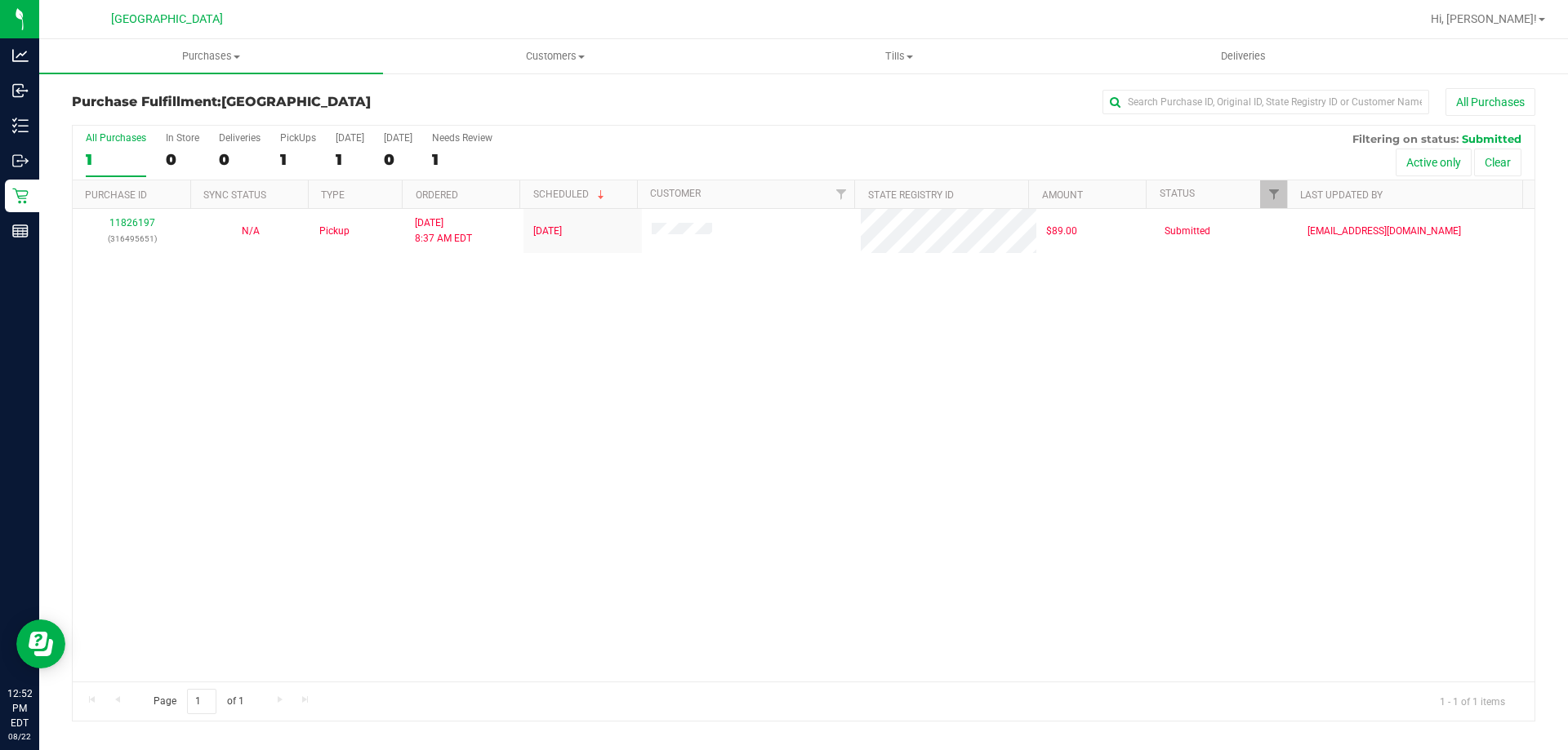
drag, startPoint x: 369, startPoint y: 339, endPoint x: 284, endPoint y: 276, distance: 105.8
click at [370, 339] on div "11826197 (316495651) N/A Pickup 8/22/2025 8:37 AM EDT 8/22/2025 $89.00 Submitte…" at bounding box center [804, 446] width 1462 height 473
click at [371, 395] on div "11826197 (316495651) N/A Pickup 8/22/2025 8:37 AM EDT 8/22/2025 $89.00 Submitte…" at bounding box center [804, 446] width 1462 height 473
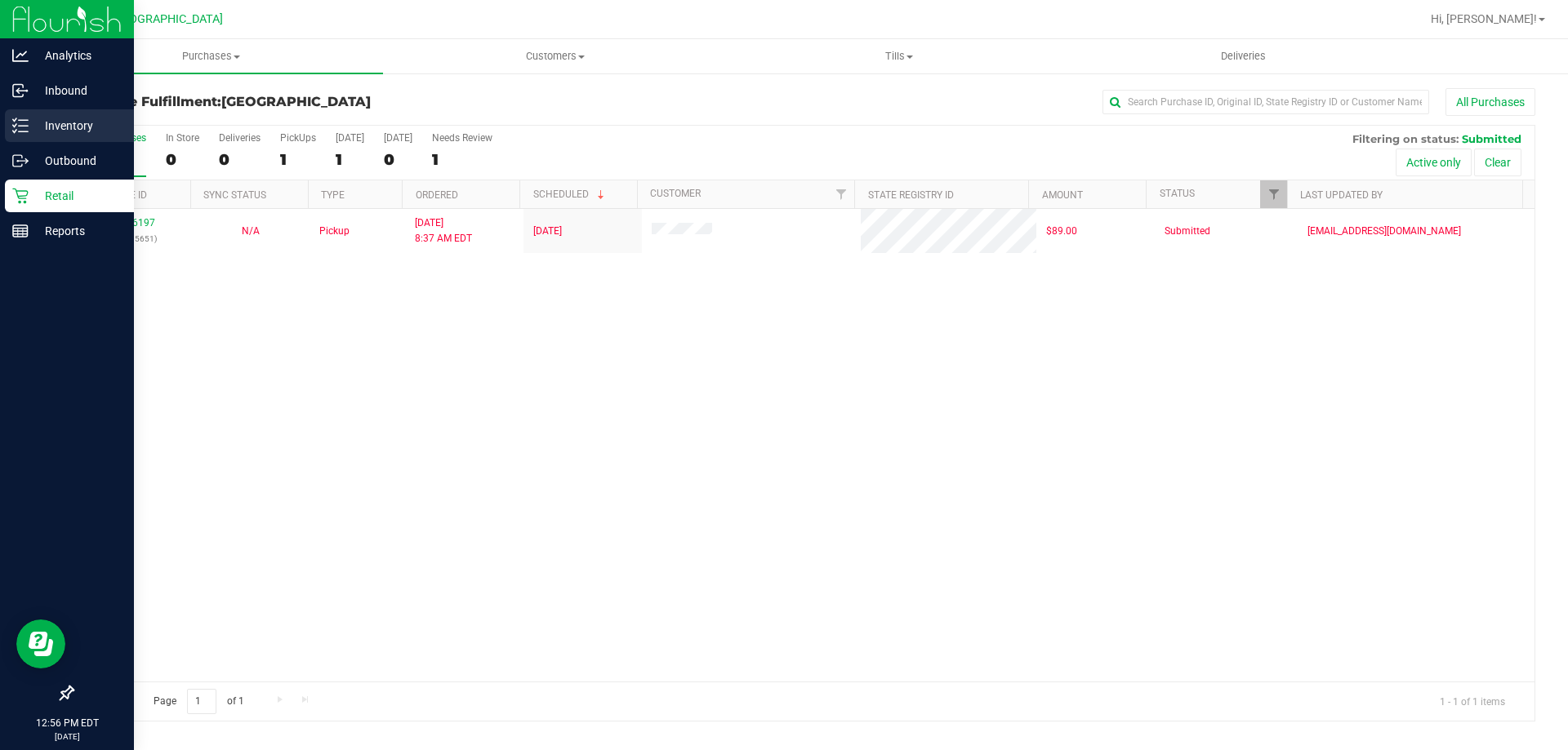
click at [62, 129] on p "Inventory" at bounding box center [77, 126] width 98 height 19
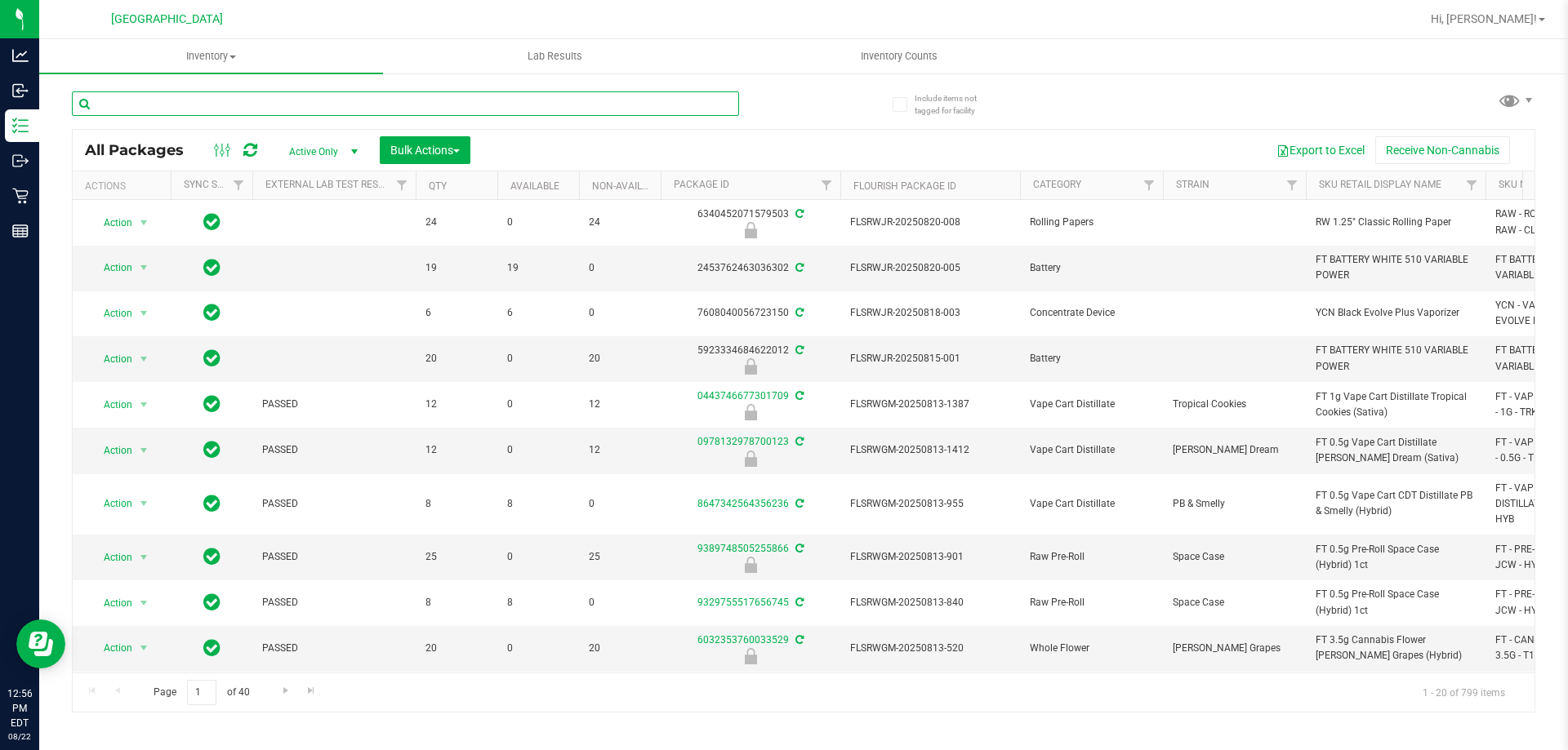
click at [237, 102] on input "text" at bounding box center [405, 104] width 667 height 25
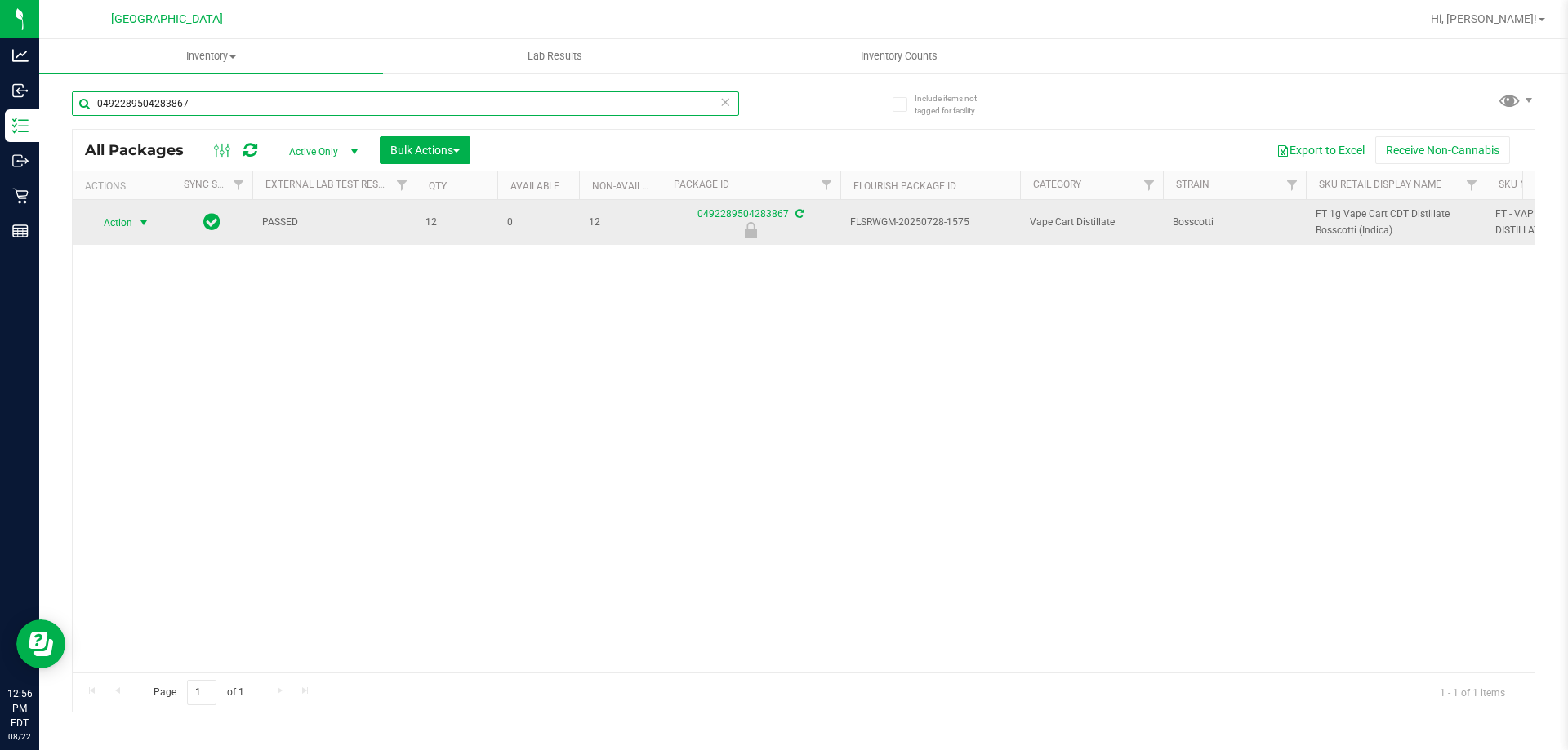
type input "0492289504283867"
click at [145, 227] on span "select" at bounding box center [143, 222] width 13 height 13
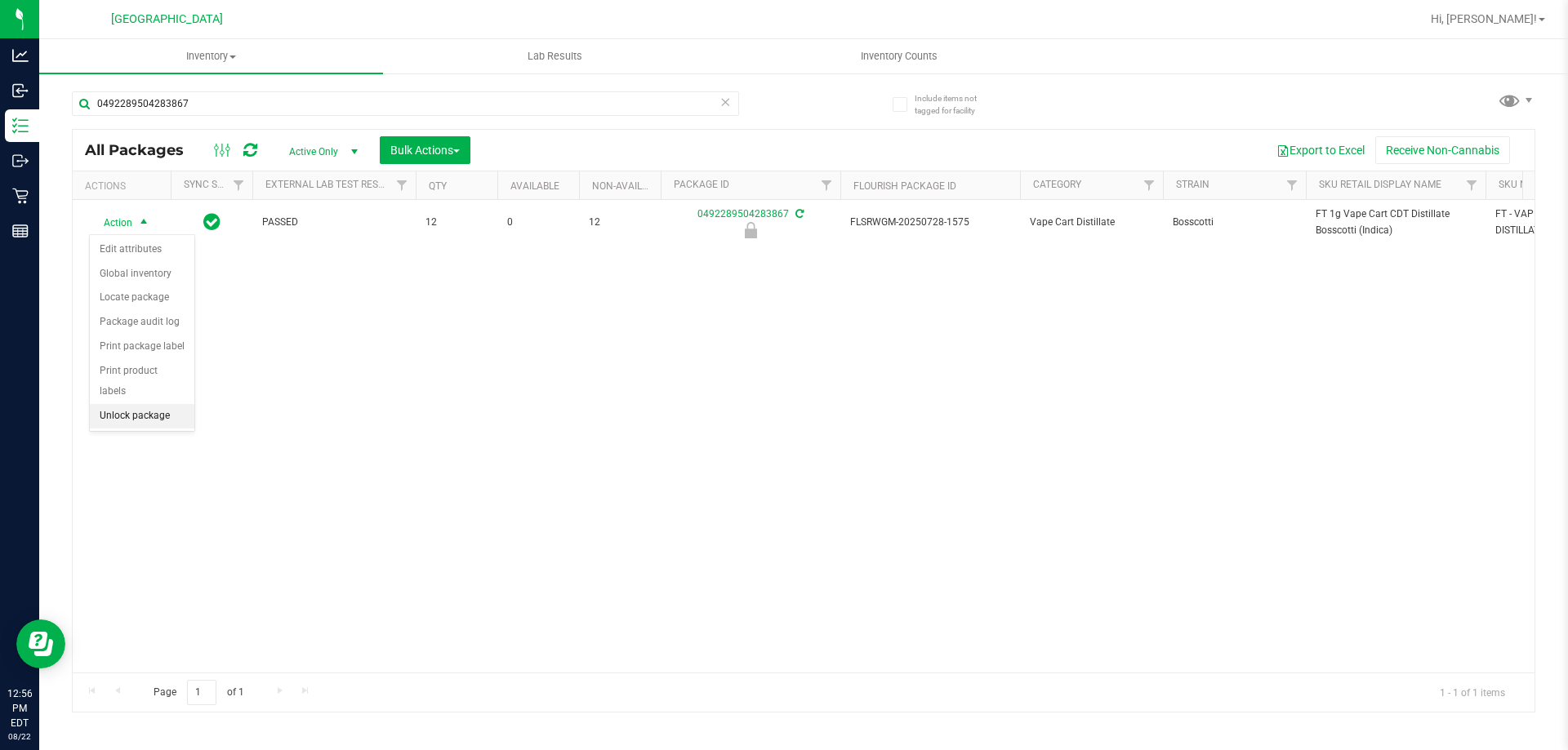
click at [109, 404] on li "Unlock package" at bounding box center [142, 417] width 105 height 25
click at [409, 375] on div "Action Action Adjust qty Create package Edit attributes Global inventory Locate…" at bounding box center [804, 437] width 1462 height 473
click at [514, 424] on div "Action Action Adjust qty Create package Edit attributes Global inventory Locate…" at bounding box center [804, 437] width 1462 height 473
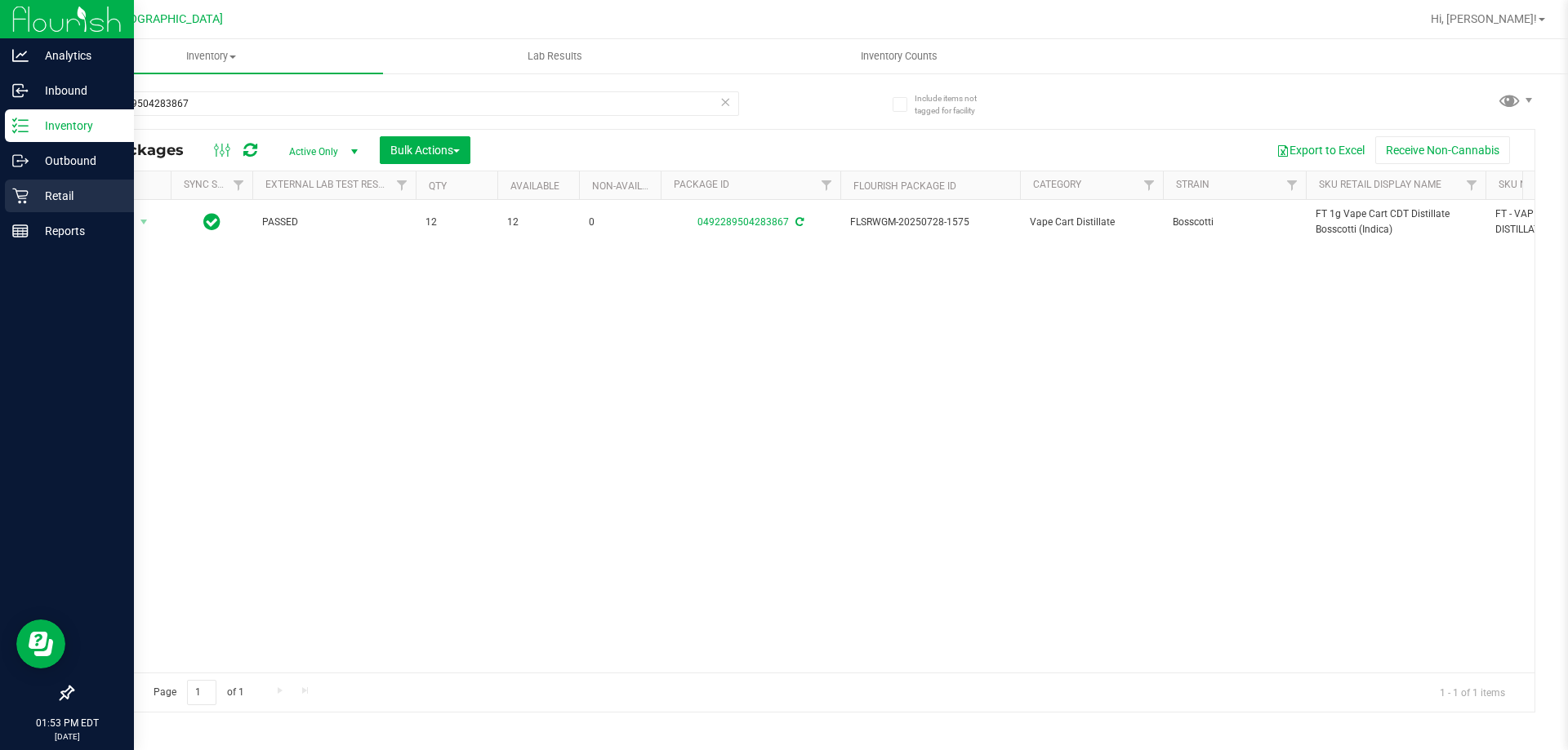
click at [11, 201] on div "Retail" at bounding box center [69, 195] width 129 height 33
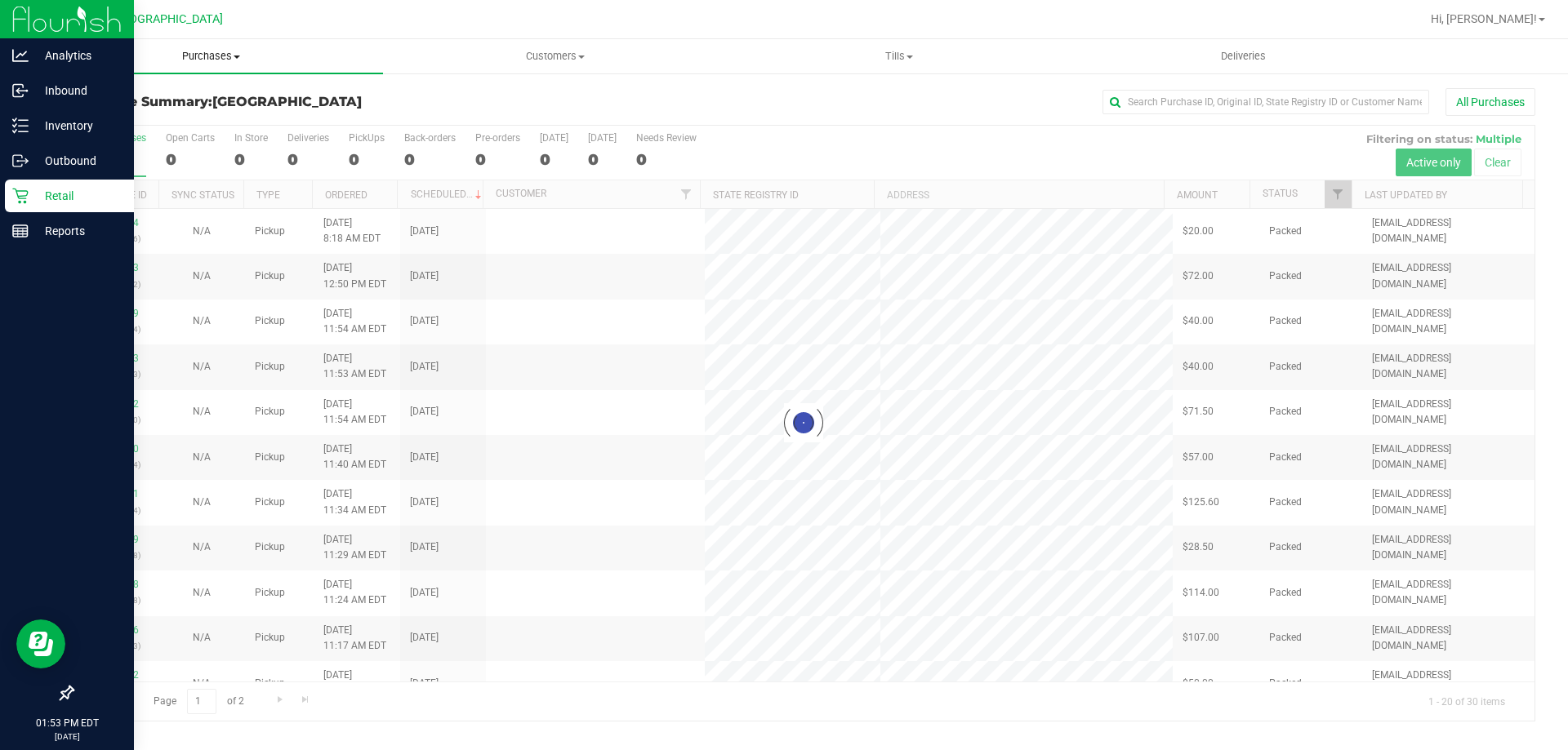
click at [232, 57] on span "Purchases" at bounding box center [211, 56] width 344 height 15
click at [161, 118] on li "Fulfillment" at bounding box center [211, 119] width 344 height 19
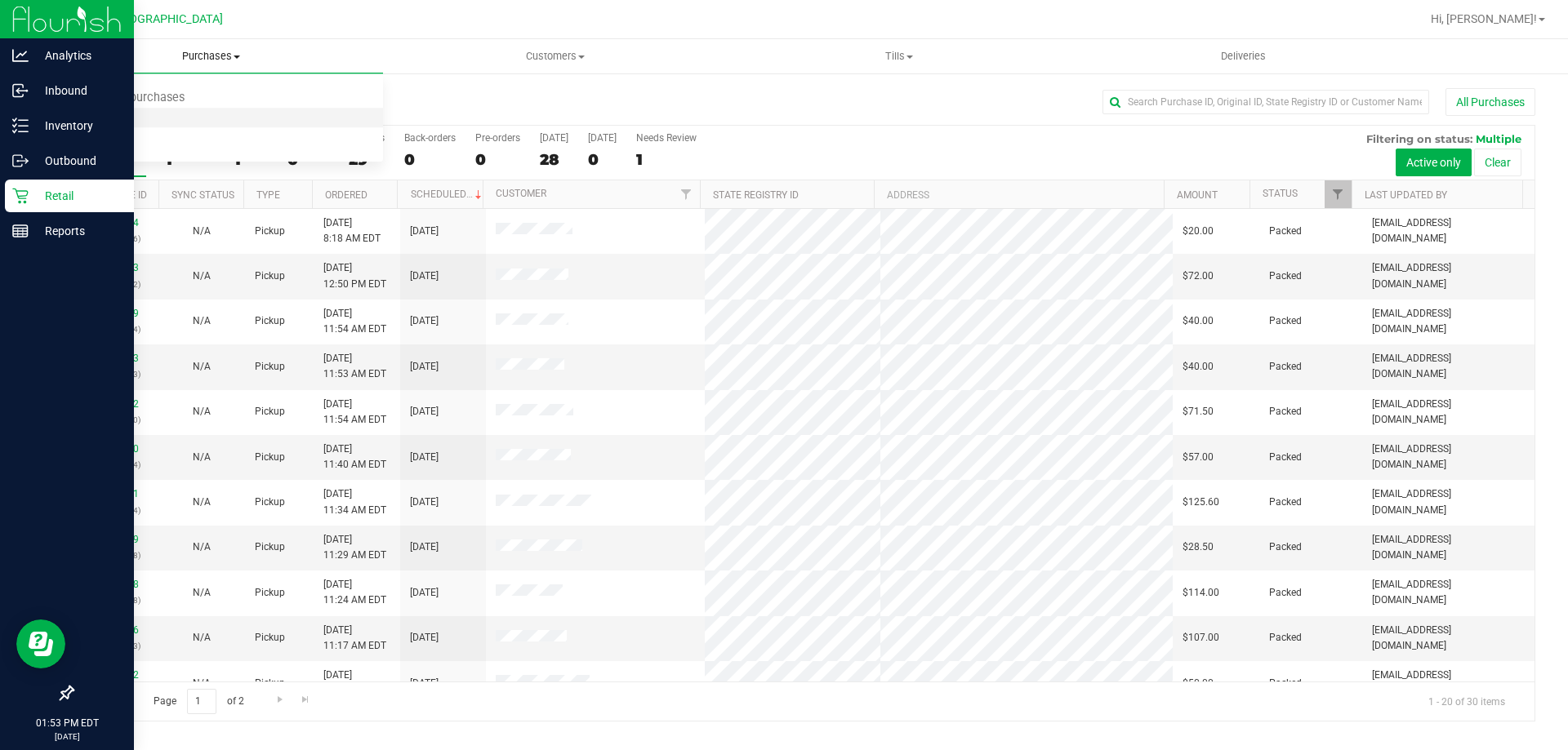
click at [161, 118] on li "Fulfillment" at bounding box center [211, 119] width 344 height 19
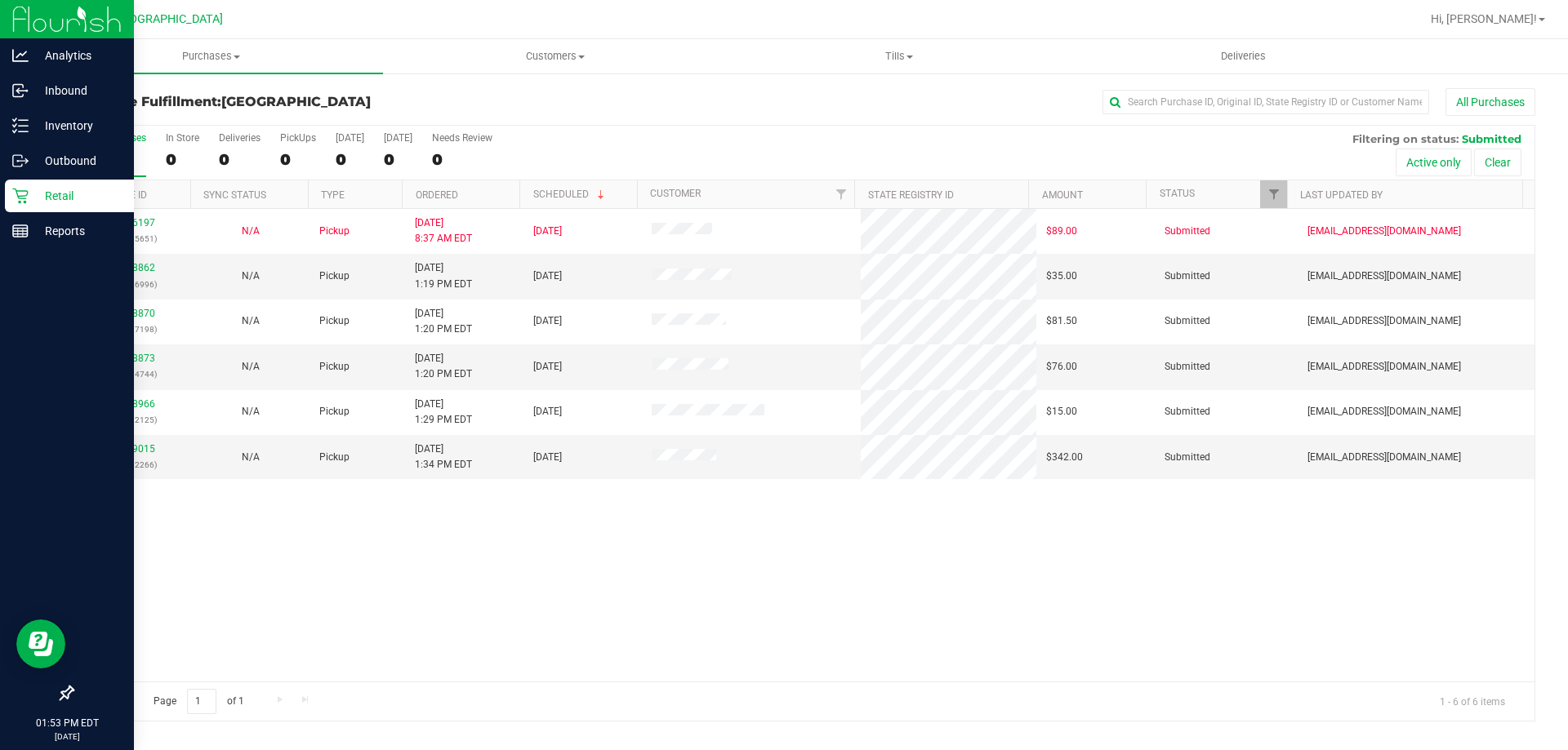
click at [522, 560] on div "11826197 (316495651) N/A Pickup 8/22/2025 8:37 AM EDT 8/22/2025 $89.00 Submitte…" at bounding box center [804, 446] width 1462 height 473
click at [147, 268] on link "11828862" at bounding box center [132, 267] width 46 height 11
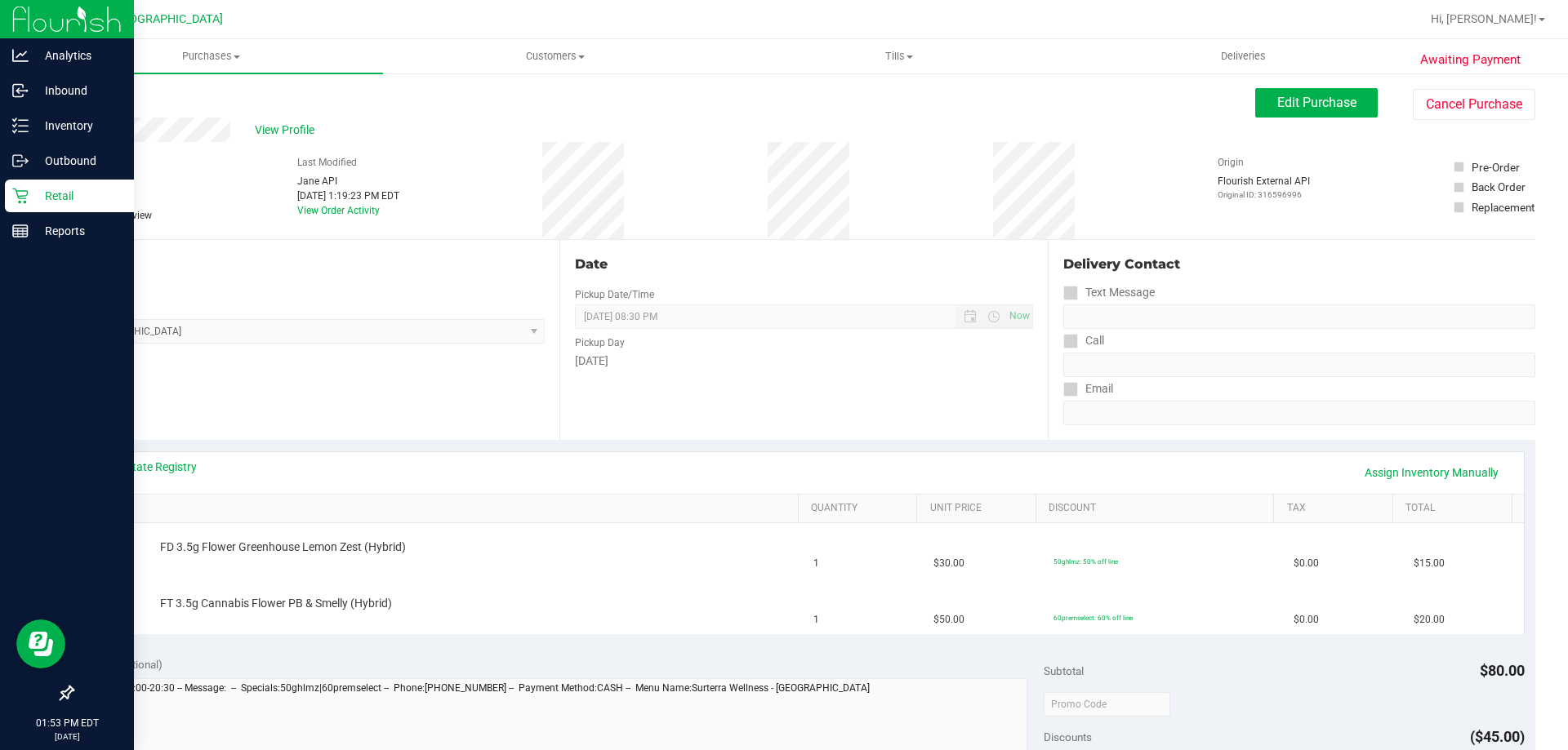
click at [163, 476] on div "View State Registry Assign Inventory Manually" at bounding box center [804, 473] width 1411 height 28
click at [170, 462] on link "View State Registry" at bounding box center [147, 467] width 98 height 17
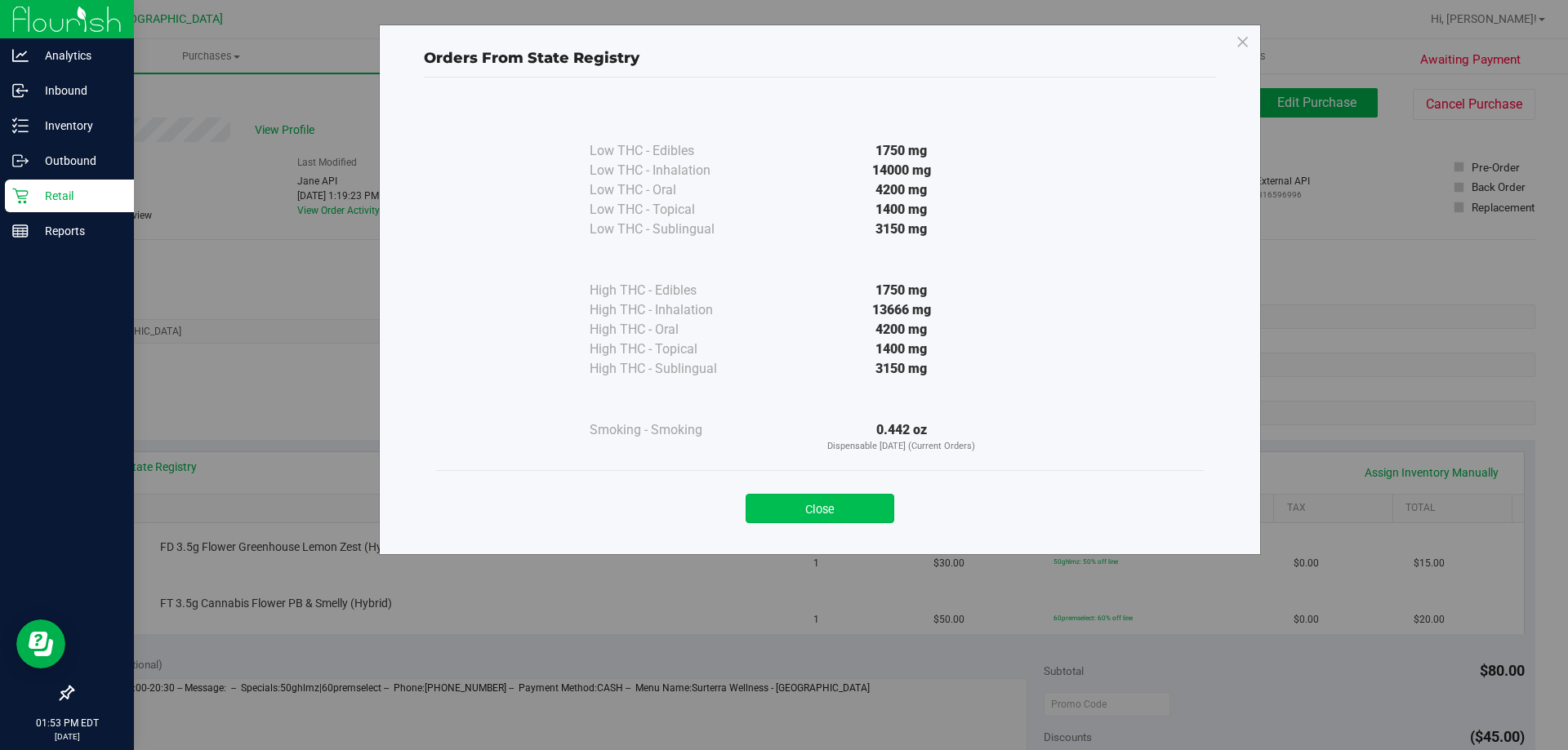
click at [847, 495] on button "Close" at bounding box center [820, 508] width 149 height 29
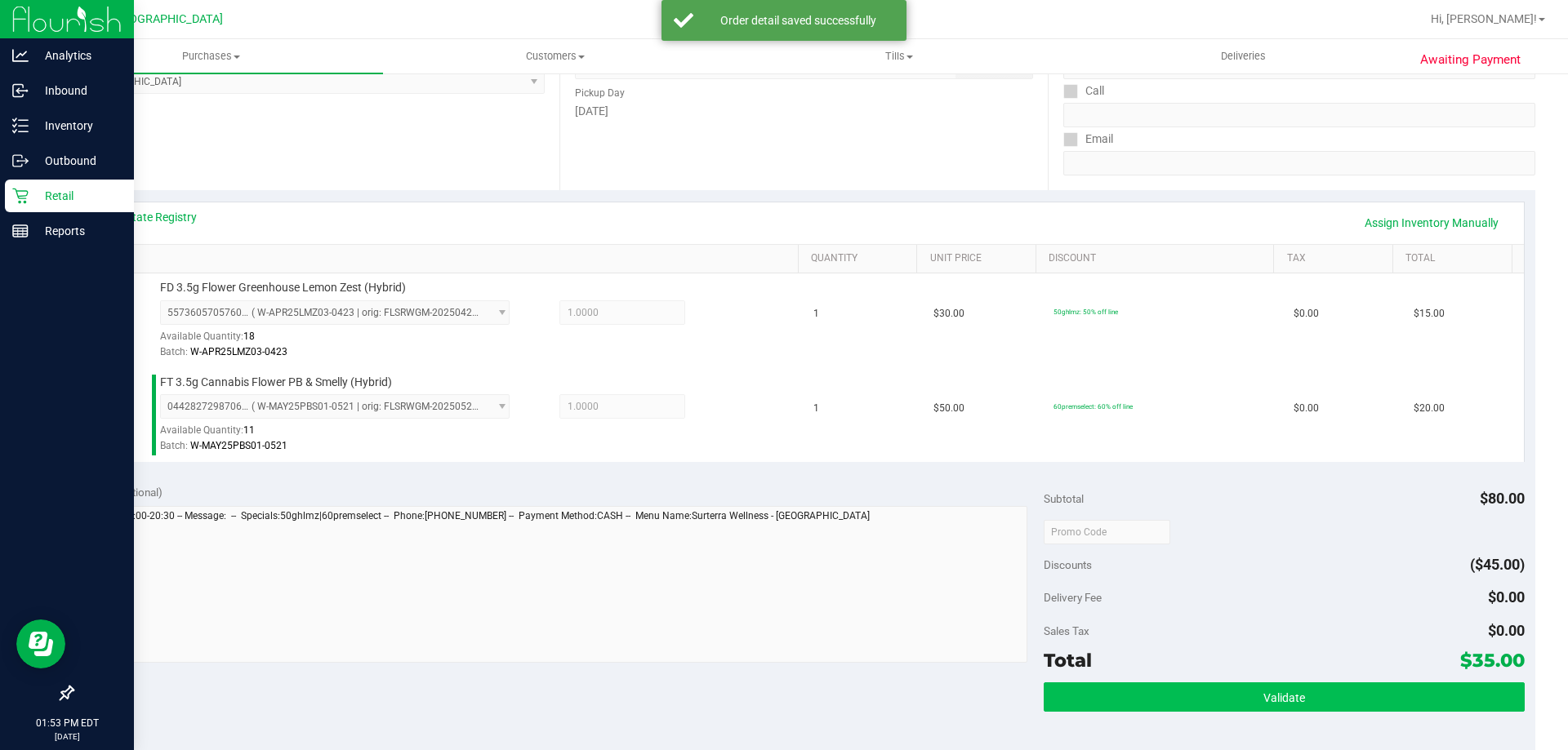
scroll to position [408, 0]
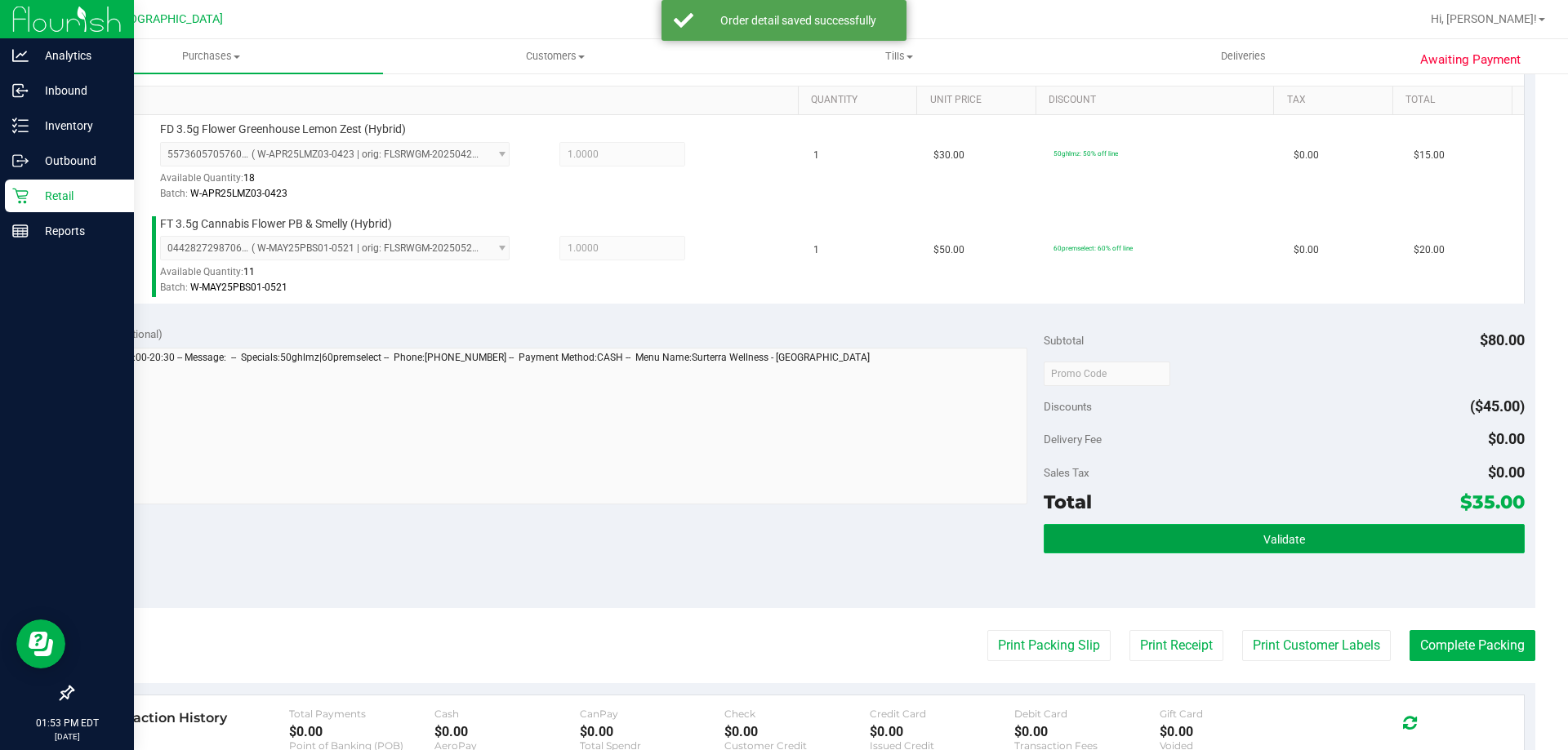
click at [1277, 551] on button "Validate" at bounding box center [1284, 538] width 480 height 29
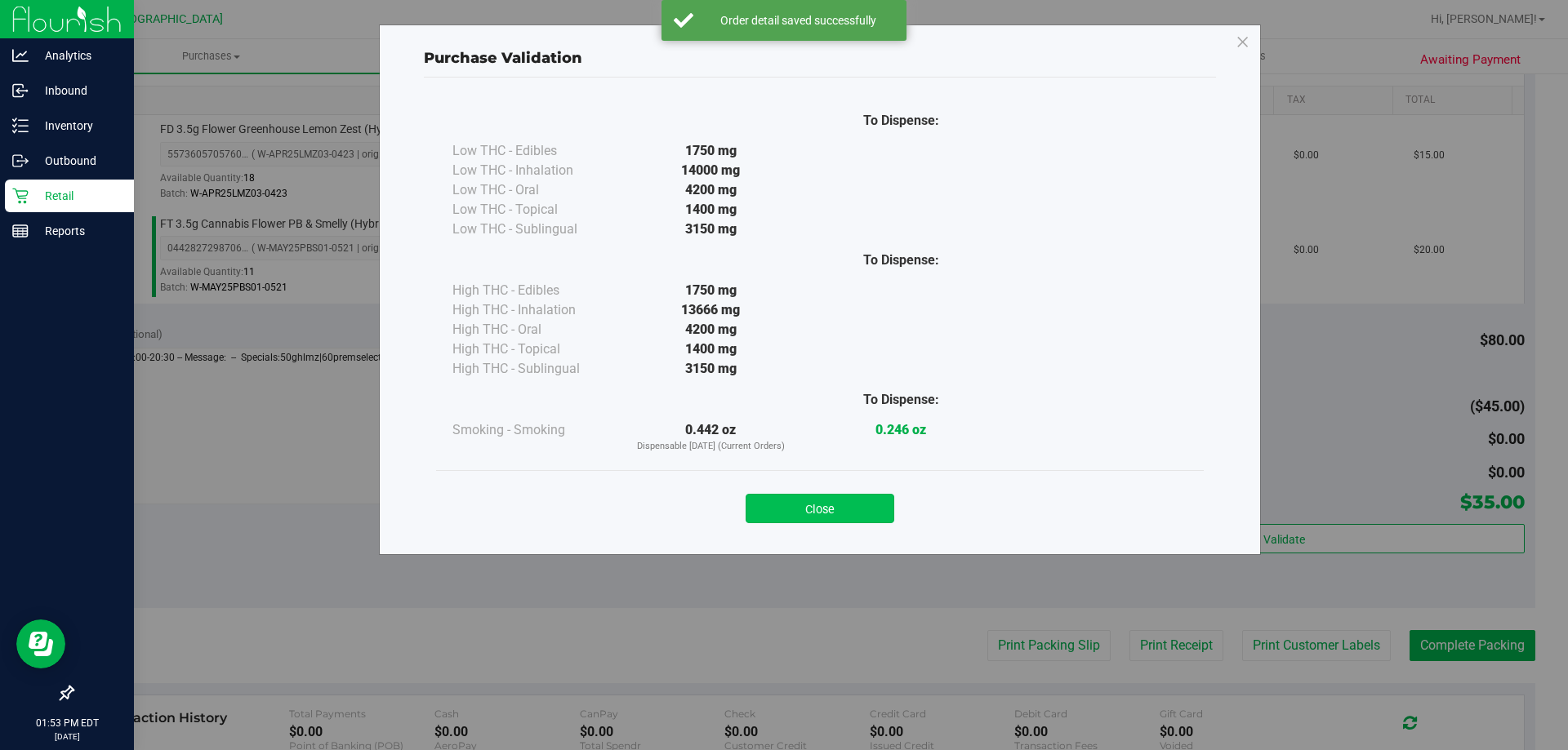
click at [794, 506] on button "Close" at bounding box center [820, 508] width 149 height 29
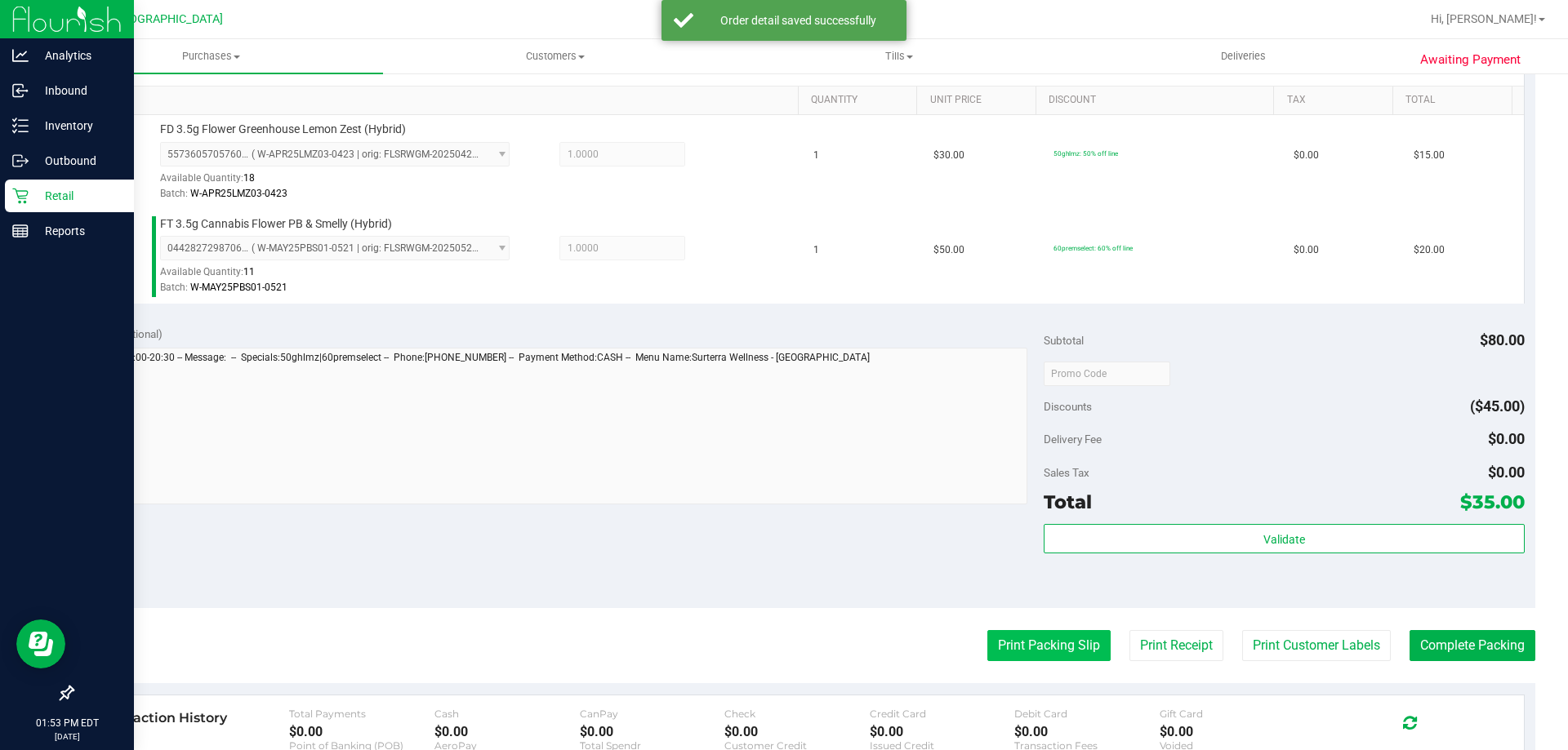
click at [988, 653] on button "Print Packing Slip" at bounding box center [1049, 645] width 123 height 31
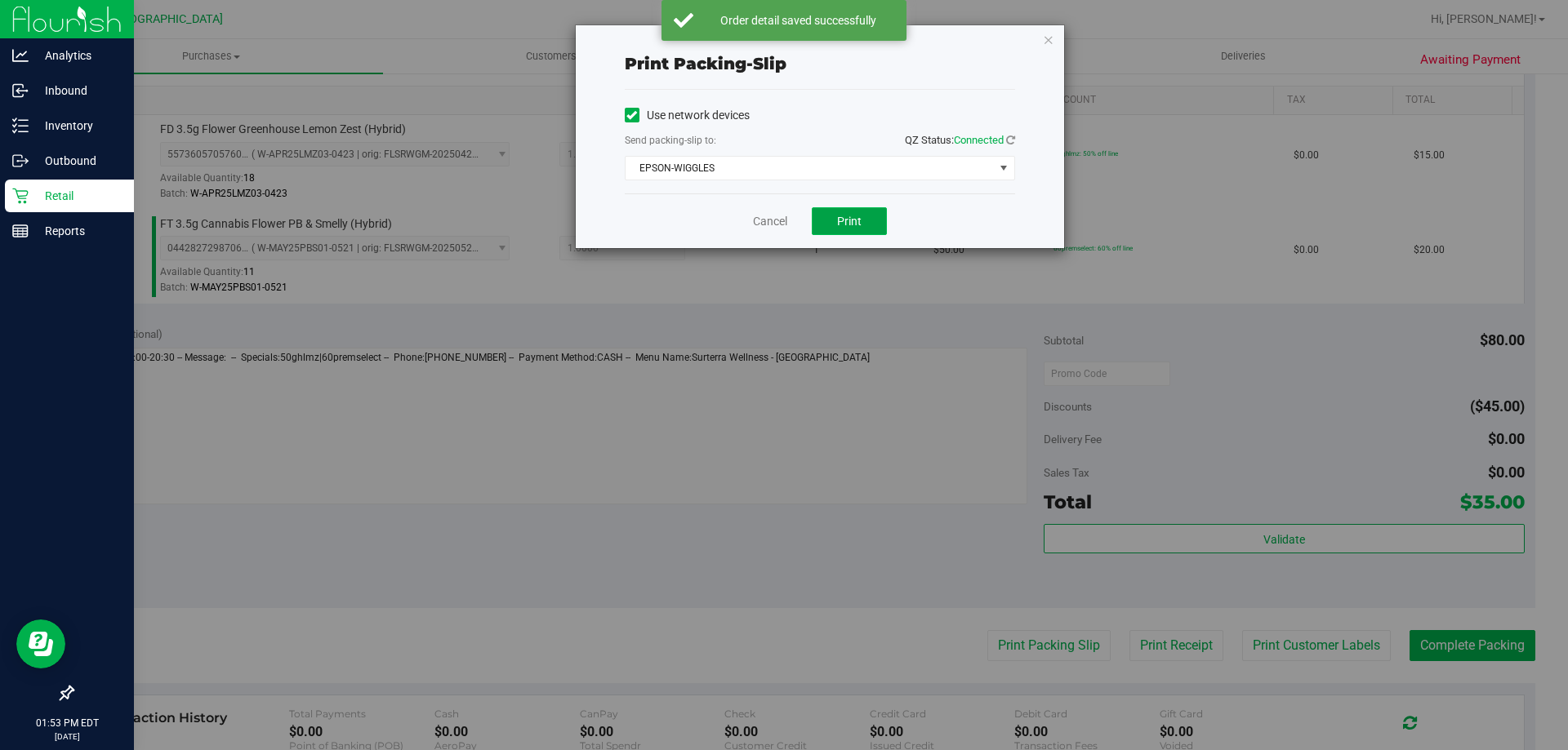
click at [873, 223] on button "Print" at bounding box center [849, 222] width 75 height 28
click at [771, 227] on link "Cancel" at bounding box center [769, 222] width 34 height 18
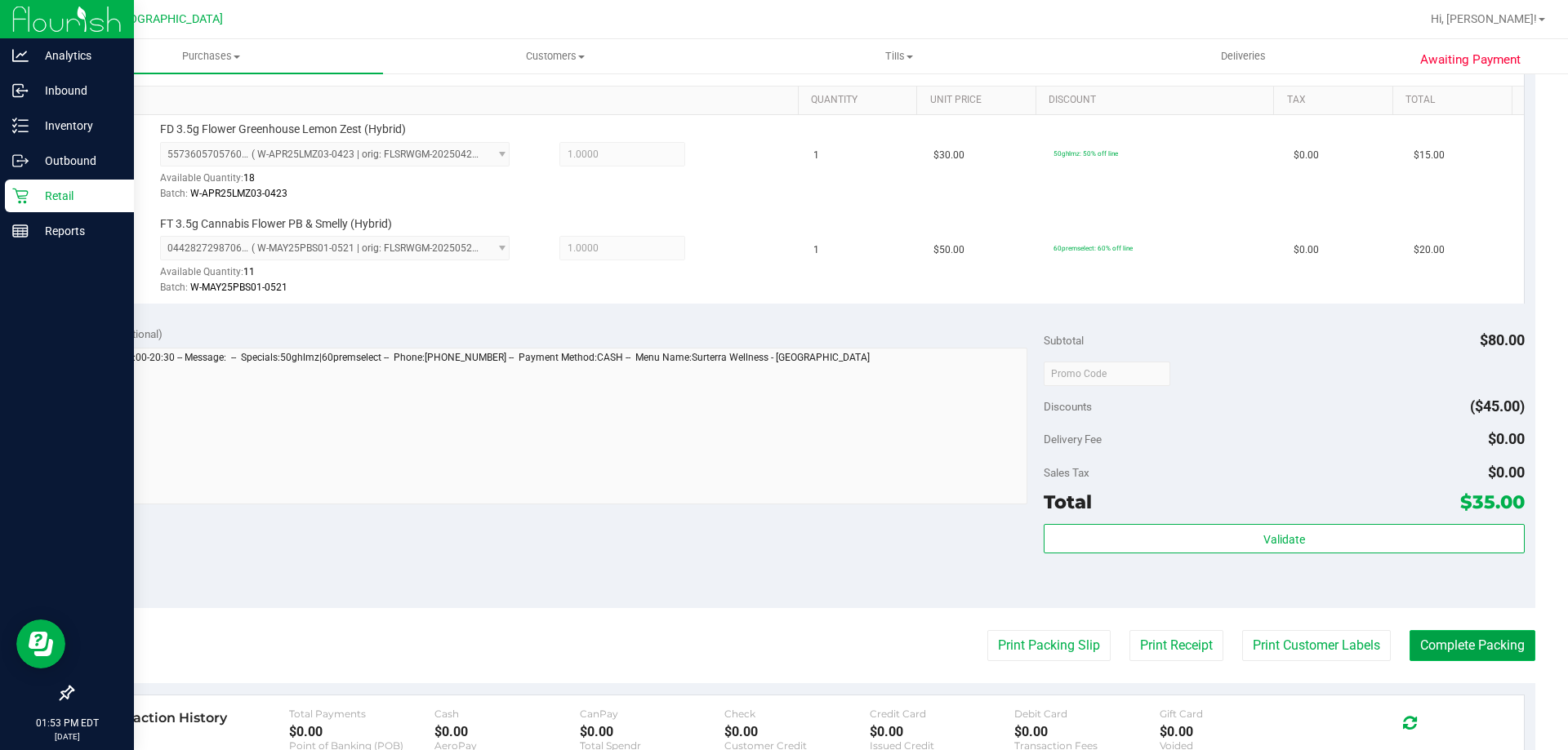
click at [1506, 632] on button "Complete Packing" at bounding box center [1472, 645] width 126 height 31
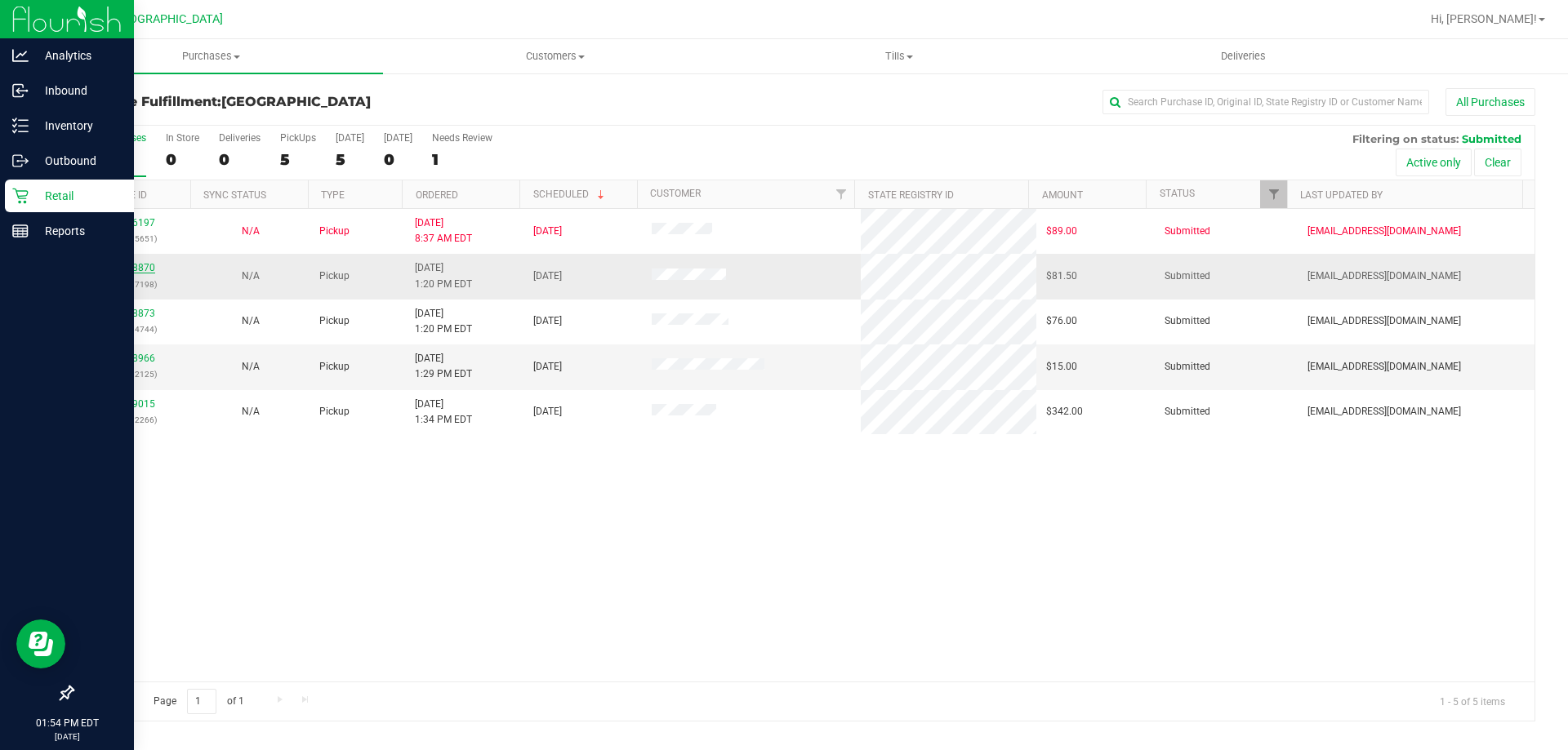
click at [138, 268] on link "11828870" at bounding box center [132, 267] width 46 height 11
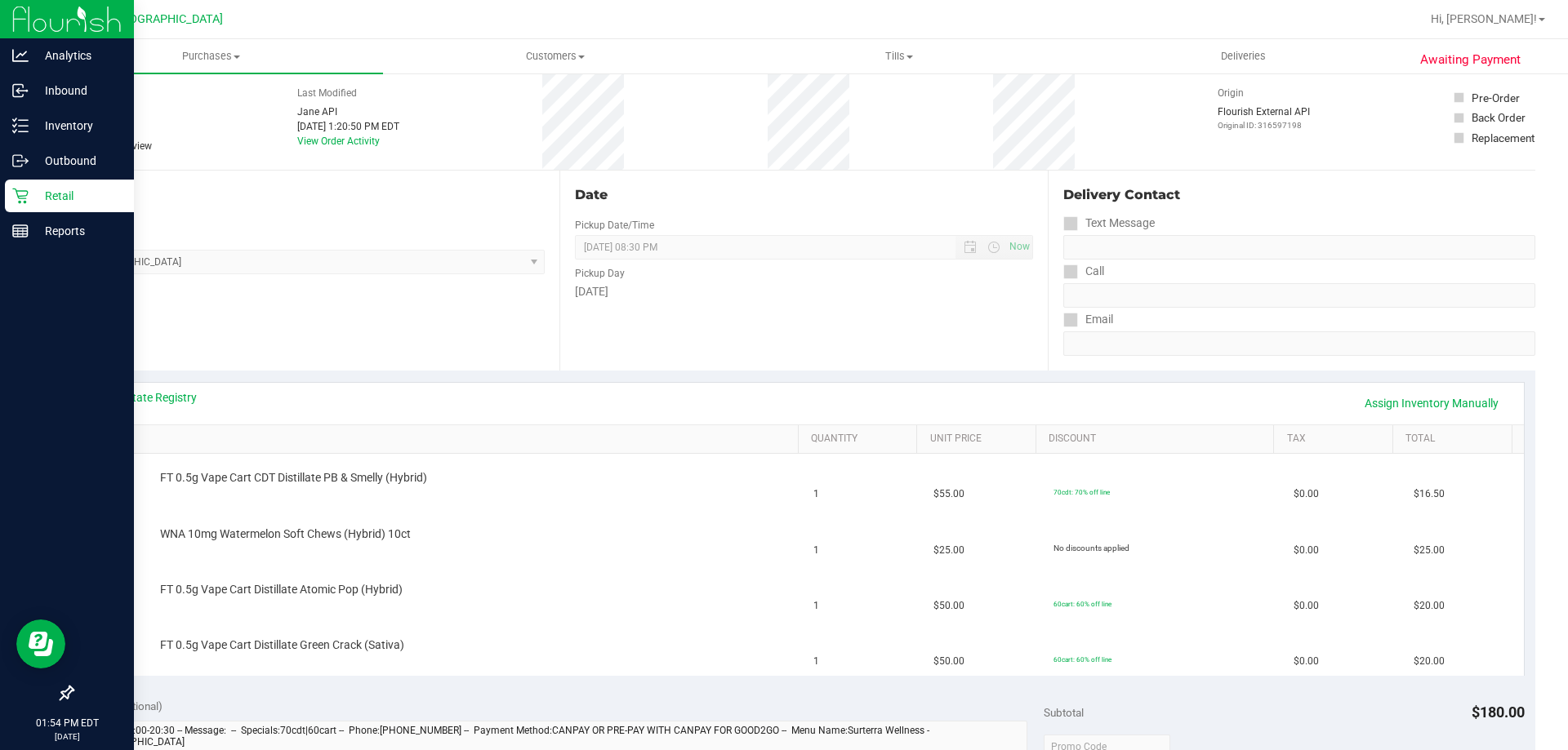
scroll to position [164, 0]
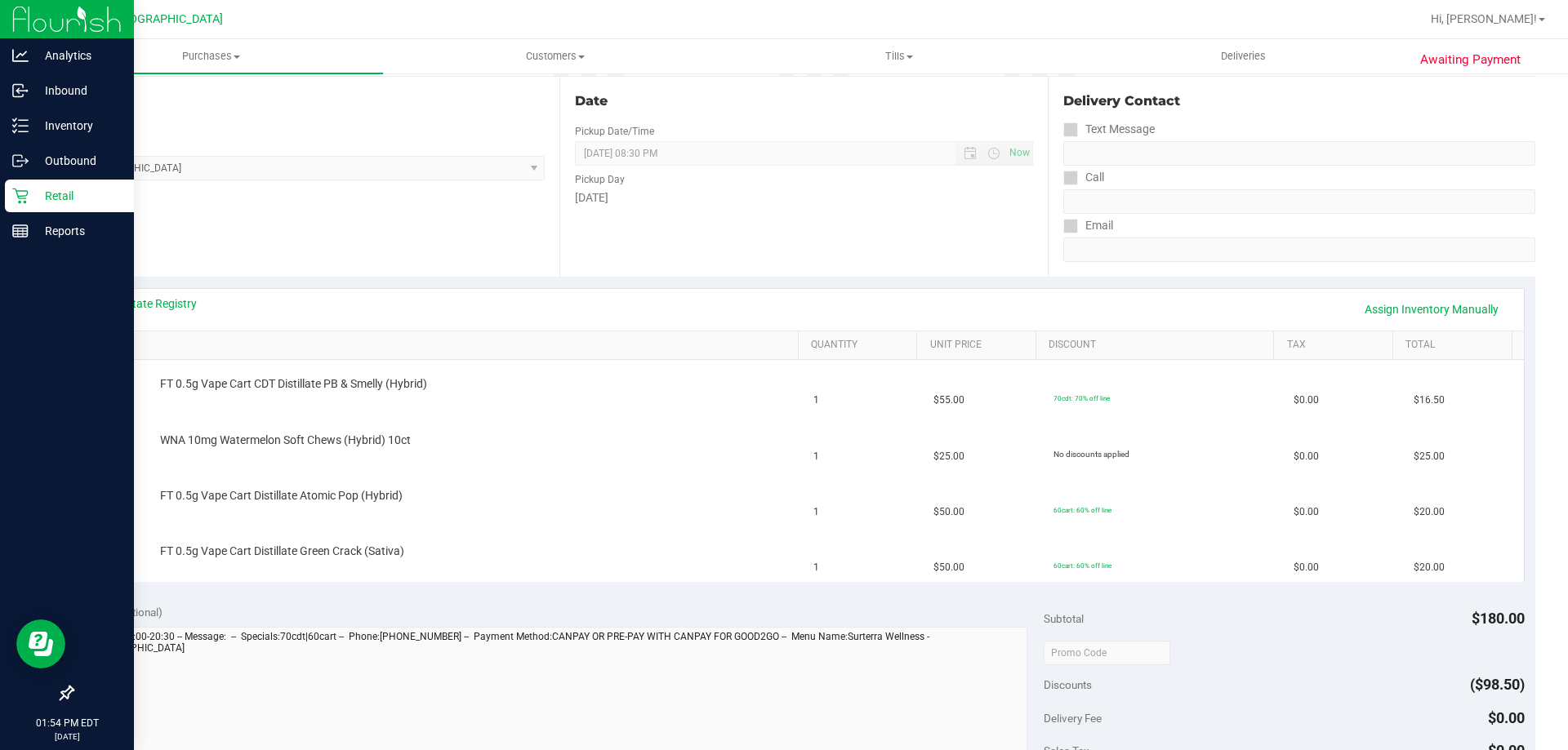
click at [125, 285] on div "View State Registry Assign Inventory Manually SKU Quantity Unit Price Discount …" at bounding box center [804, 435] width 1463 height 317
click at [131, 302] on link "View State Registry" at bounding box center [147, 303] width 98 height 17
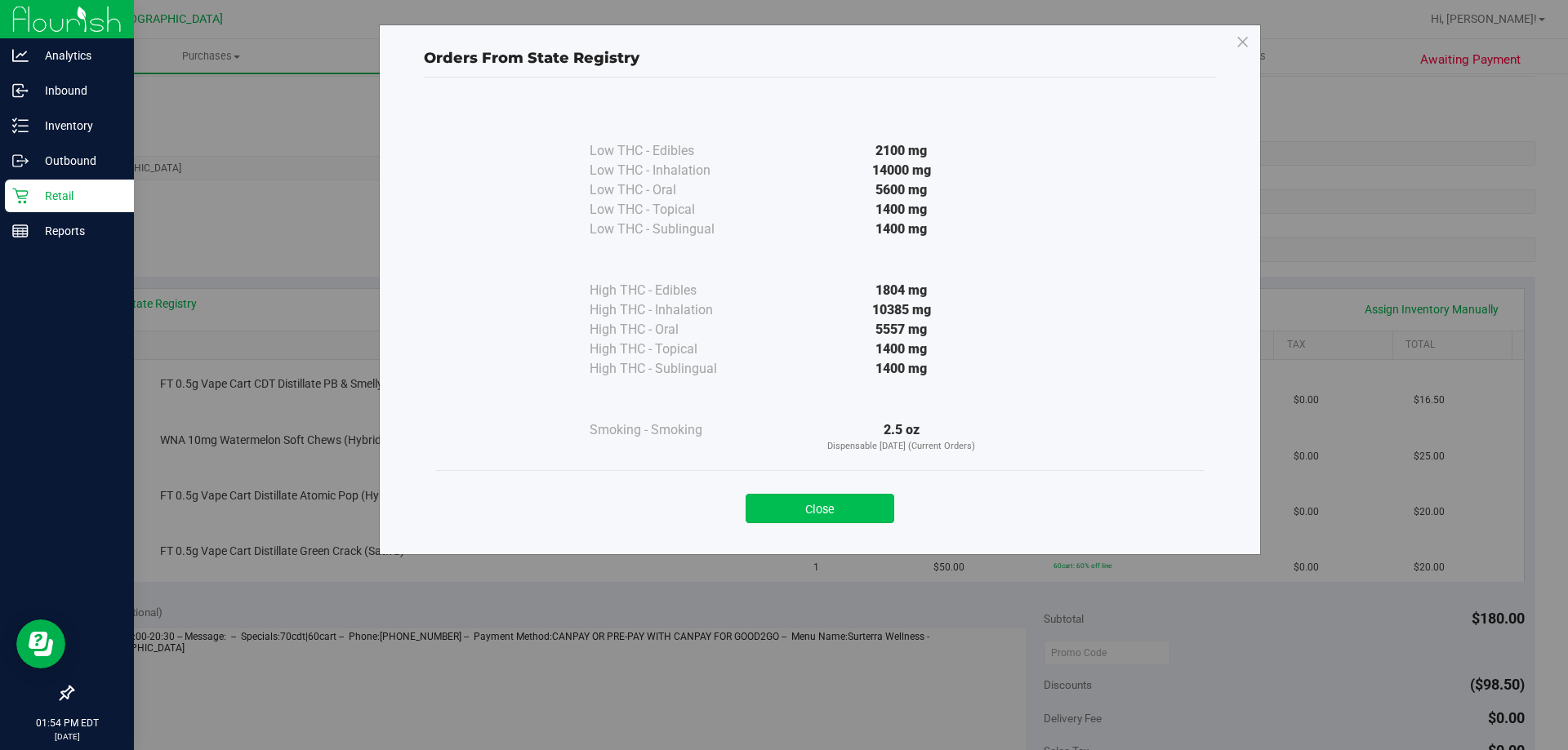
click at [789, 506] on button "Close" at bounding box center [820, 508] width 149 height 29
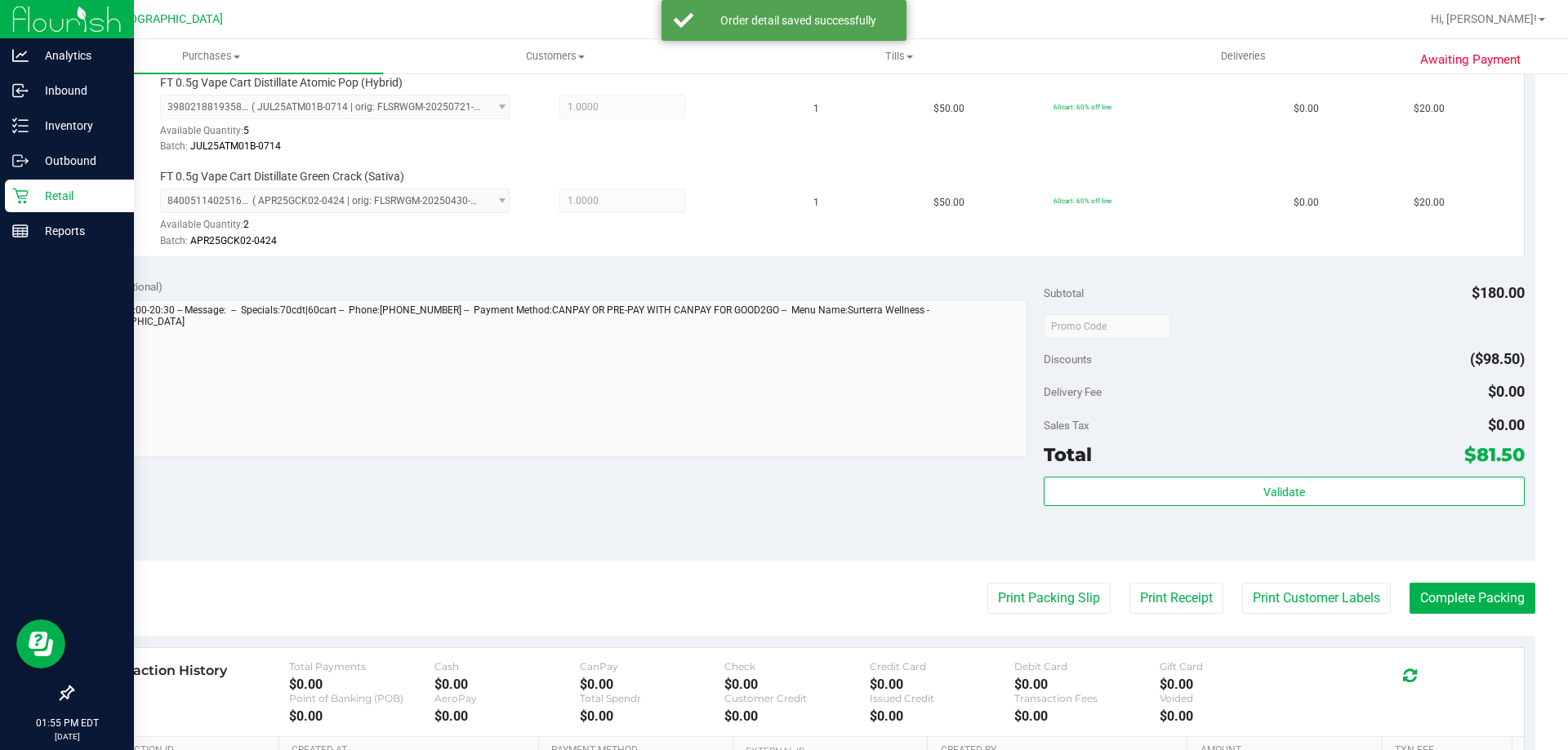
scroll to position [769, 0]
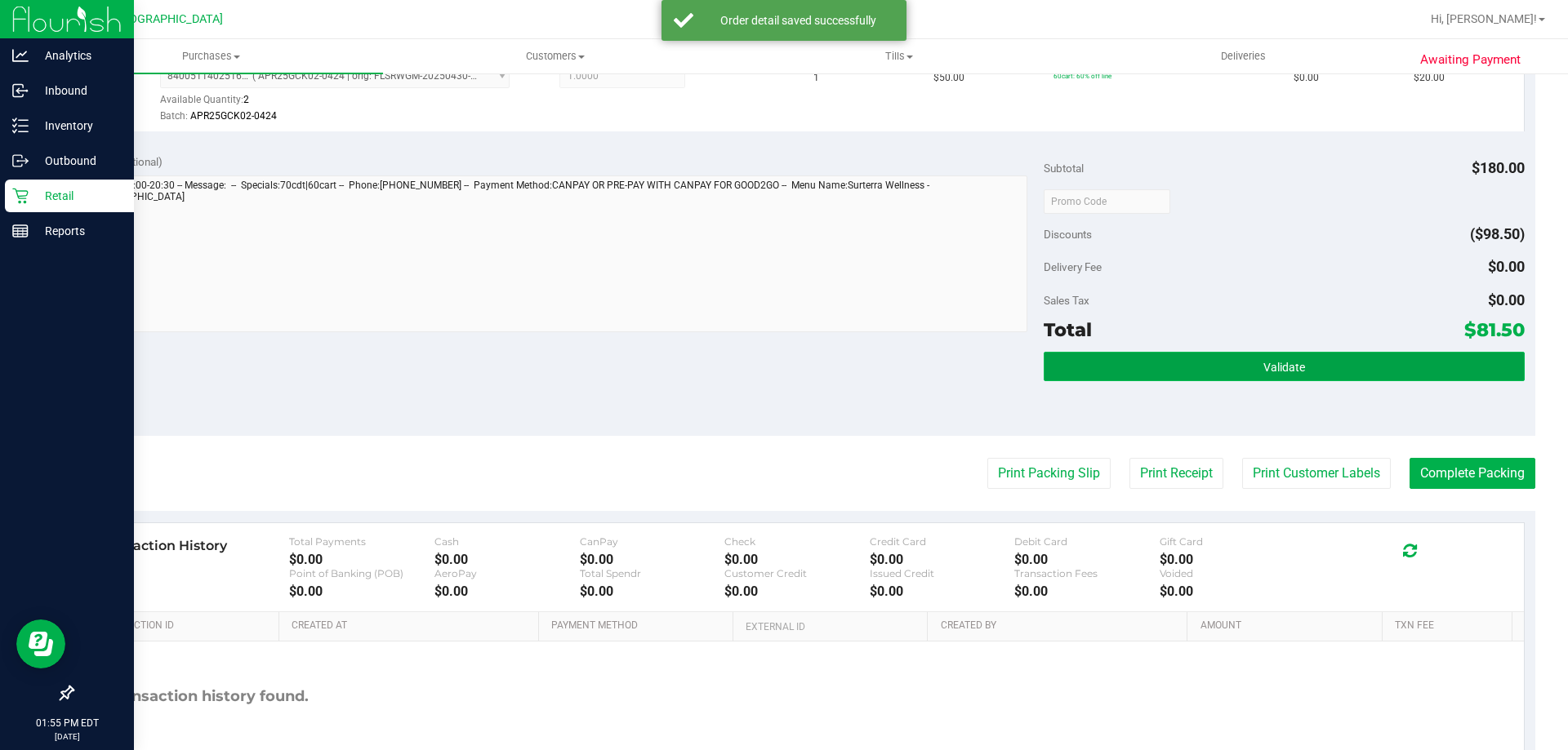
click at [1264, 364] on span "Validate" at bounding box center [1284, 367] width 41 height 13
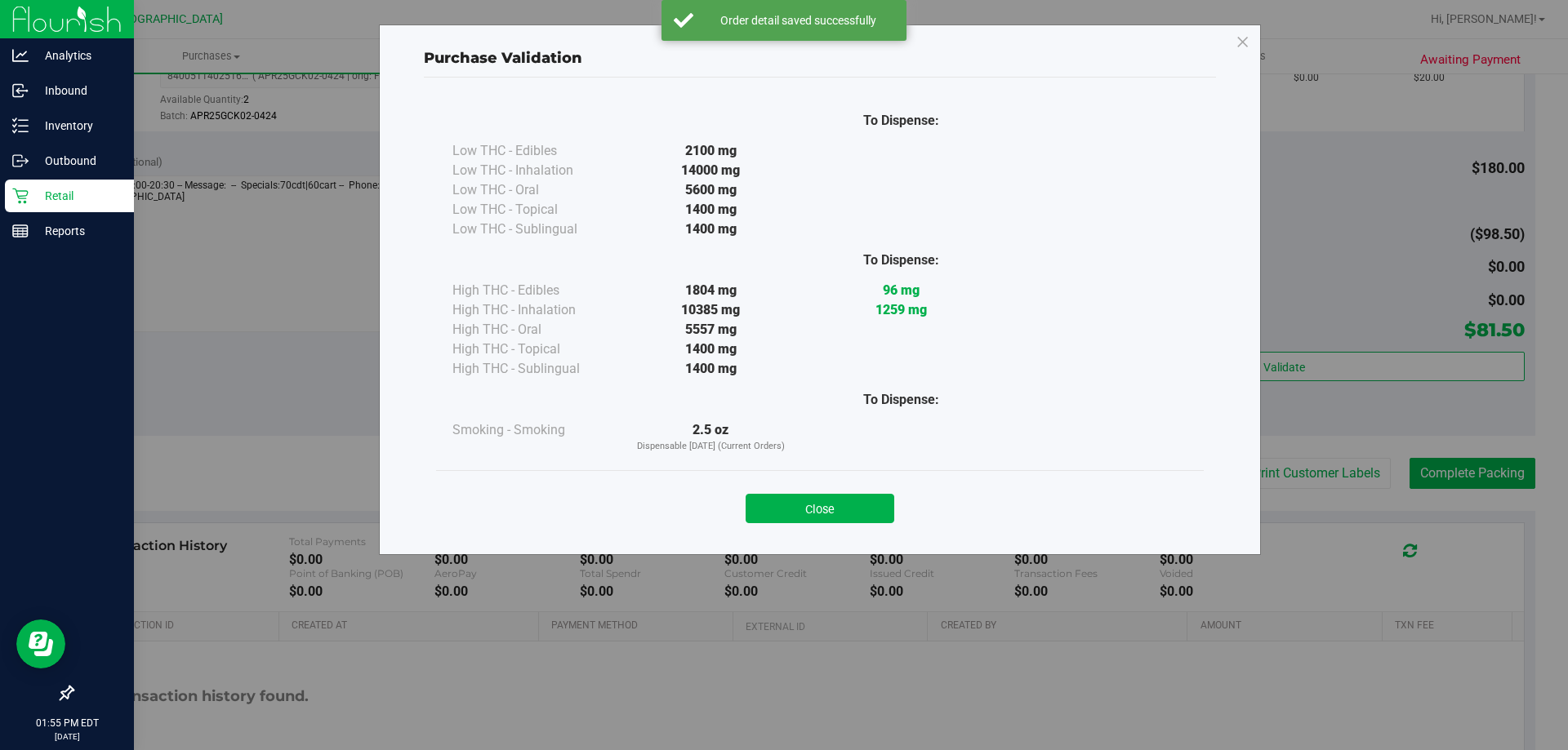
click at [826, 499] on button "Close" at bounding box center [820, 508] width 149 height 29
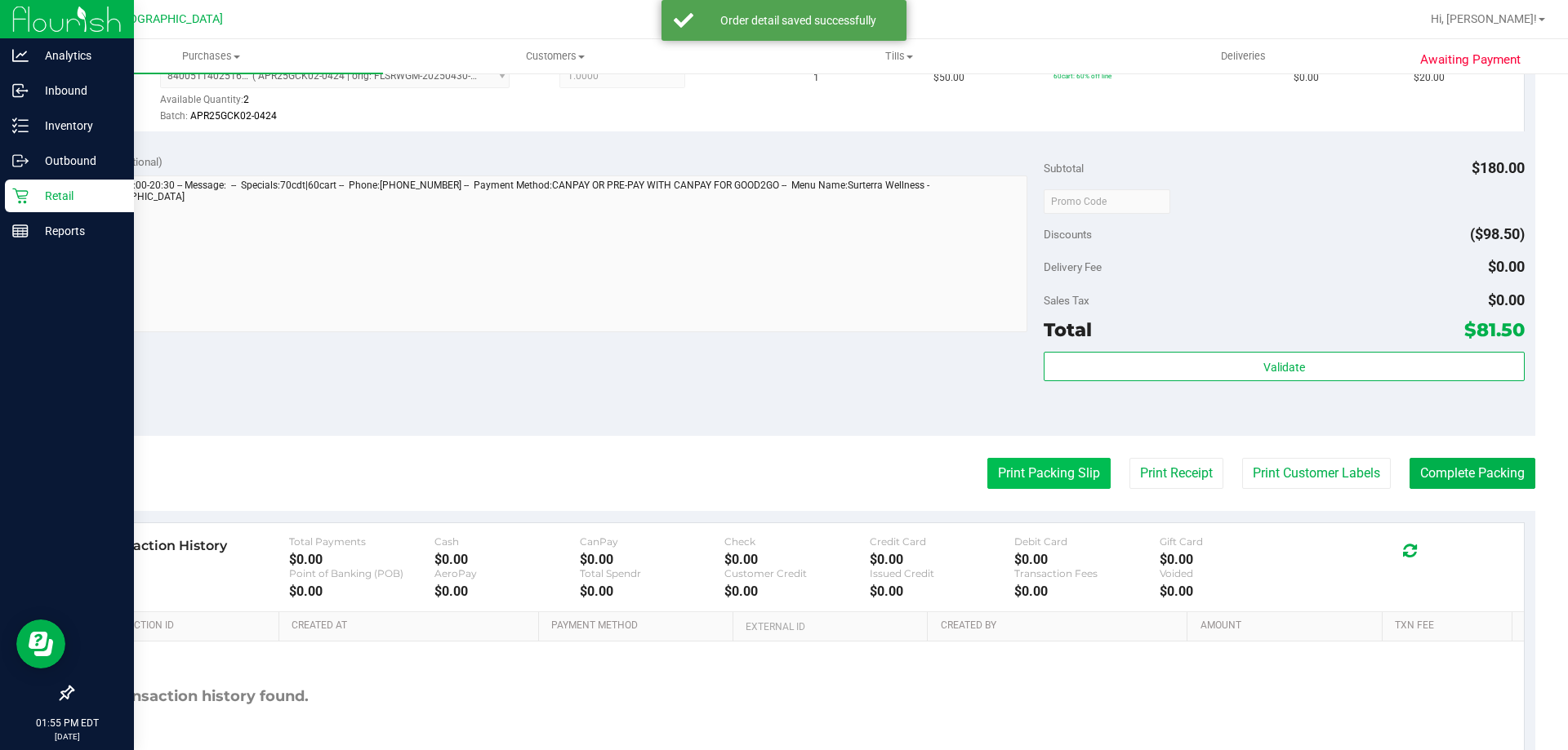
click at [1017, 474] on button "Print Packing Slip" at bounding box center [1049, 473] width 123 height 31
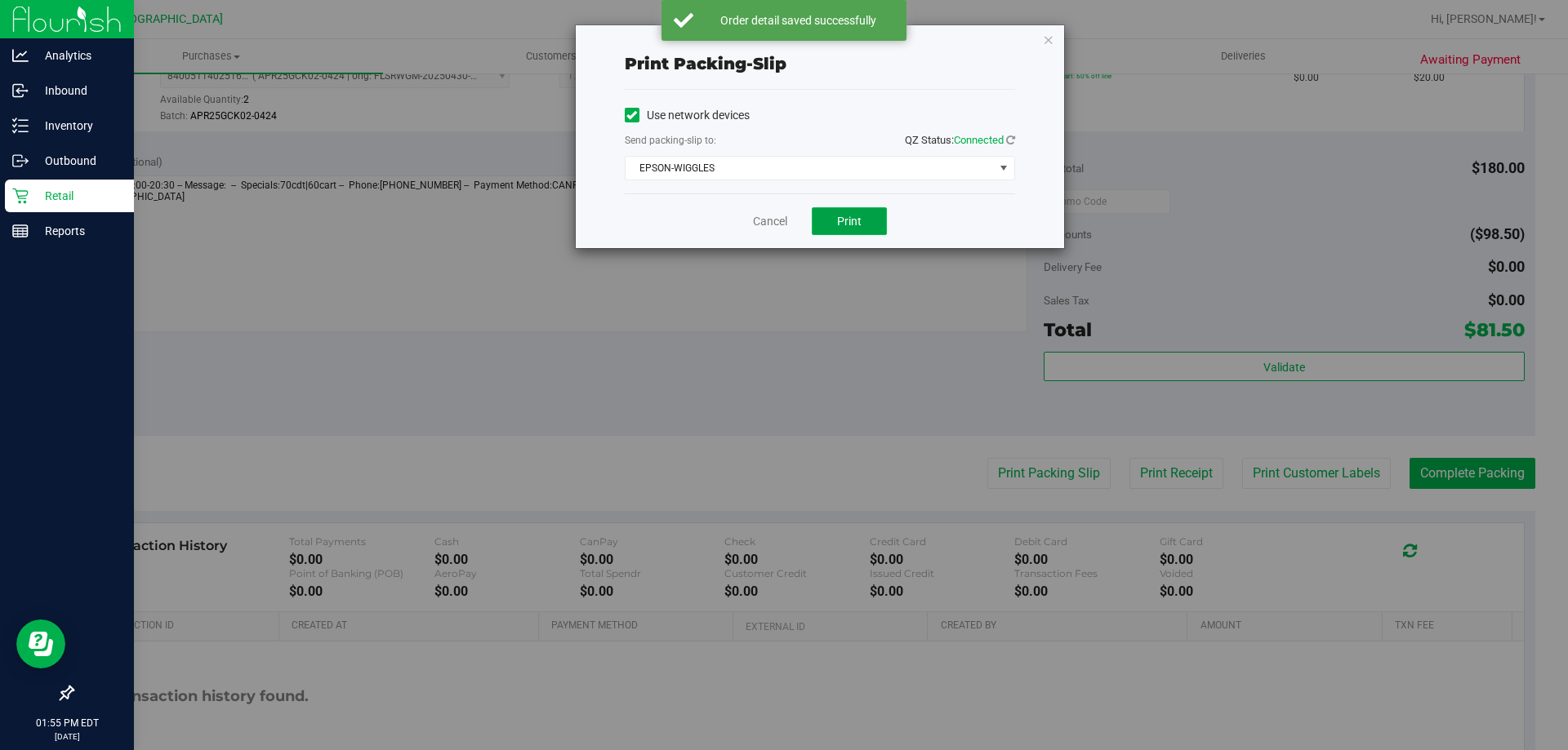
click at [859, 218] on span "Print" at bounding box center [850, 221] width 25 height 13
click at [772, 222] on link "Cancel" at bounding box center [769, 222] width 34 height 18
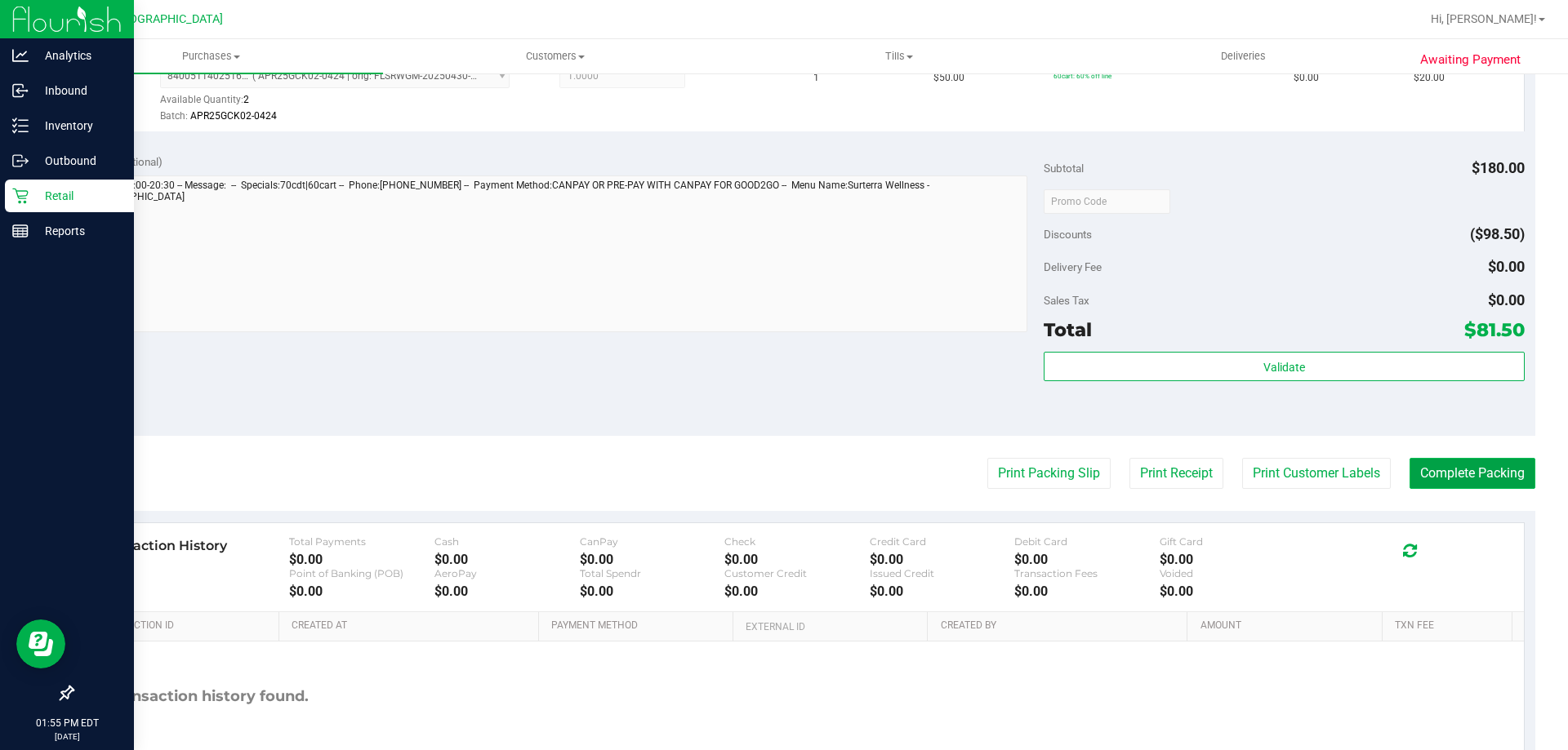
click at [1469, 476] on button "Complete Packing" at bounding box center [1472, 473] width 126 height 31
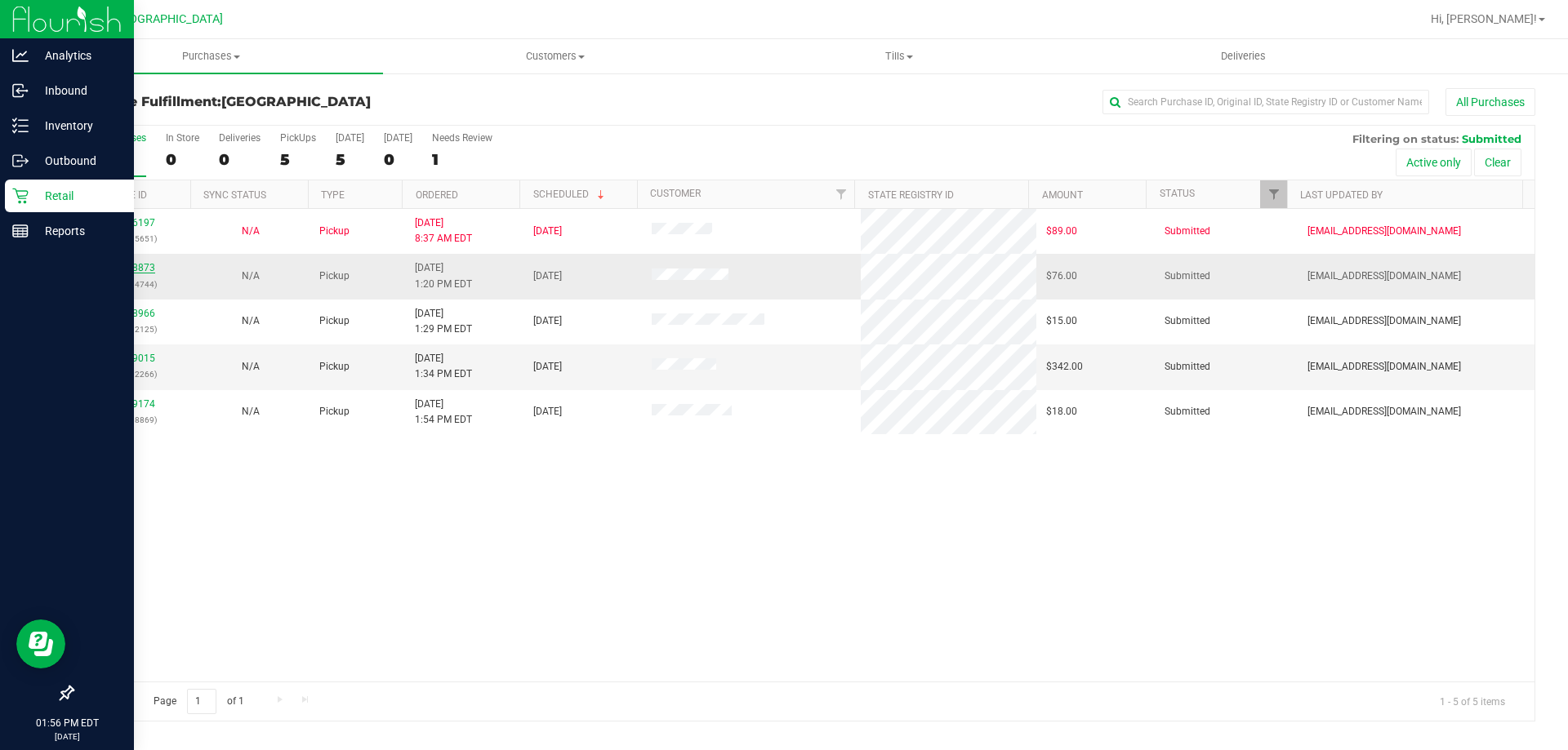
click at [122, 267] on link "11828873" at bounding box center [132, 267] width 46 height 11
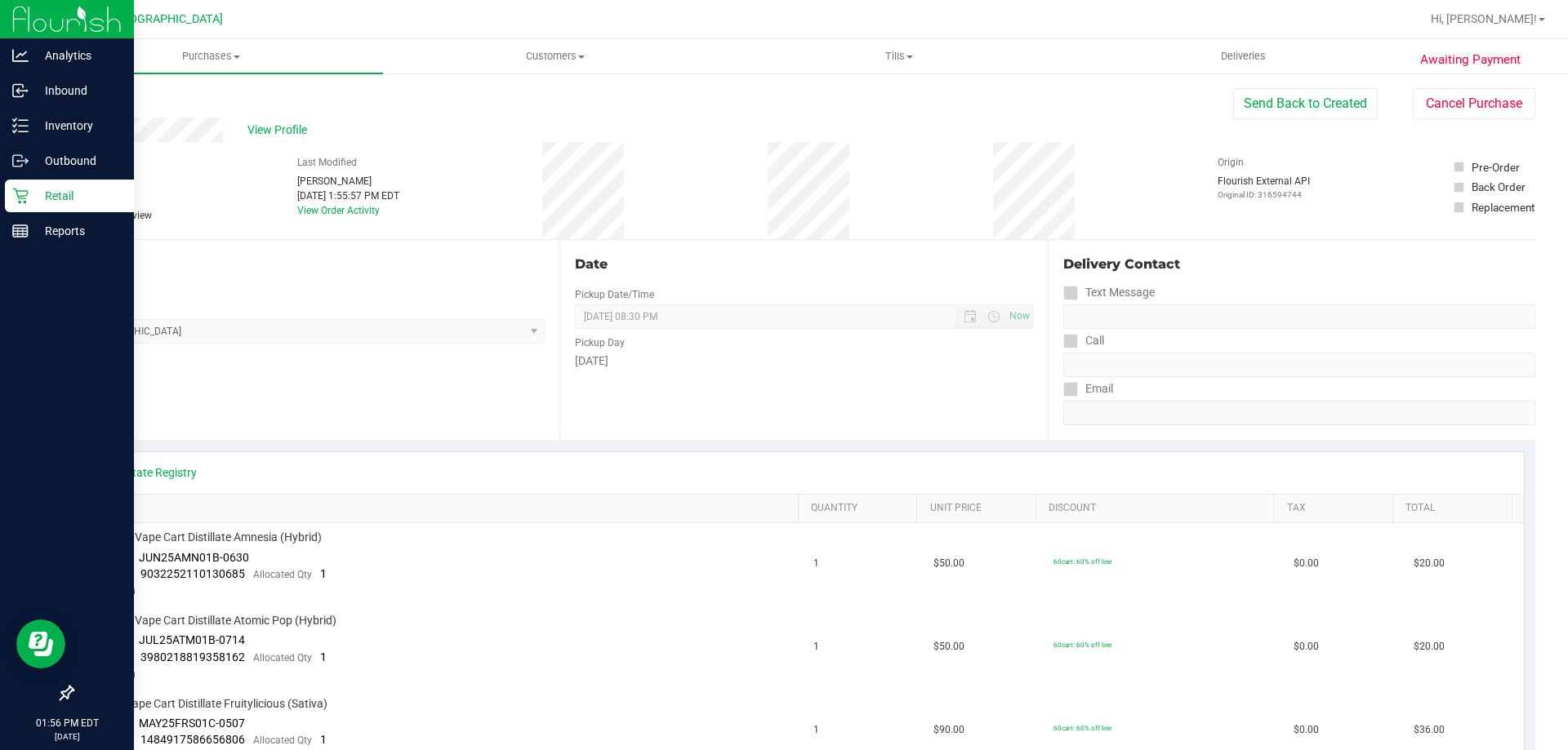
click at [91, 100] on link "Back" at bounding box center [84, 98] width 25 height 11
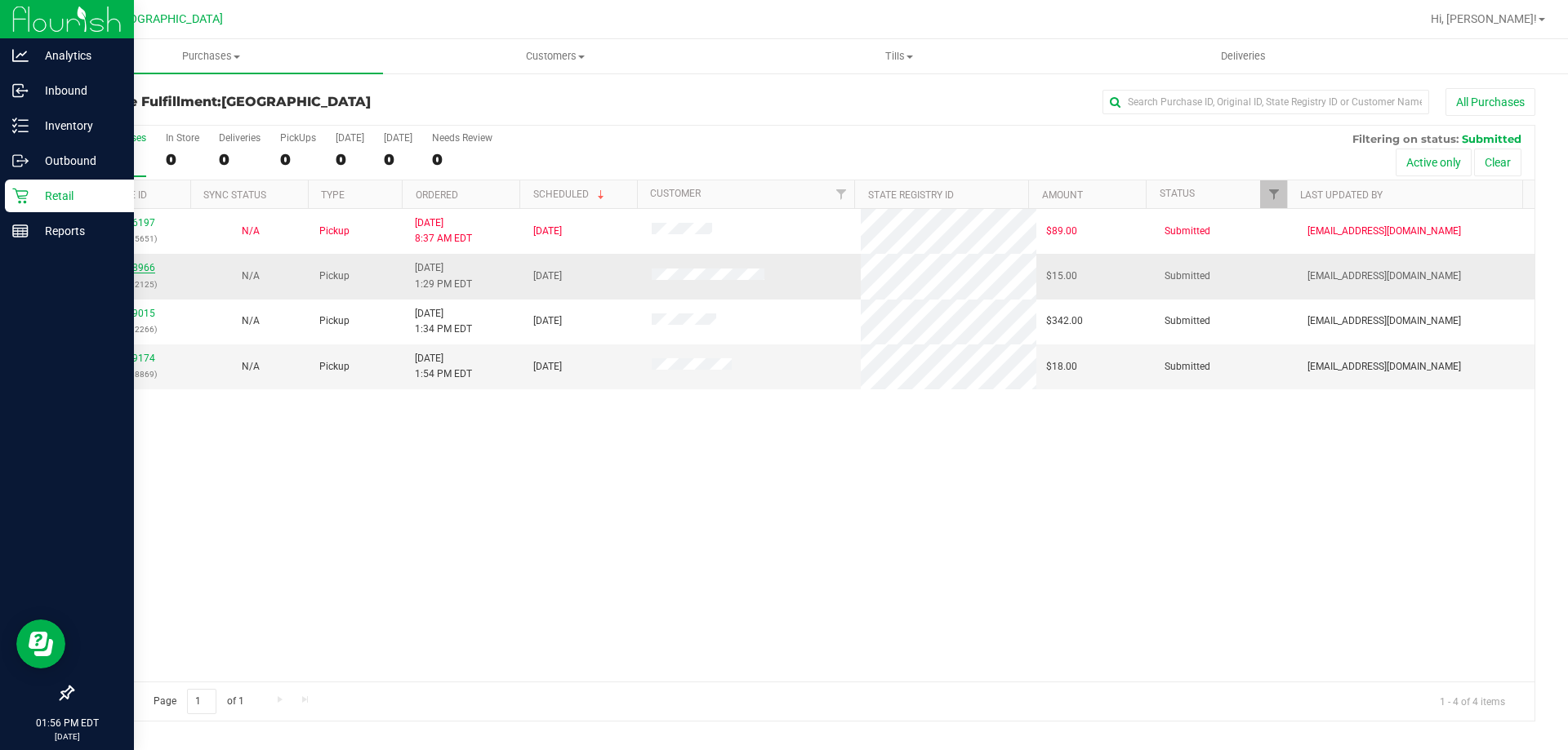
click at [112, 268] on link "11828966" at bounding box center [132, 267] width 46 height 11
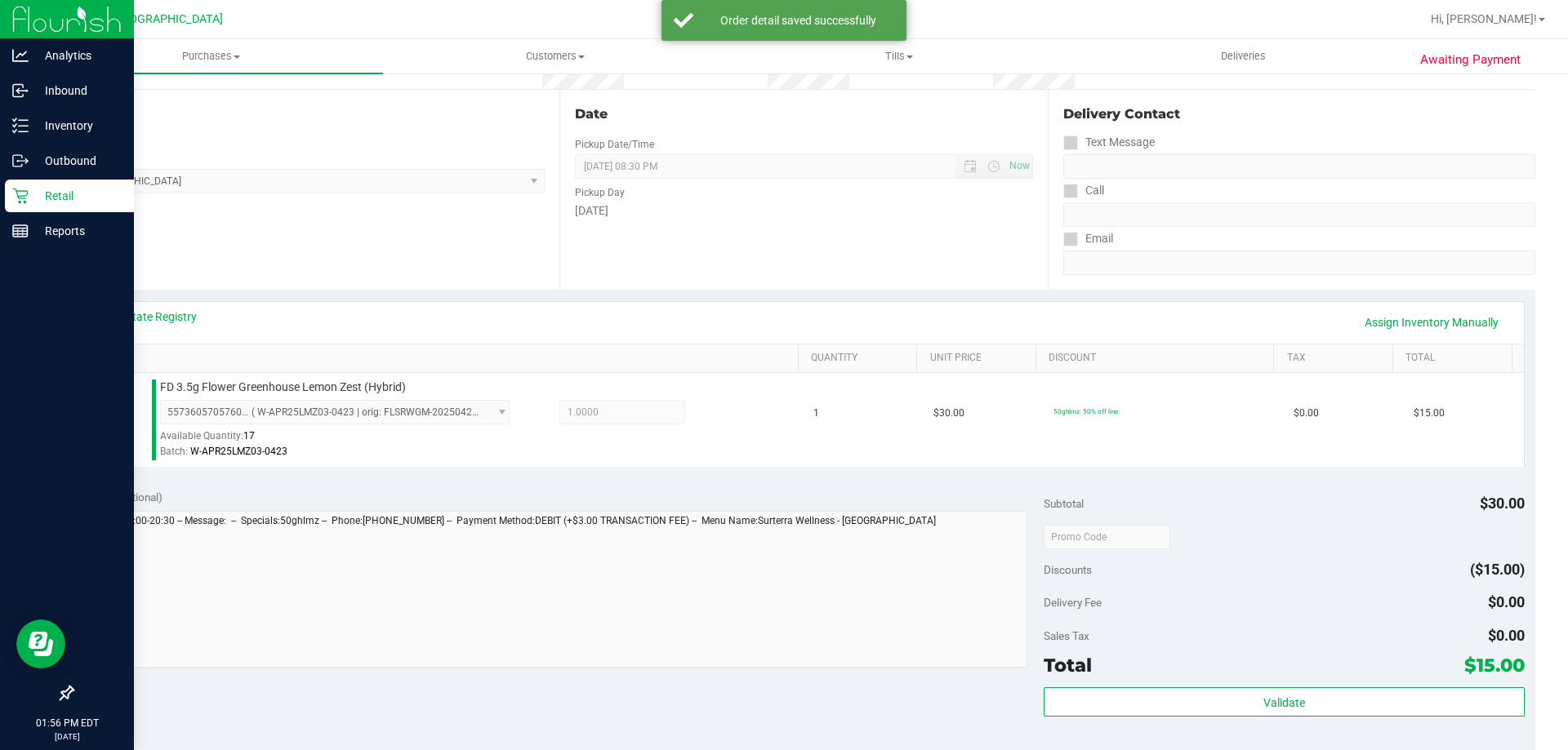
scroll to position [326, 0]
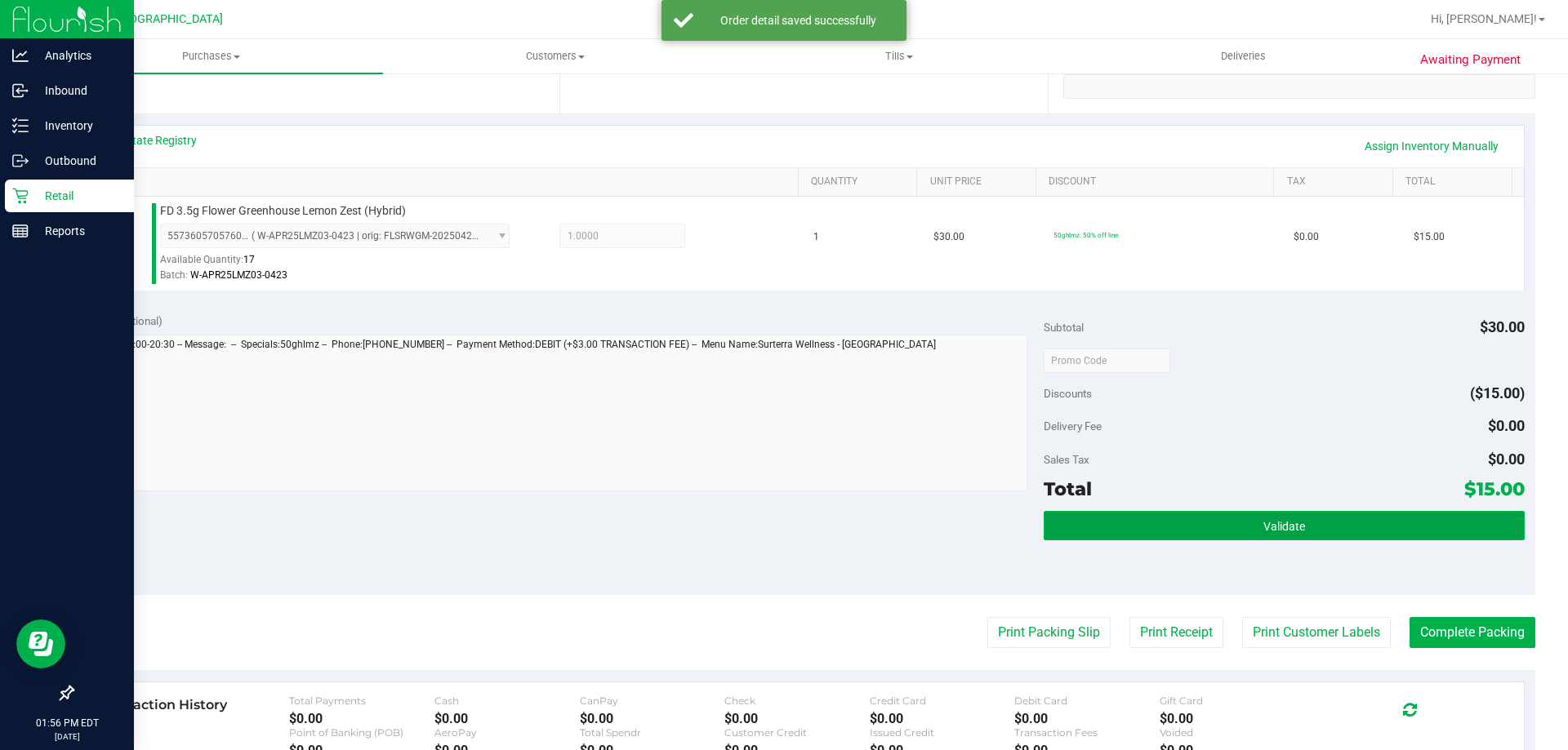
click at [1319, 539] on button "Validate" at bounding box center [1284, 525] width 480 height 29
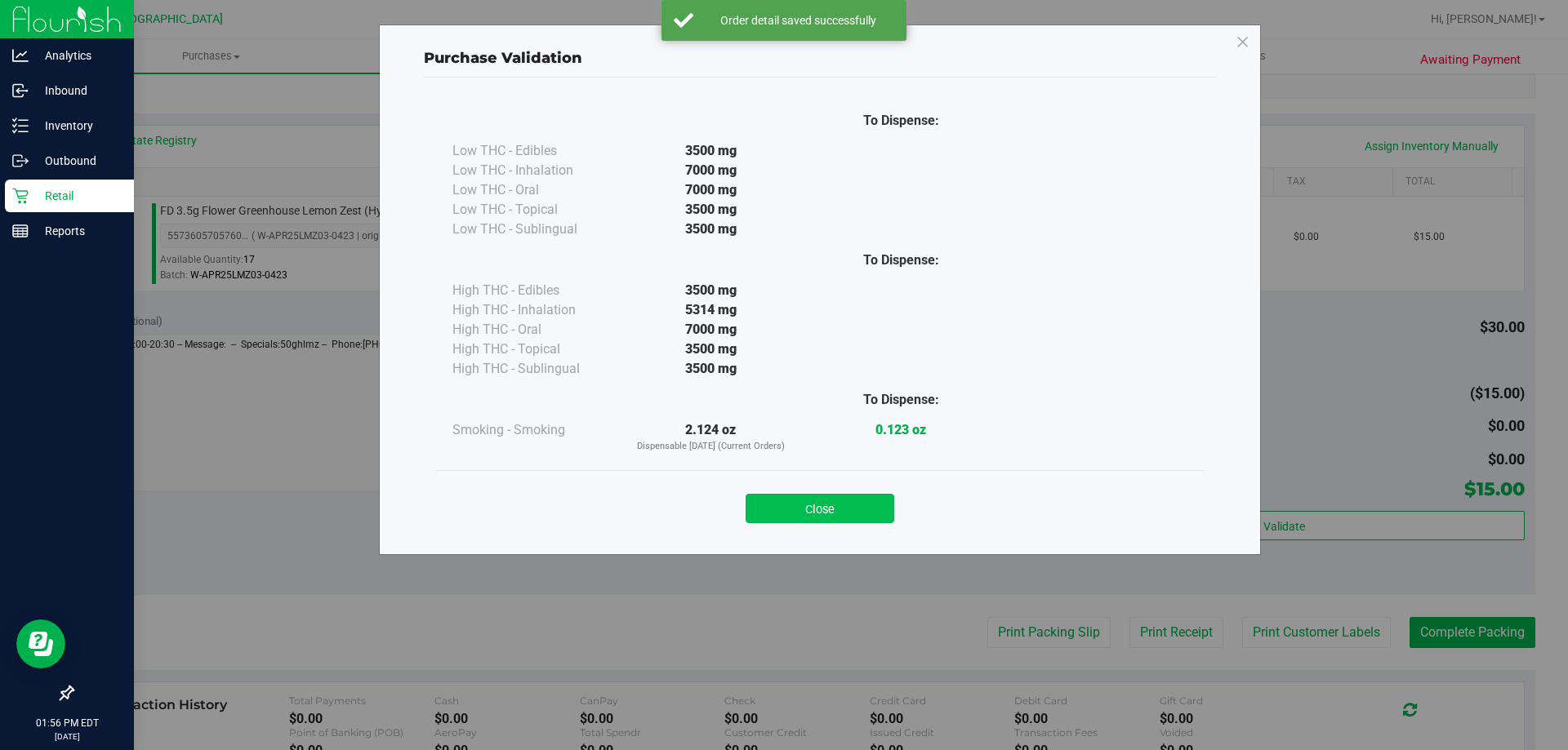
click at [844, 502] on button "Close" at bounding box center [820, 508] width 149 height 29
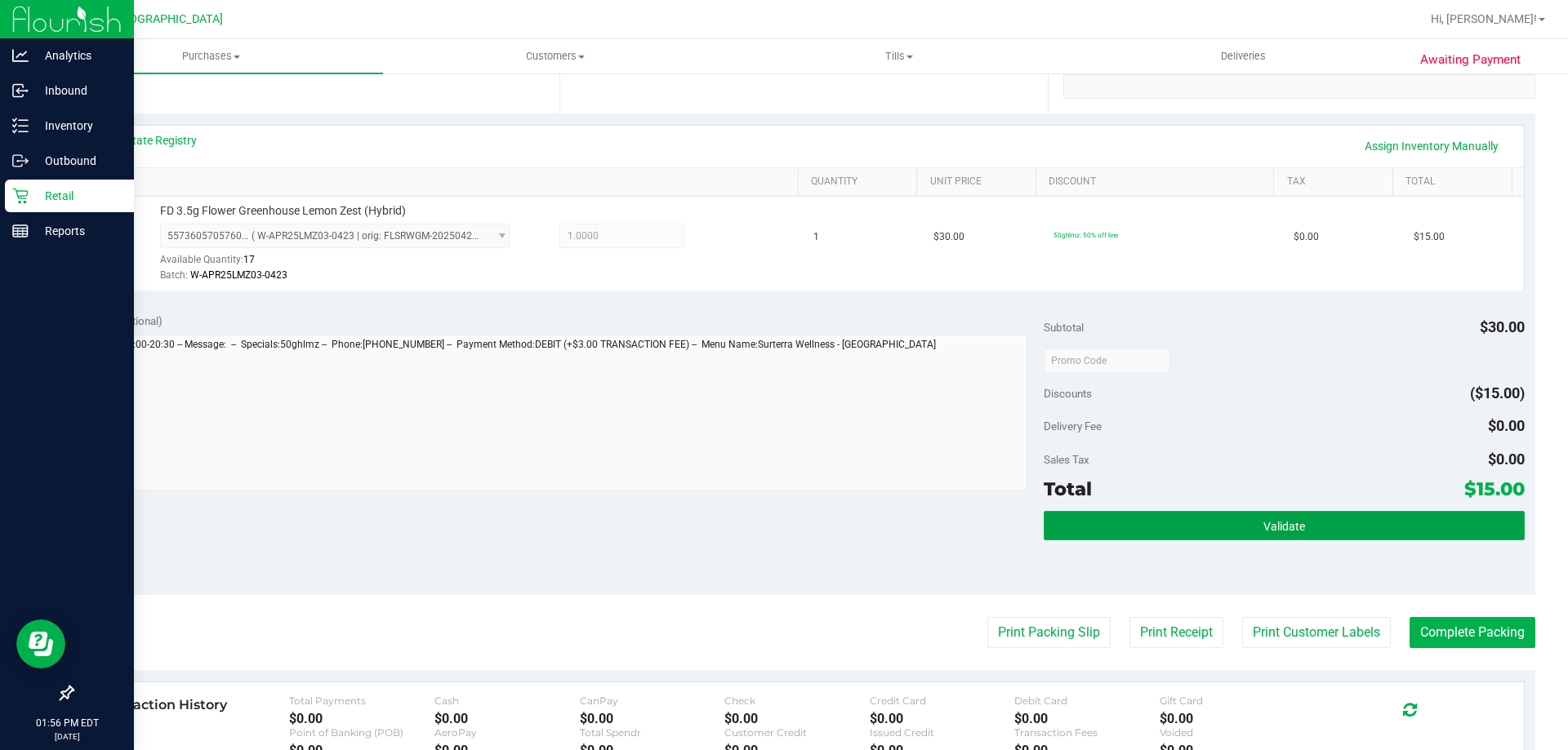
click at [1069, 520] on button "Validate" at bounding box center [1284, 525] width 480 height 29
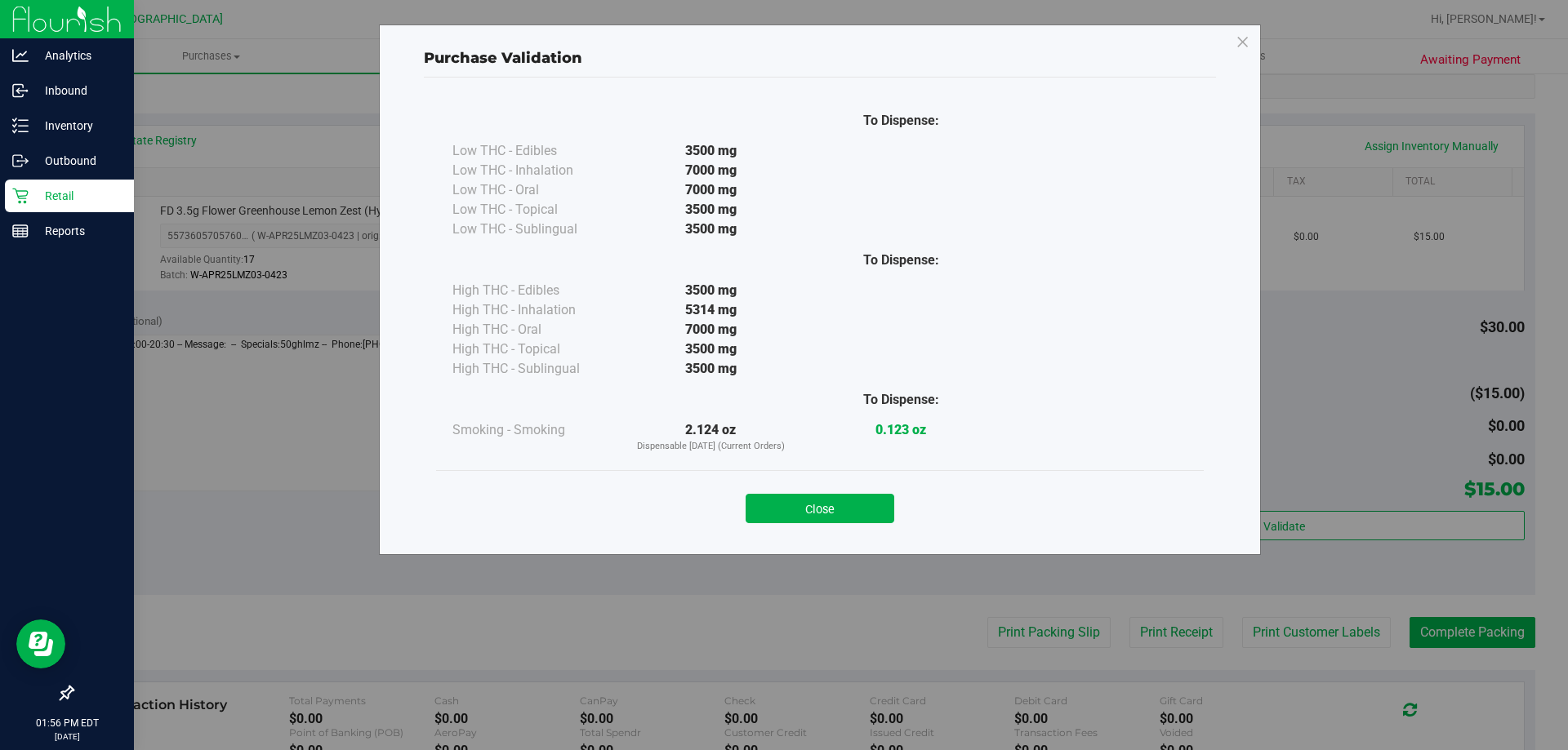
click at [850, 508] on button "Close" at bounding box center [820, 508] width 149 height 29
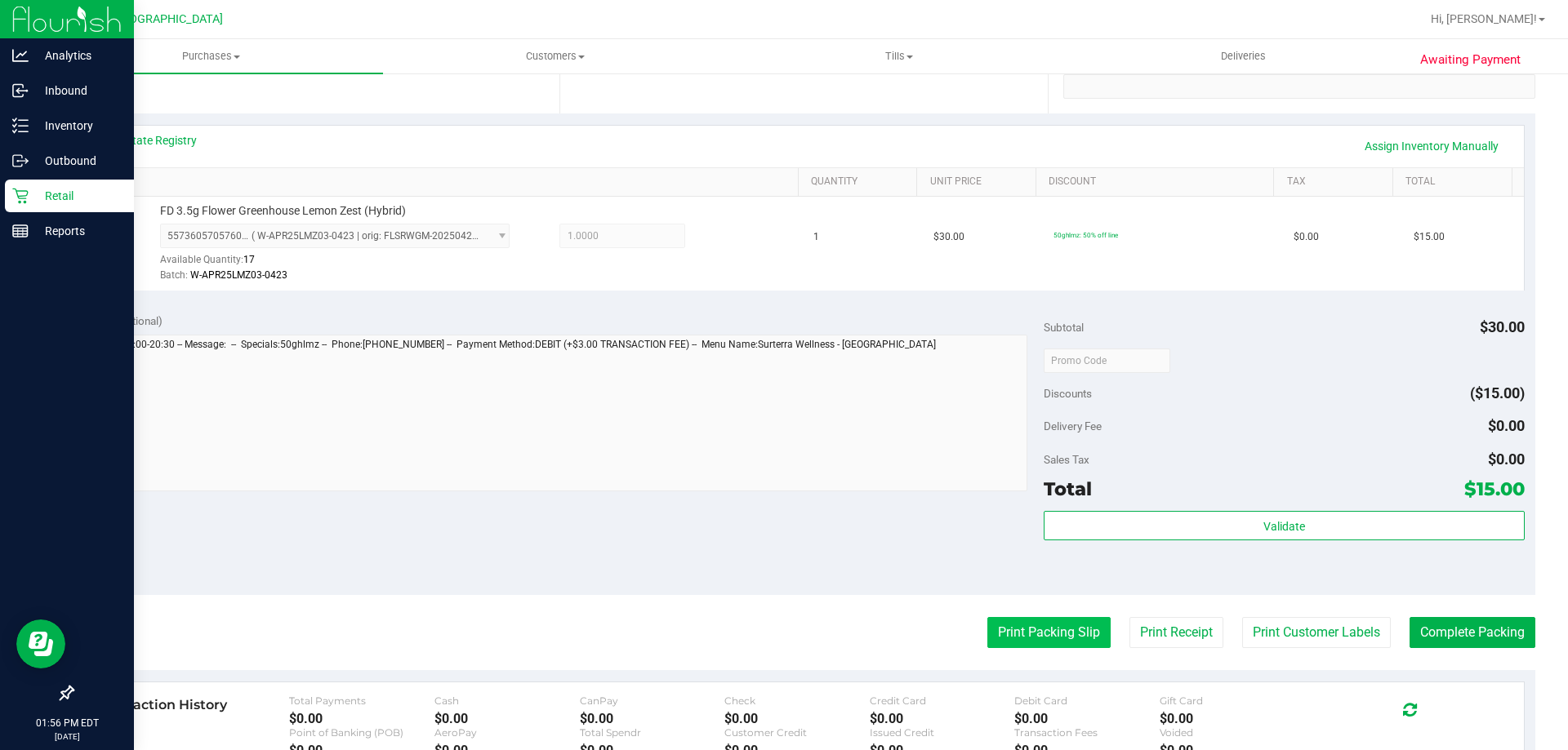
click at [1019, 624] on button "Print Packing Slip" at bounding box center [1049, 632] width 123 height 31
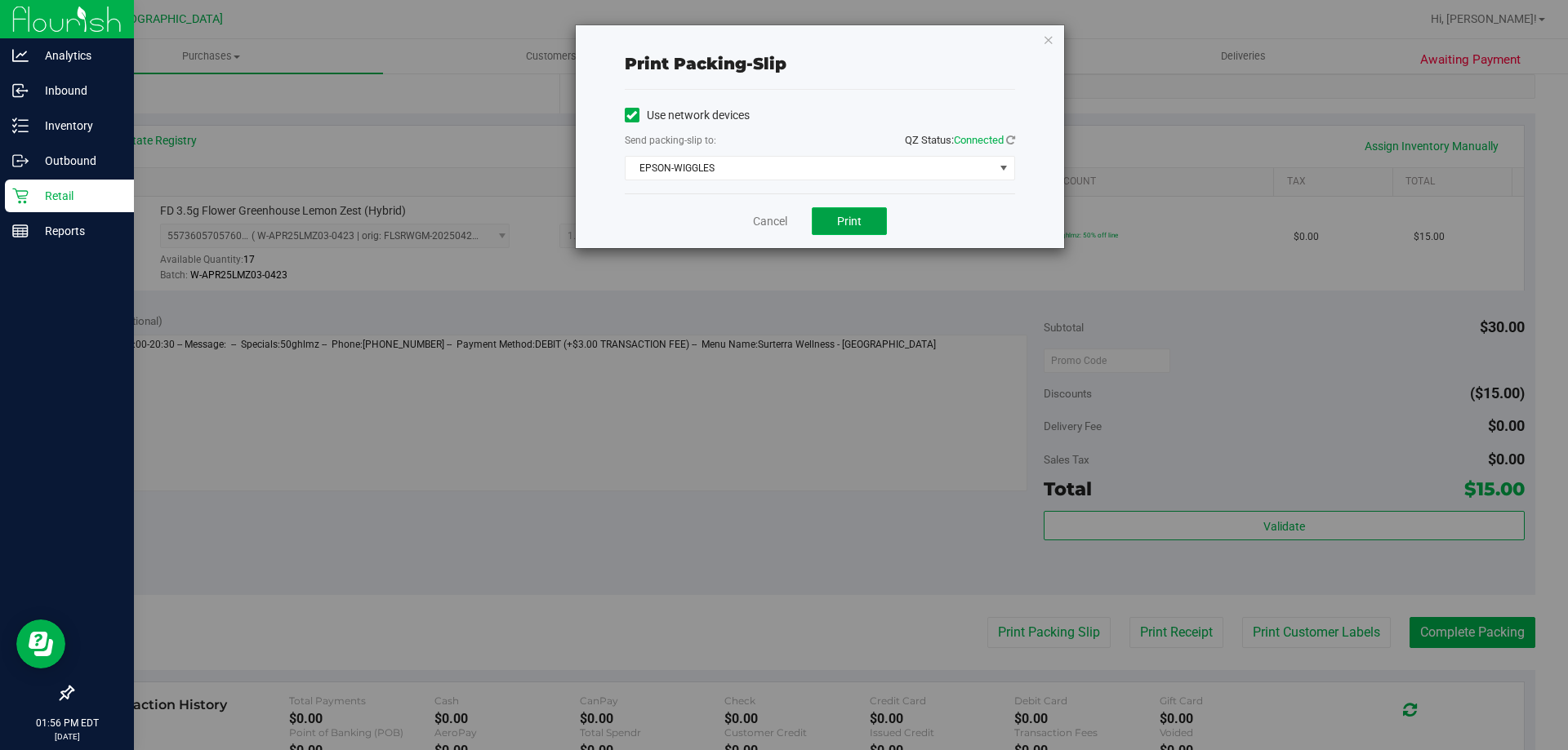
click at [841, 222] on span "Print" at bounding box center [850, 221] width 25 height 13
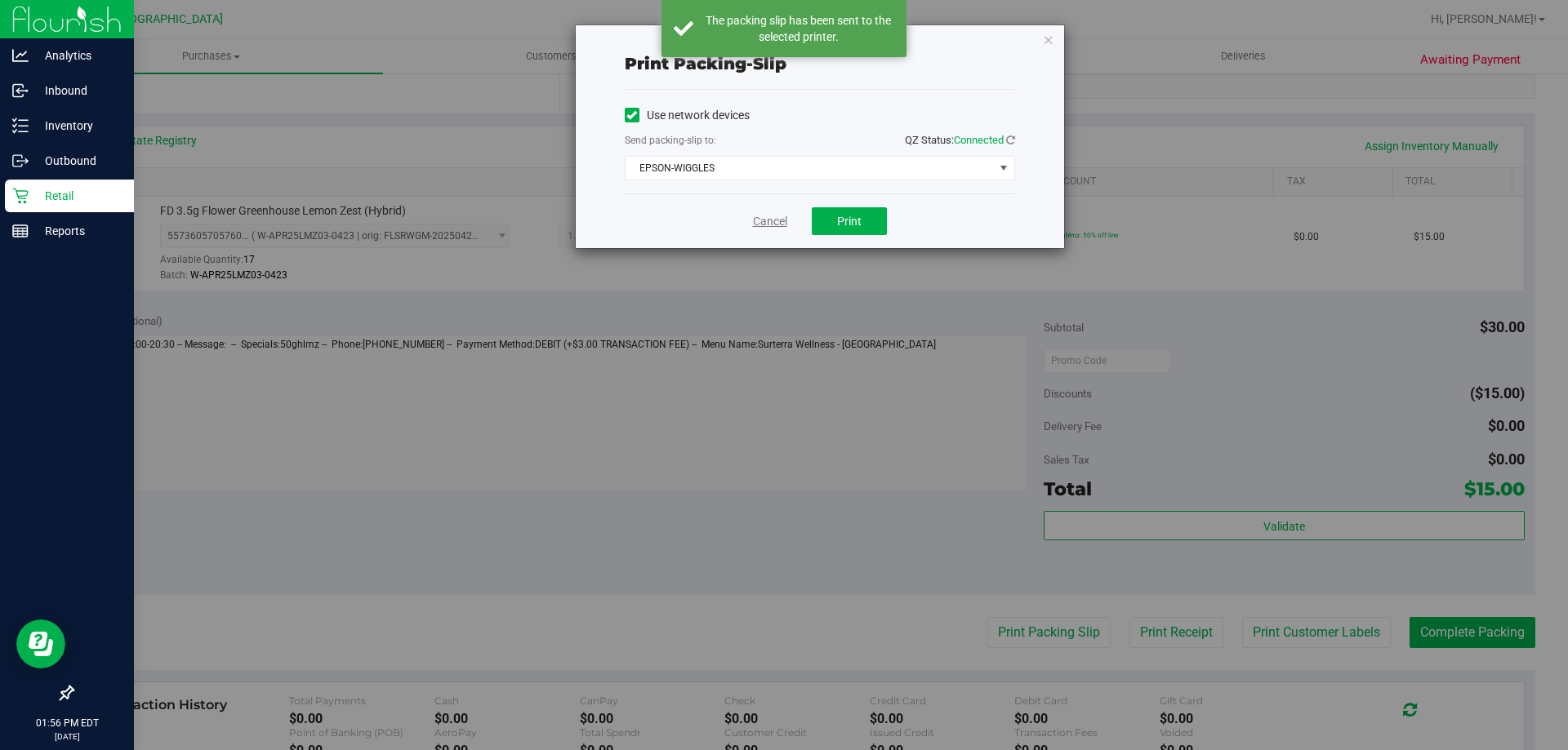
click at [765, 218] on link "Cancel" at bounding box center [769, 222] width 34 height 18
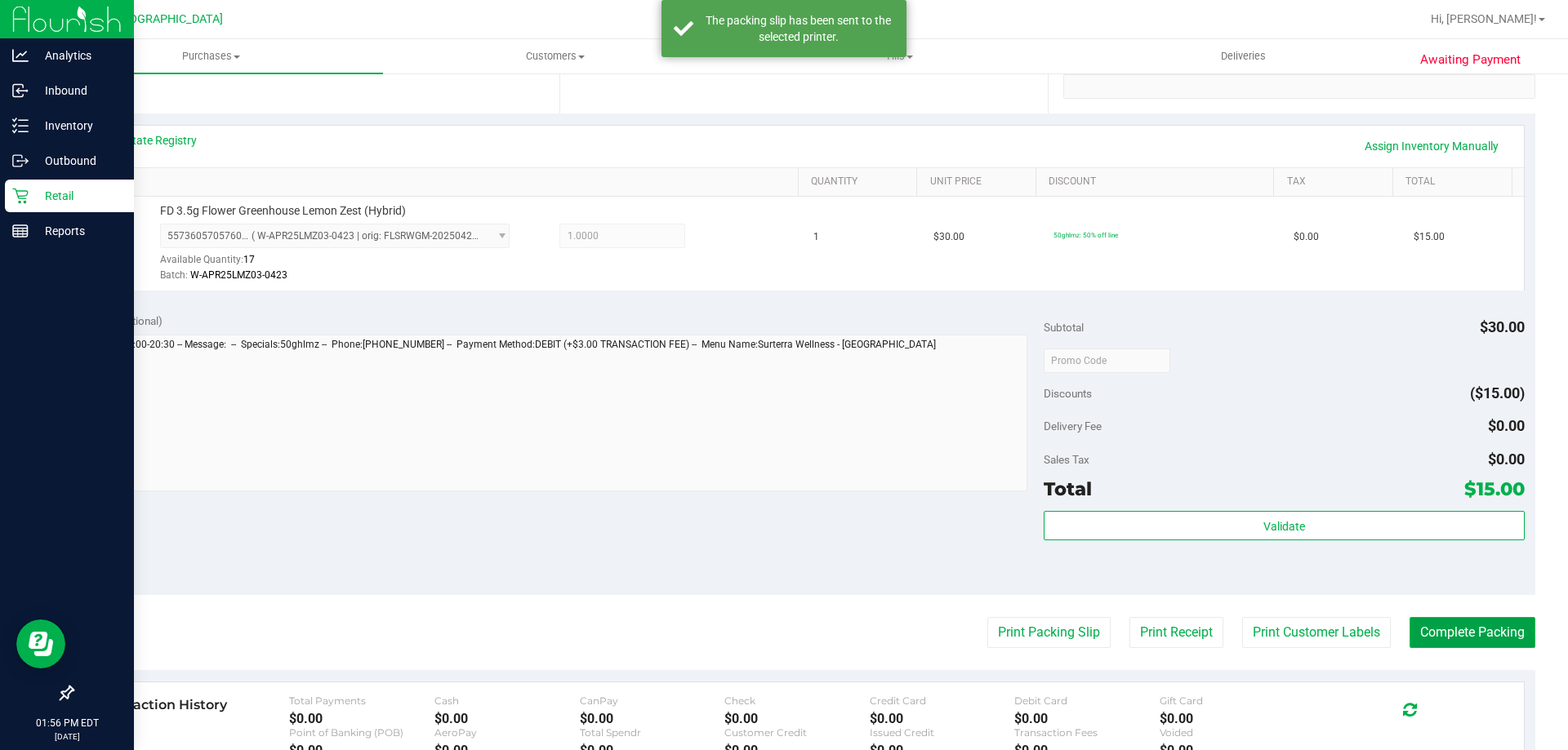
click at [1470, 623] on button "Complete Packing" at bounding box center [1472, 632] width 126 height 31
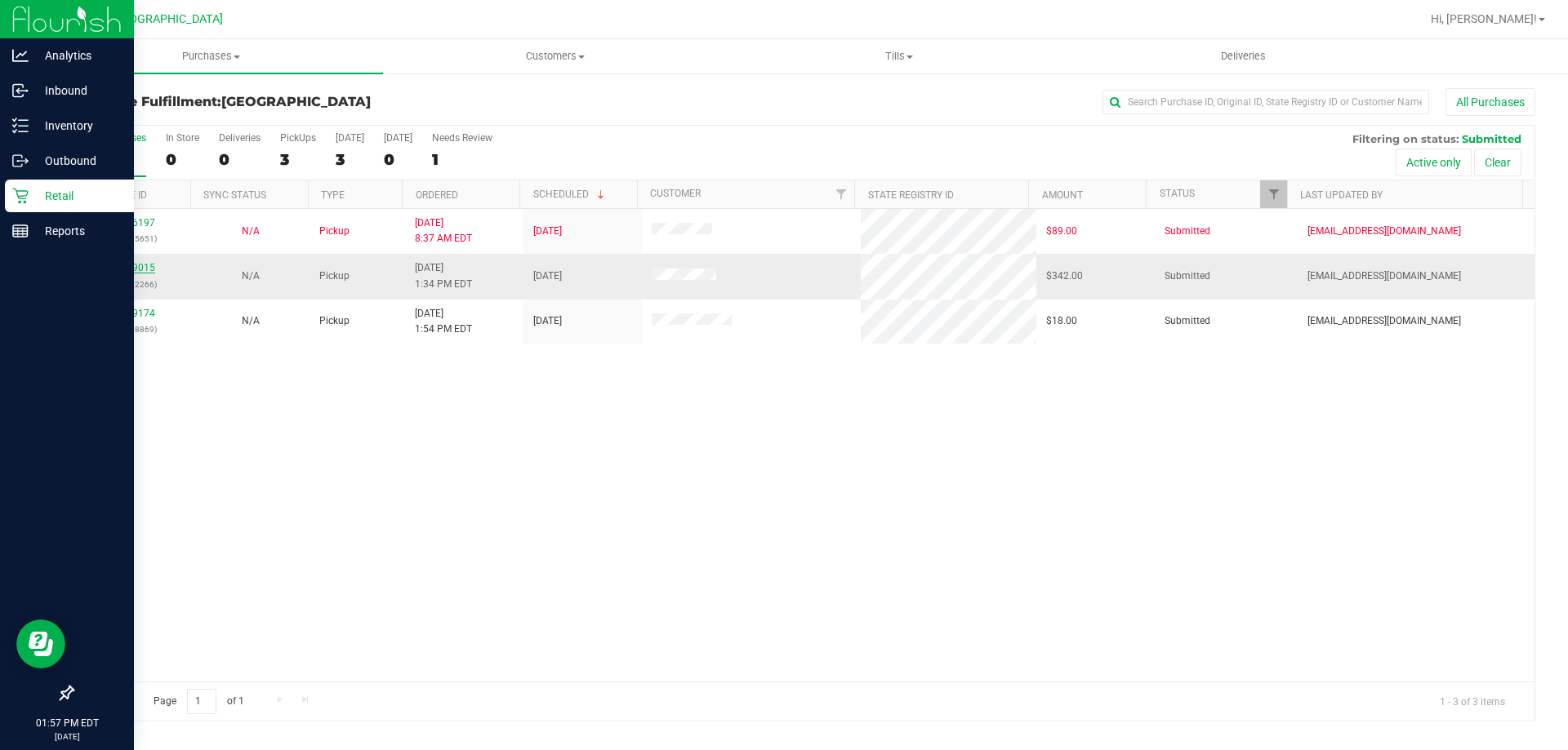
click at [138, 264] on link "11829015" at bounding box center [132, 267] width 46 height 11
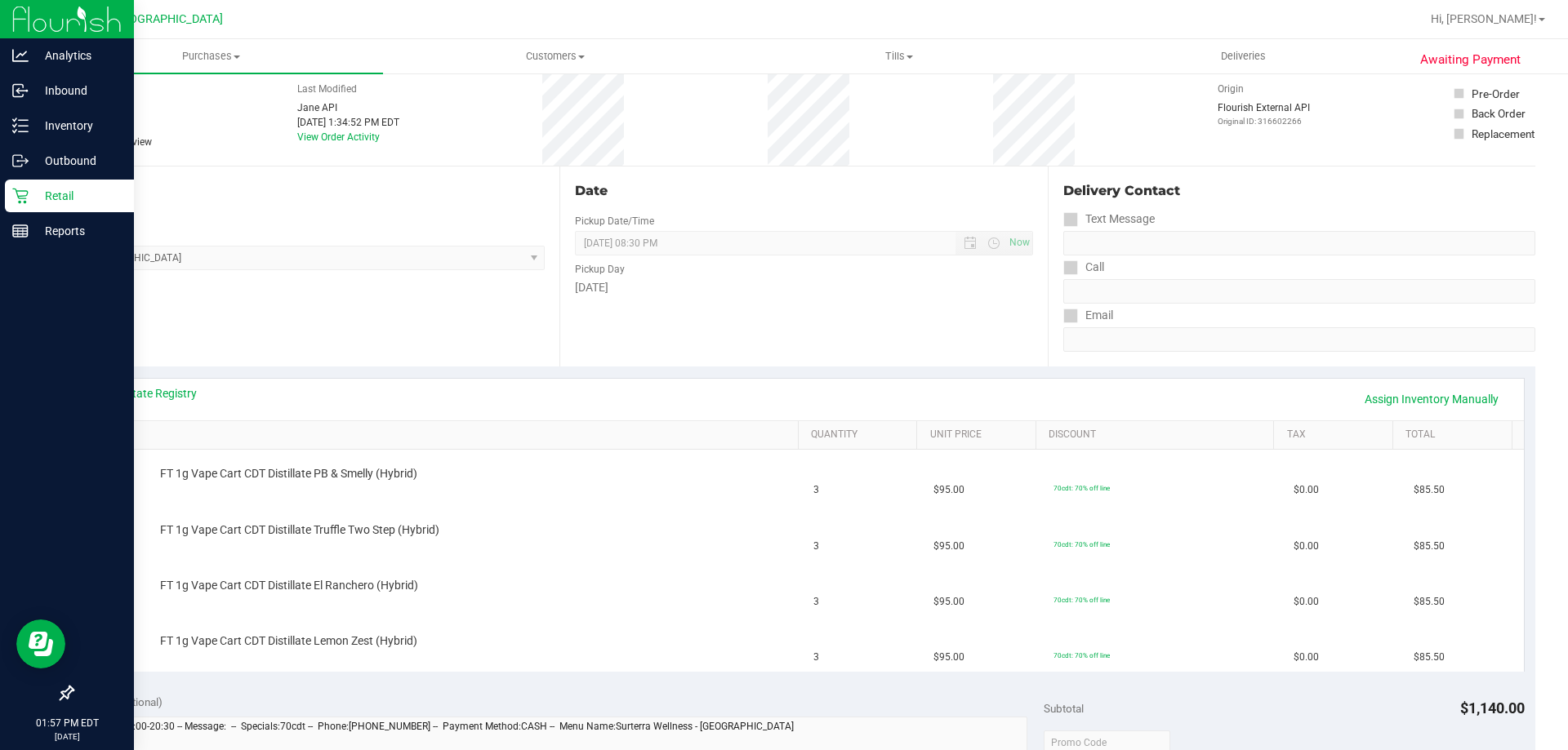
scroll to position [245, 0]
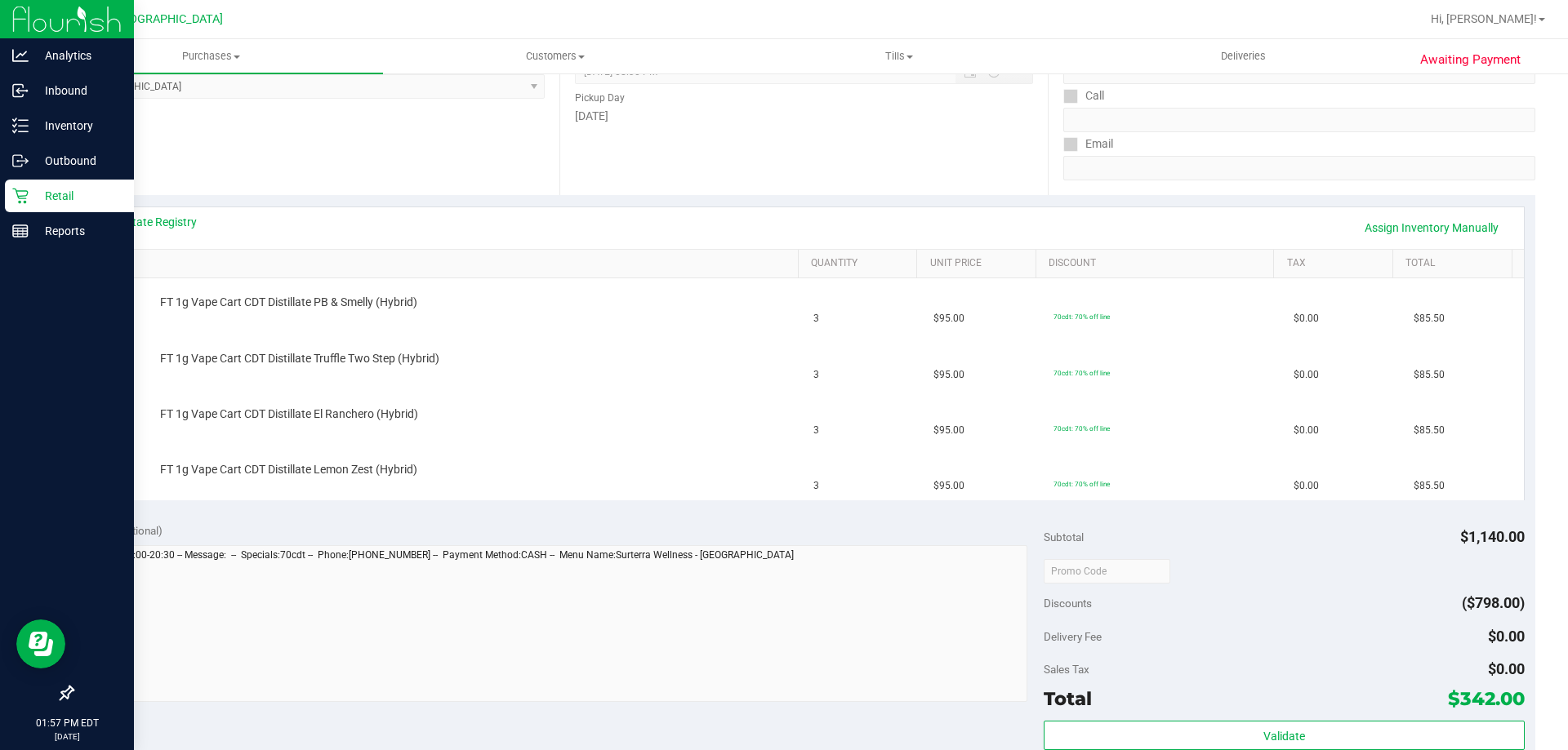
click at [95, 225] on div "View State Registry Assign Inventory Manually" at bounding box center [804, 228] width 1440 height 41
click at [135, 227] on link "View State Registry" at bounding box center [147, 222] width 98 height 17
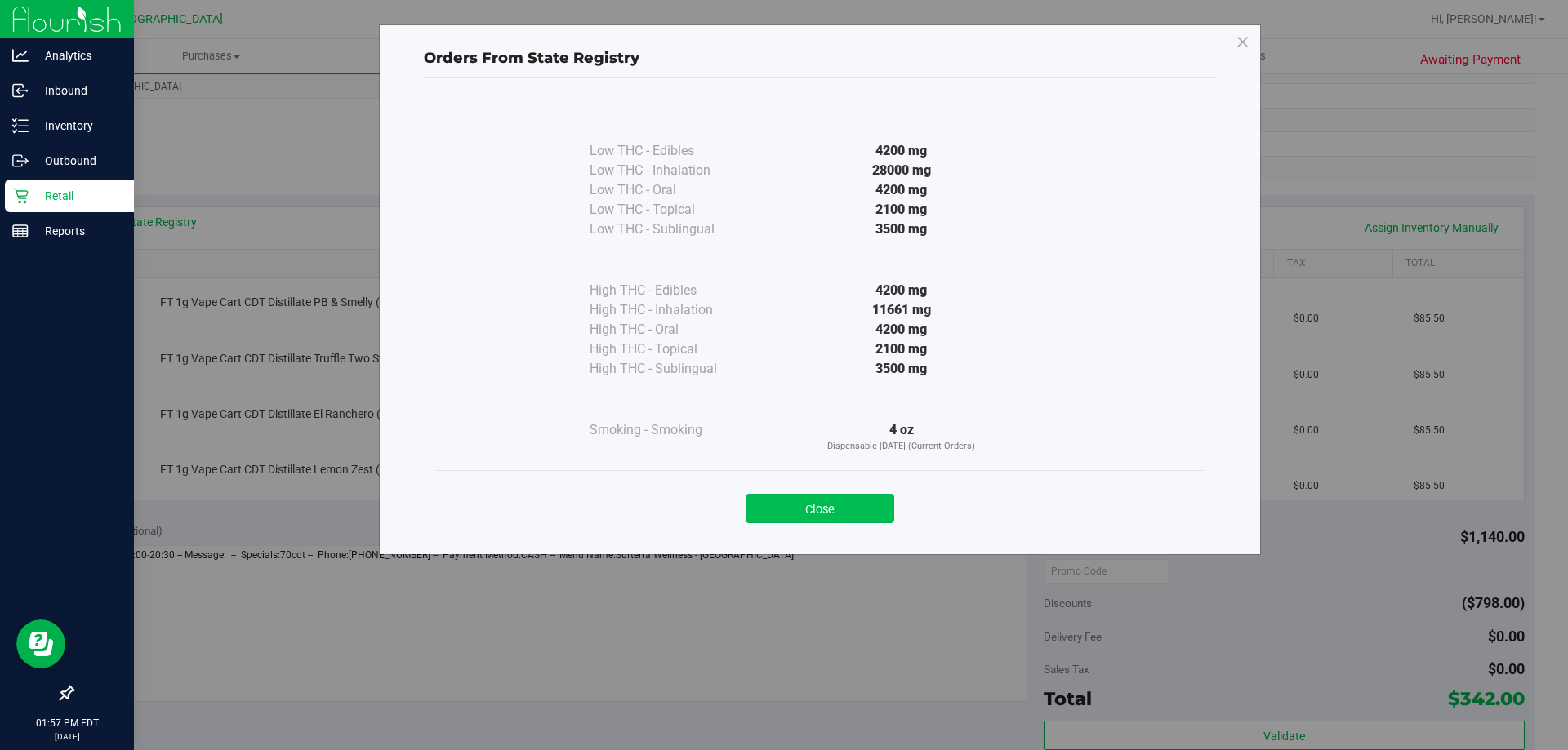
click at [817, 506] on button "Close" at bounding box center [820, 508] width 149 height 29
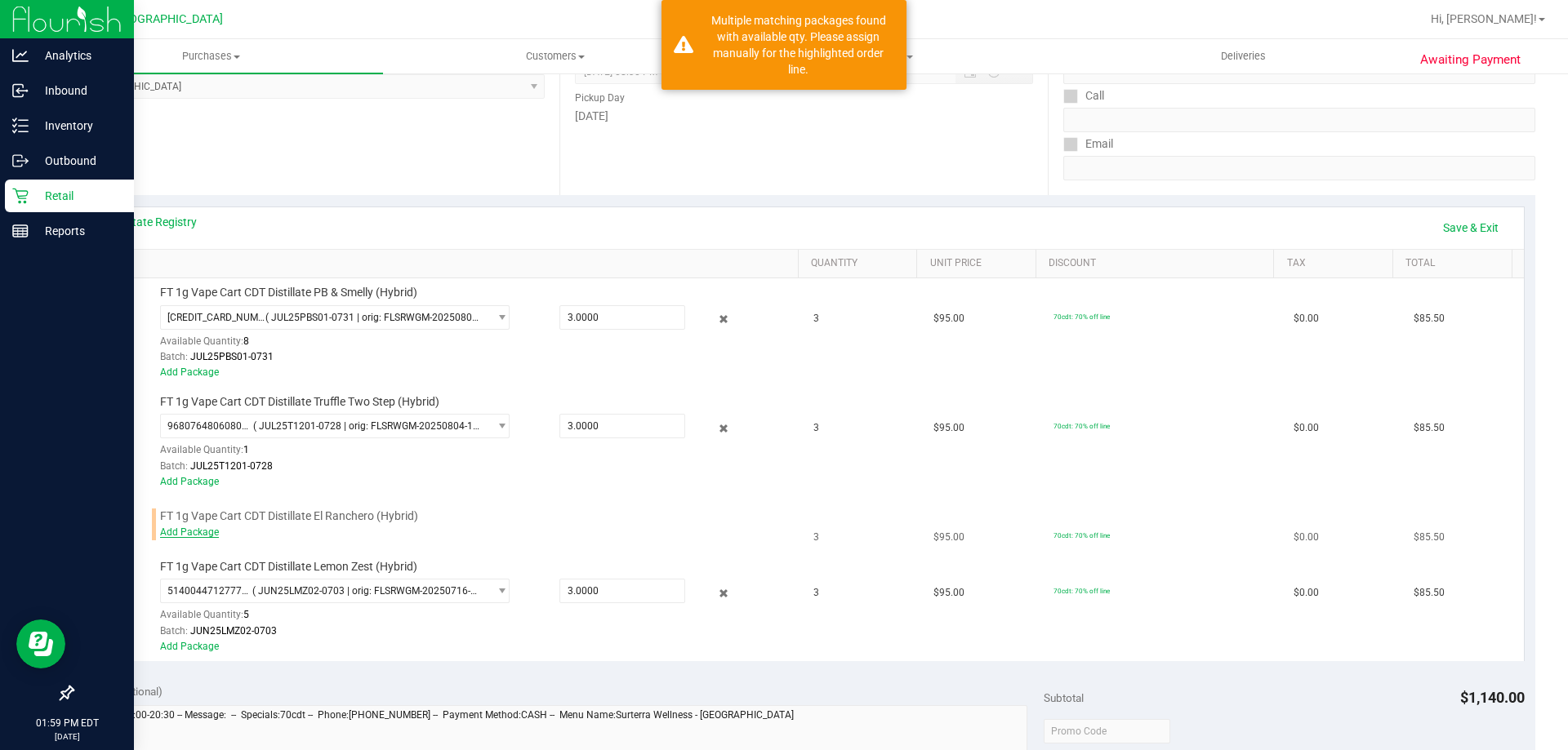
click at [200, 536] on link "Add Package" at bounding box center [189, 532] width 59 height 11
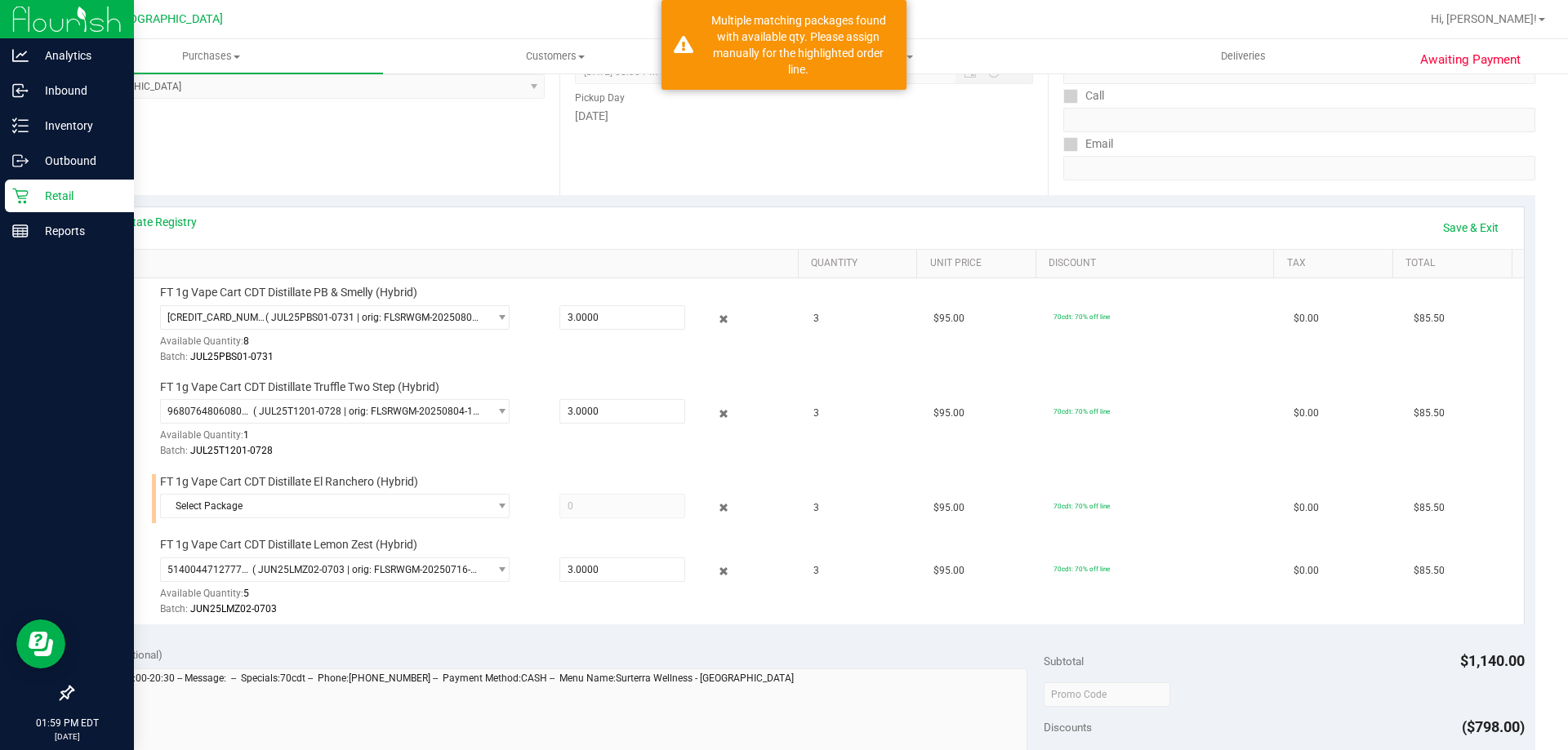
click at [325, 529] on td "FT 1g Vape Cart CDT Distillate El Ranchero (Hybrid) Select Package 636851905203…" at bounding box center [444, 499] width 720 height 63
click at [410, 506] on span "Select Package" at bounding box center [325, 506] width 327 height 23
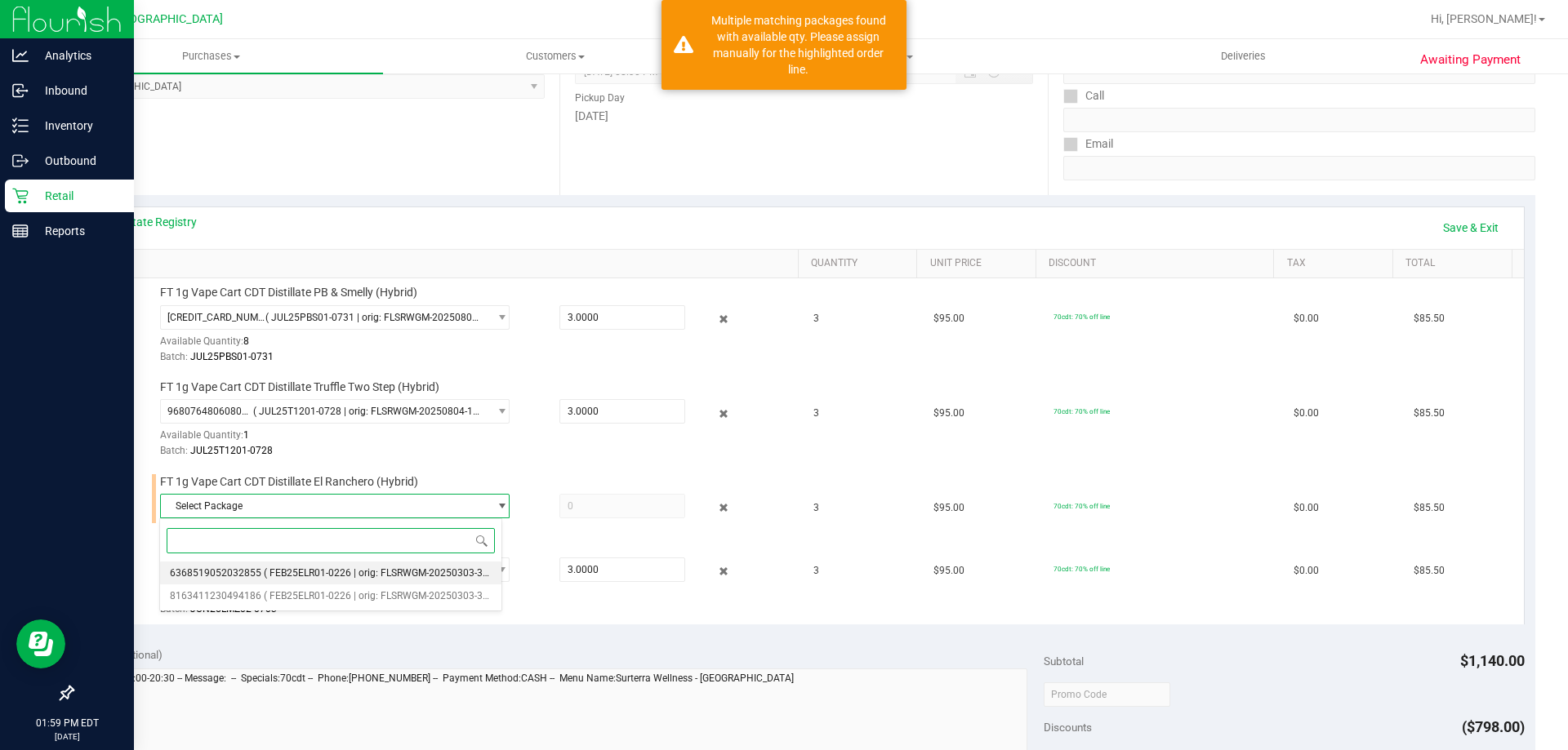
click at [350, 571] on span "( FEB25ELR01-0226 | orig: FLSRWGM-20250303-3395 )" at bounding box center [384, 572] width 242 height 11
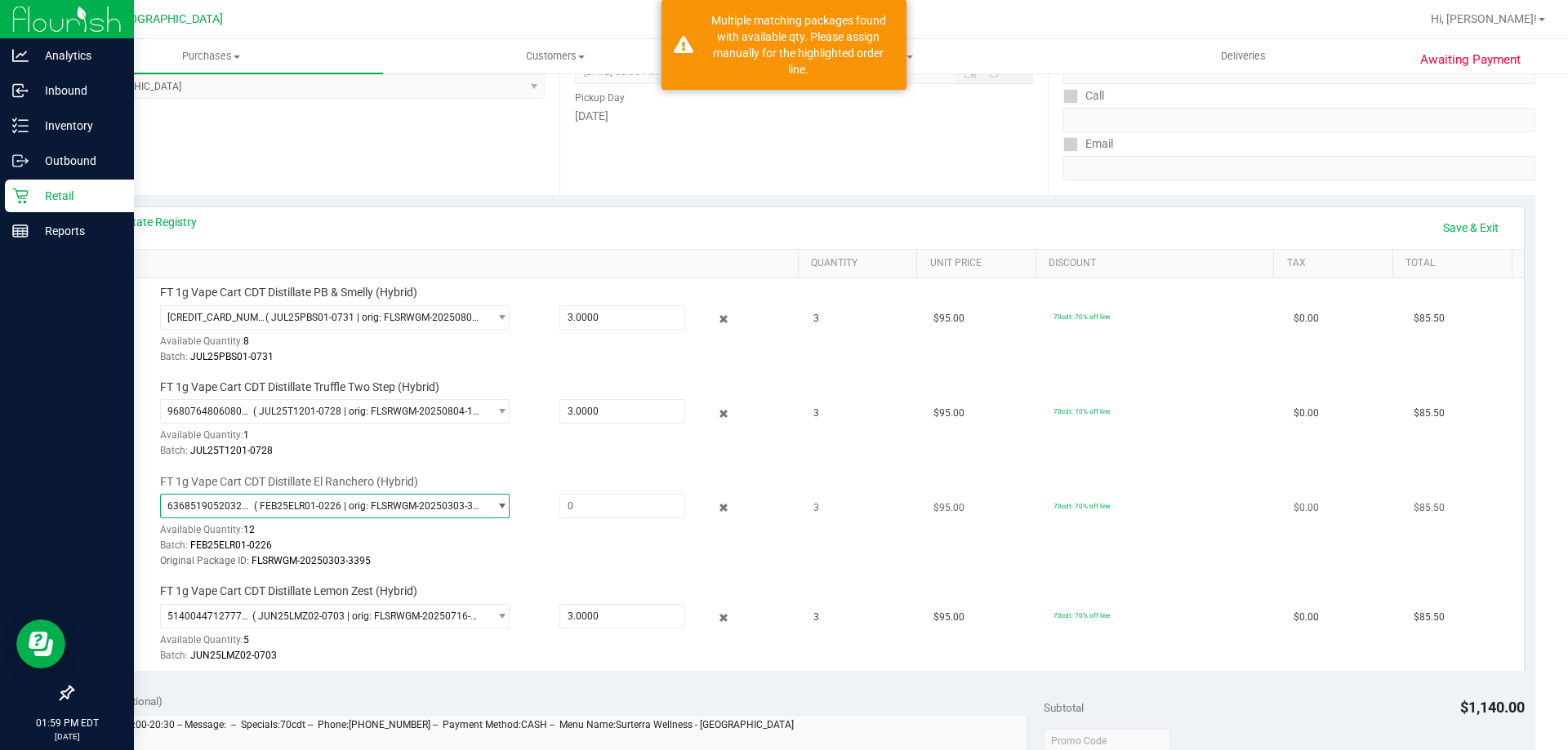
click at [372, 514] on span "6368519052032855 ( FEB25ELR01-0226 | orig: FLSRWGM-20250303-3395 )" at bounding box center [325, 506] width 327 height 23
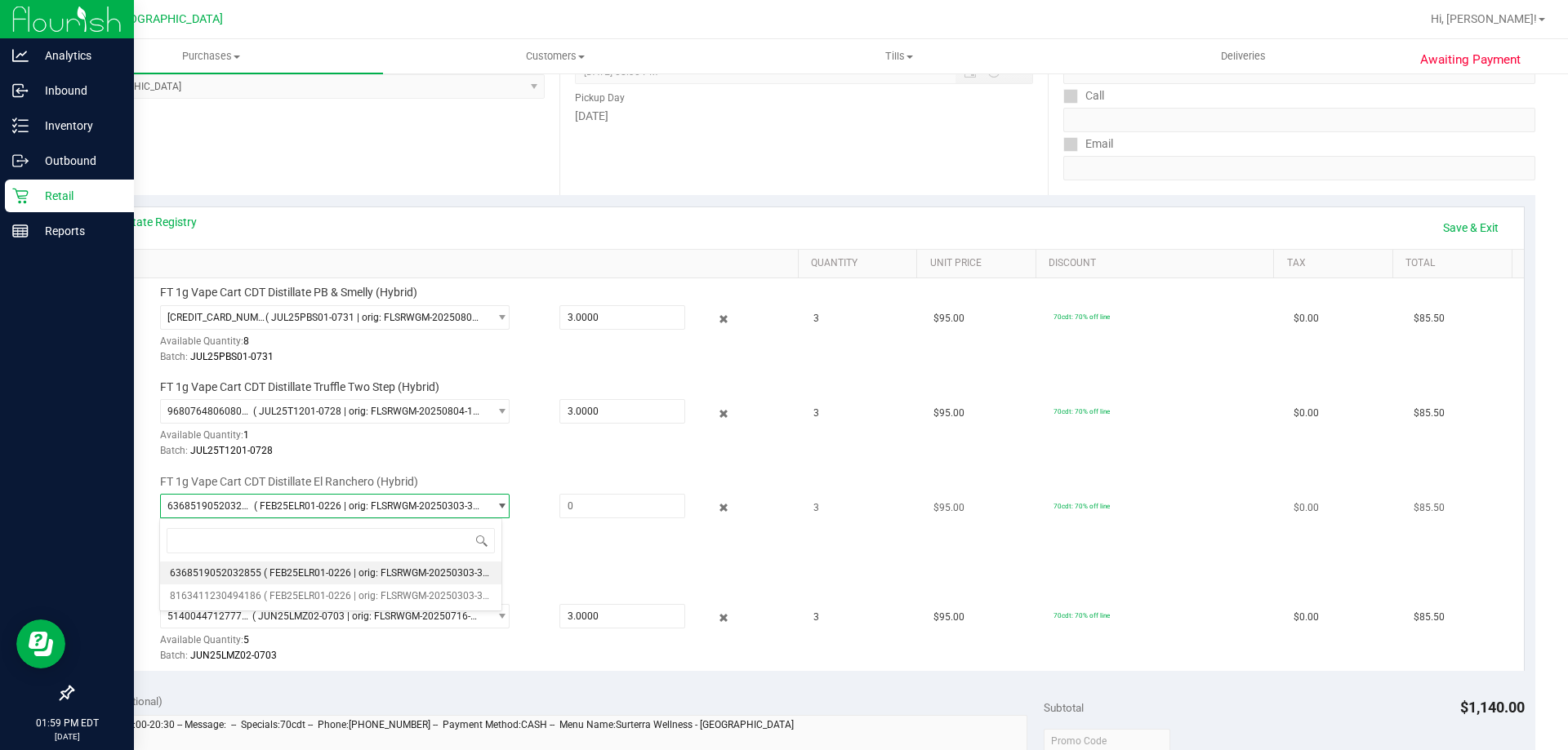
click at [431, 508] on span "( FEB25ELR01-0226 | orig: FLSRWGM-20250303-3395 )" at bounding box center [368, 506] width 228 height 11
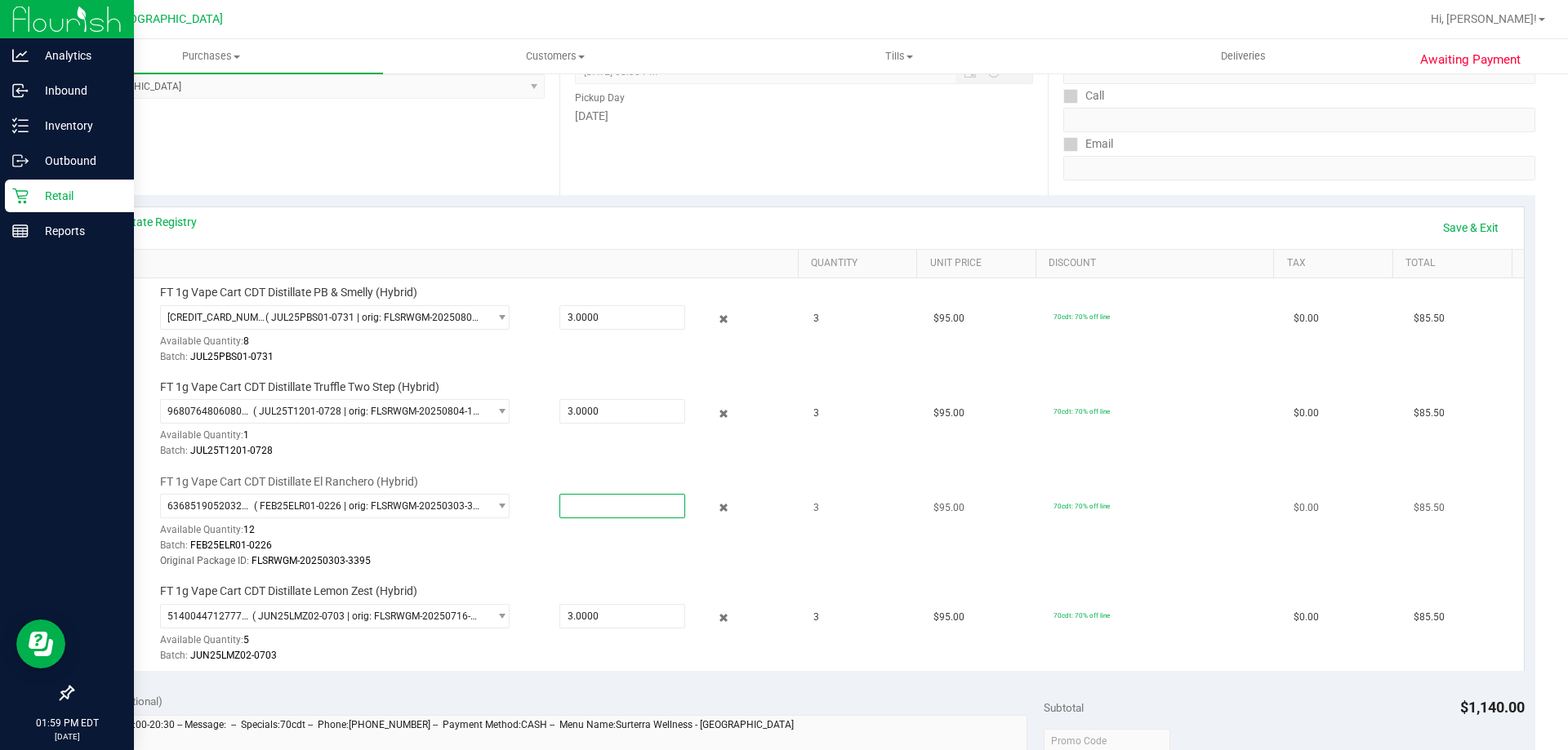
click at [564, 506] on span at bounding box center [622, 506] width 126 height 25
type input "3"
type input "3.0000"
click at [1458, 220] on link "Save & Exit" at bounding box center [1470, 228] width 77 height 28
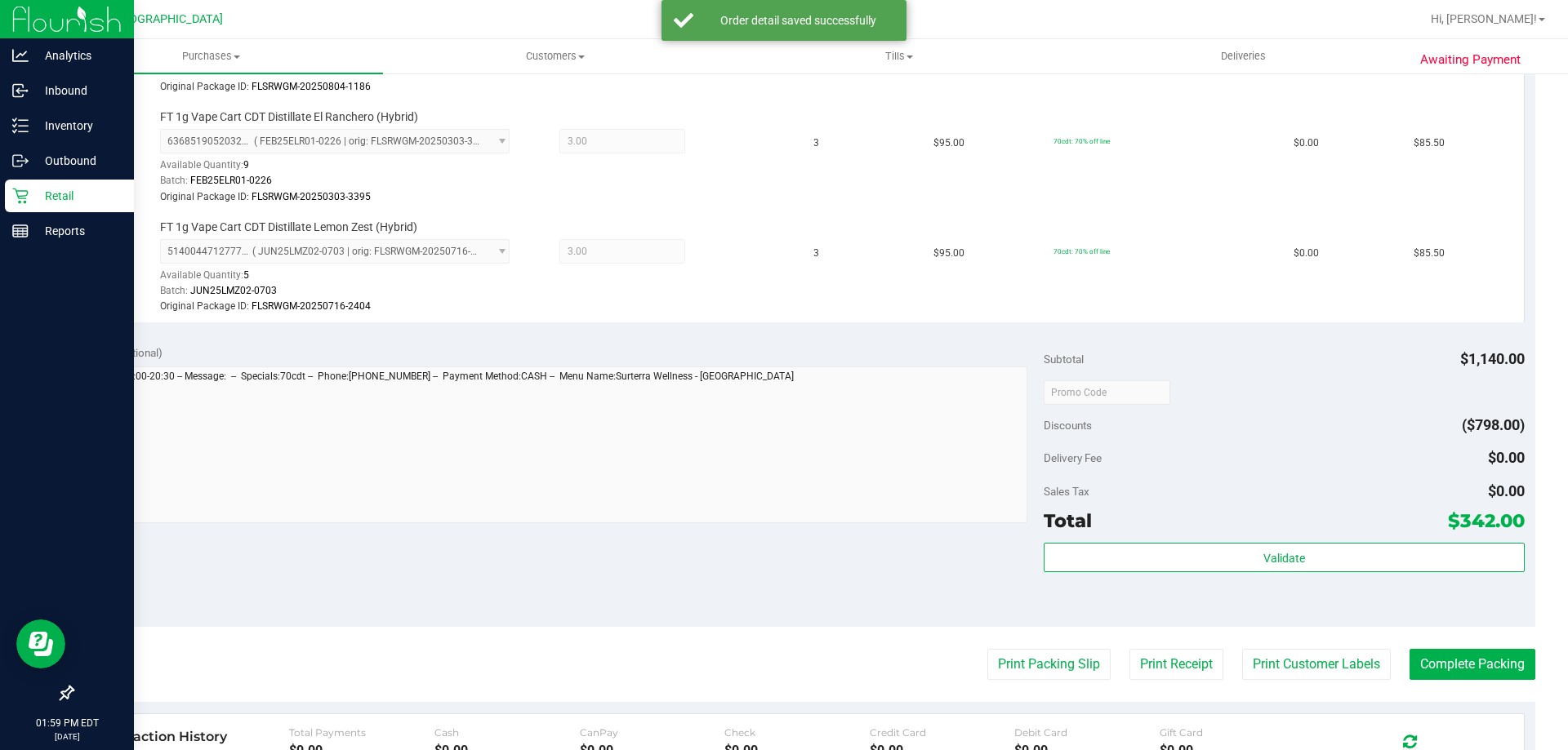
scroll to position [735, 0]
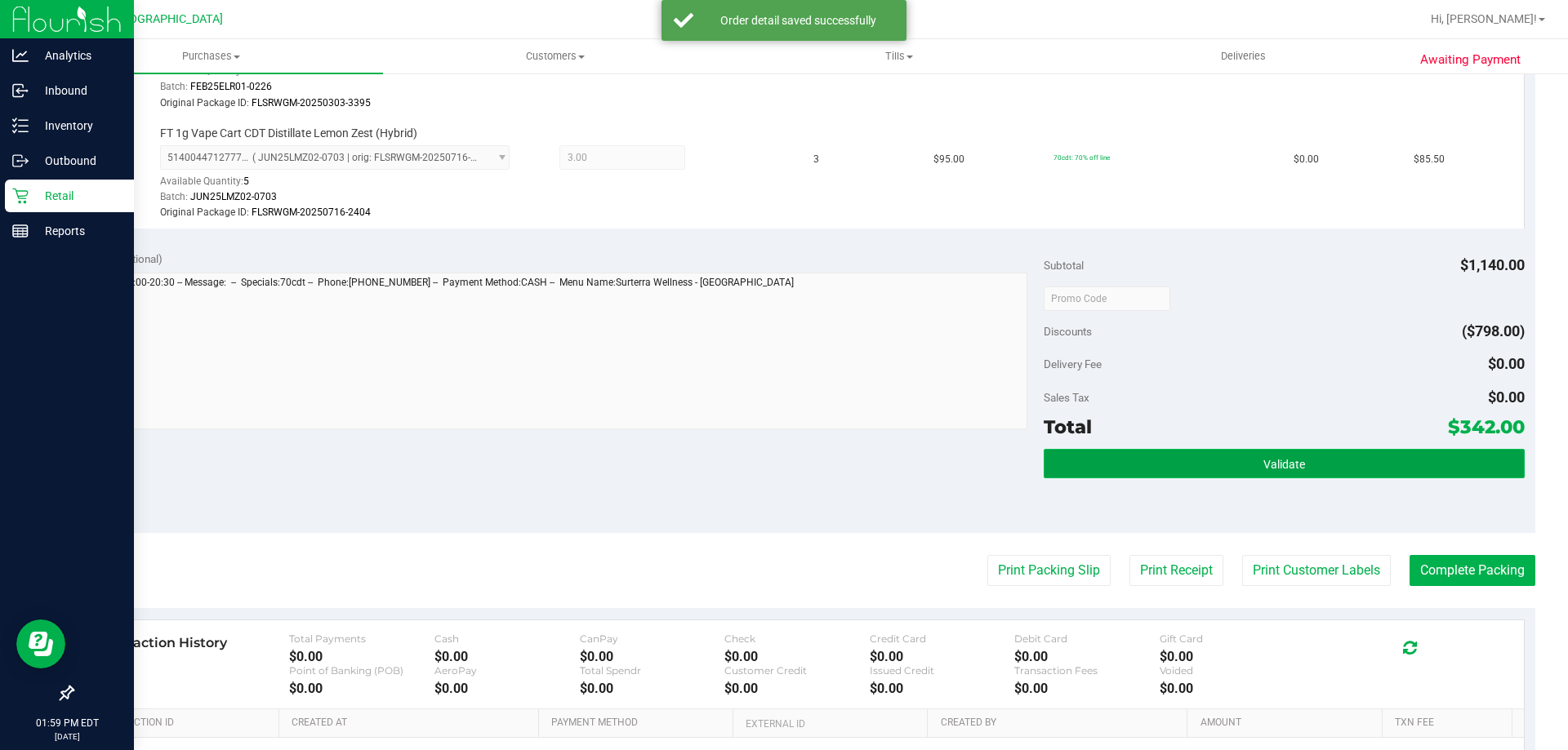
click at [1275, 452] on button "Validate" at bounding box center [1284, 463] width 480 height 29
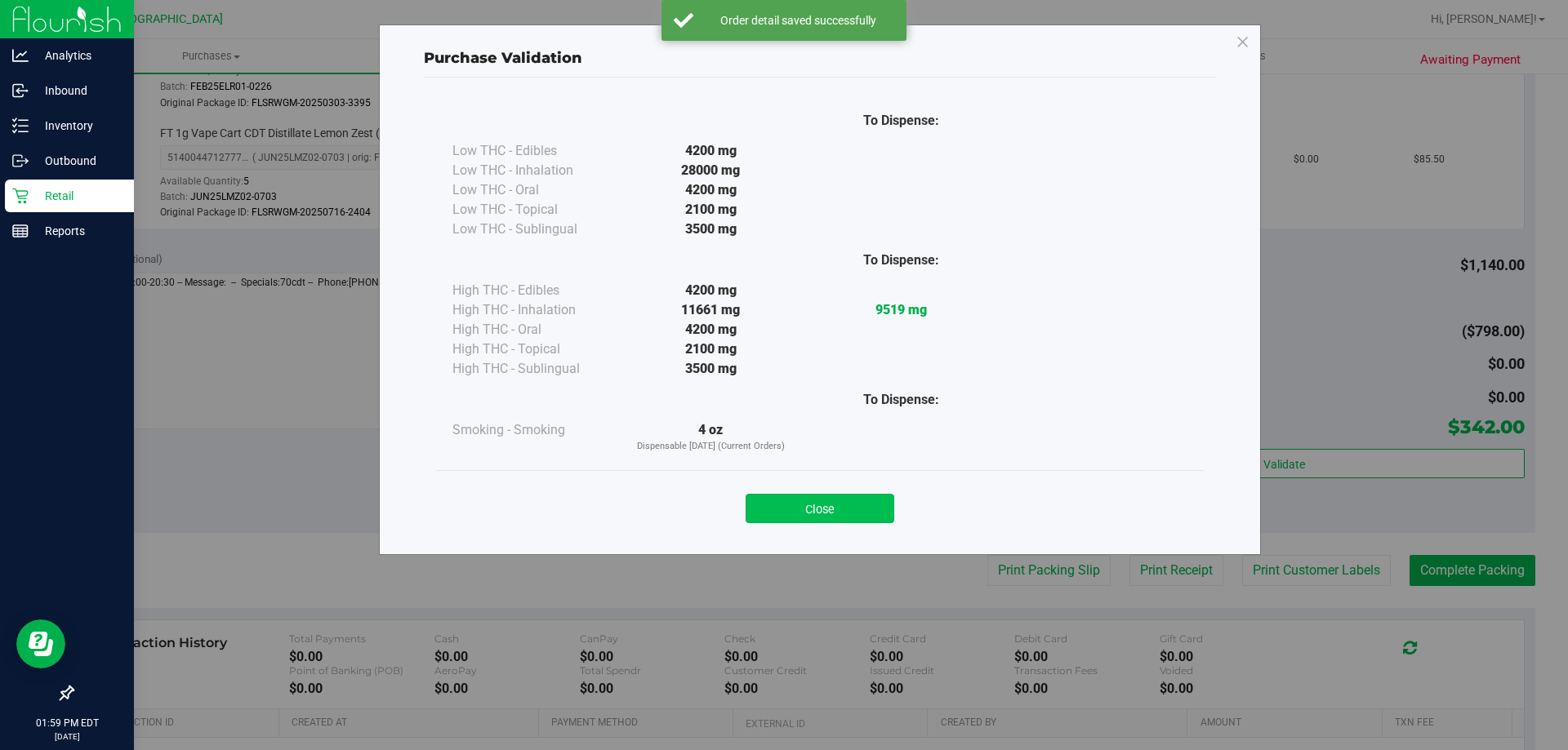
click at [835, 516] on button "Close" at bounding box center [820, 508] width 149 height 29
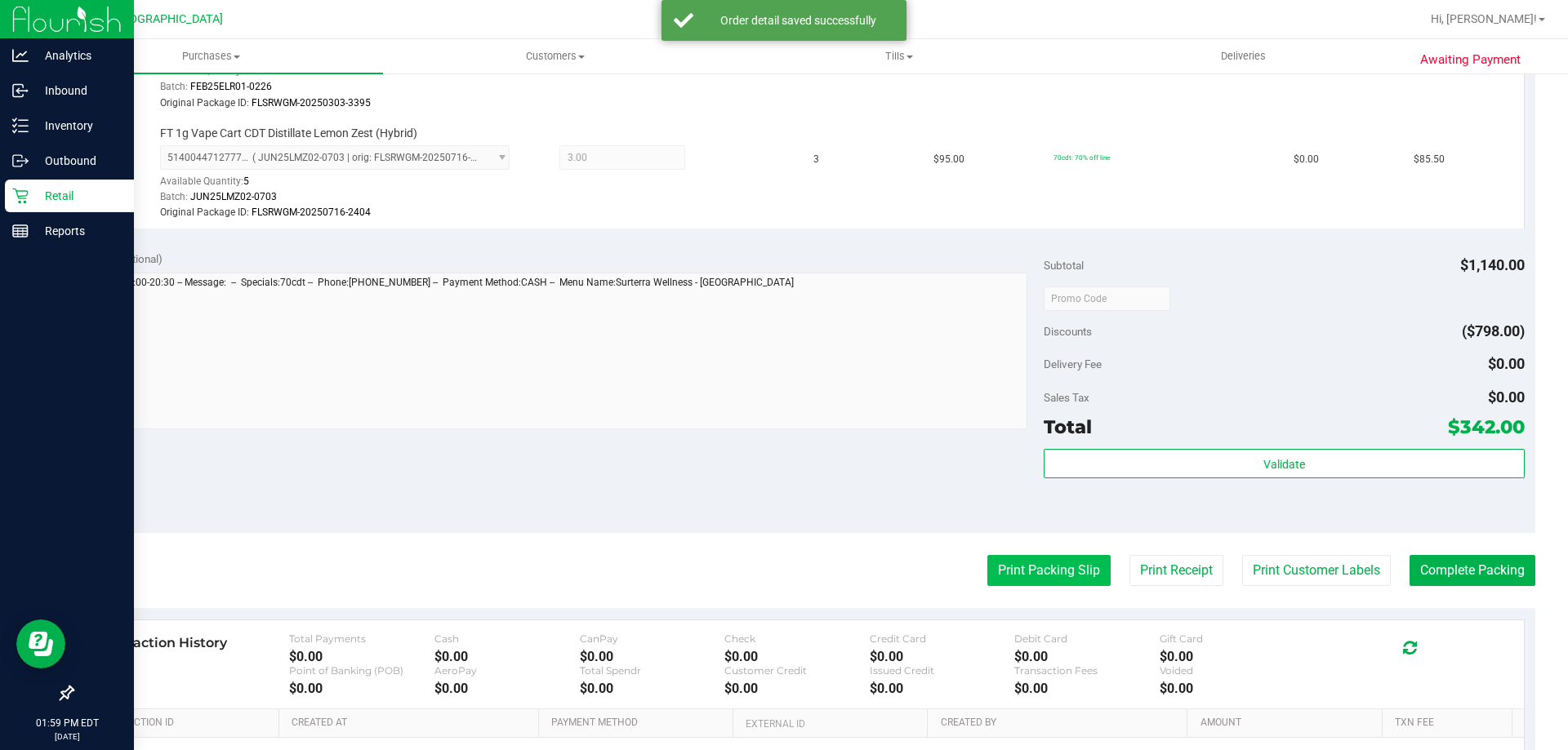
click at [1025, 565] on button "Print Packing Slip" at bounding box center [1049, 570] width 123 height 31
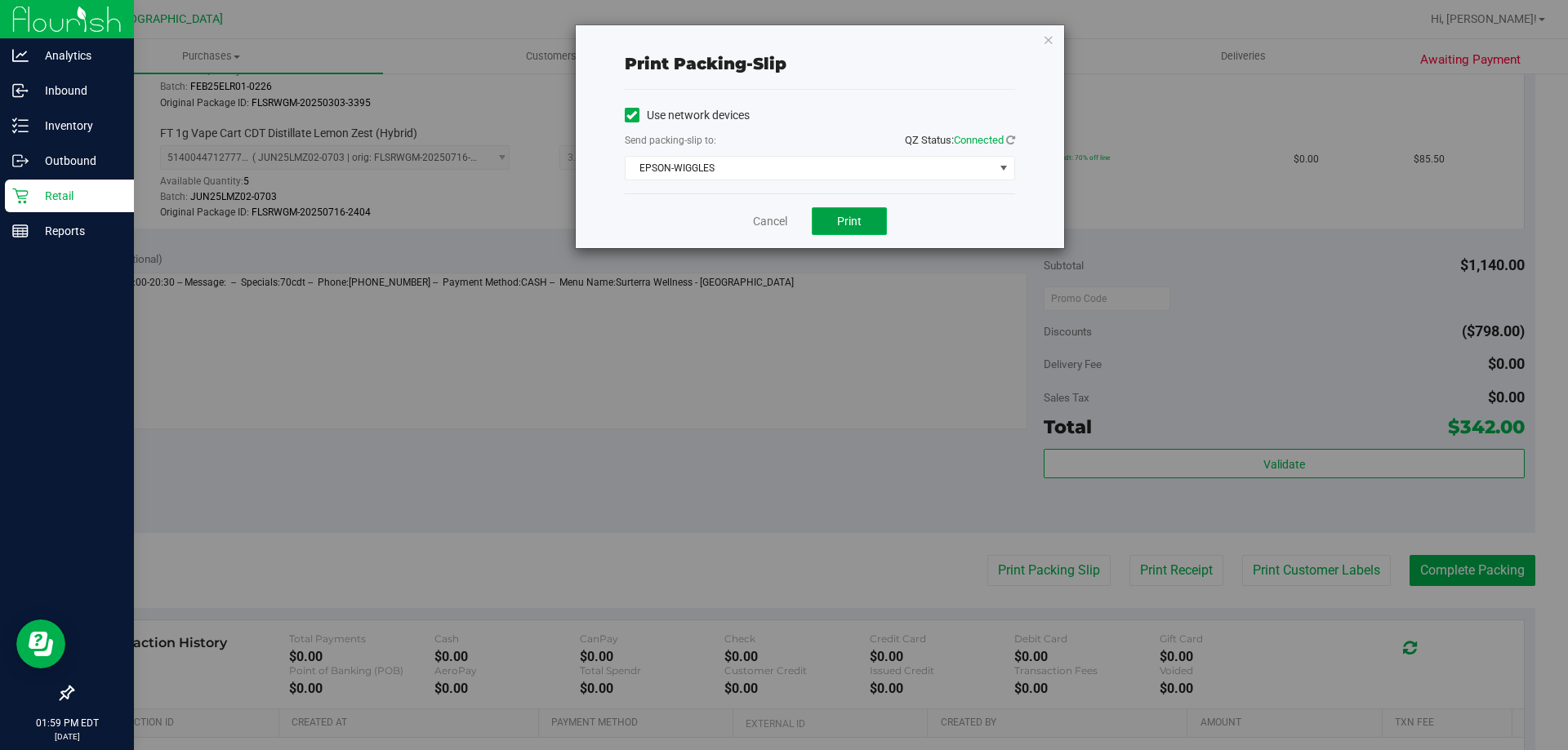
click at [835, 225] on button "Print" at bounding box center [849, 222] width 75 height 28
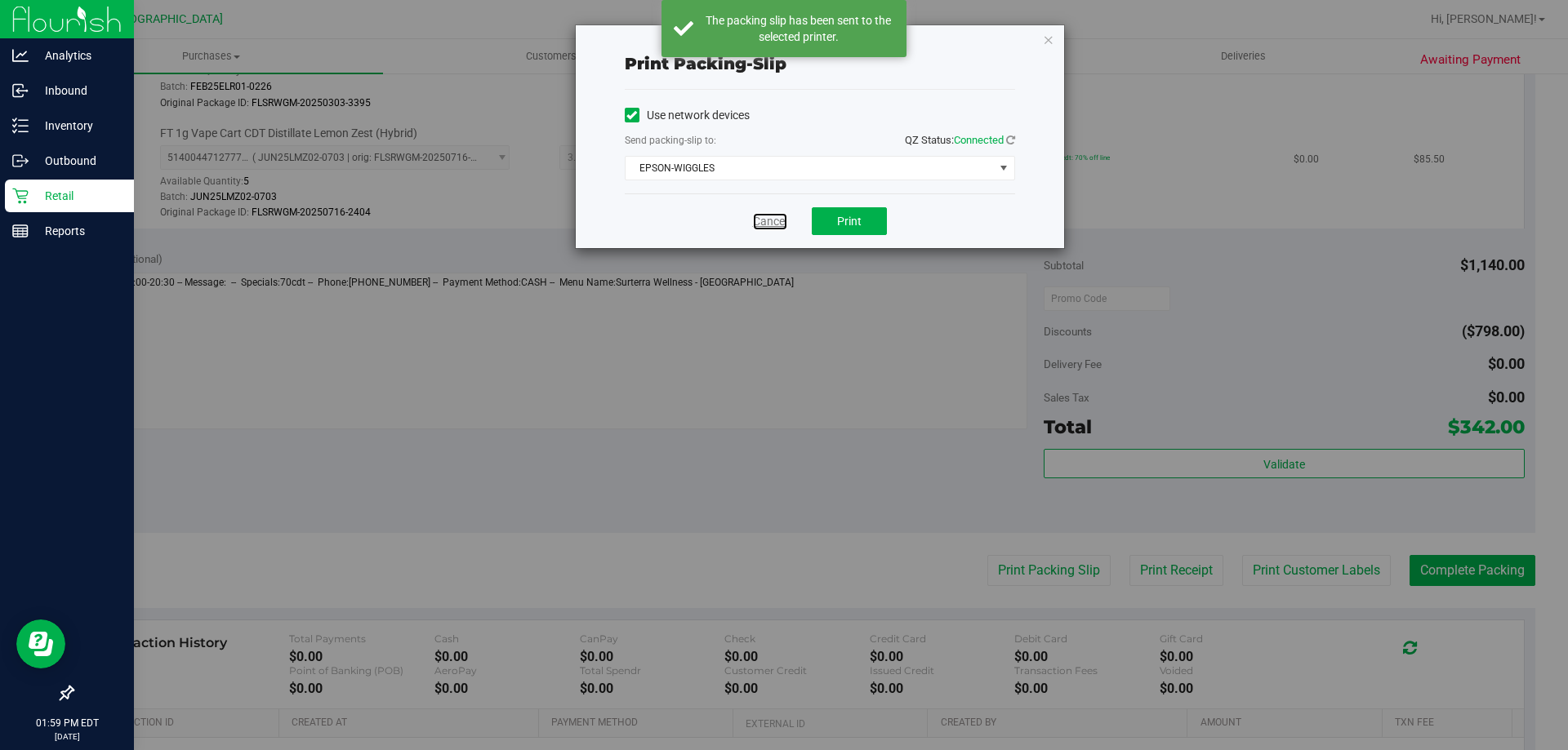
click at [776, 213] on link "Cancel" at bounding box center [769, 222] width 34 height 18
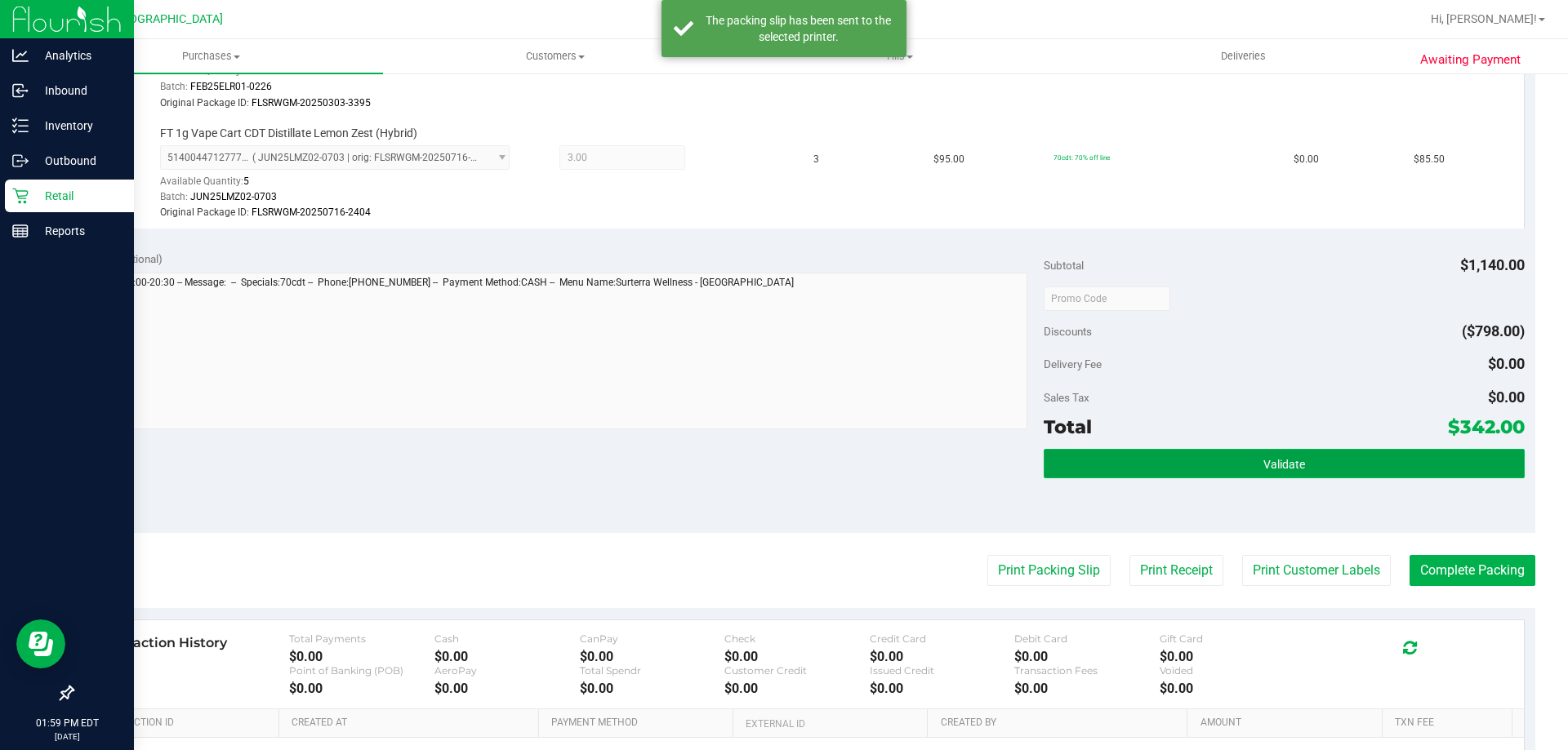
click at [1104, 460] on button "Validate" at bounding box center [1284, 463] width 480 height 29
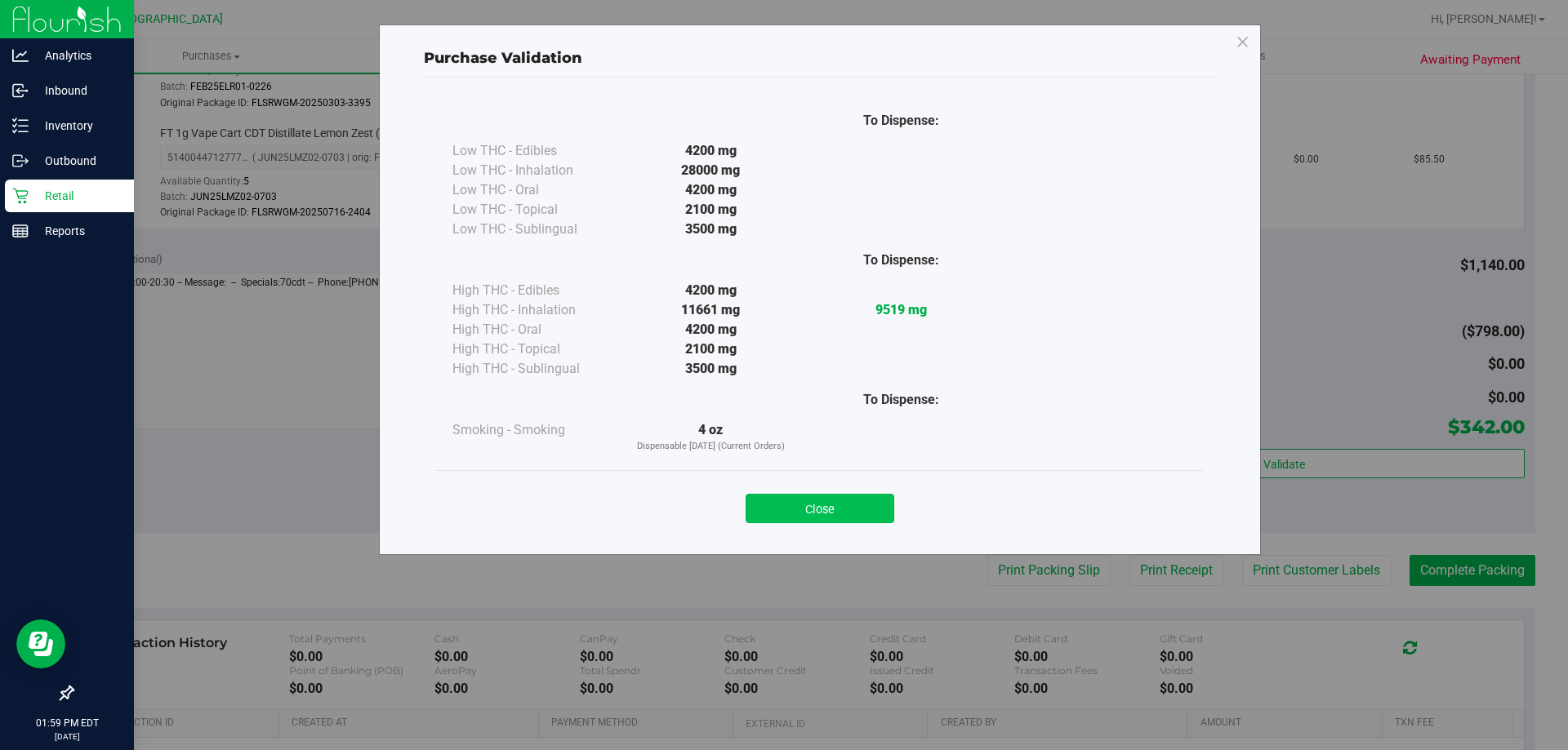
click at [853, 506] on button "Close" at bounding box center [820, 508] width 149 height 29
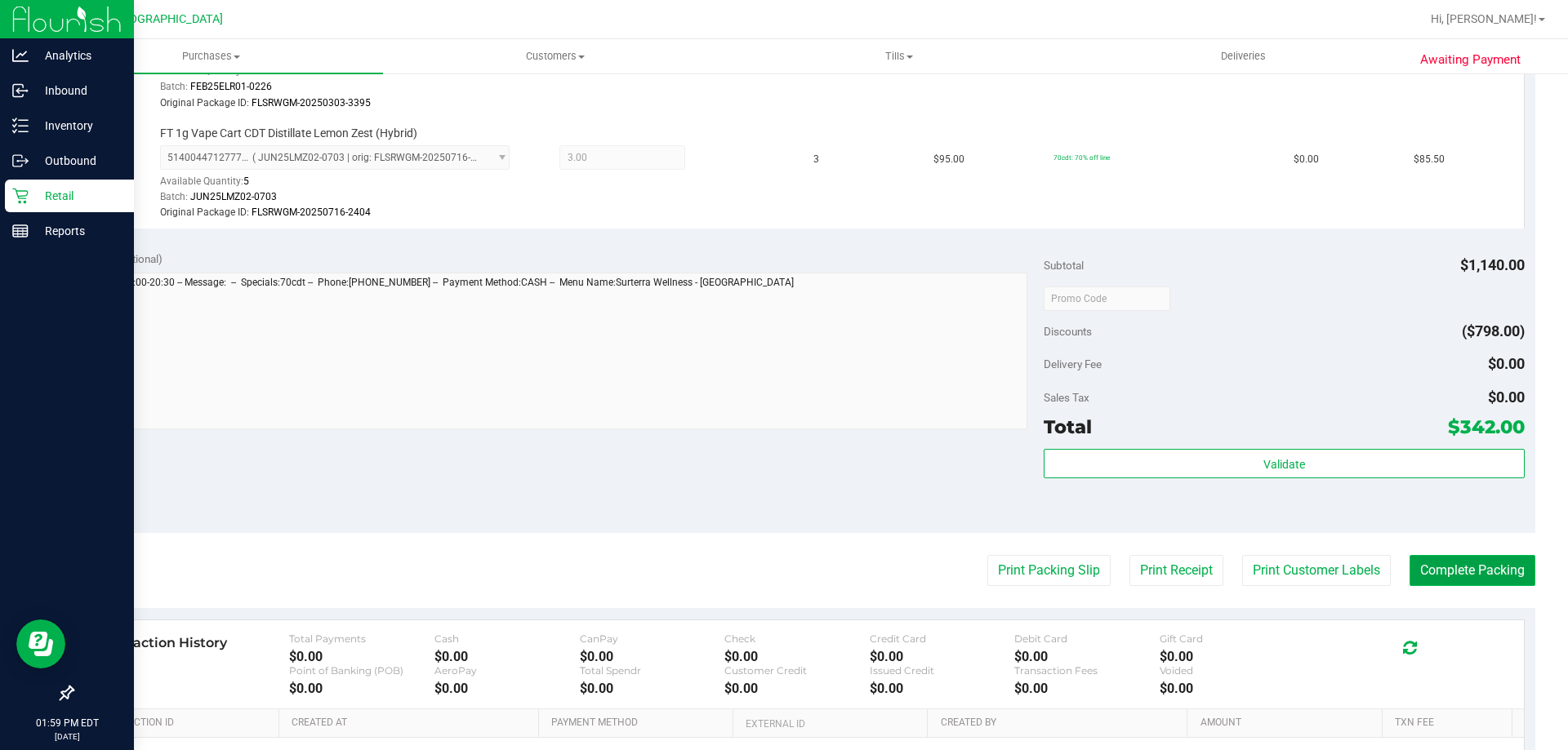
click at [1458, 564] on button "Complete Packing" at bounding box center [1472, 570] width 126 height 31
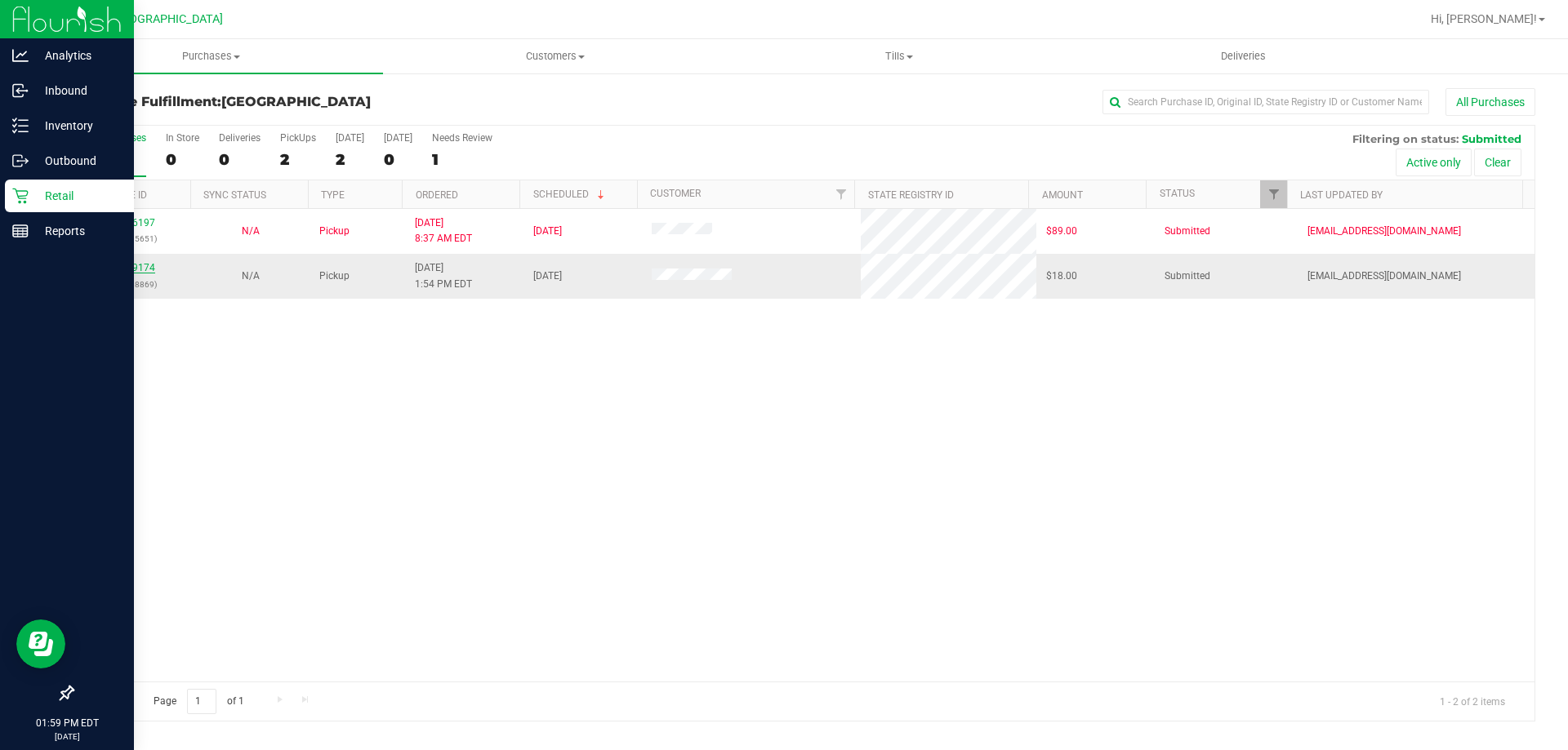
click at [143, 269] on link "11829174" at bounding box center [132, 267] width 46 height 11
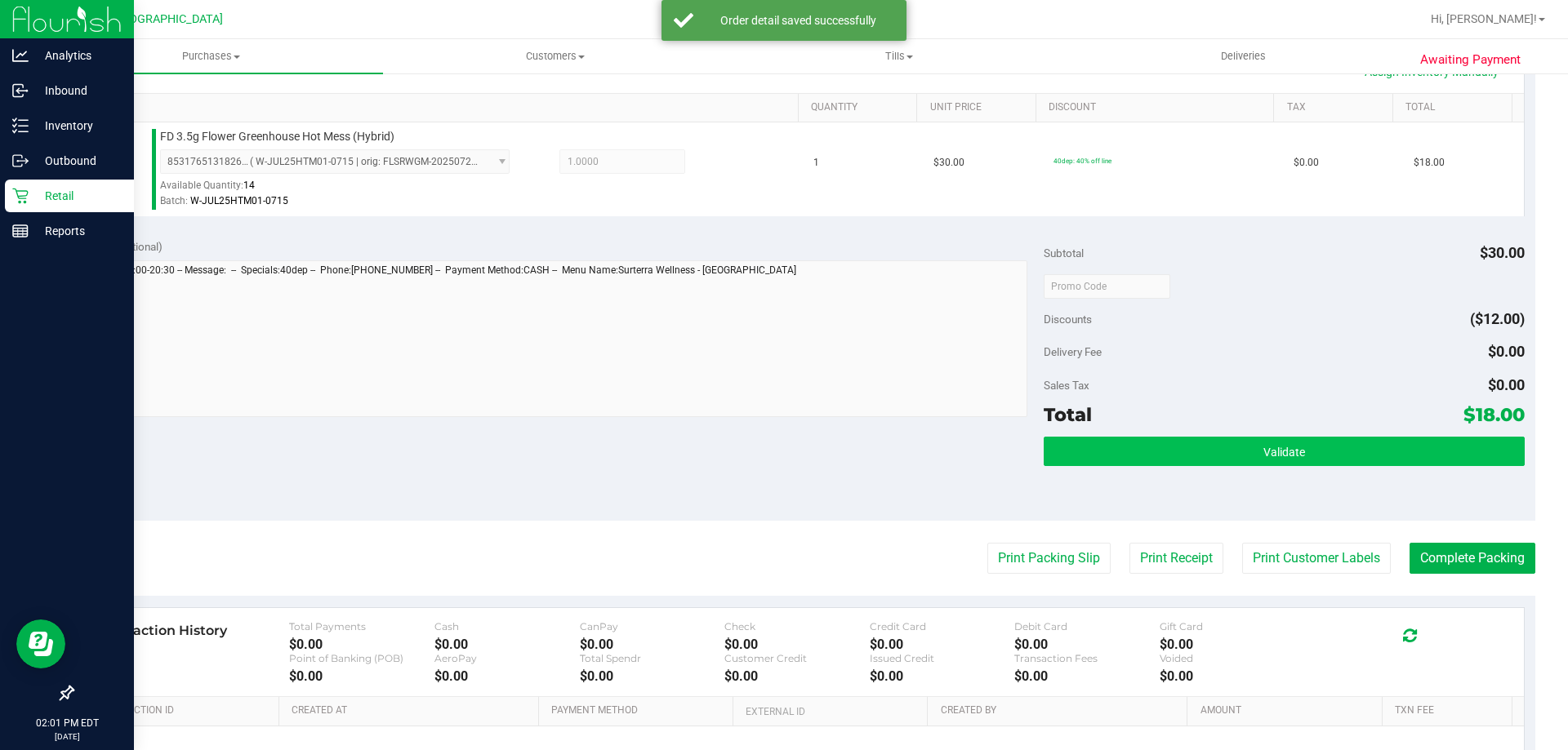
scroll to position [408, 0]
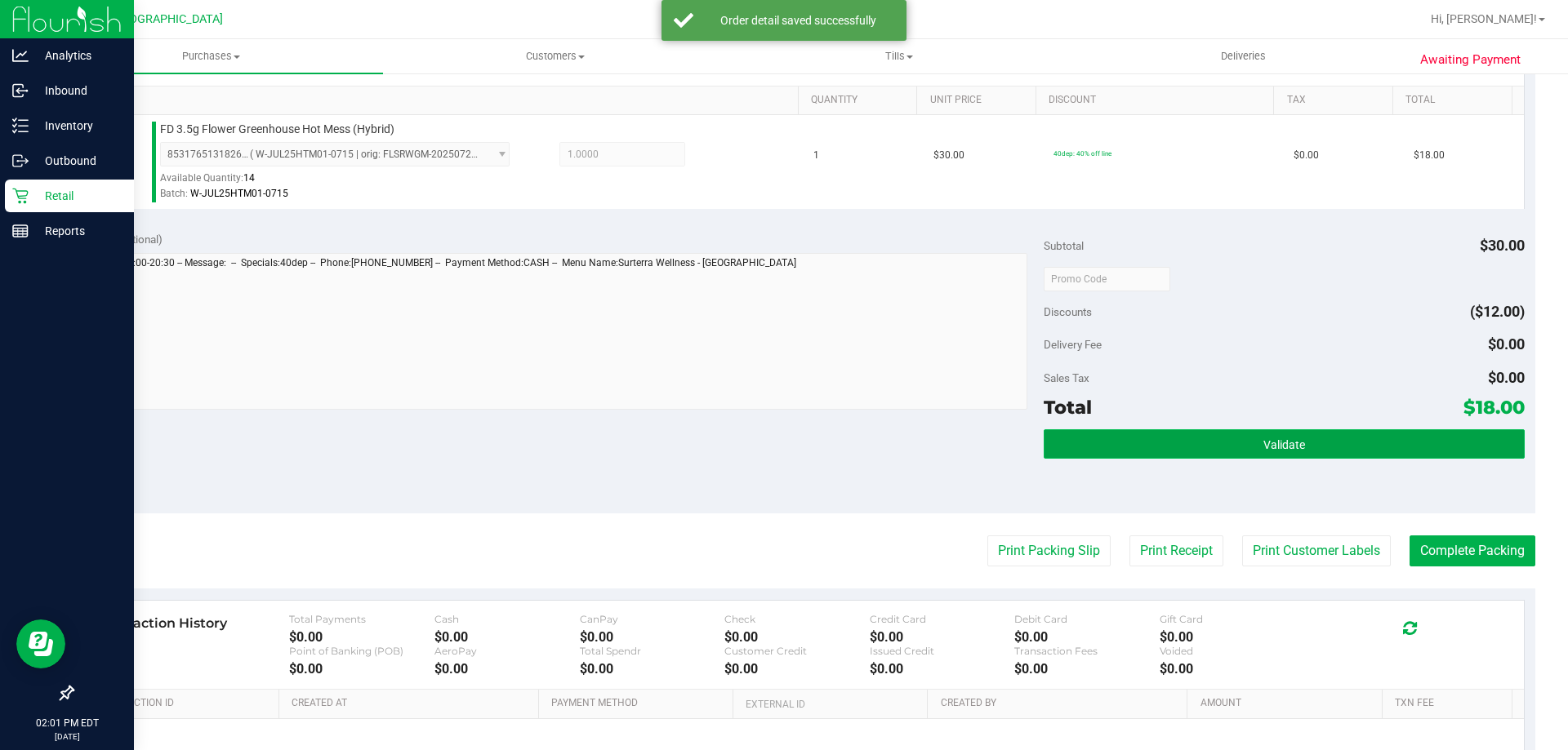
click at [1055, 432] on button "Validate" at bounding box center [1284, 443] width 480 height 29
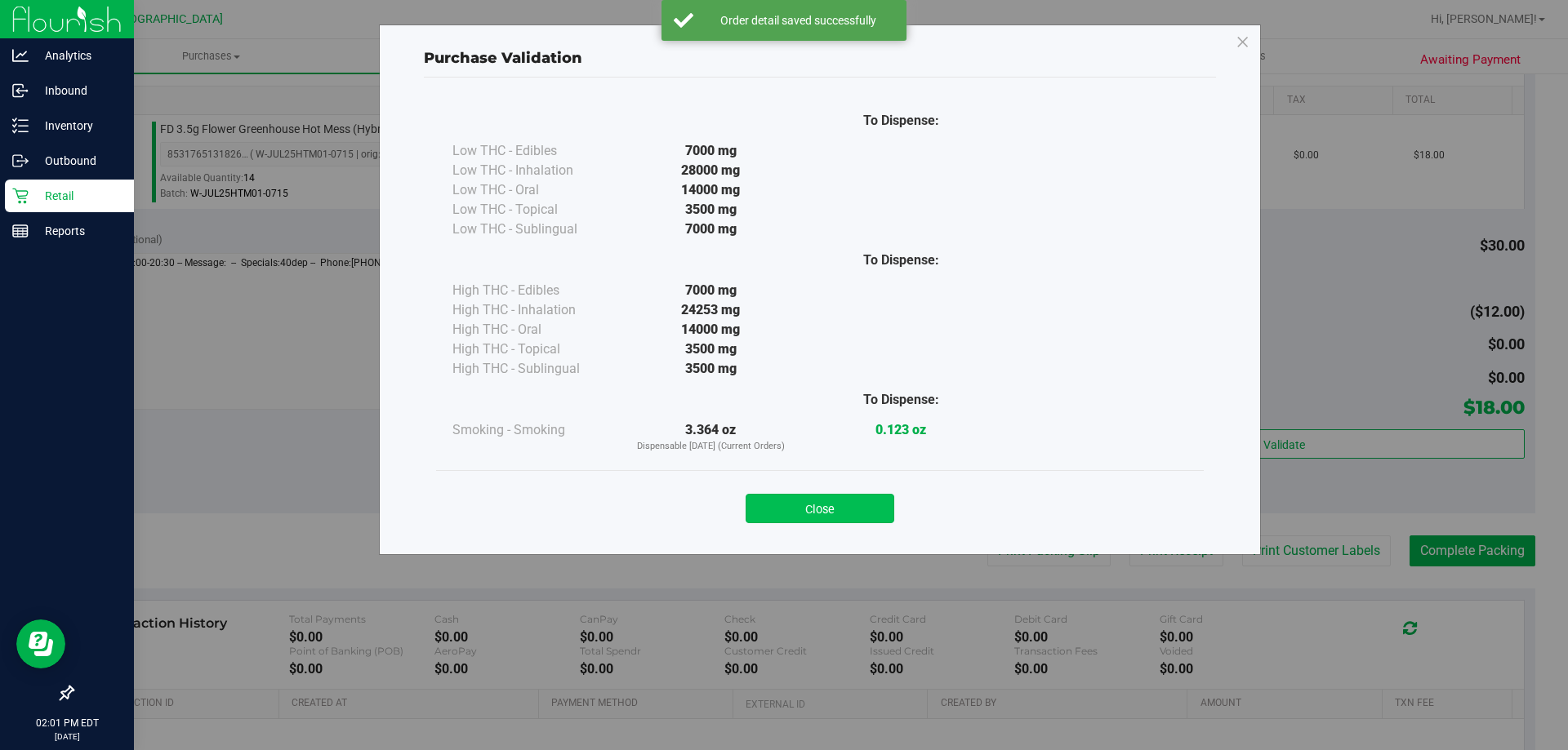
click at [794, 504] on button "Close" at bounding box center [820, 508] width 149 height 29
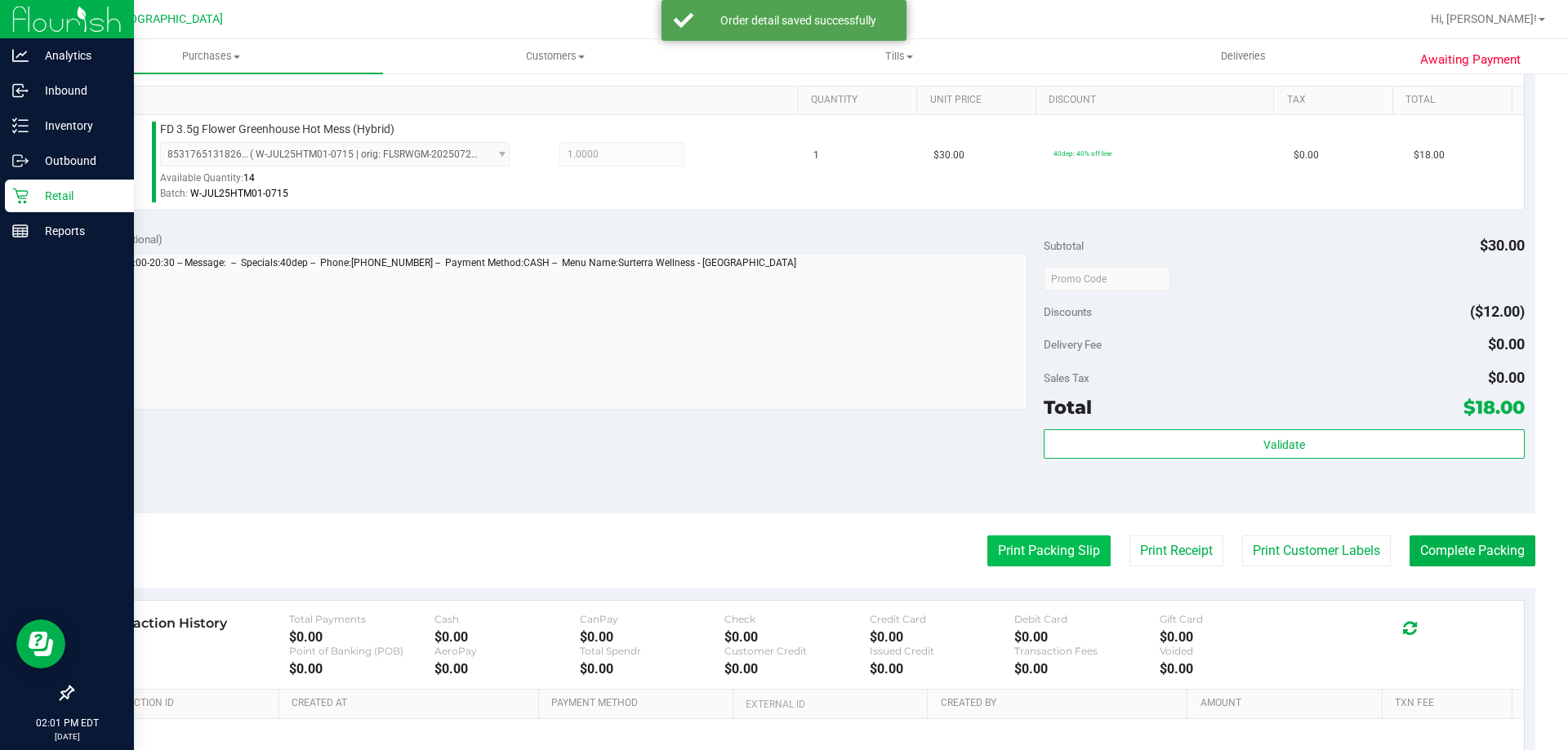
click at [1043, 553] on button "Print Packing Slip" at bounding box center [1049, 550] width 123 height 31
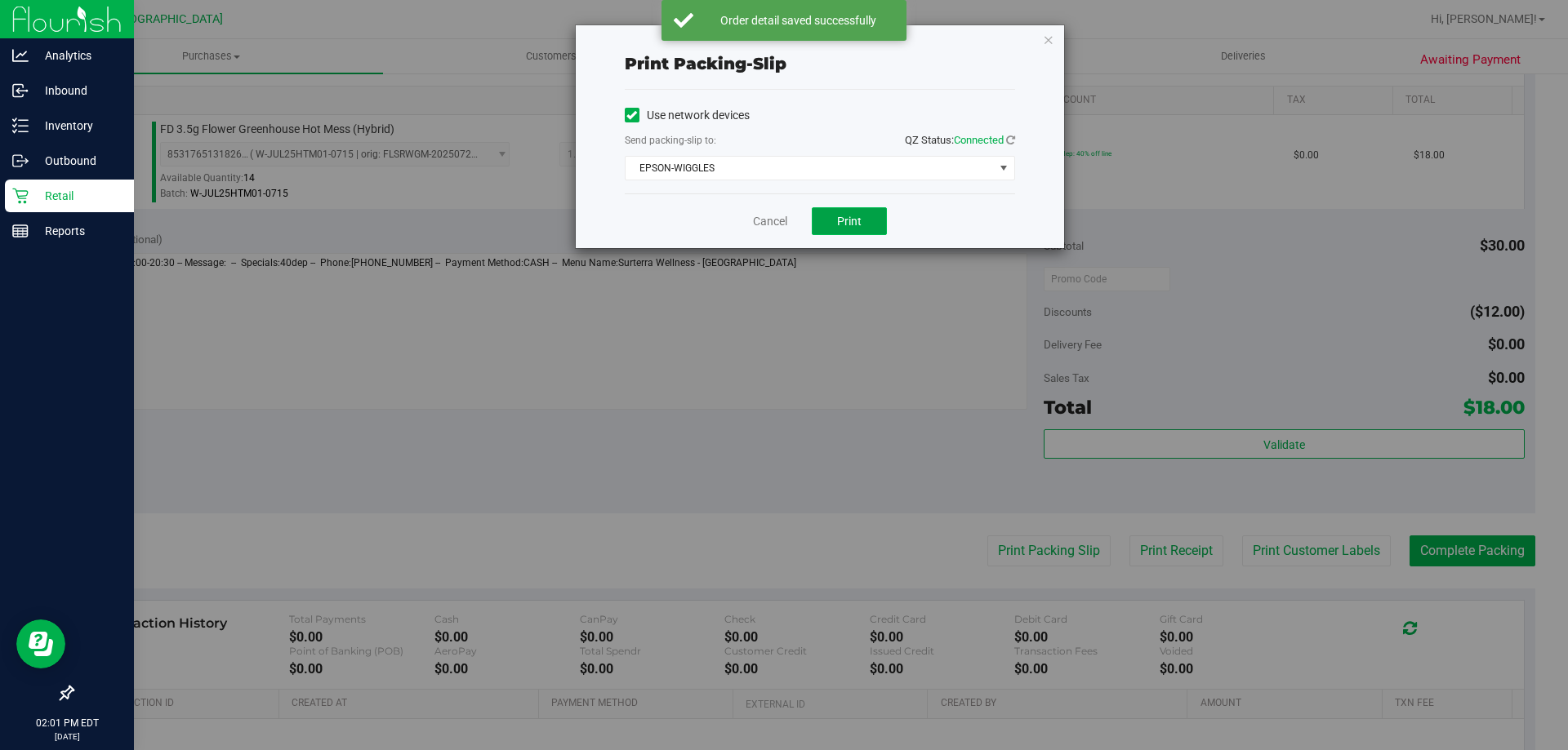
click at [829, 217] on button "Print" at bounding box center [849, 222] width 75 height 28
click at [772, 220] on link "Cancel" at bounding box center [769, 222] width 34 height 18
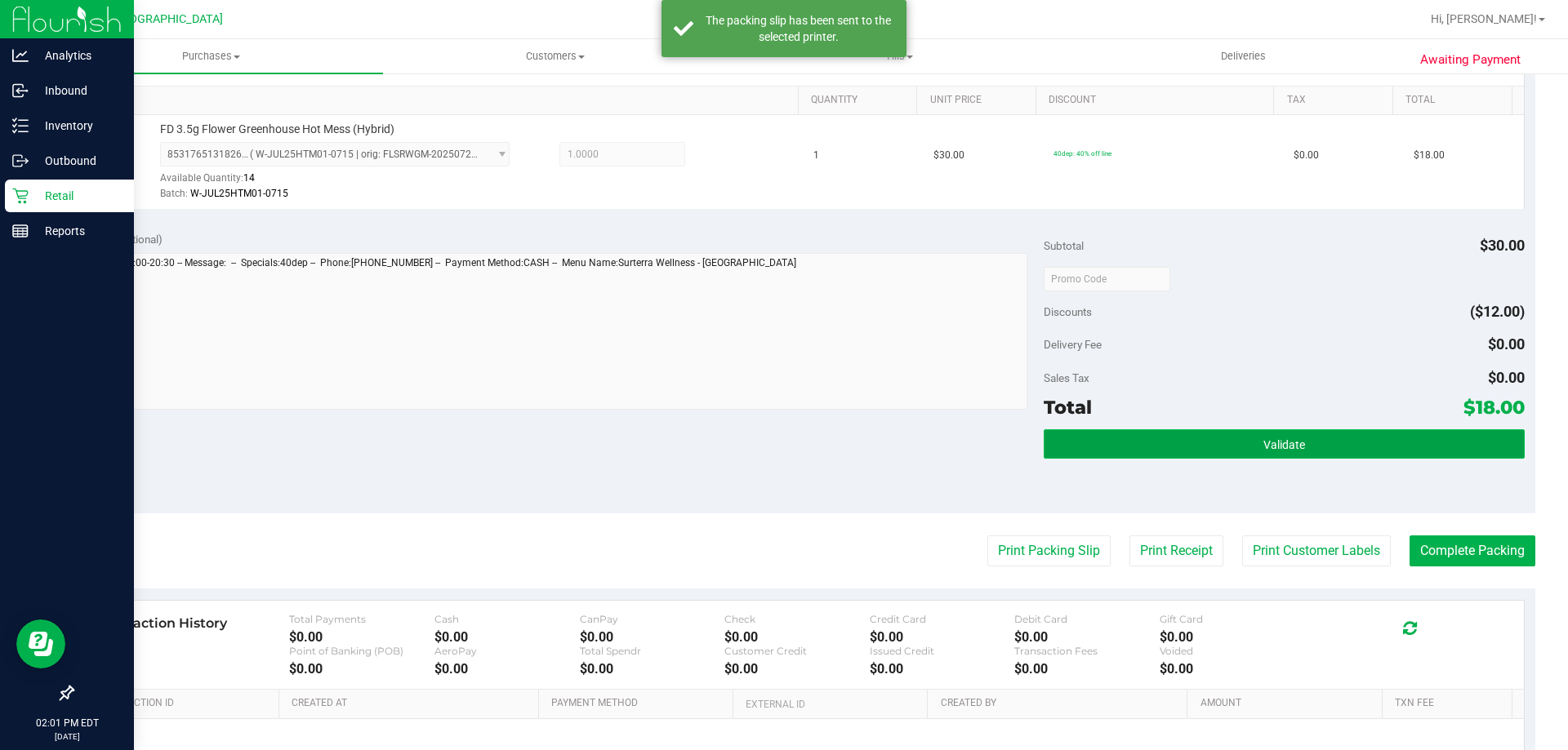
click at [1186, 449] on button "Validate" at bounding box center [1284, 443] width 480 height 29
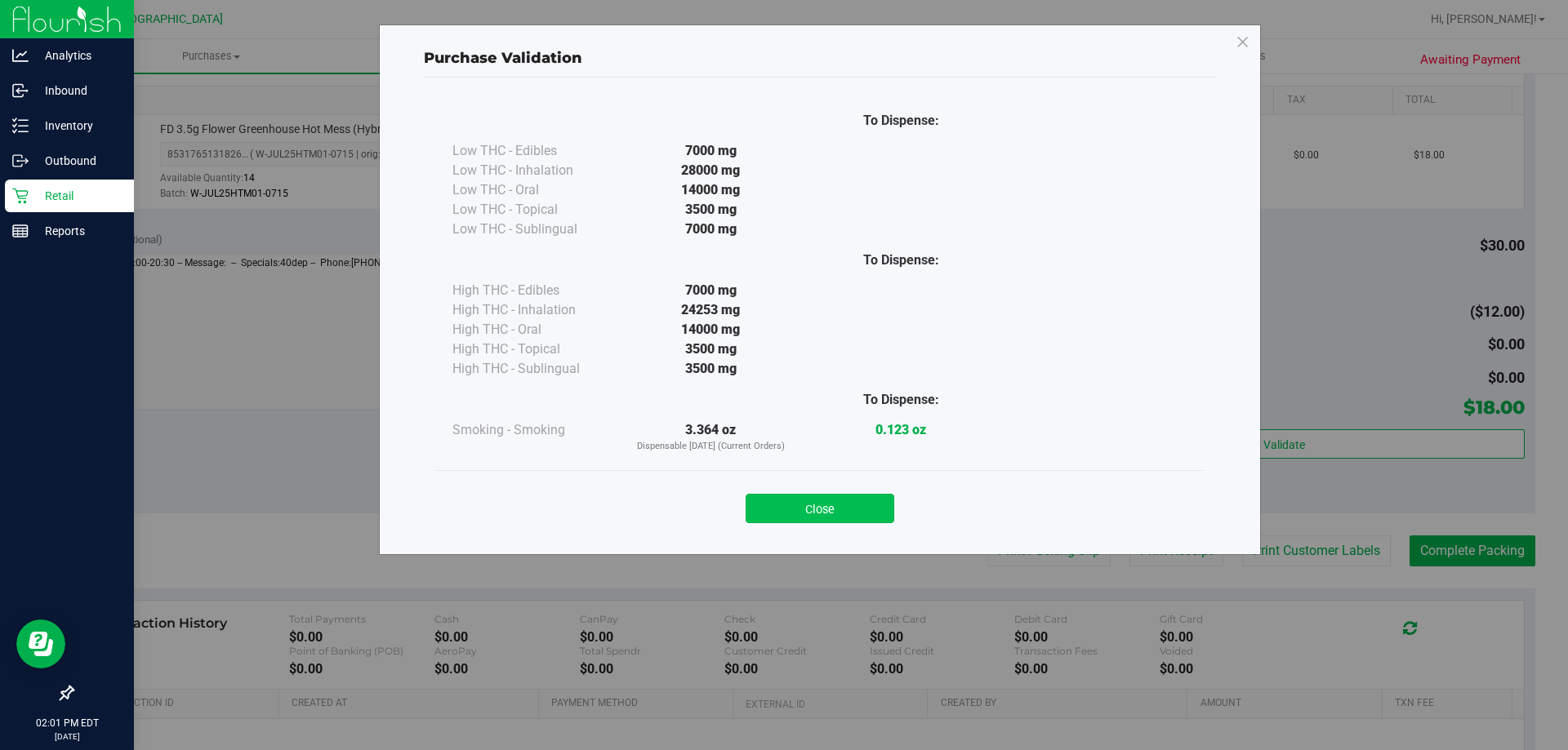
click at [828, 519] on button "Close" at bounding box center [820, 508] width 149 height 29
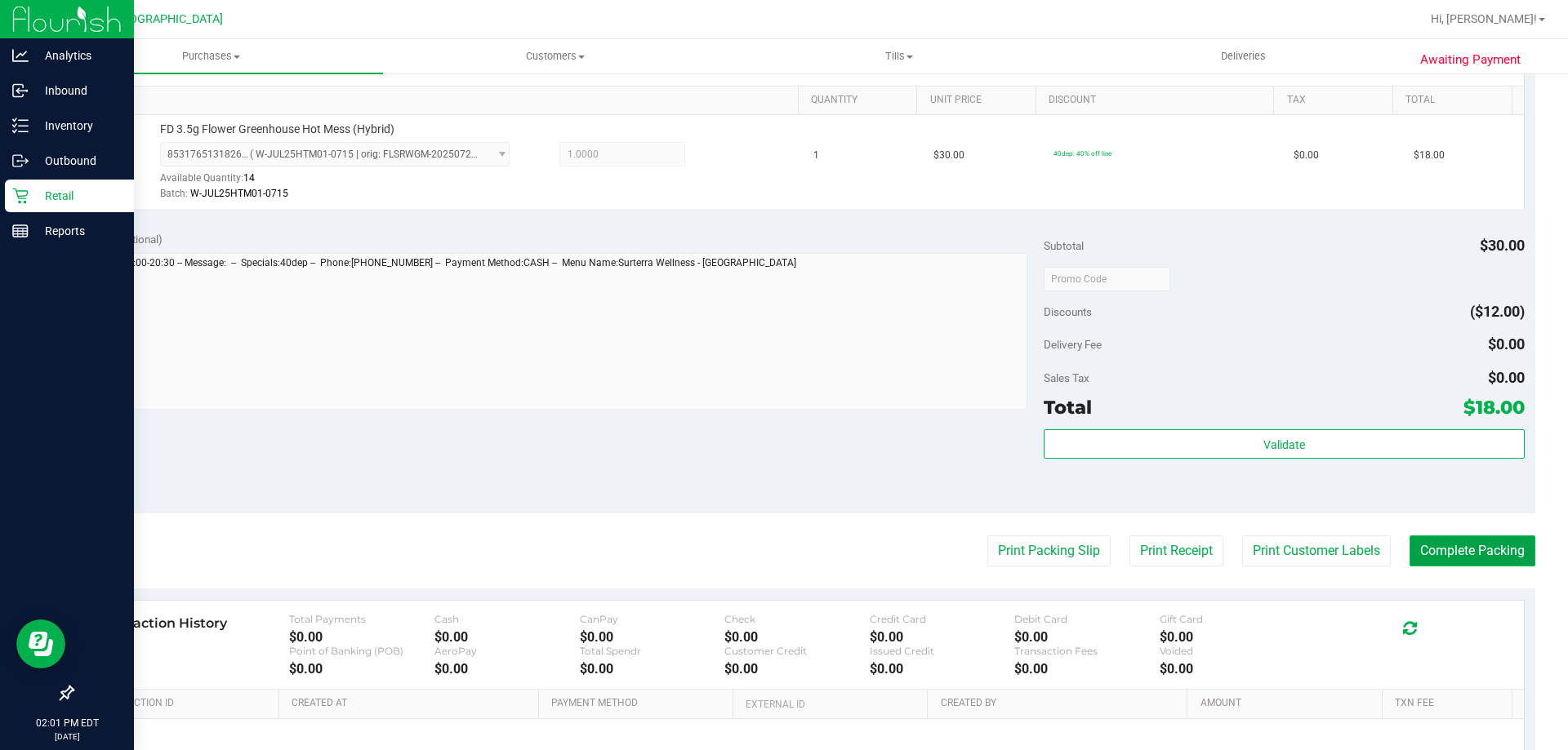
click at [1498, 557] on button "Complete Packing" at bounding box center [1472, 550] width 126 height 31
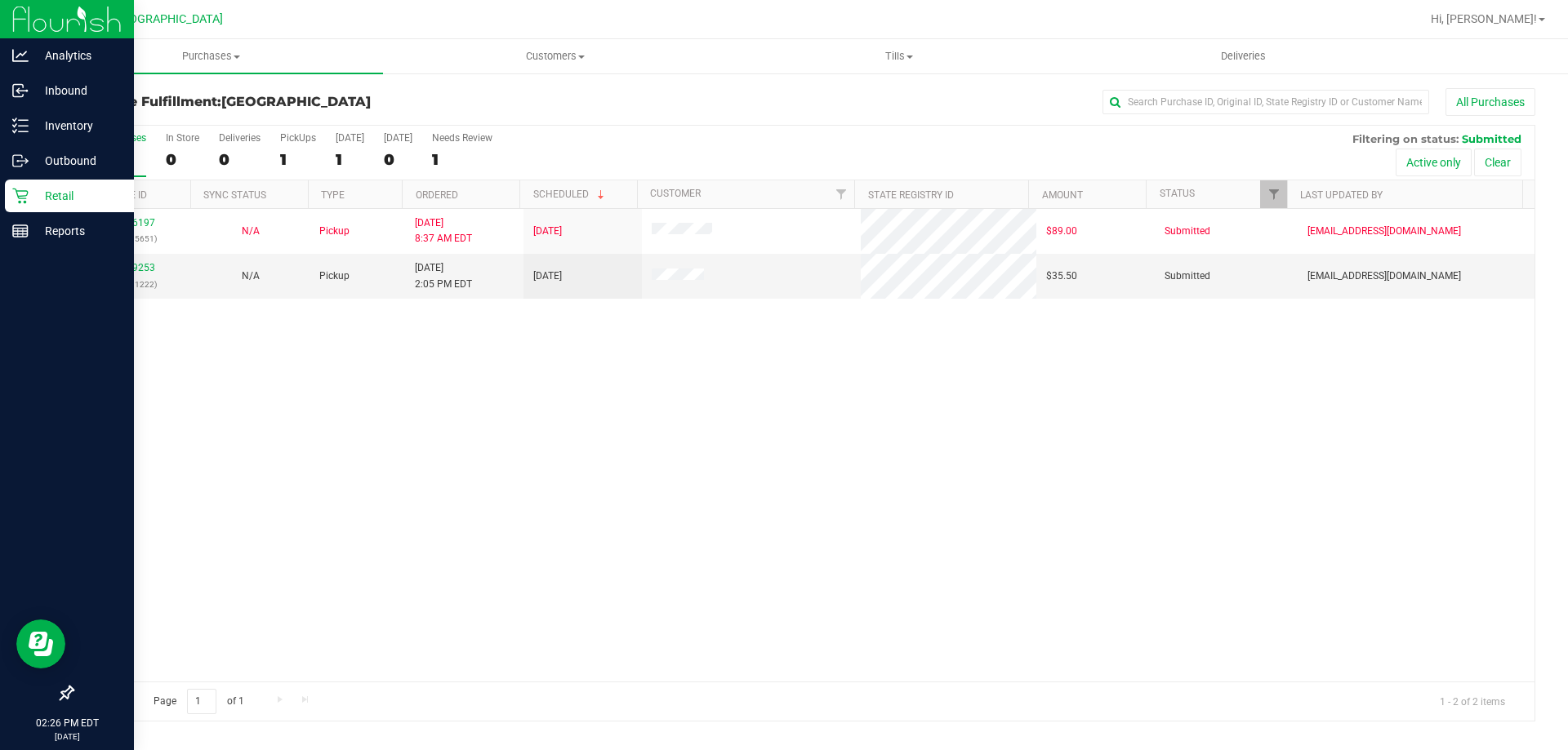
click at [205, 73] on link "Purchases Summary of purchases Fulfillment All purchases" at bounding box center [211, 56] width 344 height 34
click at [206, 56] on span "Purchases" at bounding box center [211, 56] width 344 height 15
click at [192, 40] on uib-tab-heading "Purchases Summary of purchases Fulfillment All purchases" at bounding box center [211, 56] width 344 height 34
click at [177, 119] on li "Fulfillment" at bounding box center [211, 119] width 344 height 19
click at [308, 418] on div "11826197 (316495651) N/A Pickup 8/22/2025 8:37 AM EDT 8/22/2025 $89.00 Submitte…" at bounding box center [804, 446] width 1462 height 473
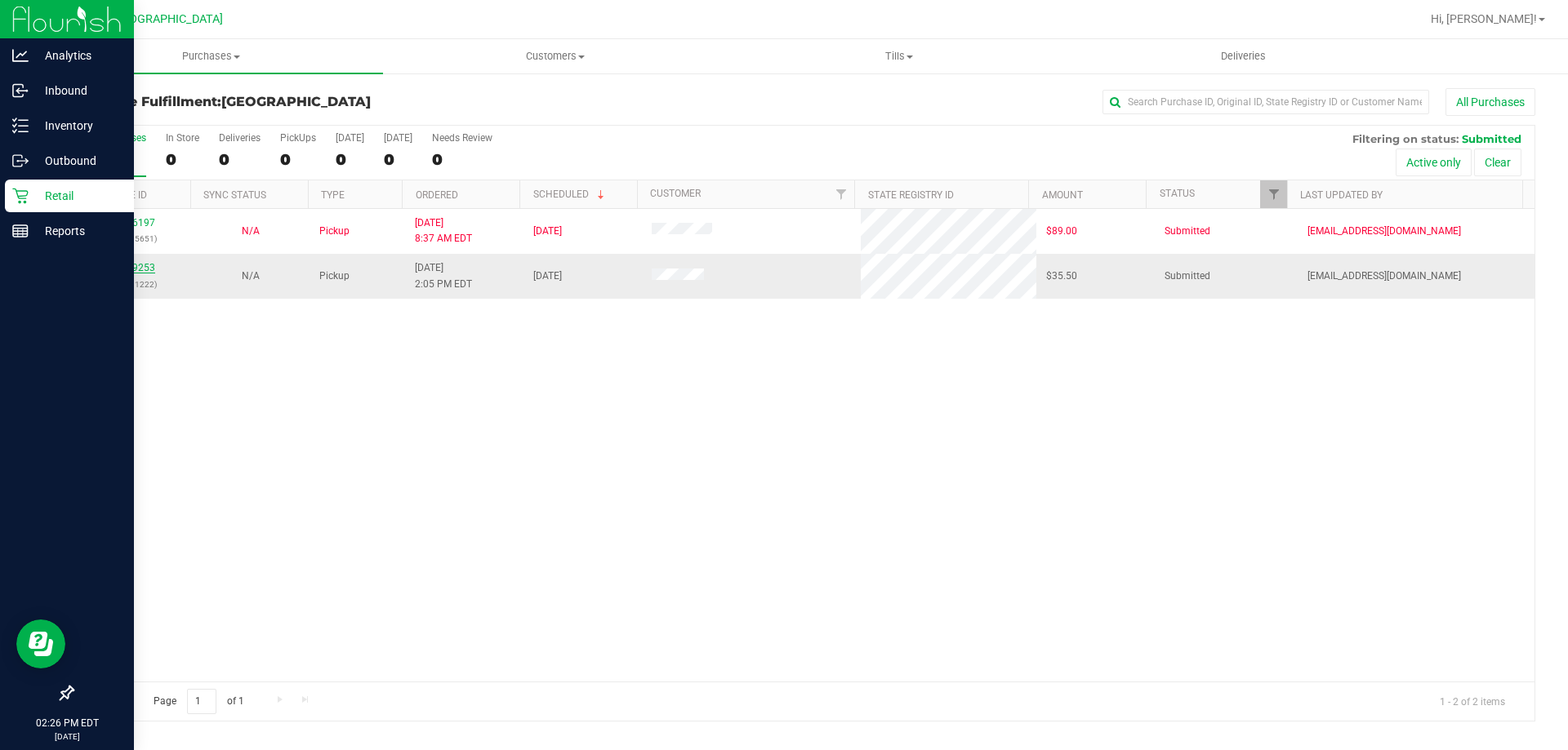
click at [144, 273] on link "11829253" at bounding box center [132, 267] width 46 height 11
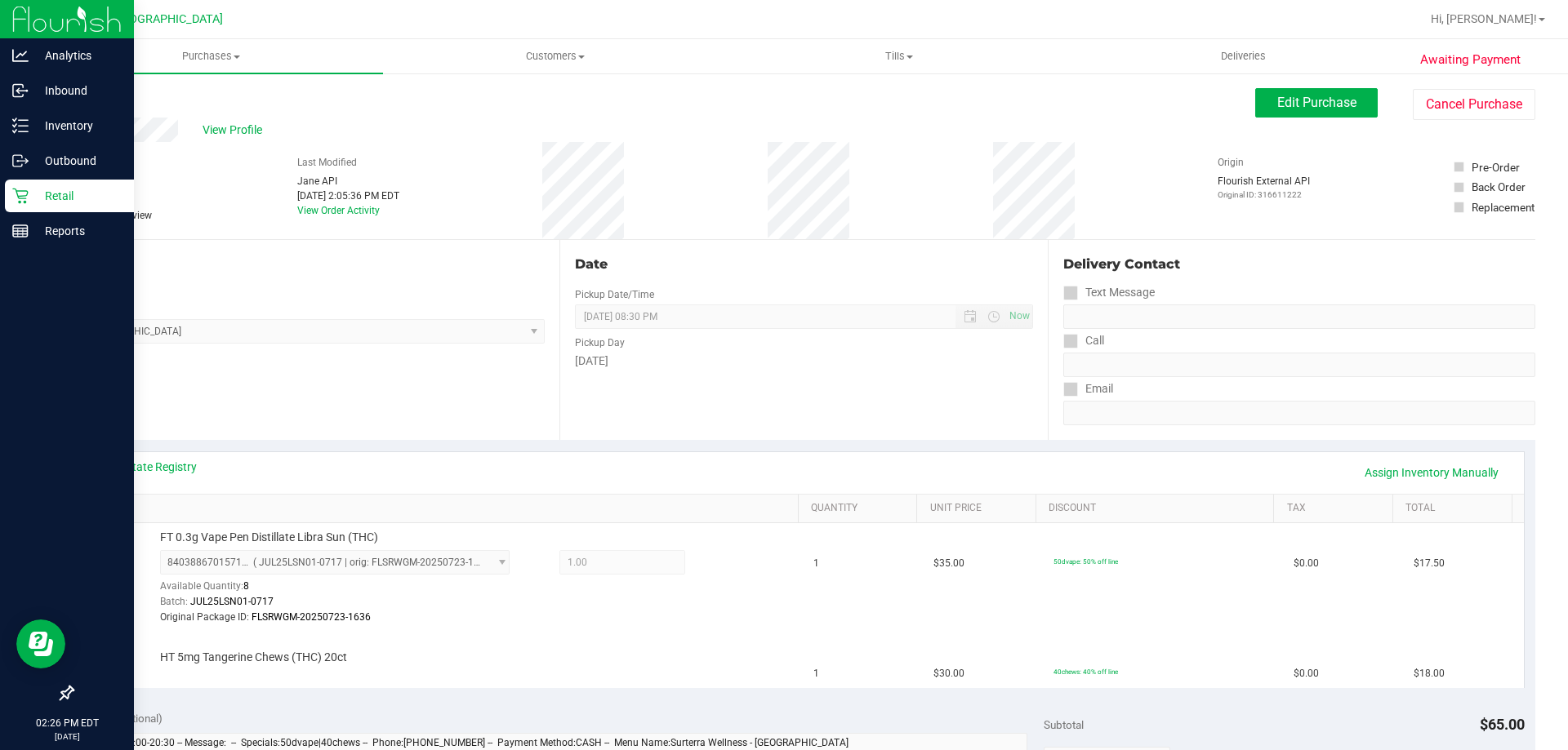
click at [86, 103] on link "Back" at bounding box center [84, 98] width 25 height 11
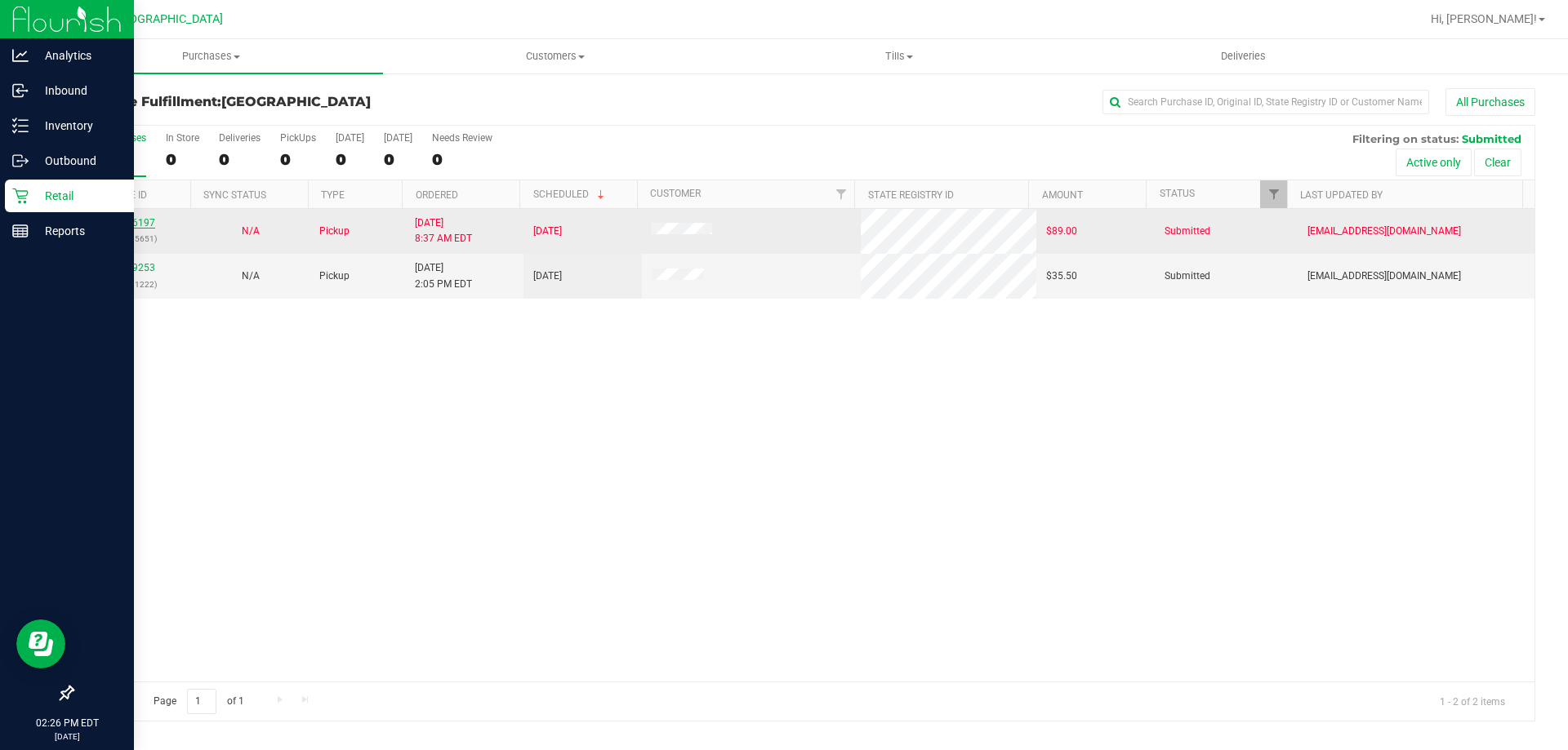
click at [143, 224] on link "11826197" at bounding box center [132, 222] width 46 height 11
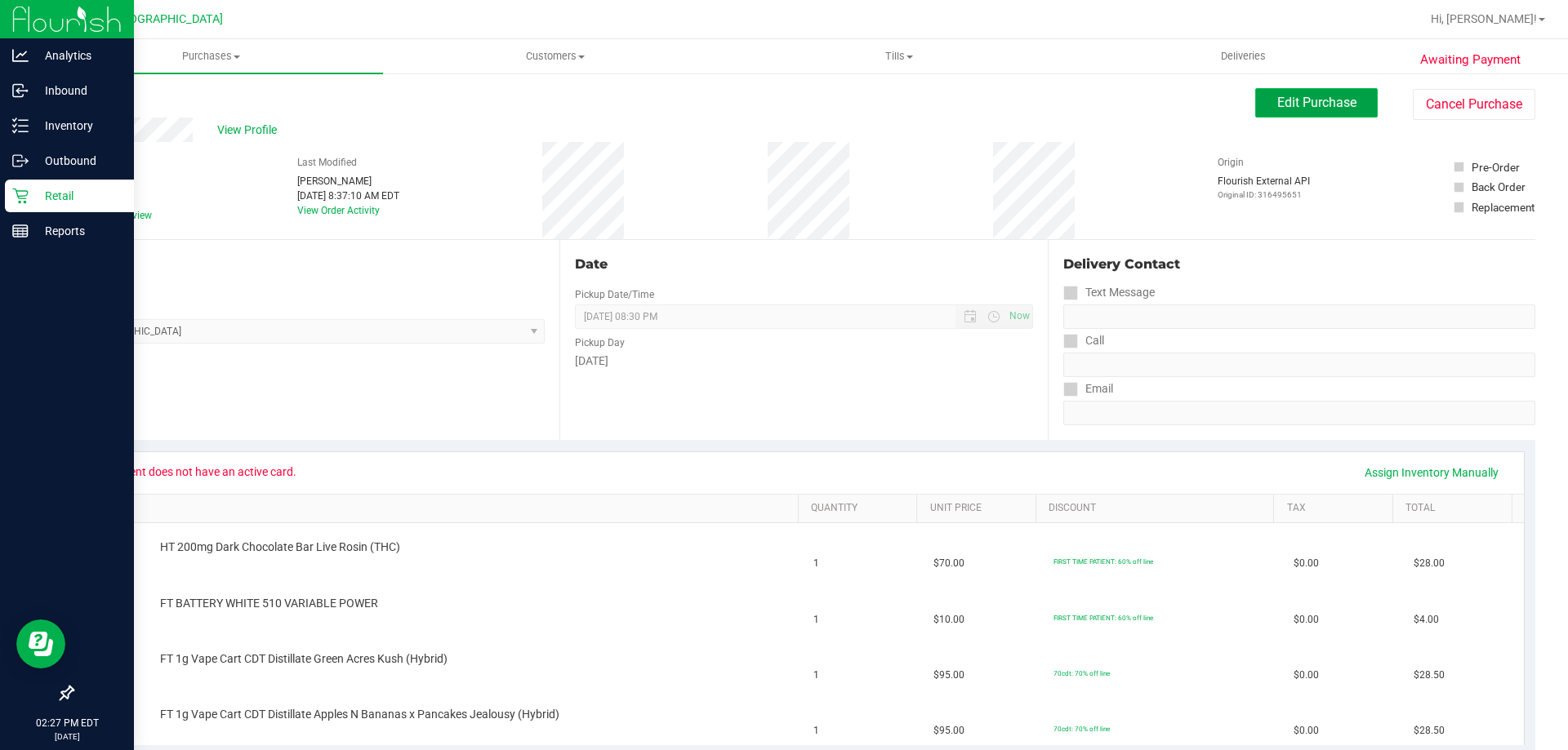
click at [1319, 101] on span "Edit Purchase" at bounding box center [1316, 103] width 79 height 16
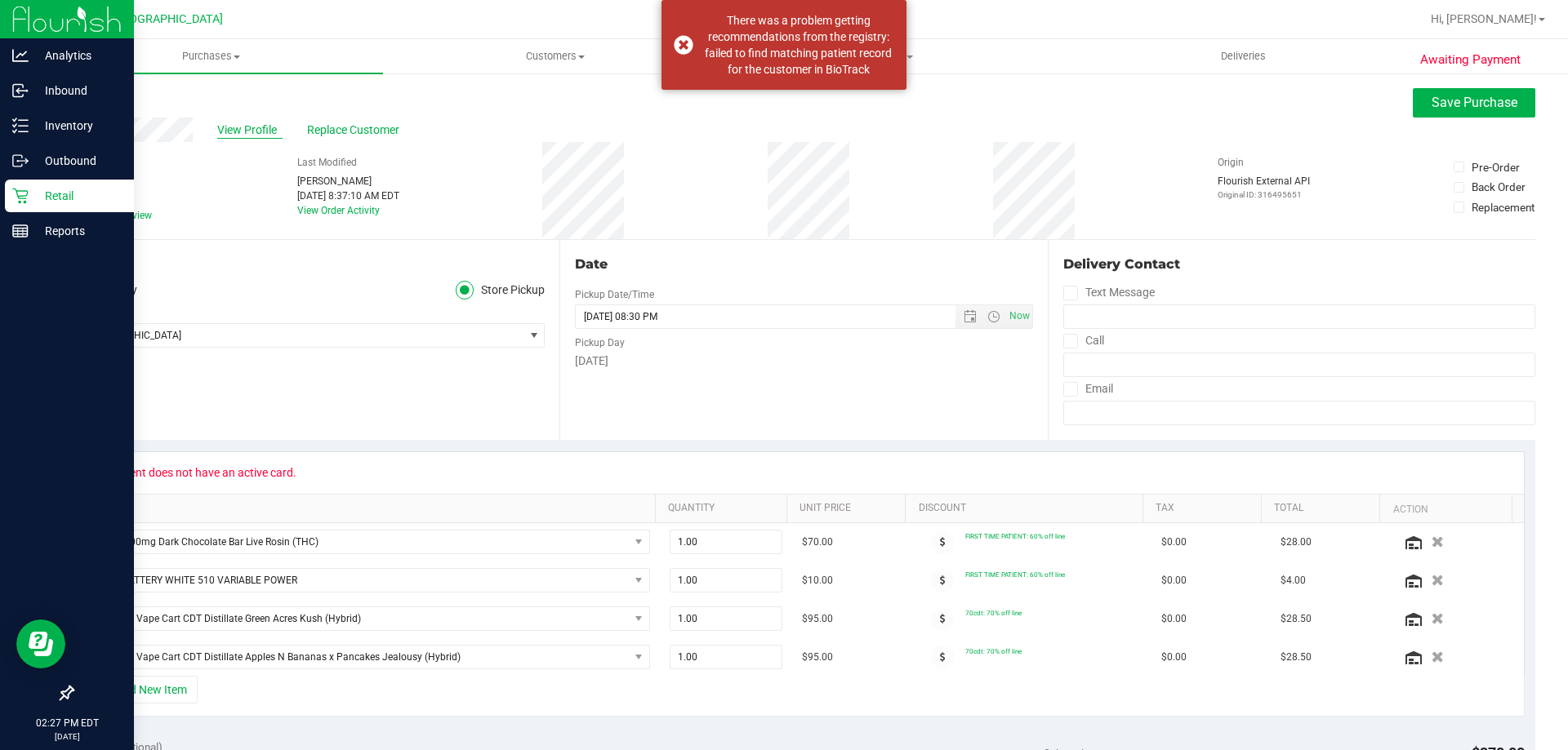
click at [234, 132] on span "View Profile" at bounding box center [250, 130] width 65 height 18
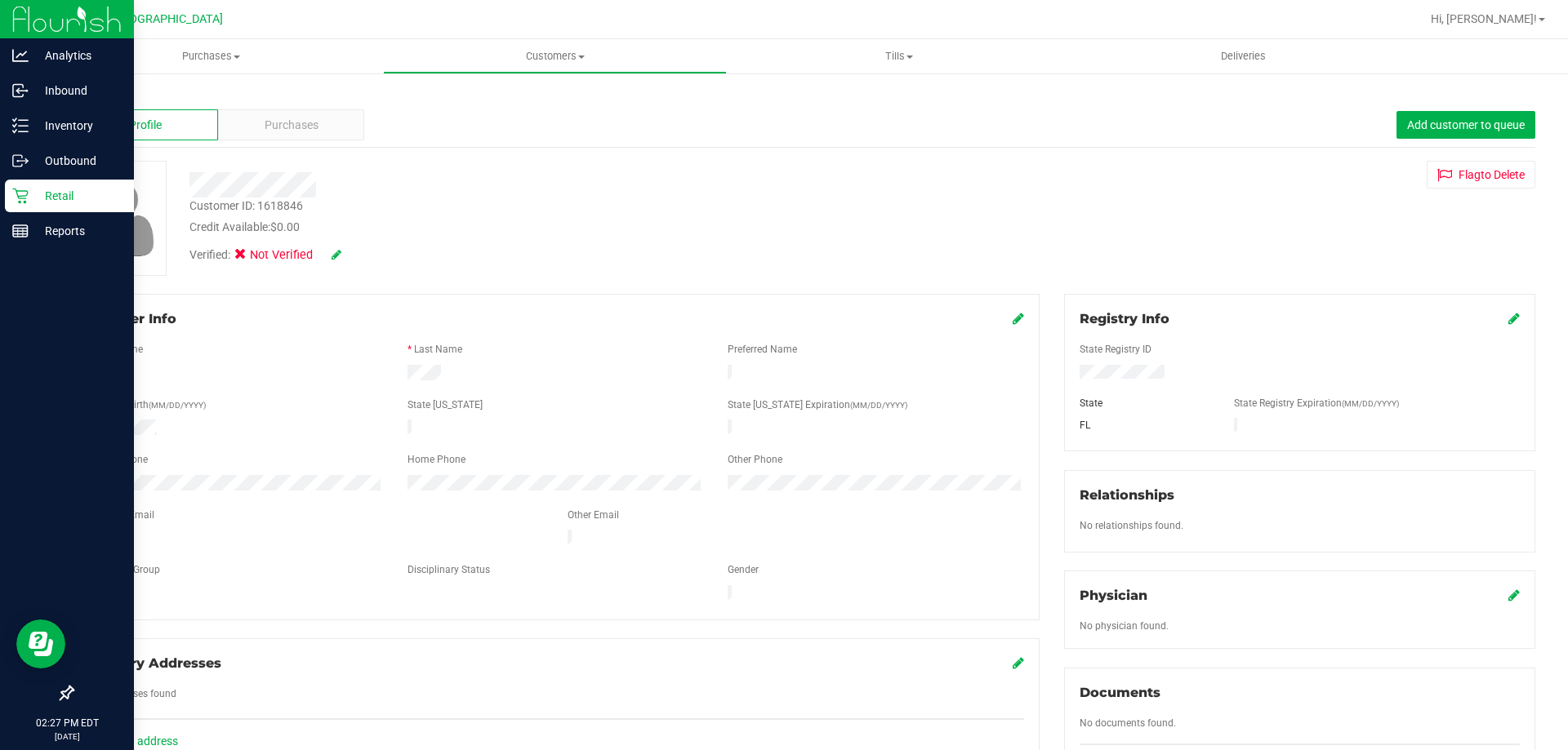
click at [332, 249] on icon at bounding box center [336, 254] width 10 height 11
click at [258, 257] on label "Medical" at bounding box center [272, 257] width 69 height 21
click at [0, 0] on input "Medical" at bounding box center [0, 0] width 0 height 0
click at [354, 254] on icon at bounding box center [358, 255] width 13 height 11
click at [1508, 315] on icon at bounding box center [1513, 318] width 11 height 13
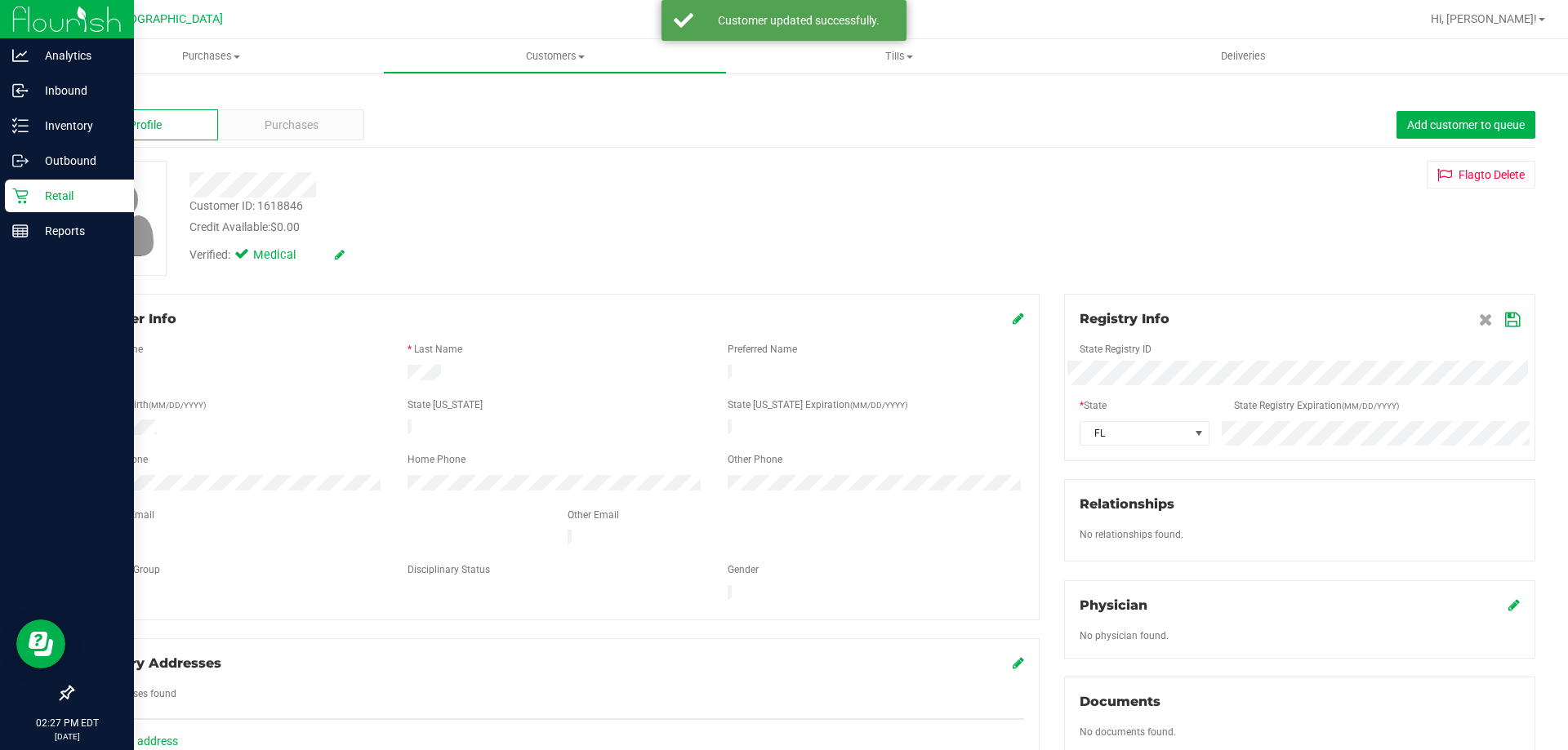
click at [1322, 386] on div at bounding box center [1300, 391] width 441 height 13
click at [1505, 322] on icon at bounding box center [1512, 320] width 15 height 13
click at [92, 89] on div "Back" at bounding box center [804, 95] width 1463 height 15
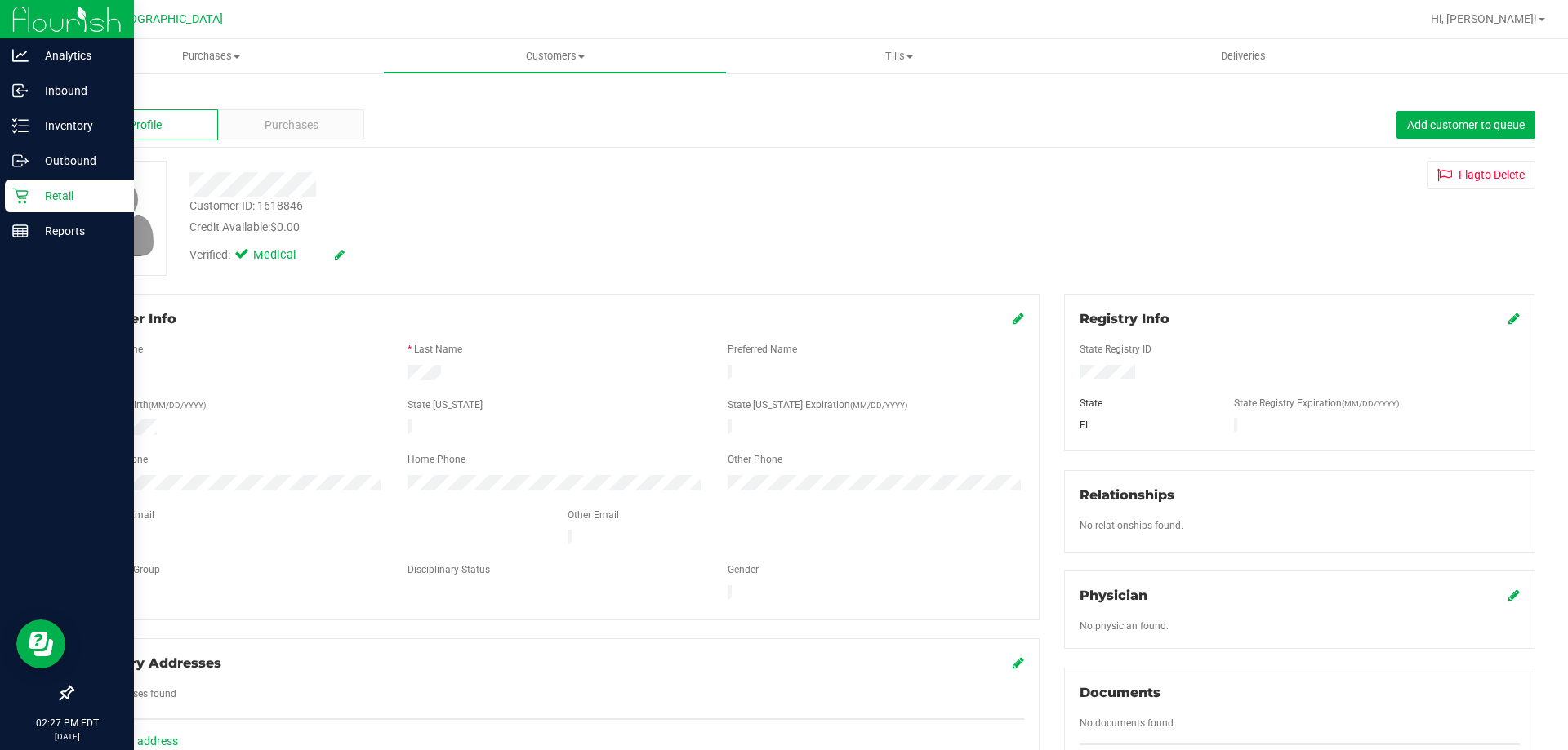
click at [79, 98] on link "Back" at bounding box center [86, 95] width 28 height 11
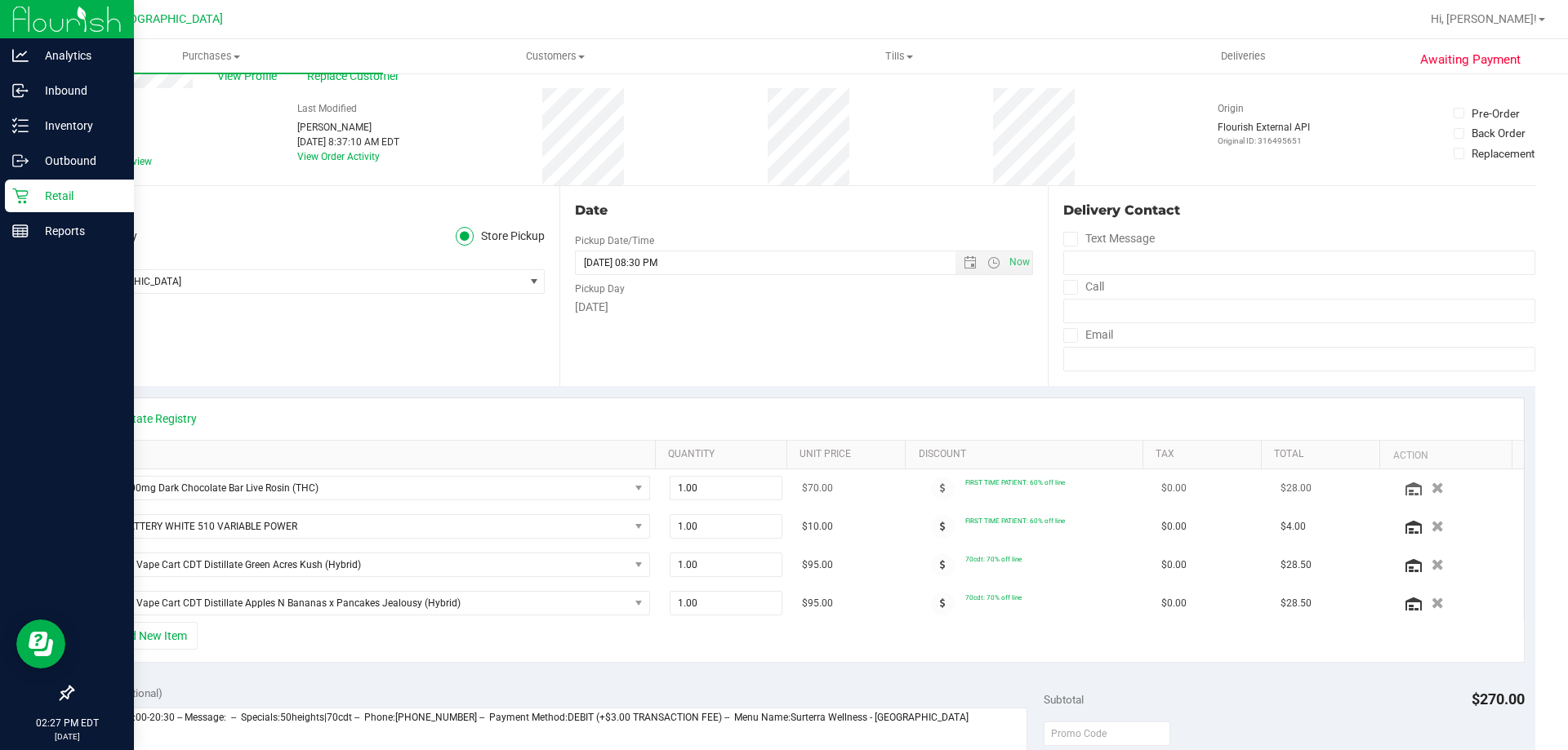
scroll to position [82, 0]
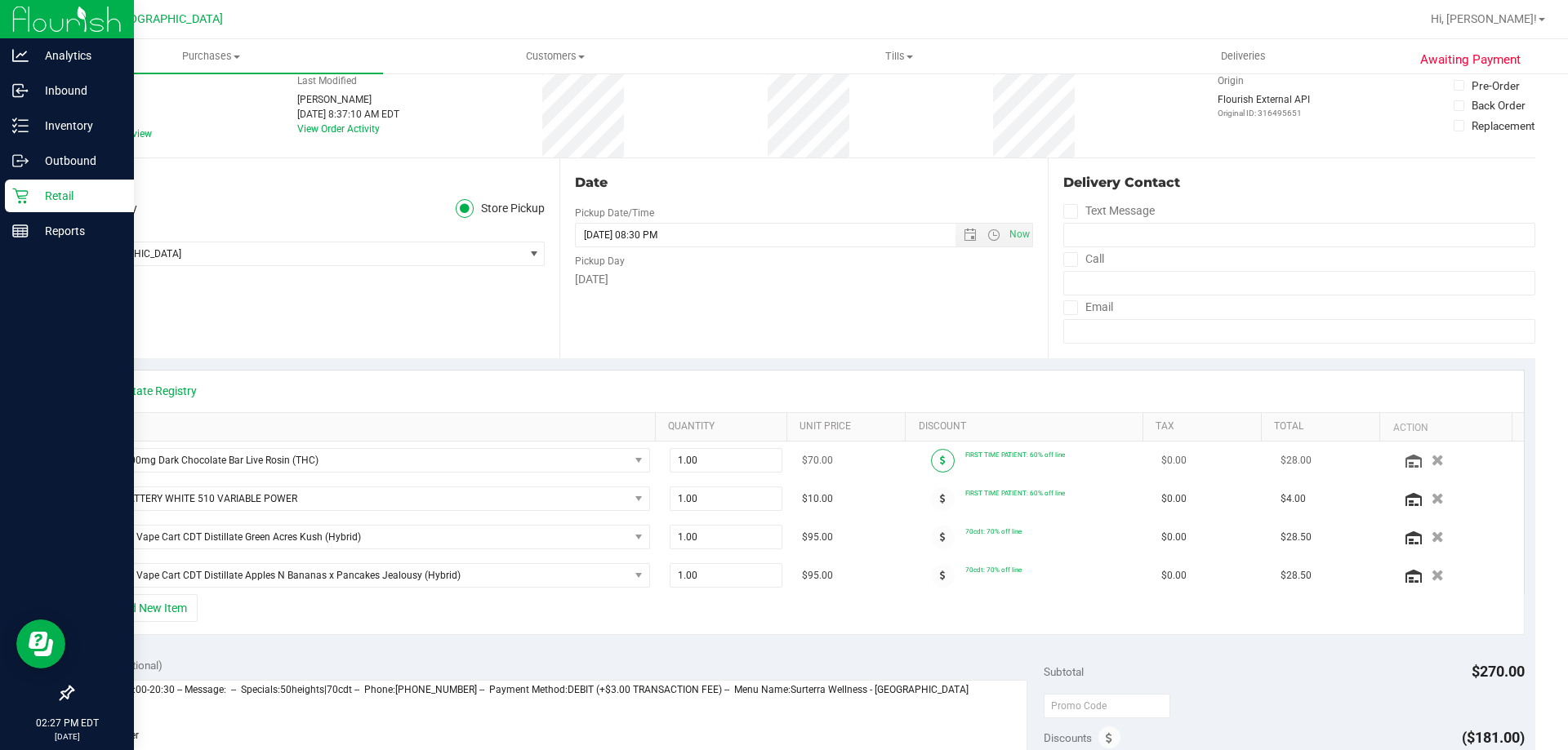
click at [935, 458] on span at bounding box center [943, 461] width 24 height 24
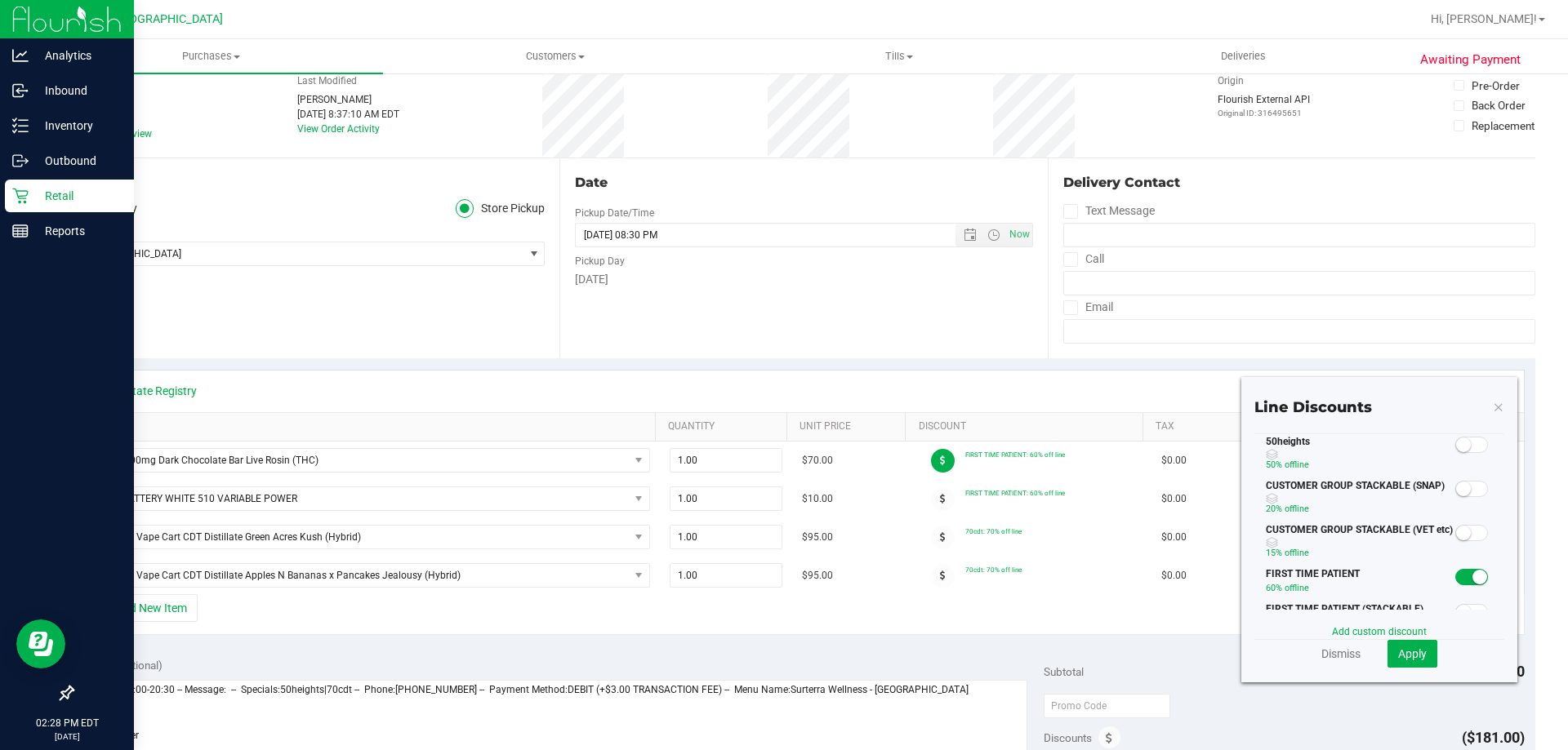
click at [1463, 445] on span at bounding box center [1471, 445] width 33 height 17
click at [1388, 653] on button "Apply" at bounding box center [1412, 654] width 50 height 28
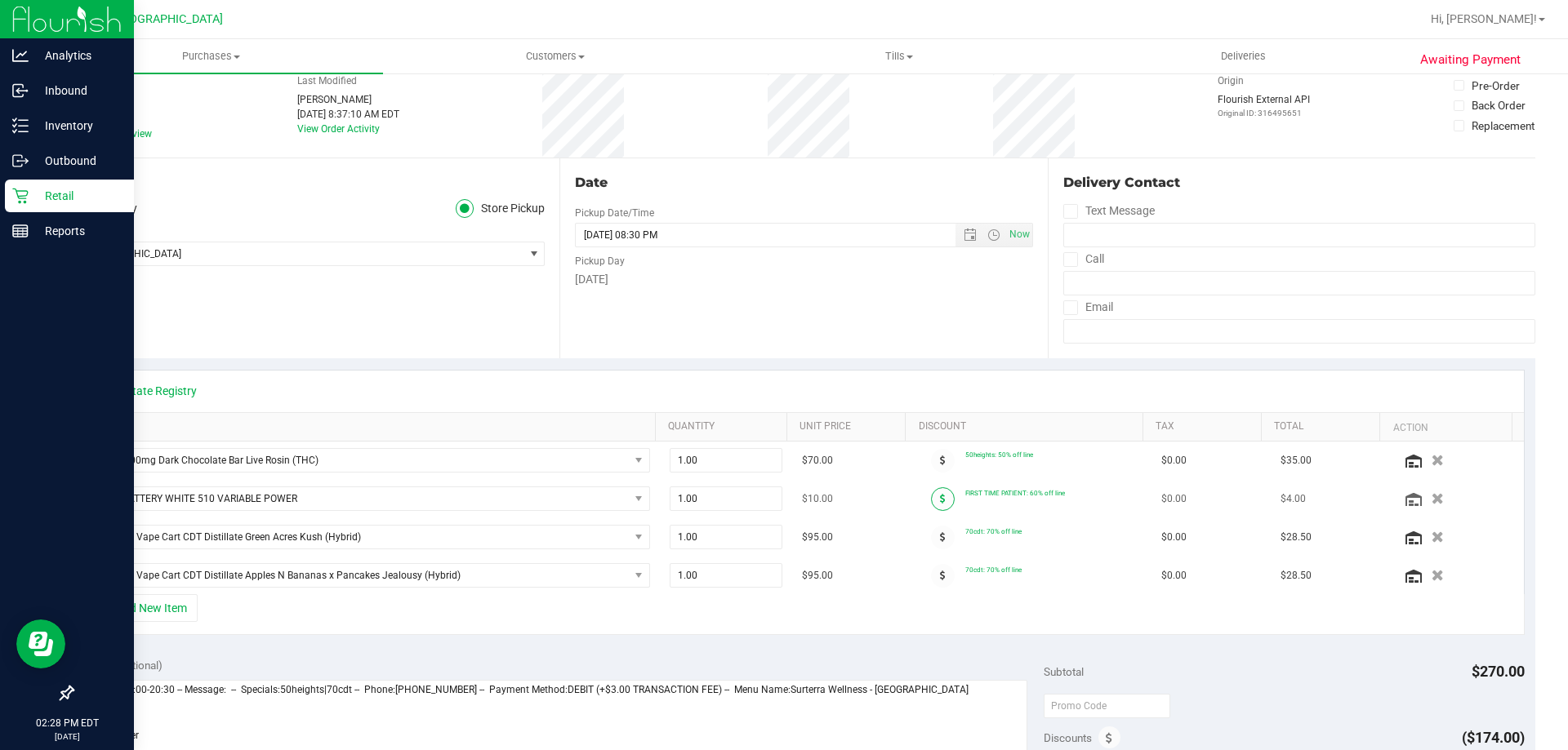
click at [931, 502] on span at bounding box center [943, 499] width 24 height 24
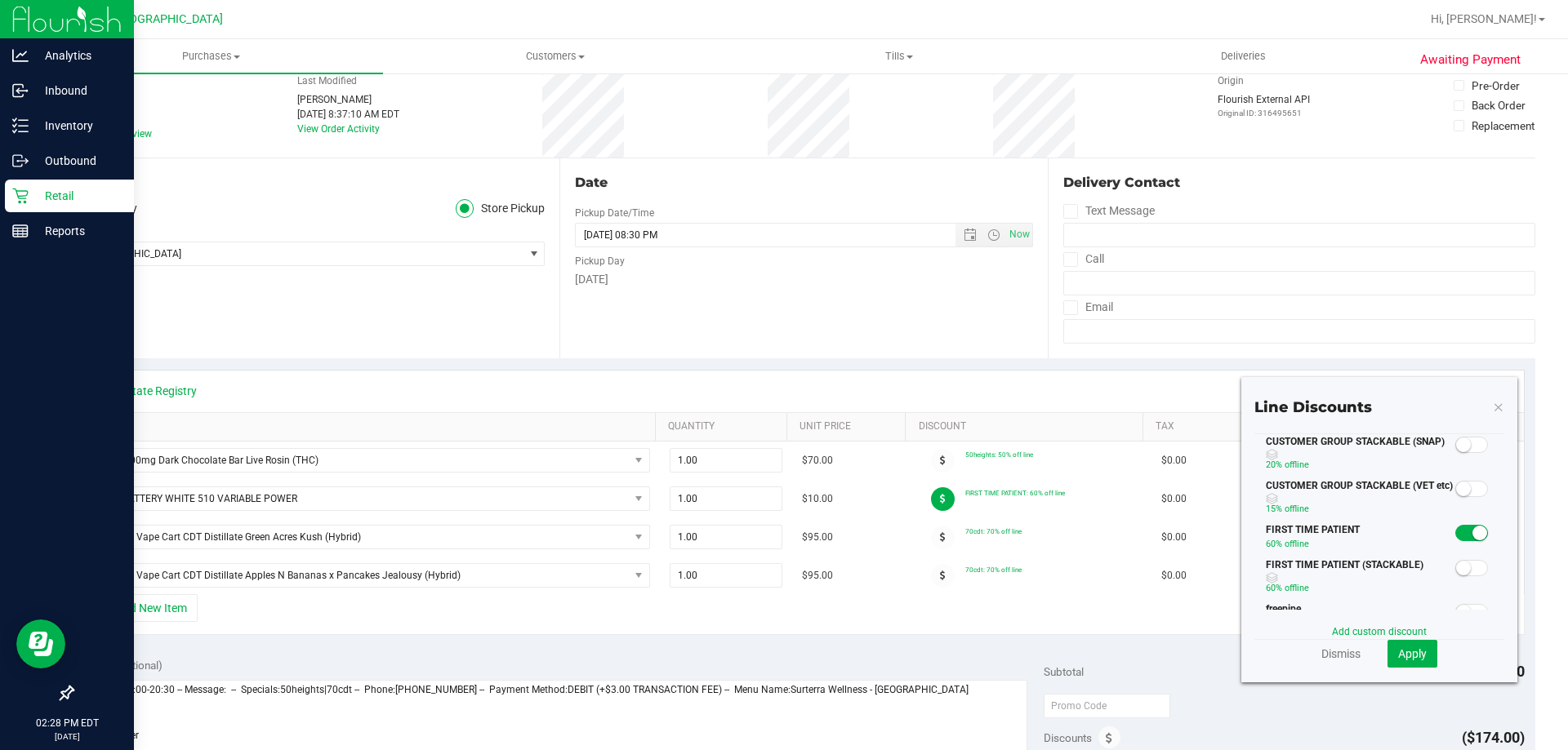
click at [1455, 522] on div at bounding box center [1472, 532] width 33 height 20
click at [1472, 539] on small at bounding box center [1479, 533] width 15 height 15
click at [1420, 654] on button "Apply" at bounding box center [1412, 654] width 50 height 28
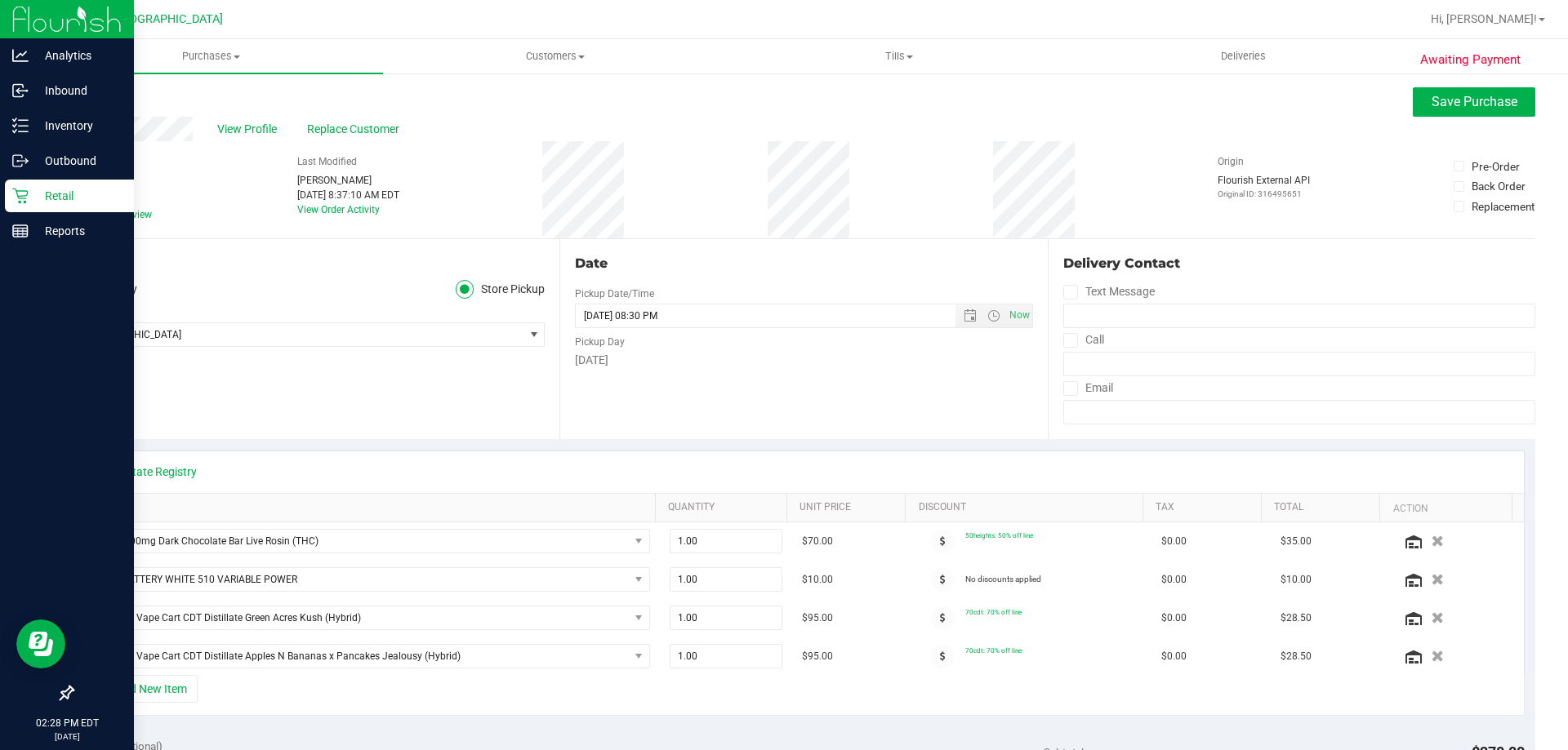
scroll to position [0, 0]
click at [80, 215] on icon at bounding box center [80, 215] width 11 height 0
click at [0, 0] on input "Needs review" at bounding box center [0, 0] width 0 height 0
click at [1443, 103] on span "Save Purchase" at bounding box center [1475, 103] width 86 height 16
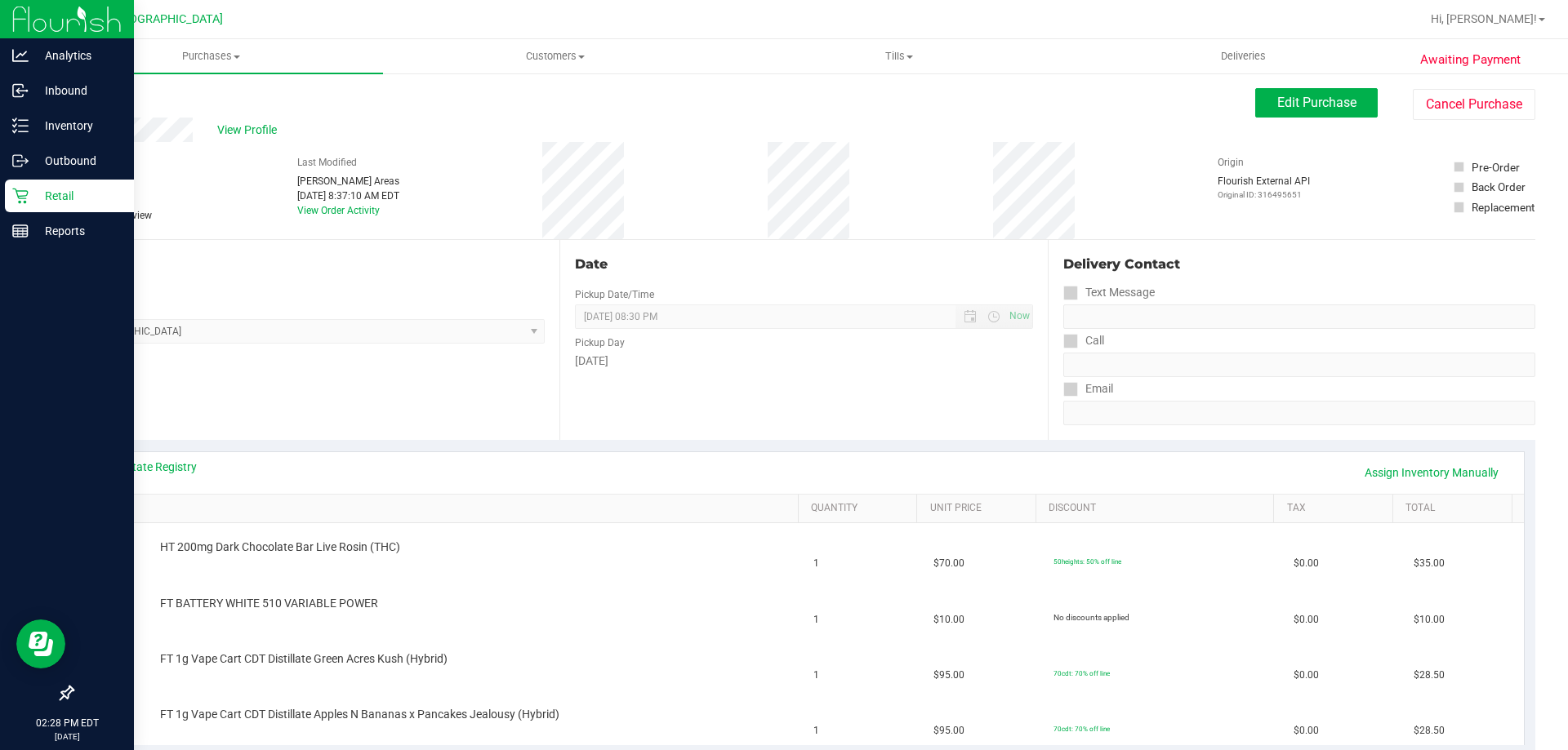
click at [81, 103] on link "Back" at bounding box center [84, 98] width 25 height 11
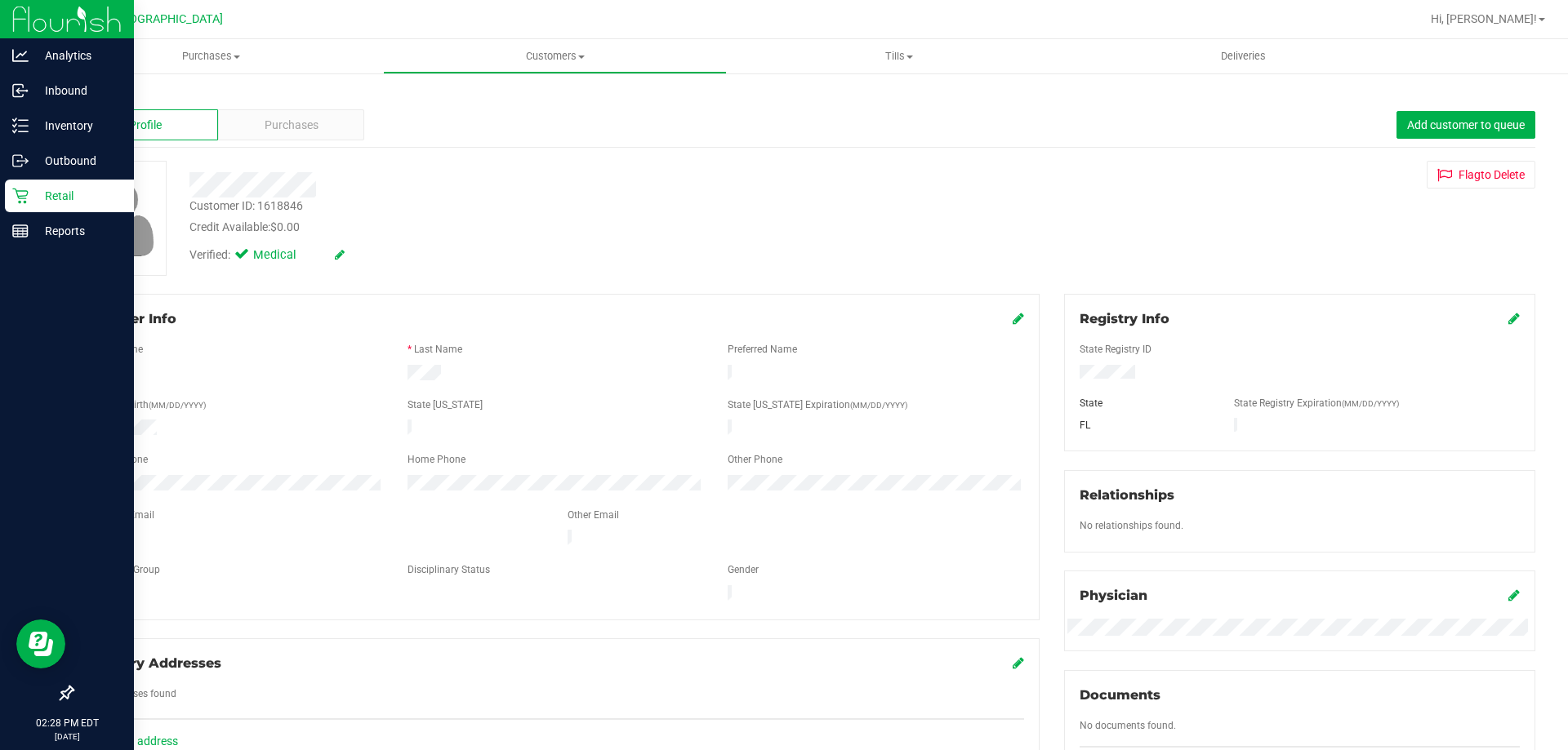
click at [26, 186] on div "Retail" at bounding box center [69, 195] width 129 height 33
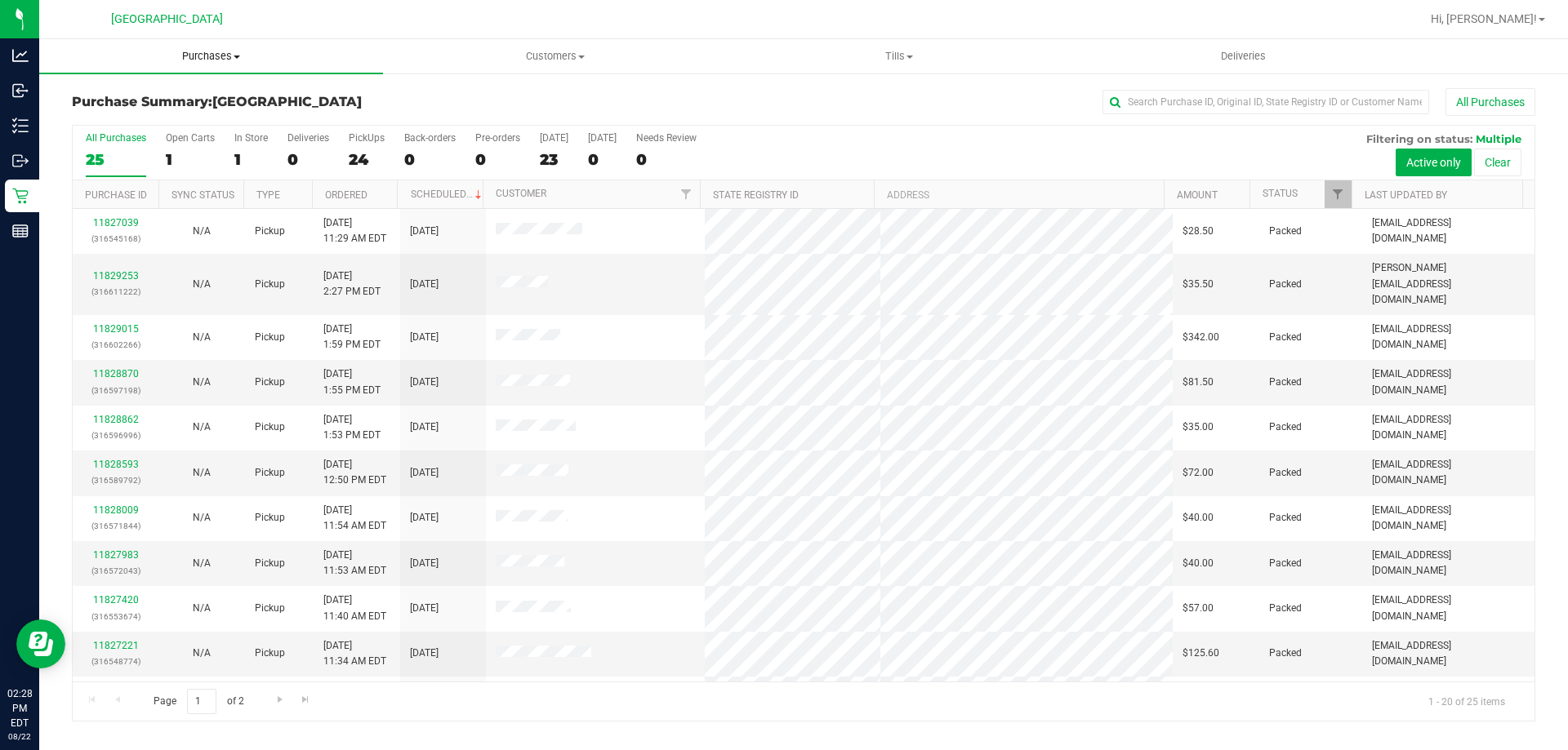
click at [202, 61] on span "Purchases" at bounding box center [211, 56] width 344 height 15
click at [210, 62] on span "Purchases" at bounding box center [211, 56] width 344 height 15
click at [210, 62] on span "Purchases" at bounding box center [211, 56] width 344 height 15
click at [147, 118] on li "Fulfillment" at bounding box center [211, 119] width 344 height 19
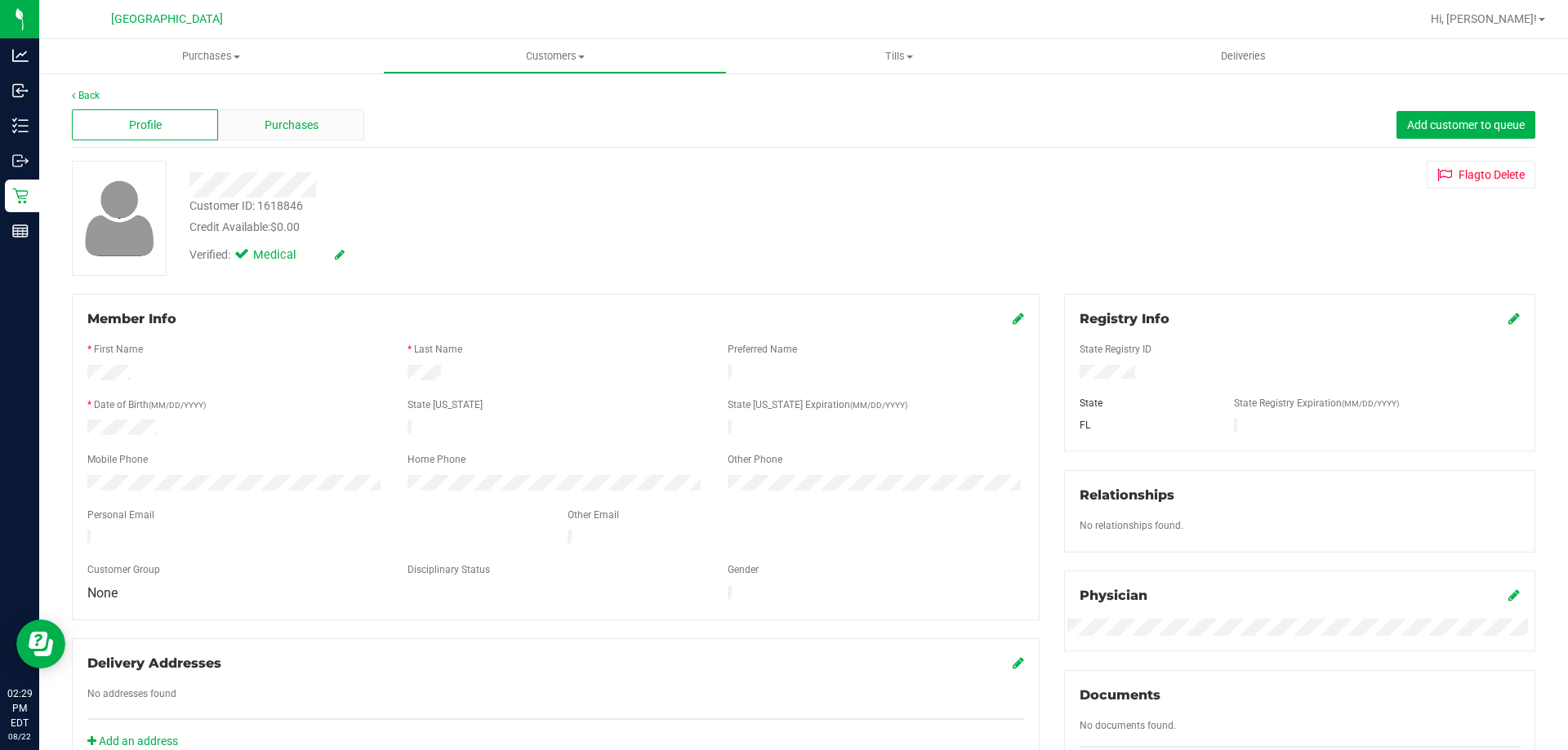
click at [294, 129] on span "Purchases" at bounding box center [291, 126] width 54 height 18
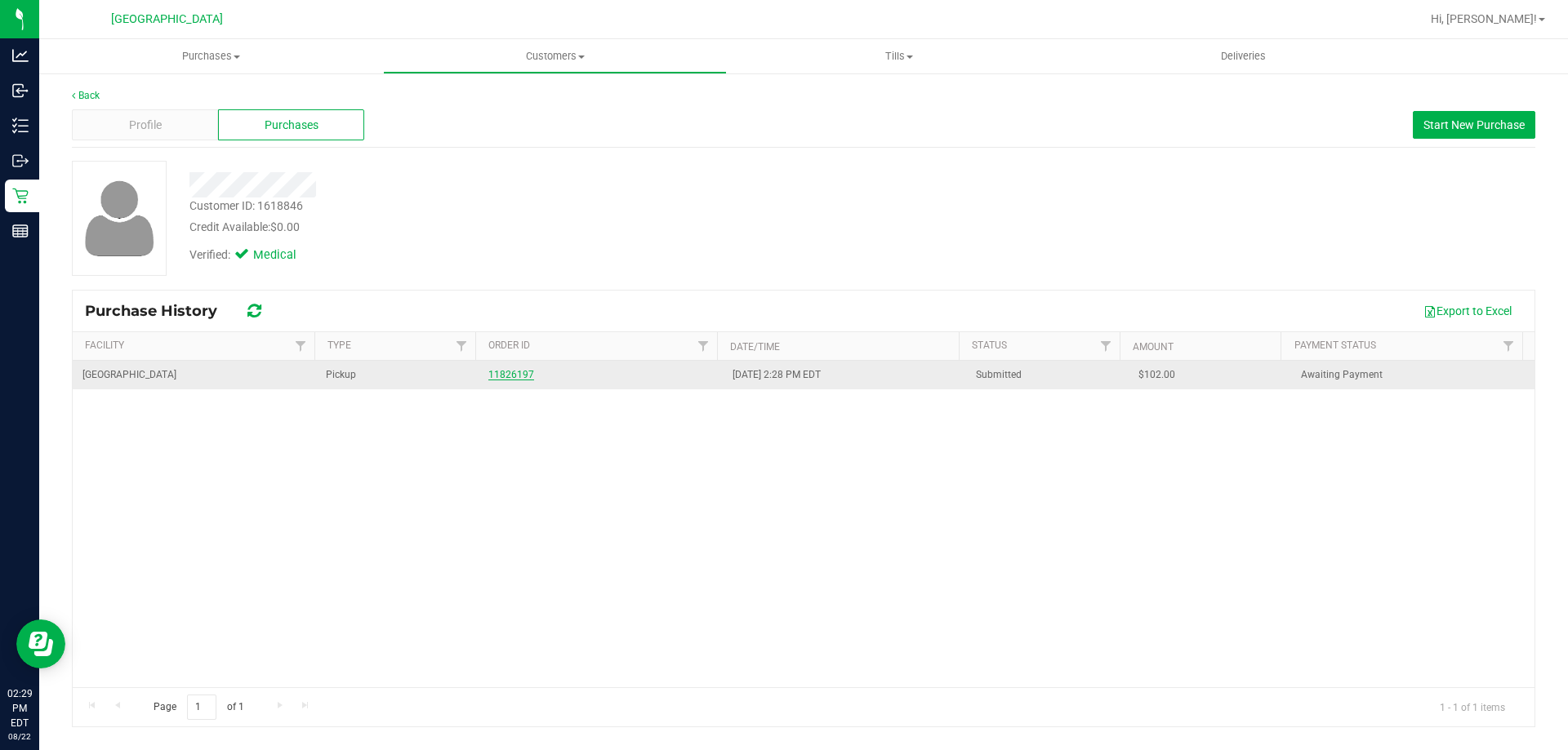
click at [501, 376] on link "11826197" at bounding box center [511, 375] width 46 height 11
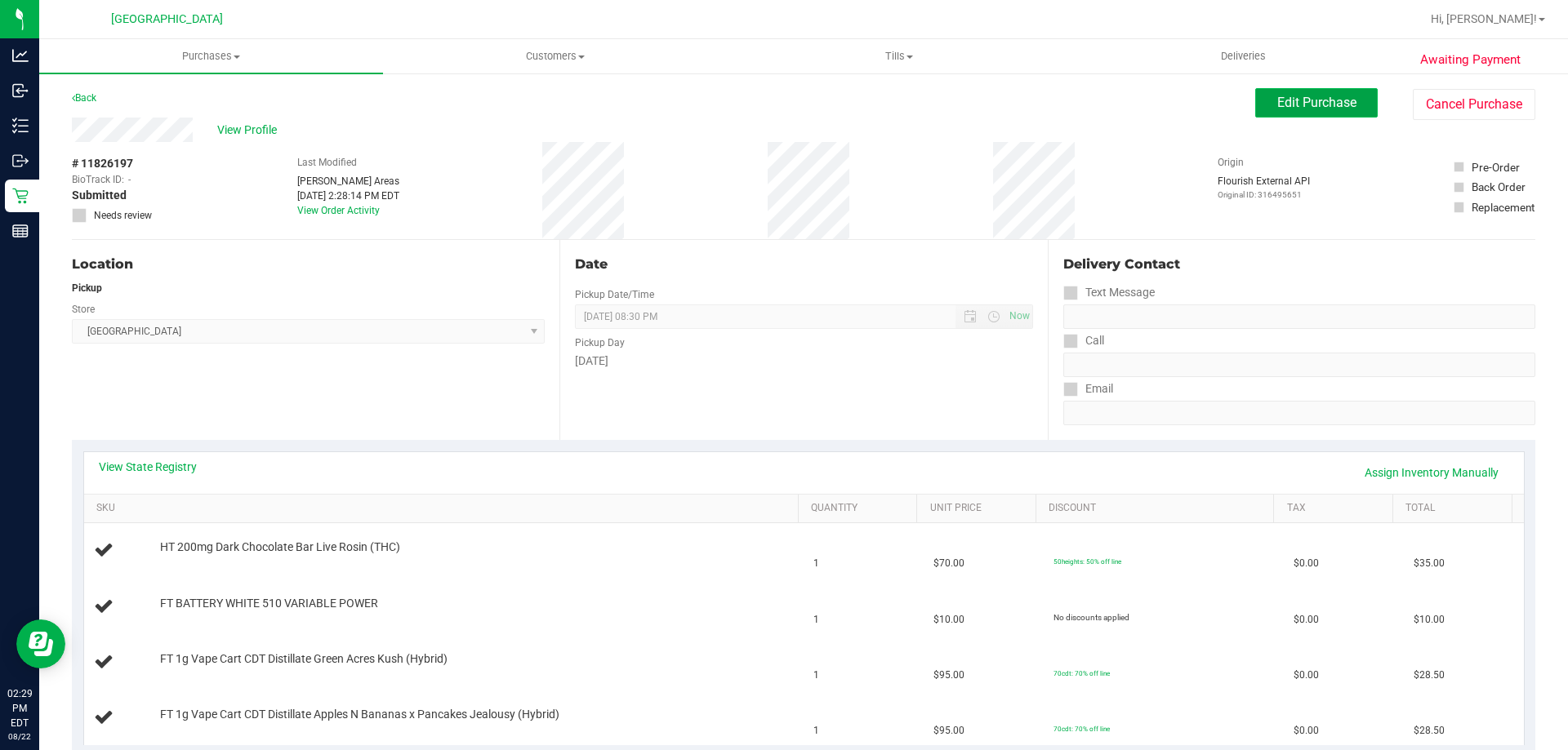
click at [1291, 106] on span "Edit Purchase" at bounding box center [1316, 103] width 79 height 16
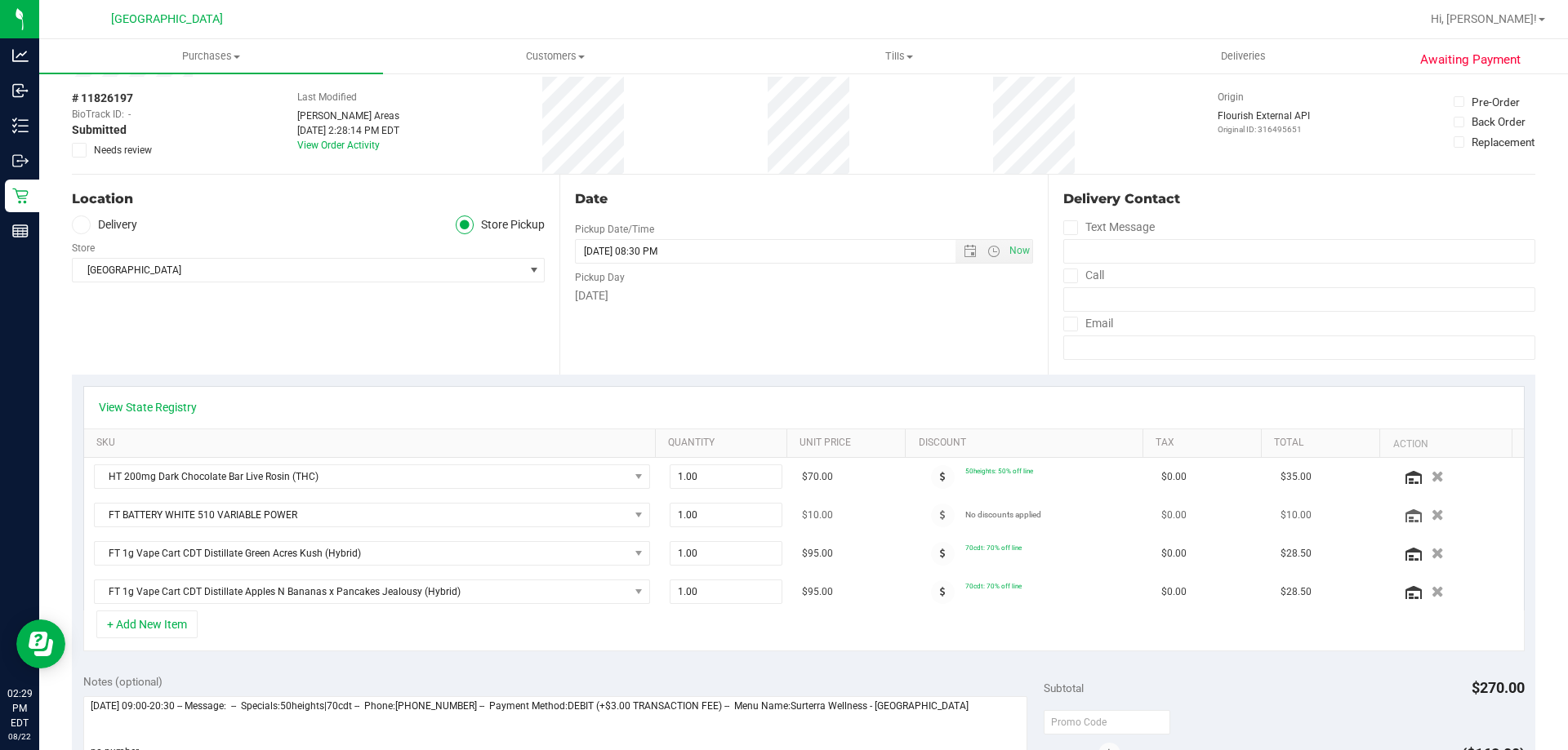
scroll to position [164, 0]
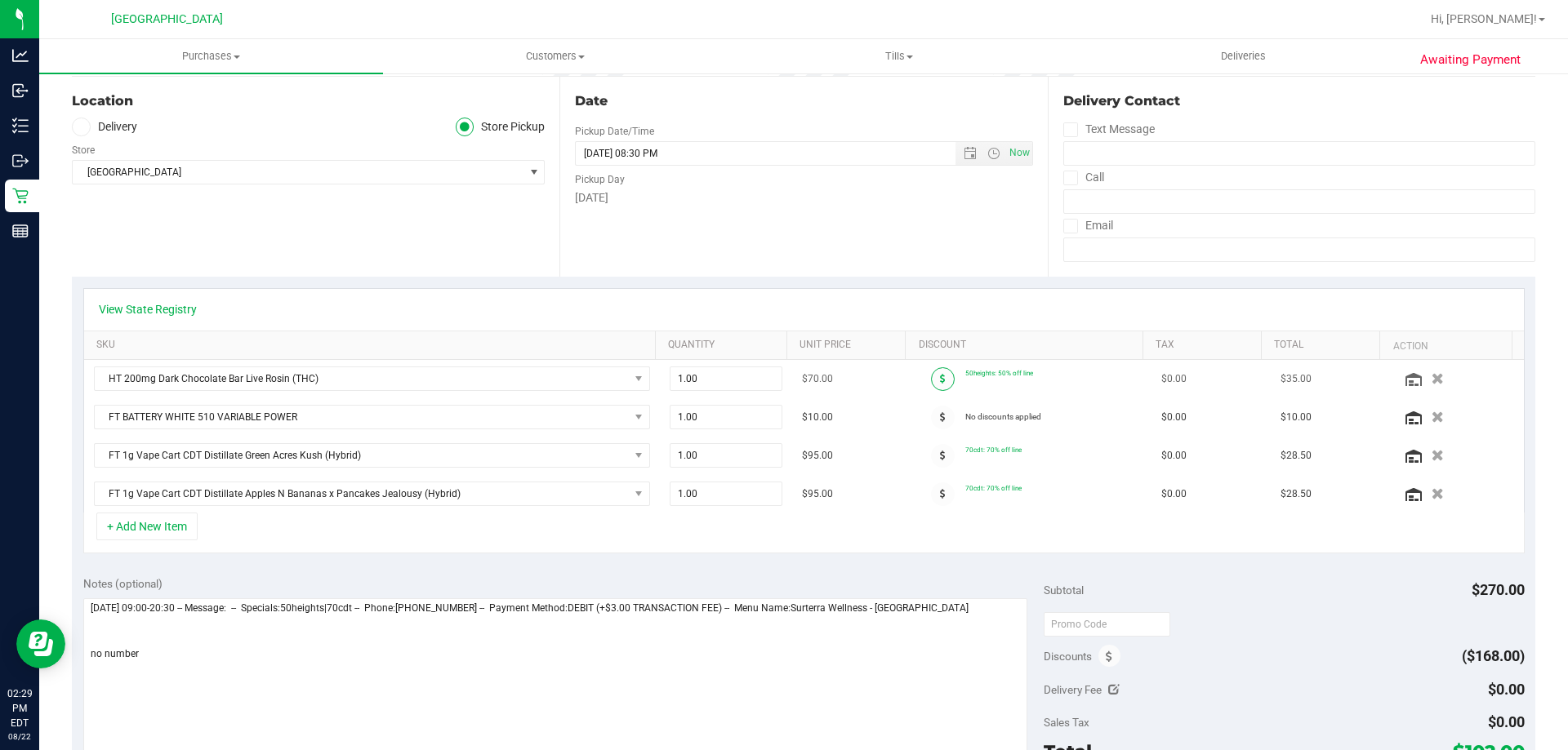
click at [931, 379] on span at bounding box center [943, 379] width 24 height 24
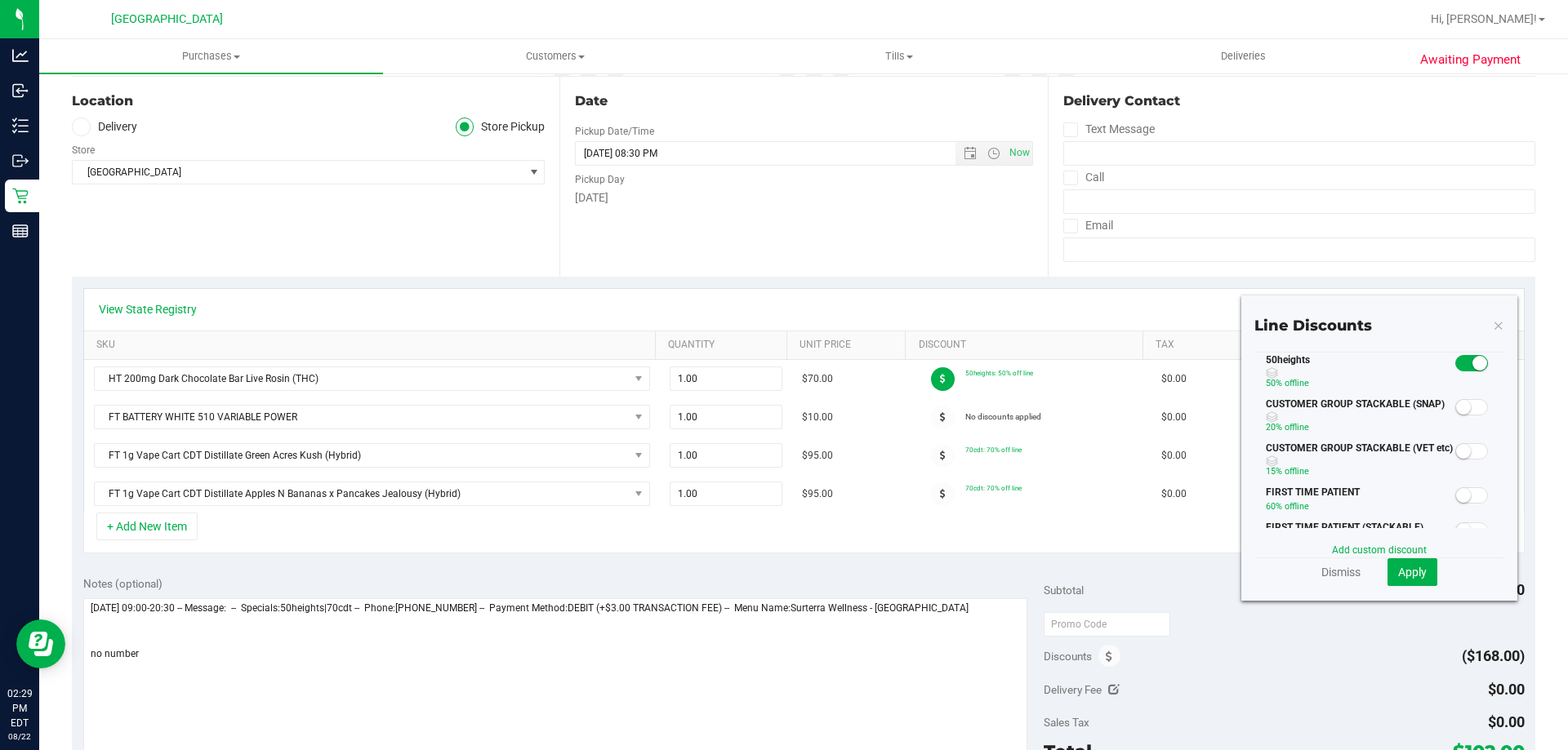
click at [1468, 490] on span at bounding box center [1471, 495] width 33 height 17
drag, startPoint x: 1411, startPoint y: 566, endPoint x: 1076, endPoint y: 493, distance: 342.9
click at [1411, 567] on span "Apply" at bounding box center [1412, 572] width 29 height 13
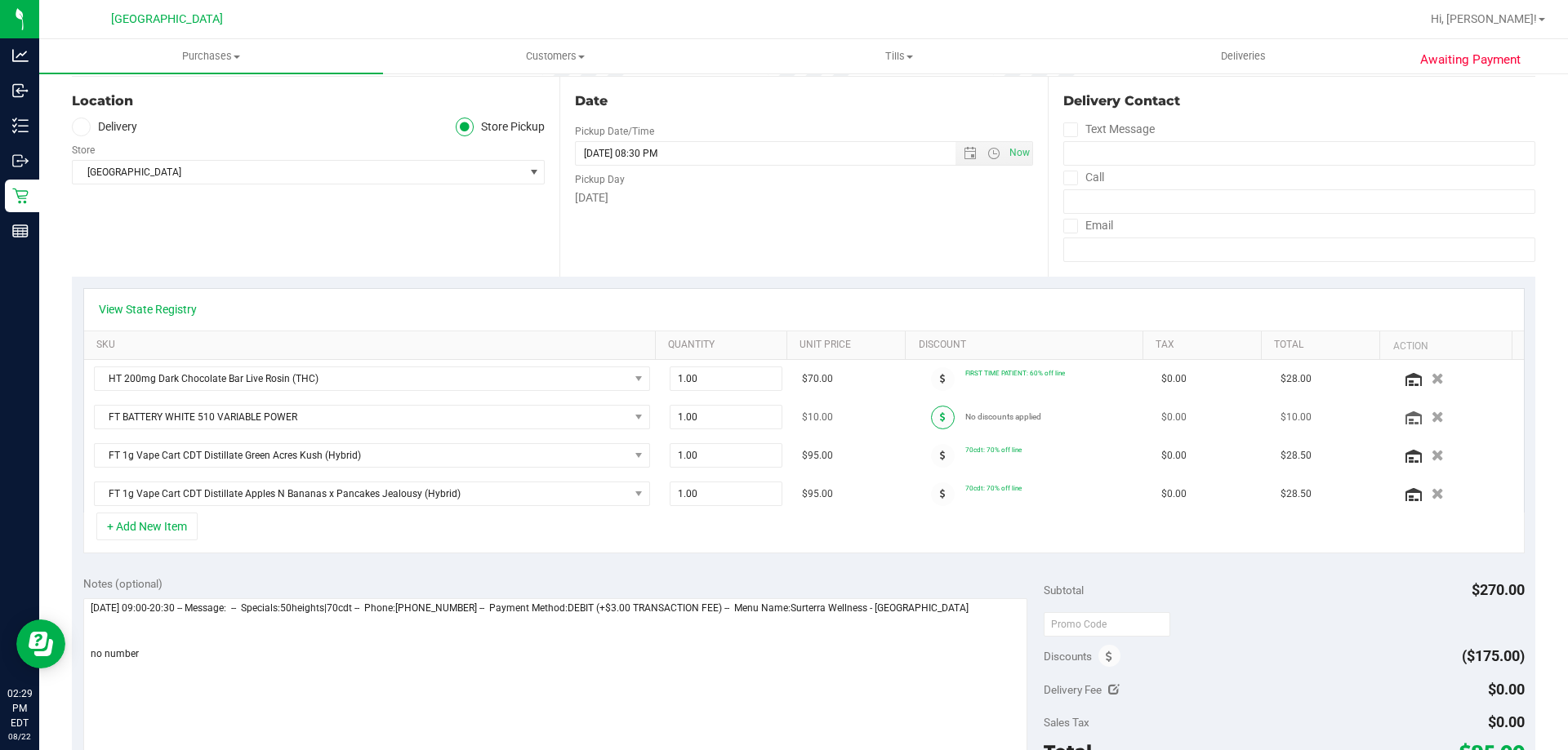
click at [940, 419] on icon at bounding box center [943, 417] width 6 height 10
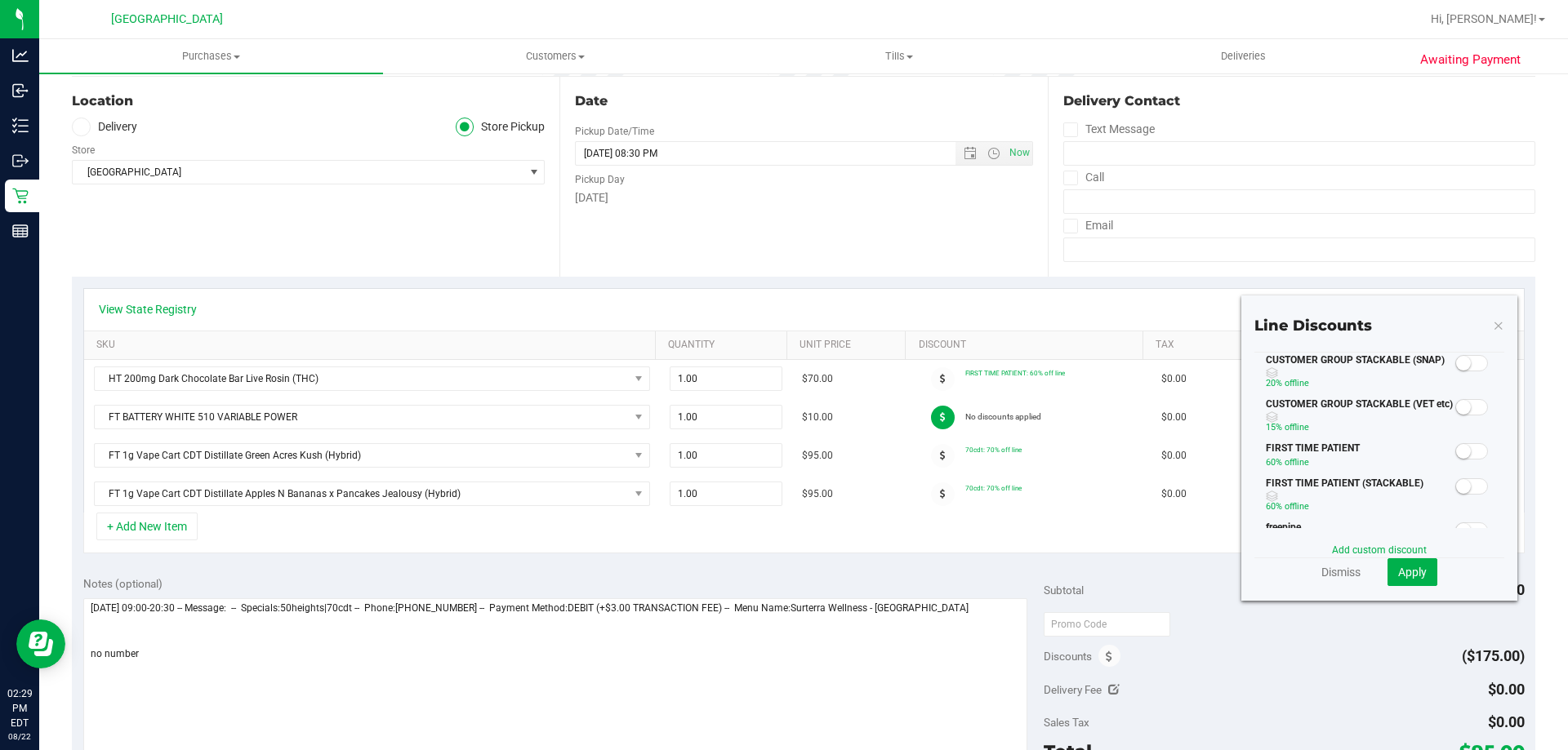
click at [1458, 448] on small at bounding box center [1463, 451] width 15 height 15
click at [1388, 571] on button "Apply" at bounding box center [1412, 572] width 50 height 28
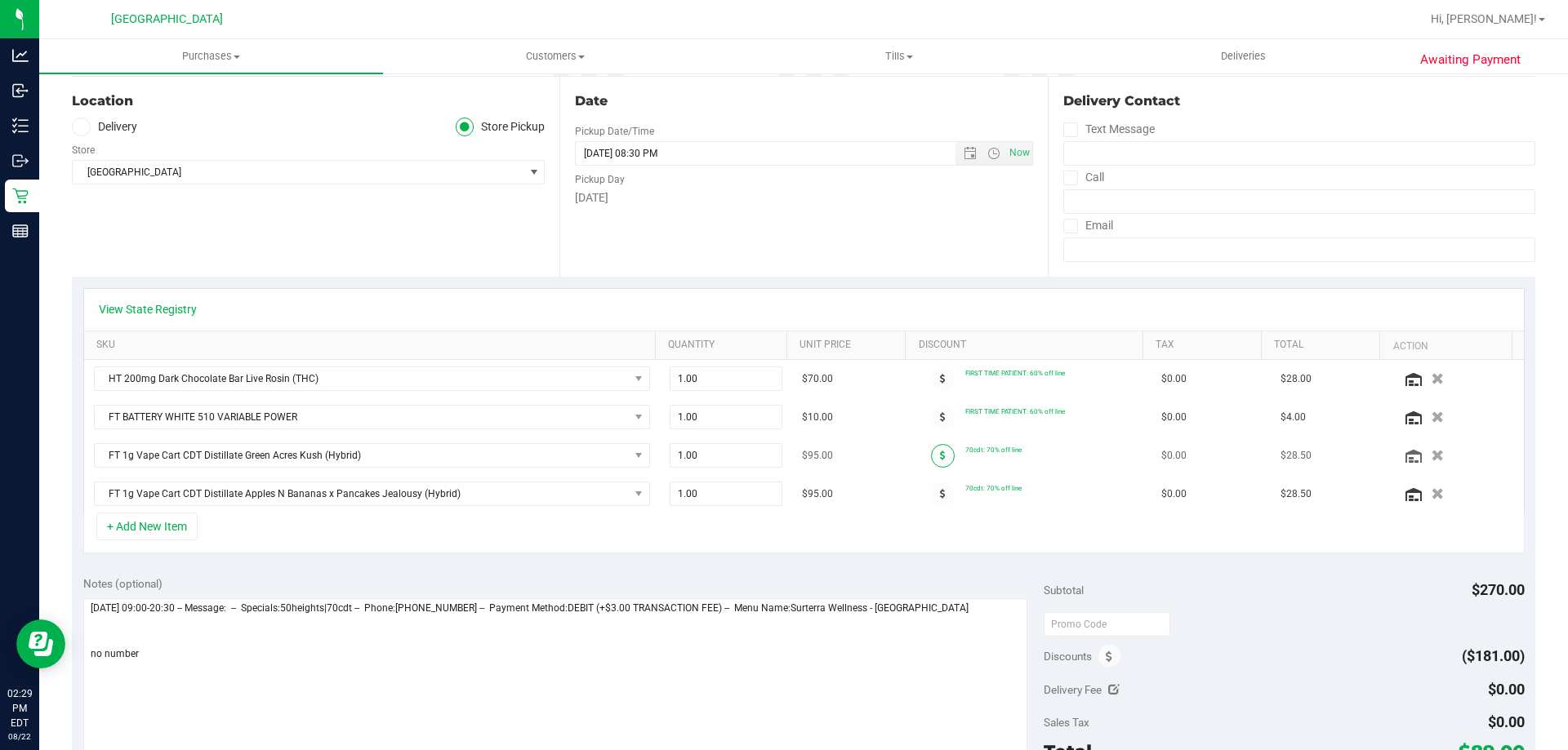
click at [931, 449] on span at bounding box center [943, 455] width 24 height 24
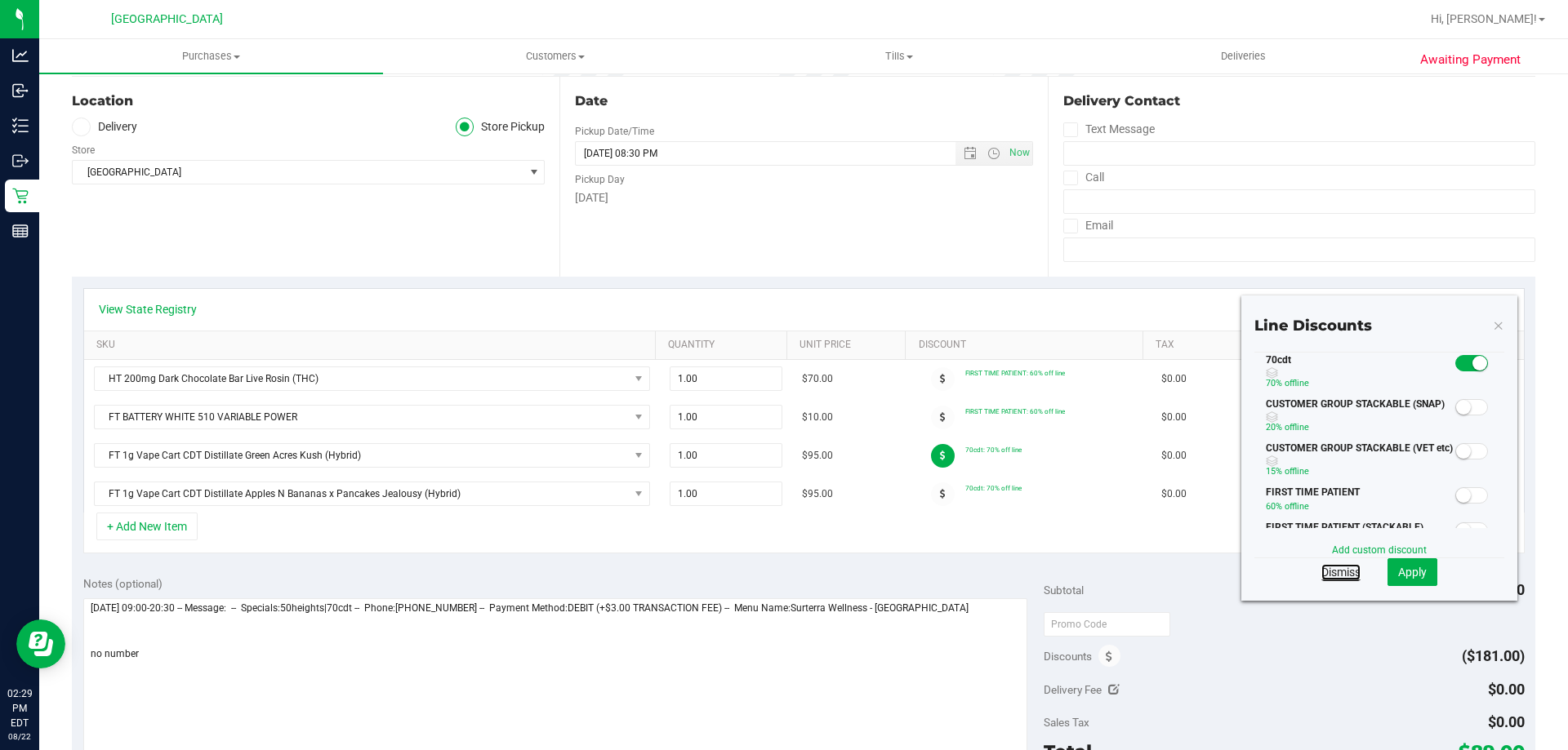
click at [1341, 571] on link "Dismiss" at bounding box center [1341, 572] width 40 height 17
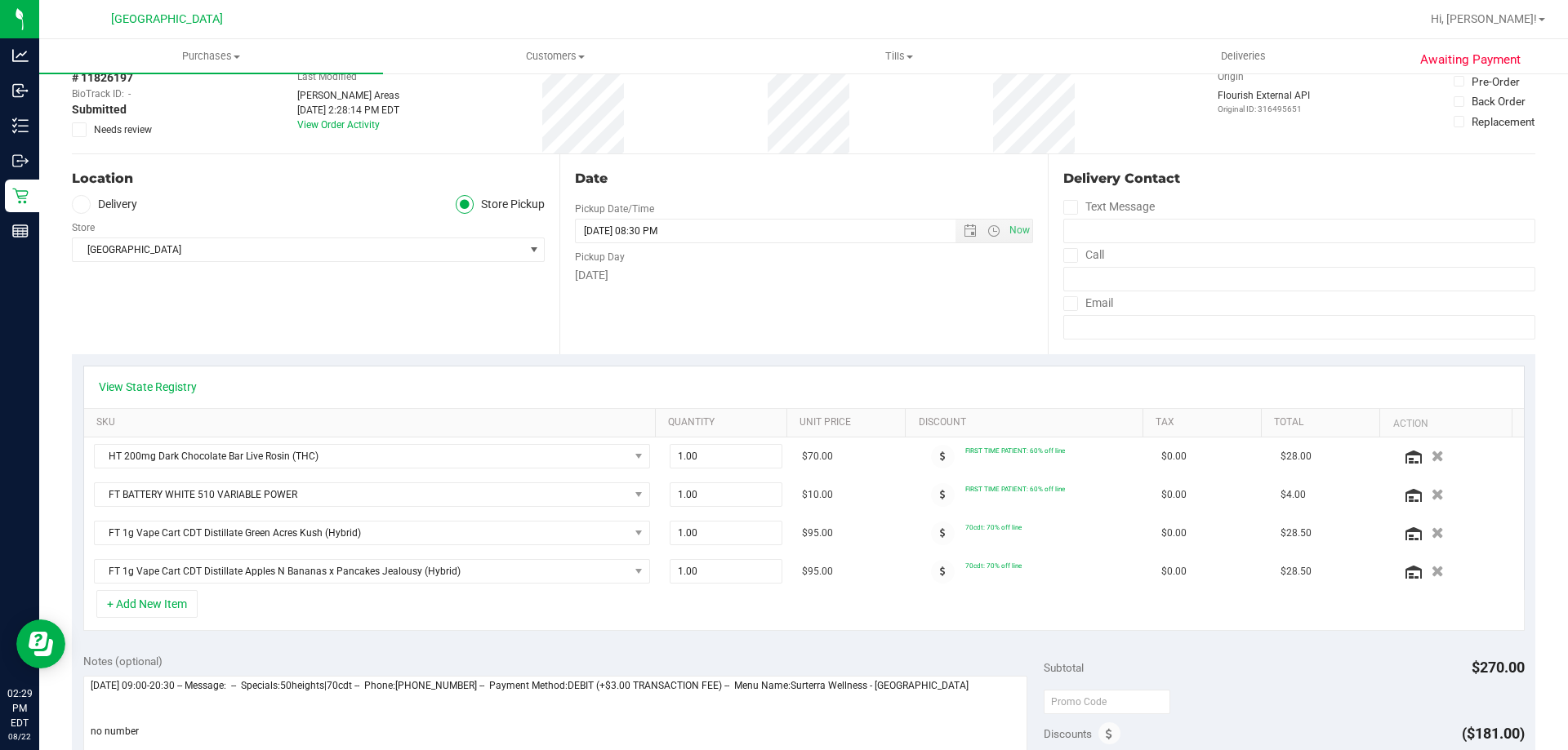
scroll to position [0, 0]
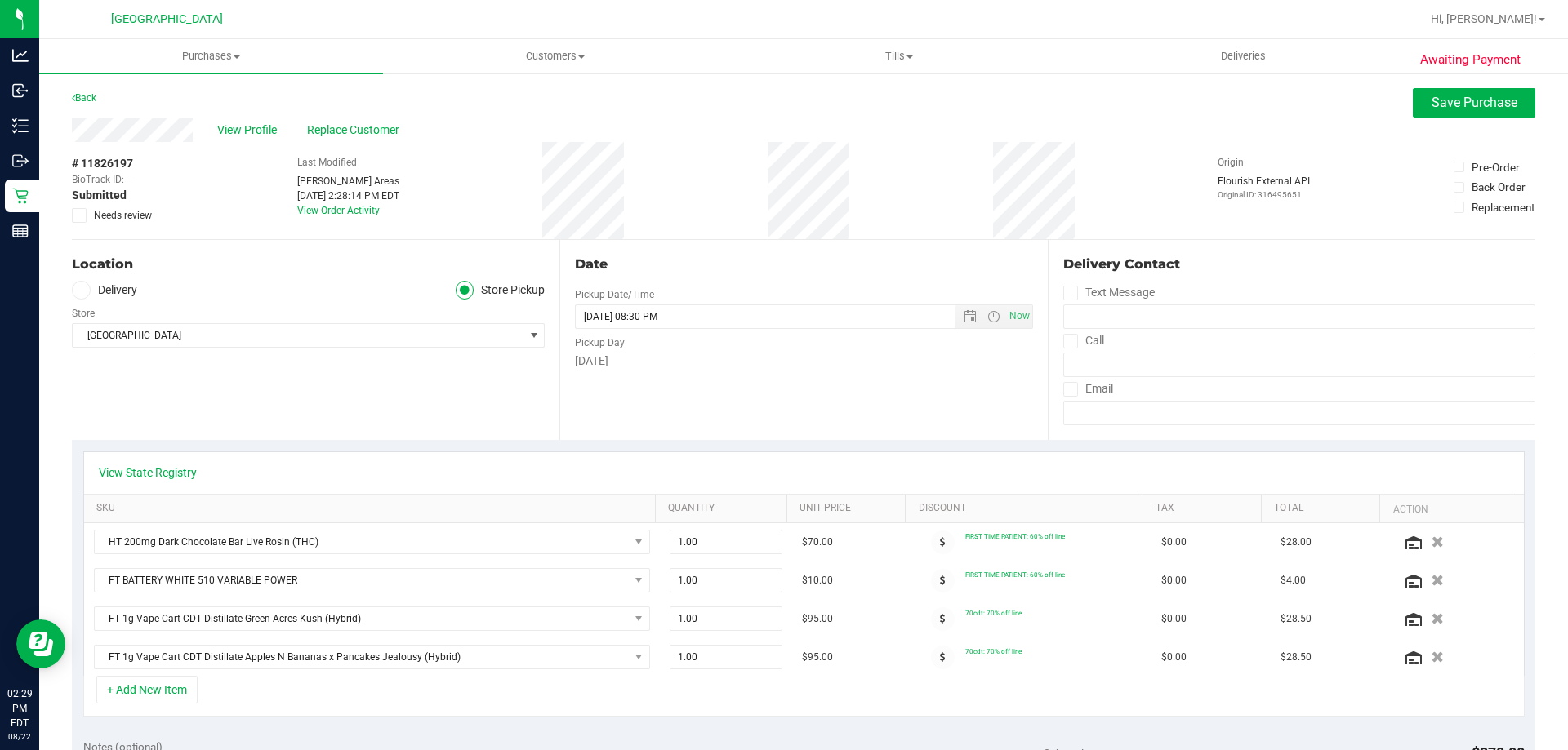
click at [1427, 118] on div "View Profile Replace Customer" at bounding box center [804, 130] width 1463 height 25
click at [1433, 101] on span "Save Purchase" at bounding box center [1475, 103] width 86 height 16
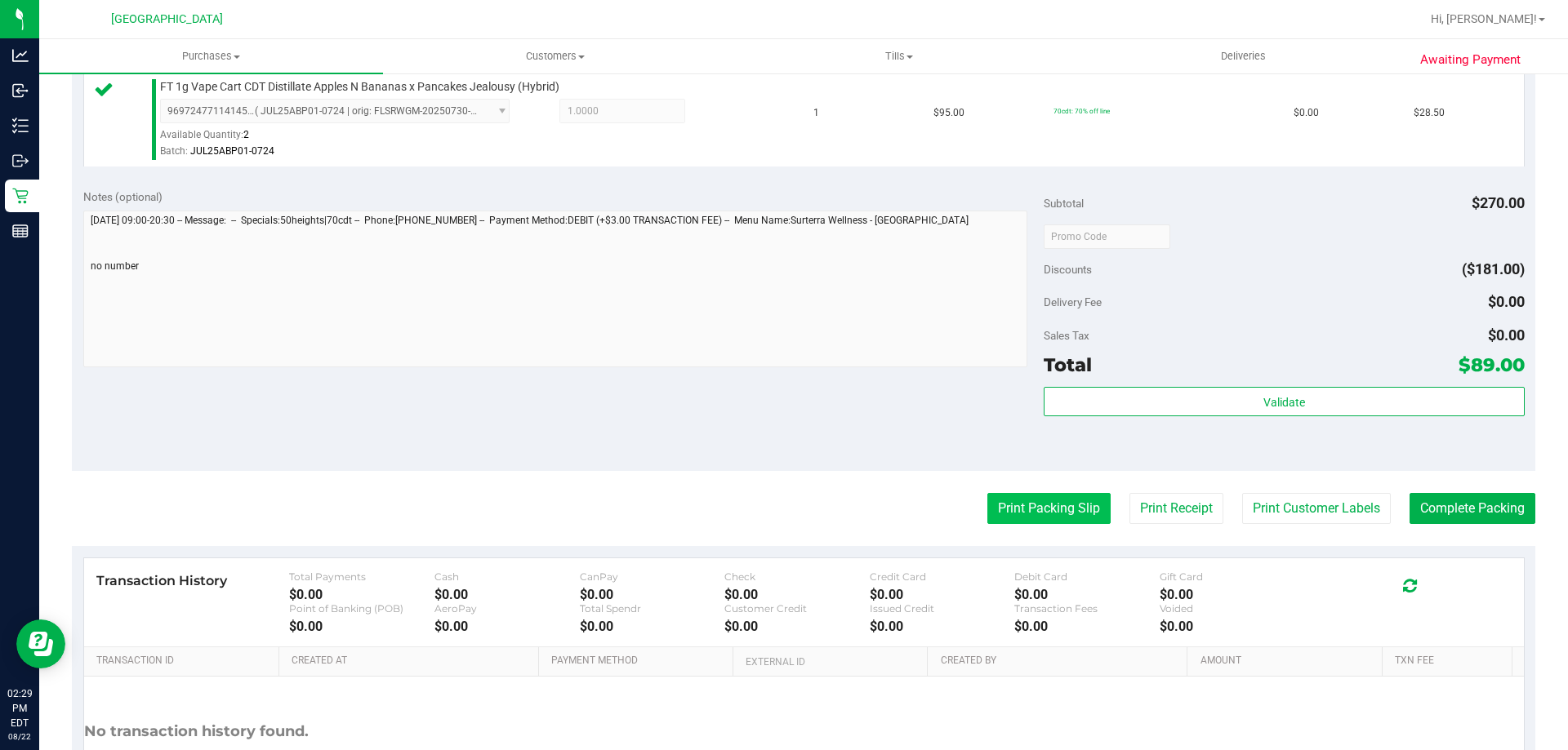
scroll to position [735, 0]
click at [1054, 519] on button "Print Packing Slip" at bounding box center [1049, 507] width 123 height 31
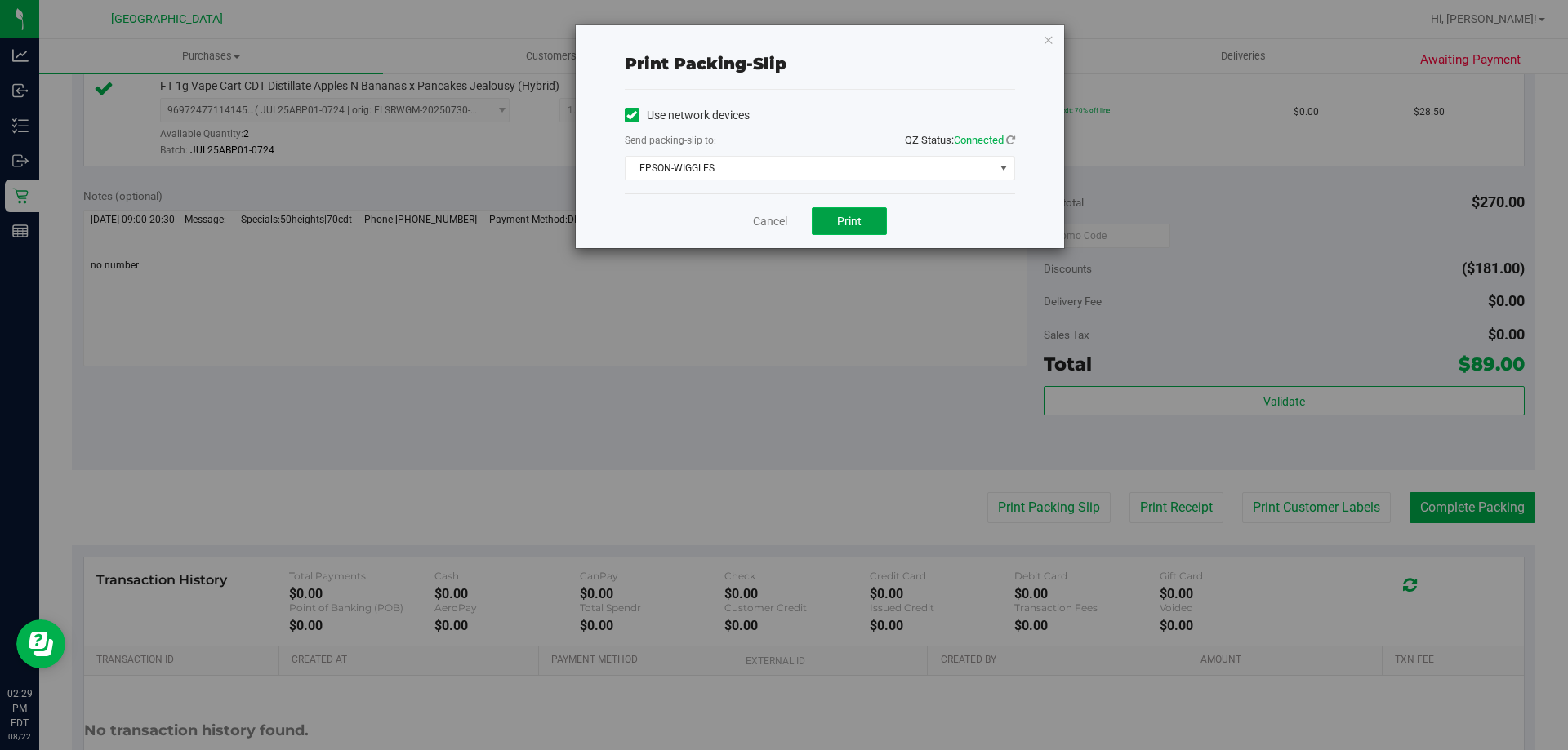
click at [840, 231] on button "Print" at bounding box center [849, 222] width 75 height 28
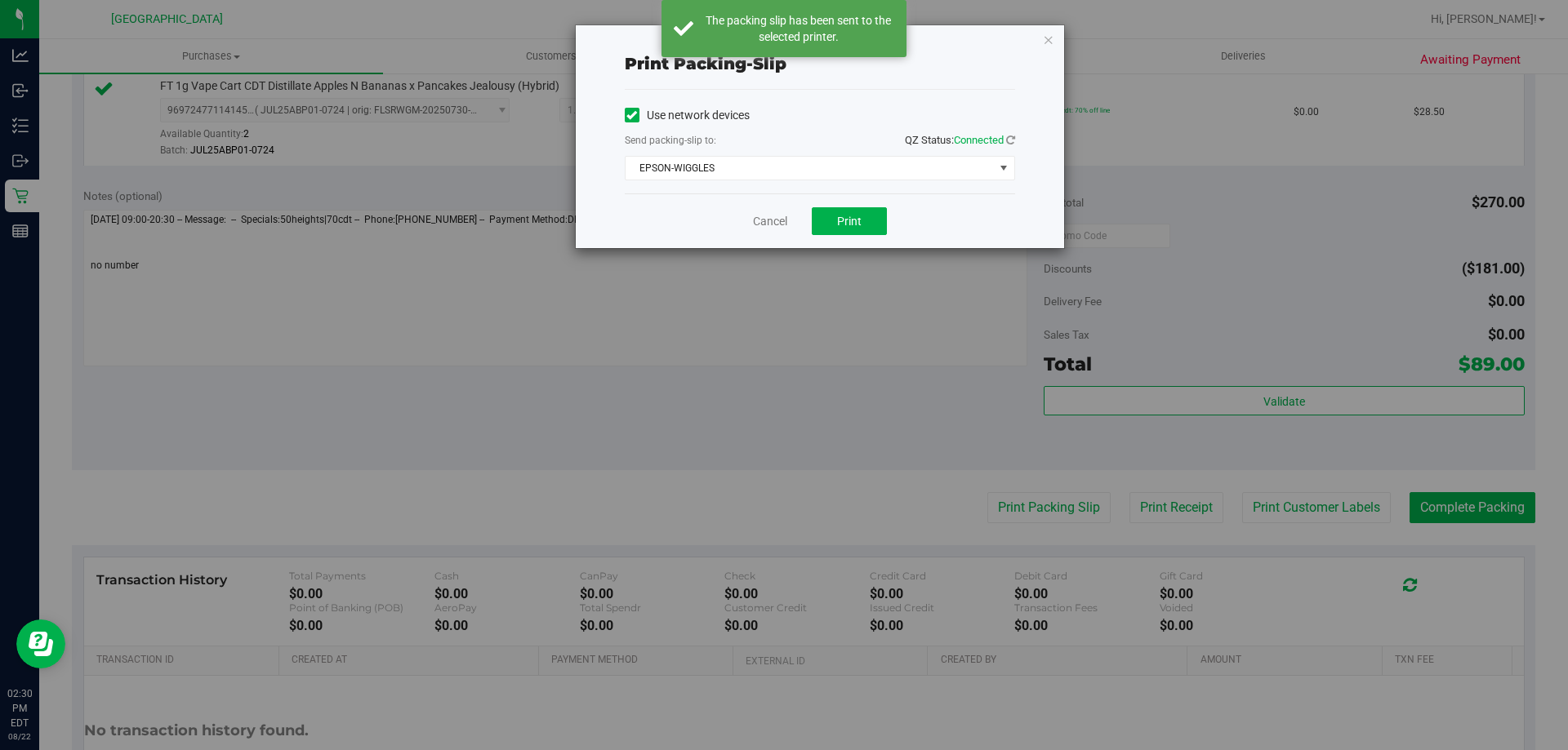
click at [760, 208] on div "Cancel Print" at bounding box center [820, 221] width 390 height 55
click at [761, 215] on link "Cancel" at bounding box center [769, 222] width 34 height 18
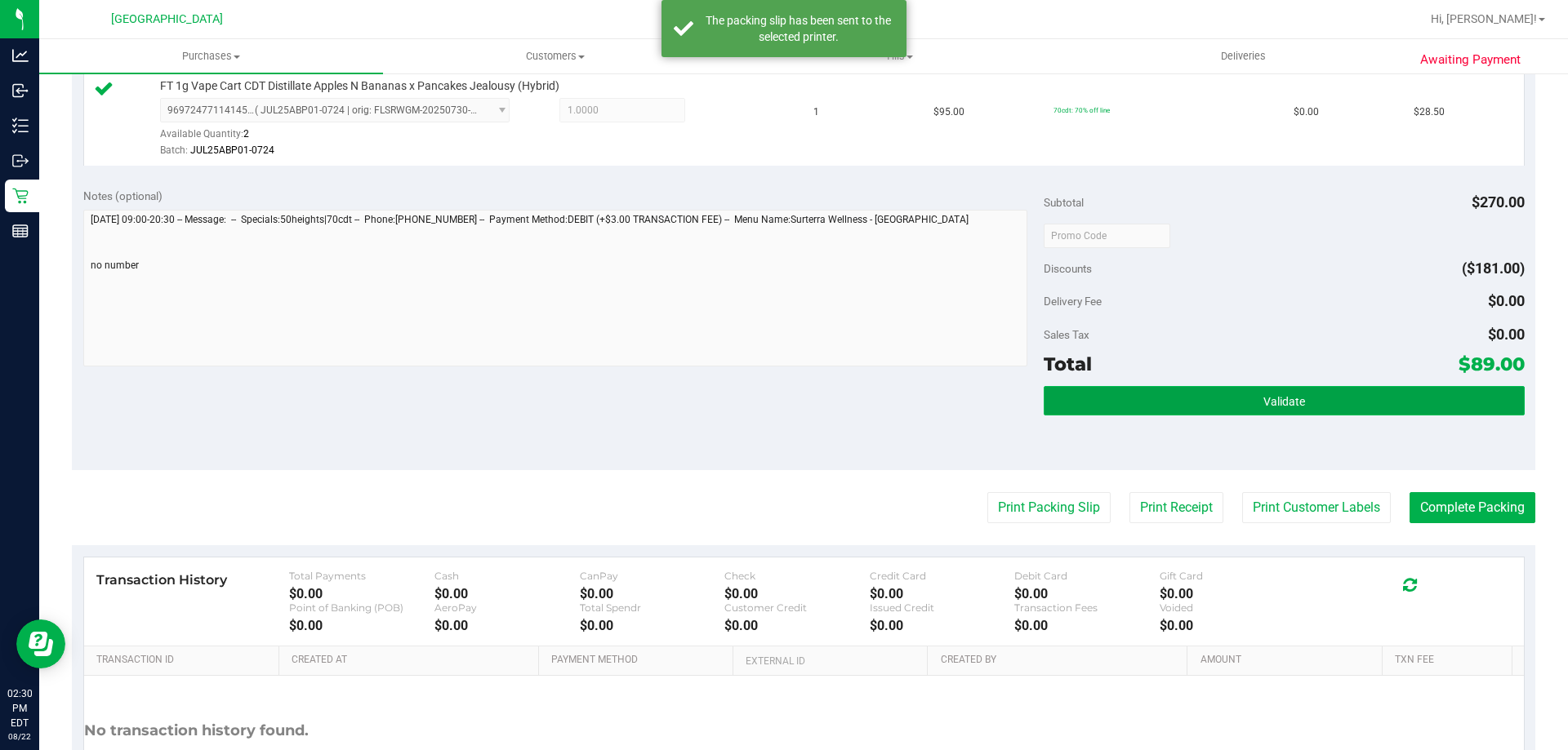
click at [1290, 409] on button "Validate" at bounding box center [1284, 400] width 480 height 29
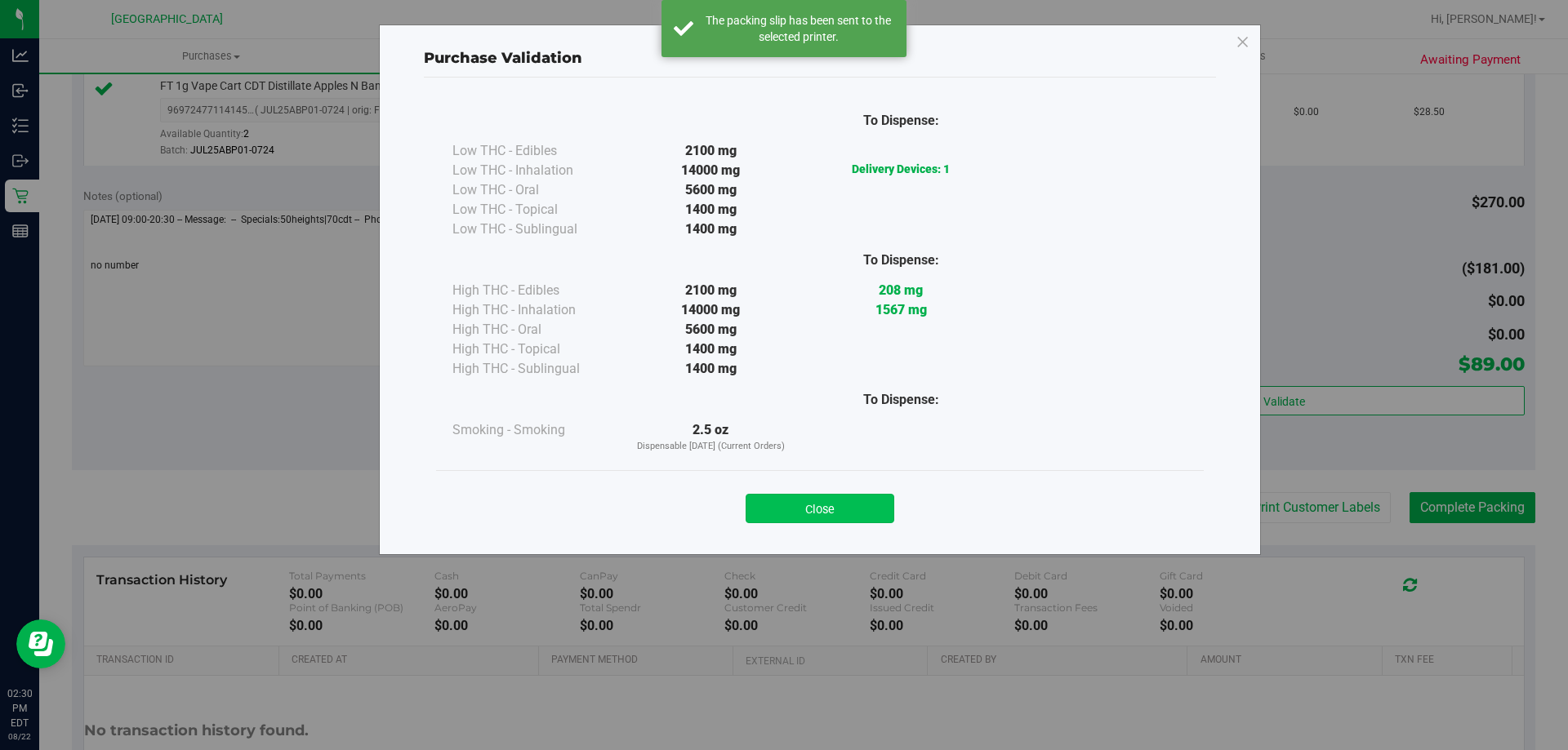
click at [859, 521] on button "Close" at bounding box center [820, 508] width 149 height 29
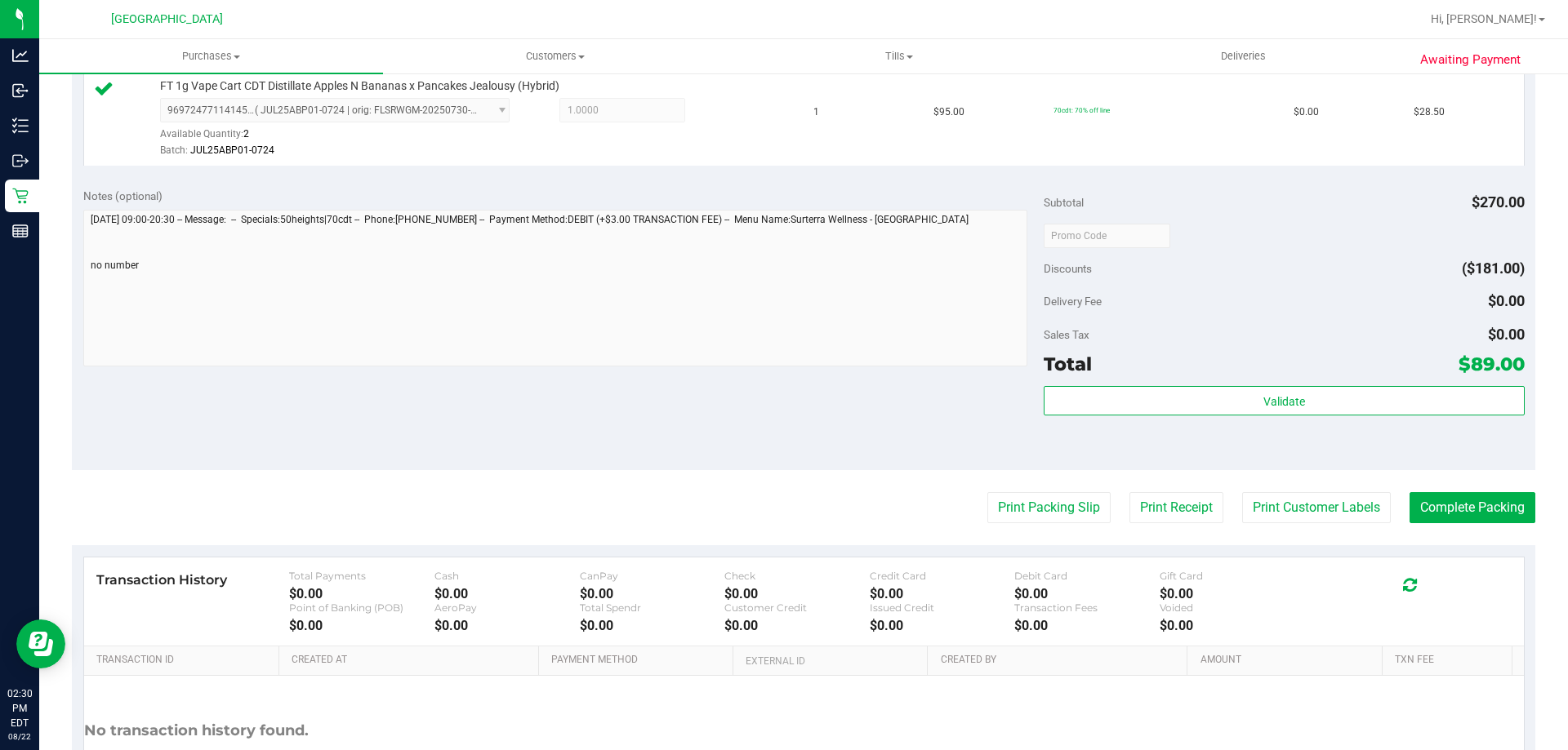
click at [863, 514] on div "Print Packing Slip Print Receipt Print Customer Labels Complete Packing" at bounding box center [804, 507] width 1463 height 31
click at [1462, 503] on button "Complete Packing" at bounding box center [1472, 507] width 126 height 31
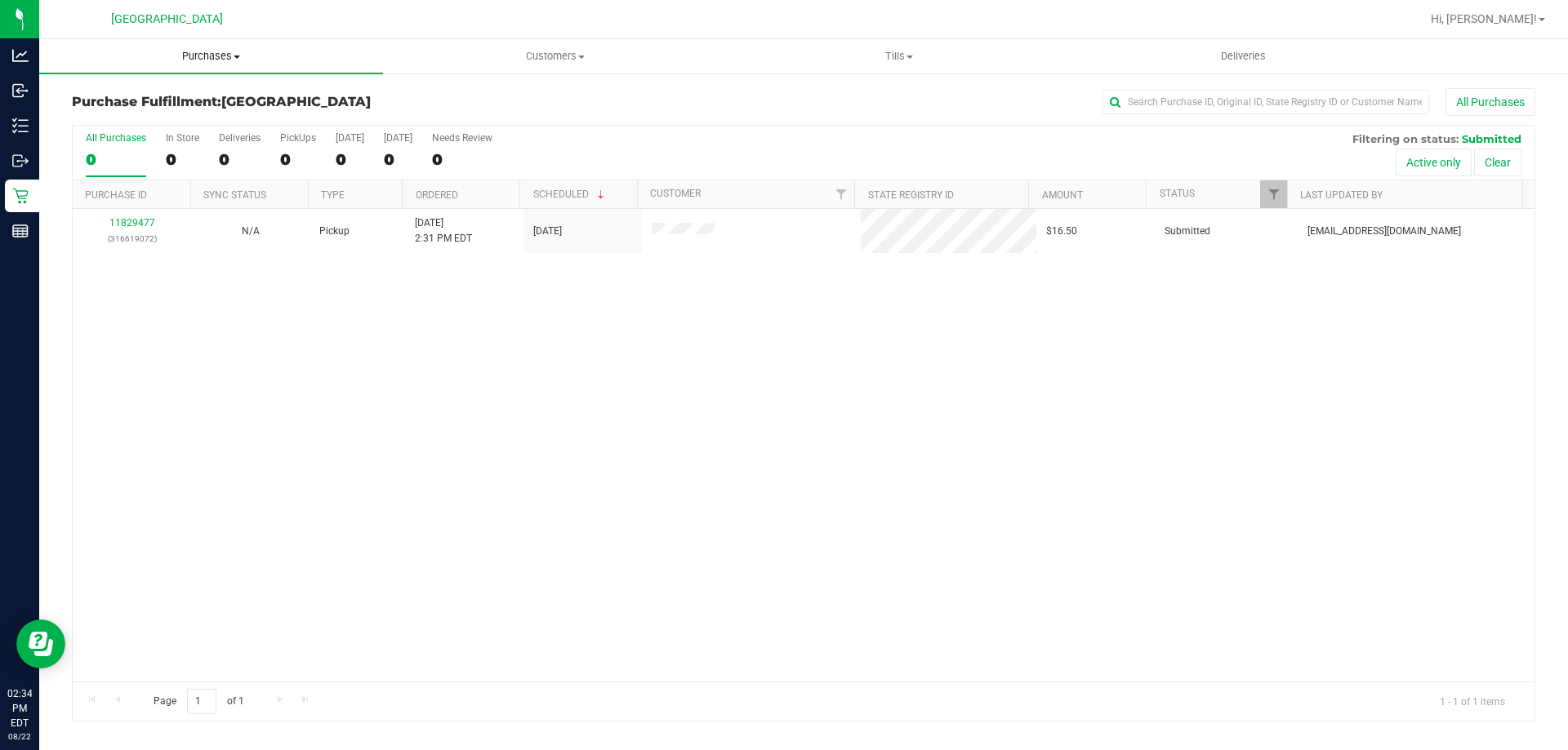
click at [159, 55] on span "Purchases" at bounding box center [211, 56] width 344 height 15
click at [186, 114] on li "Fulfillment" at bounding box center [211, 119] width 344 height 19
click at [872, 480] on div "11829477 (316619072) N/A Pickup 8/22/2025 2:31 PM EDT 8/22/2025 $16.50 Submitte…" at bounding box center [804, 446] width 1462 height 473
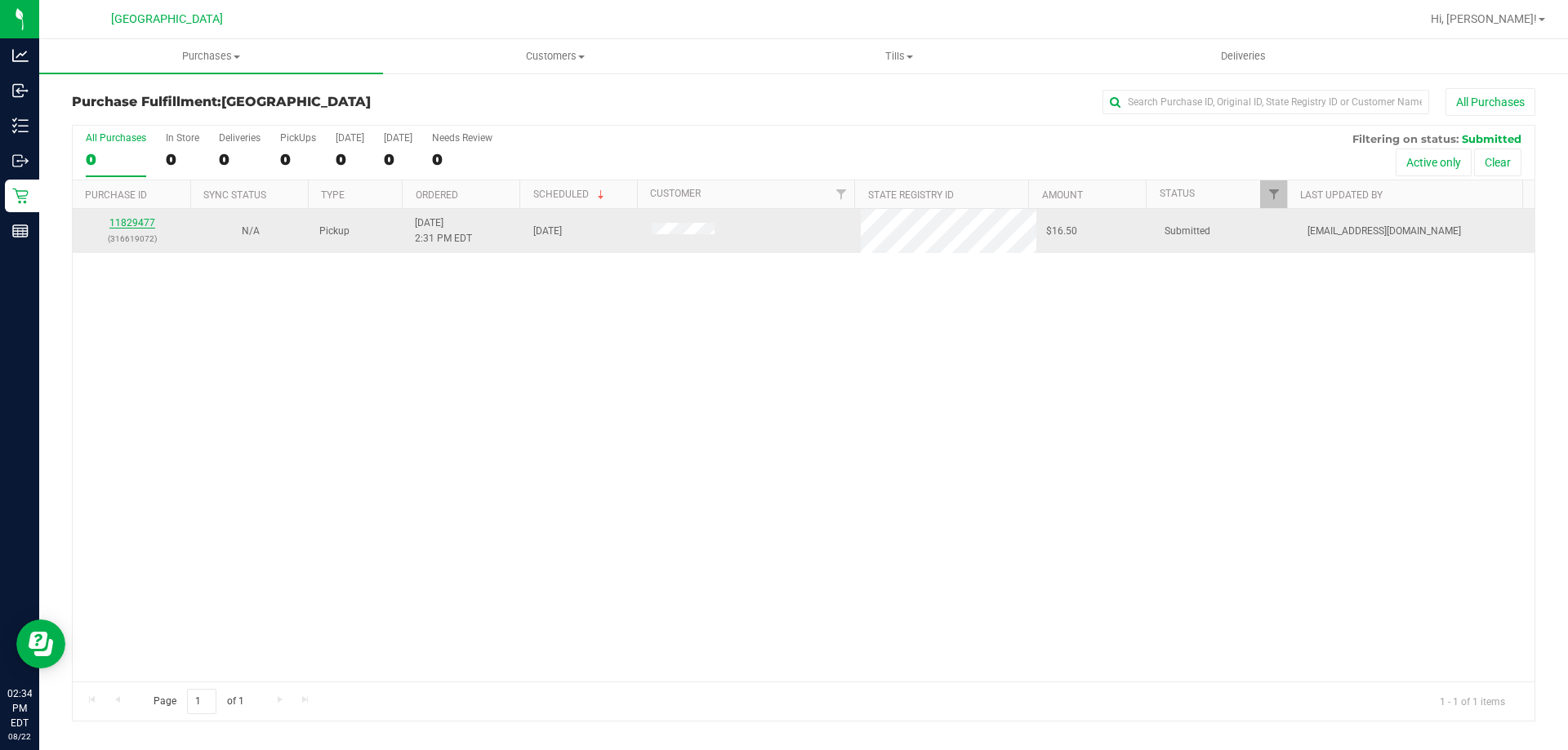
click at [130, 223] on link "11829477" at bounding box center [132, 222] width 46 height 11
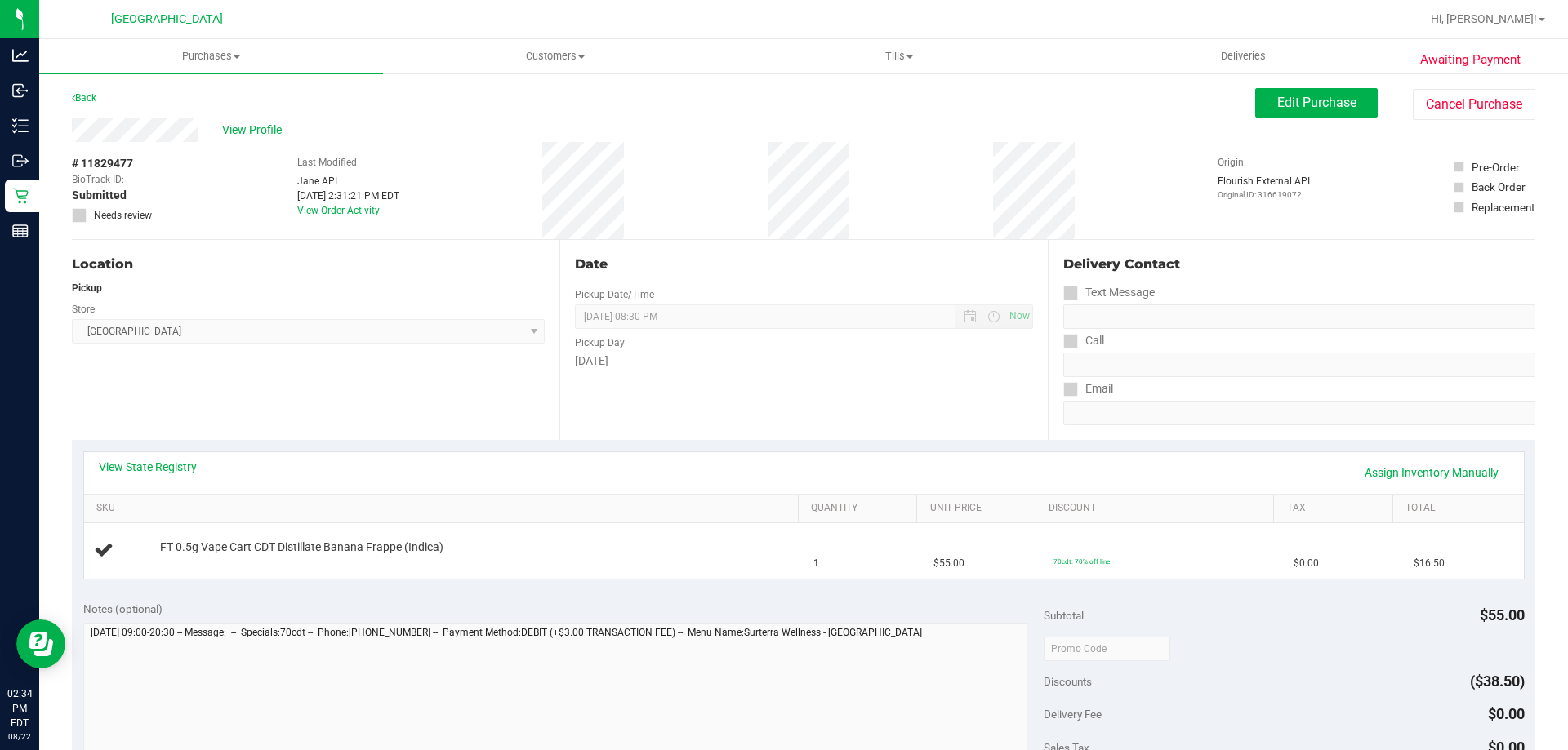
scroll to position [82, 0]
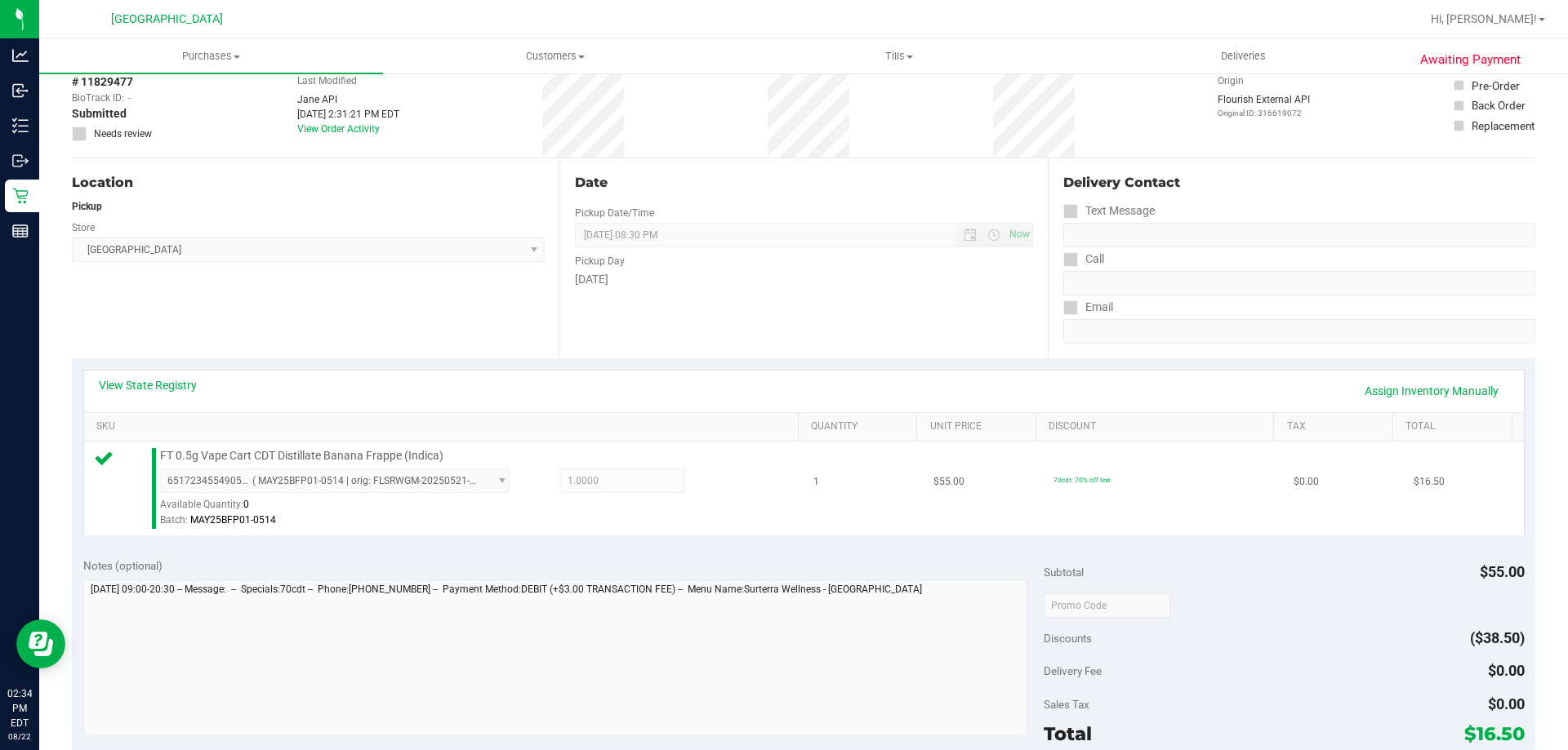
click at [401, 452] on span "FT 0.5g Vape Cart CDT Distillate Banana Frappe (Indica)" at bounding box center [302, 456] width 283 height 16
copy div "FT 0.5g Vape Cart CDT Distillate Banana Frappe (Indica)"
click at [653, 375] on div "View State Registry Assign Inventory Manually" at bounding box center [804, 391] width 1440 height 41
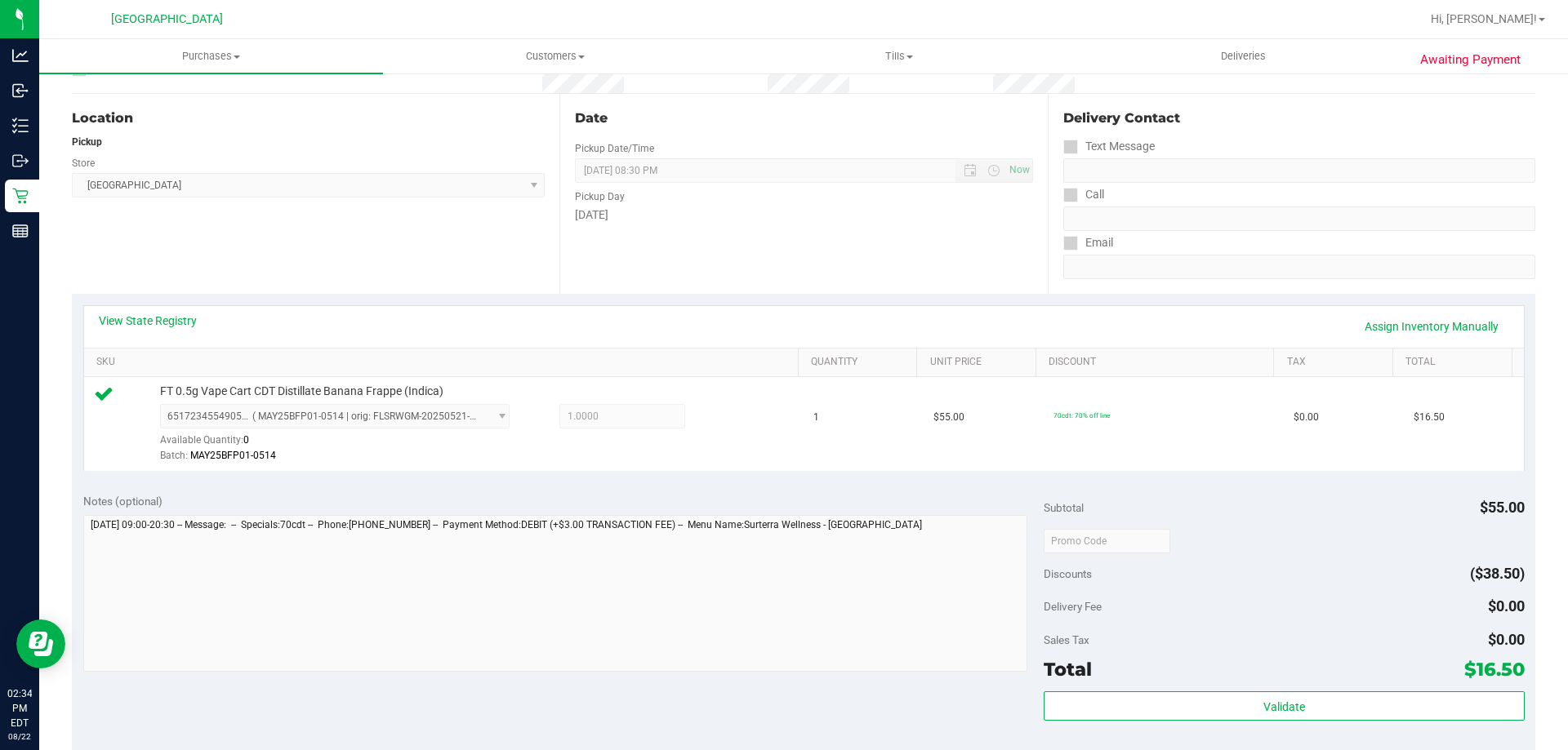
scroll to position [408, 0]
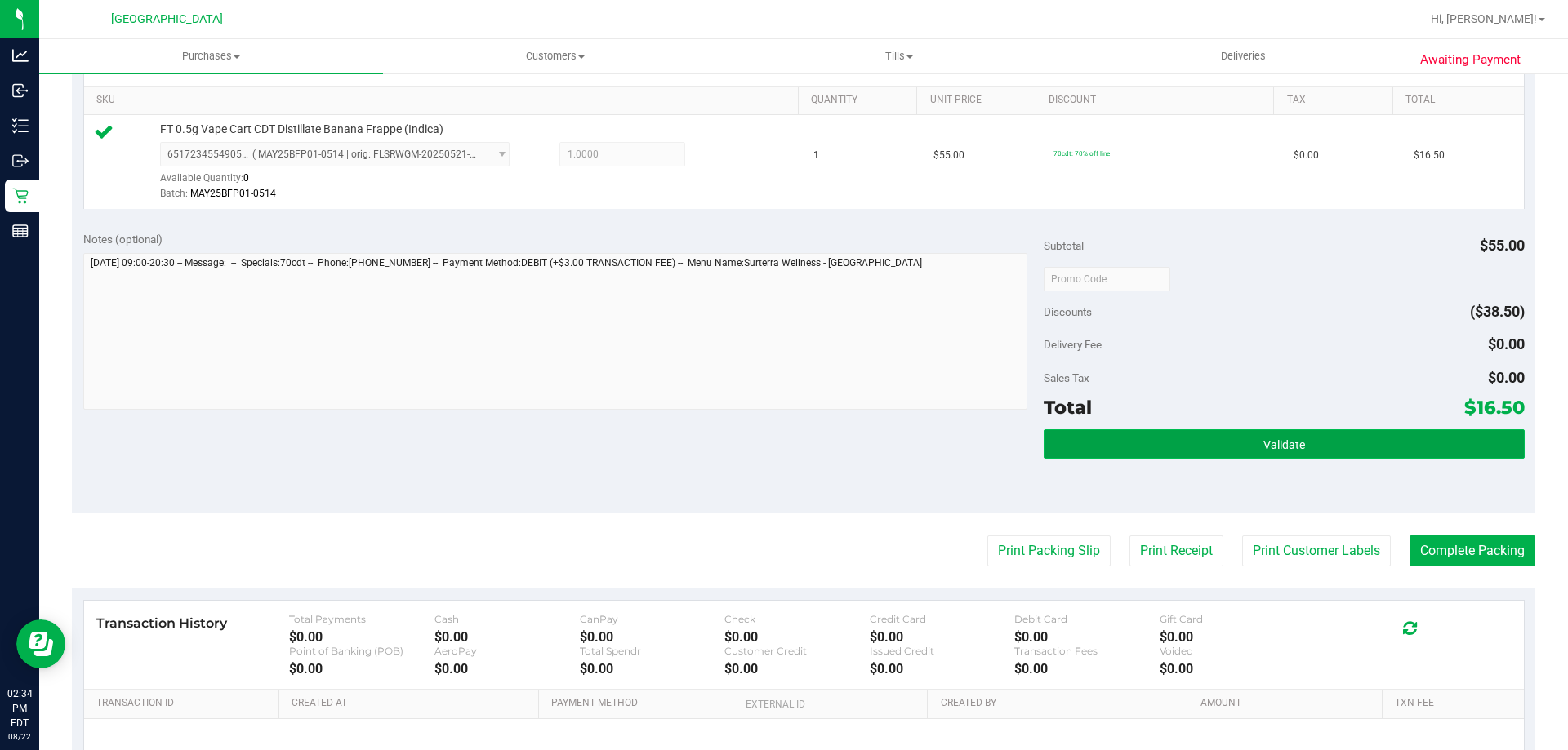
click at [1273, 458] on button "Validate" at bounding box center [1284, 443] width 480 height 29
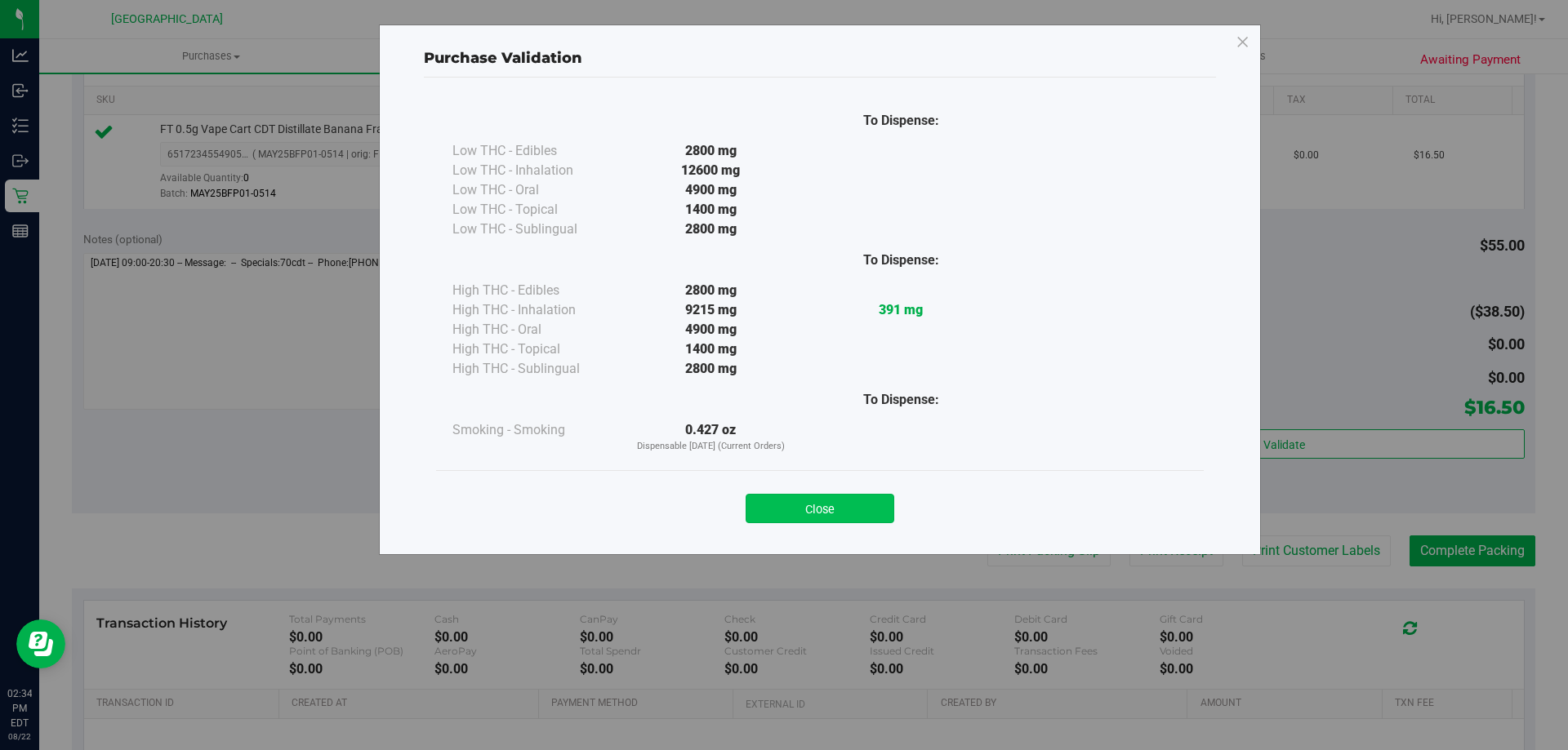
click at [841, 515] on button "Close" at bounding box center [820, 508] width 149 height 29
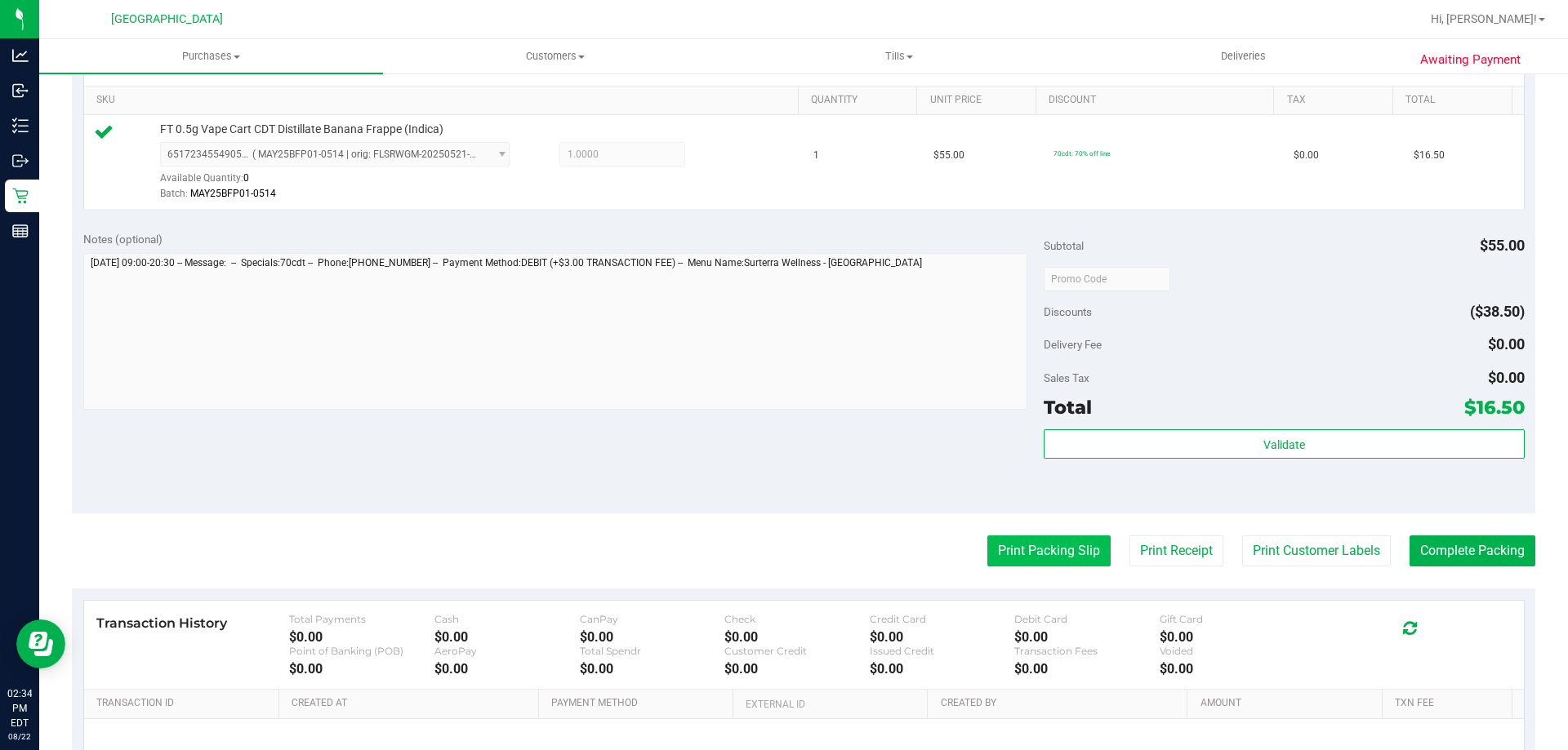
click at [988, 550] on button "Print Packing Slip" at bounding box center [1049, 550] width 123 height 31
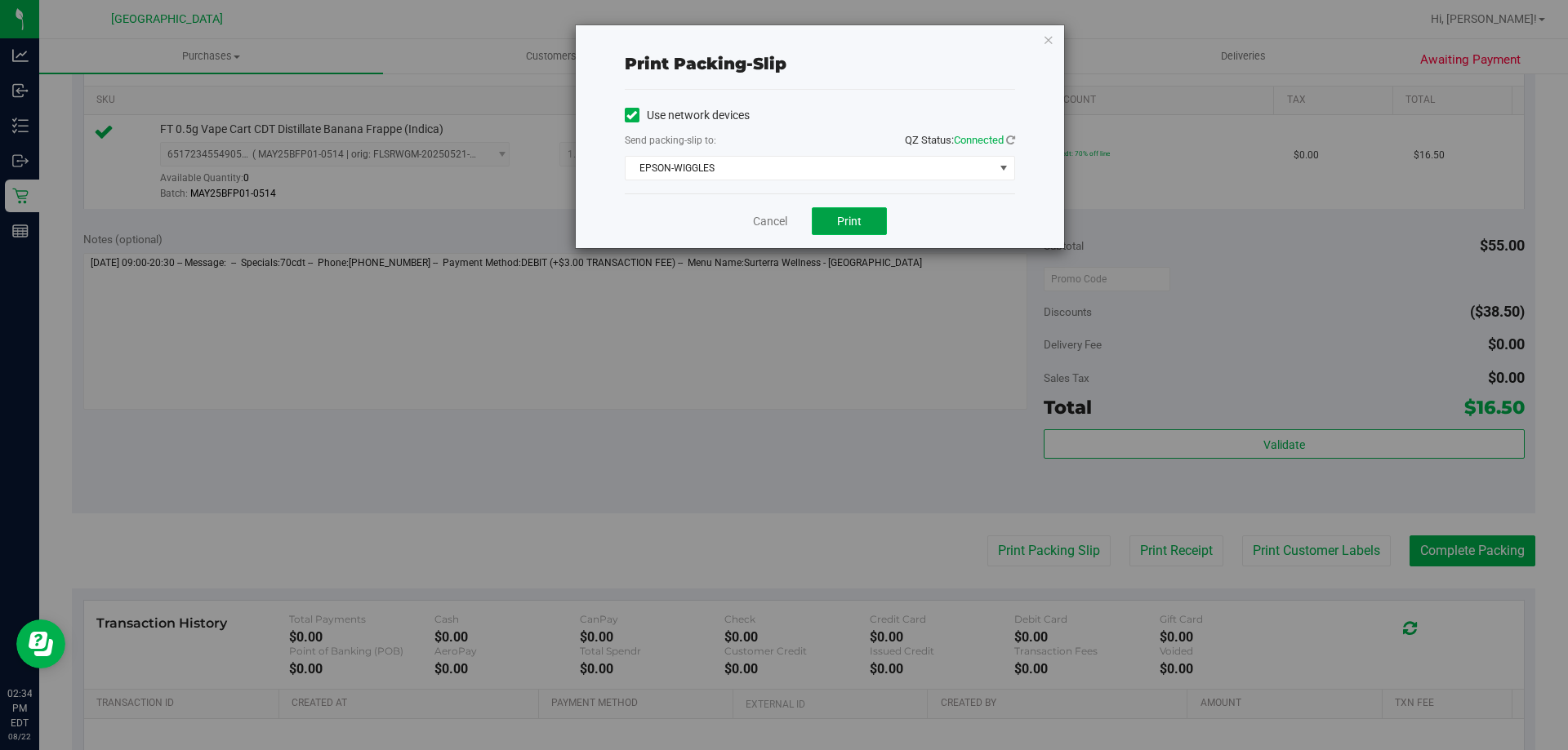
click at [849, 215] on span "Print" at bounding box center [850, 221] width 25 height 13
click at [771, 219] on link "Cancel" at bounding box center [769, 222] width 34 height 18
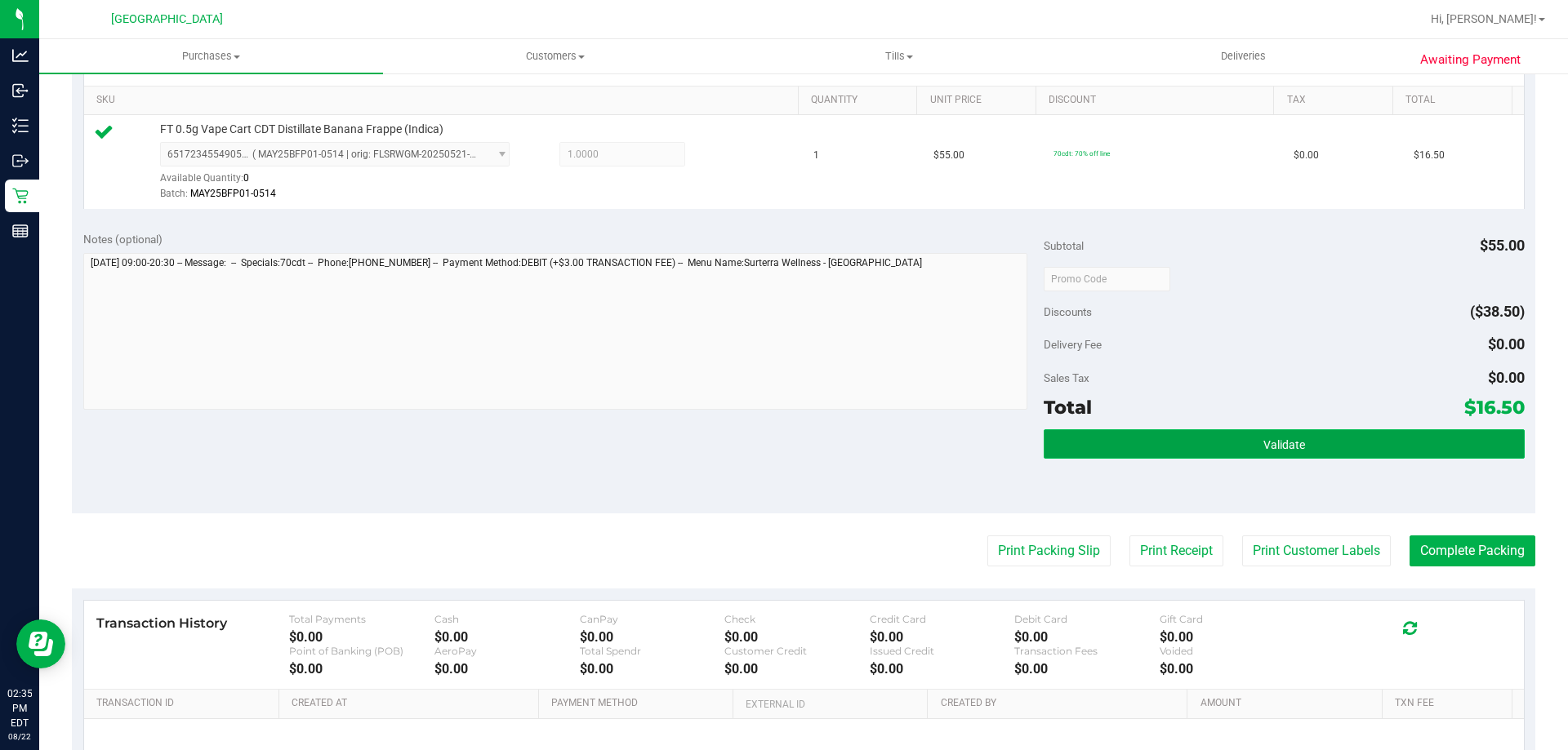
click at [1308, 458] on button "Validate" at bounding box center [1284, 443] width 480 height 29
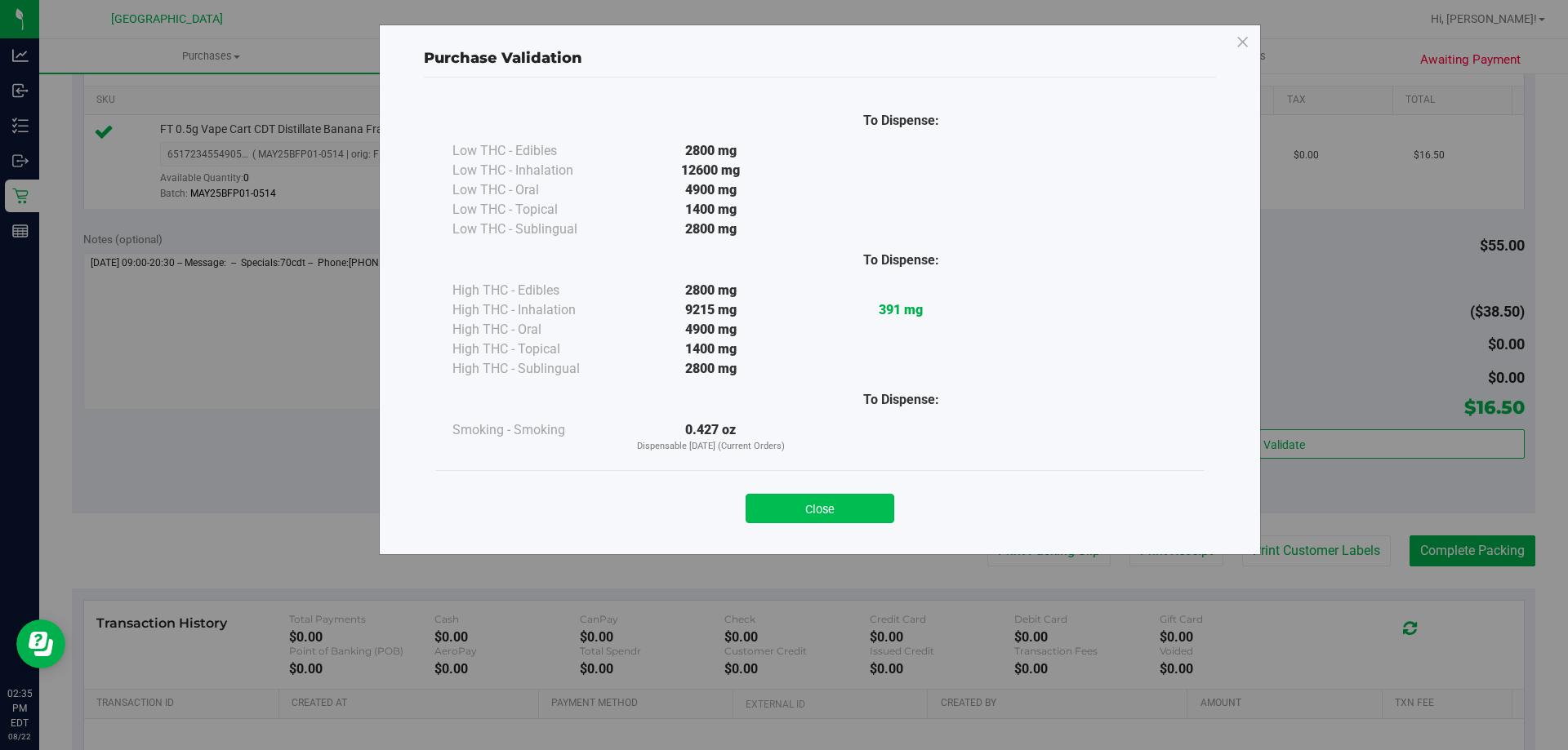
click at [796, 499] on button "Close" at bounding box center [820, 508] width 149 height 29
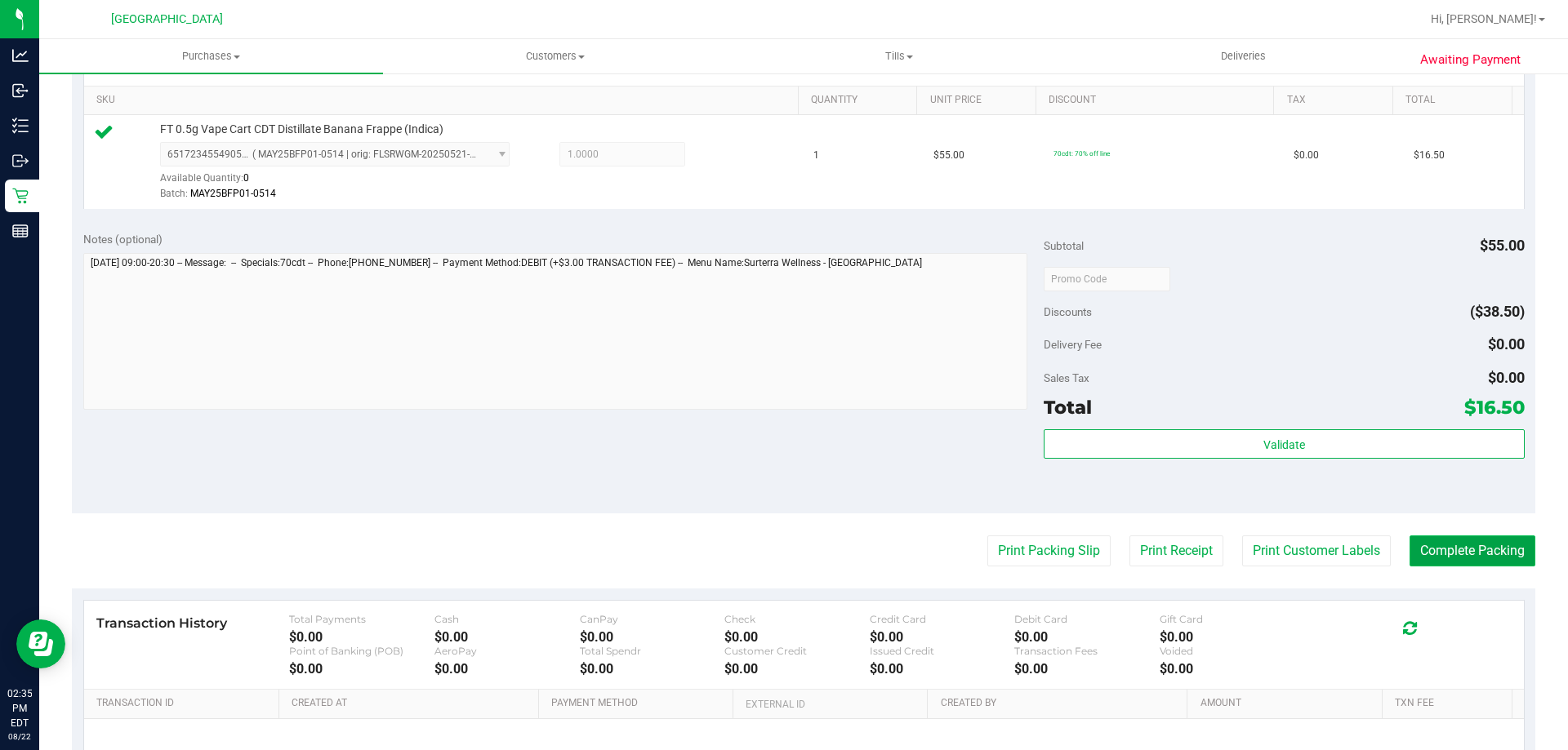
click at [1489, 549] on button "Complete Packing" at bounding box center [1472, 550] width 126 height 31
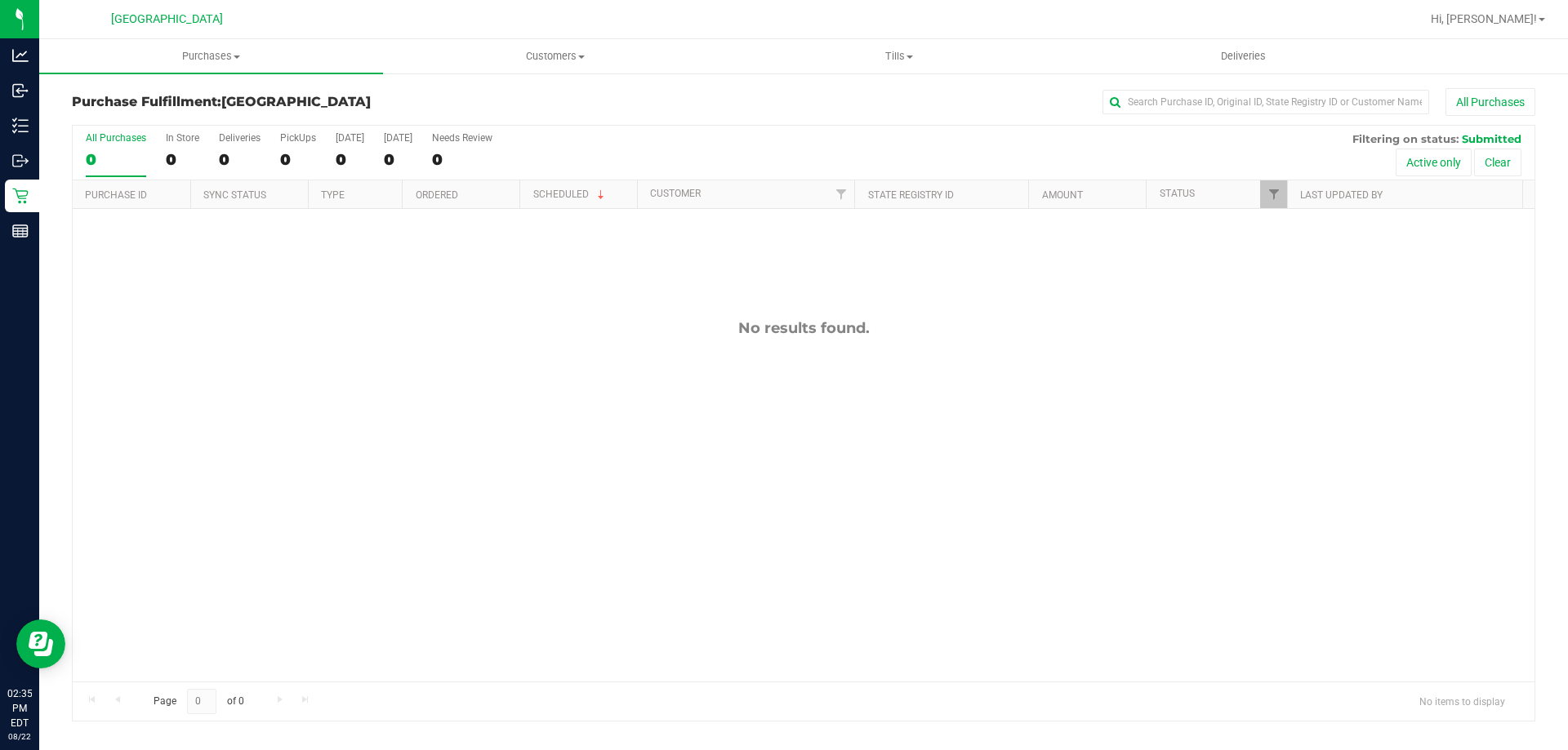
click at [1139, 532] on div "No results found." at bounding box center [804, 500] width 1462 height 583
click at [991, 470] on div "No results found." at bounding box center [804, 500] width 1462 height 583
click at [476, 439] on div "No results found." at bounding box center [804, 500] width 1462 height 583
click at [227, 55] on span "Purchases" at bounding box center [211, 56] width 344 height 15
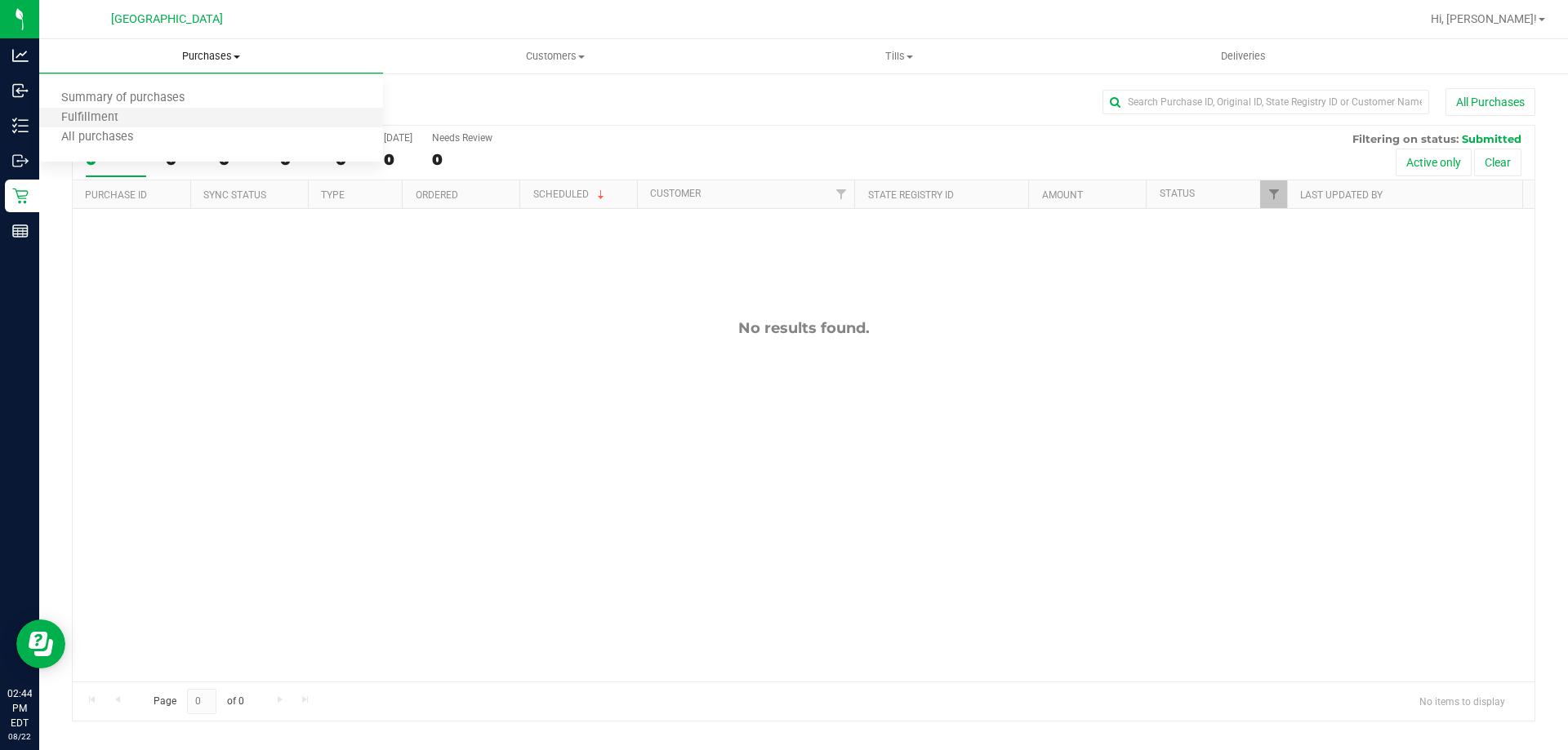
click at [212, 112] on li "Fulfillment" at bounding box center [211, 119] width 344 height 19
click at [698, 385] on div "No results found." at bounding box center [804, 500] width 1462 height 583
click at [175, 63] on span "Purchases" at bounding box center [211, 56] width 344 height 15
click at [157, 117] on li "Fulfillment" at bounding box center [211, 119] width 344 height 19
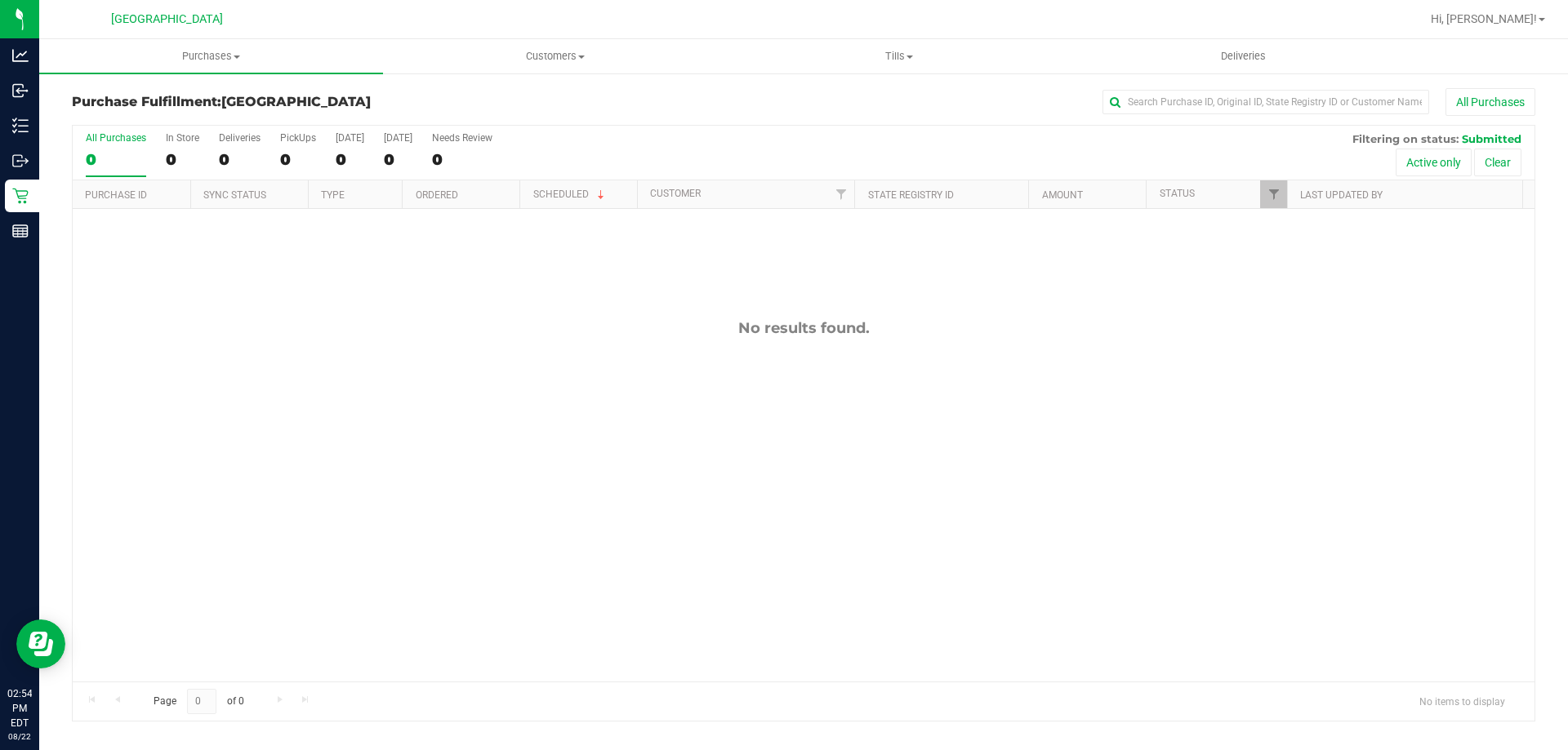
click at [574, 399] on div "No results found." at bounding box center [804, 500] width 1462 height 583
click at [1116, 404] on div "No results found." at bounding box center [804, 500] width 1462 height 583
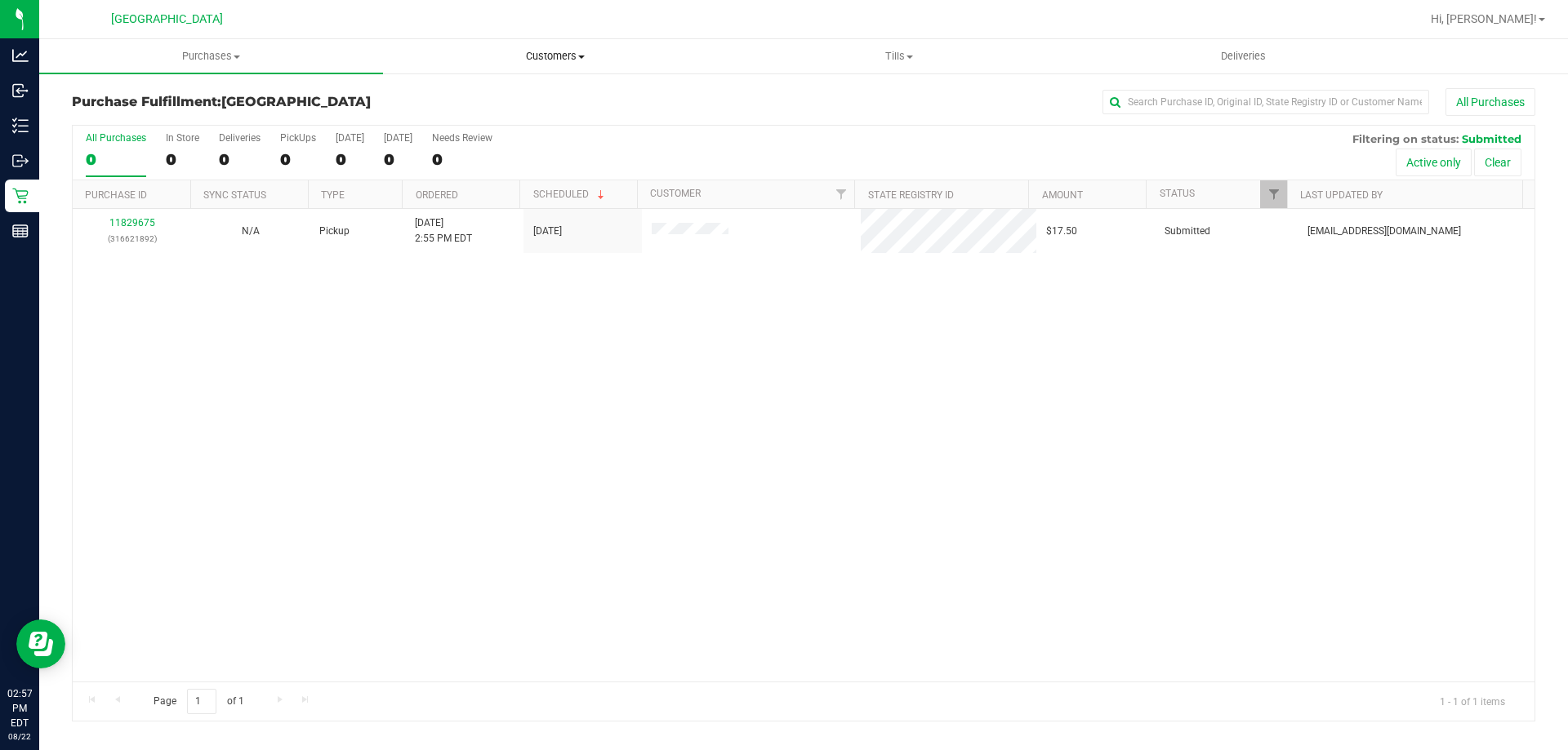
click at [543, 63] on uib-tab-heading "Customers All customers Add a new customer All physicians" at bounding box center [554, 56] width 342 height 33
click at [526, 95] on li "All customers" at bounding box center [555, 98] width 344 height 19
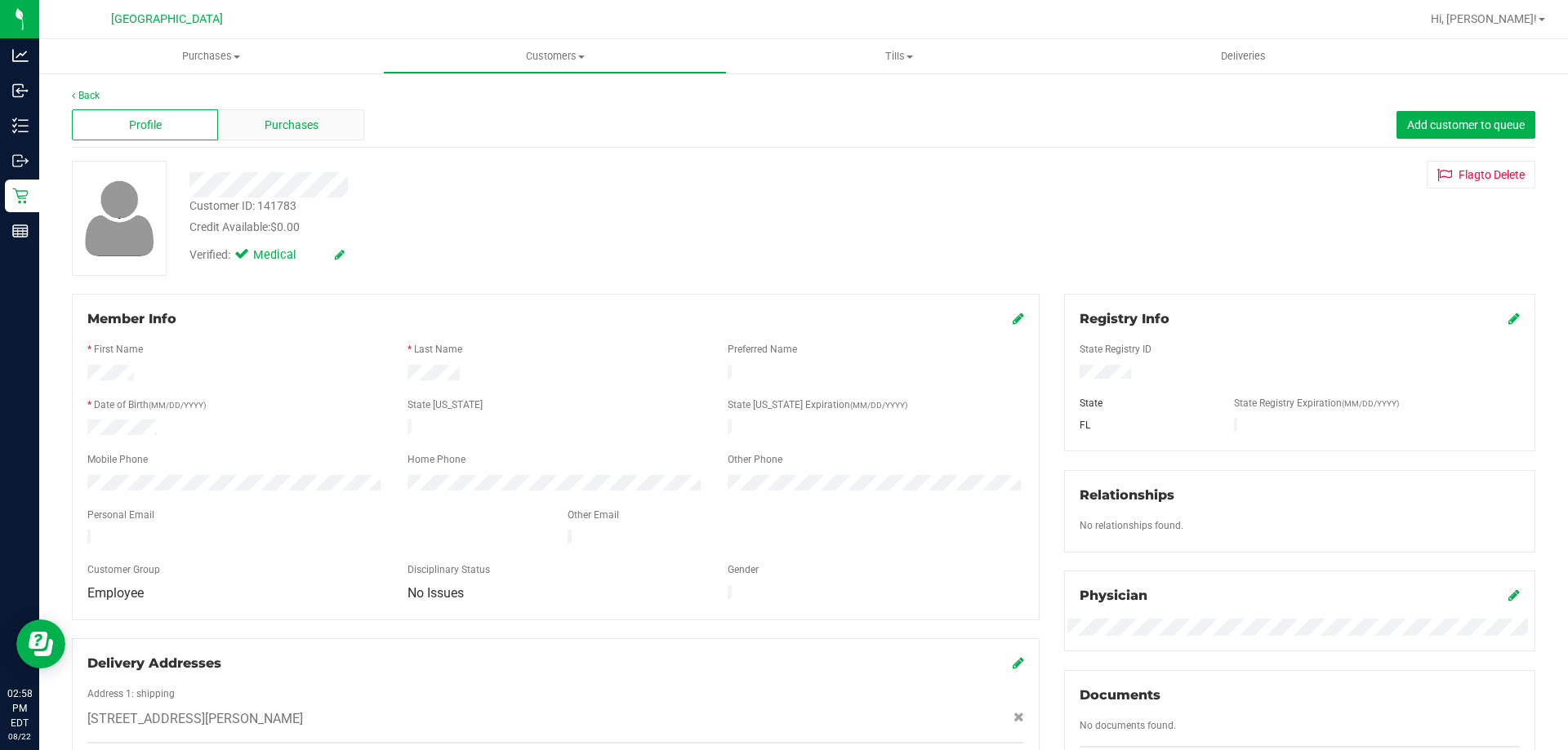
click at [340, 130] on div "Purchases" at bounding box center [291, 124] width 146 height 31
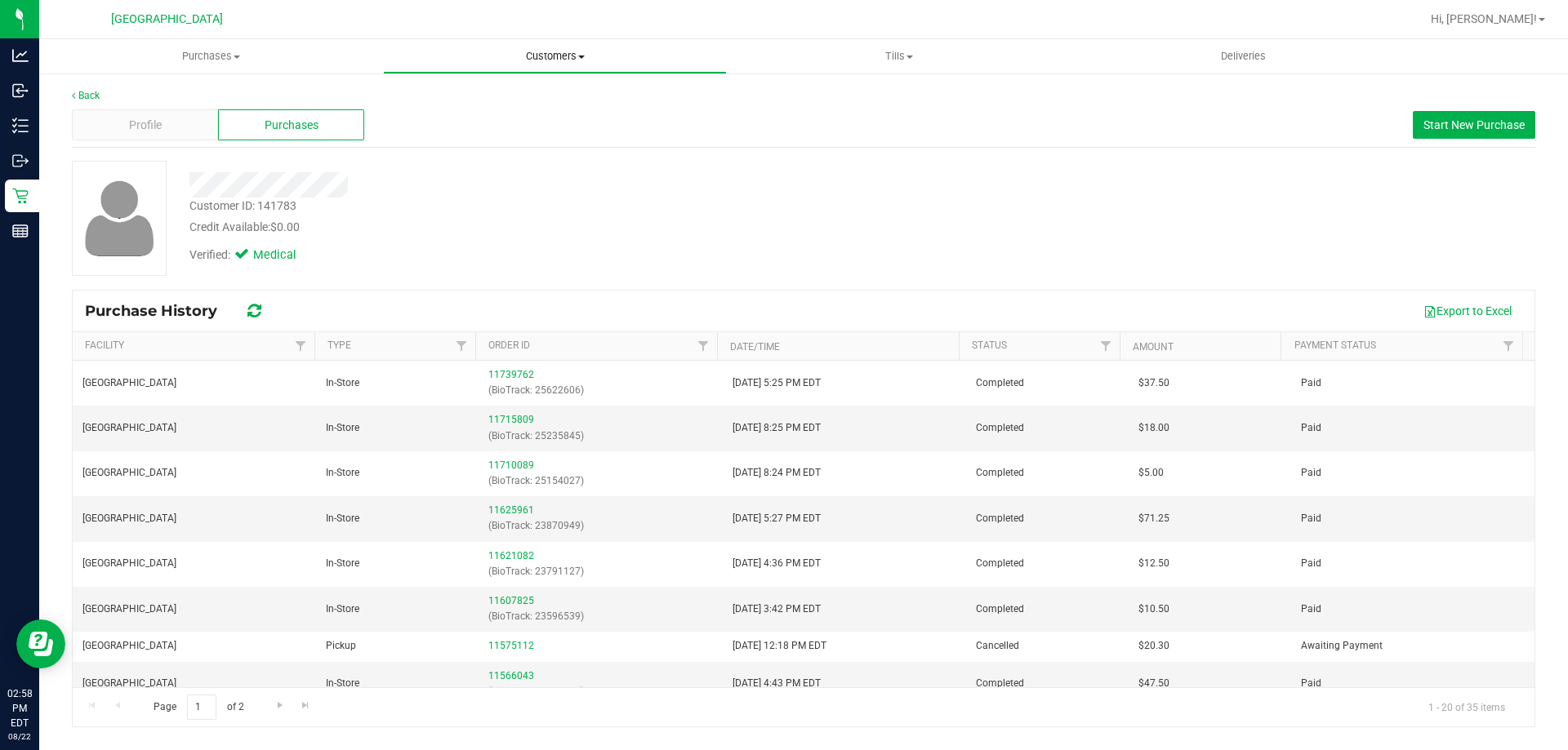
click at [562, 62] on span "Customers" at bounding box center [554, 56] width 342 height 15
click at [505, 105] on li "All customers" at bounding box center [555, 98] width 344 height 19
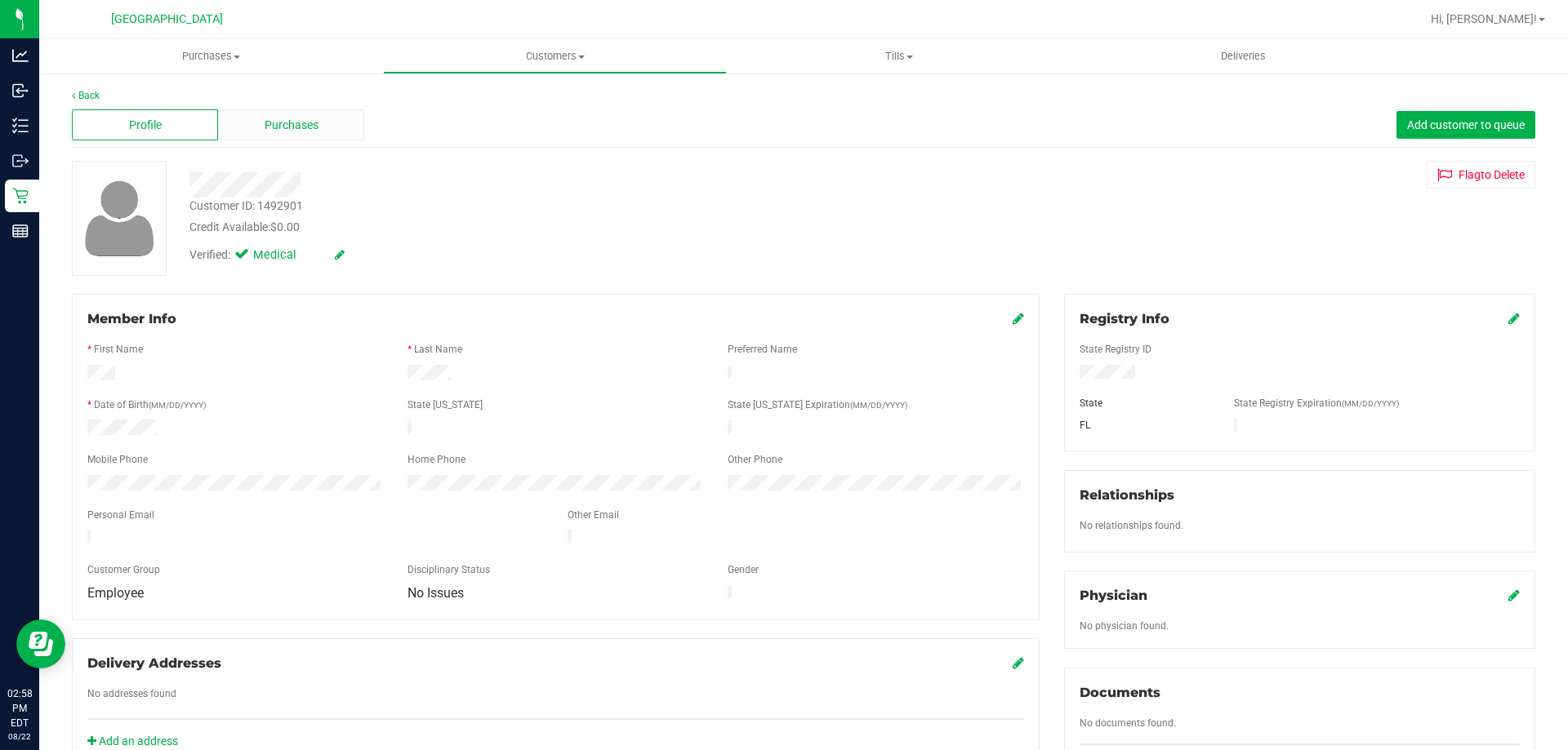
click at [315, 119] on span "Purchases" at bounding box center [291, 126] width 54 height 18
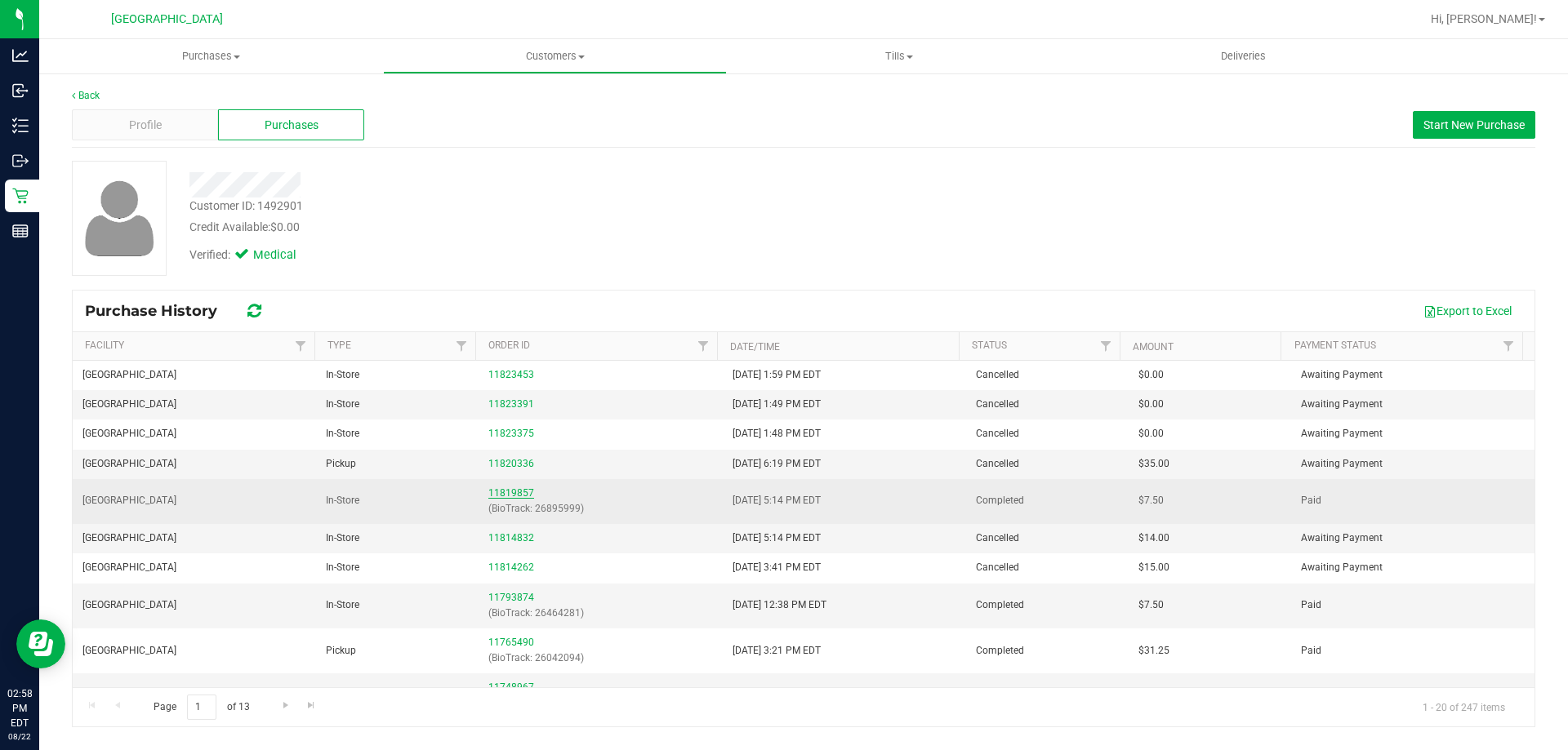
click at [512, 494] on link "11819857" at bounding box center [511, 492] width 46 height 11
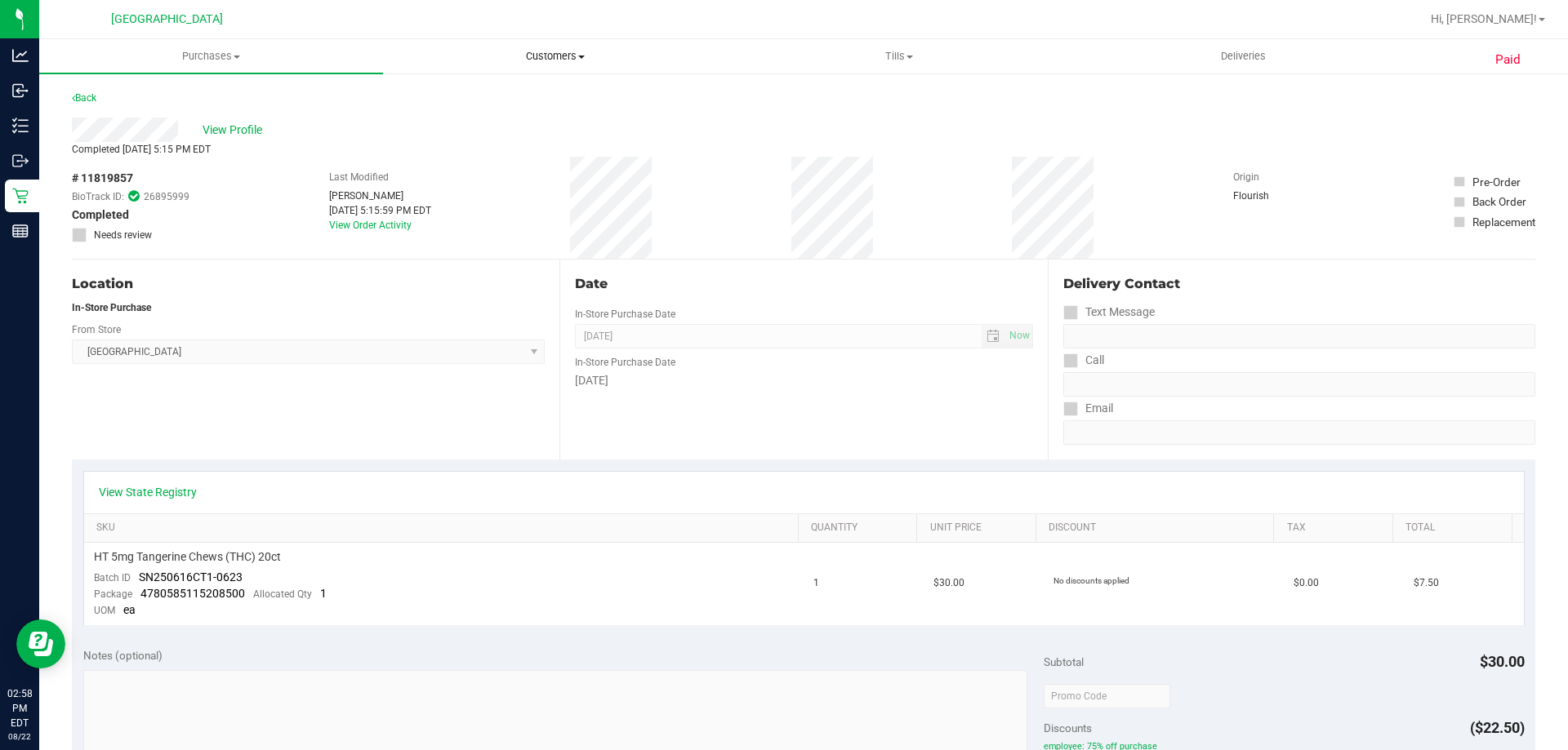
click at [556, 50] on span "Customers" at bounding box center [554, 56] width 342 height 15
click at [479, 95] on span "All customers" at bounding box center [442, 98] width 118 height 14
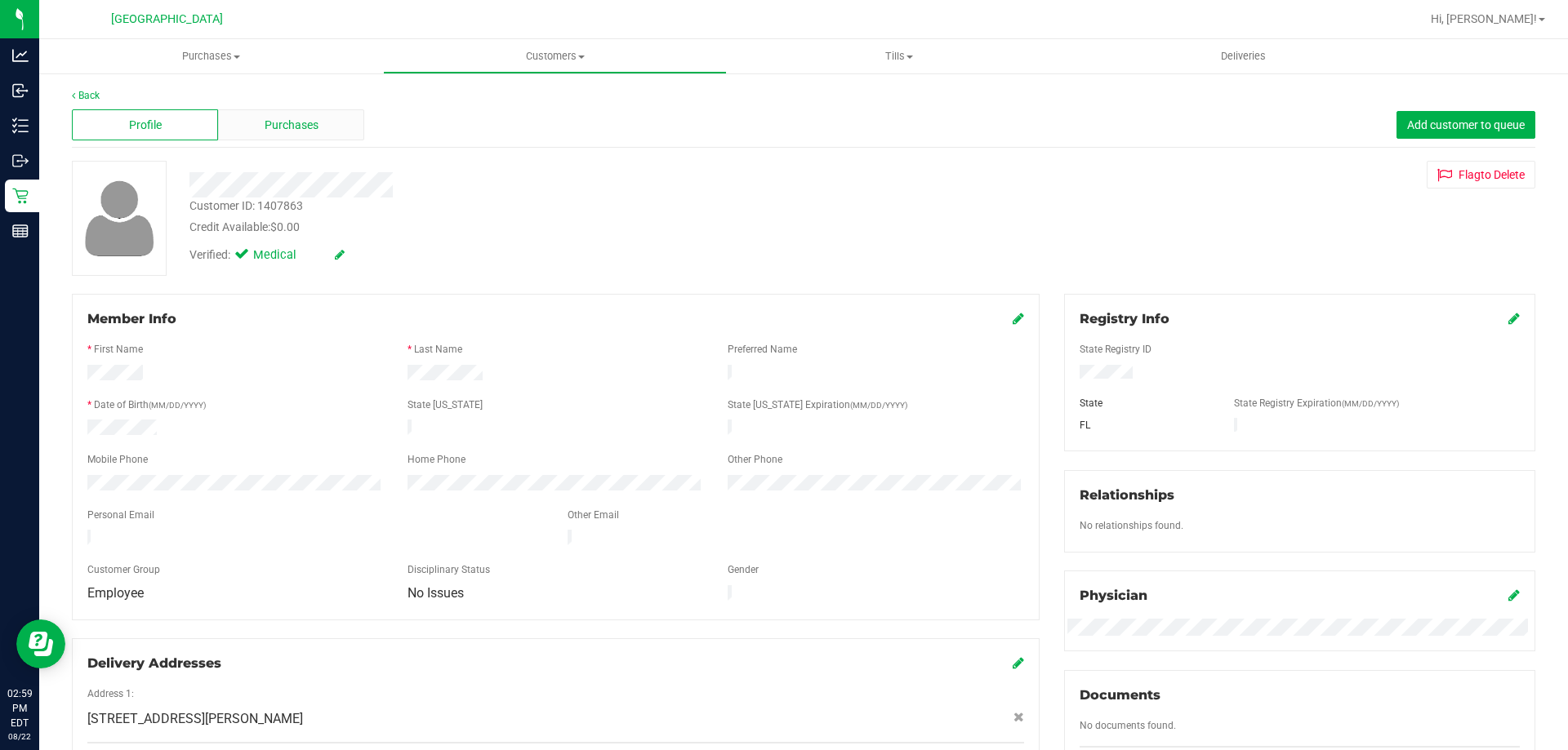
click at [298, 124] on span "Purchases" at bounding box center [291, 126] width 54 height 18
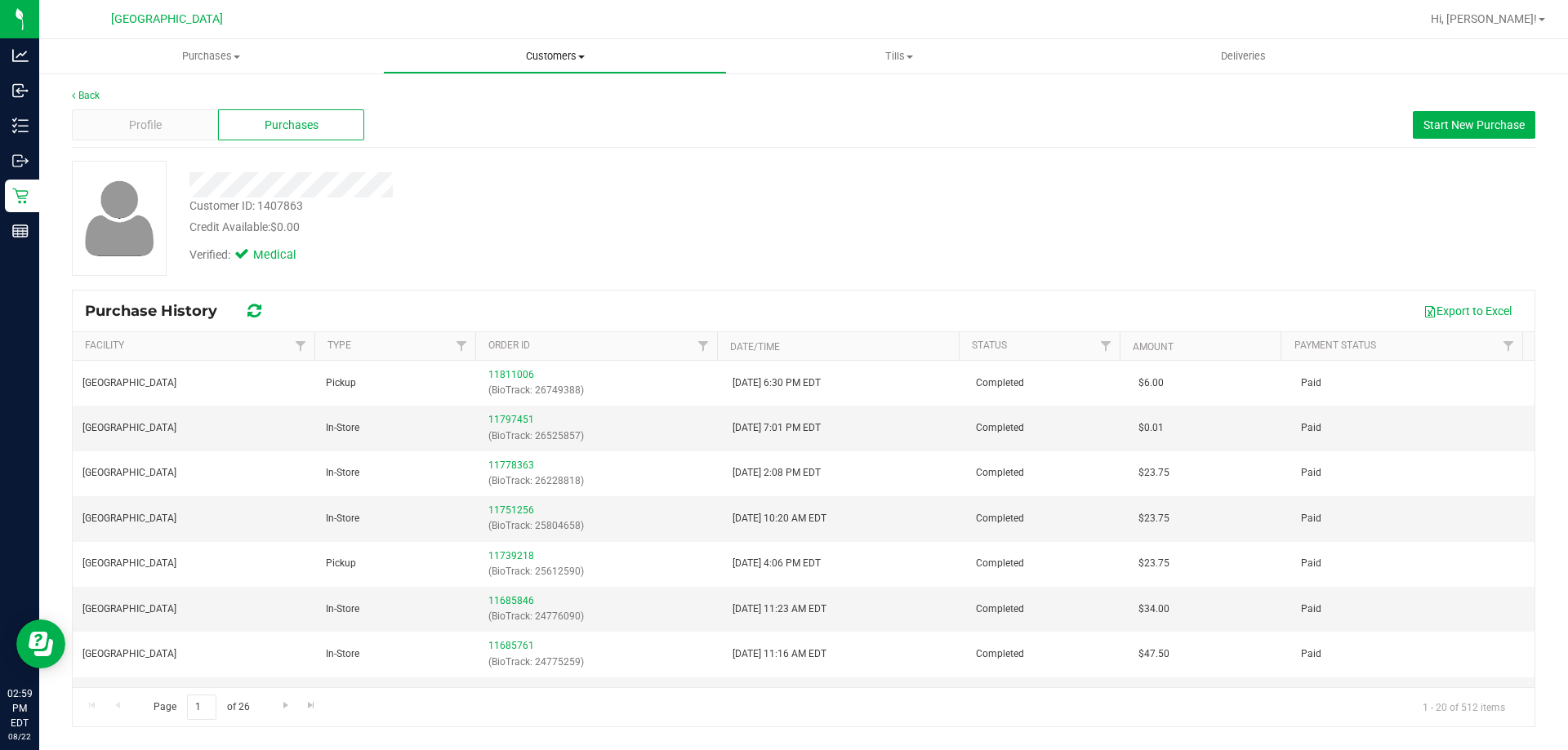
click at [584, 49] on span "Customers" at bounding box center [554, 56] width 342 height 15
click at [459, 91] on span "All customers" at bounding box center [442, 98] width 118 height 14
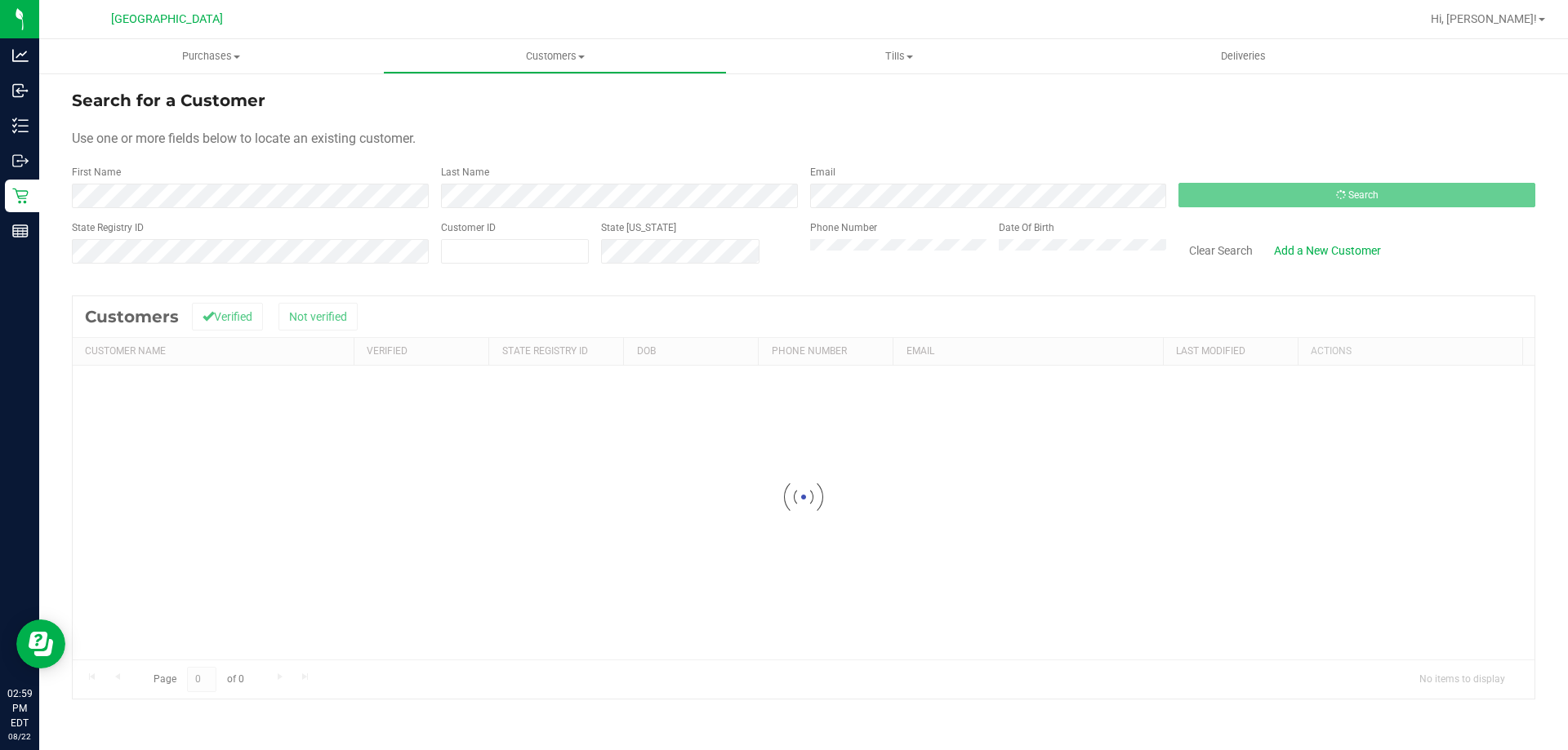
click at [364, 208] on form "Search for a Customer Use one or more fields below to locate an existing custom…" at bounding box center [804, 183] width 1463 height 190
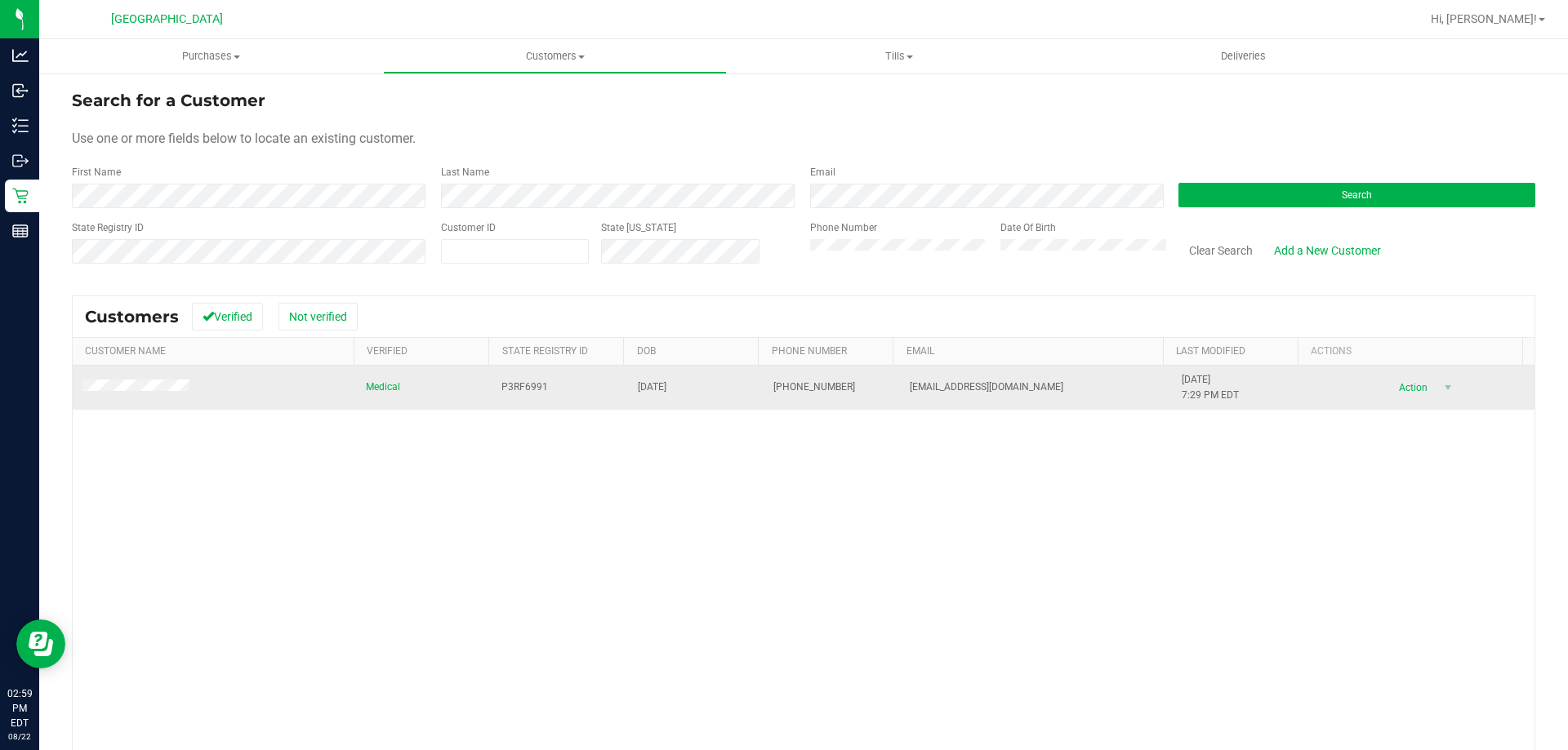
click at [149, 395] on span at bounding box center [138, 388] width 112 height 17
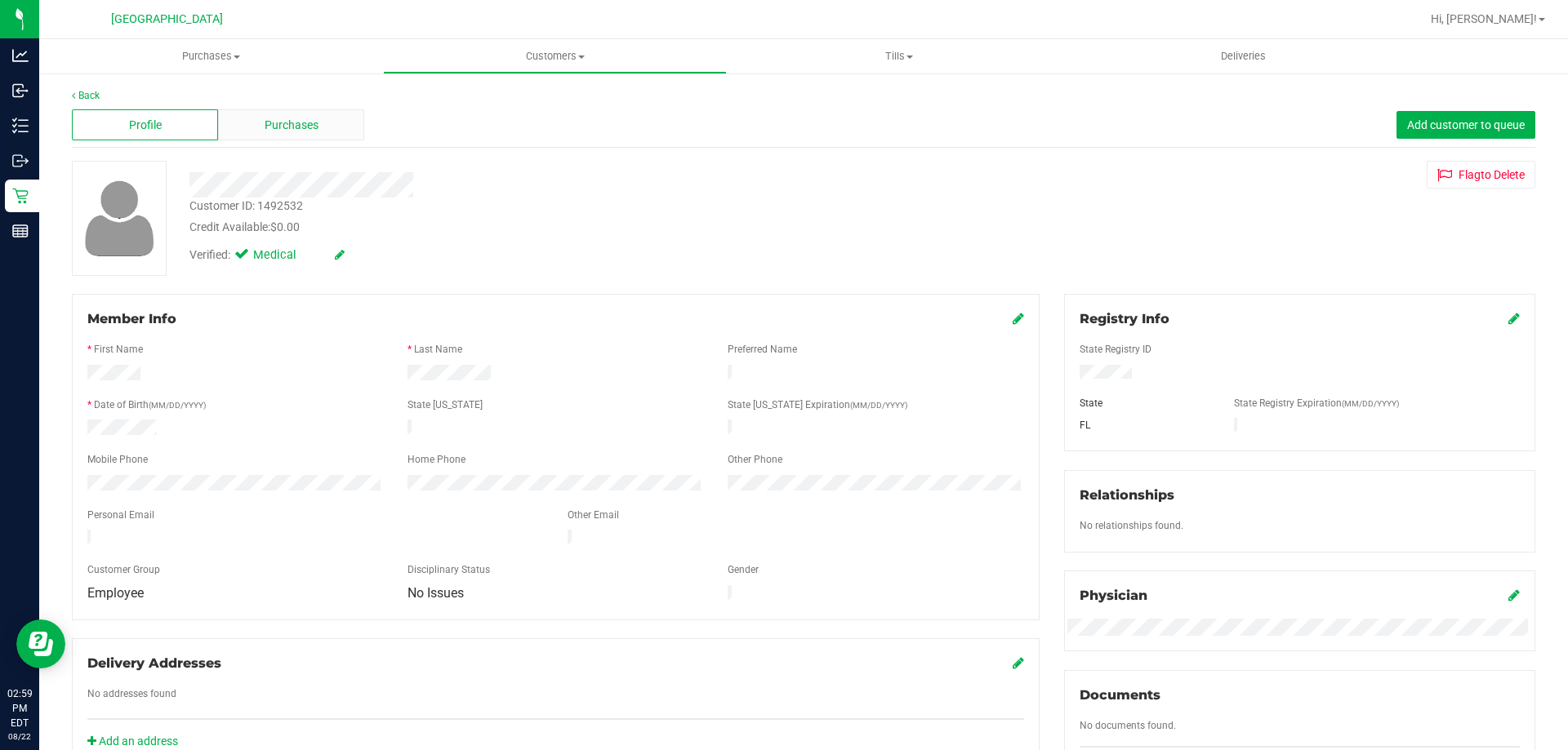
click at [298, 129] on span "Purchases" at bounding box center [291, 126] width 54 height 18
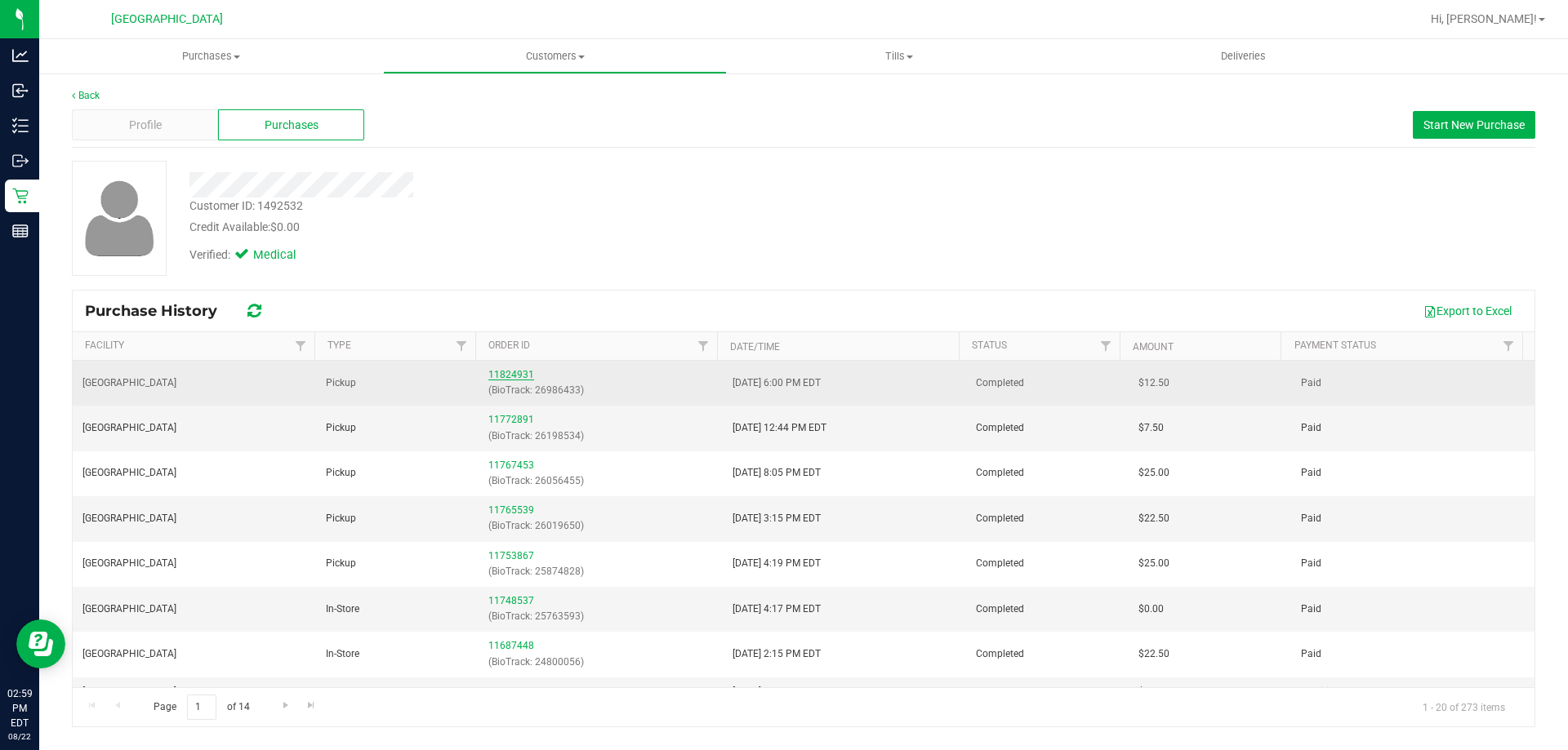
click at [500, 374] on link "11824931" at bounding box center [511, 375] width 46 height 11
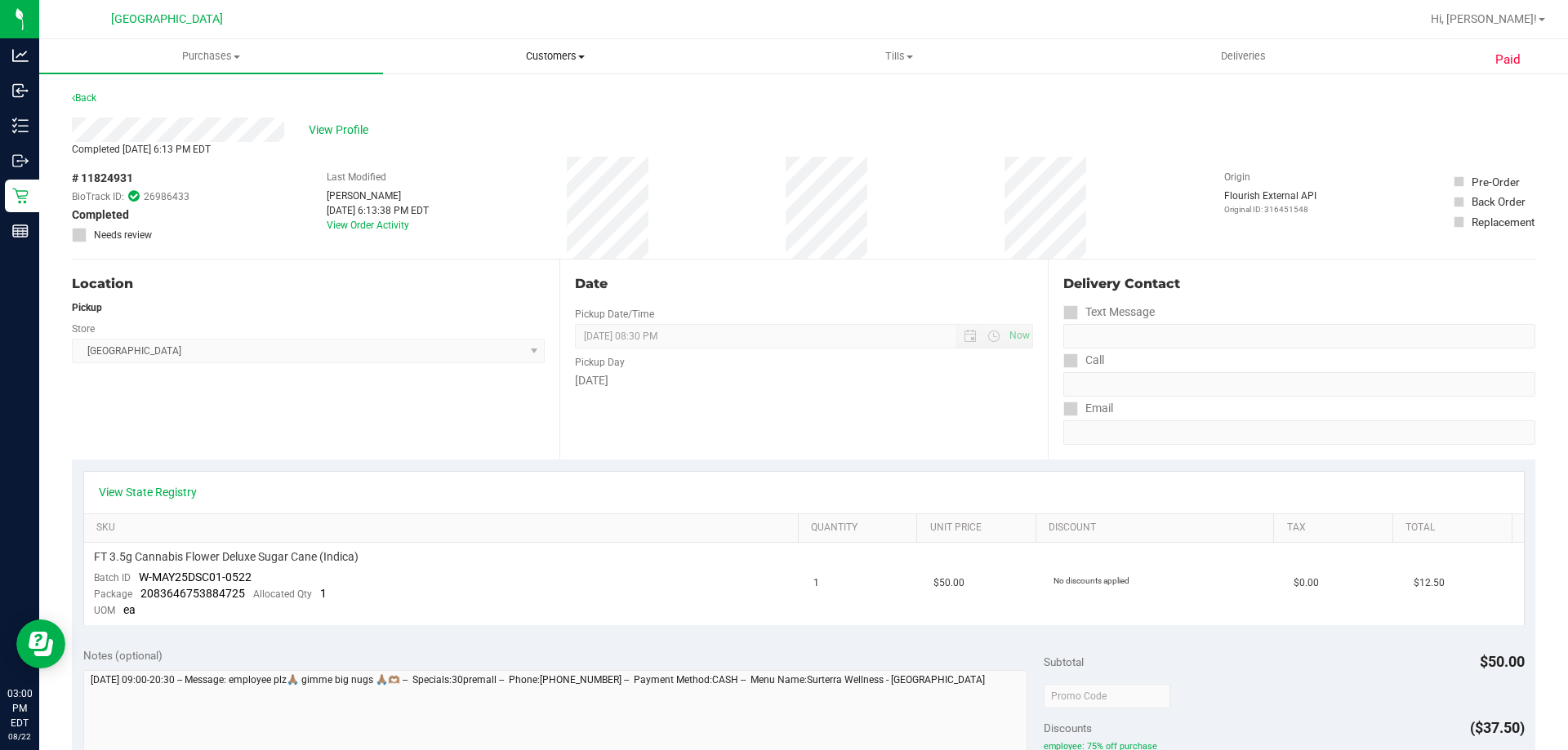
click at [557, 51] on span "Customers" at bounding box center [554, 56] width 342 height 15
click at [470, 97] on span "All customers" at bounding box center [442, 98] width 118 height 14
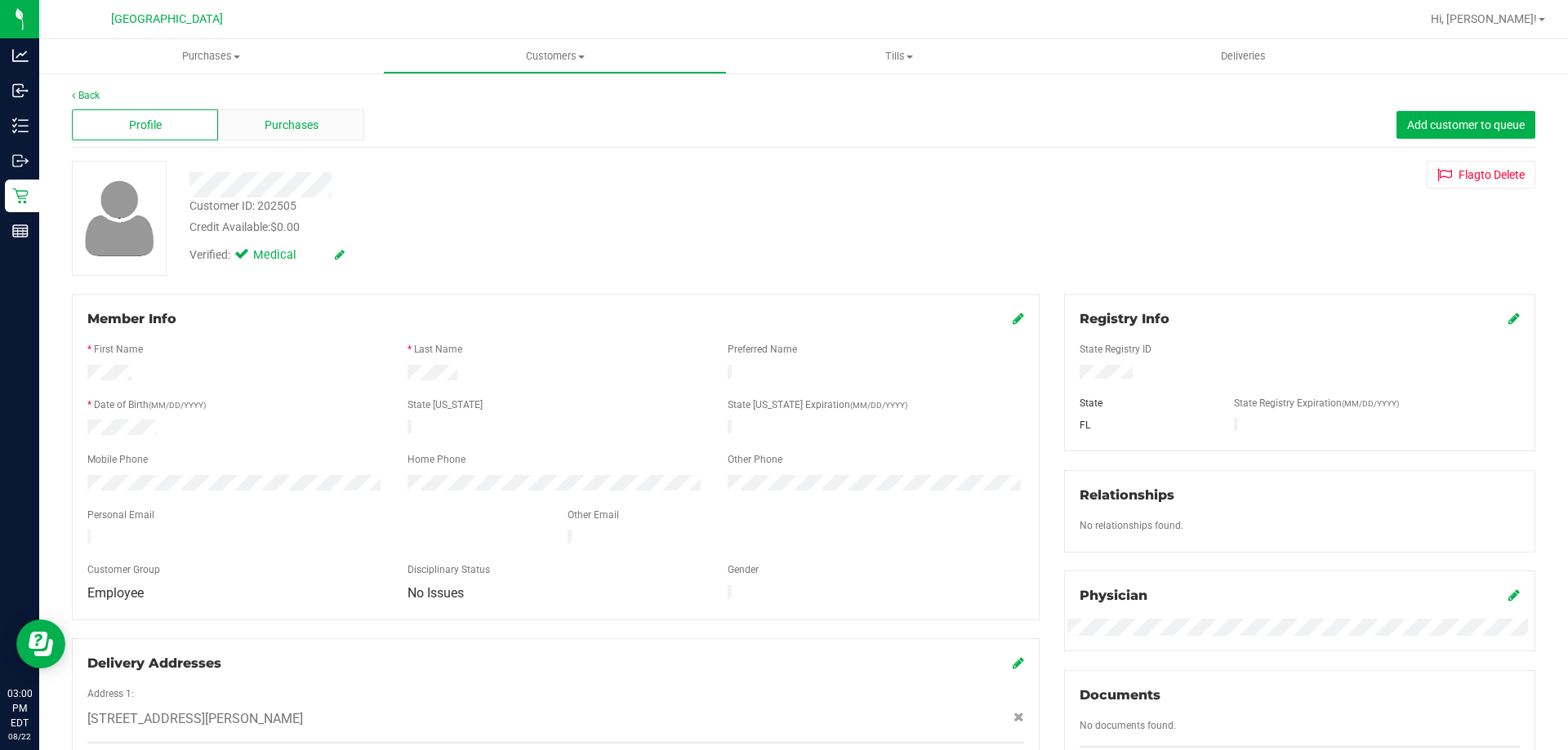
click at [325, 126] on div "Purchases" at bounding box center [291, 124] width 146 height 31
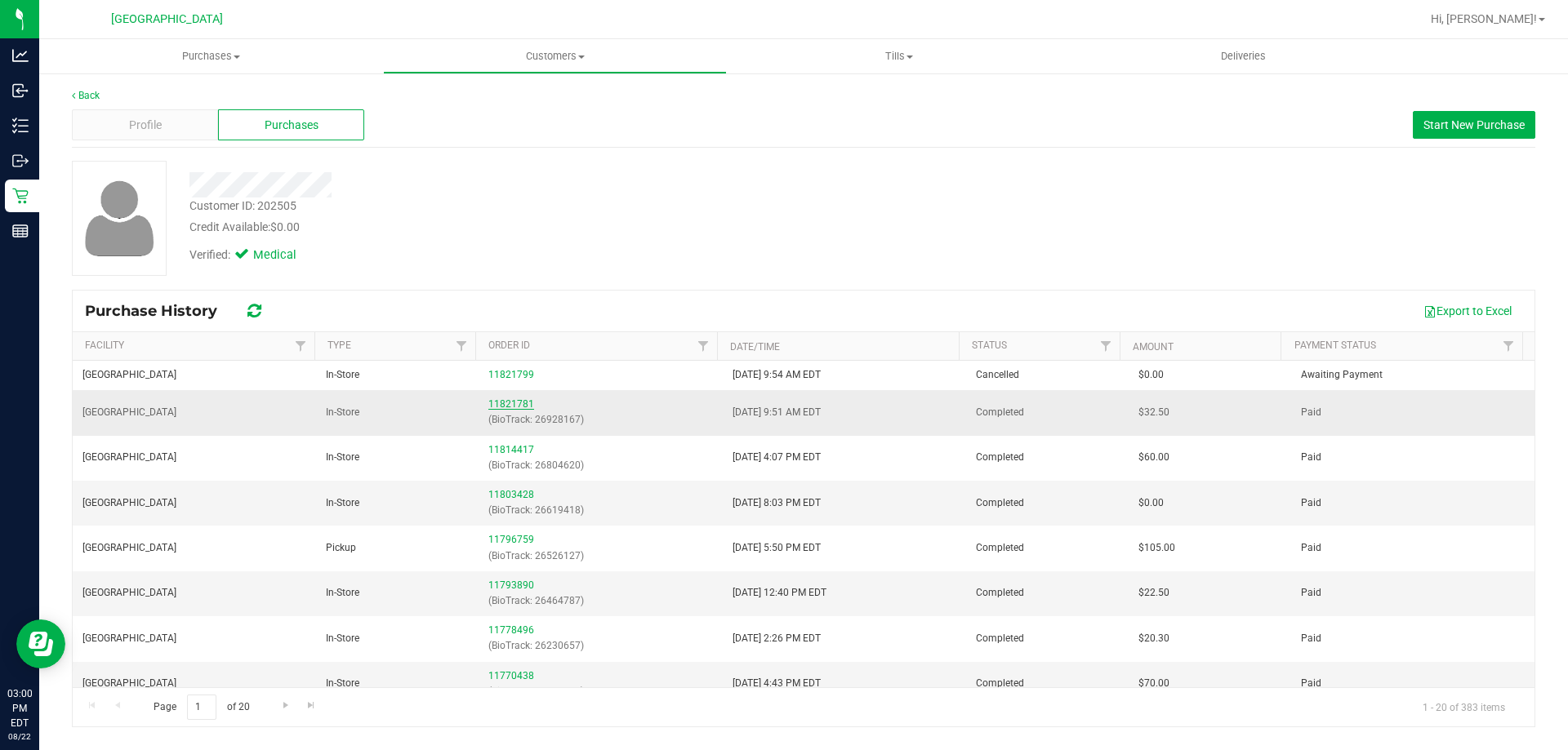
click at [521, 406] on link "11821781" at bounding box center [511, 404] width 46 height 11
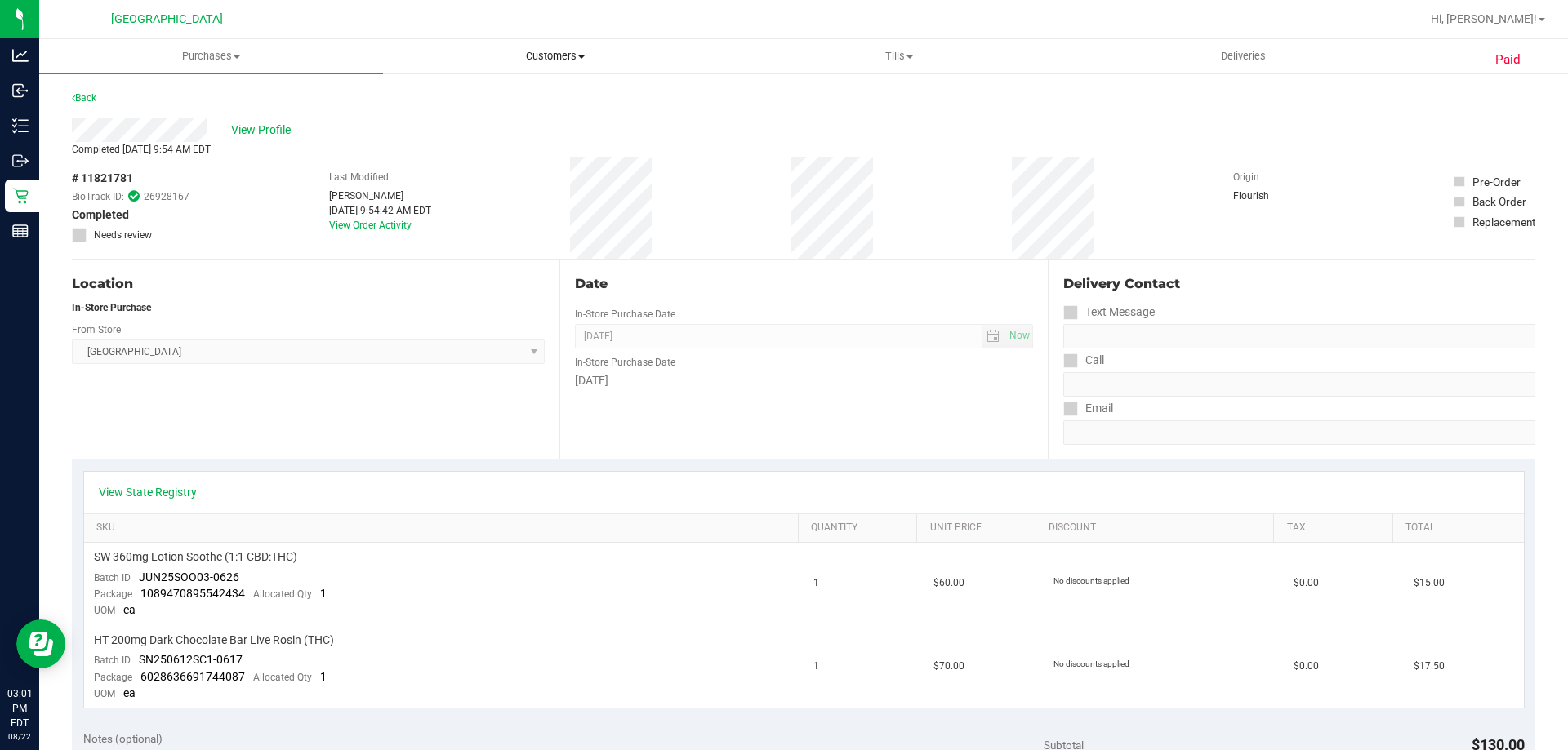
click at [574, 55] on span "Customers" at bounding box center [554, 56] width 342 height 15
click at [543, 98] on li "All customers" at bounding box center [555, 98] width 344 height 19
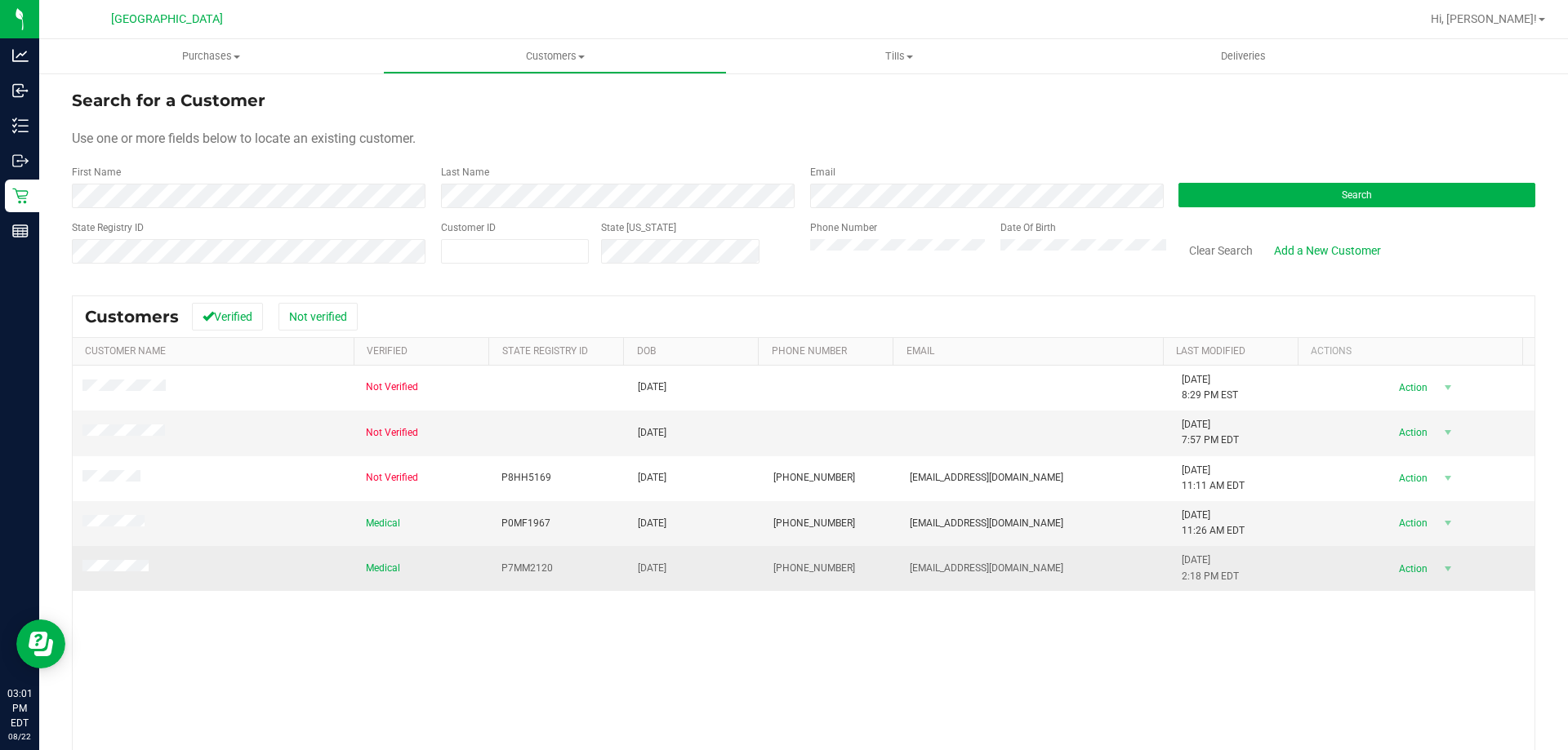
click at [103, 574] on span at bounding box center [118, 568] width 71 height 17
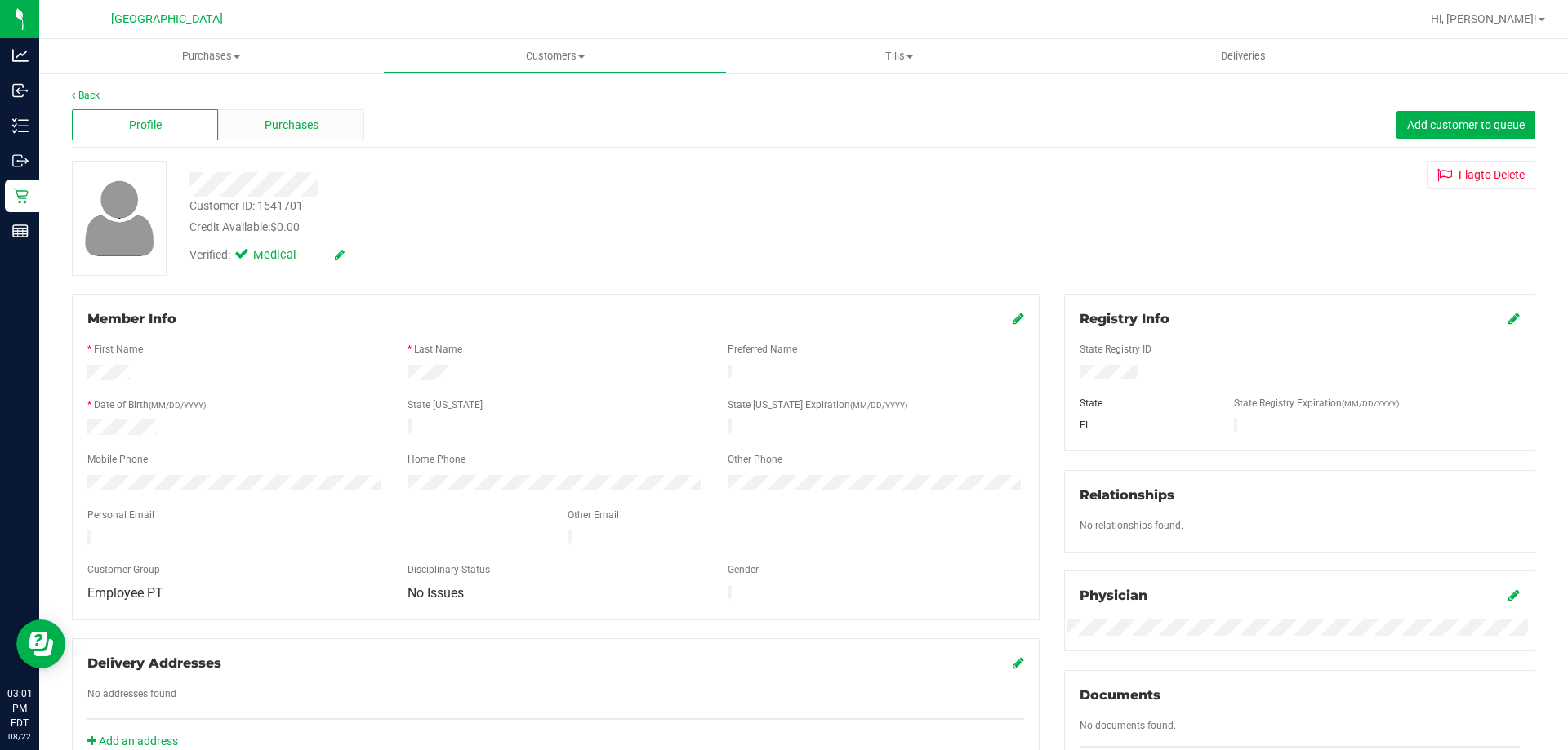
click at [295, 115] on div "Purchases" at bounding box center [291, 124] width 146 height 31
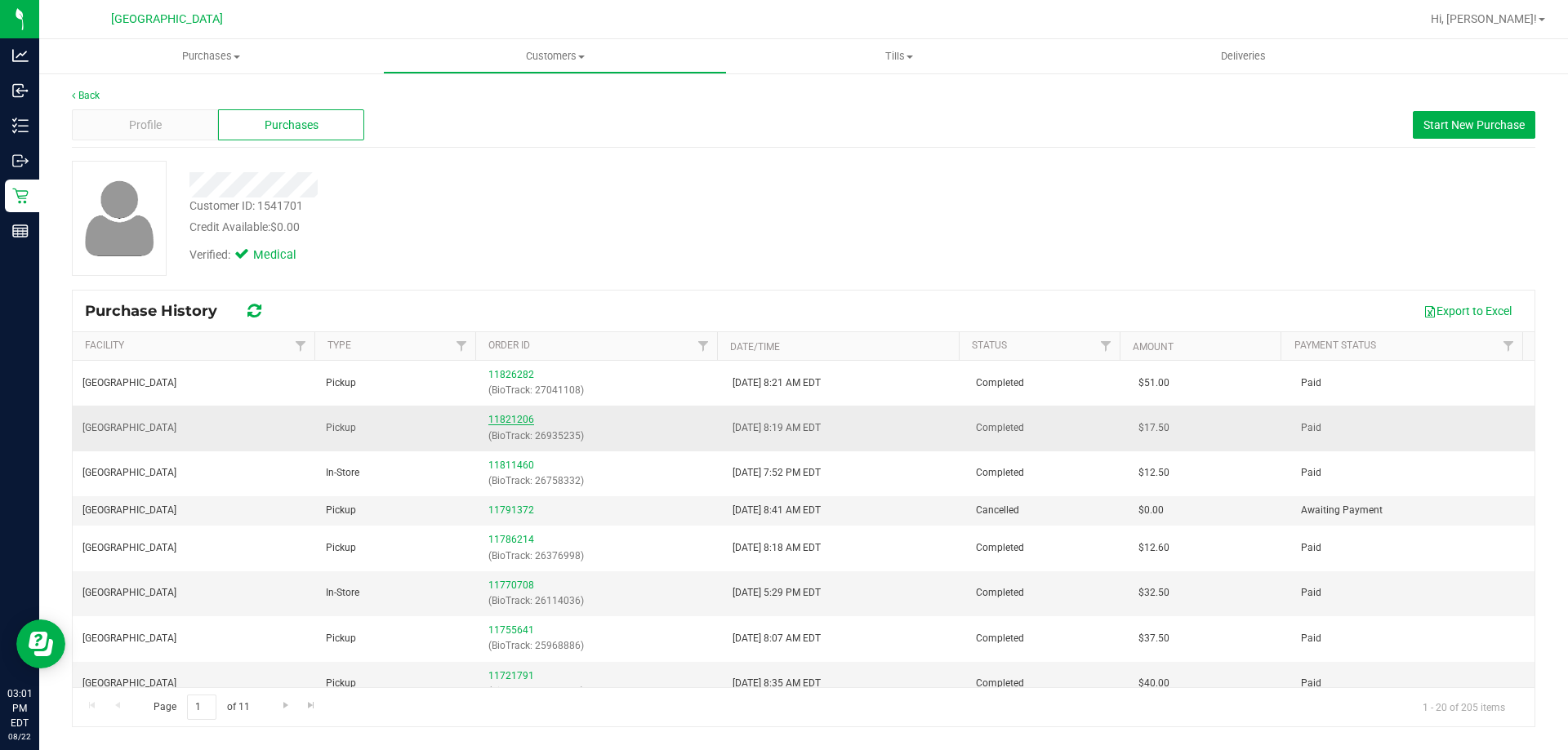
click at [509, 416] on link "11821206" at bounding box center [511, 419] width 46 height 11
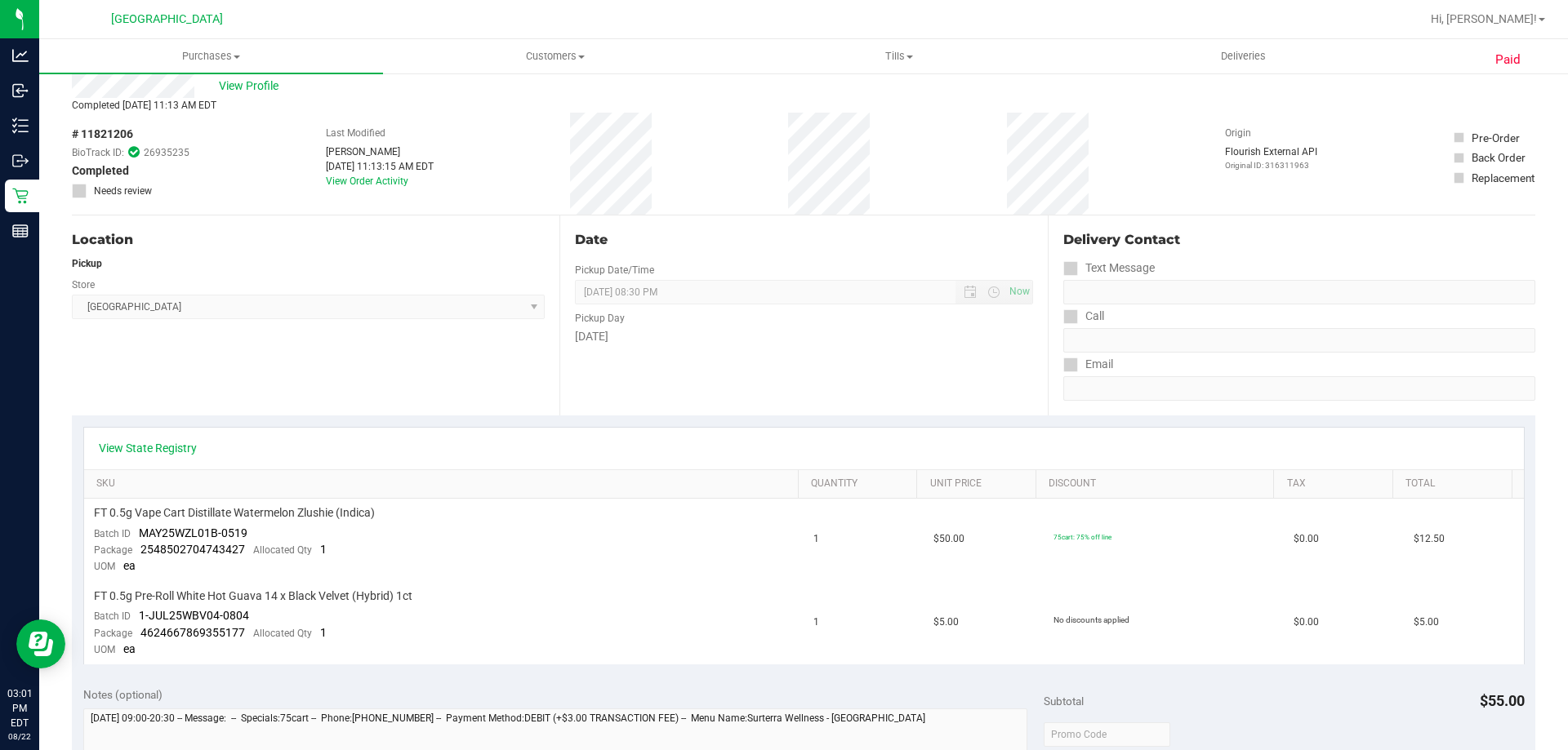
scroll to position [82, 0]
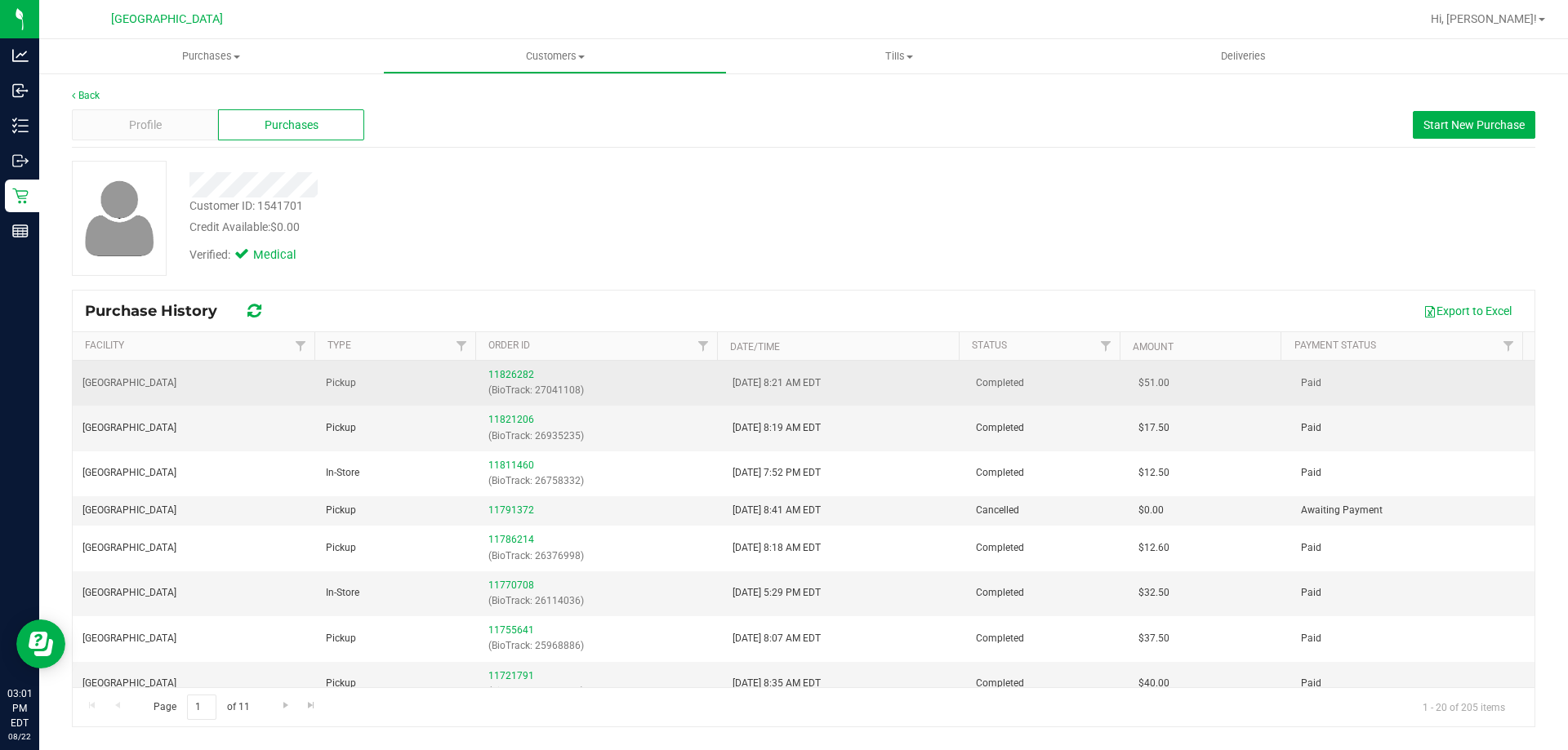
click at [504, 368] on div "11826282 (BioTrack: 27041108)" at bounding box center [600, 382] width 223 height 31
click at [517, 373] on link "11826282" at bounding box center [511, 375] width 46 height 11
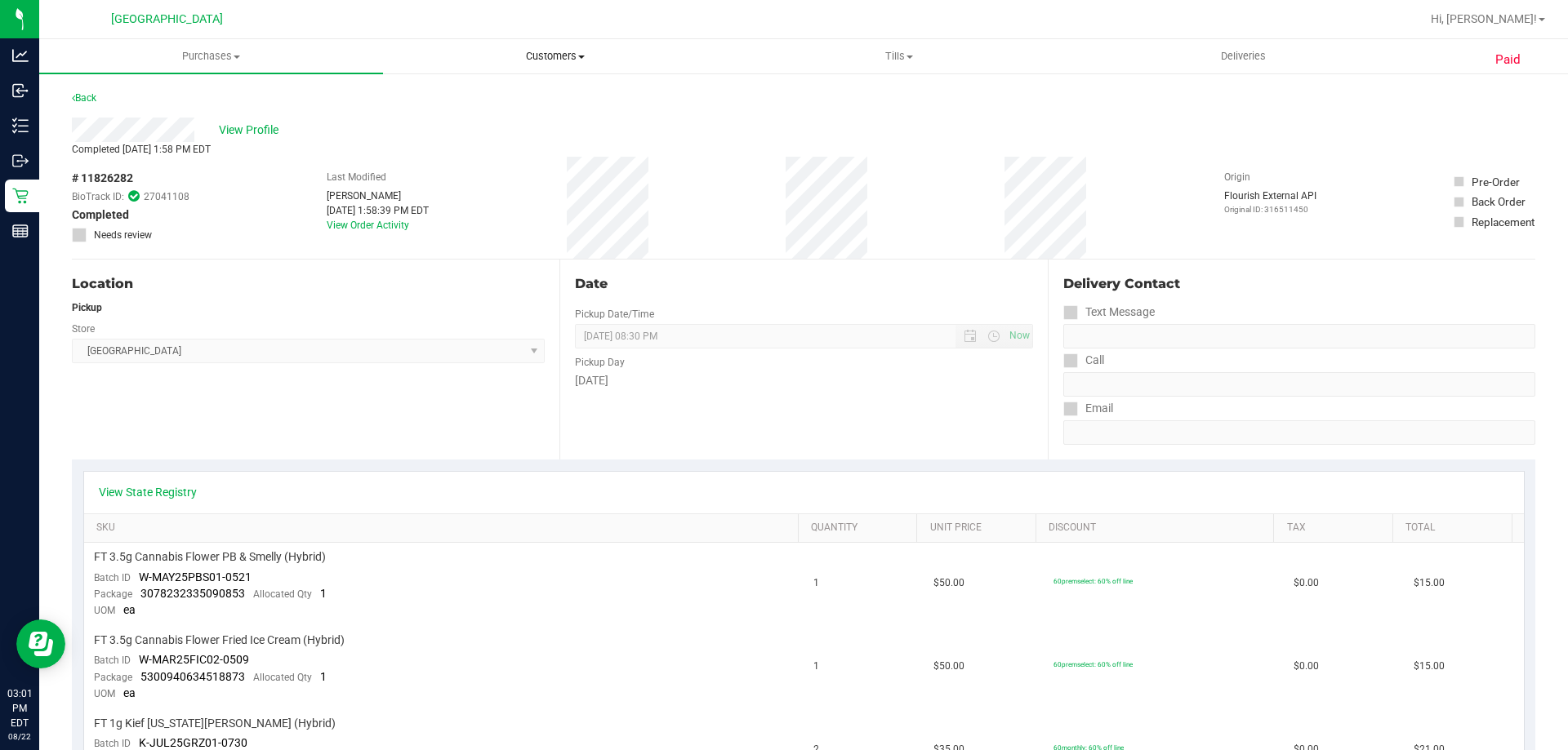
click at [568, 62] on span "Customers" at bounding box center [554, 56] width 342 height 15
click at [517, 98] on li "All customers" at bounding box center [555, 98] width 344 height 19
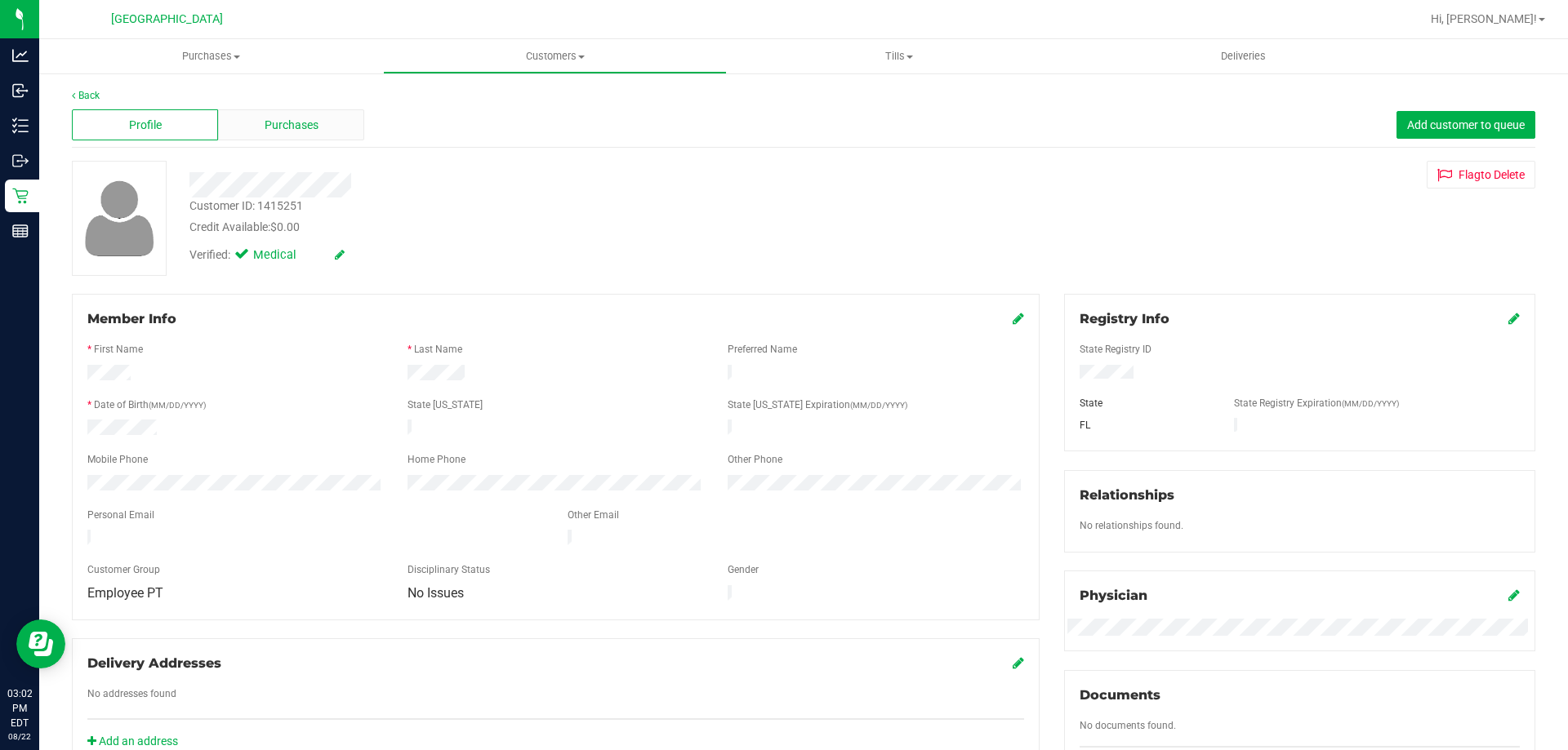
click at [280, 125] on span "Purchases" at bounding box center [291, 126] width 54 height 18
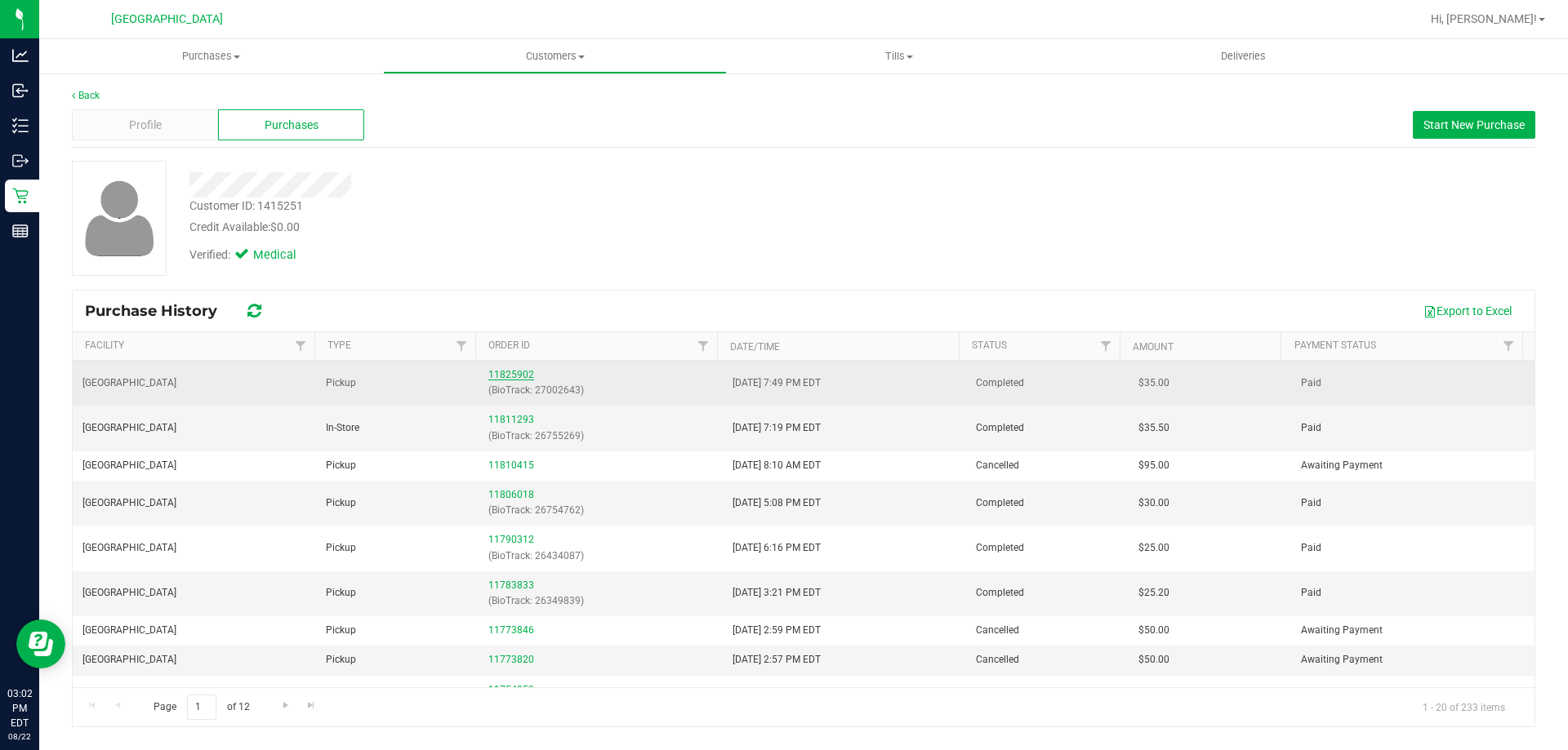
click at [502, 370] on link "11825902" at bounding box center [511, 375] width 46 height 11
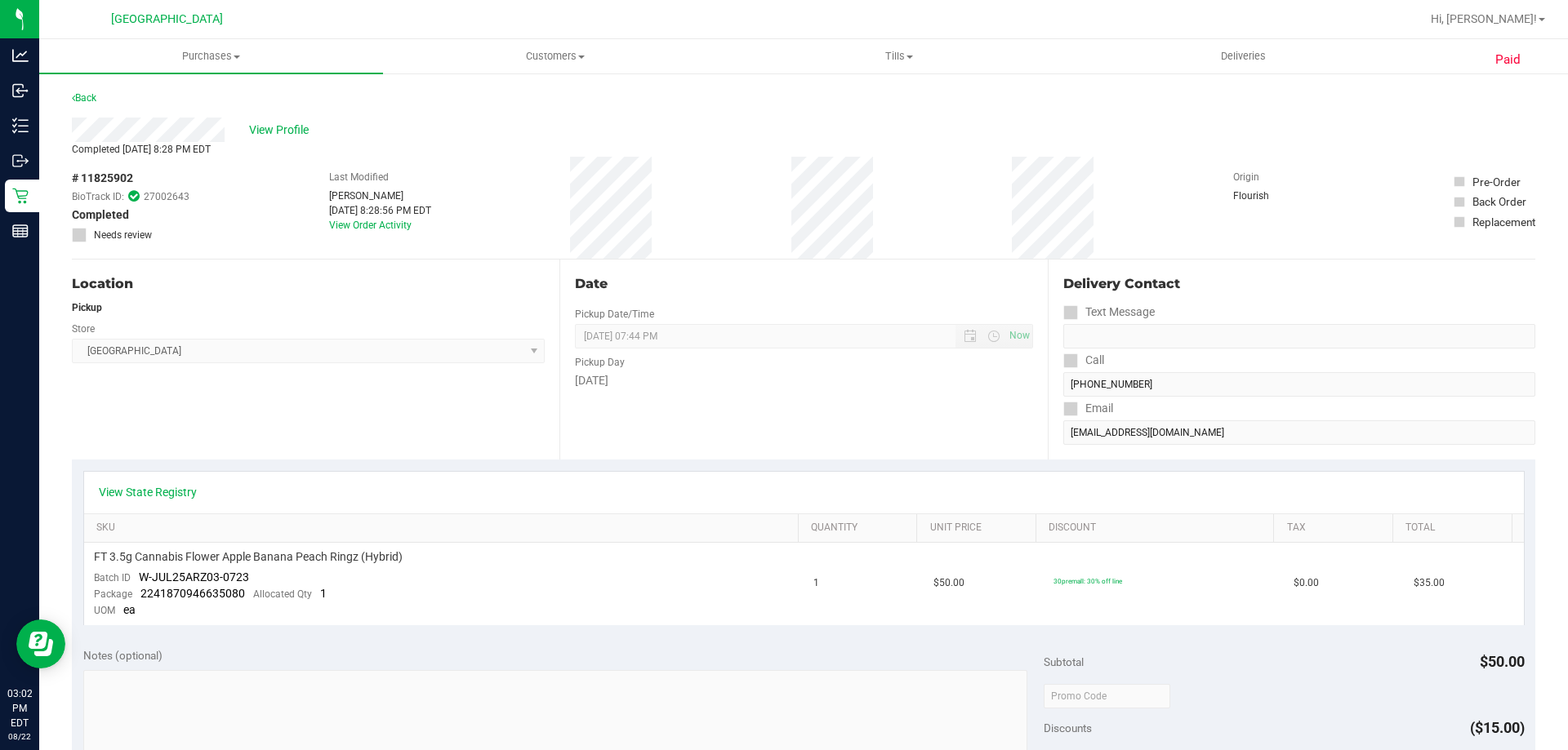
click at [564, 31] on div at bounding box center [856, 19] width 1127 height 32
click at [558, 59] on span "Customers" at bounding box center [554, 56] width 342 height 15
click at [495, 98] on span "All customers" at bounding box center [442, 98] width 118 height 14
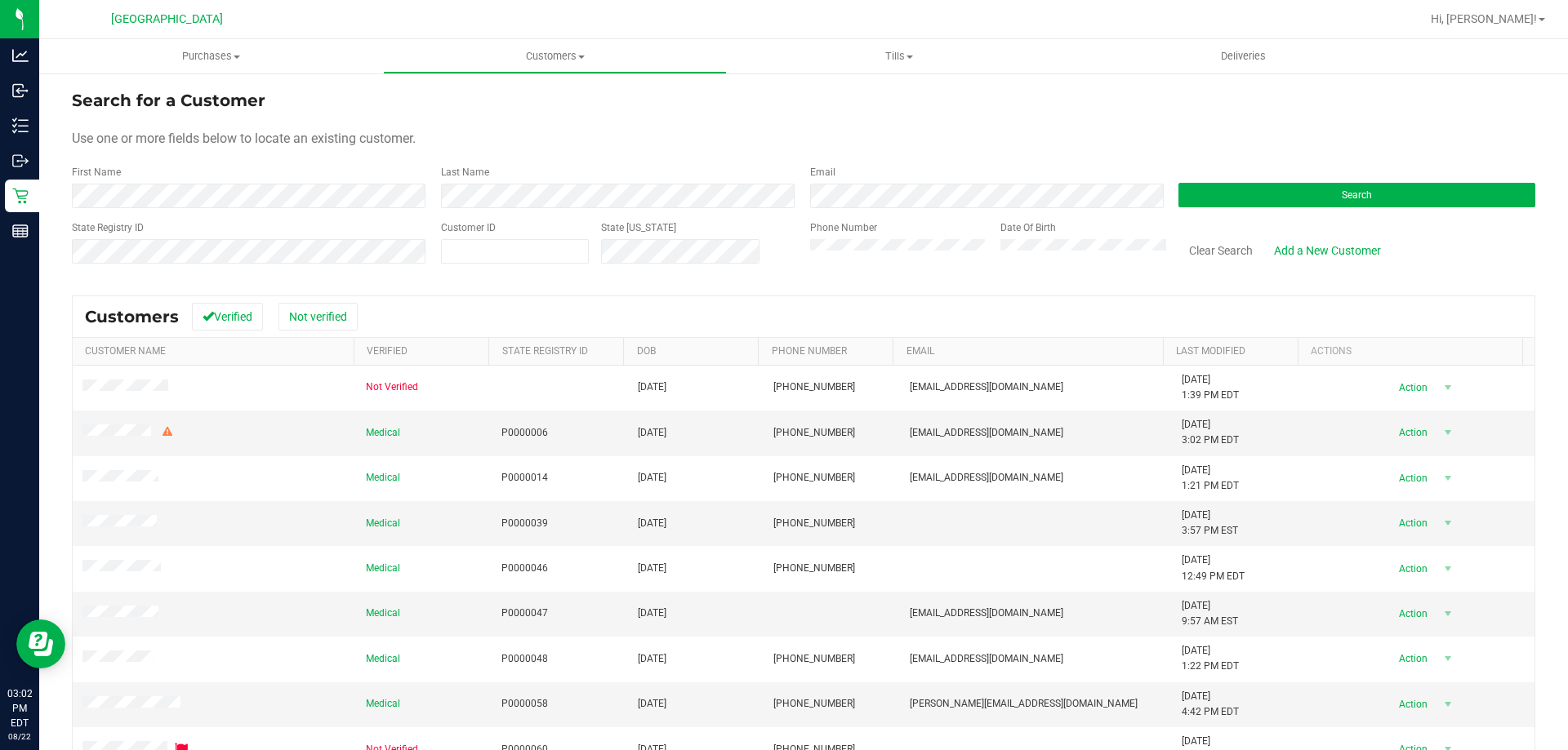
click at [390, 183] on div "First Name" at bounding box center [251, 186] width 357 height 43
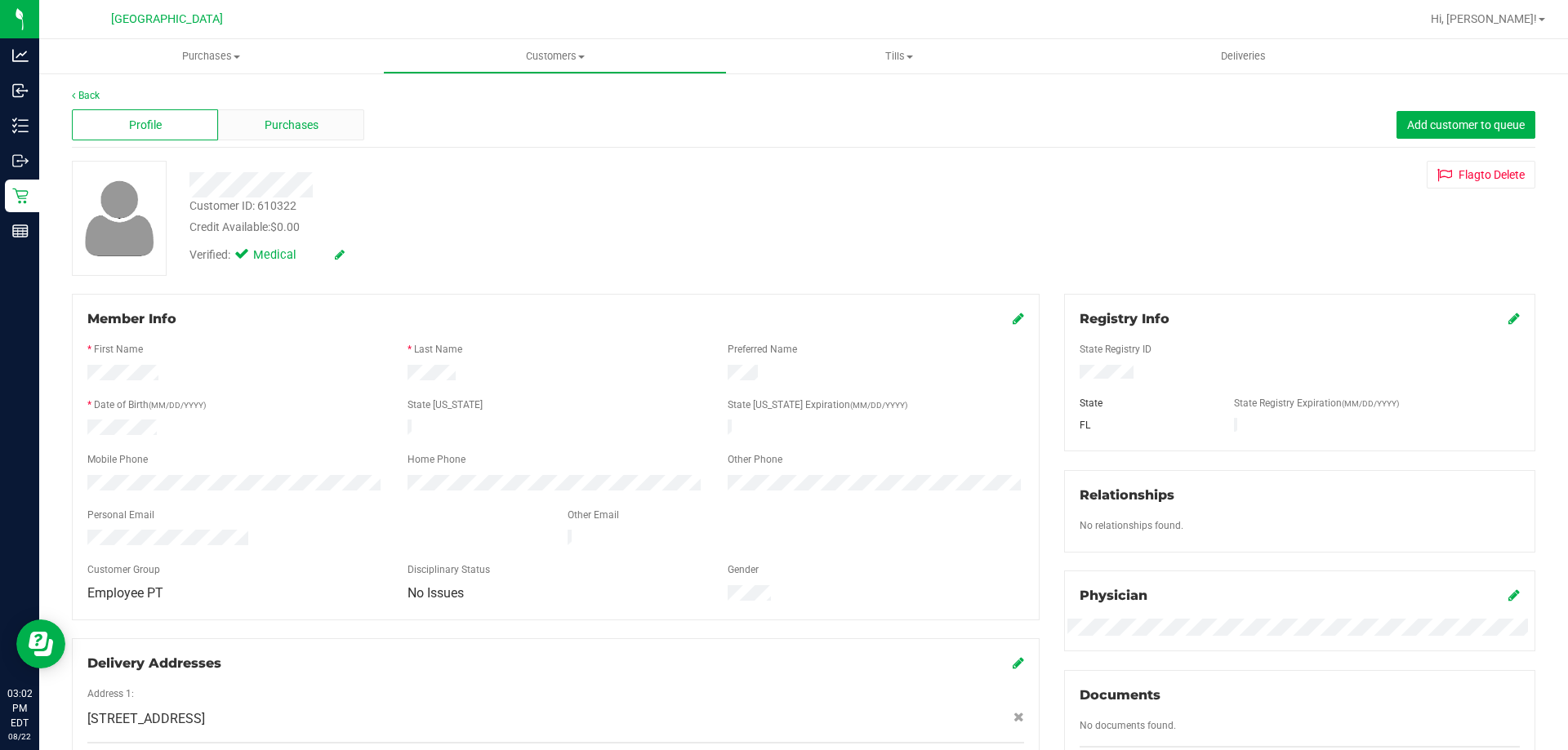
click at [310, 131] on span "Purchases" at bounding box center [291, 126] width 54 height 18
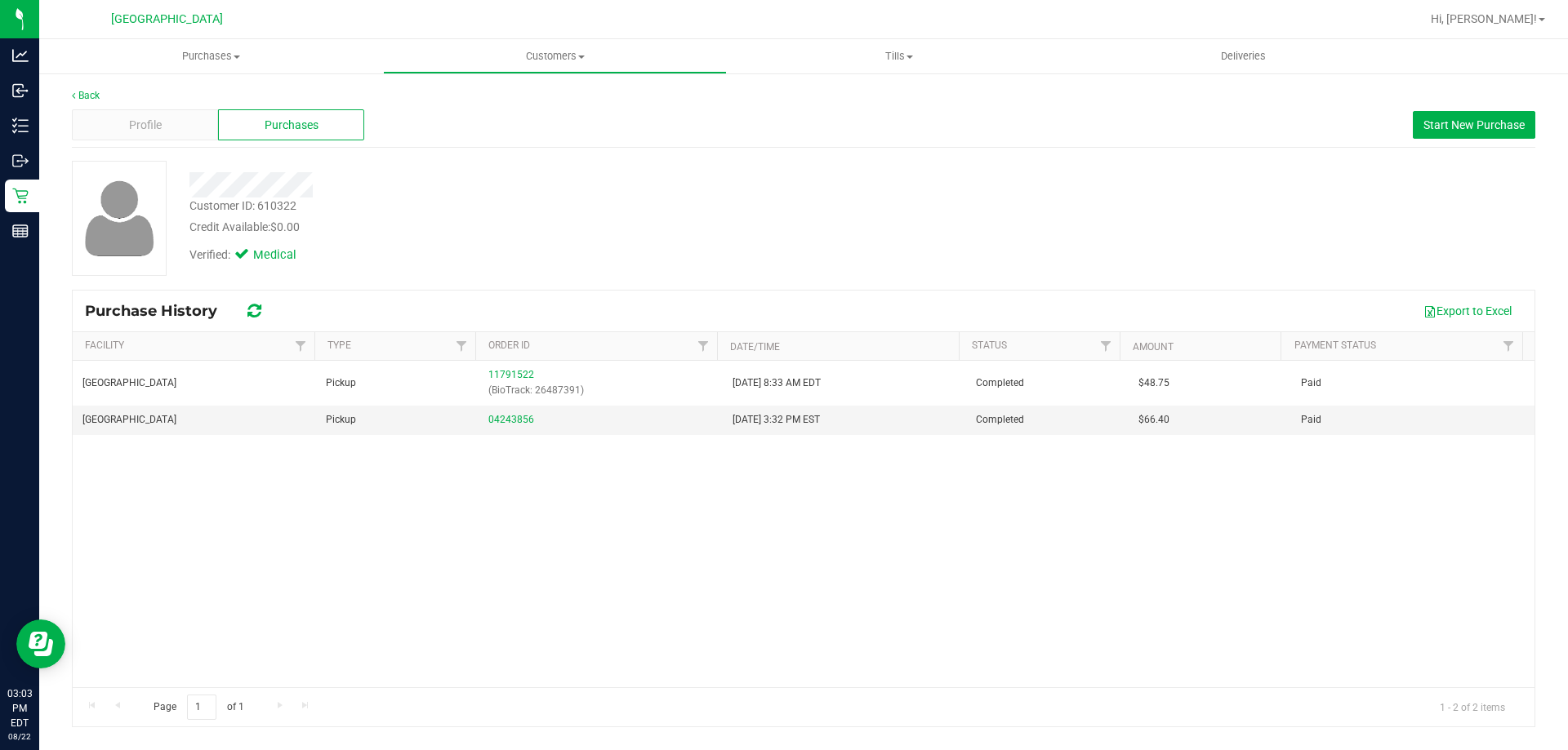
click at [501, 639] on div "Palm Coast WC Pickup 11791522 (BioTrack: 26487391) 8/15/2025 8:33 AM EDT Comple…" at bounding box center [804, 523] width 1462 height 326
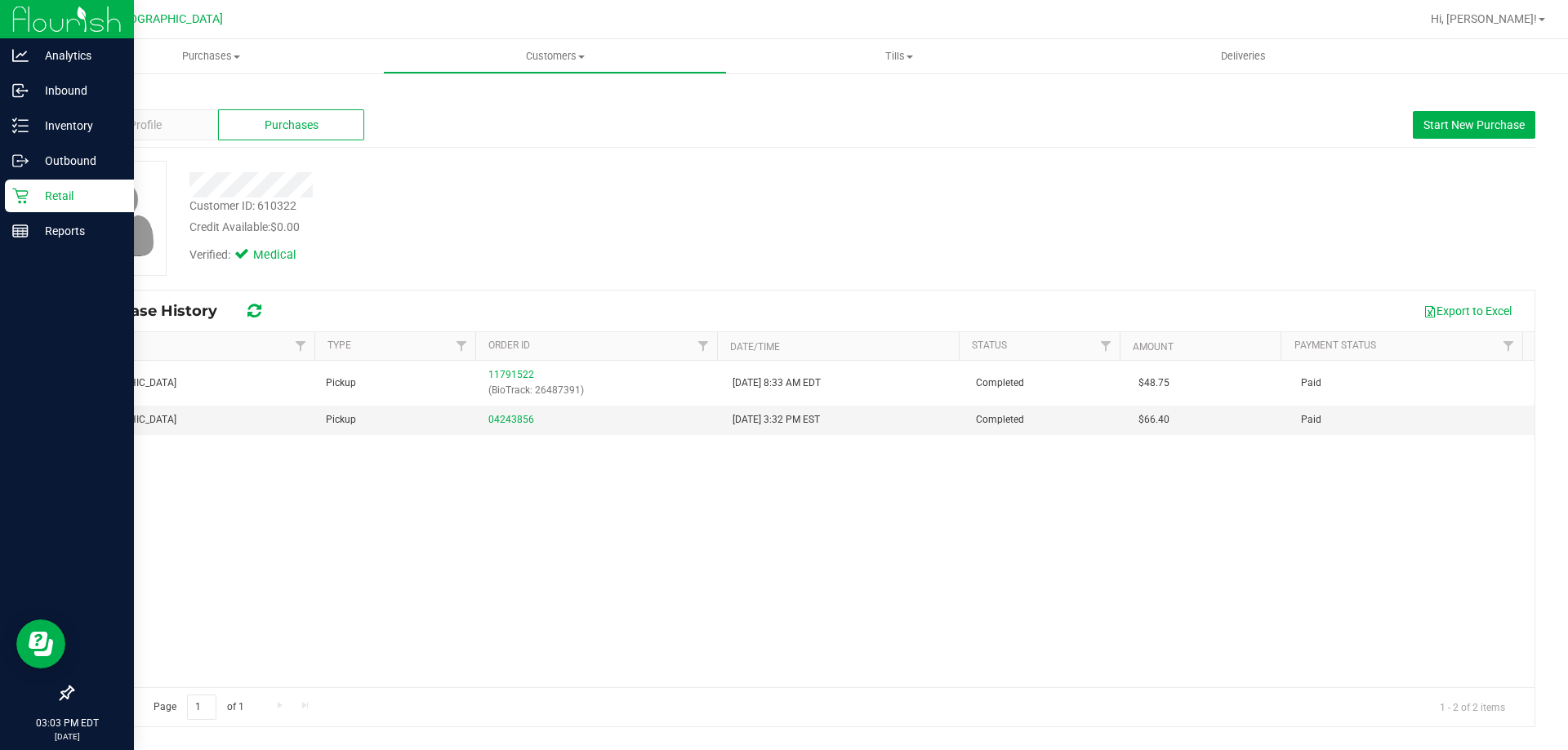
click at [26, 195] on icon at bounding box center [20, 196] width 17 height 17
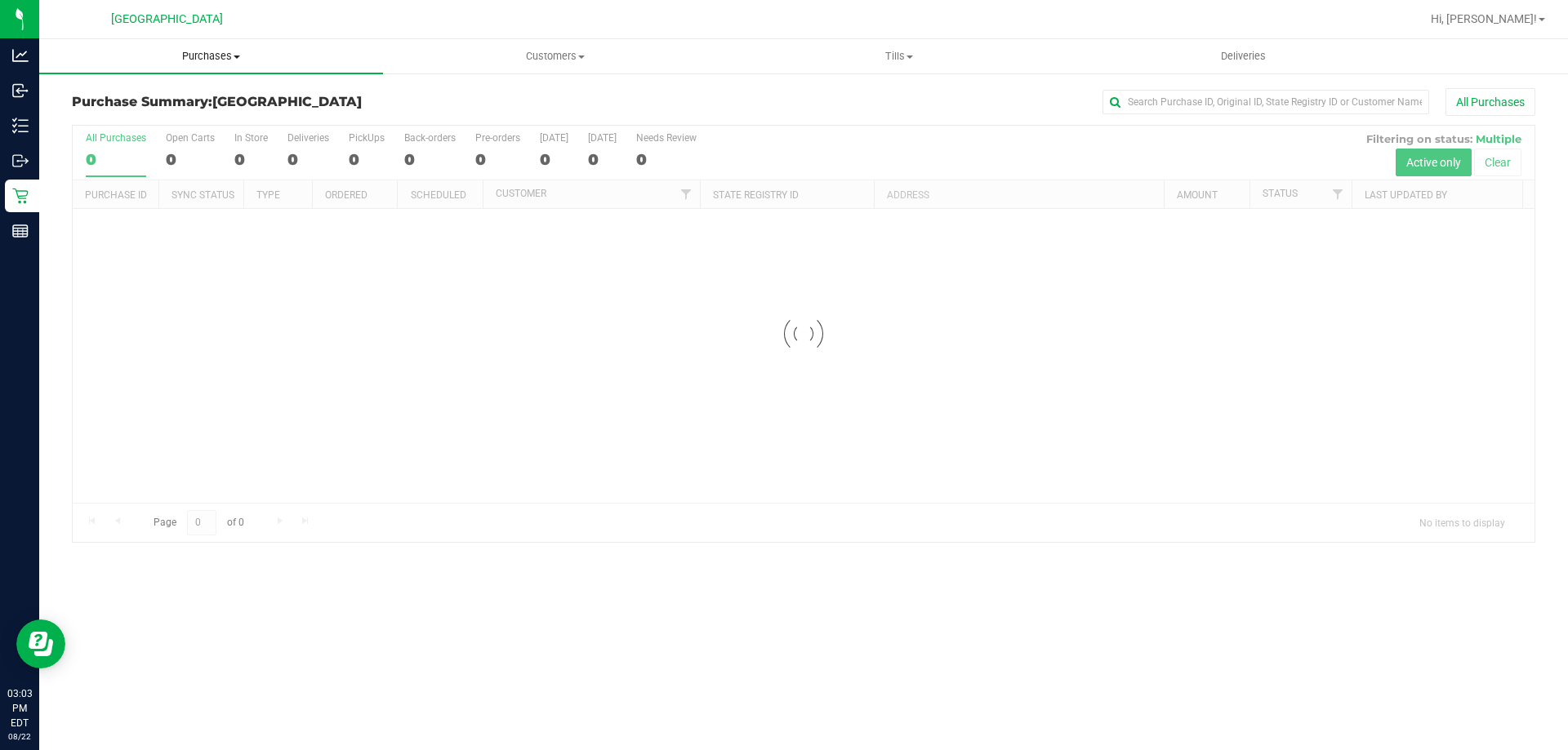
click at [212, 56] on span "Purchases" at bounding box center [211, 56] width 344 height 15
click at [197, 126] on li "Fulfillment" at bounding box center [211, 119] width 344 height 19
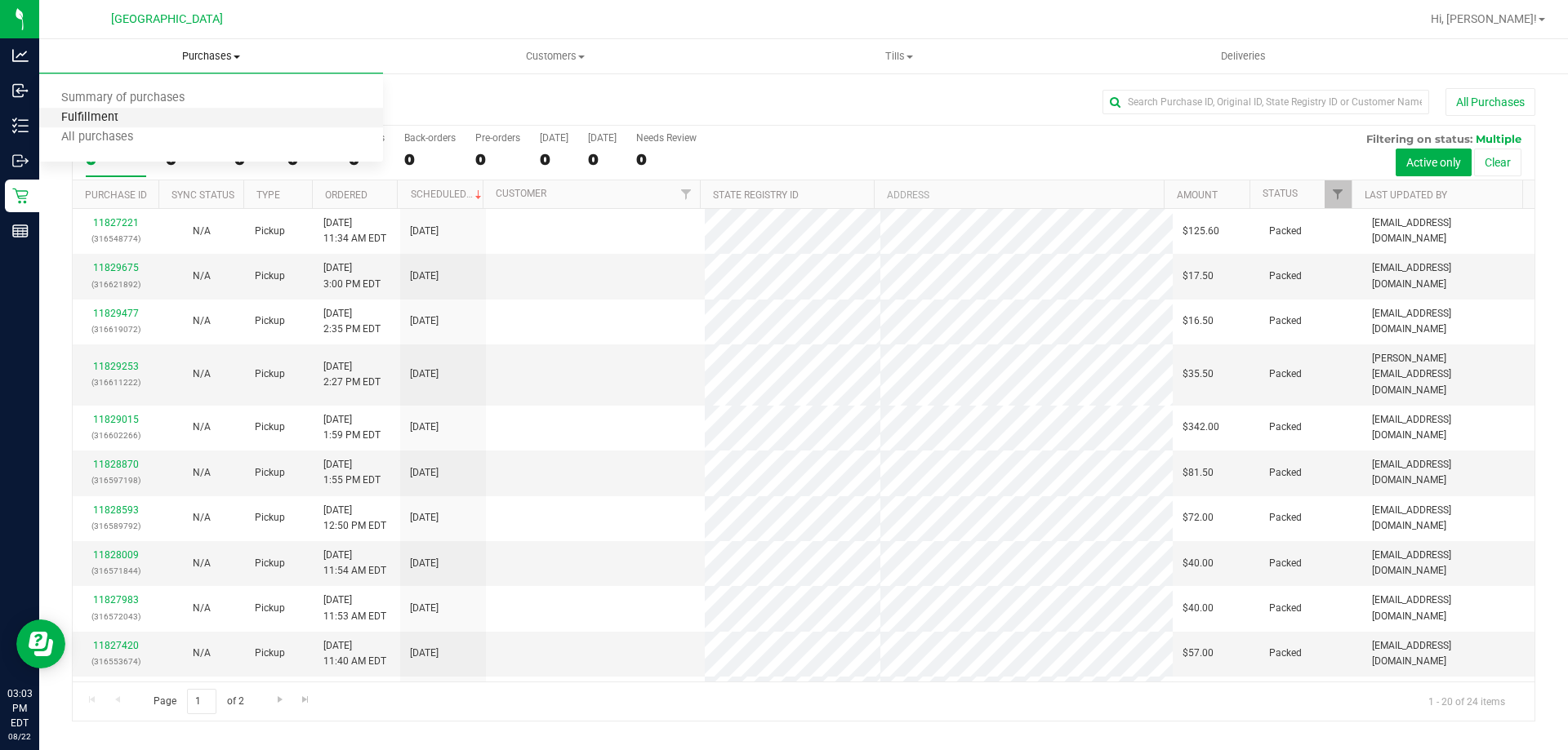
click at [105, 112] on span "Fulfillment" at bounding box center [90, 118] width 101 height 14
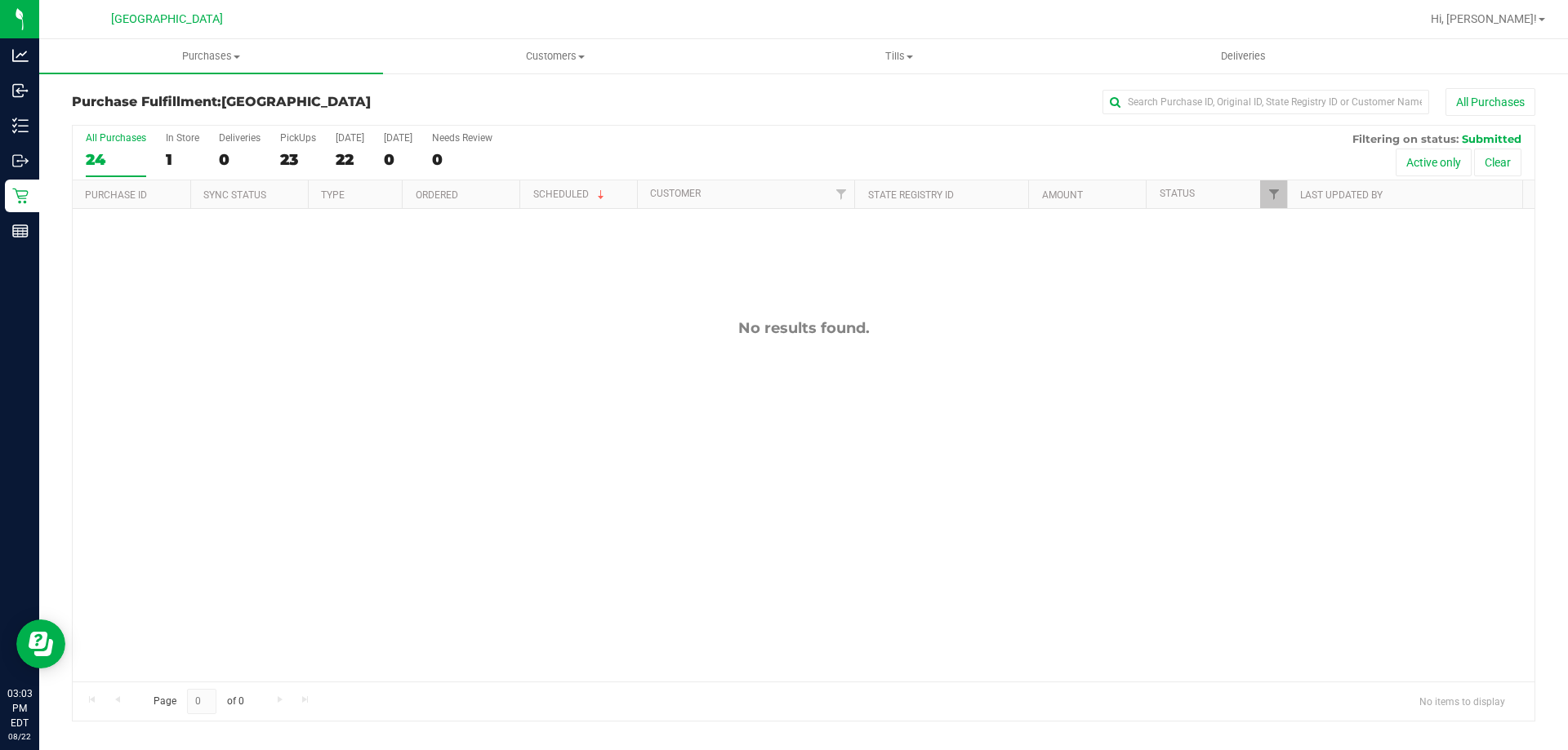
click at [645, 499] on div "No results found." at bounding box center [804, 500] width 1462 height 583
click at [829, 448] on div "No results found." at bounding box center [804, 500] width 1462 height 583
click at [1081, 456] on div "No results found." at bounding box center [804, 500] width 1462 height 583
click at [287, 388] on div "No results found." at bounding box center [804, 500] width 1462 height 583
click at [194, 43] on uib-tab-heading "Purchases Summary of purchases Fulfillment All purchases" at bounding box center [211, 56] width 344 height 34
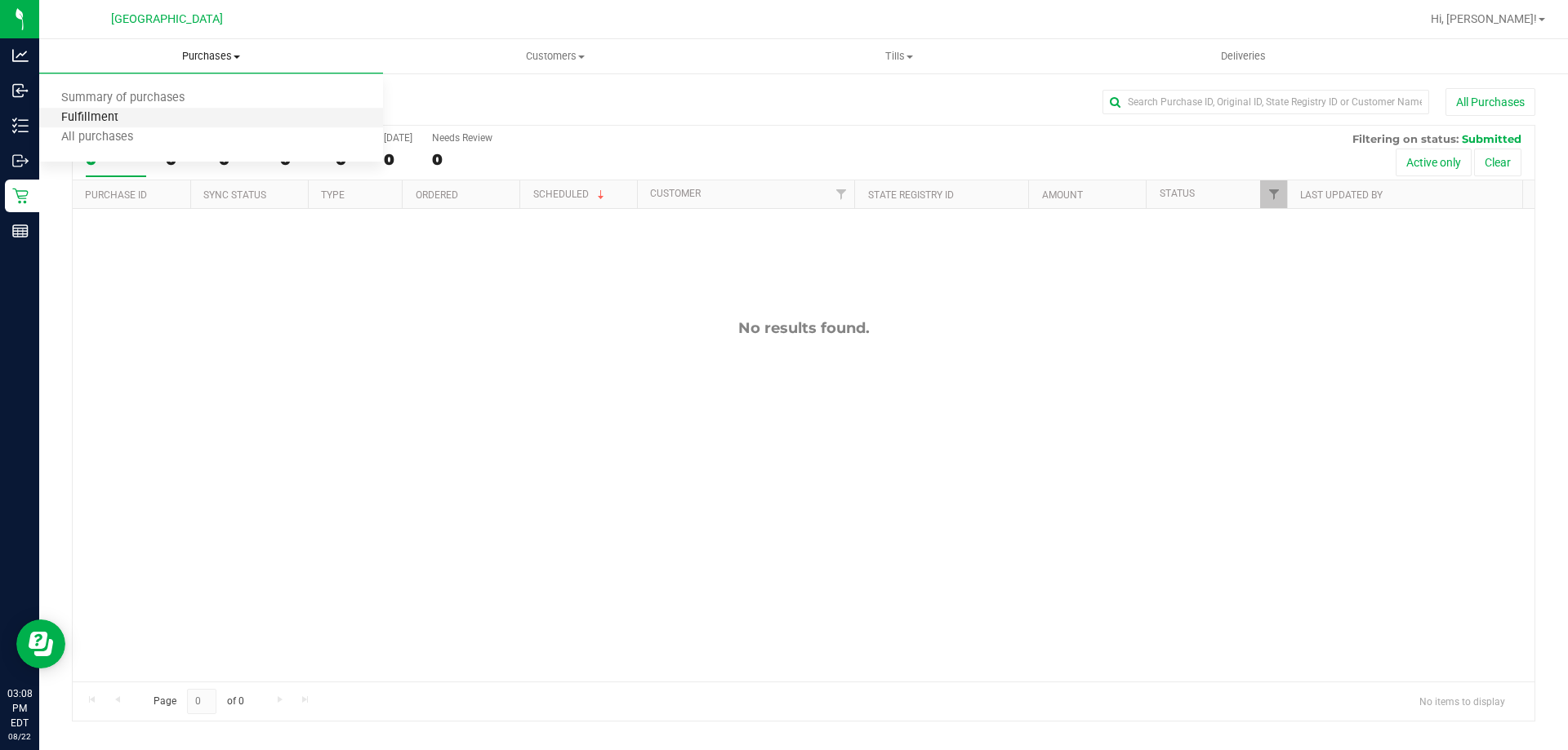
click at [128, 112] on span "Fulfillment" at bounding box center [90, 118] width 101 height 14
click at [498, 470] on div "No results found." at bounding box center [804, 500] width 1462 height 583
drag, startPoint x: 498, startPoint y: 470, endPoint x: 493, endPoint y: 438, distance: 32.4
click at [494, 441] on div "No results found." at bounding box center [804, 500] width 1462 height 583
click at [515, 461] on div "No results found." at bounding box center [804, 500] width 1462 height 583
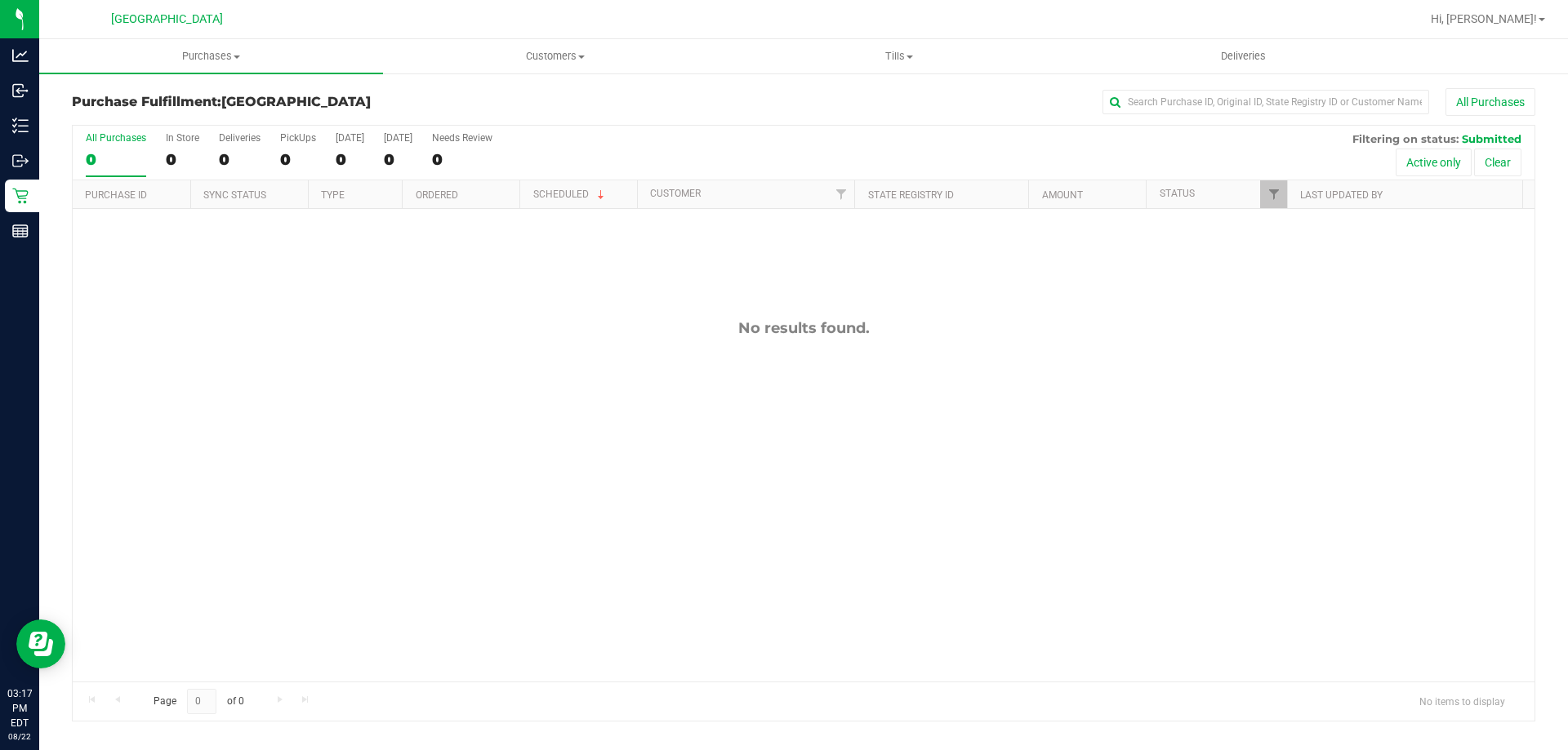
click at [349, 334] on div "No results found." at bounding box center [804, 328] width 1462 height 18
click at [217, 55] on span "Purchases" at bounding box center [211, 56] width 344 height 15
click at [189, 117] on li "Fulfillment" at bounding box center [211, 119] width 344 height 19
click at [390, 431] on div "No results found." at bounding box center [804, 500] width 1462 height 583
click at [725, 386] on div "No results found." at bounding box center [804, 500] width 1462 height 583
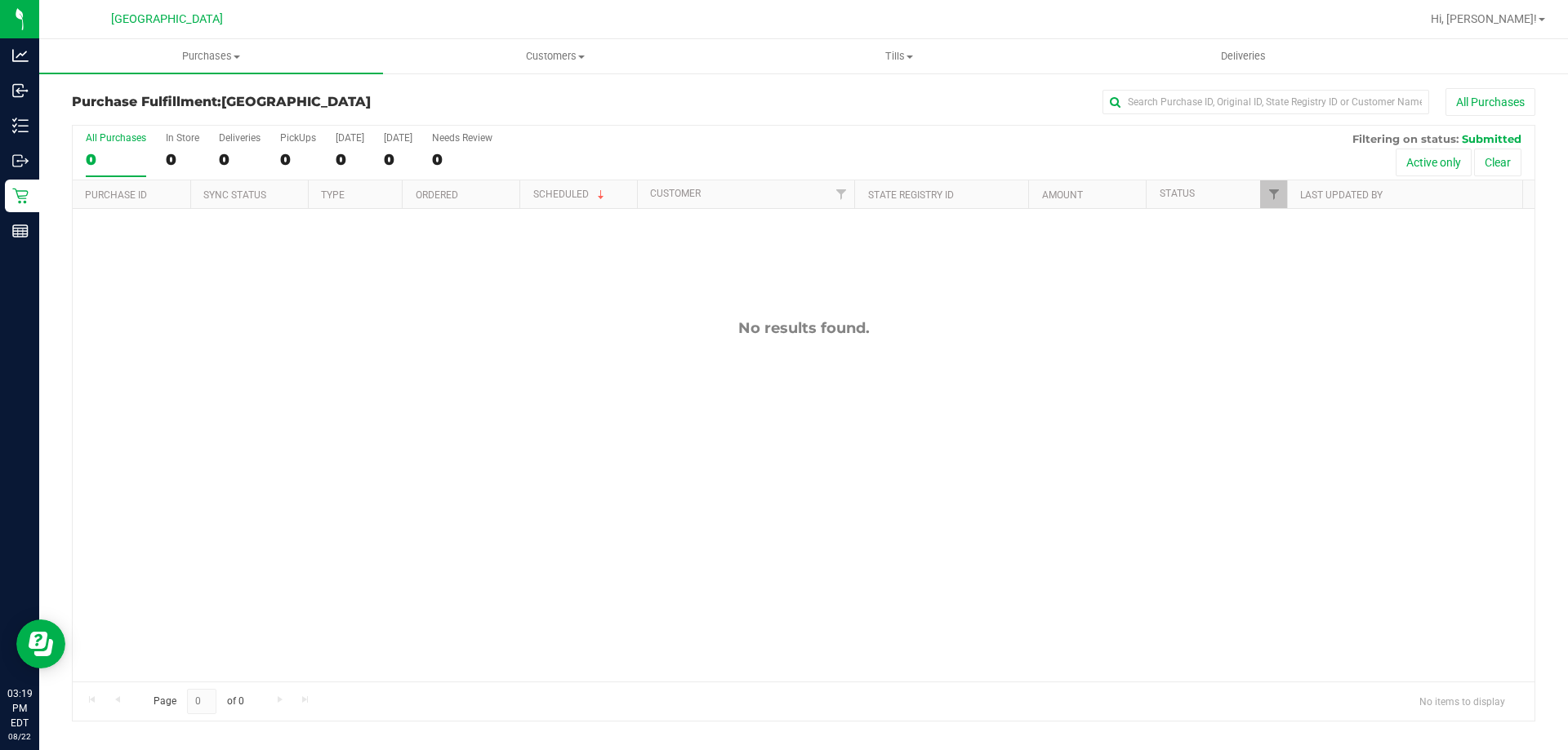
click at [725, 386] on div "No results found." at bounding box center [804, 500] width 1462 height 583
click at [726, 385] on div "No results found." at bounding box center [804, 500] width 1462 height 583
click at [895, 326] on div "No results found." at bounding box center [804, 328] width 1462 height 18
click at [1149, 334] on div "No results found." at bounding box center [804, 328] width 1462 height 18
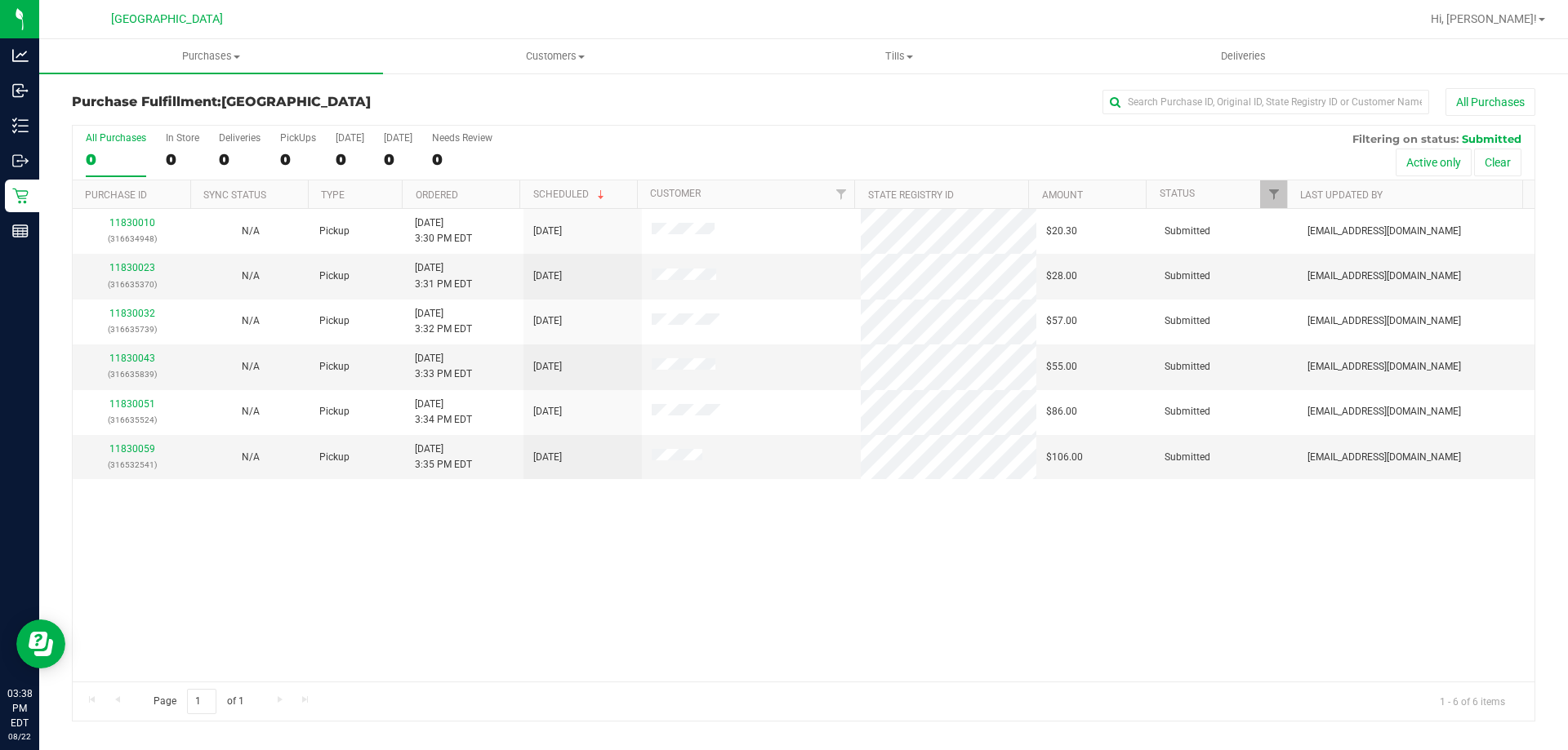
click at [682, 555] on div "11830010 (316634948) N/A Pickup 8/22/2025 3:30 PM EDT 8/22/2025 $20.30 Submitte…" at bounding box center [804, 446] width 1462 height 473
click at [235, 62] on span "Purchases" at bounding box center [211, 56] width 344 height 15
click at [131, 120] on span "Fulfillment" at bounding box center [90, 118] width 101 height 14
click at [440, 193] on link "Ordered" at bounding box center [437, 194] width 42 height 11
click at [514, 560] on div "11830010 (316634948) N/A Pickup 8/22/2025 3:30 PM EDT 8/22/2025 $20.30 Submitte…" at bounding box center [804, 446] width 1462 height 473
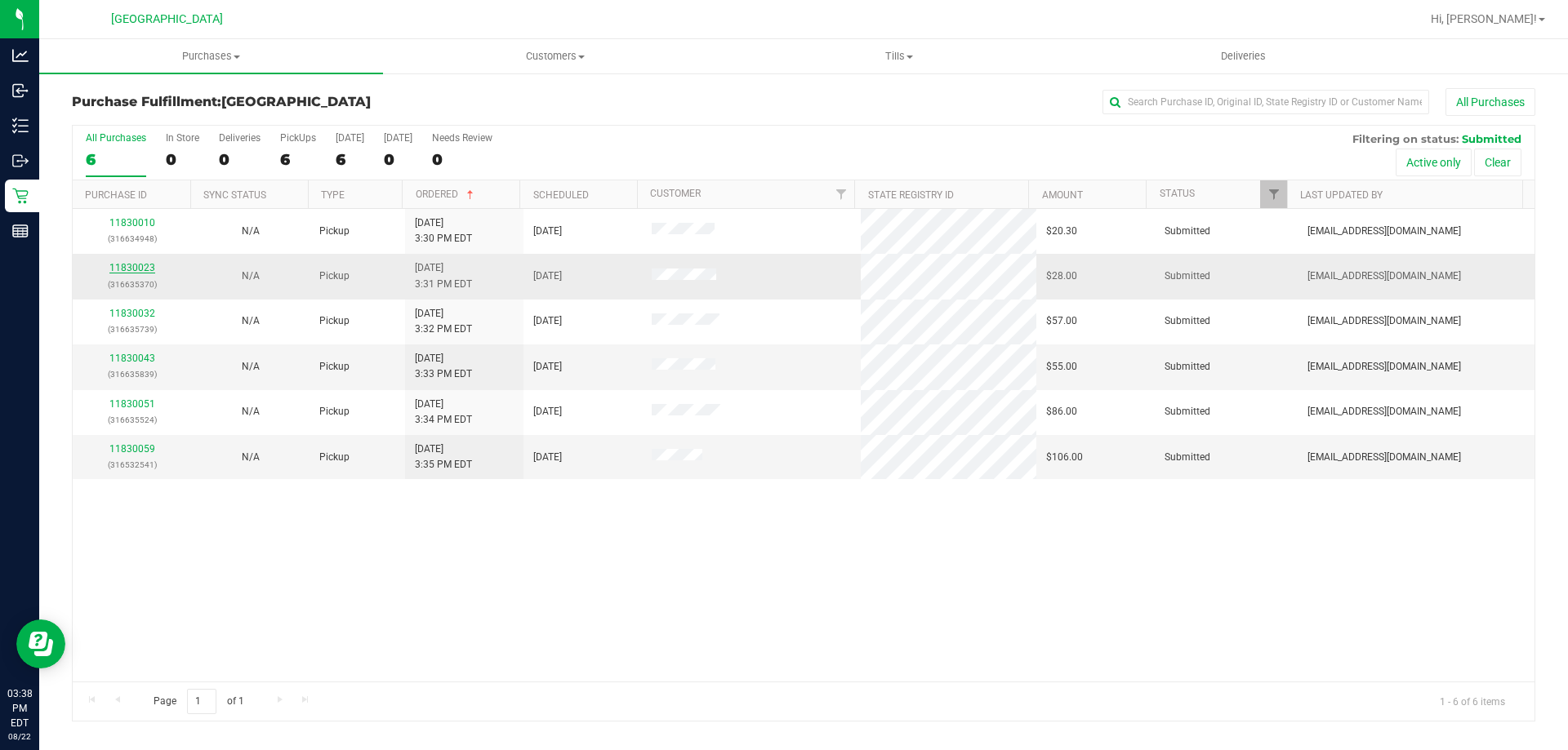
click at [113, 266] on link "11830023" at bounding box center [132, 267] width 46 height 11
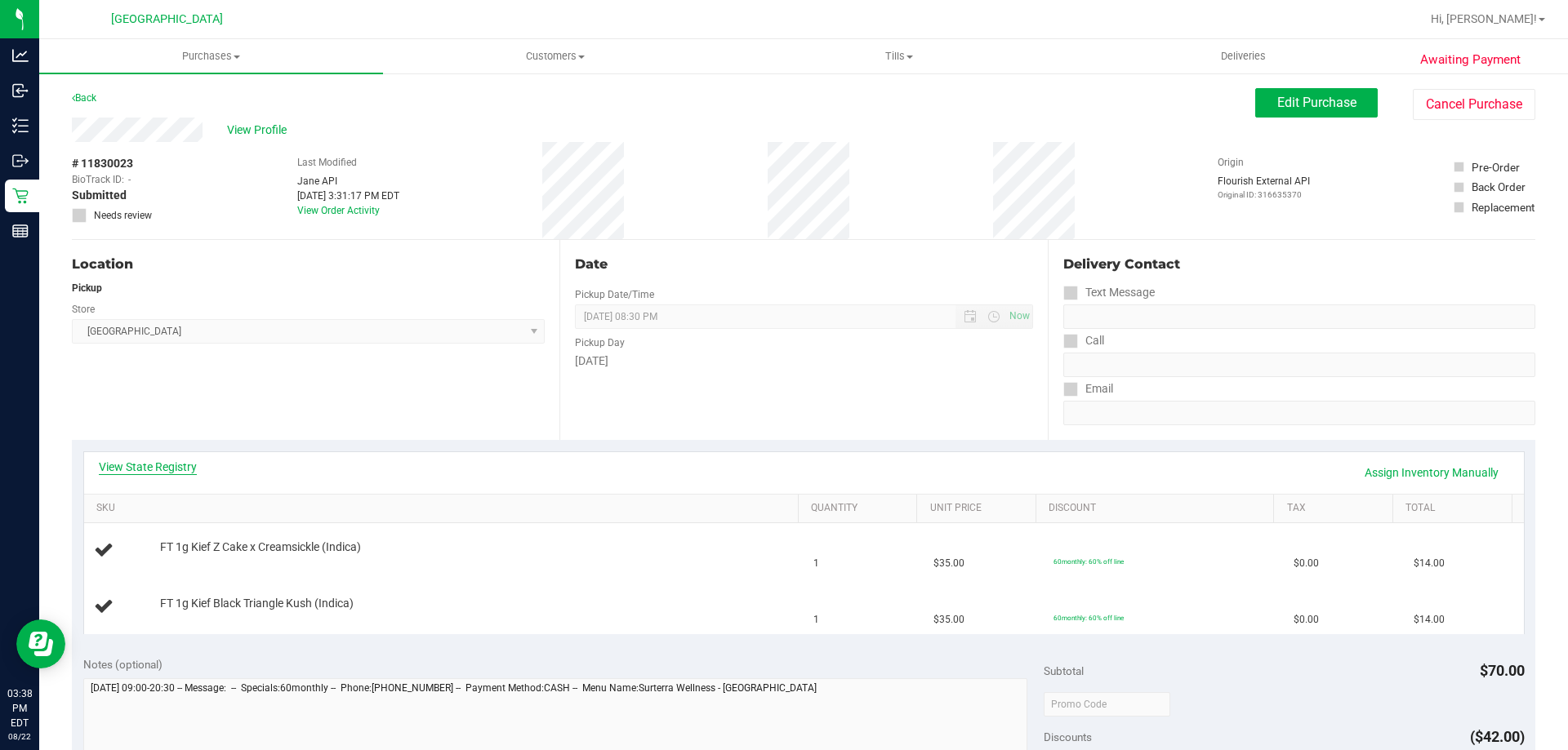
click at [135, 468] on link "View State Registry" at bounding box center [147, 467] width 98 height 17
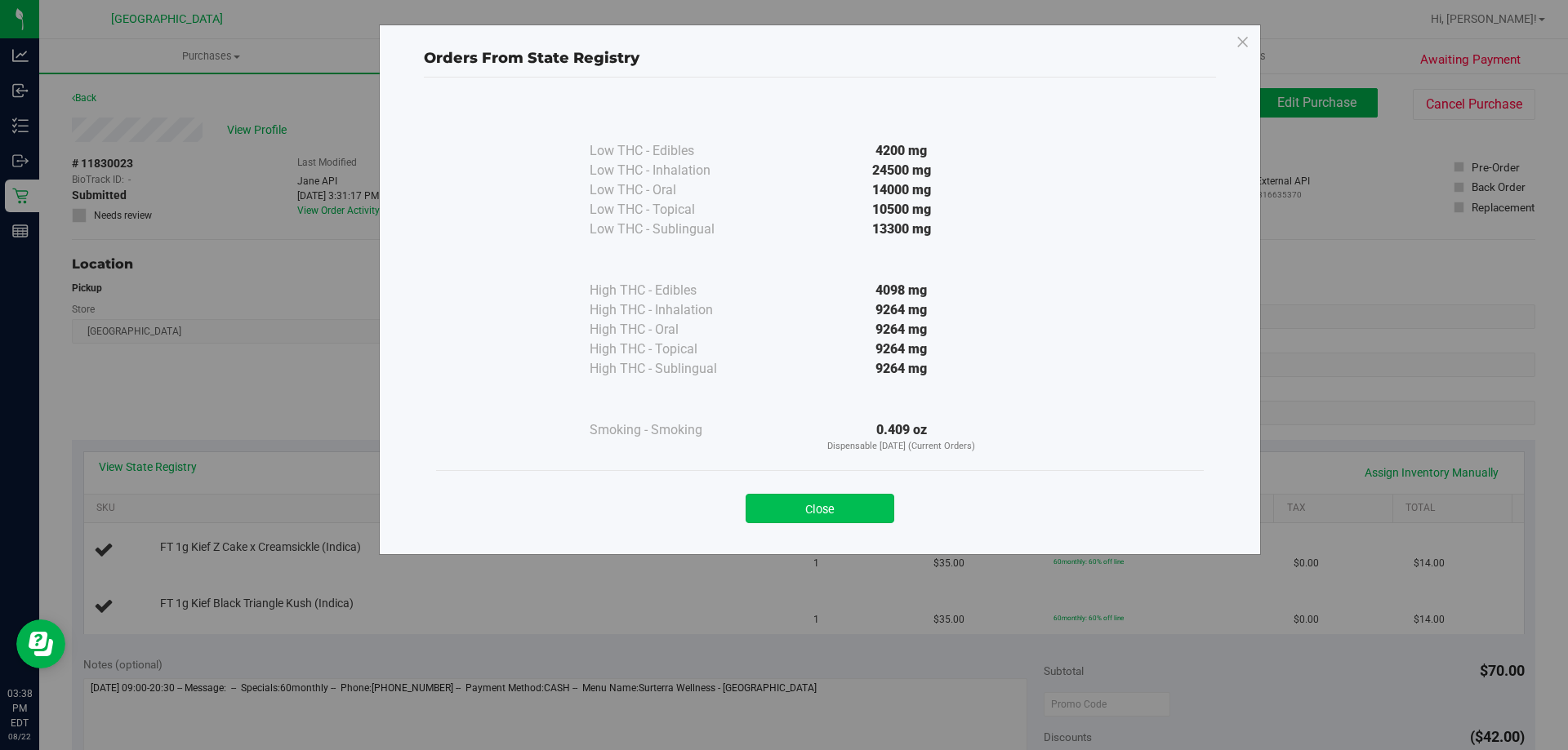
click at [802, 509] on button "Close" at bounding box center [820, 508] width 149 height 29
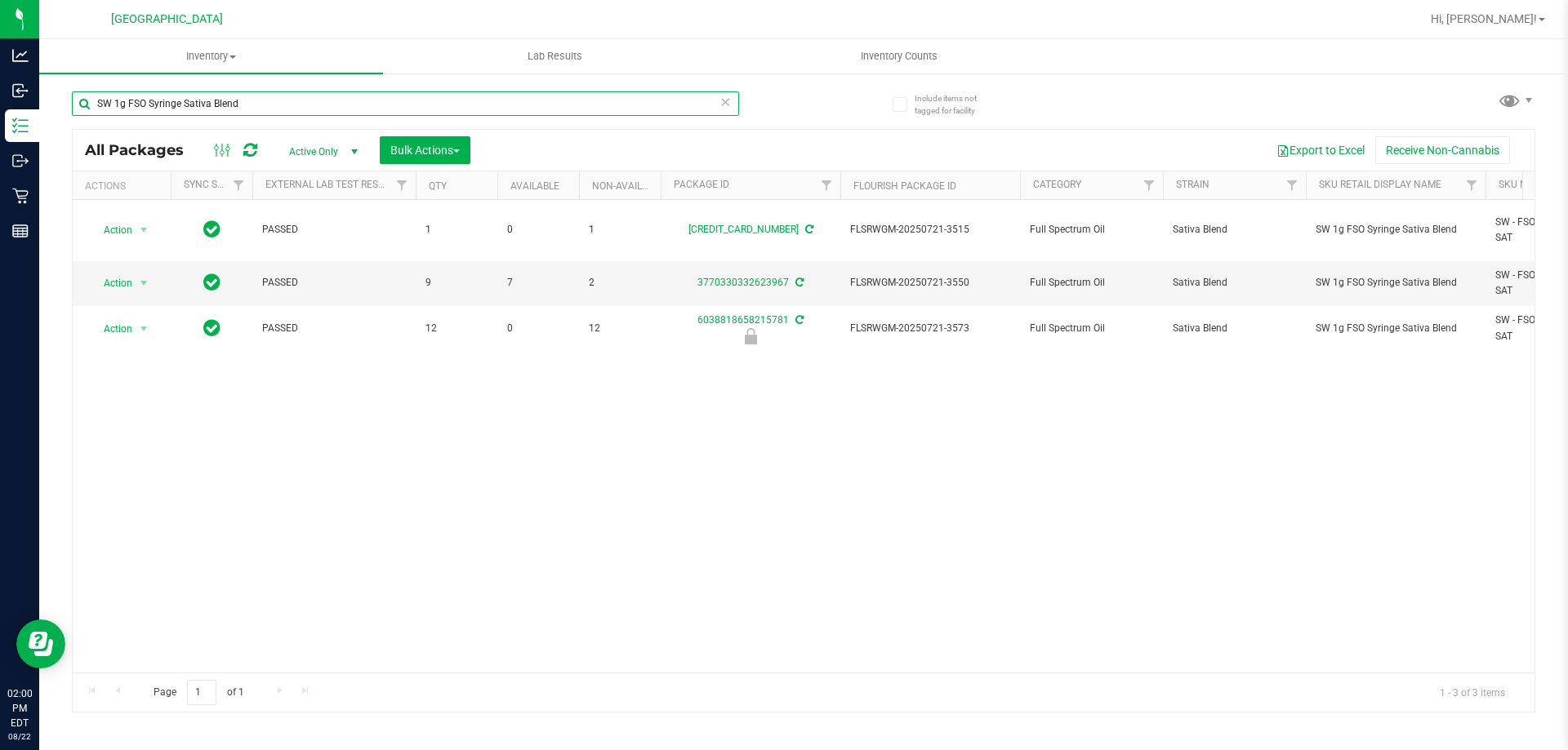
click at [372, 109] on input "SW 1g FSO Syringe Sativa Blend" at bounding box center [405, 104] width 667 height 25
type input "jcw"
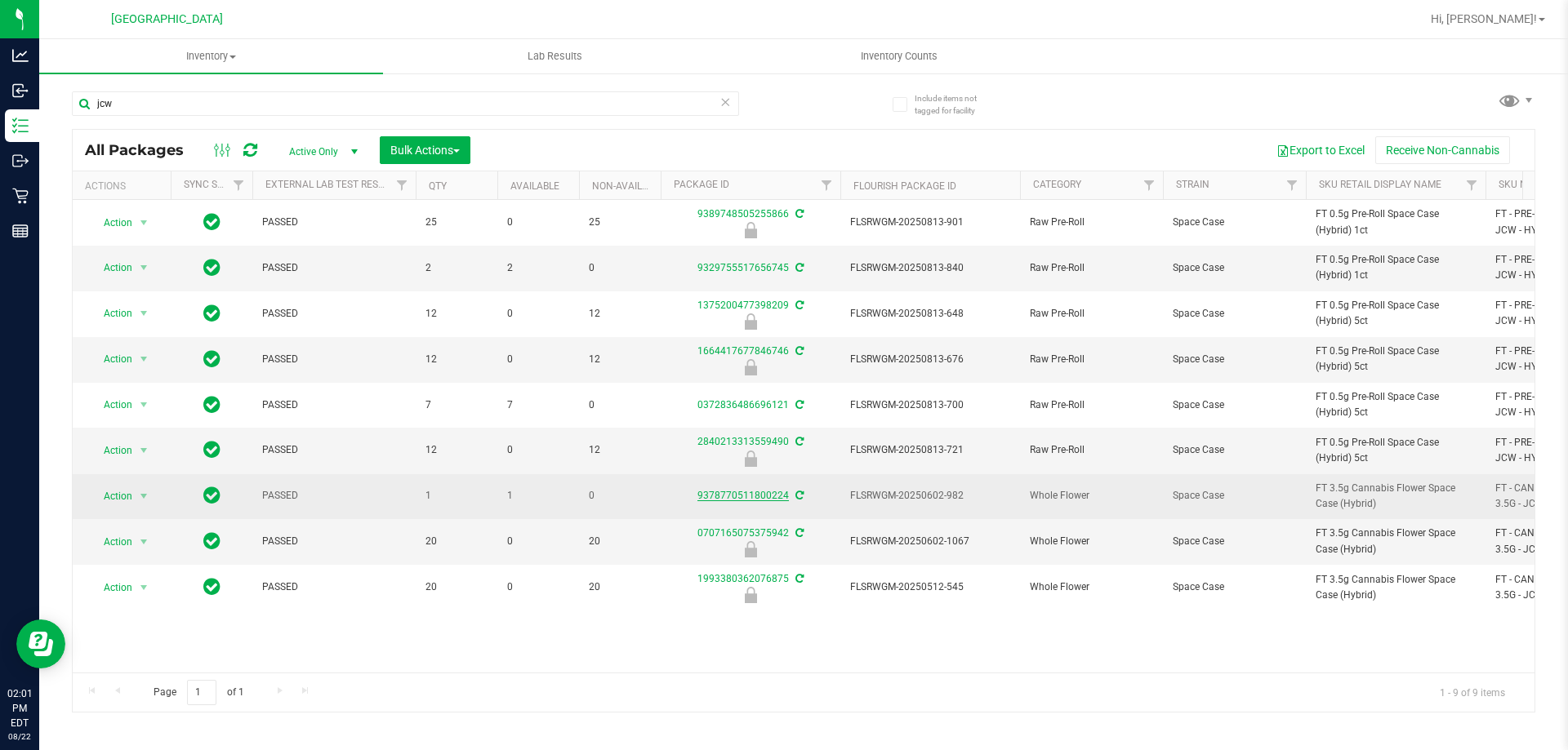
click at [726, 498] on link "9378770511800224" at bounding box center [743, 495] width 91 height 11
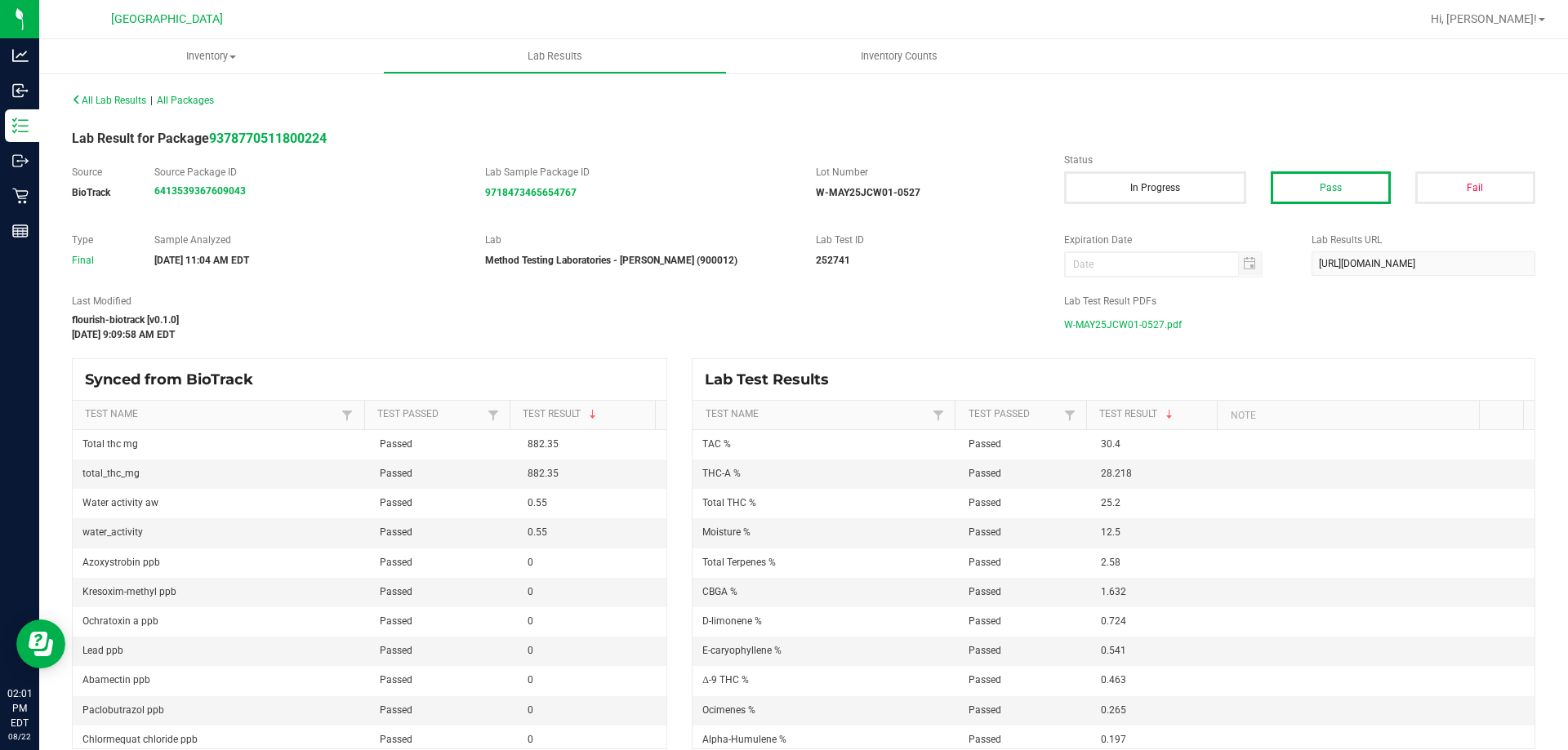
click at [1153, 329] on span "W-MAY25JCW01-0527.pdf" at bounding box center [1123, 325] width 118 height 25
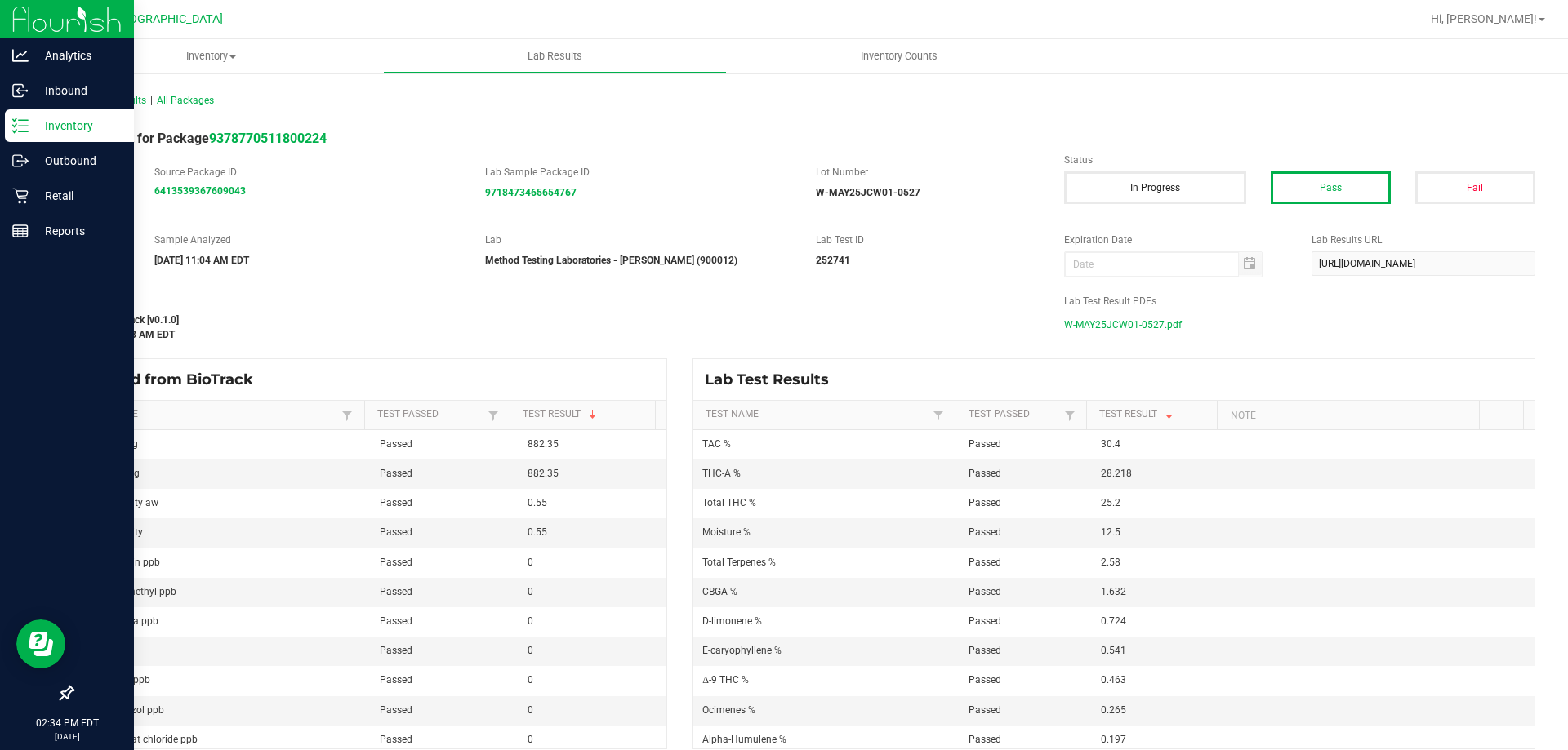
click at [12, 123] on icon at bounding box center [20, 126] width 17 height 17
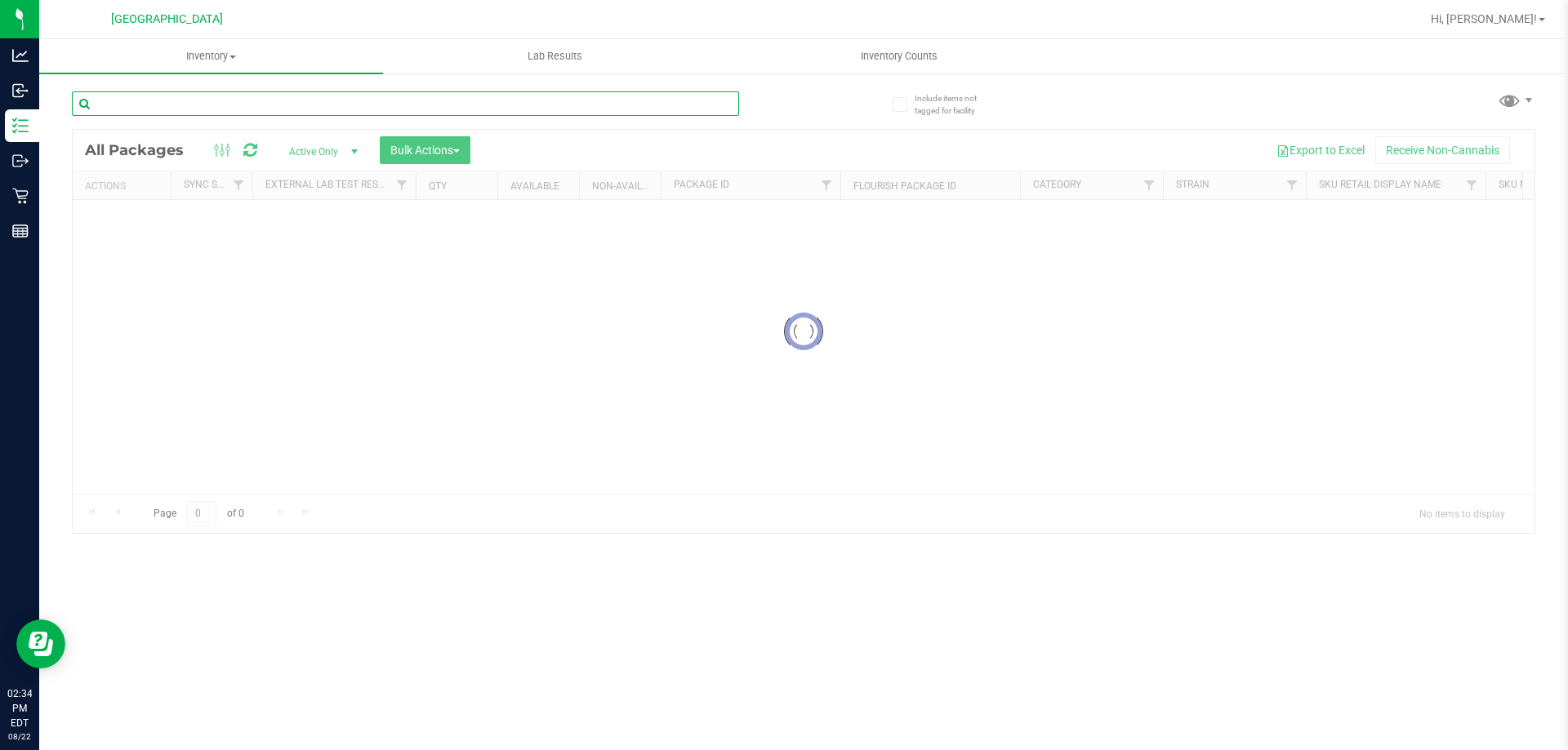
click at [397, 98] on input "text" at bounding box center [405, 104] width 667 height 25
paste input "FT 0.5g Vape Cart CDT Distillate Banana Frappe (Indica)"
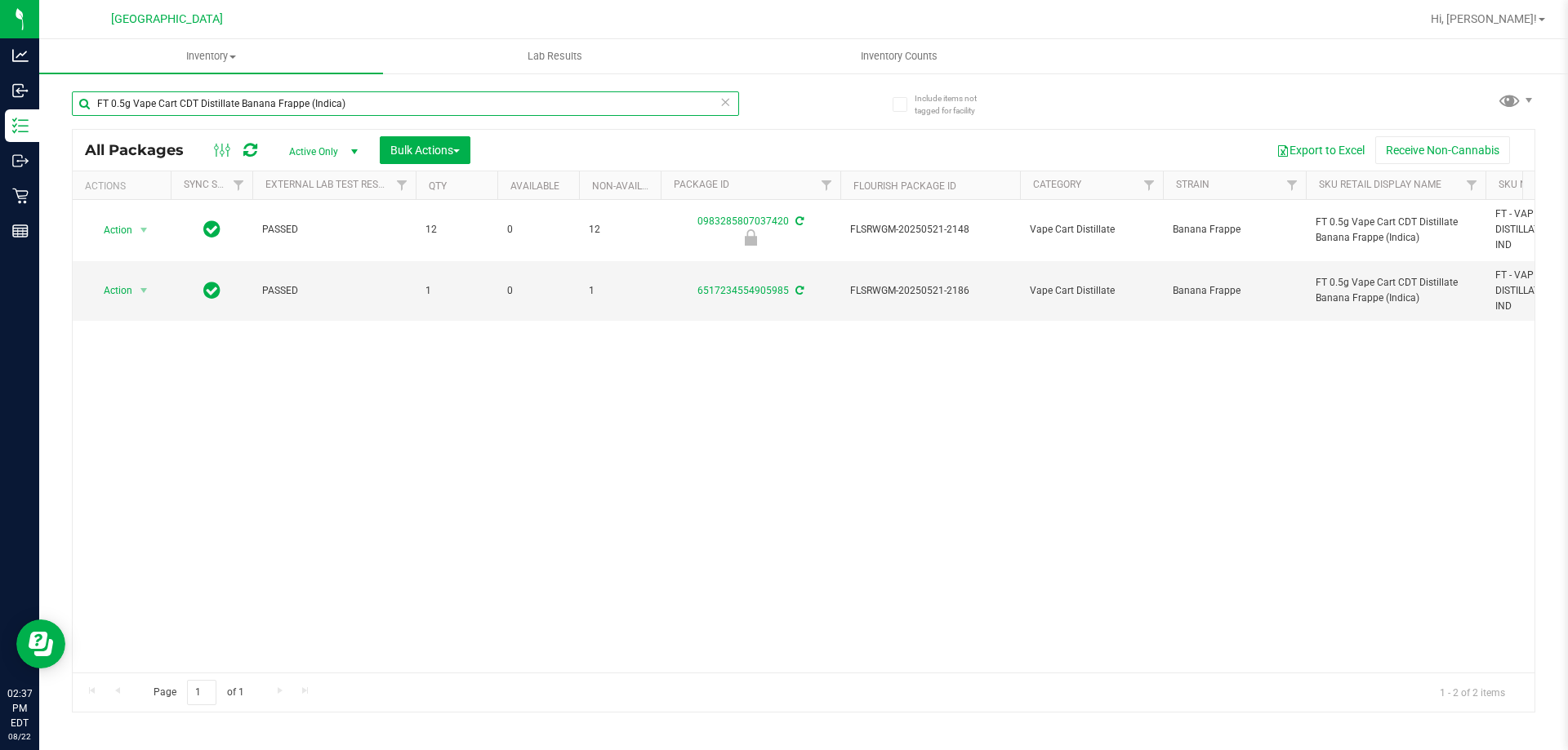
click at [351, 110] on input "FT 0.5g Vape Cart CDT Distillate Banana Frappe (Indica)" at bounding box center [405, 104] width 667 height 25
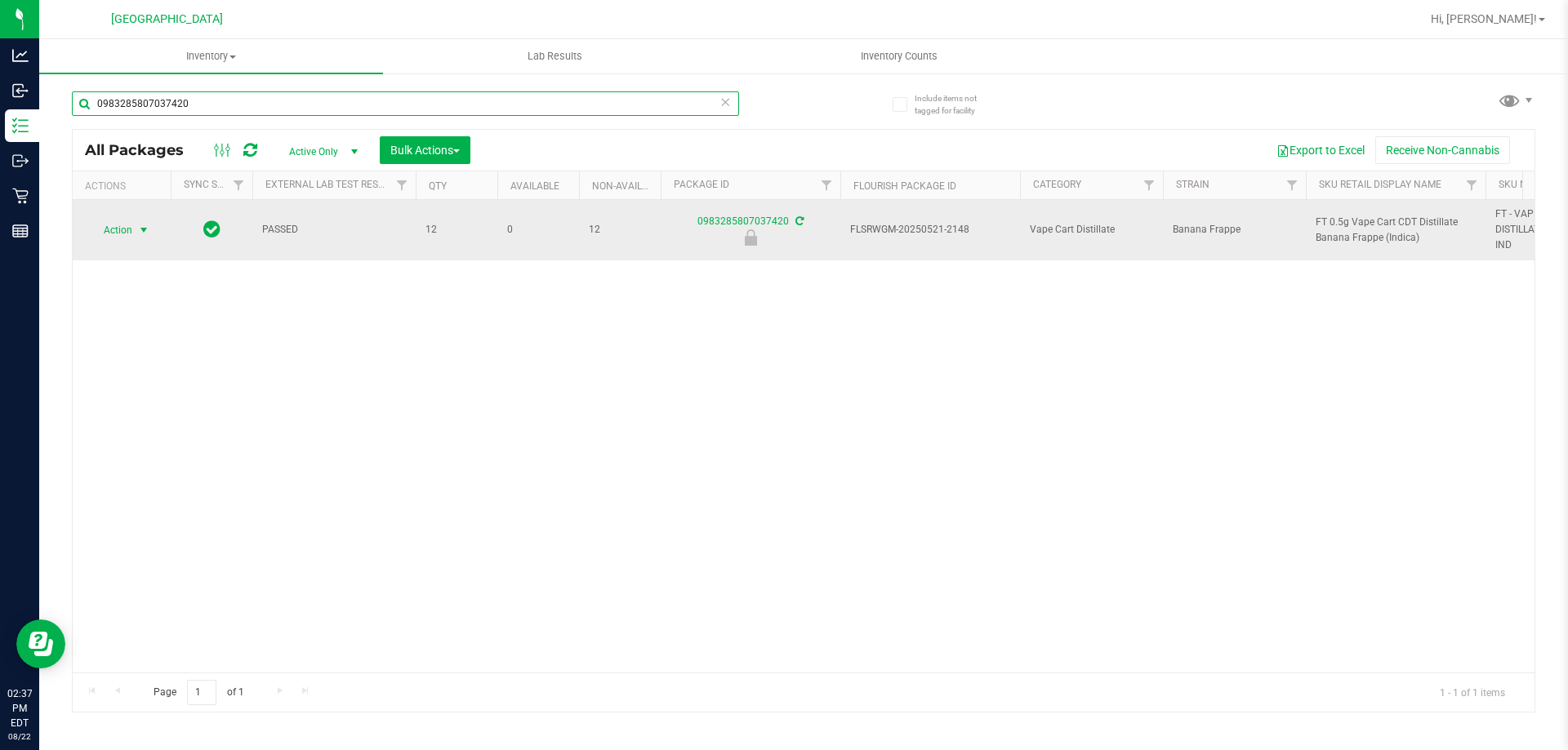
type input "0983285807037420"
click at [144, 231] on span "select" at bounding box center [143, 229] width 13 height 13
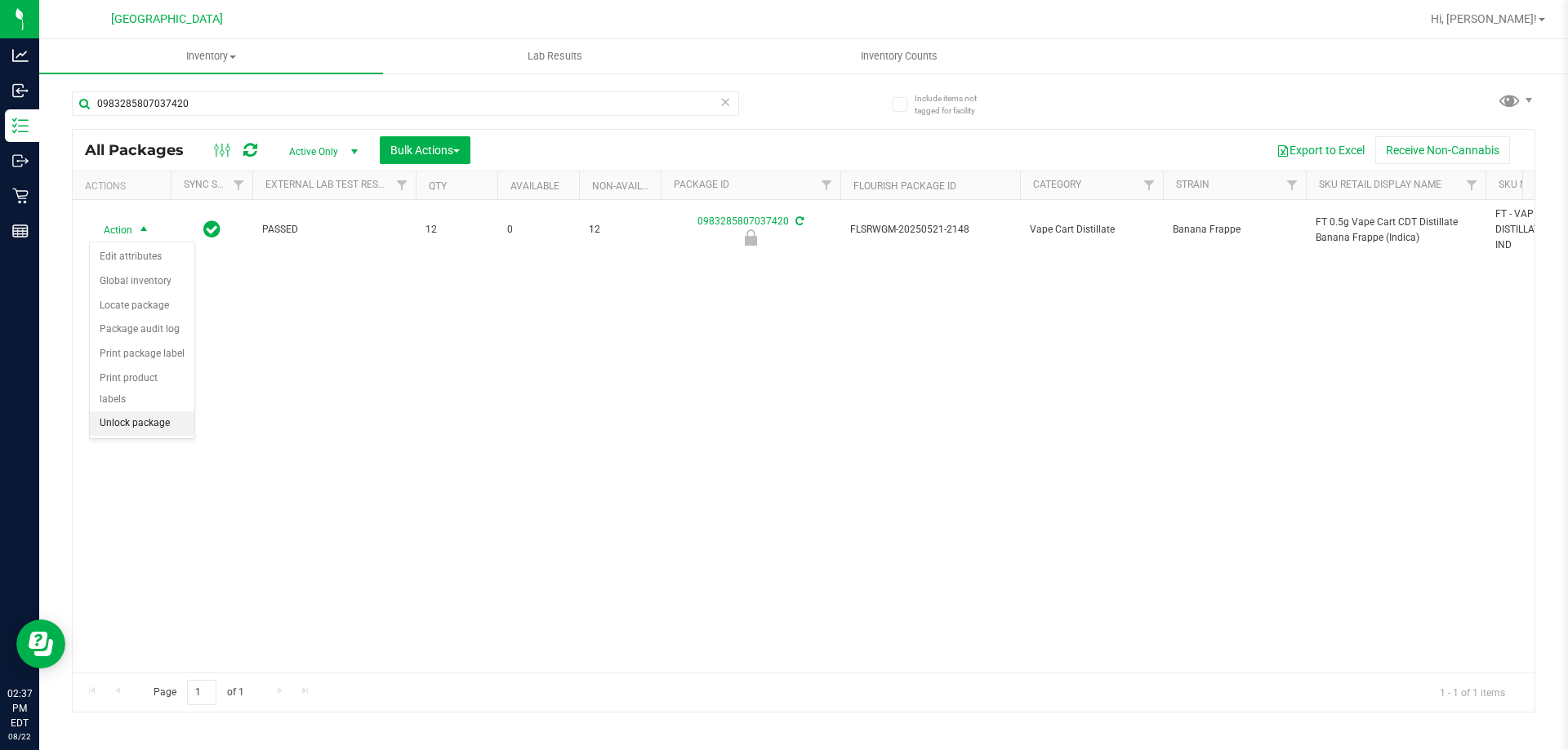
click at [141, 411] on li "Unlock package" at bounding box center [142, 424] width 105 height 25
click at [527, 467] on div "Action Action Adjust qty Create package Edit attributes Global inventory Locate…" at bounding box center [804, 437] width 1462 height 473
click at [448, 119] on div "0983285807037420" at bounding box center [405, 110] width 667 height 38
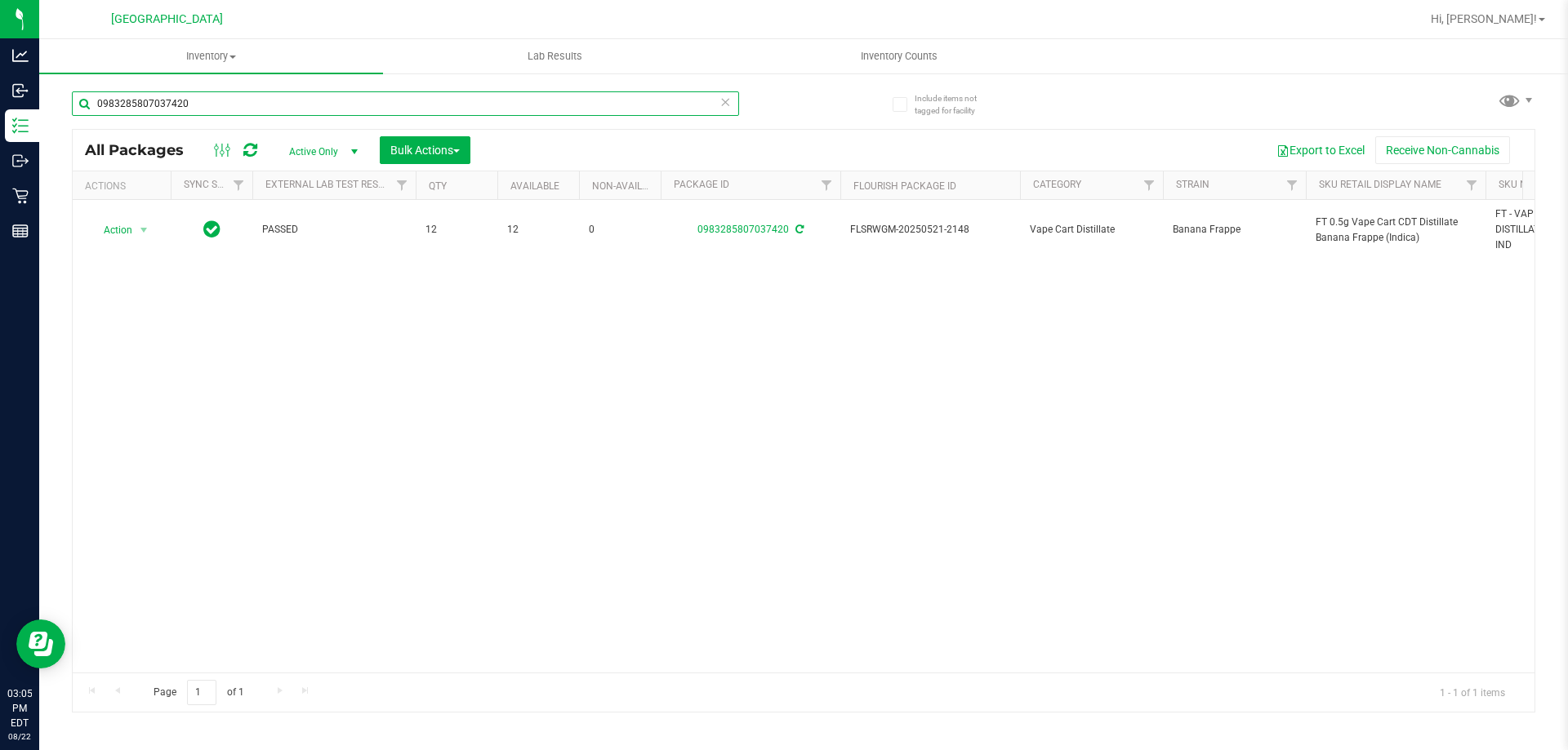
click at [356, 104] on input "0983285807037420" at bounding box center [405, 104] width 667 height 25
type input "[PERSON_NAME]"
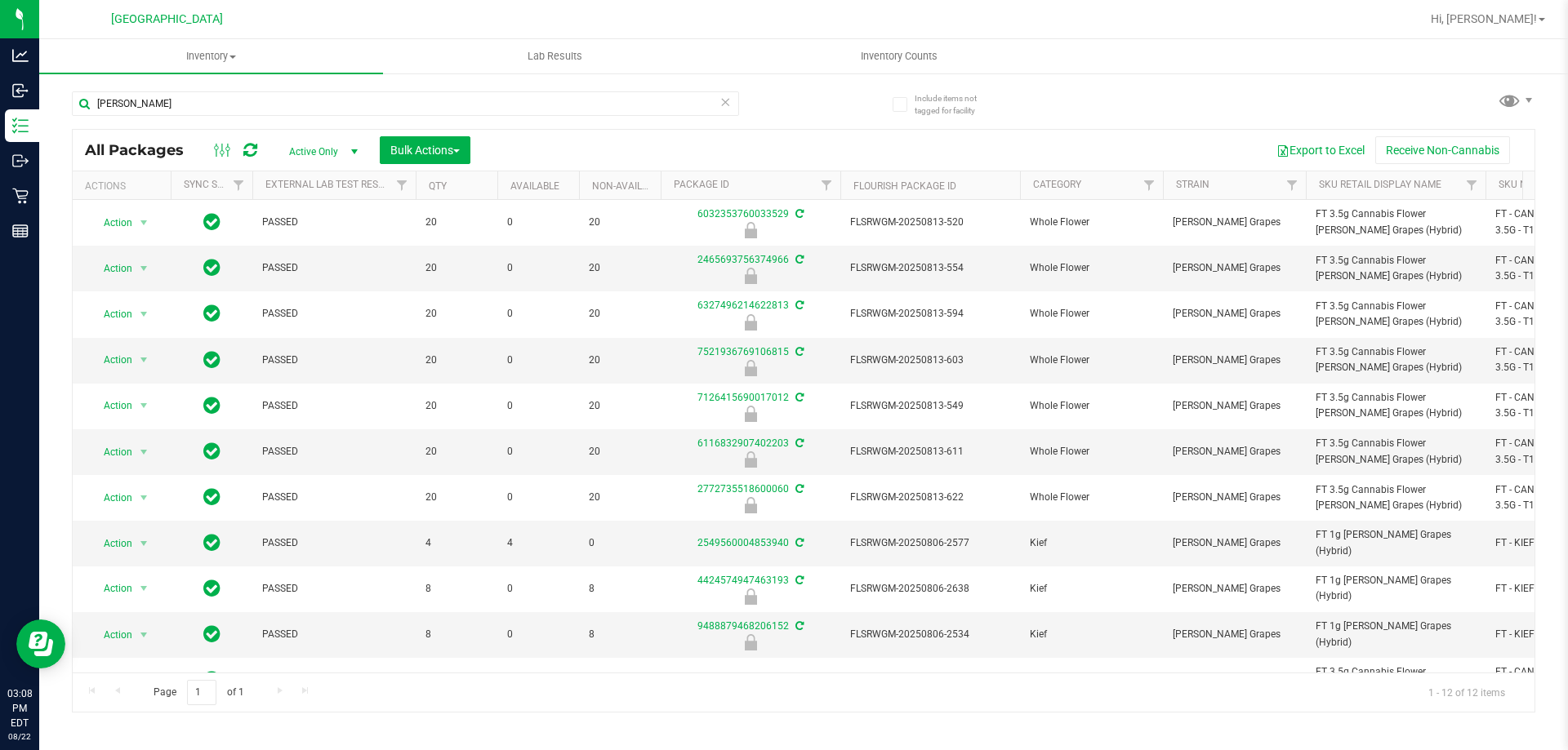
click at [840, 111] on div "[PERSON_NAME] All Packages Active Only Active Only Lab Samples Locked All Exter…" at bounding box center [804, 394] width 1463 height 637
click at [362, 107] on input "[PERSON_NAME]" at bounding box center [405, 104] width 667 height 25
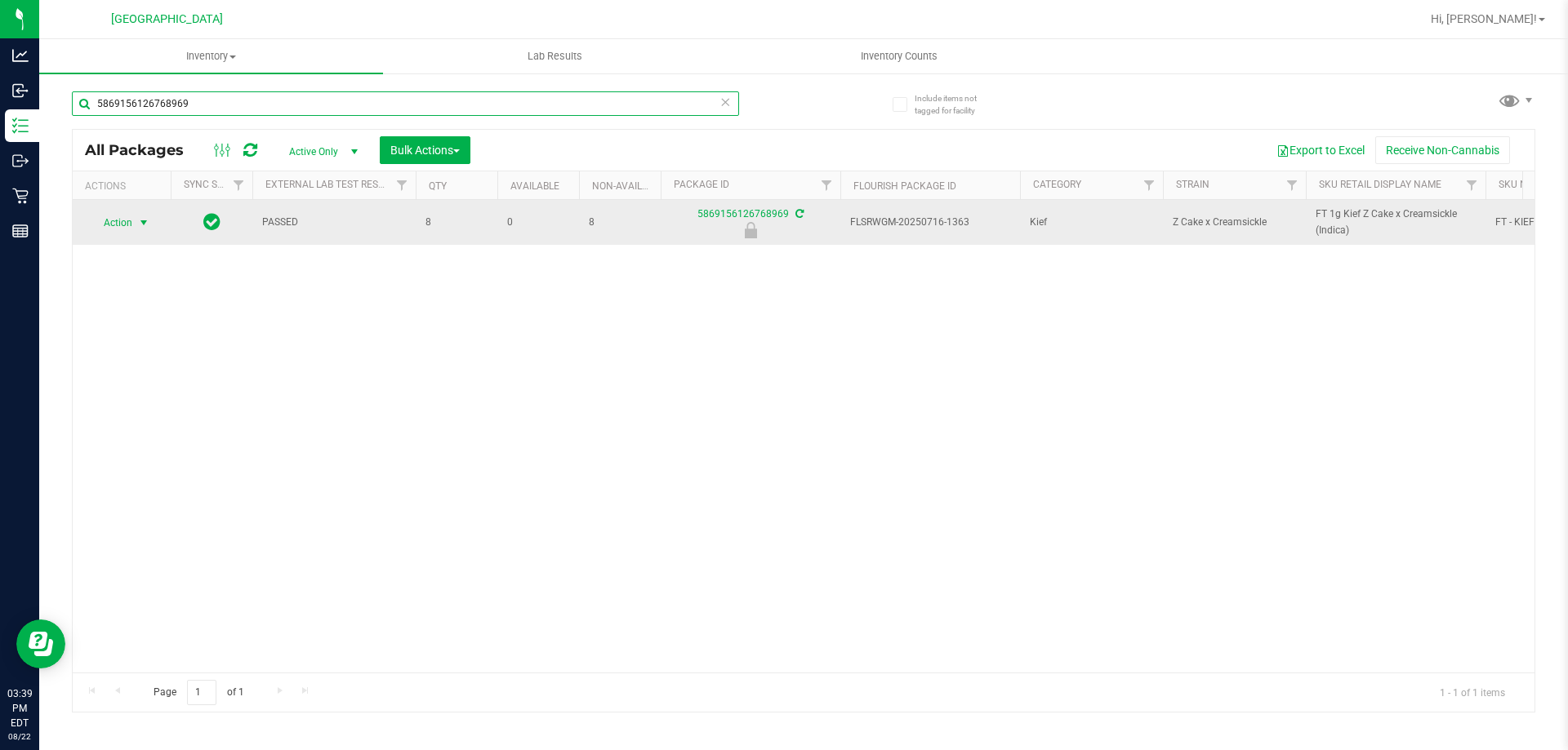
type input "5869156126768969"
click at [120, 223] on span "Action" at bounding box center [111, 223] width 44 height 23
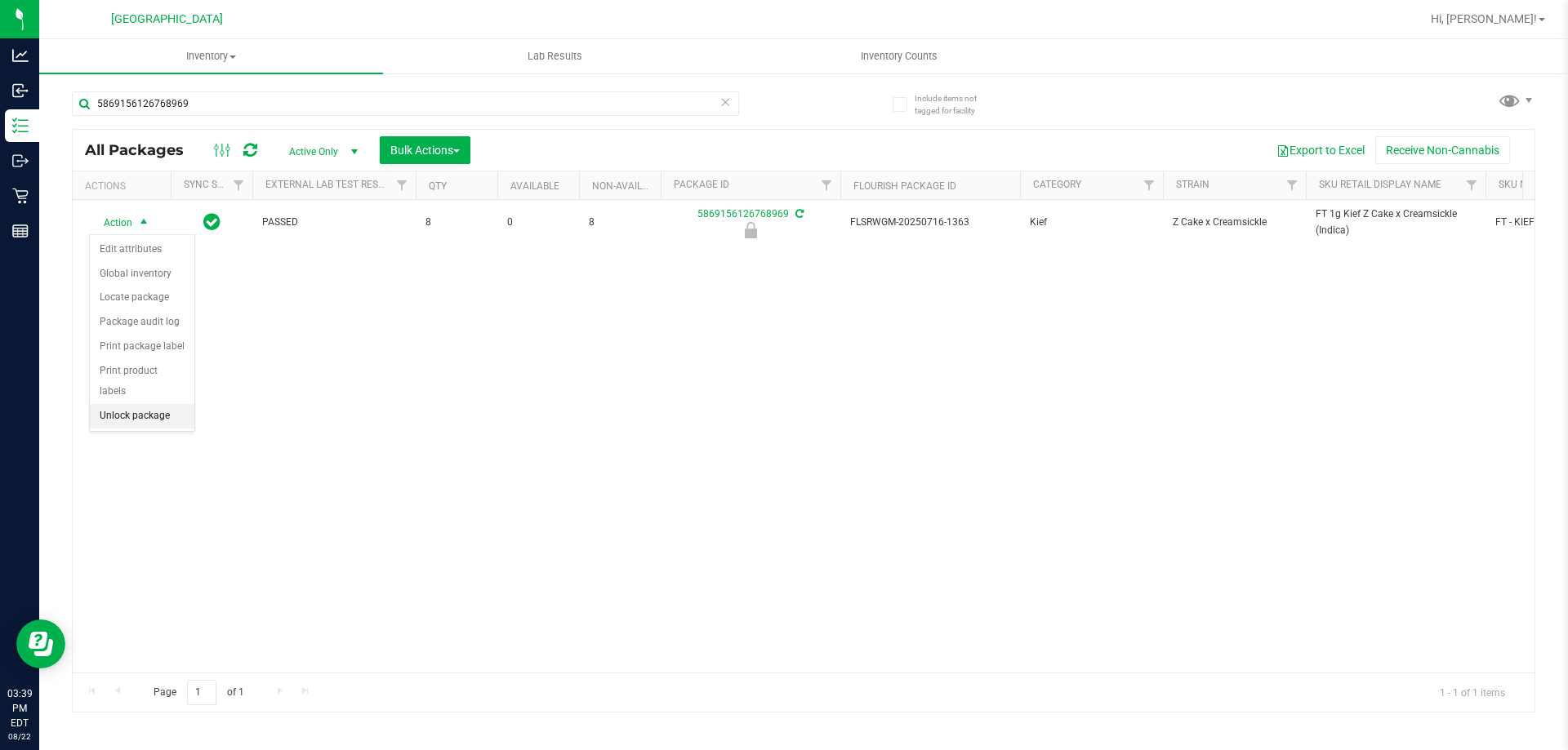
click at [155, 404] on li "Unlock package" at bounding box center [142, 417] width 105 height 25
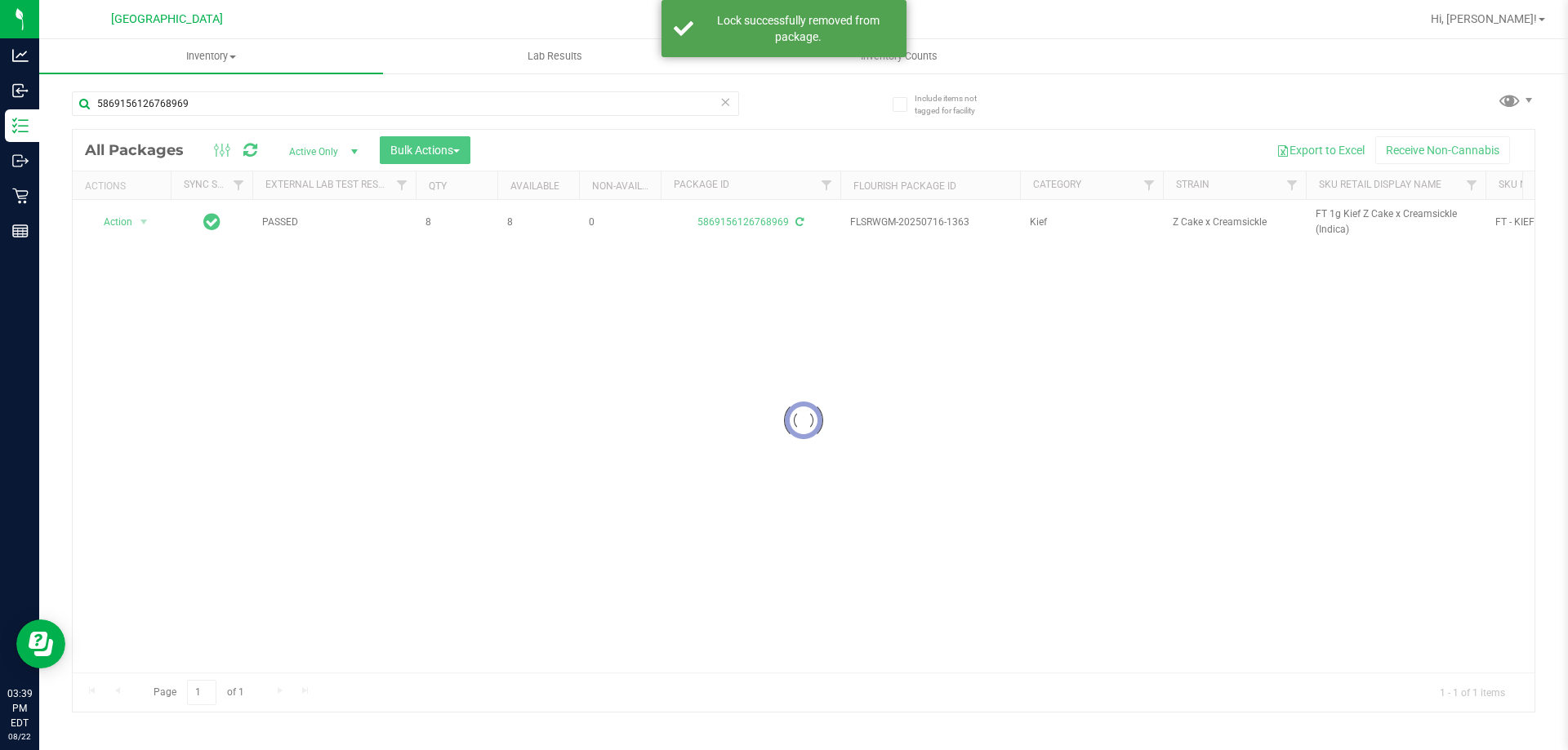
click at [1333, 225] on div at bounding box center [804, 421] width 1462 height 582
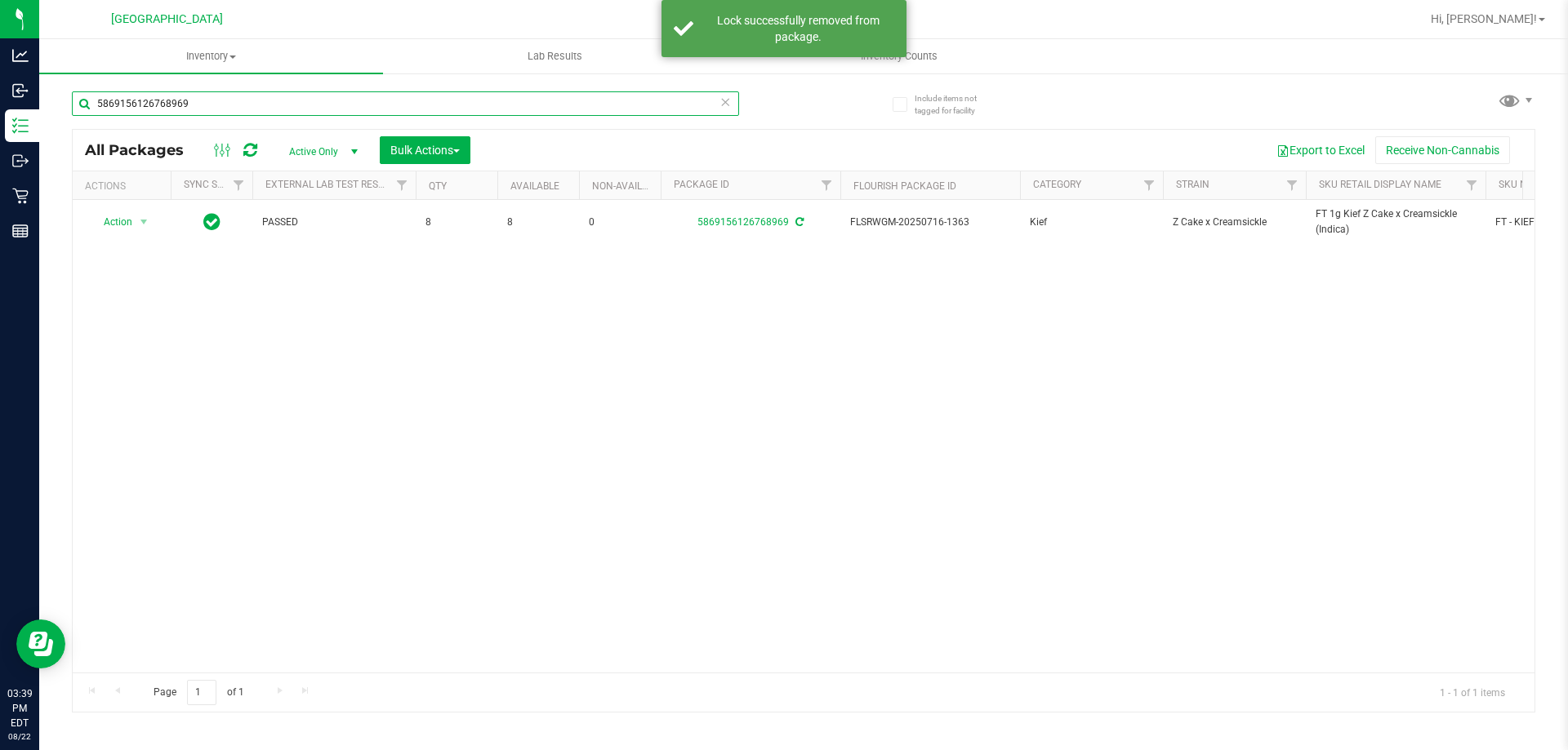
click at [634, 98] on input "5869156126768969" at bounding box center [405, 104] width 667 height 25
paste input "FT 1g Kief Z Cake x Creamsickle (Indica)"
type input "FT 1g Kief Z Cake x Creamsickle (Indica)"
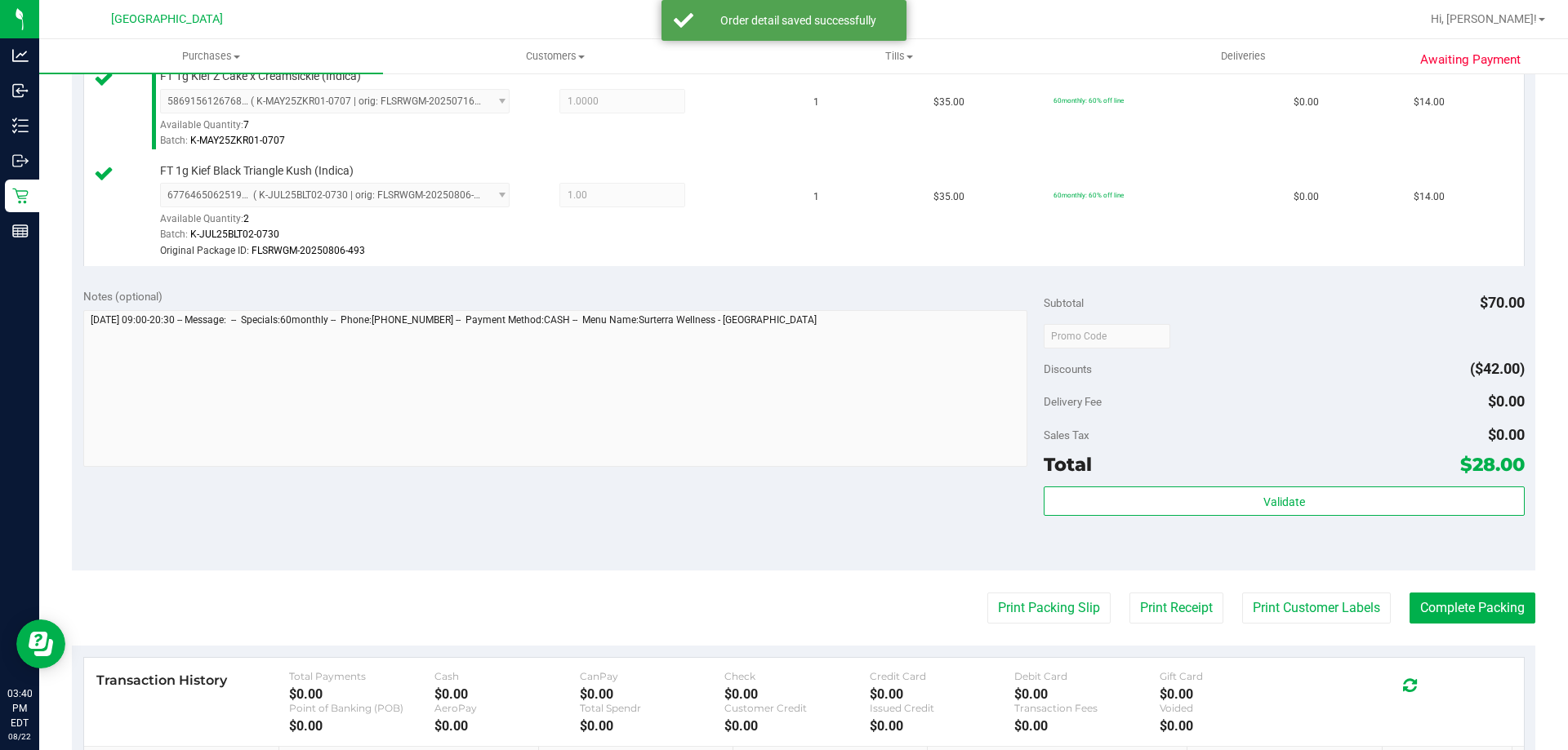
scroll to position [490, 0]
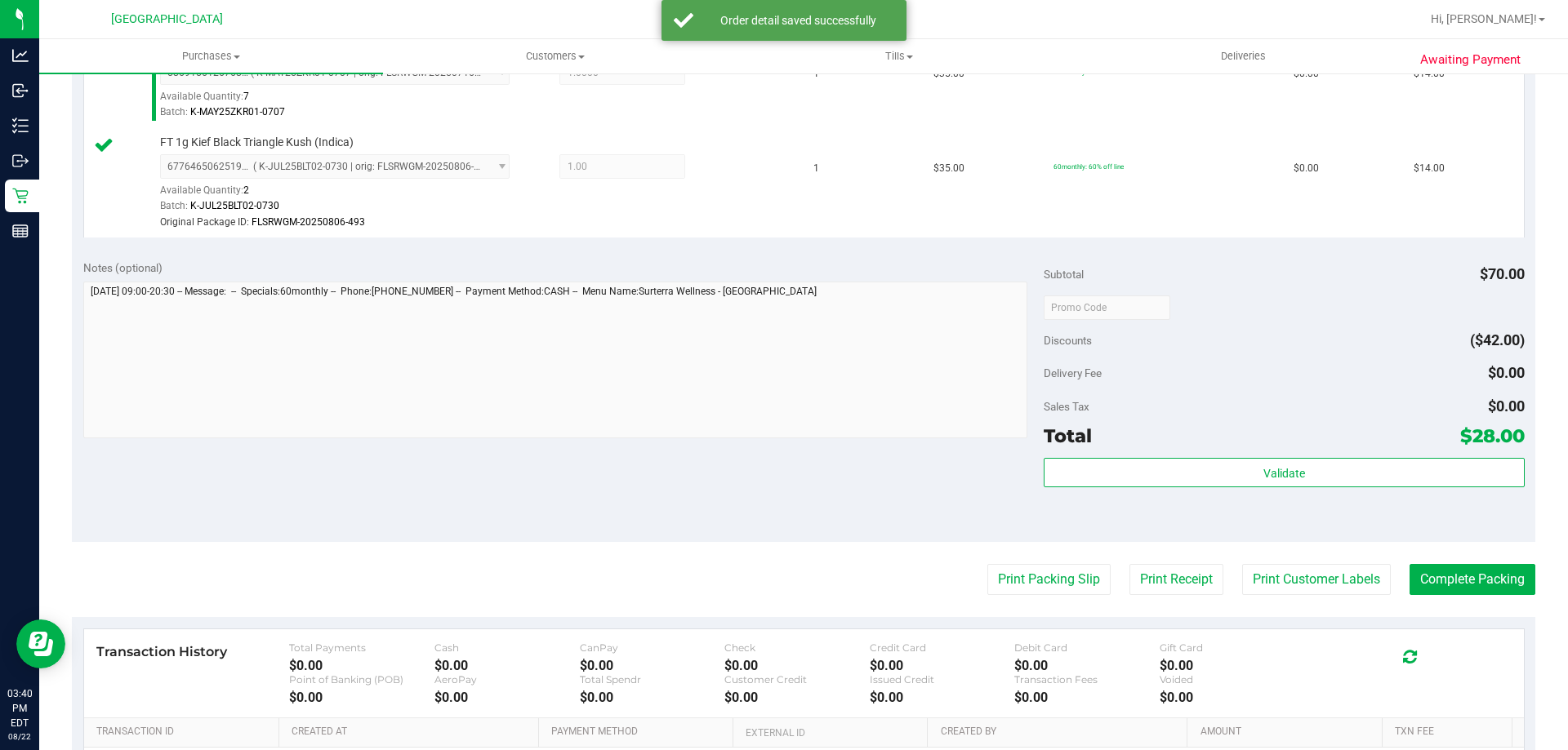
click at [1276, 456] on div "Subtotal $70.00 Discounts ($42.00) Delivery Fee $0.00 Sales Tax $0.00 Total $28…" at bounding box center [1284, 395] width 480 height 272
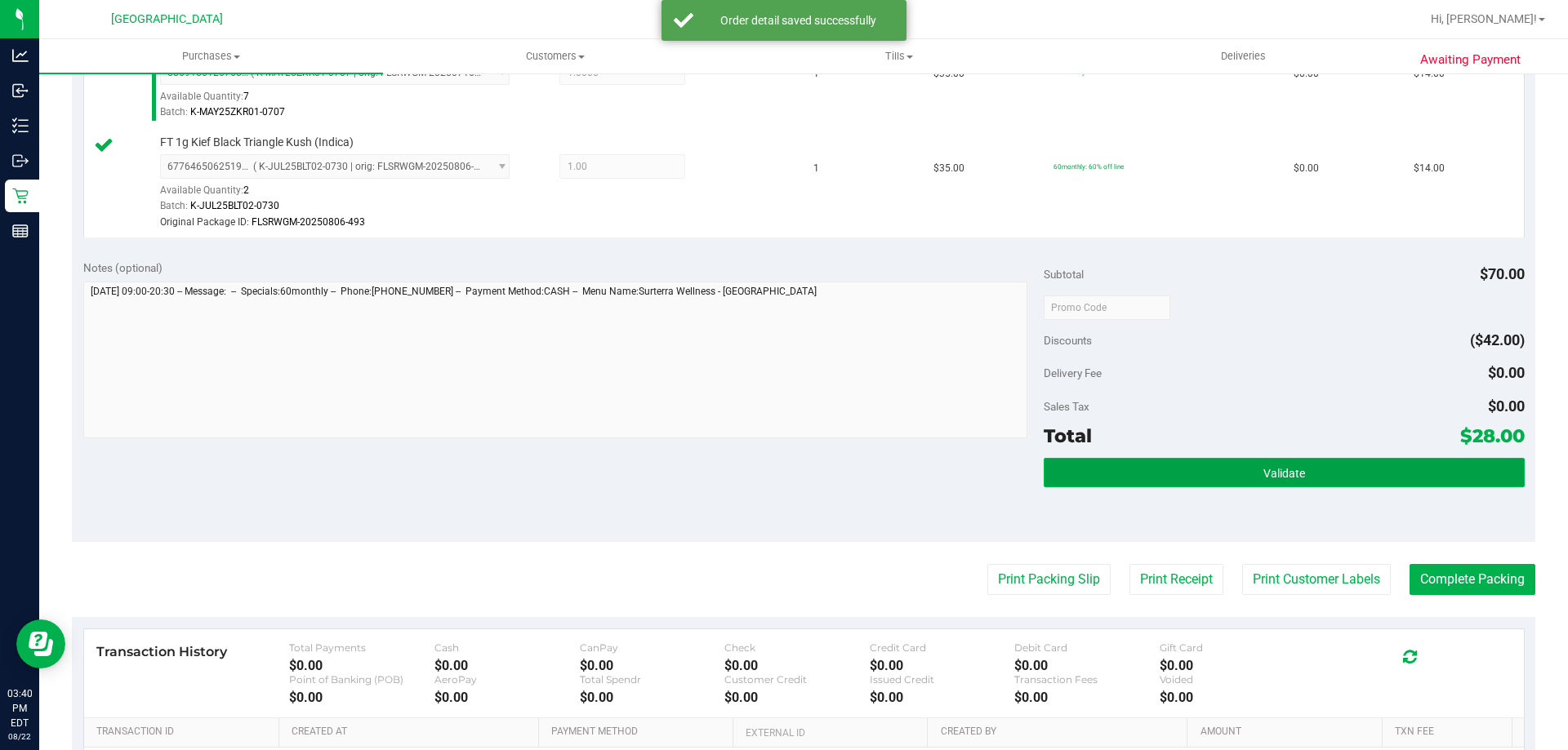
click at [1142, 475] on button "Validate" at bounding box center [1284, 472] width 480 height 29
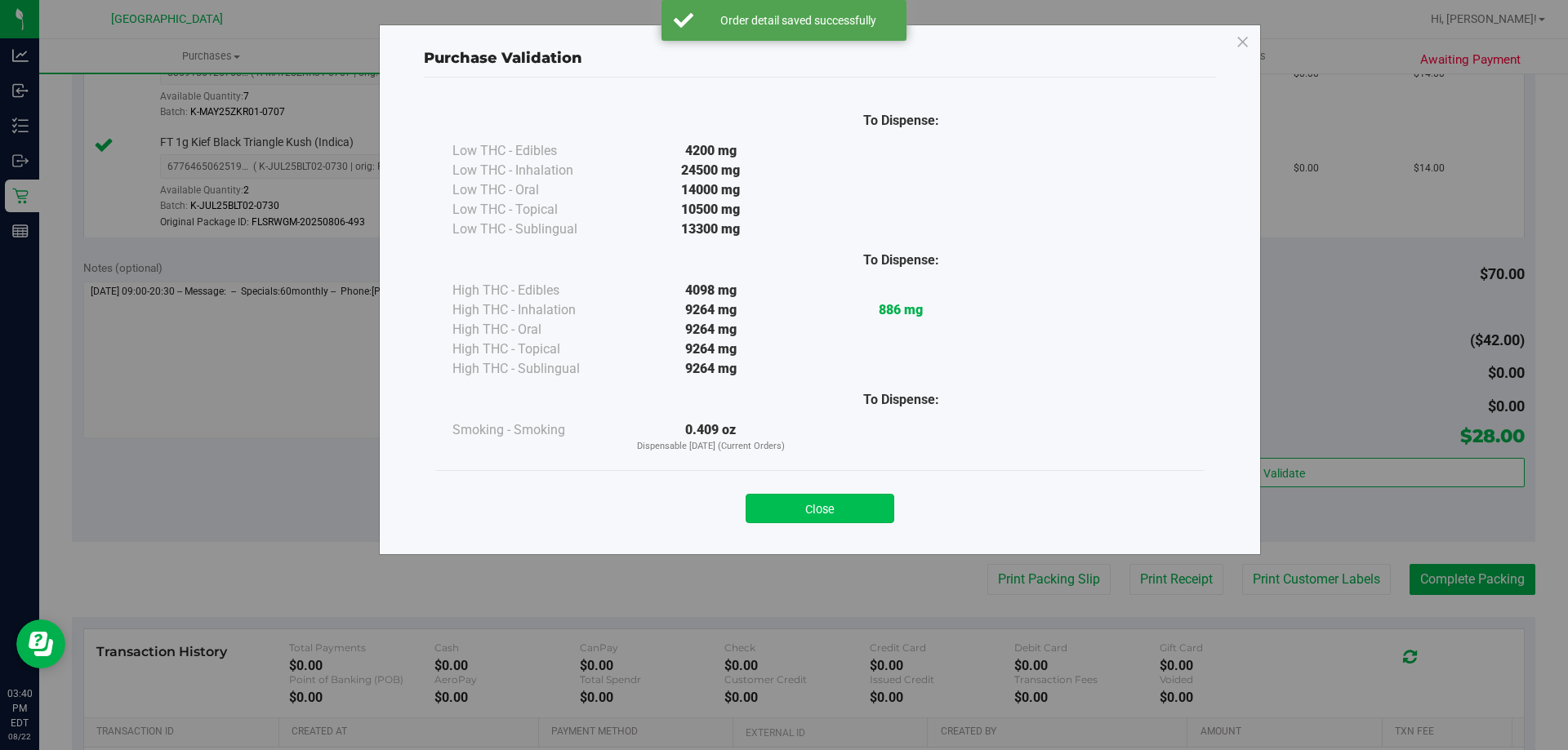
click at [867, 500] on button "Close" at bounding box center [820, 508] width 149 height 29
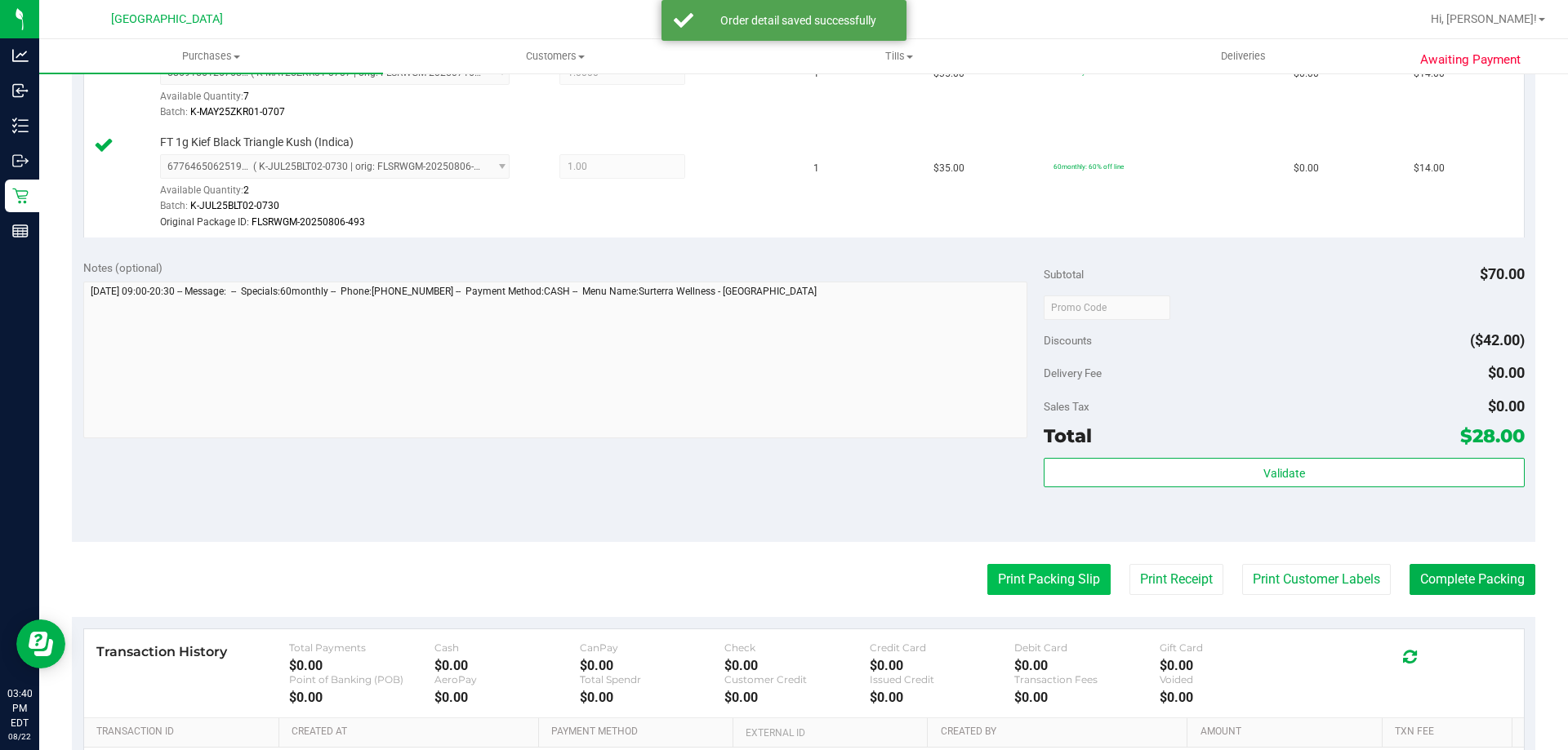
click at [988, 569] on button "Print Packing Slip" at bounding box center [1049, 579] width 123 height 31
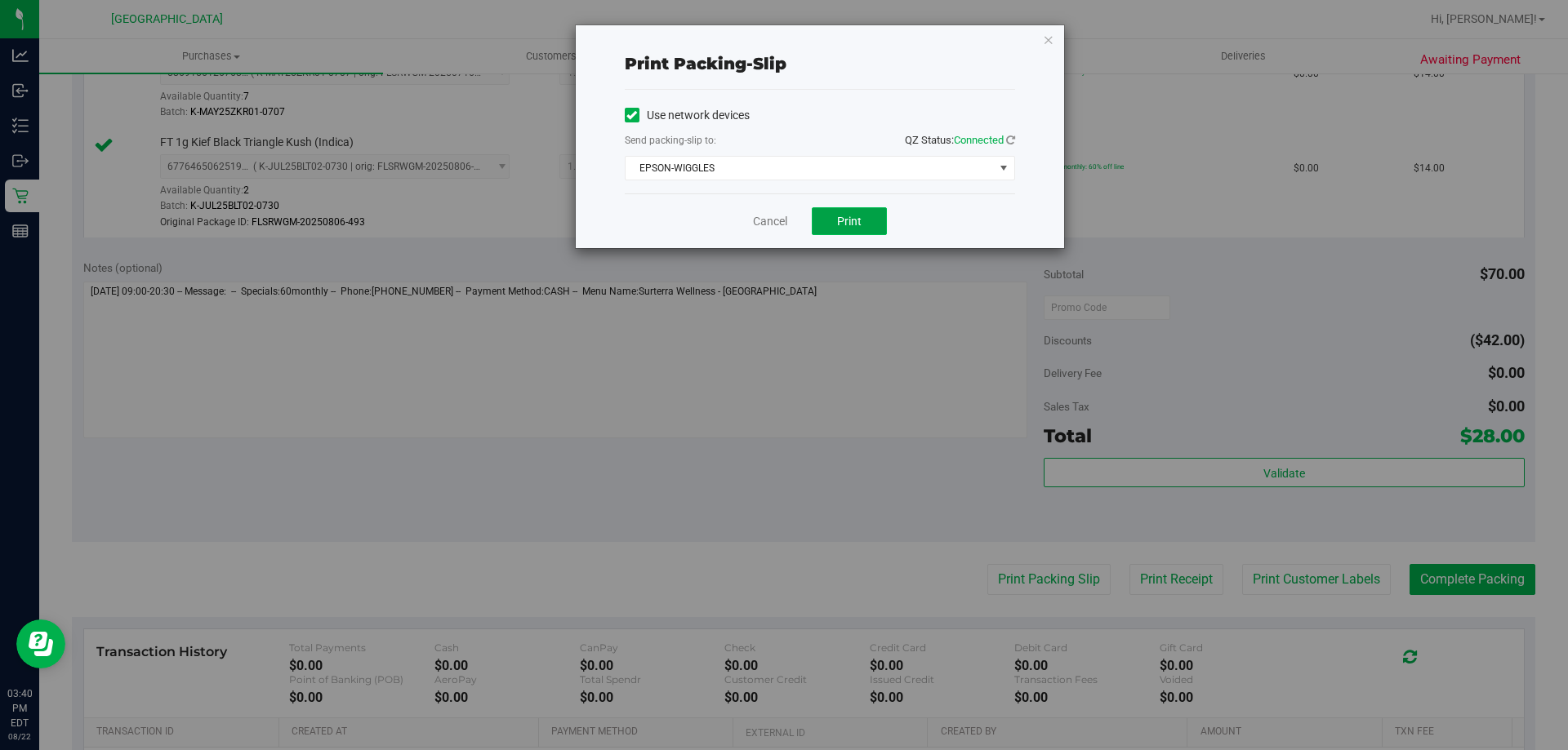
click at [843, 225] on span "Print" at bounding box center [850, 221] width 25 height 13
click at [774, 217] on link "Cancel" at bounding box center [769, 222] width 34 height 18
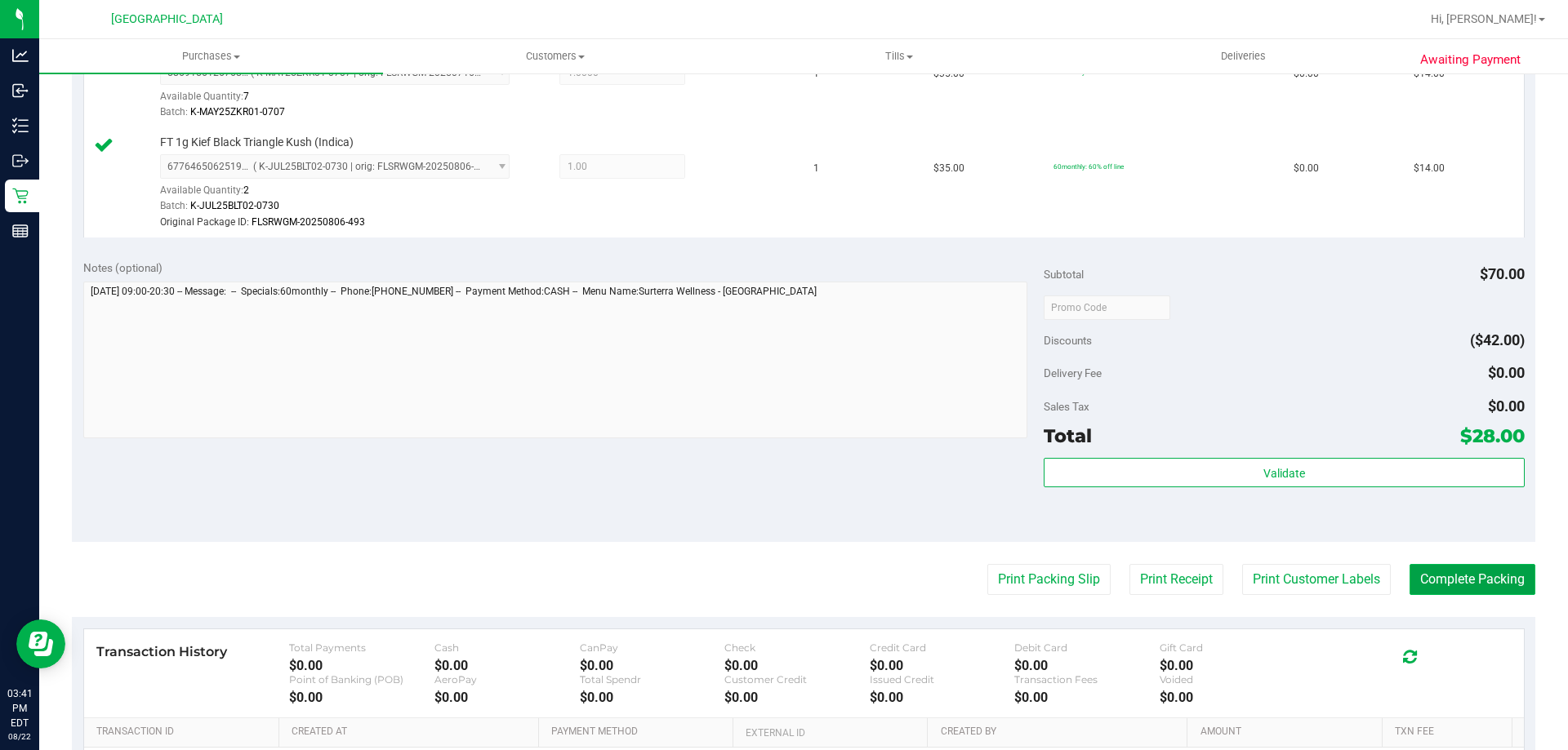
click at [1492, 575] on button "Complete Packing" at bounding box center [1472, 579] width 126 height 31
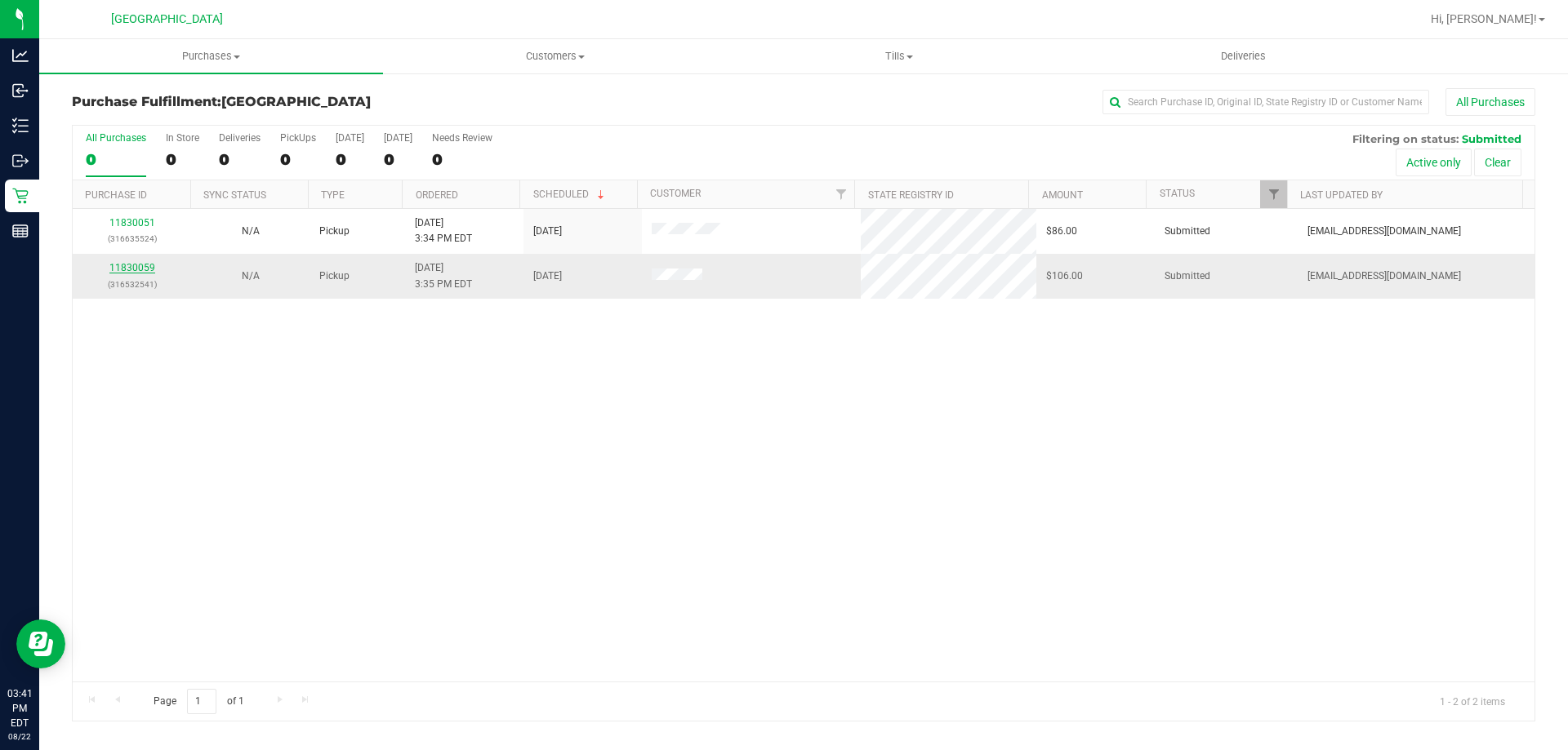
click at [141, 268] on link "11830059" at bounding box center [132, 267] width 46 height 11
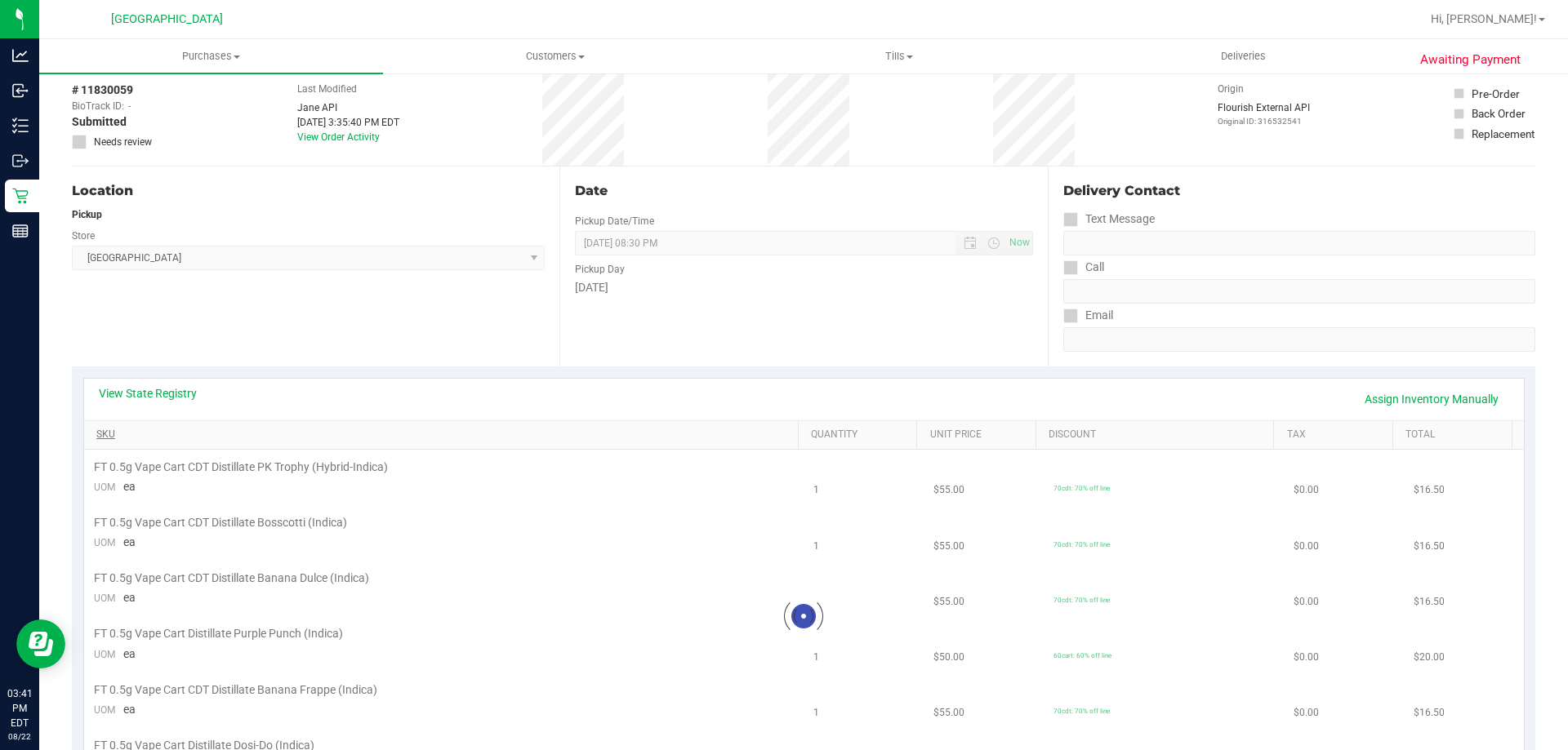
scroll to position [164, 0]
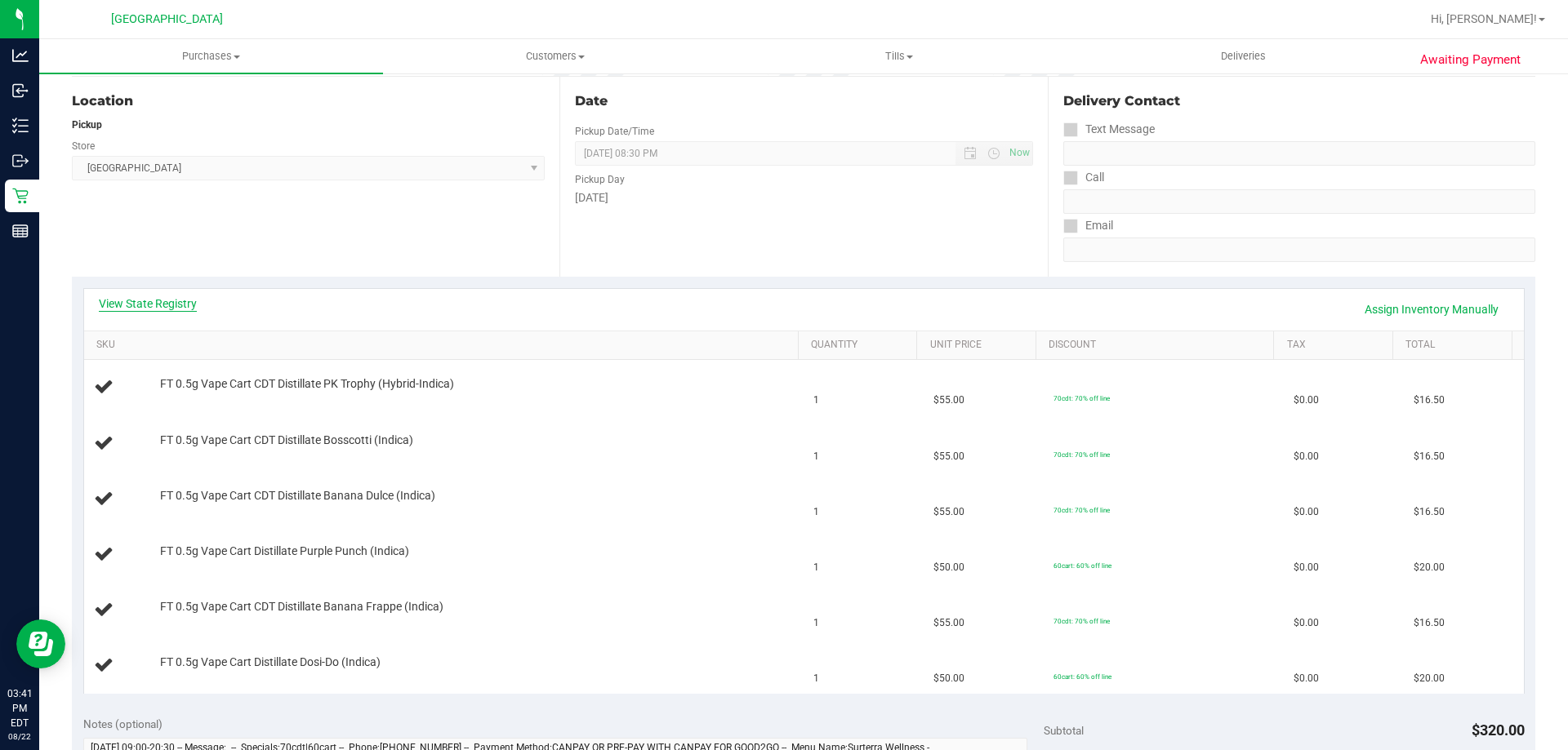
click at [175, 302] on link "View State Registry" at bounding box center [147, 303] width 98 height 17
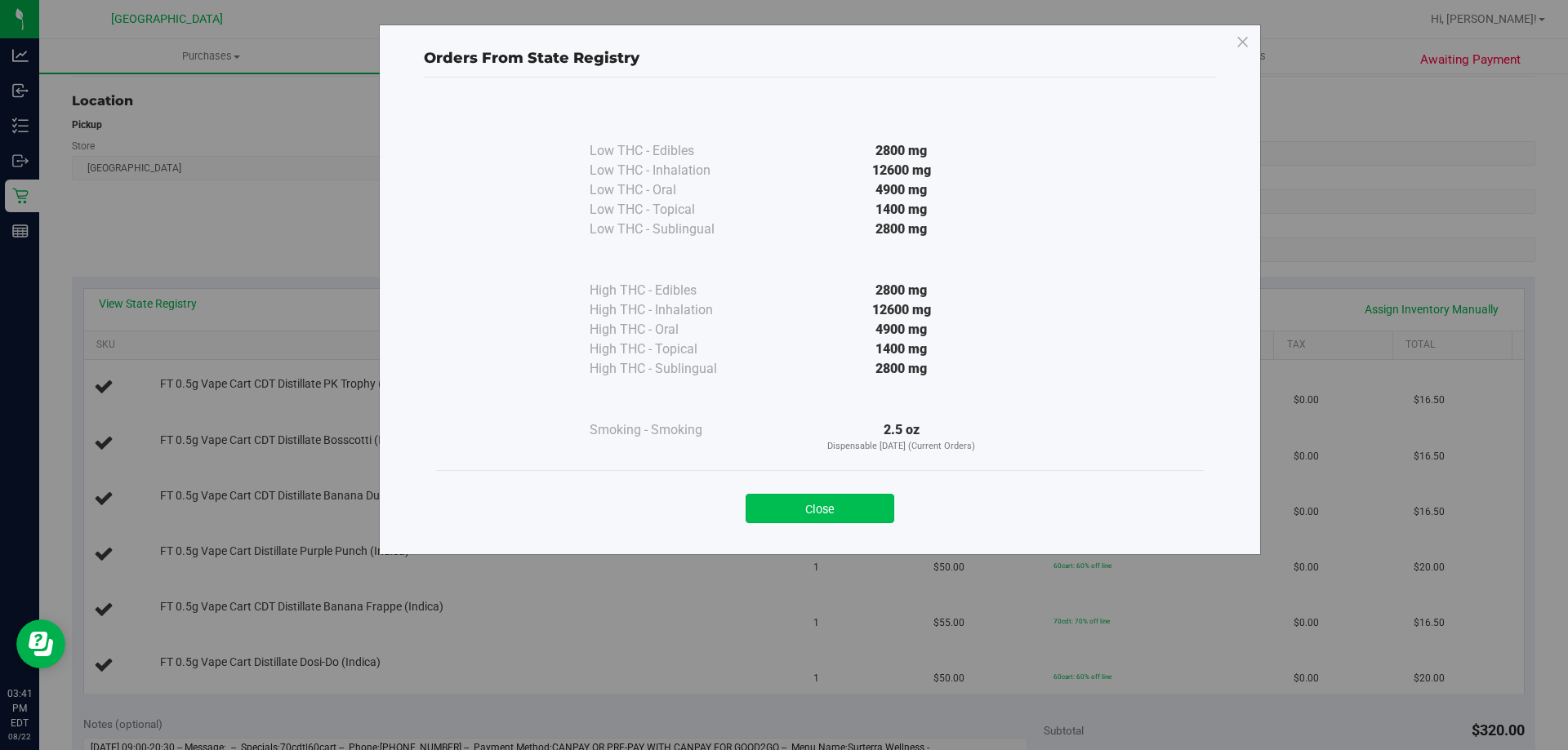
click at [857, 512] on button "Close" at bounding box center [820, 508] width 149 height 29
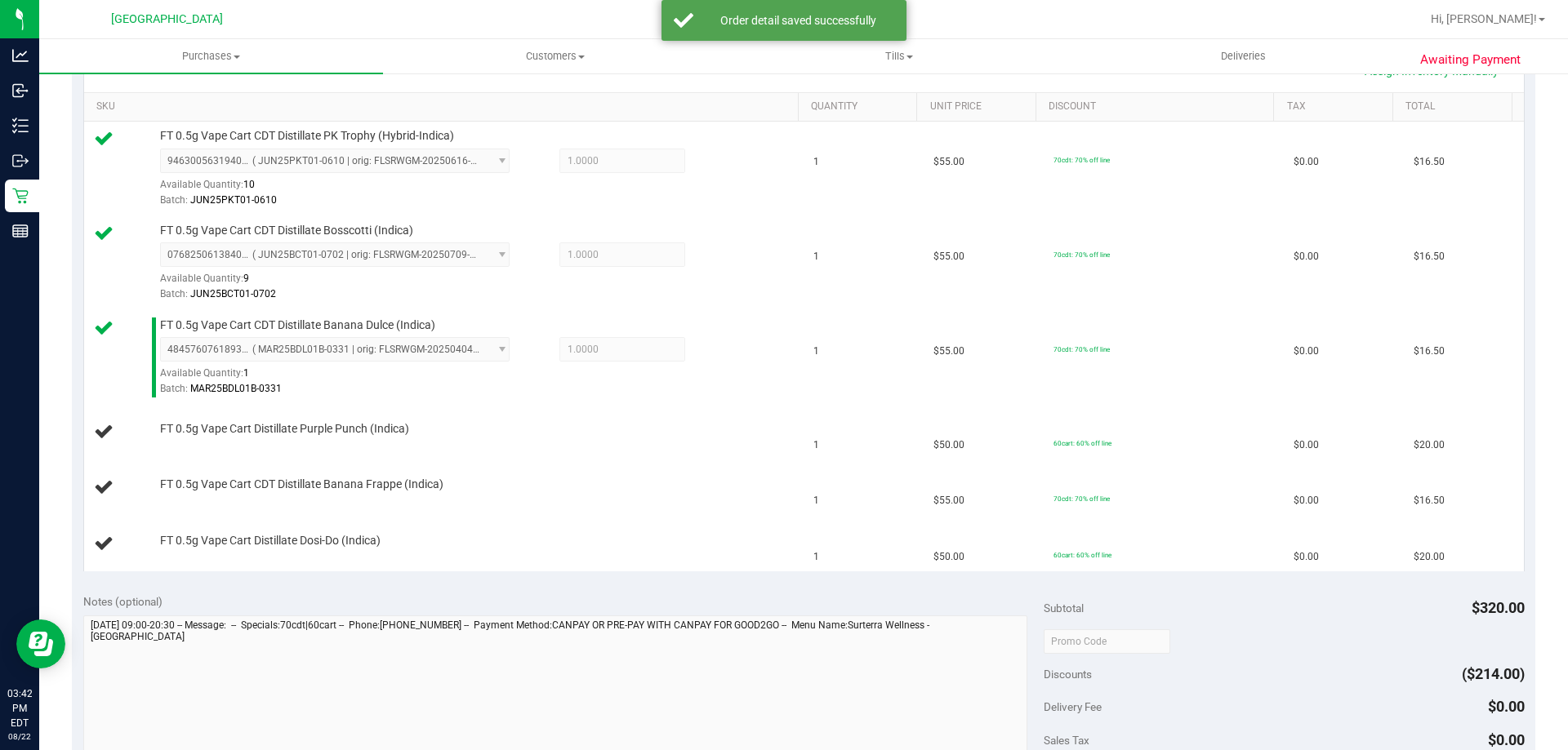
scroll to position [413, 0]
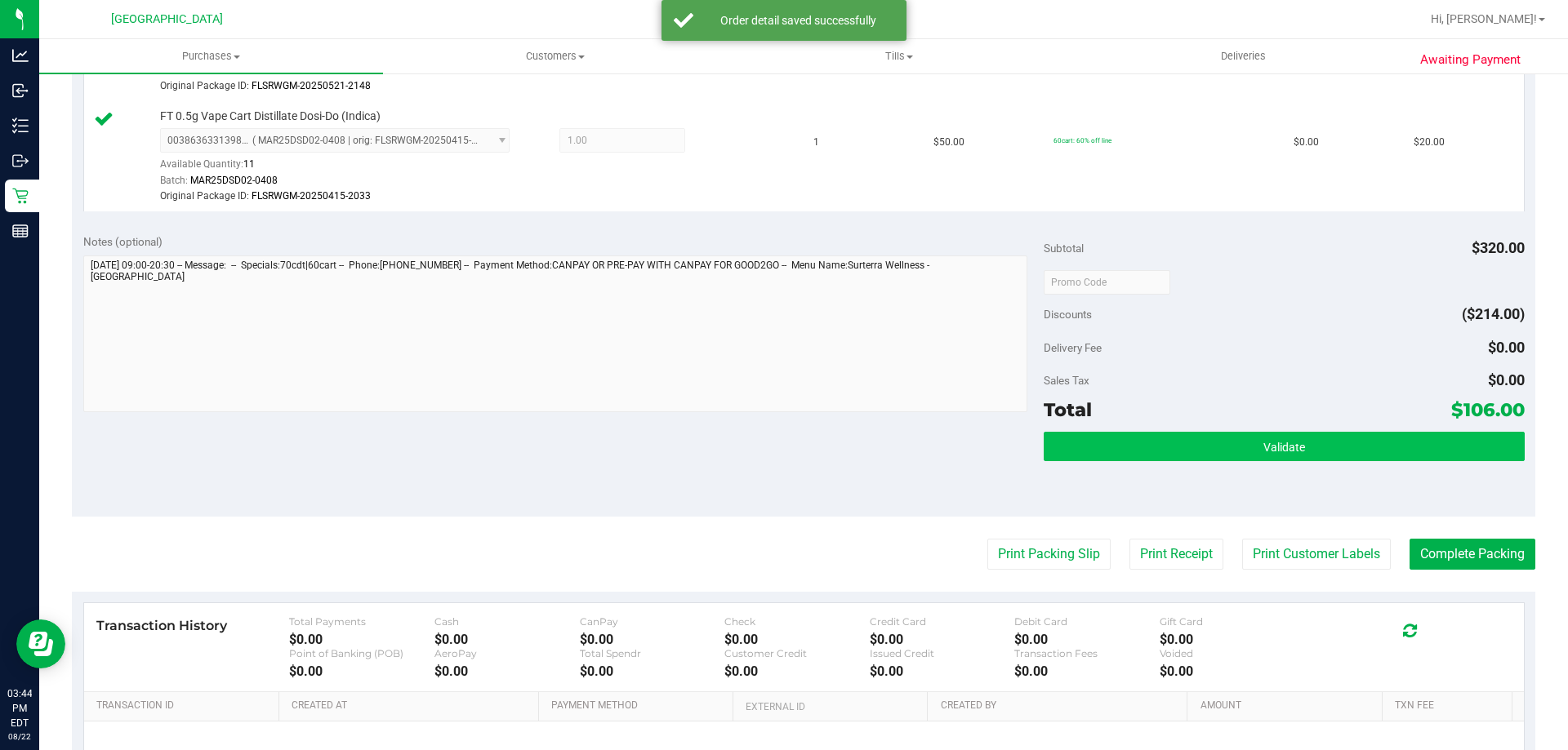
scroll to position [979, 0]
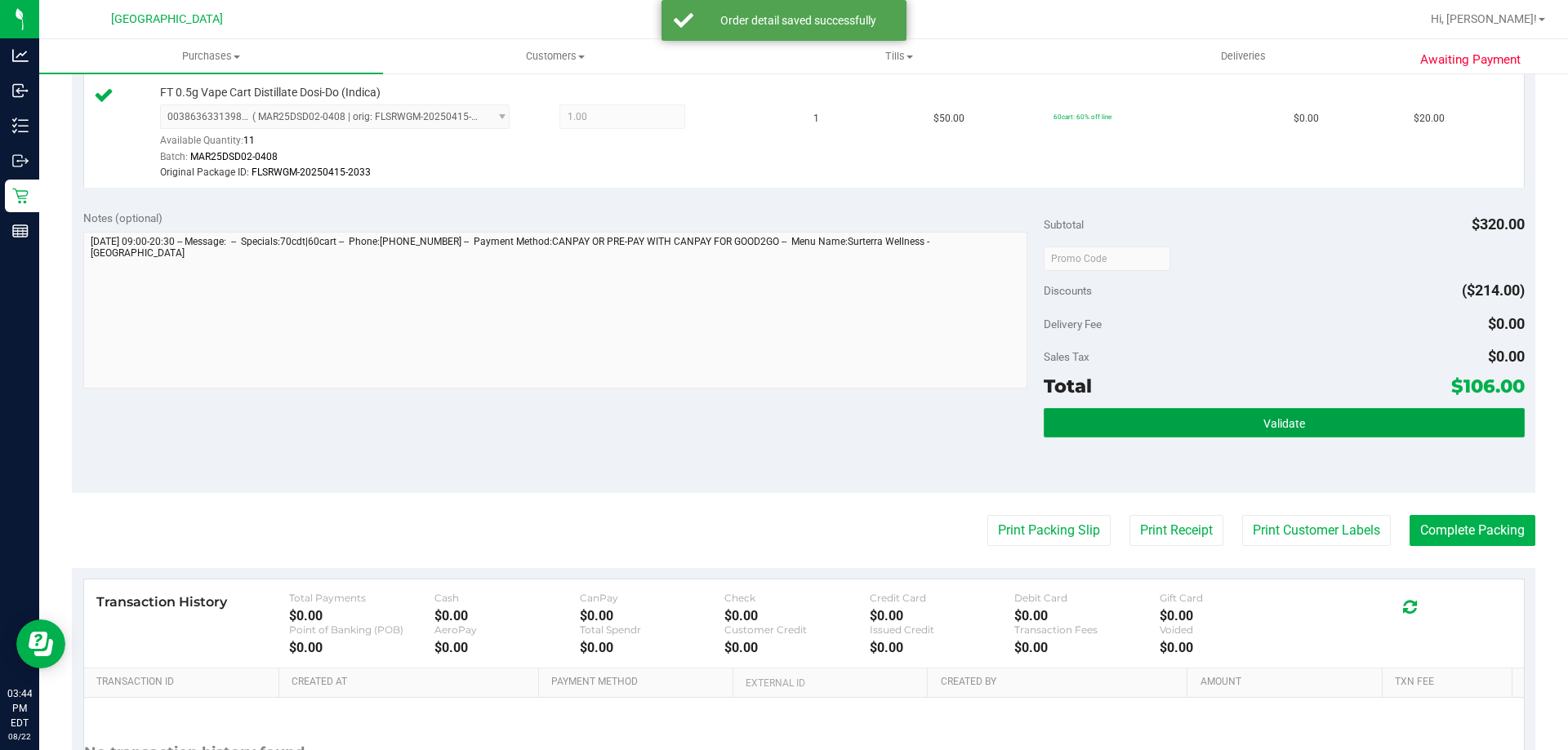
click at [1304, 412] on button "Validate" at bounding box center [1284, 422] width 480 height 29
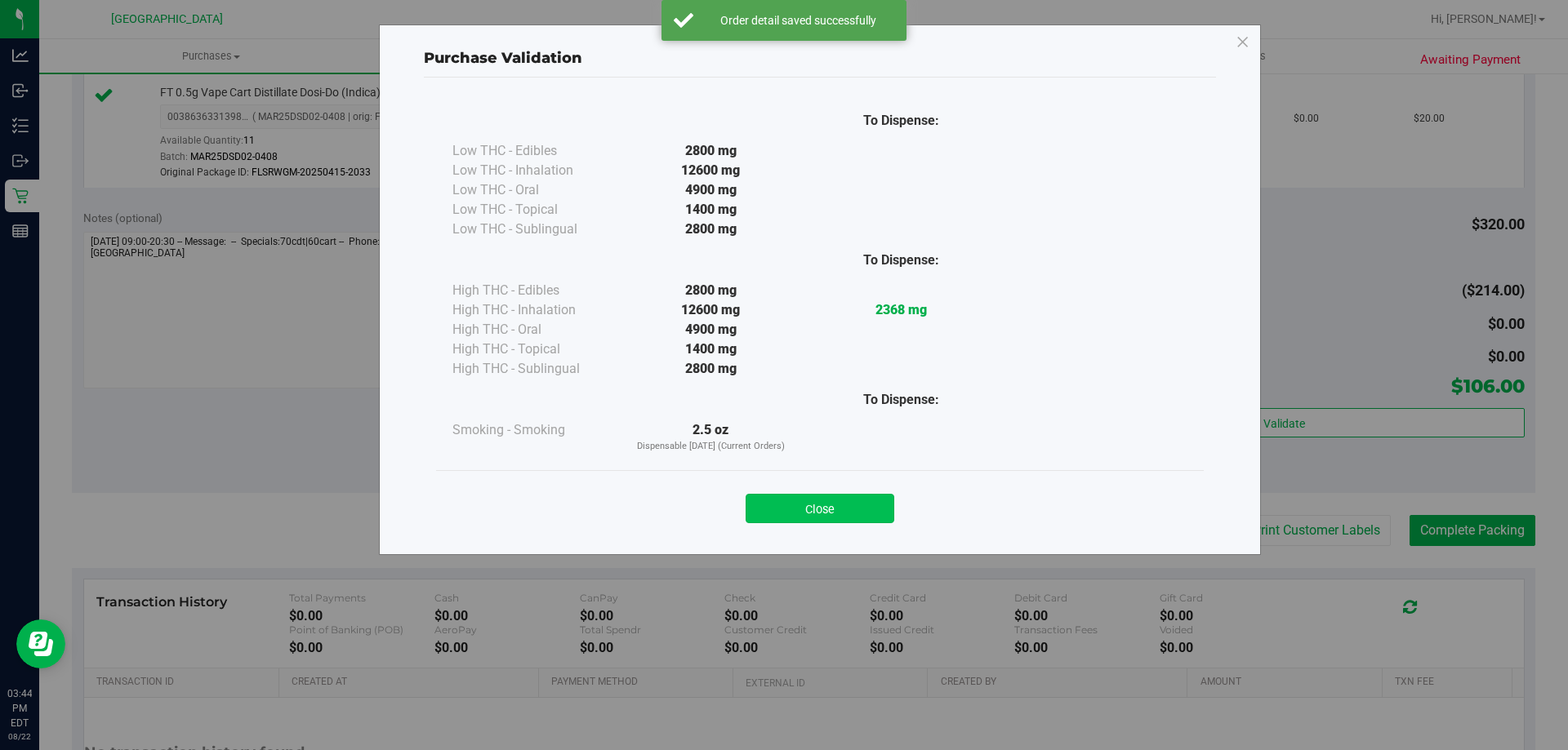
click at [845, 511] on button "Close" at bounding box center [820, 508] width 149 height 29
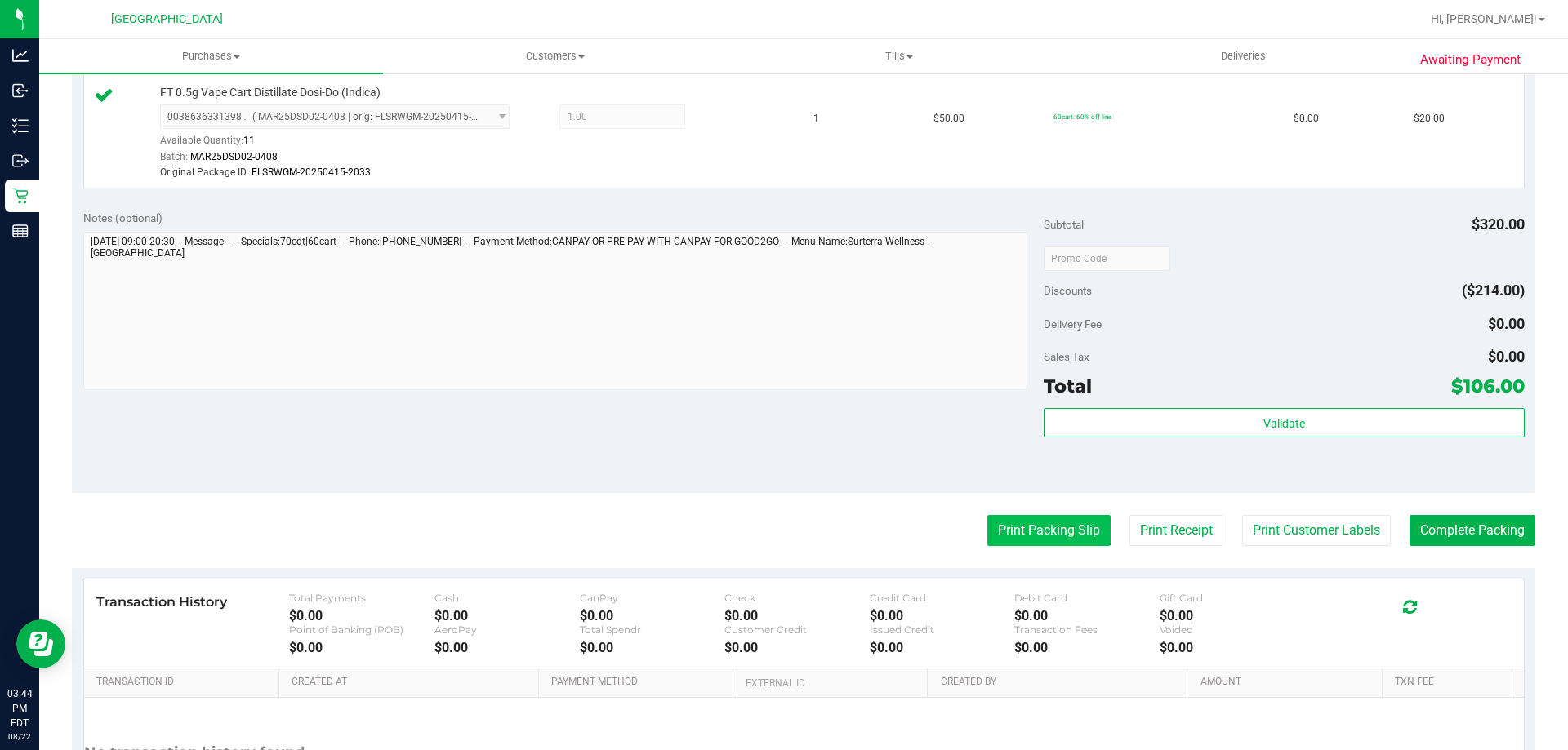
click at [1044, 541] on button "Print Packing Slip" at bounding box center [1049, 530] width 123 height 31
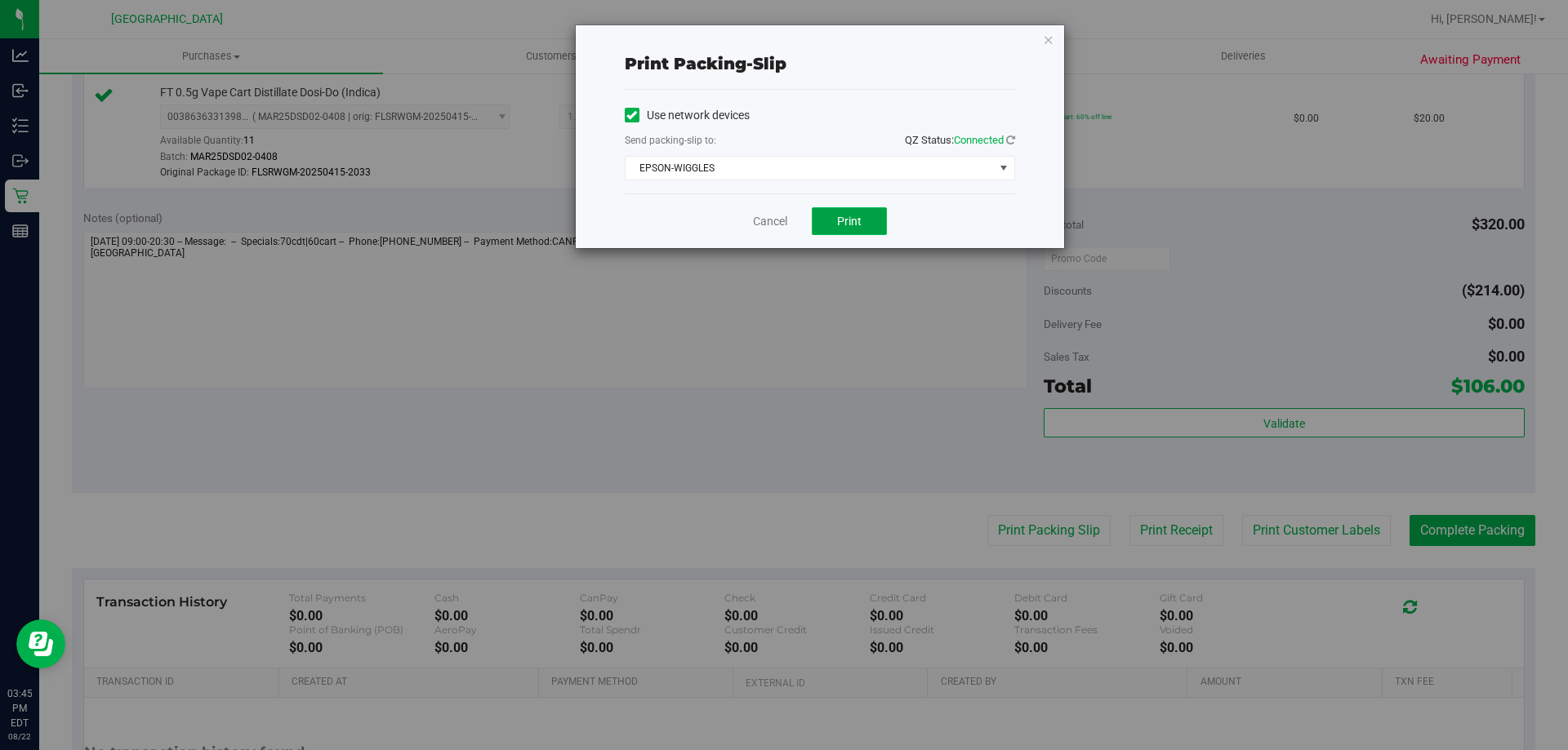
click at [852, 222] on span "Print" at bounding box center [850, 221] width 25 height 13
click at [774, 225] on link "Cancel" at bounding box center [769, 222] width 34 height 18
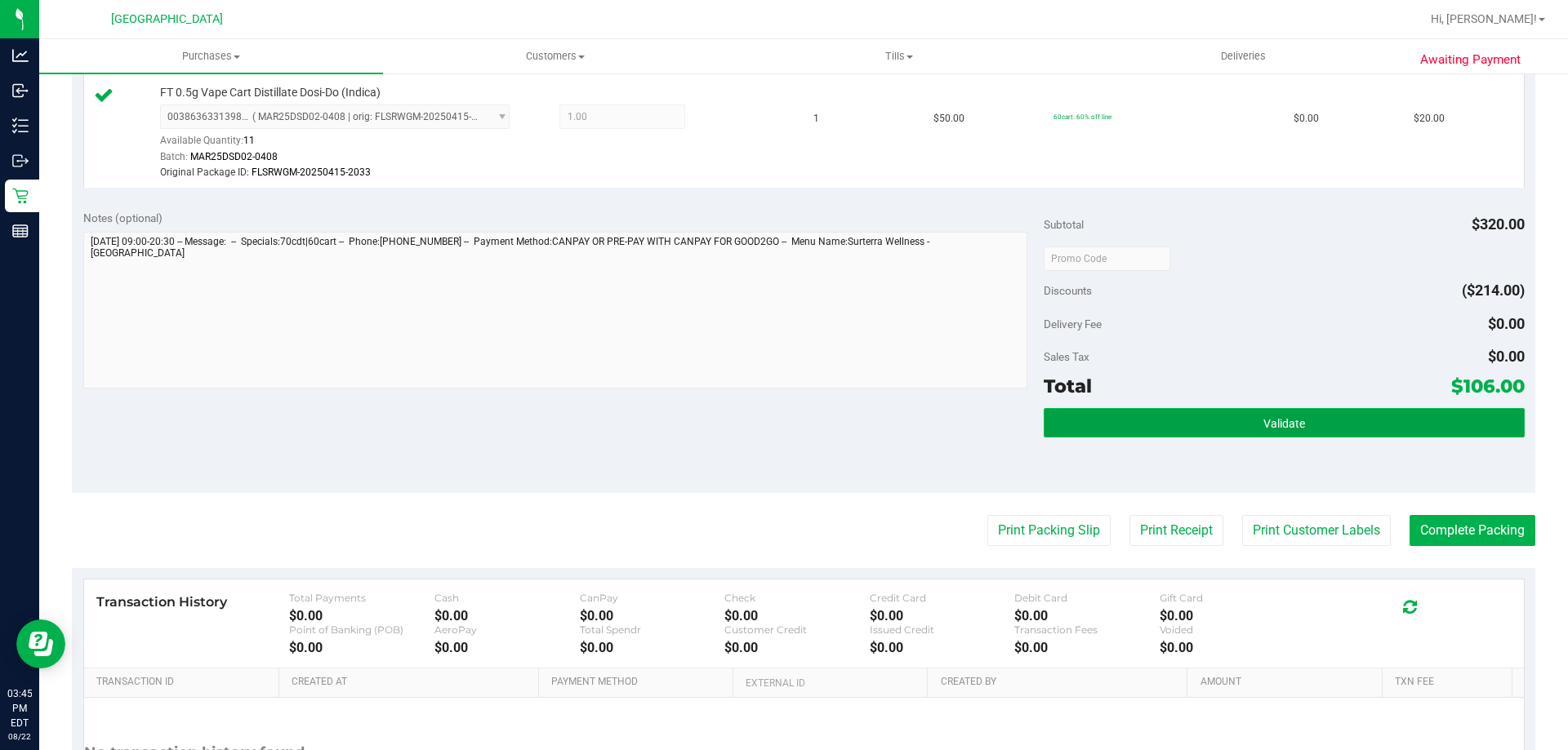
drag, startPoint x: 1188, startPoint y: 418, endPoint x: 1192, endPoint y: 426, distance: 8.9
click at [1189, 419] on button "Validate" at bounding box center [1284, 422] width 480 height 29
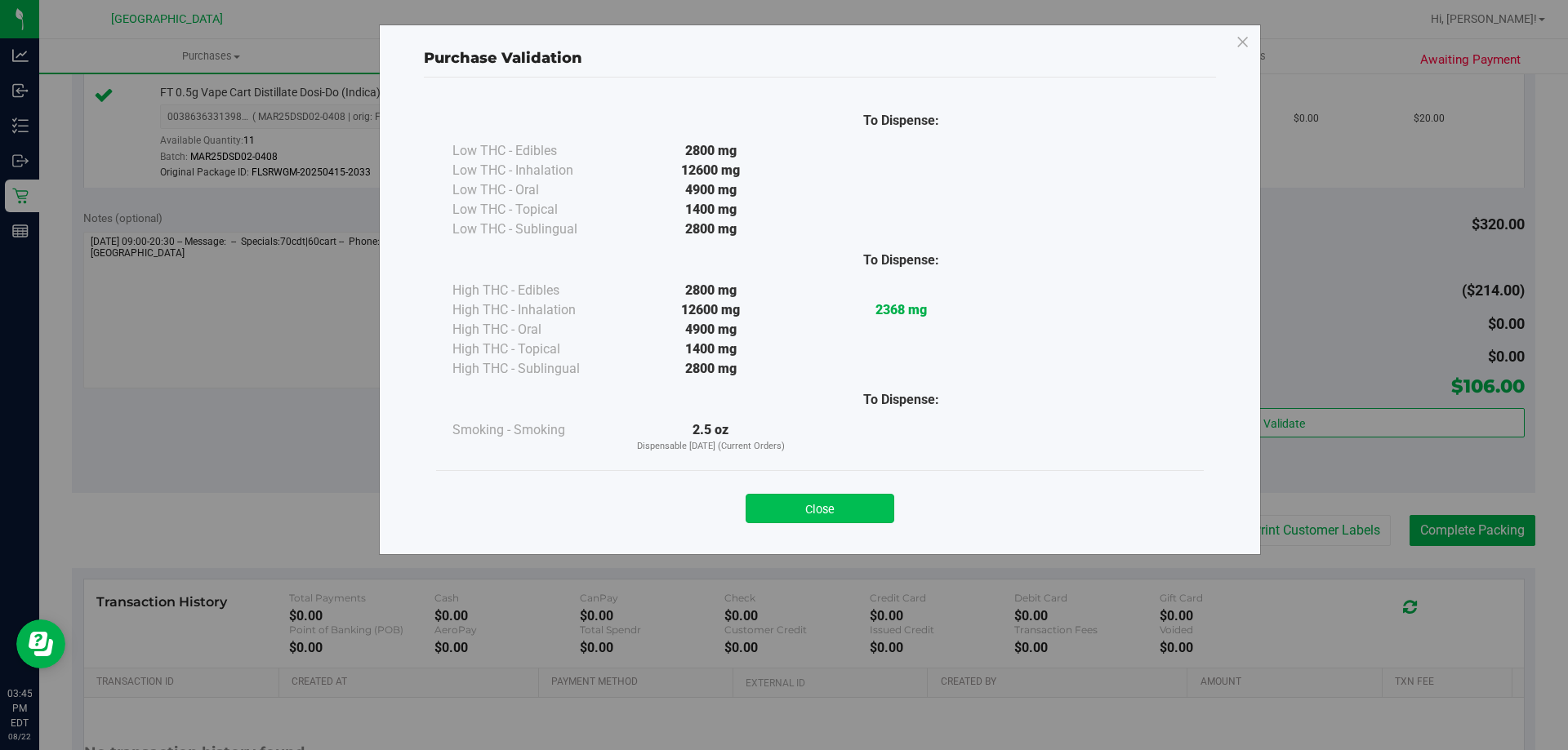
click at [834, 508] on button "Close" at bounding box center [820, 508] width 149 height 29
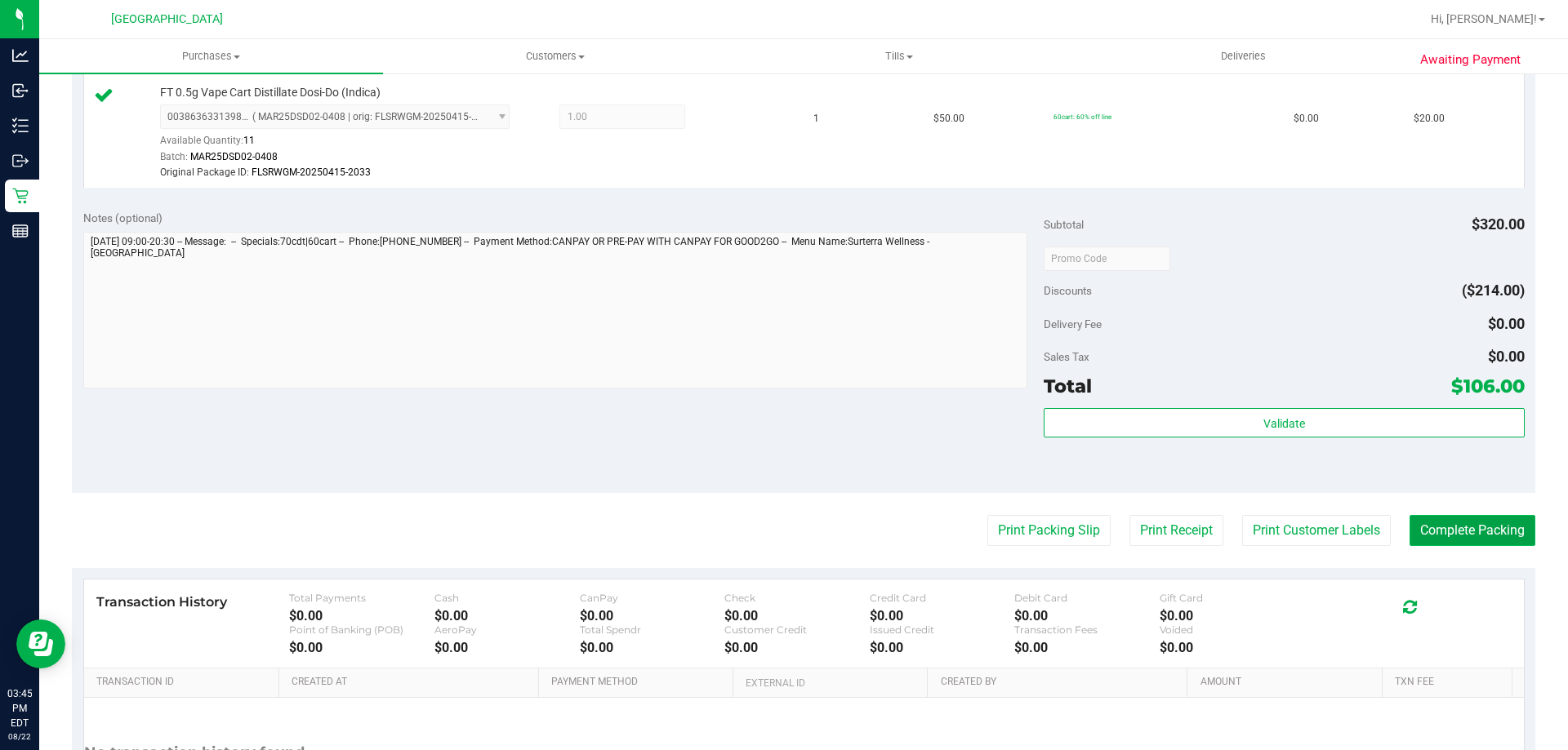
click at [1477, 530] on button "Complete Packing" at bounding box center [1472, 530] width 126 height 31
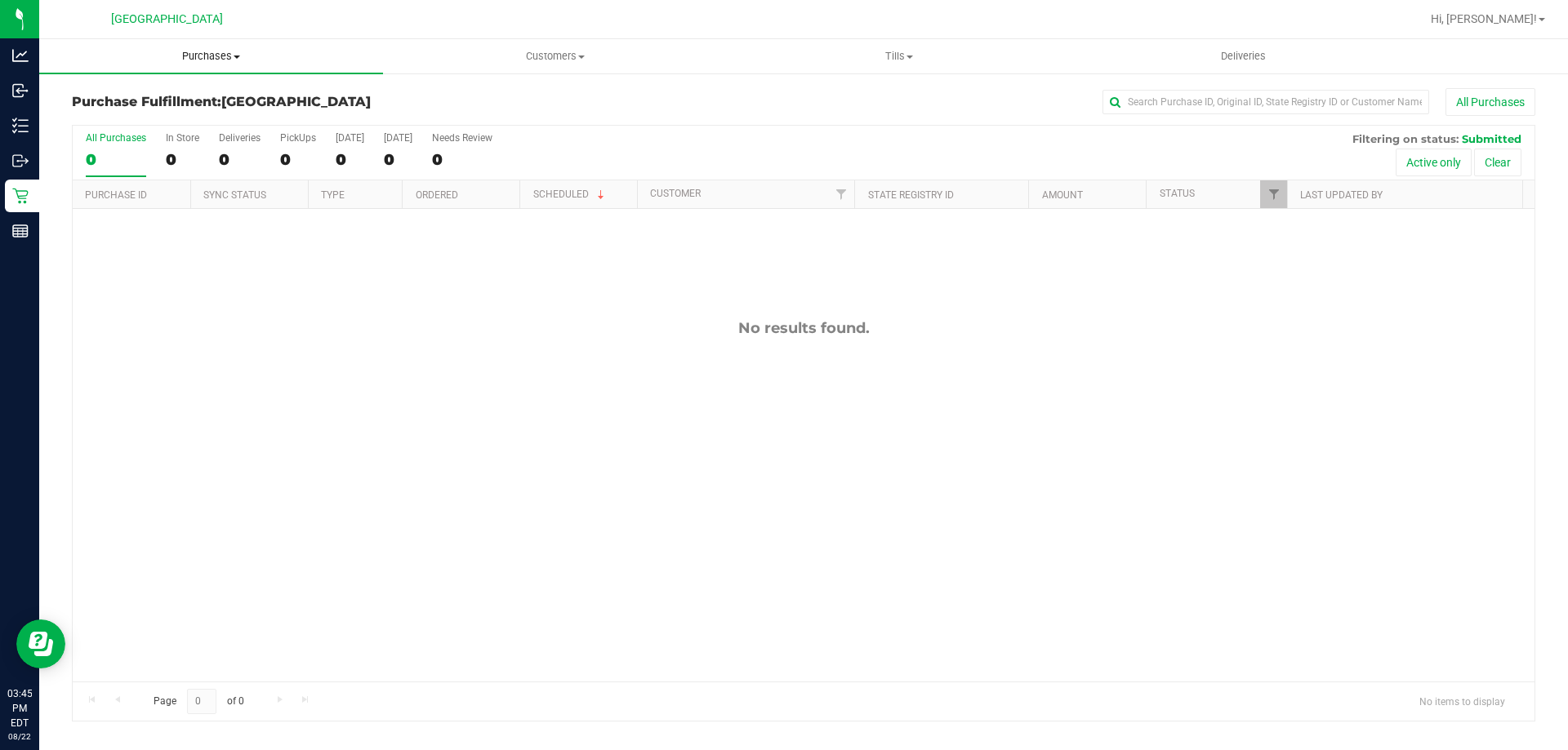
click at [181, 63] on span "Purchases" at bounding box center [211, 56] width 344 height 15
click at [199, 121] on li "Fulfillment" at bounding box center [211, 119] width 344 height 19
click at [1077, 289] on div "No results found." at bounding box center [804, 500] width 1462 height 583
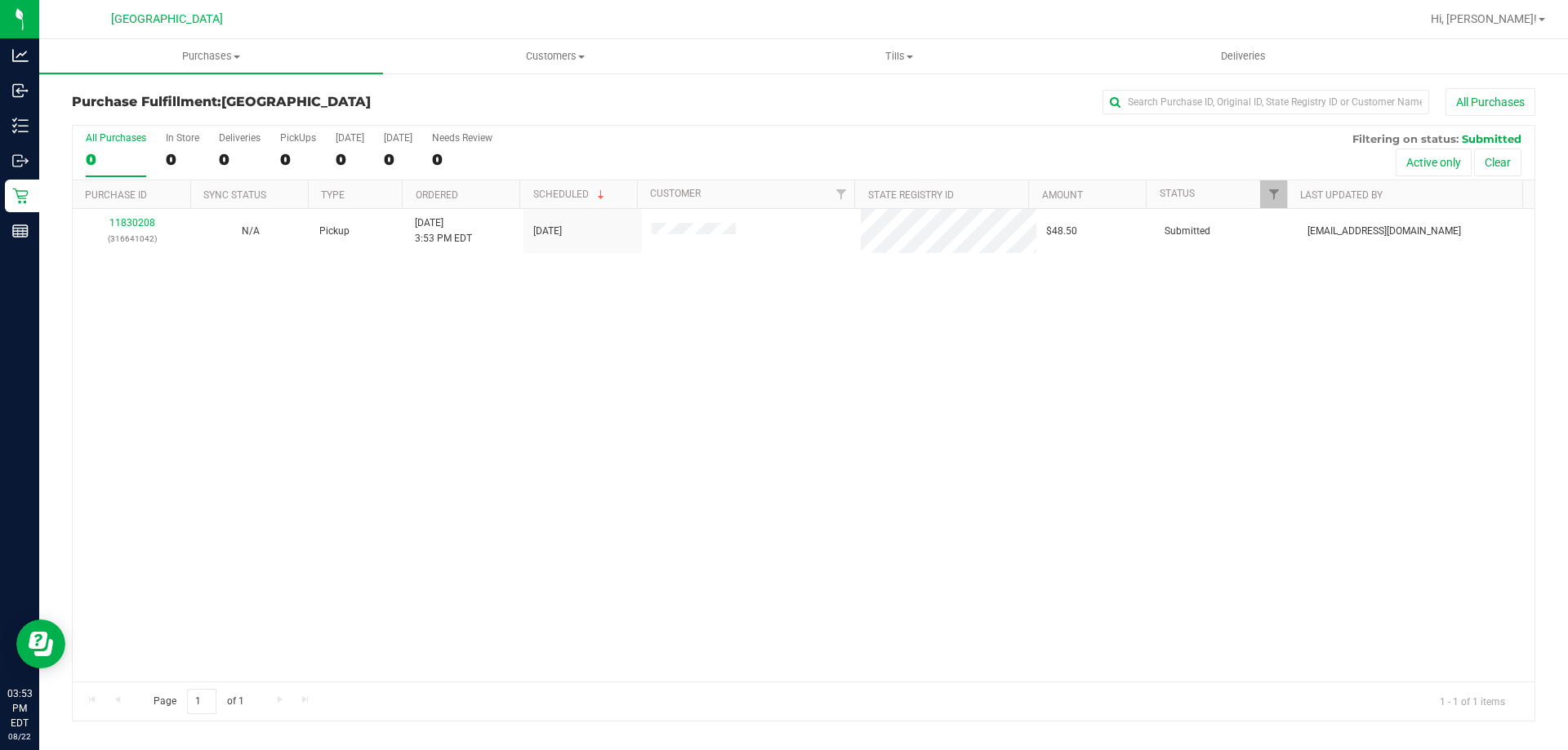
click at [418, 426] on div "11830208 (316641042) N/A Pickup [DATE] 3:53 PM EDT 8/22/2025 $48.50 Submitted […" at bounding box center [804, 446] width 1462 height 473
click at [388, 349] on div "11830208 (316641042) N/A Pickup [DATE] 3:53 PM EDT 8/22/2025 $48.50 Submitted […" at bounding box center [804, 446] width 1462 height 473
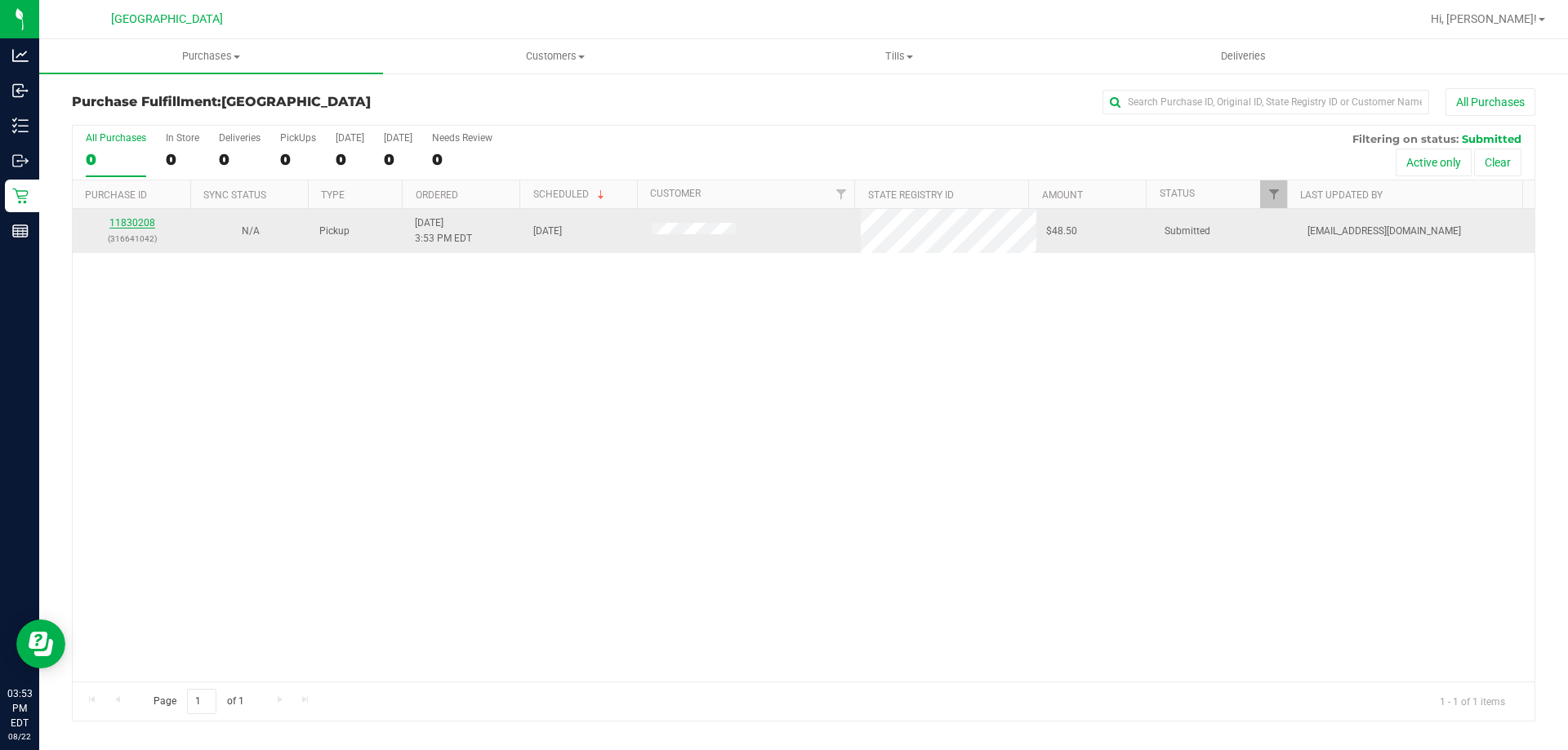
click at [125, 221] on link "11830208" at bounding box center [132, 222] width 46 height 11
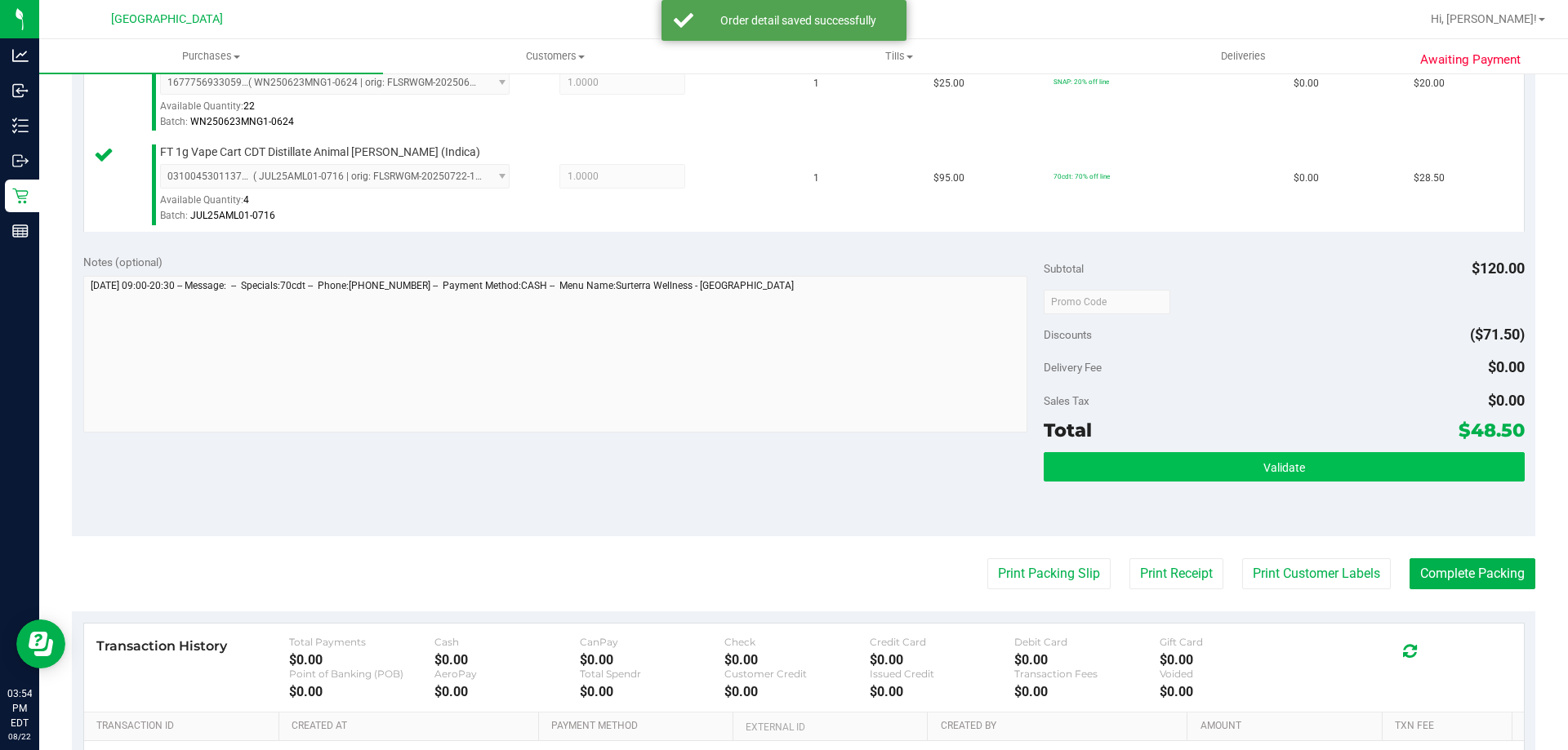
scroll to position [490, 0]
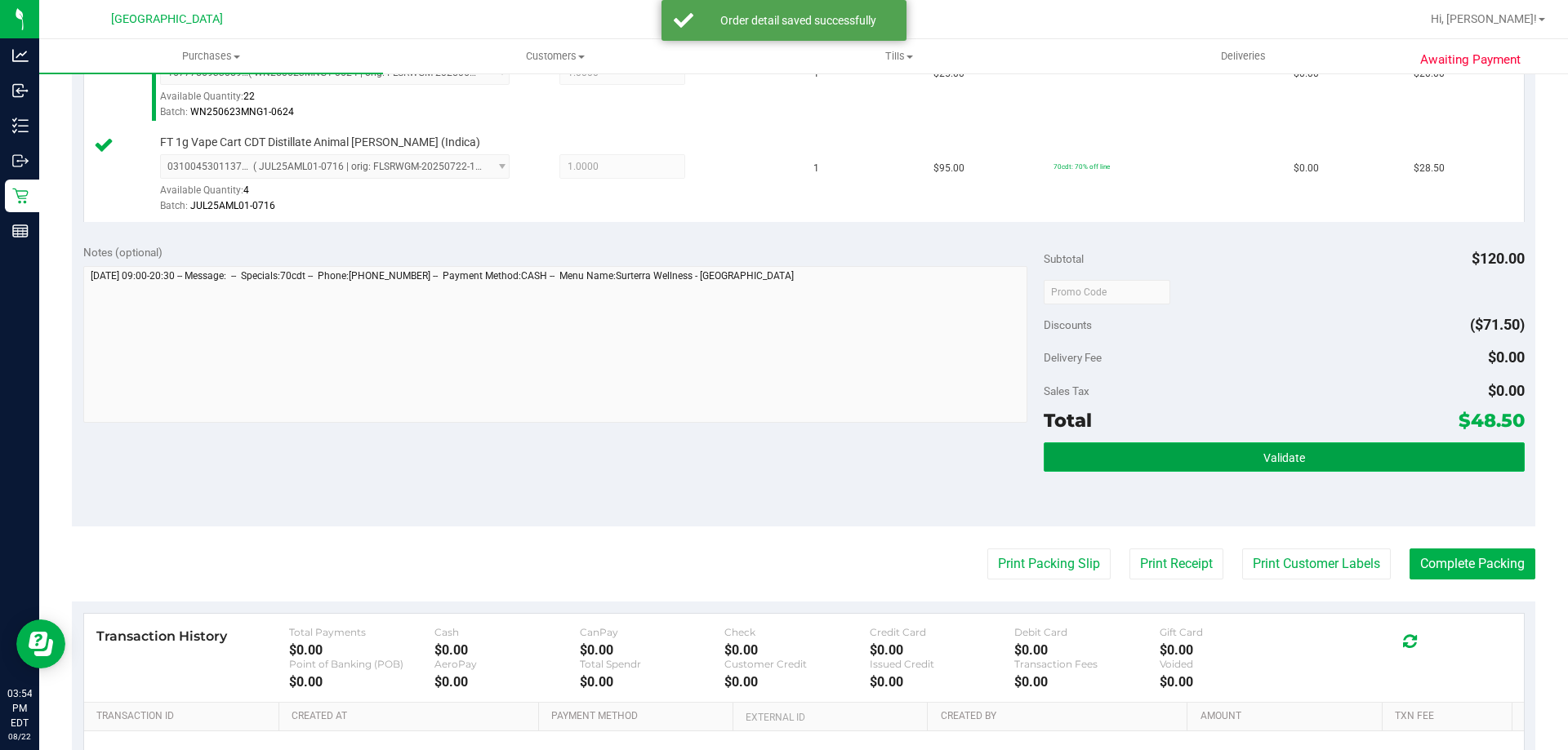
click at [1138, 451] on button "Validate" at bounding box center [1284, 456] width 480 height 29
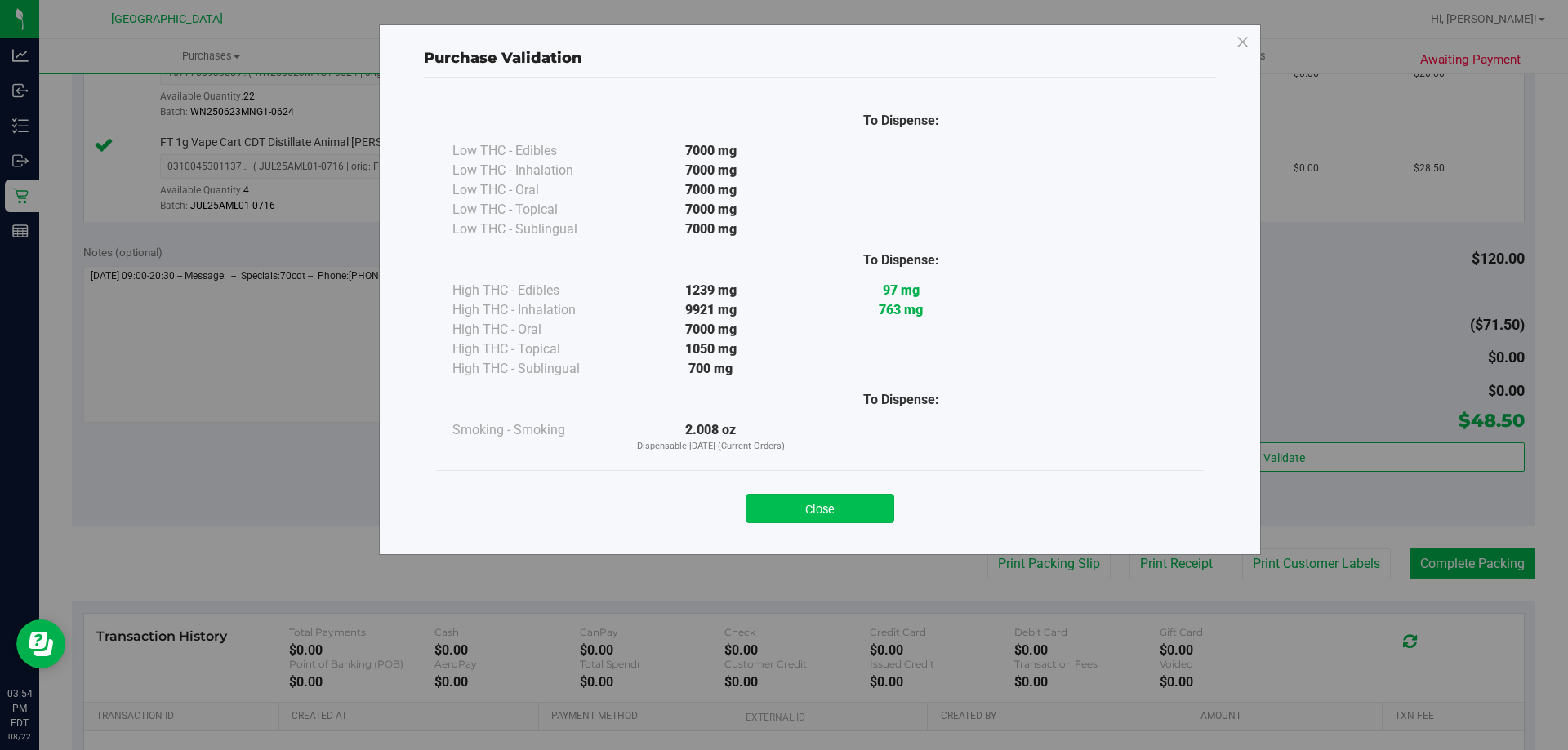
click at [840, 501] on button "Close" at bounding box center [820, 508] width 149 height 29
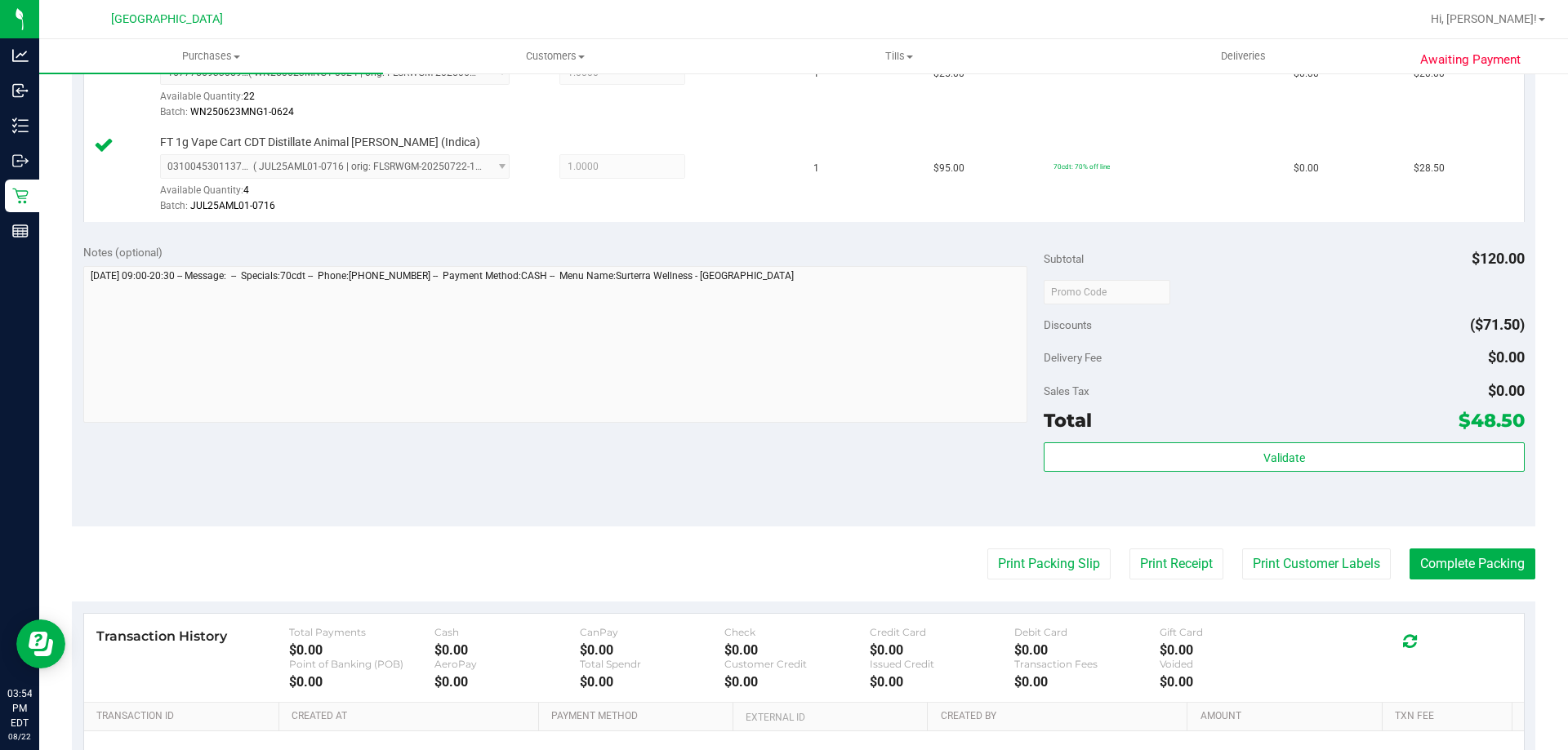
click at [1047, 580] on purchase-details "Back Edit Purchase Cancel Purchase View Profile # 11830208 BioTrack ID: - Submi…" at bounding box center [804, 252] width 1463 height 1309
click at [1040, 564] on button "Print Packing Slip" at bounding box center [1049, 564] width 123 height 31
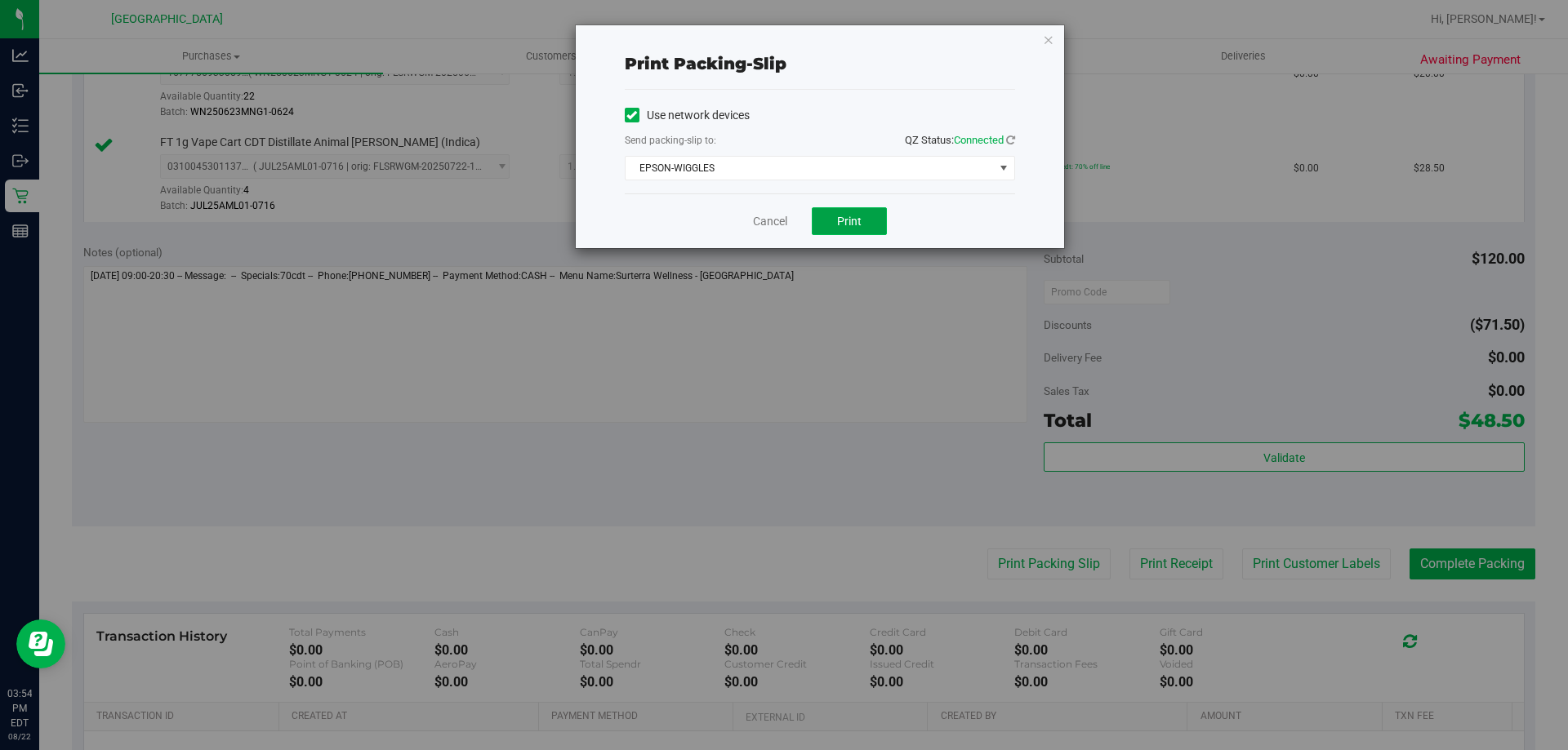
click at [864, 213] on button "Print" at bounding box center [849, 222] width 75 height 28
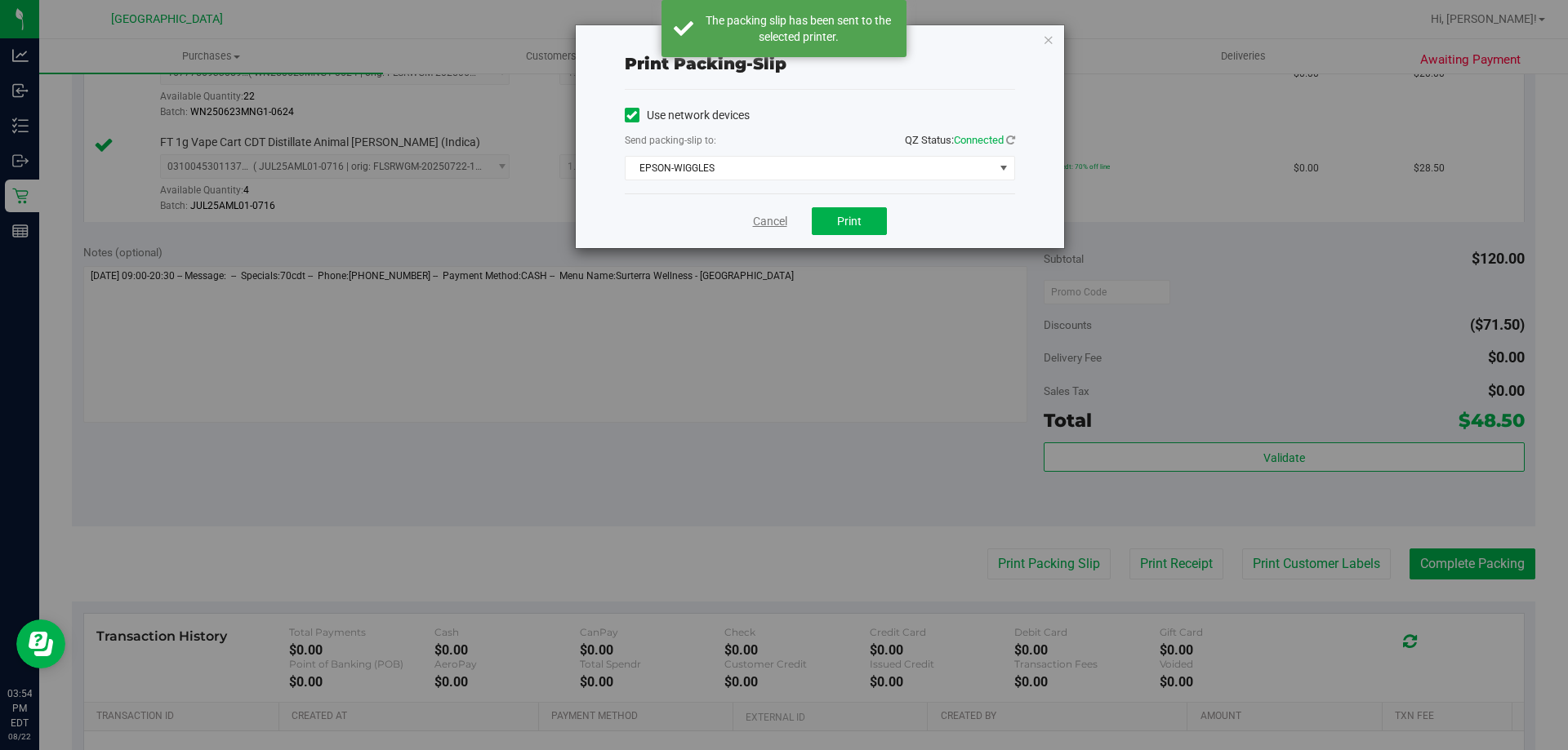
click at [780, 218] on link "Cancel" at bounding box center [769, 222] width 34 height 18
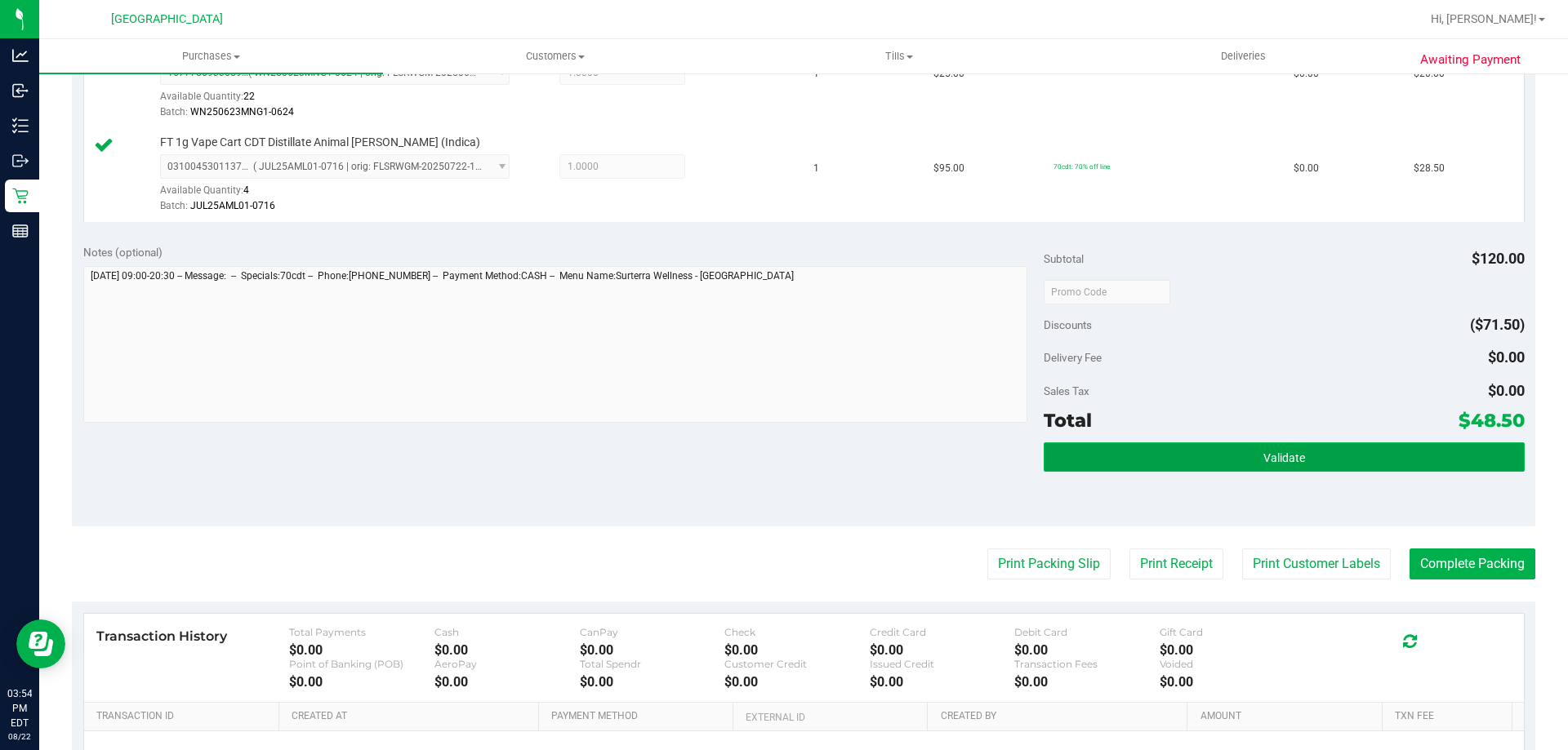
click at [1281, 468] on button "Validate" at bounding box center [1284, 456] width 480 height 29
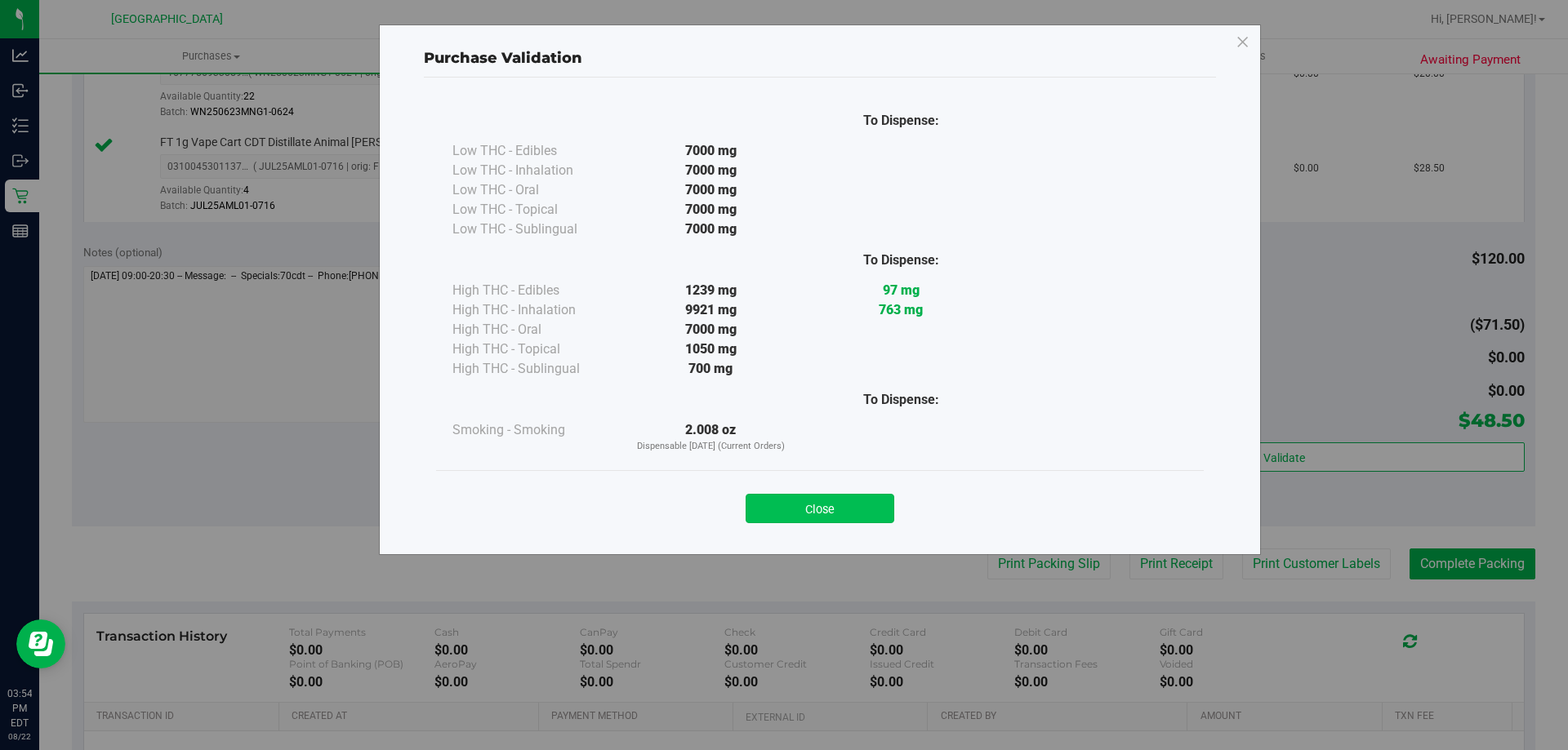
click at [844, 510] on button "Close" at bounding box center [820, 508] width 149 height 29
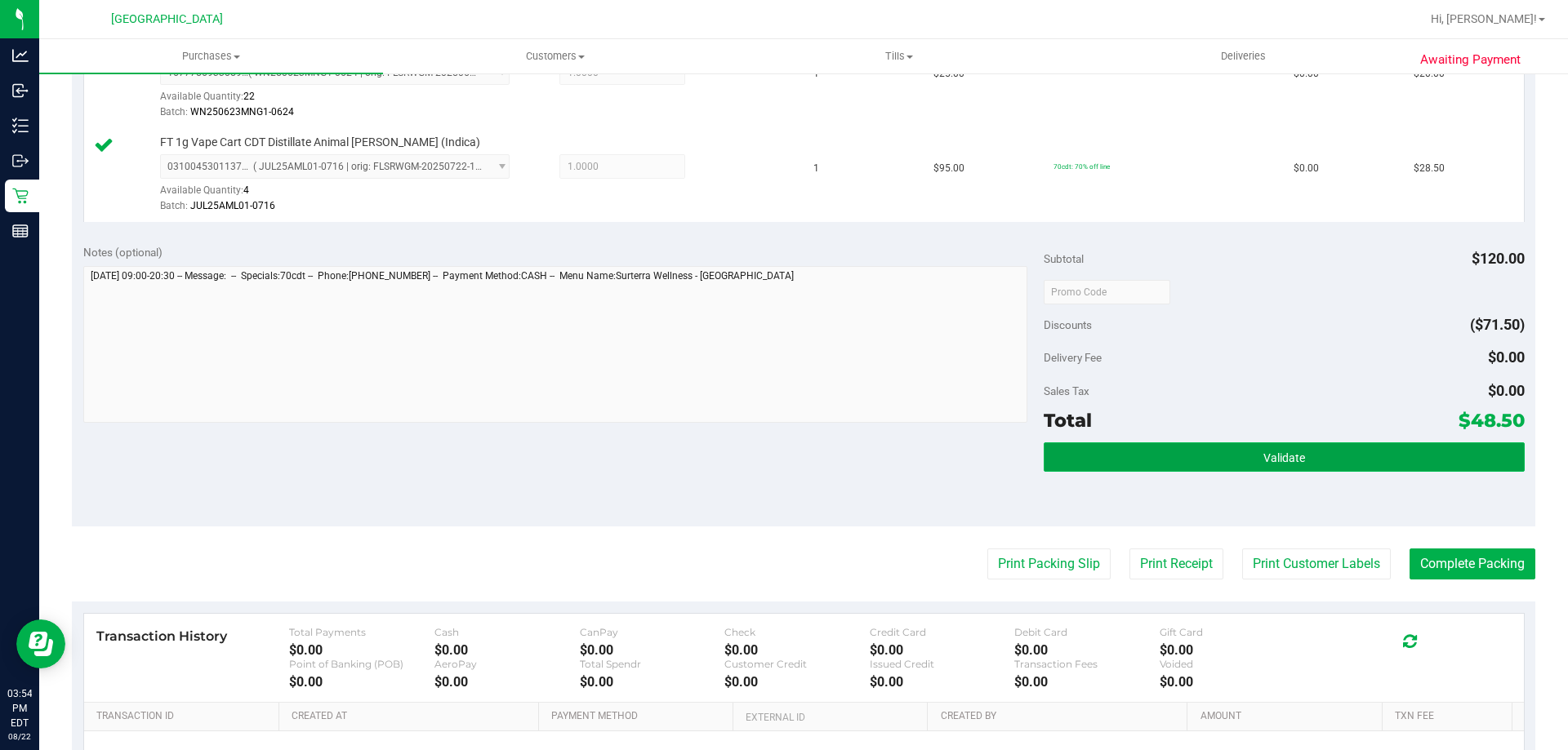
click at [1162, 468] on button "Validate" at bounding box center [1284, 456] width 480 height 29
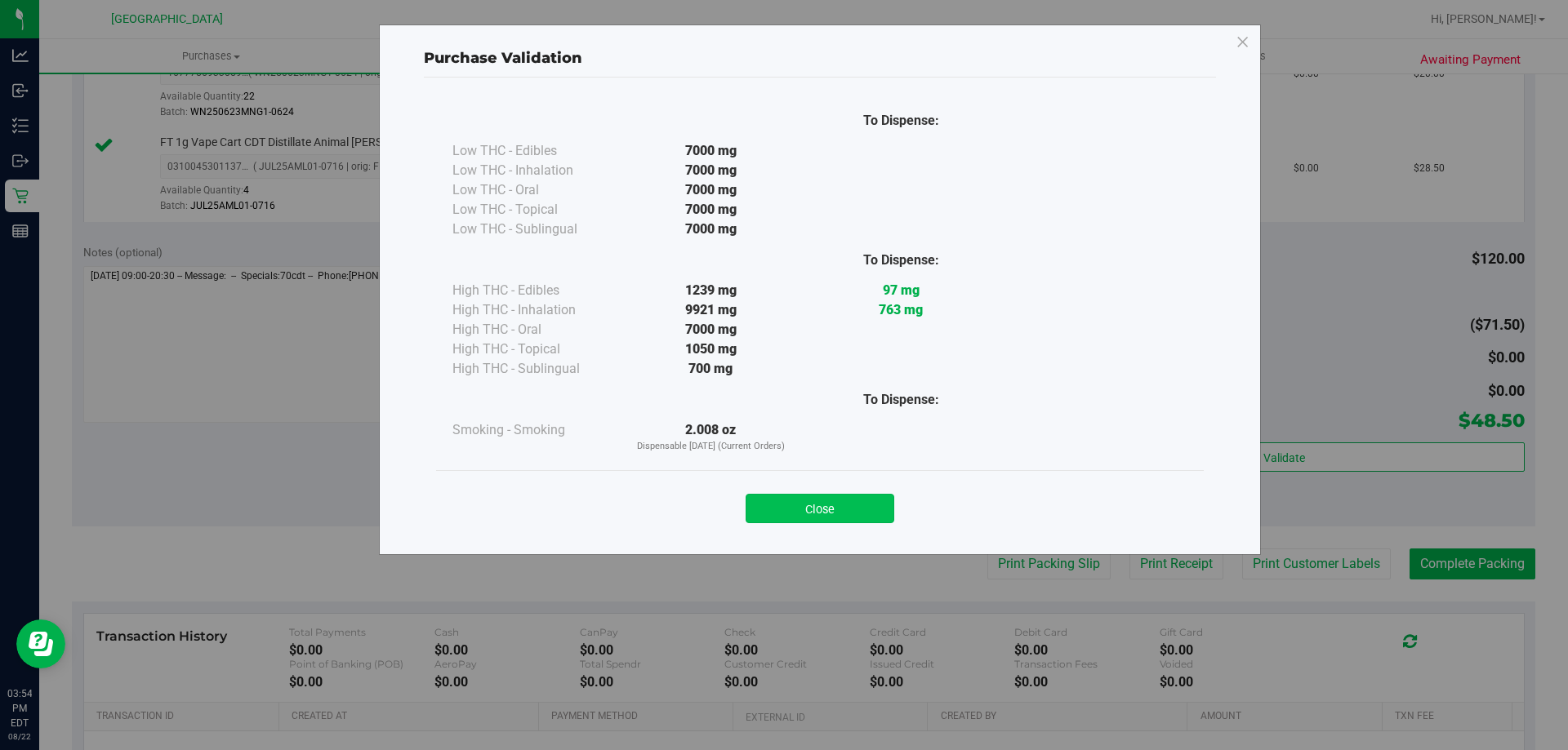
click at [848, 506] on button "Close" at bounding box center [820, 508] width 149 height 29
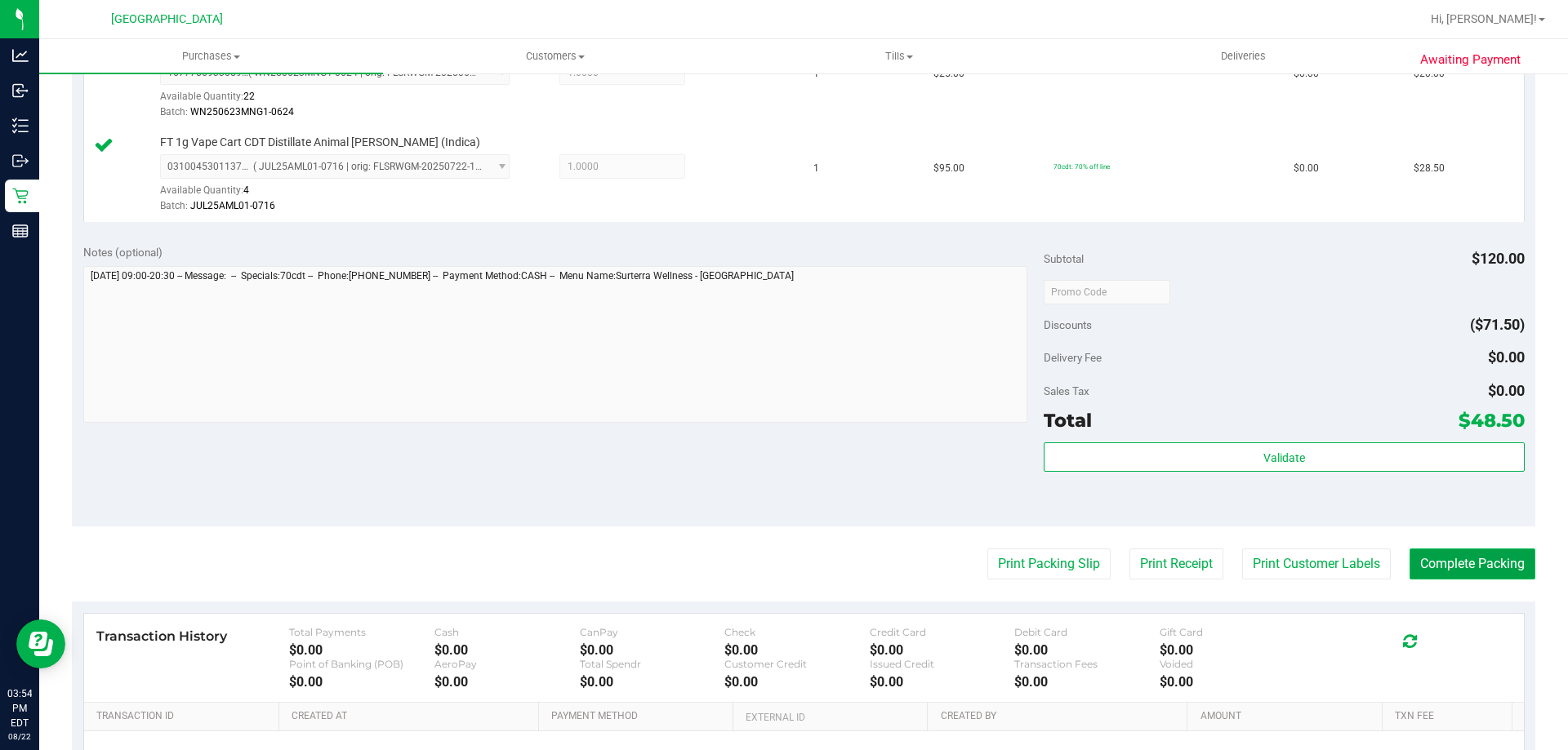
click at [1426, 564] on button "Complete Packing" at bounding box center [1472, 564] width 126 height 31
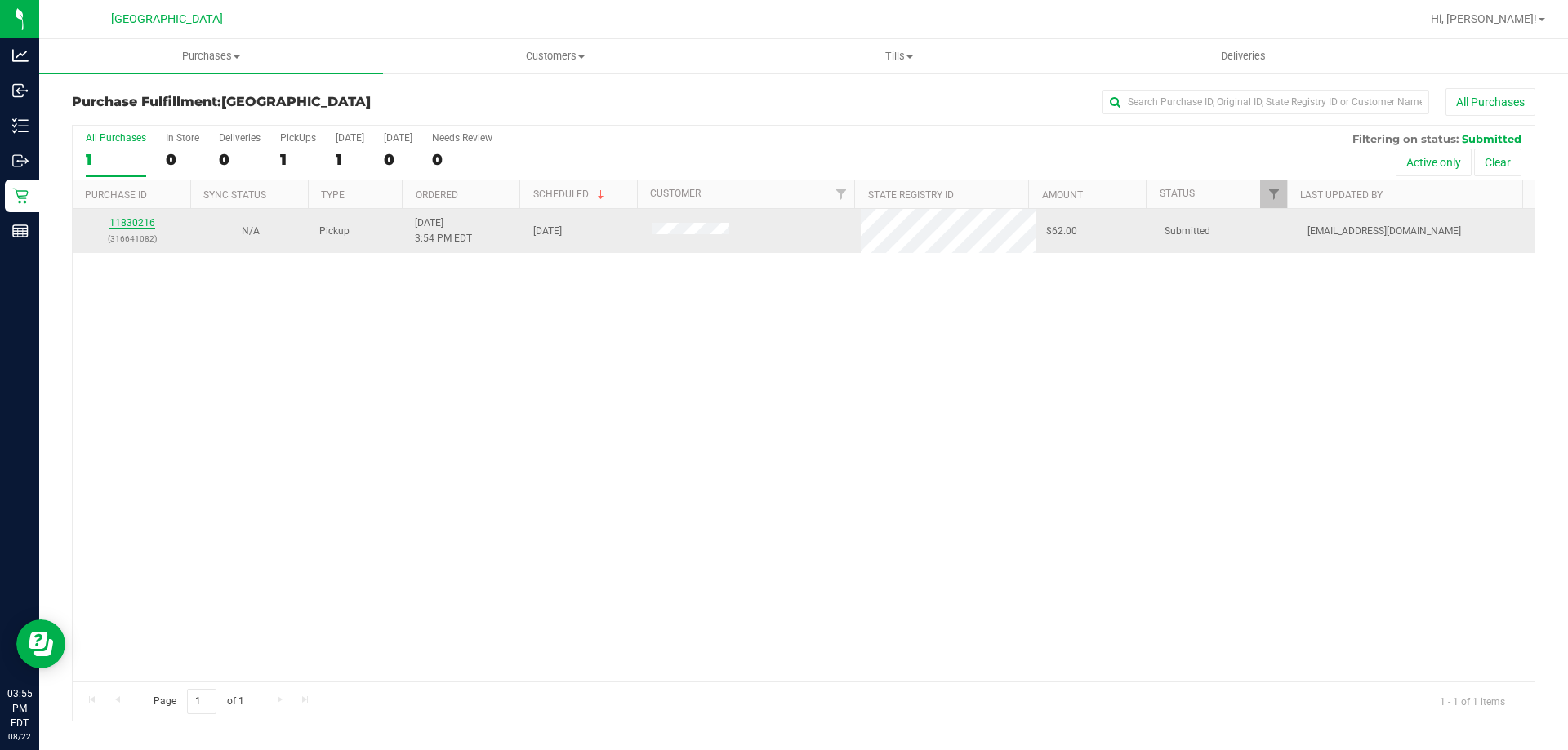
click at [149, 227] on link "11830216" at bounding box center [132, 222] width 46 height 11
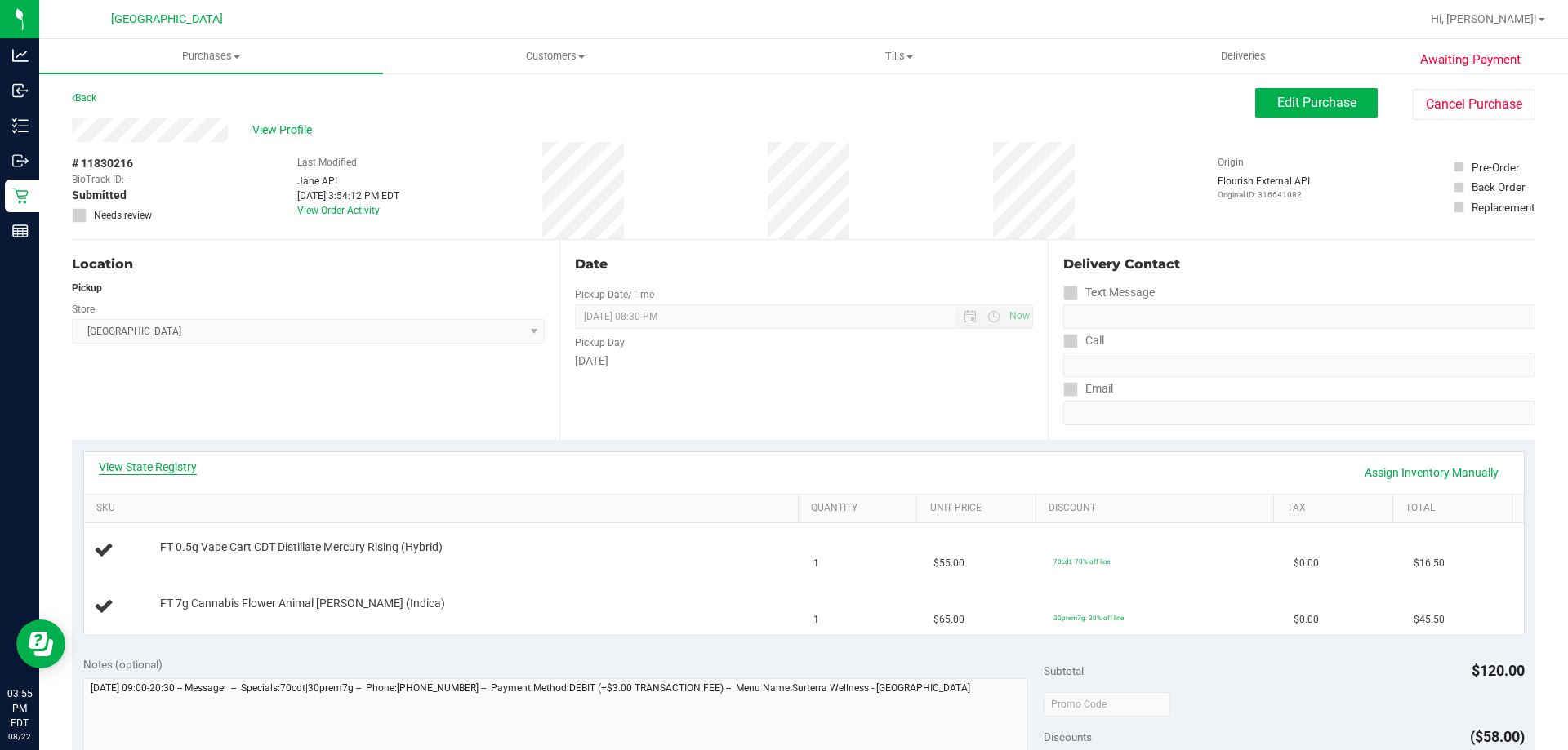
click at [155, 463] on link "View State Registry" at bounding box center [147, 467] width 98 height 17
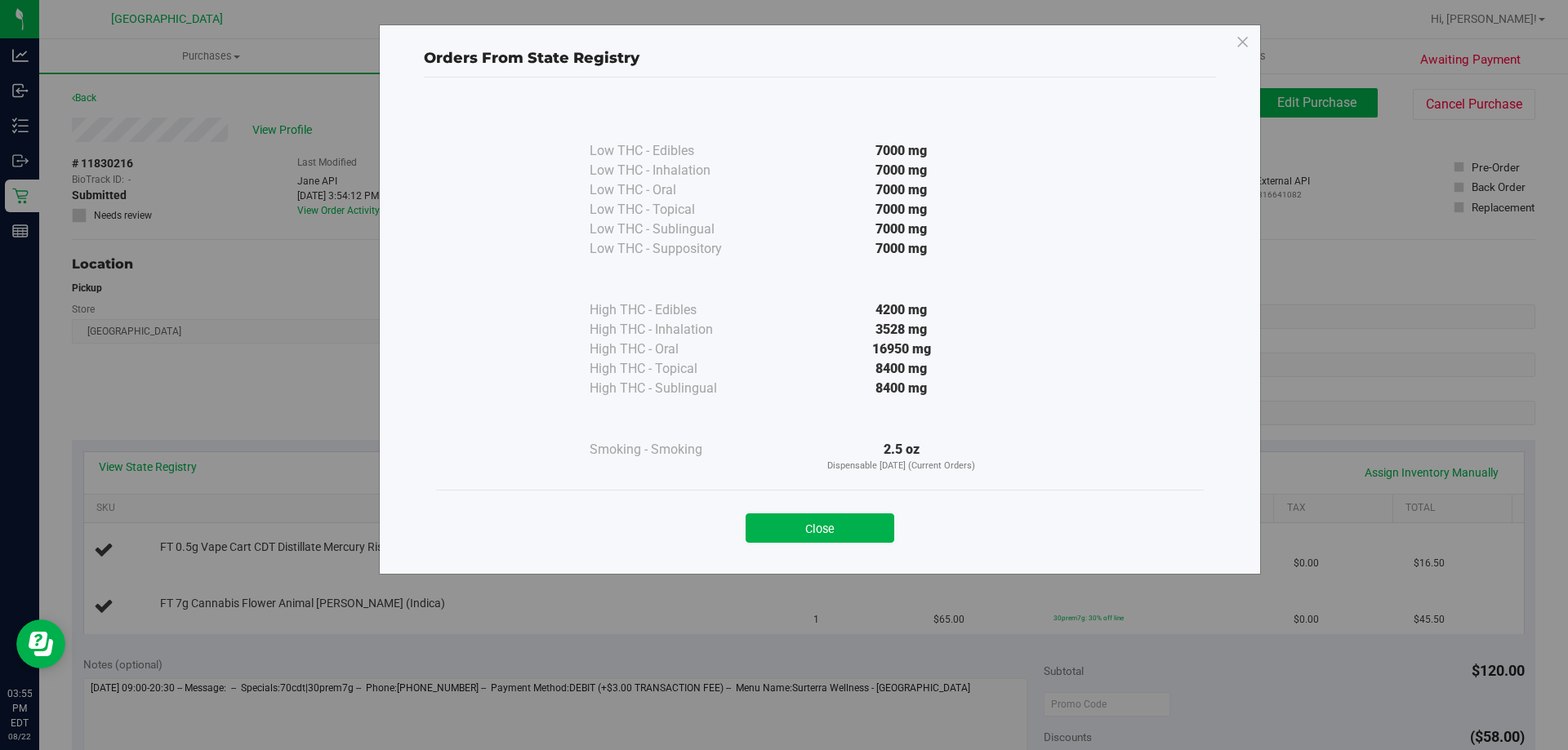
drag, startPoint x: 807, startPoint y: 523, endPoint x: 848, endPoint y: 470, distance: 67.0
click at [811, 516] on button "Close" at bounding box center [820, 528] width 149 height 29
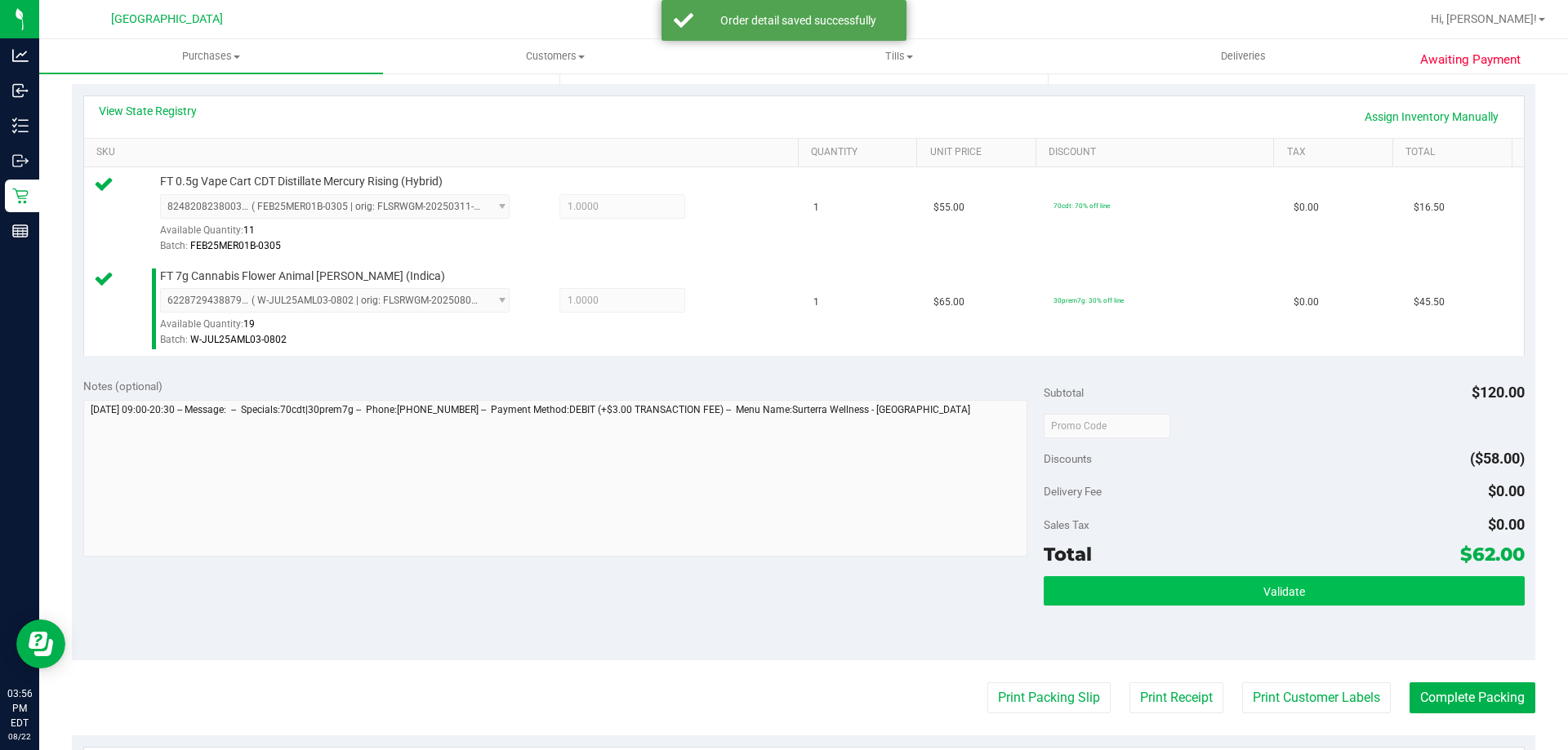
scroll to position [408, 0]
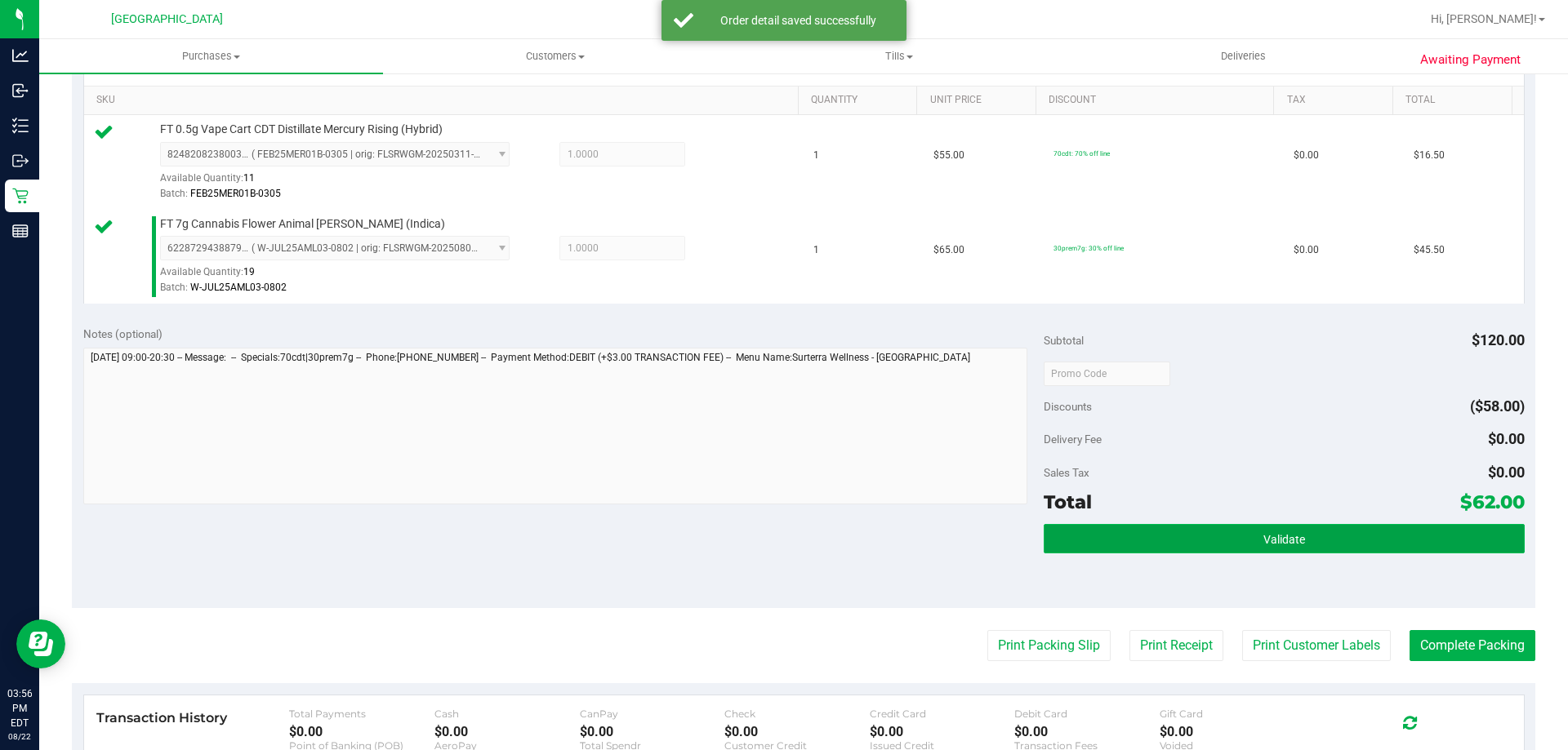
click at [1229, 535] on button "Validate" at bounding box center [1284, 538] width 480 height 29
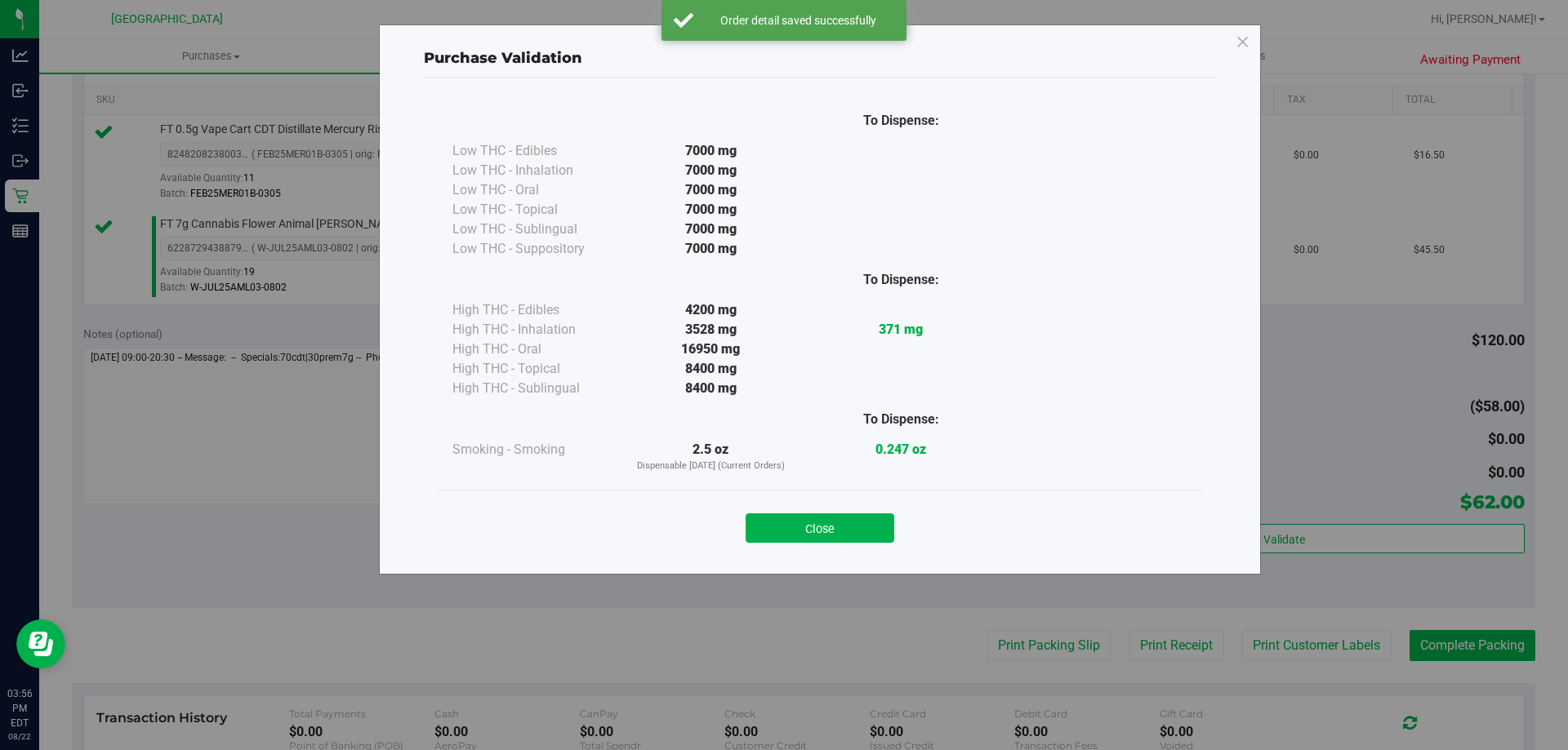
click at [798, 522] on button "Close" at bounding box center [820, 528] width 149 height 29
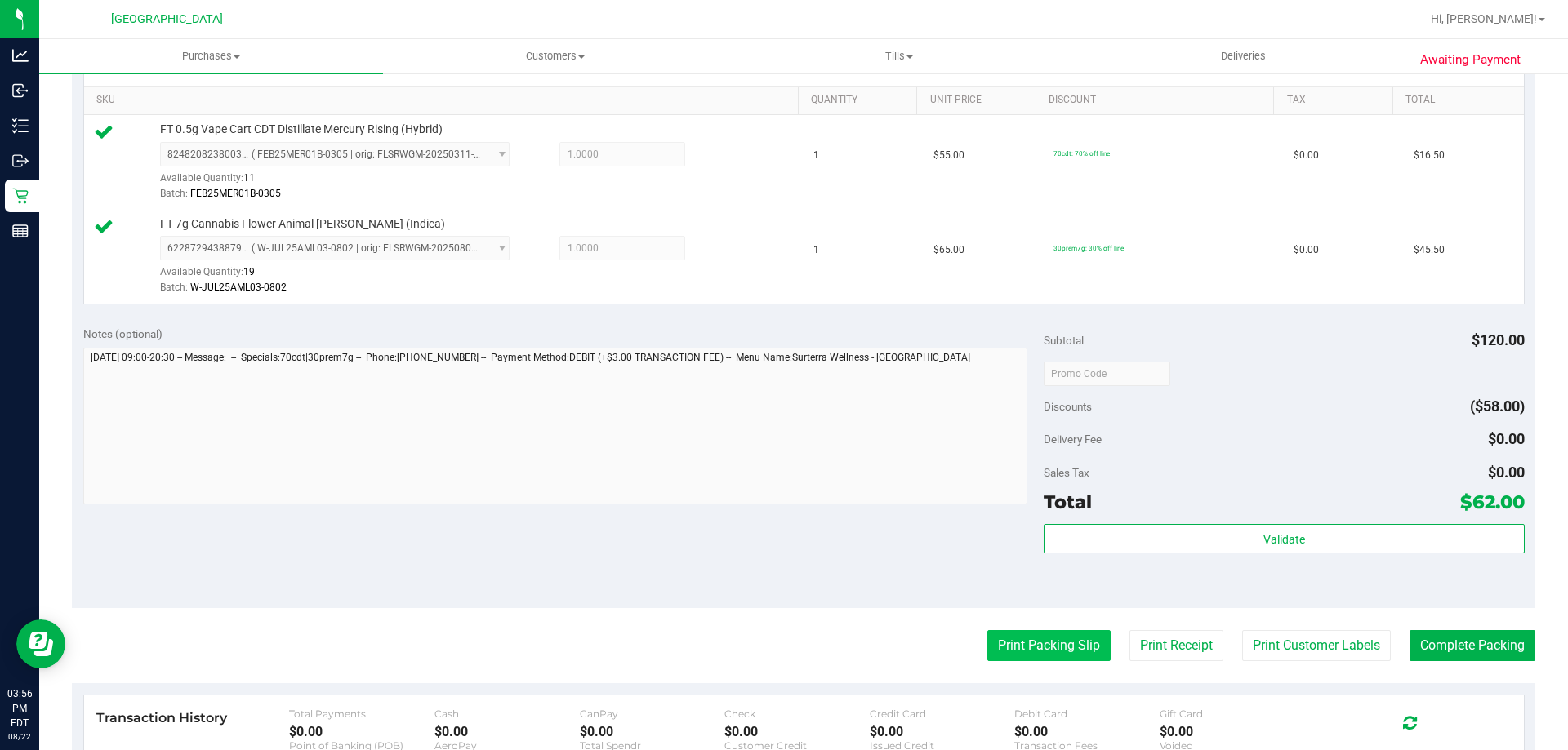
click at [1049, 646] on button "Print Packing Slip" at bounding box center [1049, 645] width 123 height 31
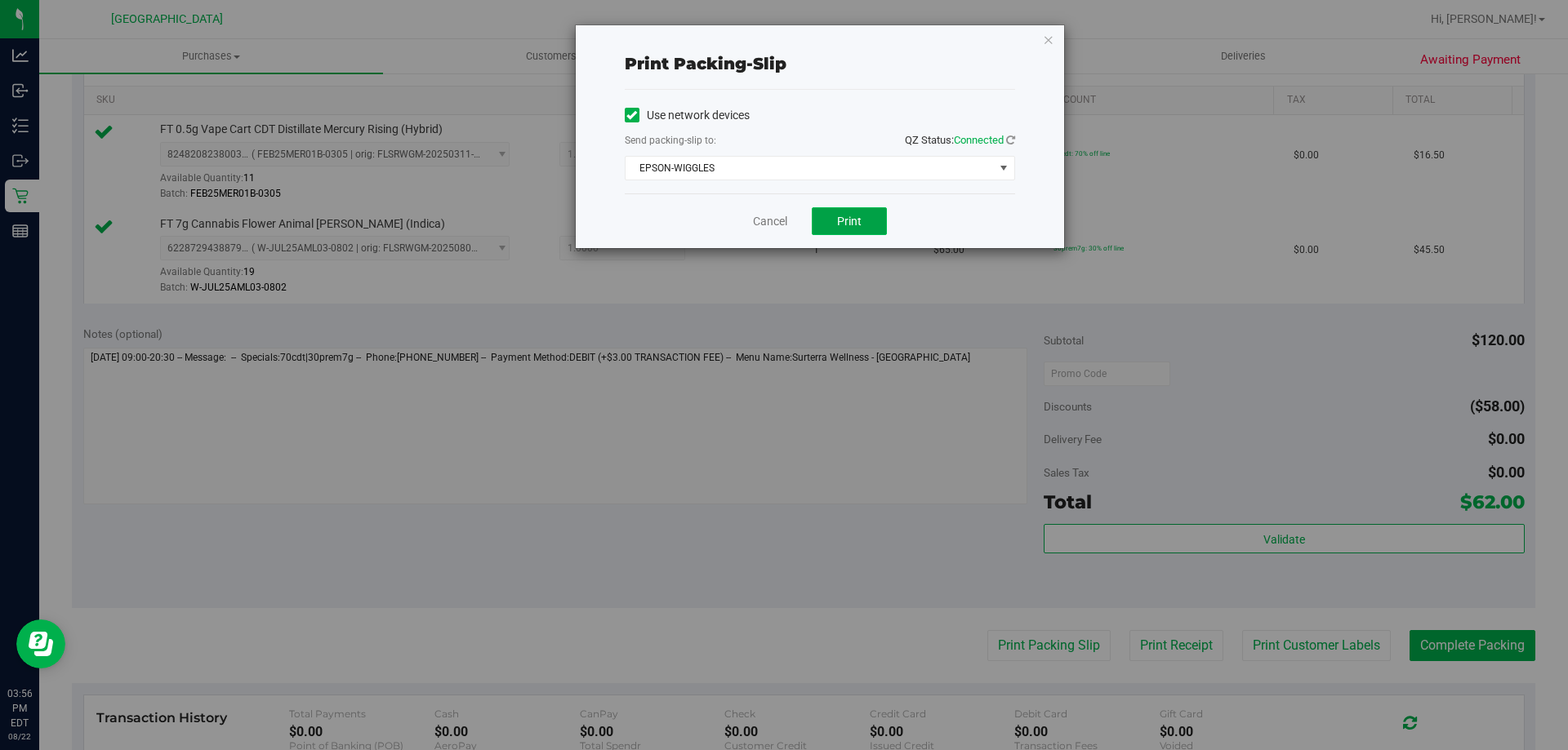
click at [833, 215] on button "Print" at bounding box center [849, 222] width 75 height 28
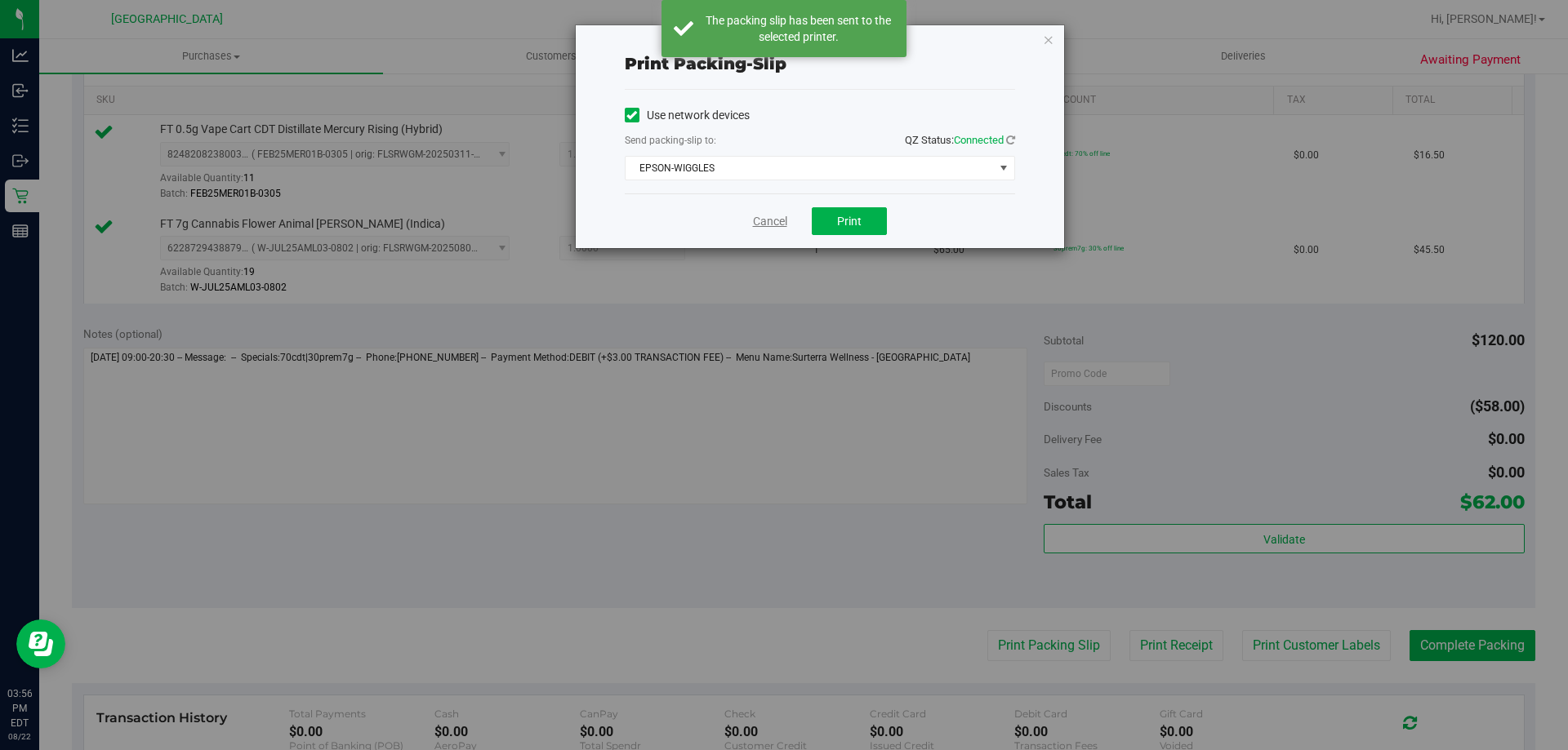
click at [761, 220] on link "Cancel" at bounding box center [769, 222] width 34 height 18
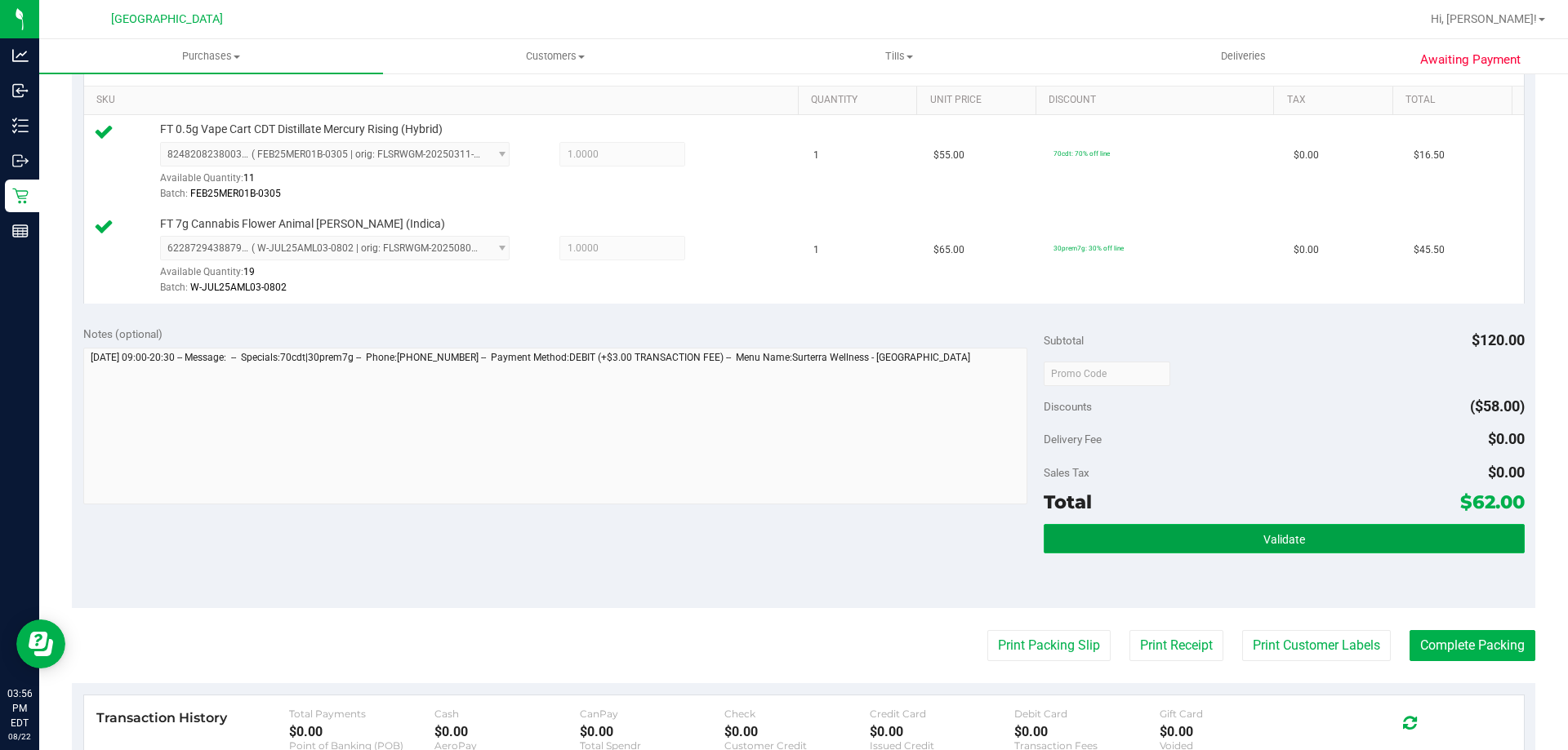
click at [1167, 532] on button "Validate" at bounding box center [1284, 538] width 480 height 29
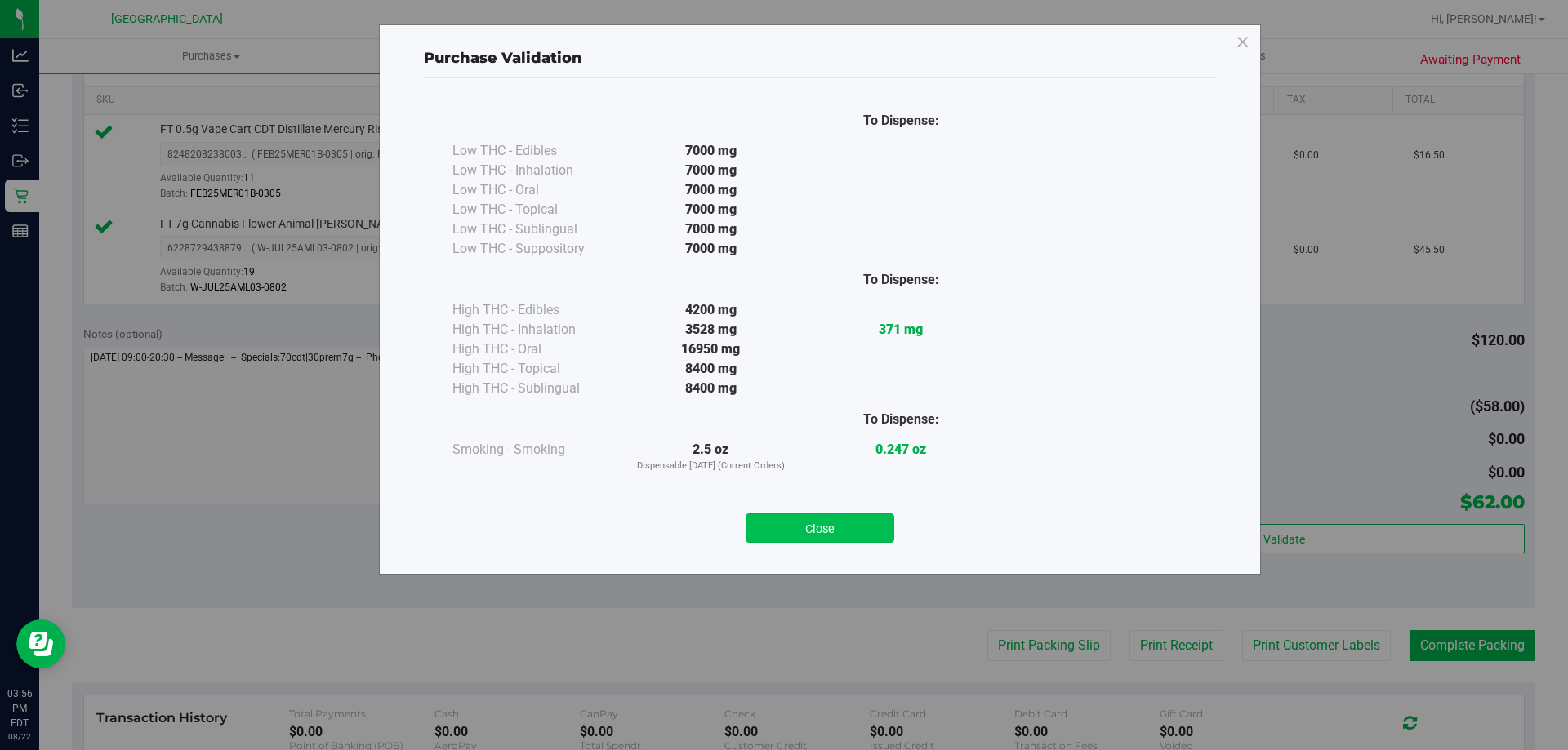
click at [869, 521] on button "Close" at bounding box center [820, 528] width 149 height 29
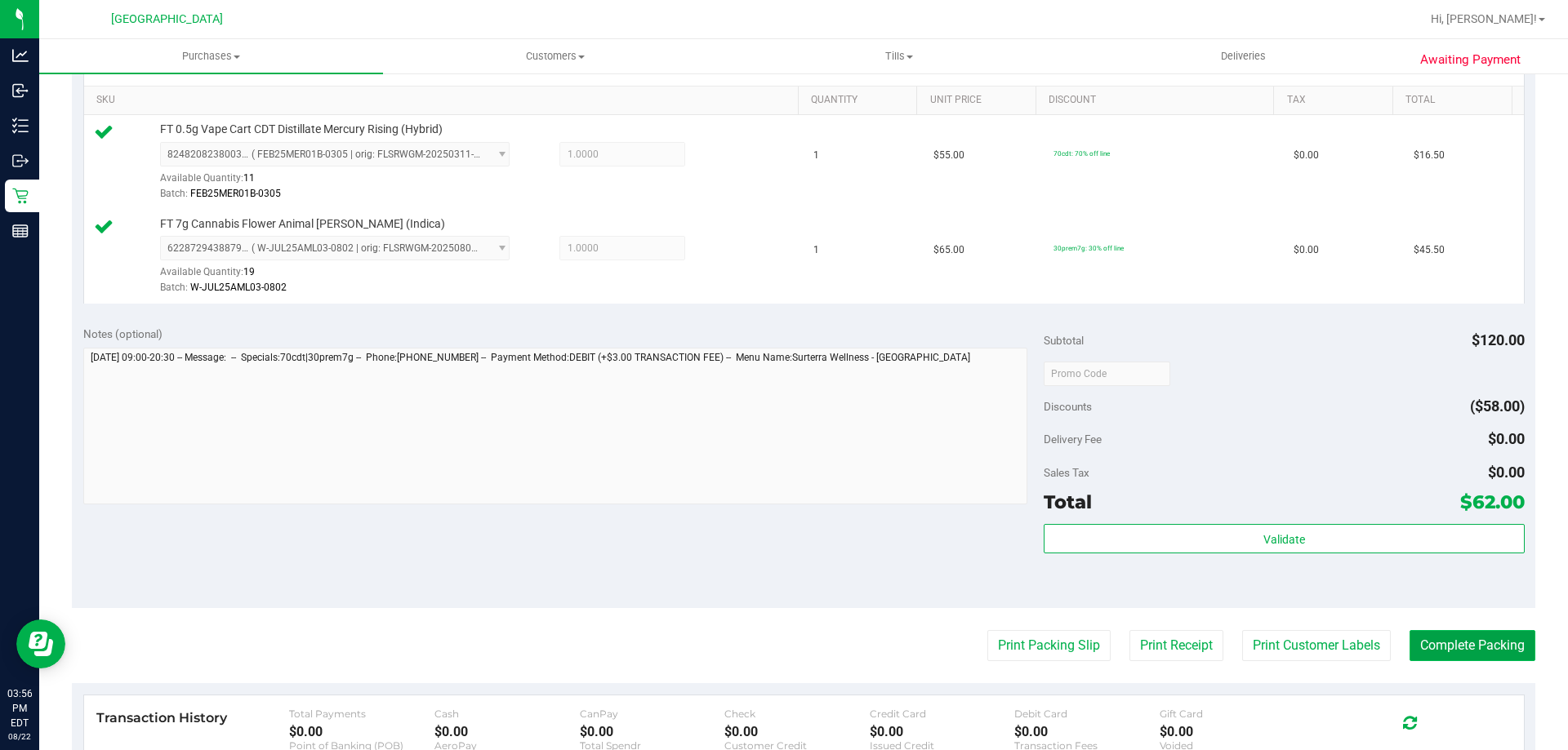
click at [1467, 646] on button "Complete Packing" at bounding box center [1472, 645] width 126 height 31
